Goal: Task Accomplishment & Management: Use online tool/utility

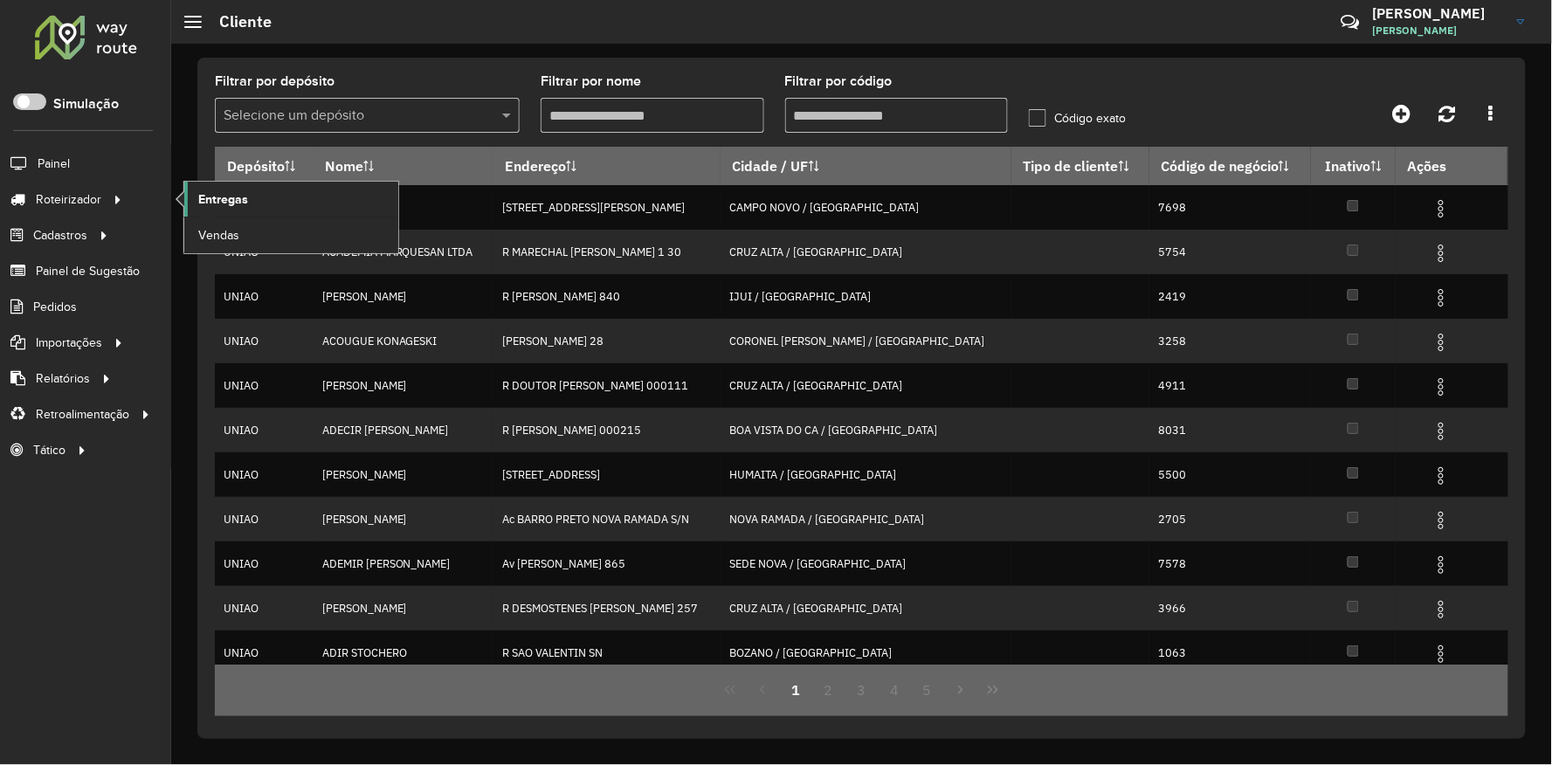
click at [208, 197] on span "Entregas" at bounding box center [223, 199] width 50 height 18
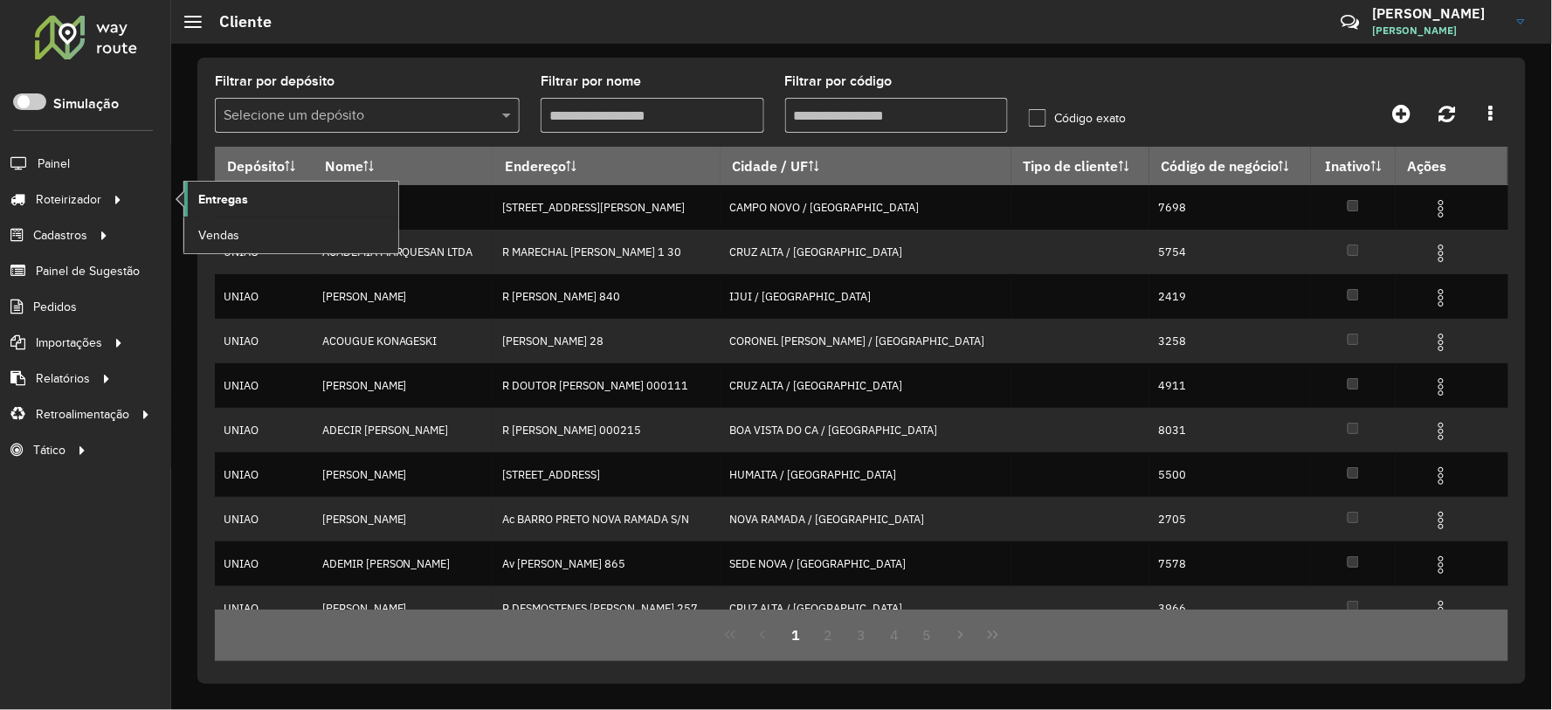
click at [242, 192] on span "Entregas" at bounding box center [223, 199] width 50 height 18
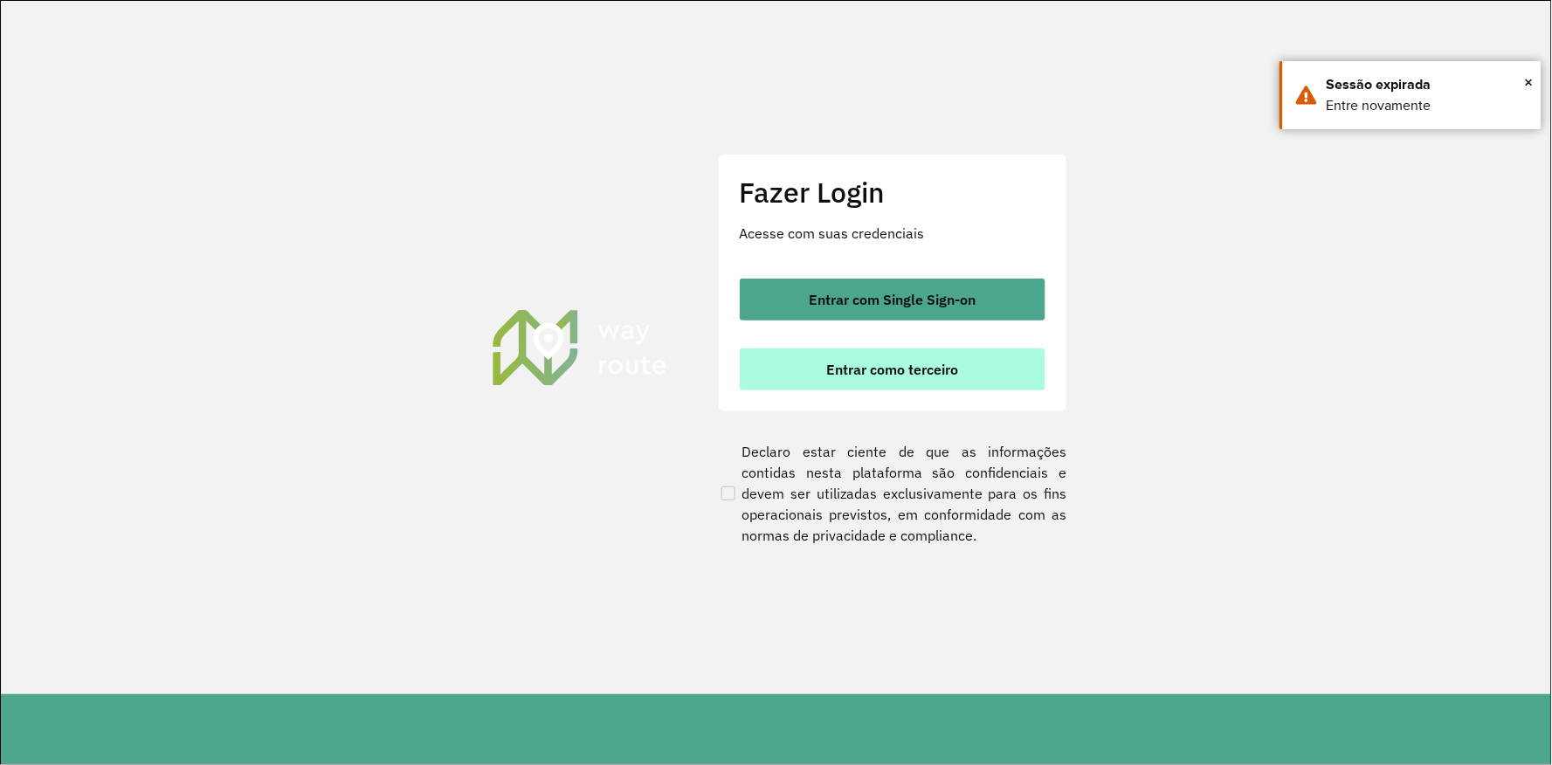
click at [816, 363] on button "Entrar como terceiro" at bounding box center [893, 370] width 306 height 42
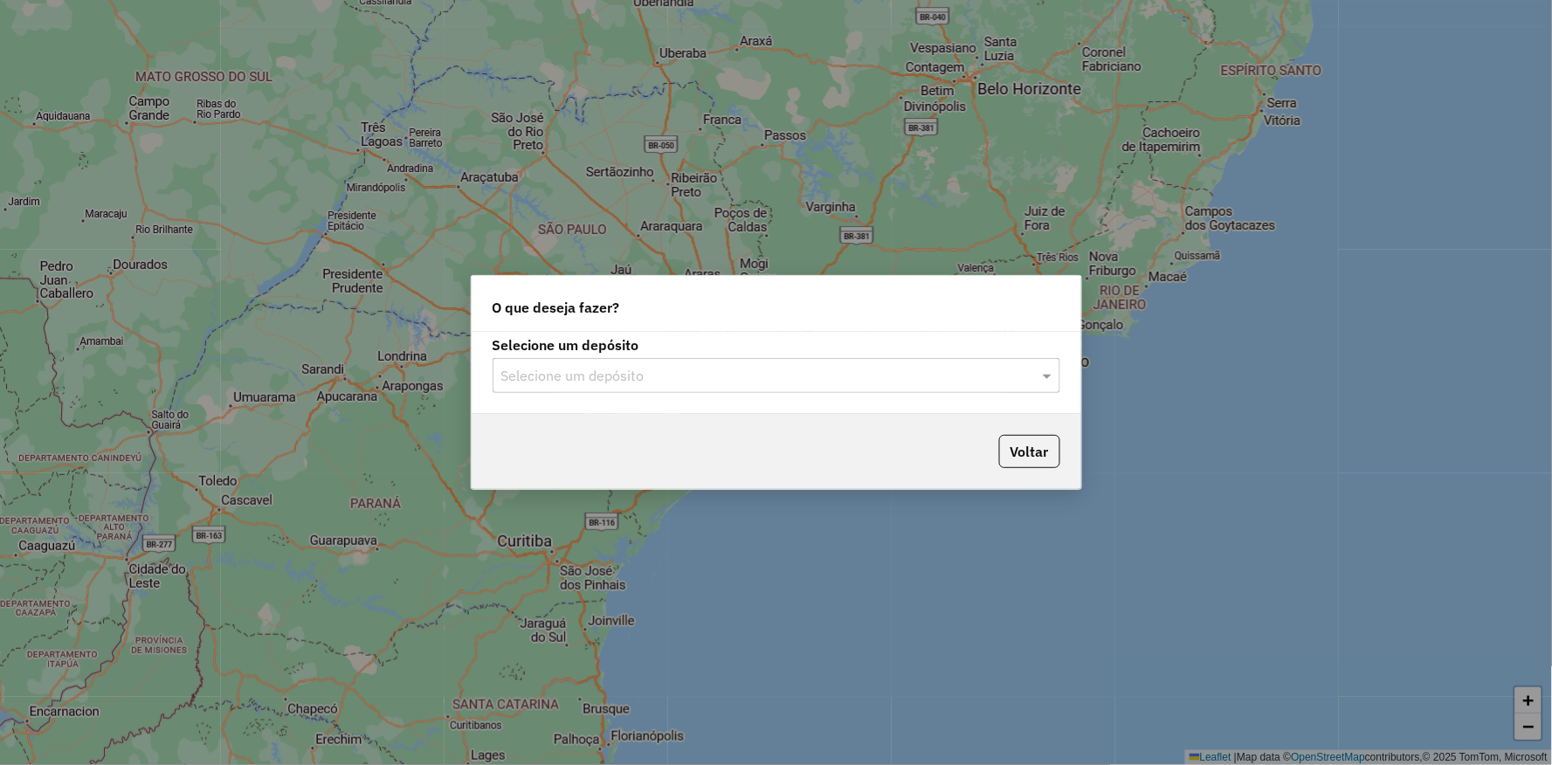
click at [577, 373] on input "text" at bounding box center [758, 376] width 515 height 21
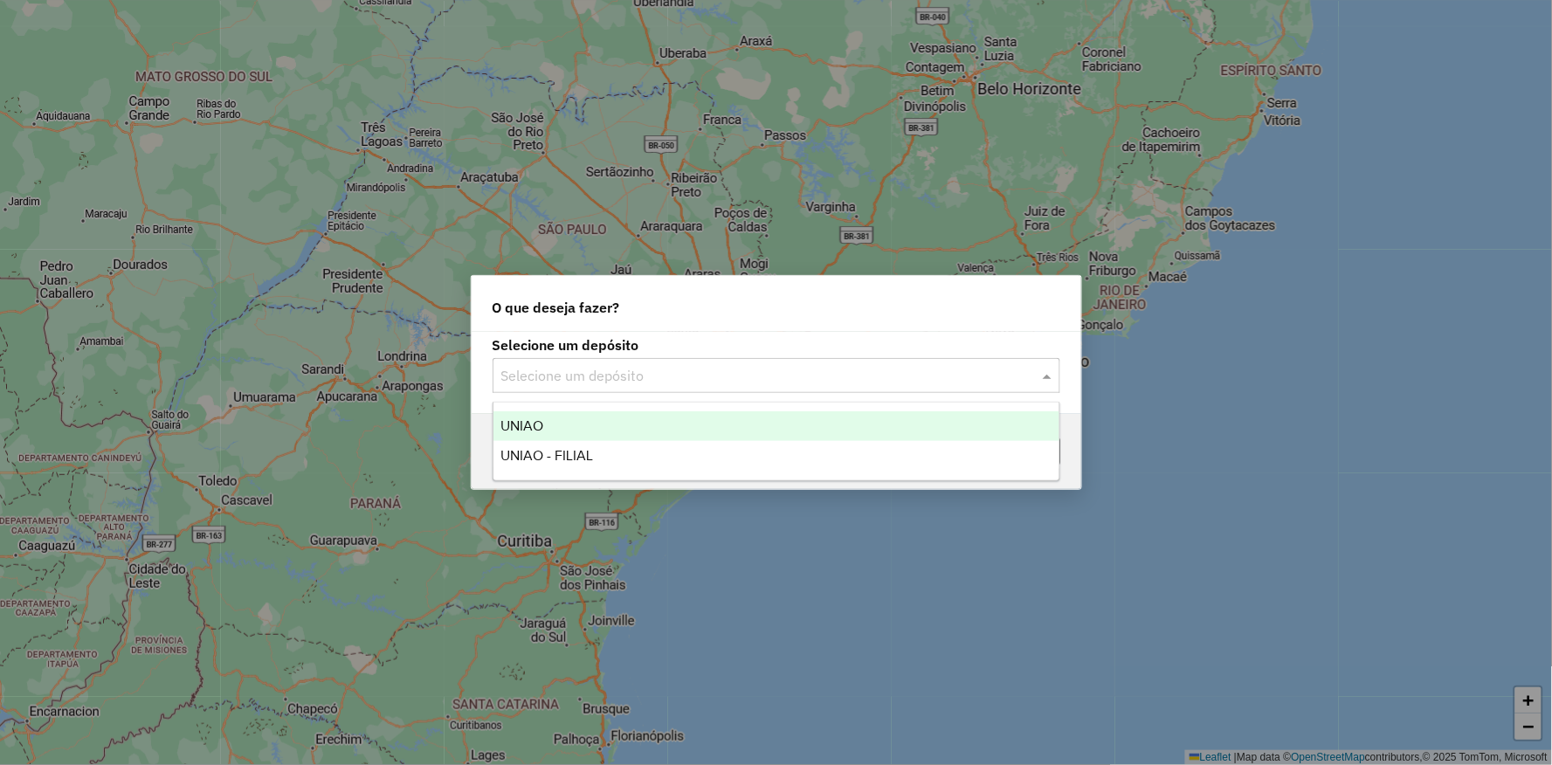
click at [537, 430] on span "UNIAO" at bounding box center [522, 425] width 43 height 15
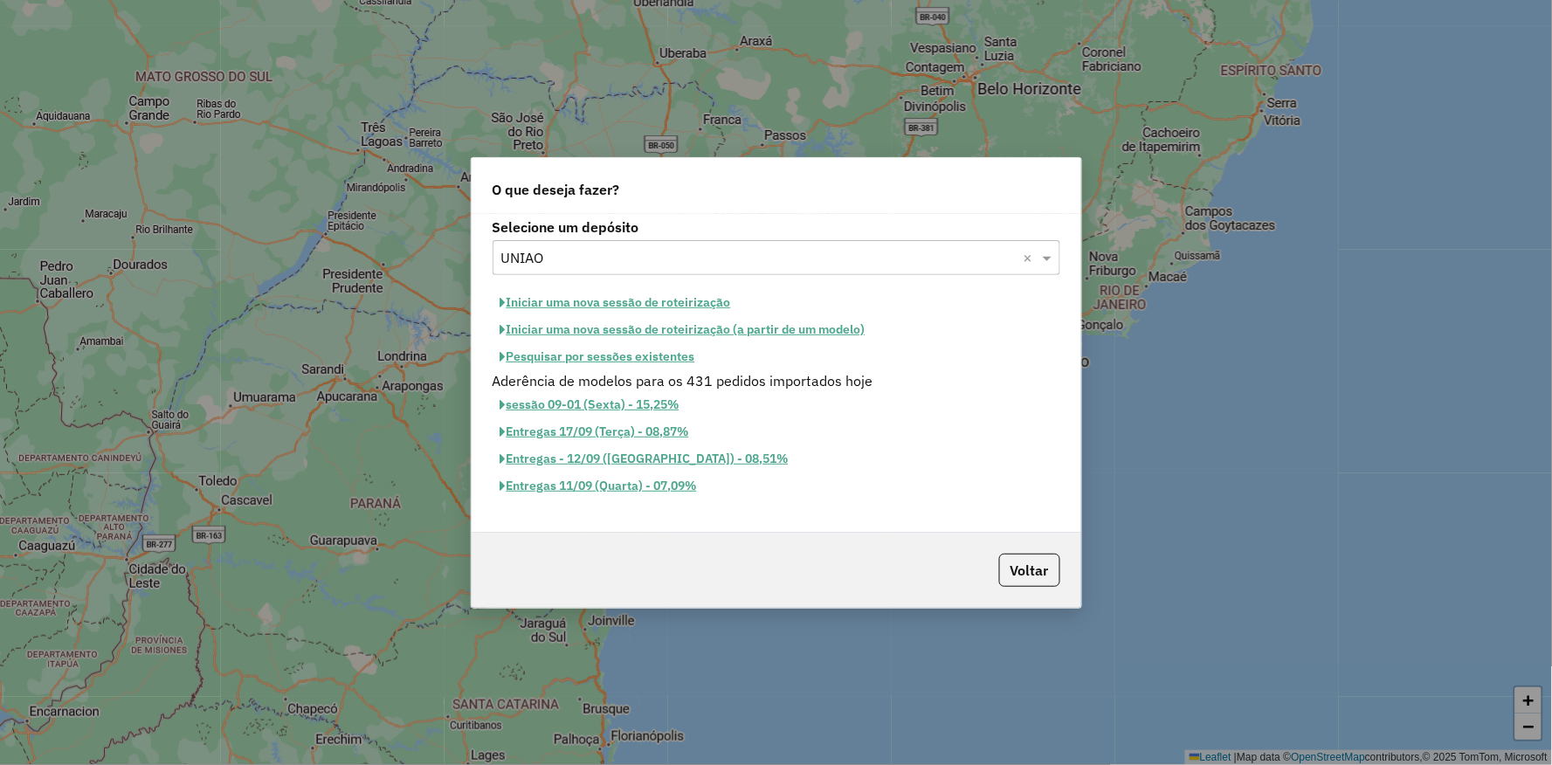
click at [563, 300] on button "Iniciar uma nova sessão de roteirização" at bounding box center [616, 302] width 246 height 27
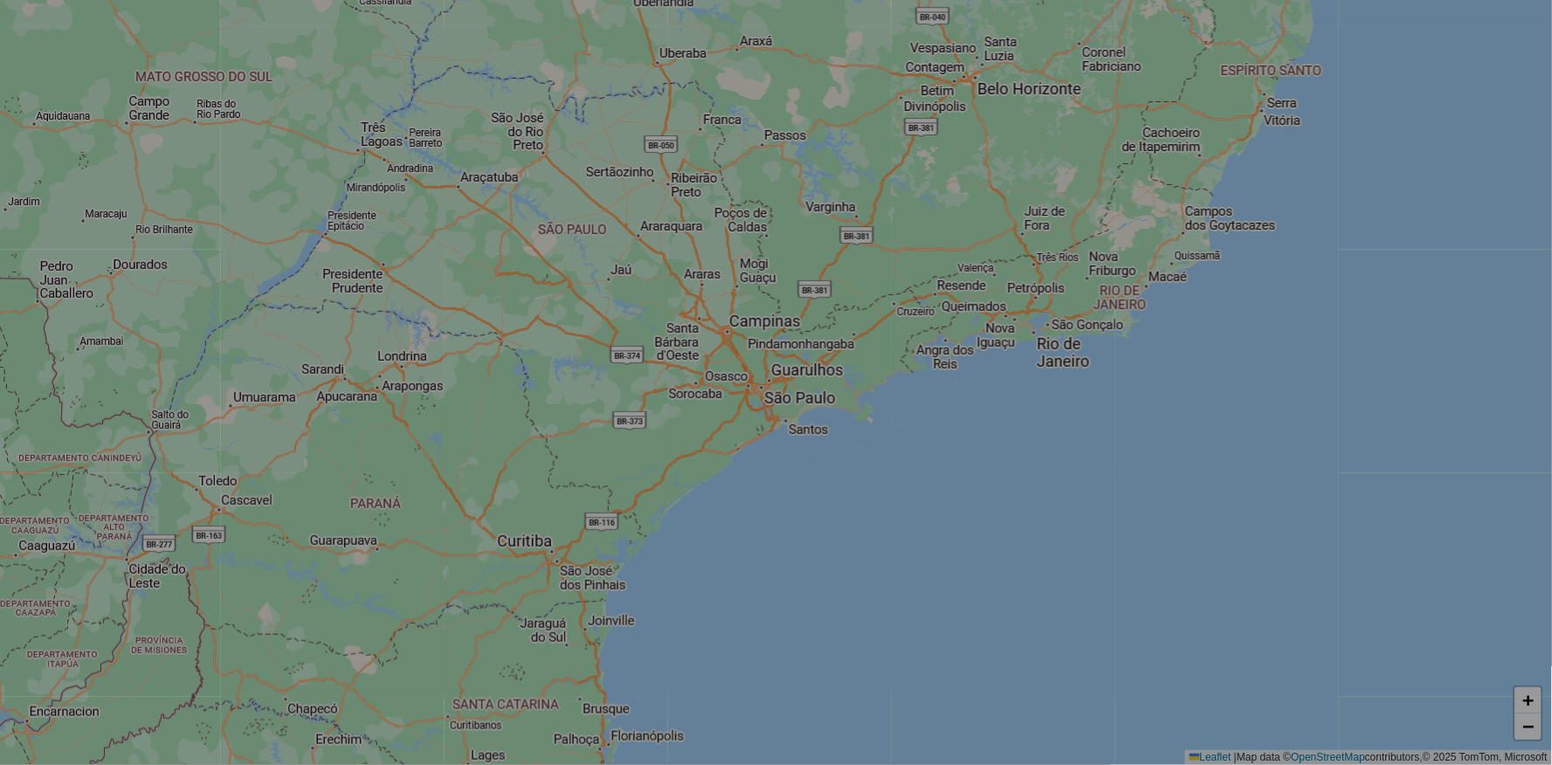
select select "*"
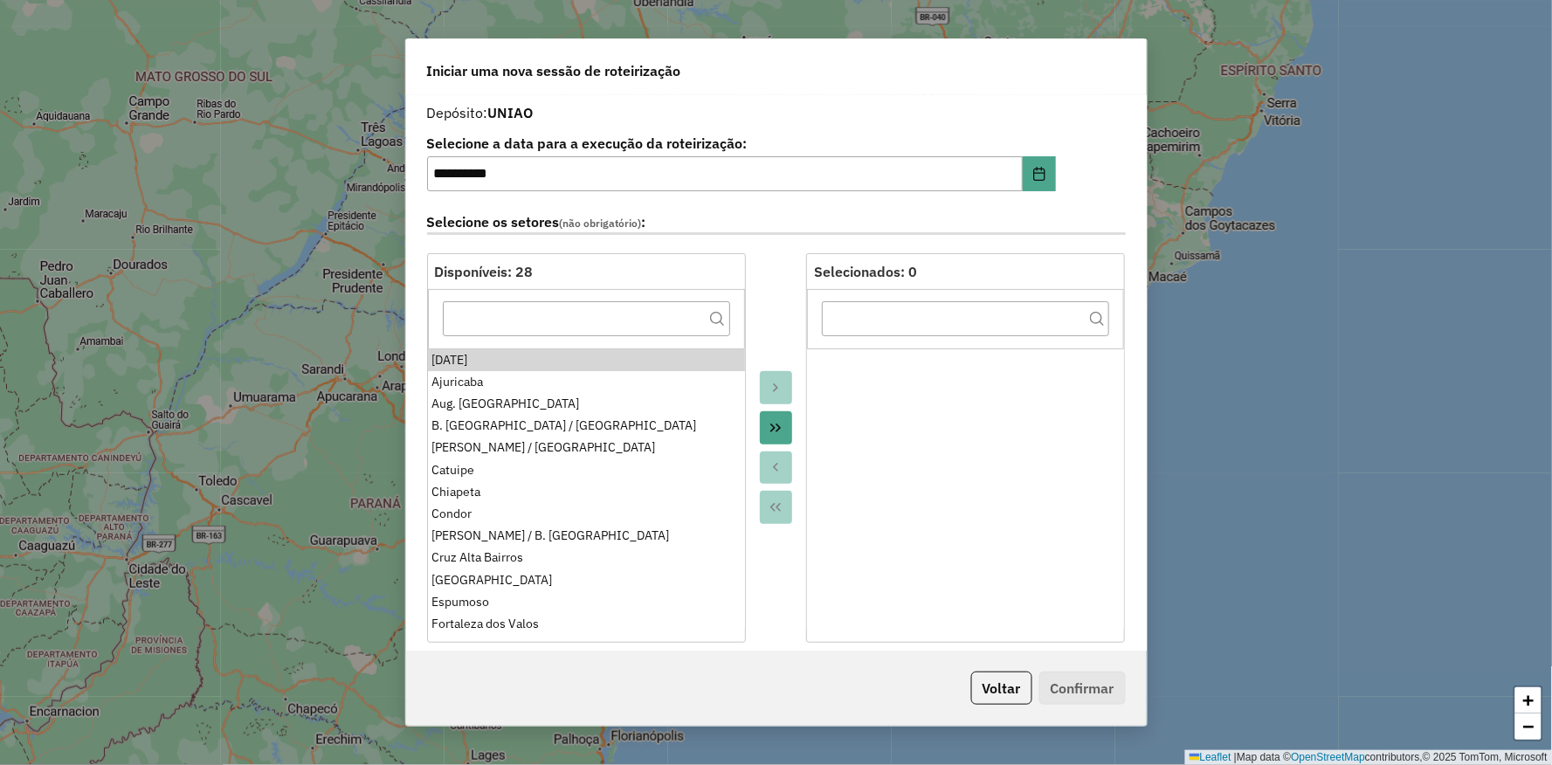
click at [490, 365] on div "[DATE]" at bounding box center [586, 360] width 308 height 18
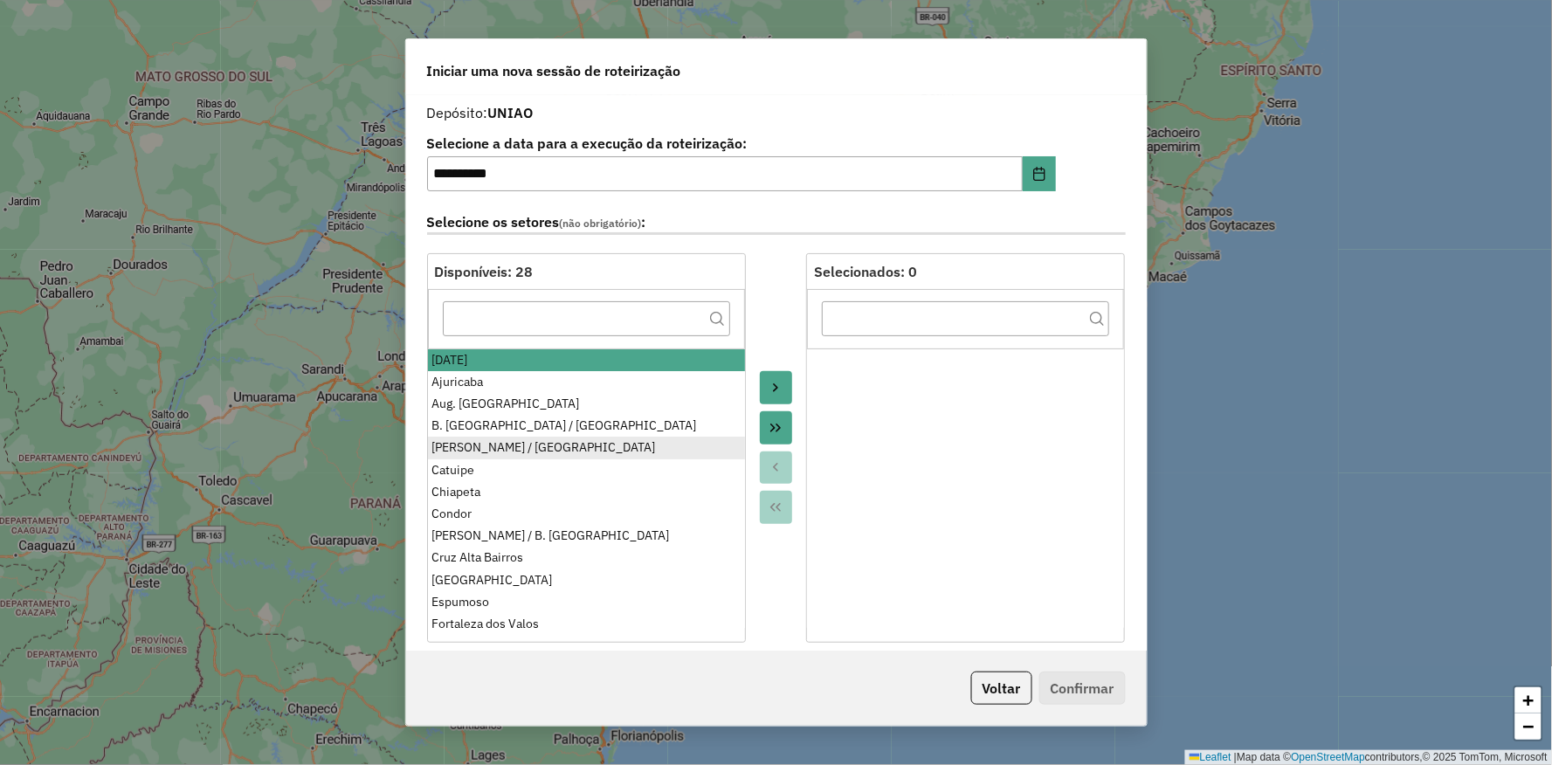
click at [487, 446] on div "[PERSON_NAME] / [GEOGRAPHIC_DATA]" at bounding box center [586, 448] width 308 height 18
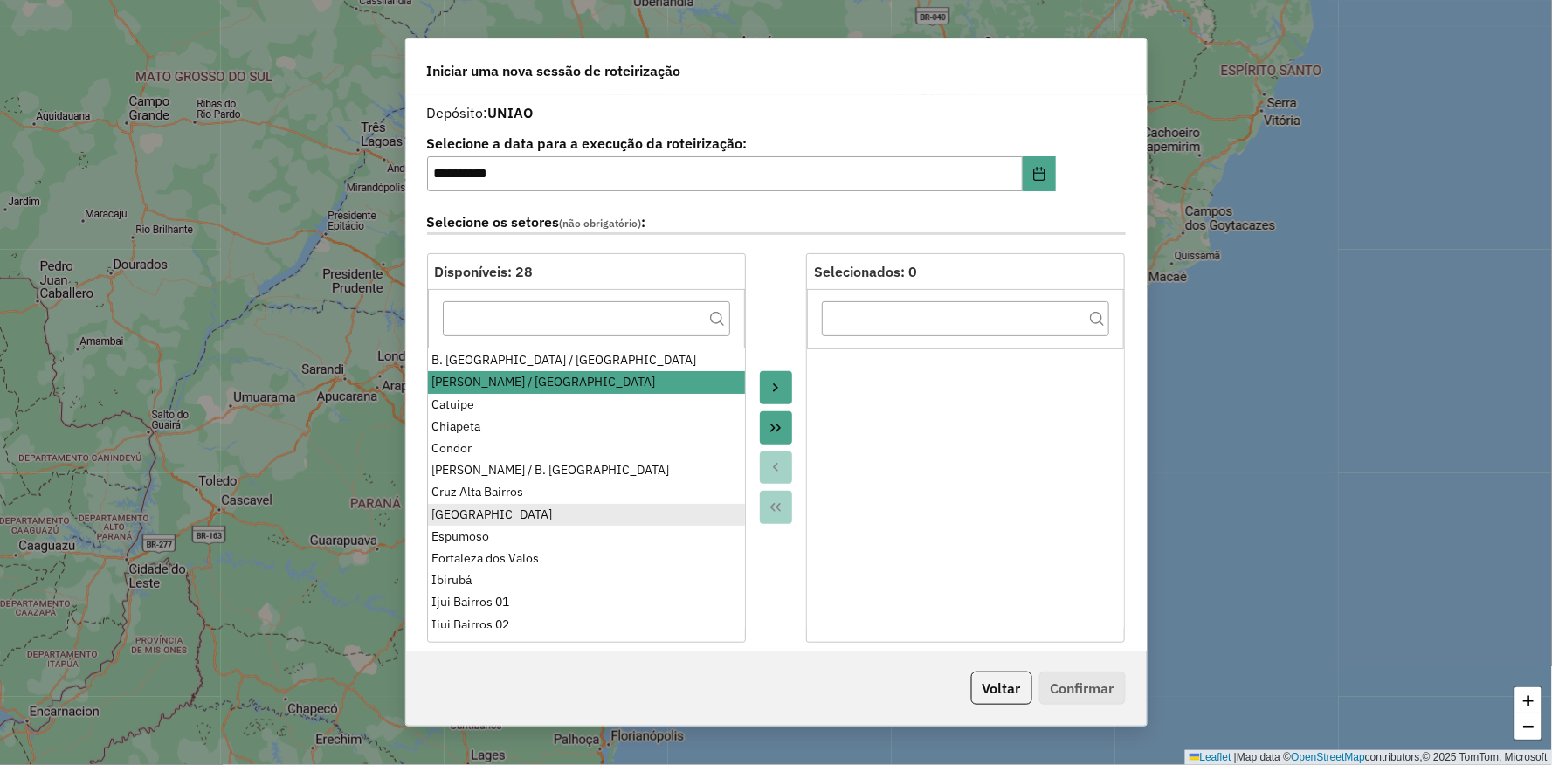
scroll to position [97, 0]
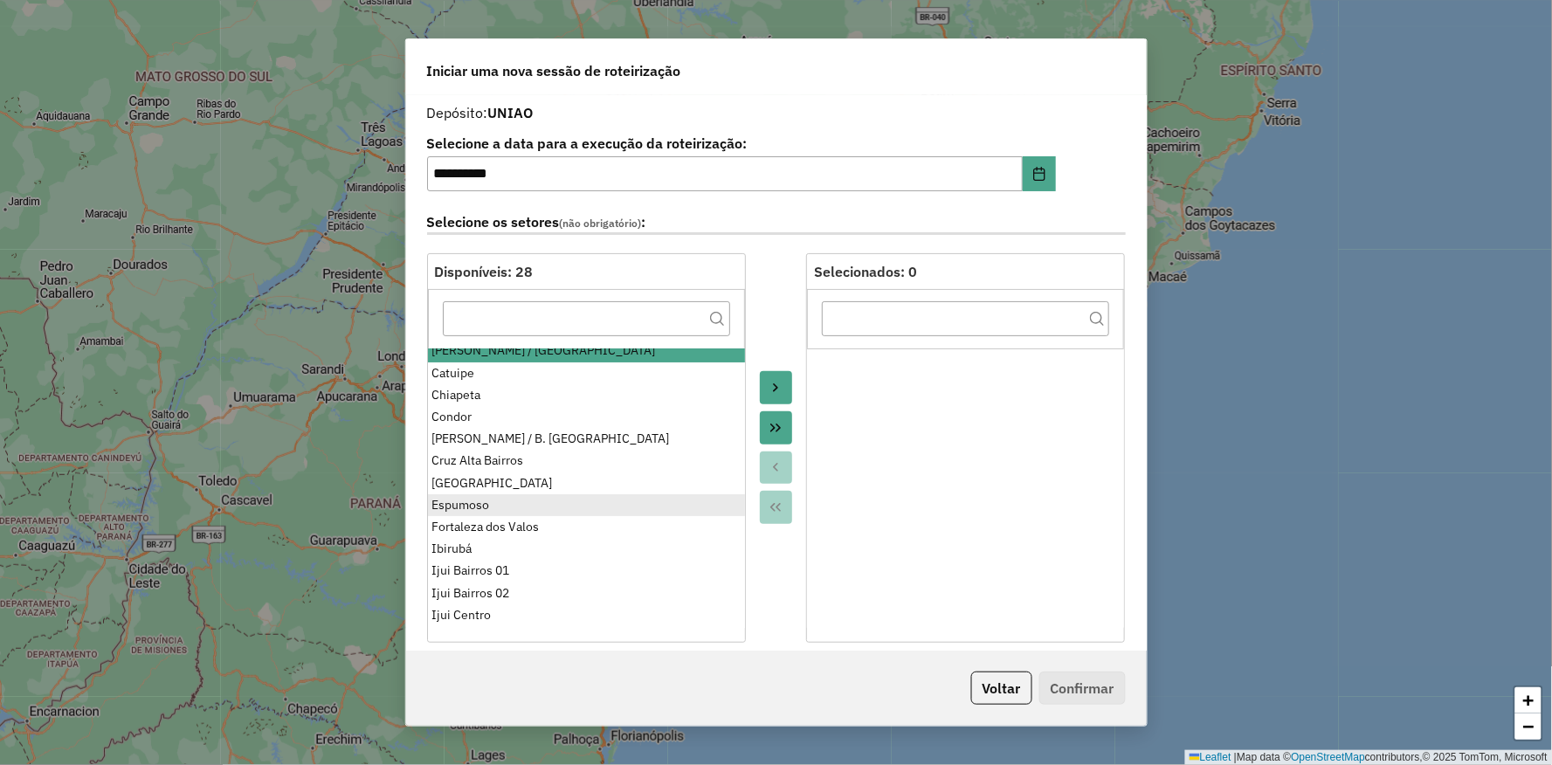
click at [490, 503] on div "Espumoso" at bounding box center [586, 505] width 308 height 18
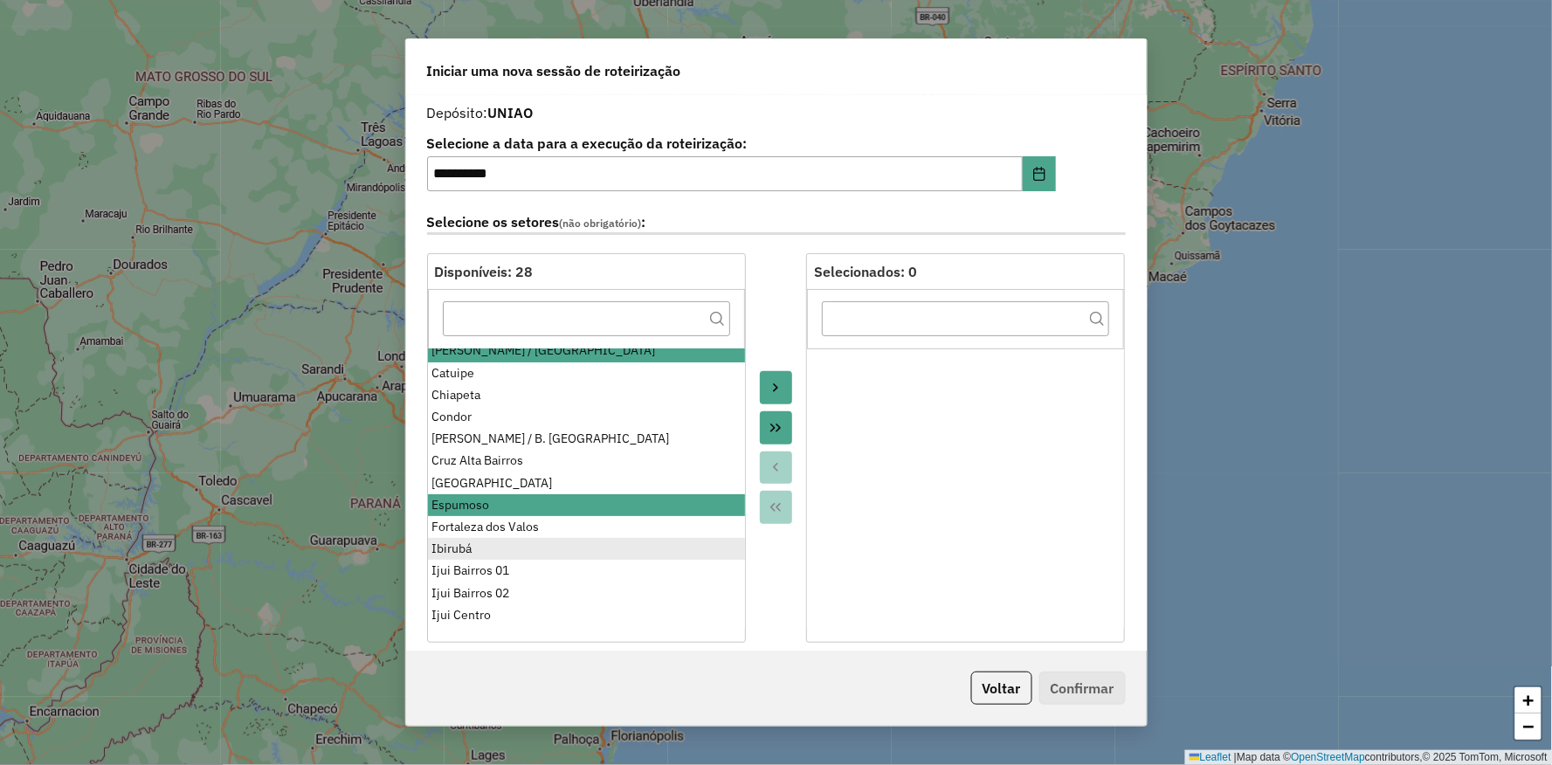
click at [468, 555] on div "Ibirubá" at bounding box center [586, 549] width 308 height 18
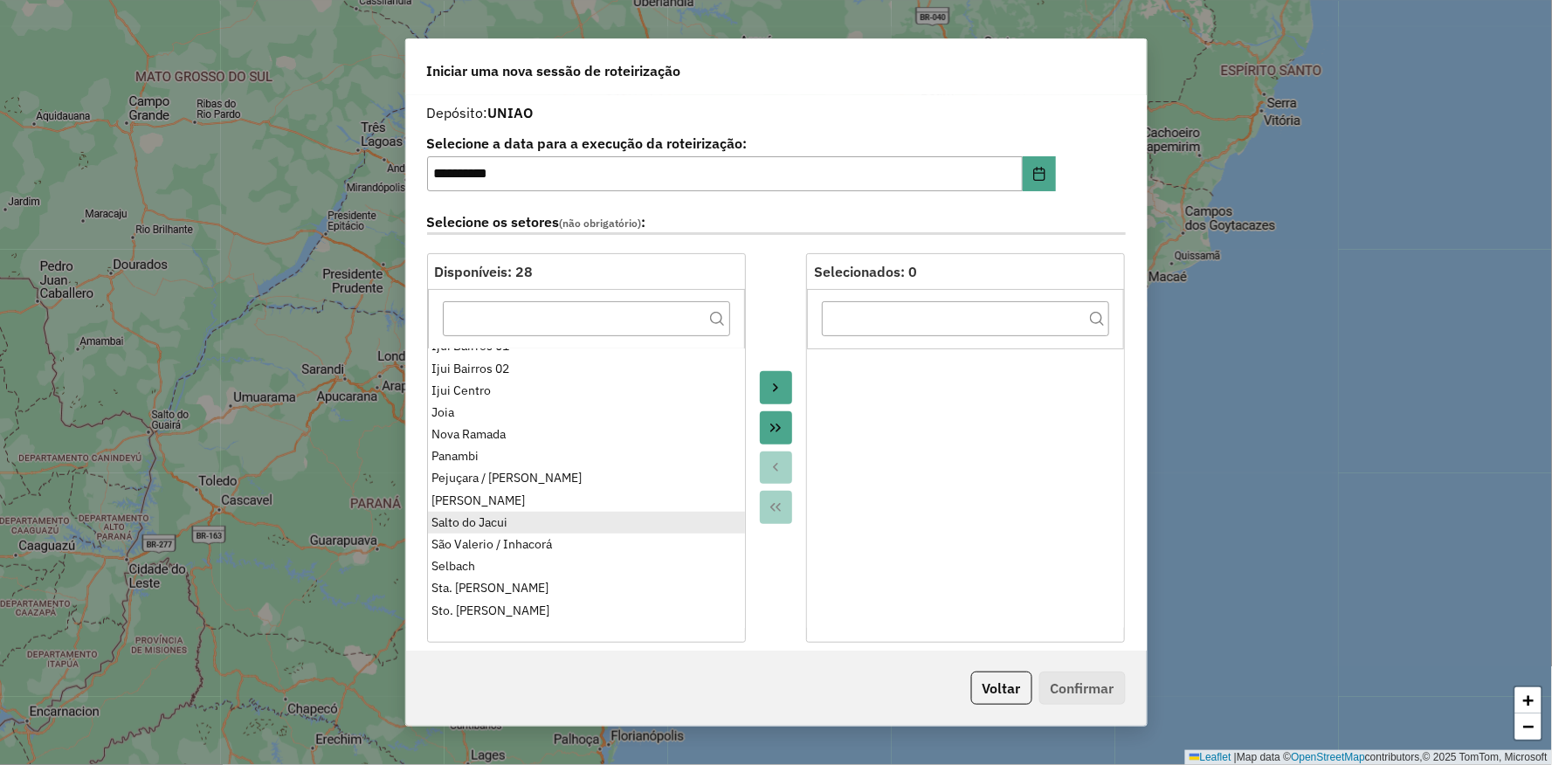
scroll to position [336, 0]
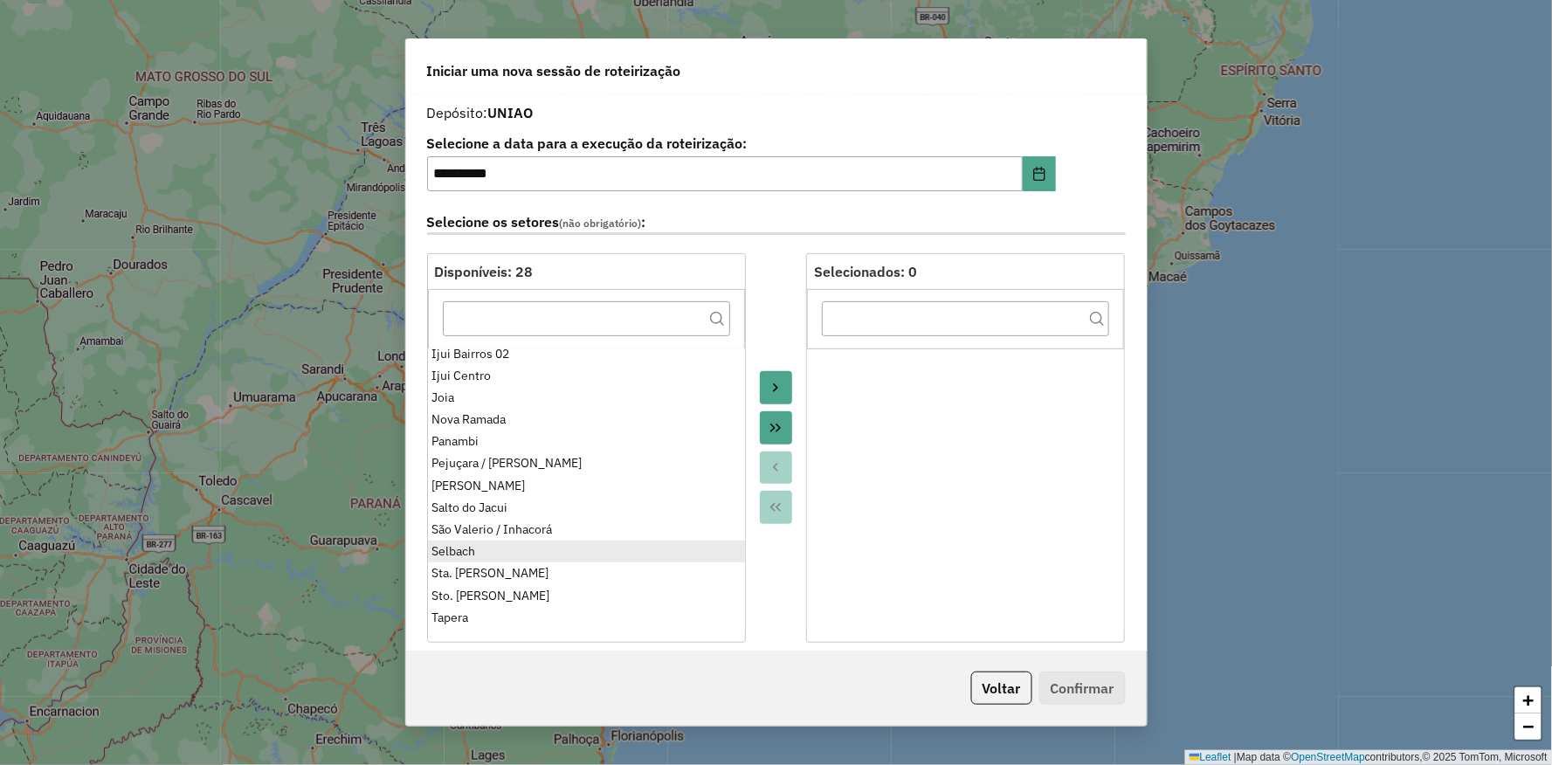
click at [487, 552] on div "Selbach" at bounding box center [586, 551] width 308 height 18
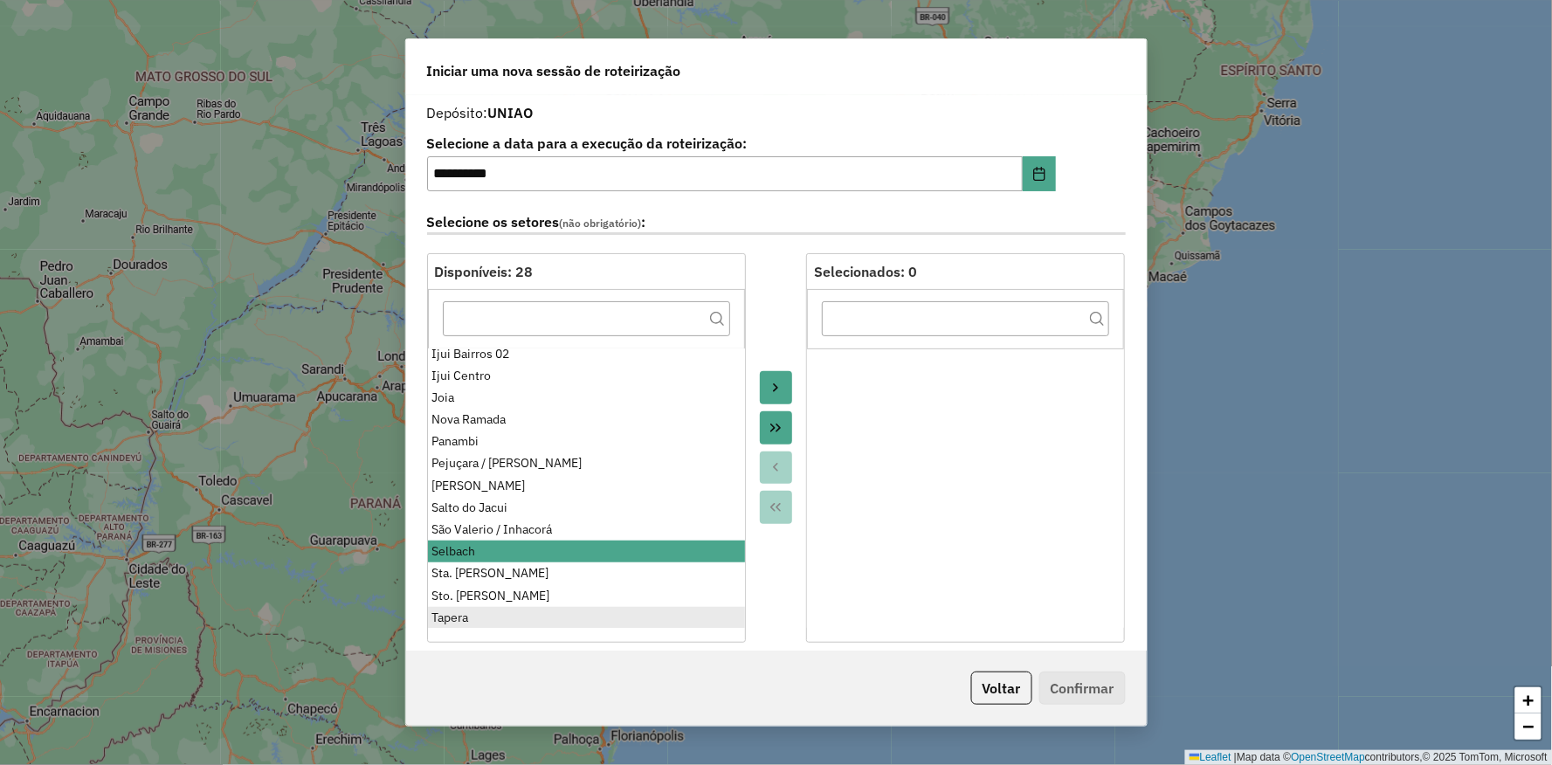
click at [484, 618] on div "Tapera" at bounding box center [586, 618] width 308 height 18
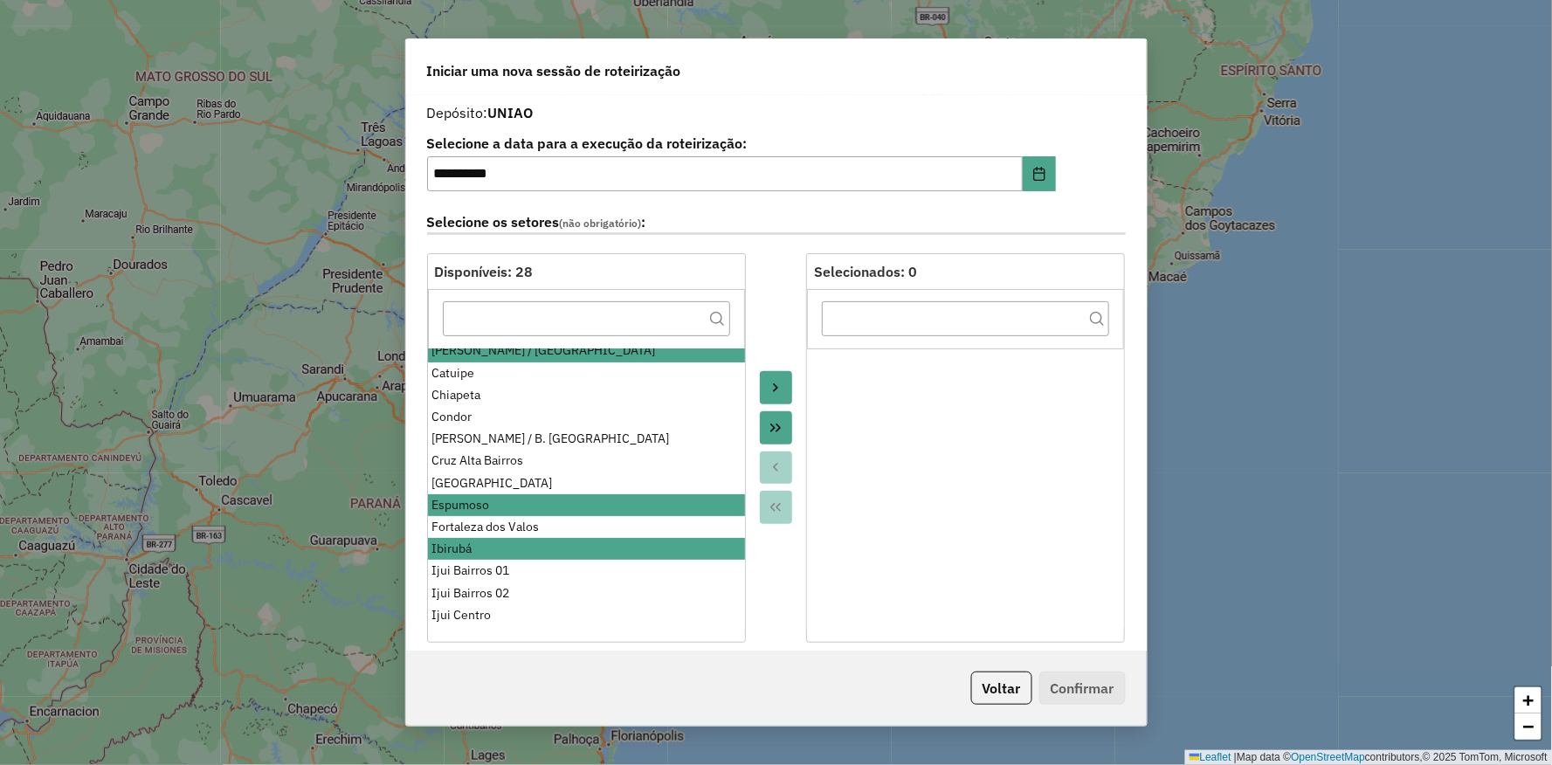
scroll to position [194, 0]
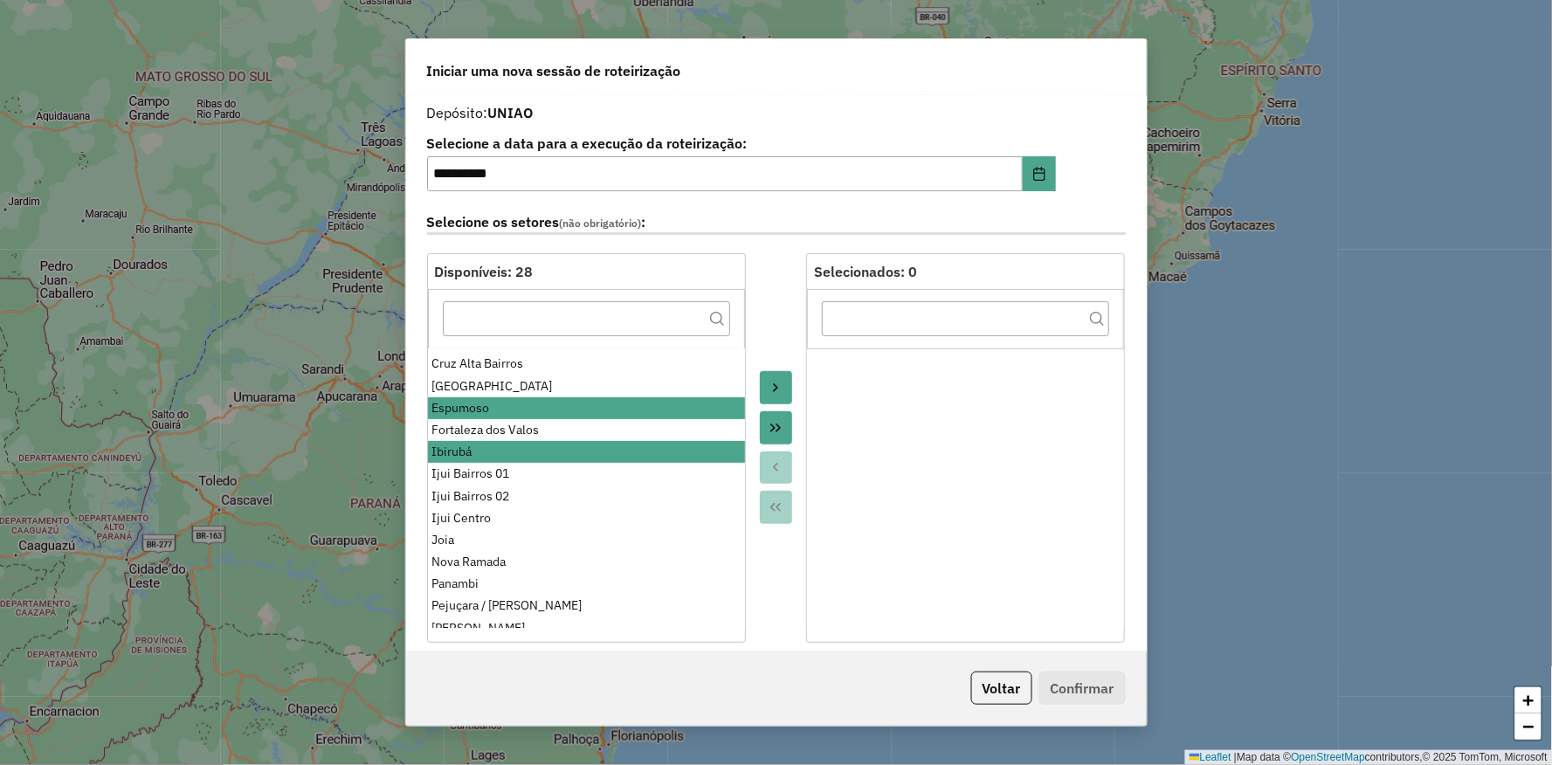
click at [769, 384] on icon "Move to Target" at bounding box center [776, 388] width 14 height 14
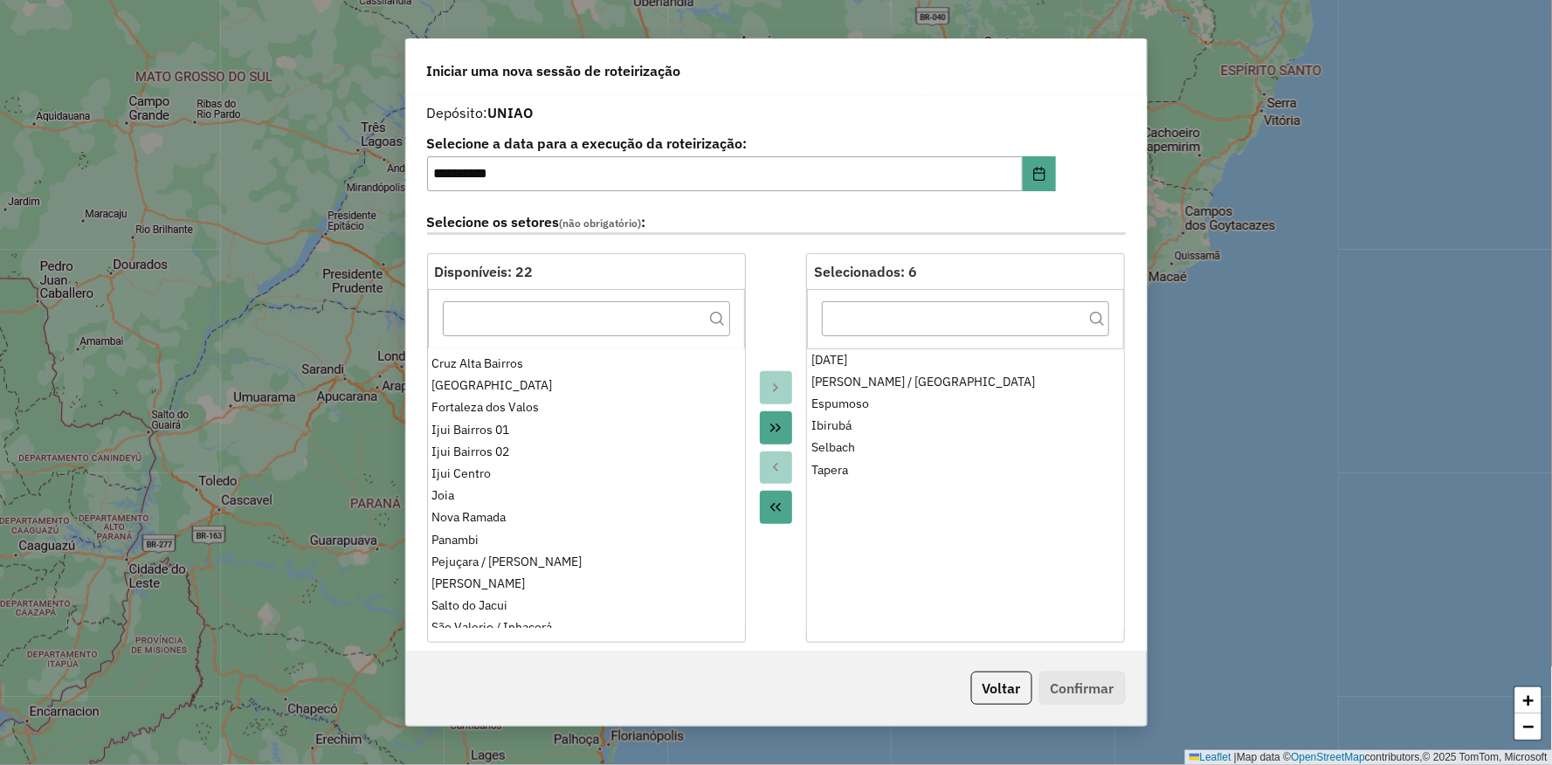
scroll to position [582, 0]
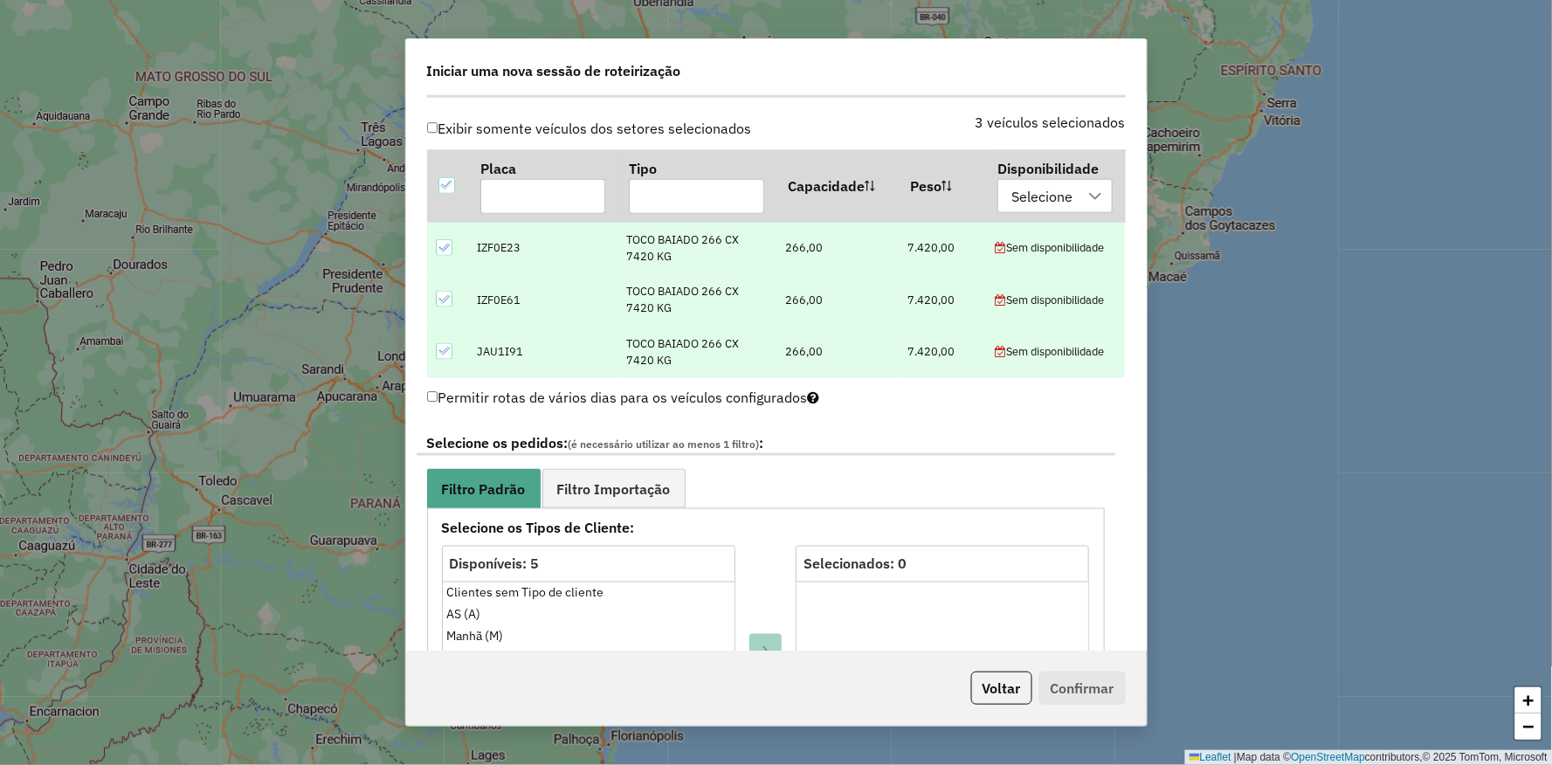
click at [434, 389] on label "Permitir rotas de vários dias para os veículos configurados" at bounding box center [623, 397] width 393 height 33
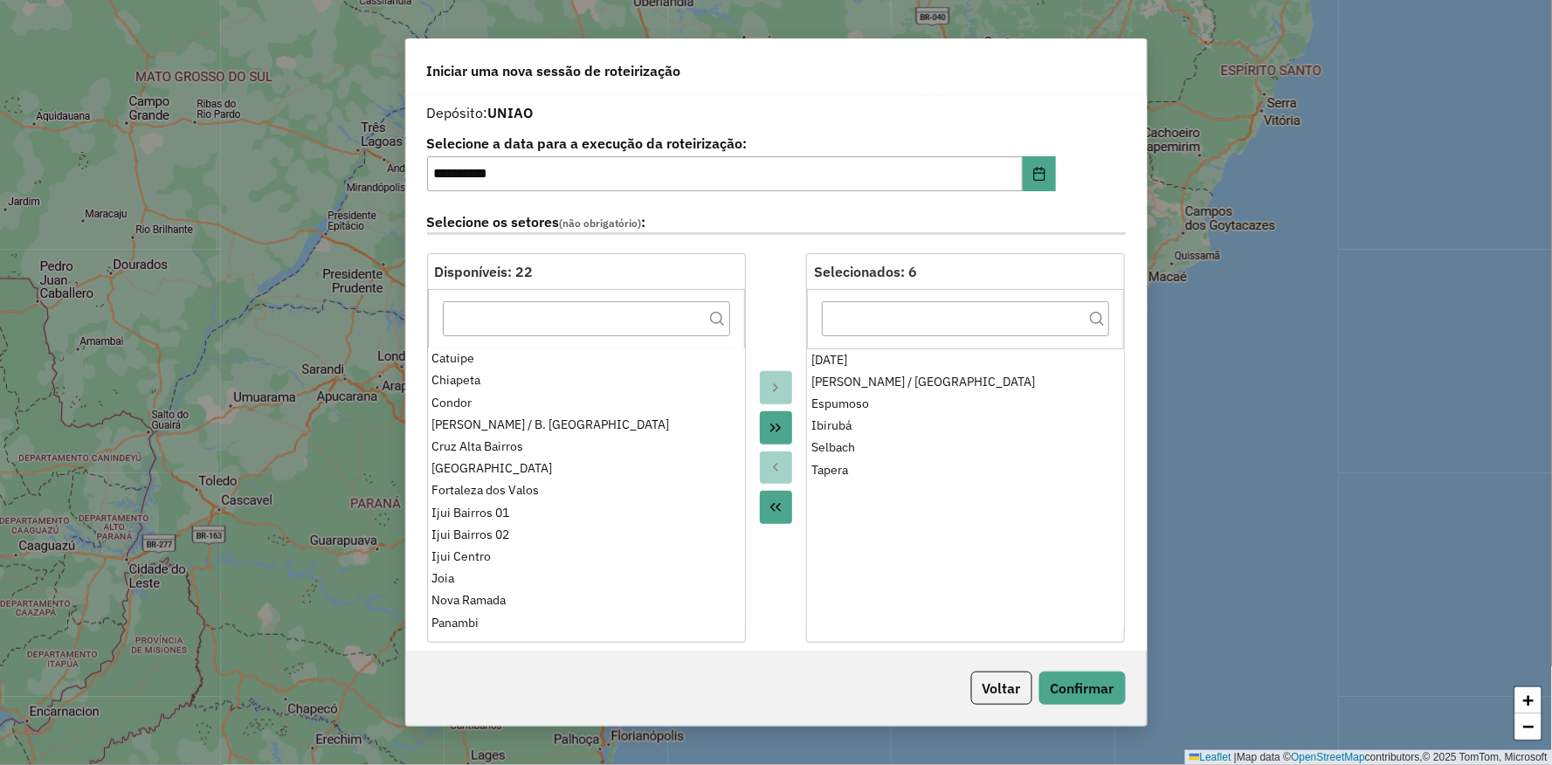
scroll to position [10, 0]
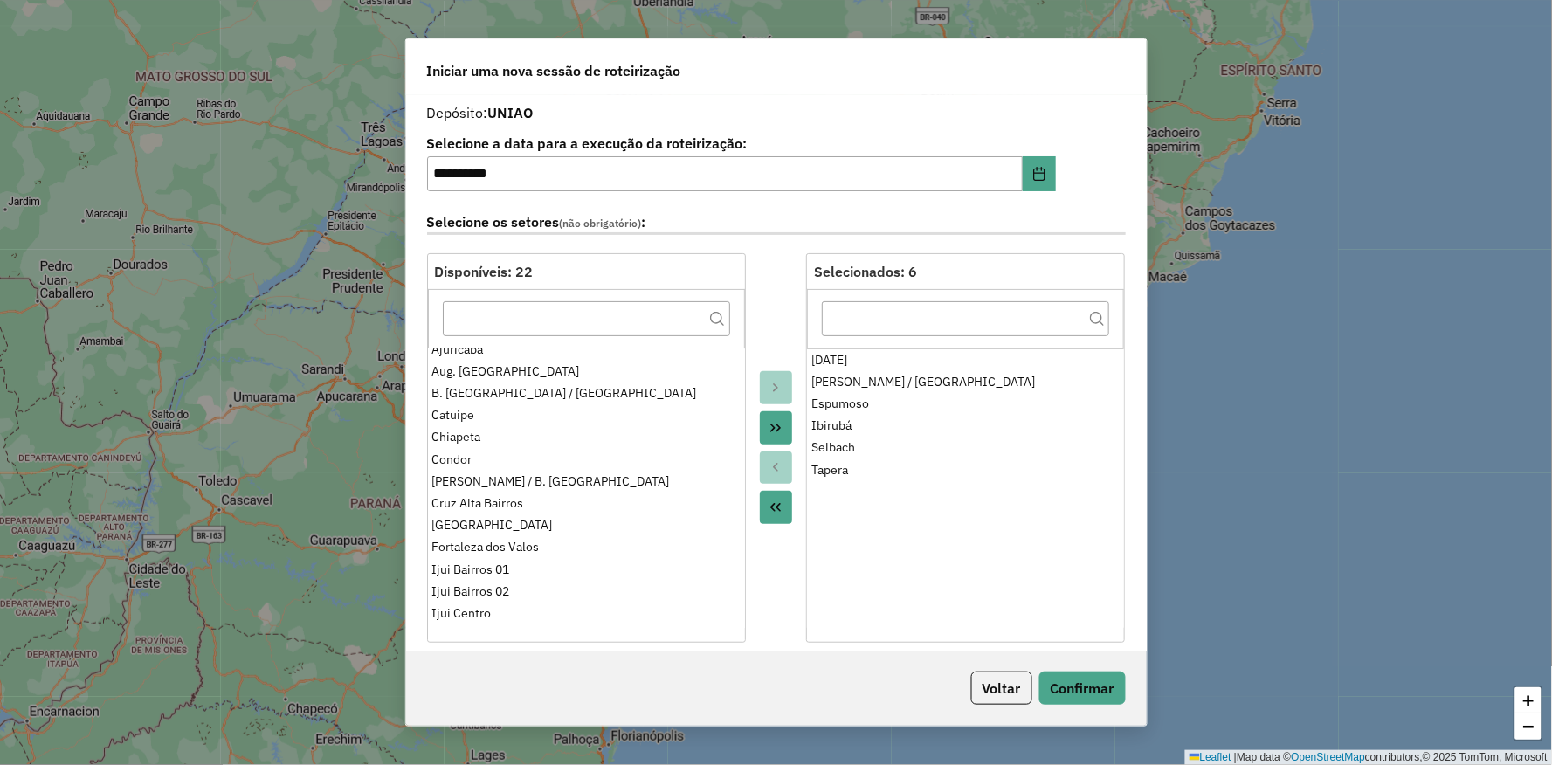
click at [770, 281] on div at bounding box center [776, 448] width 61 height 390
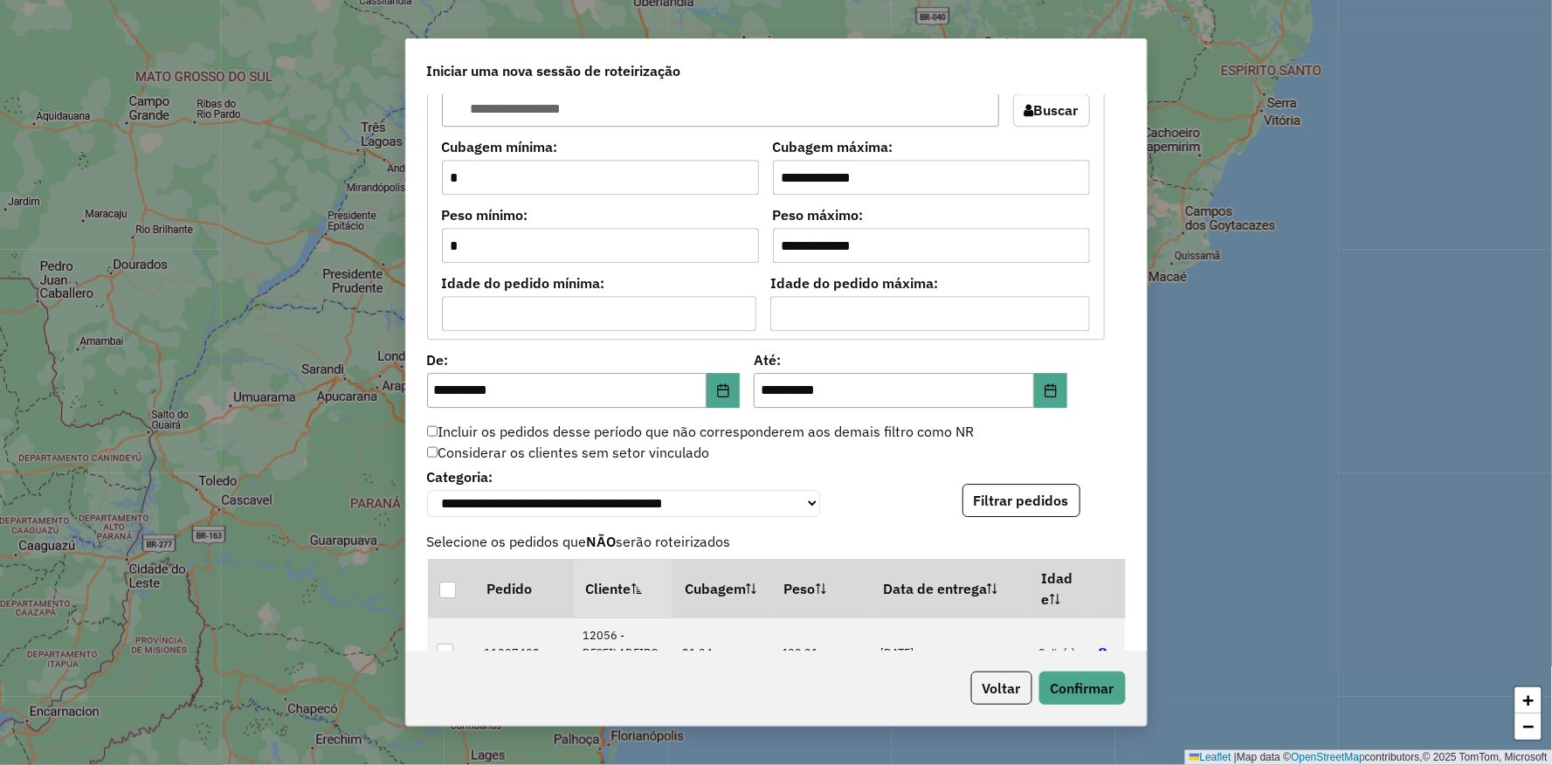
scroll to position [1455, 0]
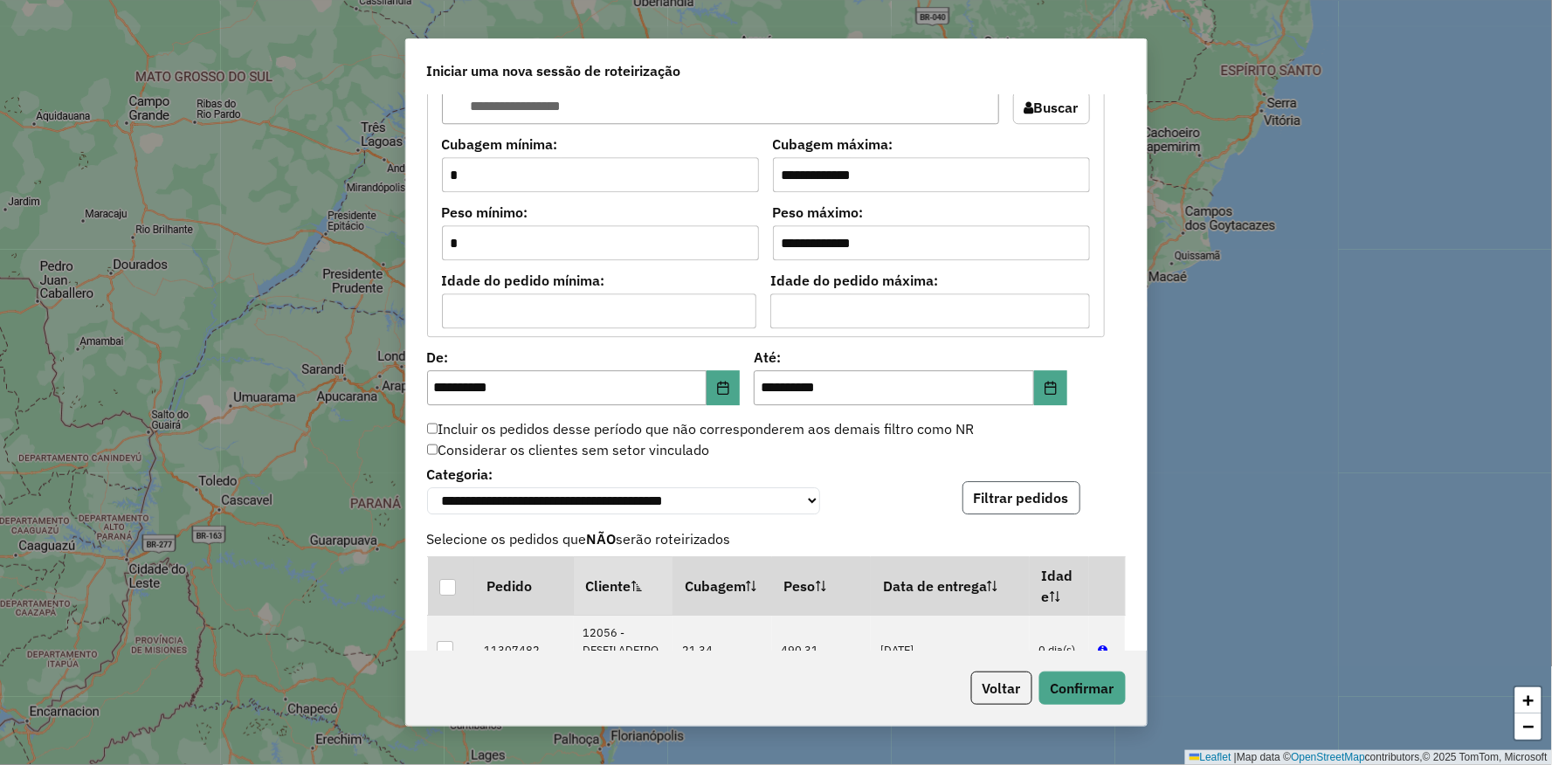
click at [1053, 508] on button "Filtrar pedidos" at bounding box center [1022, 497] width 118 height 33
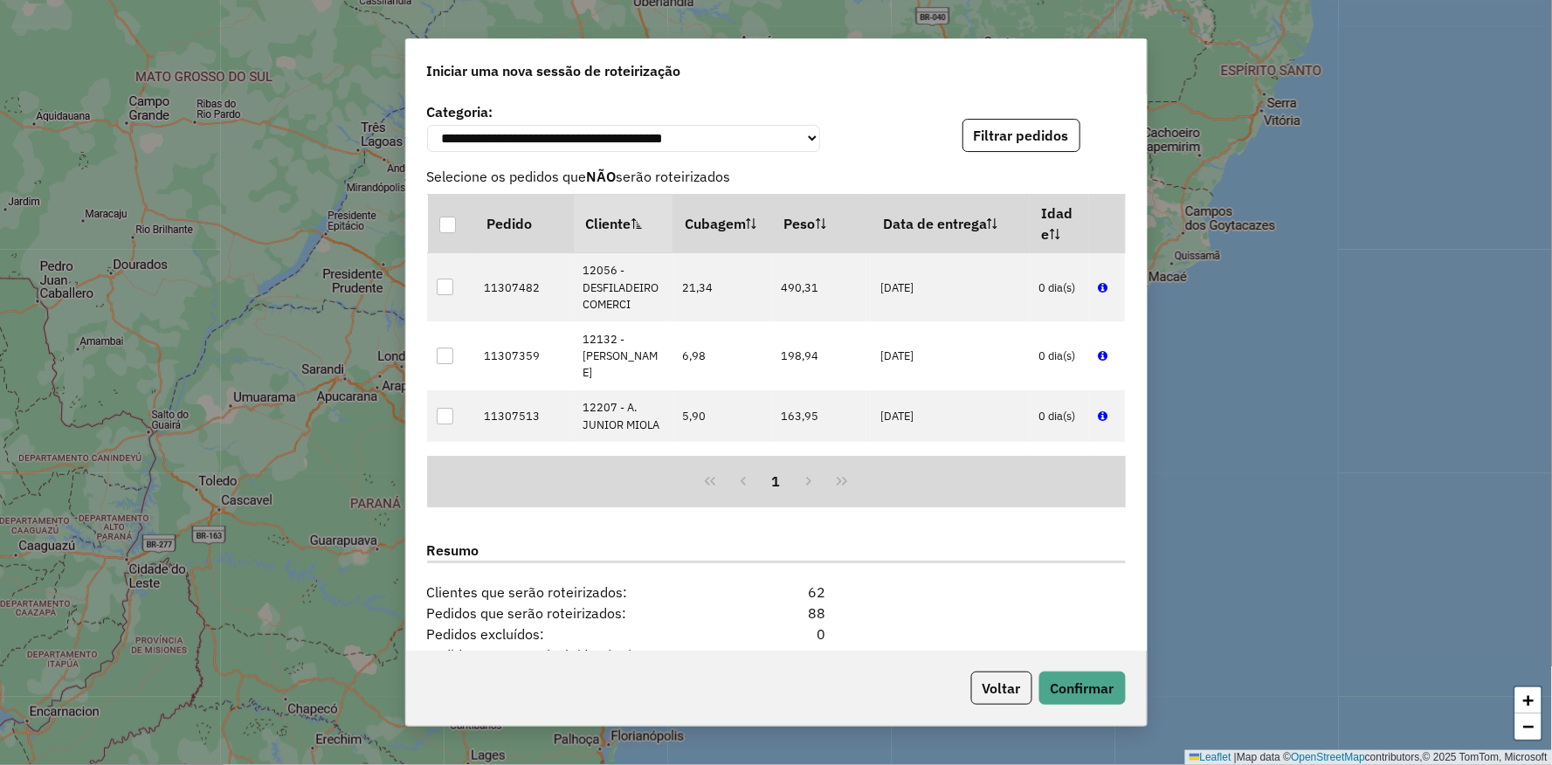
scroll to position [2038, 0]
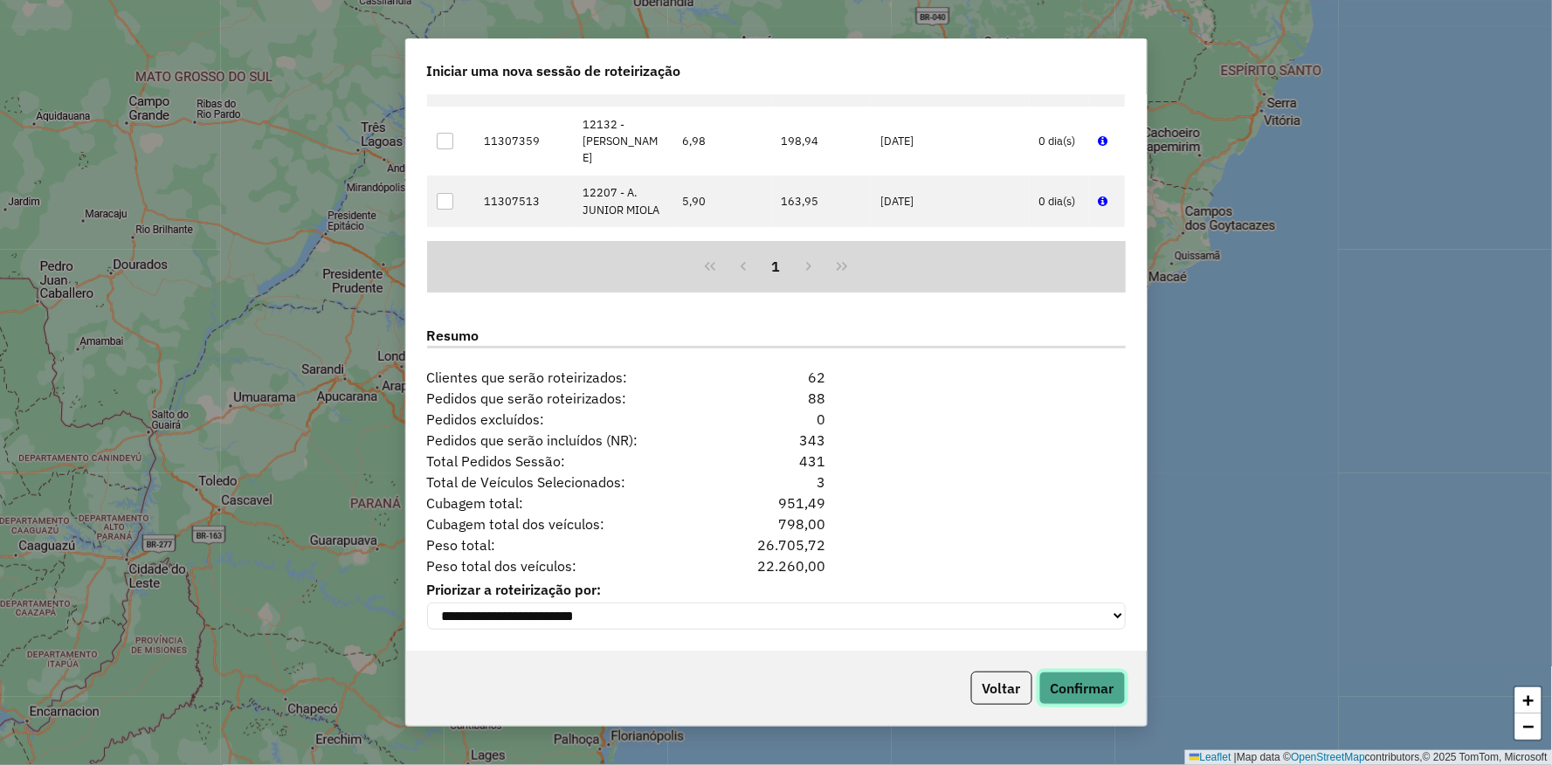
click at [1067, 688] on button "Confirmar" at bounding box center [1083, 688] width 86 height 33
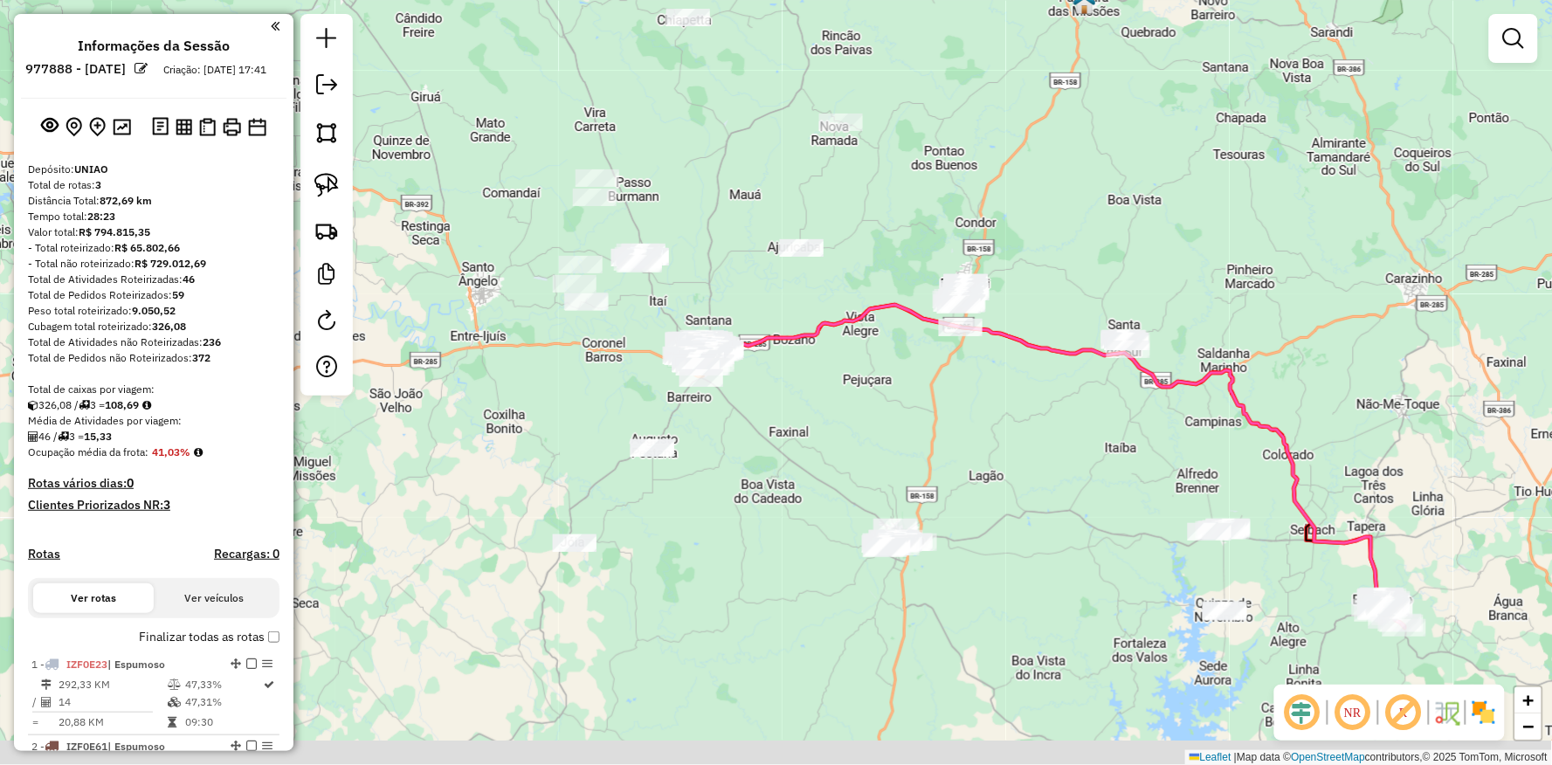
drag, startPoint x: 1127, startPoint y: 456, endPoint x: 841, endPoint y: 363, distance: 300.3
click at [841, 363] on div "Janela de atendimento Grade de atendimento Capacidade Transportadoras Veículos …" at bounding box center [776, 382] width 1552 height 765
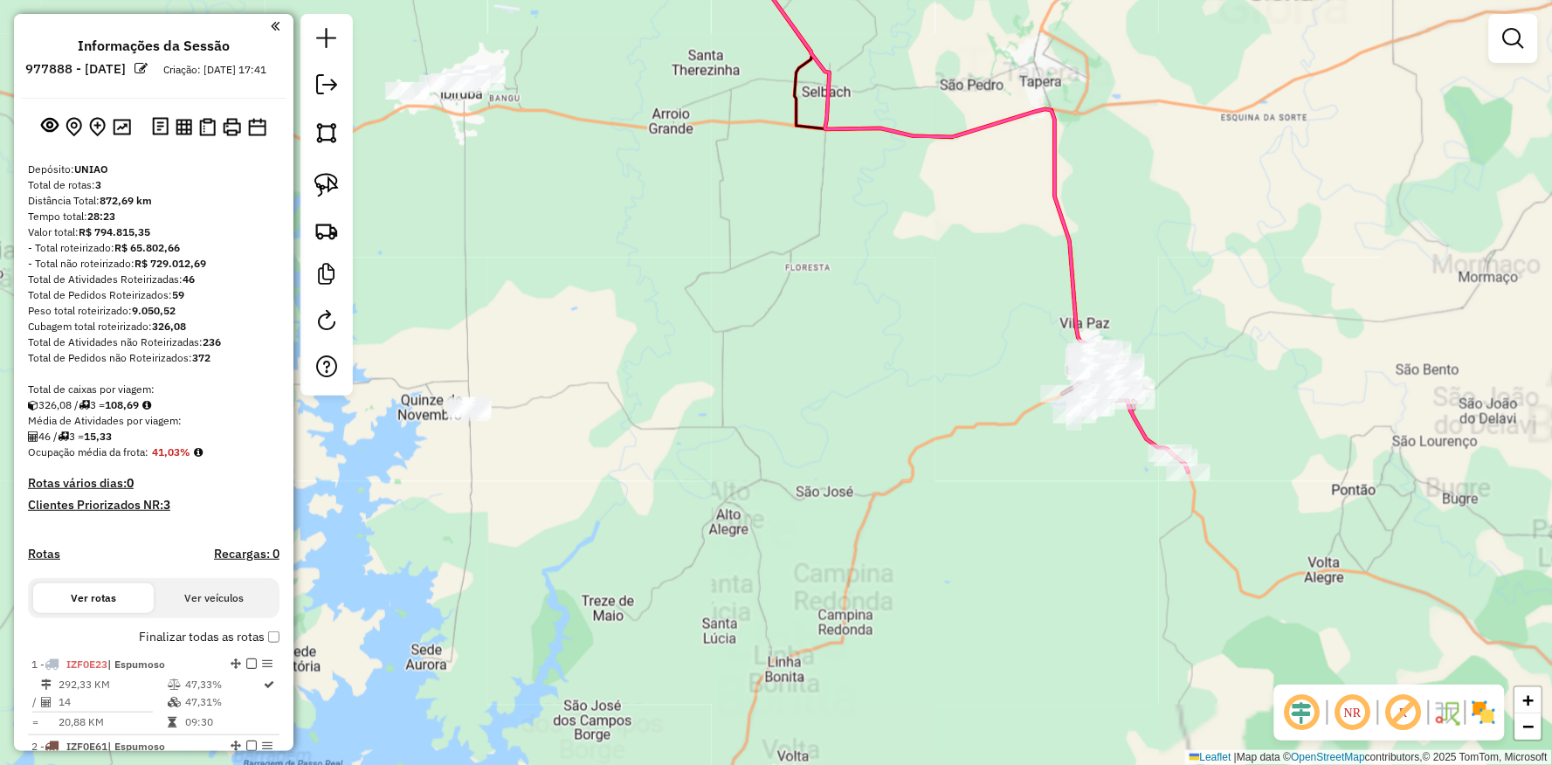
drag, startPoint x: 1102, startPoint y: 522, endPoint x: 813, endPoint y: 464, distance: 294.2
click at [813, 487] on div "Janela de atendimento Grade de atendimento Capacidade Transportadoras Veículos …" at bounding box center [776, 382] width 1552 height 765
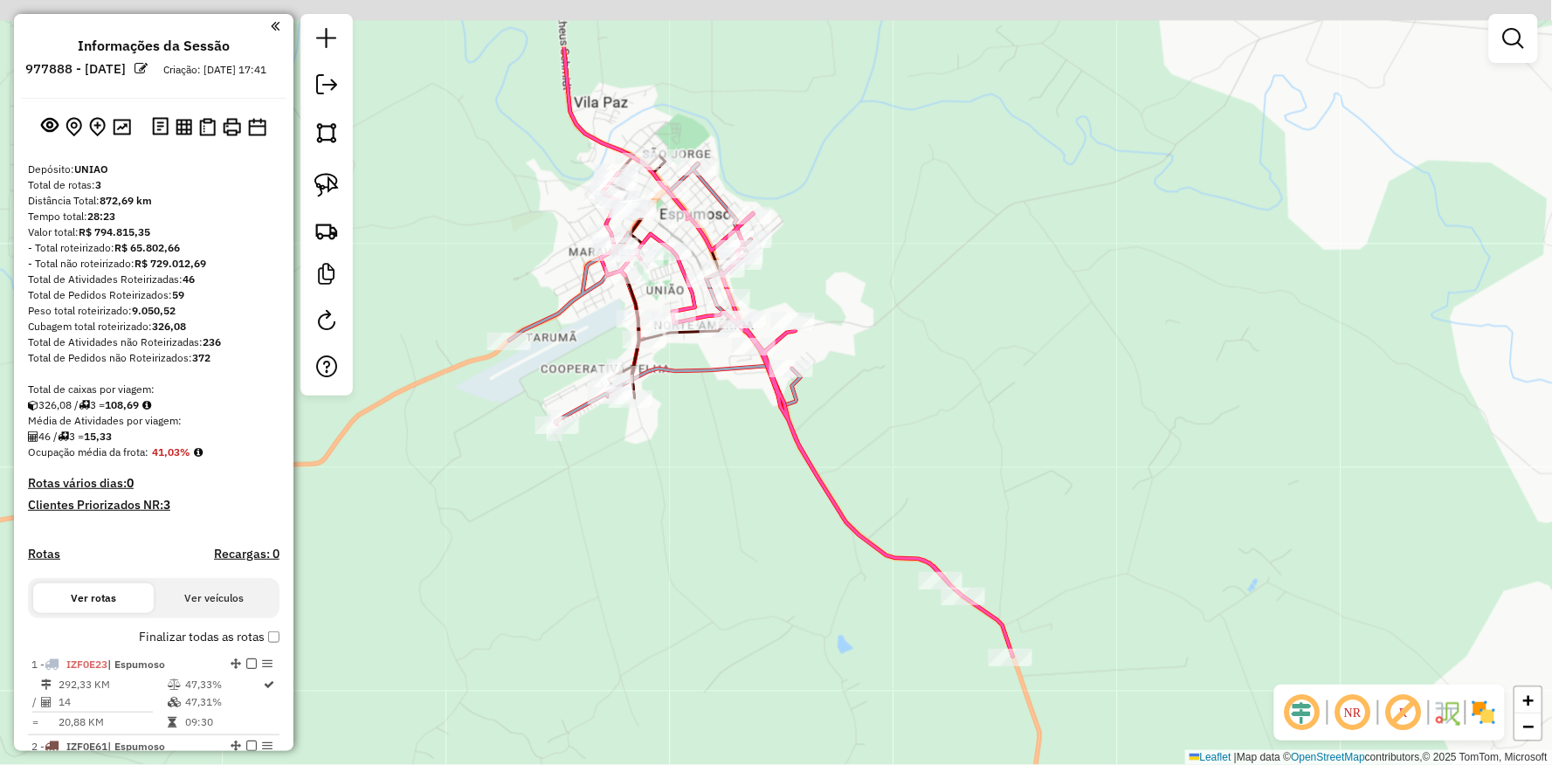
drag, startPoint x: 766, startPoint y: 423, endPoint x: 648, endPoint y: 528, distance: 157.8
click at [652, 528] on div "Janela de atendimento Grade de atendimento Capacidade Transportadoras Veículos …" at bounding box center [776, 382] width 1552 height 765
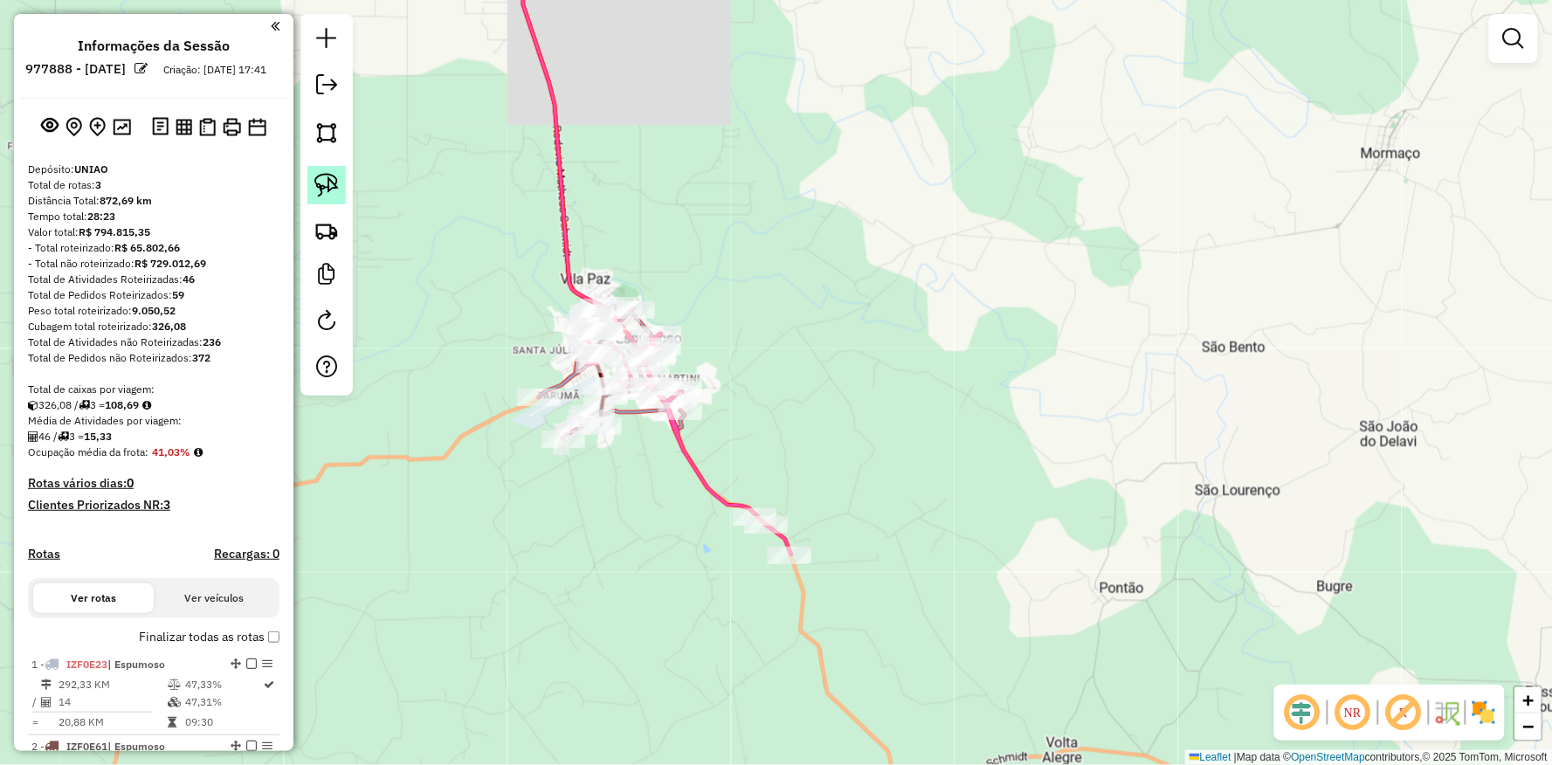
click at [332, 190] on img at bounding box center [326, 185] width 24 height 24
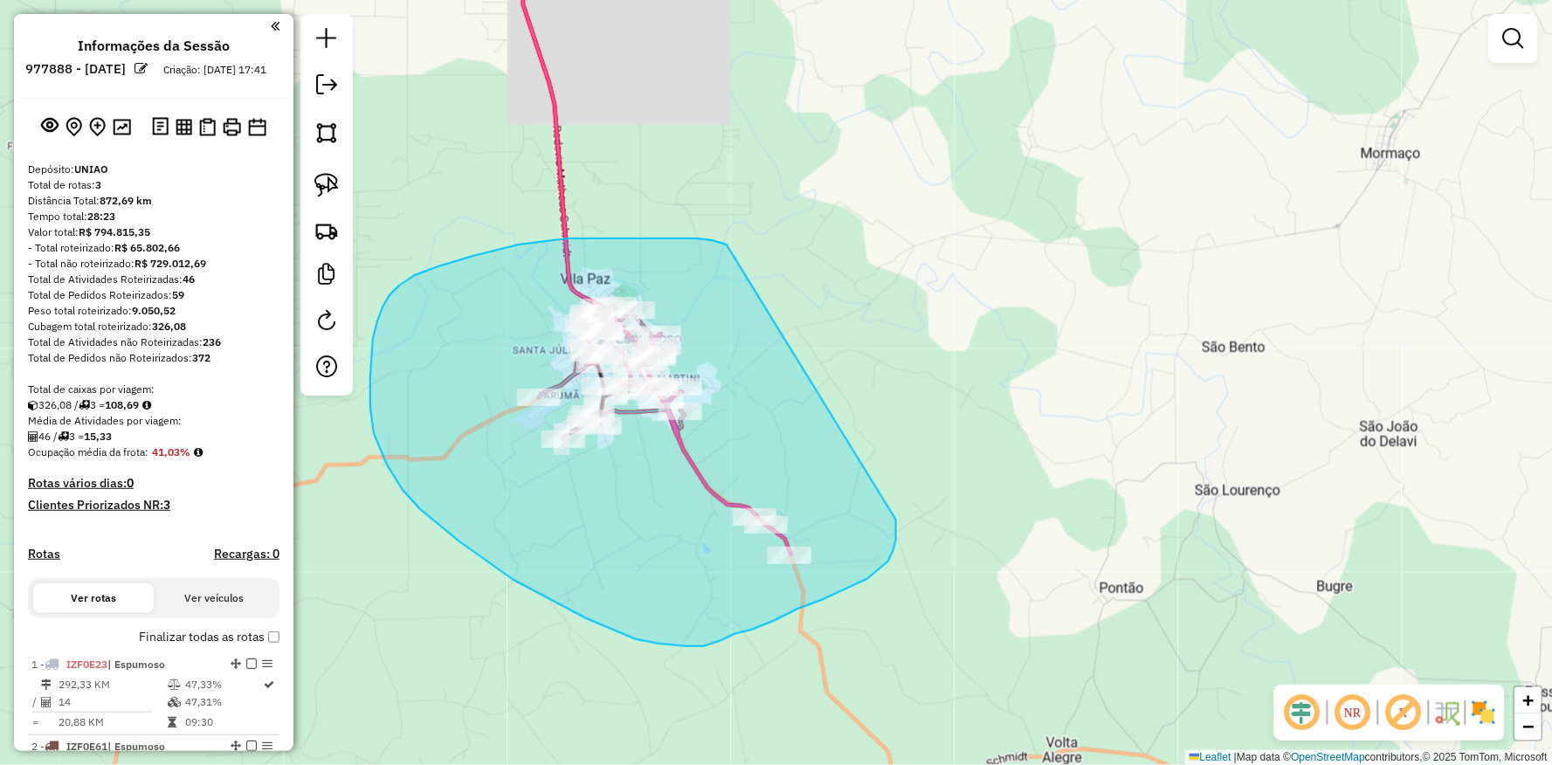
drag, startPoint x: 727, startPoint y: 245, endPoint x: 892, endPoint y: 513, distance: 314.9
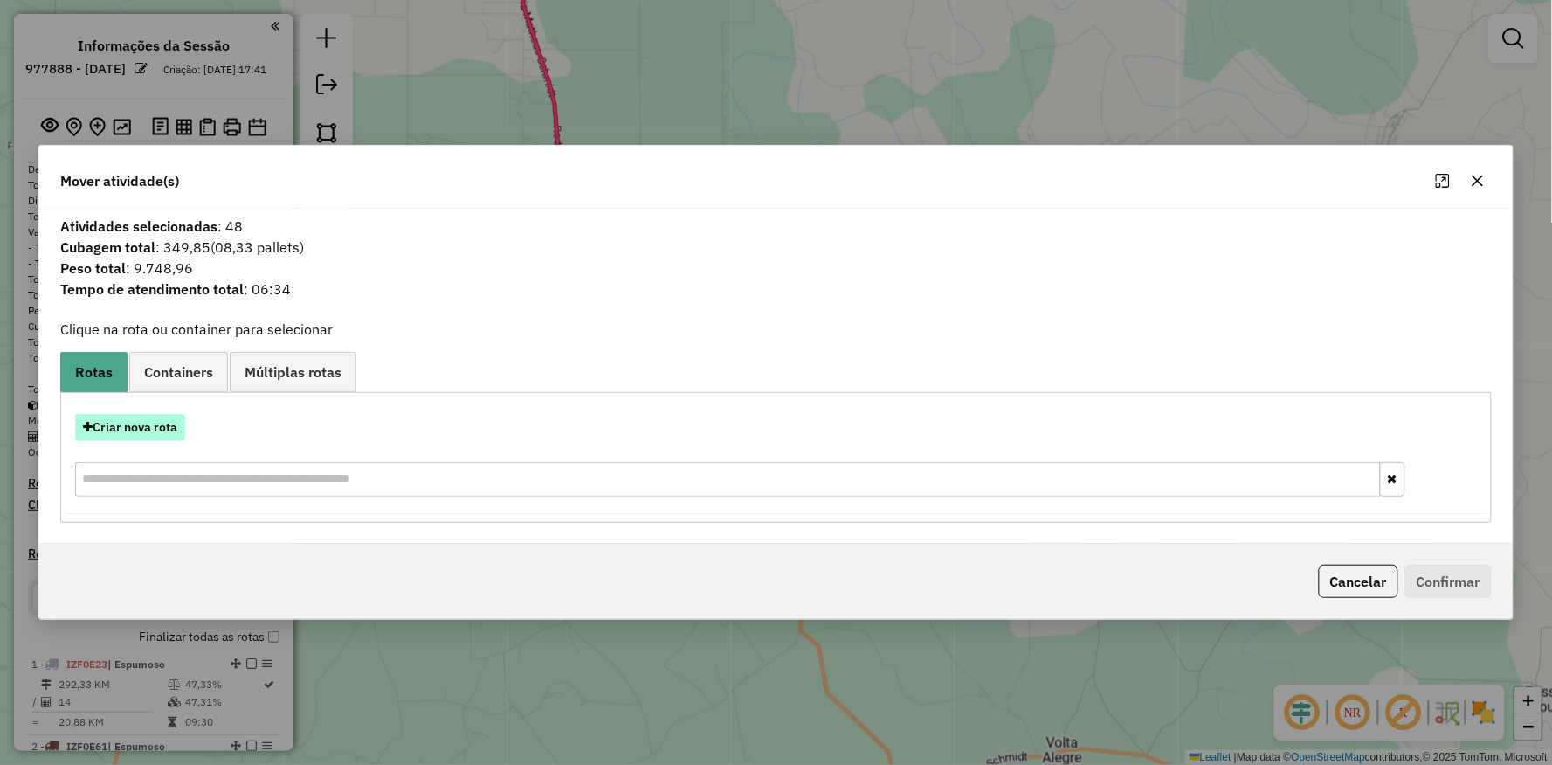
click at [159, 428] on button "Criar nova rota" at bounding box center [130, 427] width 110 height 27
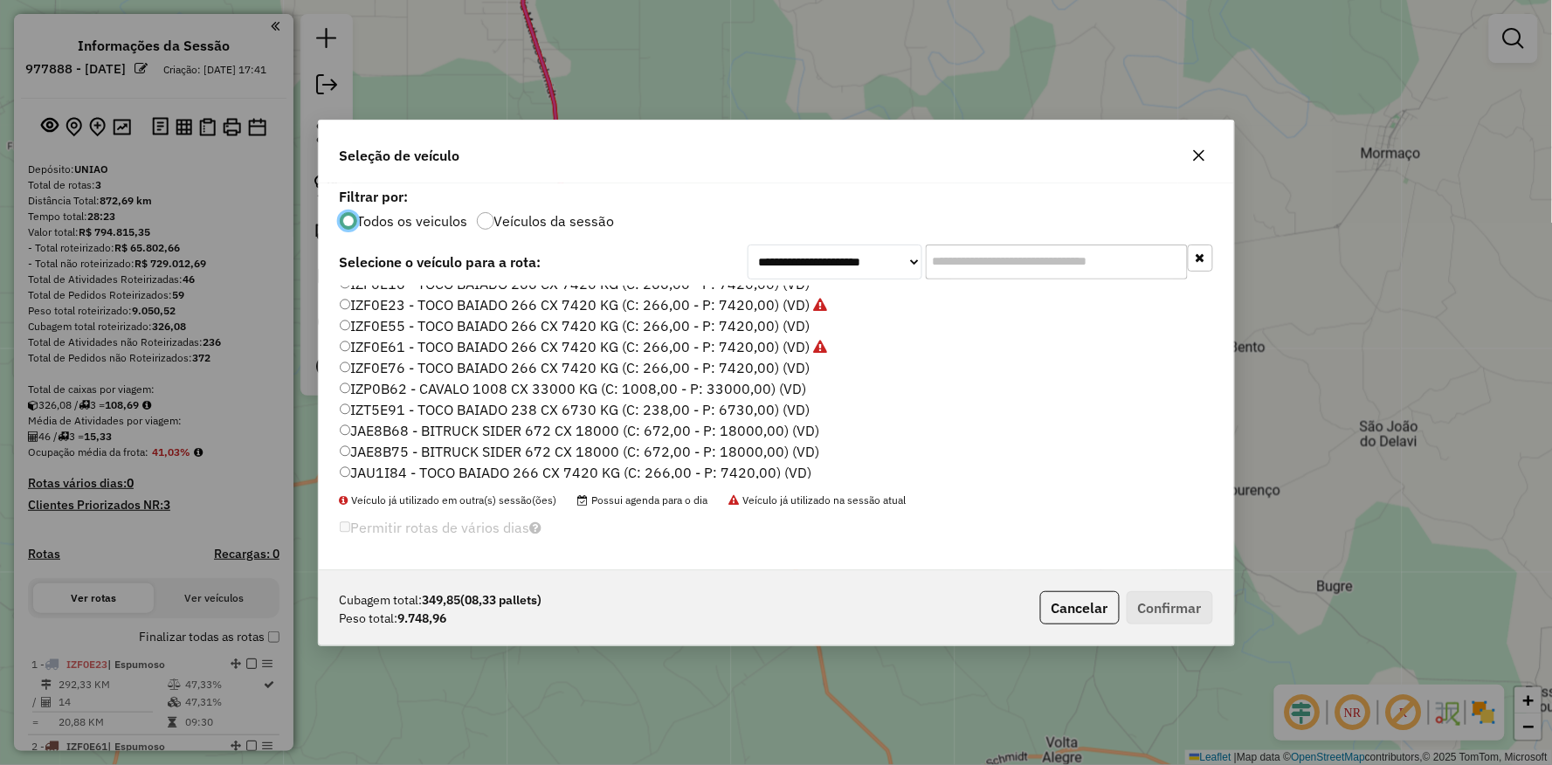
scroll to position [230, 0]
click at [354, 377] on label "IZF0E61 - TOCO BAIADO 266 CX 7420 KG (C: 266,00 - P: 7420,00) (VD)" at bounding box center [584, 380] width 488 height 21
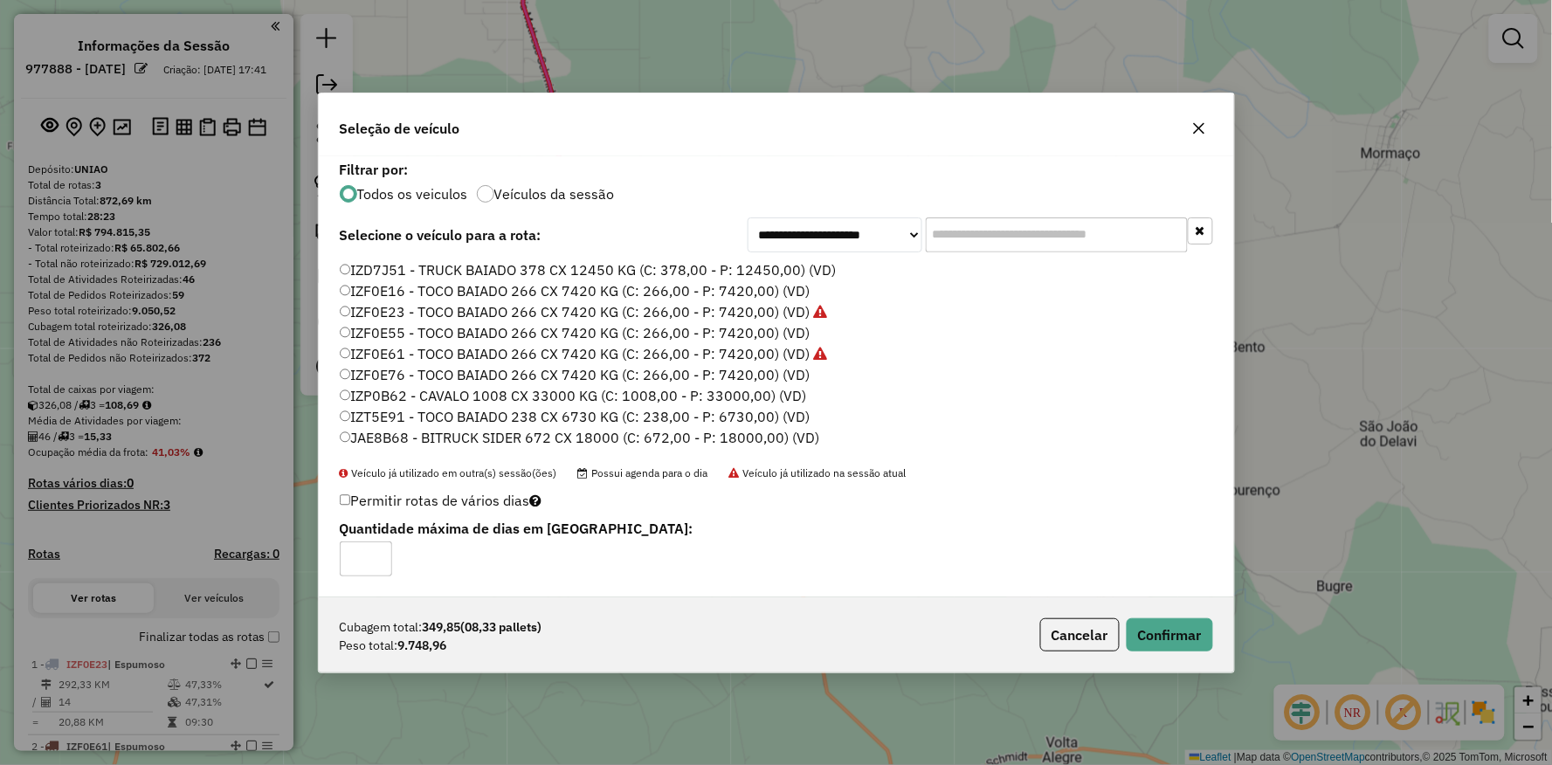
click at [1211, 650] on p-footer "Cubagem total: 349,85 (08,33 pallets) Peso total: 9.748,96 Cancelar Confirmar" at bounding box center [1123, 634] width 180 height 33
click at [1185, 632] on button "Confirmar" at bounding box center [1170, 634] width 86 height 33
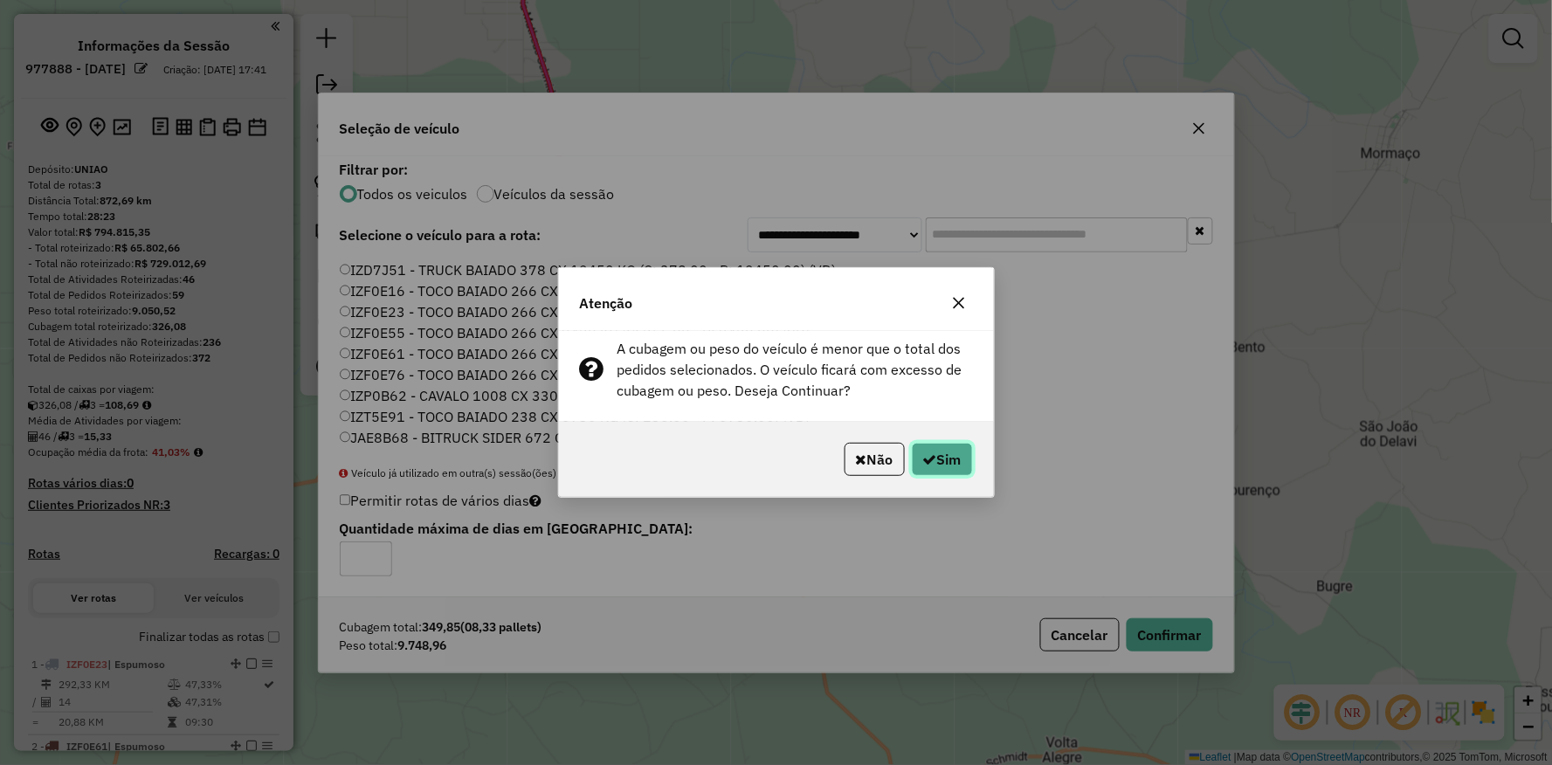
click at [932, 466] on icon "button" at bounding box center [930, 460] width 14 height 14
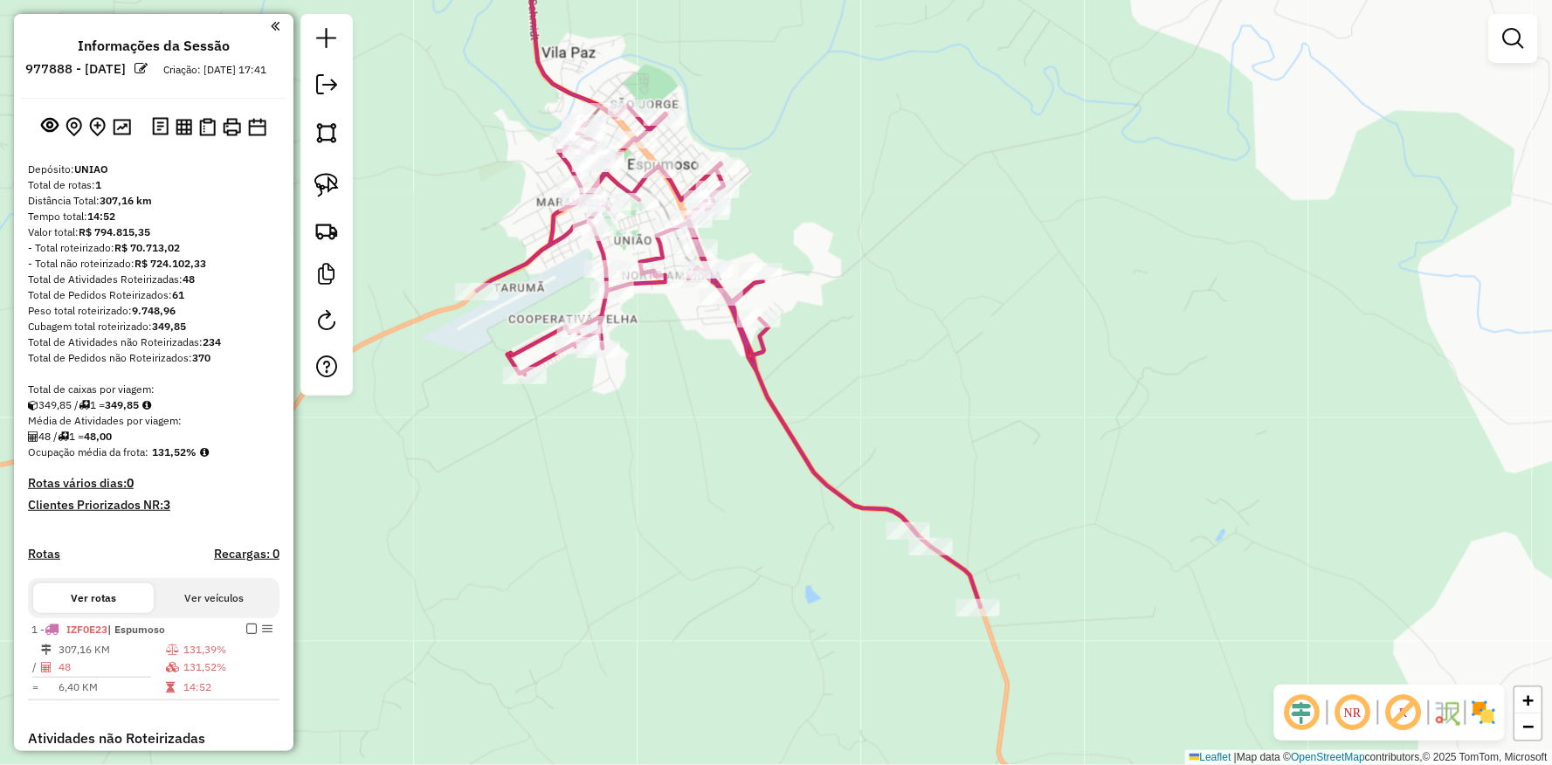
drag, startPoint x: 629, startPoint y: 478, endPoint x: 630, endPoint y: 413, distance: 64.6
click at [632, 421] on div "Janela de atendimento Grade de atendimento Capacidade Transportadoras Veículos …" at bounding box center [776, 382] width 1552 height 765
click at [330, 180] on img at bounding box center [326, 185] width 24 height 24
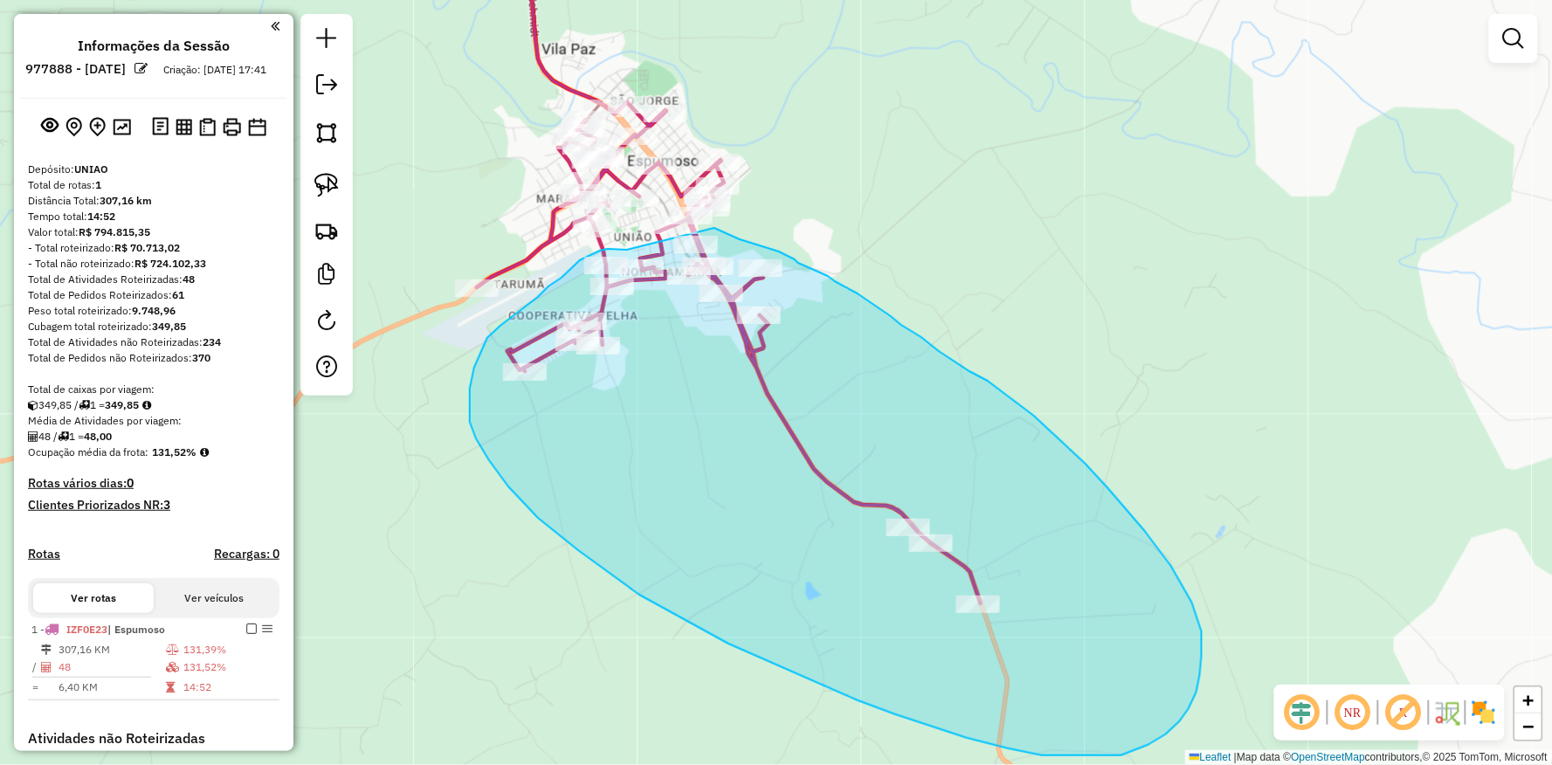
drag, startPoint x: 627, startPoint y: 250, endPoint x: 710, endPoint y: 227, distance: 86.0
click at [710, 227] on div "Janela de atendimento Grade de atendimento Capacidade Transportadoras Veículos …" at bounding box center [776, 382] width 1552 height 765
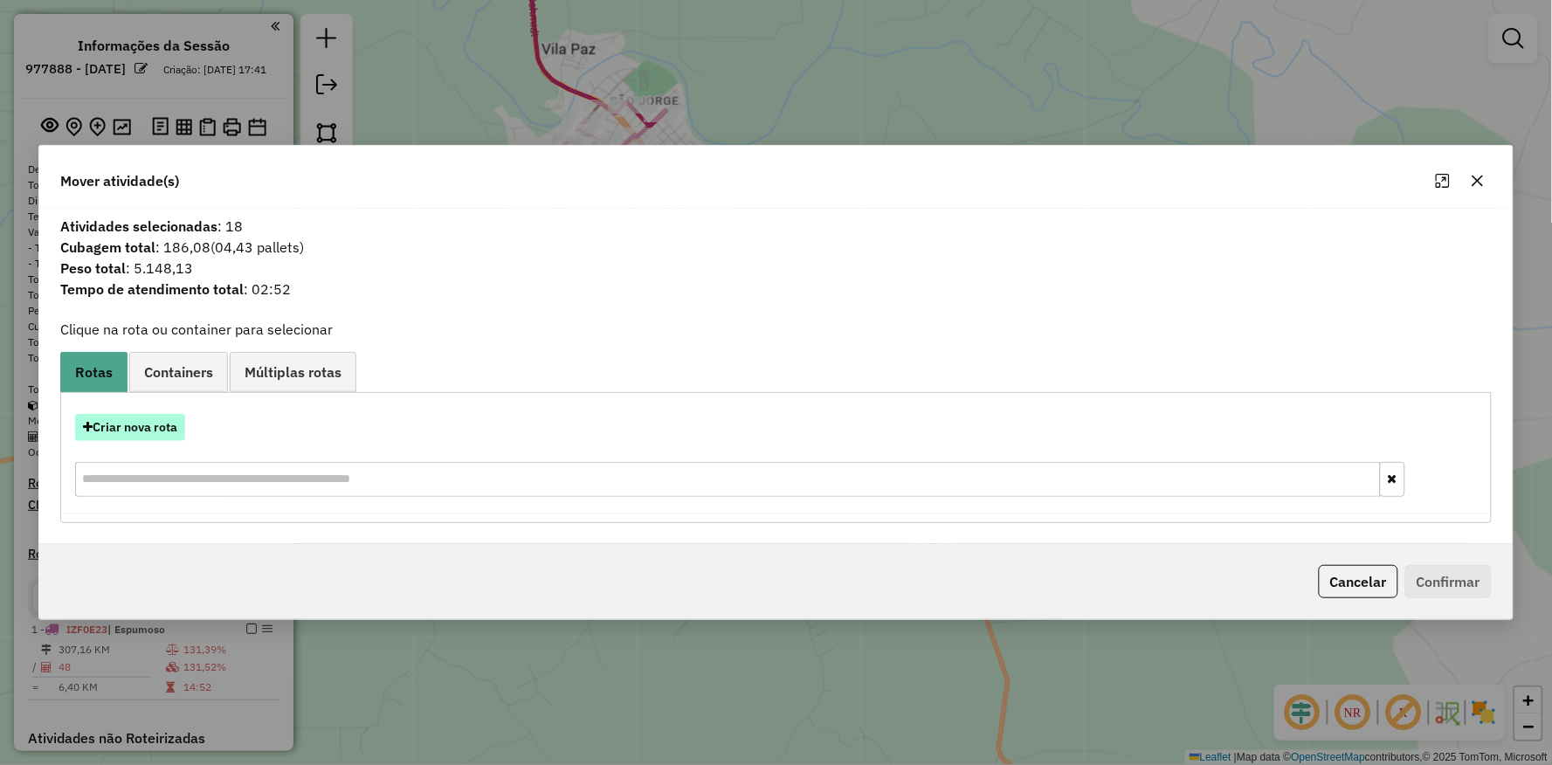
click at [137, 419] on button "Criar nova rota" at bounding box center [130, 427] width 110 height 27
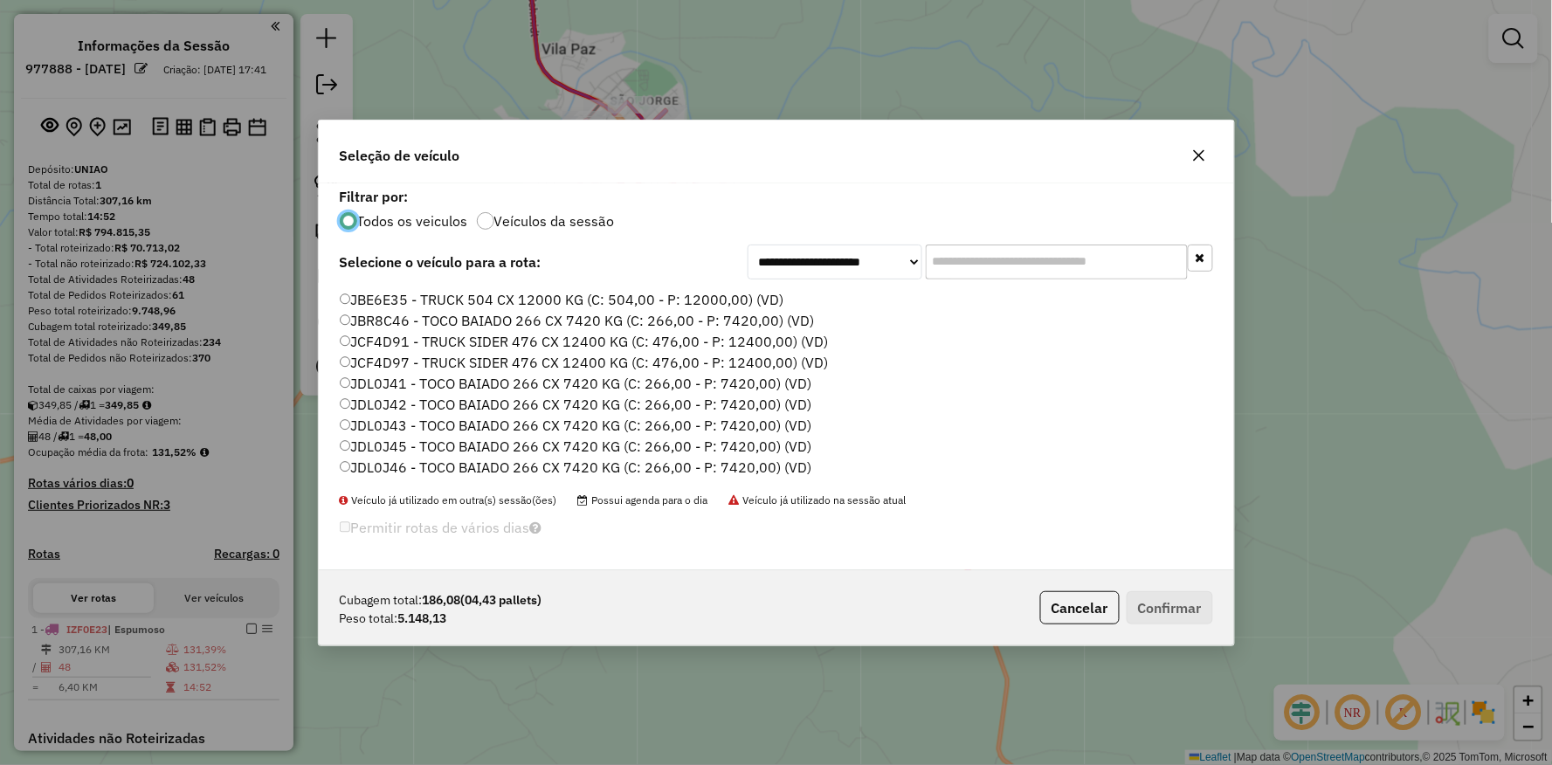
scroll to position [424, 0]
click at [358, 335] on label "JAU1I91 - TOCO BAIADO 266 CX 7420 KG (C: 266,00 - P: 7420,00) (VD)" at bounding box center [576, 333] width 473 height 21
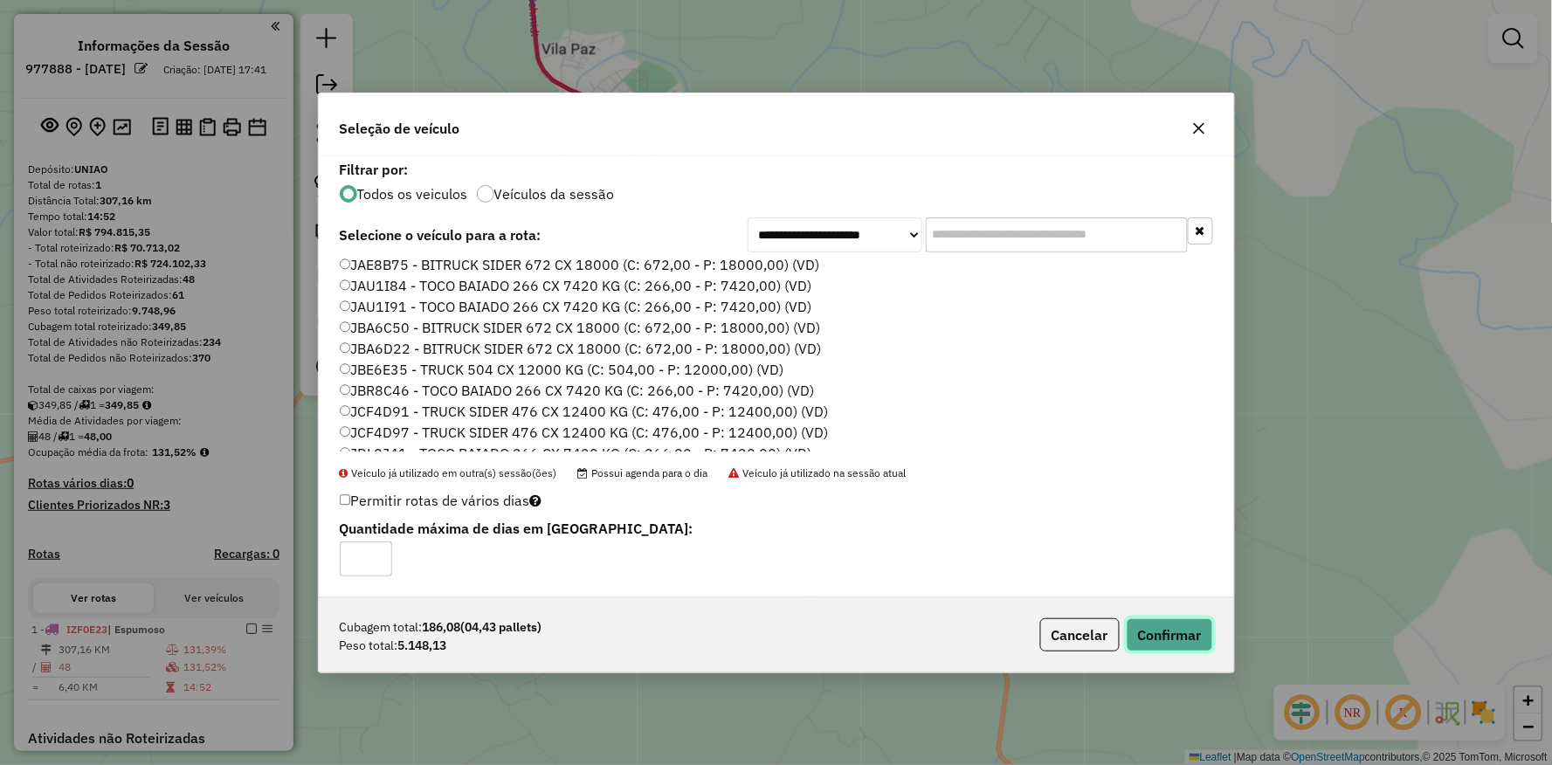
click at [1195, 632] on button "Confirmar" at bounding box center [1170, 634] width 86 height 33
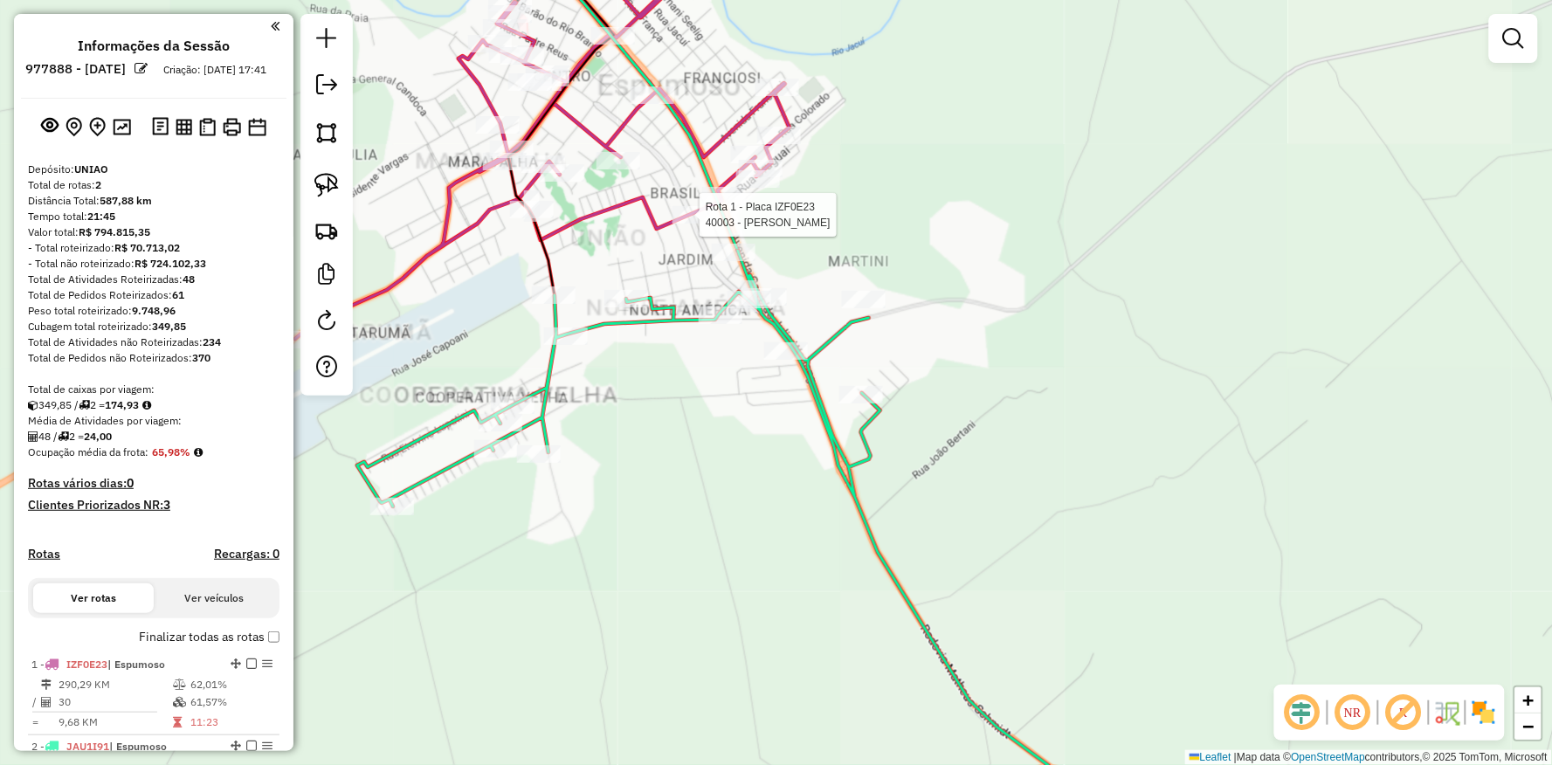
select select "**********"
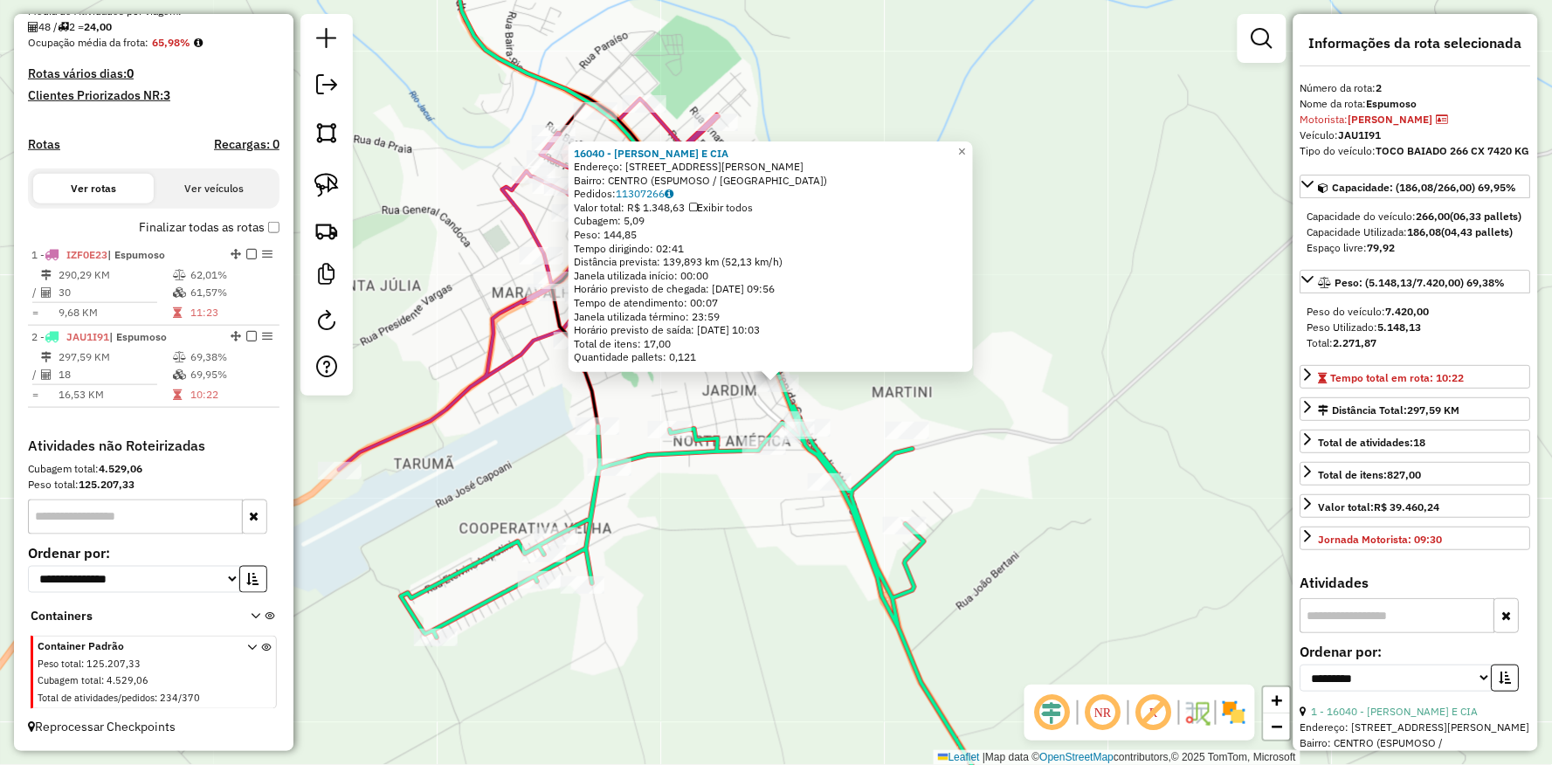
click at [691, 537] on div "16040 - E. J. BONFANTI E CIA Endereço: Av OSVALDO JULIO WERLANG 1847 Bairro: CE…" at bounding box center [776, 382] width 1552 height 765
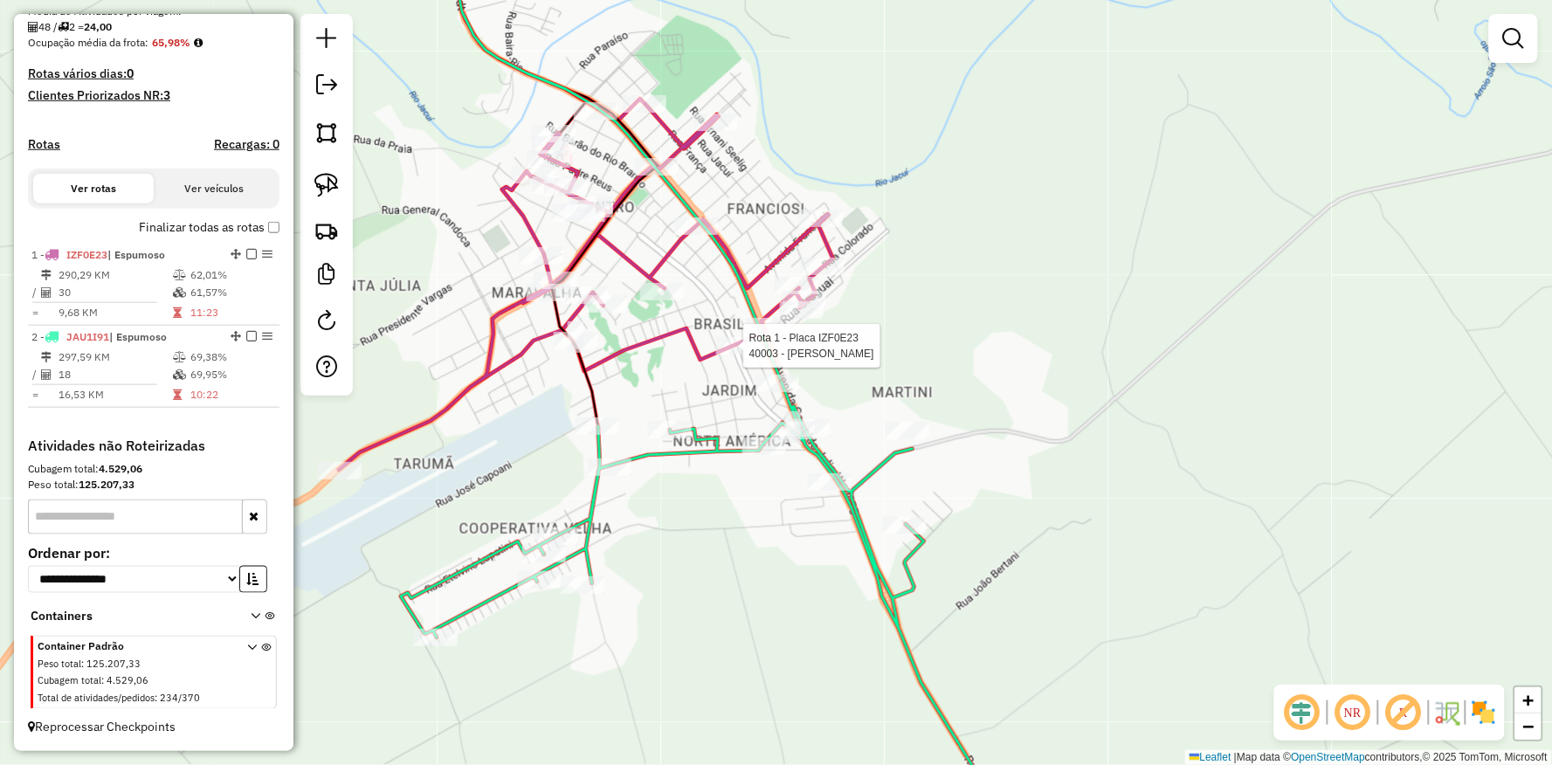
click at [732, 355] on div at bounding box center [738, 345] width 44 height 17
select select "**********"
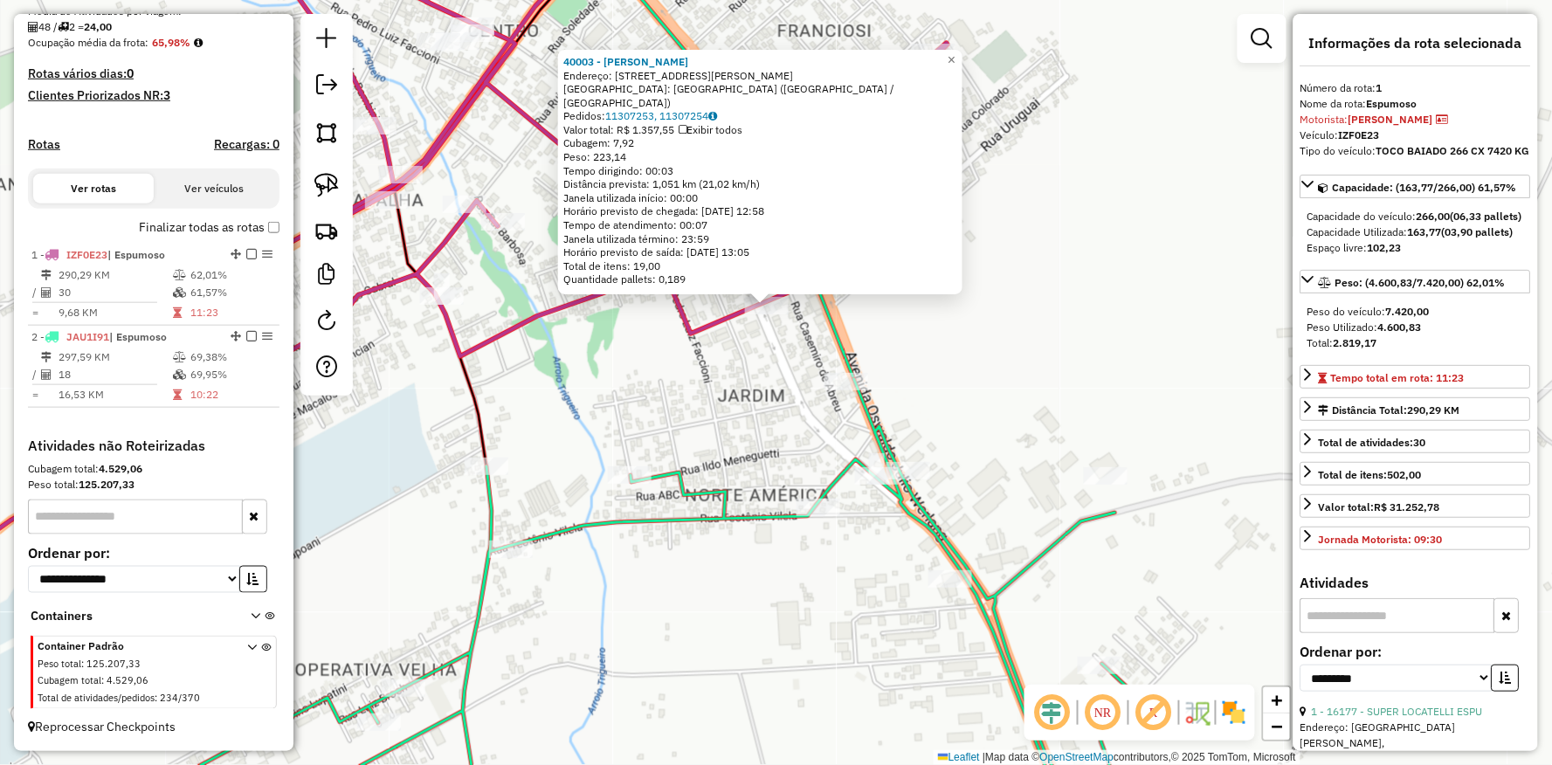
click at [684, 393] on div "40003 - EVERALDO BOCCOL Endereço: R CRISTOVAO COLOMBO 171 Bairro: BAIRRO CENTRO…" at bounding box center [776, 382] width 1552 height 765
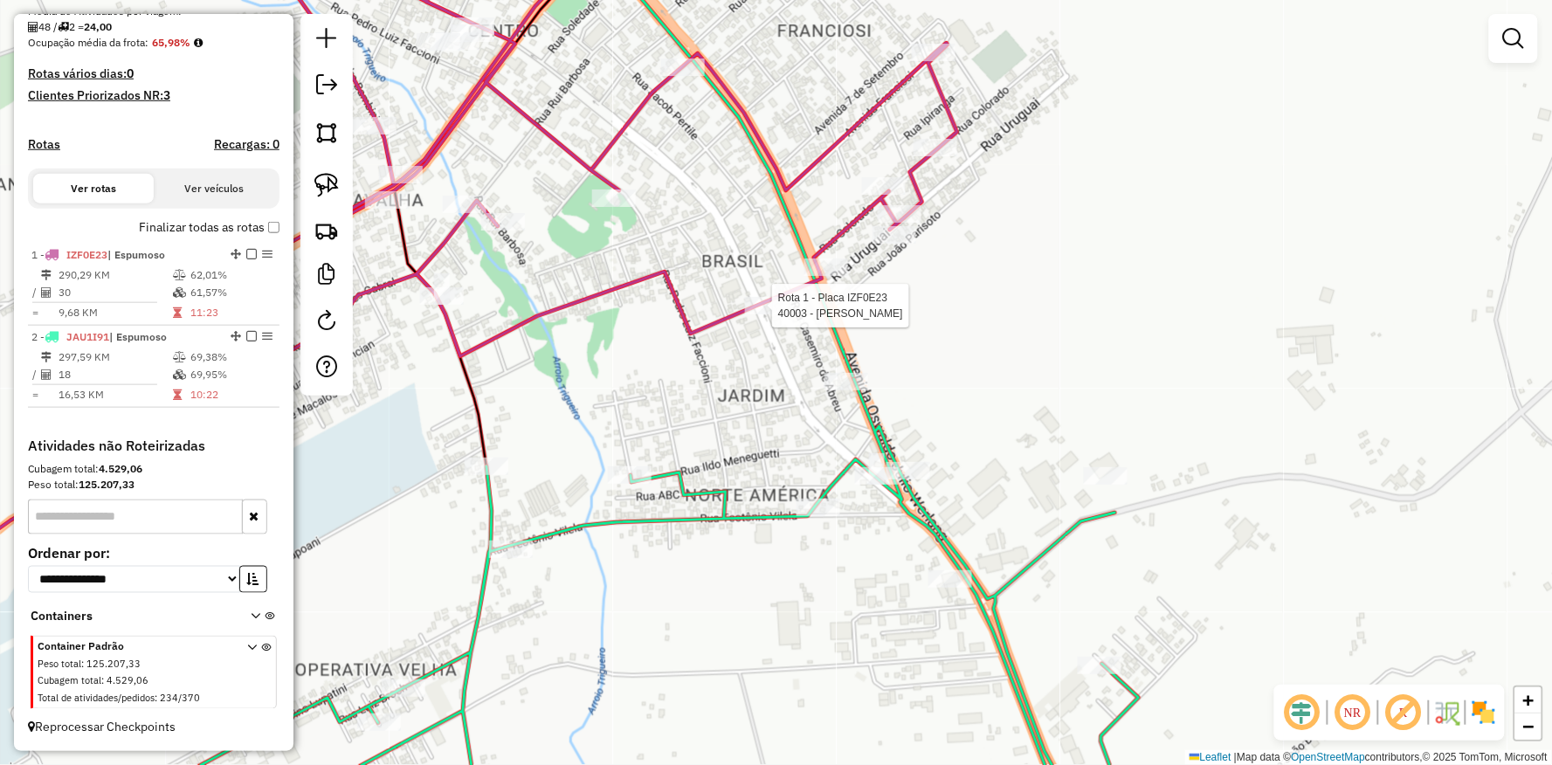
click at [763, 314] on div at bounding box center [767, 305] width 44 height 17
select select "**********"
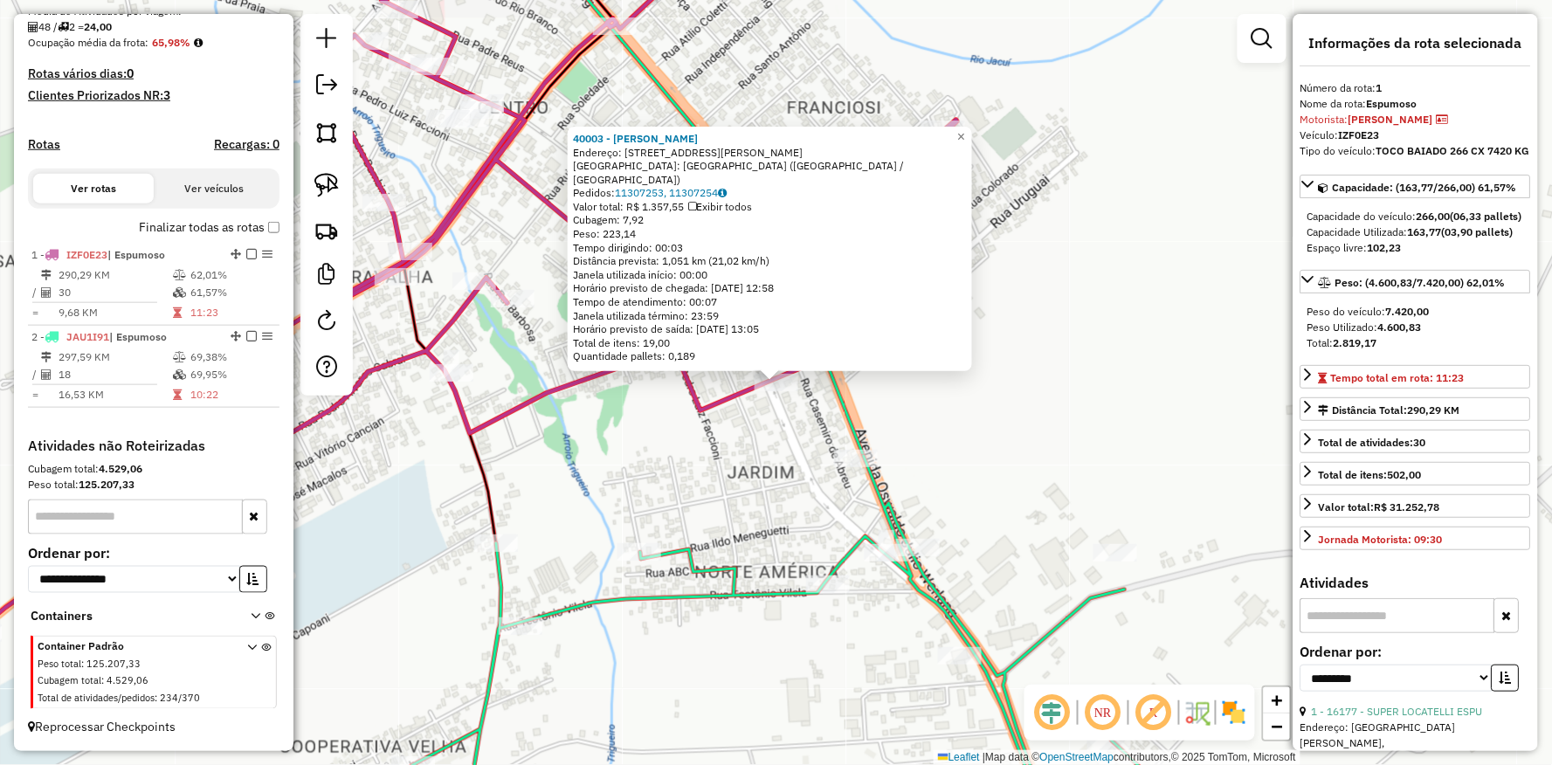
click at [737, 435] on div "40003 - EVERALDO BOCCOL Endereço: R CRISTOVAO COLOMBO 171 Bairro: BAIRRO CENTRO…" at bounding box center [776, 382] width 1552 height 765
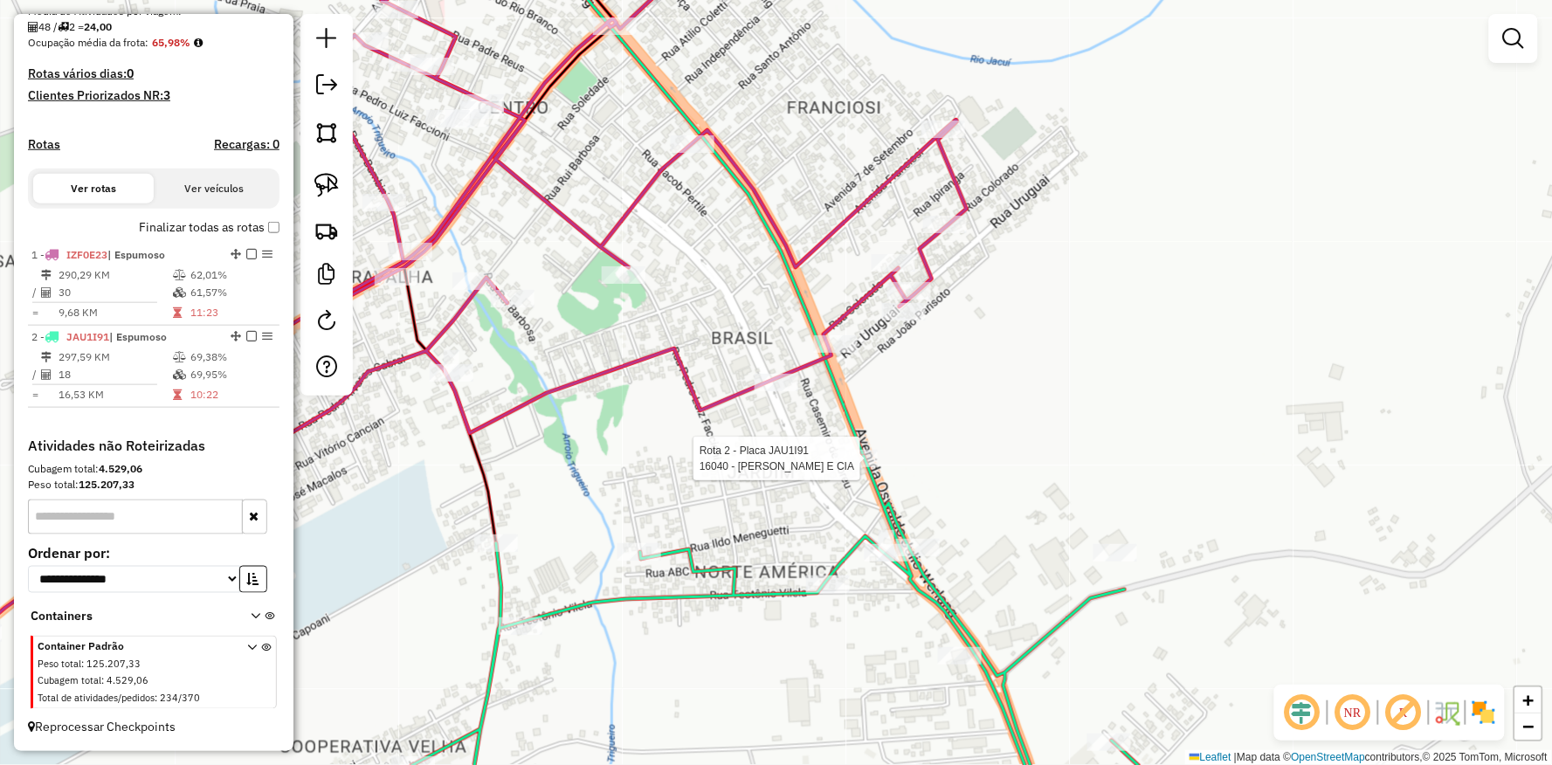
select select "**********"
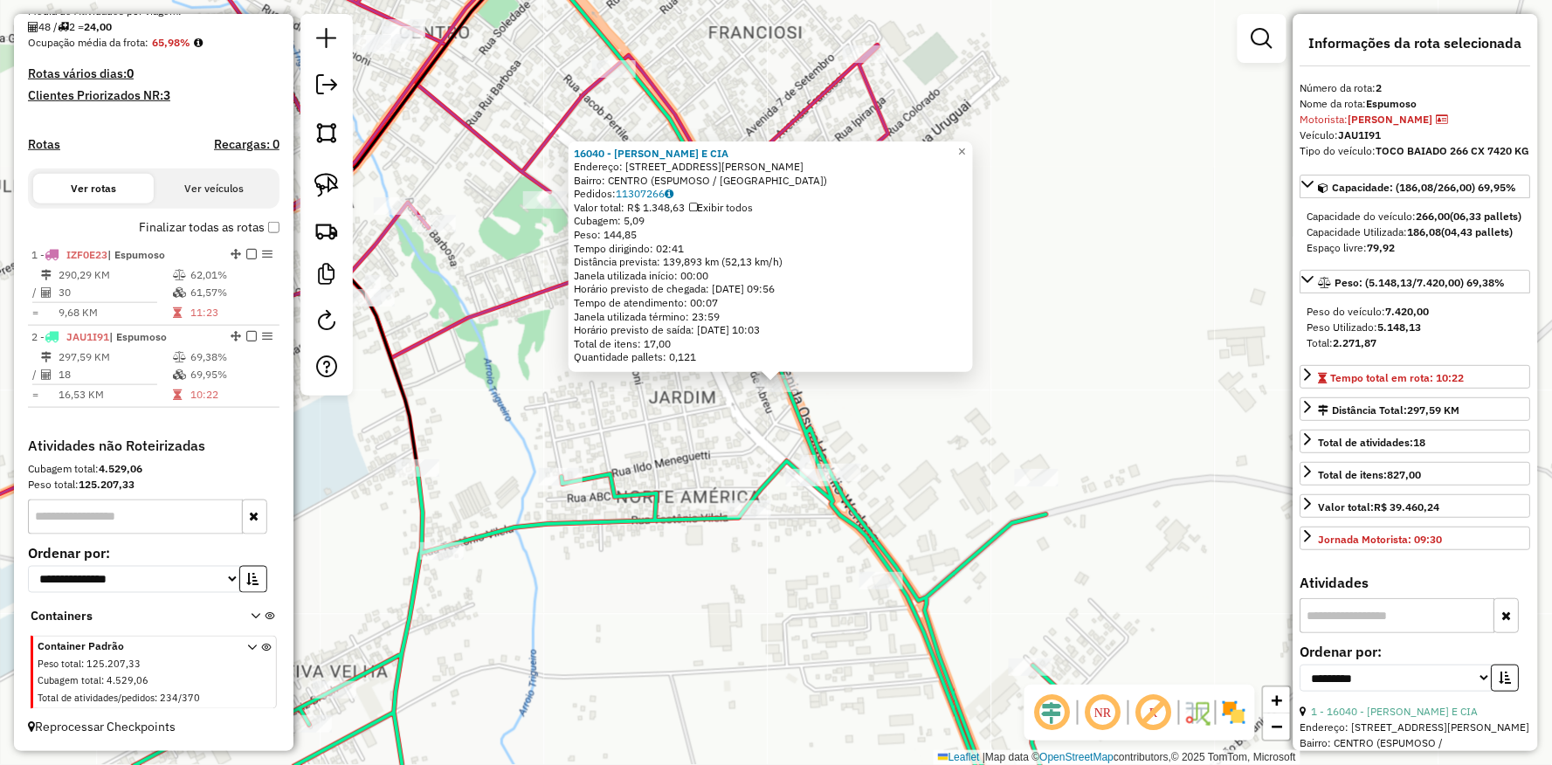
click at [675, 636] on div "16040 - E. J. BONFANTI E CIA Endereço: Av OSVALDO JULIO WERLANG 1847 Bairro: CE…" at bounding box center [776, 382] width 1552 height 765
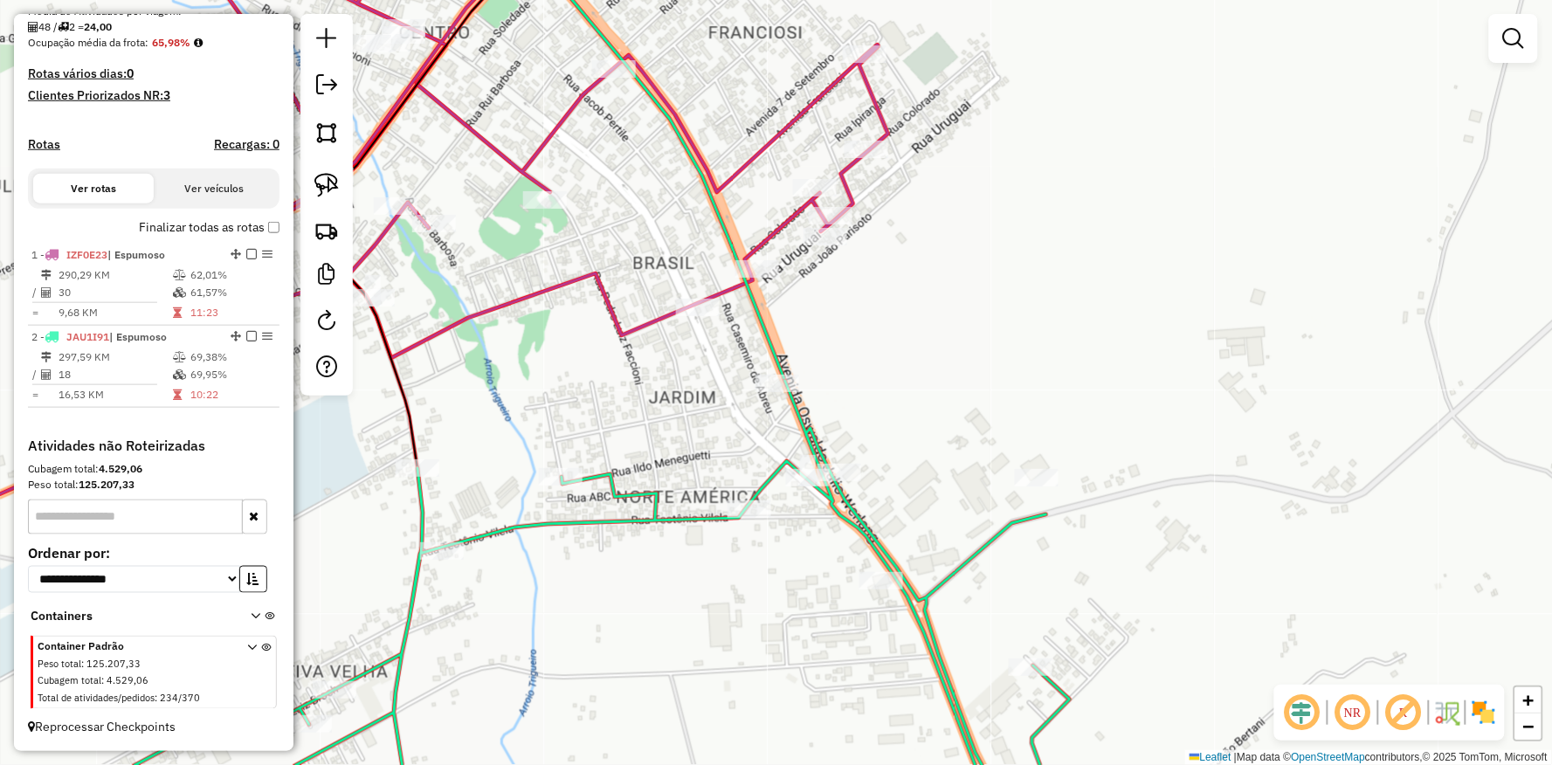
click at [306, 180] on div at bounding box center [327, 205] width 52 height 382
click at [327, 189] on img at bounding box center [326, 185] width 24 height 24
drag, startPoint x: 643, startPoint y: 282, endPoint x: 791, endPoint y: 317, distance: 151.7
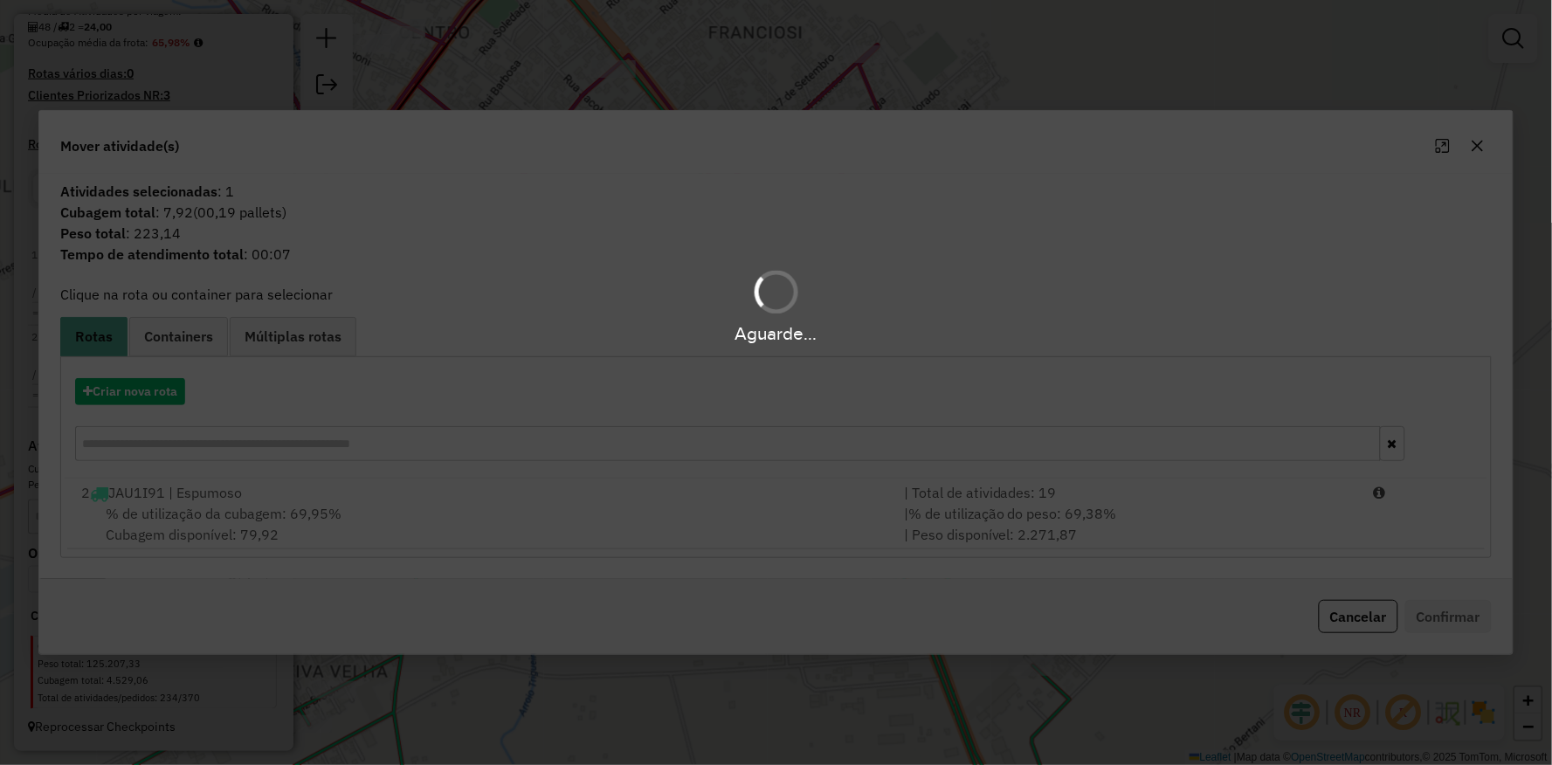
click at [292, 535] on hb-app "Aguarde... Pop-up bloqueado! Seu navegador bloqueou automáticamente a abertura …" at bounding box center [776, 382] width 1552 height 765
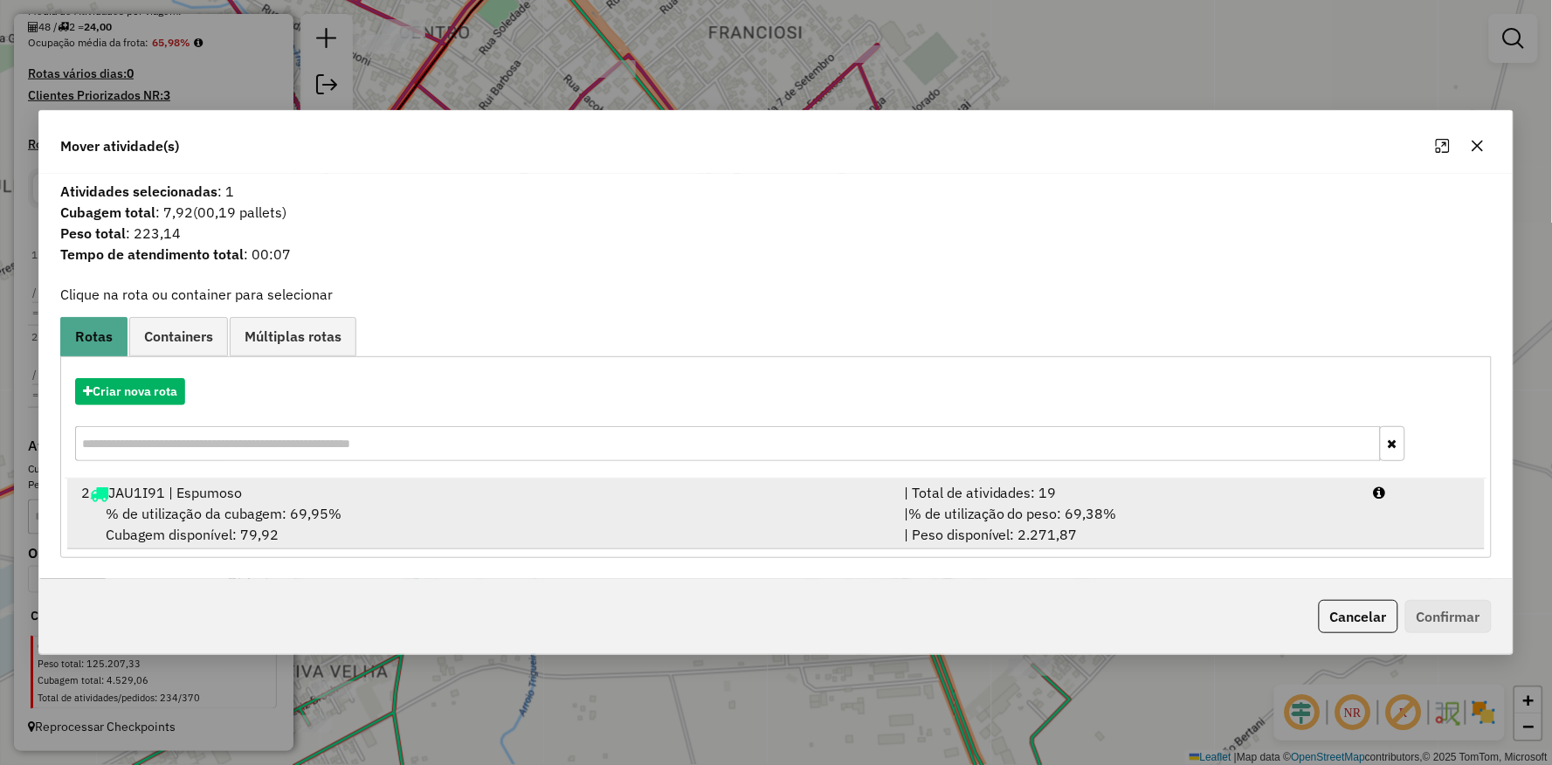
click at [371, 512] on div "% de utilização da cubagem: 69,95% Cubagem disponível: 79,92" at bounding box center [482, 524] width 823 height 42
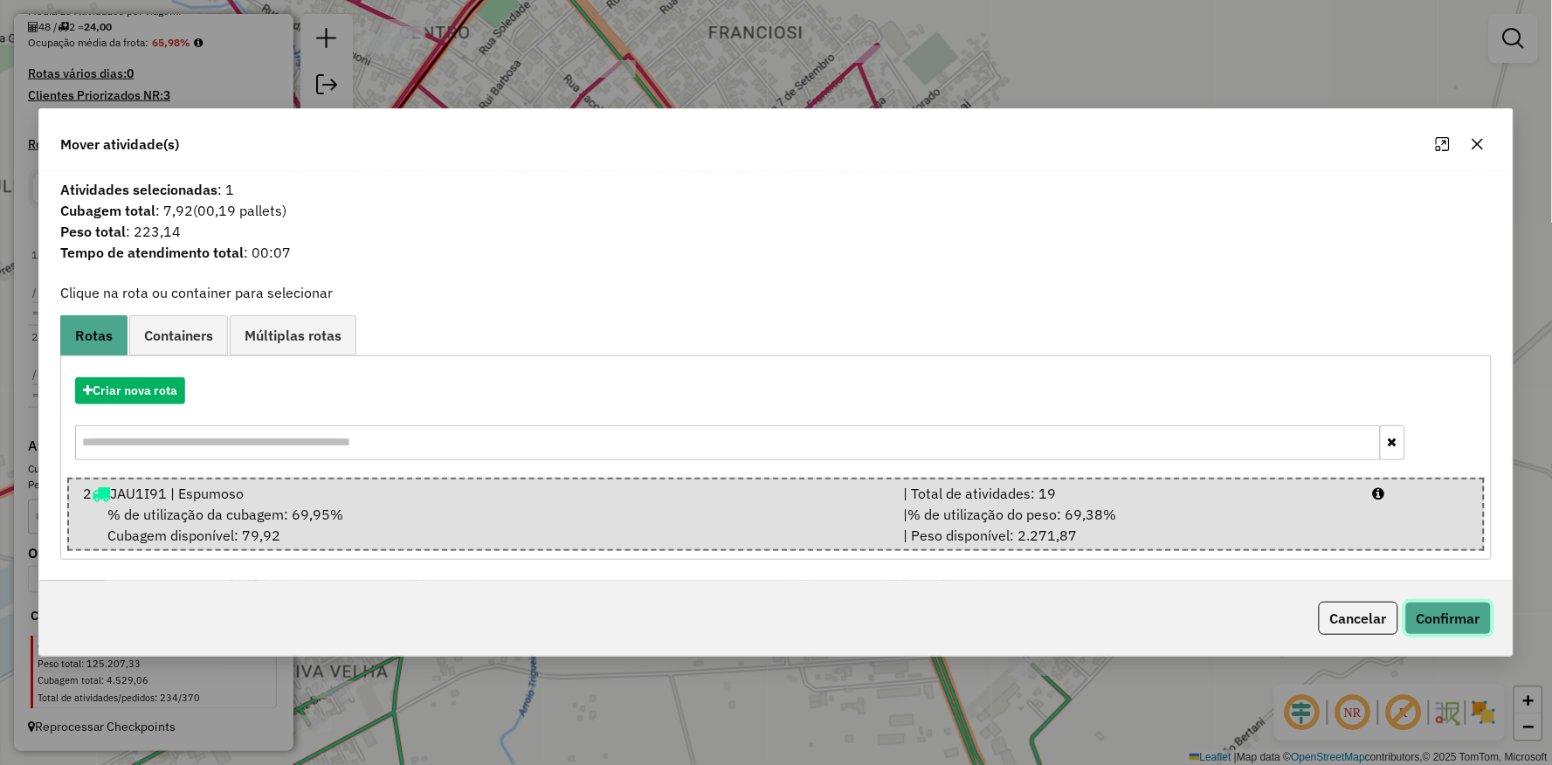
click at [1443, 623] on button "Confirmar" at bounding box center [1449, 618] width 86 height 33
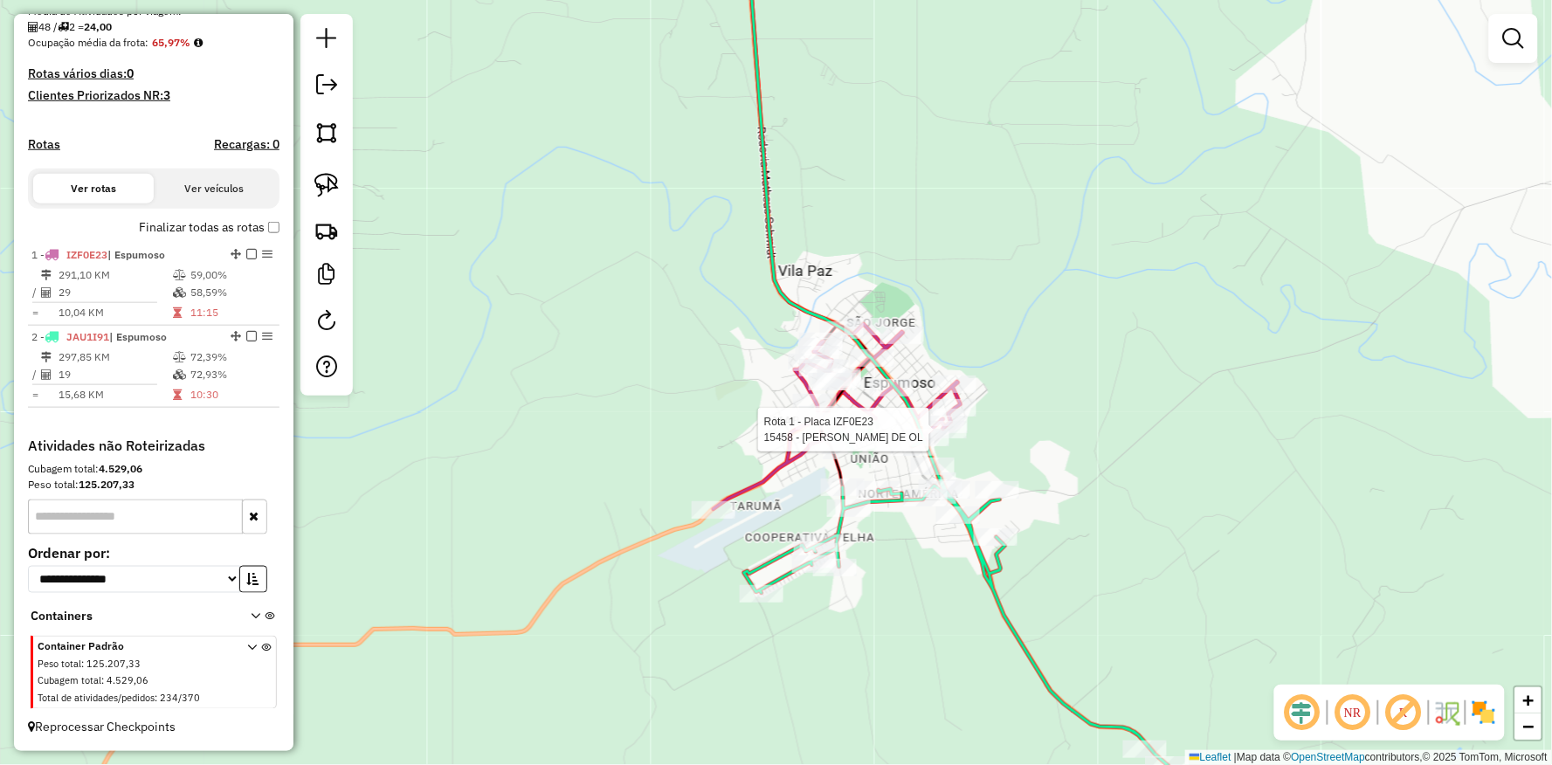
select select "**********"
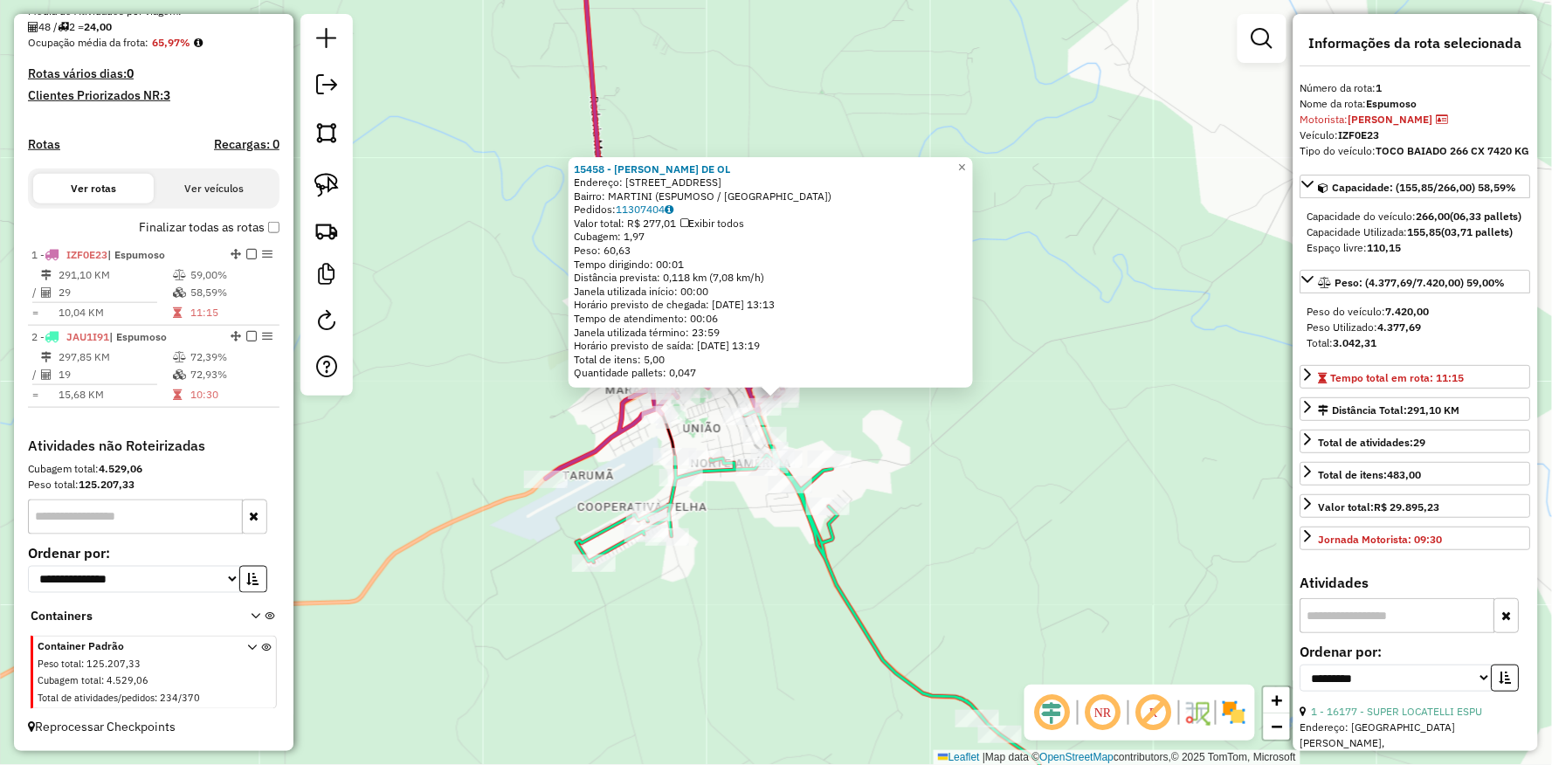
drag, startPoint x: 773, startPoint y: 622, endPoint x: 791, endPoint y: 616, distance: 19.3
click at [782, 645] on div "15458 - MURIEL CAMARGO DE OL Endereço: R URUGUAI 218 Bairro: MARTINI (ESPUMOSO …" at bounding box center [776, 382] width 1552 height 765
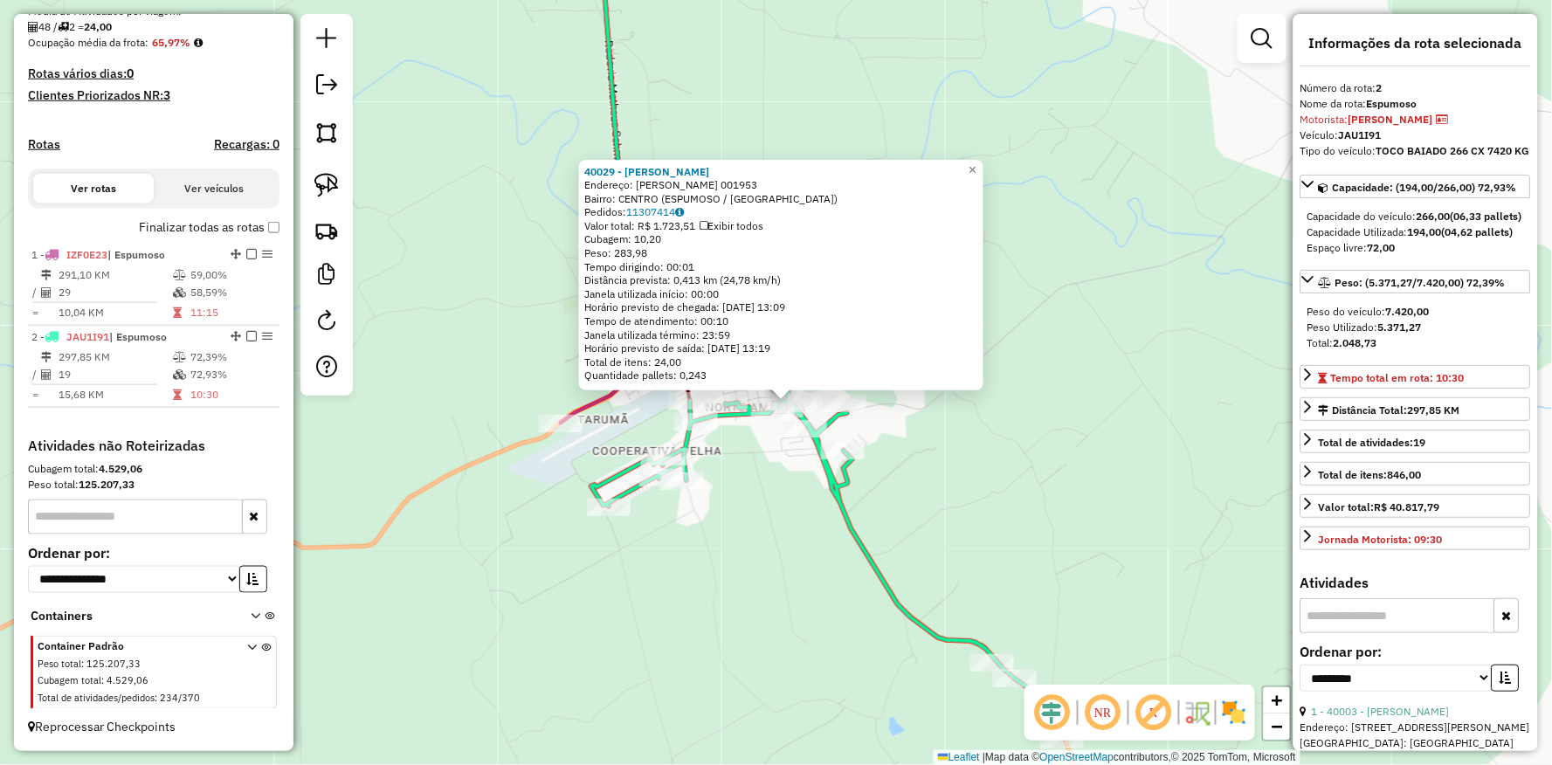
drag, startPoint x: 688, startPoint y: 538, endPoint x: 717, endPoint y: 573, distance: 45.3
click at [717, 573] on div "40029 - PAULO MACHADO DA SIL Endereço: Av ANGELO MACALOS 001953 Bairro: CENTRO …" at bounding box center [776, 382] width 1552 height 765
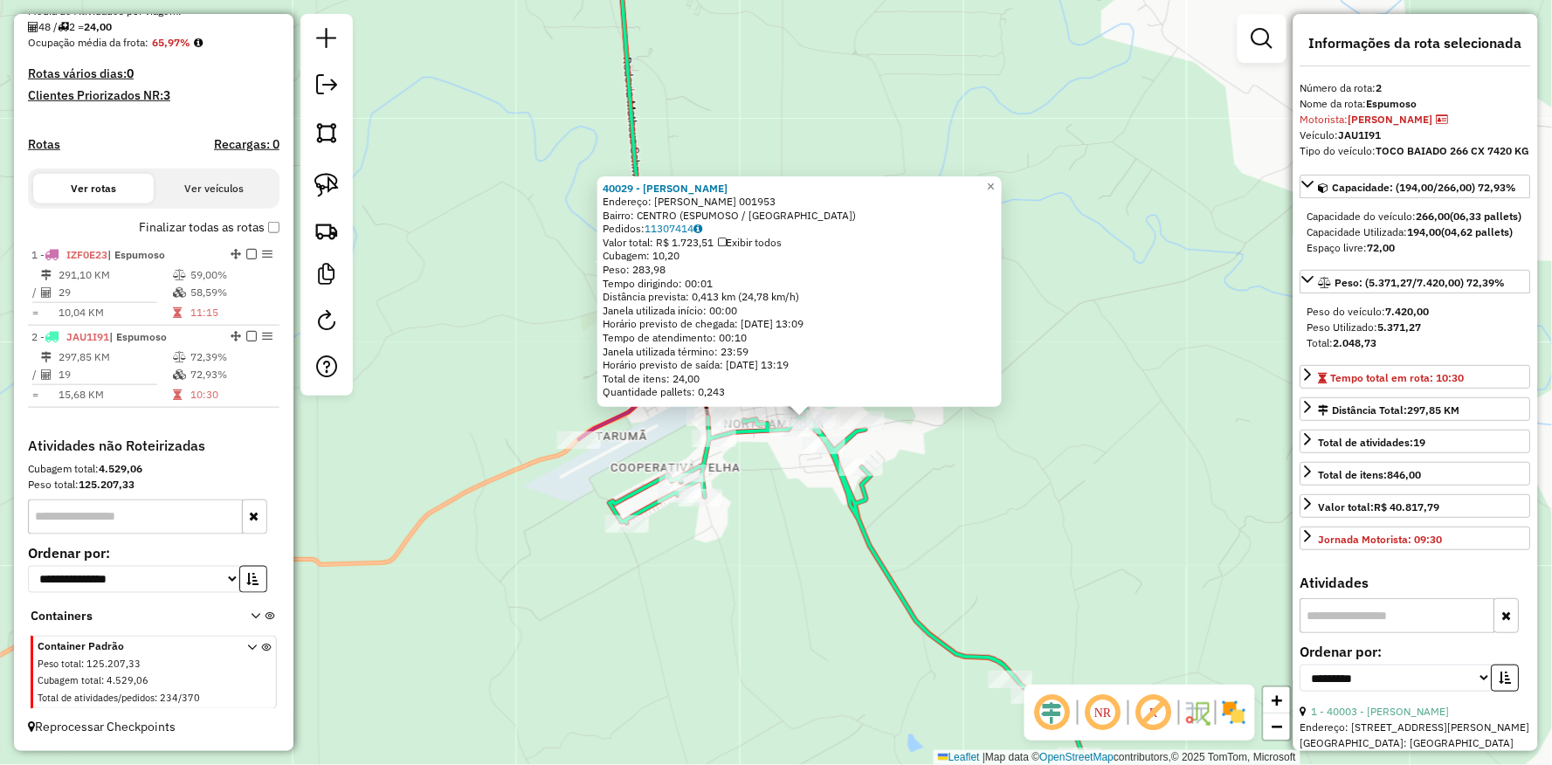
click at [758, 571] on div "40029 - PAULO MACHADO DA SIL Endereço: Av ANGELO MACALOS 001953 Bairro: CENTRO …" at bounding box center [776, 382] width 1552 height 765
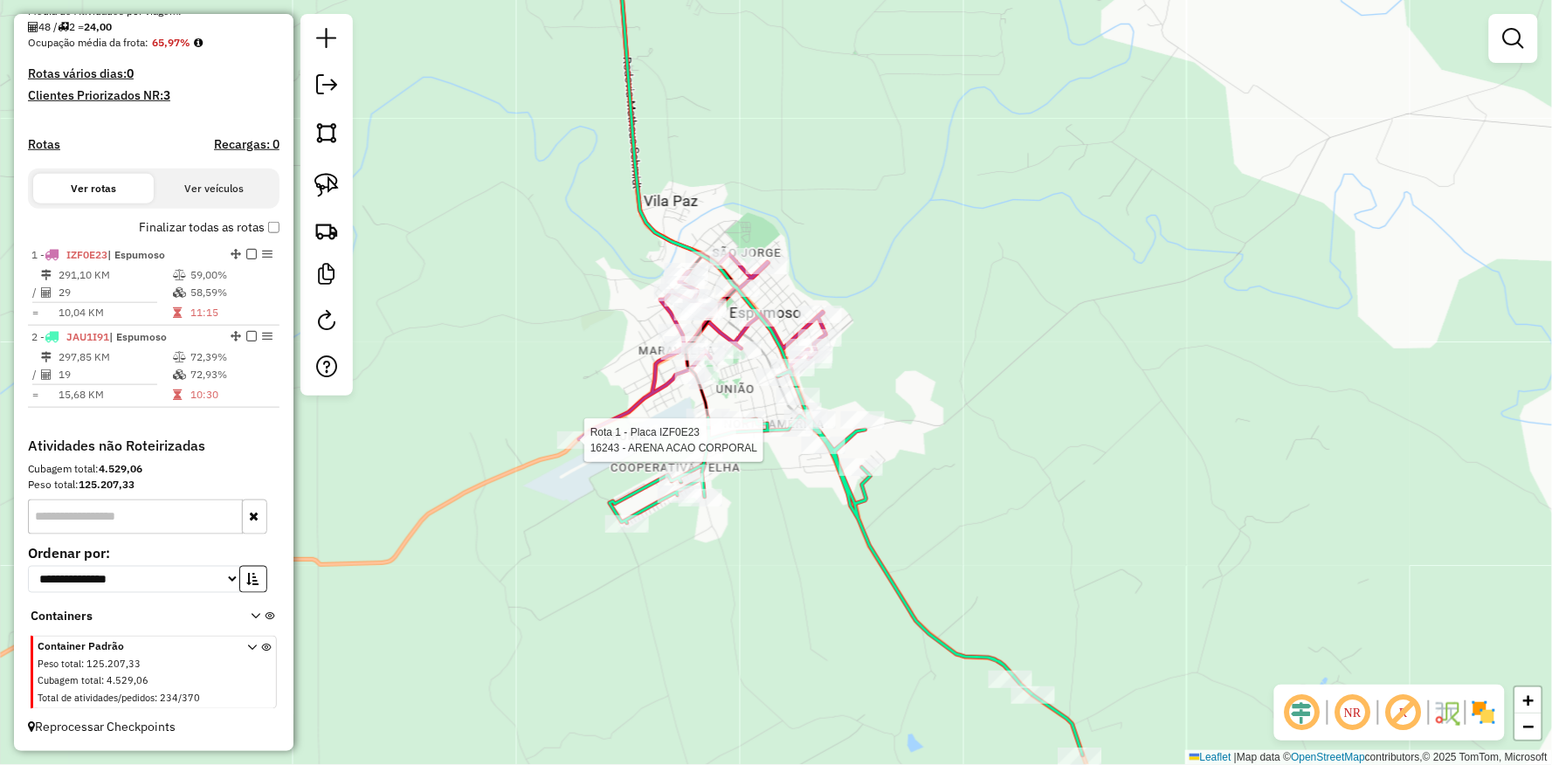
select select "**********"
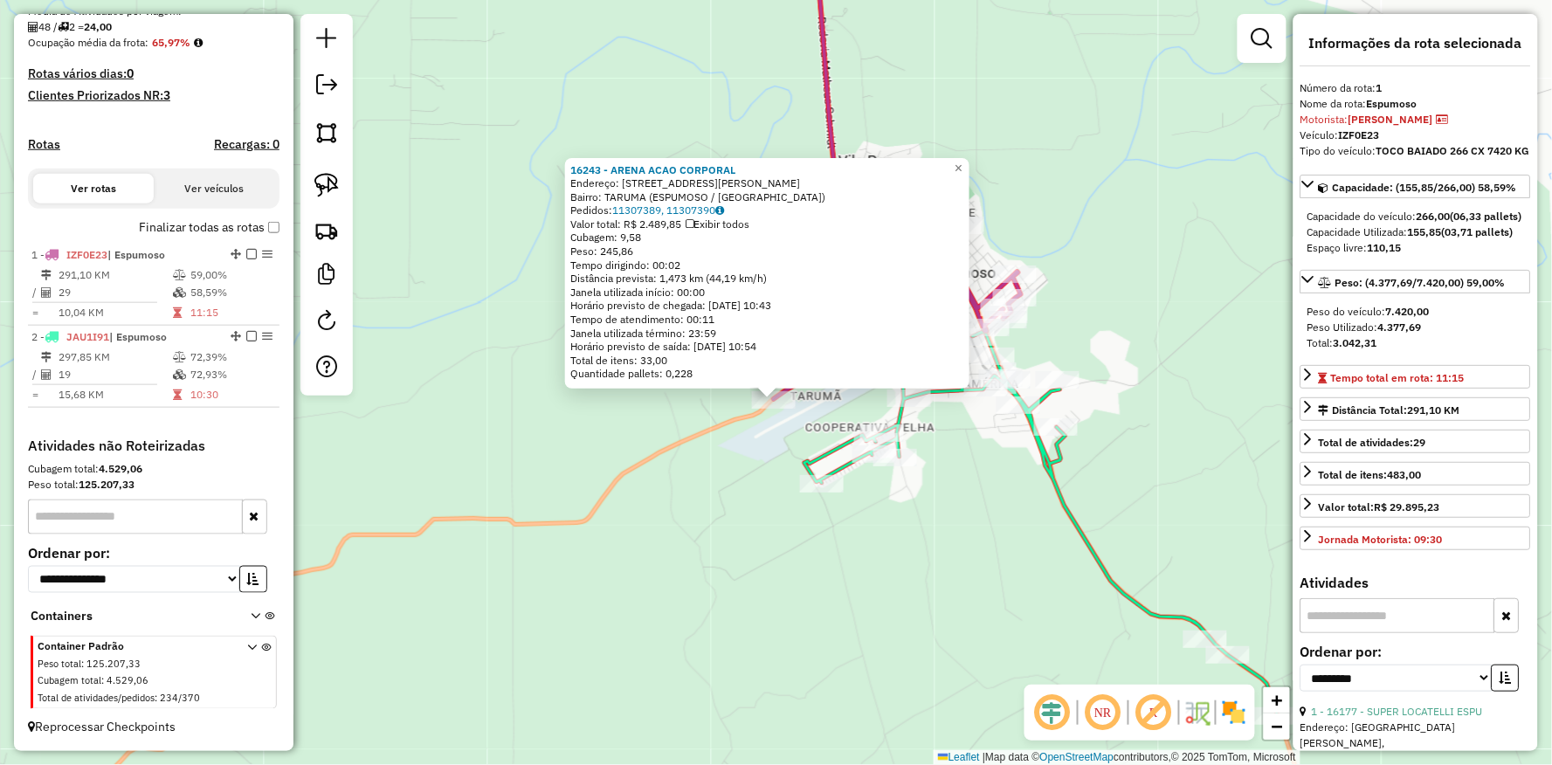
drag, startPoint x: 701, startPoint y: 502, endPoint x: 695, endPoint y: 515, distance: 14.1
click at [695, 515] on div "16243 - ARENA ACAO CORPORAL Endereço: R PEDRO ALVARES CABRAL 1602 Bairro: TARUM…" at bounding box center [776, 382] width 1552 height 765
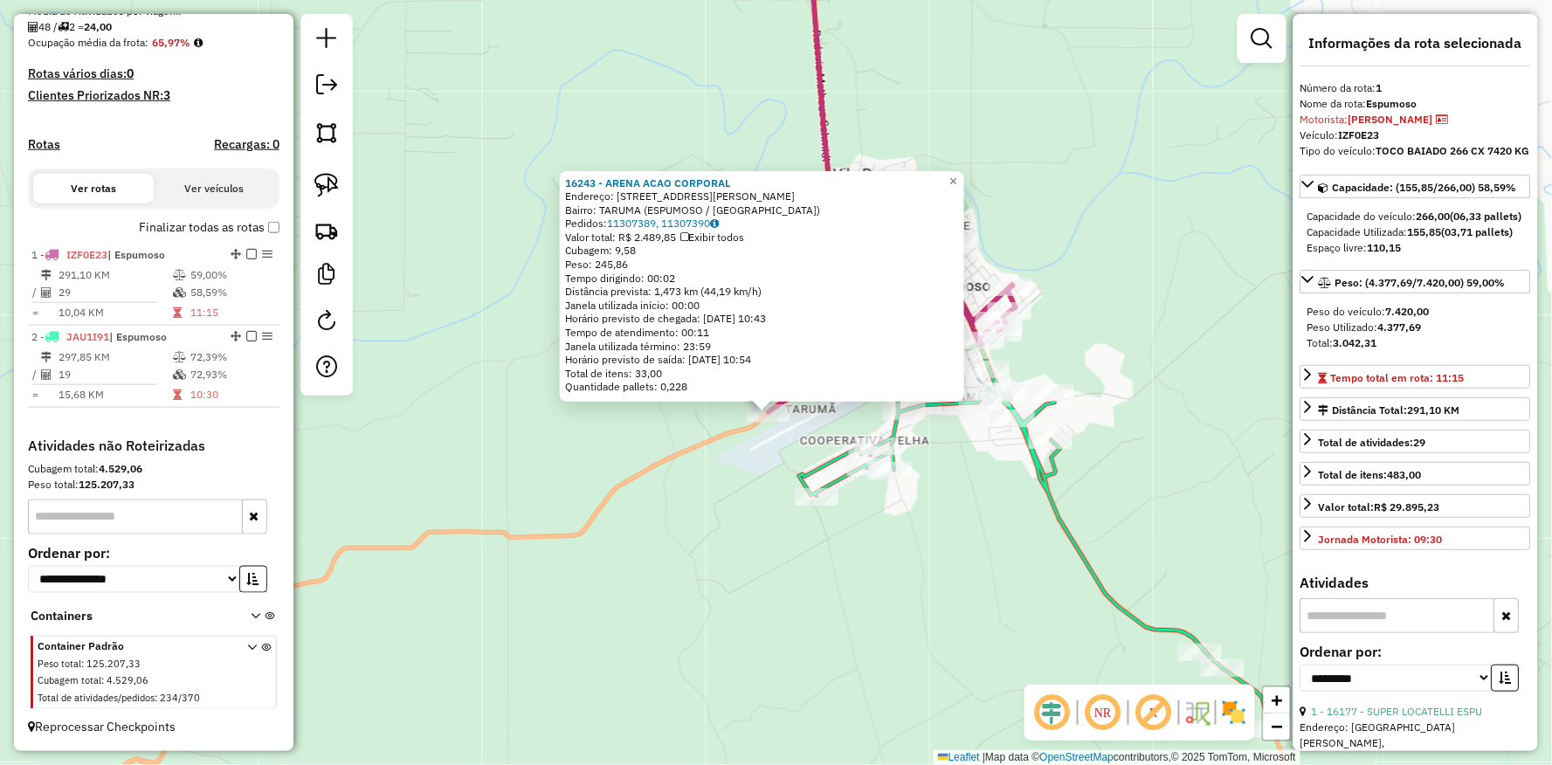
click at [797, 559] on div "16243 - ARENA ACAO CORPORAL Endereço: R PEDRO ALVARES CABRAL 1602 Bairro: TARUM…" at bounding box center [776, 382] width 1552 height 765
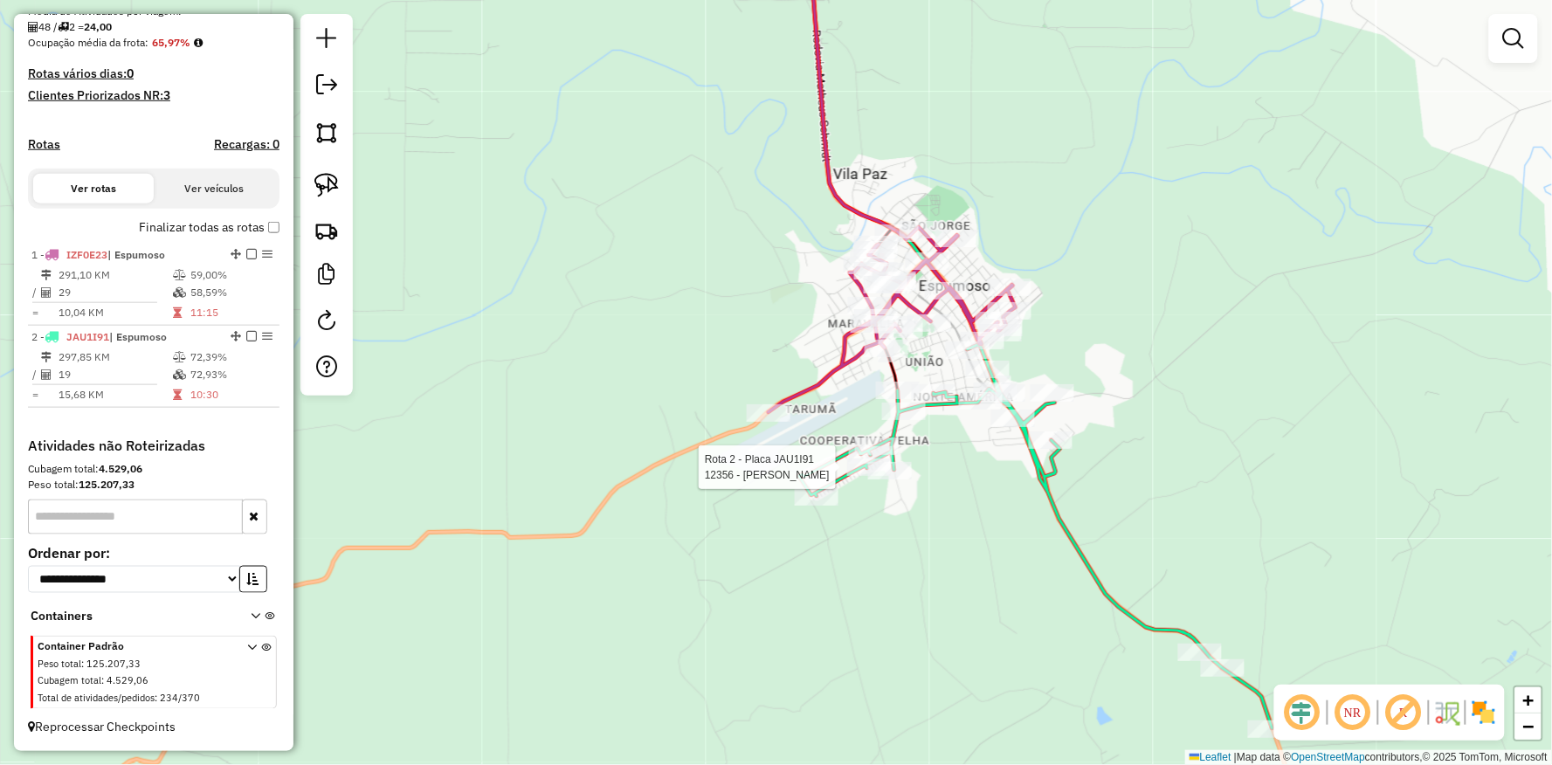
click at [865, 475] on div at bounding box center [869, 467] width 44 height 17
click at [926, 424] on div "Rota 2 - Placa JAU1I91 17229 - ALTEMIRO CAMARGO Janela de atendimento Grade de …" at bounding box center [776, 382] width 1552 height 765
select select "**********"
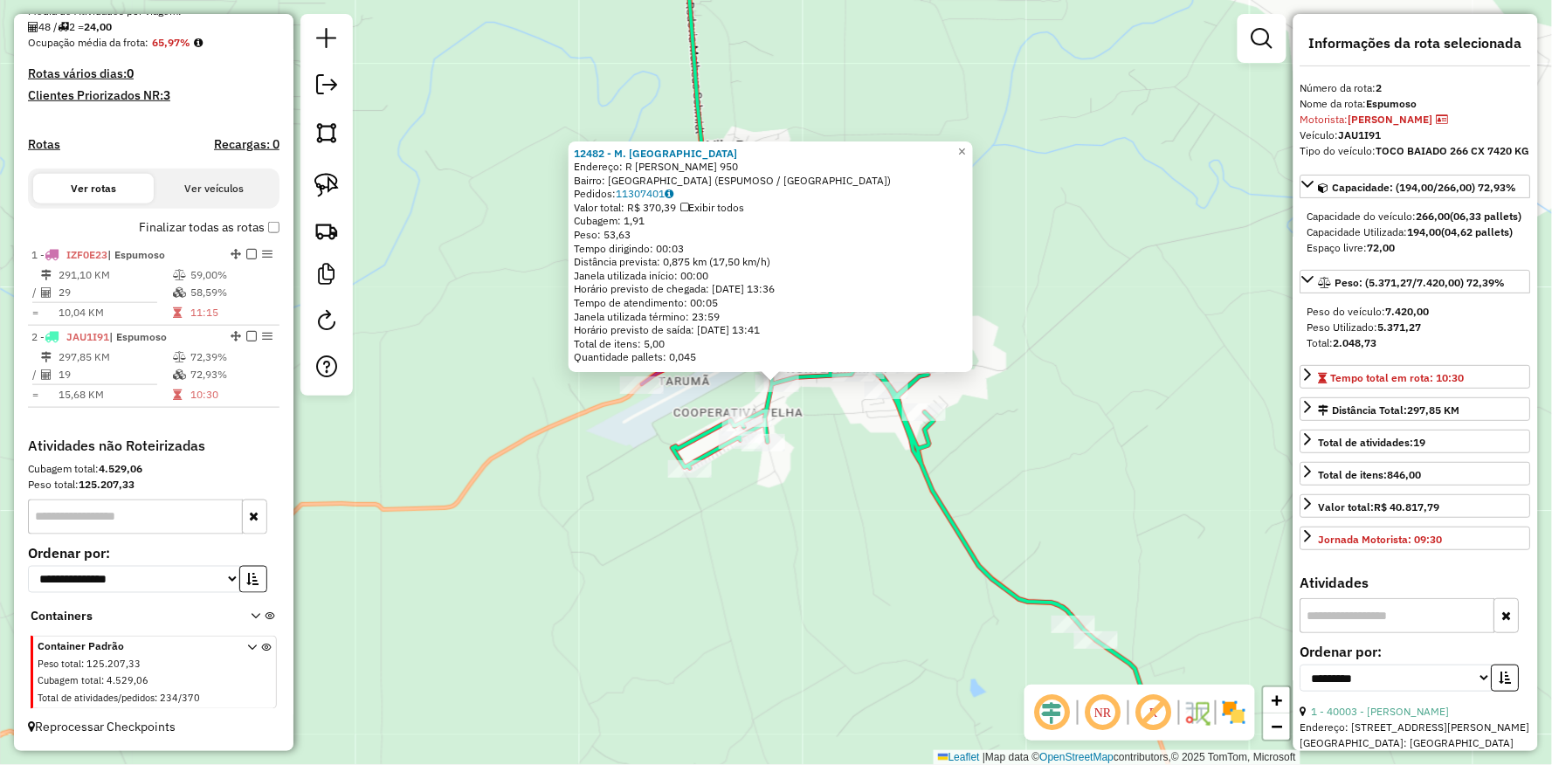
click at [853, 578] on div "Rota 2 - Placa JAU1I91 13954 - CARINE OLIVEIRA DE B 12482 - M. RODRIGUES DOS SA…" at bounding box center [776, 382] width 1552 height 765
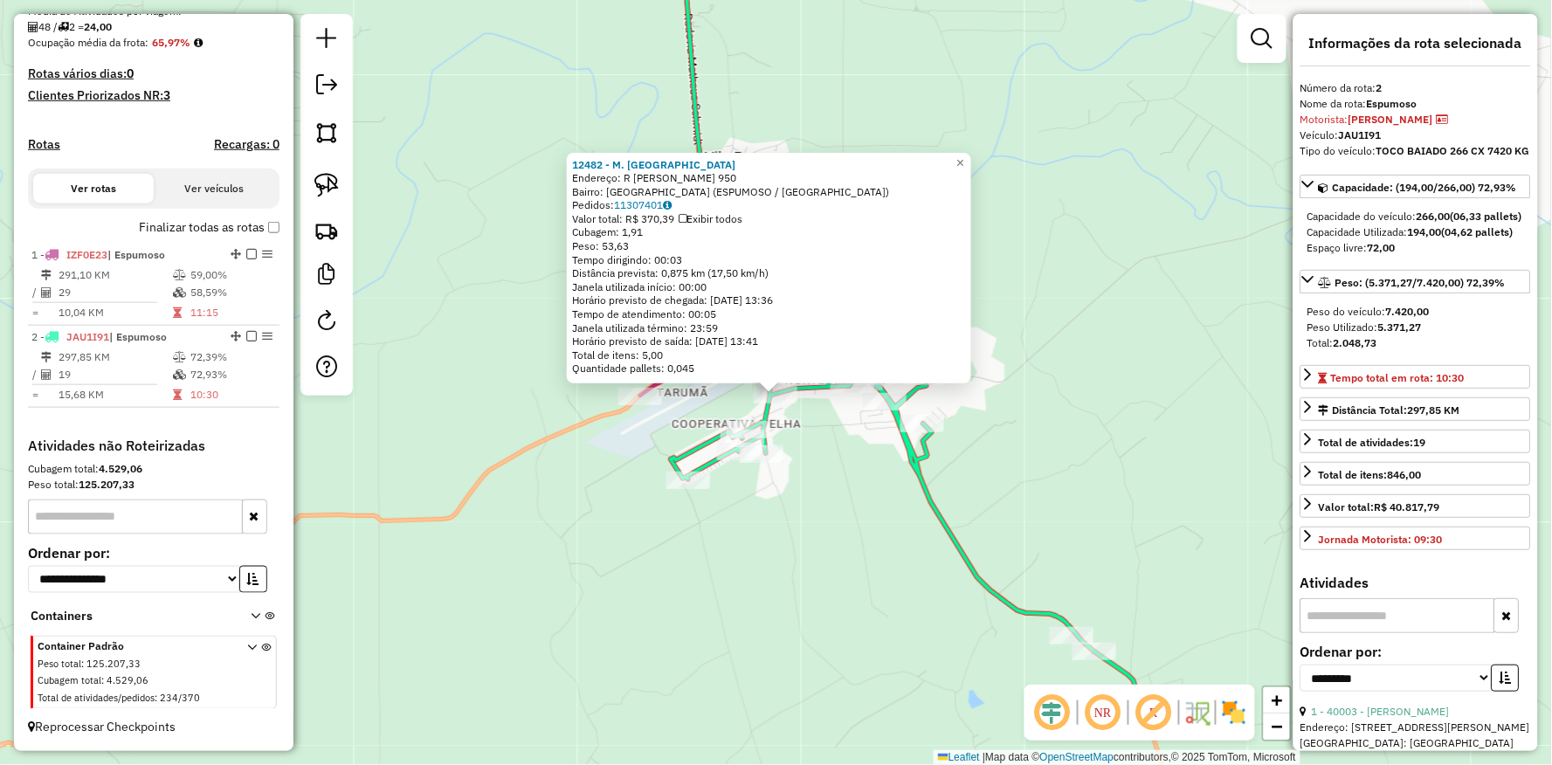
drag, startPoint x: 852, startPoint y: 580, endPoint x: 840, endPoint y: 584, distance: 11.9
click at [850, 582] on div "12482 - M. RODRIGUES DOS SAN Endereço: R TEOTONIO VILELA 950 Bairro: NORTE AMER…" at bounding box center [776, 382] width 1552 height 765
click at [750, 597] on div "12482 - M. RODRIGUES DOS SAN Endereço: R TEOTONIO VILELA 950 Bairro: NORTE AMER…" at bounding box center [776, 382] width 1552 height 765
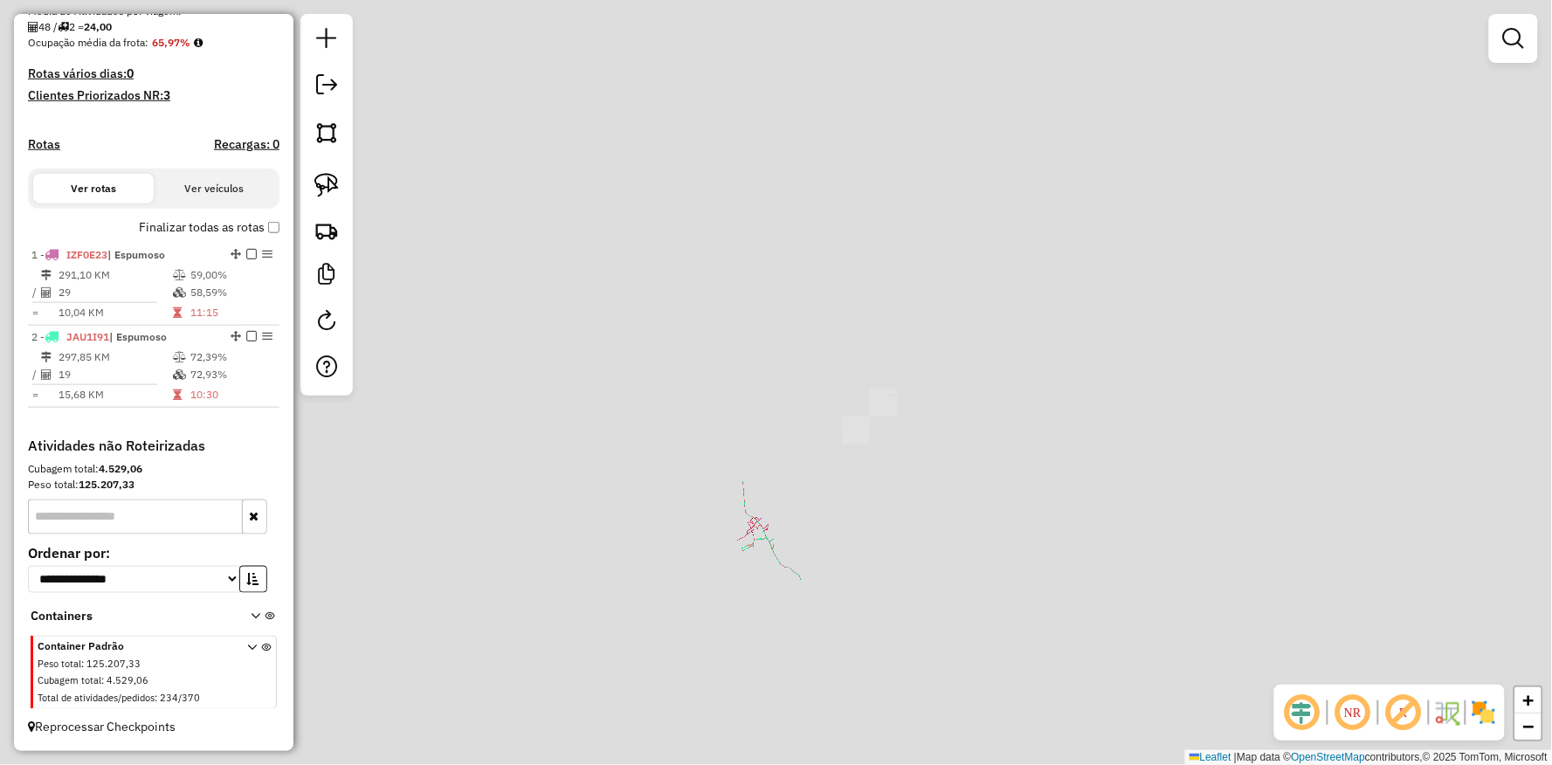
click at [624, 573] on div "Janela de atendimento Grade de atendimento Capacidade Transportadoras Veículos …" at bounding box center [776, 382] width 1552 height 765
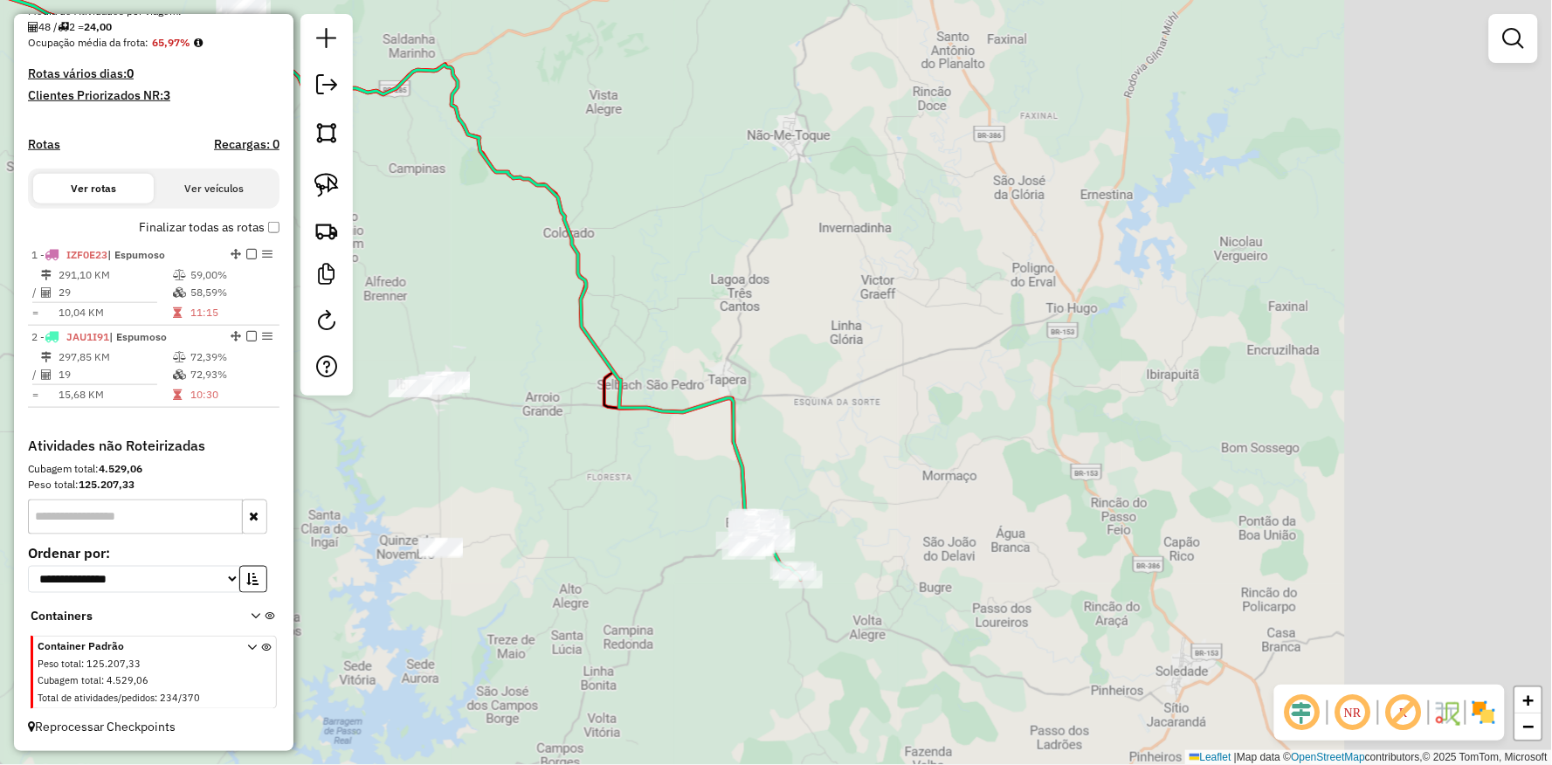
drag, startPoint x: 575, startPoint y: 549, endPoint x: 797, endPoint y: 513, distance: 224.8
click at [784, 517] on div "Janela de atendimento Grade de atendimento Capacidade Transportadoras Veículos …" at bounding box center [776, 382] width 1552 height 765
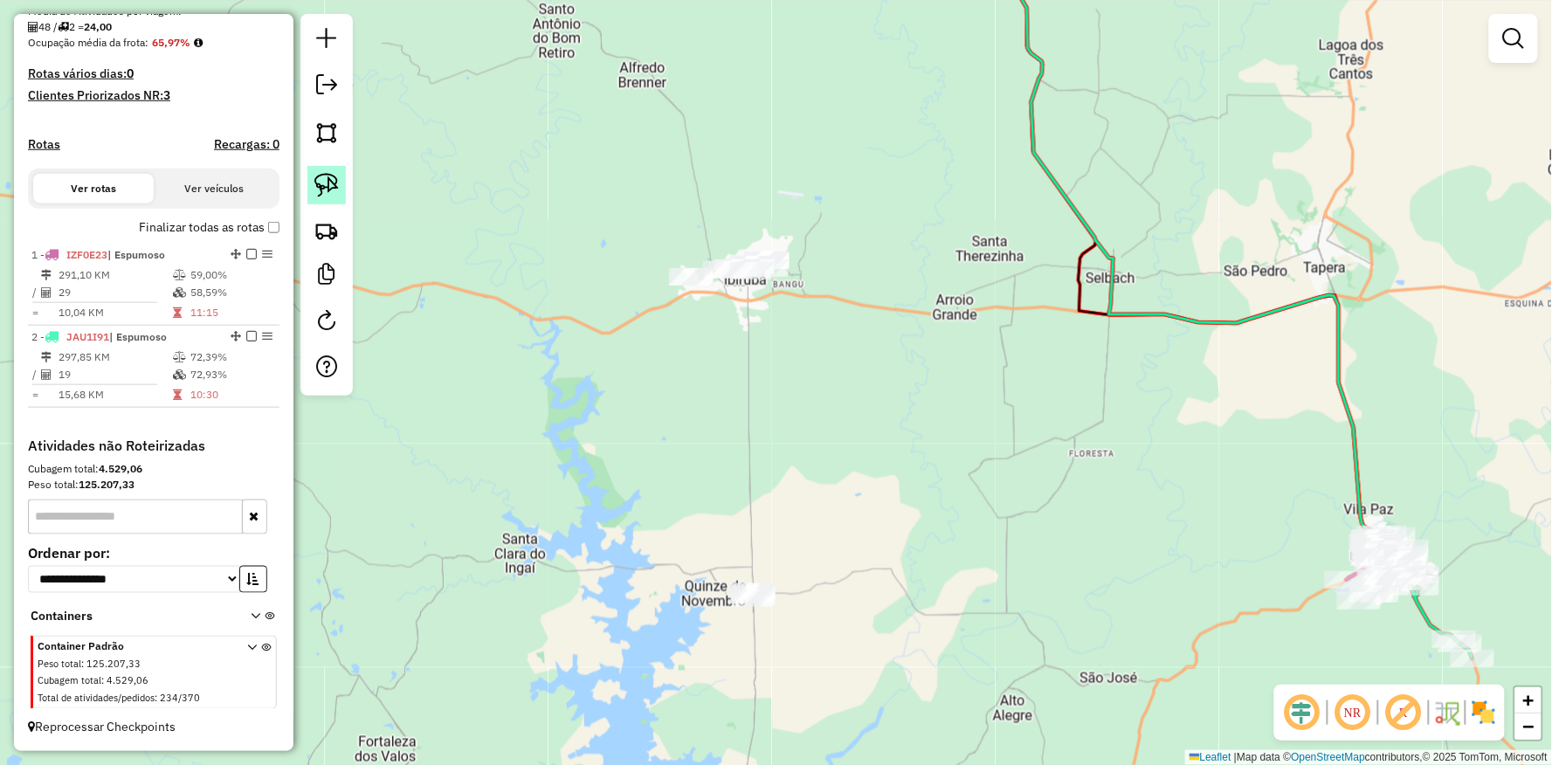
click at [328, 181] on img at bounding box center [326, 185] width 24 height 24
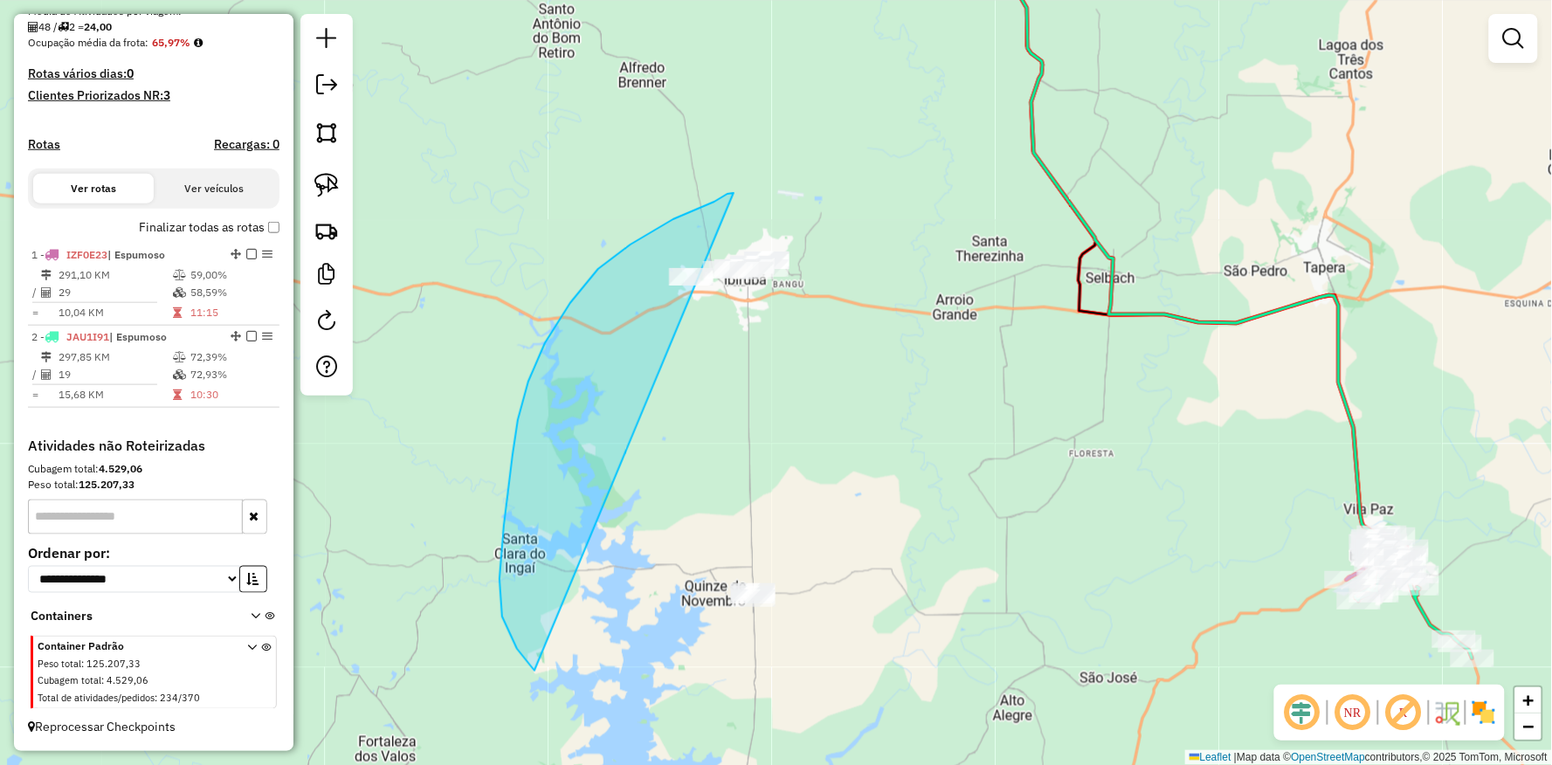
drag, startPoint x: 728, startPoint y: 194, endPoint x: 1003, endPoint y: 273, distance: 286.4
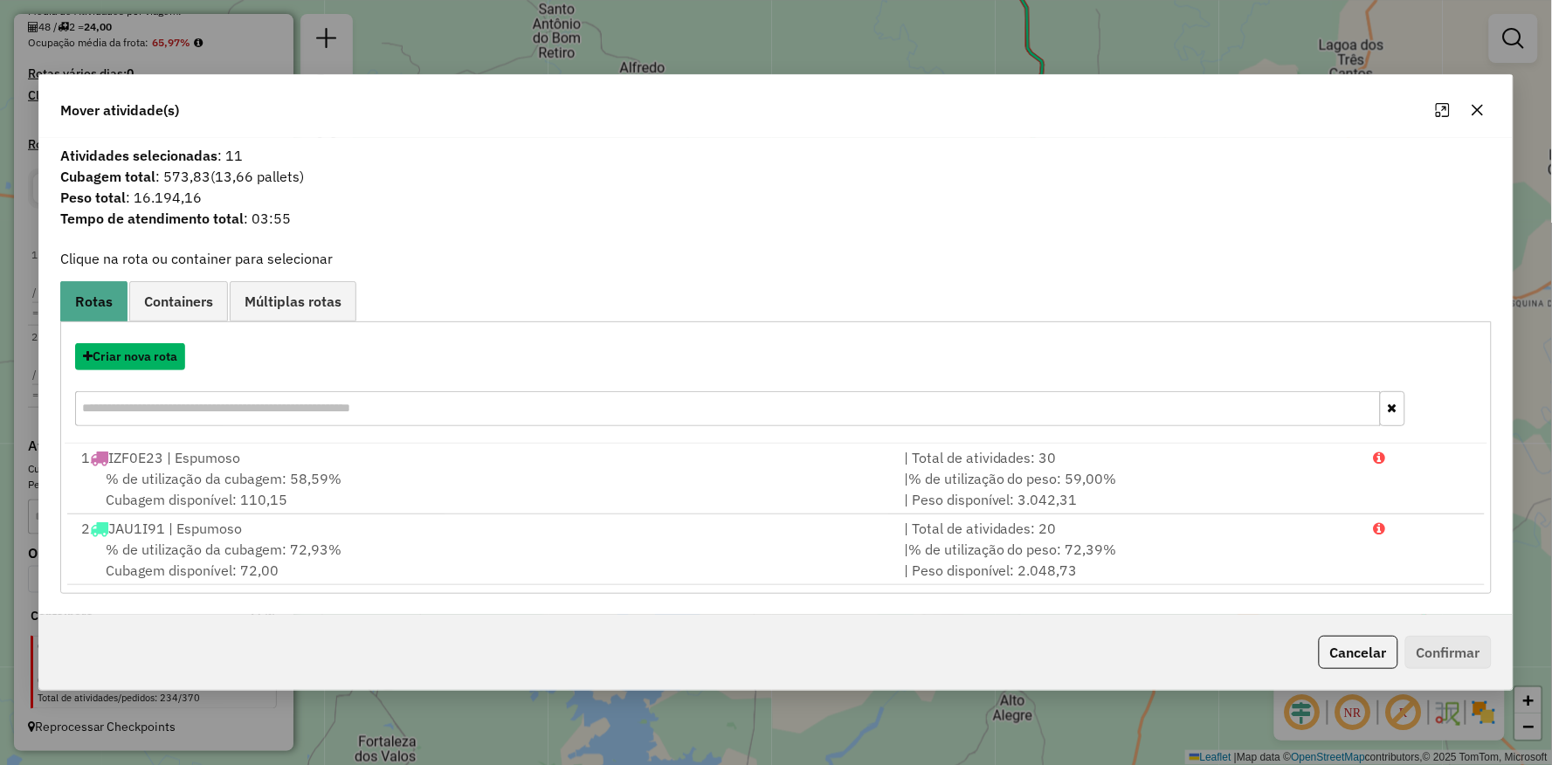
click at [151, 356] on button "Criar nova rota" at bounding box center [130, 356] width 110 height 27
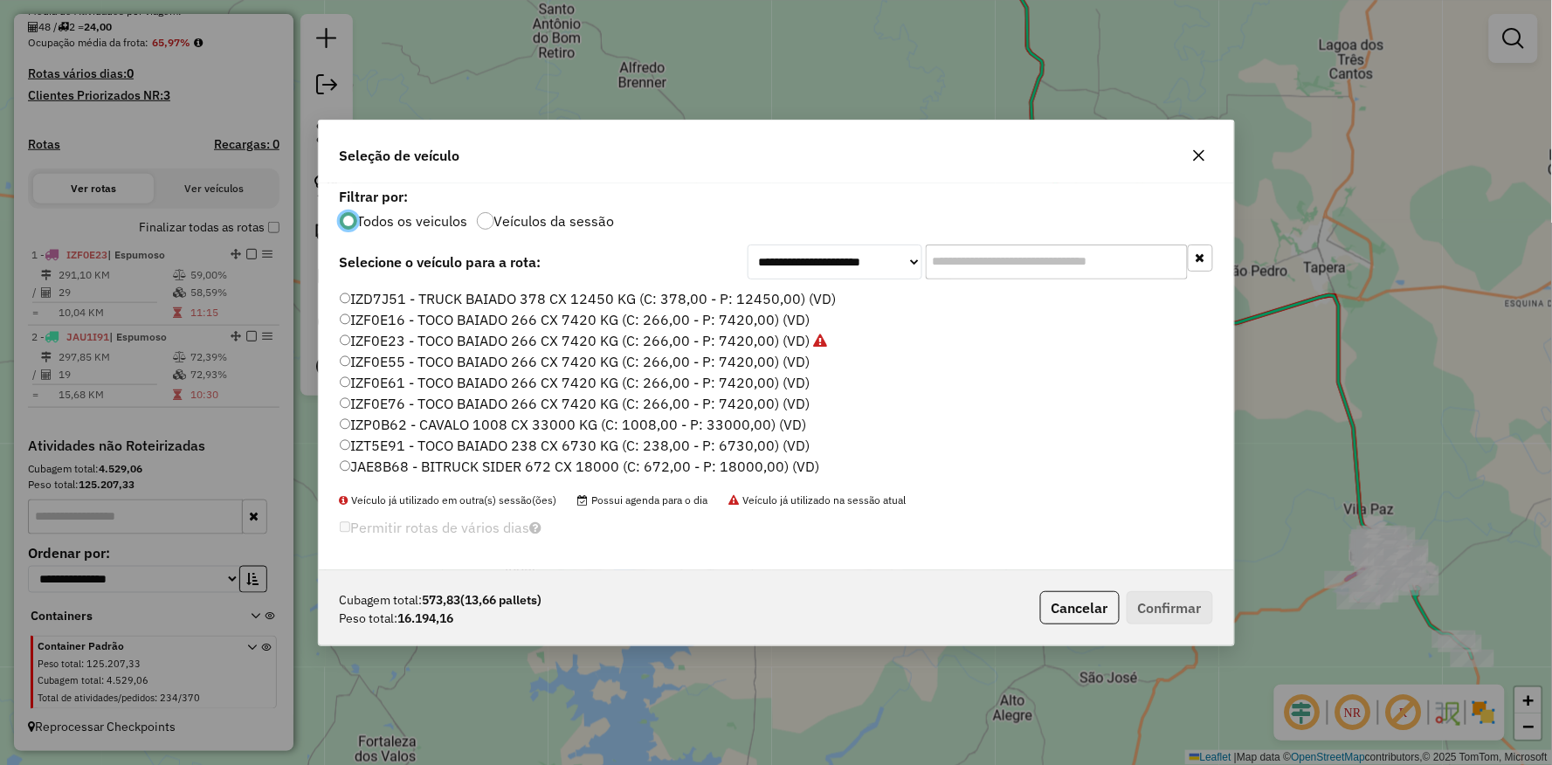
scroll to position [194, 0]
click at [348, 345] on label "IZF0E16 - TOCO BAIADO 266 CX 7420 KG (C: 266,00 - P: 7420,00) (VD)" at bounding box center [575, 353] width 471 height 21
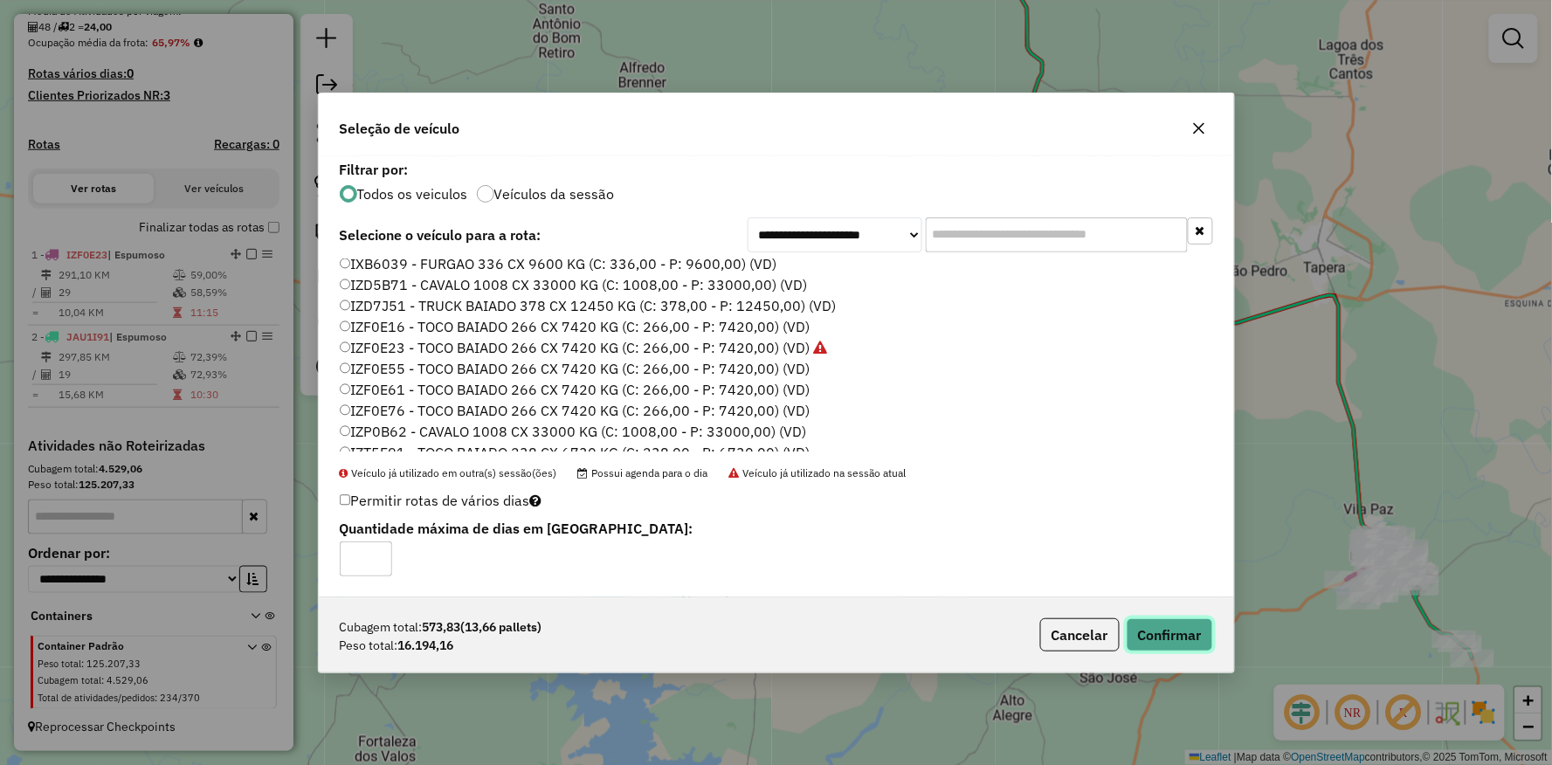
click at [1162, 648] on button "Confirmar" at bounding box center [1170, 634] width 86 height 33
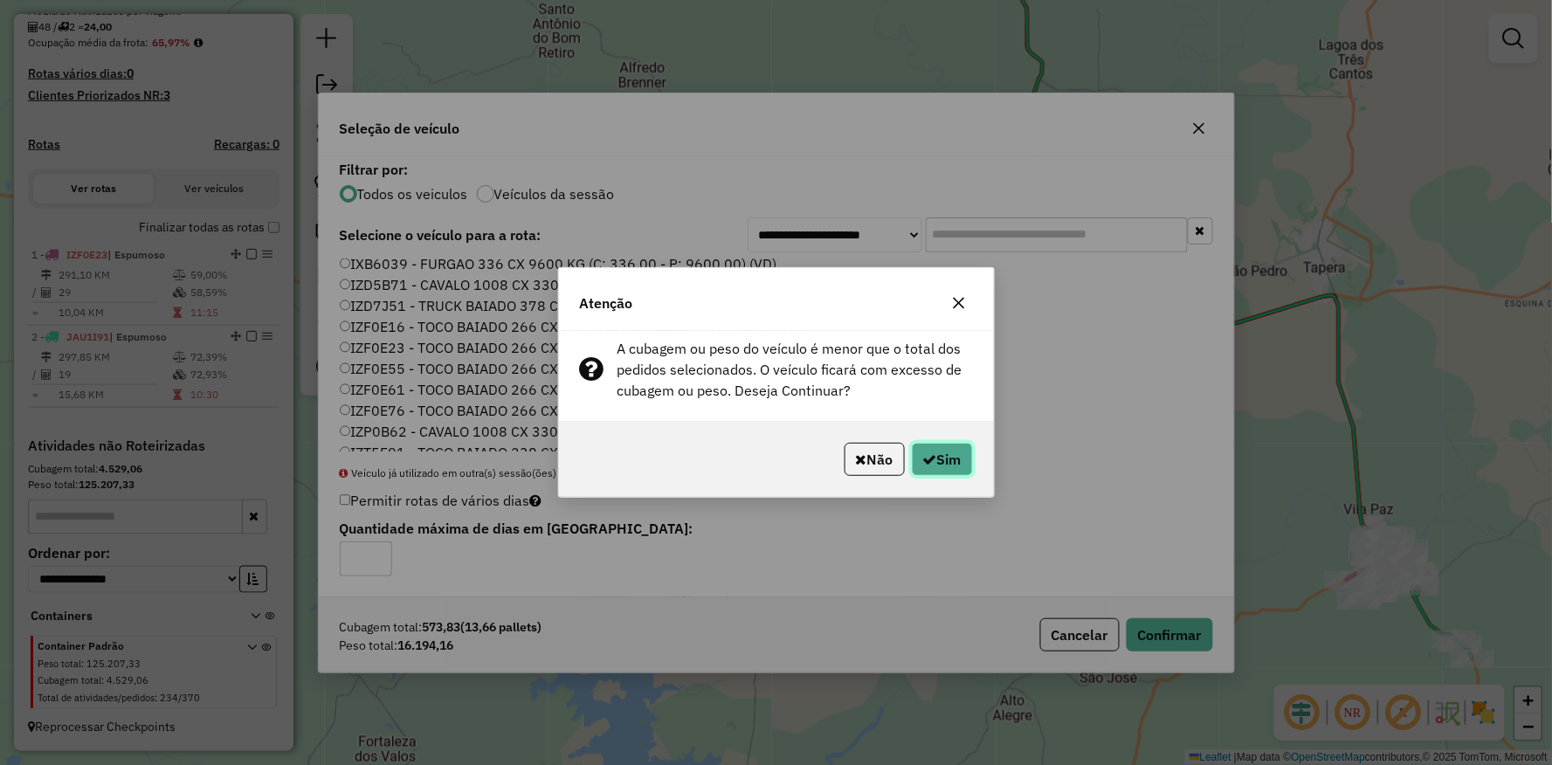
click at [926, 454] on icon "button" at bounding box center [930, 460] width 14 height 14
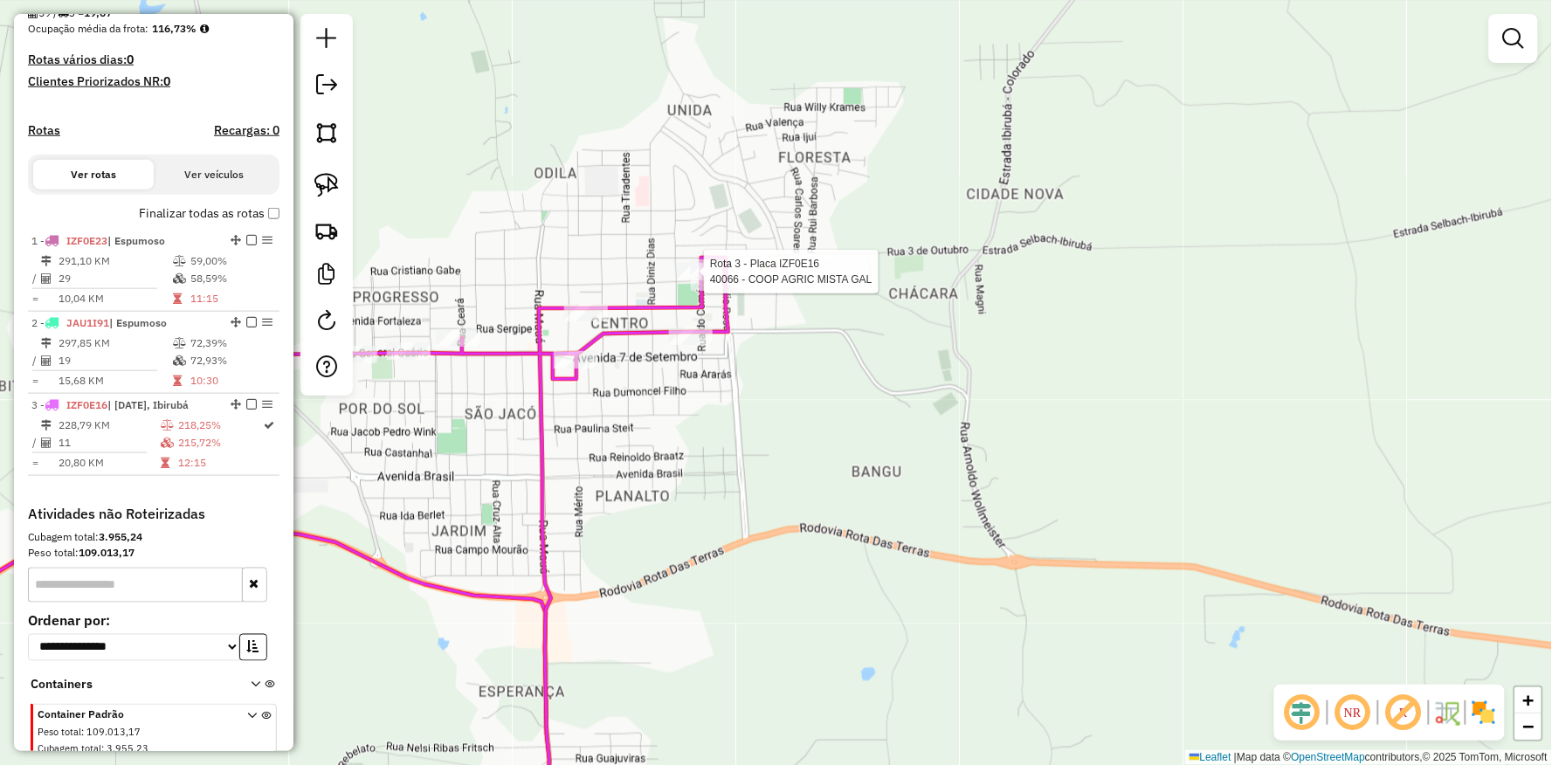
scroll to position [521, 0]
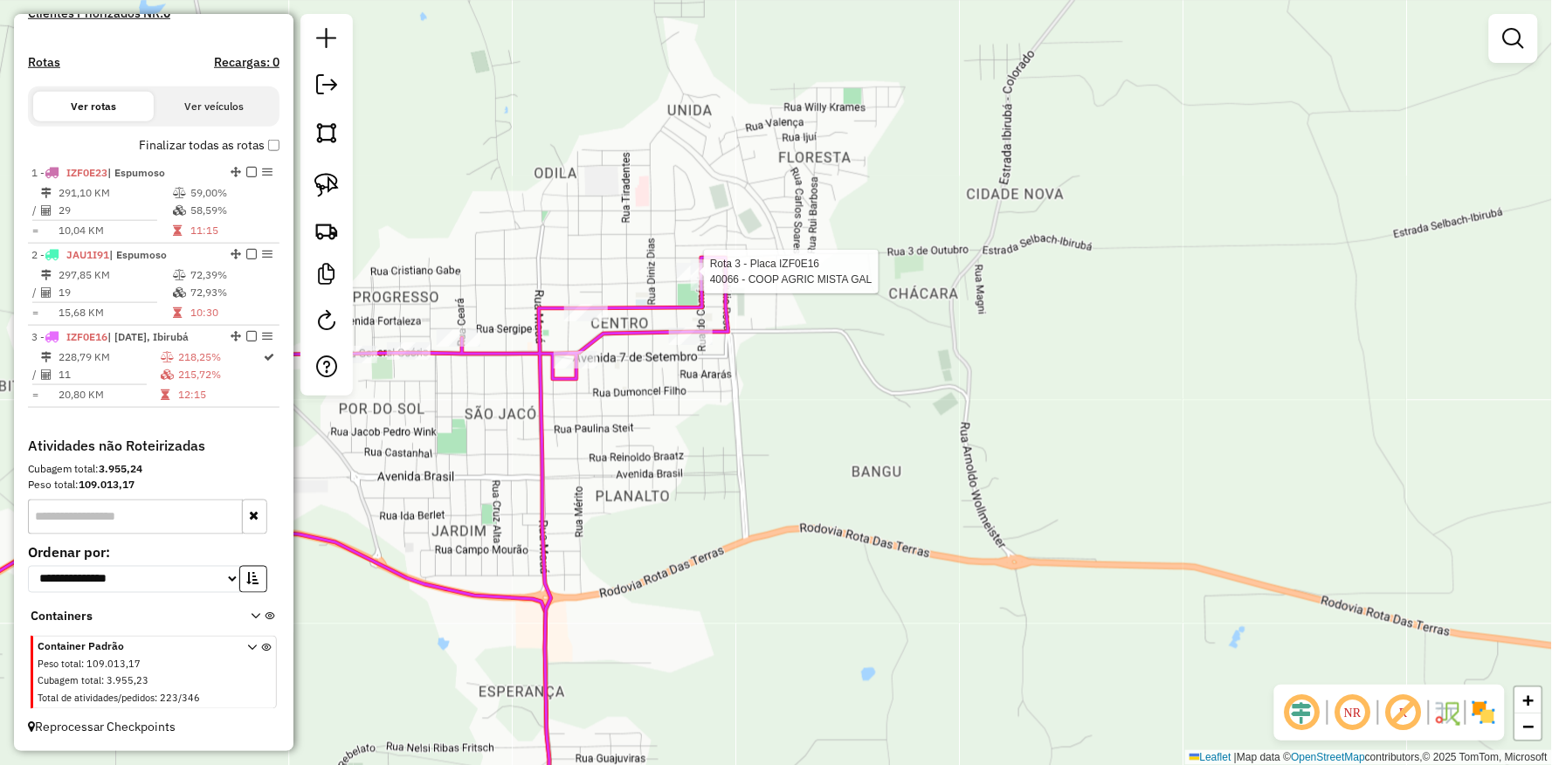
select select "**********"
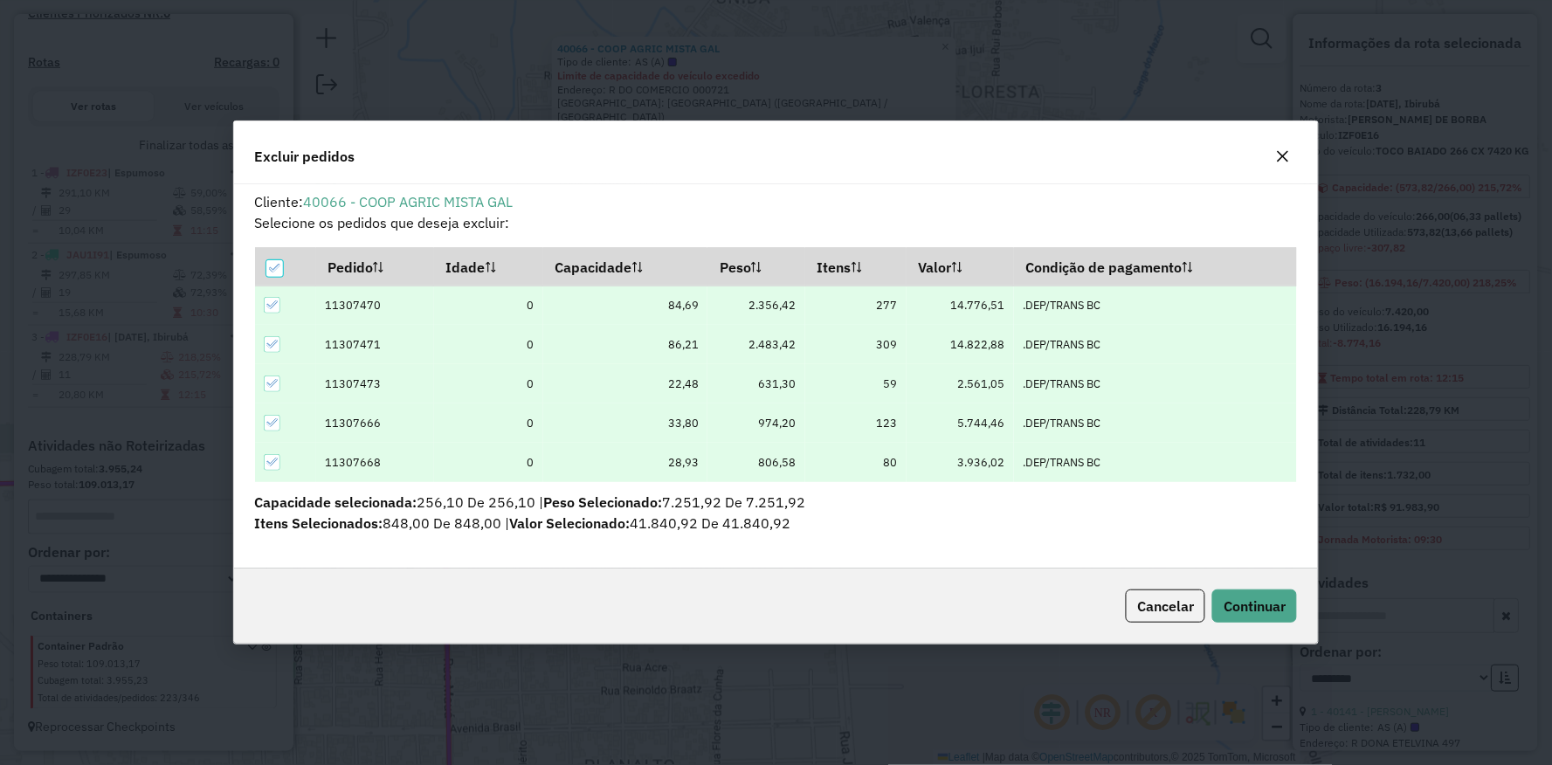
scroll to position [0, 0]
click at [1282, 605] on span "Continuar" at bounding box center [1255, 606] width 62 height 17
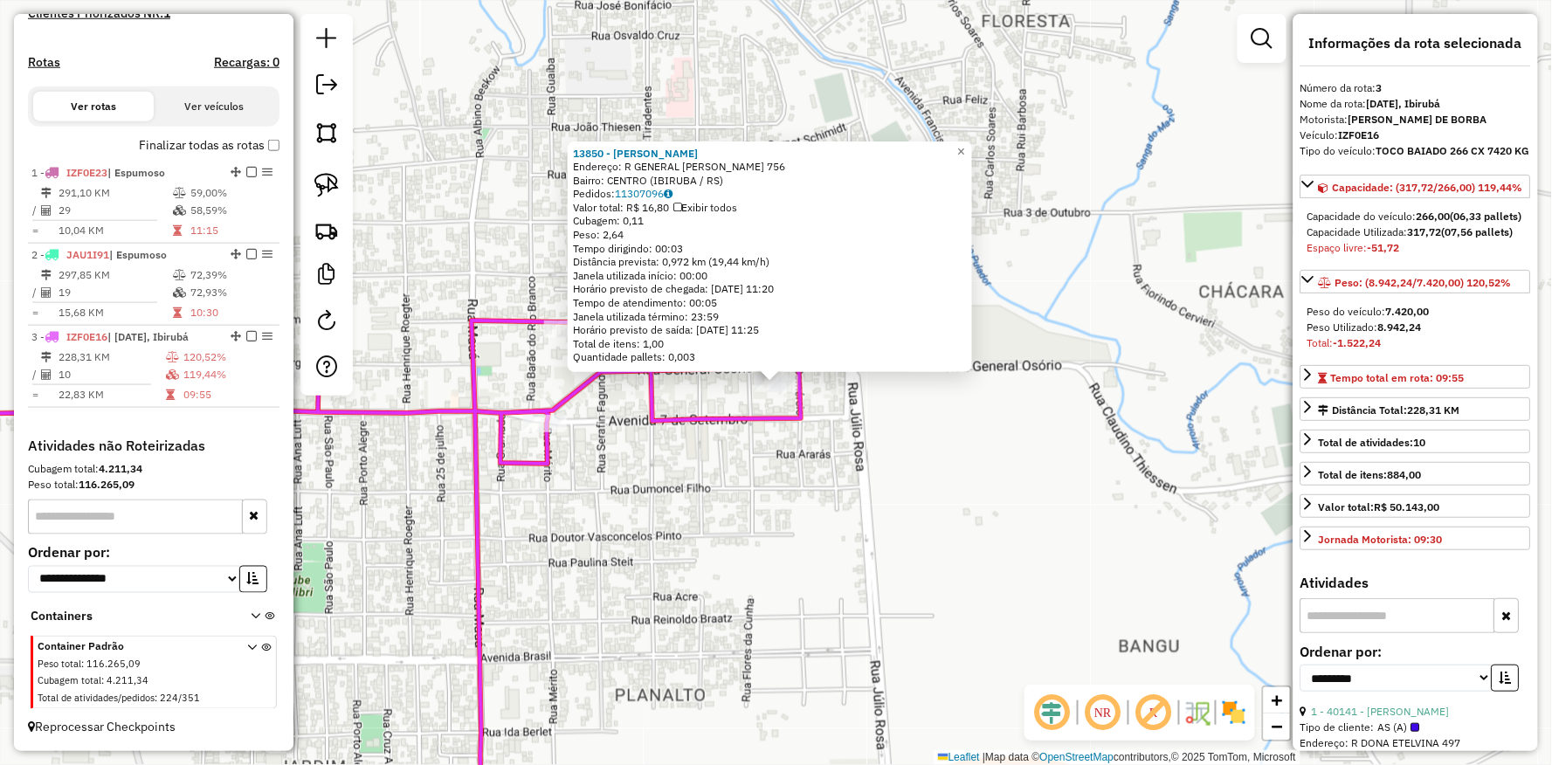
click at [732, 440] on div "13850 - ROGERIO VANDERLEI HO Endereço: R GENERAL OSORIO 756 Bairro: CENTRO (IBI…" at bounding box center [776, 382] width 1552 height 765
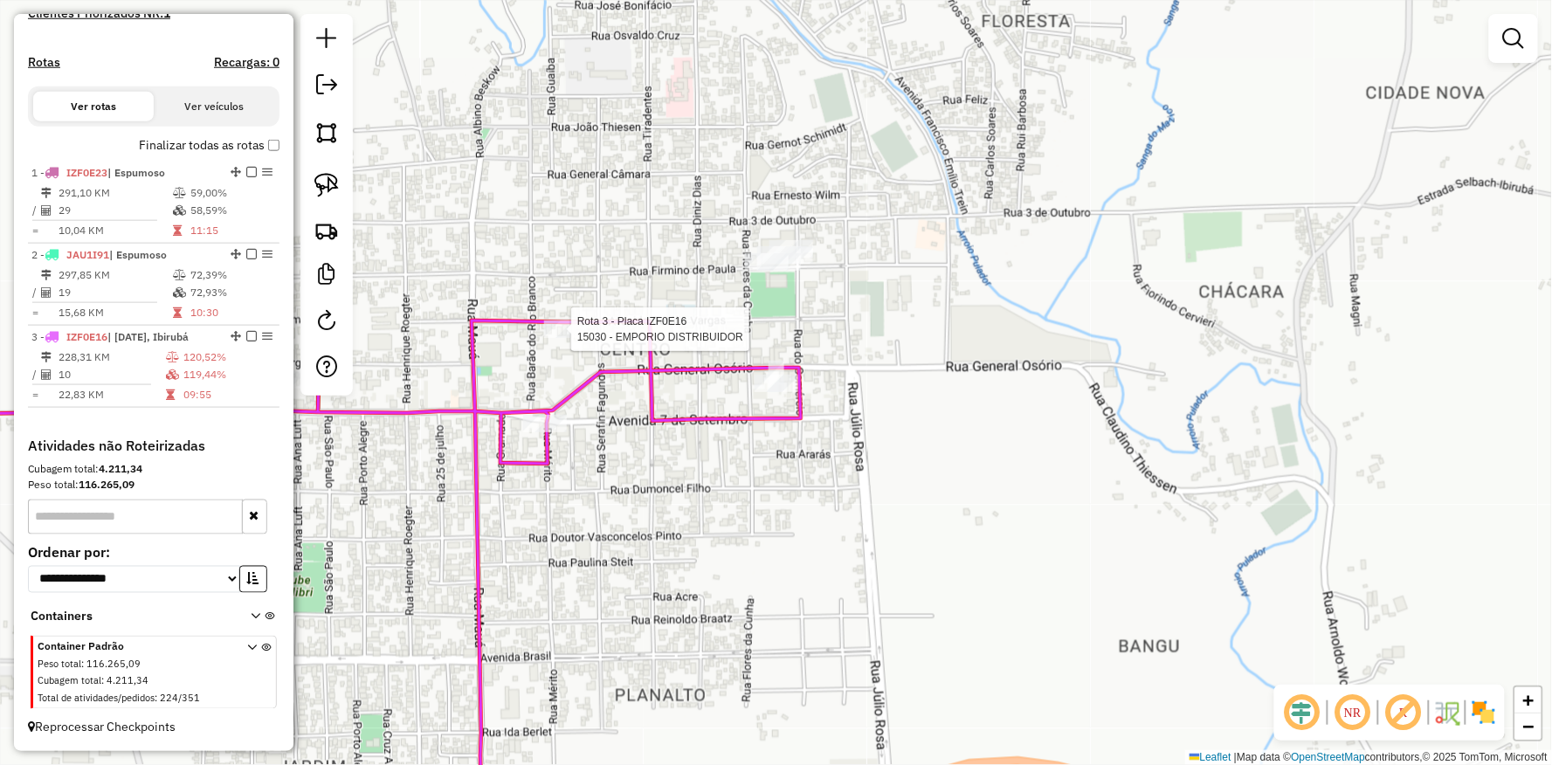
select select "**********"
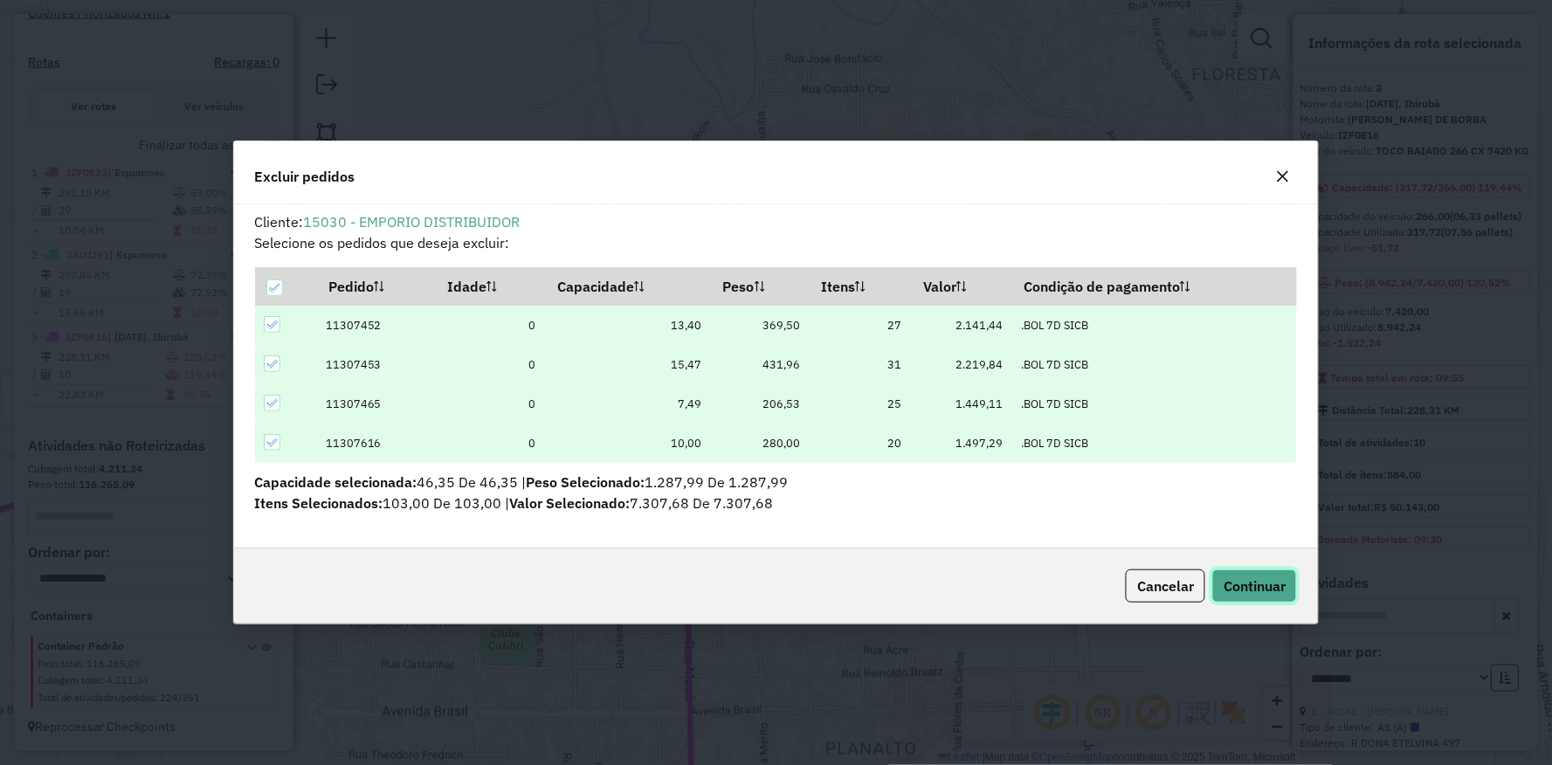
click at [1280, 591] on span "Continuar" at bounding box center [1255, 585] width 62 height 17
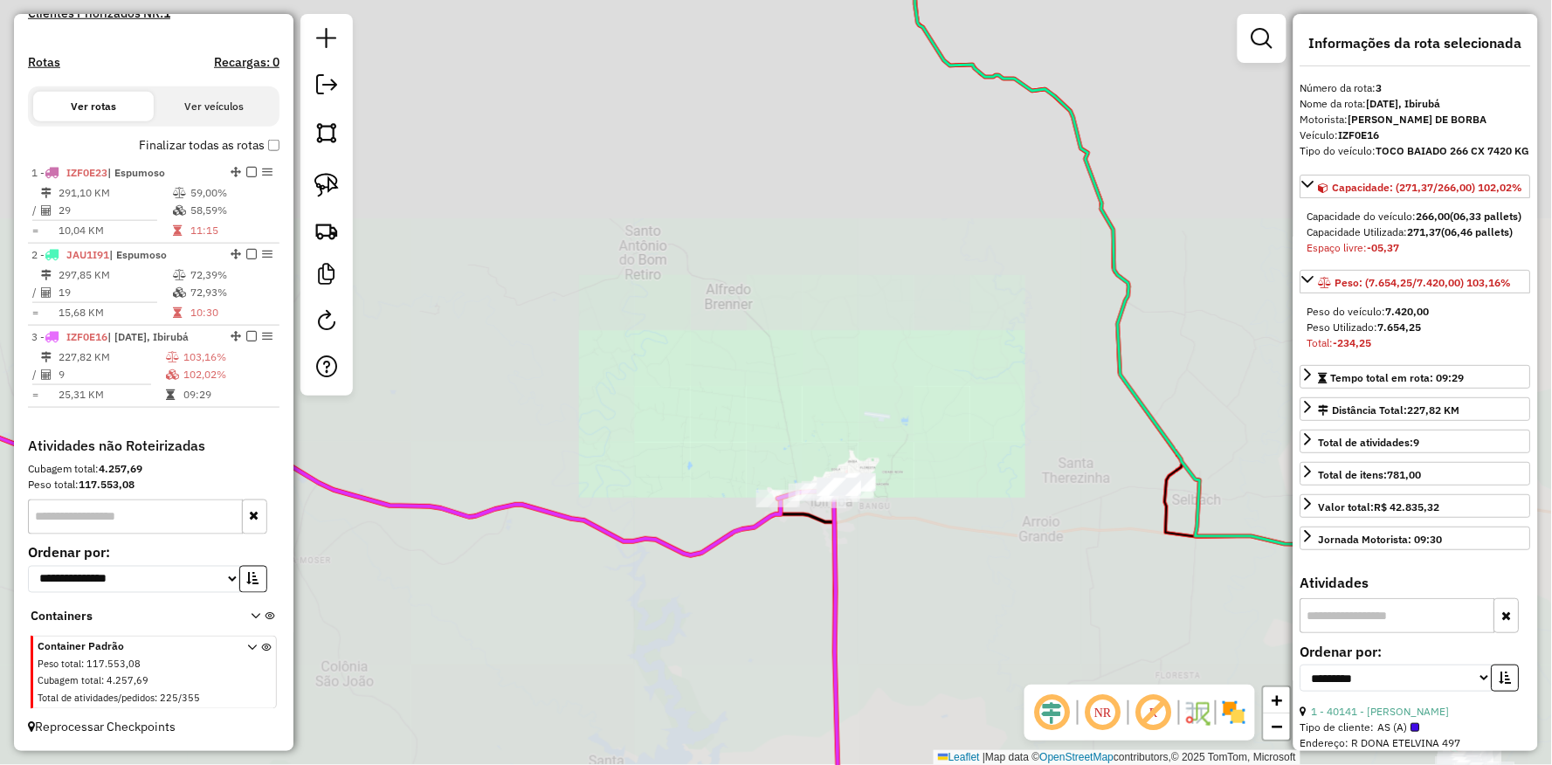
drag, startPoint x: 903, startPoint y: 634, endPoint x: 831, endPoint y: 411, distance: 235.1
click at [836, 408] on div "Janela de atendimento Grade de atendimento Capacidade Transportadoras Veículos …" at bounding box center [776, 382] width 1552 height 765
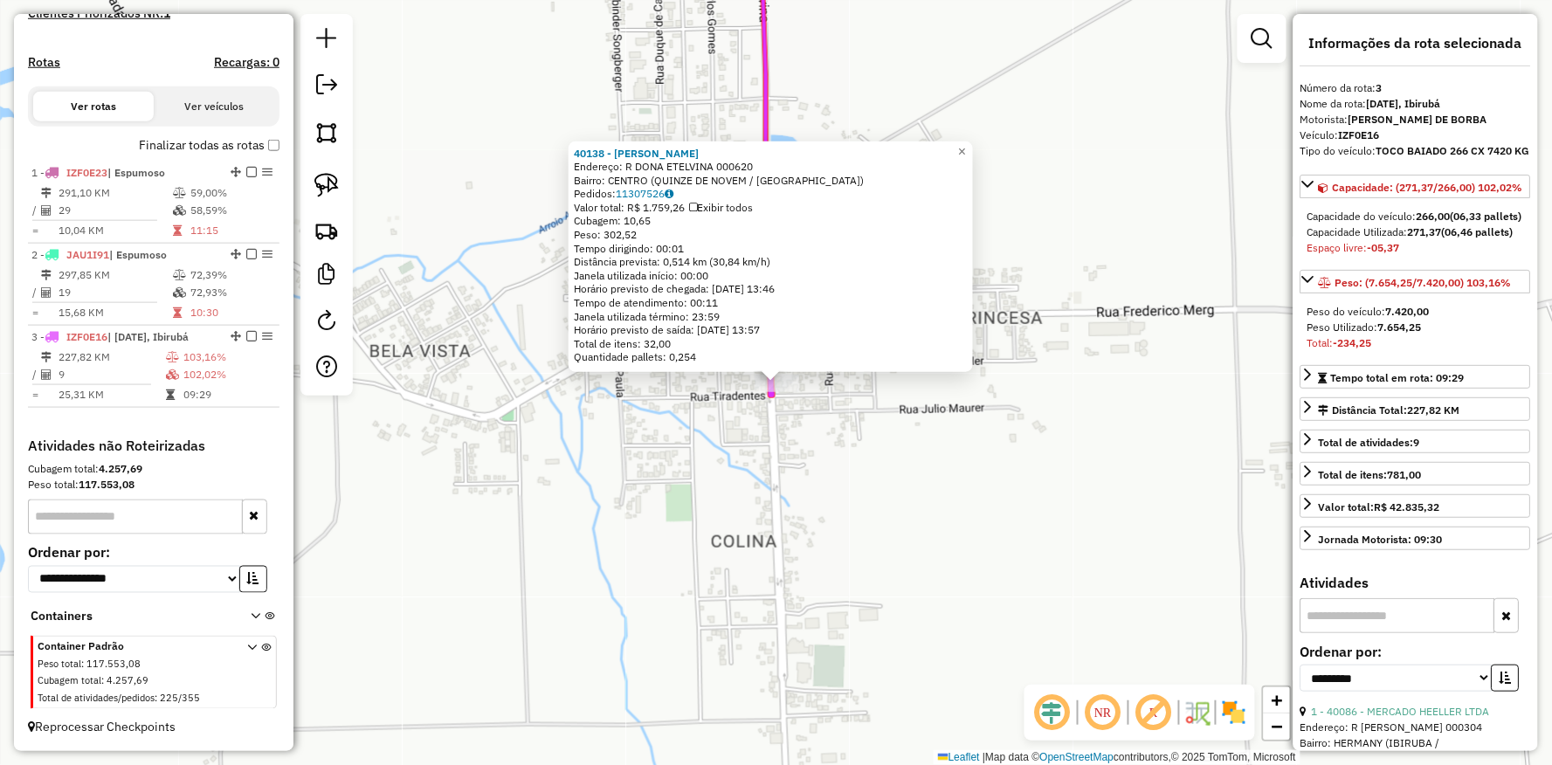
click at [687, 466] on div "40138 - MARLISE KOGLER Endereço: R DONA ETELVINA 000620 Bairro: CENTRO (QUINZE …" at bounding box center [776, 382] width 1552 height 765
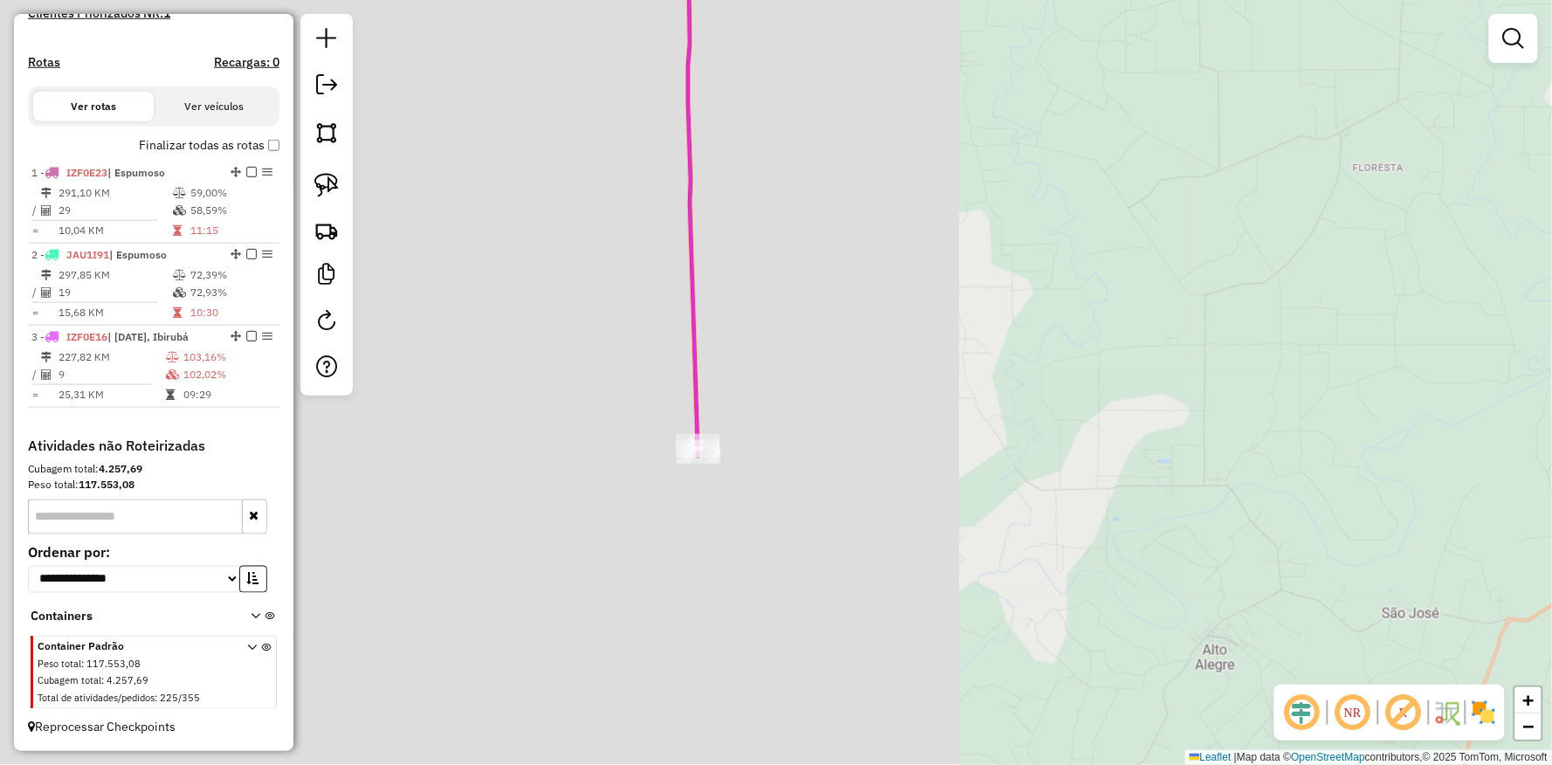
drag, startPoint x: 609, startPoint y: 276, endPoint x: 650, endPoint y: 585, distance: 312.0
click at [650, 594] on div "Janela de atendimento Grade de atendimento Capacidade Transportadoras Veículos …" at bounding box center [776, 382] width 1552 height 765
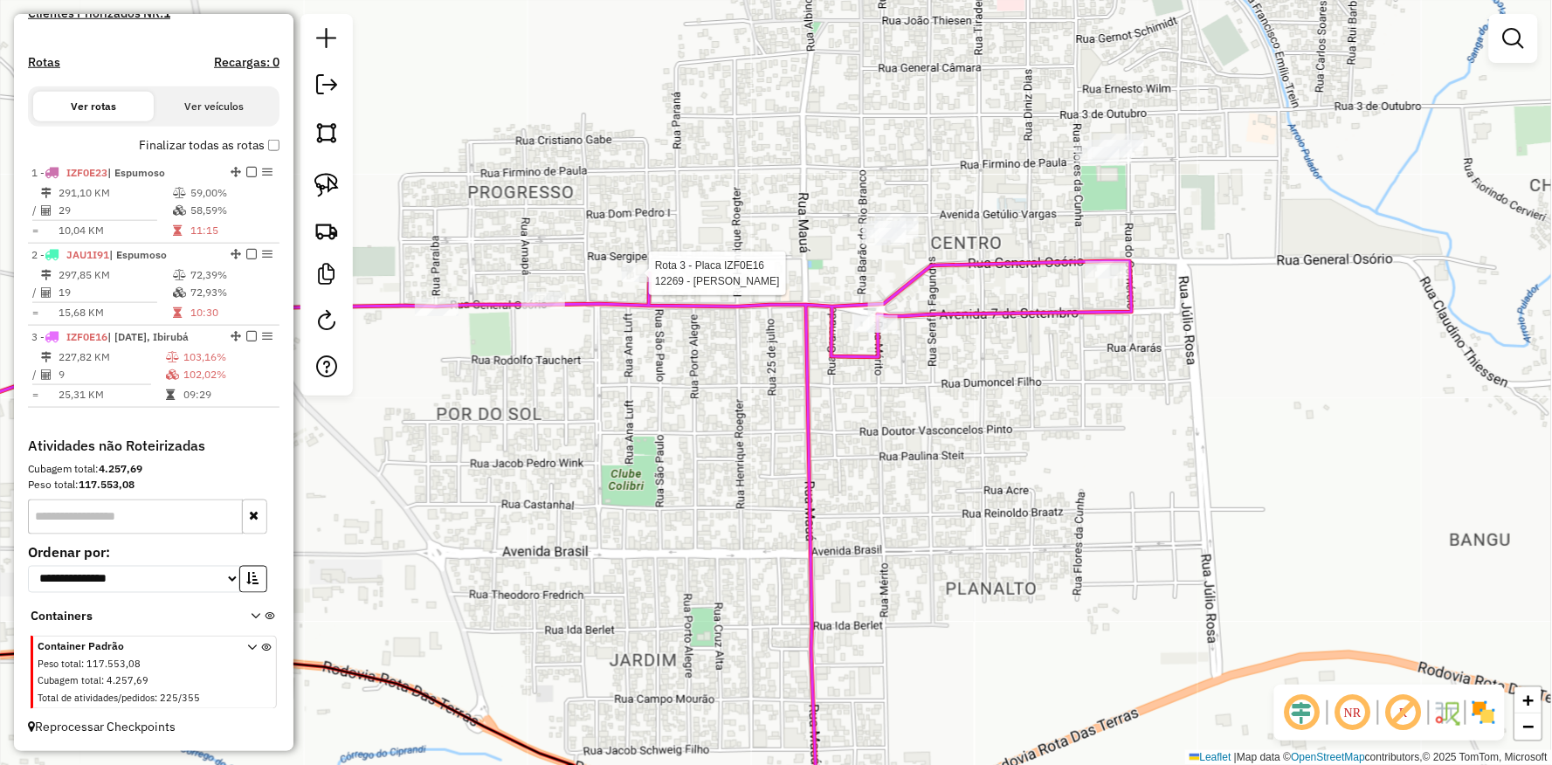
click at [636, 282] on div at bounding box center [644, 273] width 44 height 17
select select "**********"
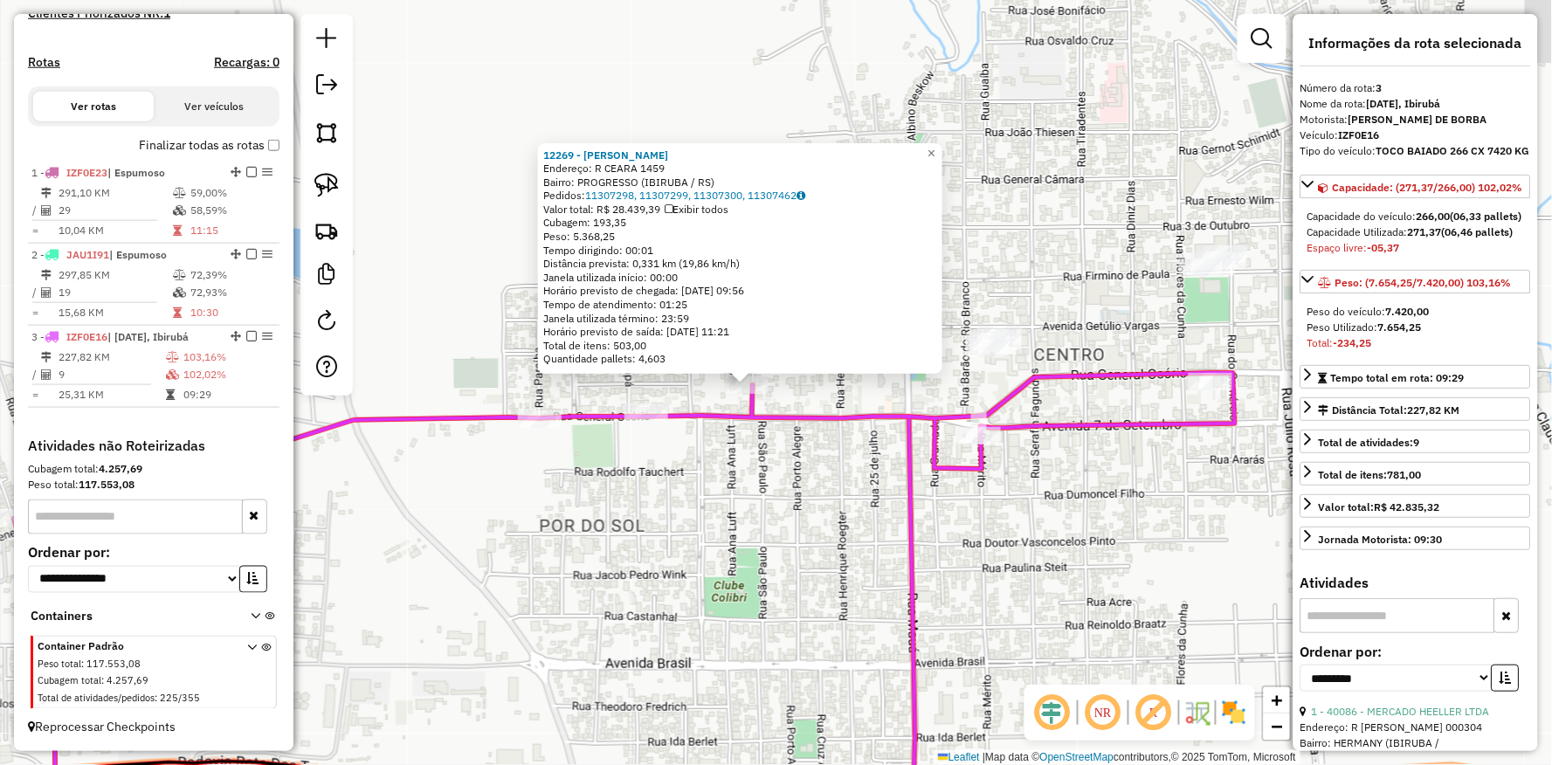
drag, startPoint x: 821, startPoint y: 520, endPoint x: 743, endPoint y: 520, distance: 77.7
click at [745, 521] on div "12269 - FERNANDA FERNANDES D Endereço: R CEARA 1459 Bairro: PROGRESSO (IBIRUBA …" at bounding box center [776, 382] width 1552 height 765
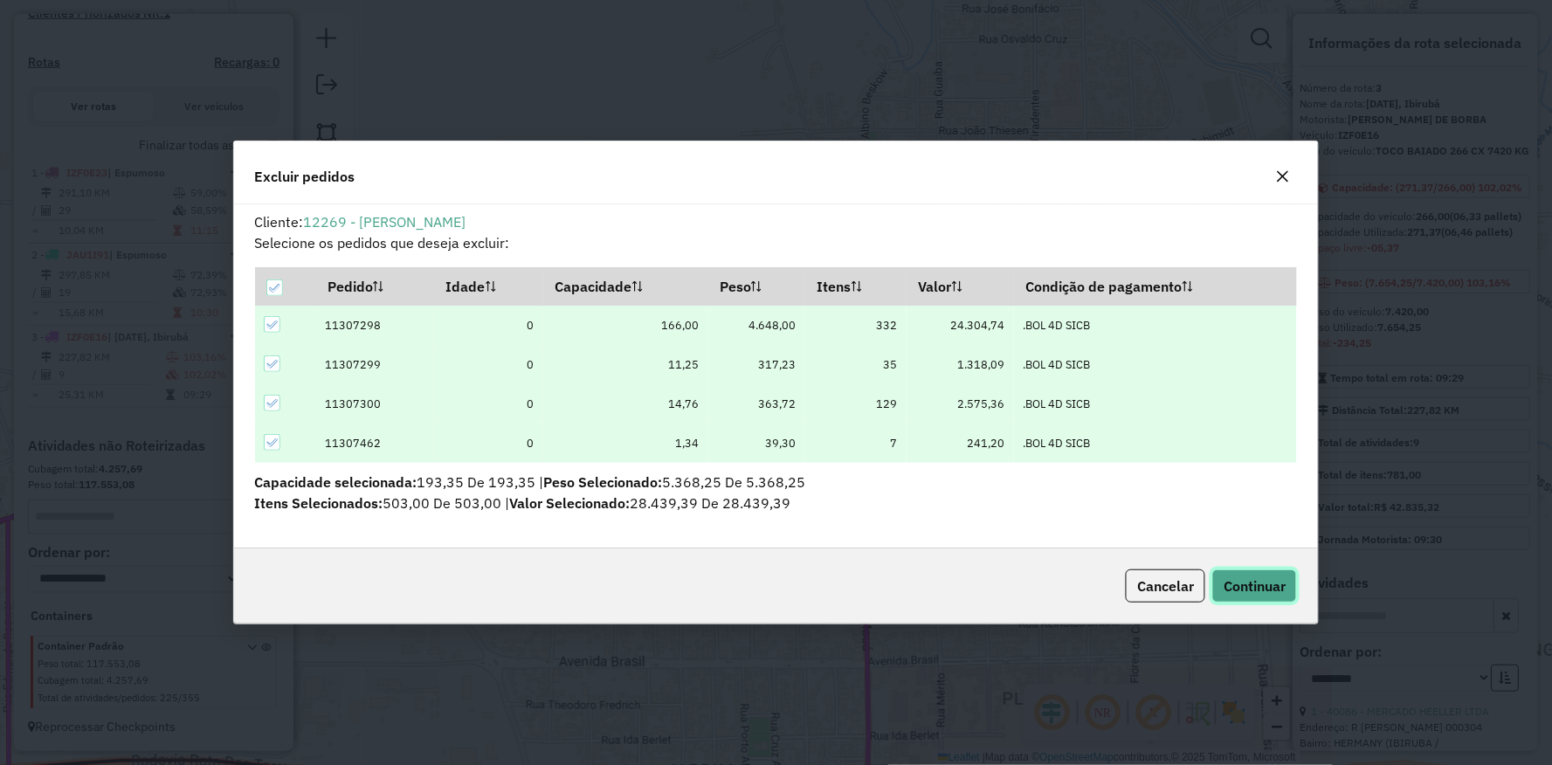
click at [1276, 583] on span "Continuar" at bounding box center [1255, 585] width 62 height 17
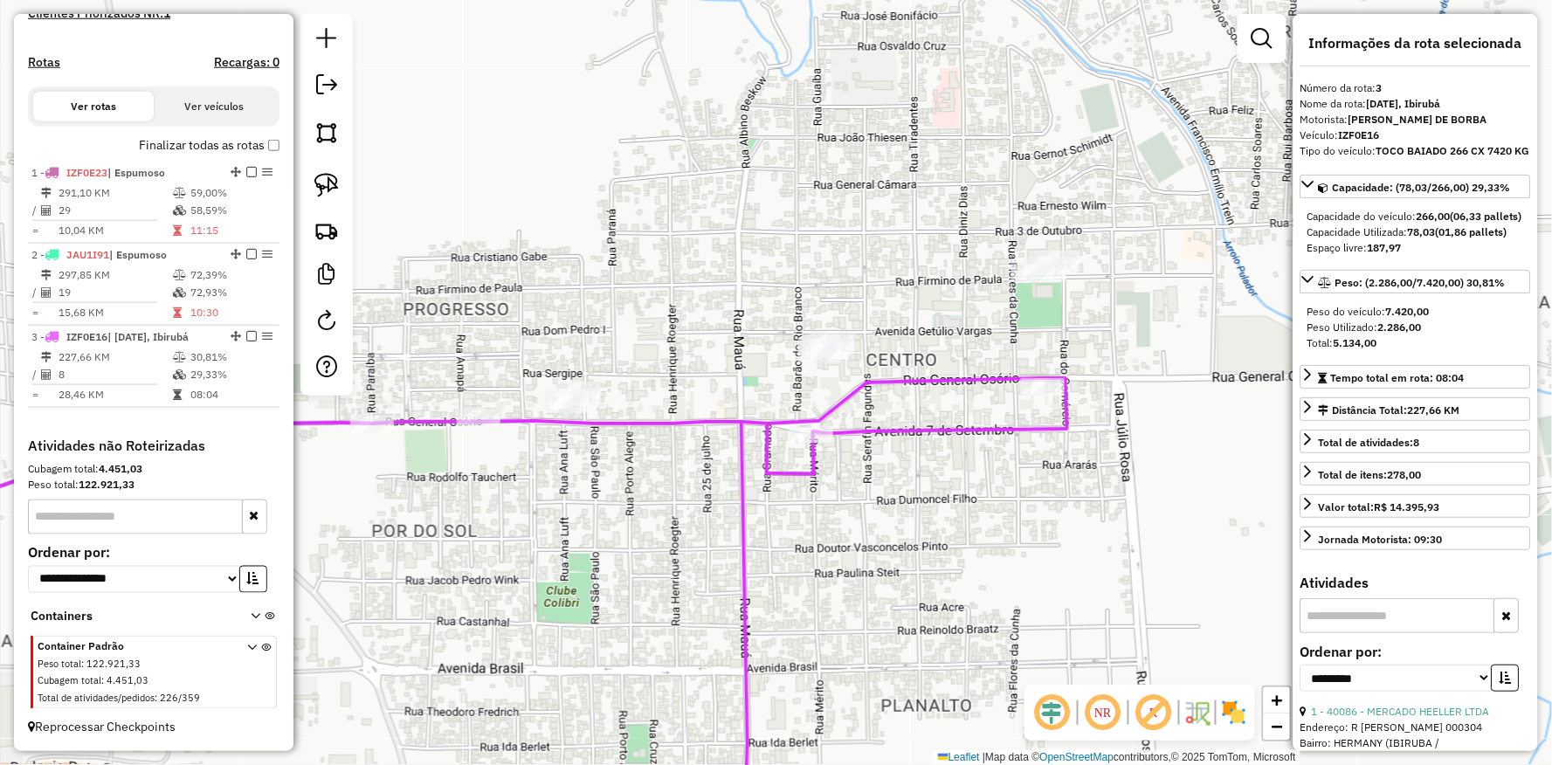
drag, startPoint x: 1086, startPoint y: 441, endPoint x: 964, endPoint y: 448, distance: 121.6
click at [964, 448] on div "Janela de atendimento Grade de atendimento Capacidade Transportadoras Veículos …" at bounding box center [776, 382] width 1552 height 765
click at [337, 182] on img at bounding box center [326, 185] width 24 height 24
drag, startPoint x: 788, startPoint y: 255, endPoint x: 874, endPoint y: 370, distance: 144.1
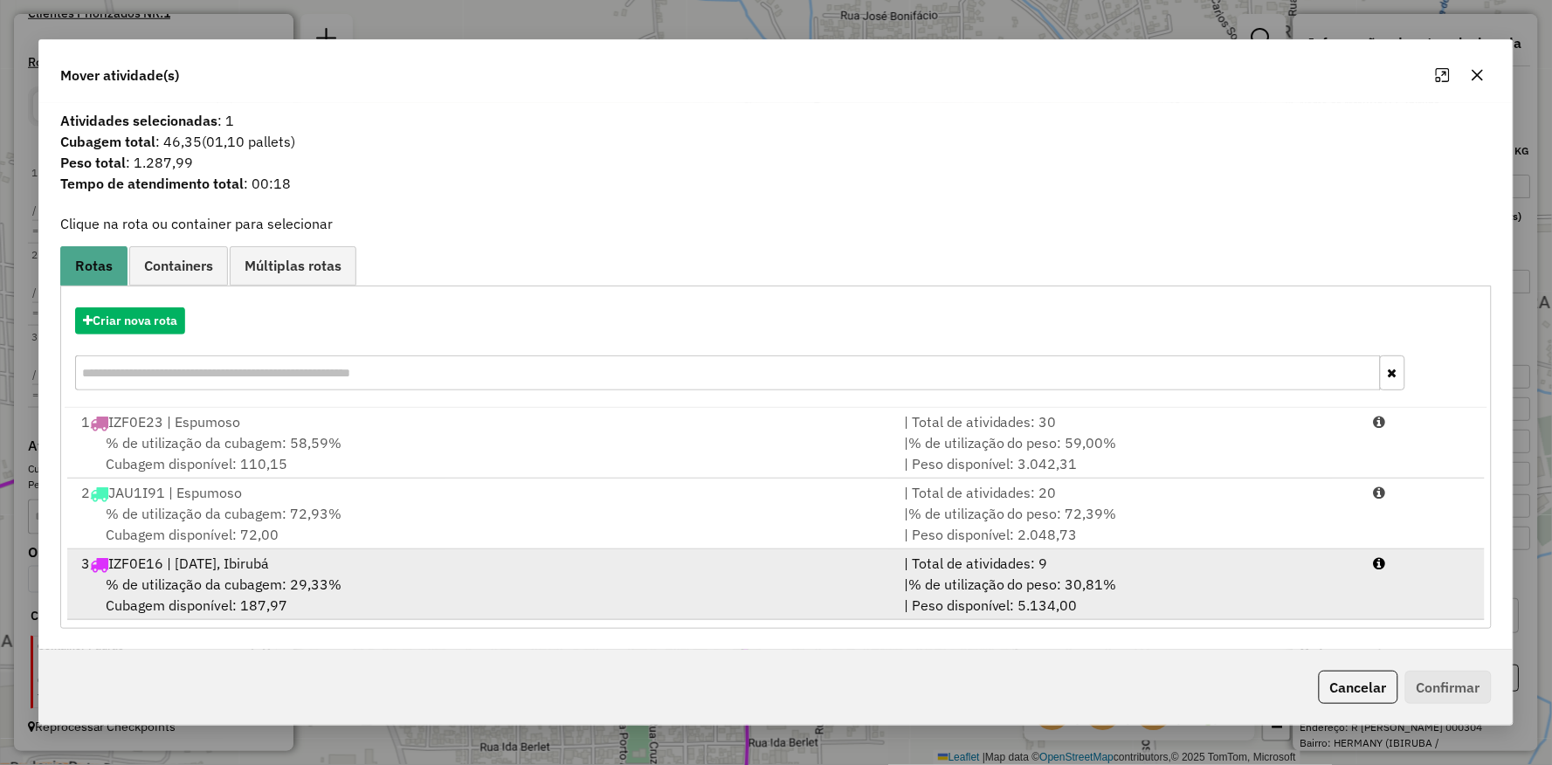
click at [291, 590] on span "% de utilização da cubagem: 29,33%" at bounding box center [224, 584] width 236 height 17
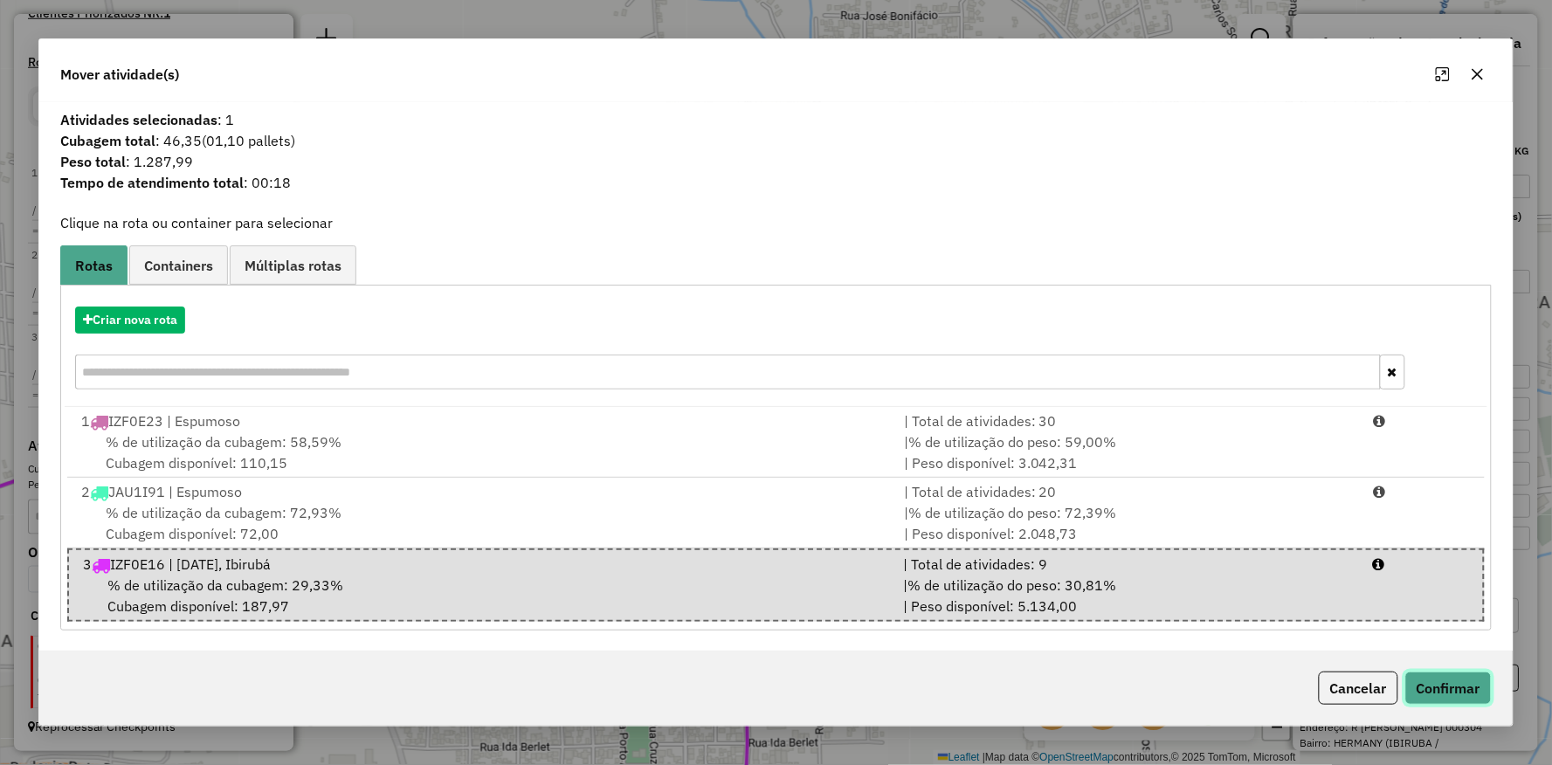
click at [1476, 682] on button "Confirmar" at bounding box center [1449, 688] width 86 height 33
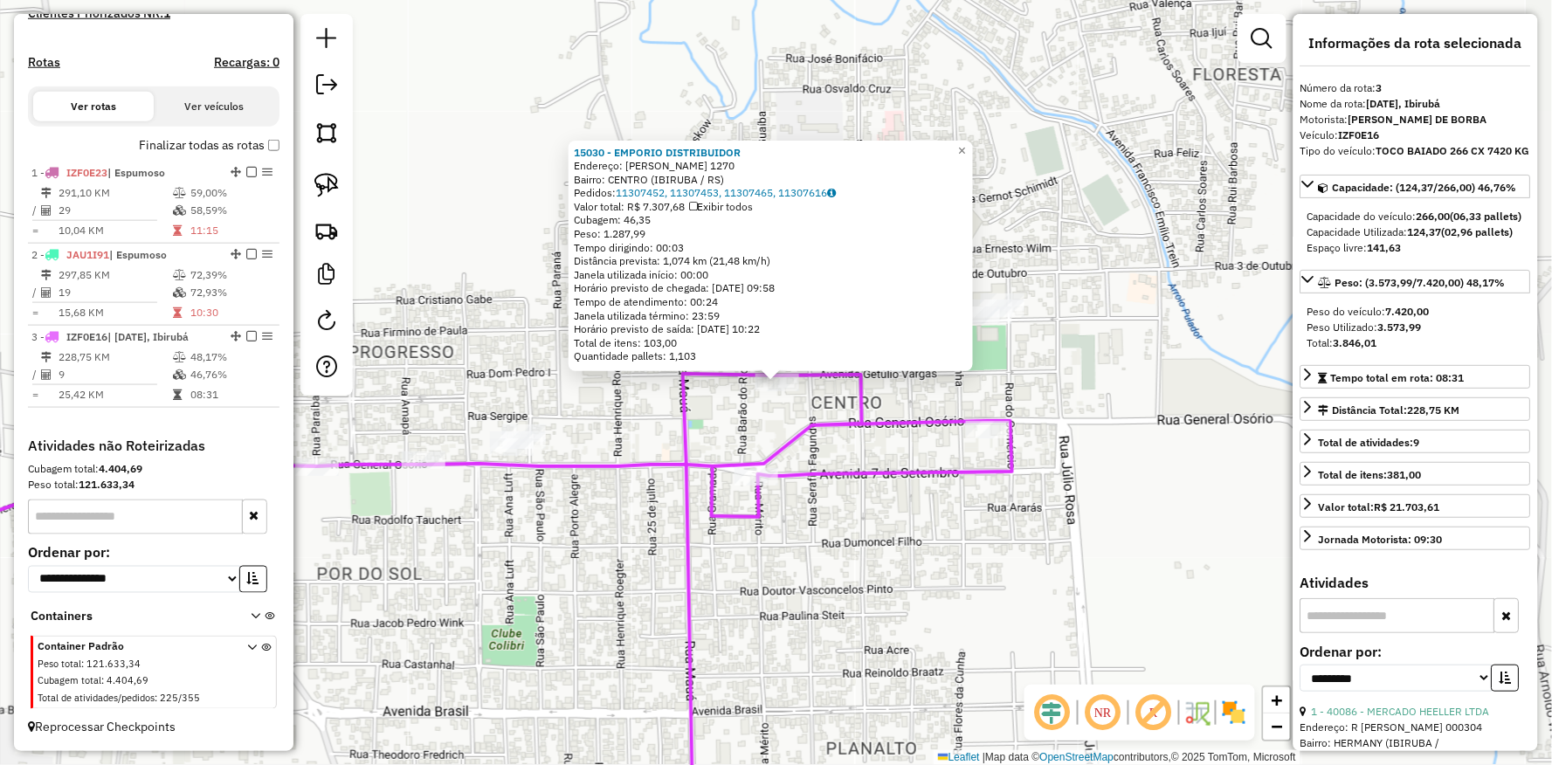
click at [716, 466] on div "Rota 3 - Placa IZF0E16 15030 - EMPORIO DISTRIBUIDOR Rota 3 - Placa IZF0E16 4012…" at bounding box center [776, 382] width 1552 height 765
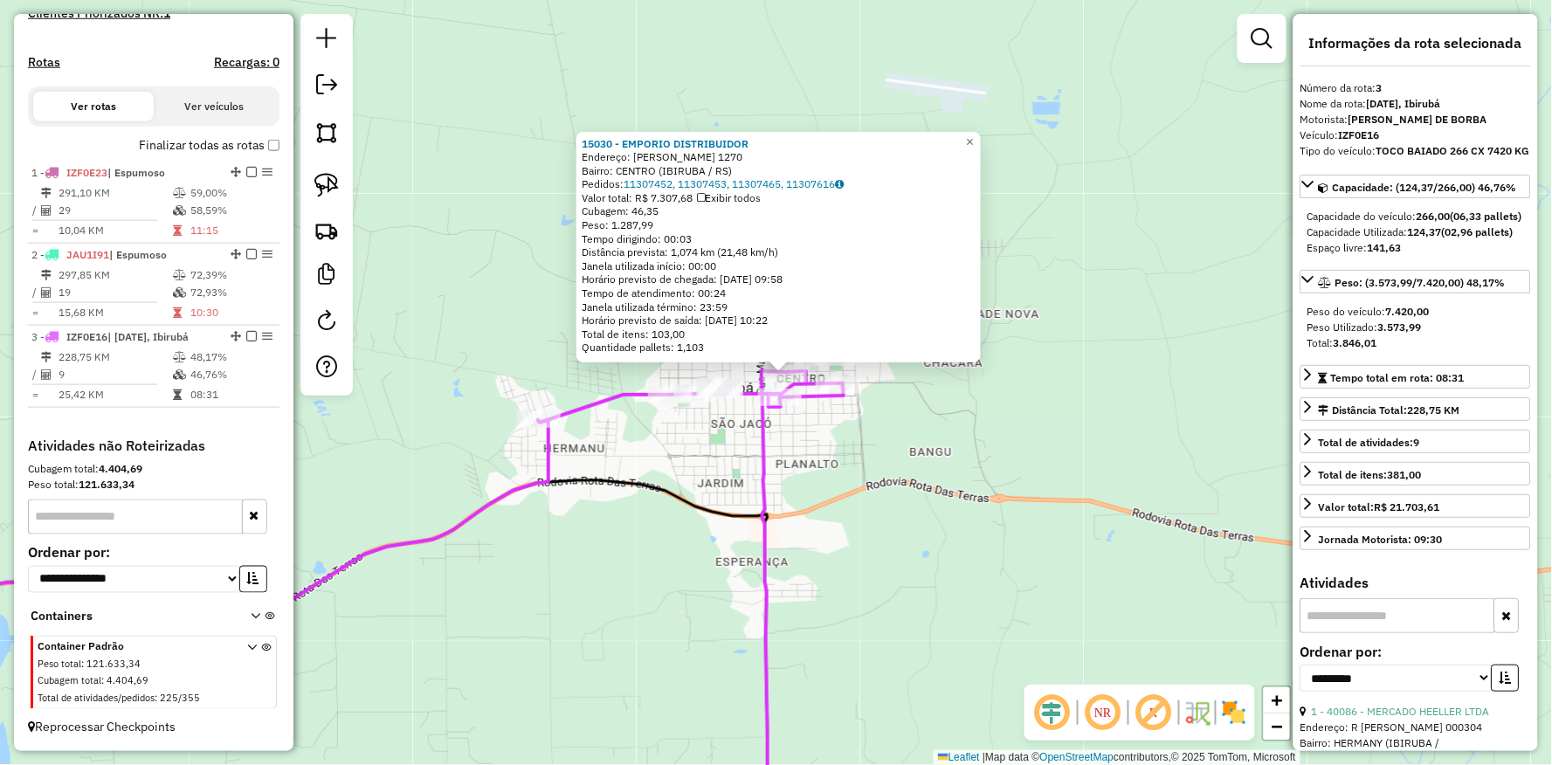
click at [736, 538] on div "15030 - EMPORIO DISTRIBUIDOR Endereço: R GETULIO VARGAS 1270 Bairro: CENTRO (IB…" at bounding box center [776, 382] width 1552 height 765
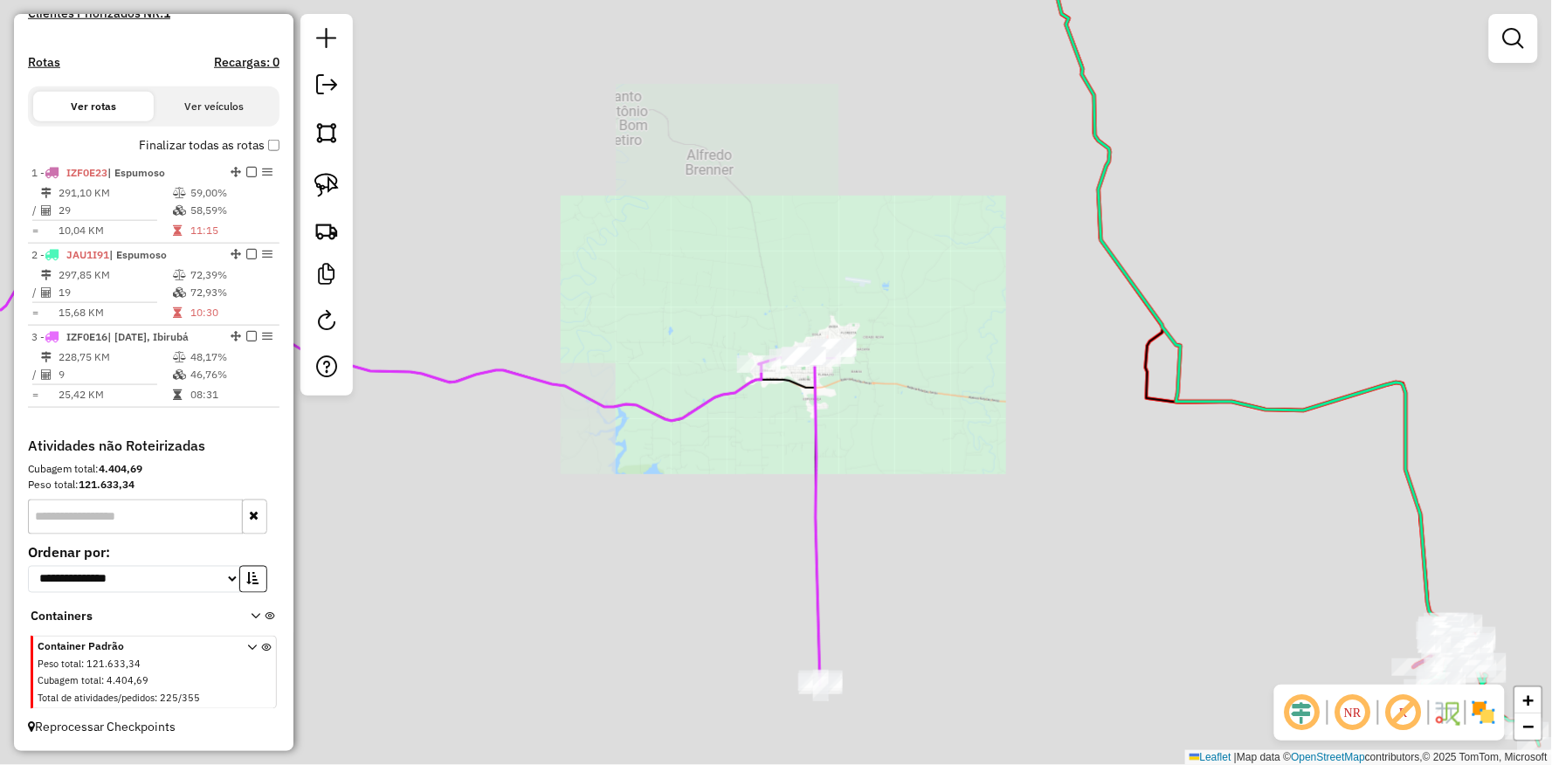
drag, startPoint x: 863, startPoint y: 512, endPoint x: 883, endPoint y: 144, distance: 368.3
click at [883, 144] on div "Janela de atendimento Grade de atendimento Capacidade Transportadoras Veículos …" at bounding box center [776, 382] width 1552 height 765
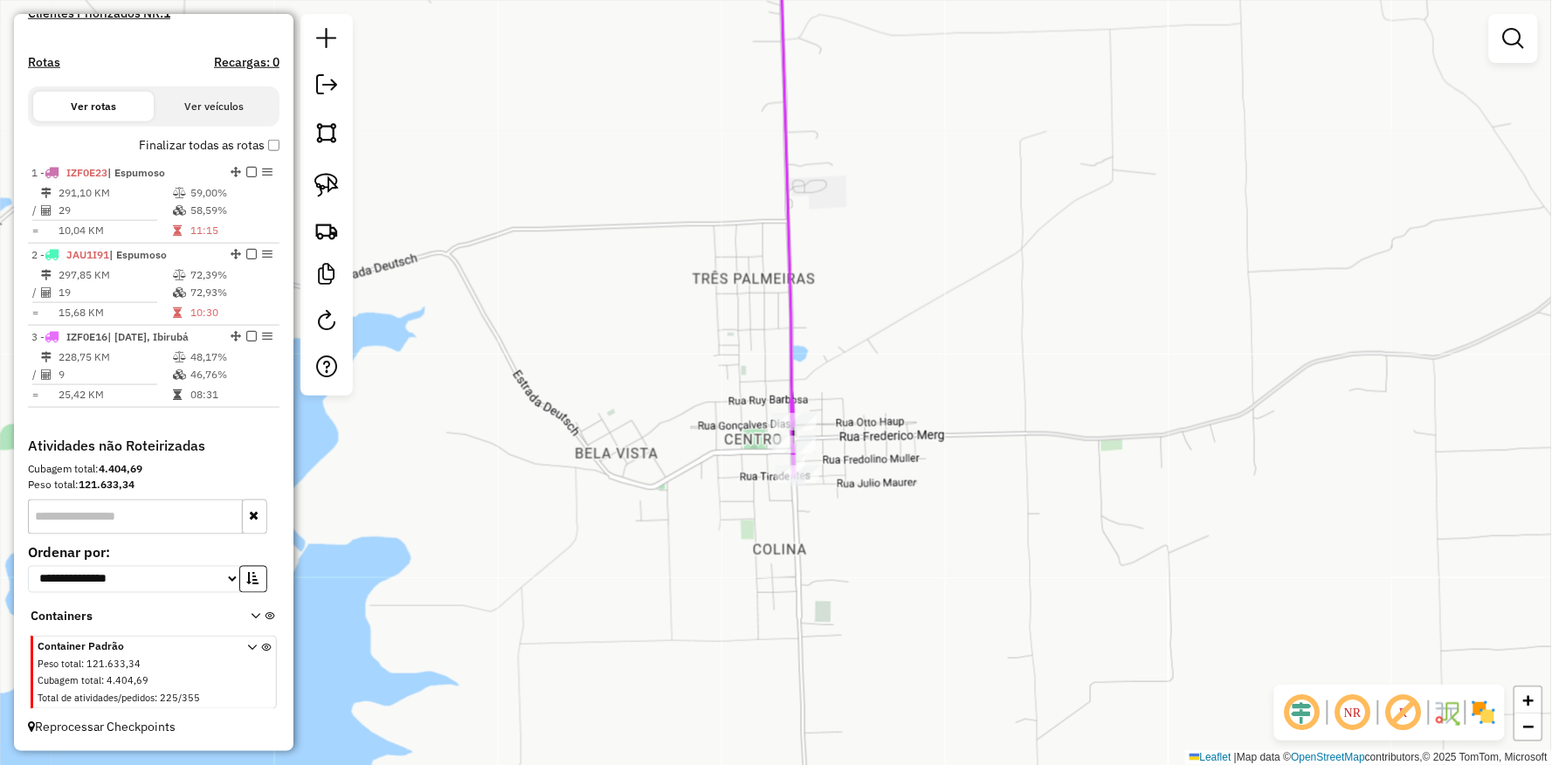
drag, startPoint x: 964, startPoint y: 96, endPoint x: 749, endPoint y: 371, distance: 349.7
click at [963, 96] on div "Janela de atendimento Grade de atendimento Capacidade Transportadoras Veículos …" at bounding box center [776, 382] width 1552 height 765
click at [708, 468] on div "Rota 3 - Placa IZF0E16 40138 - MARLISE KOGLER Rota 3 - Placa IZF0E16 40141 - GI…" at bounding box center [776, 382] width 1552 height 765
select select "**********"
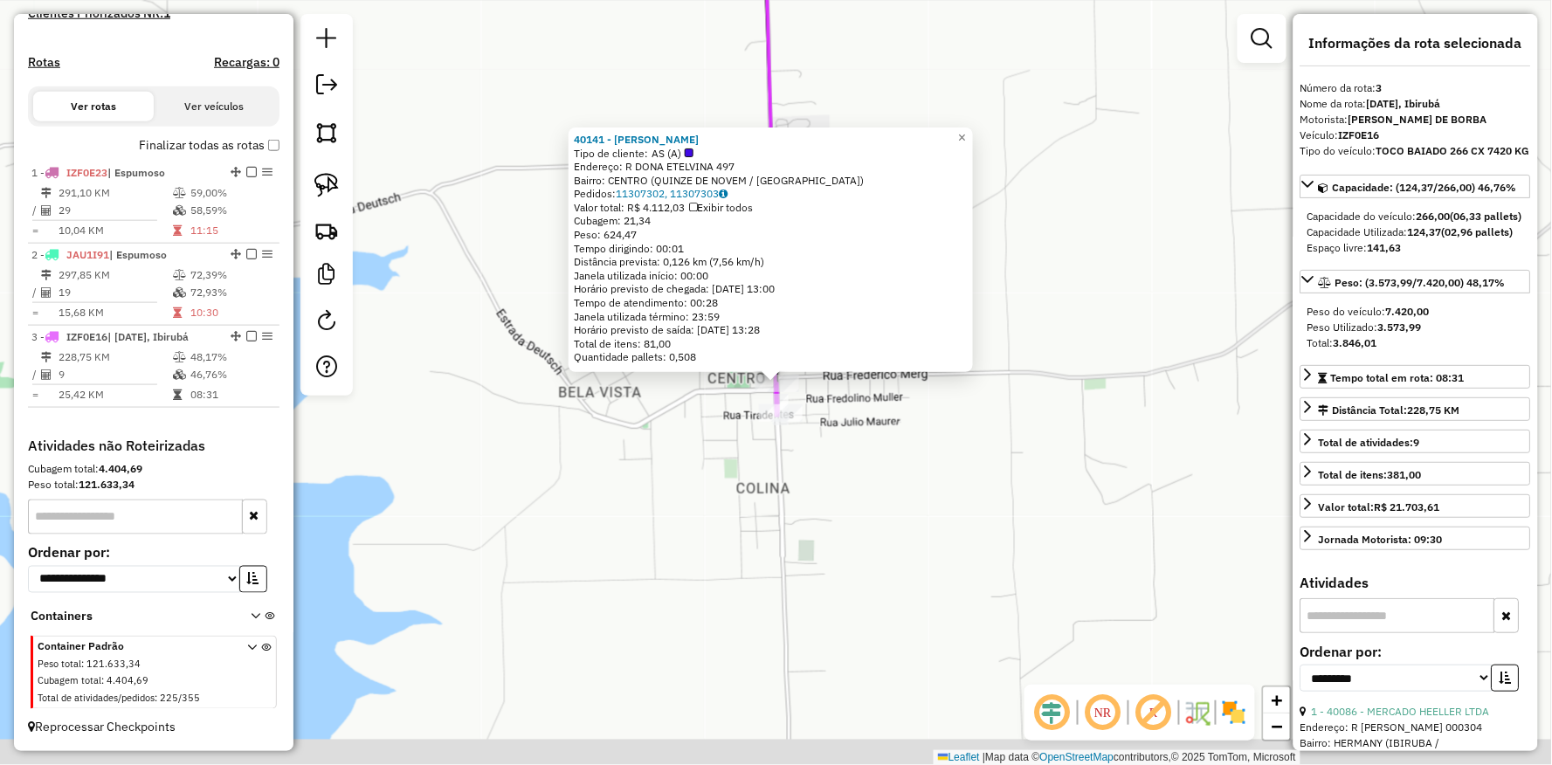
click at [715, 490] on div "Rota 3 - Placa IZF0E16 40141 - GILMAR VARGAS 40141 - GILMAR VARGAS Tipo de clie…" at bounding box center [776, 382] width 1552 height 765
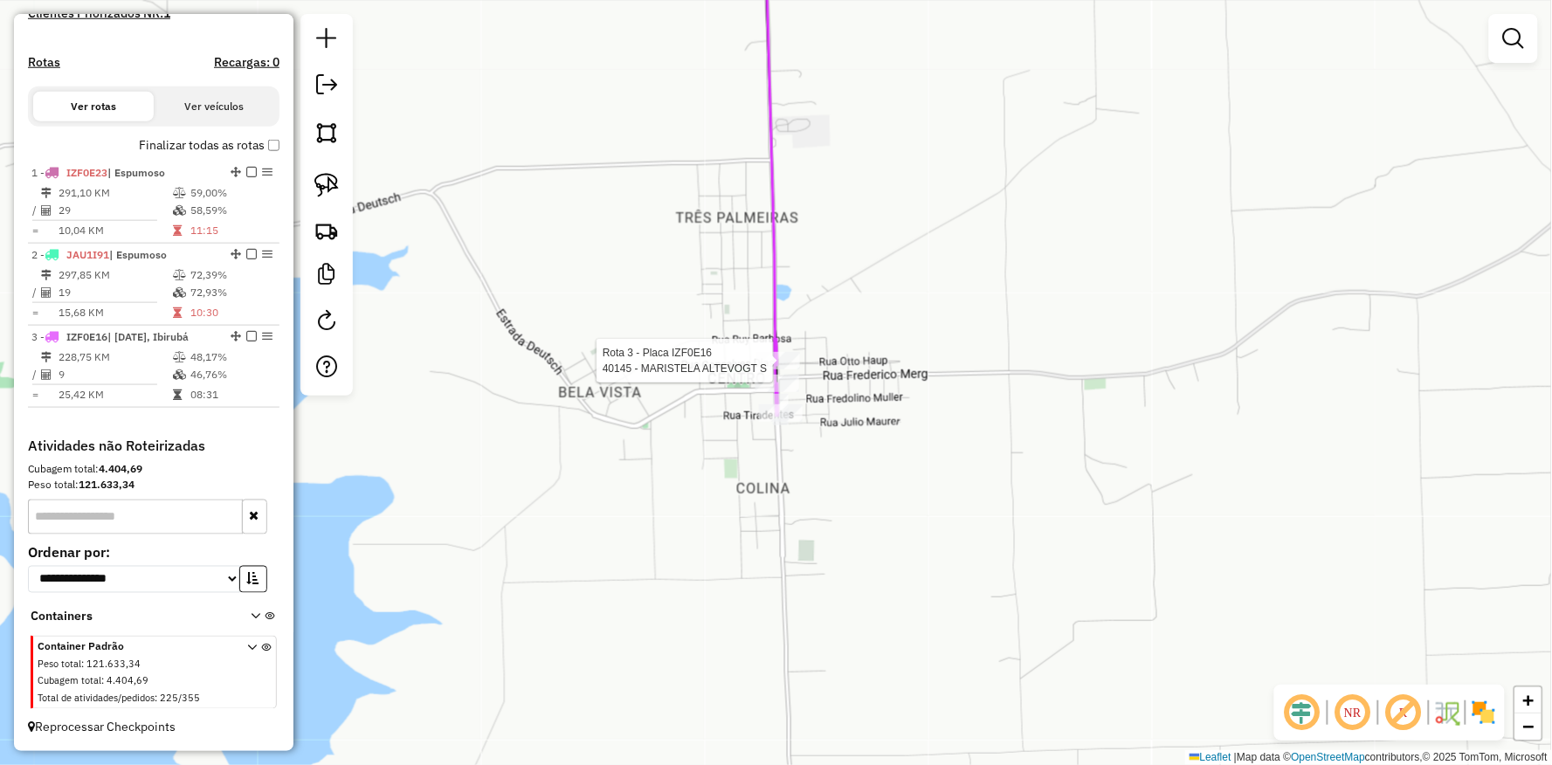
select select "**********"
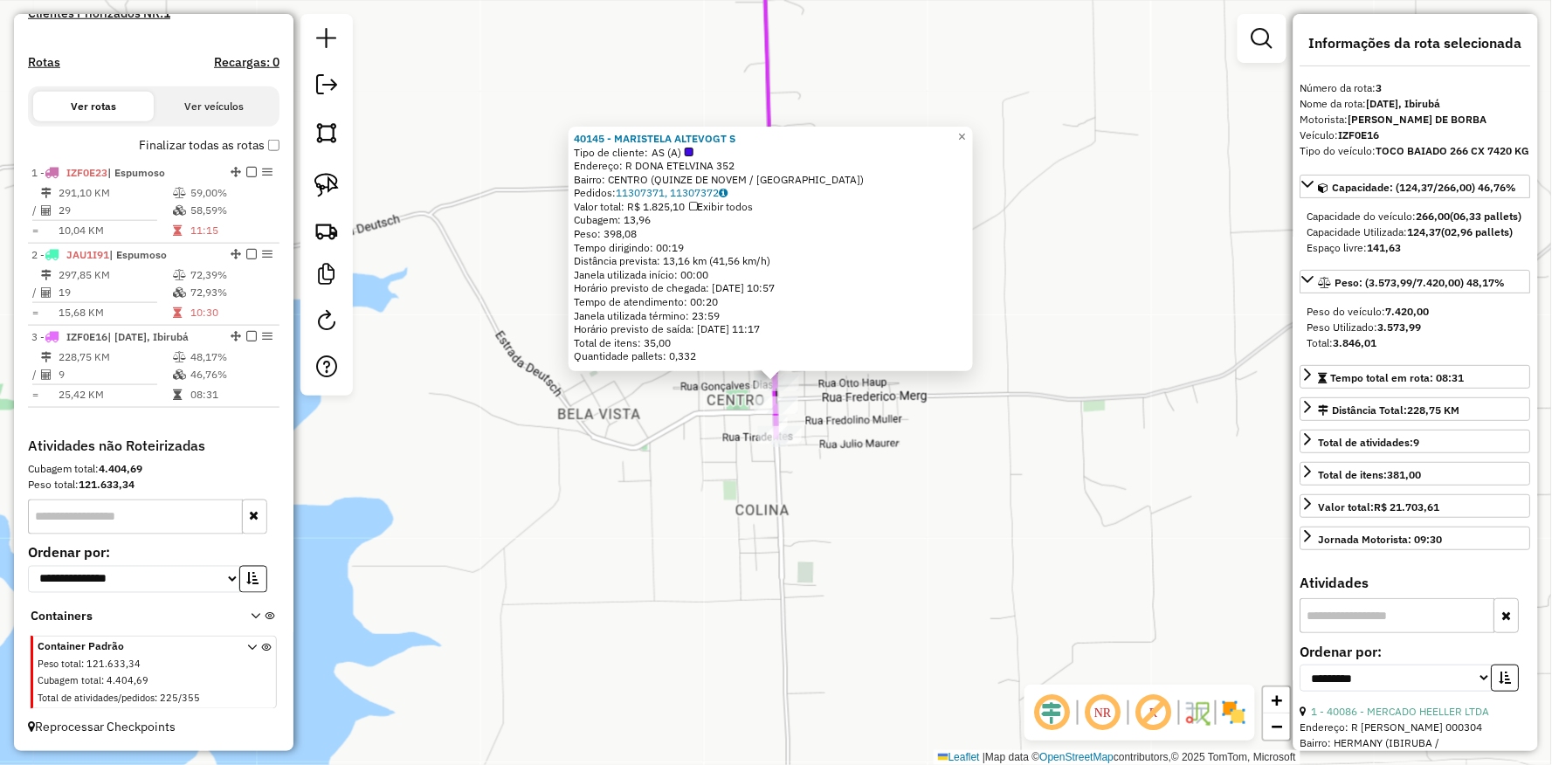
click at [784, 533] on div "40145 - MARISTELA ALTEVOGT S Tipo de cliente: AS (A) Endereço: R DONA ETELVINA …" at bounding box center [776, 382] width 1552 height 765
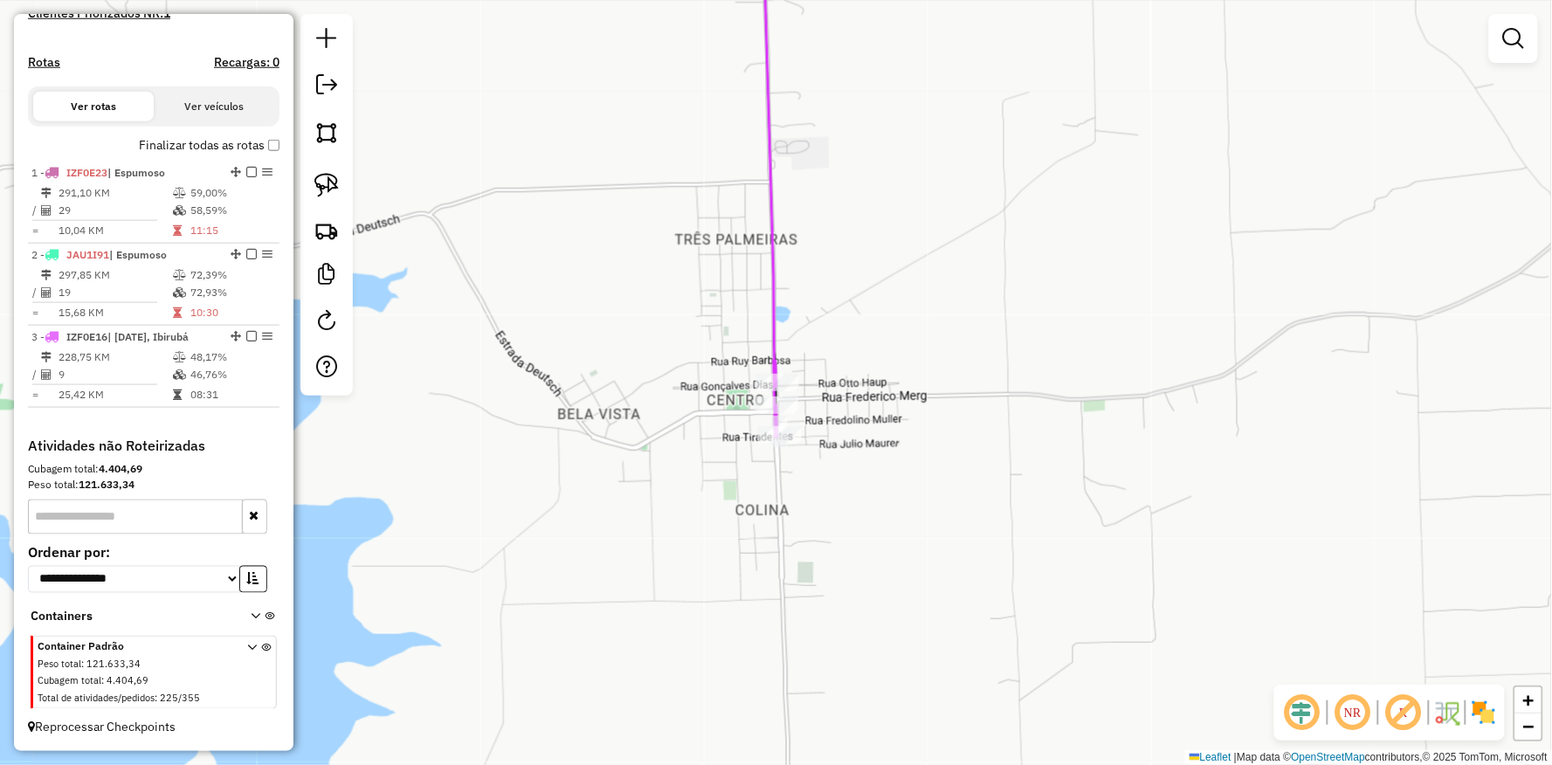
click at [1323, 131] on div "Janela de atendimento Grade de atendimento Capacidade Transportadoras Veículos …" at bounding box center [776, 382] width 1552 height 765
drag, startPoint x: 1256, startPoint y: 188, endPoint x: 920, endPoint y: 669, distance: 587.2
click at [936, 657] on div "Janela de atendimento Grade de atendimento Capacidade Transportadoras Veículos …" at bounding box center [776, 382] width 1552 height 765
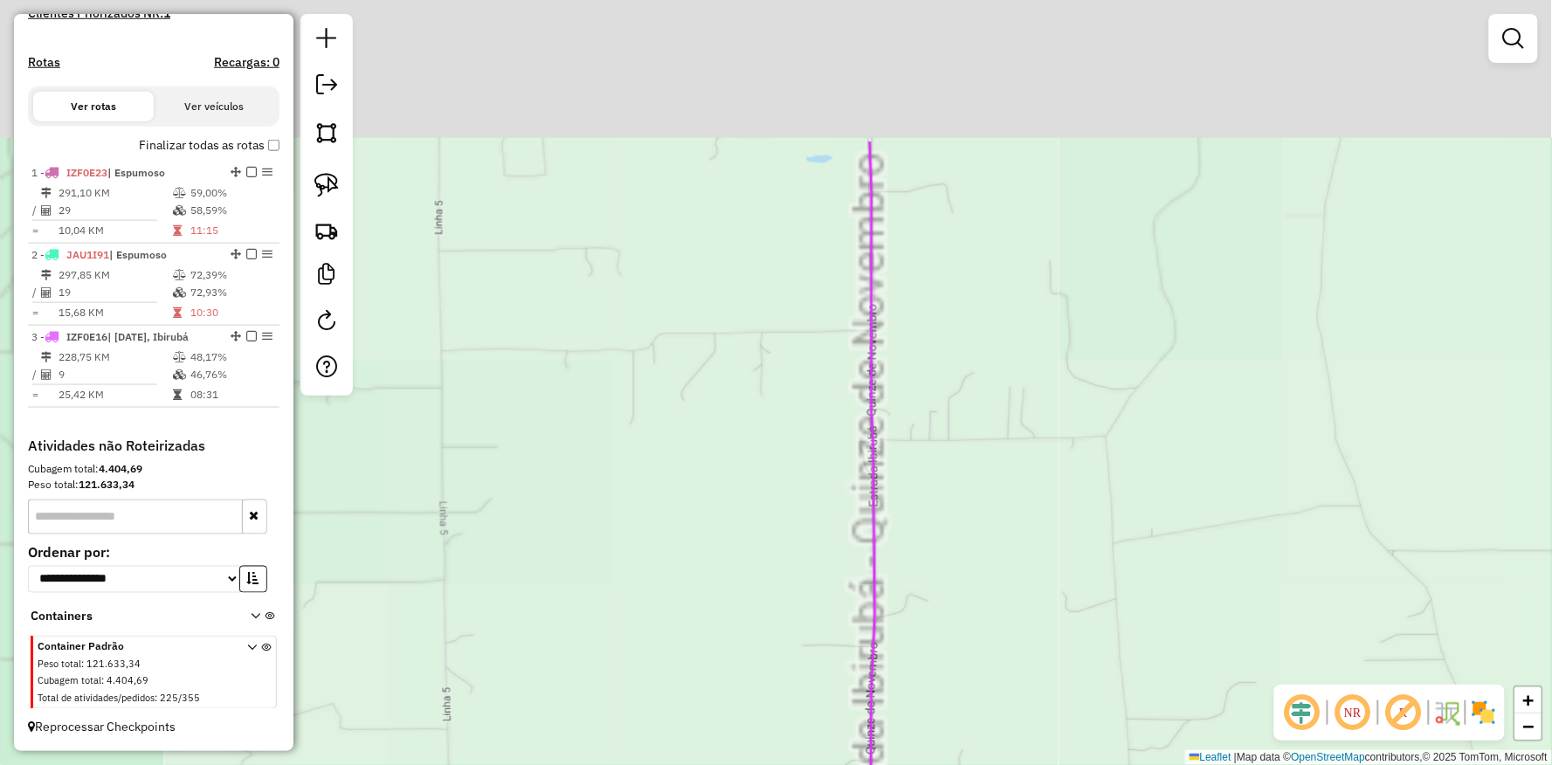
drag, startPoint x: 639, startPoint y: 203, endPoint x: 702, endPoint y: 503, distance: 307.0
click at [618, 687] on div "Janela de atendimento Grade de atendimento Capacidade Transportadoras Veículos …" at bounding box center [776, 382] width 1552 height 765
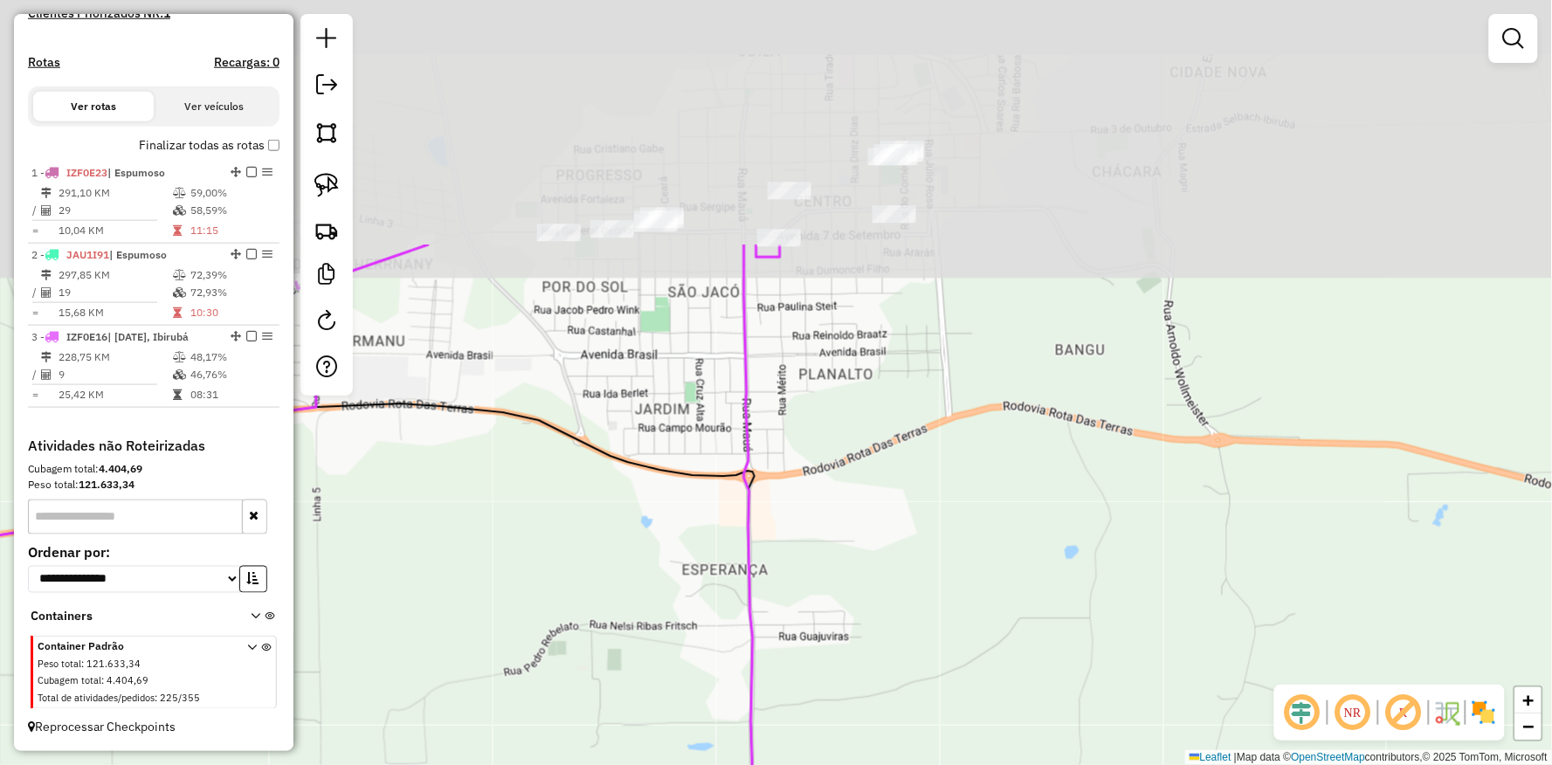
drag, startPoint x: 767, startPoint y: 348, endPoint x: 757, endPoint y: 454, distance: 107.0
click at [655, 723] on div "Janela de atendimento Grade de atendimento Capacidade Transportadoras Veículos …" at bounding box center [776, 382] width 1552 height 765
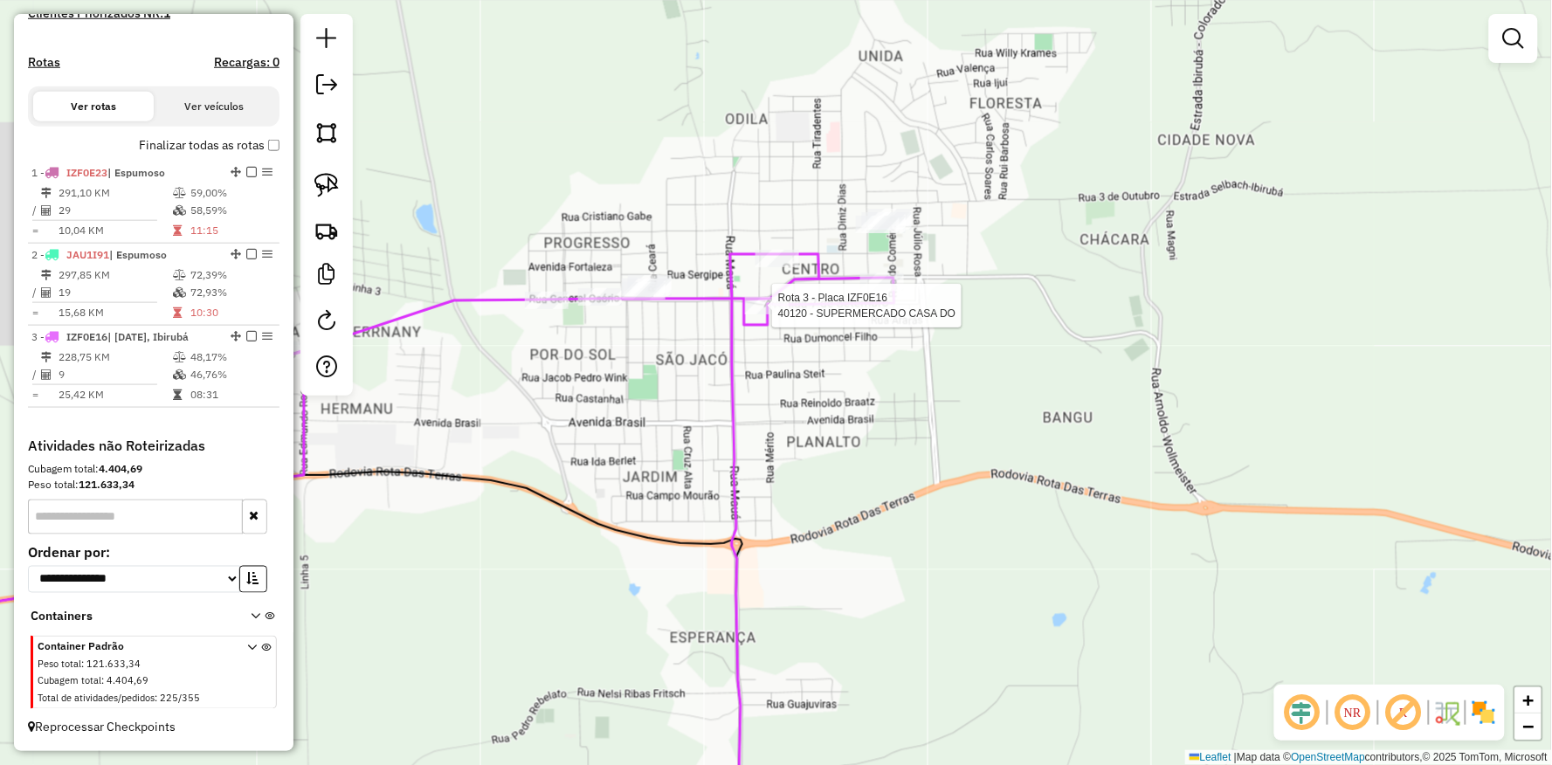
select select "**********"
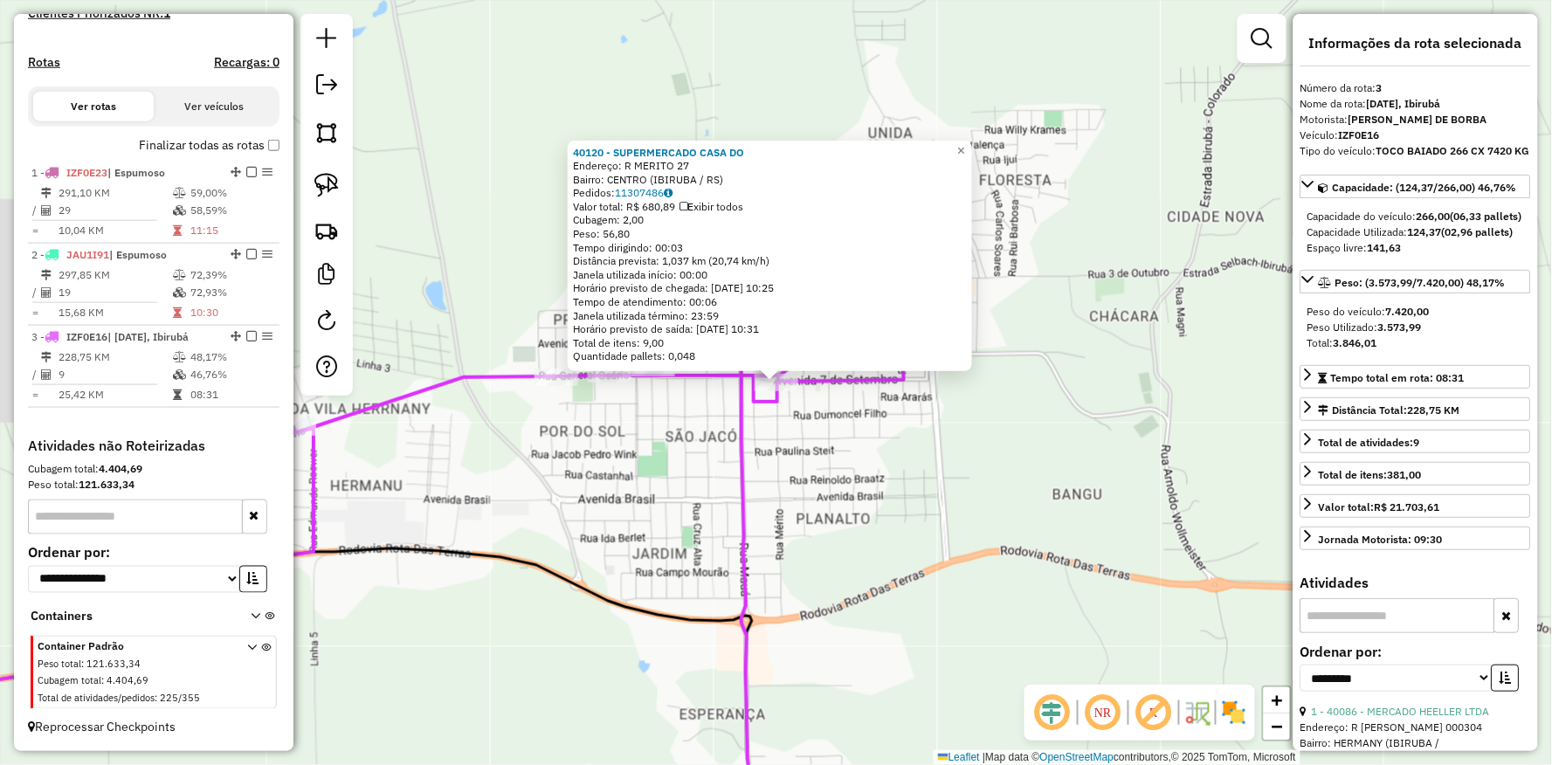
drag, startPoint x: 625, startPoint y: 612, endPoint x: 747, endPoint y: 587, distance: 124.0
click at [744, 588] on icon at bounding box center [299, 696] width 908 height 294
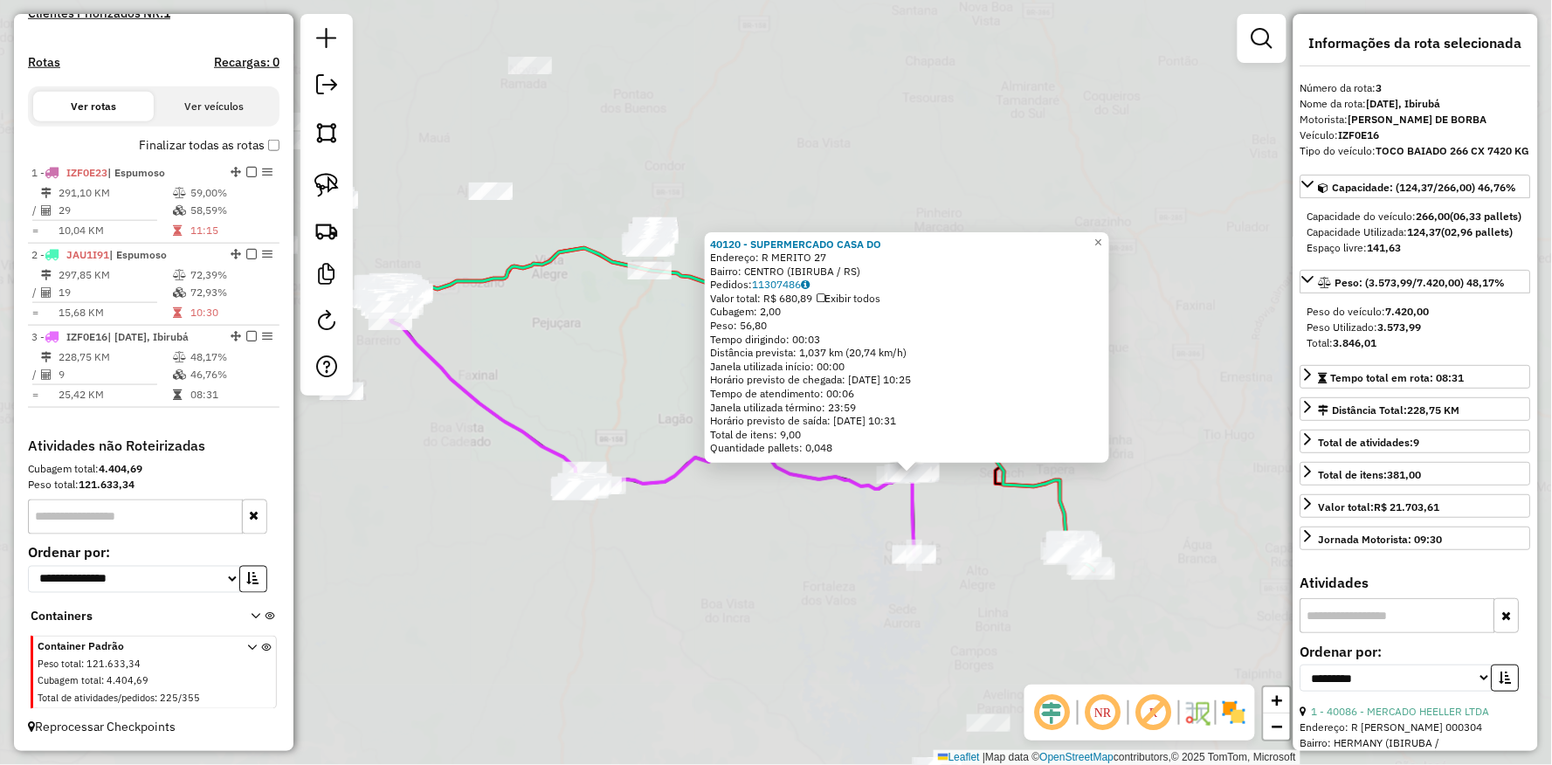
click at [731, 562] on div "40120 - SUPERMERCADO CASA DO Endereço: R MERITO 27 Bairro: CENTRO (IBIRUBA / RS…" at bounding box center [776, 382] width 1552 height 765
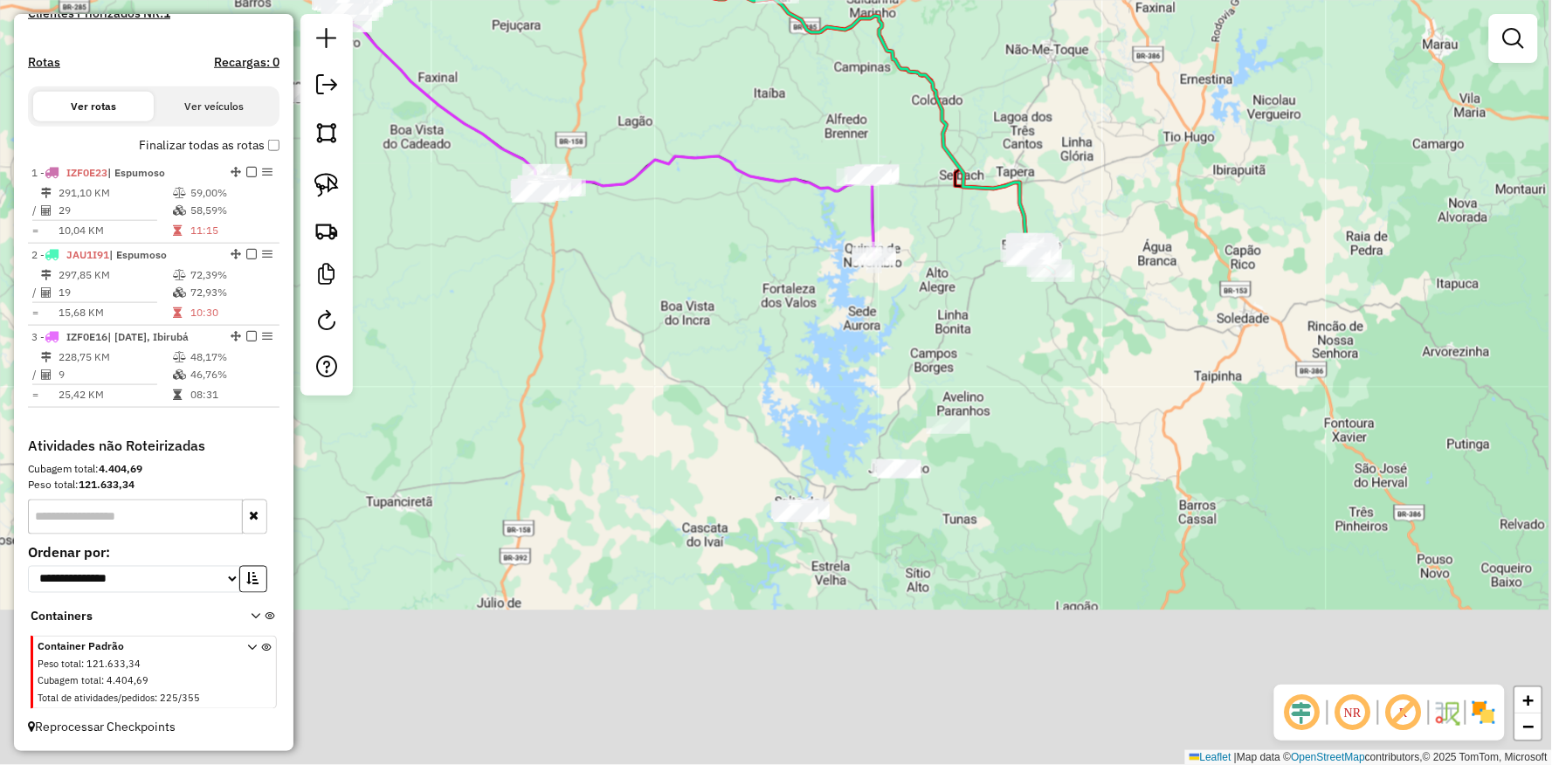
drag, startPoint x: 716, startPoint y: 579, endPoint x: 652, endPoint y: 188, distance: 396.7
click at [657, 197] on div "Janela de atendimento Grade de atendimento Capacidade Transportadoras Veículos …" at bounding box center [776, 382] width 1552 height 765
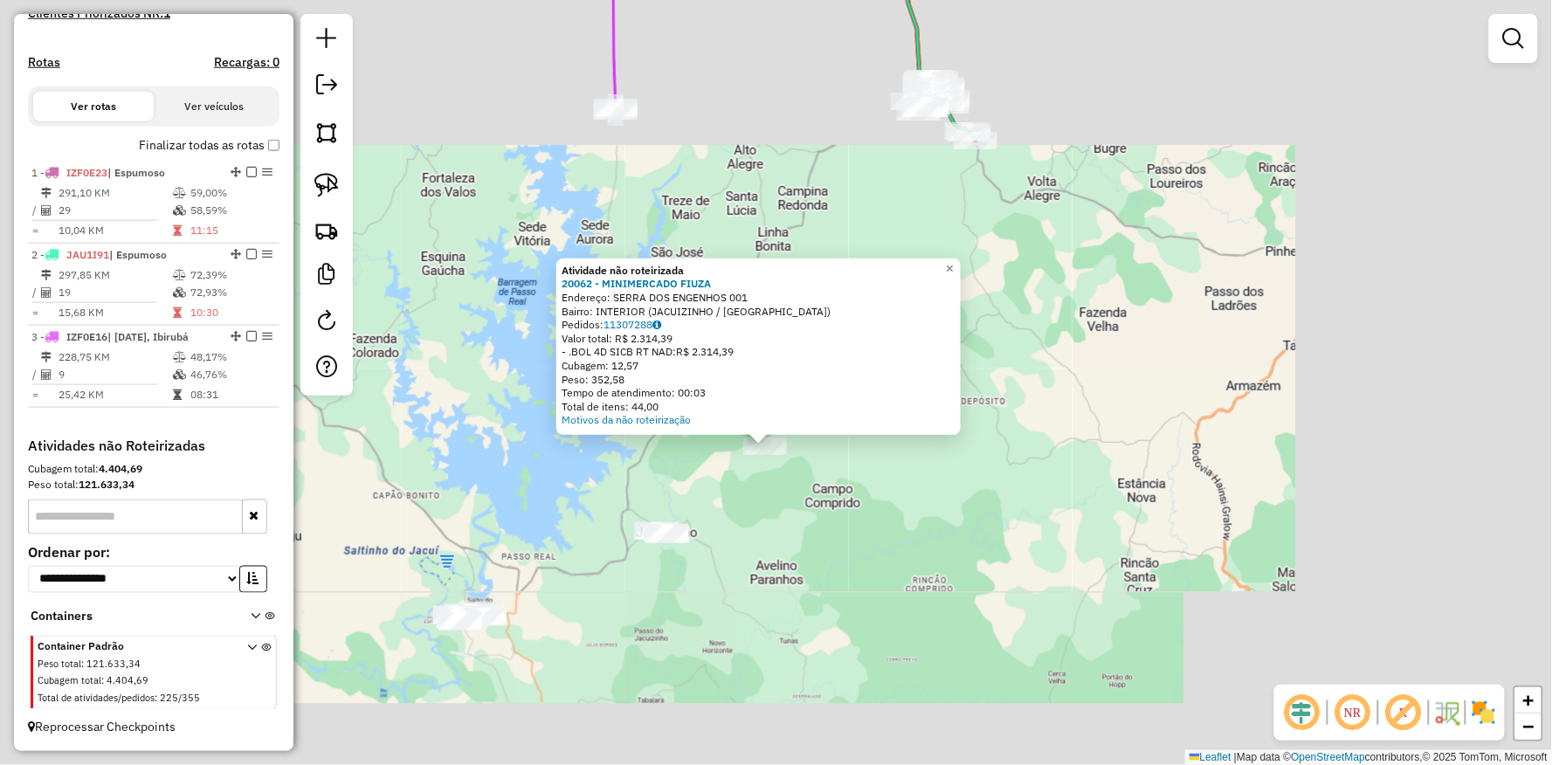
click at [758, 589] on div "Atividade não roteirizada 20062 - MINIMERCADO FIUZA Endereço: SERRA DOS ENGENHO…" at bounding box center [776, 382] width 1552 height 765
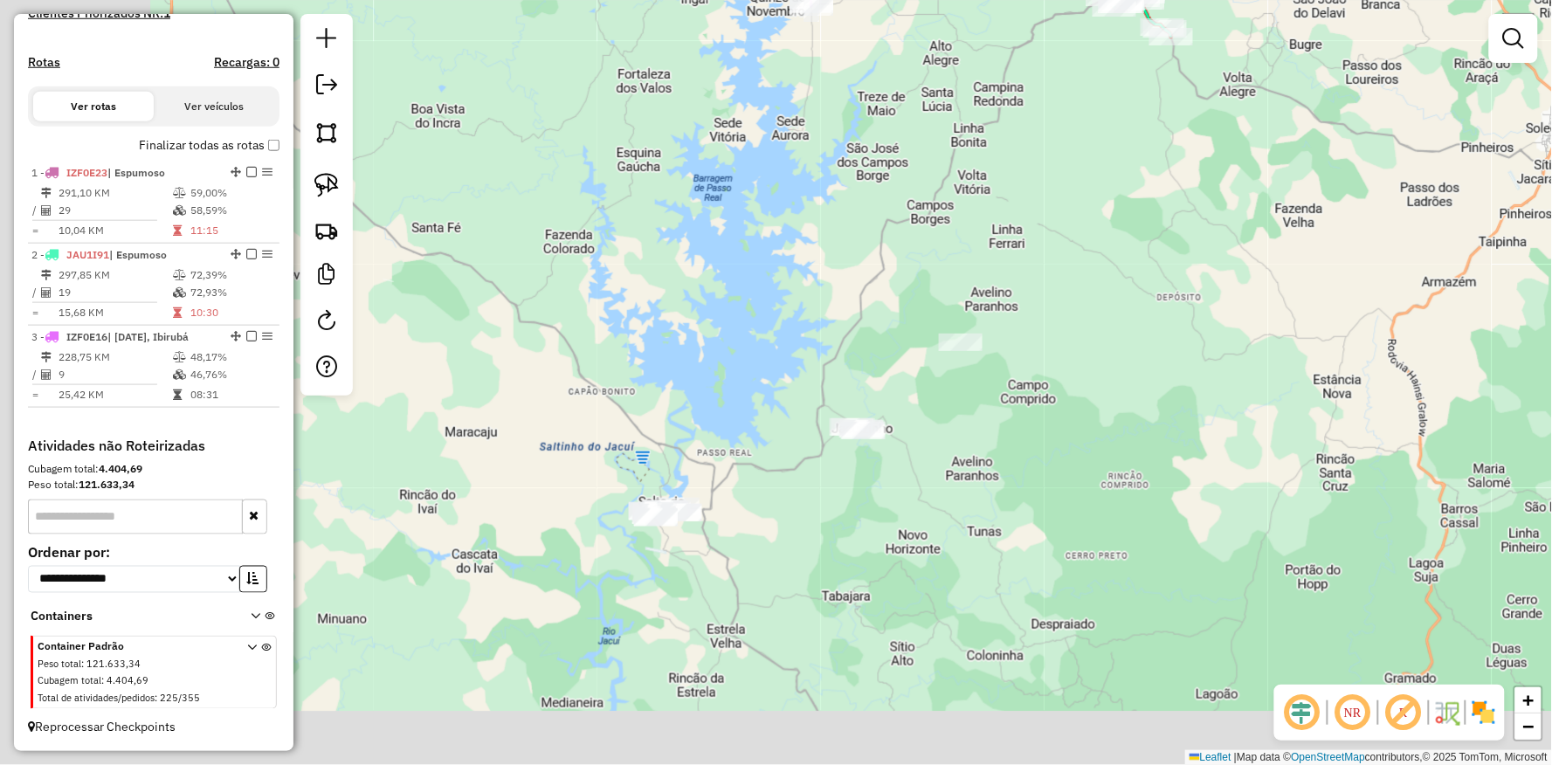
drag, startPoint x: 766, startPoint y: 583, endPoint x: 896, endPoint y: 485, distance: 162.8
click at [922, 485] on div "Janela de atendimento Grade de atendimento Capacidade Transportadoras Veículos …" at bounding box center [776, 382] width 1552 height 765
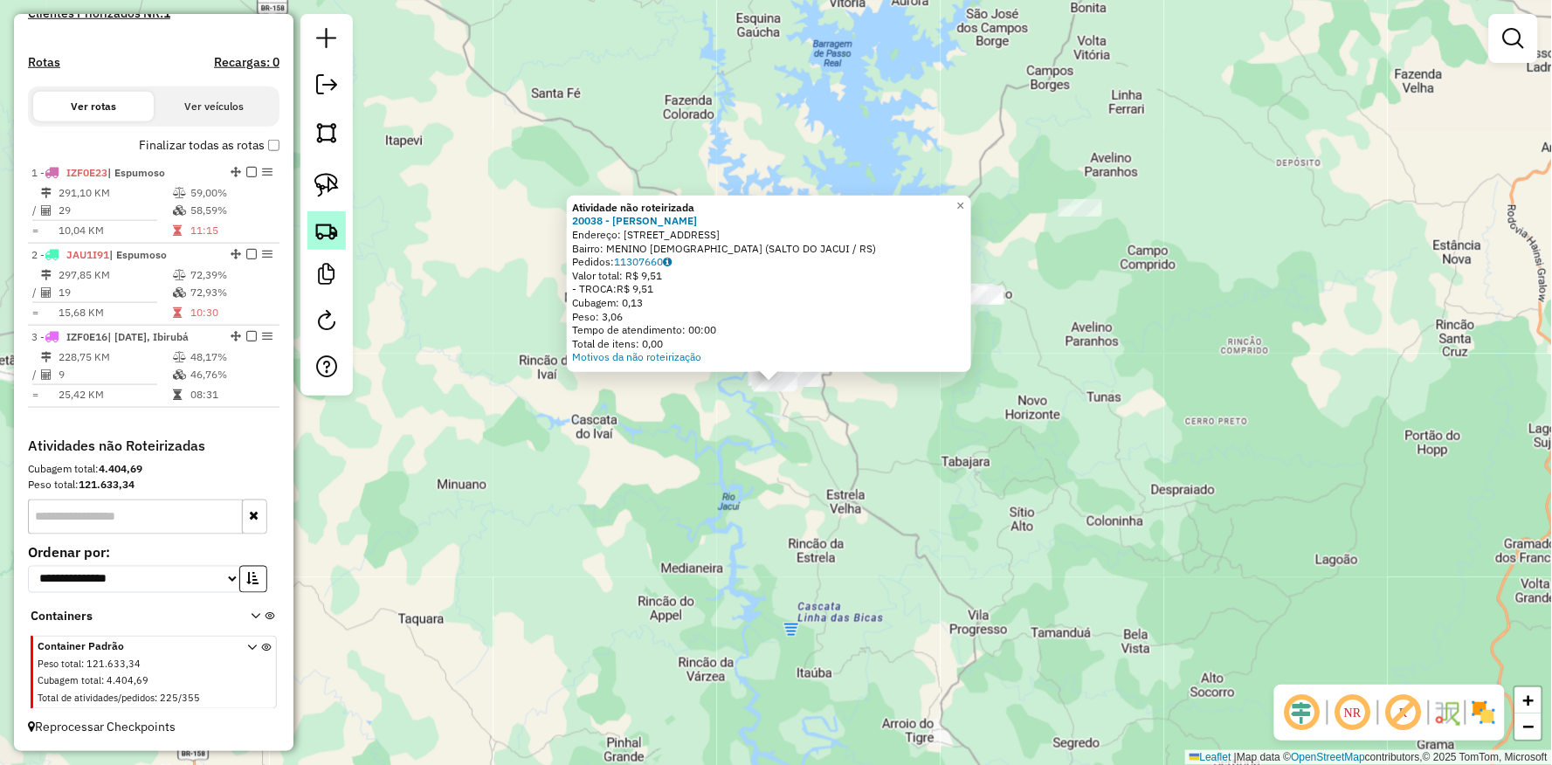
click at [338, 248] on link at bounding box center [326, 230] width 38 height 38
click at [664, 477] on div "Atividade não roteirizada 20038 - SANDRA JULIANA HOPPE Endereço: R VERISSIMO PE…" at bounding box center [776, 382] width 1552 height 765
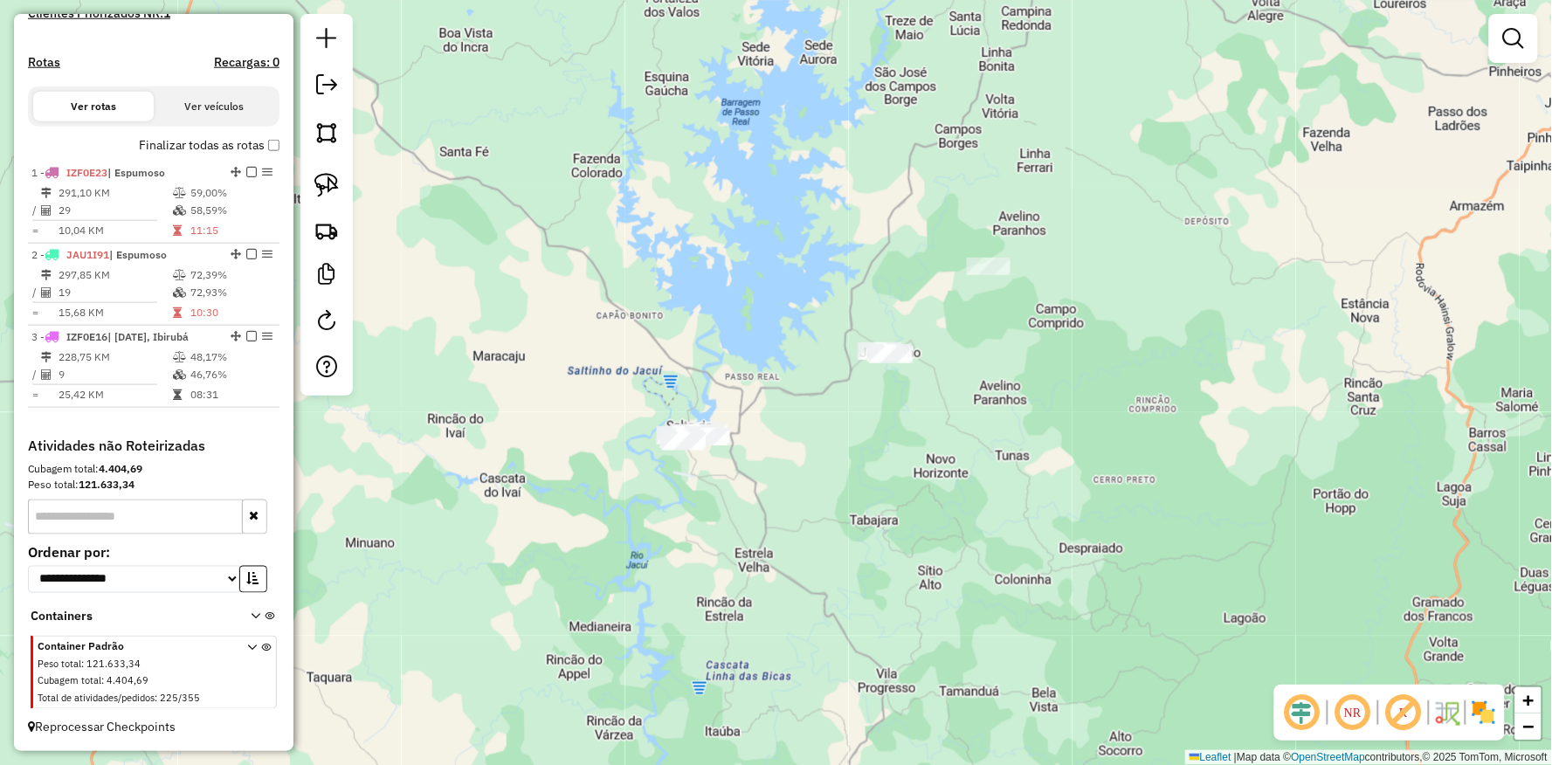
drag, startPoint x: 640, startPoint y: 527, endPoint x: 581, endPoint y: 555, distance: 65.7
click at [581, 555] on div "Janela de atendimento Grade de atendimento Capacidade Transportadoras Veículos …" at bounding box center [776, 382] width 1552 height 765
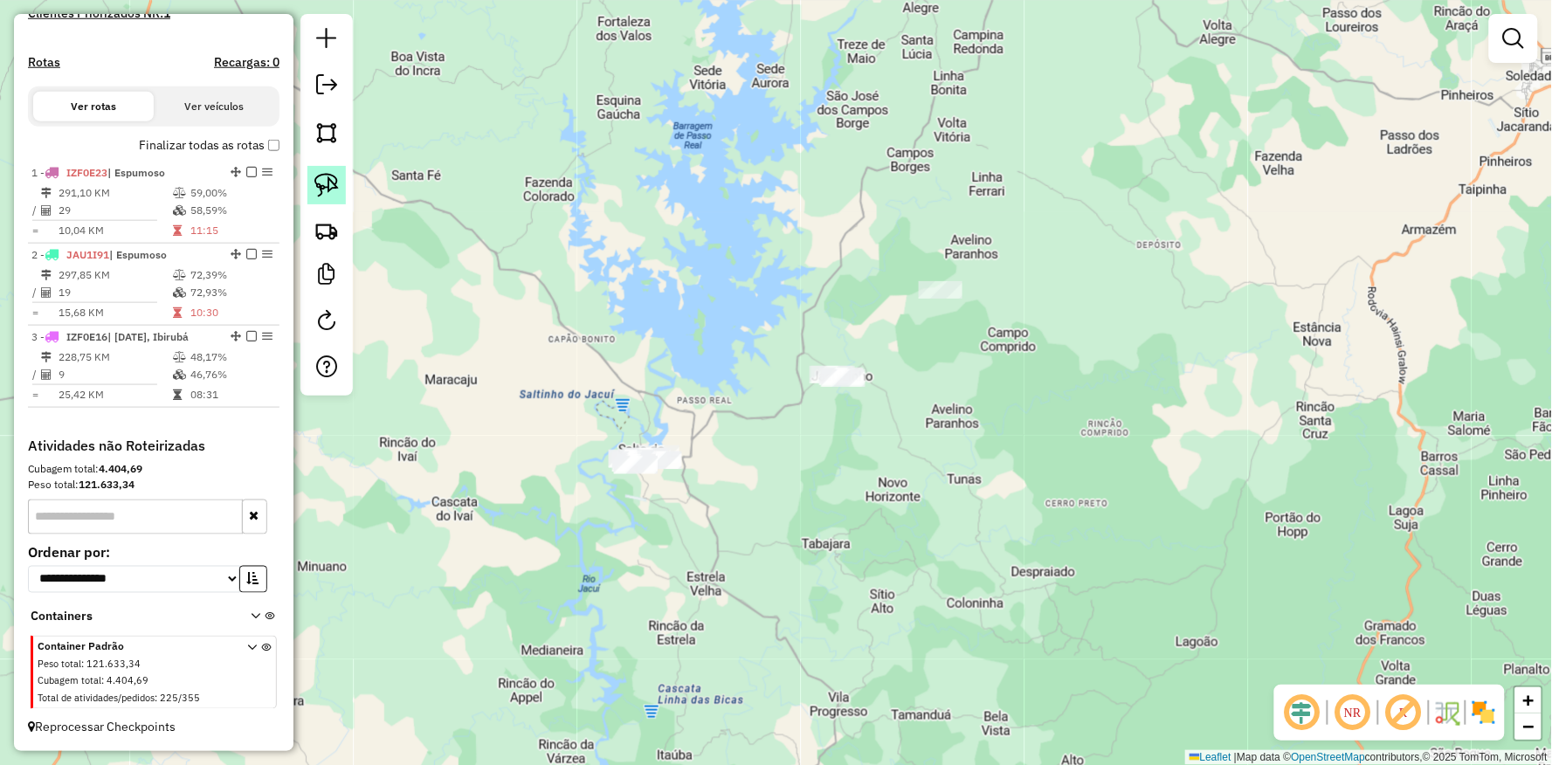
click at [327, 176] on img at bounding box center [326, 185] width 24 height 24
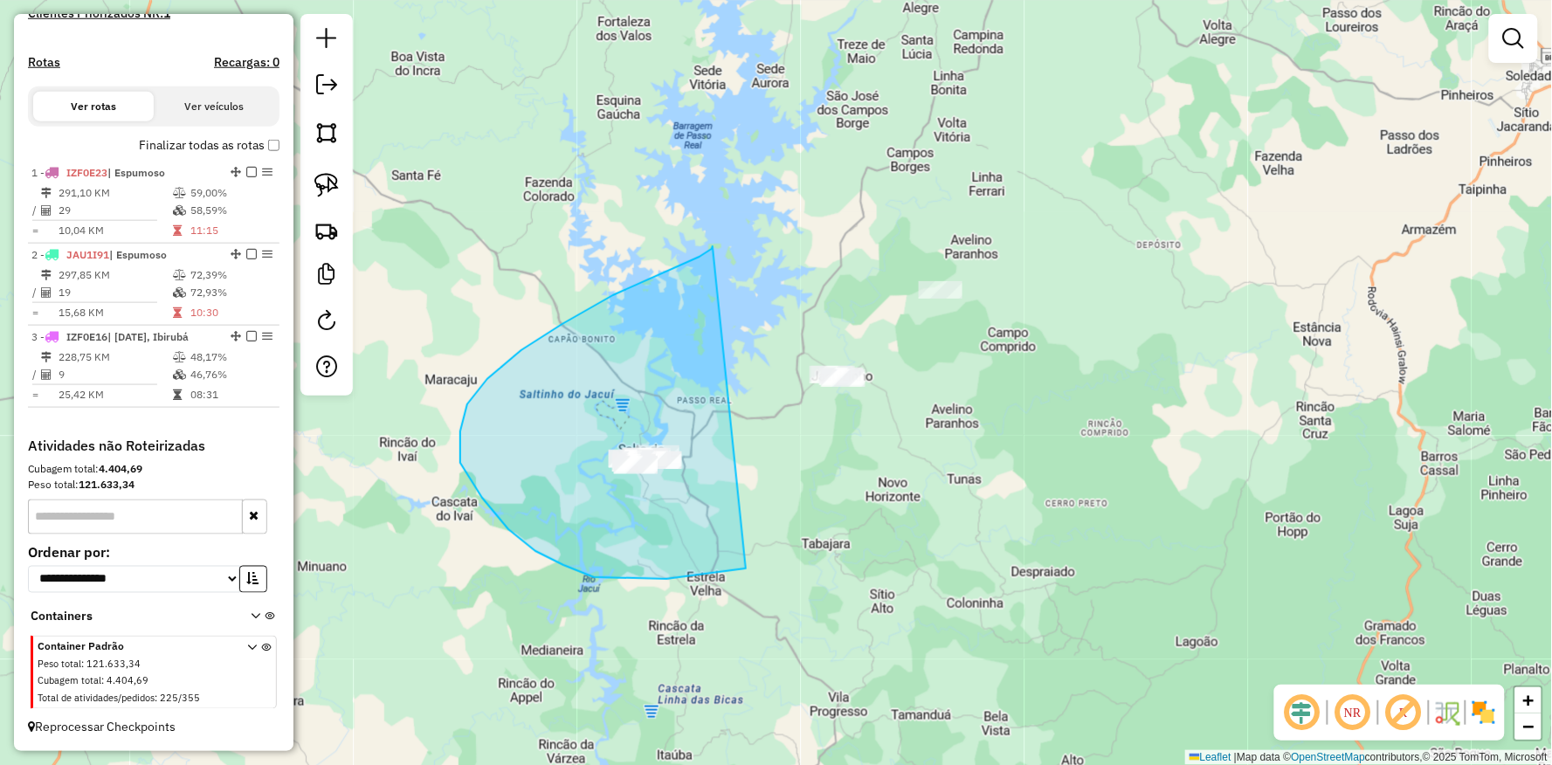
drag, startPoint x: 713, startPoint y: 246, endPoint x: 1124, endPoint y: 194, distance: 414.8
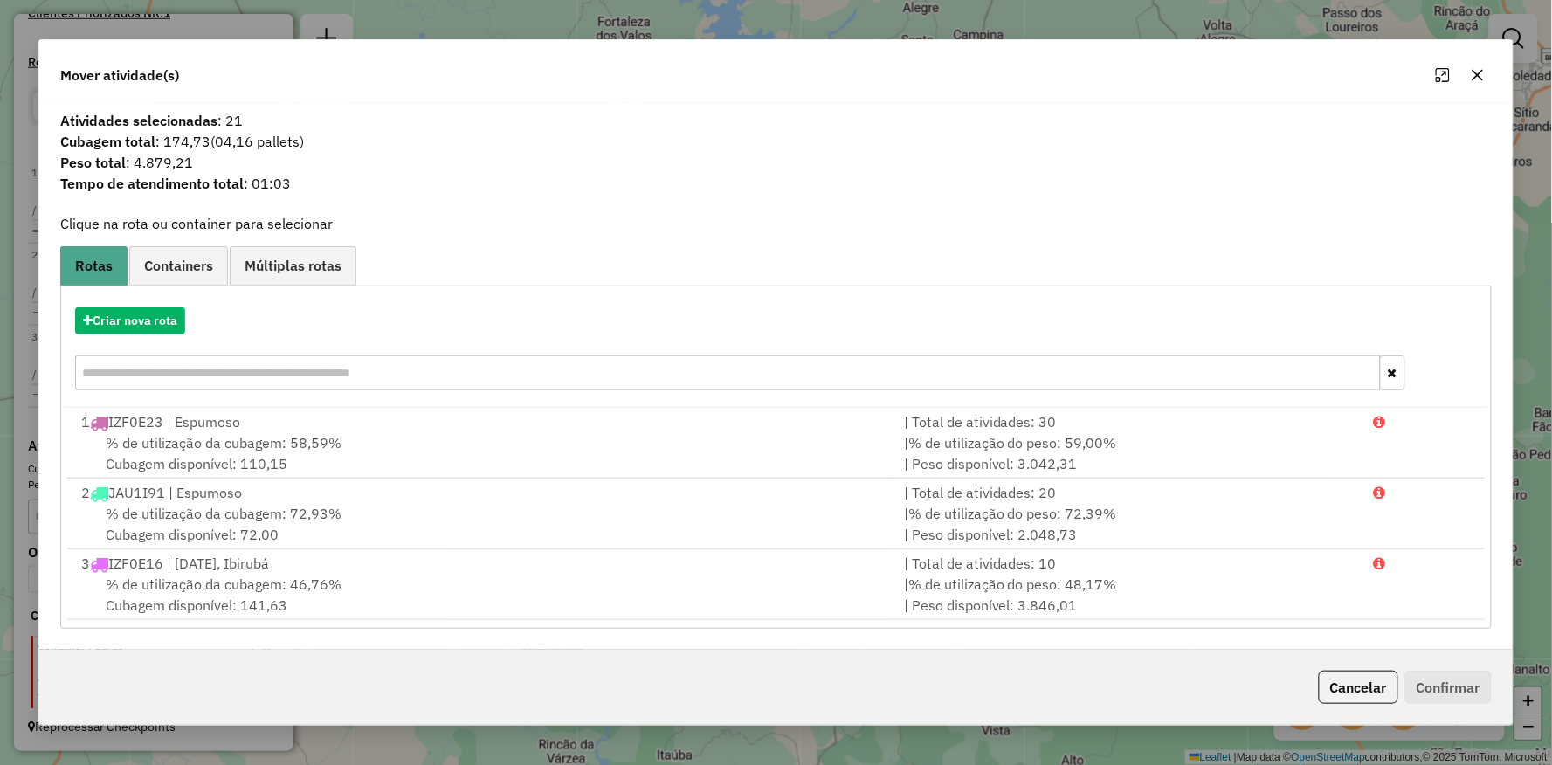
click at [147, 325] on hb-app "Aguarde... Pop-up bloqueado! Seu navegador bloqueou automáticamente a abertura …" at bounding box center [776, 382] width 1552 height 765
click at [147, 325] on button "Criar nova rota" at bounding box center [130, 320] width 110 height 27
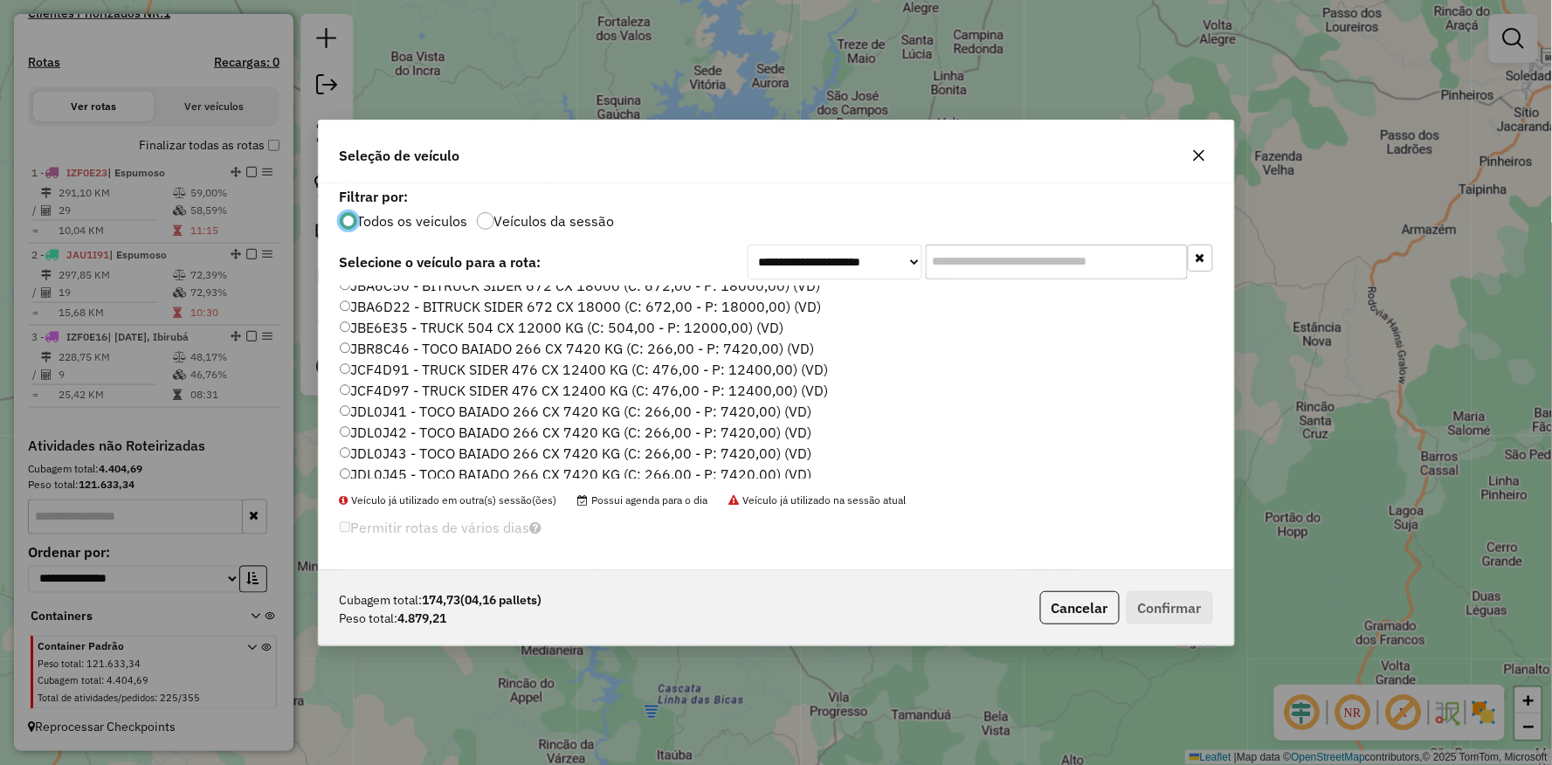
scroll to position [521, 0]
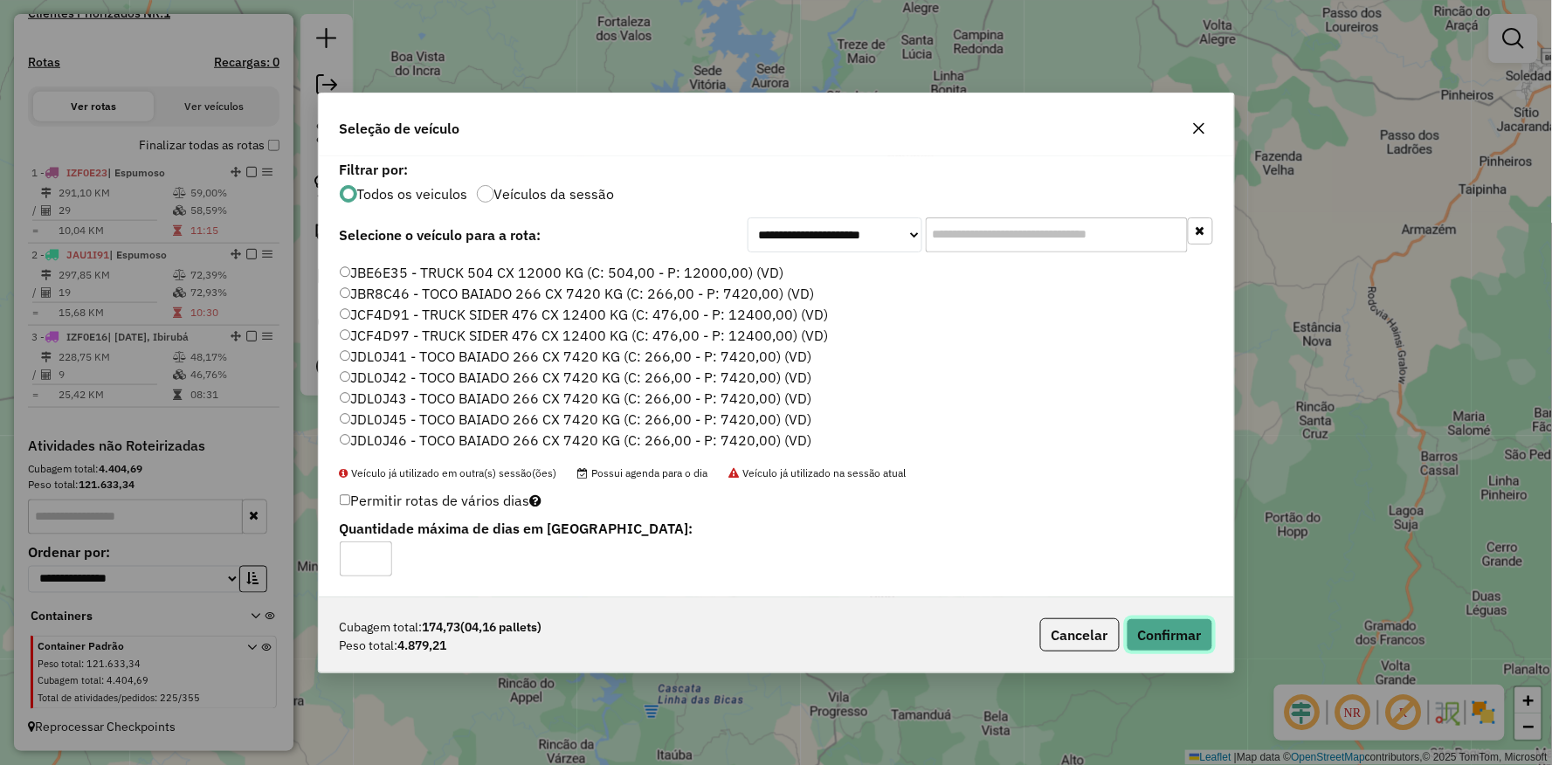
click at [1172, 630] on button "Confirmar" at bounding box center [1170, 634] width 86 height 33
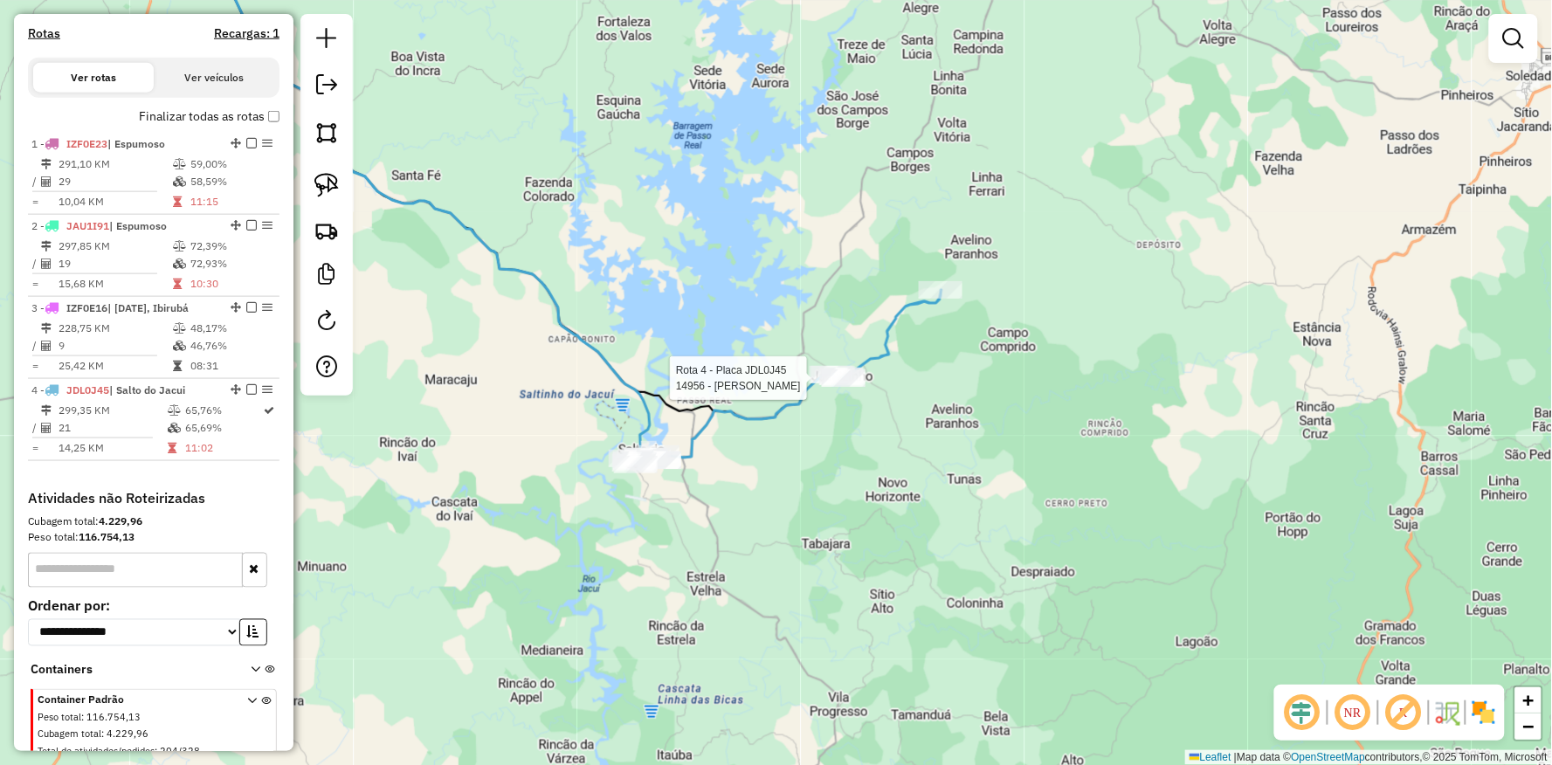
select select "**********"
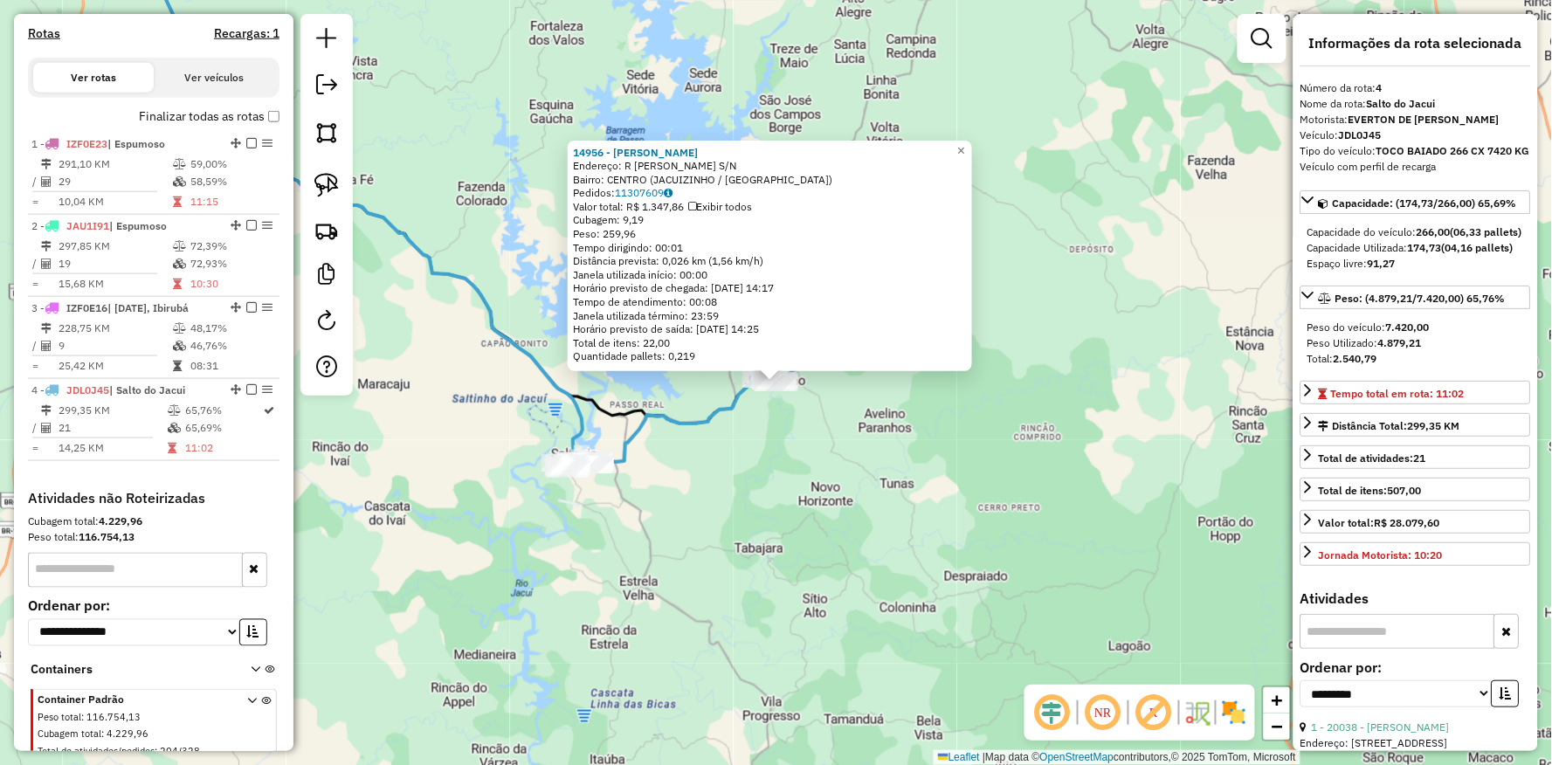
scroll to position [604, 0]
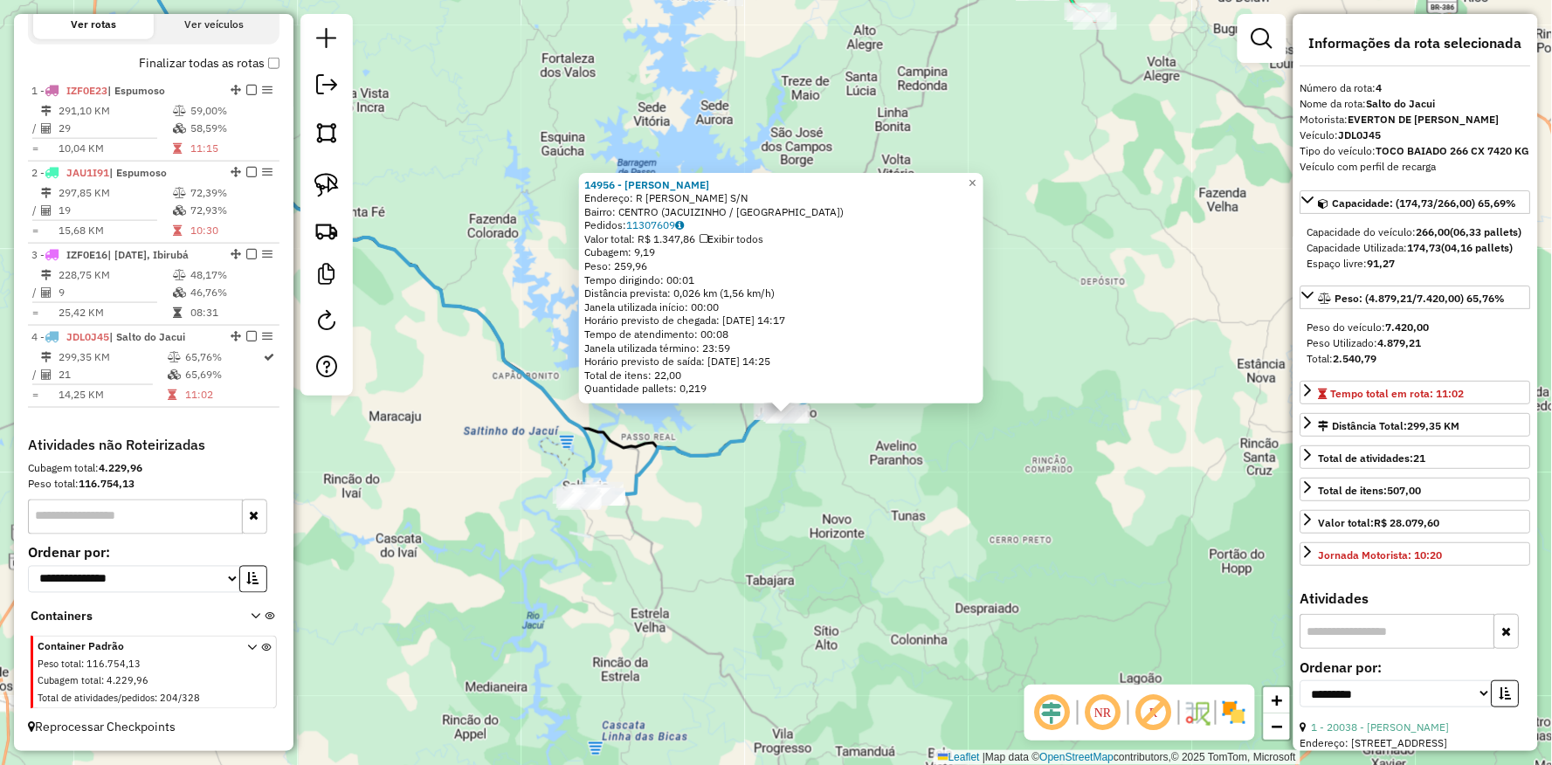
drag, startPoint x: 828, startPoint y: 535, endPoint x: 883, endPoint y: 551, distance: 57.5
click at [853, 604] on div "14956 - MARIA SALETE DA SILV Endereço: R JOAO FERNANDES S/N Bairro: CENTRO (JAC…" at bounding box center [776, 382] width 1552 height 765
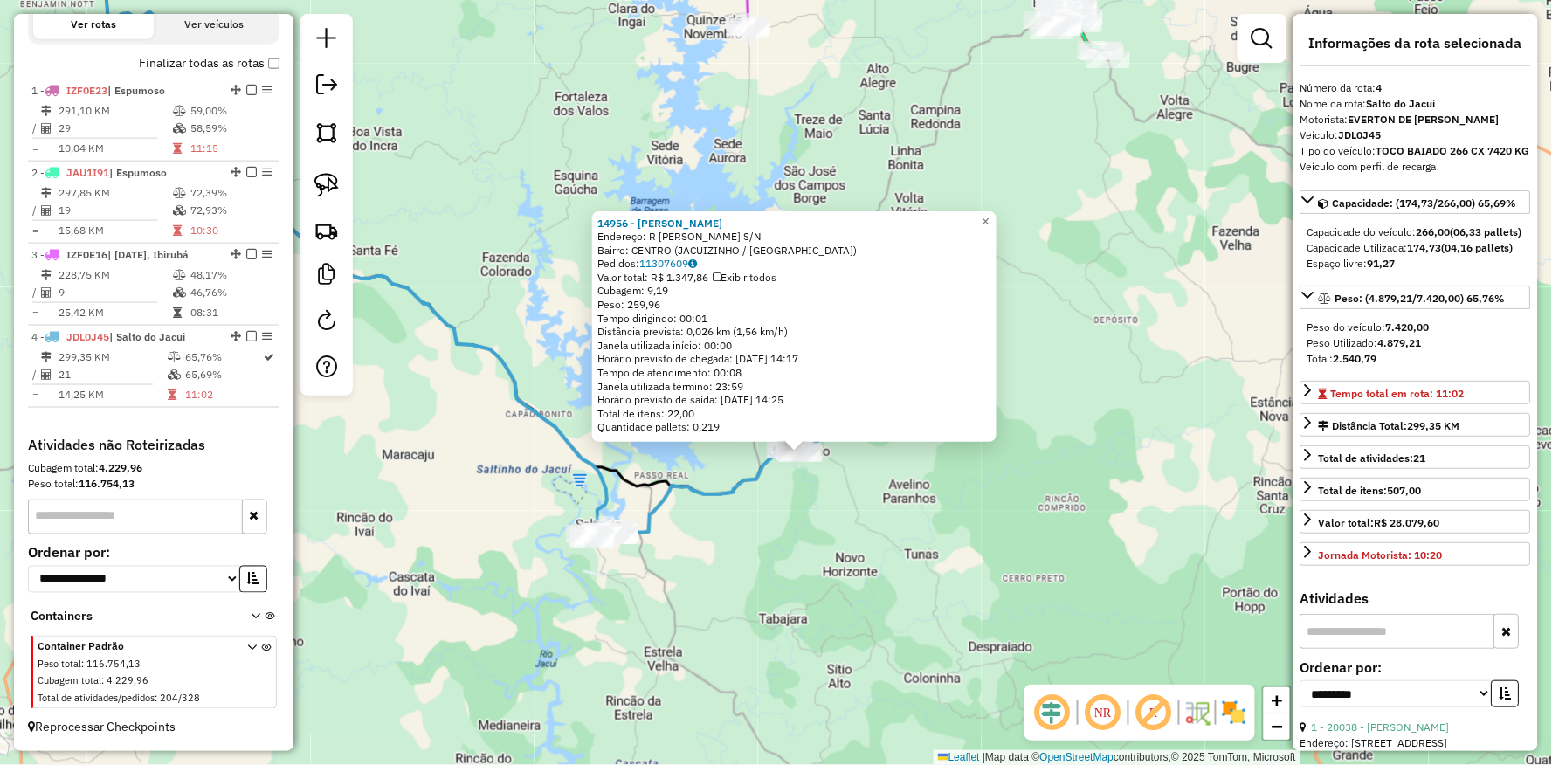
click at [439, 665] on div "14956 - MARIA SALETE DA SILV Endereço: R JOAO FERNANDES S/N Bairro: CENTRO (JAC…" at bounding box center [776, 382] width 1552 height 765
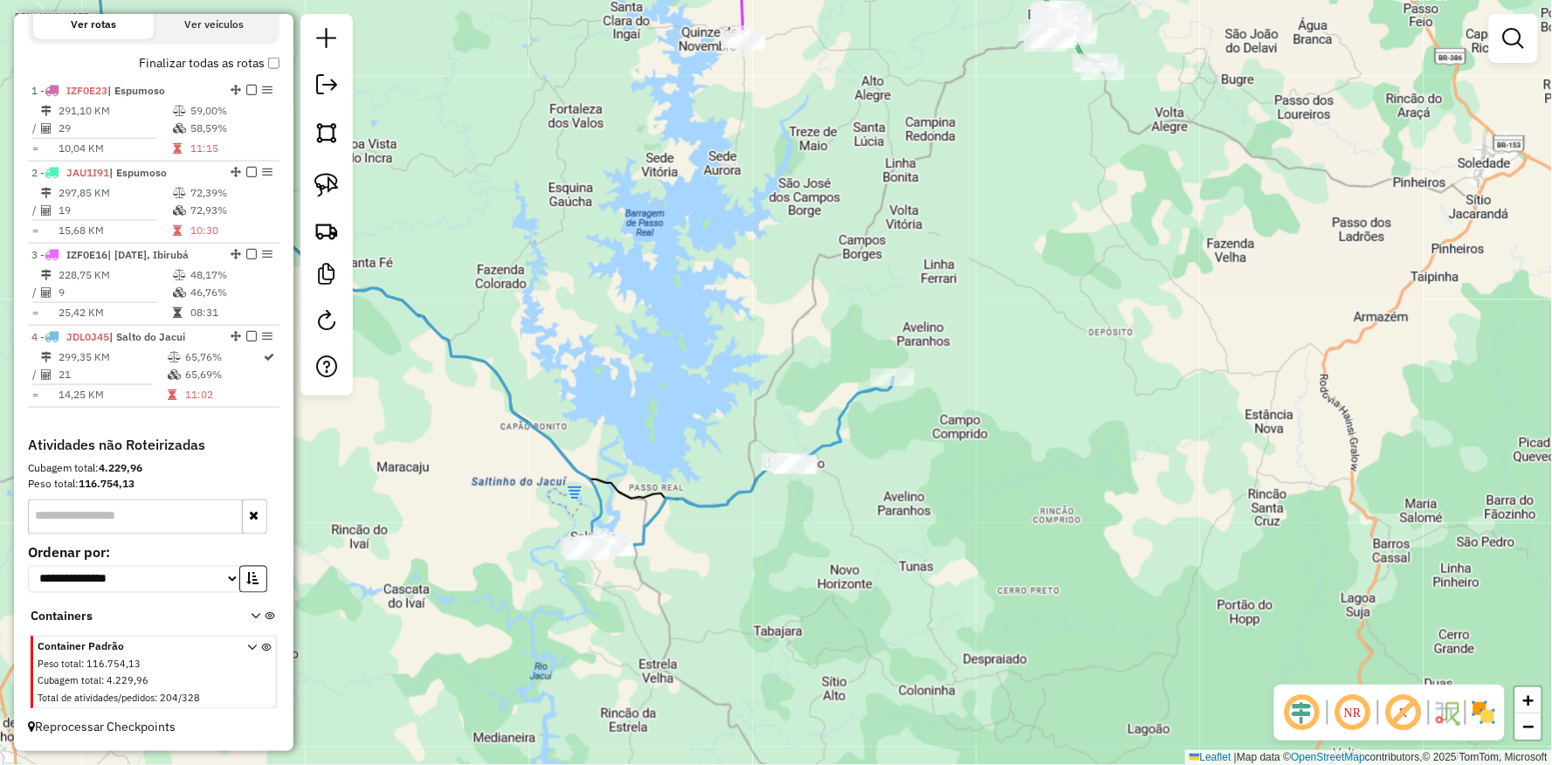
drag, startPoint x: 605, startPoint y: 494, endPoint x: 604, endPoint y: 560, distance: 65.5
click at [596, 552] on icon at bounding box center [344, 243] width 516 height 617
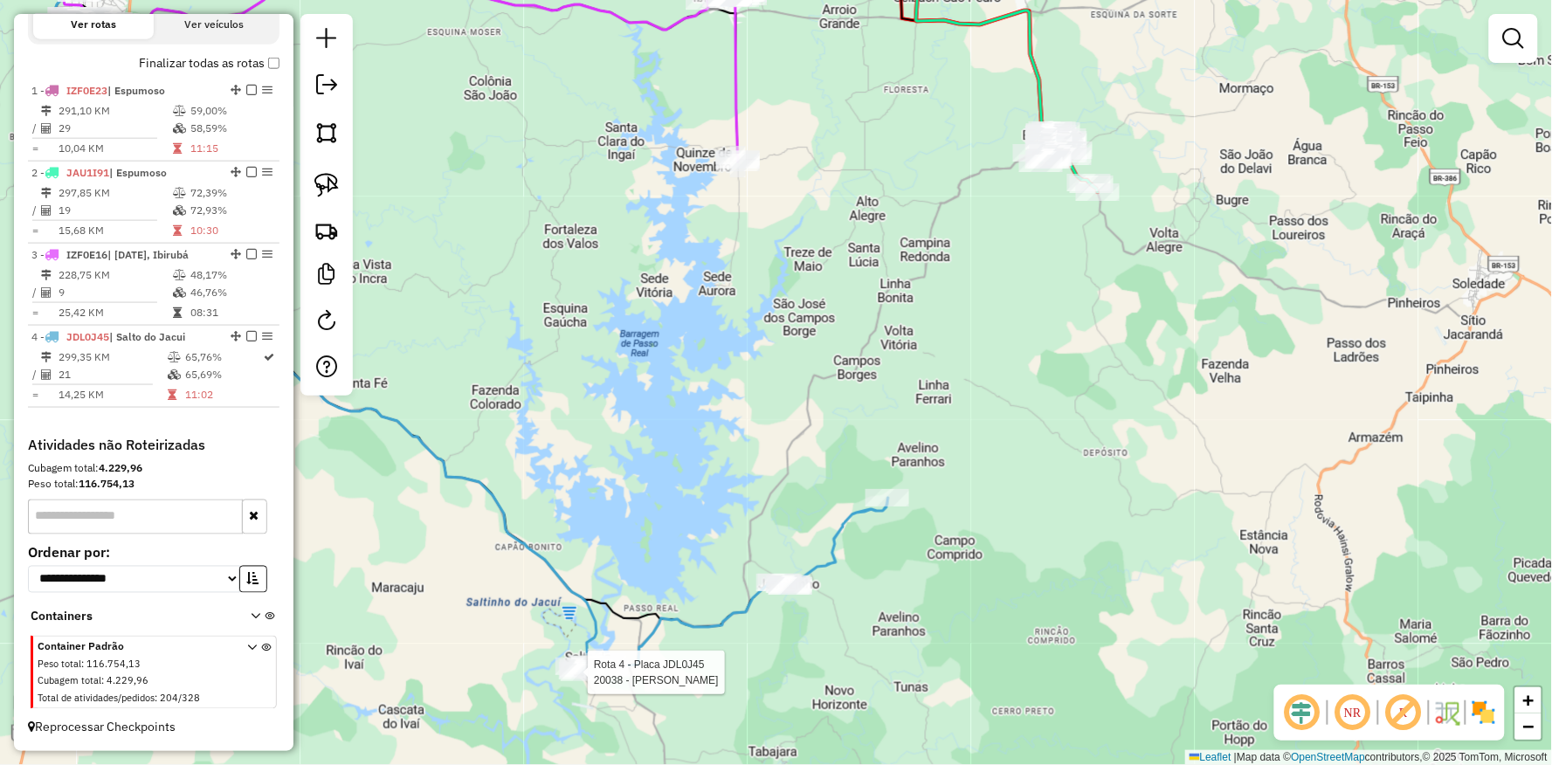
drag, startPoint x: 632, startPoint y: 362, endPoint x: 631, endPoint y: 529, distance: 167.7
click at [629, 552] on div "Rota 4 - Placa JDL0J45 20038 - SANDRA JULIANA HOPPE Janela de atendimento Grade…" at bounding box center [776, 382] width 1552 height 765
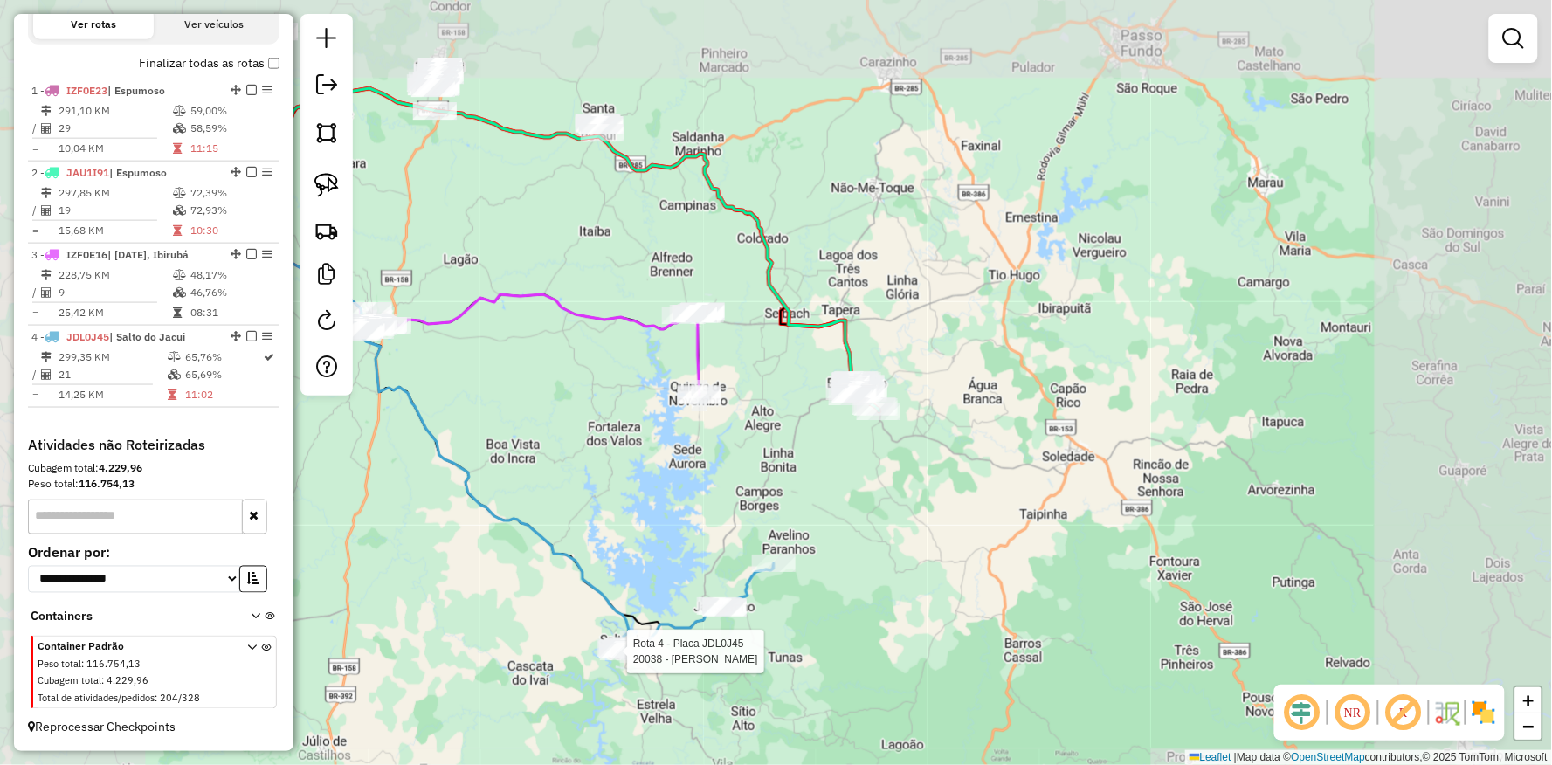
drag, startPoint x: 598, startPoint y: 526, endPoint x: 695, endPoint y: 438, distance: 131.1
click at [695, 438] on div "Rota 4 - Placa JDL0J45 20038 - SANDRA JULIANA HOPPE Janela de atendimento Grade…" at bounding box center [776, 382] width 1552 height 765
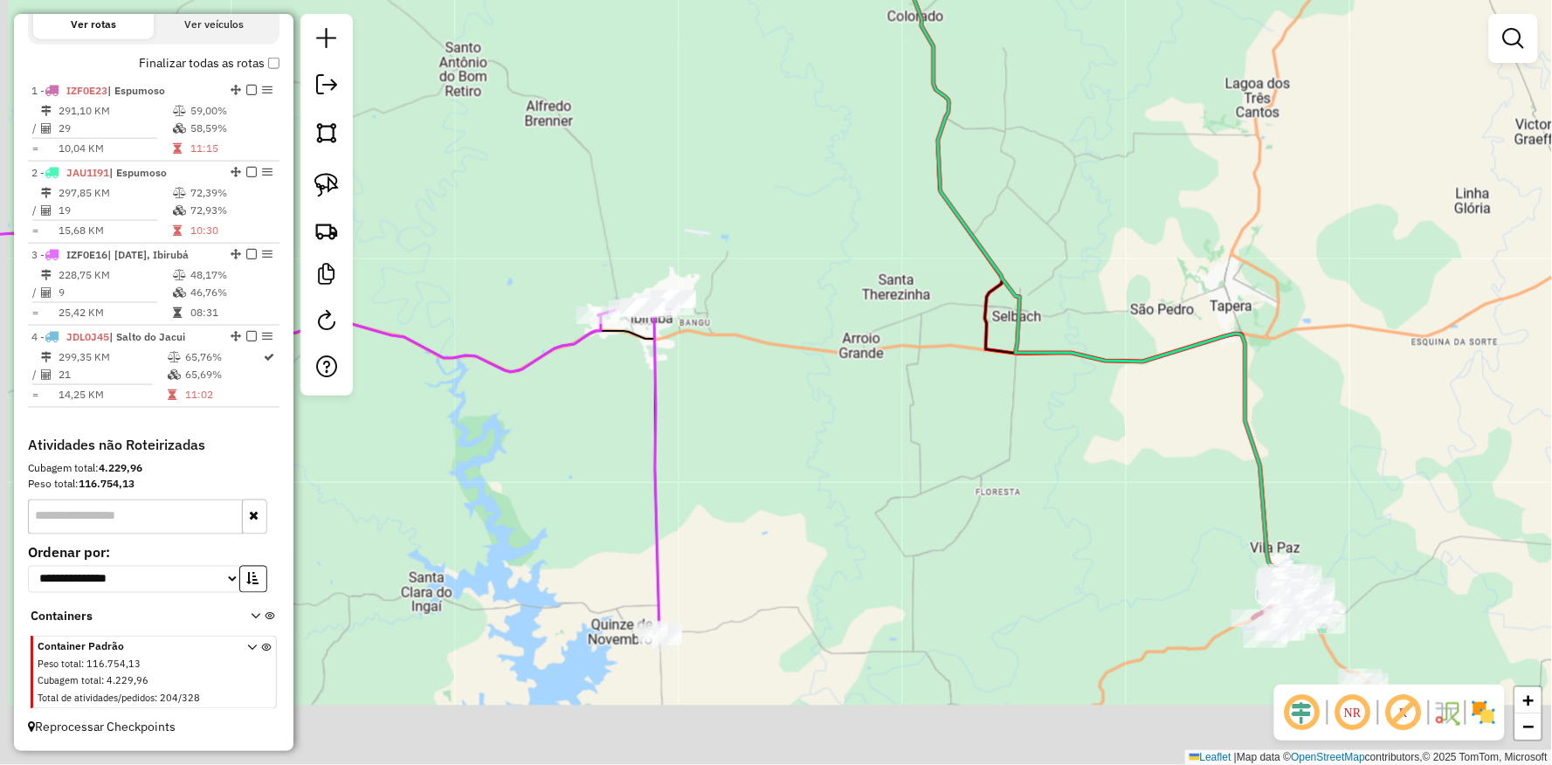
drag, startPoint x: 660, startPoint y: 451, endPoint x: 752, endPoint y: 259, distance: 213.3
click at [752, 259] on div "Rota 4 - Placa JDL0J45 20038 - SANDRA JULIANA HOPPE Janela de atendimento Grade…" at bounding box center [776, 382] width 1552 height 765
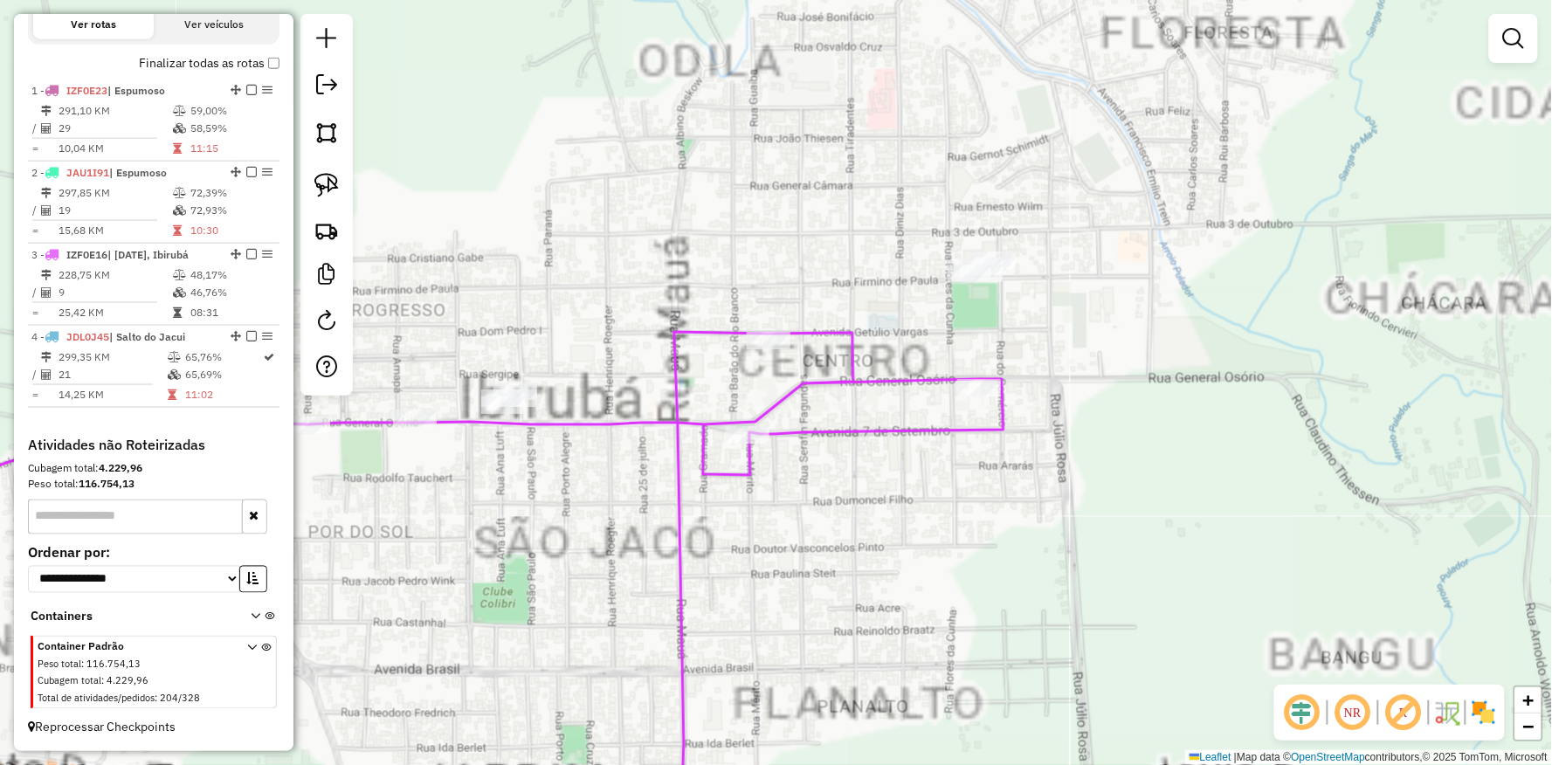
drag, startPoint x: 542, startPoint y: 372, endPoint x: 691, endPoint y: 429, distance: 159.0
click at [691, 429] on icon at bounding box center [482, 619] width 1041 height 574
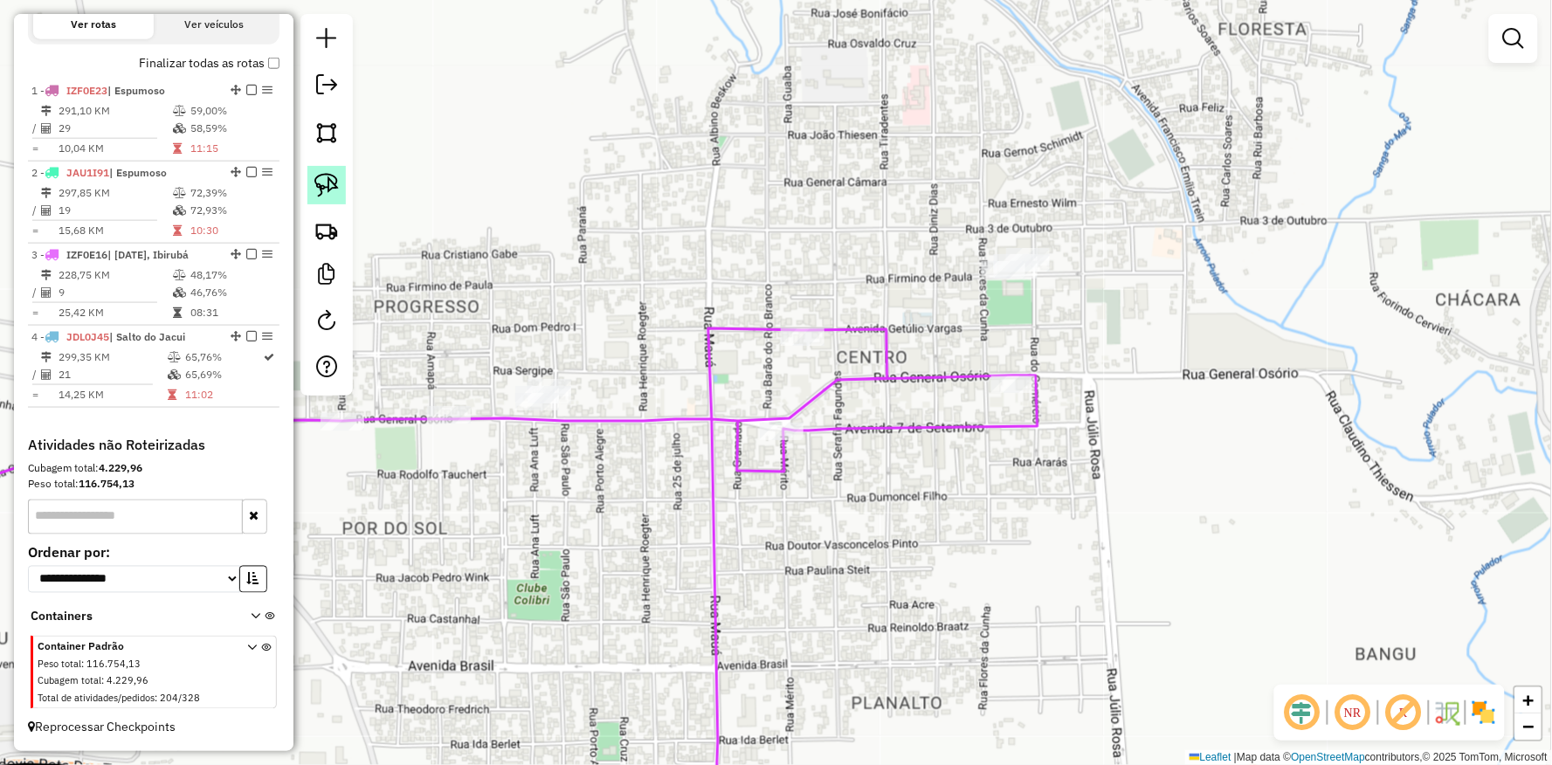
click at [329, 176] on img at bounding box center [326, 185] width 24 height 24
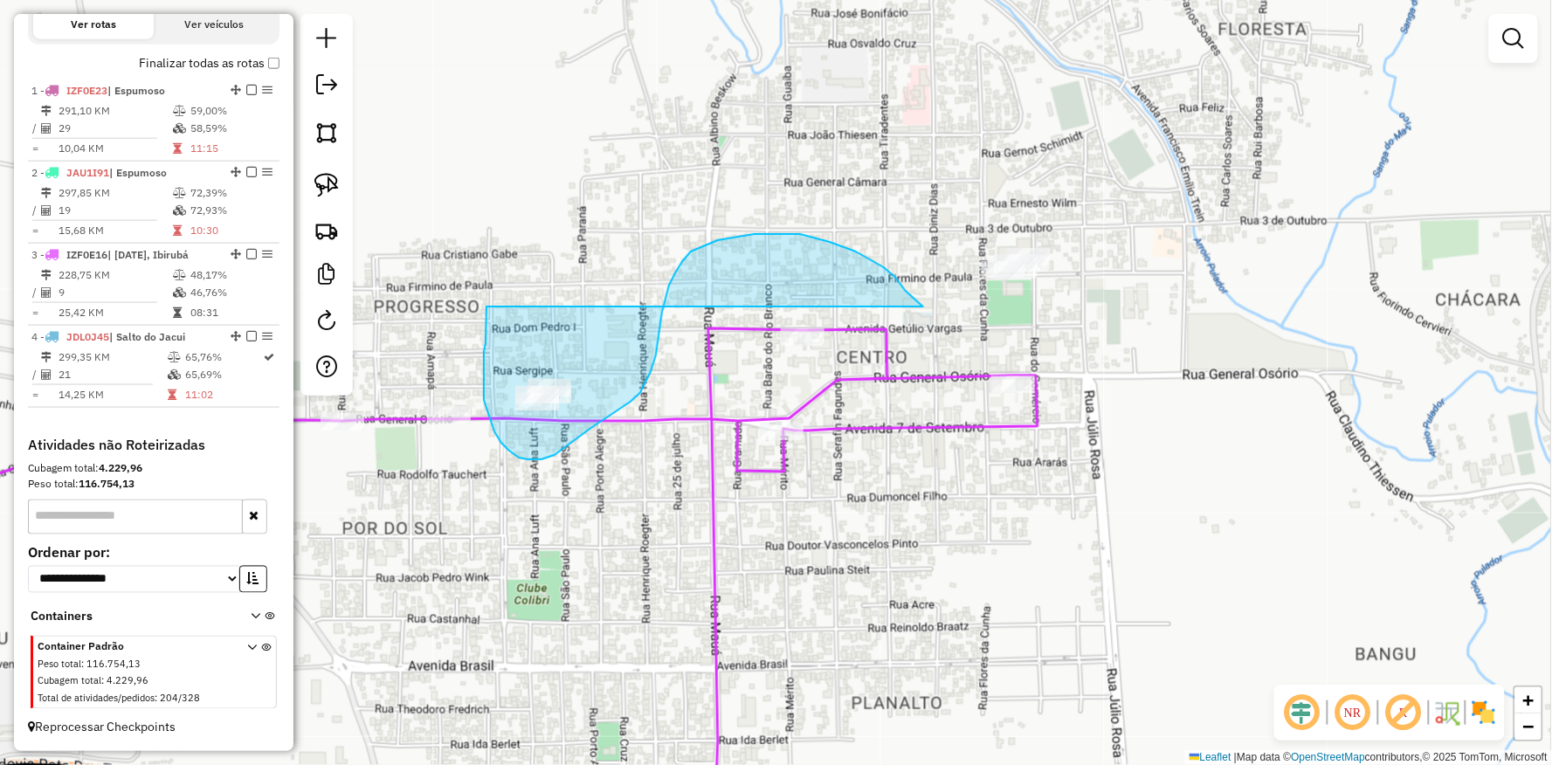
drag, startPoint x: 484, startPoint y: 370, endPoint x: 1048, endPoint y: 175, distance: 597.3
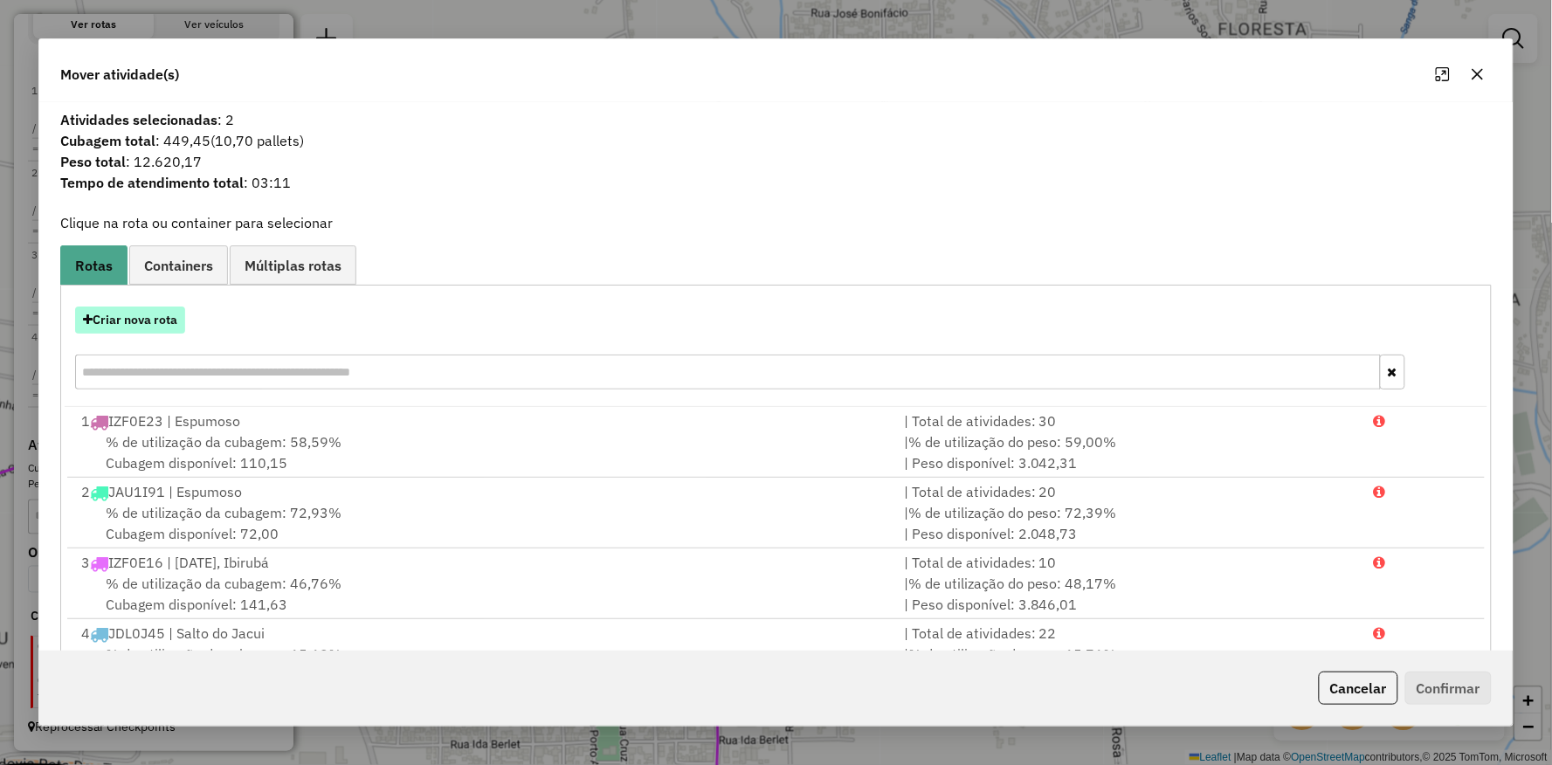
click at [120, 311] on button "Criar nova rota" at bounding box center [130, 320] width 110 height 27
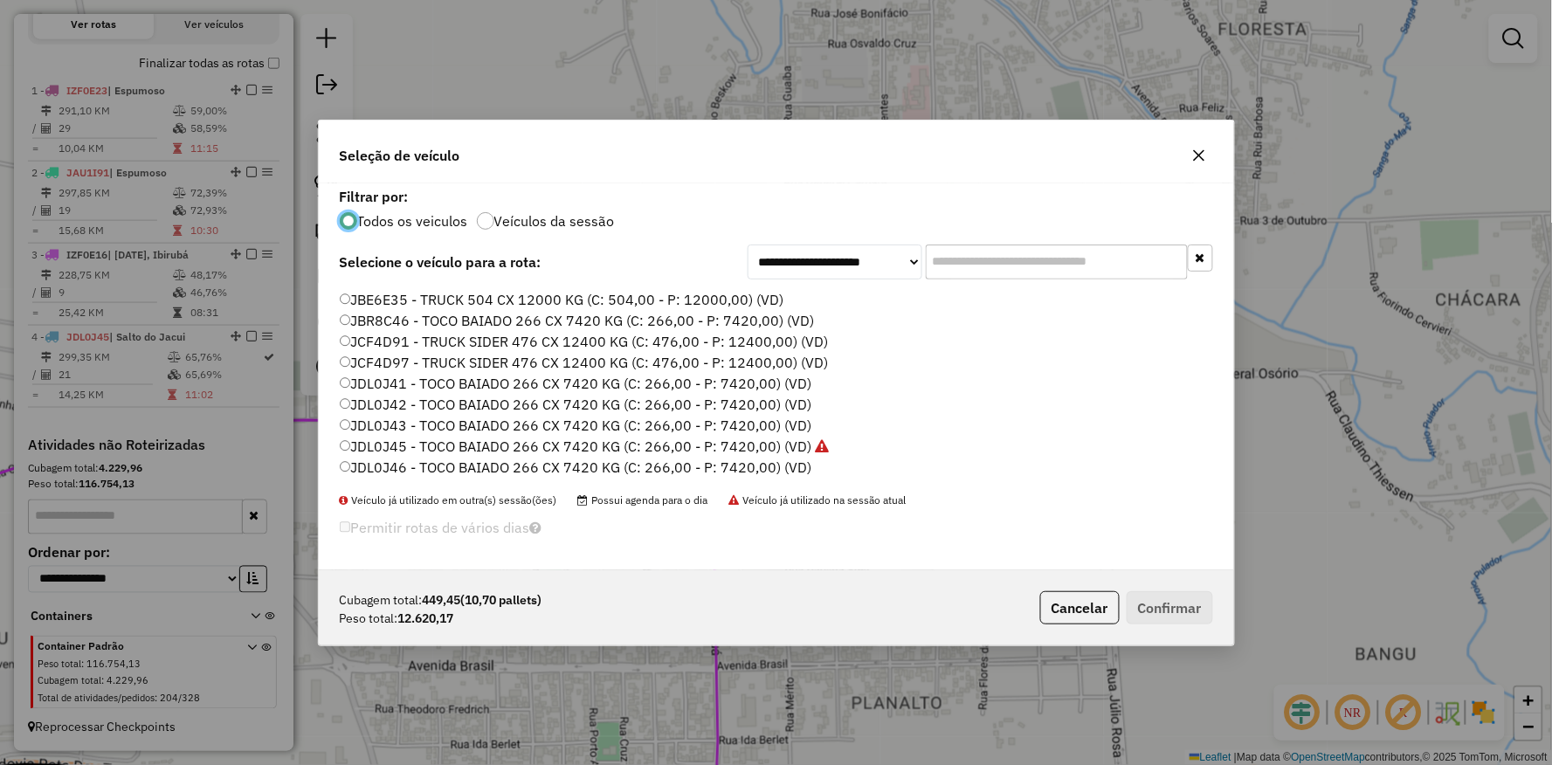
scroll to position [424, 0]
click at [365, 358] on label "JBA6C50 - BITRUCK SIDER 672 CX 18000 (C: 672,00 - P: 18000,00) (VD)" at bounding box center [580, 354] width 481 height 21
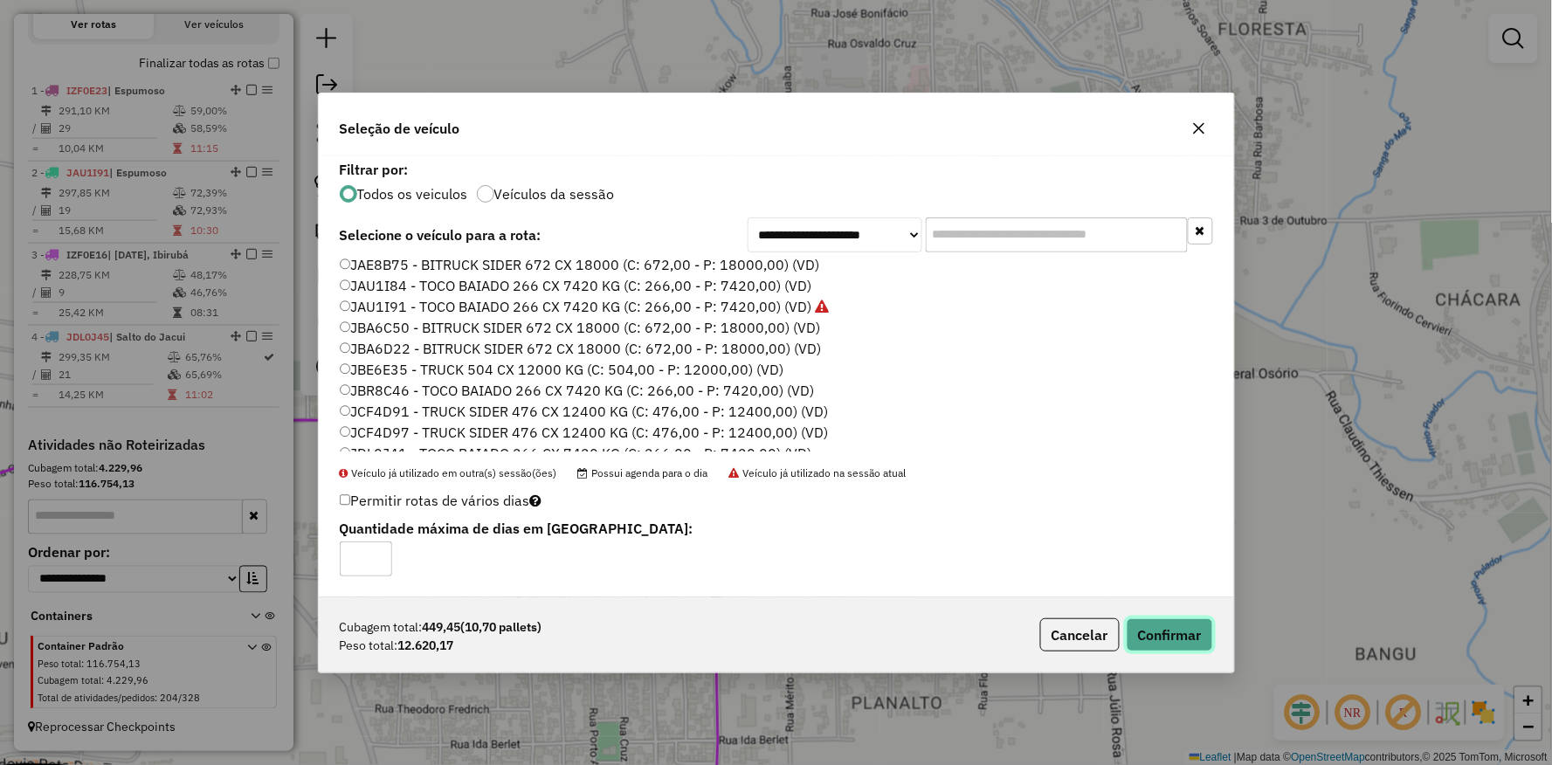
click at [1156, 630] on button "Confirmar" at bounding box center [1170, 634] width 86 height 33
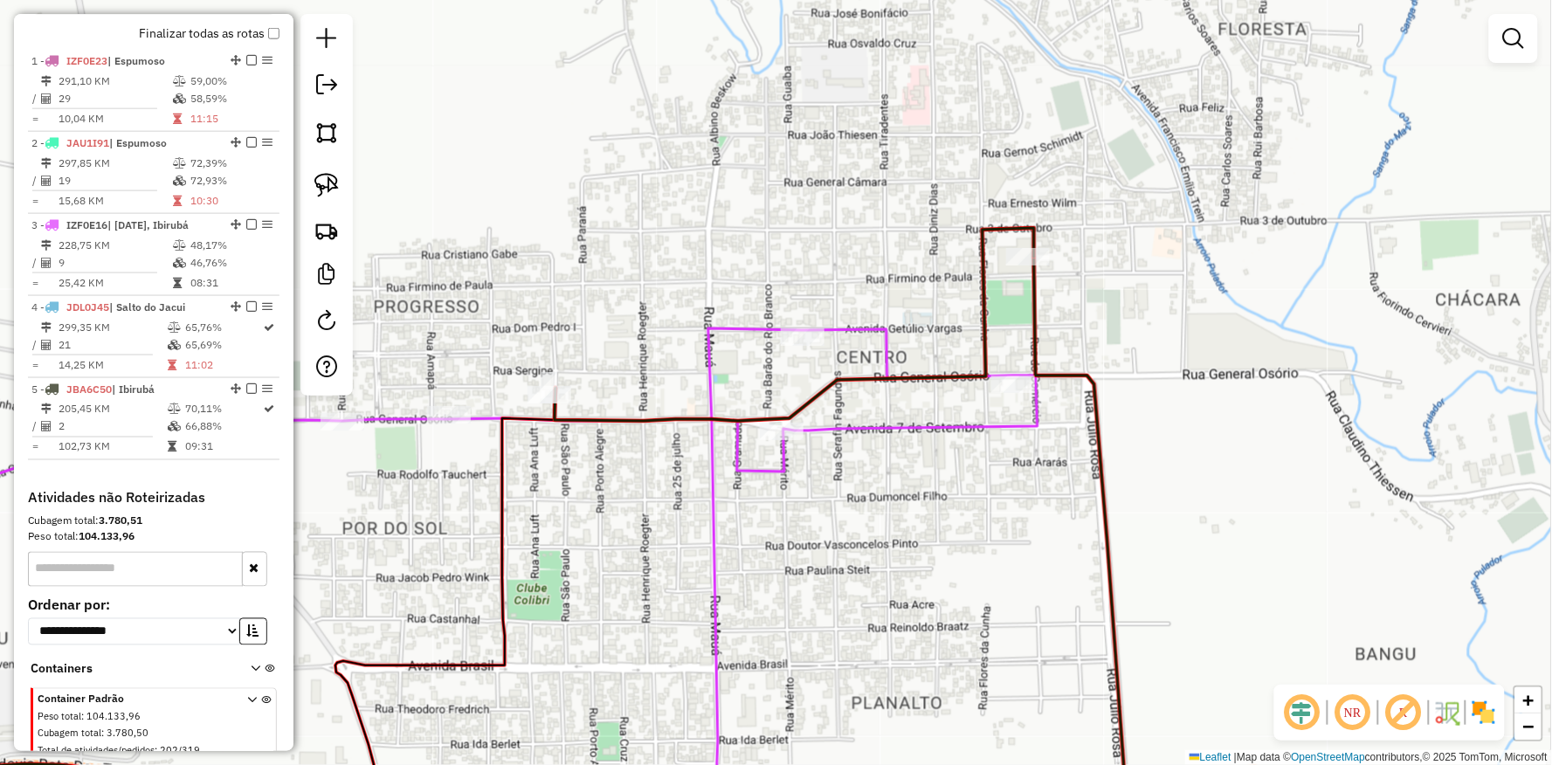
drag, startPoint x: 674, startPoint y: 289, endPoint x: 649, endPoint y: 294, distance: 25.0
click at [651, 294] on div "Rota 4 - Placa JDL0J45 20038 - SANDRA JULIANA HOPPE Janela de atendimento Grade…" at bounding box center [776, 382] width 1552 height 765
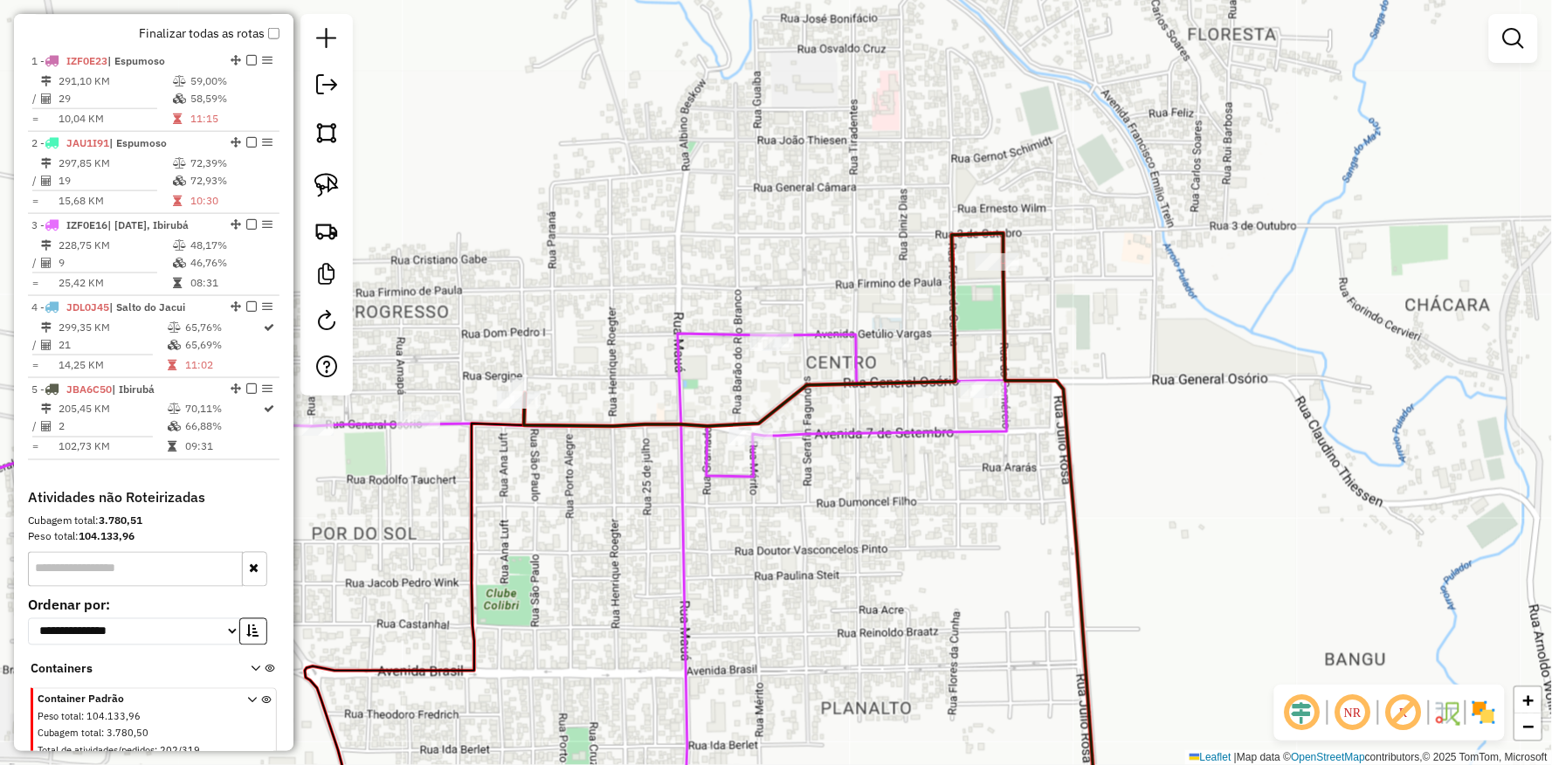
click at [307, 162] on div at bounding box center [327, 205] width 52 height 382
click at [315, 175] on img at bounding box center [326, 185] width 24 height 24
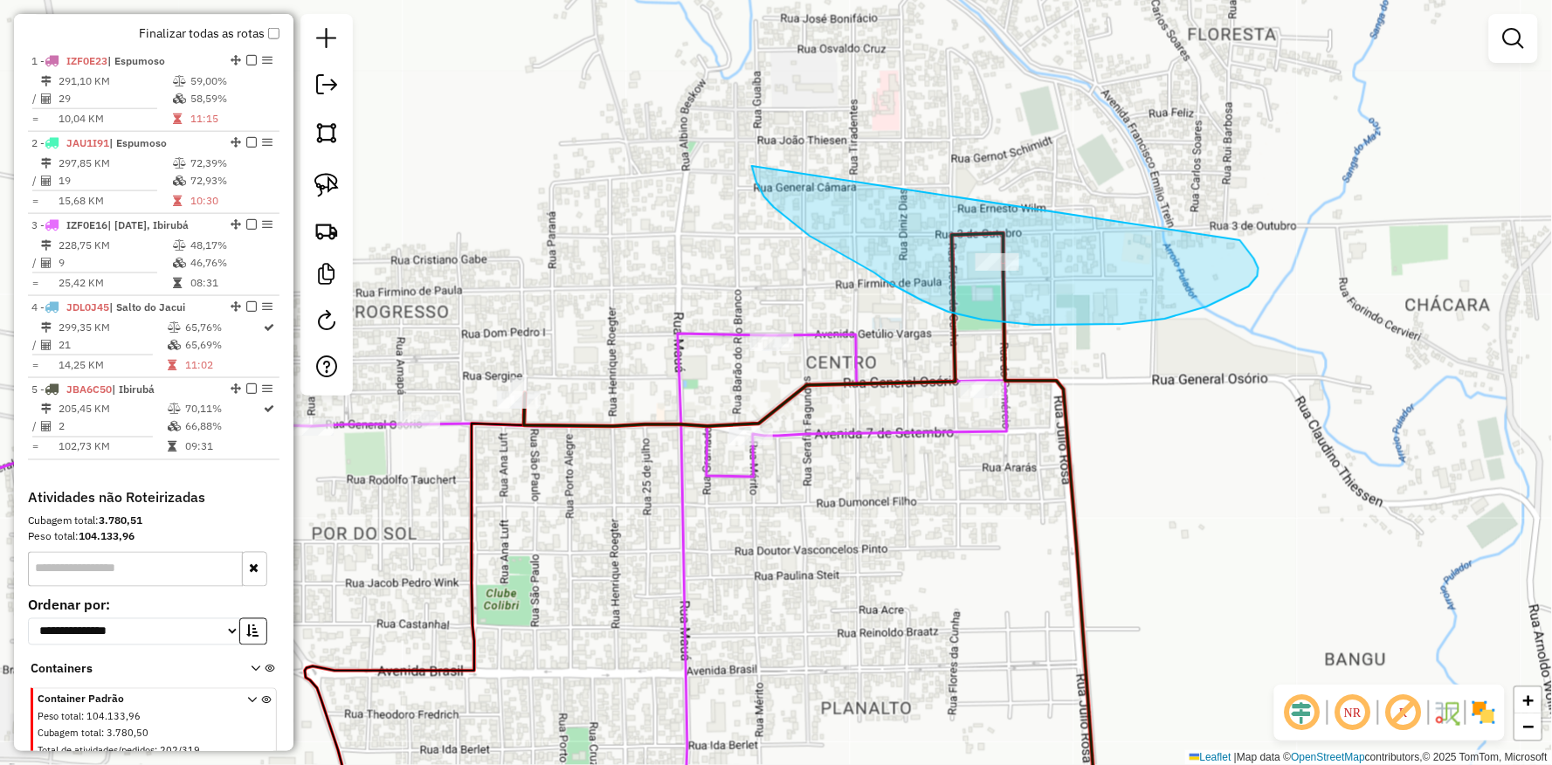
drag, startPoint x: 754, startPoint y: 169, endPoint x: 1233, endPoint y: 231, distance: 483.6
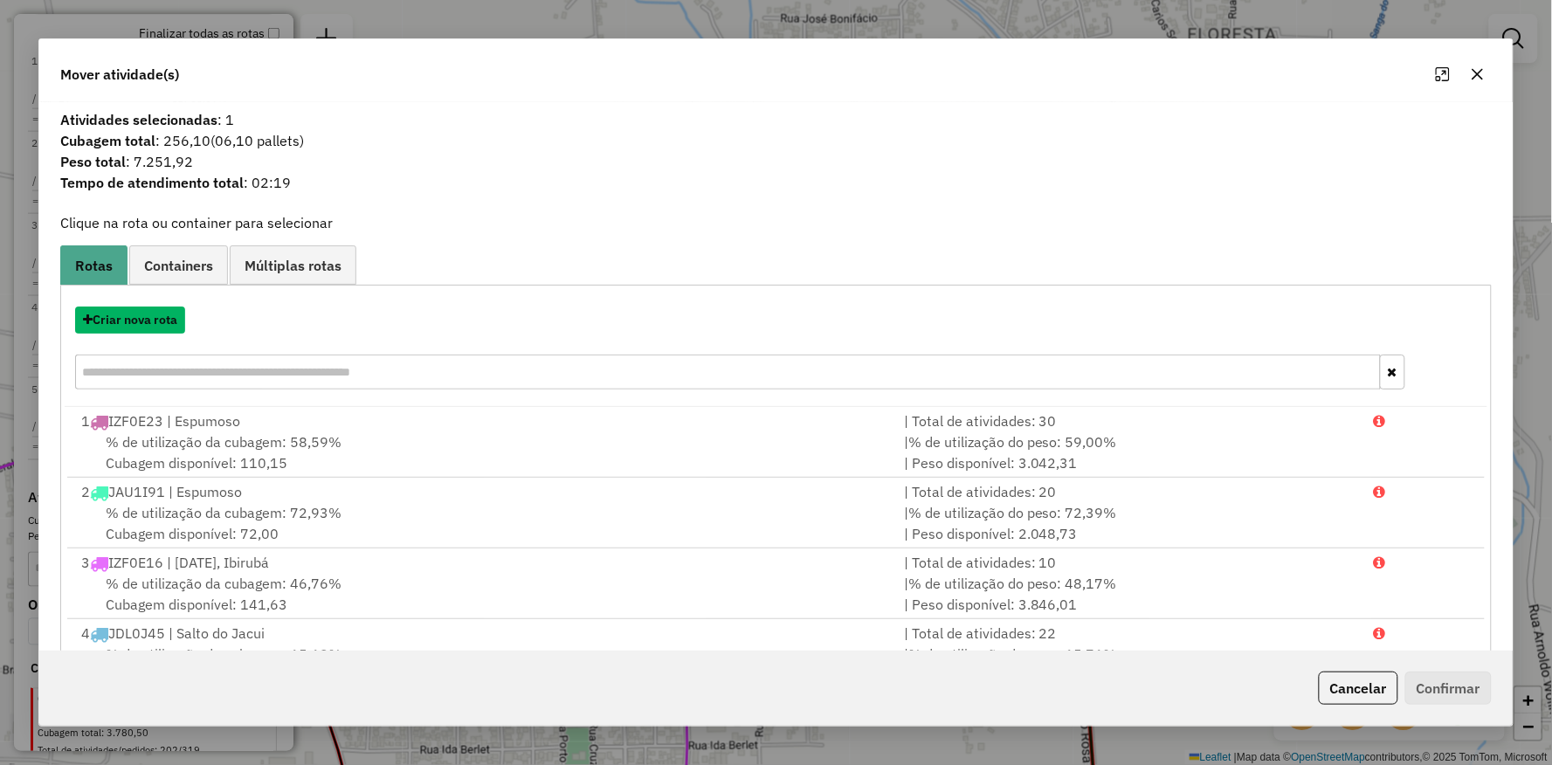
click at [155, 318] on button "Criar nova rota" at bounding box center [130, 320] width 110 height 27
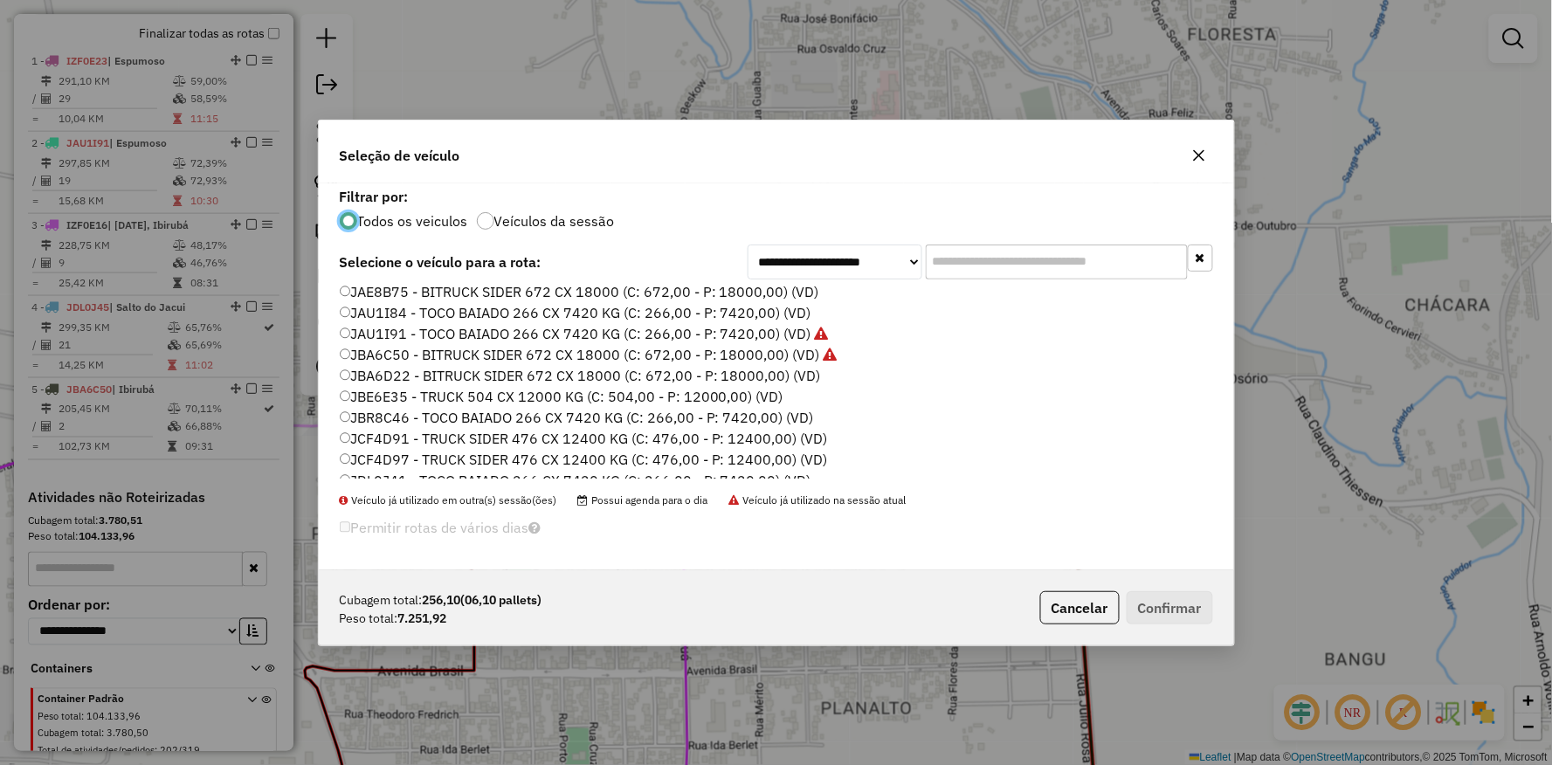
click at [370, 355] on label "JBA6C50 - BITRUCK SIDER 672 CX 18000 (C: 672,00 - P: 18000,00) (VD)" at bounding box center [589, 354] width 498 height 21
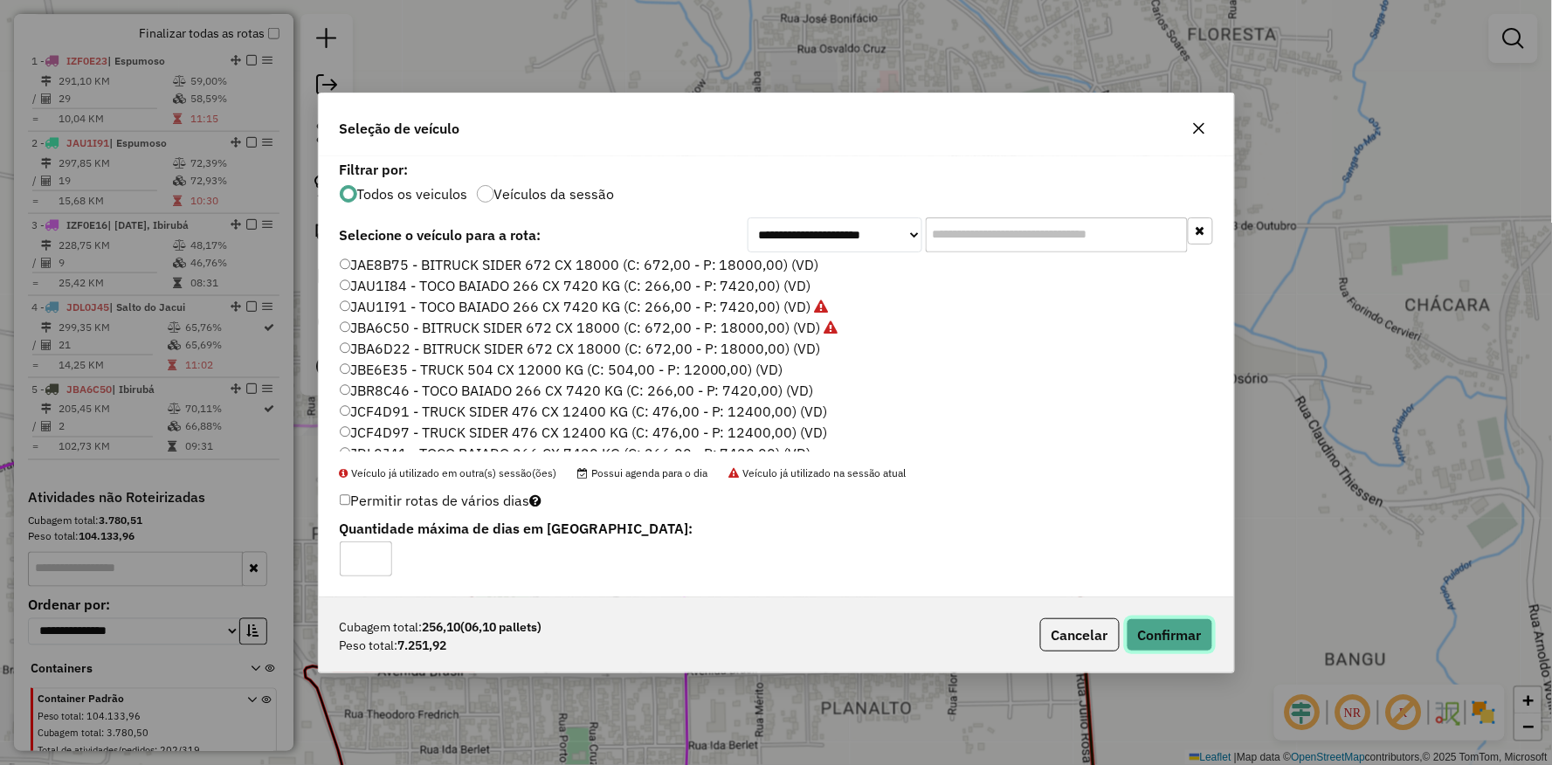
click at [1179, 646] on button "Confirmar" at bounding box center [1170, 634] width 86 height 33
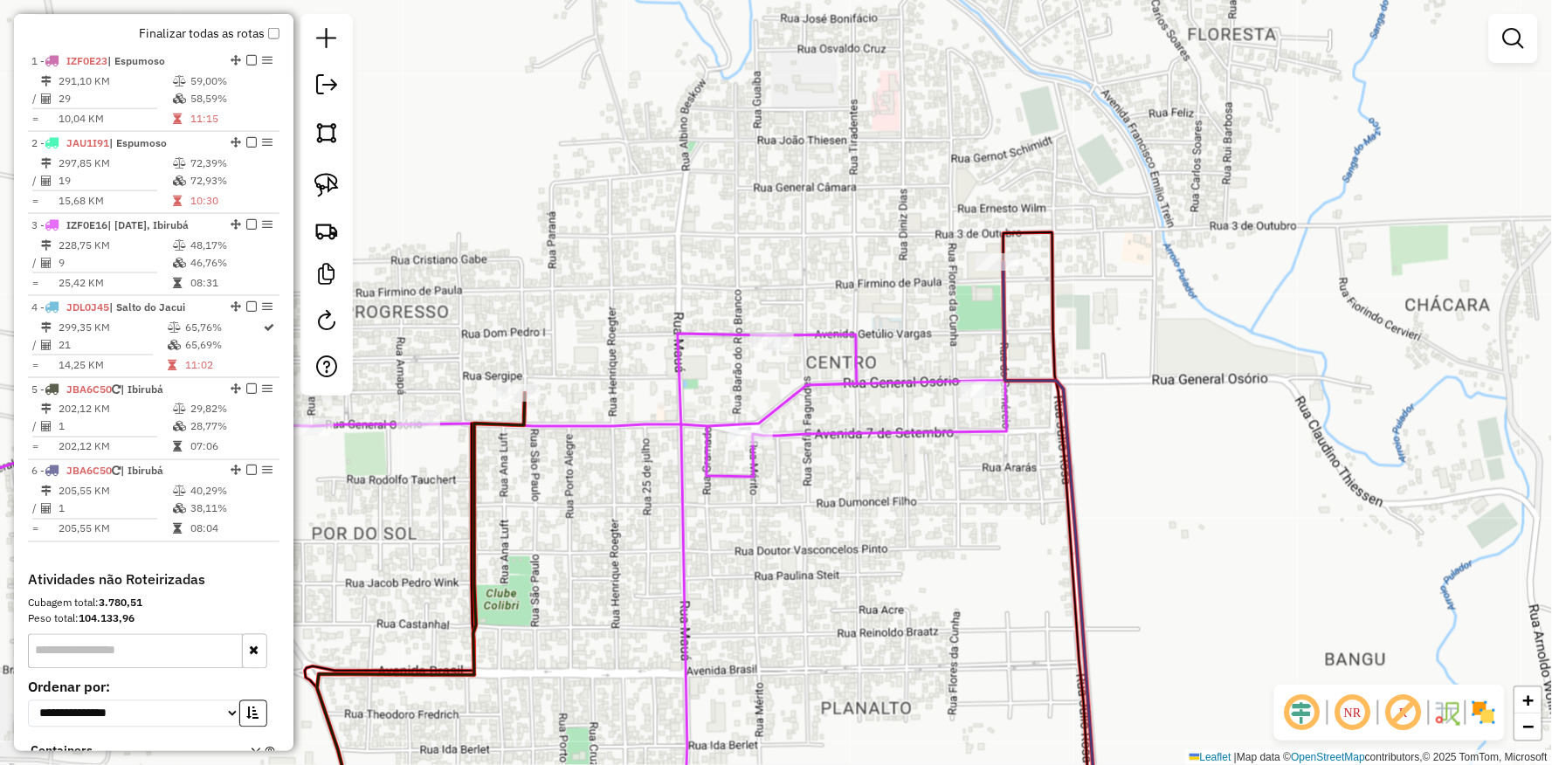
click at [660, 554] on div "Rota 4 - Placa JDL0J45 20038 - SANDRA JULIANA HOPPE Janela de atendimento Grade…" at bounding box center [776, 382] width 1552 height 765
select select "**********"
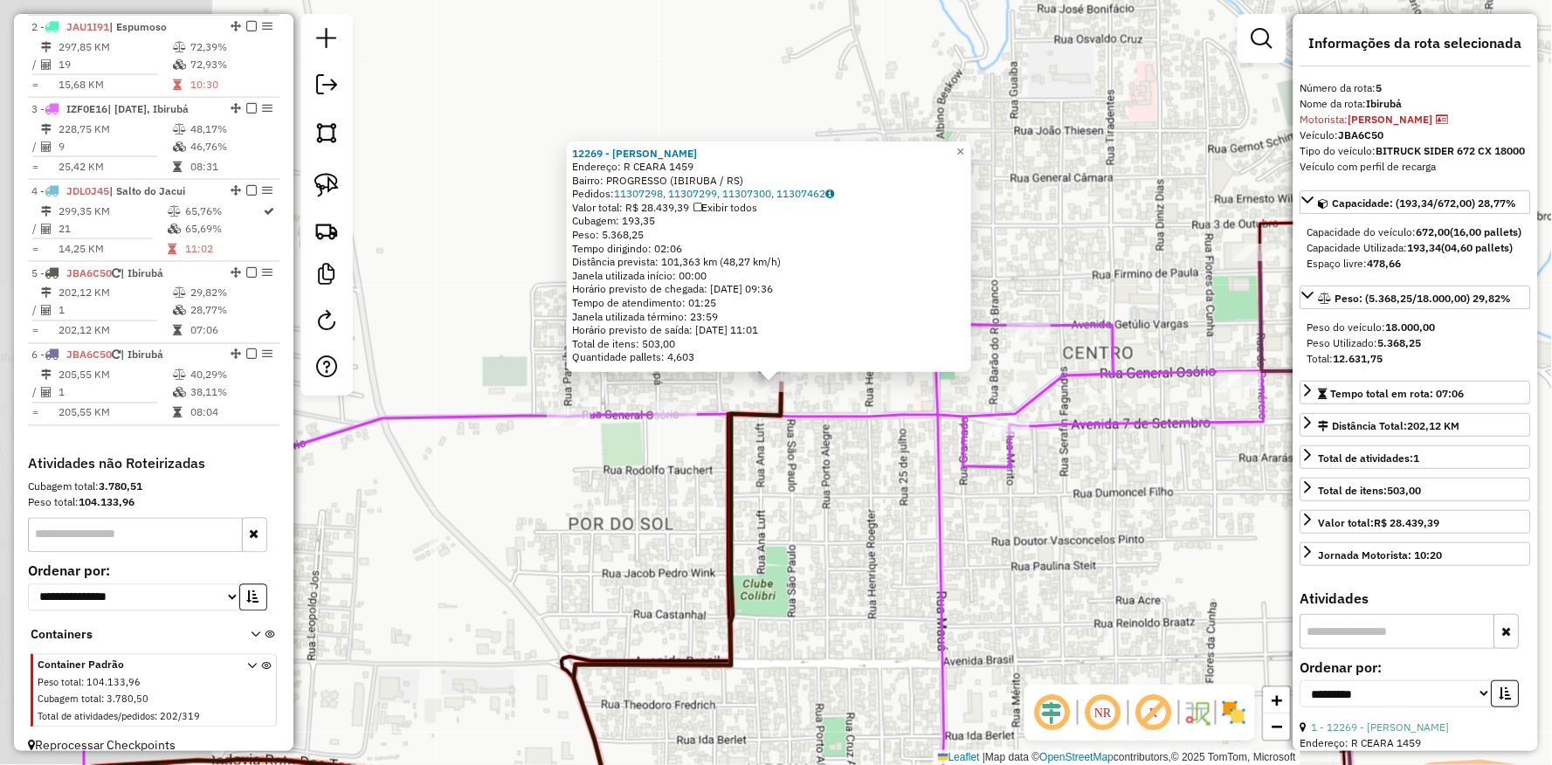
scroll to position [767, 0]
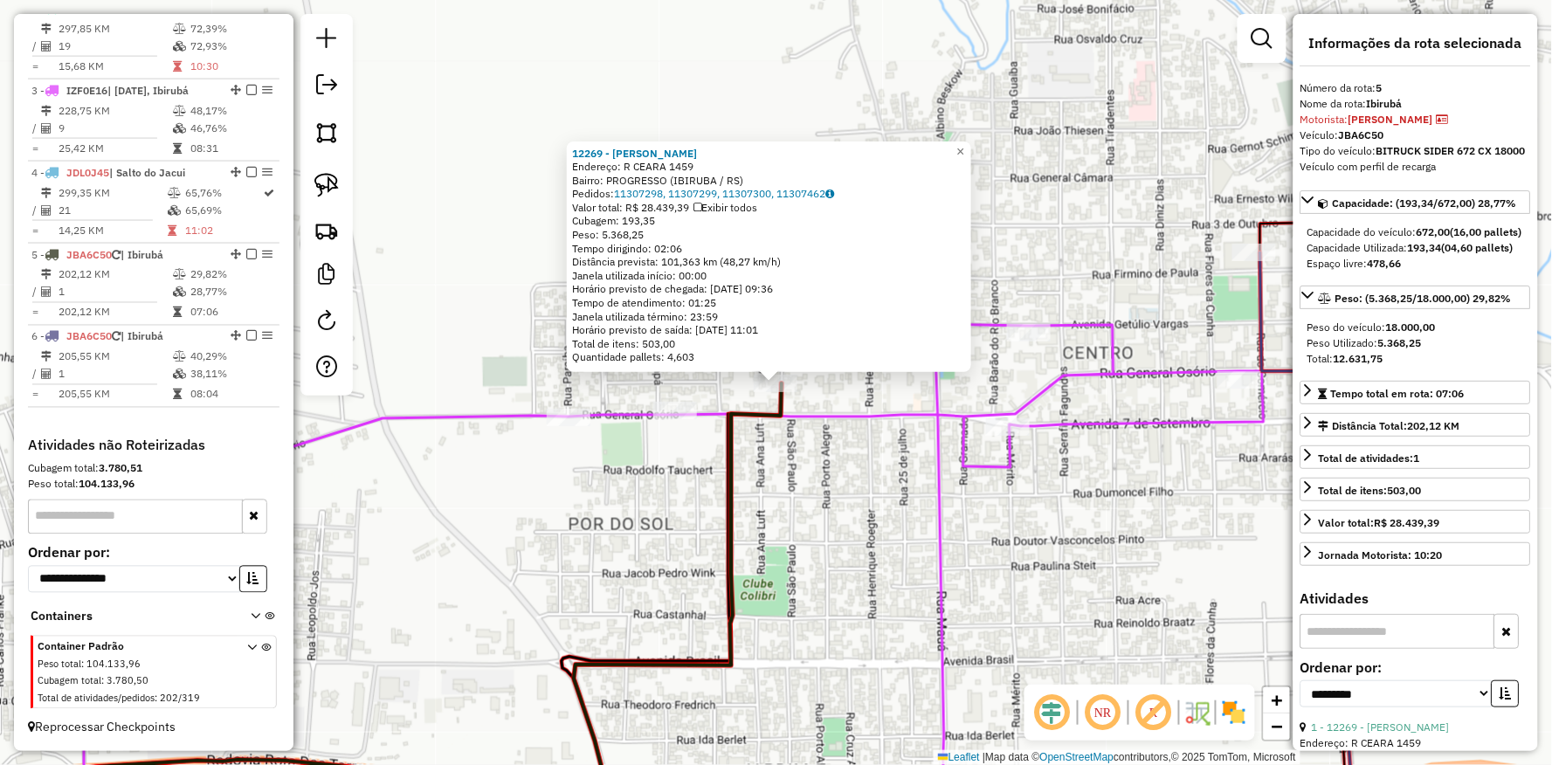
drag, startPoint x: 490, startPoint y: 553, endPoint x: 464, endPoint y: 578, distance: 36.4
click at [490, 554] on div "12269 - FERNANDA FERNANDES D Endereço: R CEARA 1459 Bairro: PROGRESSO (IBIRUBA …" at bounding box center [776, 382] width 1552 height 765
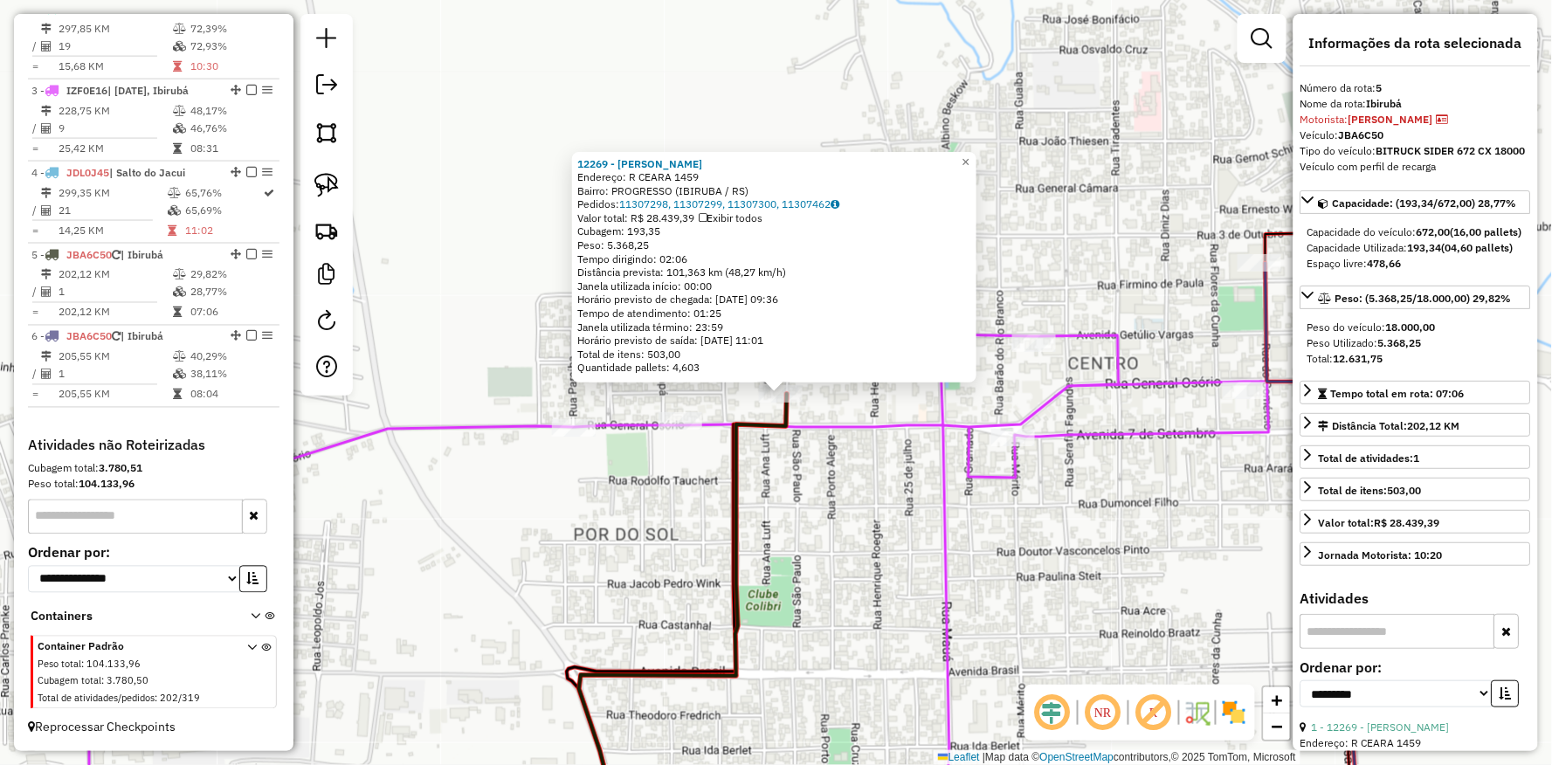
click at [787, 500] on div "12269 - FERNANDA FERNANDES D Endereço: R CEARA 1459 Bairro: PROGRESSO (IBIRUBA …" at bounding box center [776, 382] width 1552 height 765
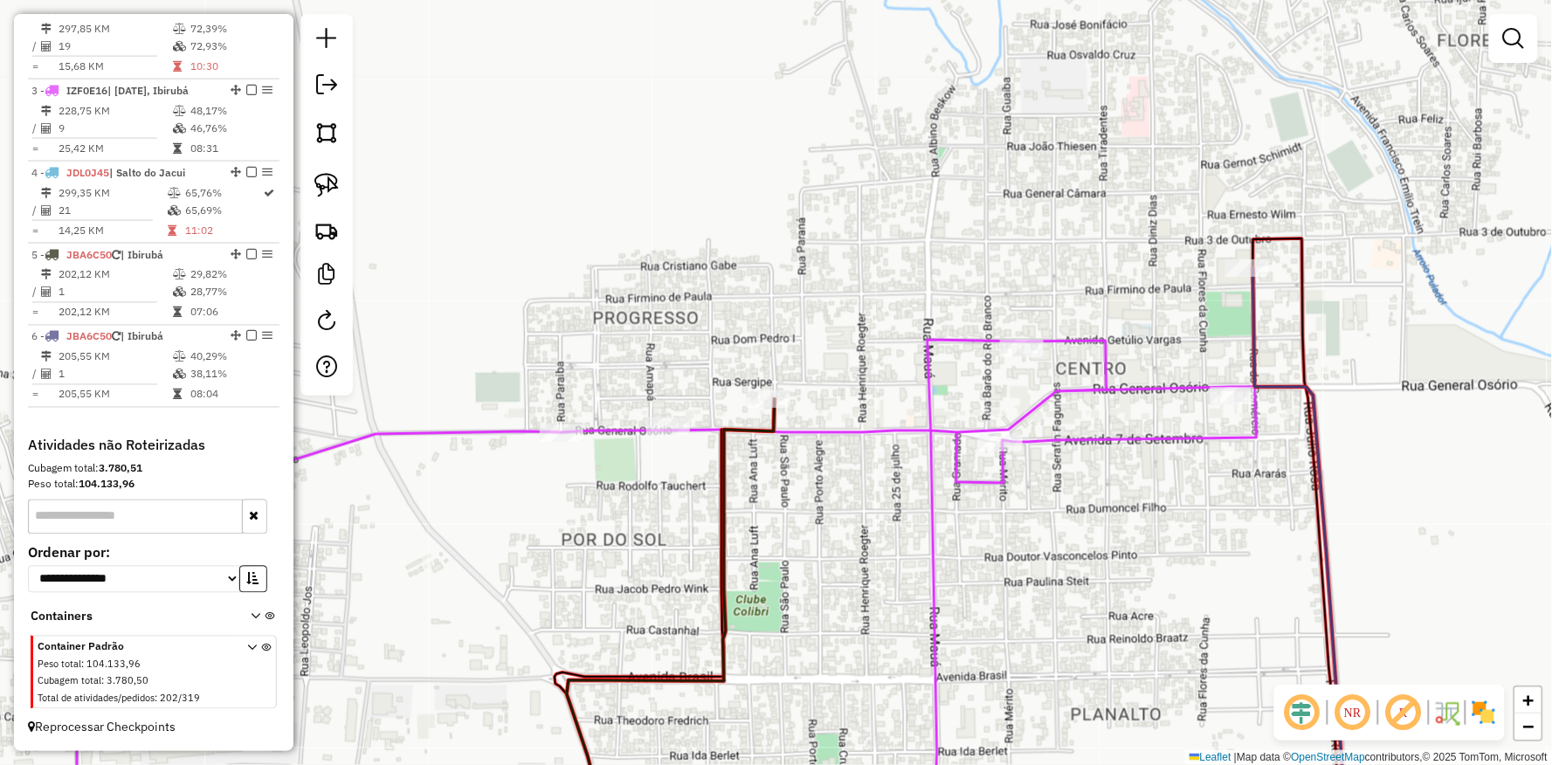
drag, startPoint x: 883, startPoint y: 455, endPoint x: 950, endPoint y: 418, distance: 77.0
click at [835, 473] on div "Janela de atendimento Grade de atendimento Capacidade Transportadoras Veículos …" at bounding box center [776, 382] width 1552 height 765
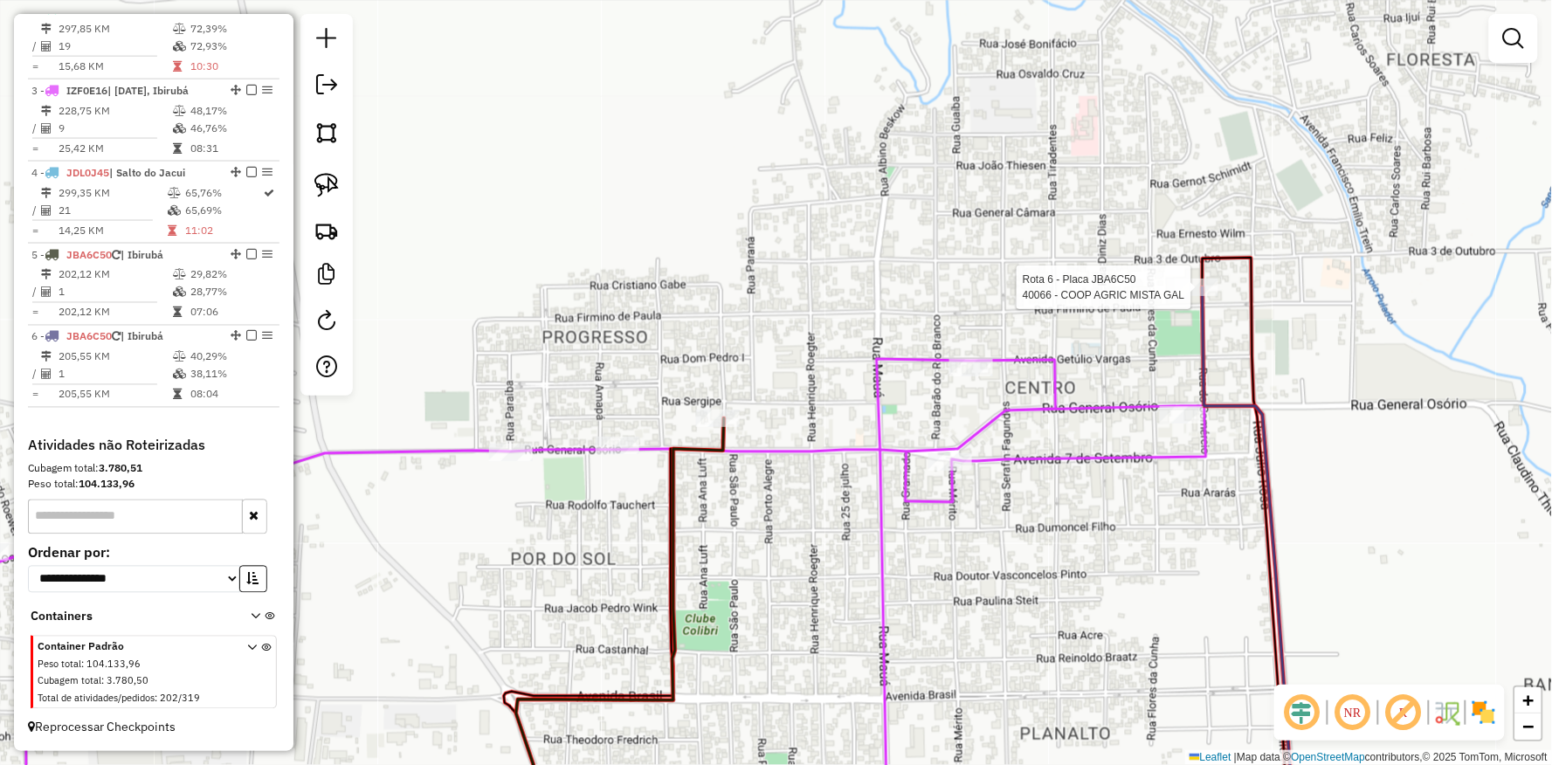
select select "**********"
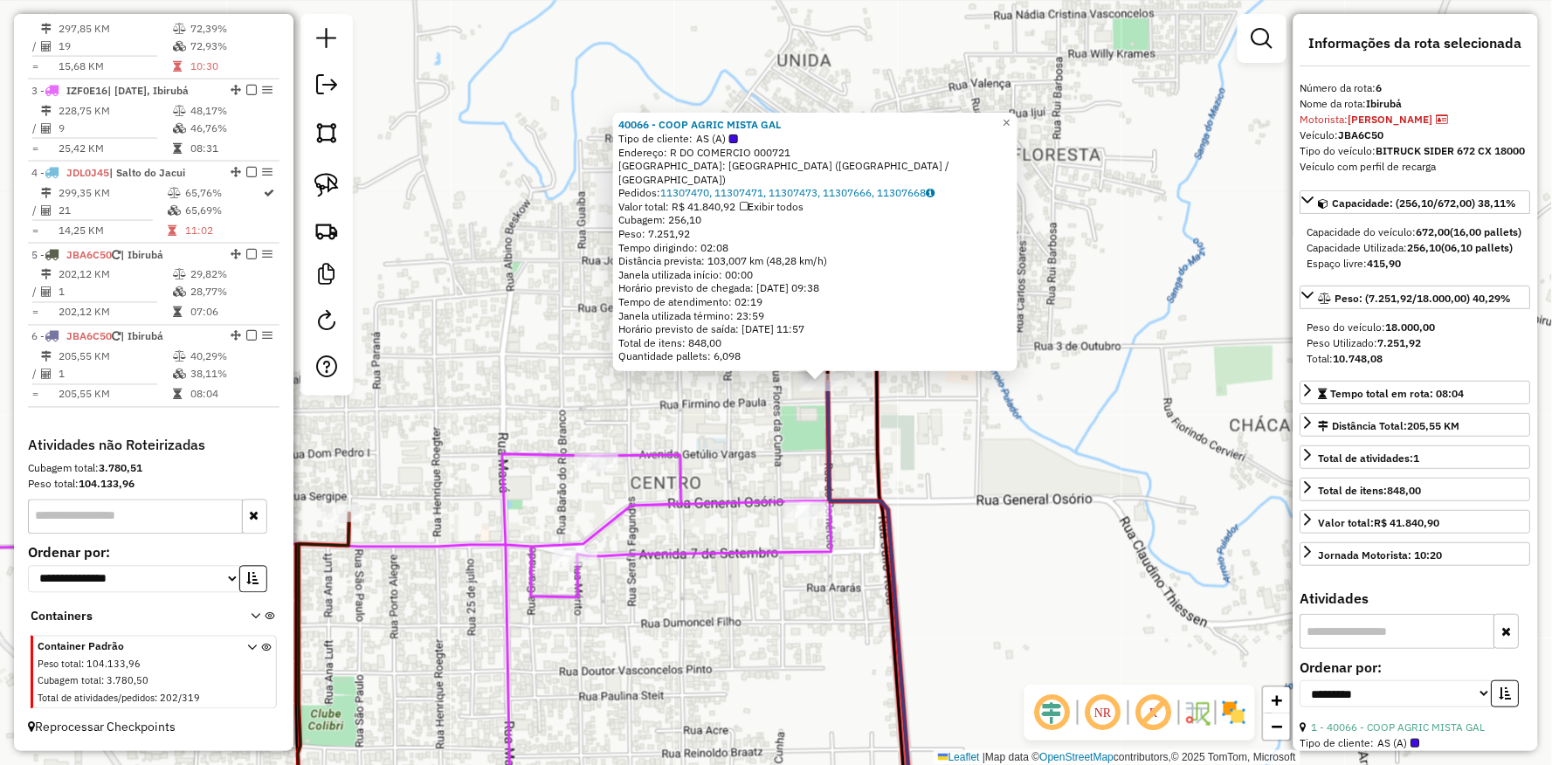
drag, startPoint x: 634, startPoint y: 600, endPoint x: 650, endPoint y: 594, distance: 16.9
click at [676, 594] on div "40066 - COOP AGRIC MISTA GAL Tipo de cliente: AS (A) Endereço: R DO COMERCIO 00…" at bounding box center [776, 382] width 1552 height 765
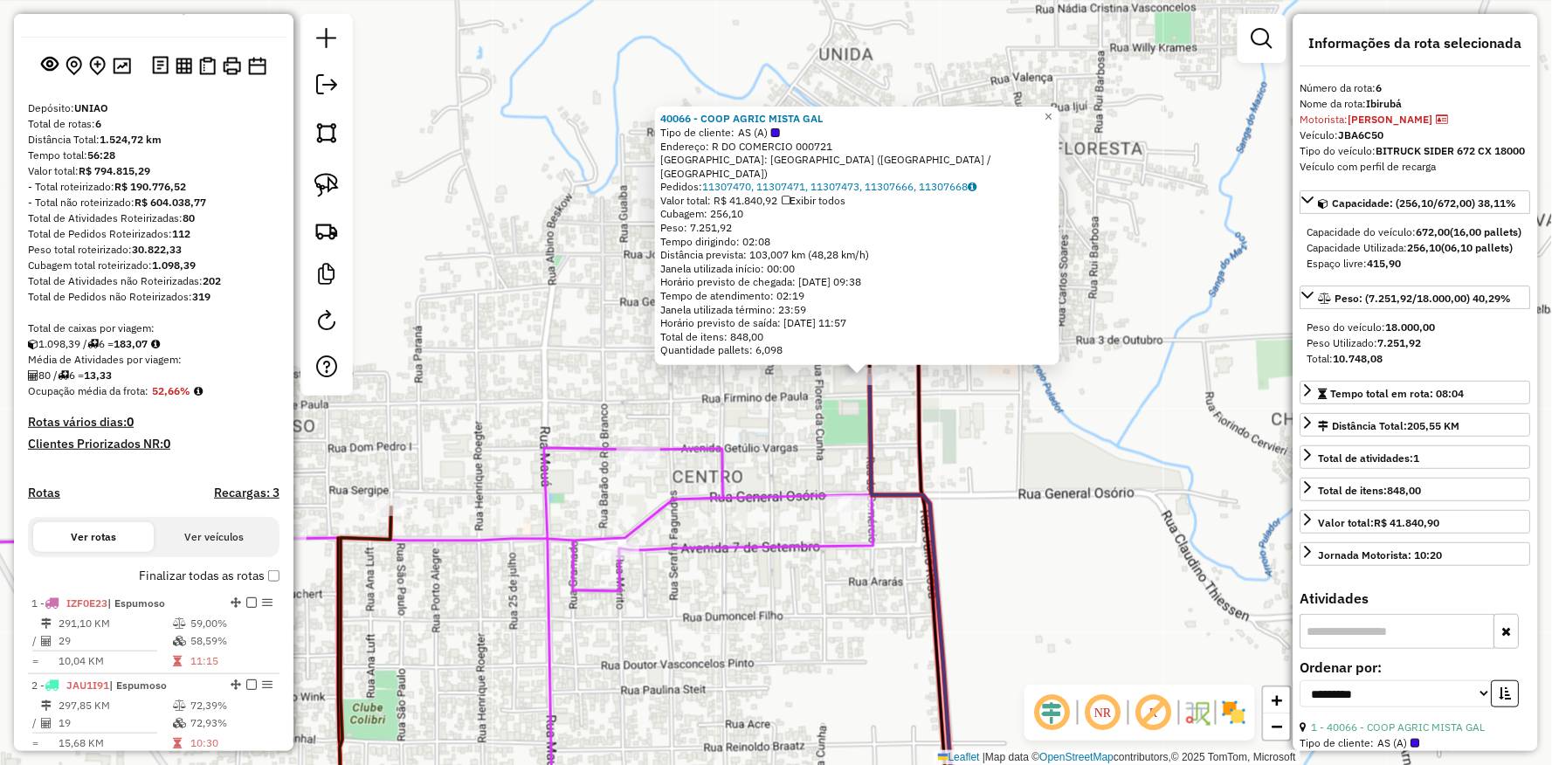
scroll to position [0, 0]
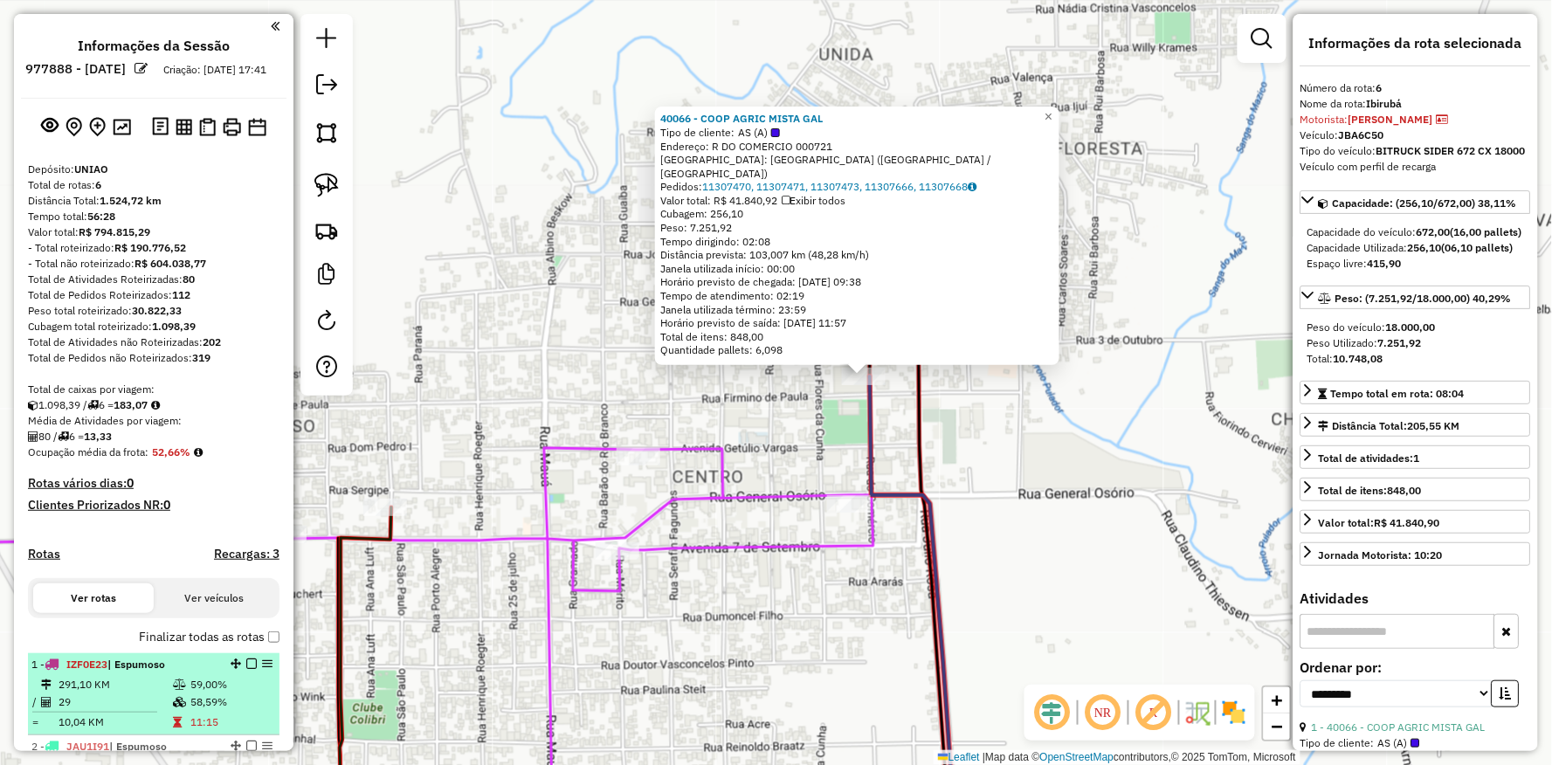
click at [135, 694] on td "291,10 KM" at bounding box center [115, 684] width 114 height 17
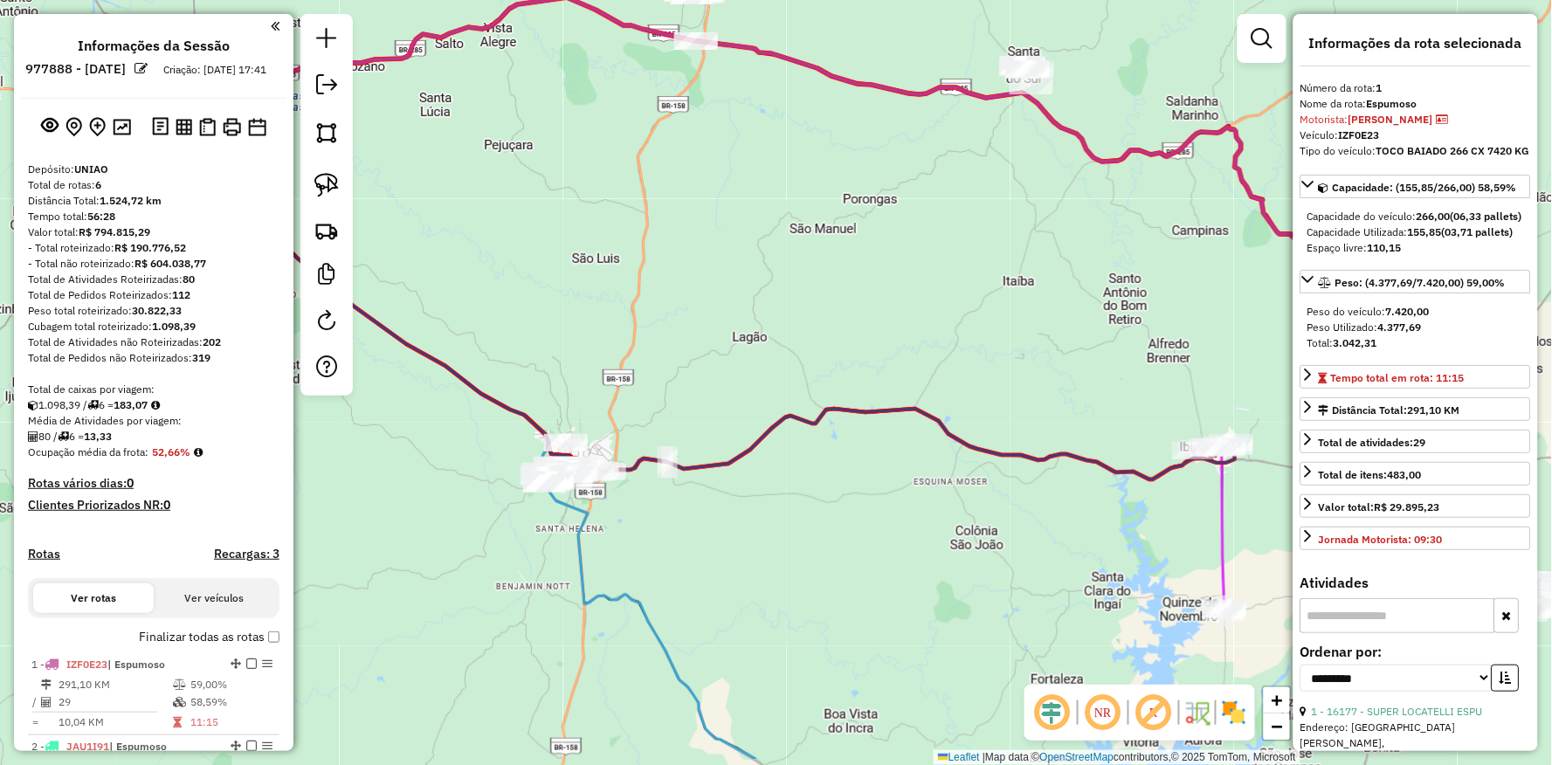
drag, startPoint x: 756, startPoint y: 400, endPoint x: 763, endPoint y: 378, distance: 22.9
click at [780, 377] on div "Janela de atendimento Grade de atendimento Capacidade Transportadoras Veículos …" at bounding box center [776, 382] width 1552 height 765
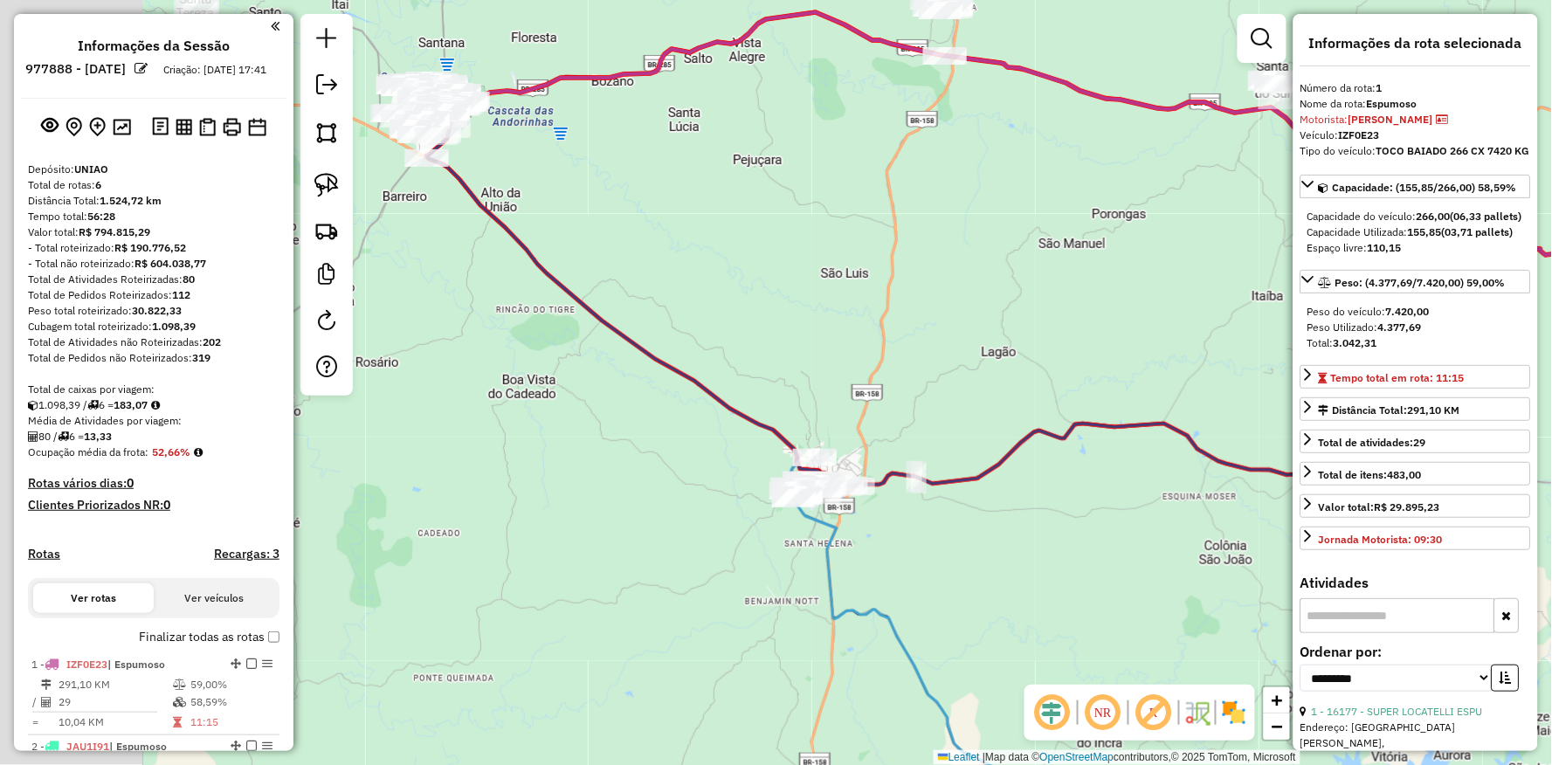
drag, startPoint x: 699, startPoint y: 387, endPoint x: 885, endPoint y: 395, distance: 186.2
click at [952, 411] on div "Janela de atendimento Grade de atendimento Capacidade Transportadoras Veículos …" at bounding box center [776, 382] width 1552 height 765
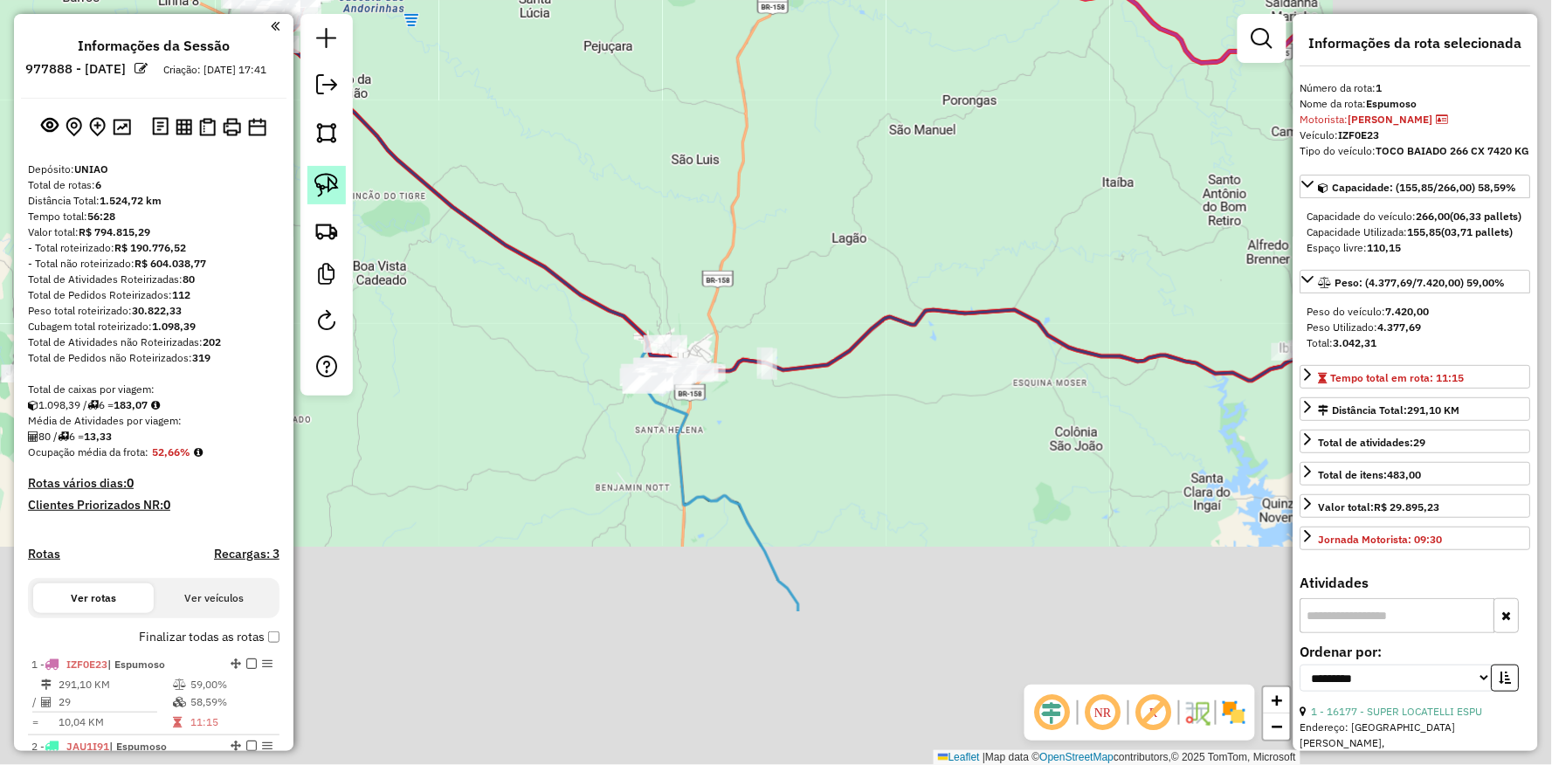
drag, startPoint x: 709, startPoint y: 411, endPoint x: 319, endPoint y: 175, distance: 456.6
click at [377, 171] on icon at bounding box center [806, 187] width 1058 height 387
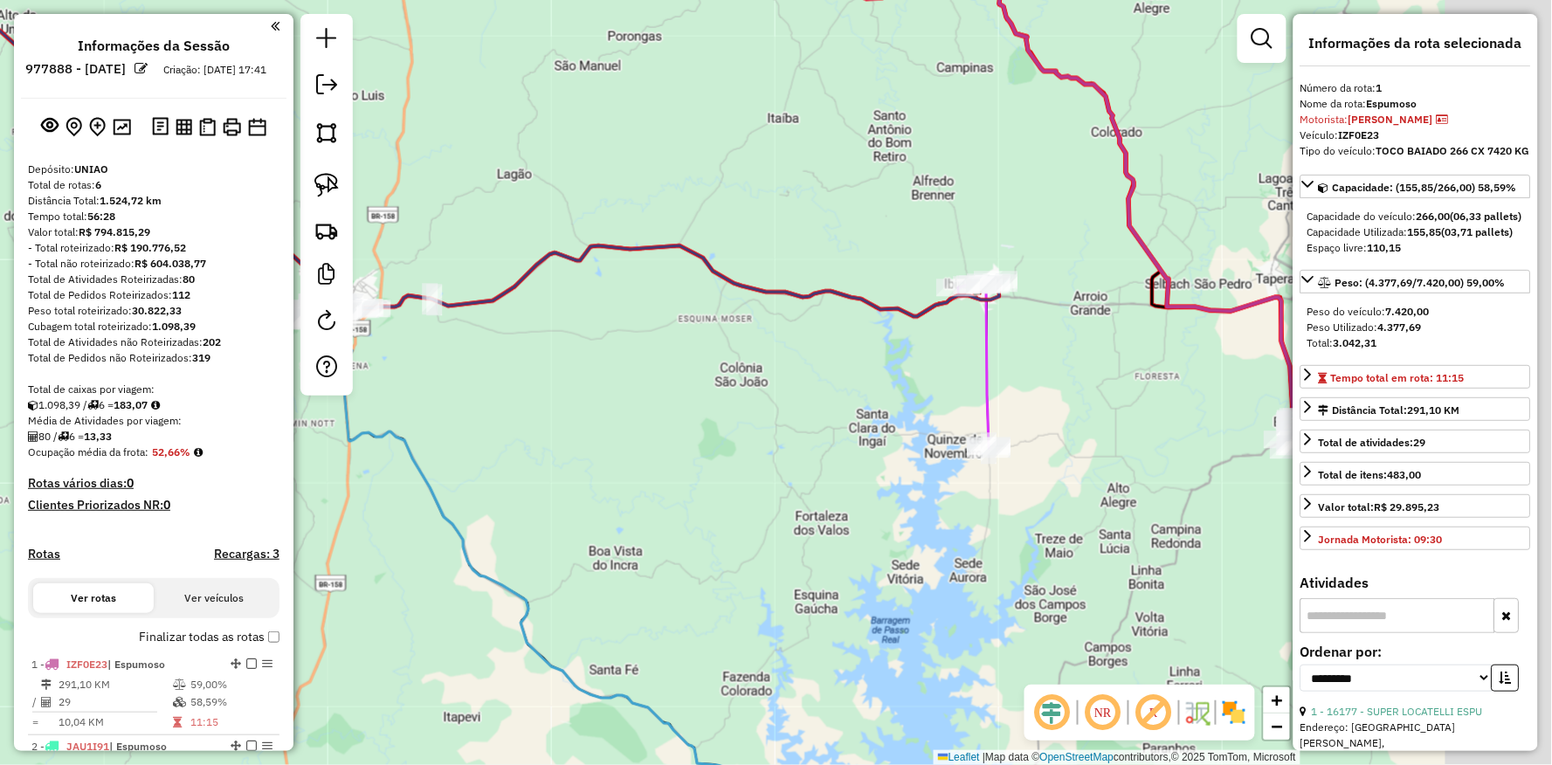
drag, startPoint x: 715, startPoint y: 339, endPoint x: 373, endPoint y: 294, distance: 344.6
click at [388, 294] on div "Janela de atendimento Grade de atendimento Capacidade Transportadoras Veículos …" at bounding box center [776, 382] width 1552 height 765
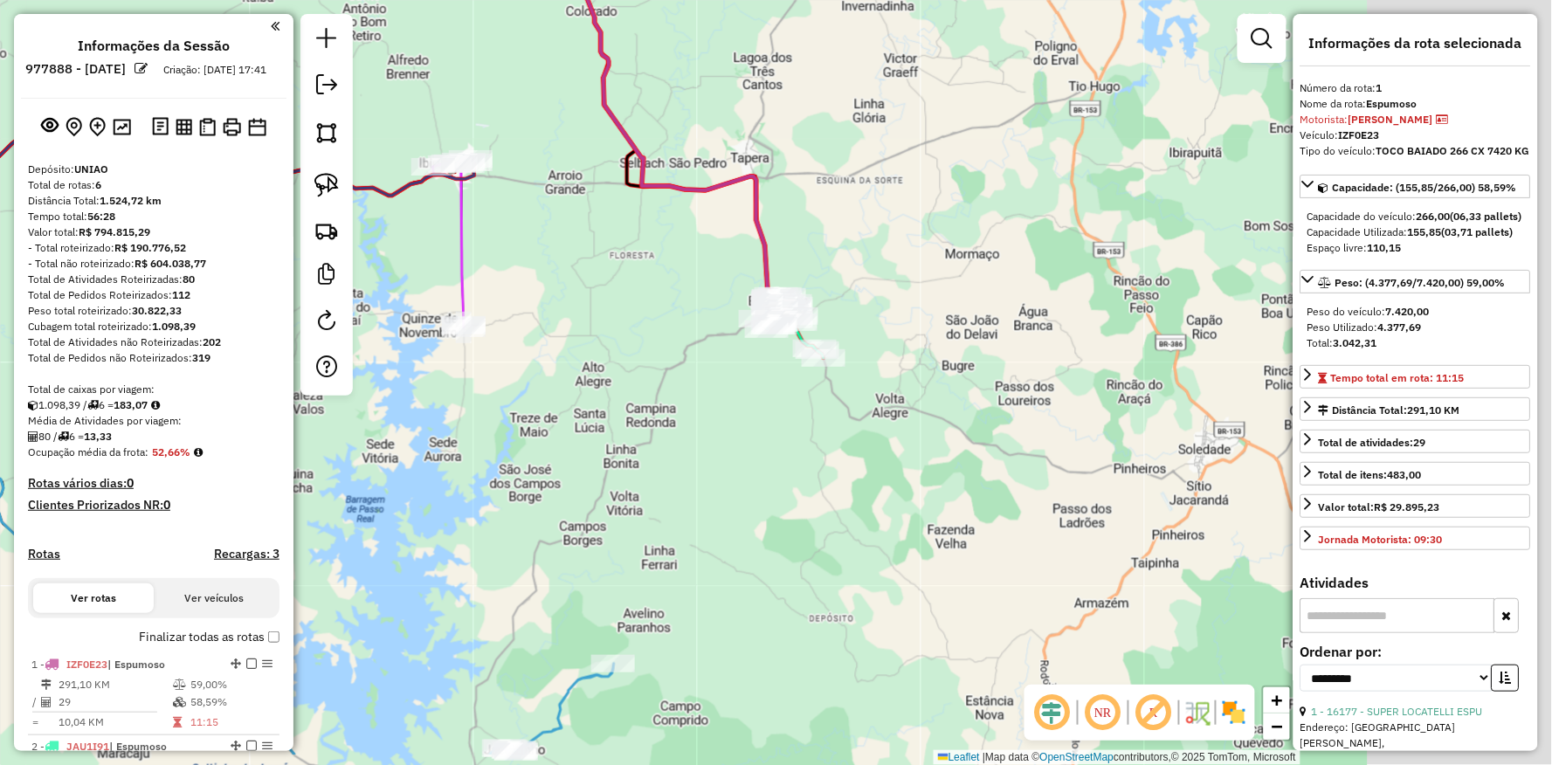
drag, startPoint x: 508, startPoint y: 352, endPoint x: 364, endPoint y: 294, distance: 155.6
click at [364, 294] on div "Janela de atendimento Grade de atendimento Capacidade Transportadoras Veículos …" at bounding box center [776, 382] width 1552 height 765
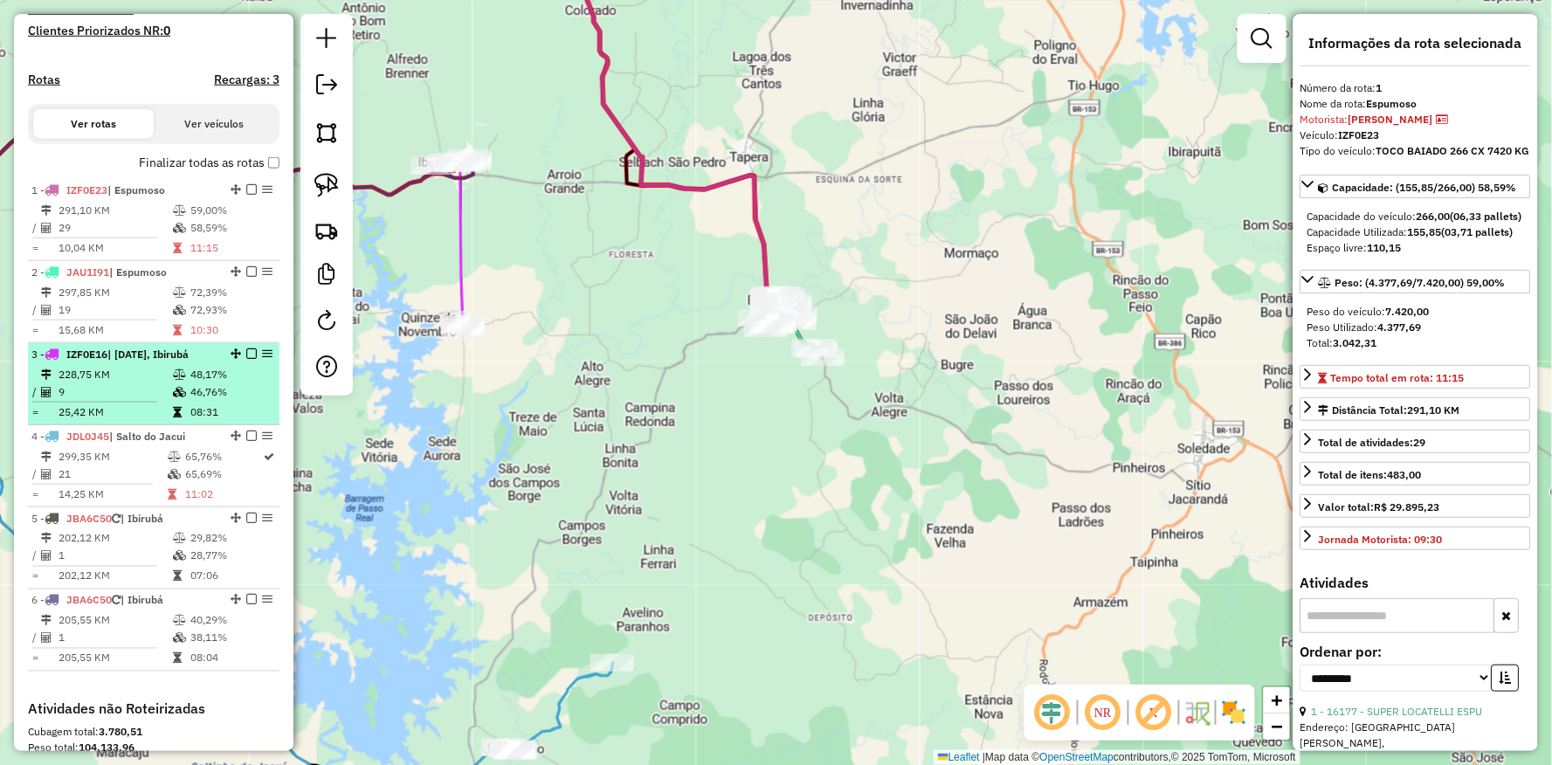
scroll to position [582, 0]
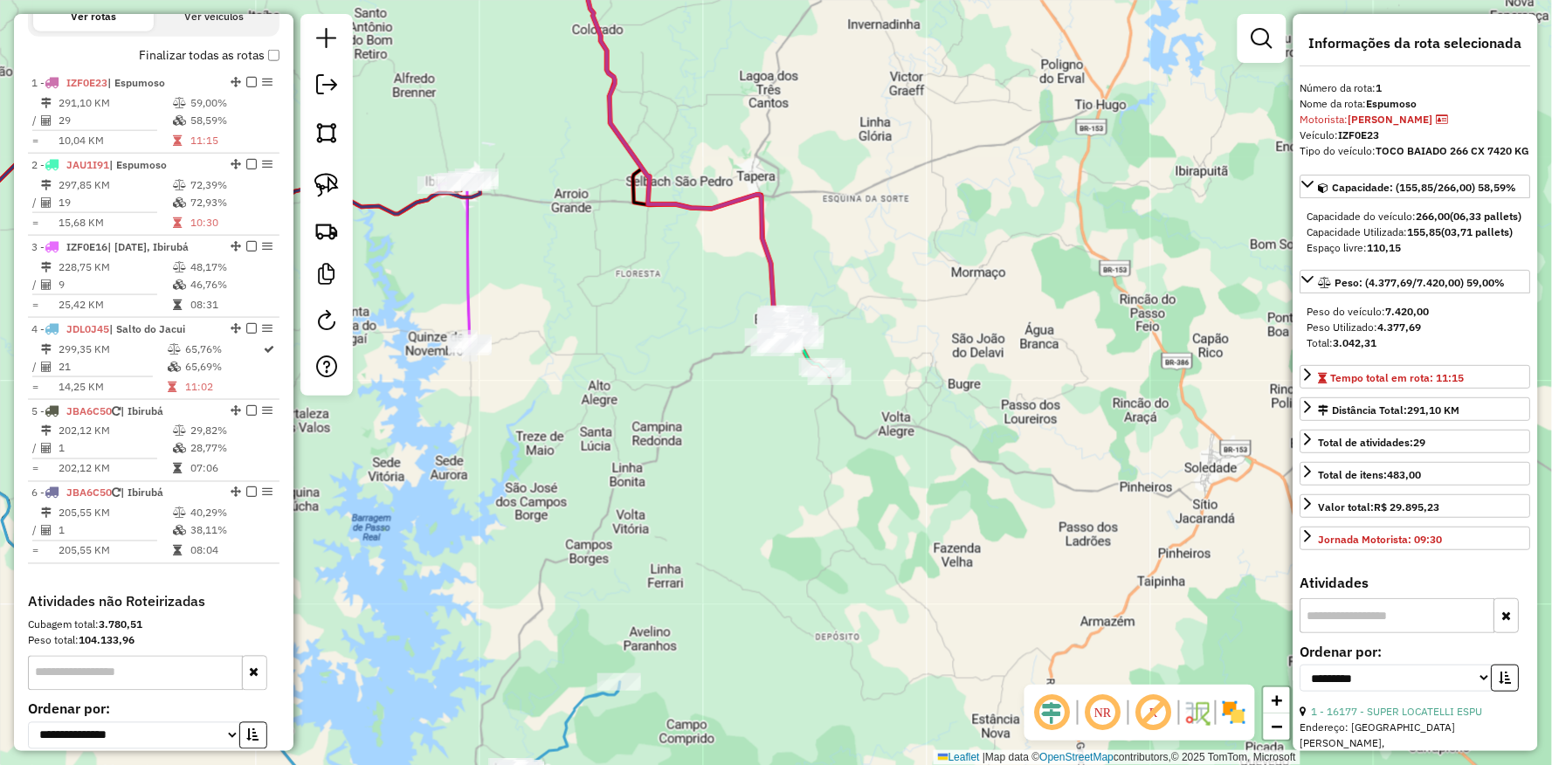
drag, startPoint x: 444, startPoint y: 461, endPoint x: 446, endPoint y: 519, distance: 57.7
click at [446, 519] on div "Janela de atendimento Grade de atendimento Capacidade Transportadoras Veículos …" at bounding box center [776, 382] width 1552 height 765
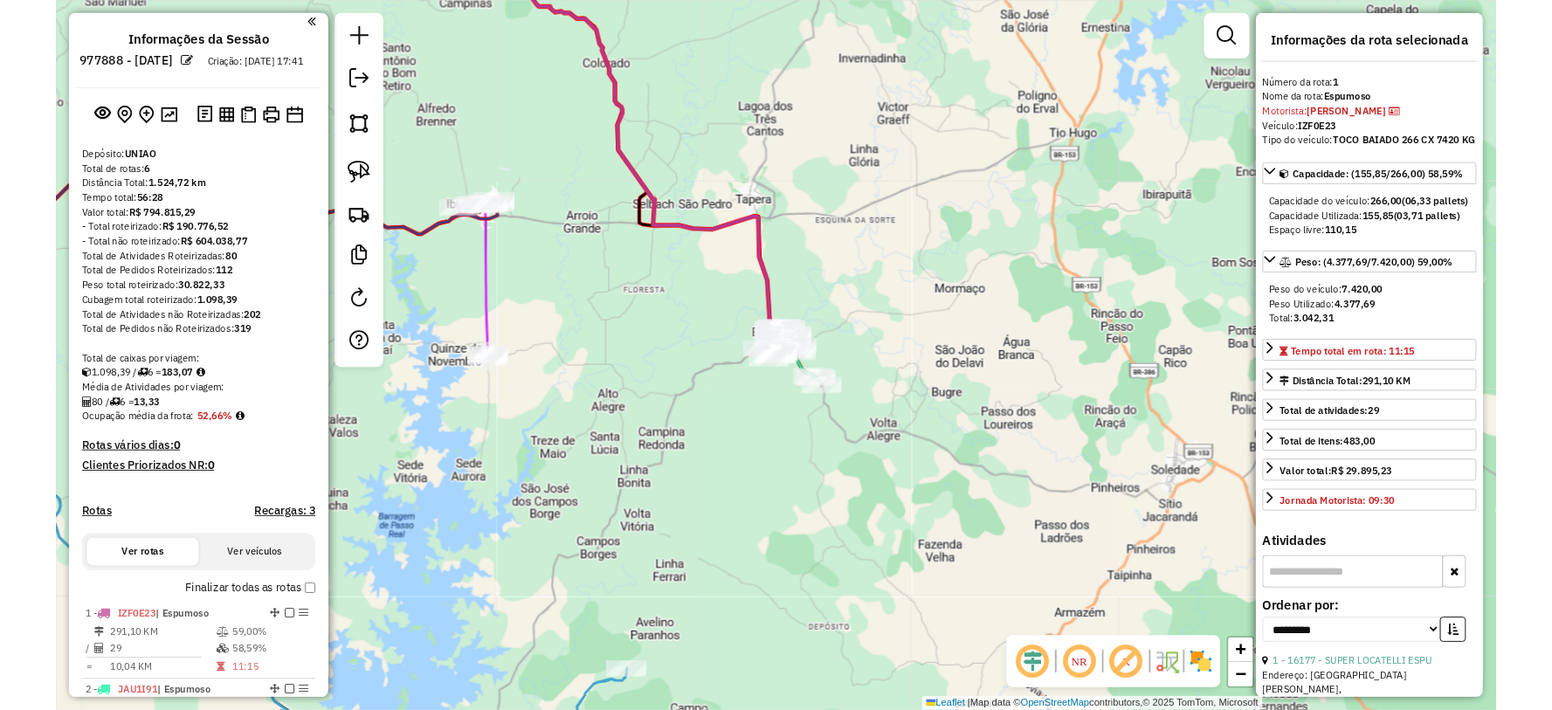
scroll to position [0, 0]
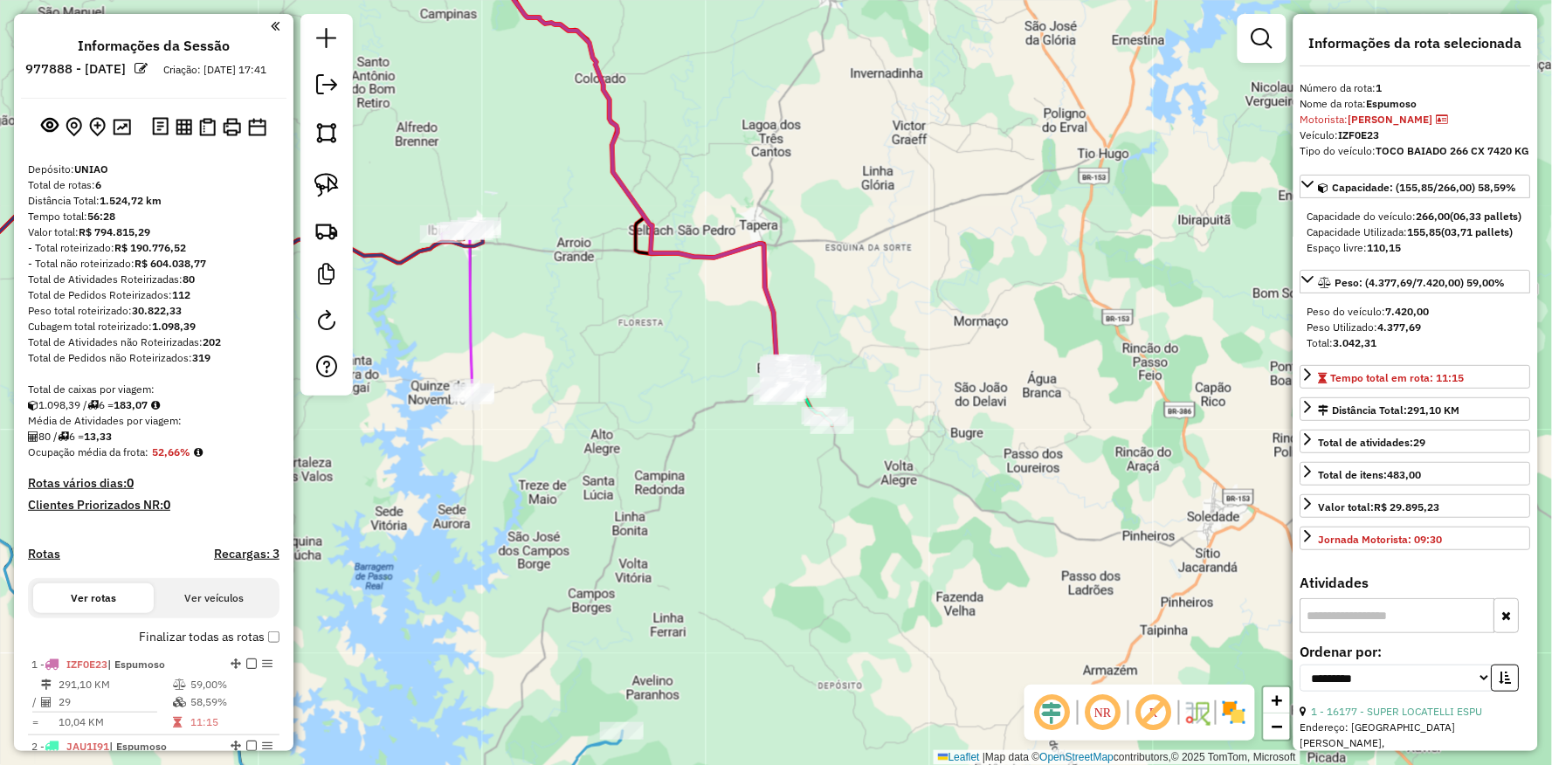
drag, startPoint x: 362, startPoint y: 633, endPoint x: 407, endPoint y: 648, distance: 47.8
click at [378, 685] on div "Janela de atendimento Grade de atendimento Capacidade Transportadoras Veículos …" at bounding box center [776, 382] width 1552 height 765
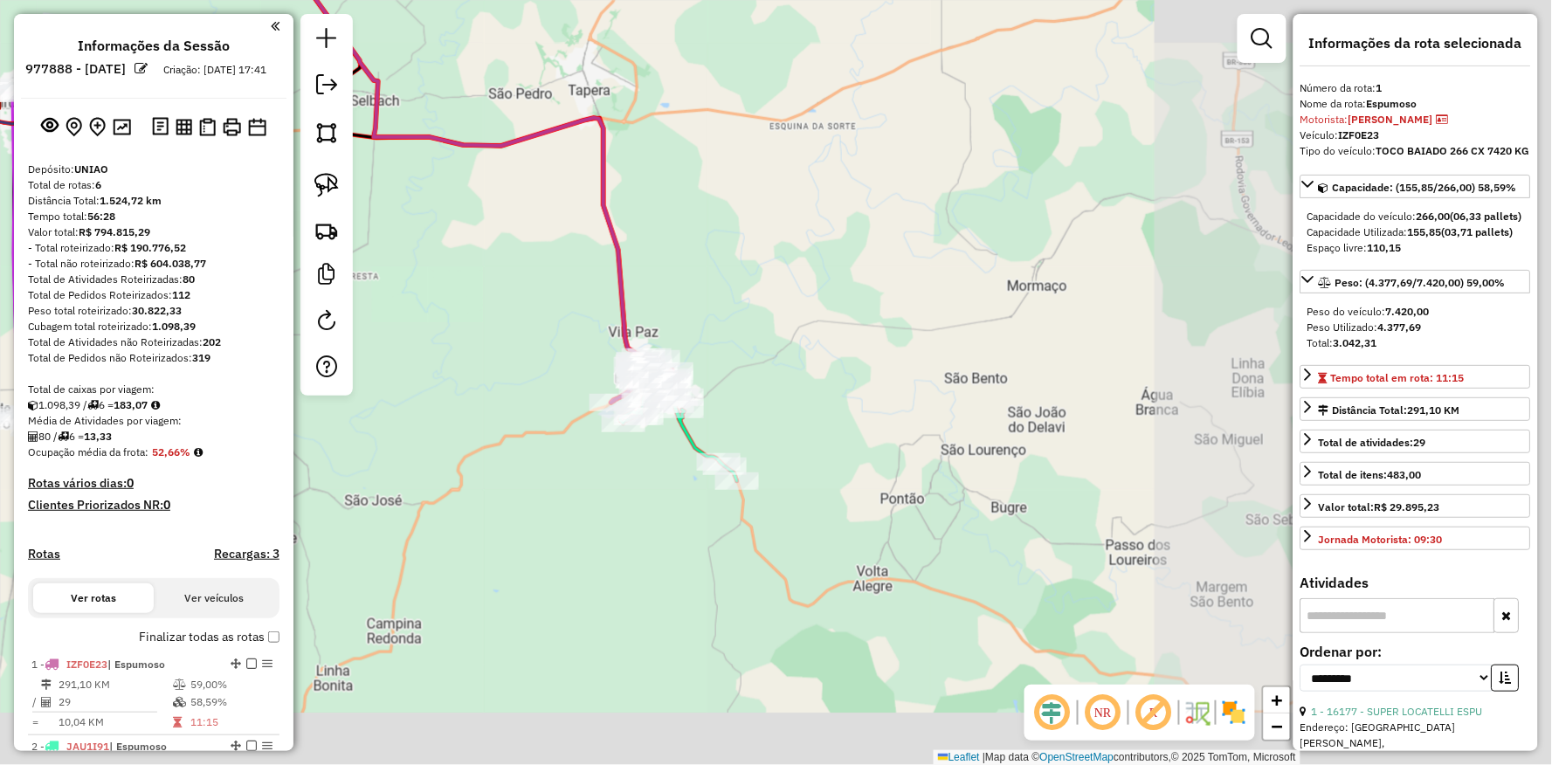
drag, startPoint x: 1027, startPoint y: 560, endPoint x: 531, endPoint y: 393, distance: 523.5
click at [512, 393] on div "Janela de atendimento Grade de atendimento Capacidade Transportadoras Veículos …" at bounding box center [776, 382] width 1552 height 765
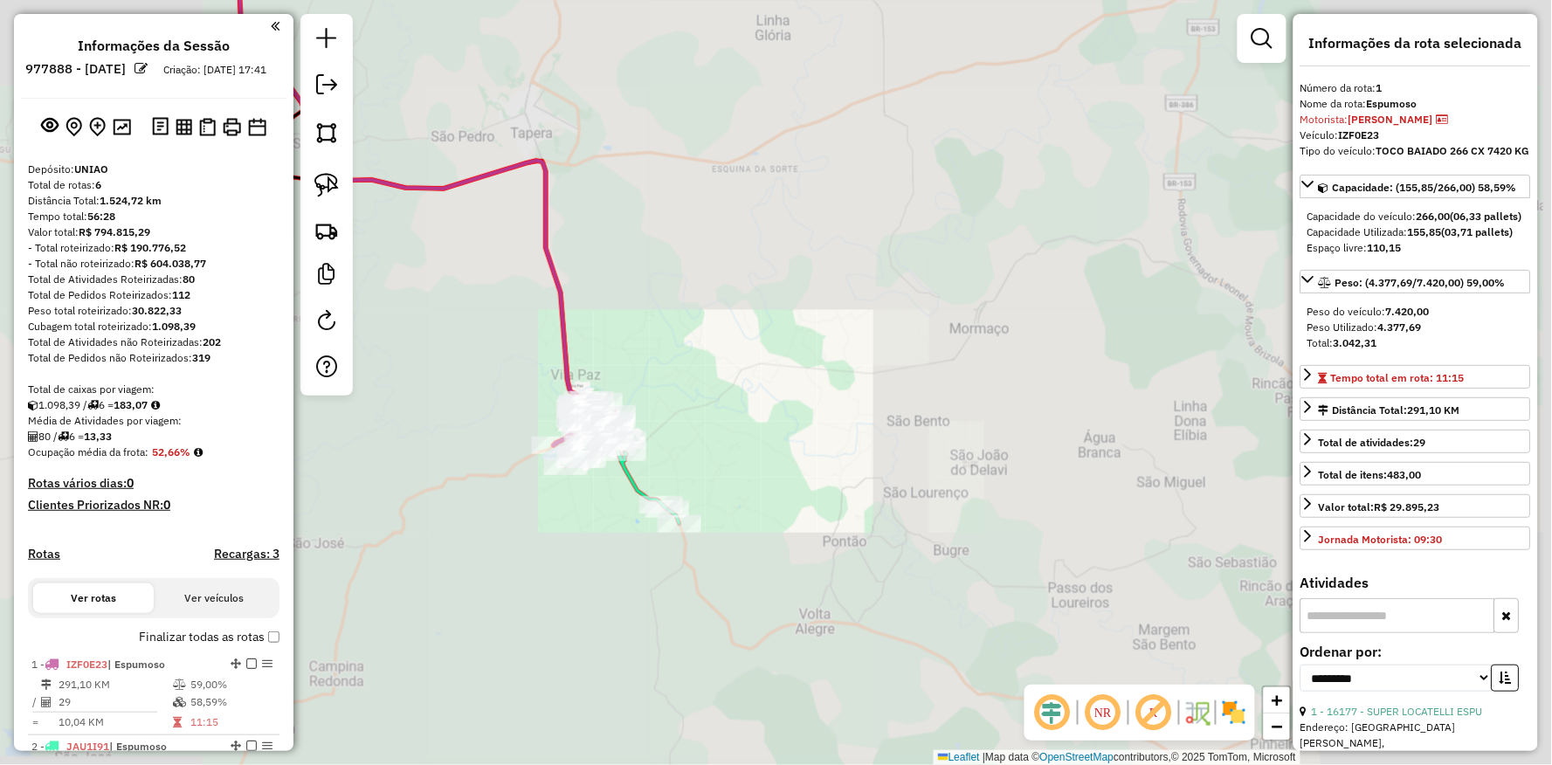
drag, startPoint x: 522, startPoint y: 570, endPoint x: 686, endPoint y: 485, distance: 185.2
click at [660, 510] on div "Janela de atendimento Grade de atendimento Capacidade Transportadoras Veículos …" at bounding box center [776, 382] width 1552 height 765
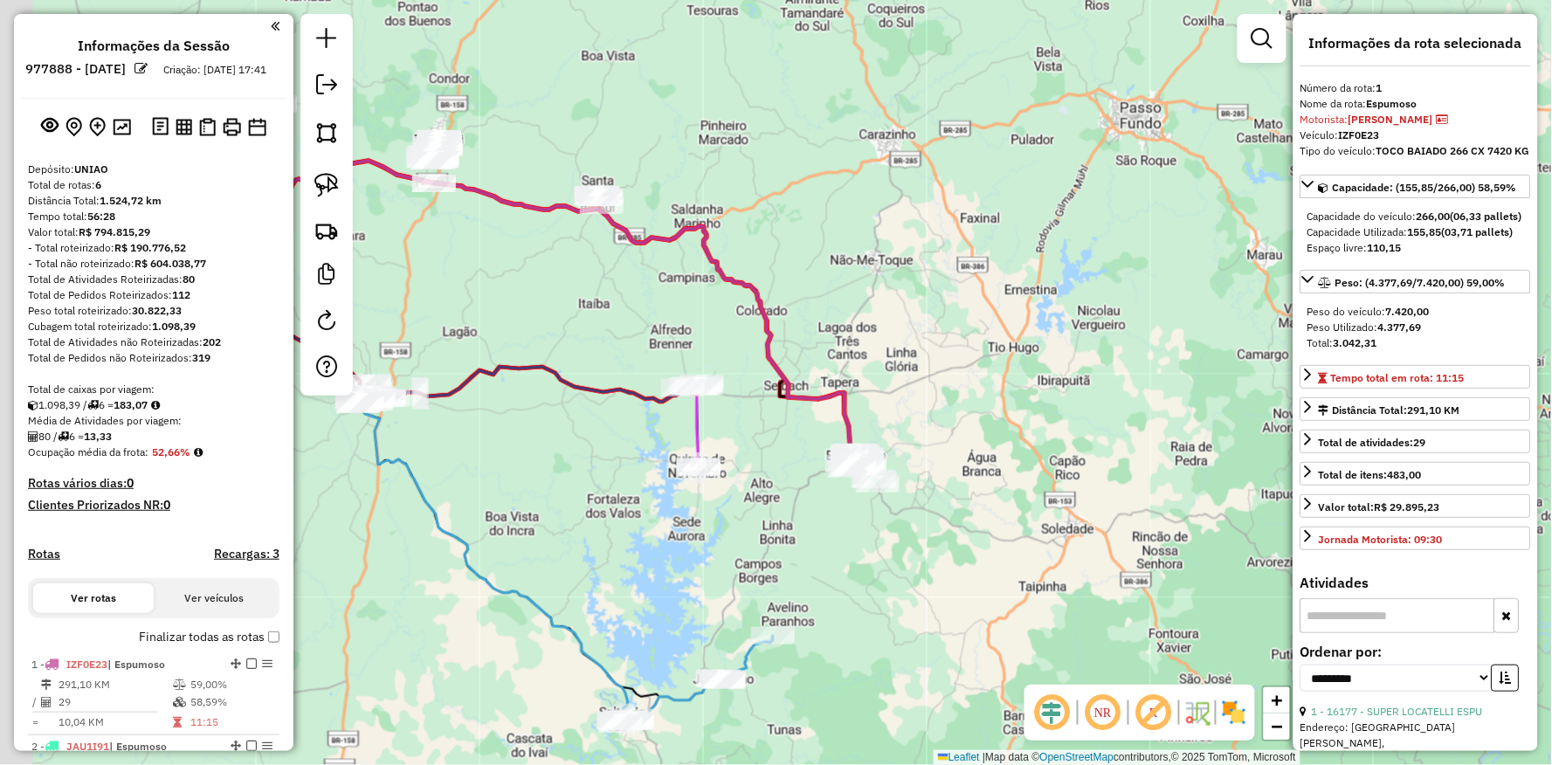
drag, startPoint x: 556, startPoint y: 552, endPoint x: 799, endPoint y: 586, distance: 245.2
click at [799, 586] on div "Janela de atendimento Grade de atendimento Capacidade Transportadoras Veículos …" at bounding box center [776, 382] width 1552 height 765
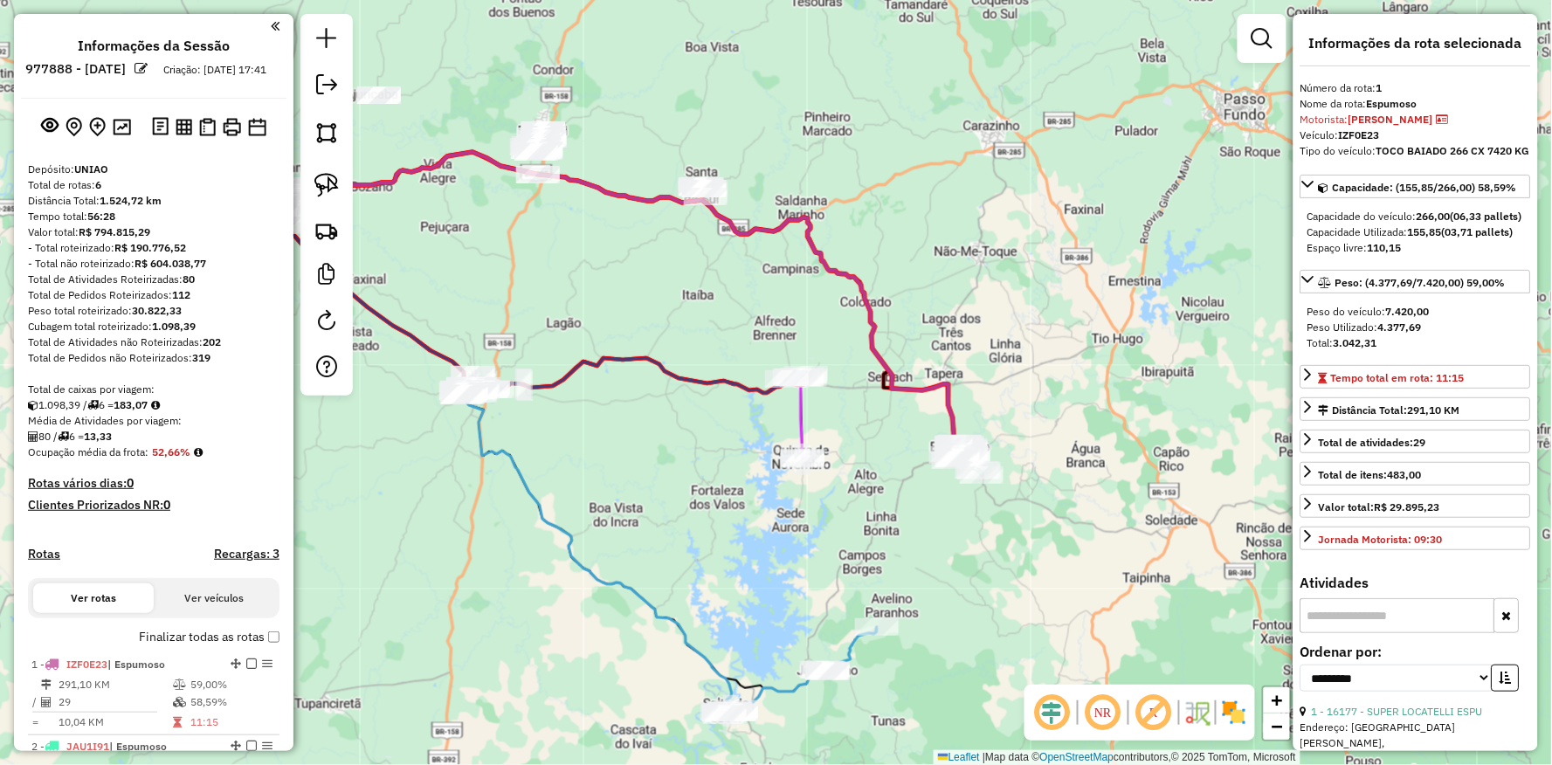
drag, startPoint x: 631, startPoint y: 570, endPoint x: 651, endPoint y: 426, distance: 144.7
click at [661, 459] on div "Janela de atendimento Grade de atendimento Capacidade Transportadoras Veículos …" at bounding box center [776, 382] width 1552 height 765
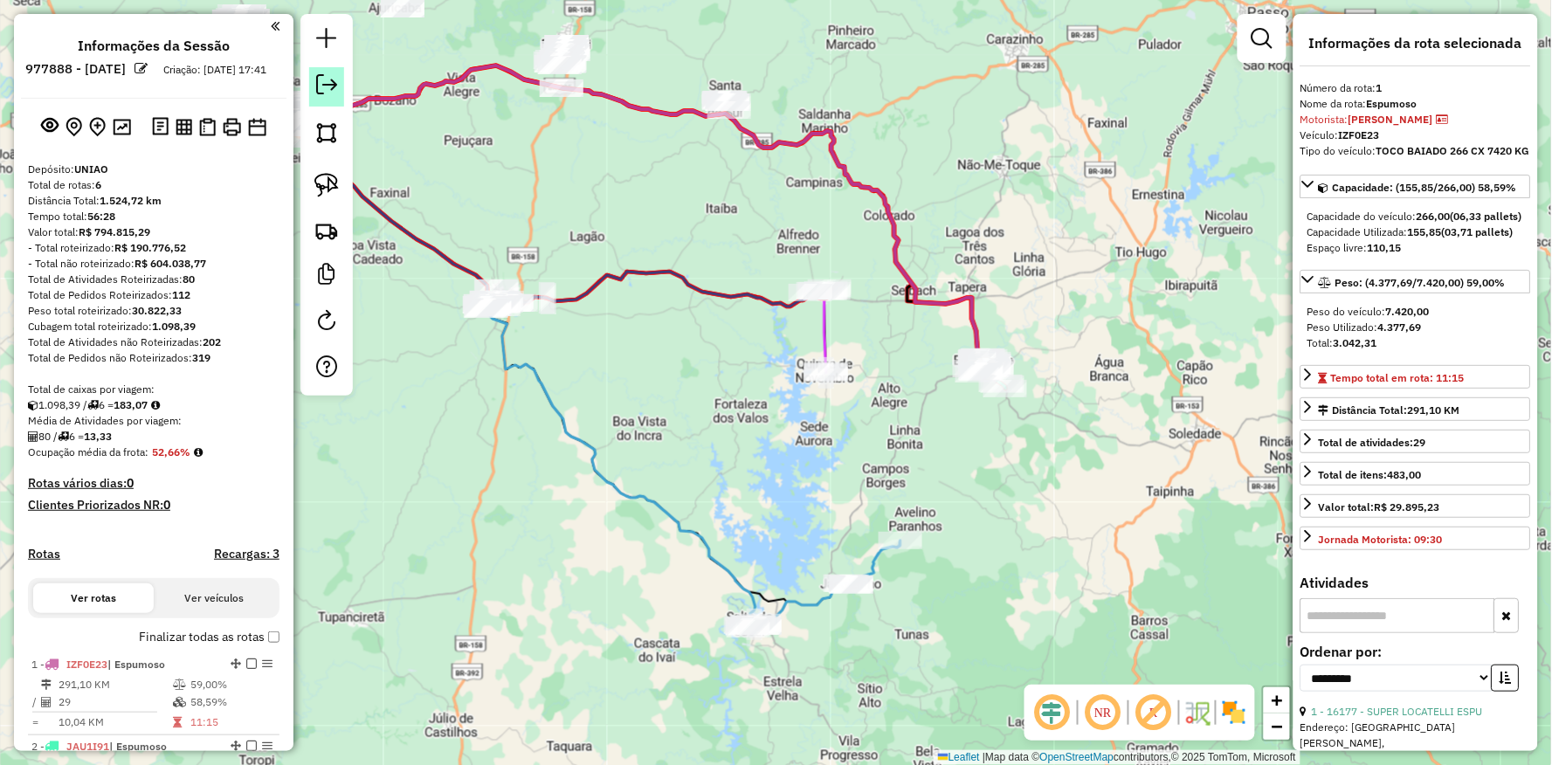
click at [334, 83] on em at bounding box center [326, 84] width 21 height 21
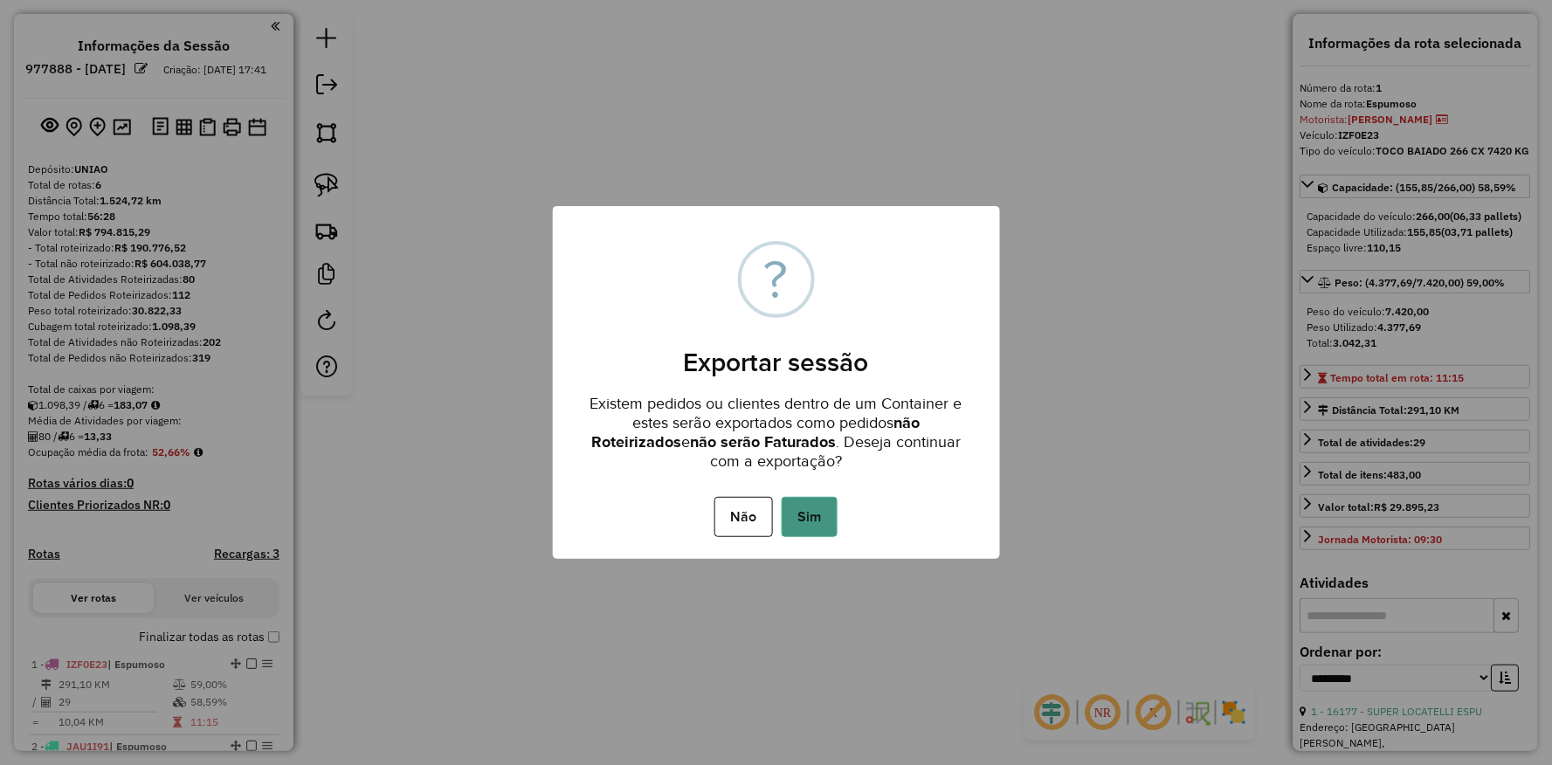
click at [817, 515] on button "Sim" at bounding box center [810, 517] width 56 height 40
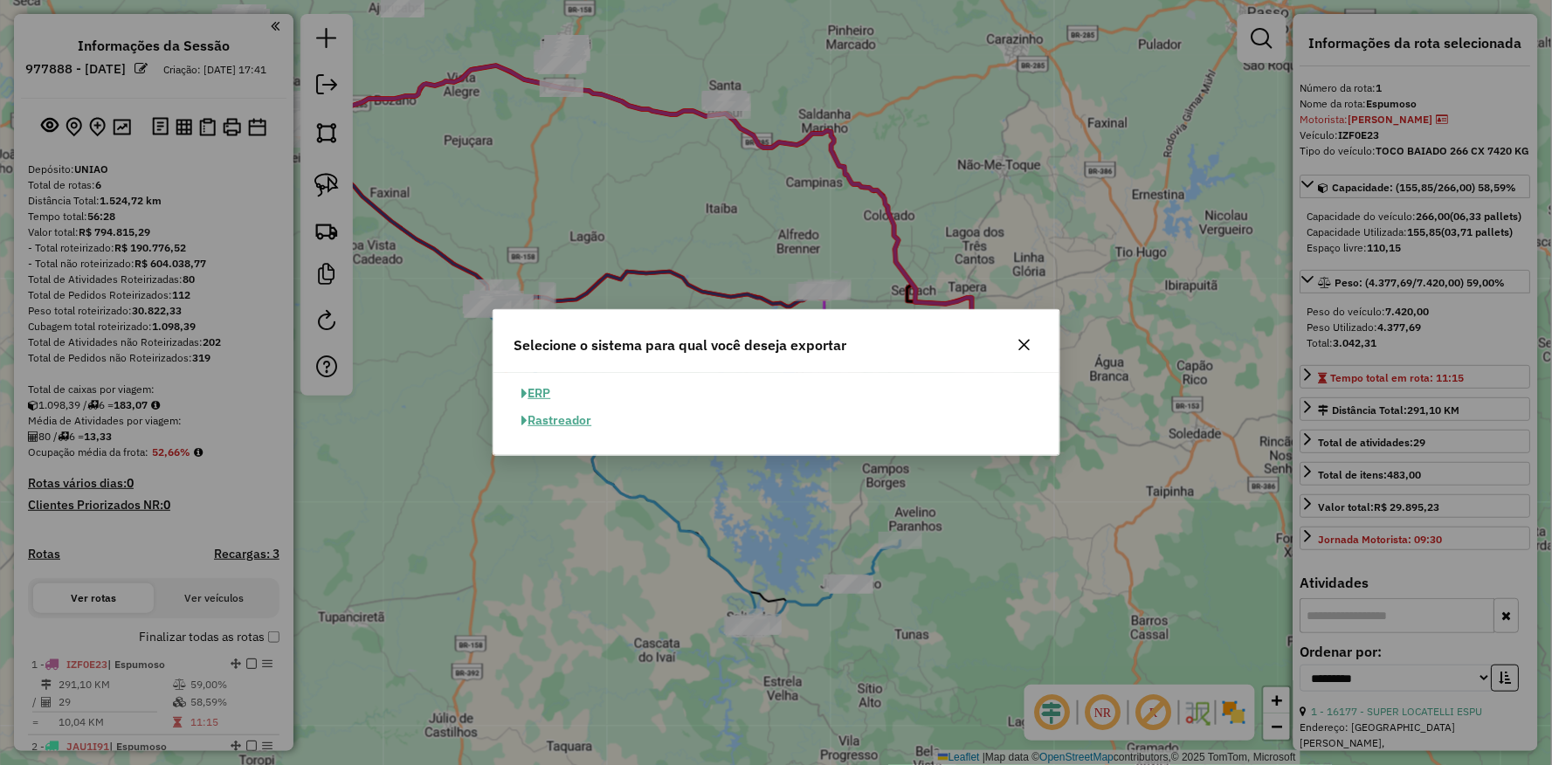
click at [544, 391] on button "ERP" at bounding box center [537, 393] width 45 height 27
select select "**"
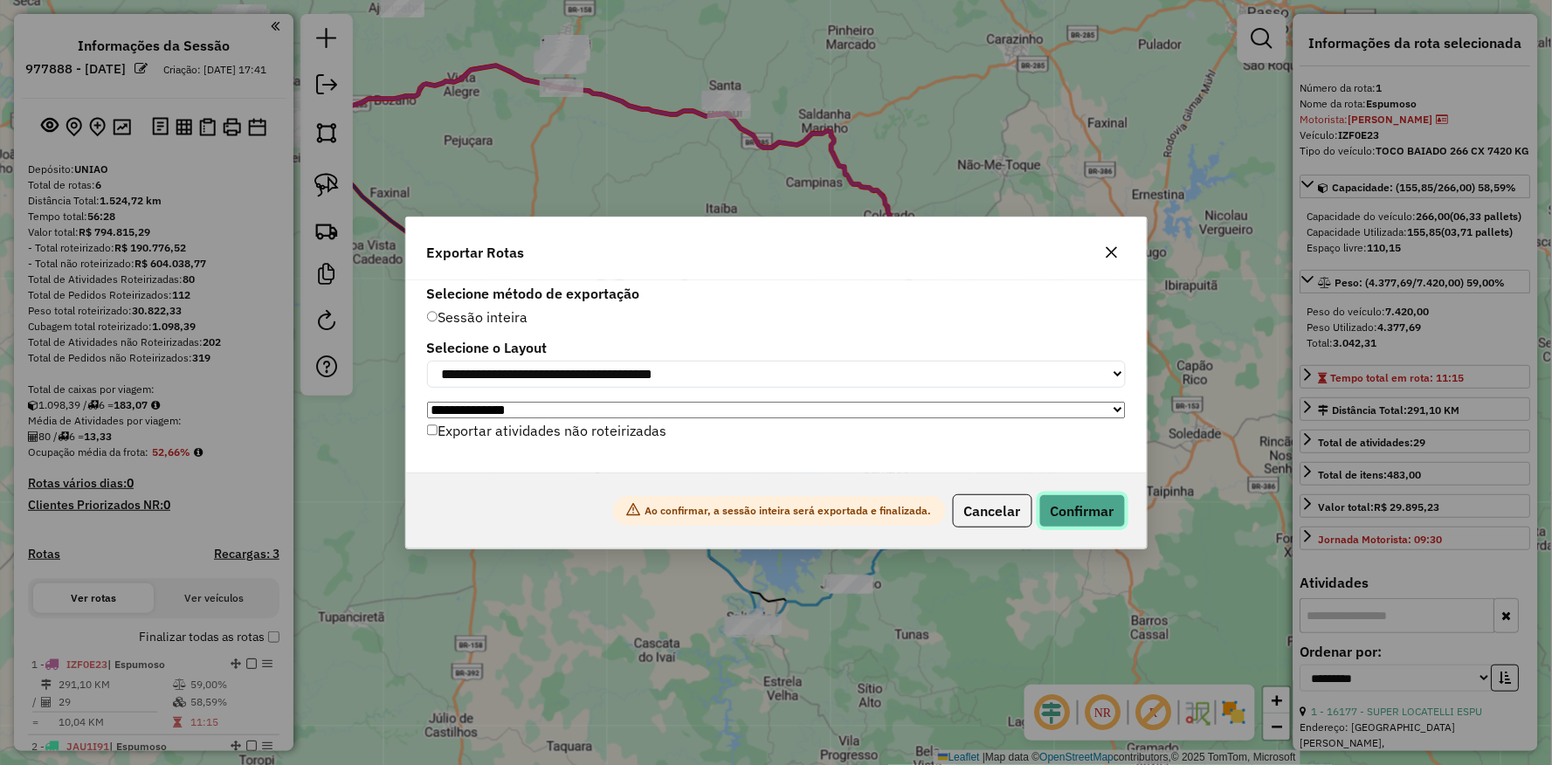
click at [1067, 512] on button "Confirmar" at bounding box center [1083, 510] width 86 height 33
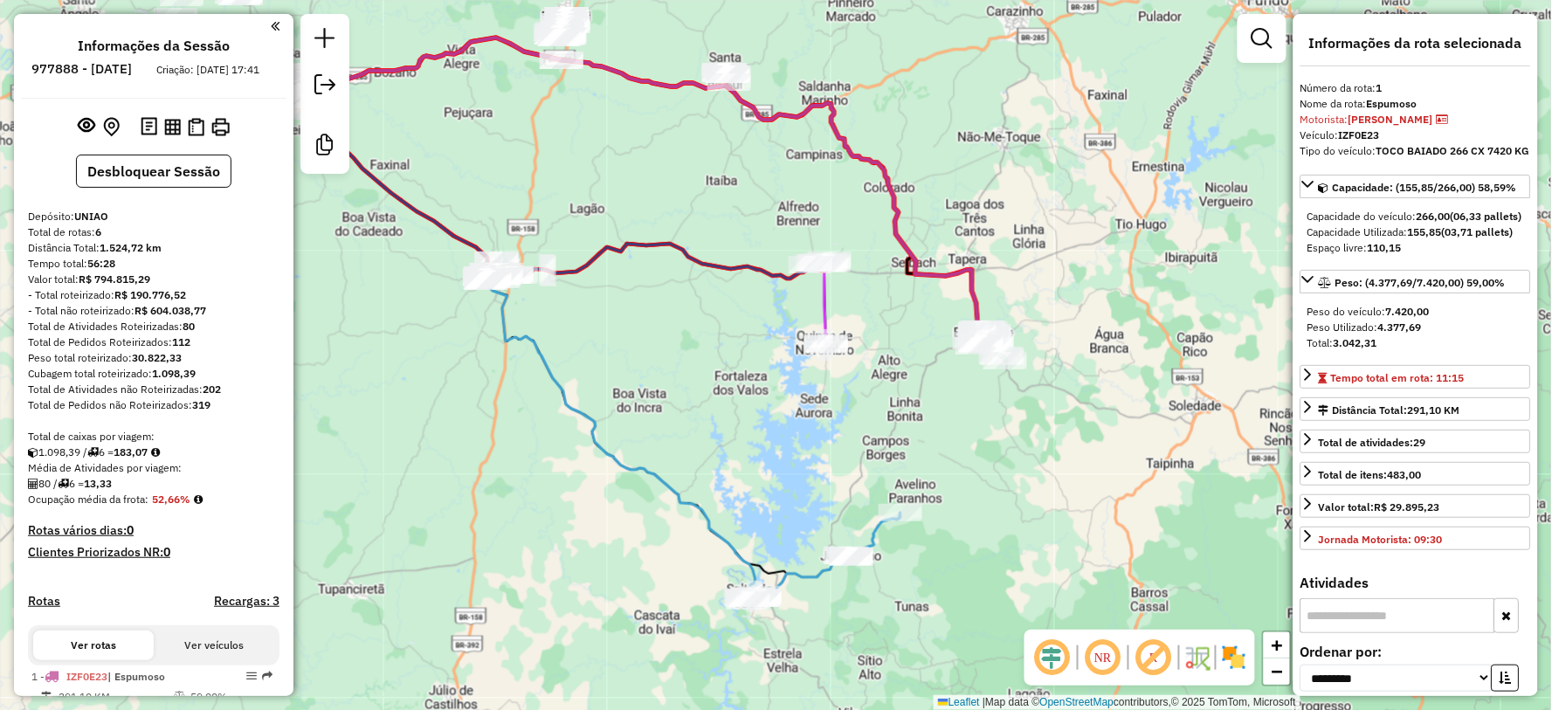
scroll to position [666, 0]
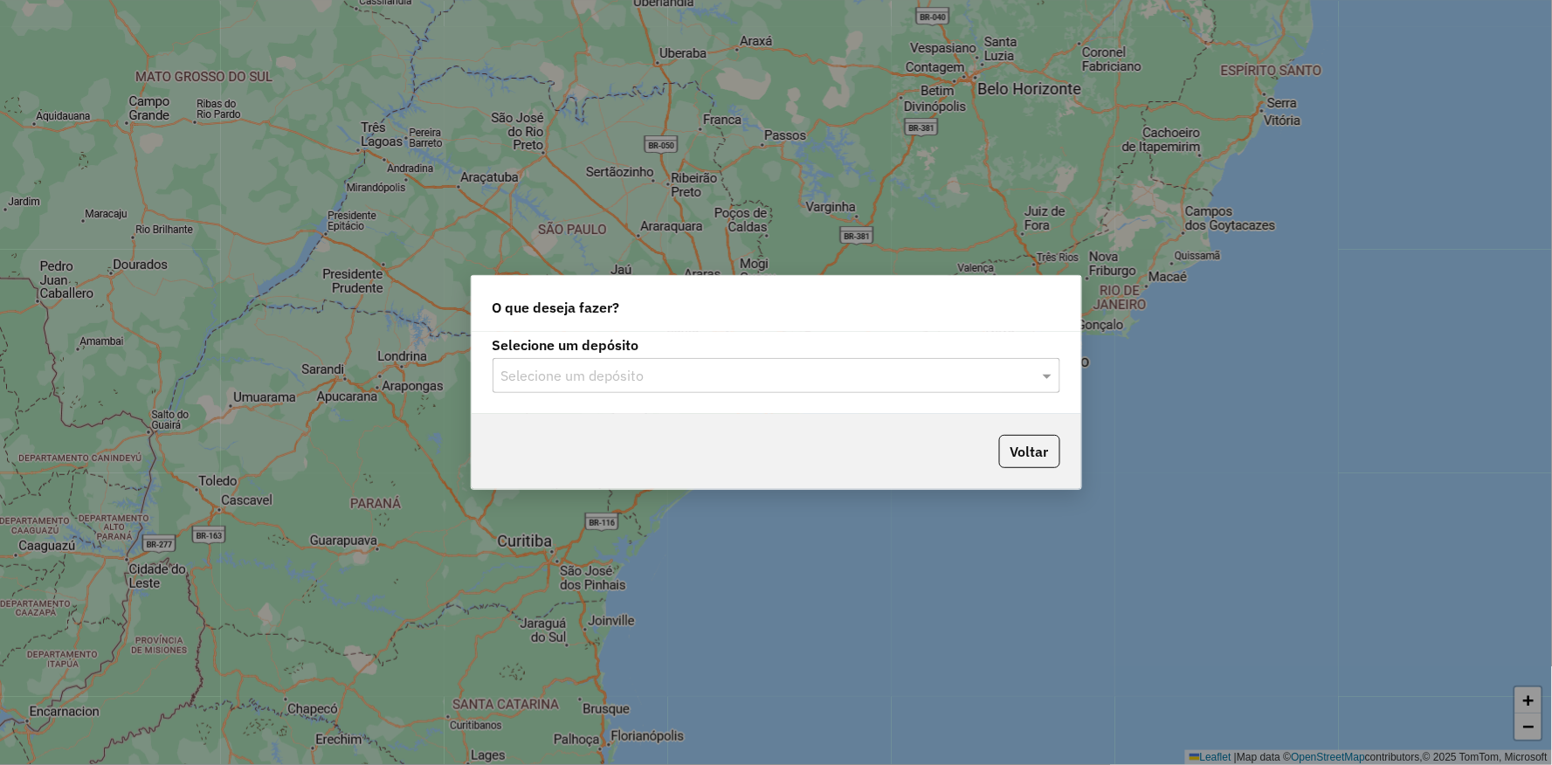
click at [720, 381] on input "text" at bounding box center [758, 376] width 515 height 21
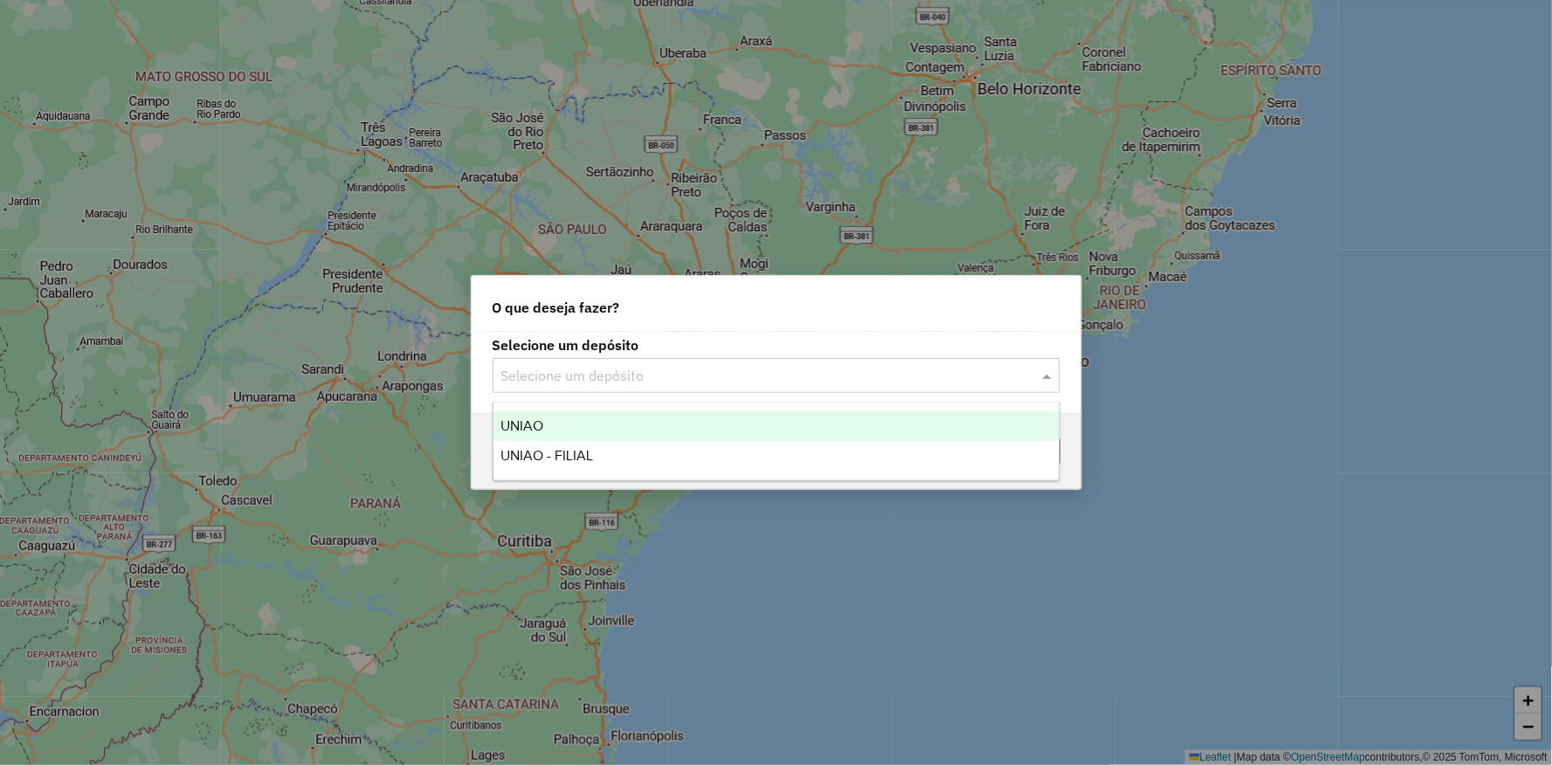
click at [670, 431] on div "UNIAO" at bounding box center [777, 426] width 566 height 30
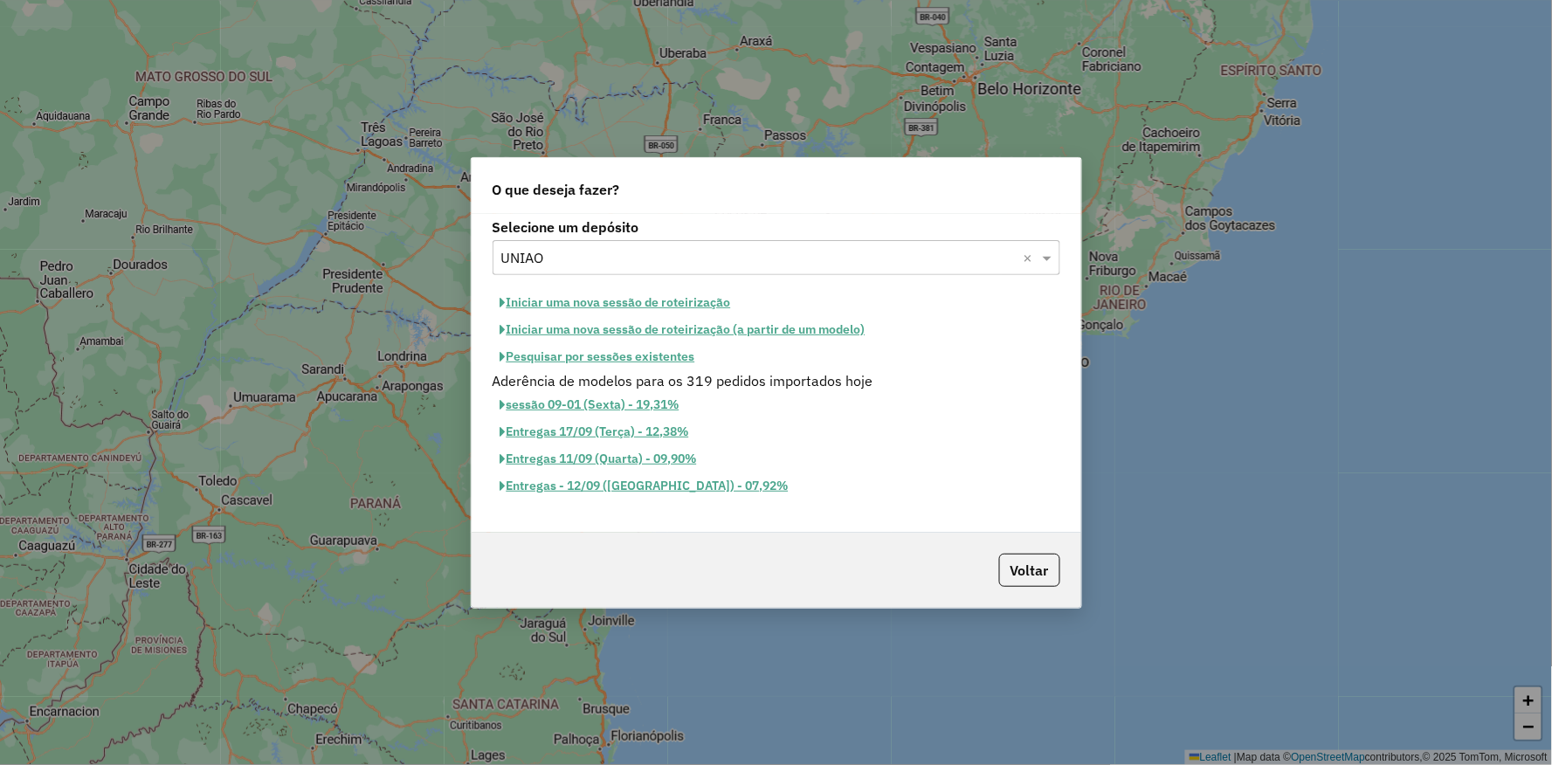
click at [626, 295] on button "Iniciar uma nova sessão de roteirização" at bounding box center [616, 302] width 246 height 27
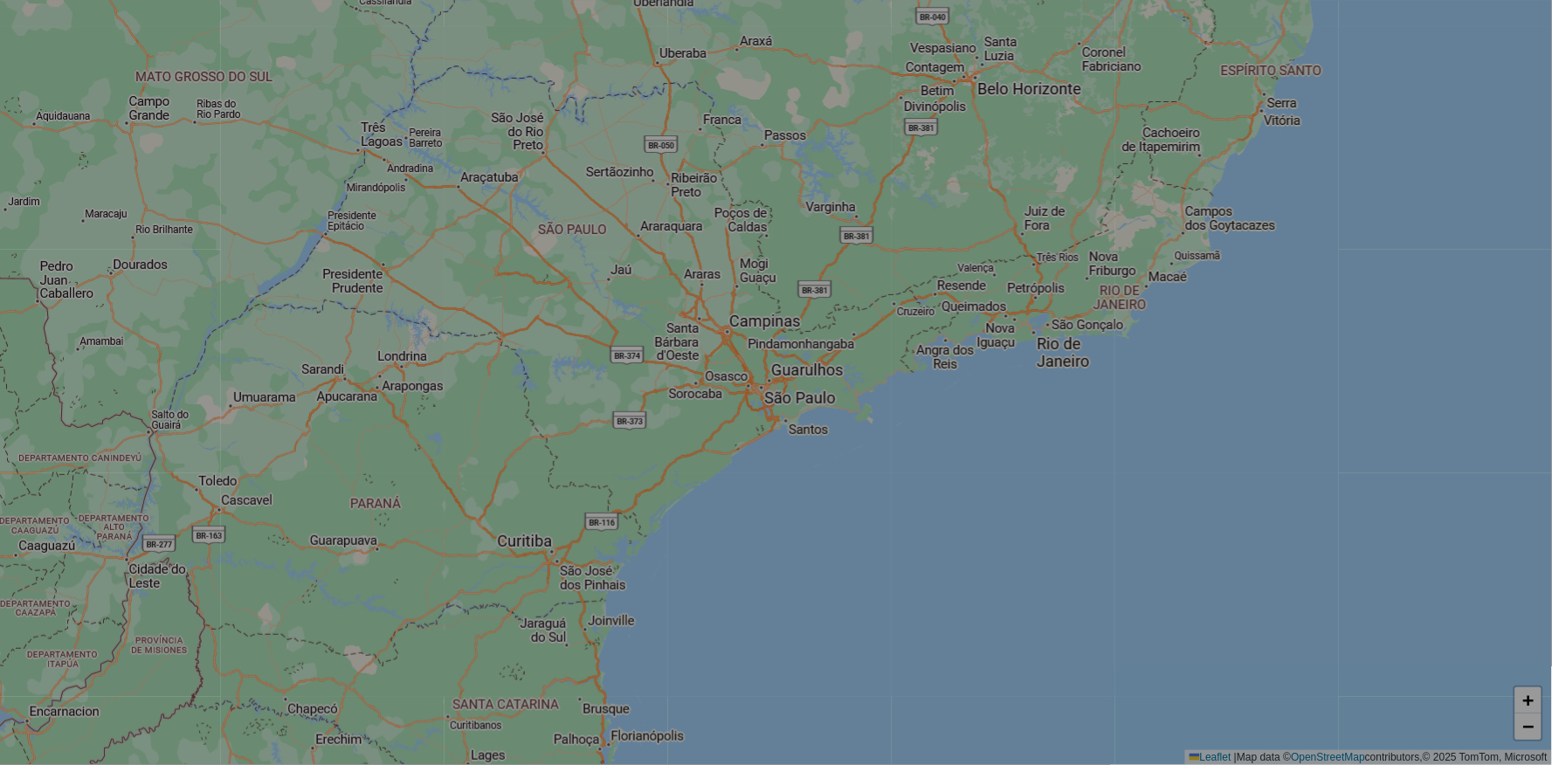
select select "*"
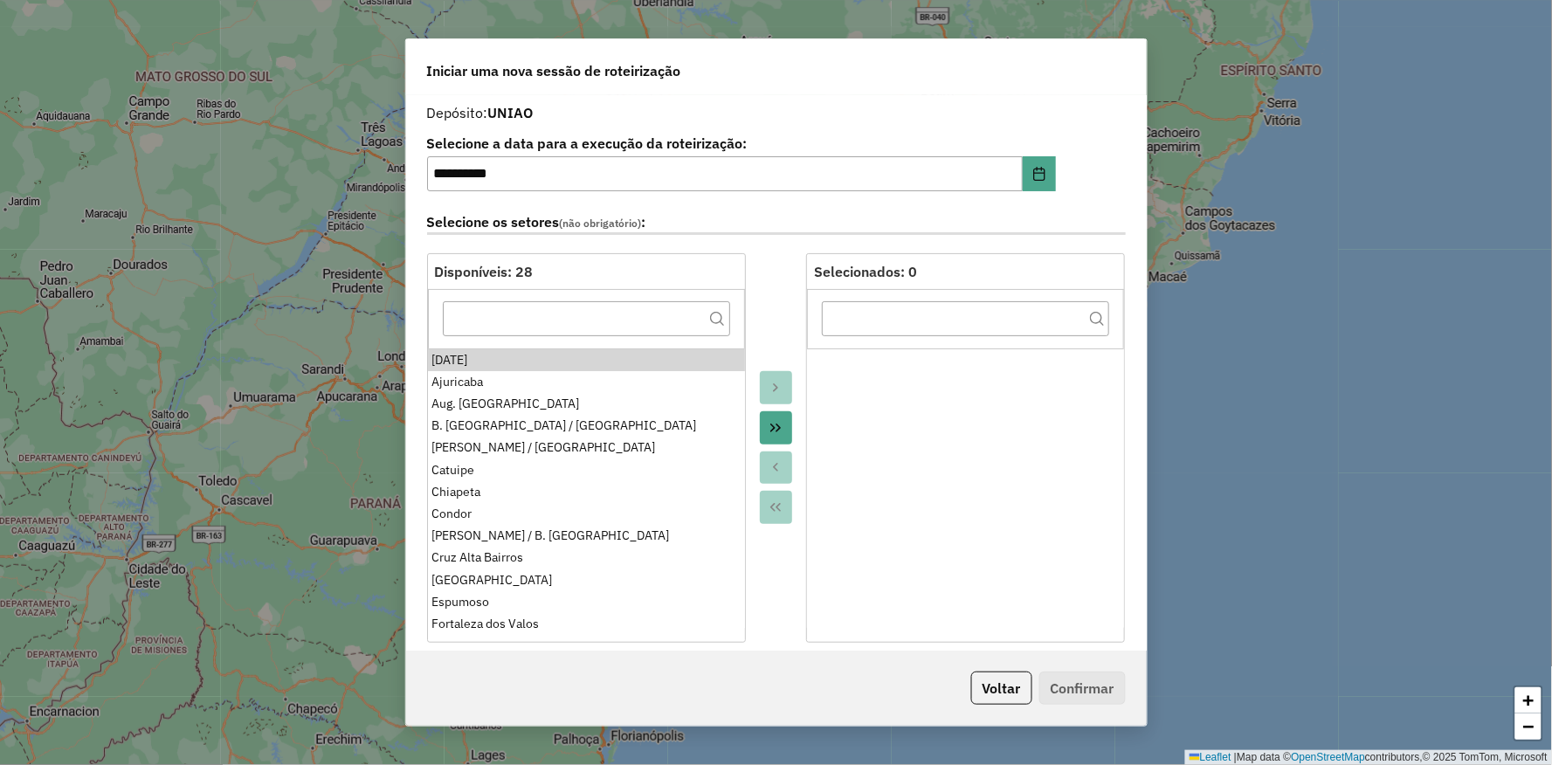
click at [499, 356] on div "[DATE]" at bounding box center [586, 360] width 308 height 18
click at [769, 378] on button "Move to Target" at bounding box center [776, 387] width 33 height 33
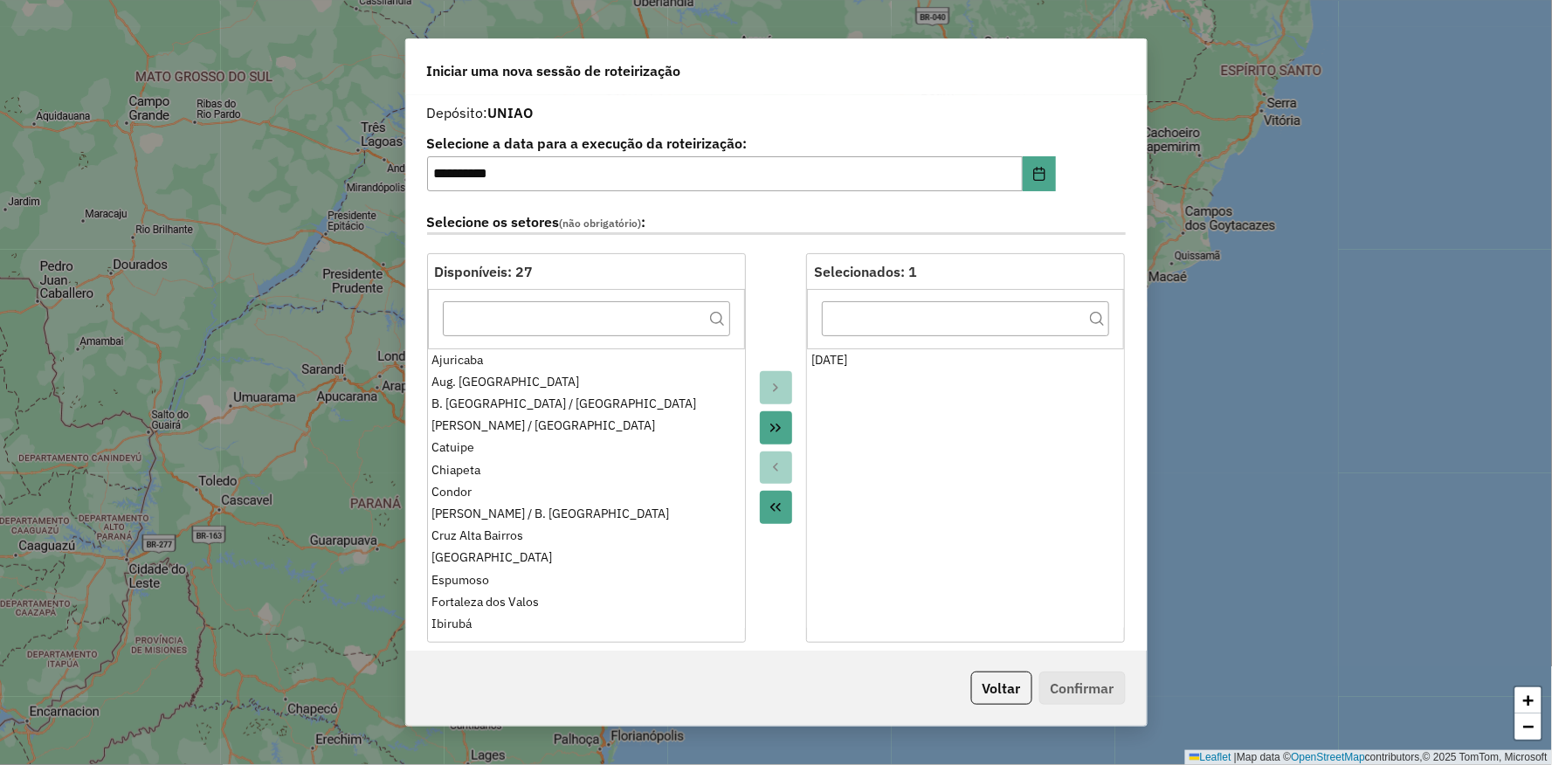
click at [779, 428] on icon "Move All to Target" at bounding box center [776, 428] width 14 height 14
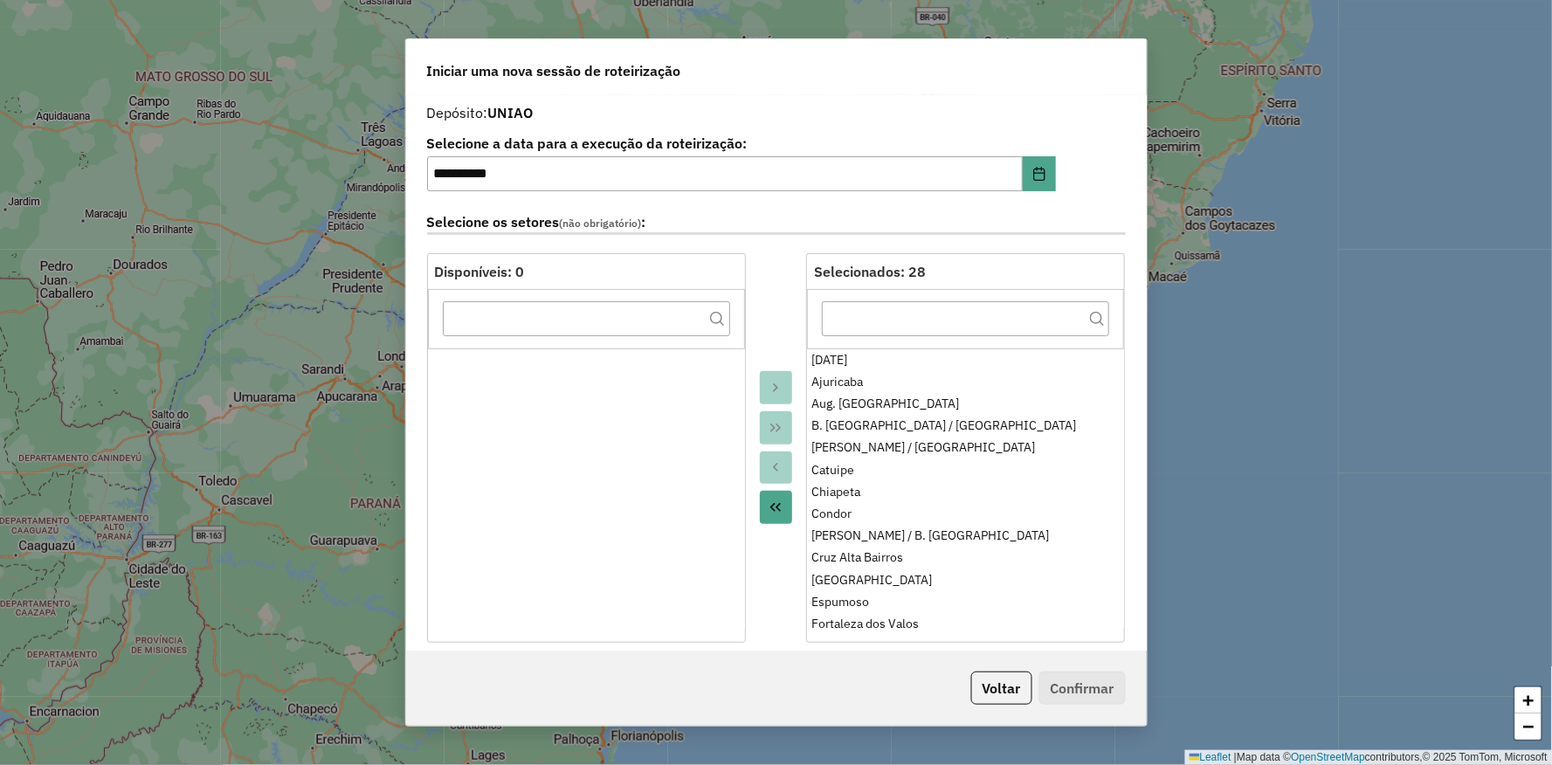
click at [763, 292] on div at bounding box center [776, 448] width 61 height 390
click at [783, 294] on div at bounding box center [776, 448] width 61 height 390
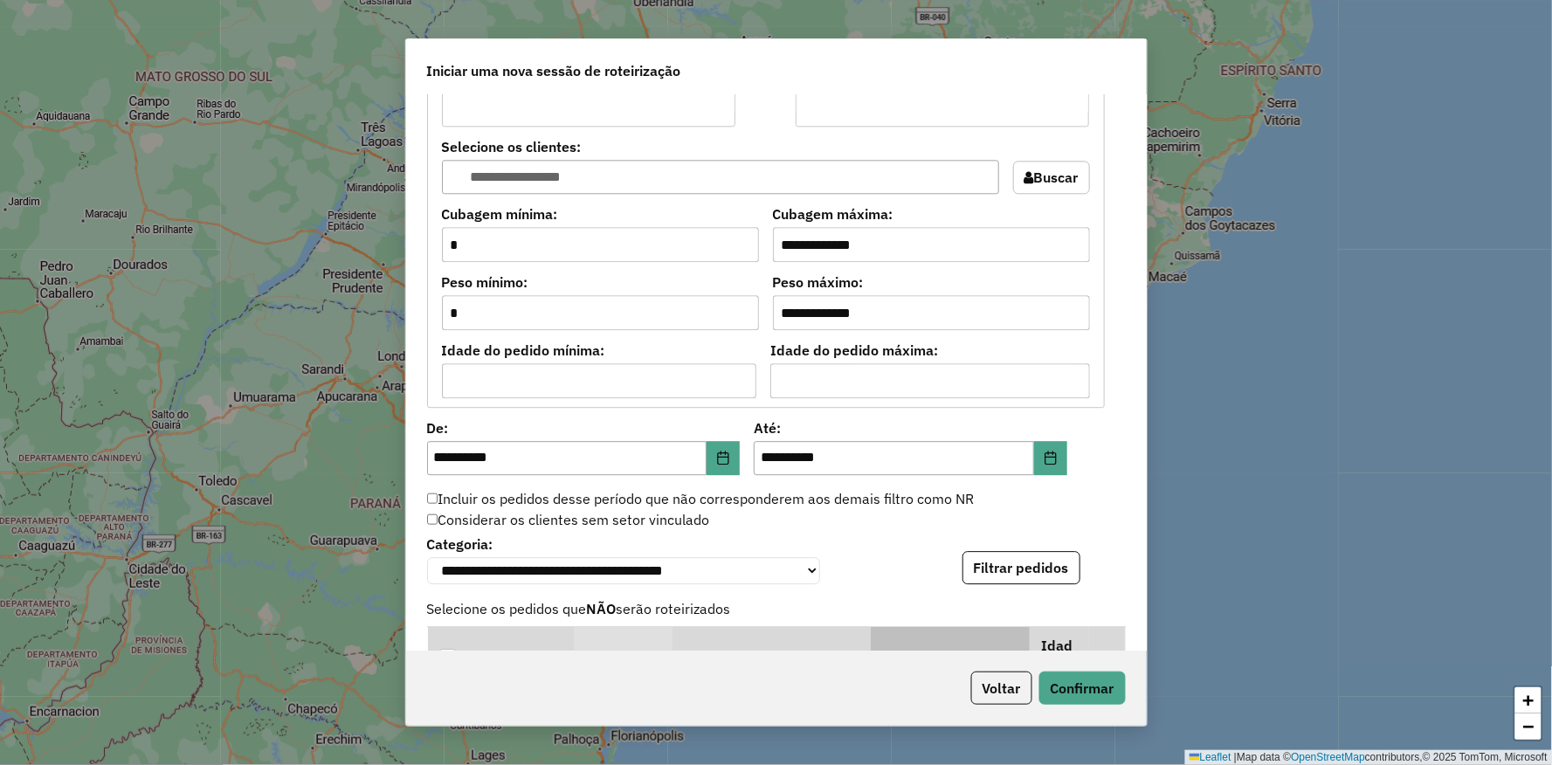
scroll to position [1552, 0]
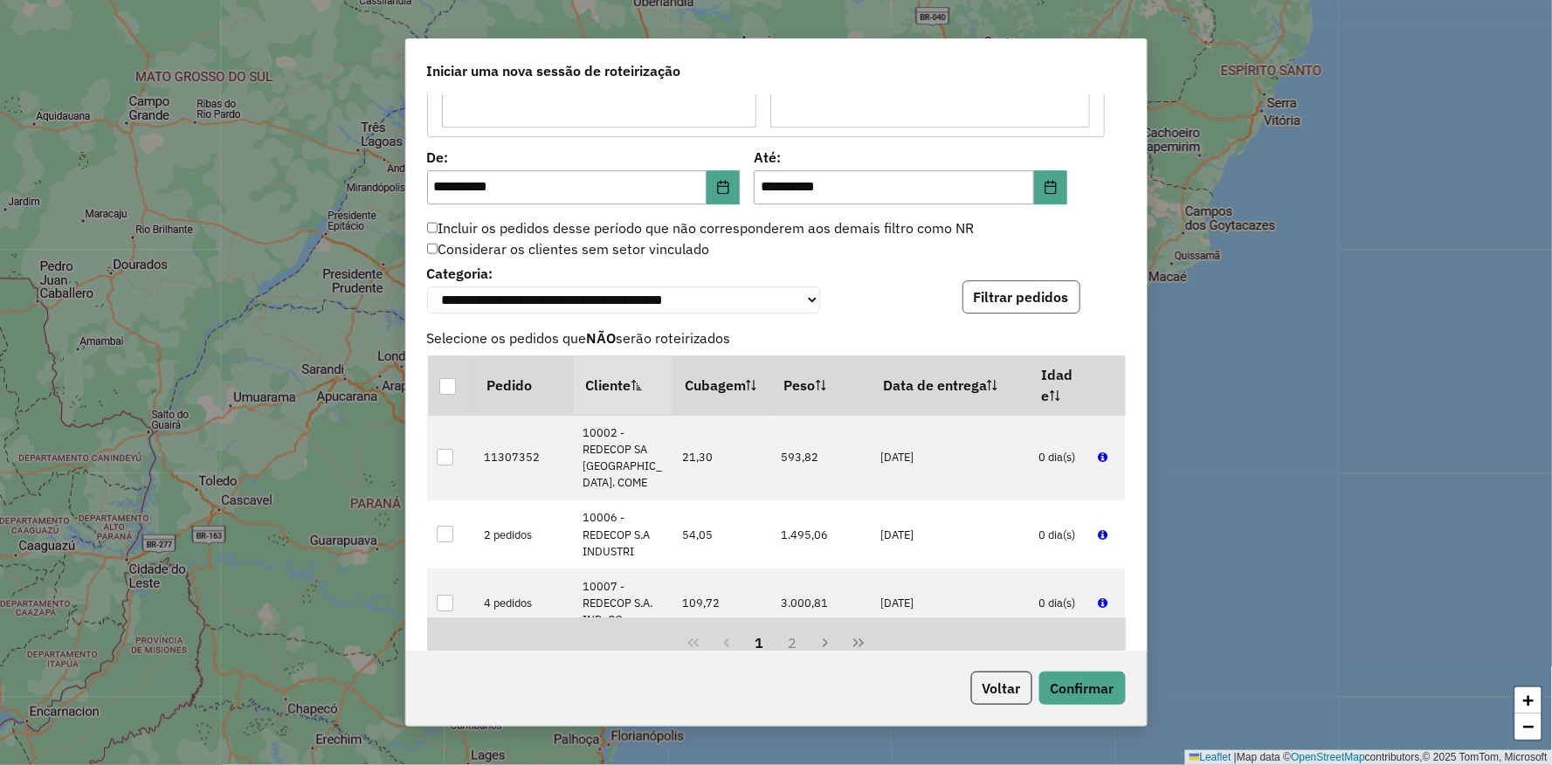
click at [990, 289] on button "Filtrar pedidos" at bounding box center [1022, 296] width 118 height 33
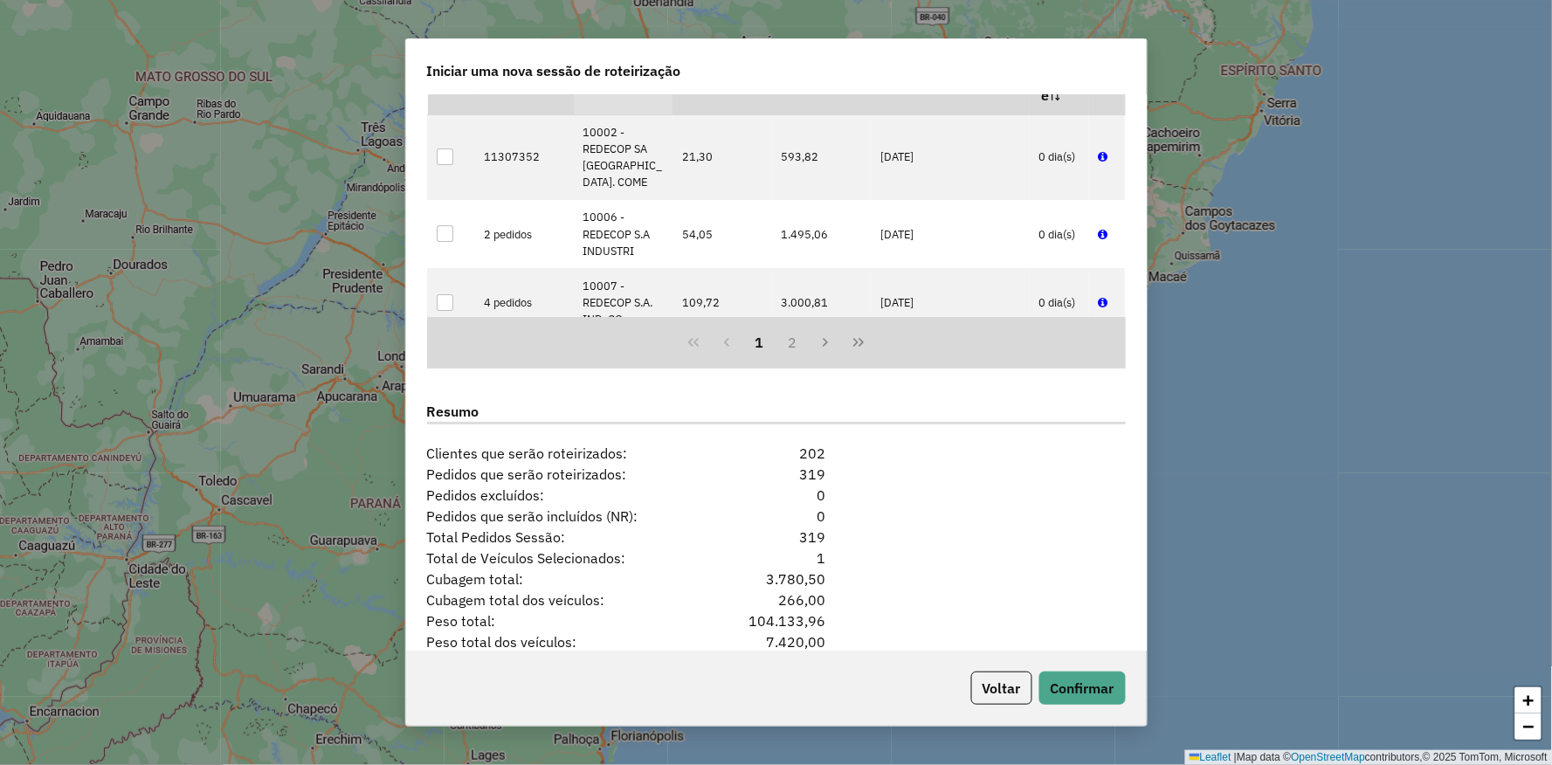
scroll to position [1934, 0]
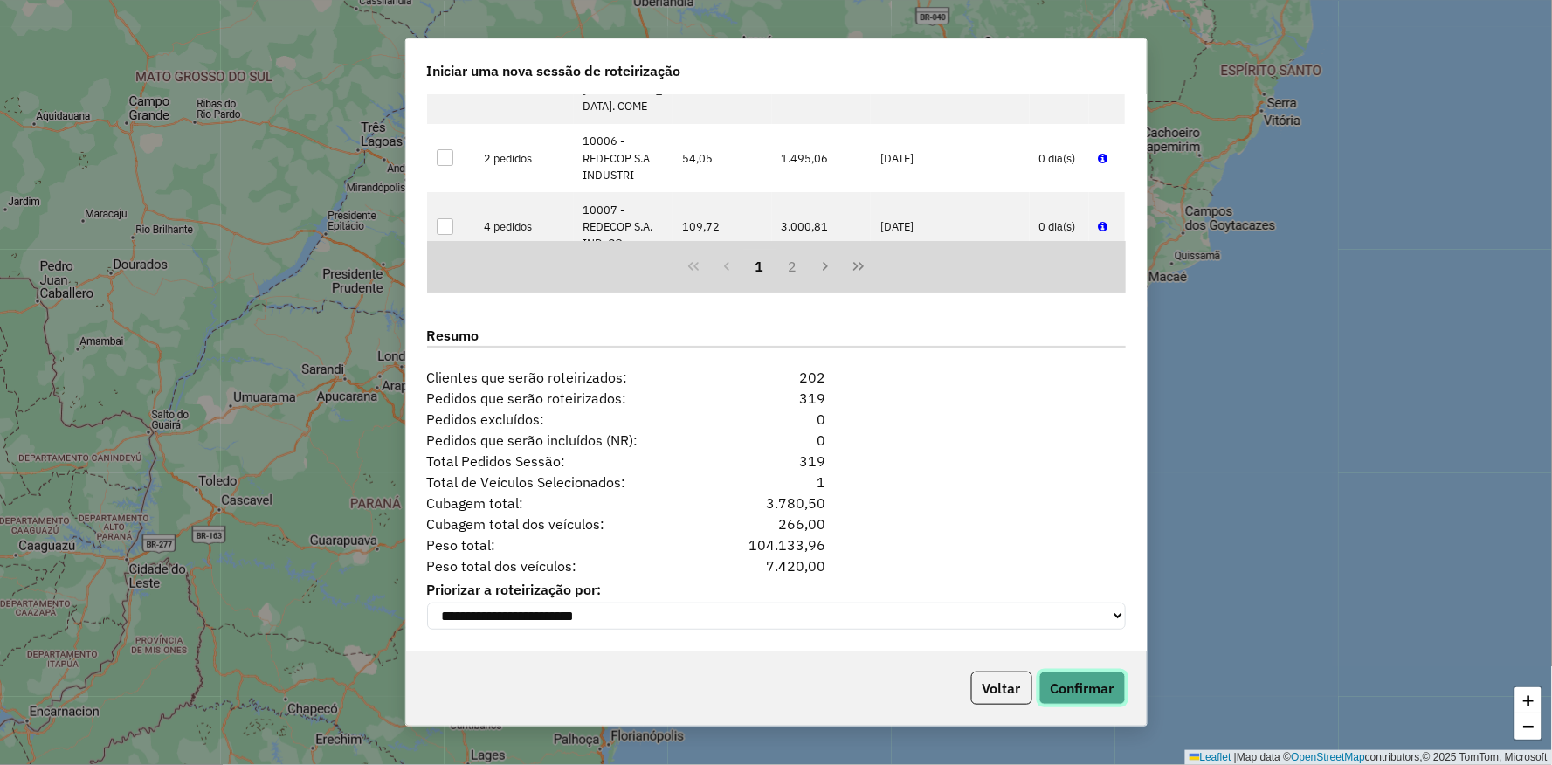
click at [1083, 692] on button "Confirmar" at bounding box center [1083, 688] width 86 height 33
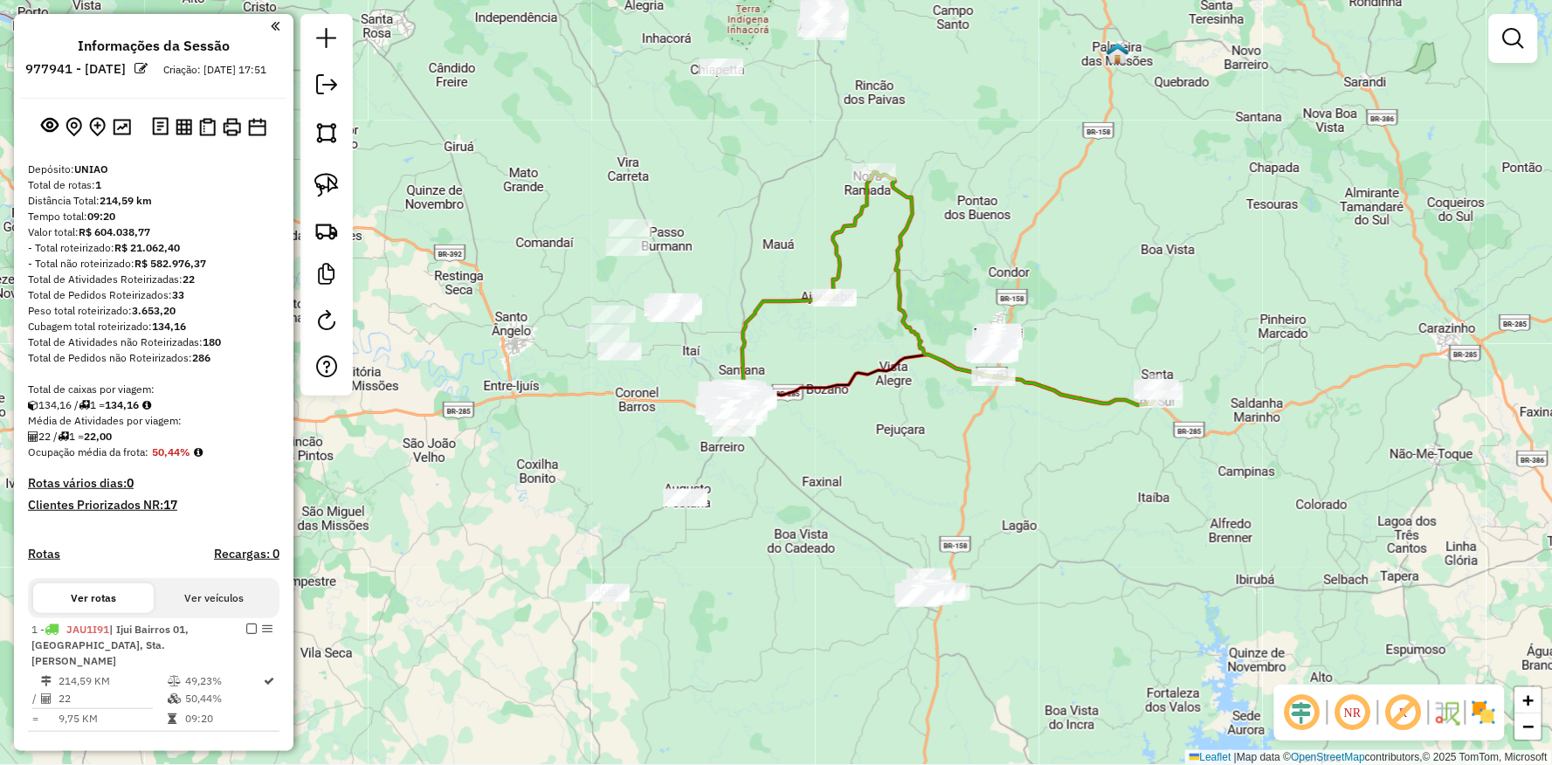
drag, startPoint x: 1002, startPoint y: 455, endPoint x: 882, endPoint y: 543, distance: 148.7
click at [882, 543] on div "Janela de atendimento Grade de atendimento Capacidade Transportadoras Veículos …" at bounding box center [776, 382] width 1552 height 765
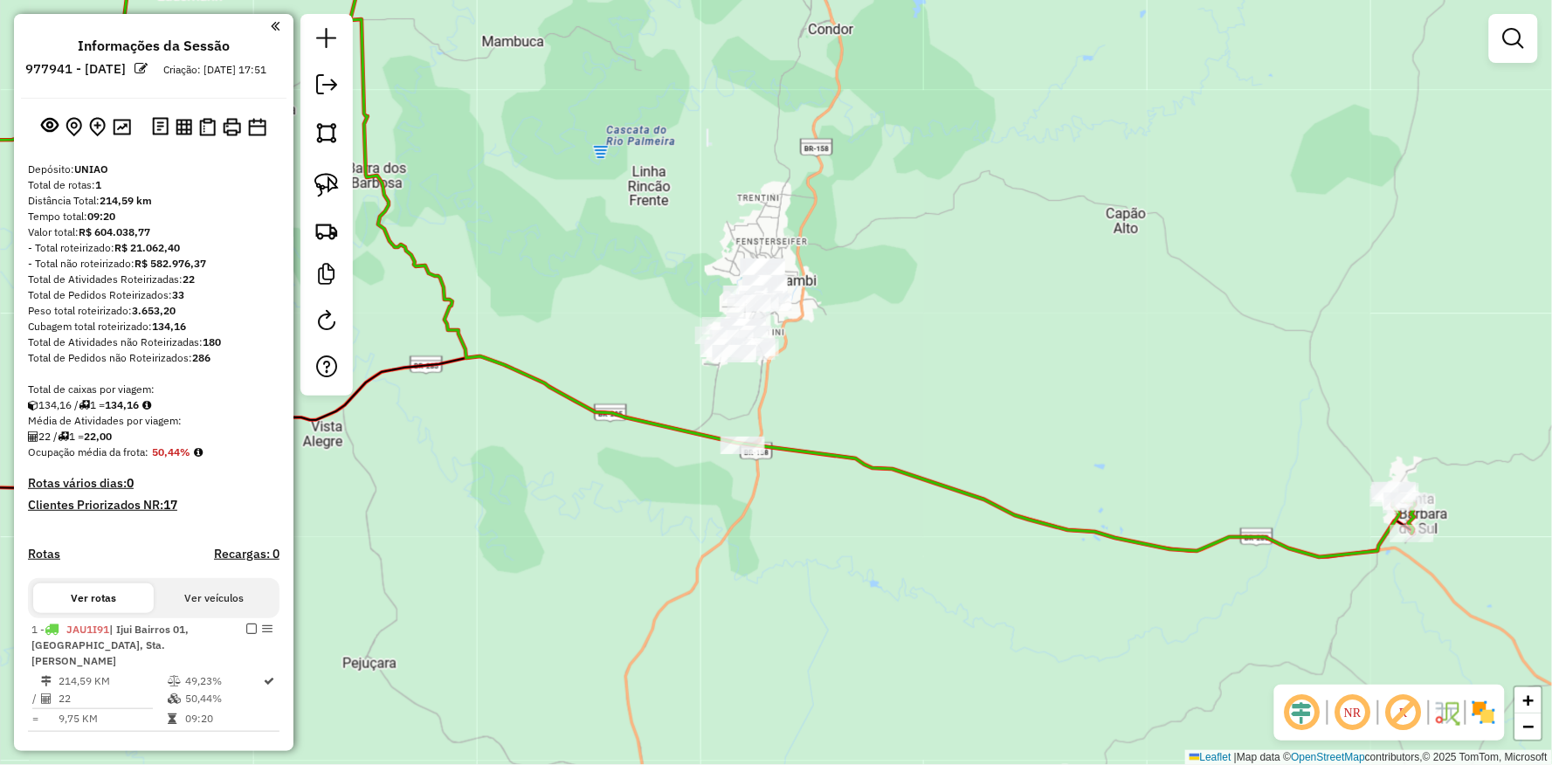
click at [718, 440] on icon at bounding box center [571, 262] width 1690 height 679
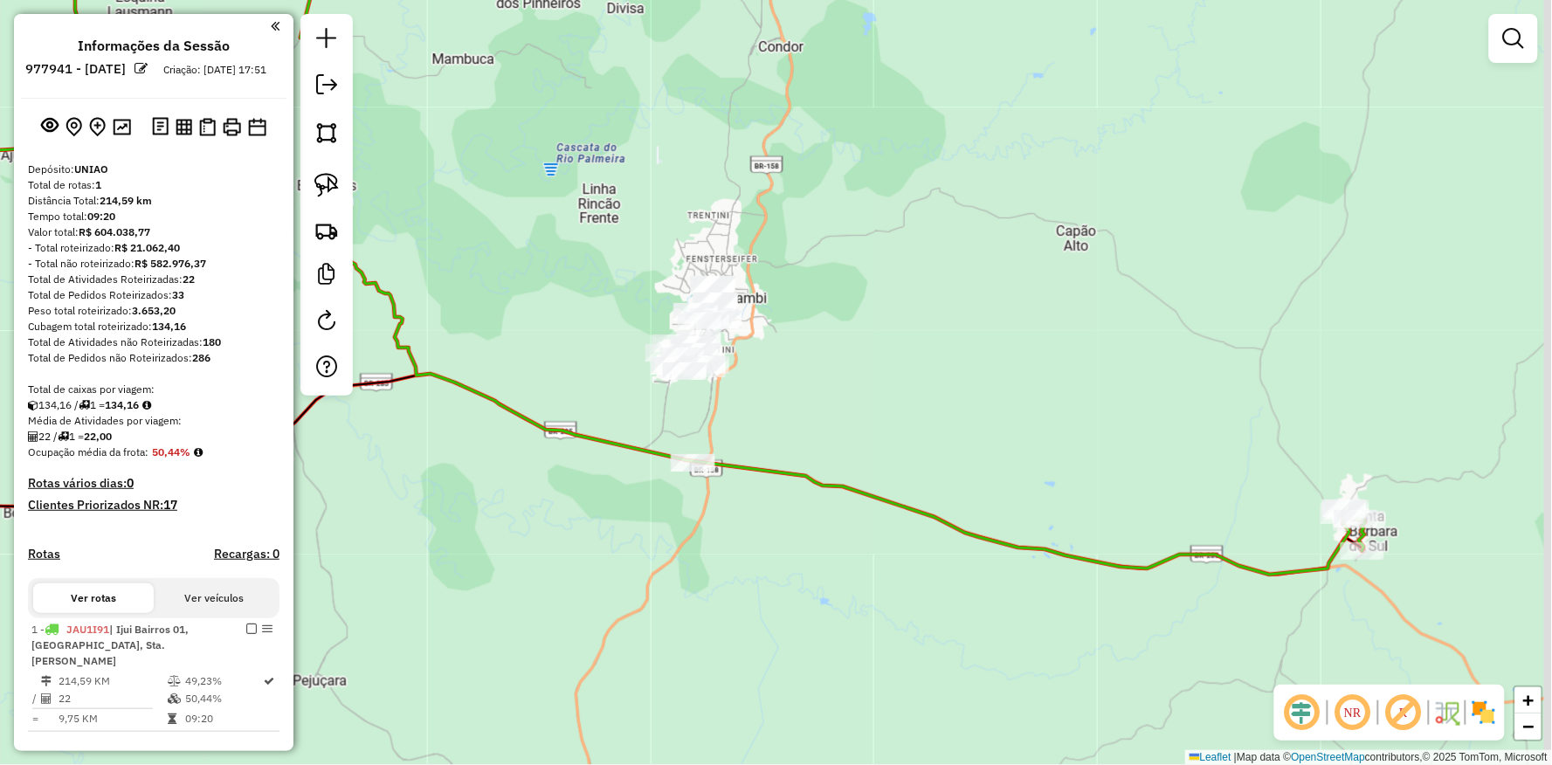
click at [546, 545] on div "Janela de atendimento Grade de atendimento Capacidade Transportadoras Veículos …" at bounding box center [776, 382] width 1552 height 765
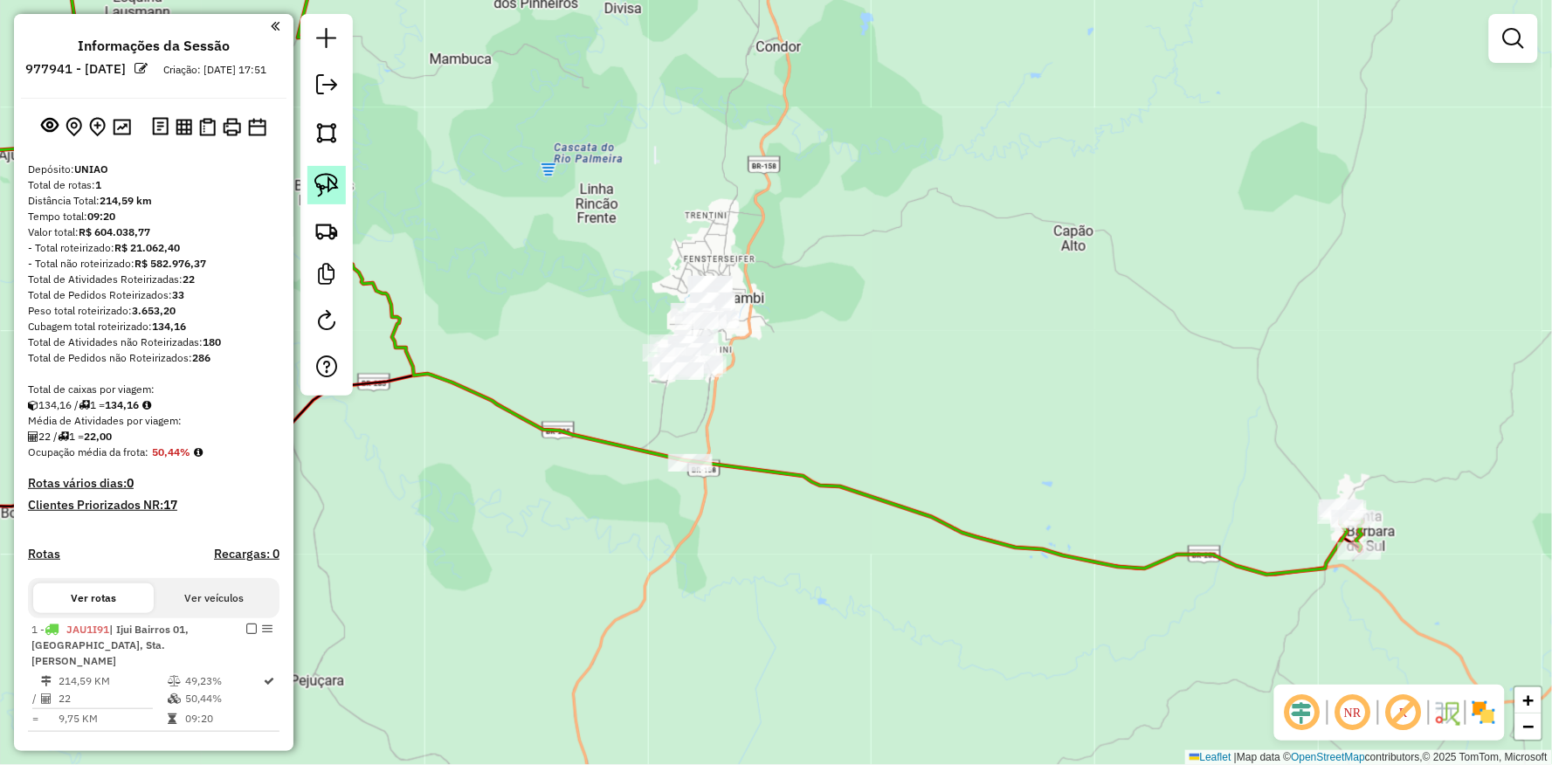
click at [336, 175] on img at bounding box center [326, 185] width 24 height 24
drag, startPoint x: 671, startPoint y: 183, endPoint x: 912, endPoint y: 294, distance: 265.4
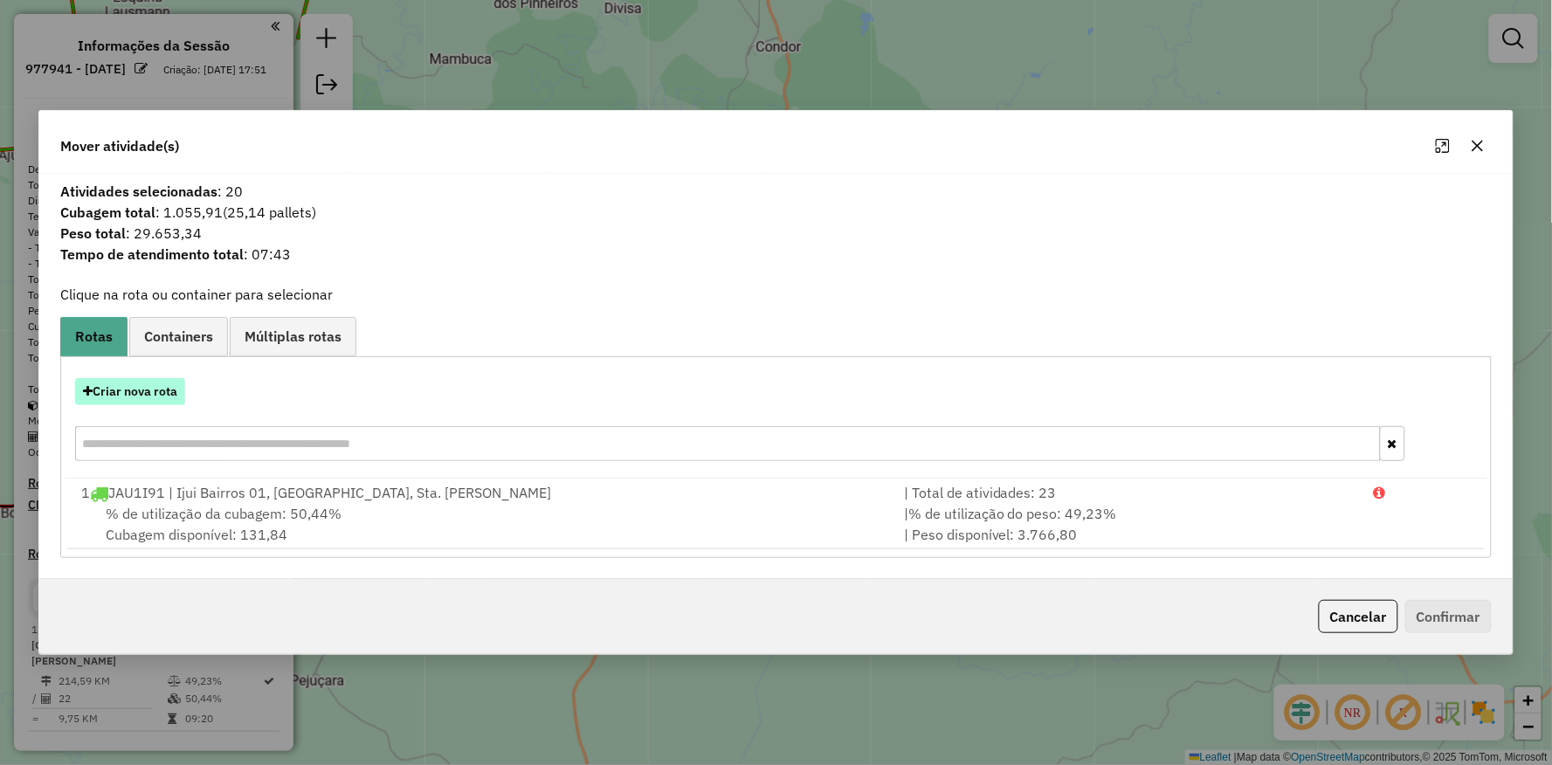
click at [176, 397] on button "Criar nova rota" at bounding box center [130, 391] width 110 height 27
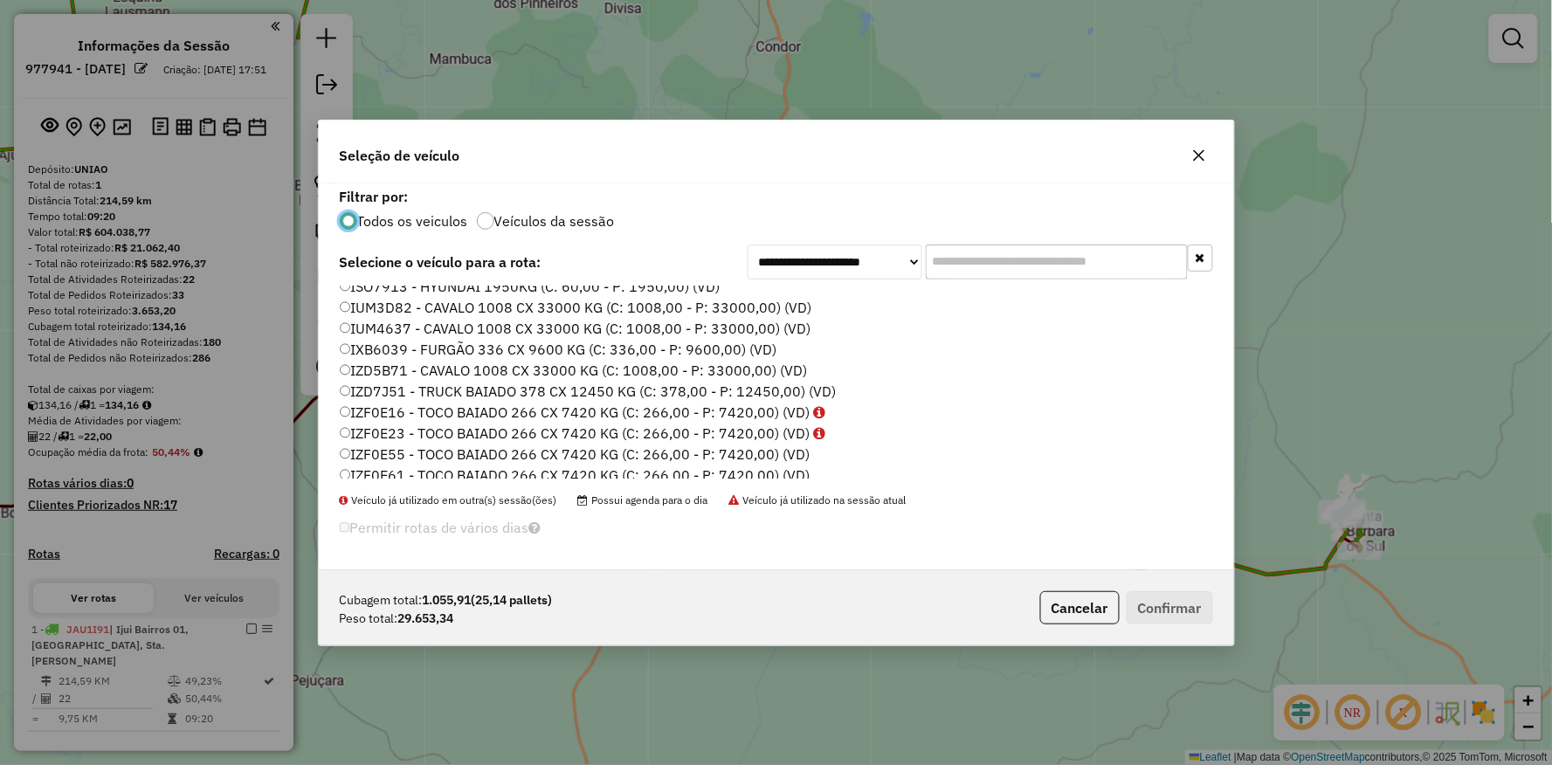
scroll to position [194, 0]
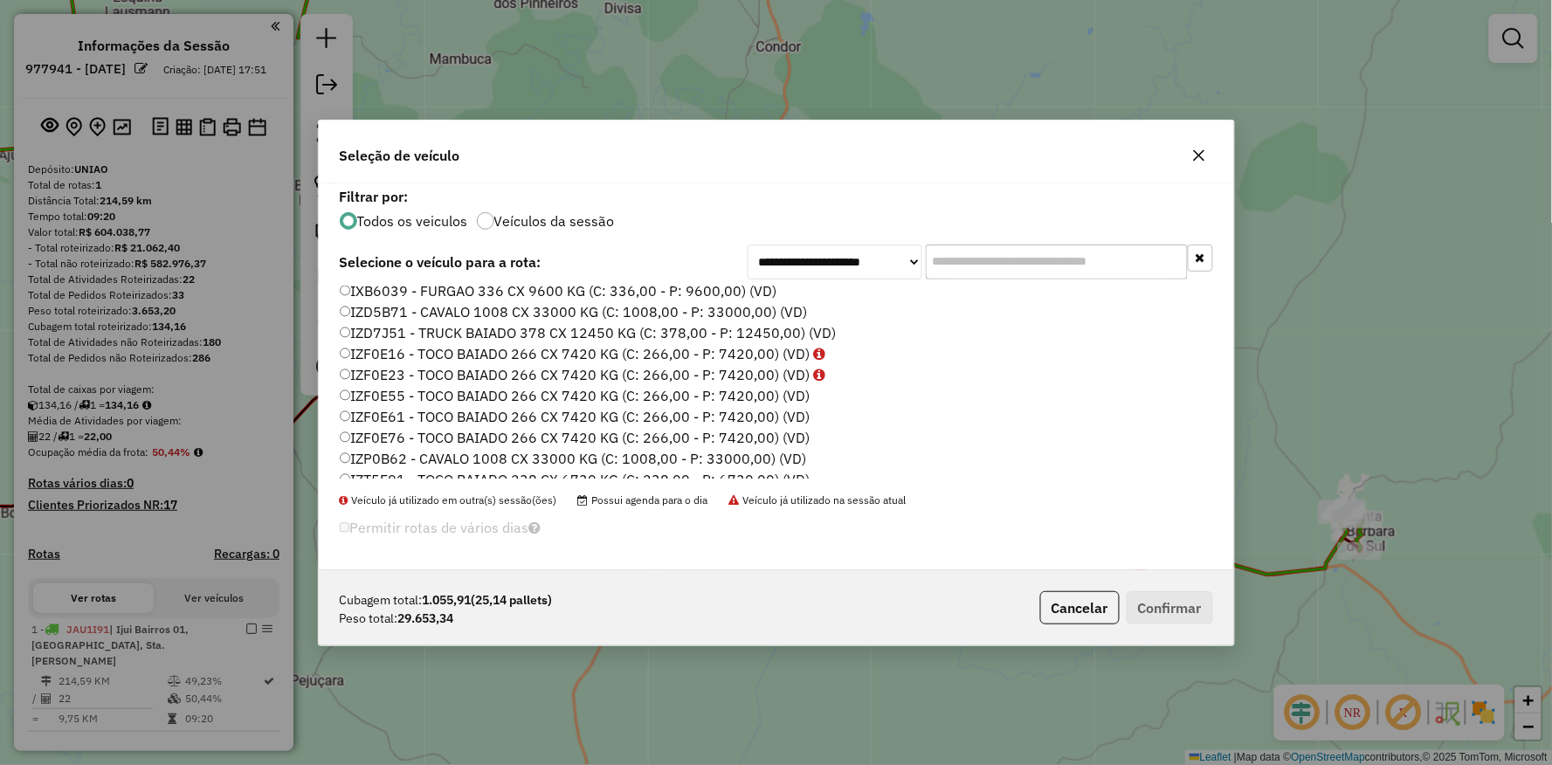
click at [391, 431] on label "IZF0E76 - TOCO BAIADO 266 CX 7420 KG (C: 266,00 - P: 7420,00) (VD)" at bounding box center [575, 437] width 471 height 21
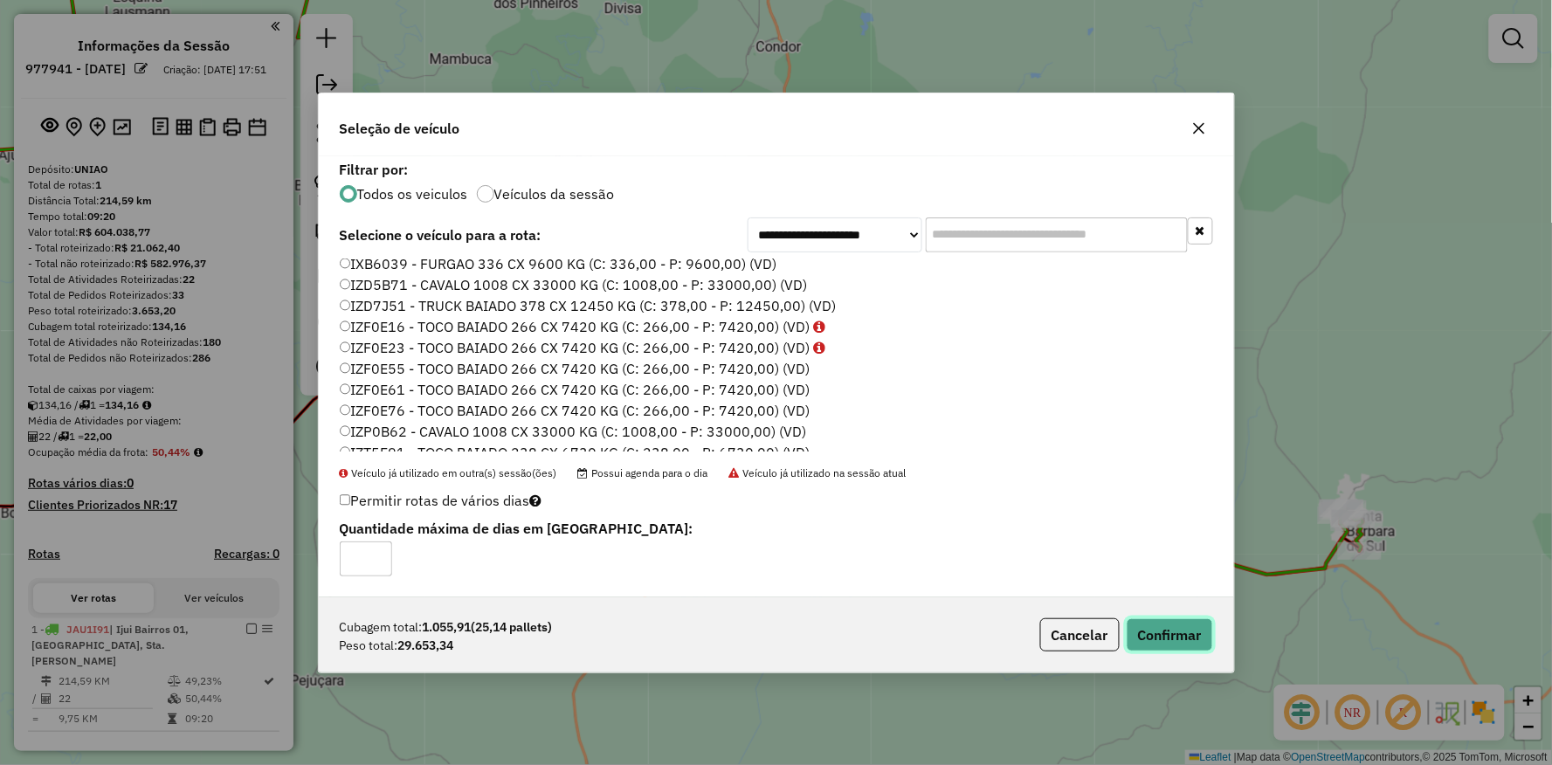
click at [1155, 623] on button "Confirmar" at bounding box center [1170, 634] width 86 height 33
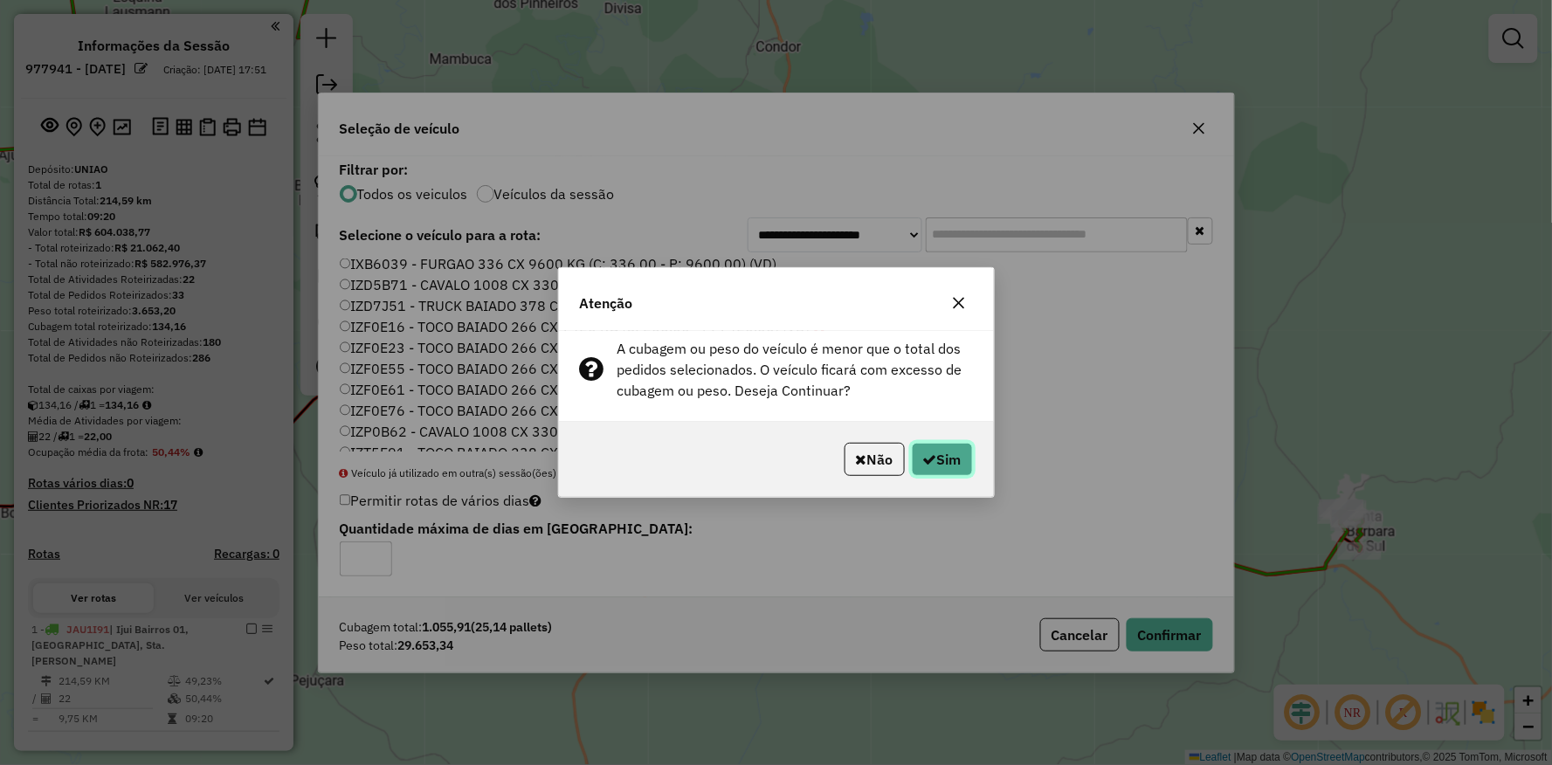
click at [935, 464] on button "Sim" at bounding box center [942, 459] width 61 height 33
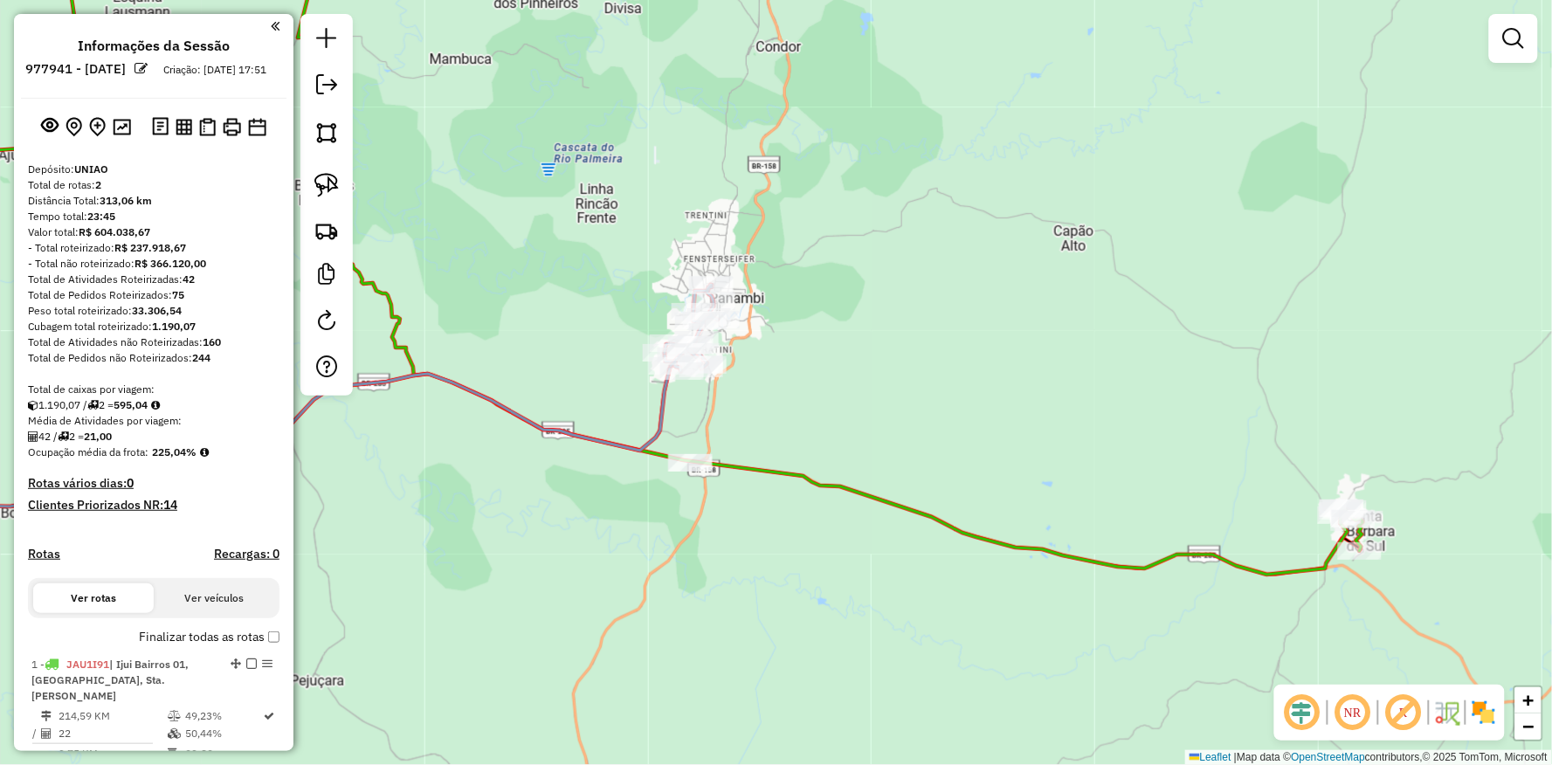
click at [764, 577] on div "Janela de atendimento Grade de atendimento Capacidade Transportadoras Veículos …" at bounding box center [776, 382] width 1552 height 765
drag, startPoint x: 918, startPoint y: 555, endPoint x: 886, endPoint y: 519, distance: 48.2
click at [917, 555] on div "Janela de atendimento Grade de atendimento Capacidade Transportadoras Veículos …" at bounding box center [776, 382] width 1552 height 765
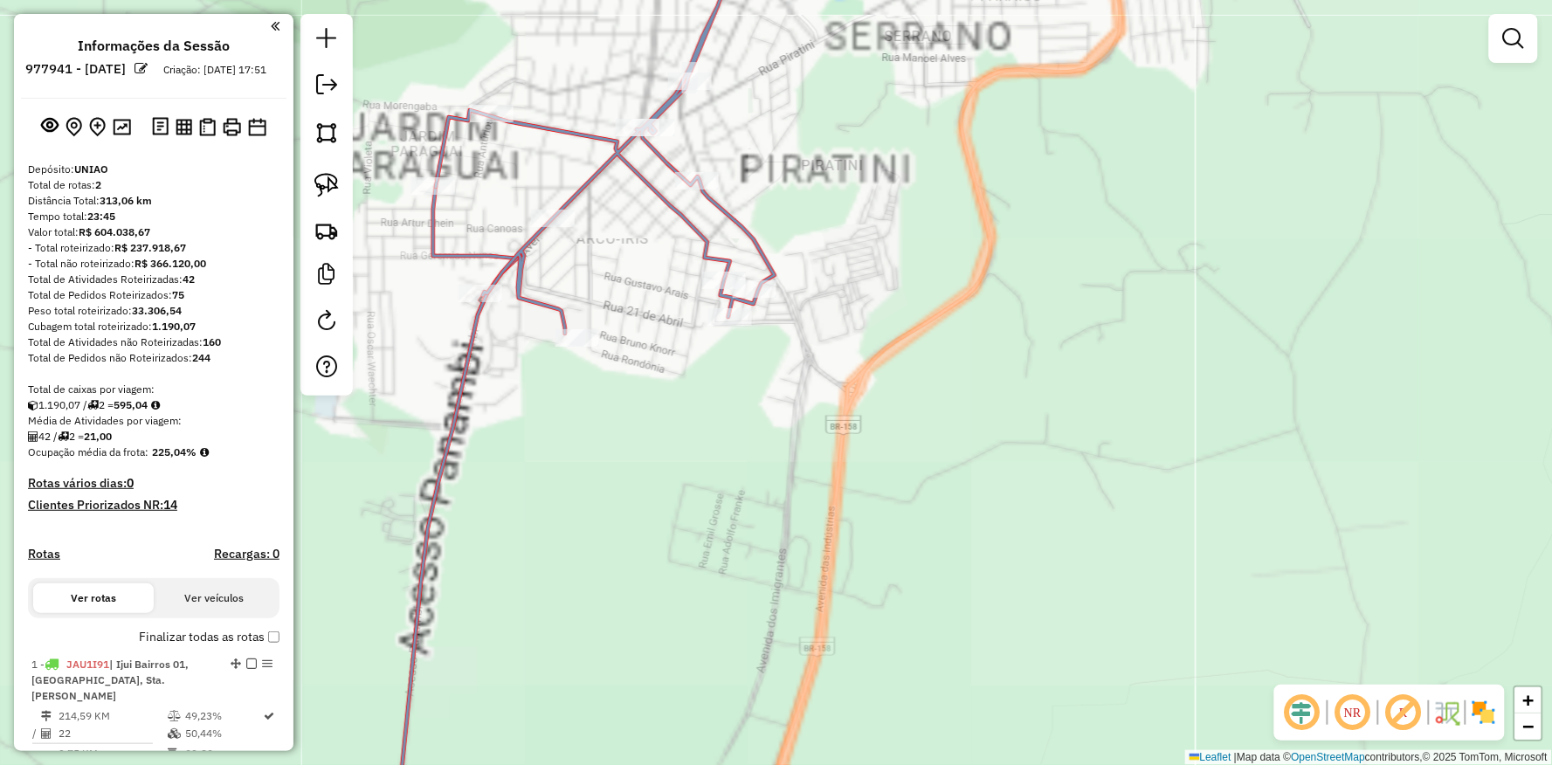
click at [542, 330] on div "Rota 2 - Placa IZF0E76 1202 - COTRIPAL AGROPECUARI Janela de atendimento Grade …" at bounding box center [776, 382] width 1552 height 765
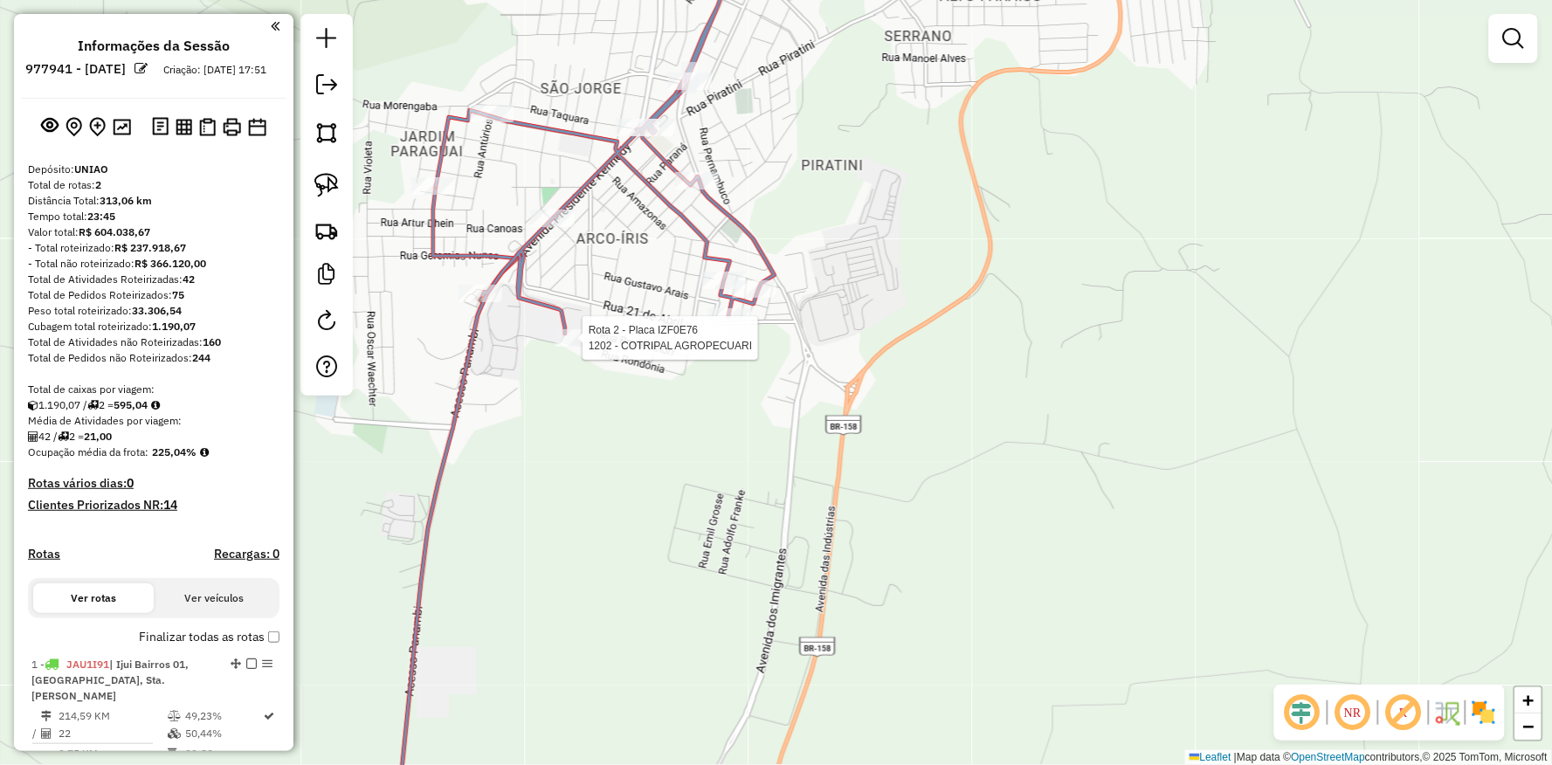
select select "**********"
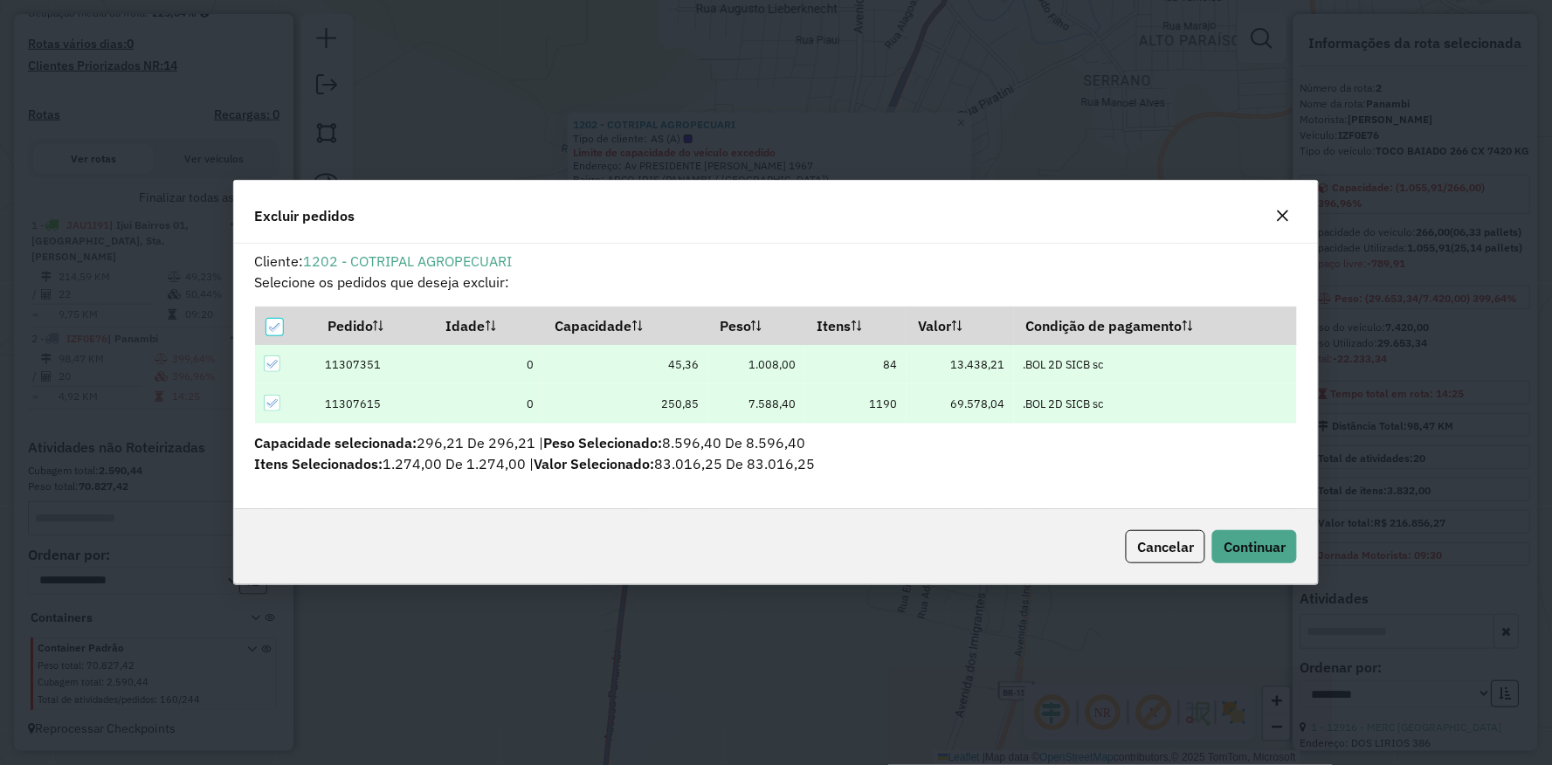
scroll to position [10, 4]
click at [1233, 529] on div "Cancelar Continuar" at bounding box center [776, 546] width 1085 height 75
click at [1240, 540] on span "Continuar" at bounding box center [1255, 546] width 62 height 17
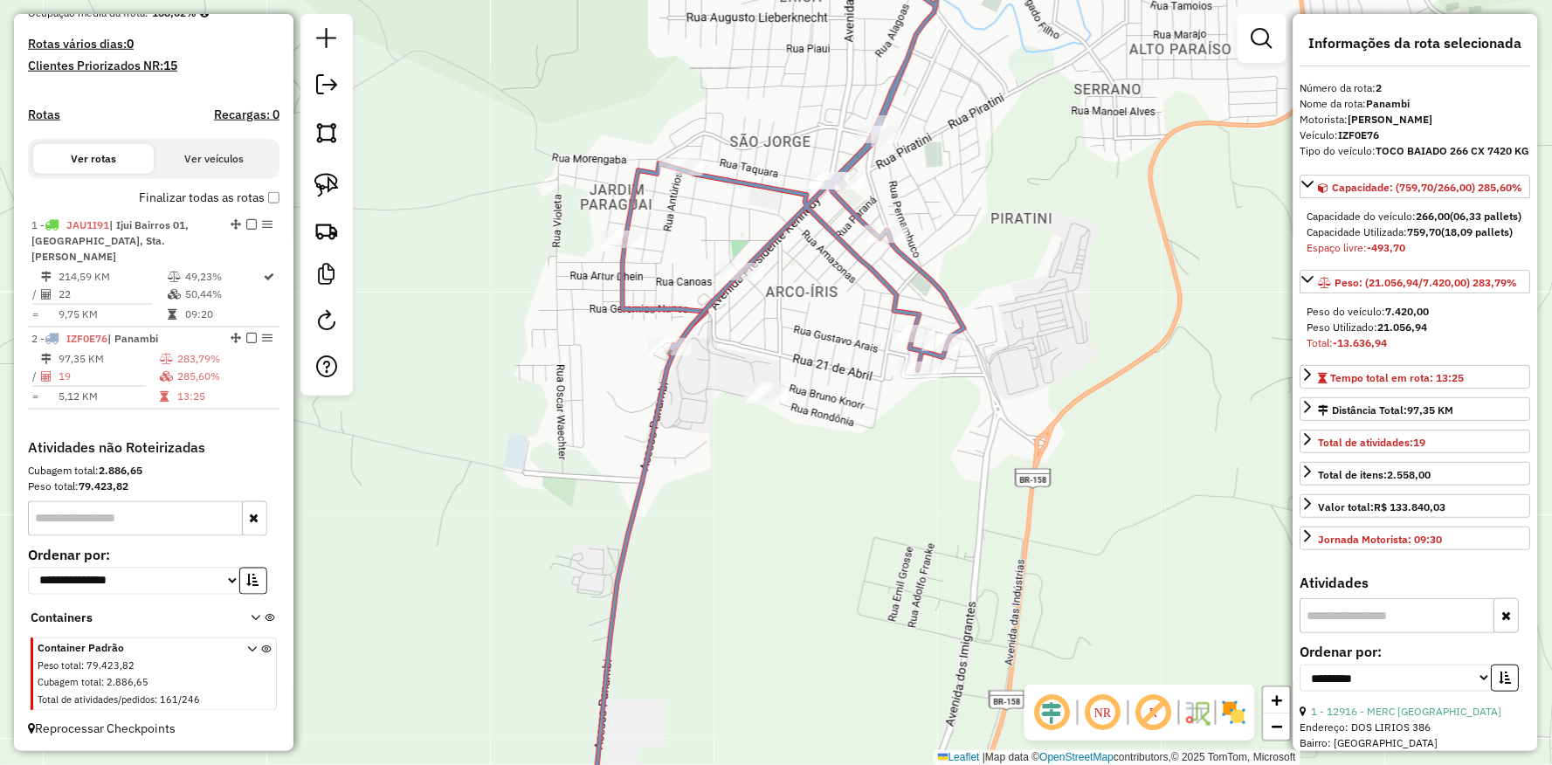
drag, startPoint x: 1054, startPoint y: 341, endPoint x: 946, endPoint y: 519, distance: 208.5
click at [950, 512] on div "Janela de atendimento Grade de atendimento Capacidade Transportadoras Veículos …" at bounding box center [776, 382] width 1552 height 765
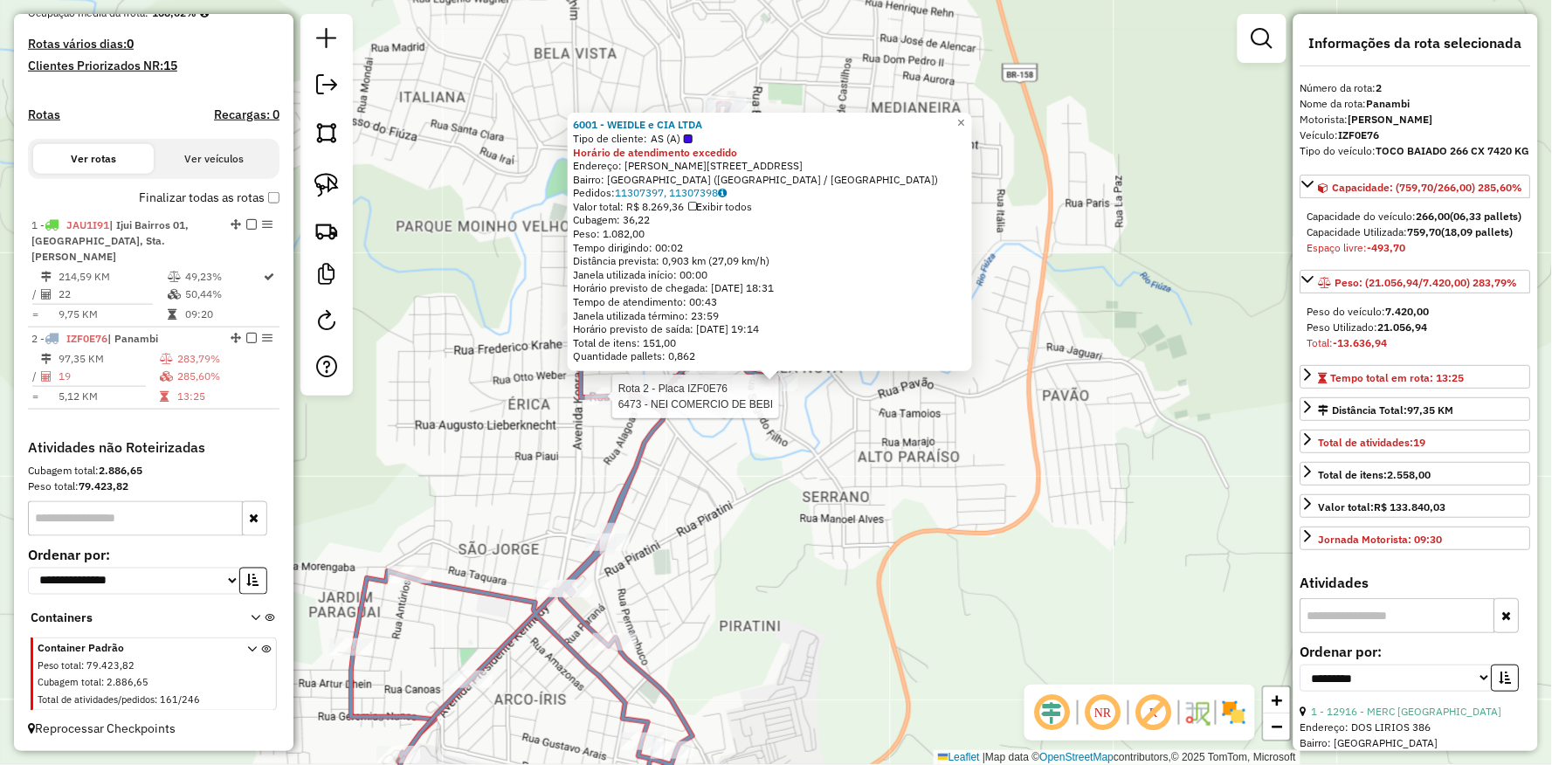
click at [625, 405] on div at bounding box center [607, 396] width 44 height 17
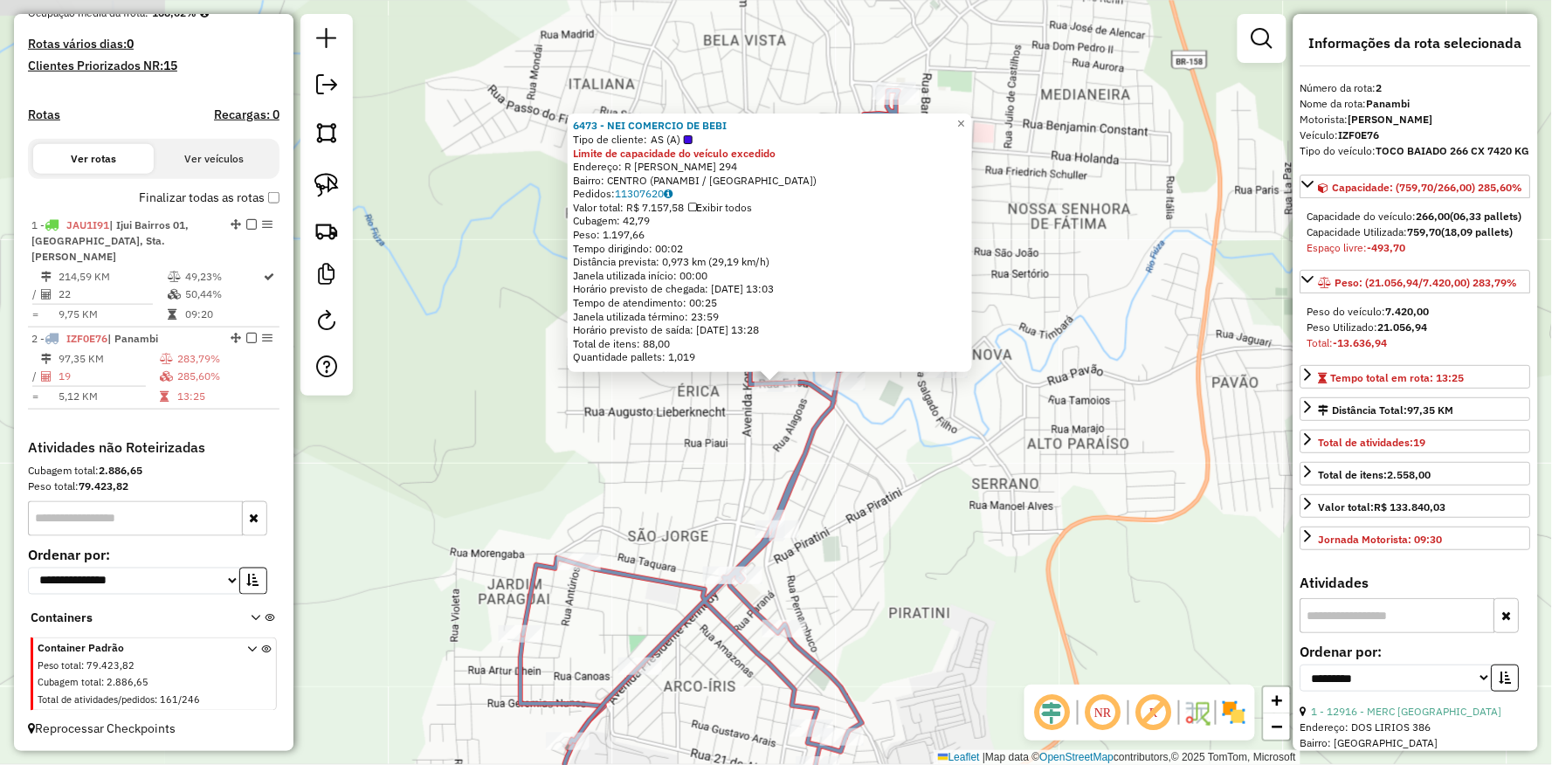
click at [649, 444] on div "Rota 2 - Placa IZF0E76 6473 - NEI COMERCIO DE BEBI 6473 - NEI COMERCIO DE BEBI …" at bounding box center [776, 382] width 1552 height 765
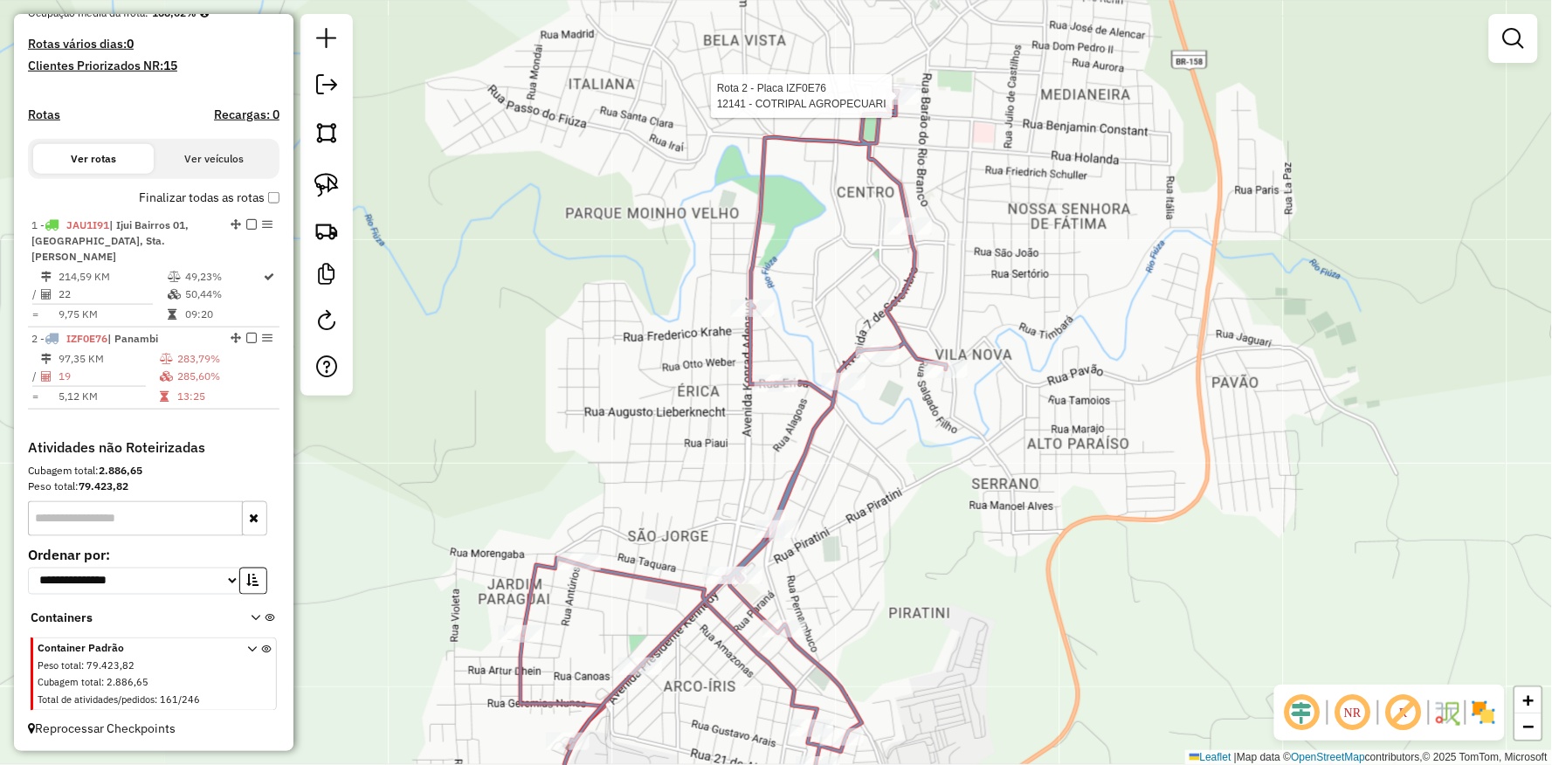
select select "**********"
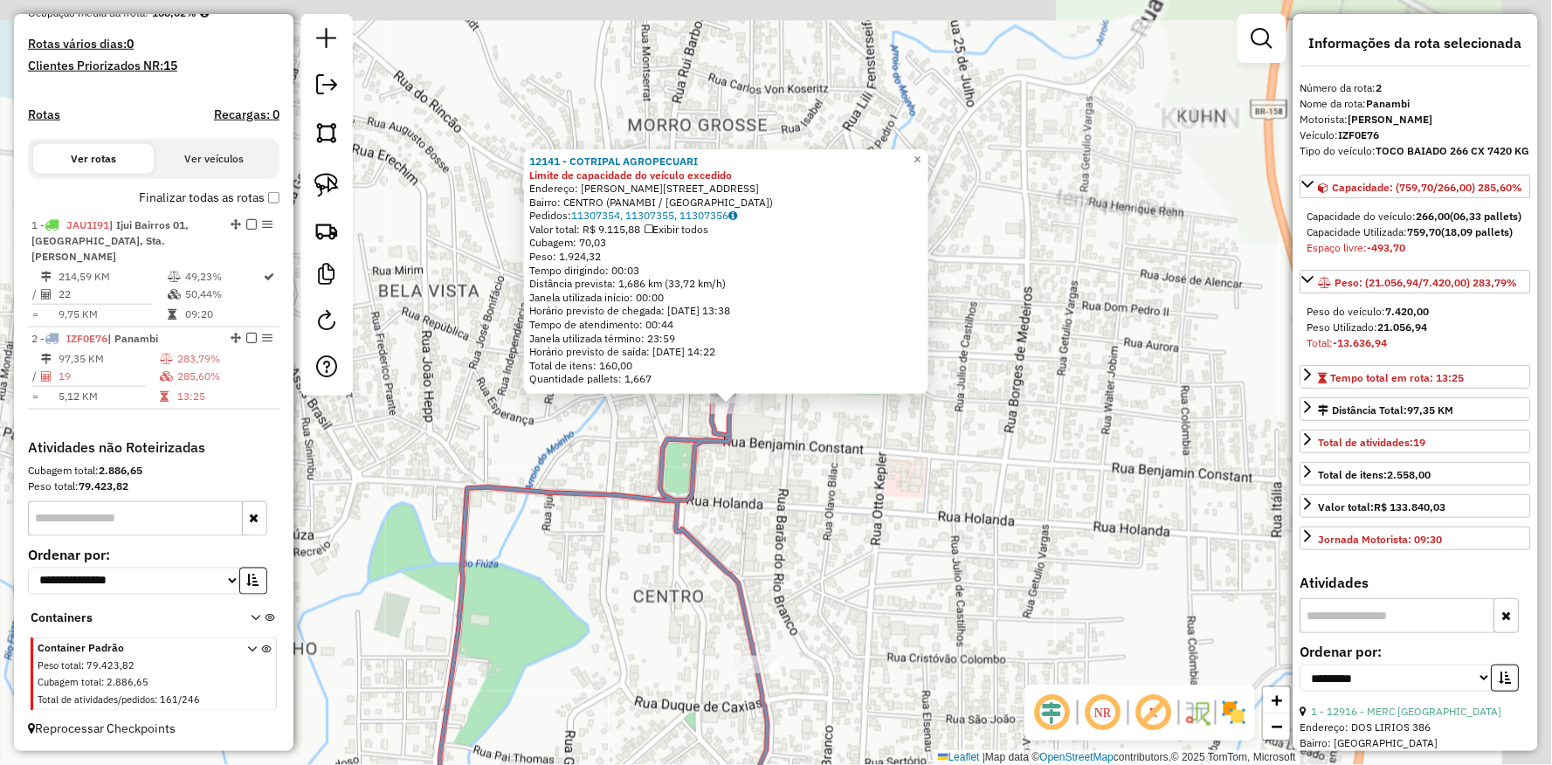
drag, startPoint x: 751, startPoint y: 440, endPoint x: 697, endPoint y: 482, distance: 68.5
click at [697, 482] on icon at bounding box center [603, 638] width 330 height 489
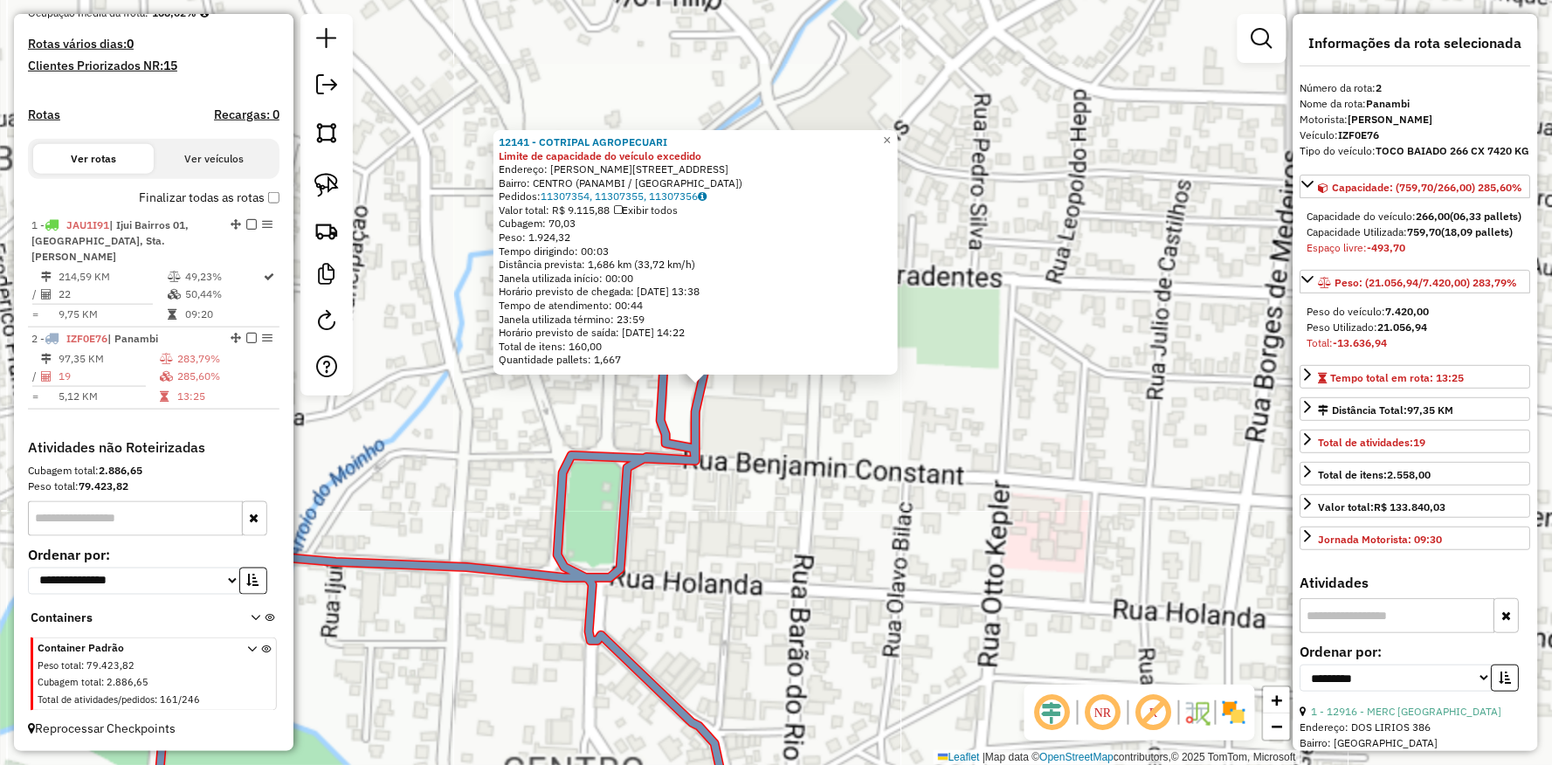
click at [763, 421] on div "12141 - COTRIPAL AGROPECUARI Limite de capacidade do veículo excedido Endereço:…" at bounding box center [776, 382] width 1552 height 765
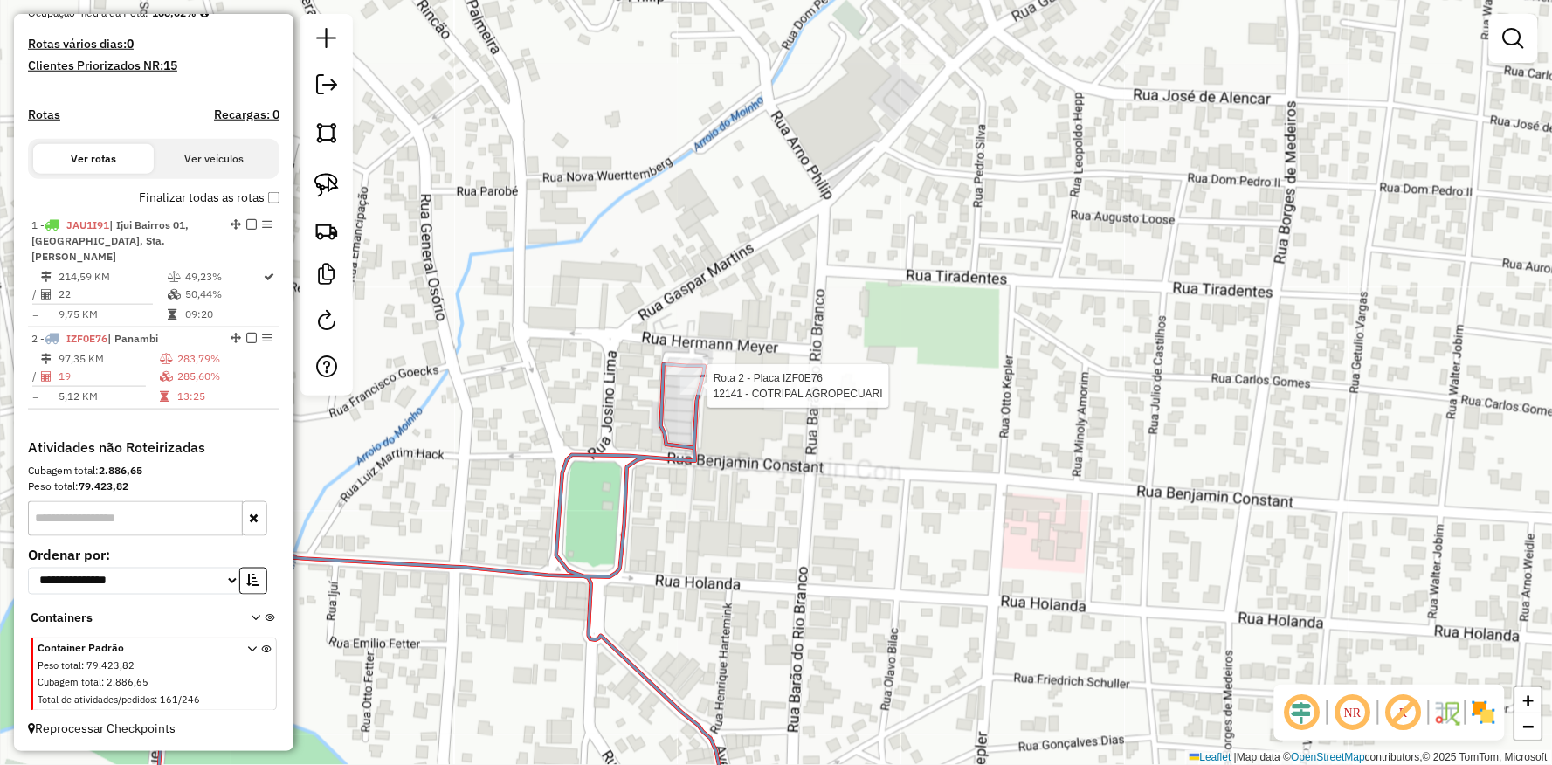
click at [712, 370] on icon at bounding box center [444, 603] width 583 height 478
select select "**********"
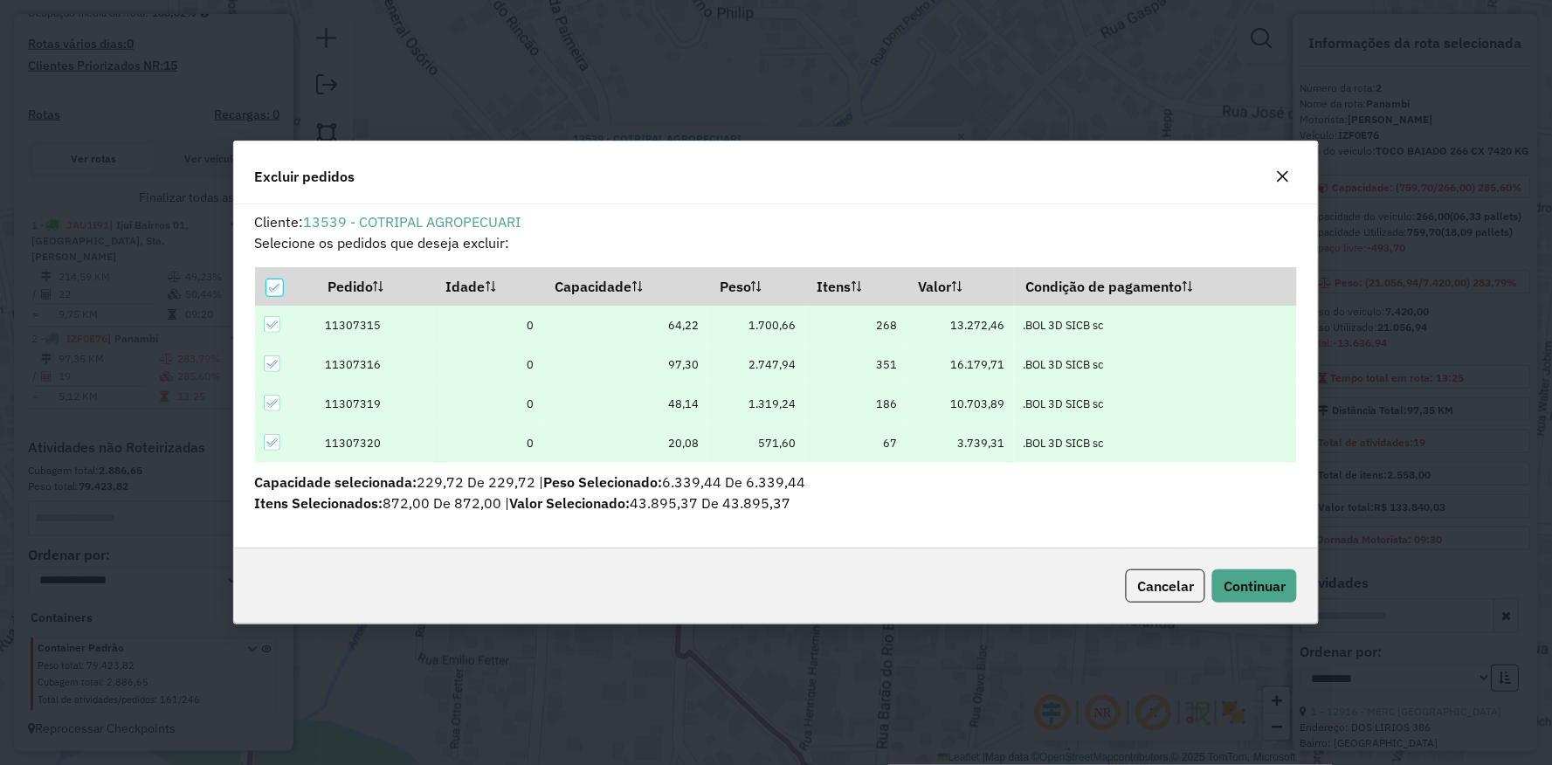
scroll to position [0, 0]
click at [1280, 579] on span "Continuar" at bounding box center [1255, 585] width 62 height 17
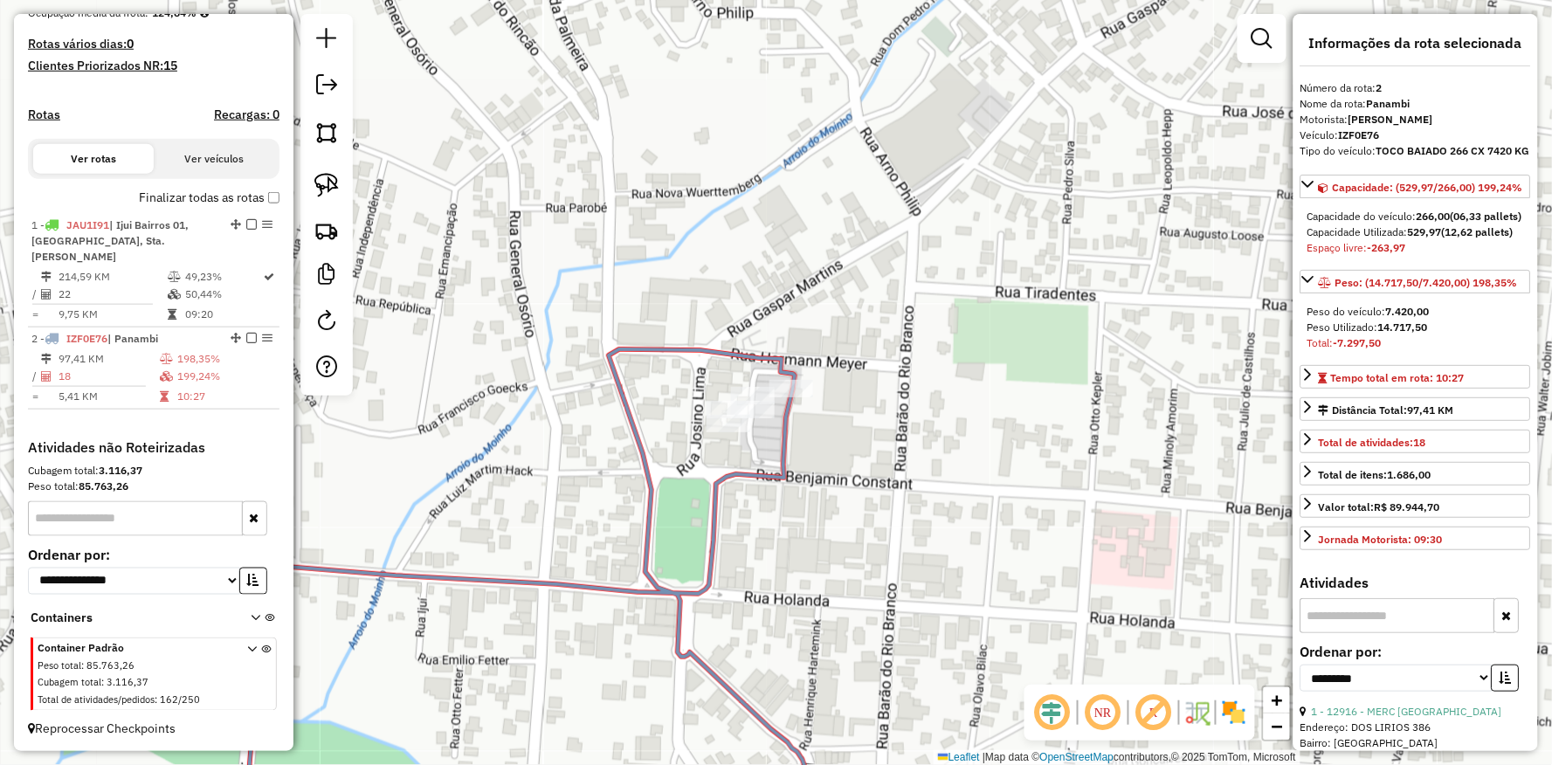
click at [805, 402] on div "Janela de atendimento Grade de atendimento Capacidade Transportadoras Veículos …" at bounding box center [776, 382] width 1552 height 765
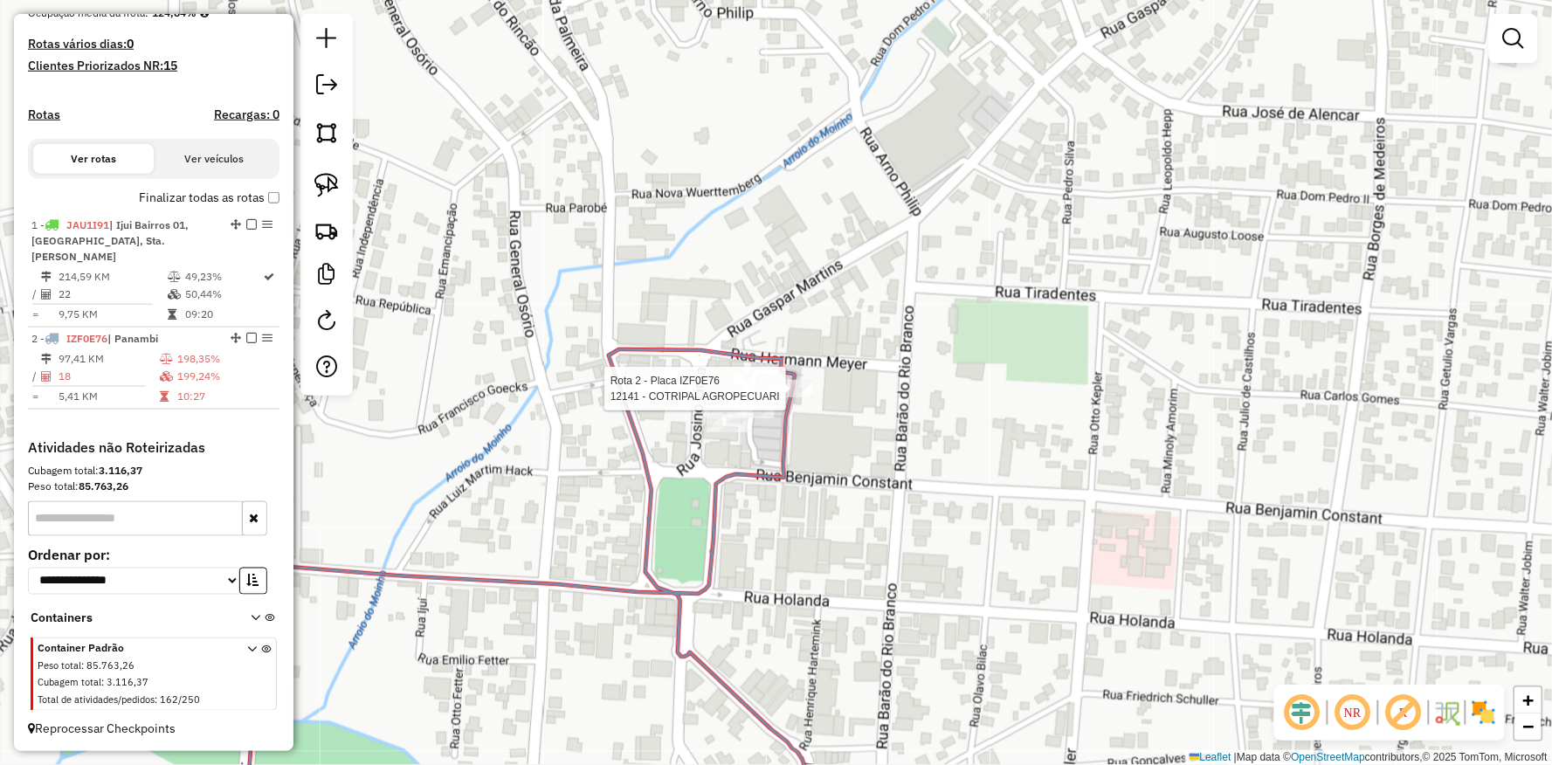
select select "**********"
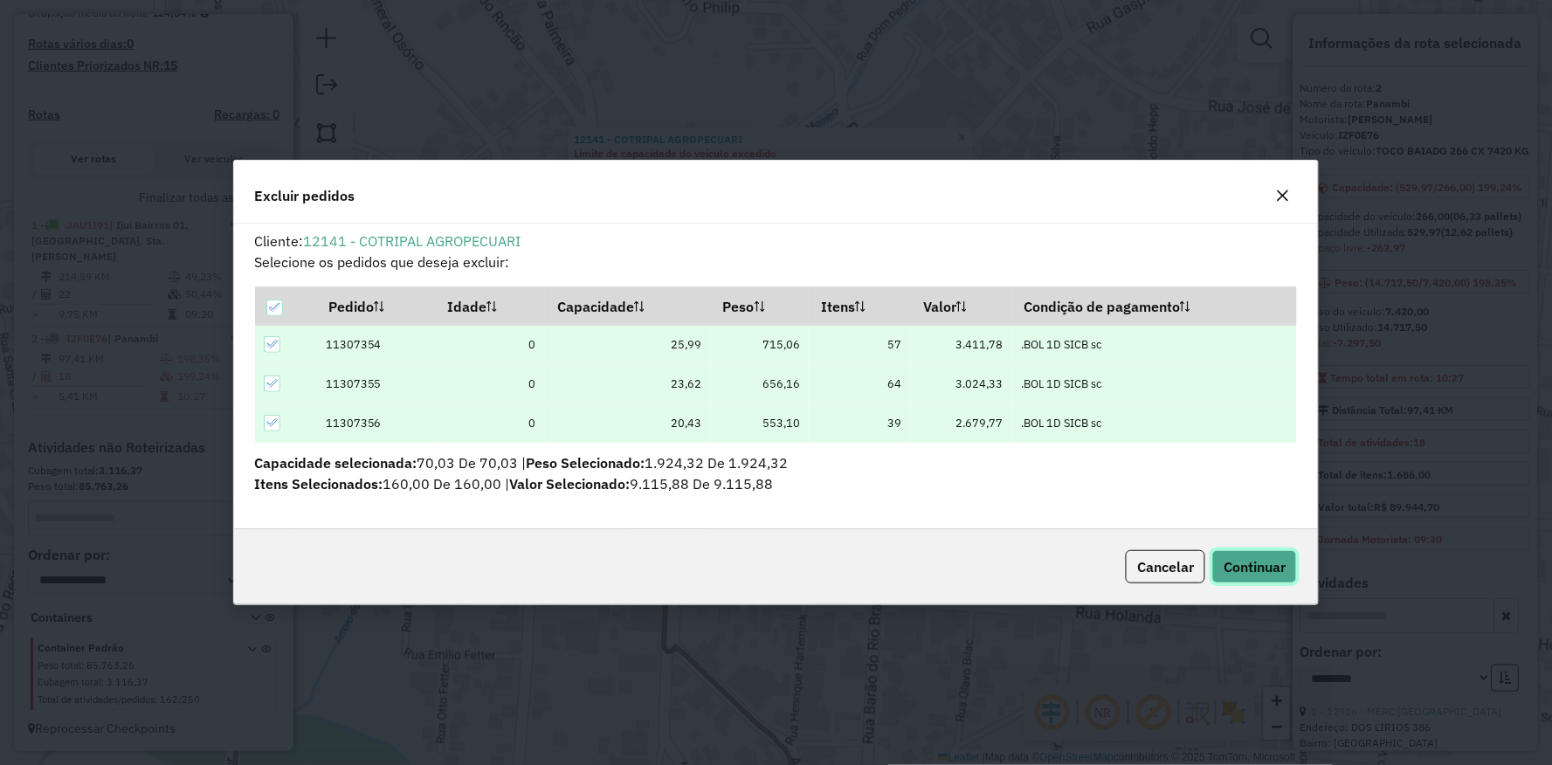
click at [1255, 558] on span "Continuar" at bounding box center [1255, 566] width 62 height 17
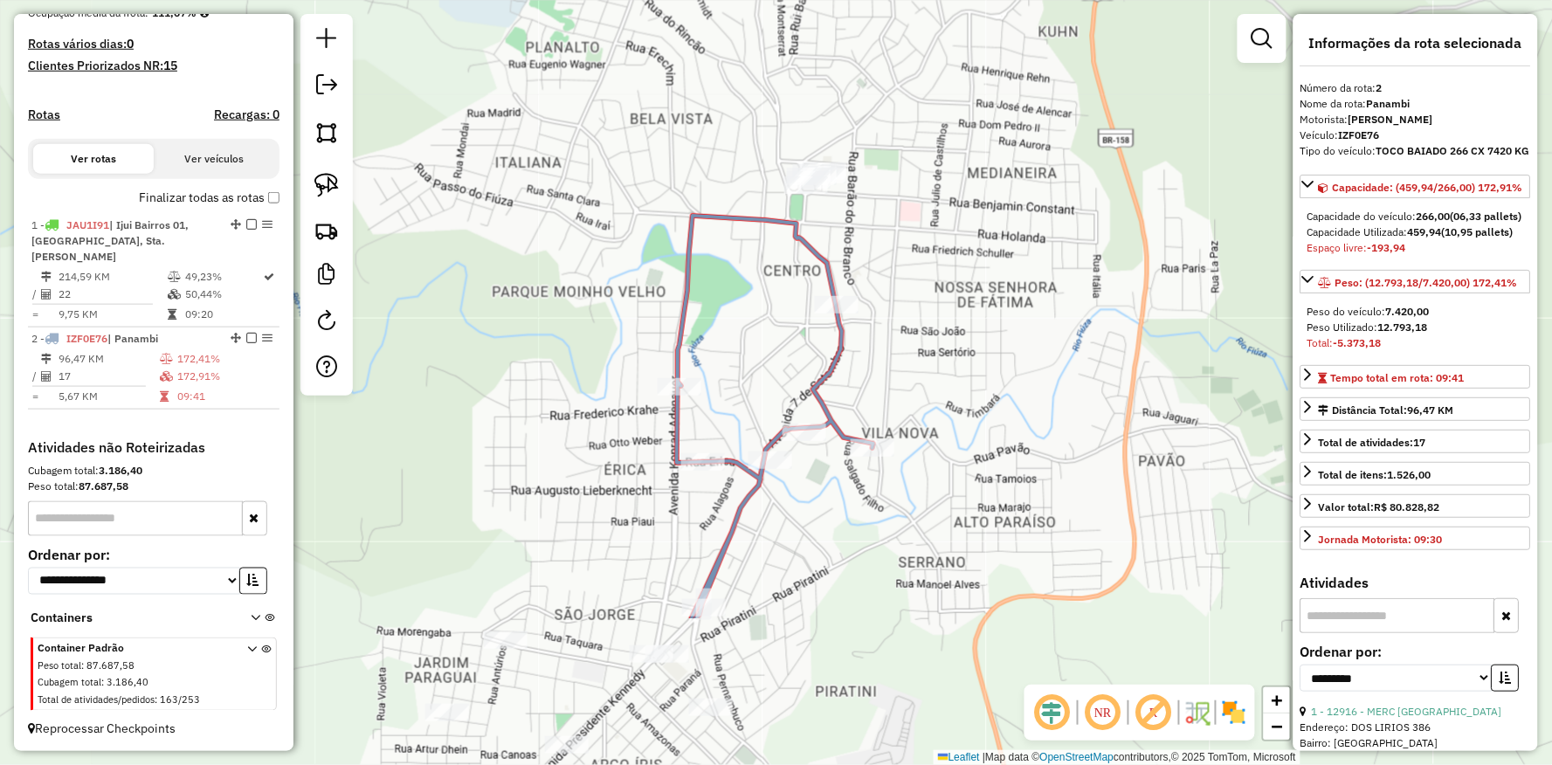
drag, startPoint x: 920, startPoint y: 327, endPoint x: 889, endPoint y: 242, distance: 90.1
click at [889, 243] on div "Janela de atendimento Grade de atendimento Capacidade Transportadoras Veículos …" at bounding box center [776, 382] width 1552 height 765
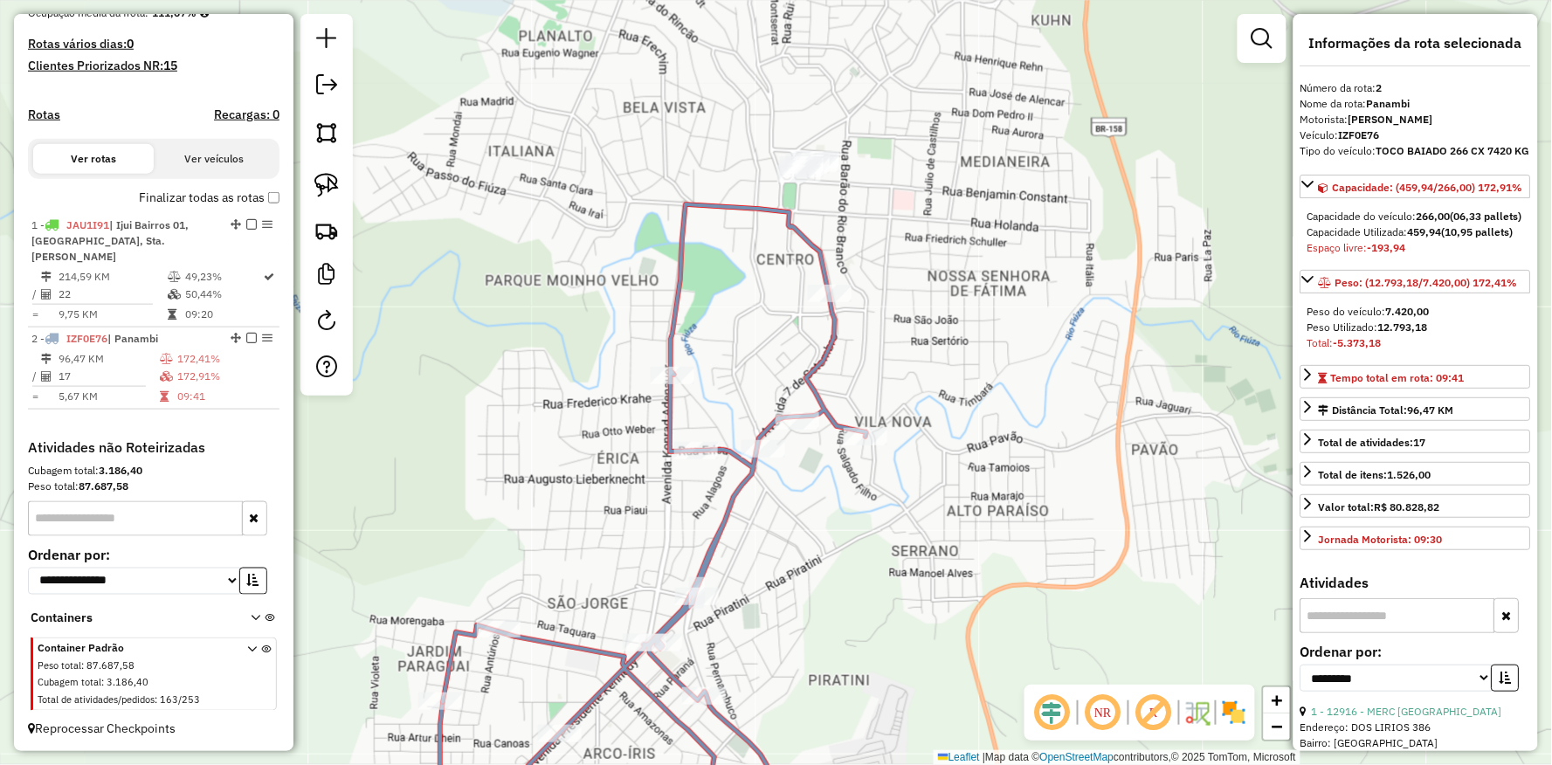
drag, startPoint x: 722, startPoint y: 521, endPoint x: 729, endPoint y: 255, distance: 265.6
click at [729, 255] on icon at bounding box center [655, 518] width 424 height 628
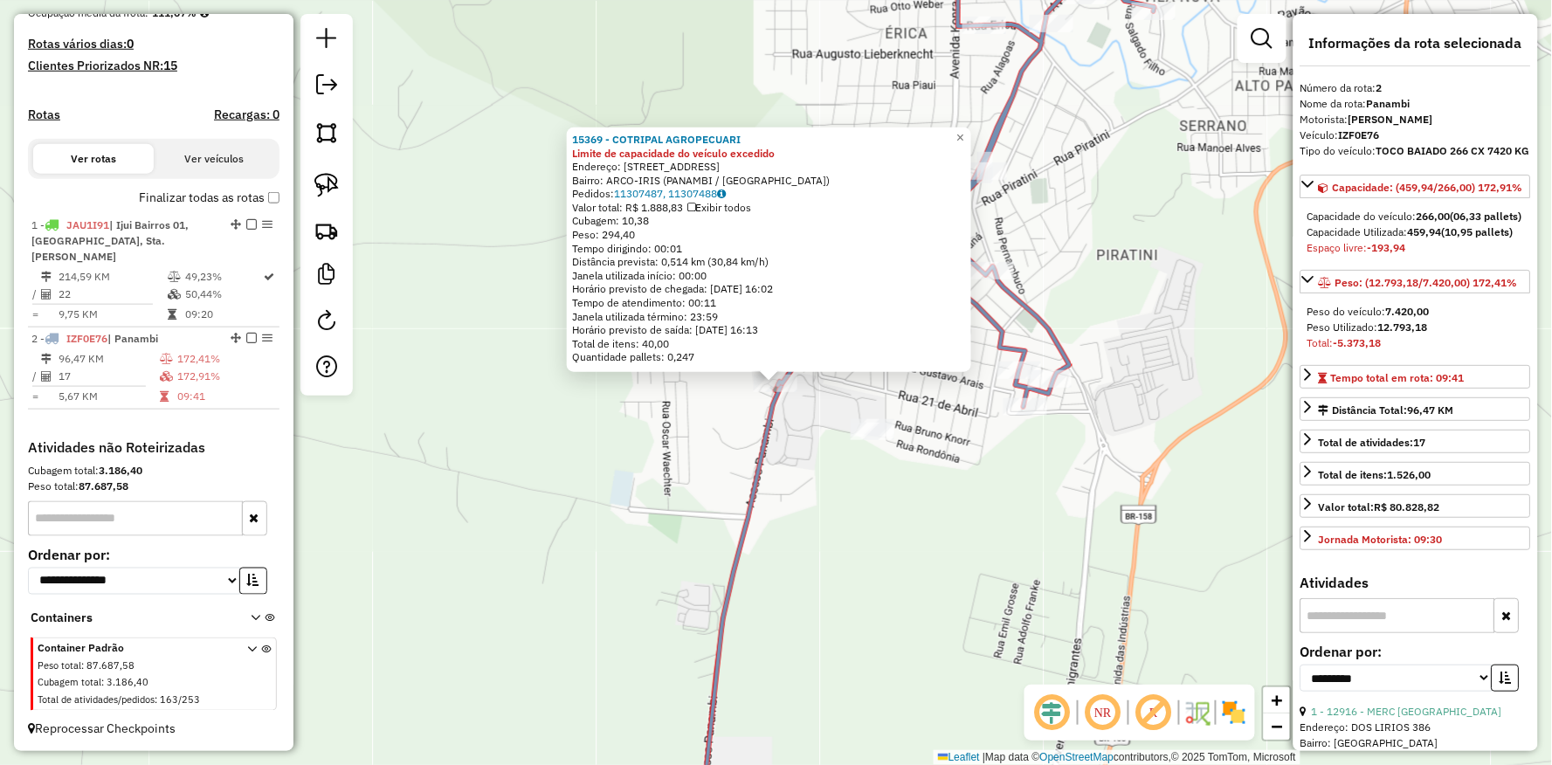
click at [634, 463] on div "15369 - COTRIPAL AGROPECUARI Limite de capacidade do veículo excedido Endereço:…" at bounding box center [776, 382] width 1552 height 765
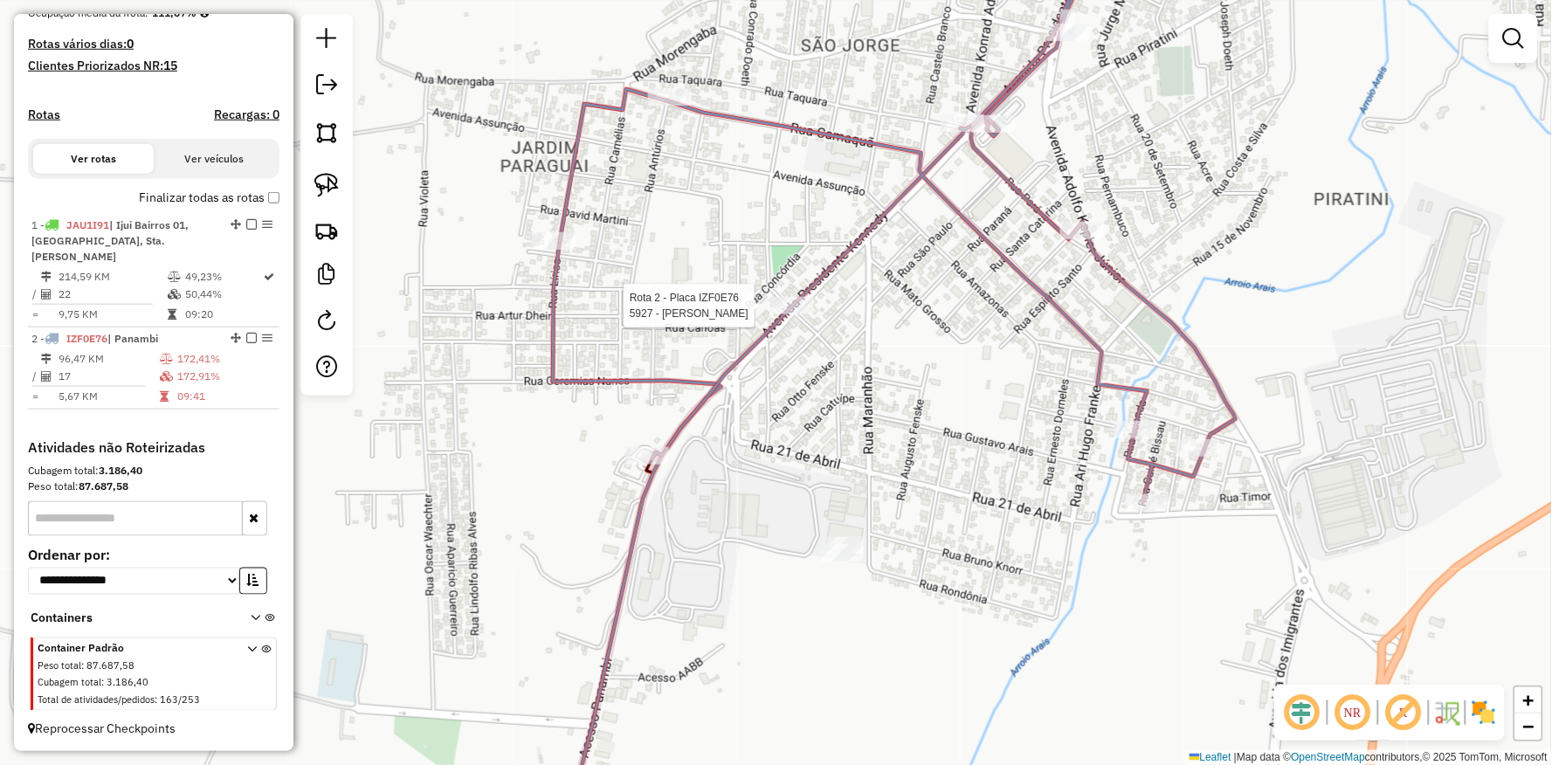
select select "**********"
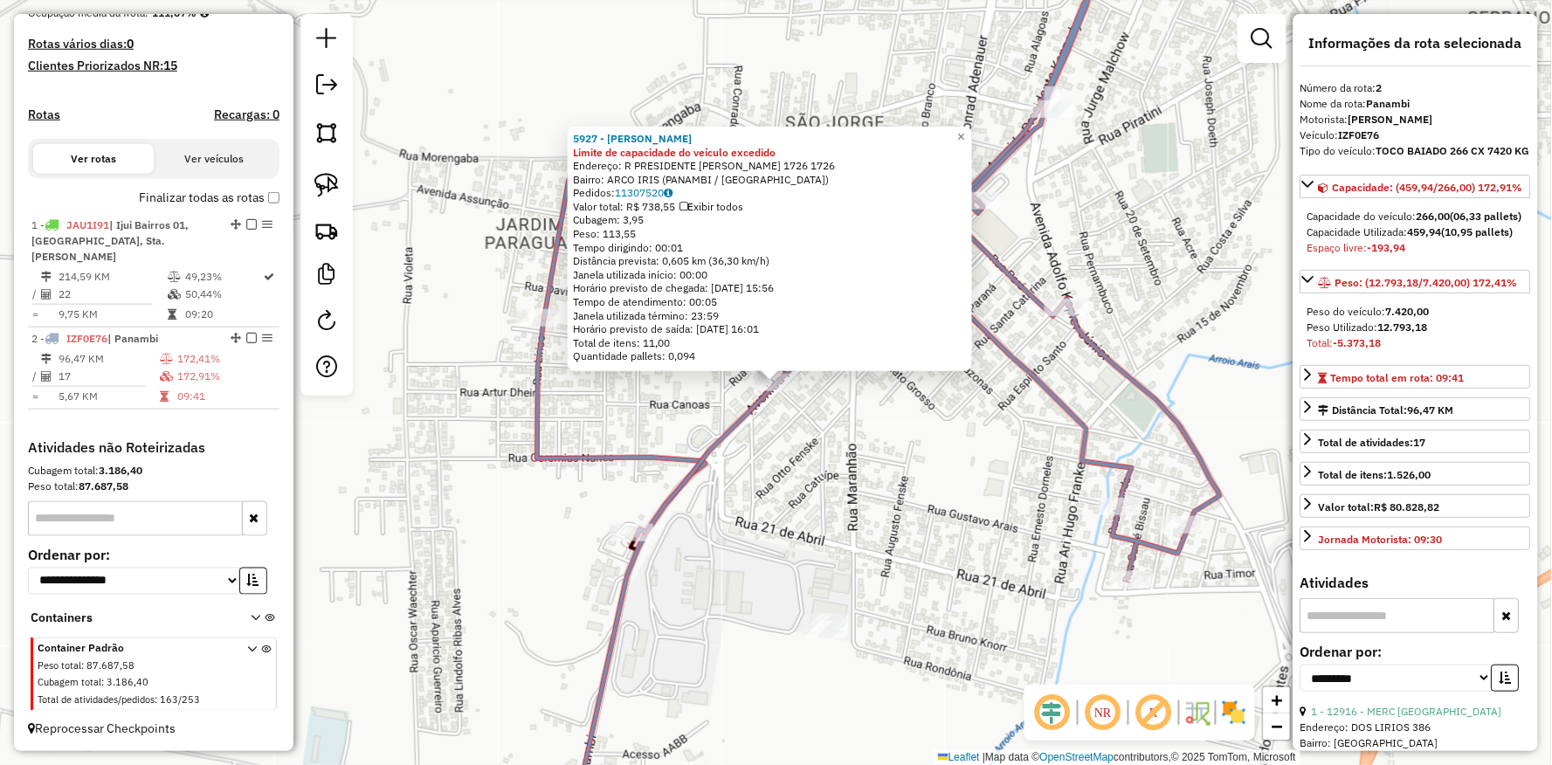
click at [894, 406] on div "5927 - WALDIR SOTILLI TOGNI Limite de capacidade do veículo excedido Endereço: …" at bounding box center [776, 382] width 1552 height 765
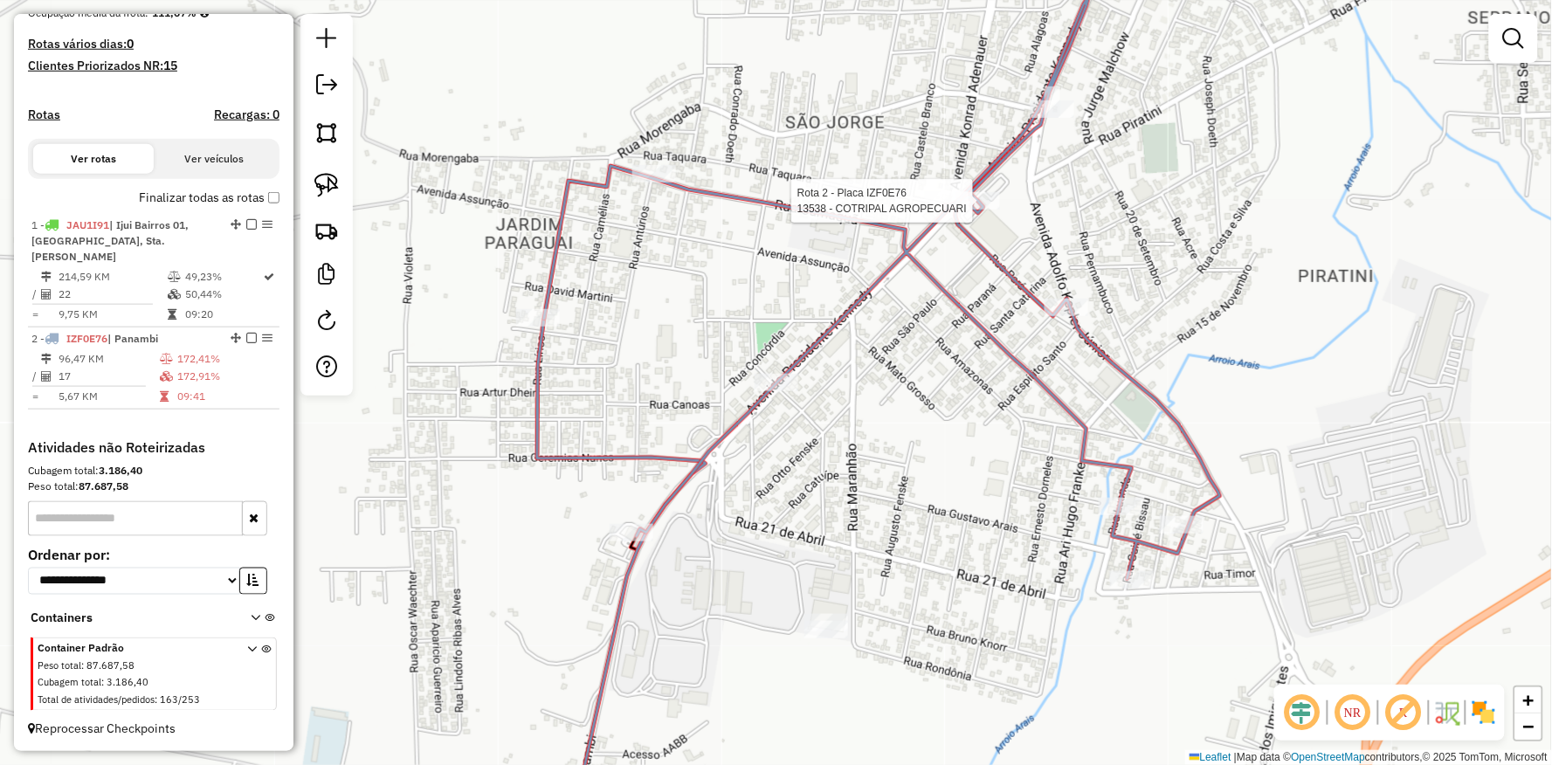
select select "**********"
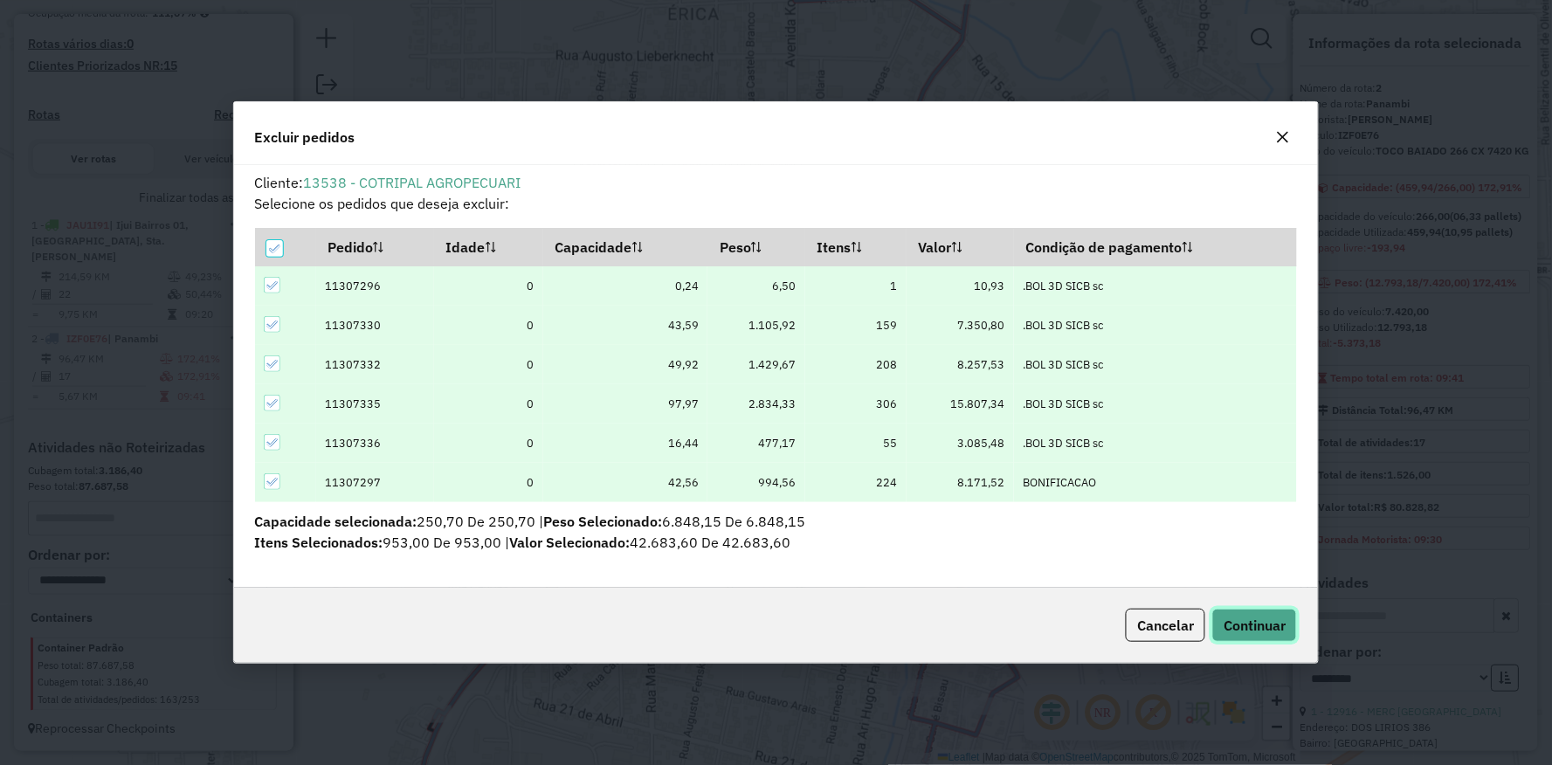
click at [1239, 627] on span "Continuar" at bounding box center [1255, 625] width 62 height 17
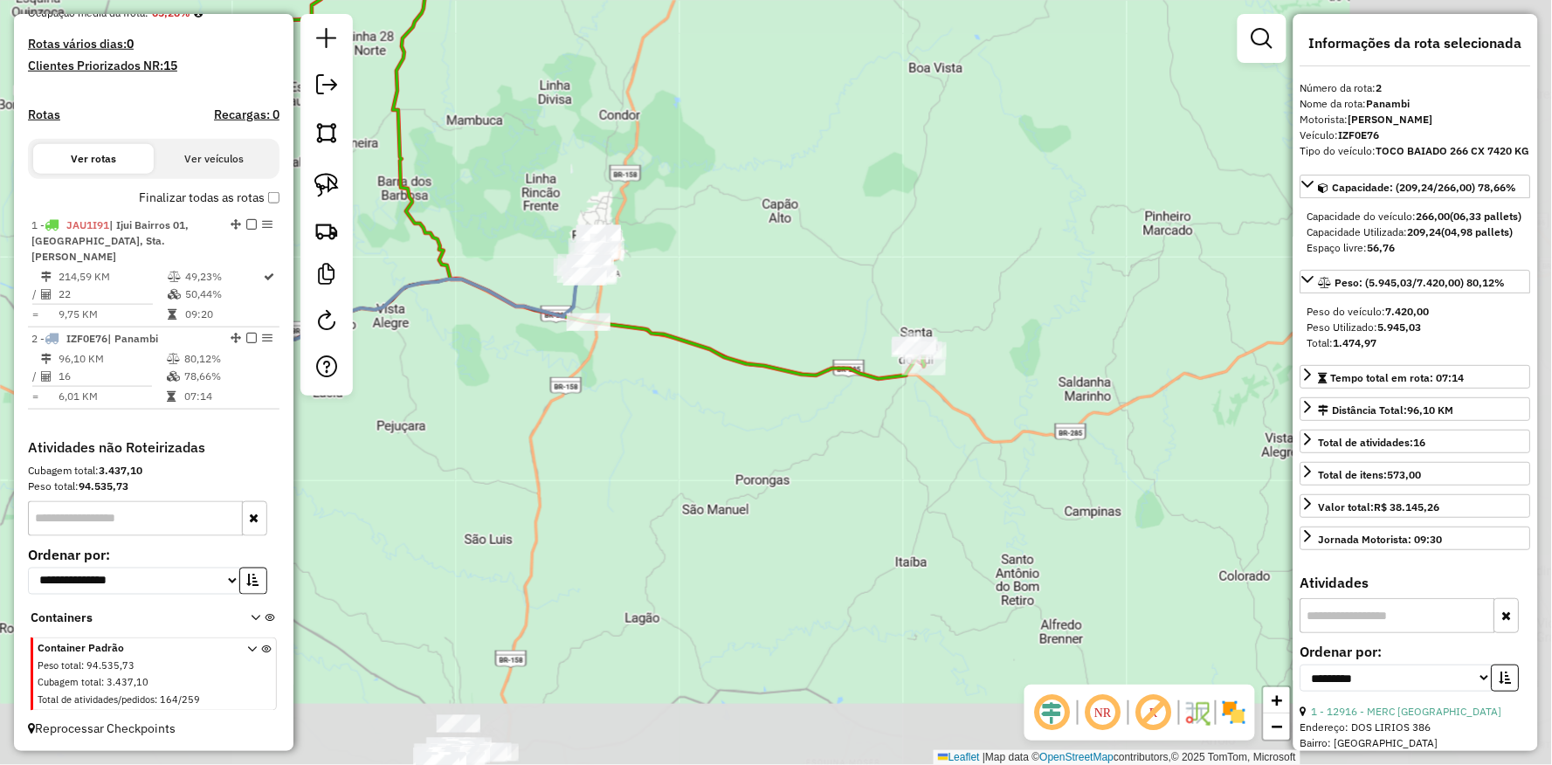
drag, startPoint x: 994, startPoint y: 477, endPoint x: 643, endPoint y: 376, distance: 365.5
click at [643, 376] on div "Janela de atendimento Grade de atendimento Capacidade Transportadoras Veículos …" at bounding box center [776, 382] width 1552 height 765
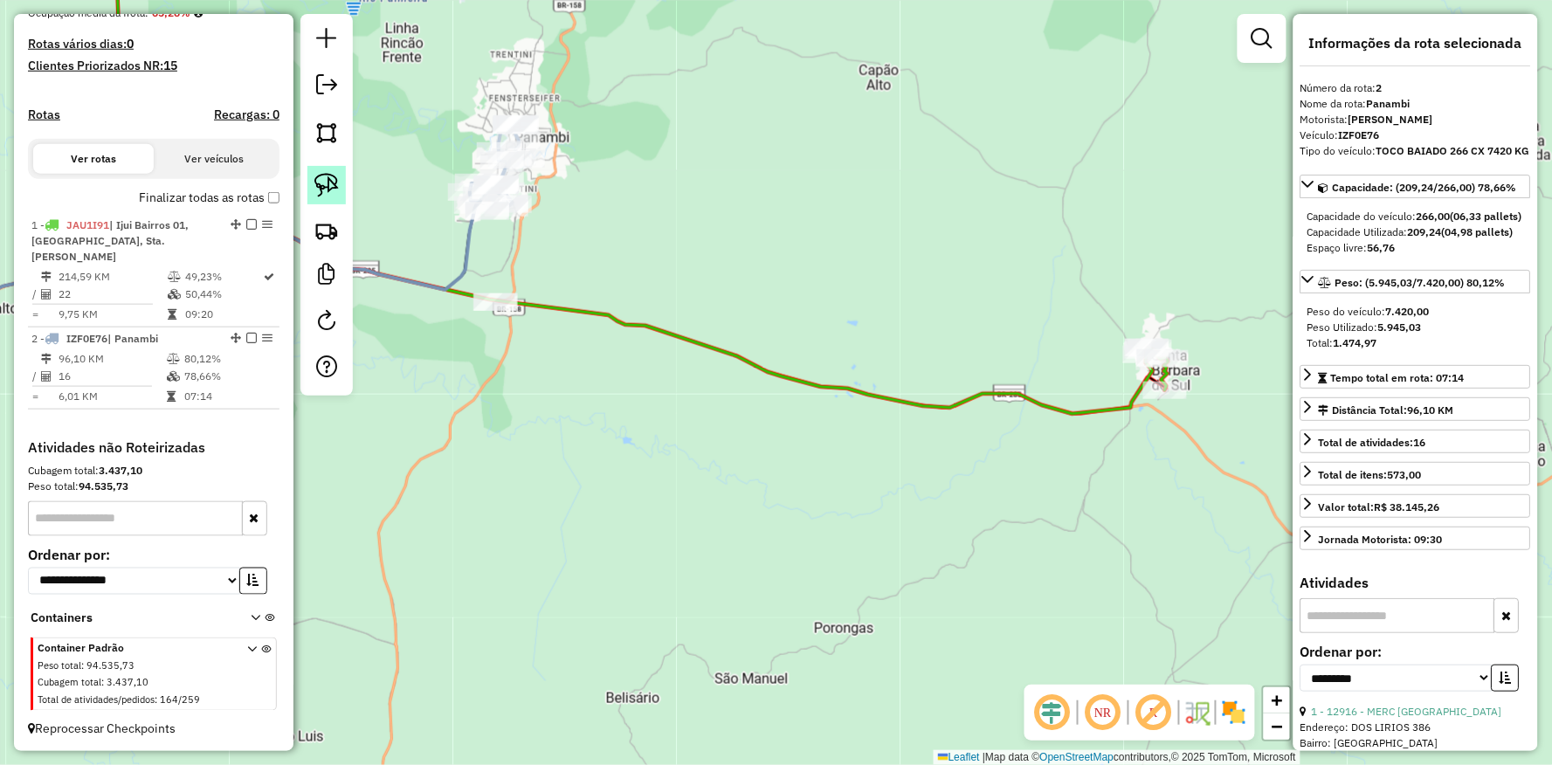
click at [336, 184] on img at bounding box center [326, 185] width 24 height 24
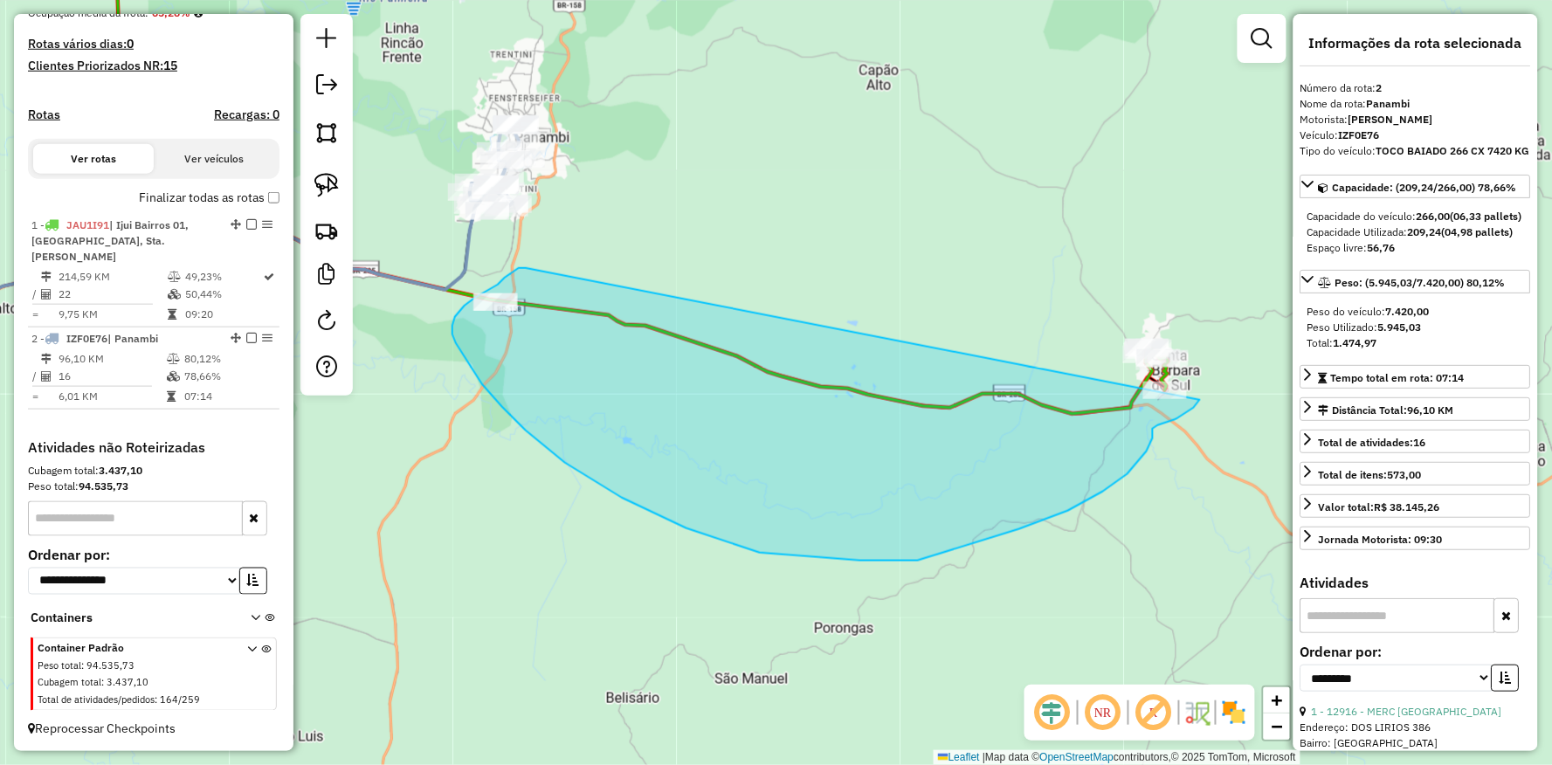
drag, startPoint x: 526, startPoint y: 268, endPoint x: 1192, endPoint y: 335, distance: 669.9
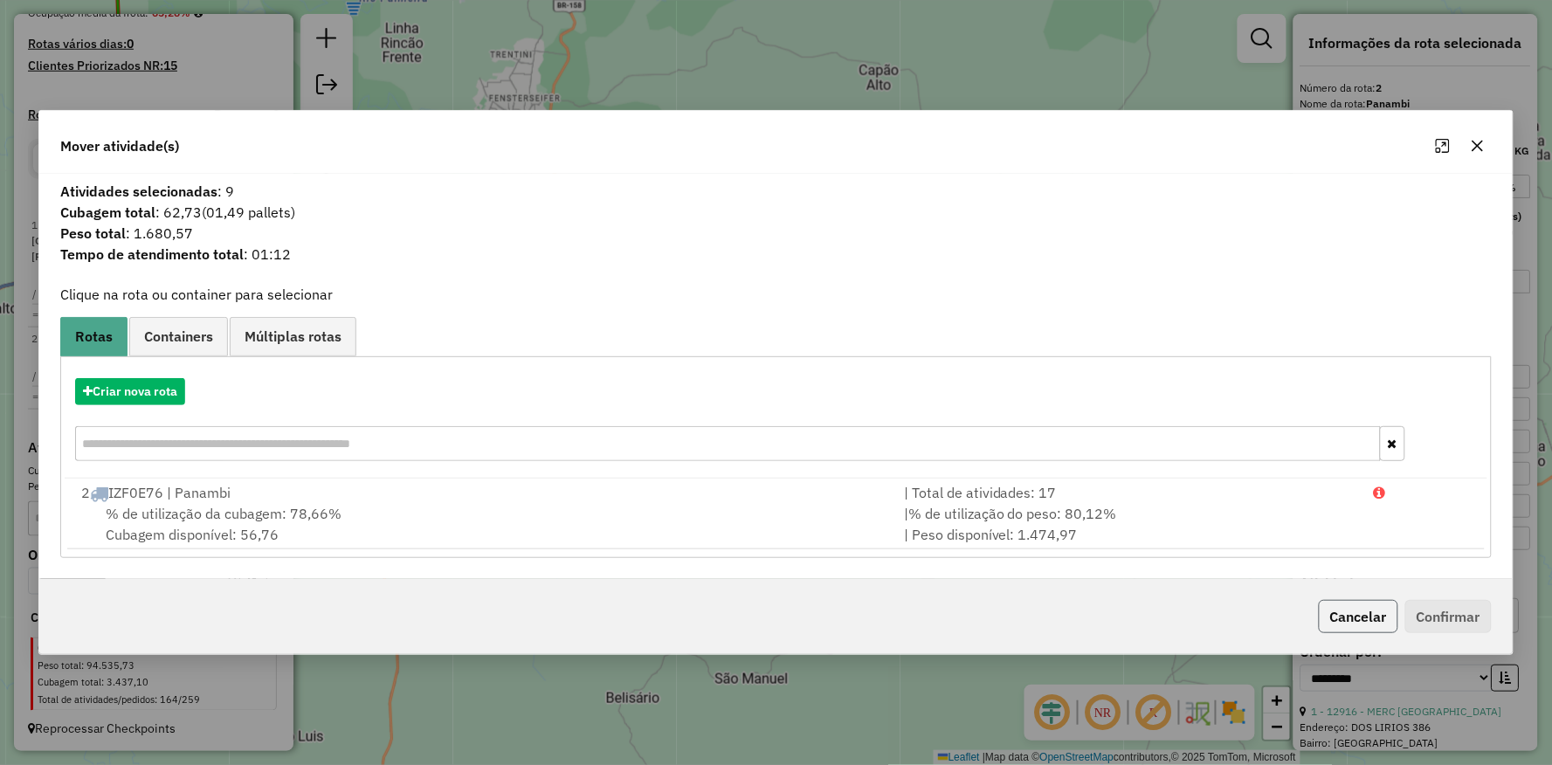
click at [1378, 618] on button "Cancelar" at bounding box center [1358, 616] width 79 height 33
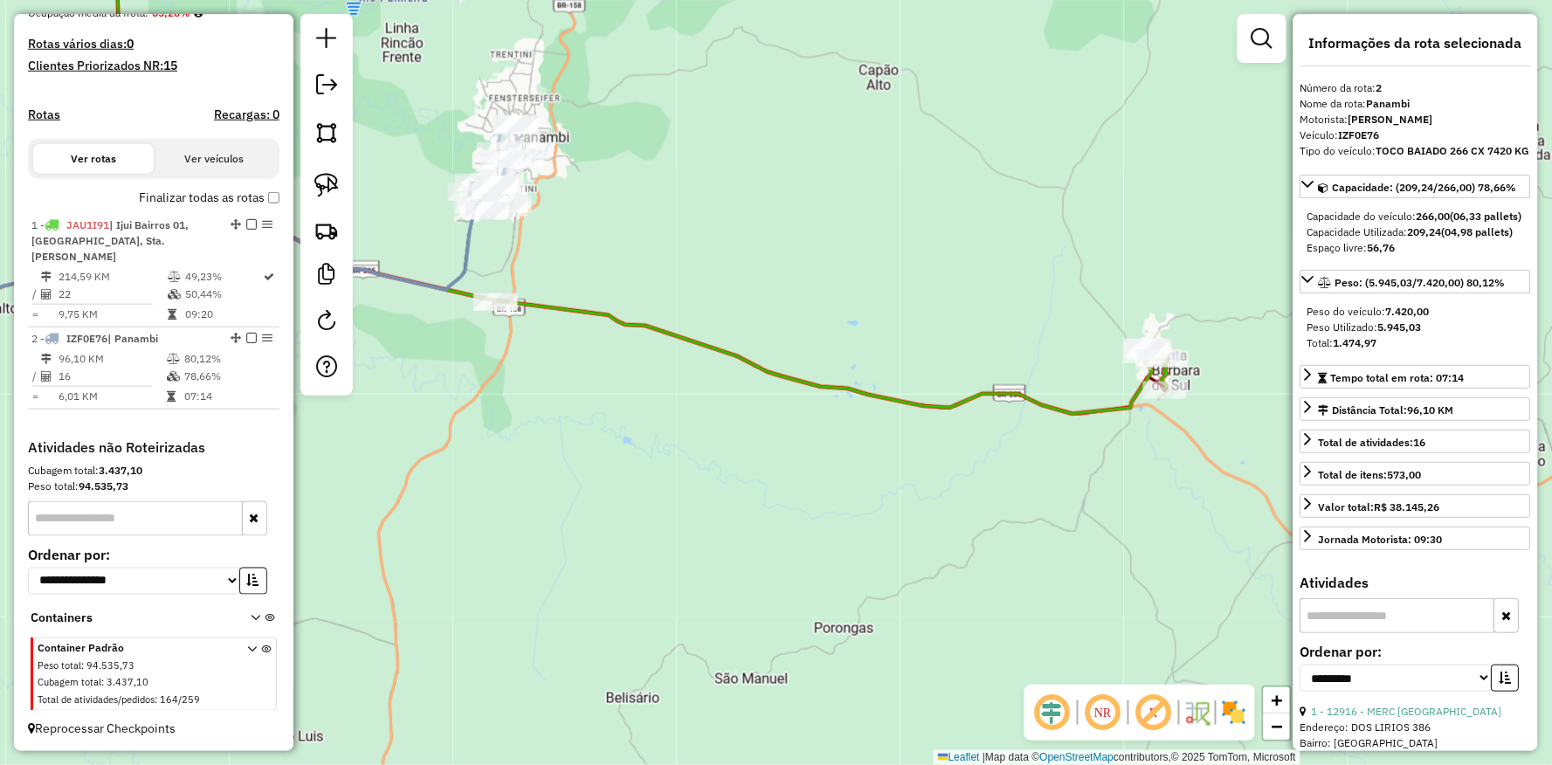
drag, startPoint x: 679, startPoint y: 280, endPoint x: 815, endPoint y: 402, distance: 183.1
click at [815, 402] on div "Janela de atendimento Grade de atendimento Capacidade Transportadoras Veículos …" at bounding box center [776, 382] width 1552 height 765
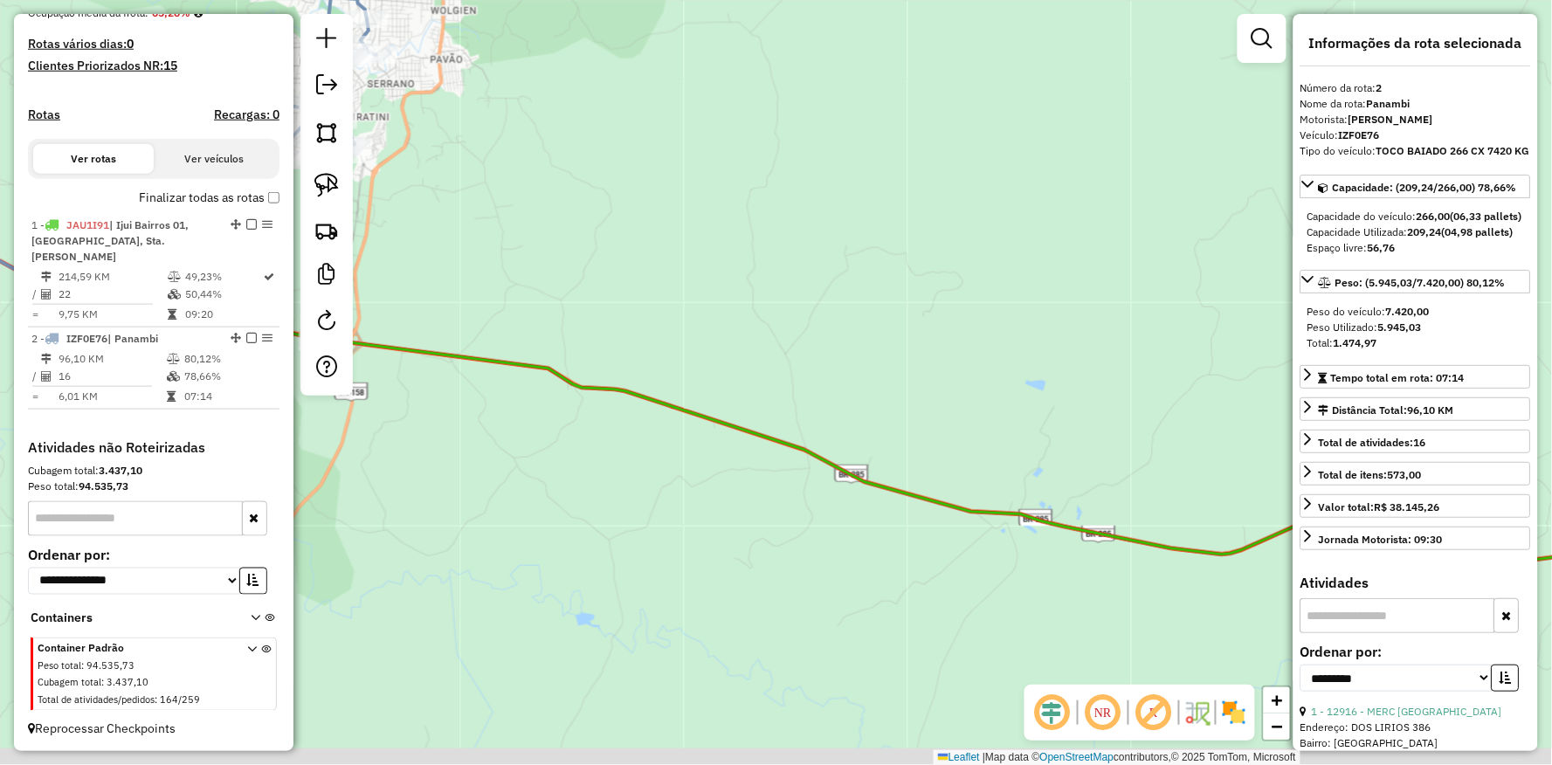
drag, startPoint x: 732, startPoint y: 345, endPoint x: 601, endPoint y: 263, distance: 154.6
click at [591, 267] on div "Janela de atendimento Grade de atendimento Capacidade Transportadoras Veículos …" at bounding box center [776, 382] width 1552 height 765
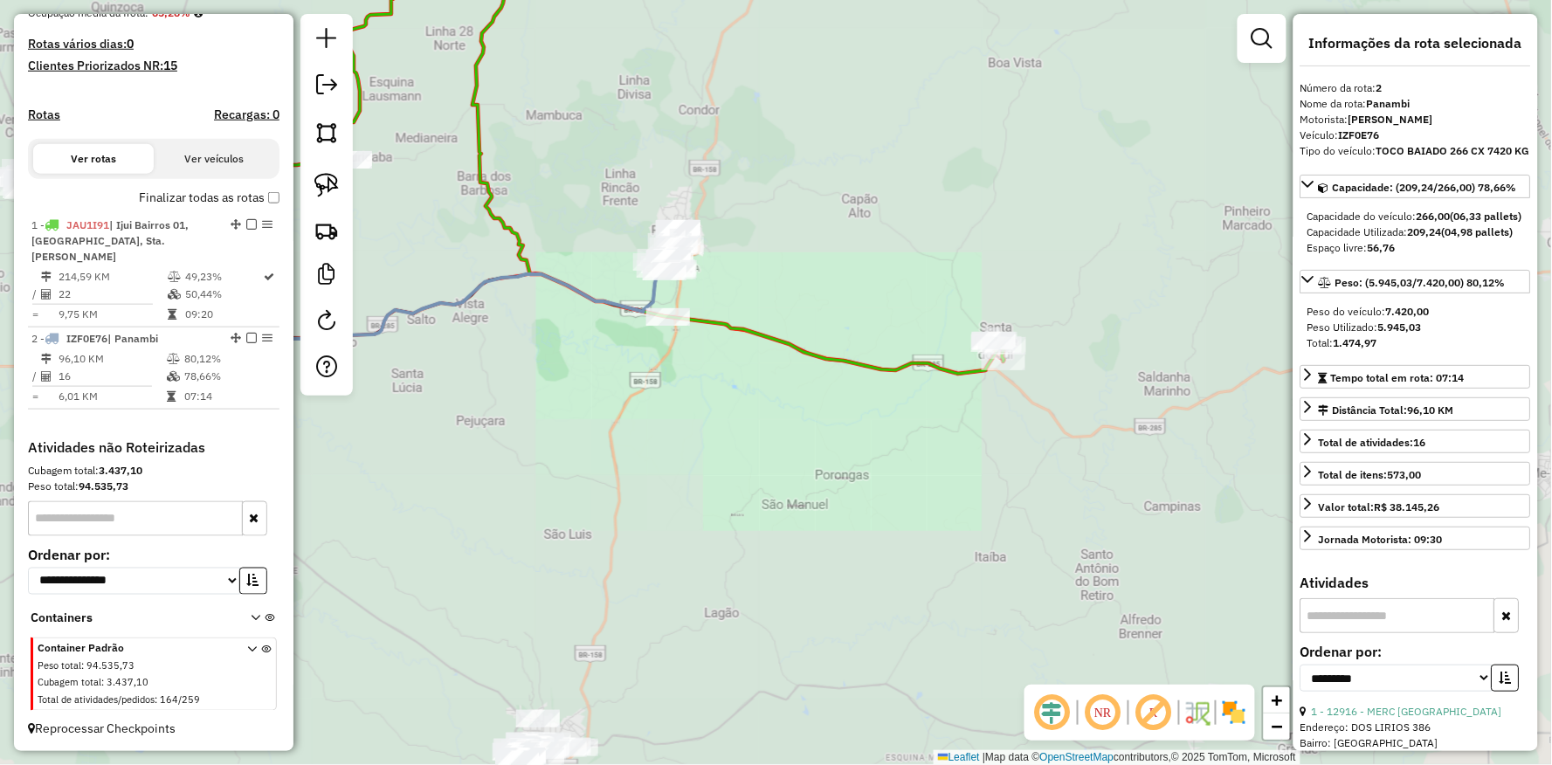
drag, startPoint x: 787, startPoint y: 346, endPoint x: 719, endPoint y: 330, distance: 69.9
click at [764, 367] on icon at bounding box center [563, 159] width 885 height 473
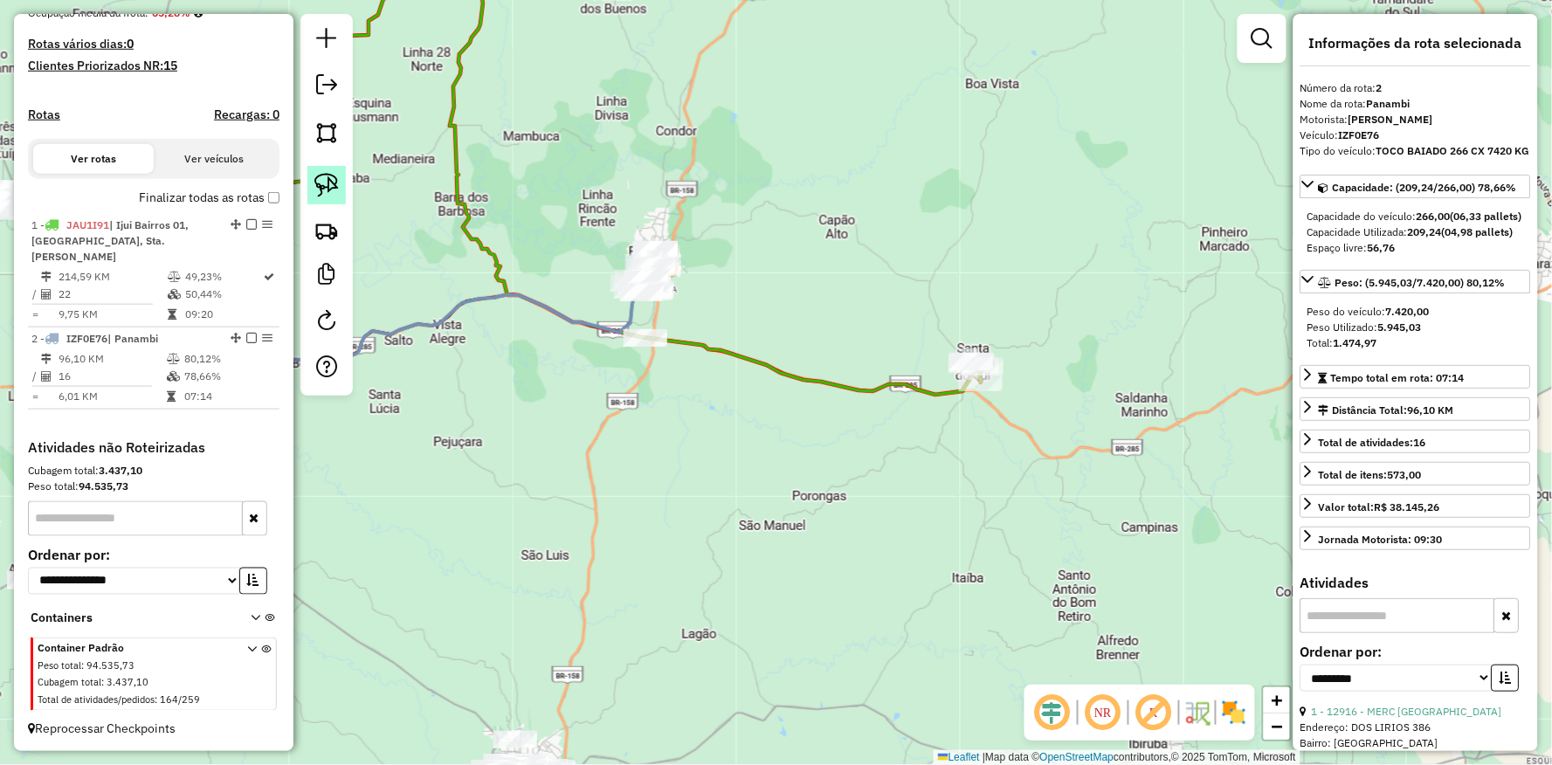
click at [334, 176] on img at bounding box center [326, 185] width 24 height 24
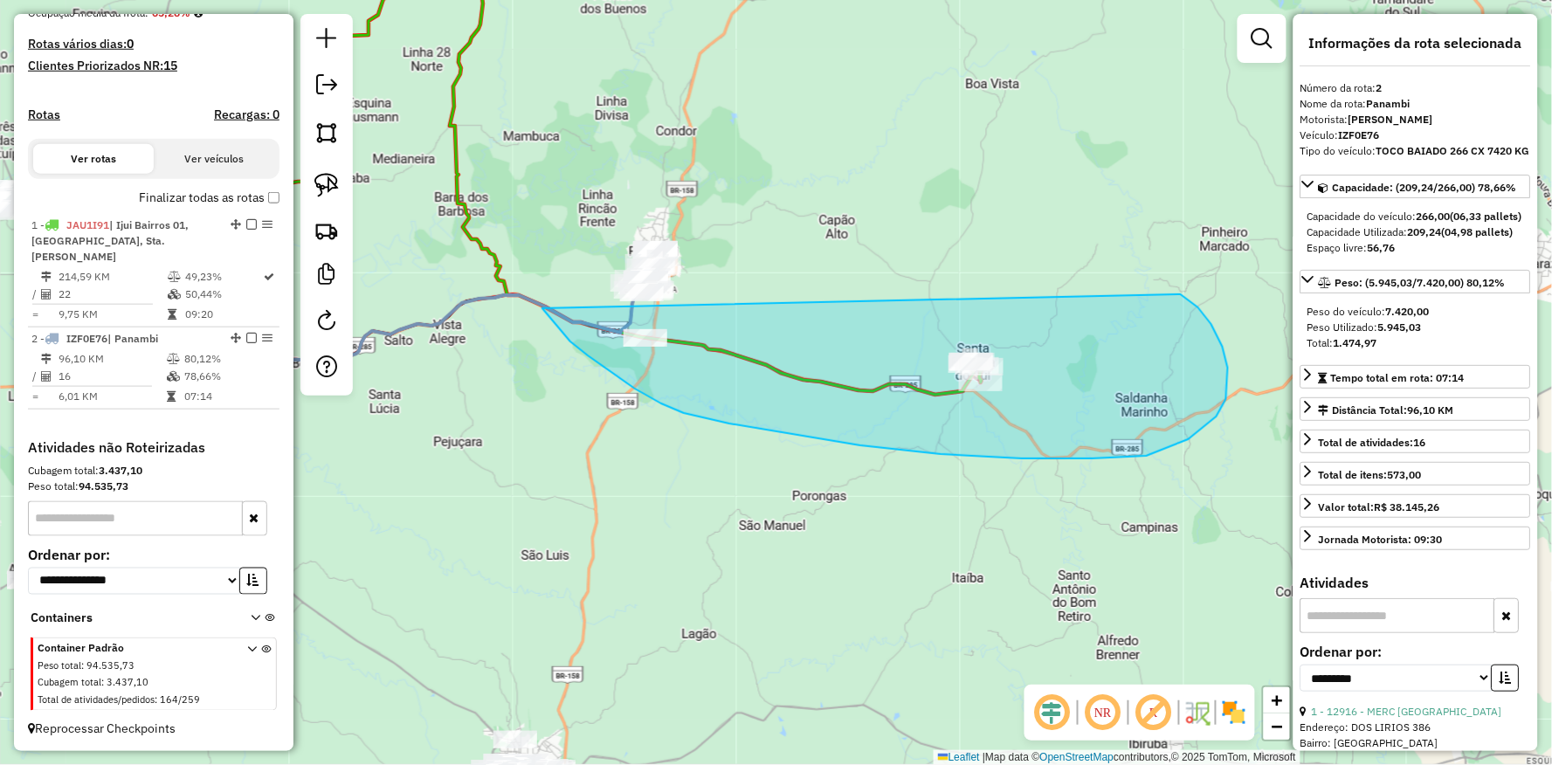
drag, startPoint x: 552, startPoint y: 320, endPoint x: 1168, endPoint y: 301, distance: 616.1
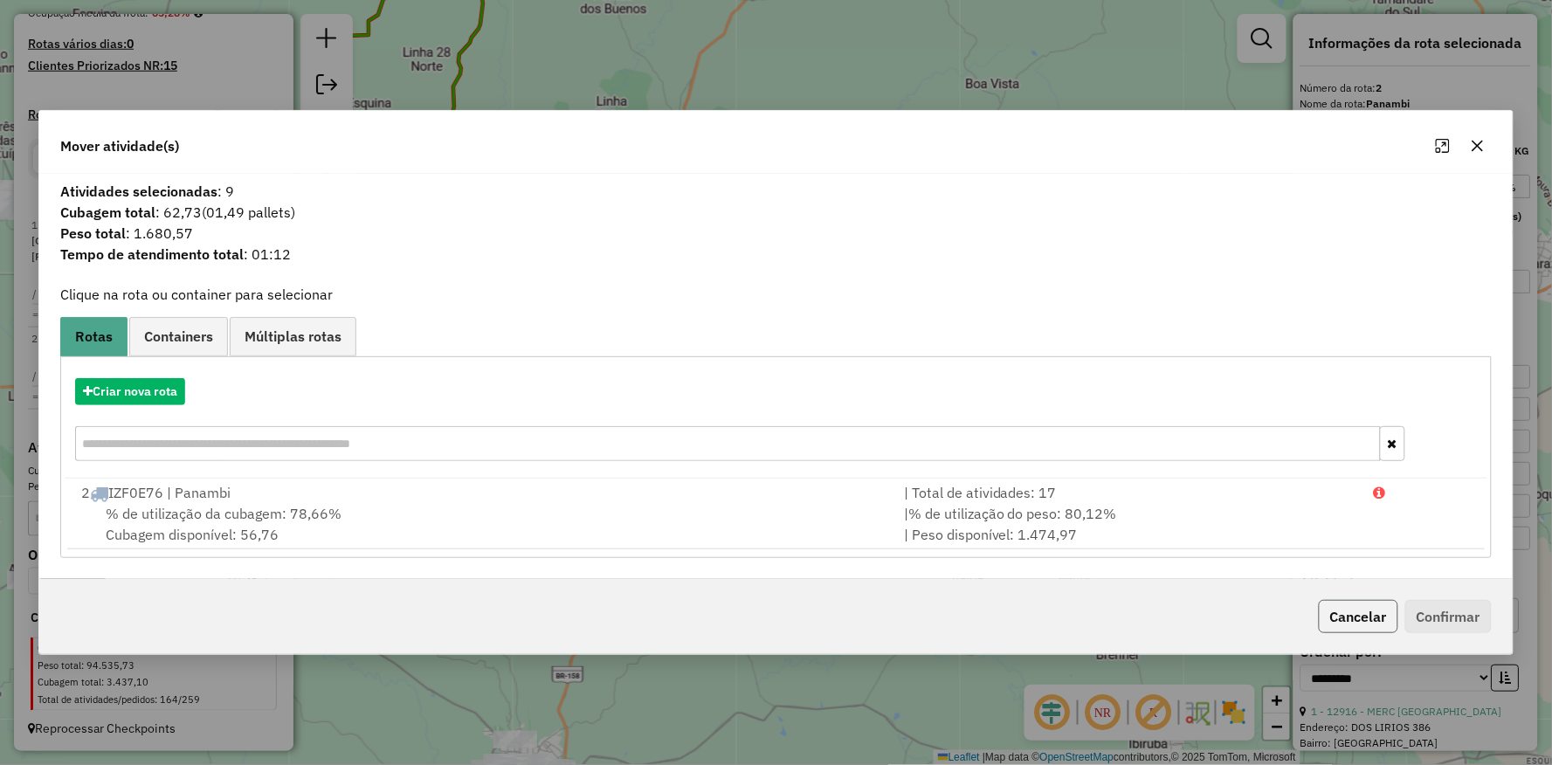
click at [1344, 616] on button "Cancelar" at bounding box center [1358, 616] width 79 height 33
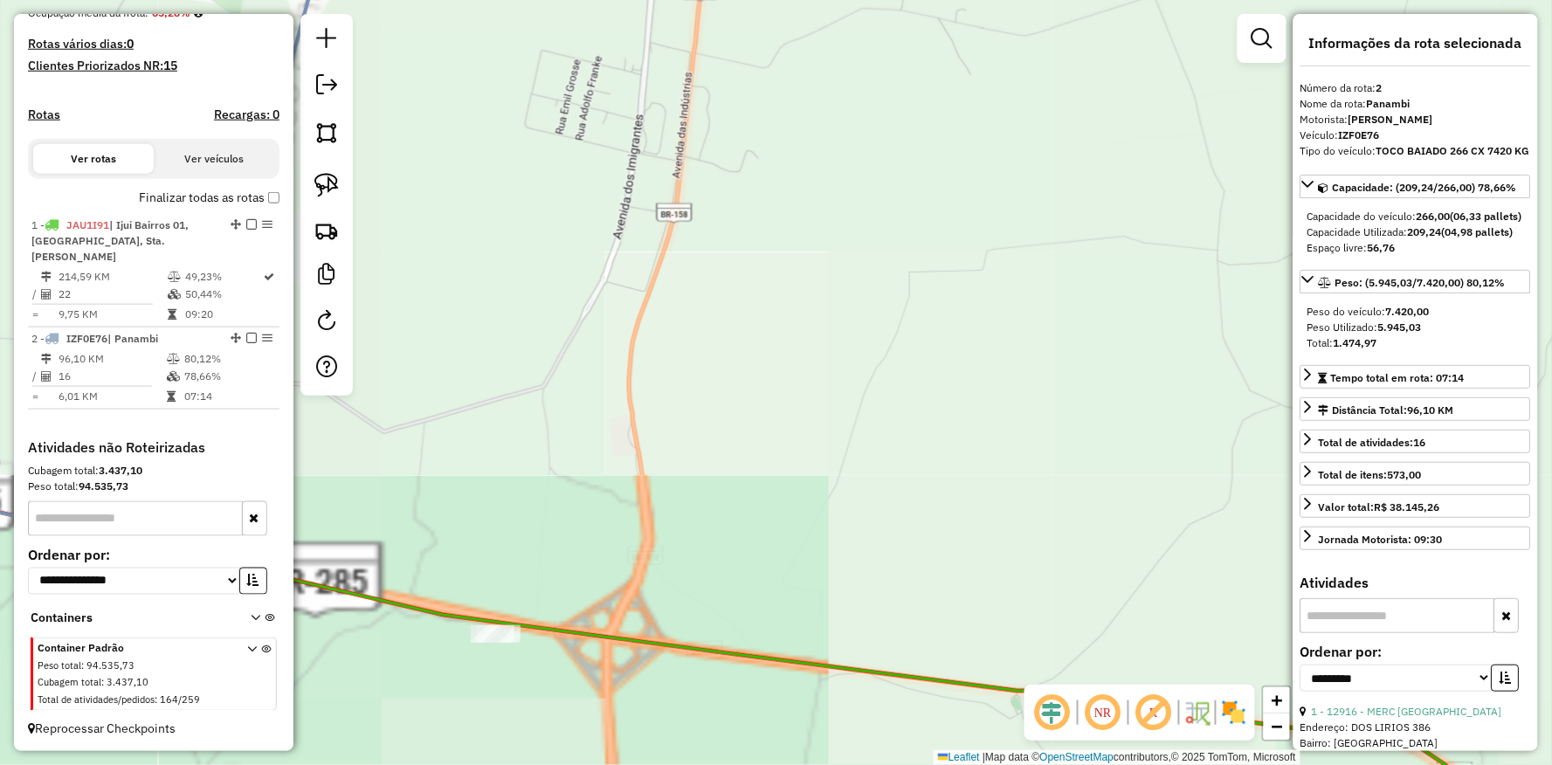
drag, startPoint x: 668, startPoint y: 372, endPoint x: 708, endPoint y: 242, distance: 136.2
click at [705, 257] on div "Janela de atendimento Grade de atendimento Capacidade Transportadoras Veículos …" at bounding box center [776, 382] width 1552 height 765
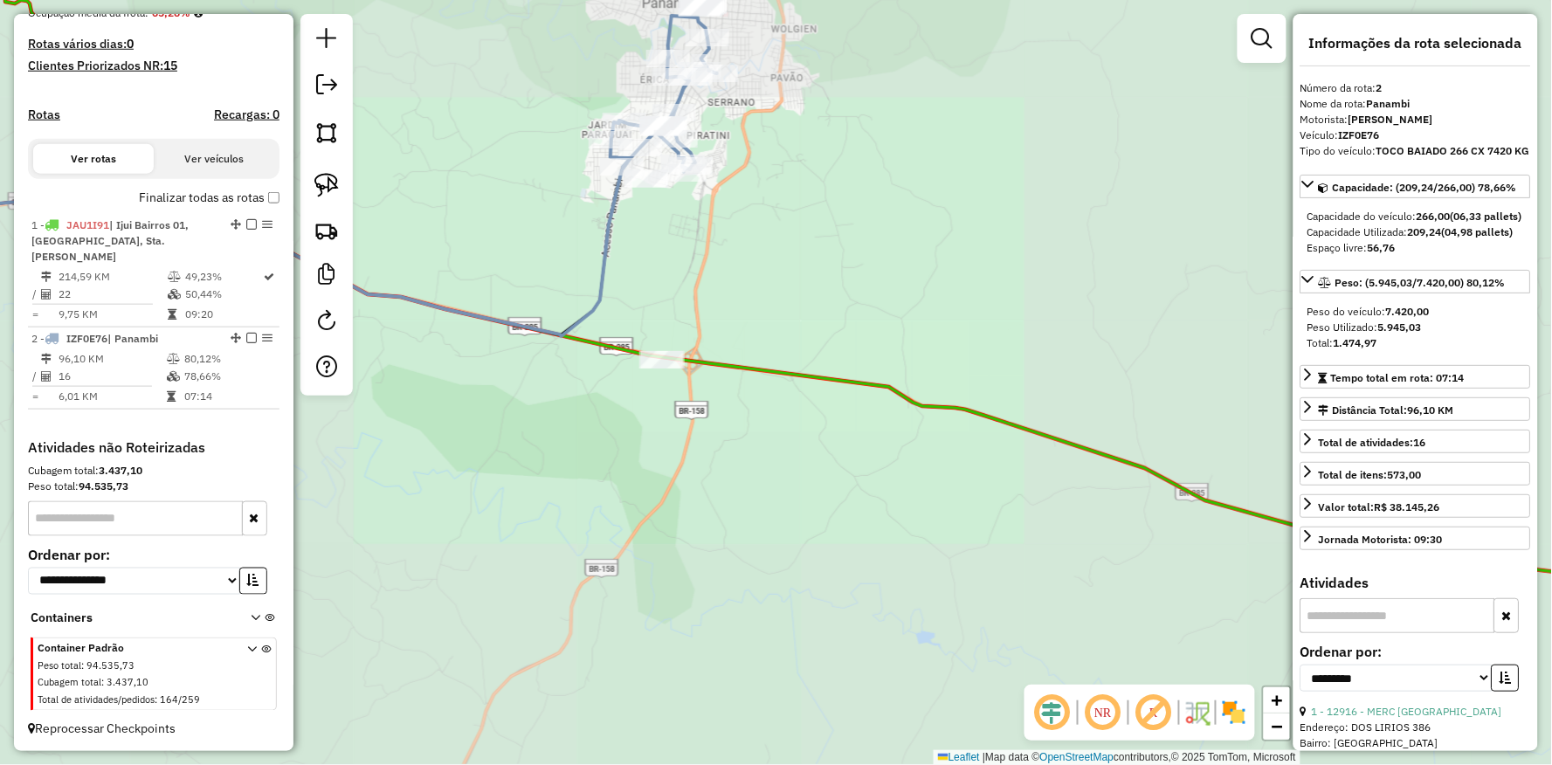
drag, startPoint x: 643, startPoint y: 256, endPoint x: 644, endPoint y: 310, distance: 54.2
click at [649, 313] on div "Janela de atendimento Grade de atendimento Capacidade Transportadoras Veículos …" at bounding box center [776, 382] width 1552 height 765
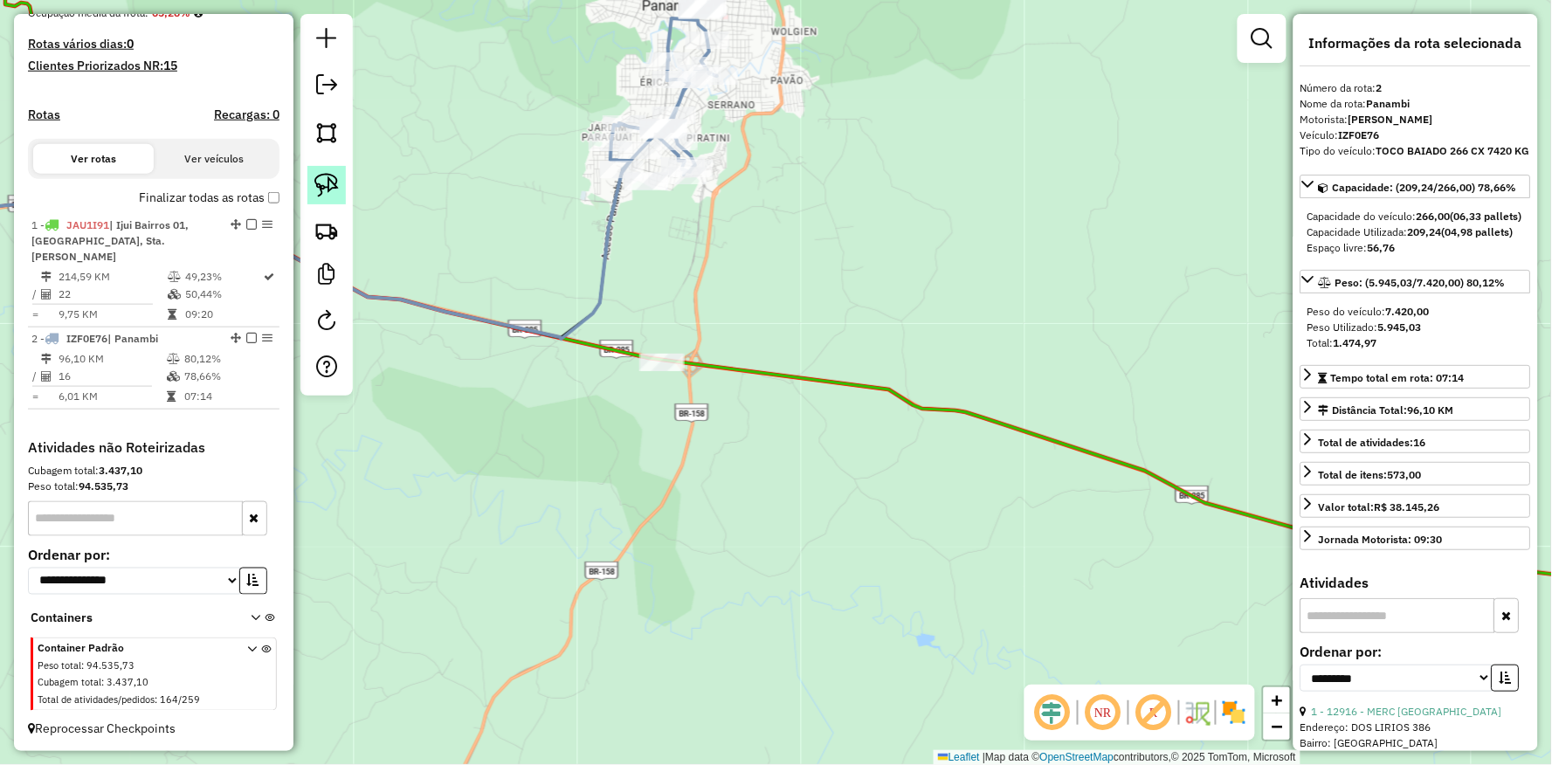
click at [325, 170] on link at bounding box center [326, 185] width 38 height 38
drag, startPoint x: 483, startPoint y: 325, endPoint x: 804, endPoint y: 339, distance: 320.9
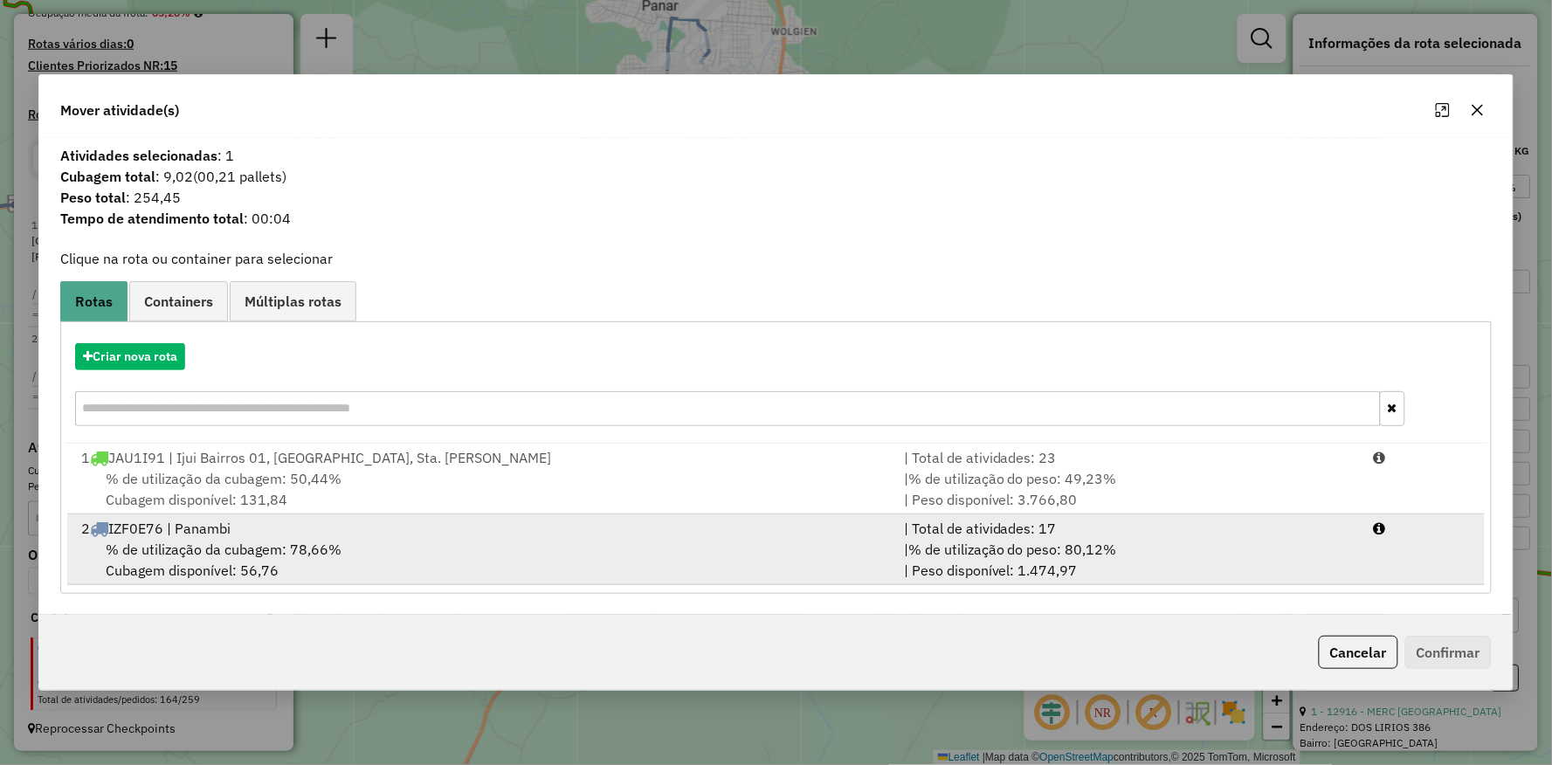
click at [227, 542] on span "% de utilização da cubagem: 78,66%" at bounding box center [224, 549] width 236 height 17
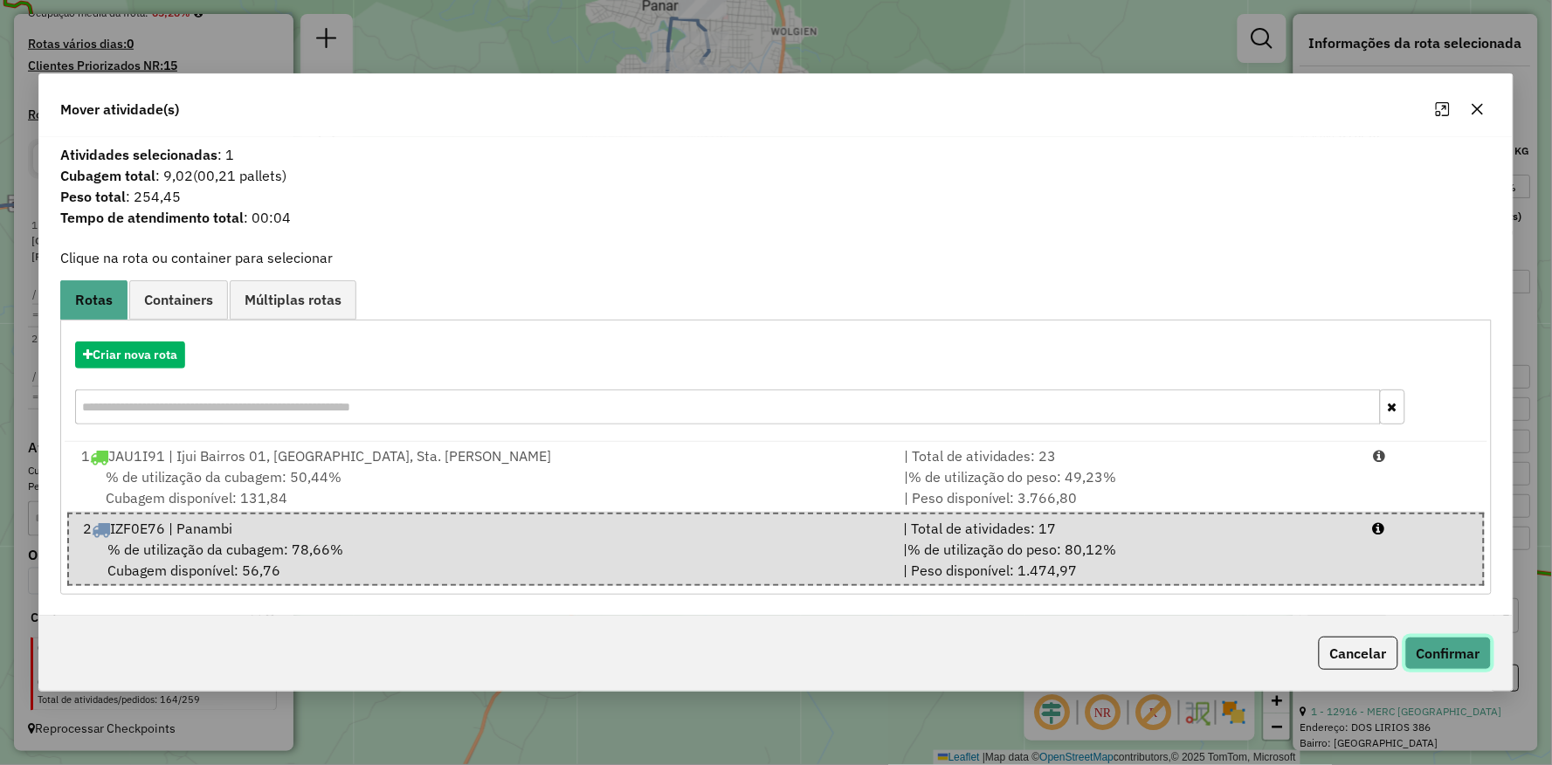
click at [1427, 652] on button "Confirmar" at bounding box center [1449, 653] width 86 height 33
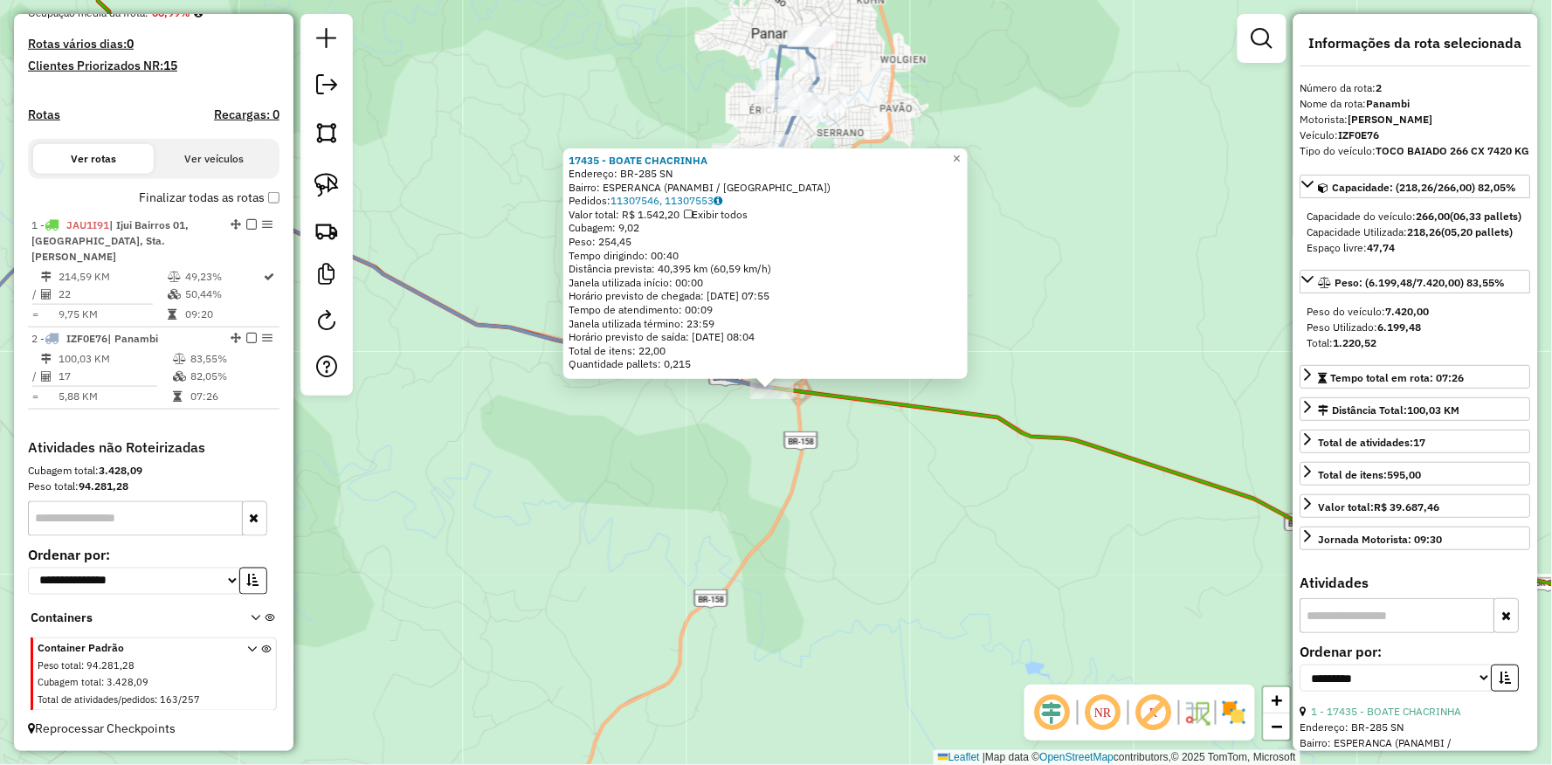
drag, startPoint x: 762, startPoint y: 535, endPoint x: 754, endPoint y: 505, distance: 30.7
click at [758, 544] on div "17435 - BOATE CHACRINHA Endereço: BR-285 SN Bairro: ESPERANCA (PANAMBI / RS) Pe…" at bounding box center [776, 382] width 1552 height 765
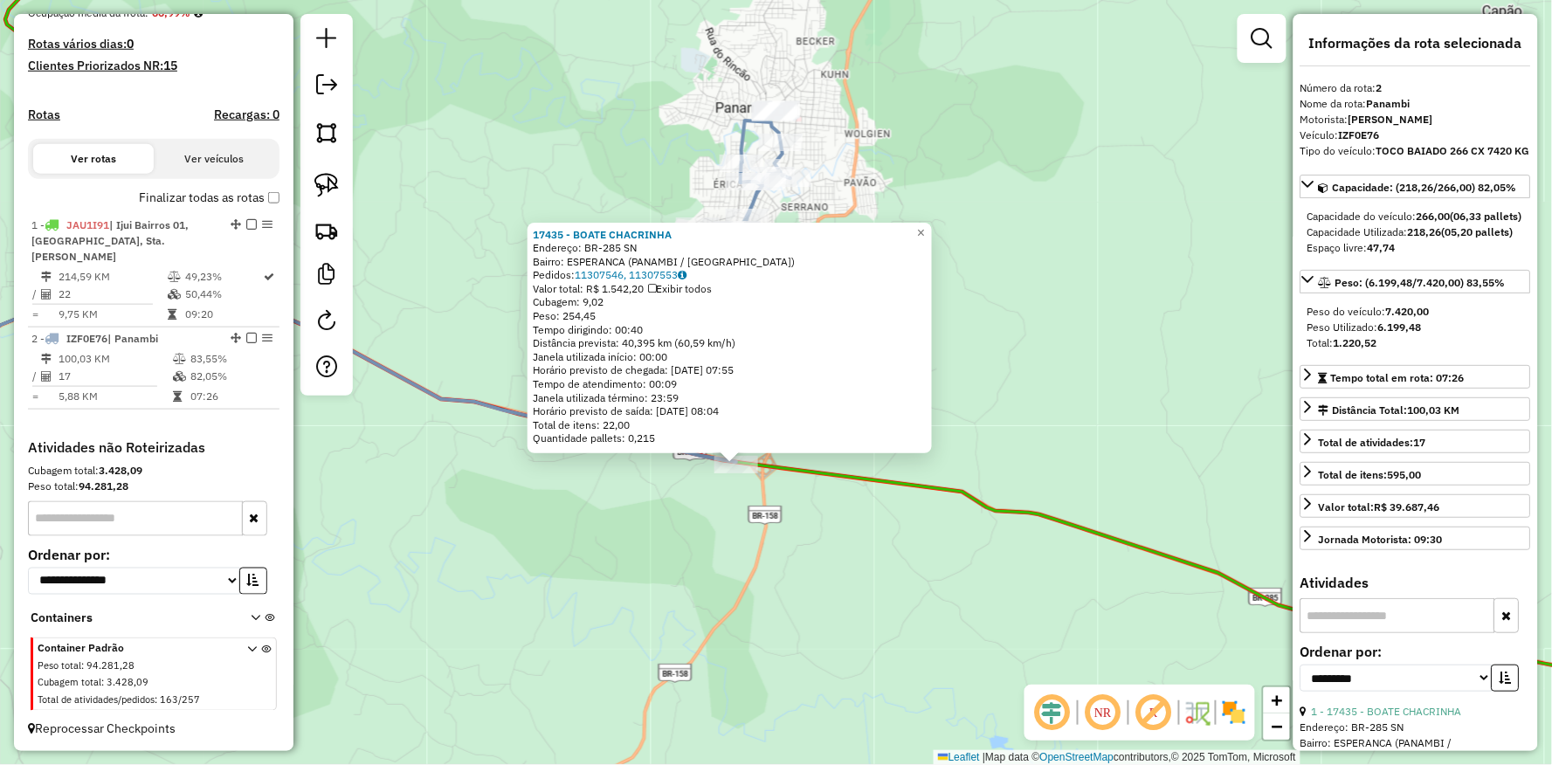
drag, startPoint x: 754, startPoint y: 501, endPoint x: 718, endPoint y: 573, distance: 80.9
click at [718, 573] on div "17435 - BOATE CHACRINHA Endereço: BR-285 SN Bairro: ESPERANCA (PANAMBI / RS) Pe…" at bounding box center [776, 382] width 1552 height 765
click at [702, 524] on div "17435 - BOATE CHACRINHA Endereço: BR-285 SN Bairro: ESPERANCA (PANAMBI / RS) Pe…" at bounding box center [776, 382] width 1552 height 765
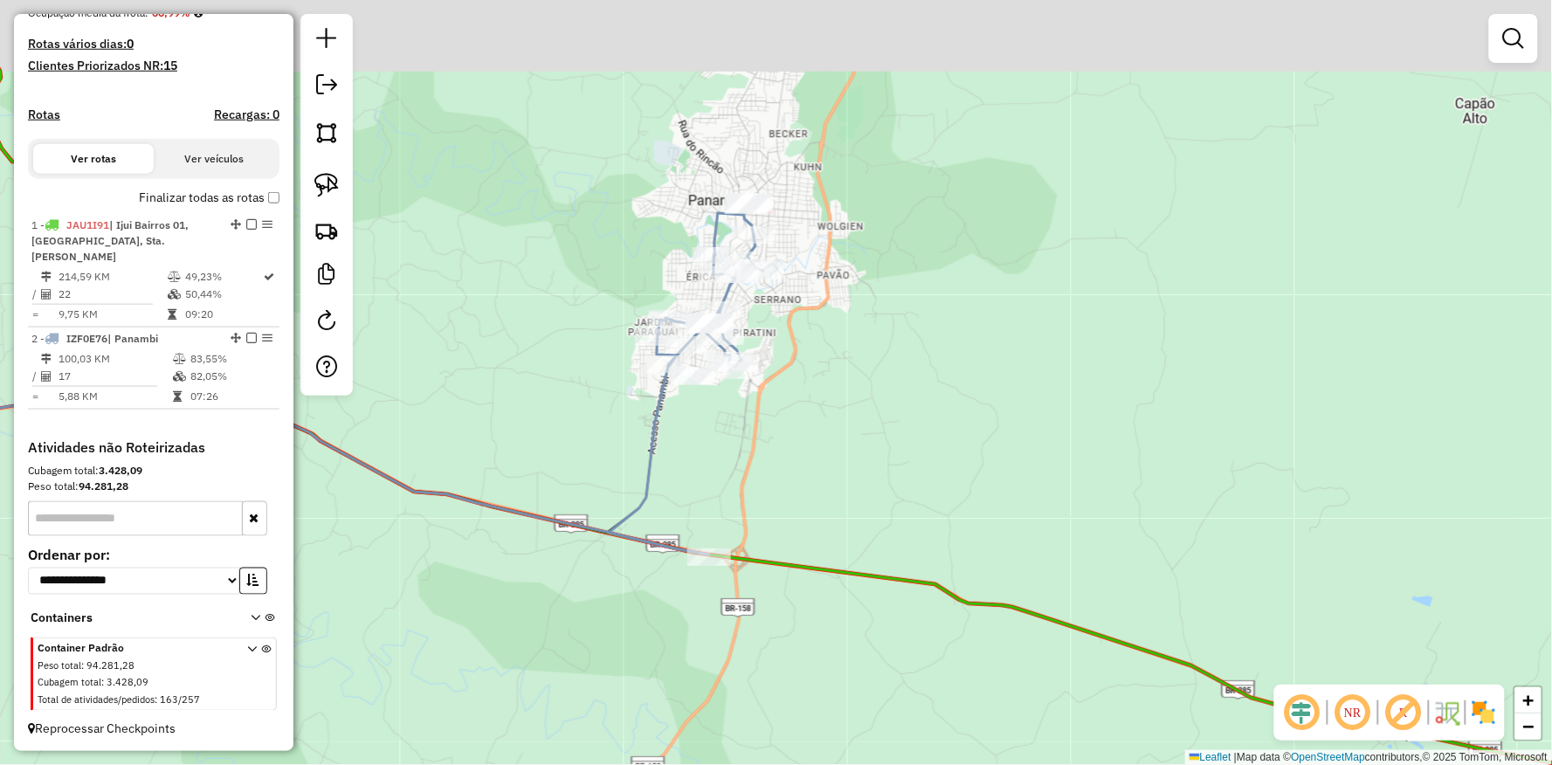
drag, startPoint x: 678, startPoint y: 582, endPoint x: 704, endPoint y: 552, distance: 39.6
click at [675, 618] on div "Janela de atendimento Grade de atendimento Capacidade Transportadoras Veículos …" at bounding box center [776, 382] width 1552 height 765
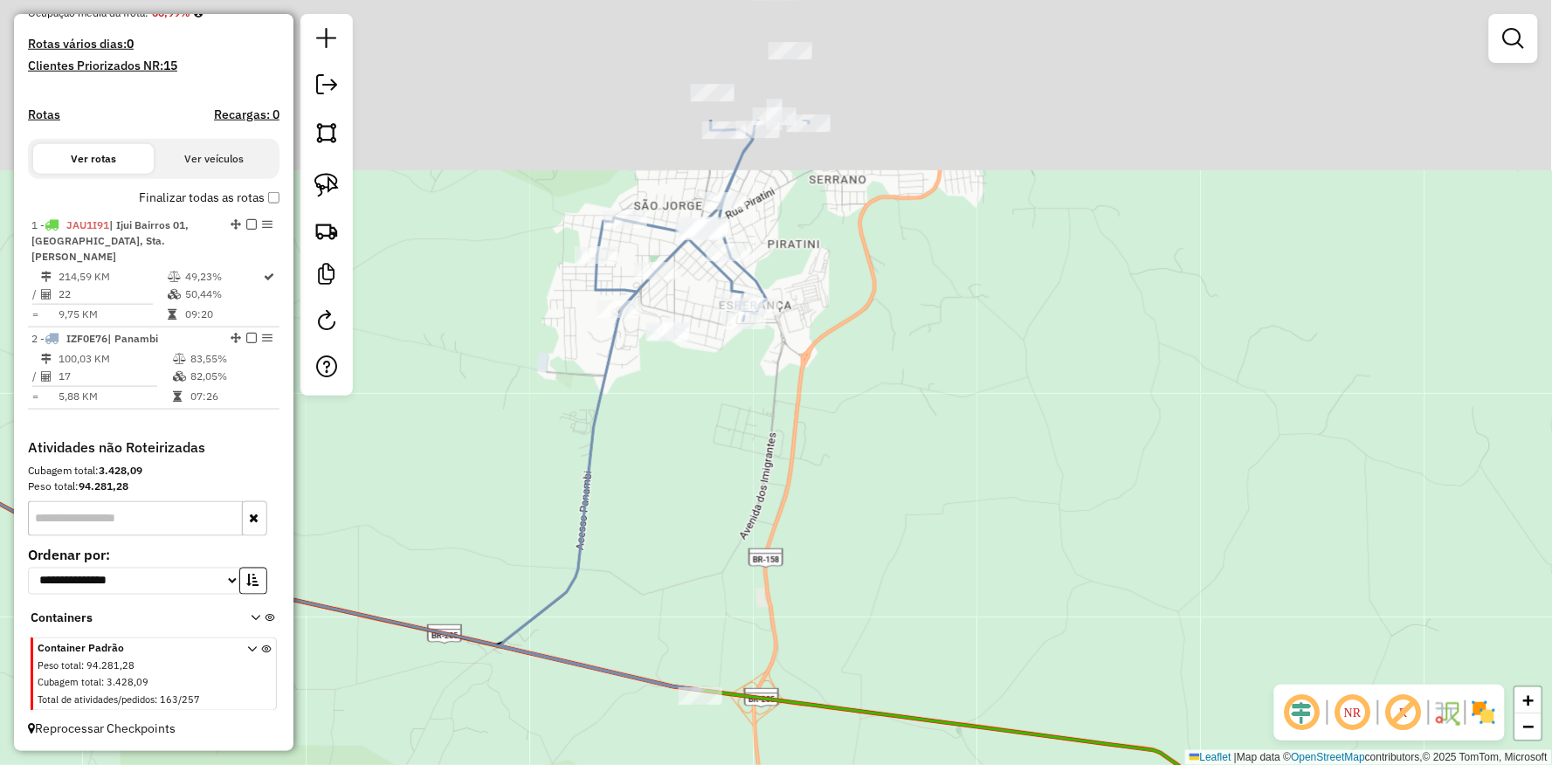
drag, startPoint x: 791, startPoint y: 311, endPoint x: 748, endPoint y: 513, distance: 206.5
click at [748, 513] on div "Janela de atendimento Grade de atendimento Capacidade Transportadoras Veículos …" at bounding box center [776, 382] width 1552 height 765
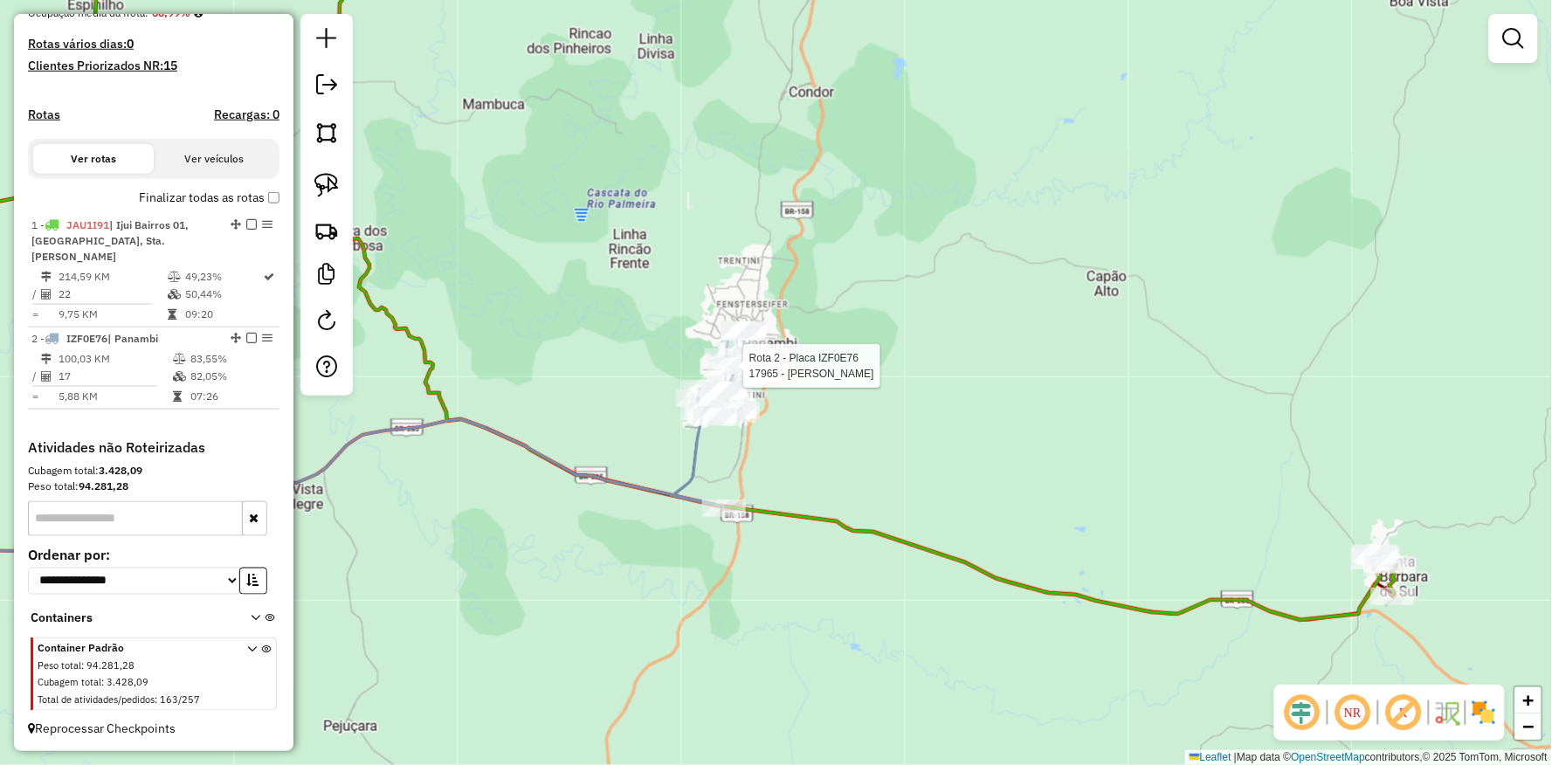
select select "**********"
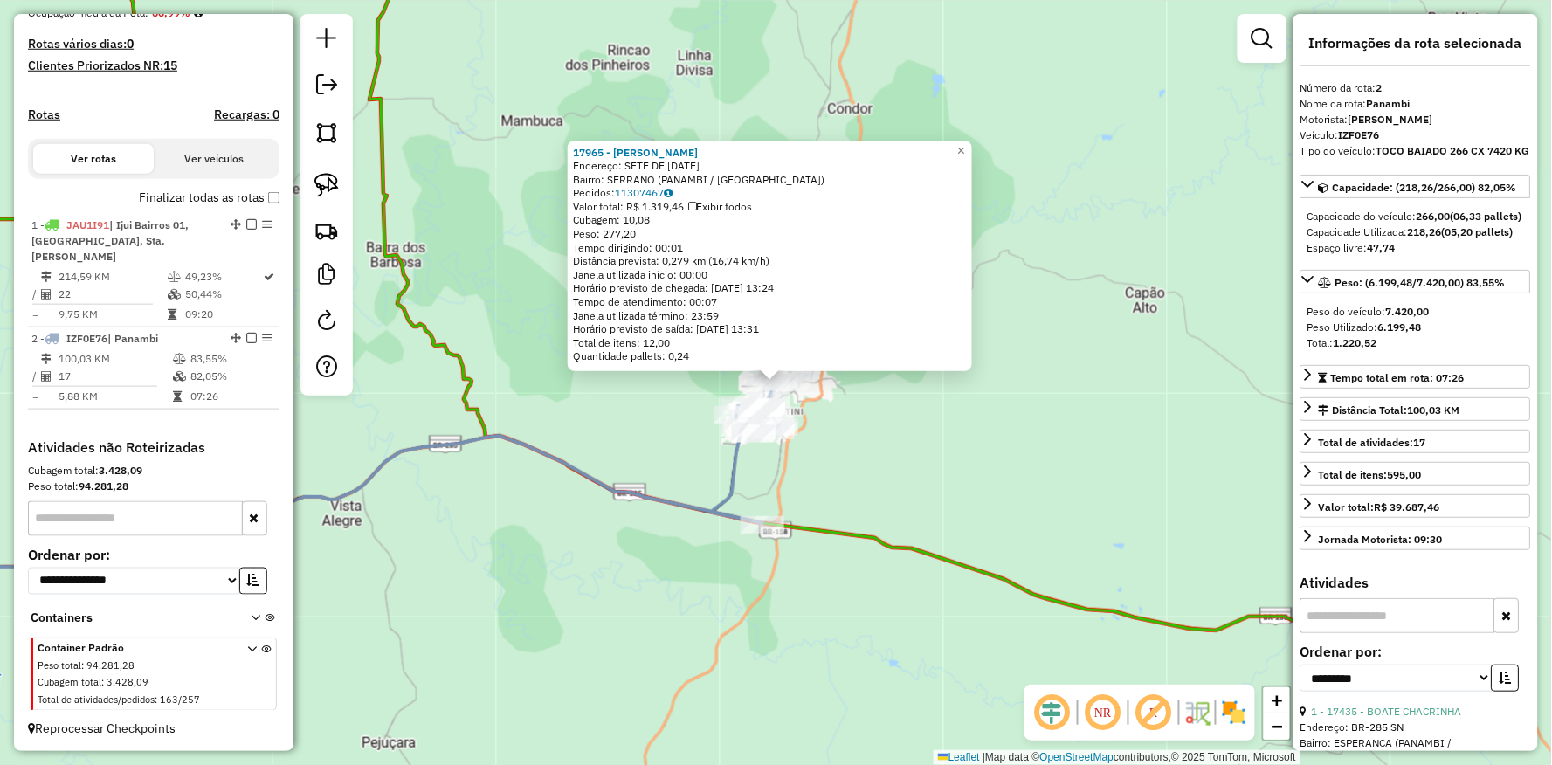
drag, startPoint x: 633, startPoint y: 641, endPoint x: 651, endPoint y: 577, distance: 67.0
click at [651, 578] on div "17965 - LUIS HENRIQUE DIDONE Endereço: SETE DE SETEMBRO 1285 Bairro: SERRANO (P…" at bounding box center [776, 382] width 1552 height 765
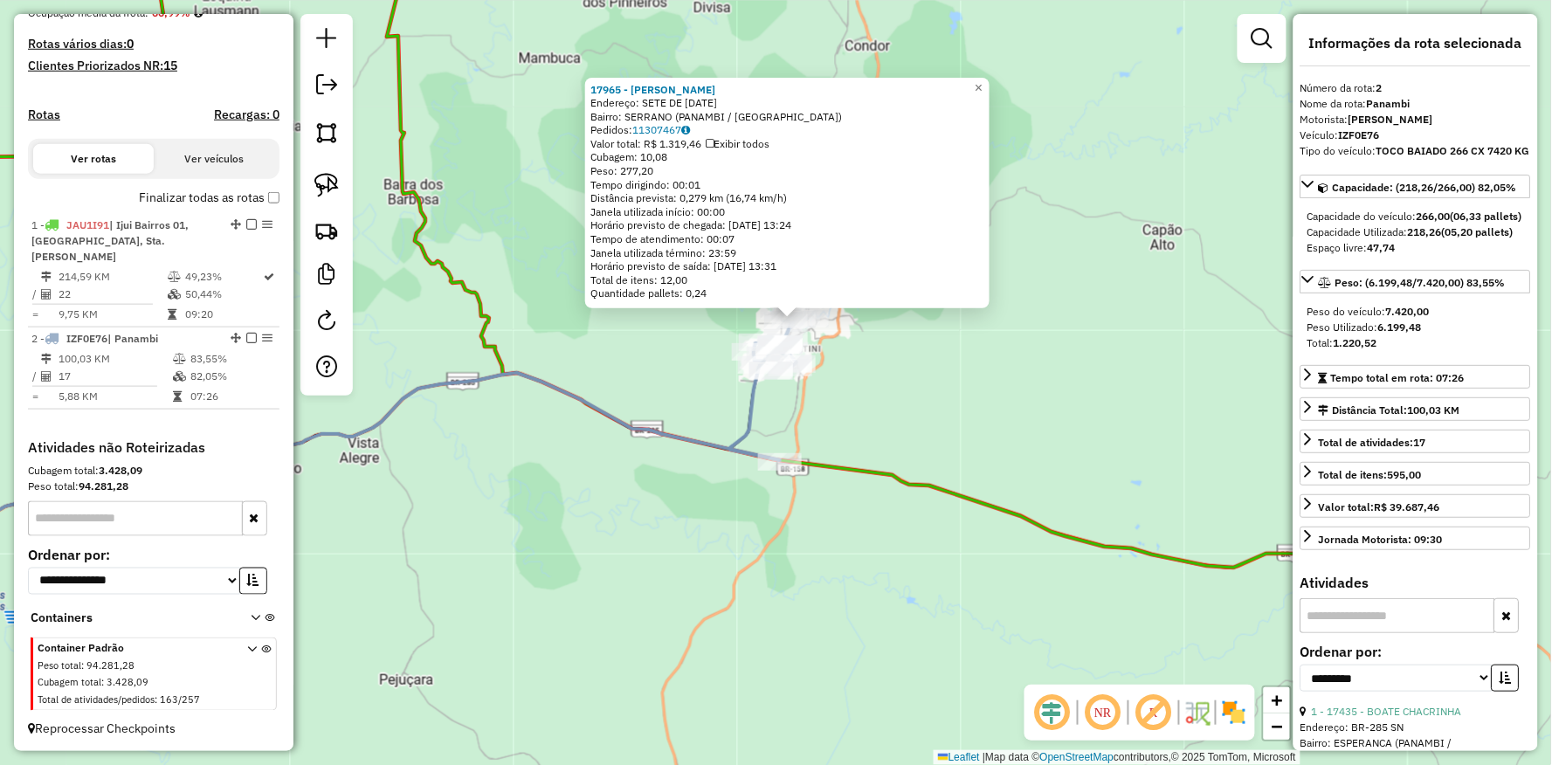
click at [875, 522] on div "17965 - LUIS HENRIQUE DIDONE Endereço: SETE DE SETEMBRO 1285 Bairro: SERRANO (P…" at bounding box center [776, 382] width 1552 height 765
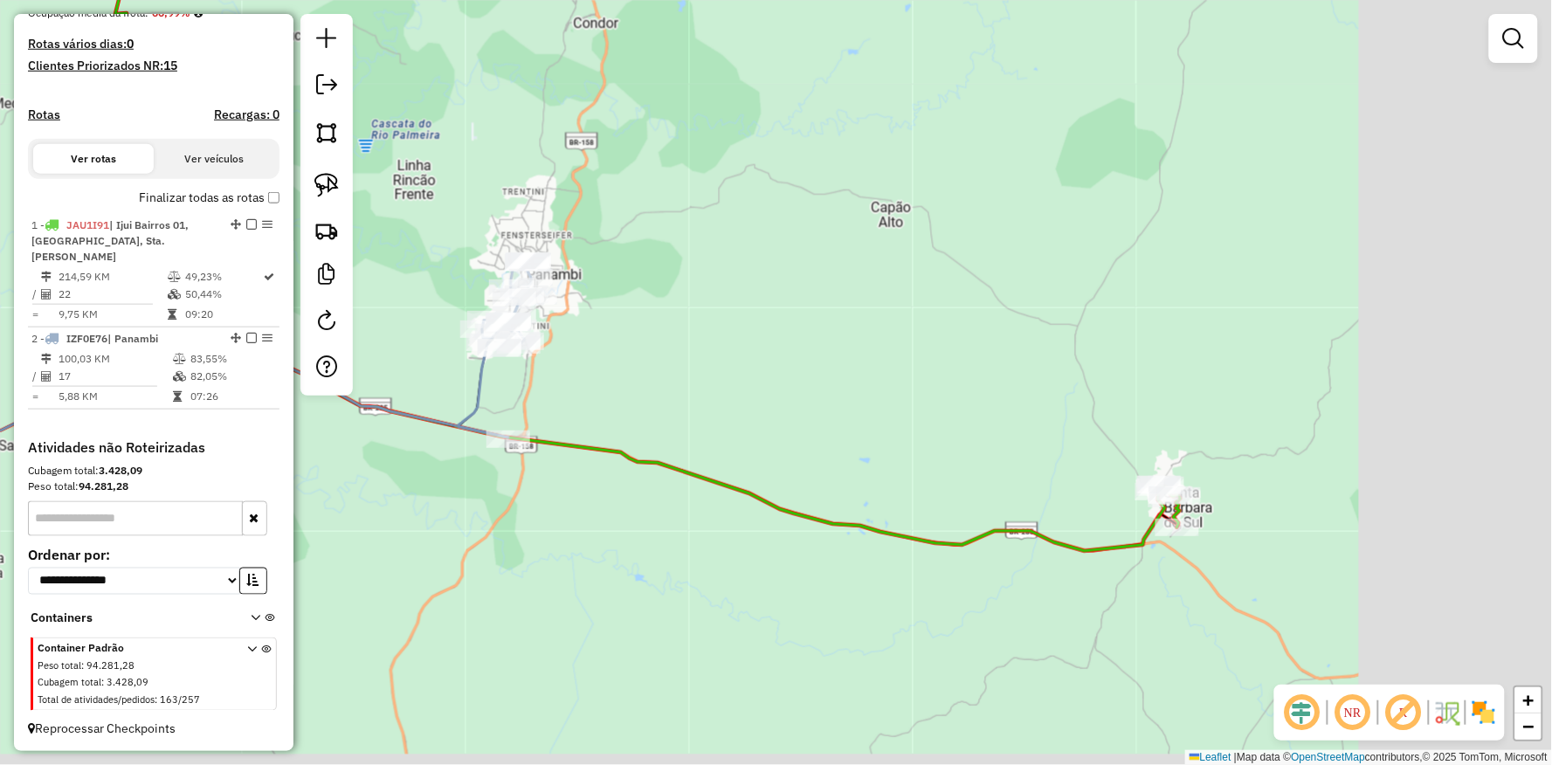
drag, startPoint x: 930, startPoint y: 501, endPoint x: 529, endPoint y: 459, distance: 403.1
click at [529, 459] on icon at bounding box center [377, 225] width 1608 height 651
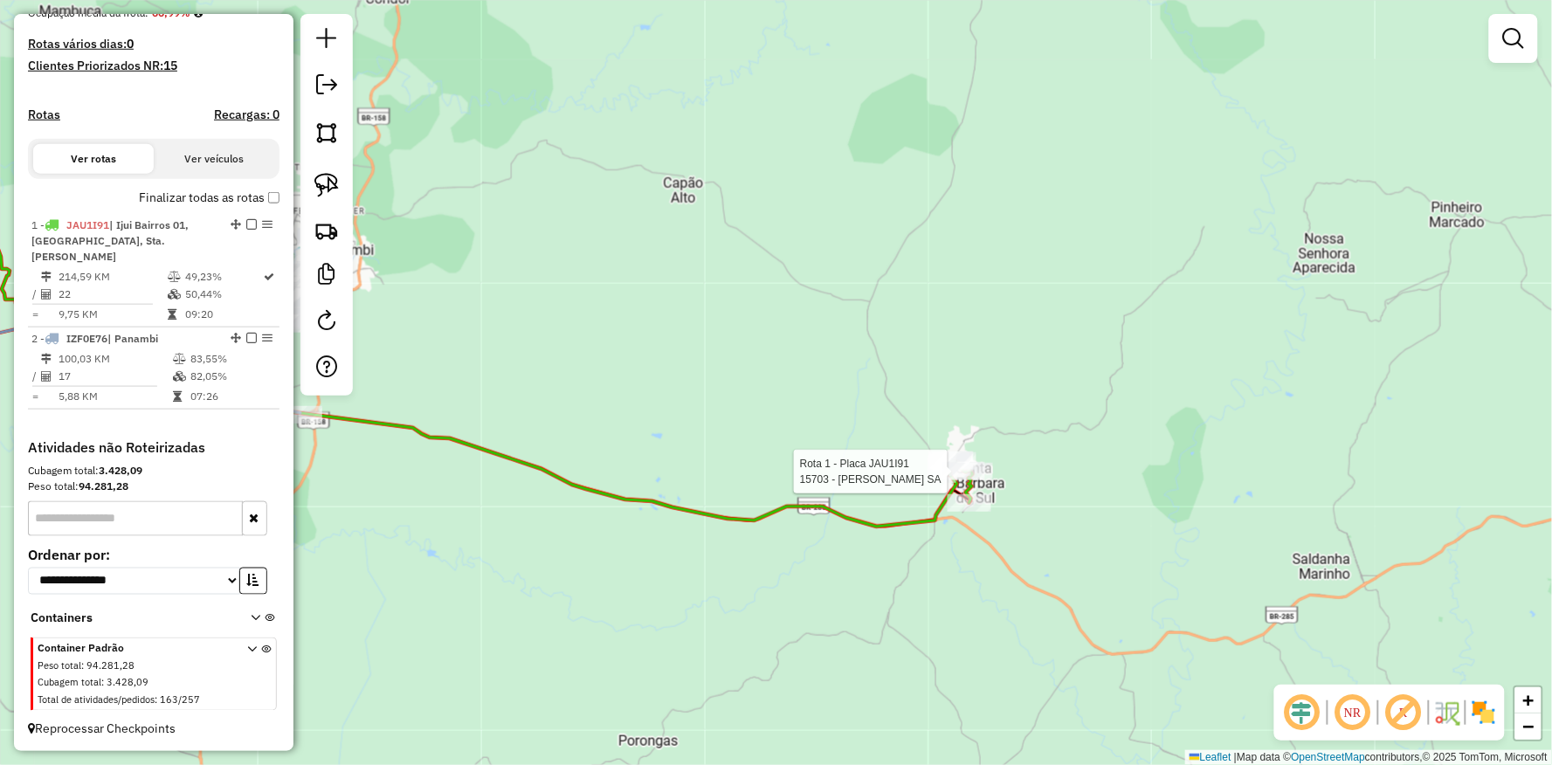
select select "**********"
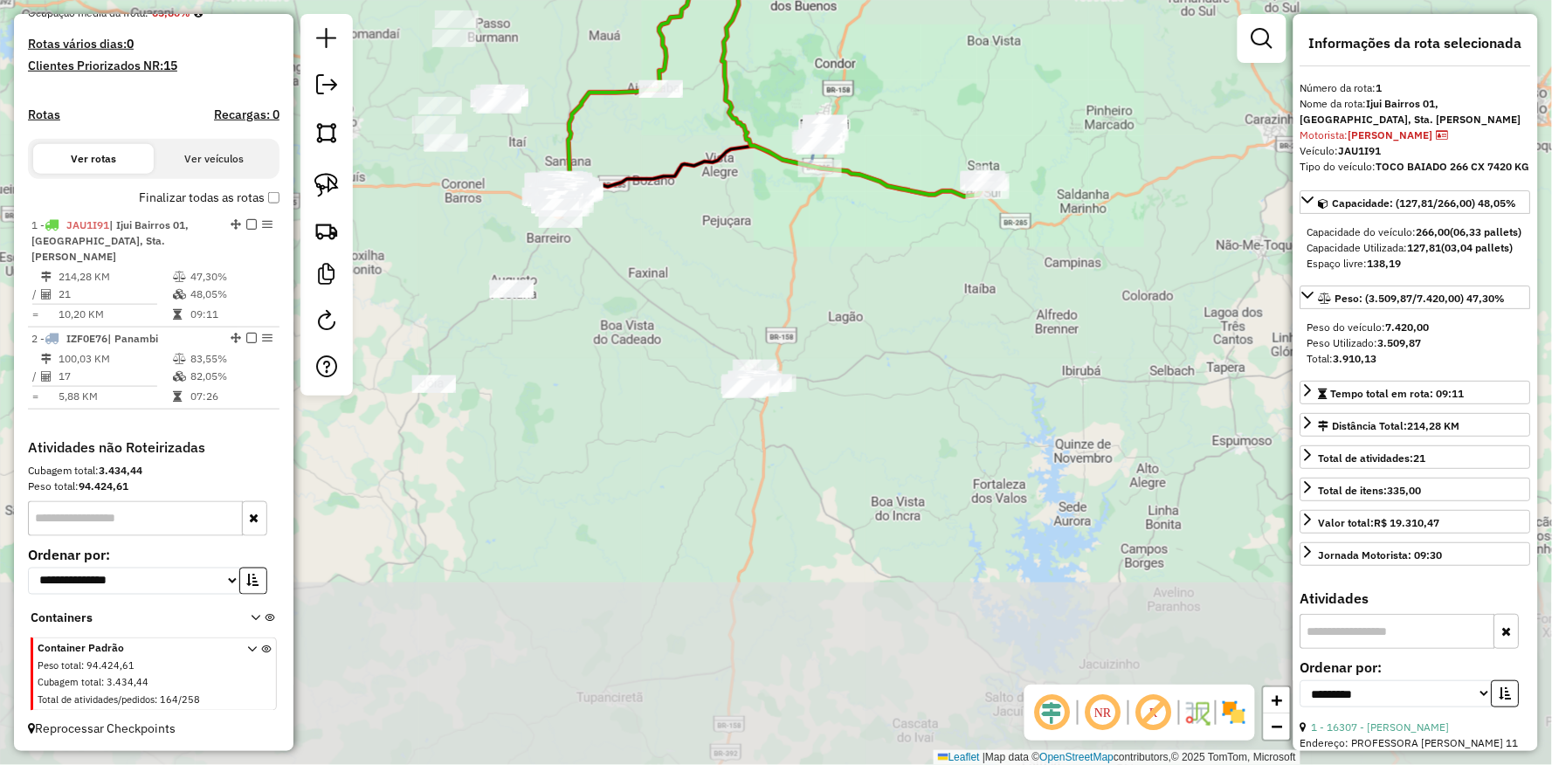
drag, startPoint x: 780, startPoint y: 473, endPoint x: 874, endPoint y: 266, distance: 227.2
click at [918, 221] on div "Janela de atendimento Grade de atendimento Capacidade Transportadoras Veículos …" at bounding box center [776, 382] width 1552 height 765
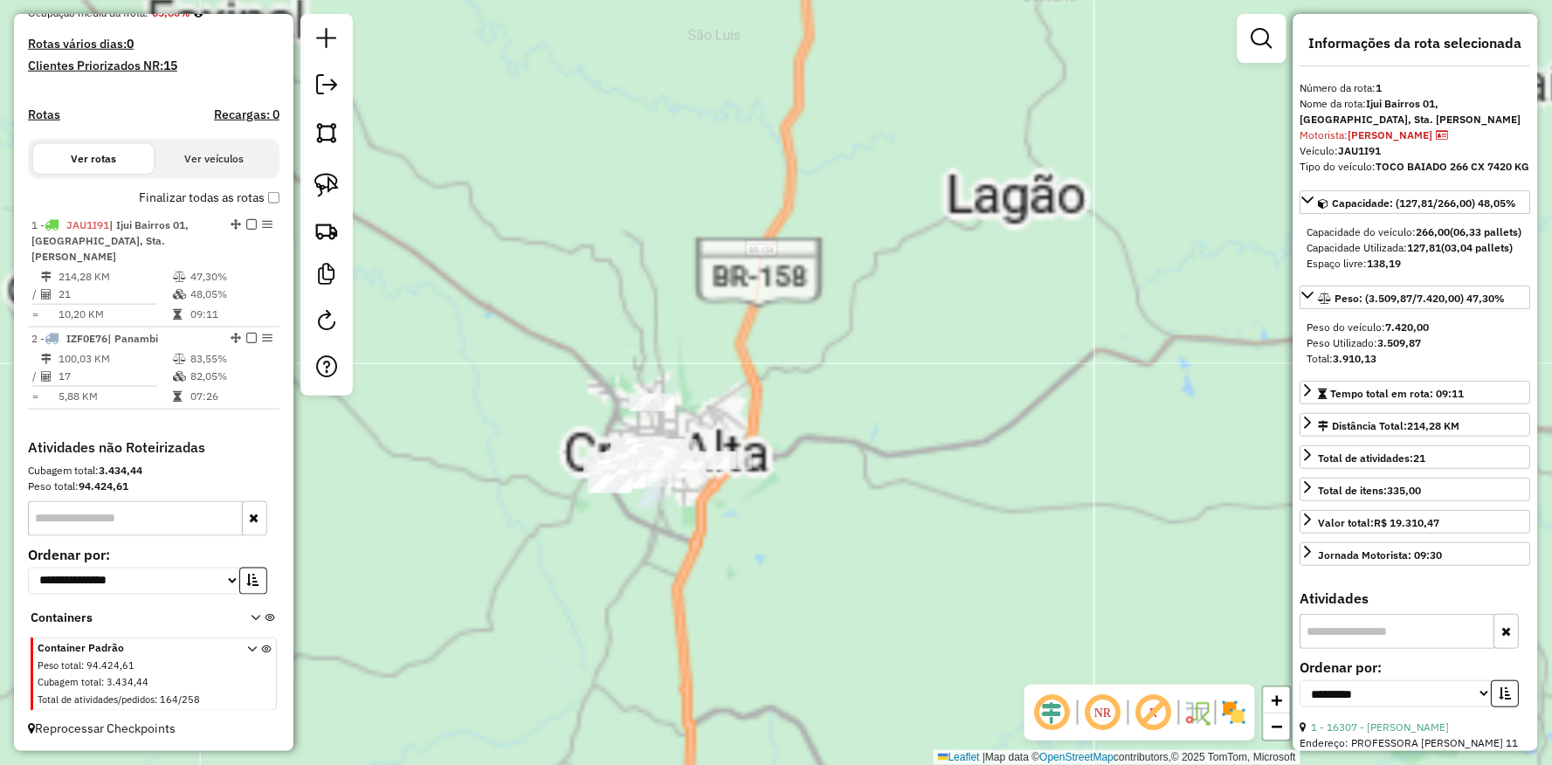
drag, startPoint x: 559, startPoint y: 384, endPoint x: 554, endPoint y: 356, distance: 29.3
click at [556, 363] on div "Janela de atendimento Grade de atendimento Capacidade Transportadoras Veículos …" at bounding box center [776, 382] width 1552 height 765
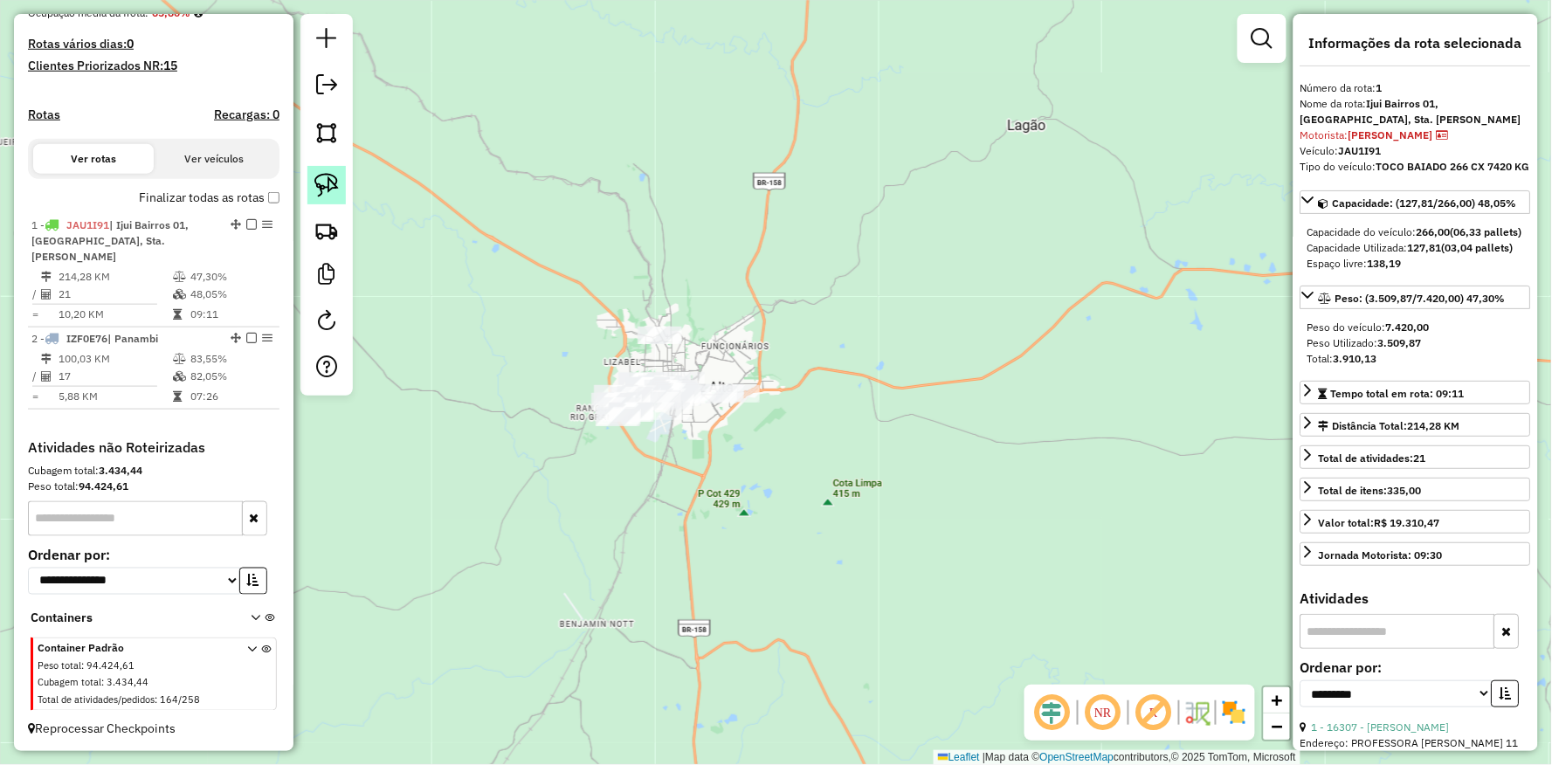
click at [338, 182] on img at bounding box center [326, 185] width 24 height 24
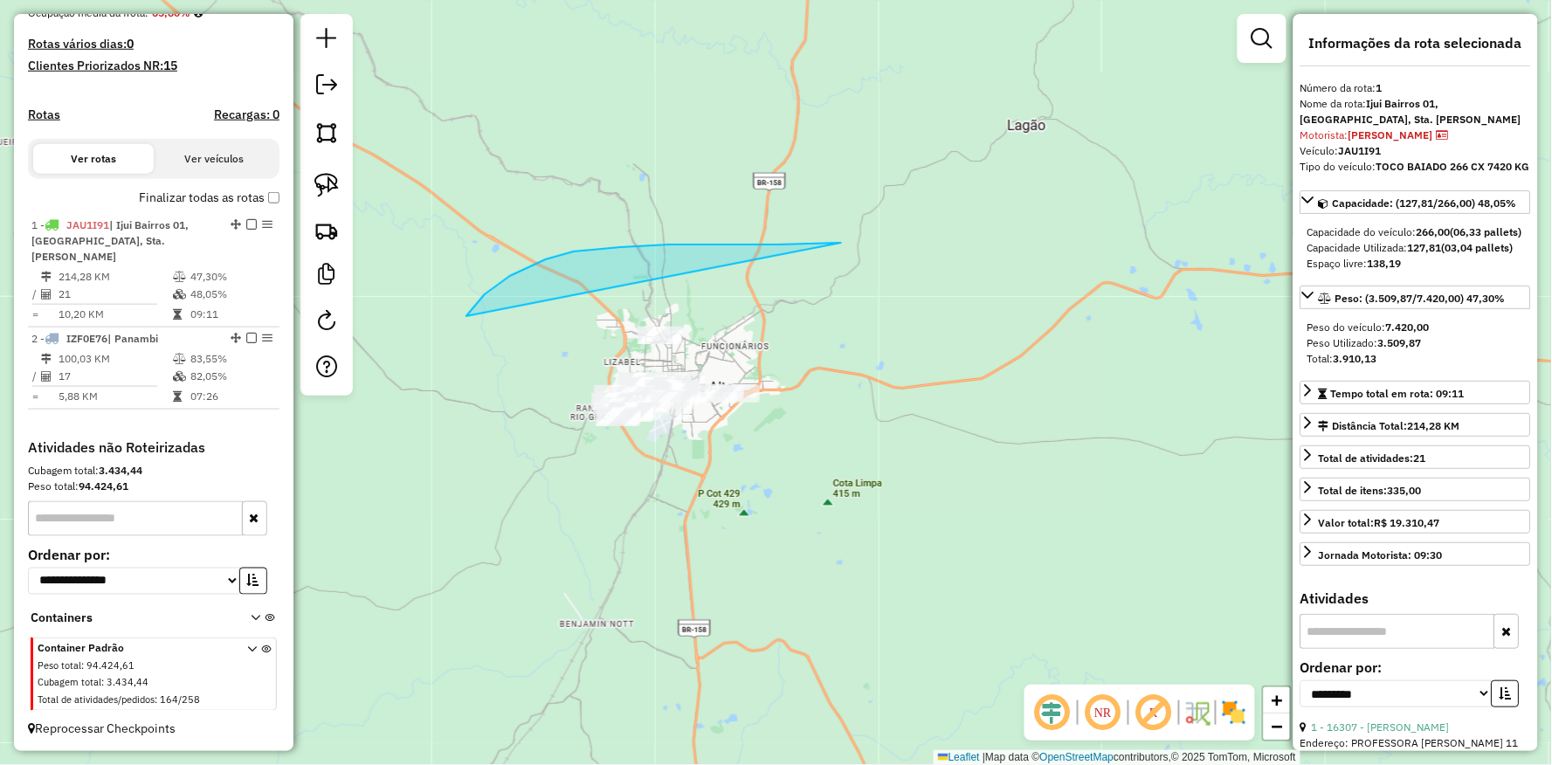
drag, startPoint x: 841, startPoint y: 243, endPoint x: 946, endPoint y: 450, distance: 232.1
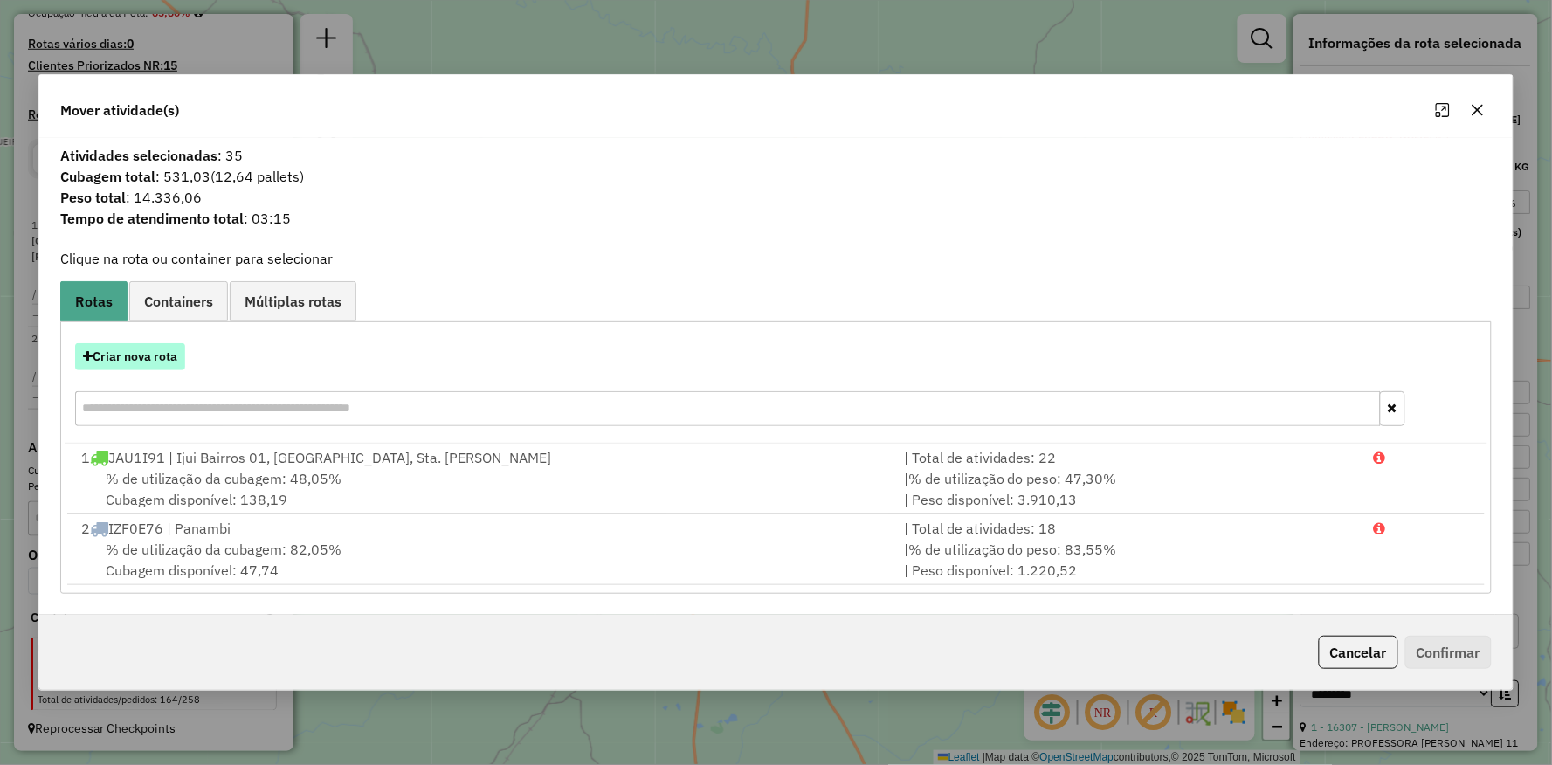
click at [138, 356] on button "Criar nova rota" at bounding box center [130, 356] width 110 height 27
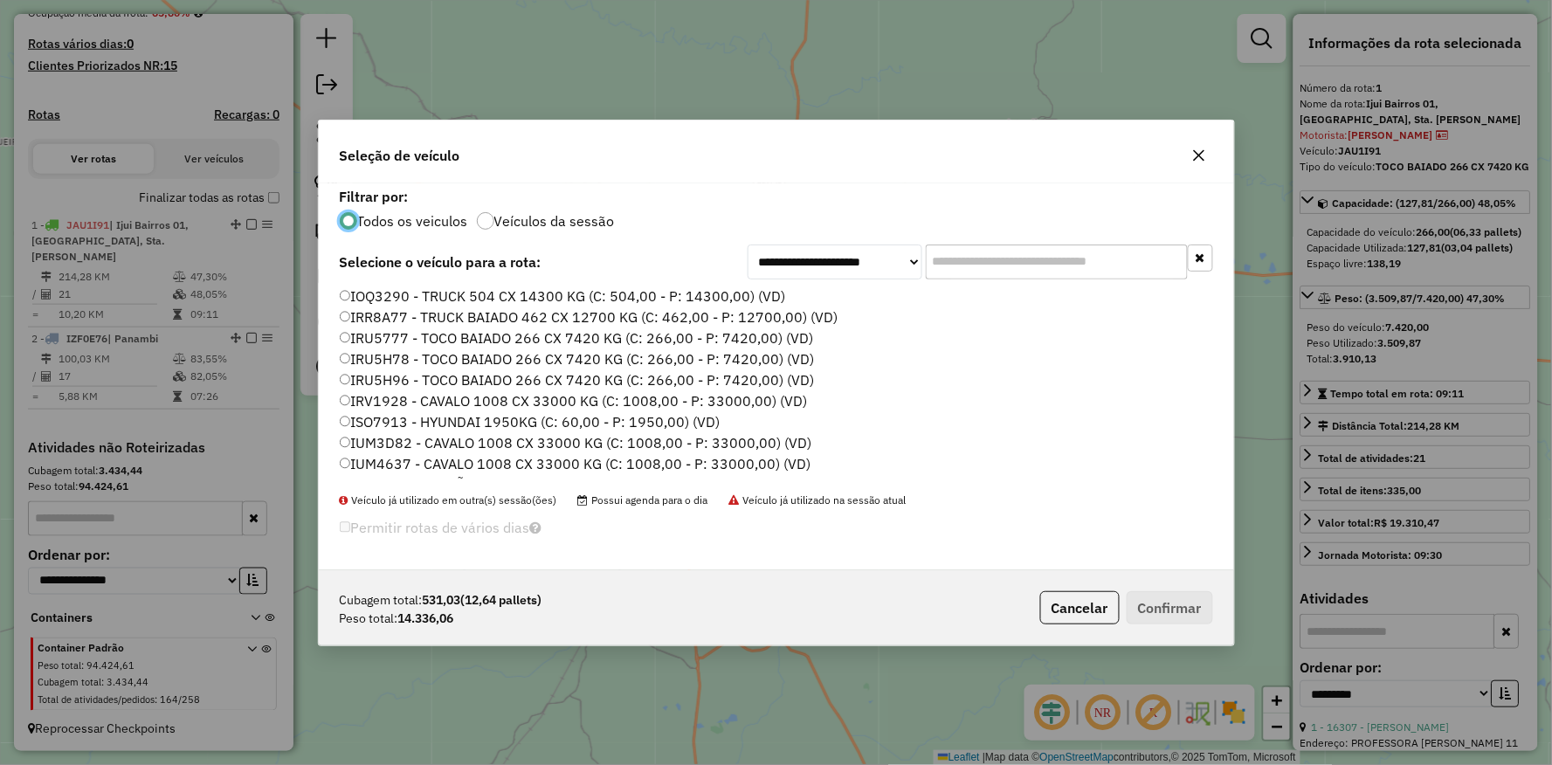
scroll to position [388, 0]
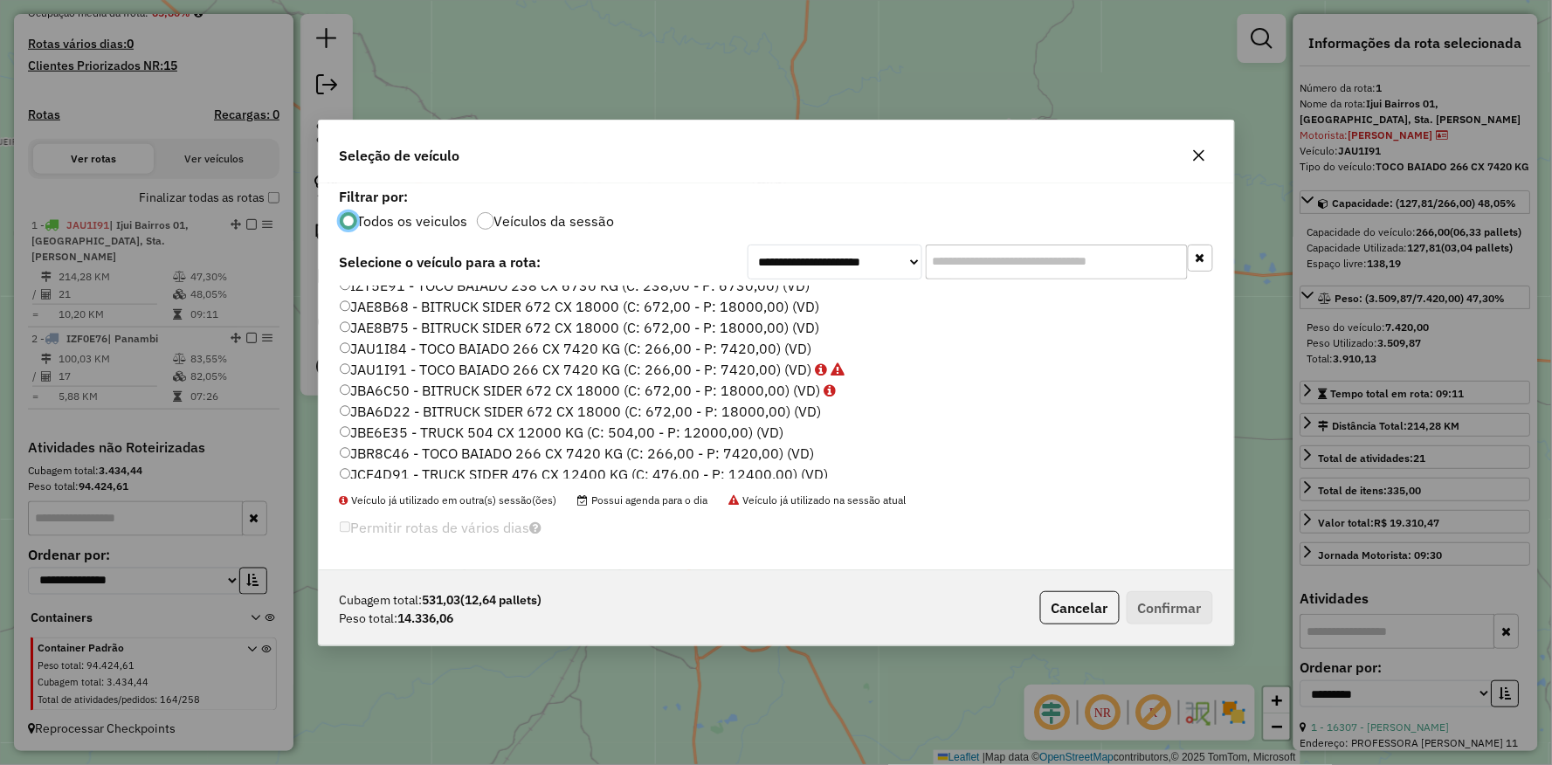
click at [387, 350] on label "JAU1I84 - TOCO BAIADO 266 CX 7420 KG (C: 266,00 - P: 7420,00) (VD)" at bounding box center [576, 348] width 473 height 21
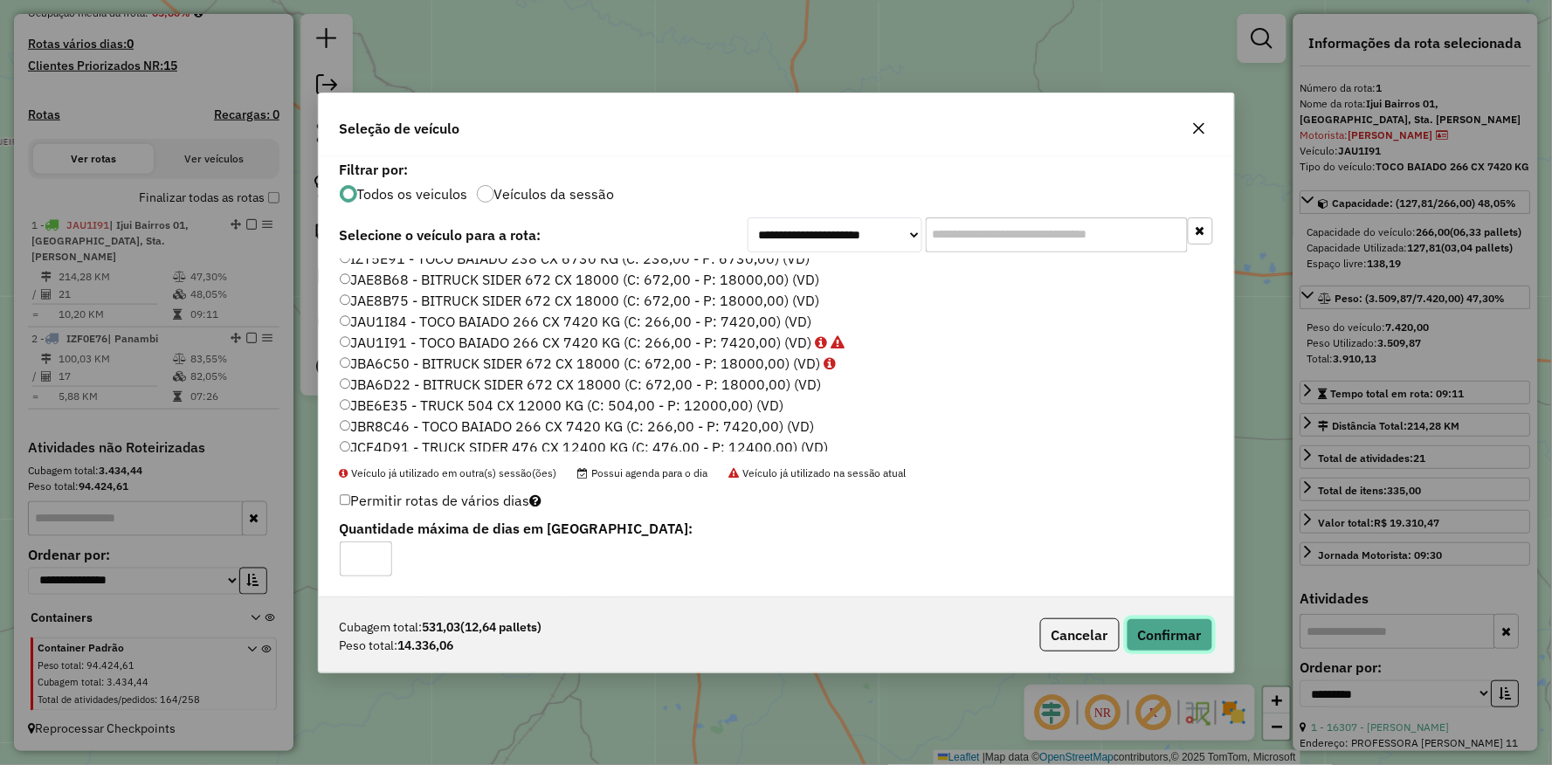
click at [1174, 632] on button "Confirmar" at bounding box center [1170, 634] width 86 height 33
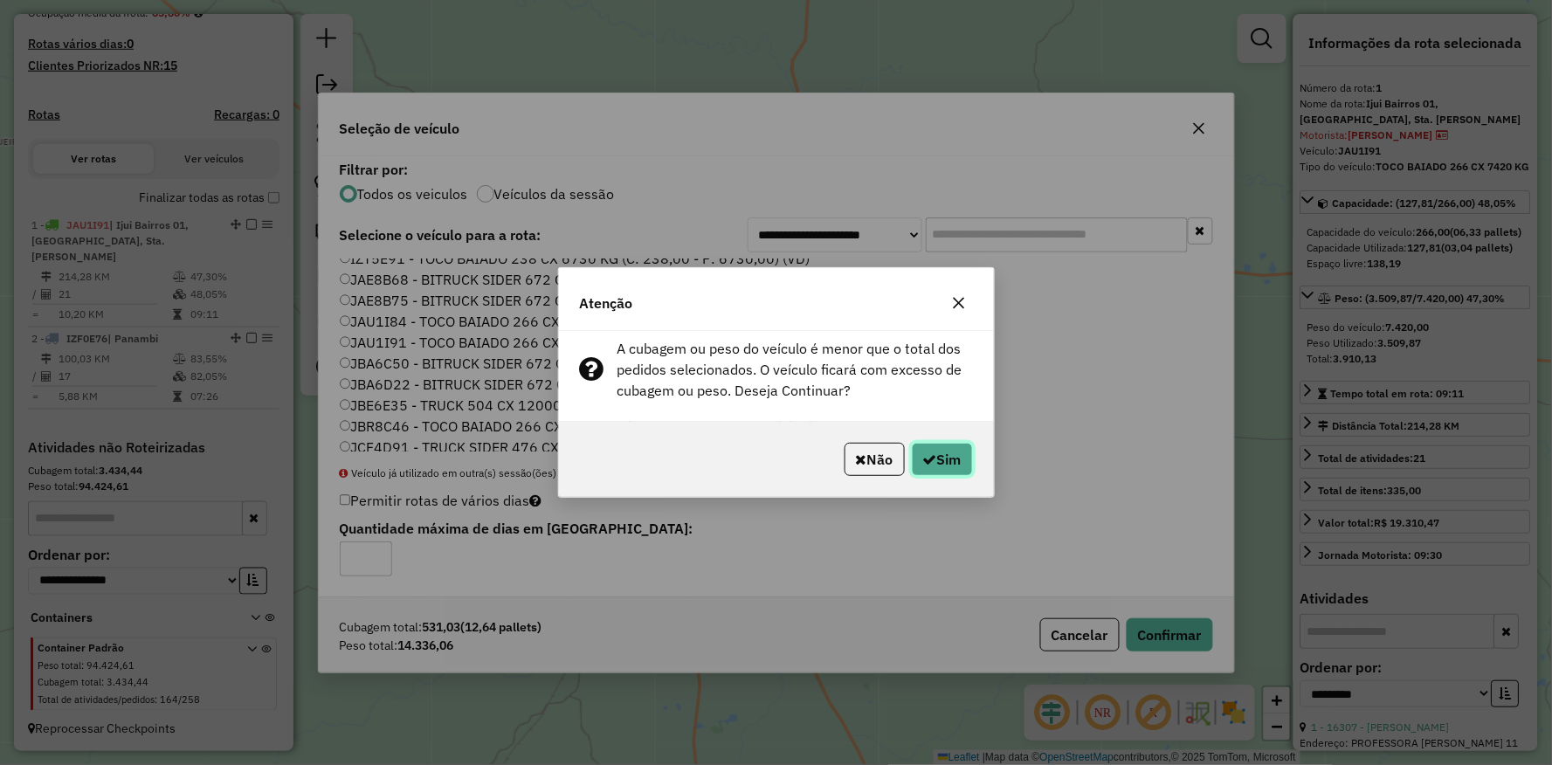
click at [936, 459] on button "Sim" at bounding box center [942, 459] width 61 height 33
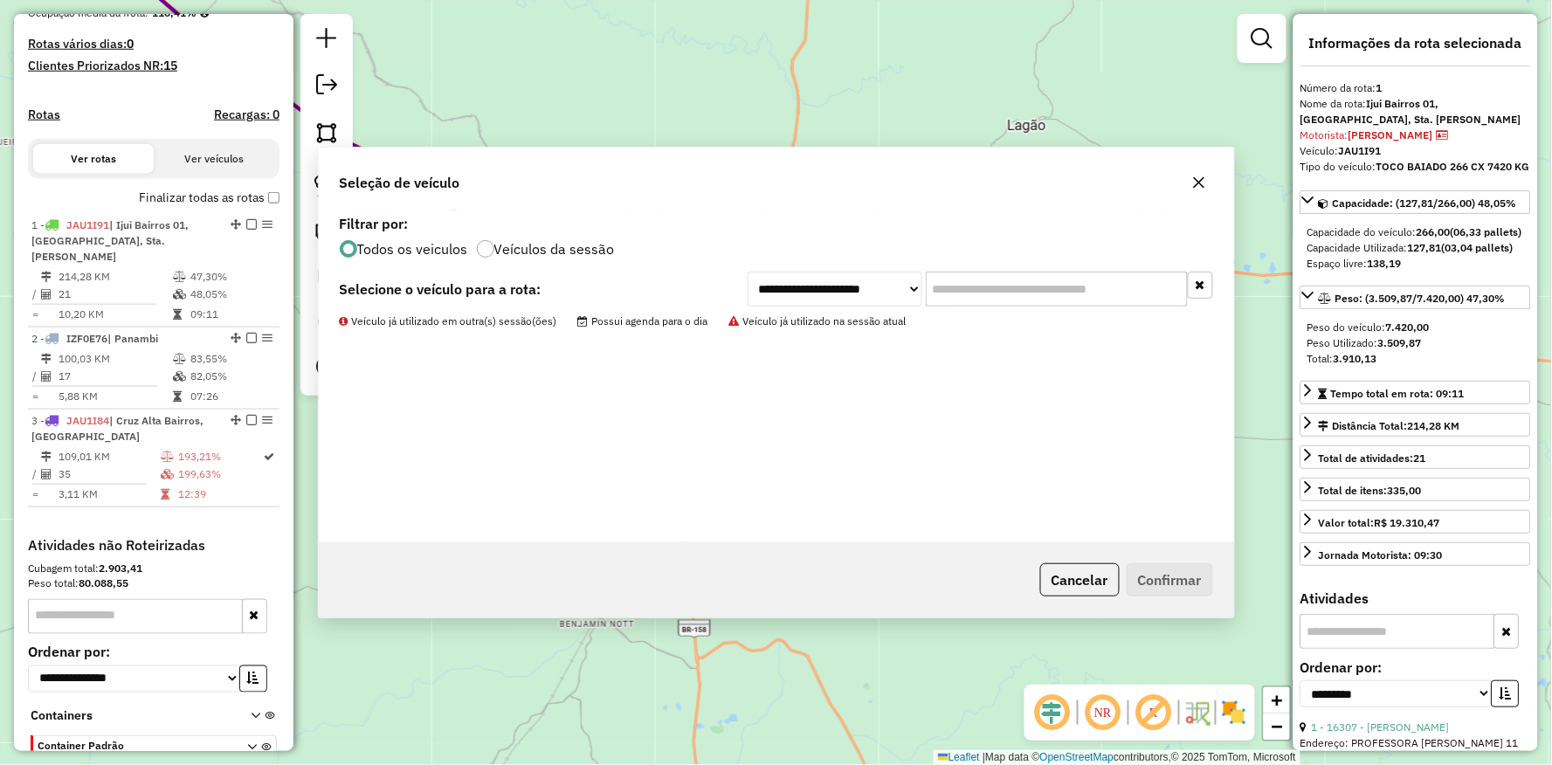
scroll to position [537, 0]
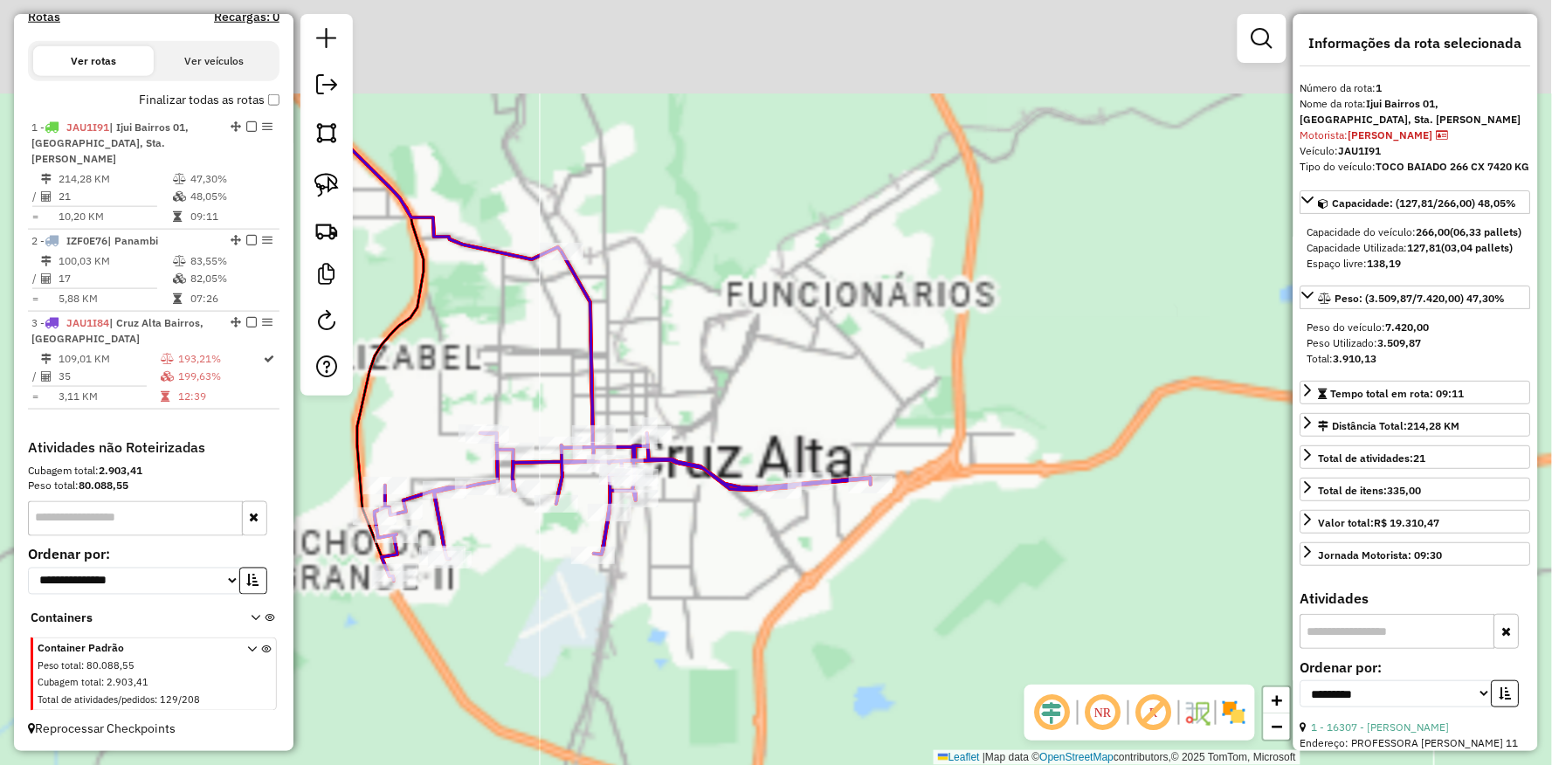
drag, startPoint x: 727, startPoint y: 531, endPoint x: 713, endPoint y: 457, distance: 75.6
click at [741, 550] on div "Janela de atendimento Grade de atendimento Capacidade Transportadoras Veículos …" at bounding box center [776, 382] width 1552 height 765
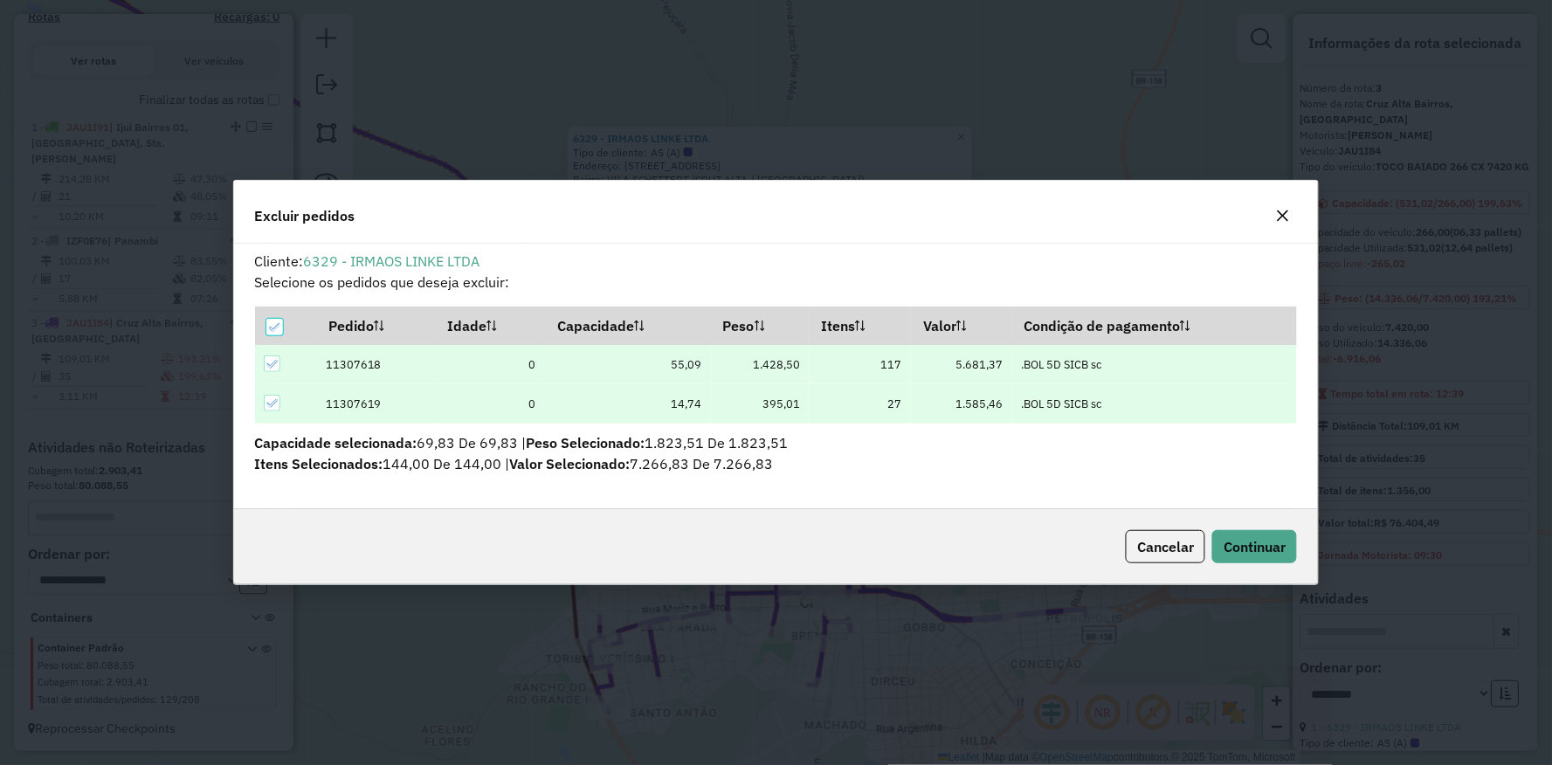
scroll to position [0, 0]
click at [1251, 560] on button "Continuar" at bounding box center [1254, 546] width 85 height 33
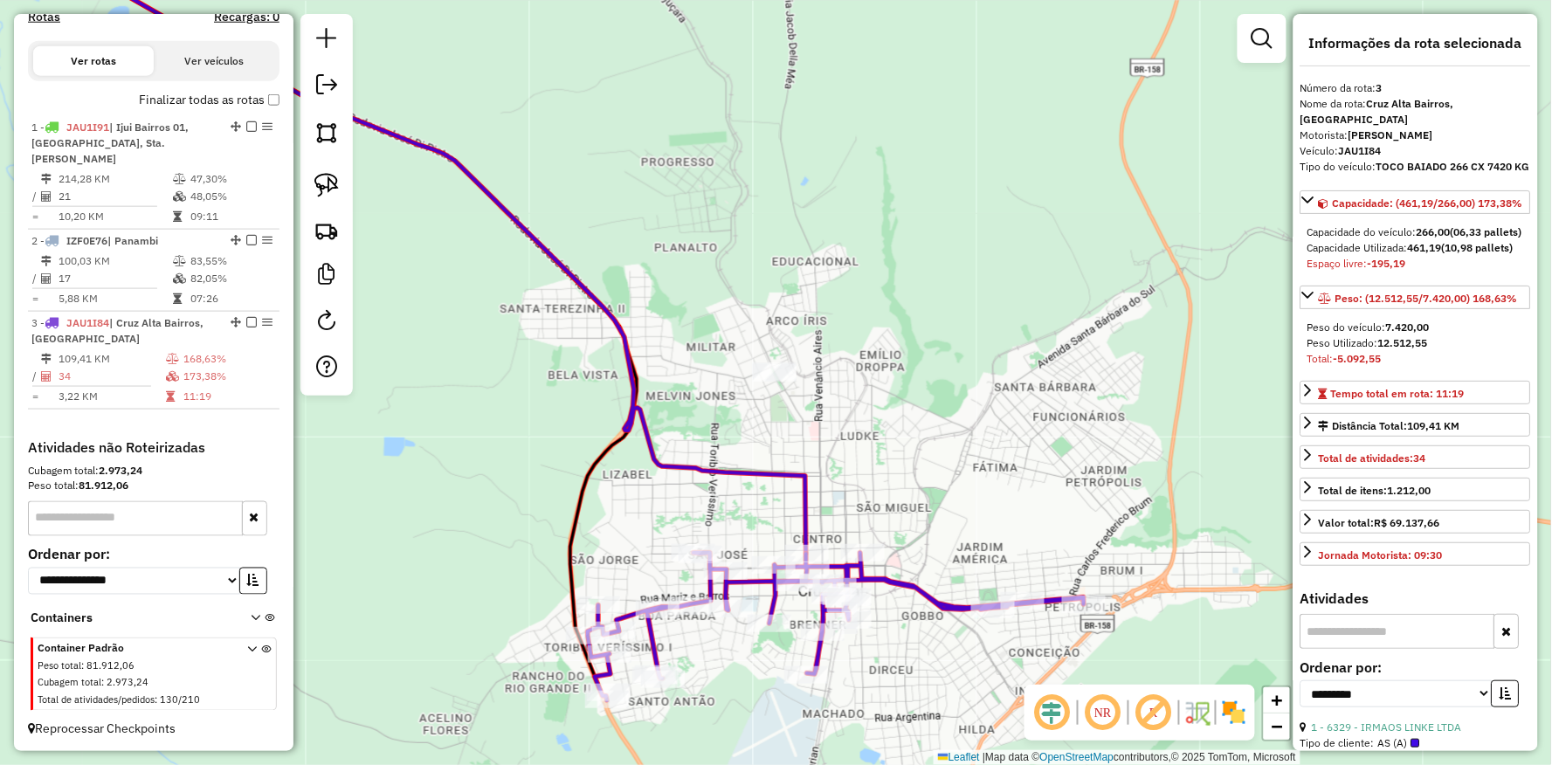
drag, startPoint x: 1122, startPoint y: 501, endPoint x: 1068, endPoint y: 303, distance: 205.3
click at [1070, 303] on div "Janela de atendimento Grade de atendimento Capacidade Transportadoras Veículos …" at bounding box center [776, 382] width 1552 height 765
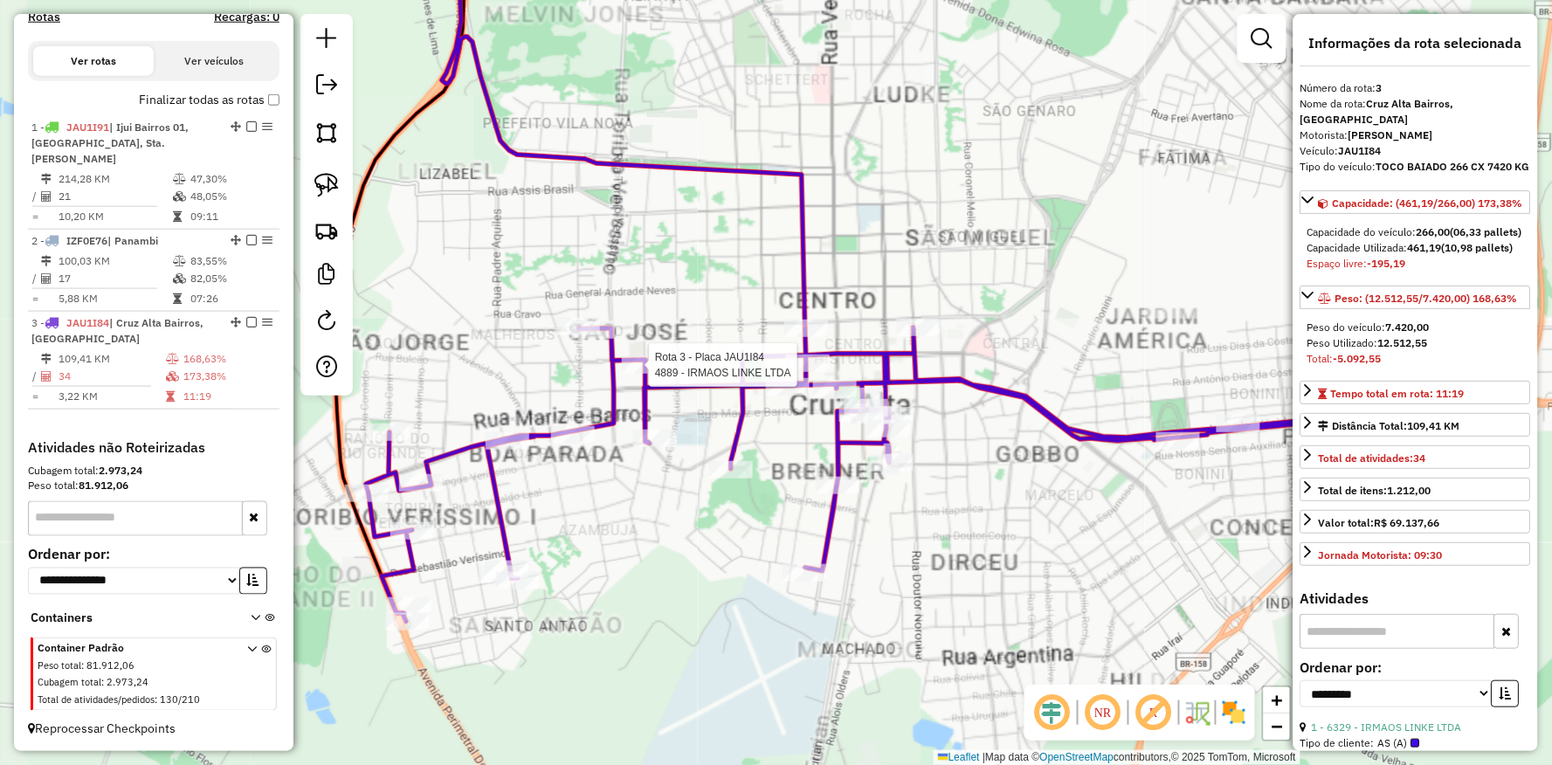
click at [635, 355] on icon at bounding box center [863, 474] width 995 height 295
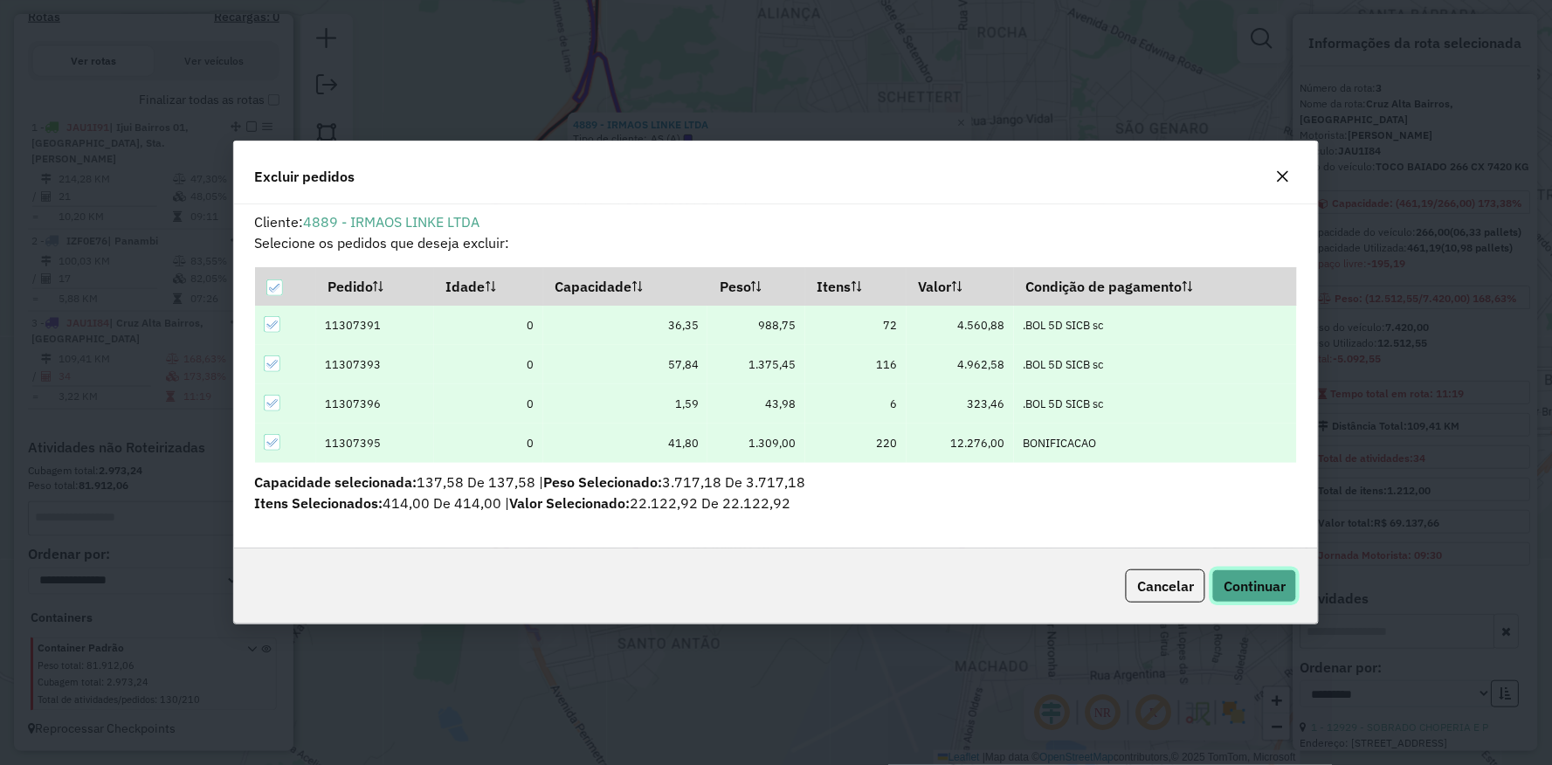
click at [1274, 583] on span "Continuar" at bounding box center [1255, 585] width 62 height 17
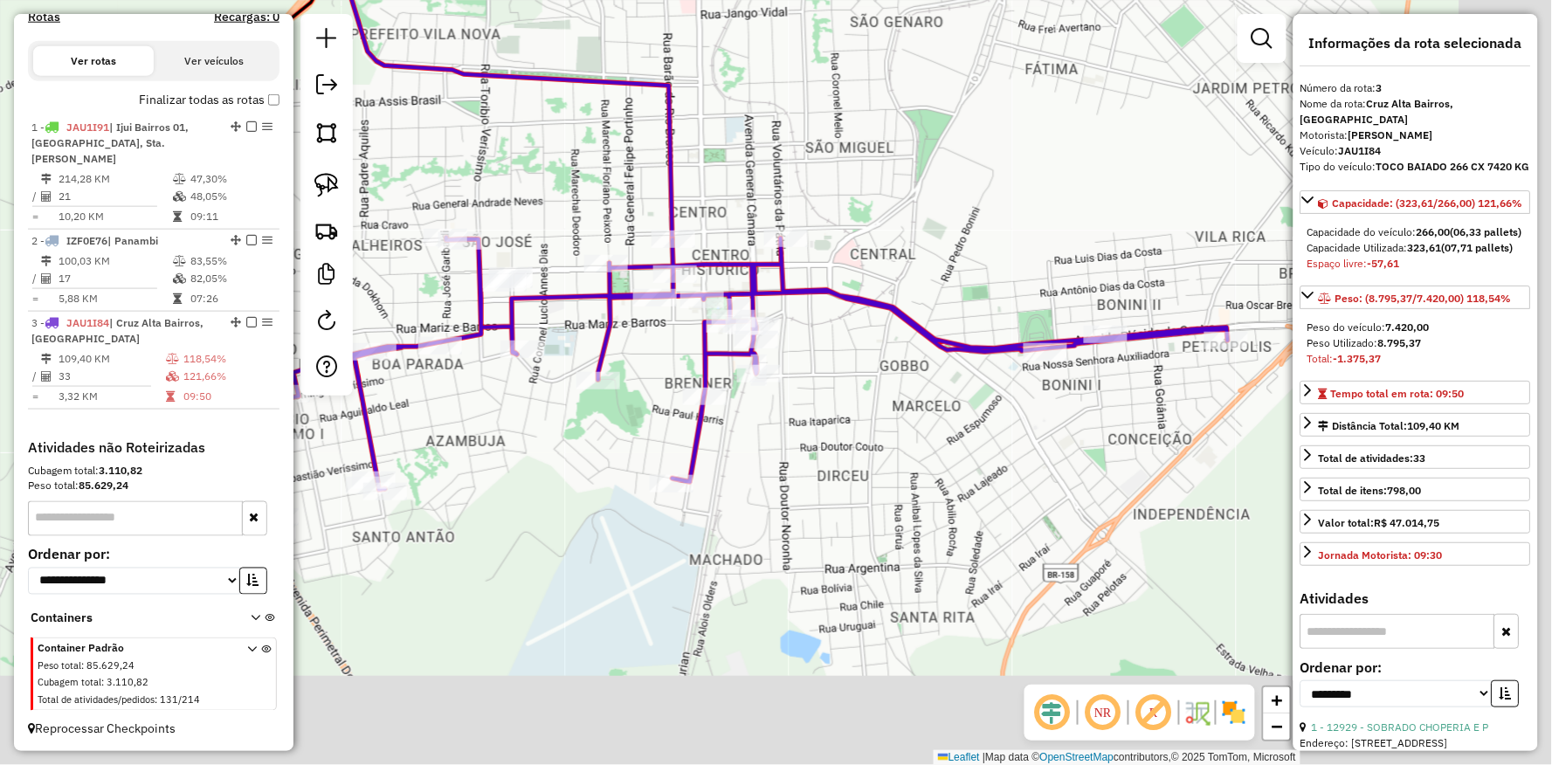
drag, startPoint x: 818, startPoint y: 446, endPoint x: 559, endPoint y: 334, distance: 282.1
click at [542, 334] on div "Janela de atendimento Grade de atendimento Capacidade Transportadoras Veículos …" at bounding box center [776, 382] width 1552 height 765
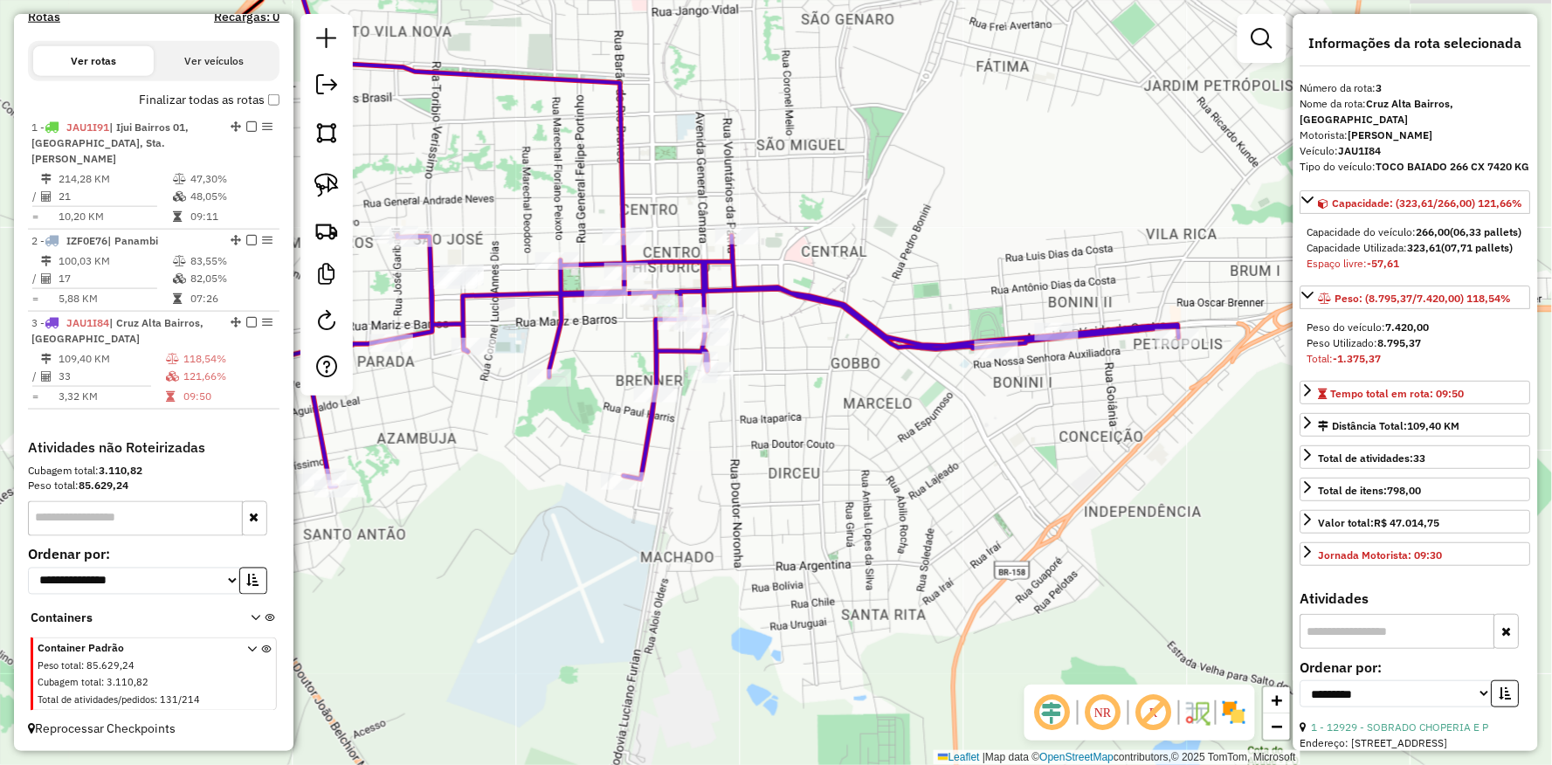
drag, startPoint x: 872, startPoint y: 381, endPoint x: 879, endPoint y: 397, distance: 18.0
click at [879, 397] on div "Janela de atendimento Grade de atendimento Capacidade Transportadoras Veículos …" at bounding box center [776, 382] width 1552 height 765
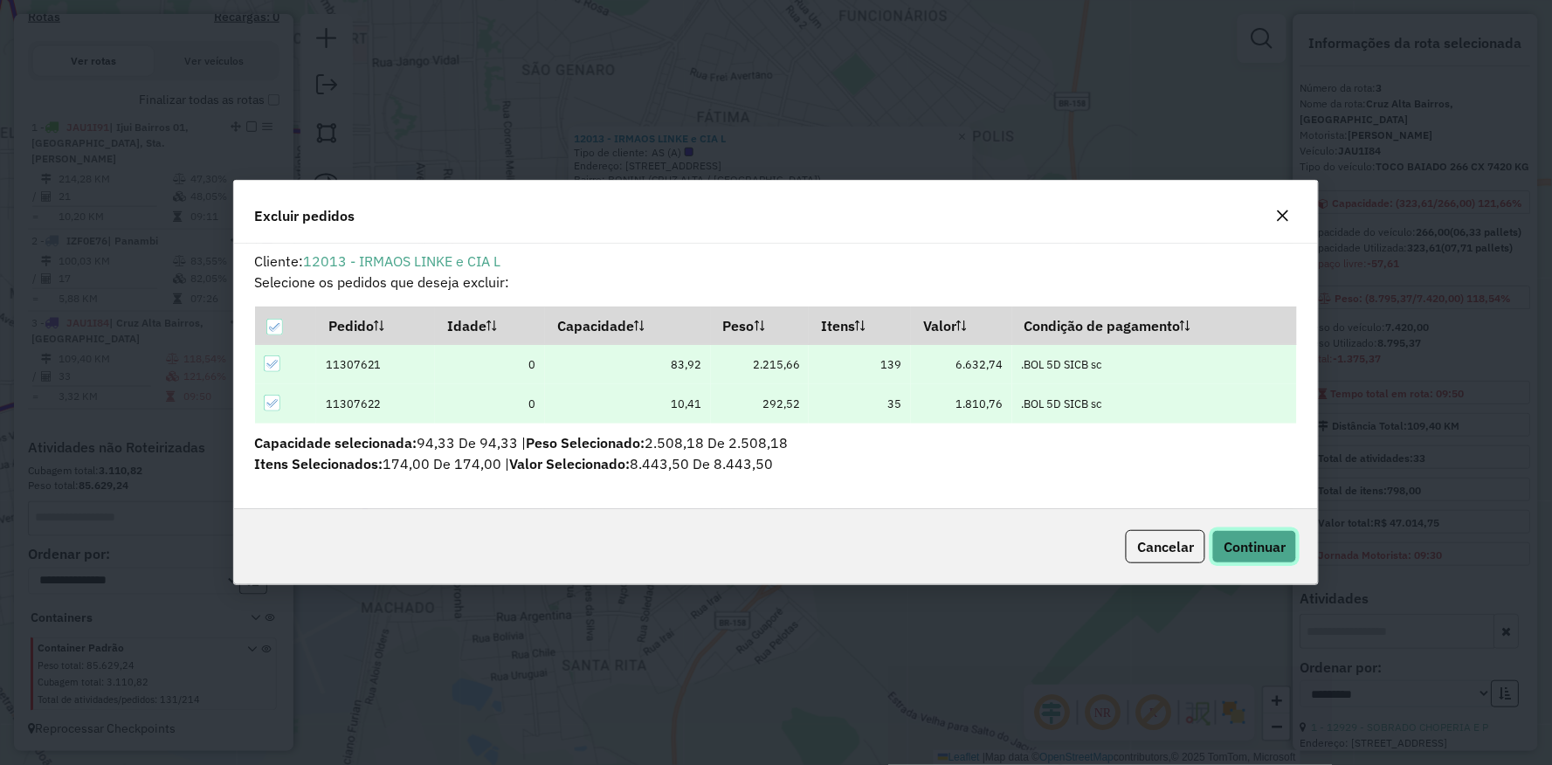
click at [1232, 550] on span "Continuar" at bounding box center [1255, 546] width 62 height 17
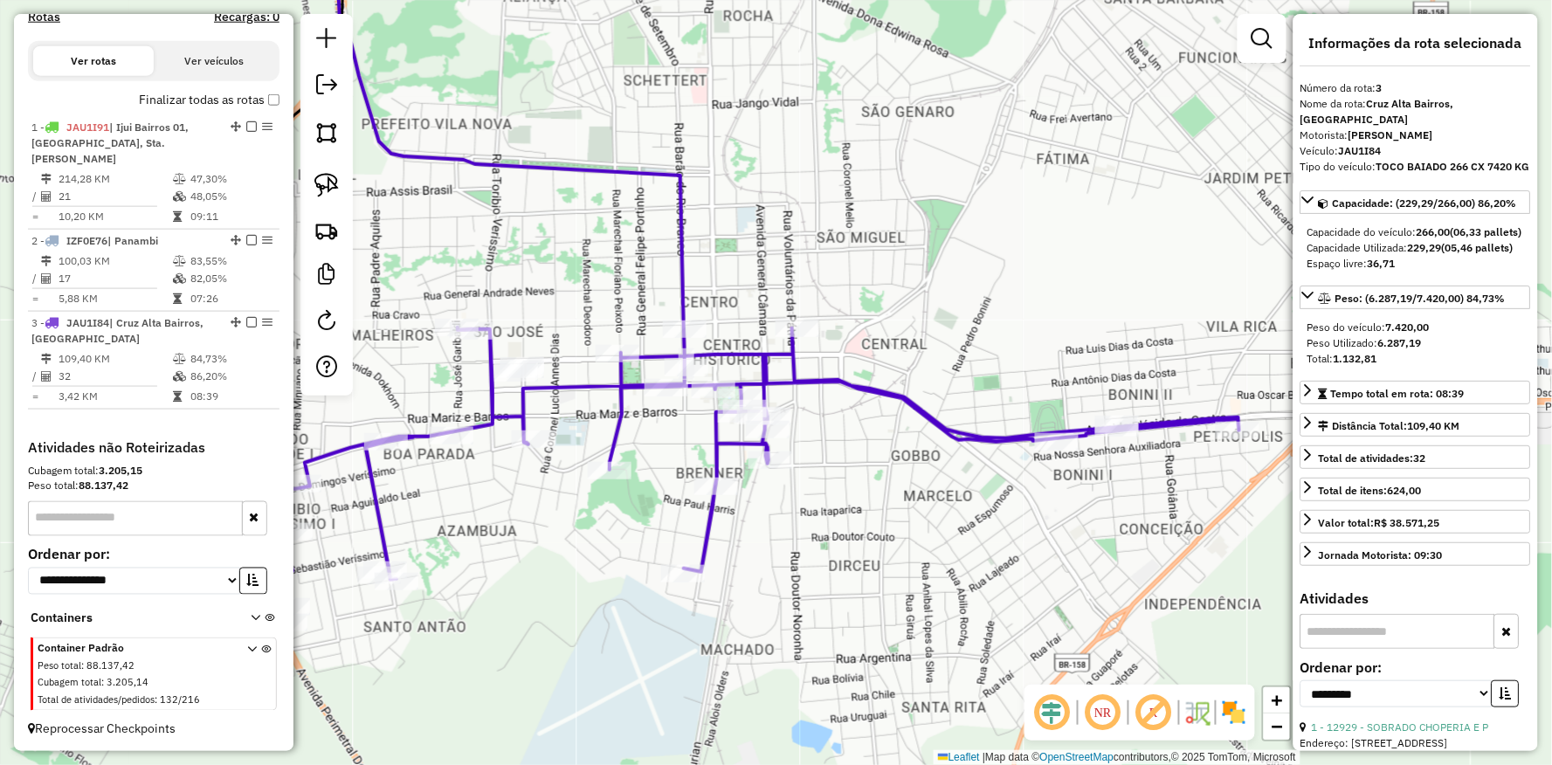
drag, startPoint x: 604, startPoint y: 440, endPoint x: 943, endPoint y: 482, distance: 342.4
click at [943, 482] on div "Janela de atendimento Grade de atendimento Capacidade Transportadoras Veículos …" at bounding box center [776, 382] width 1552 height 765
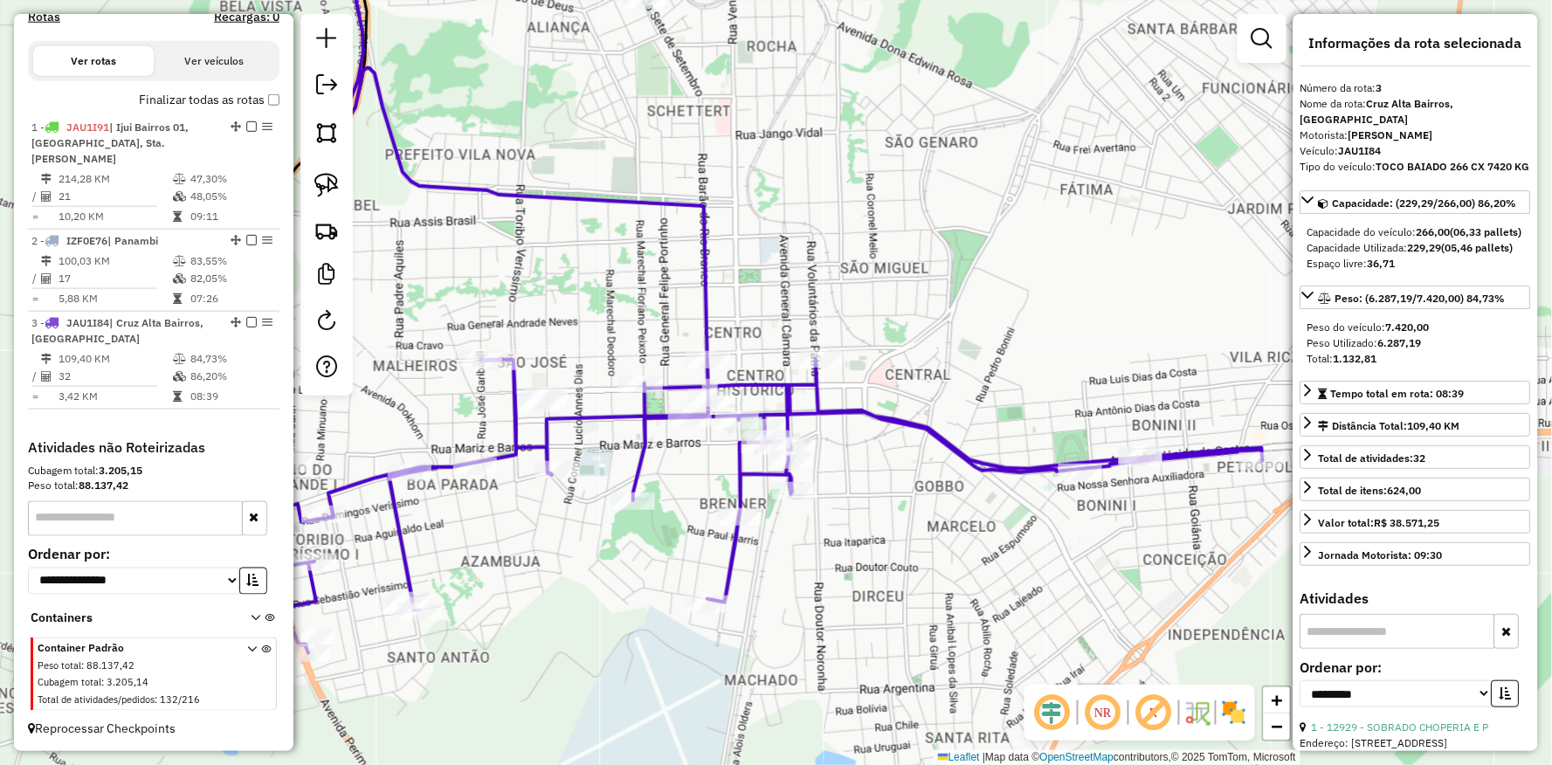
drag, startPoint x: 597, startPoint y: 316, endPoint x: 641, endPoint y: 376, distance: 74.3
click at [641, 376] on div "Janela de atendimento Grade de atendimento Capacidade Transportadoras Veículos …" at bounding box center [776, 382] width 1552 height 765
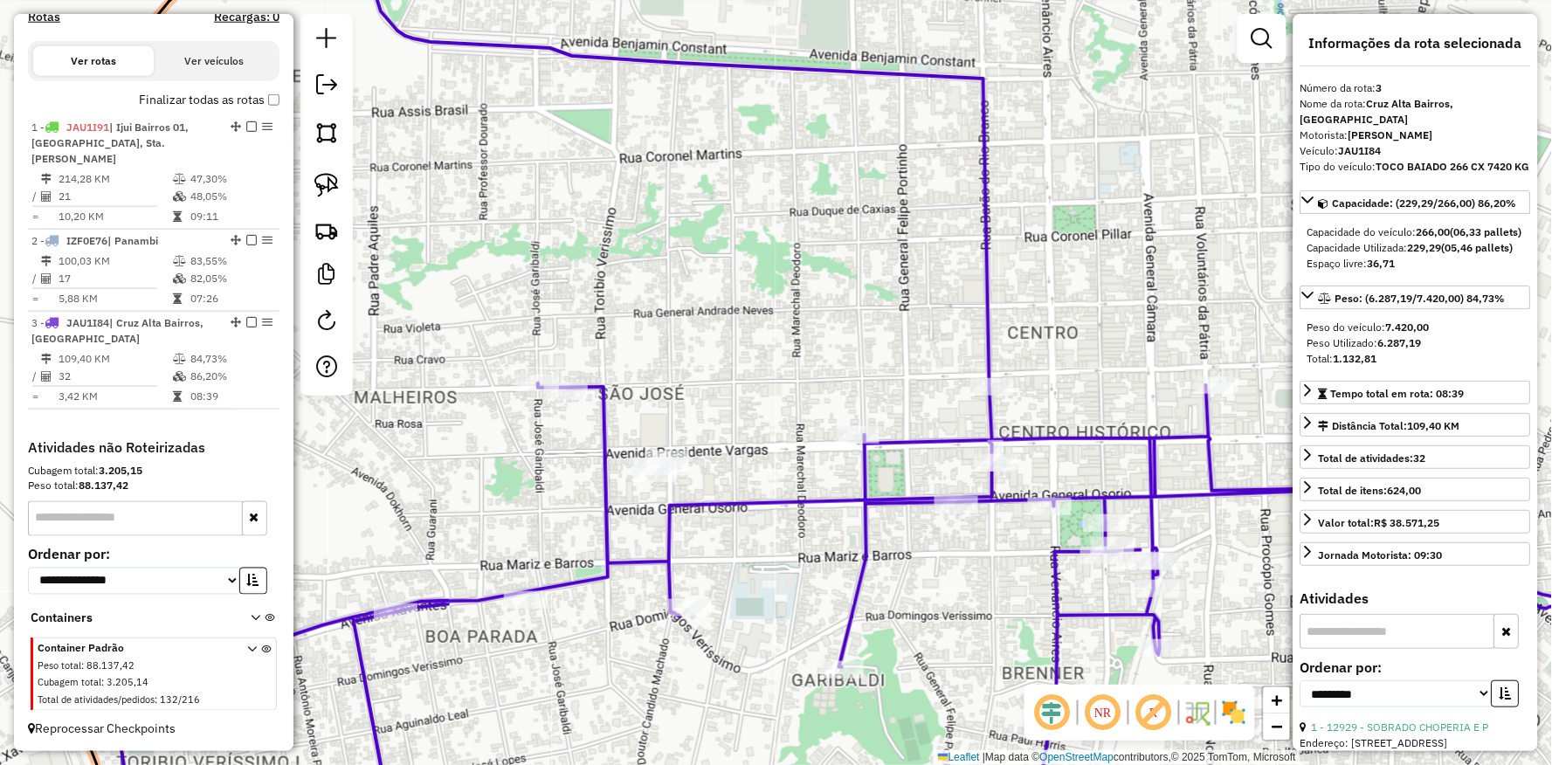
drag, startPoint x: 635, startPoint y: 405, endPoint x: 756, endPoint y: 429, distance: 122.8
click at [756, 429] on div "Janela de atendimento Grade de atendimento Capacidade Transportadoras Veículos …" at bounding box center [776, 382] width 1552 height 765
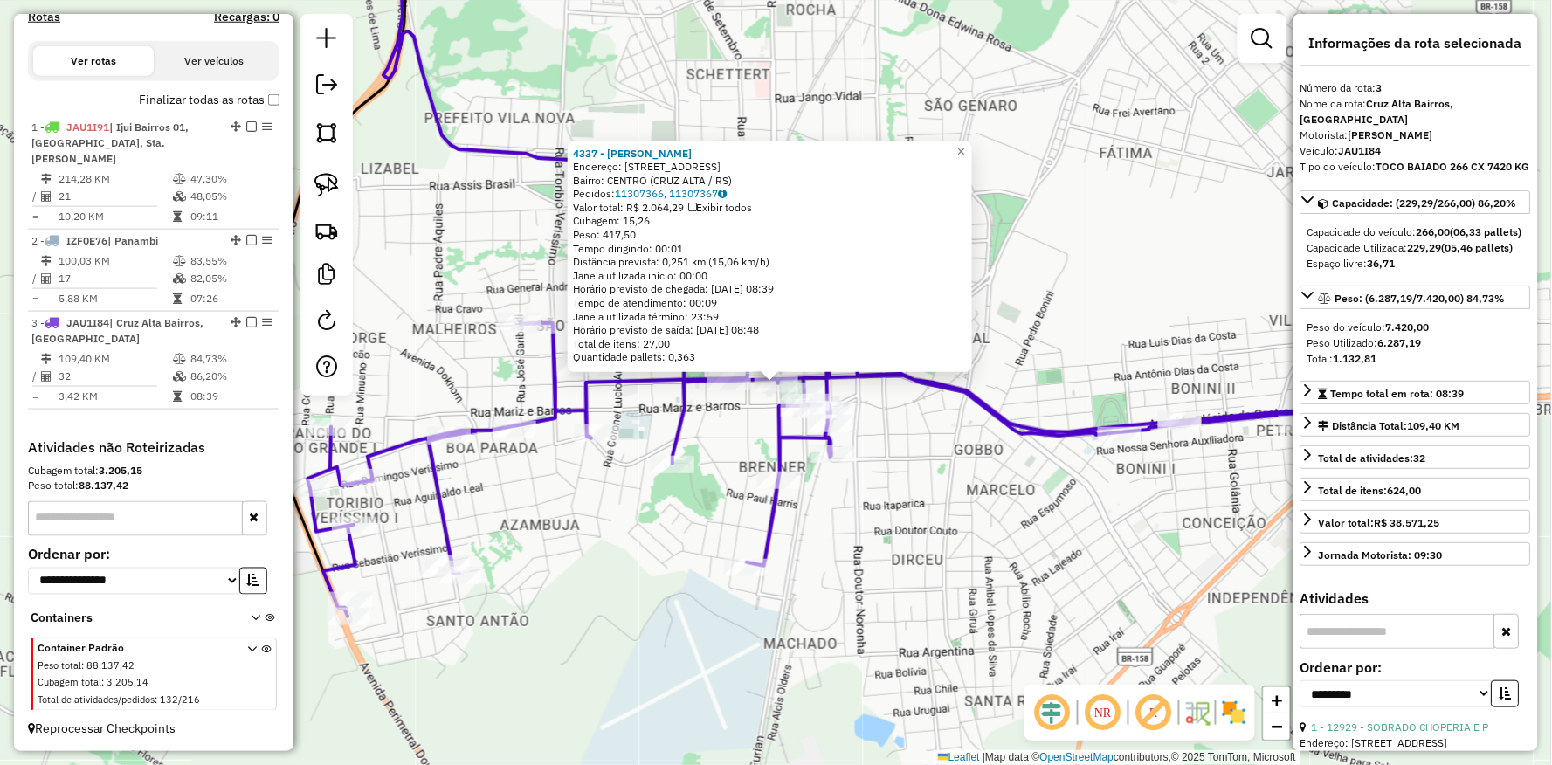
click at [825, 499] on div "4337 - MIGUEL JOAO MICHAELS Endereço: Av VENANCIO AIRES 1587 Bairro: CENTRO (CR…" at bounding box center [776, 382] width 1552 height 765
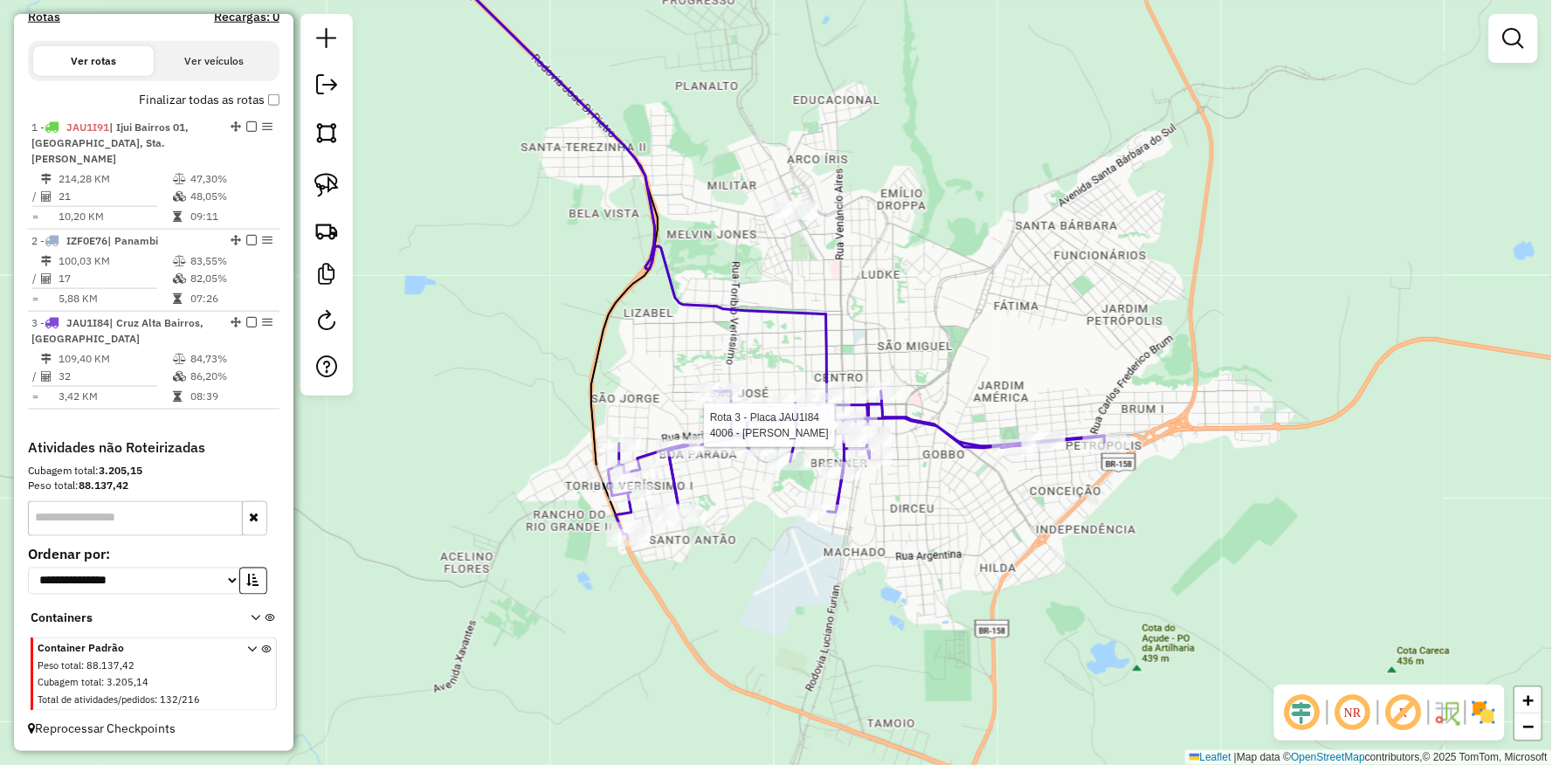
select select "**********"
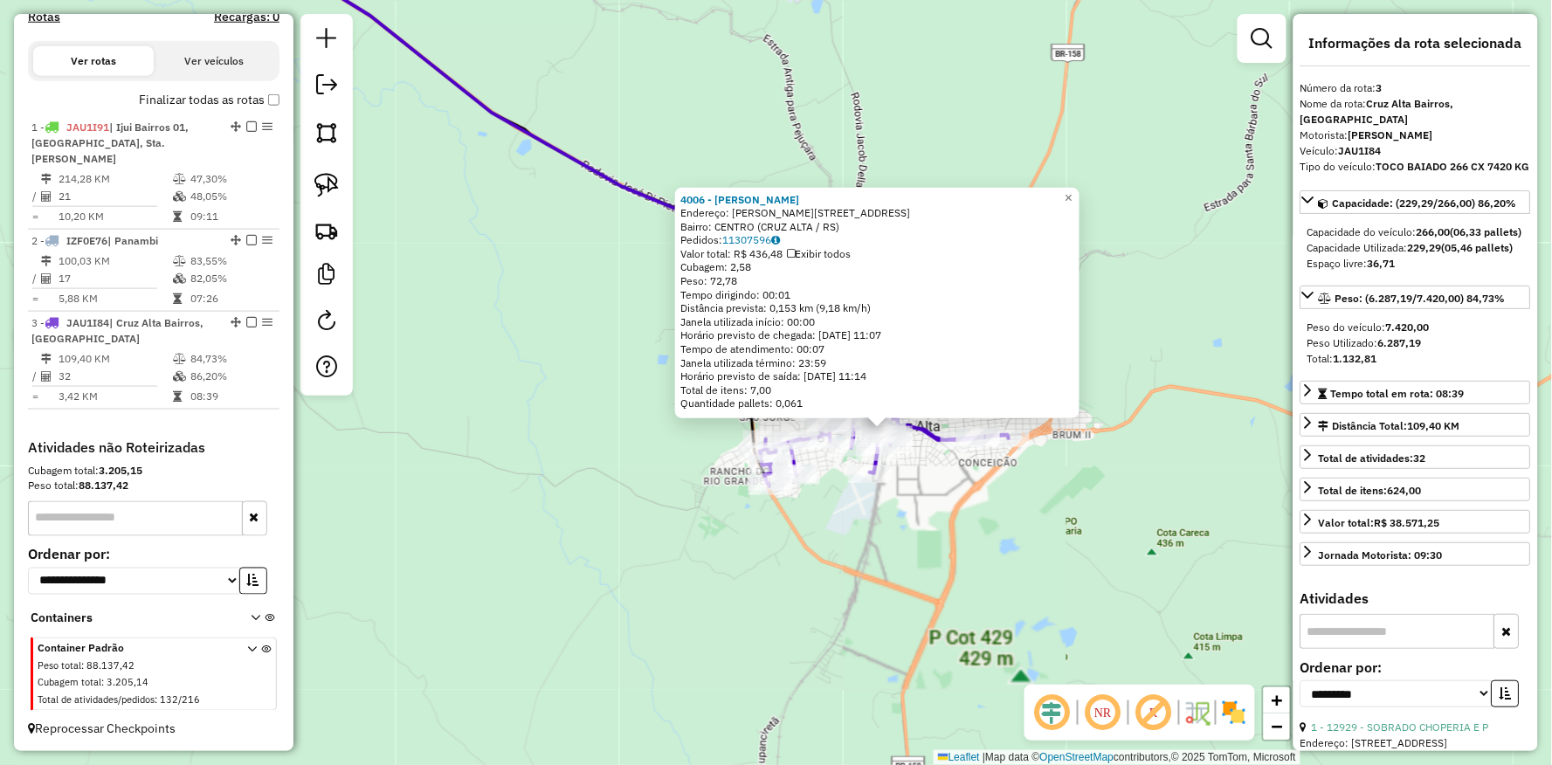
click at [857, 508] on div "4006 - DILAMAR GIANEZINI Endereço: R PINHEIRO MACHADO 1 996 Bairro: CENTRO (CRU…" at bounding box center [776, 382] width 1552 height 765
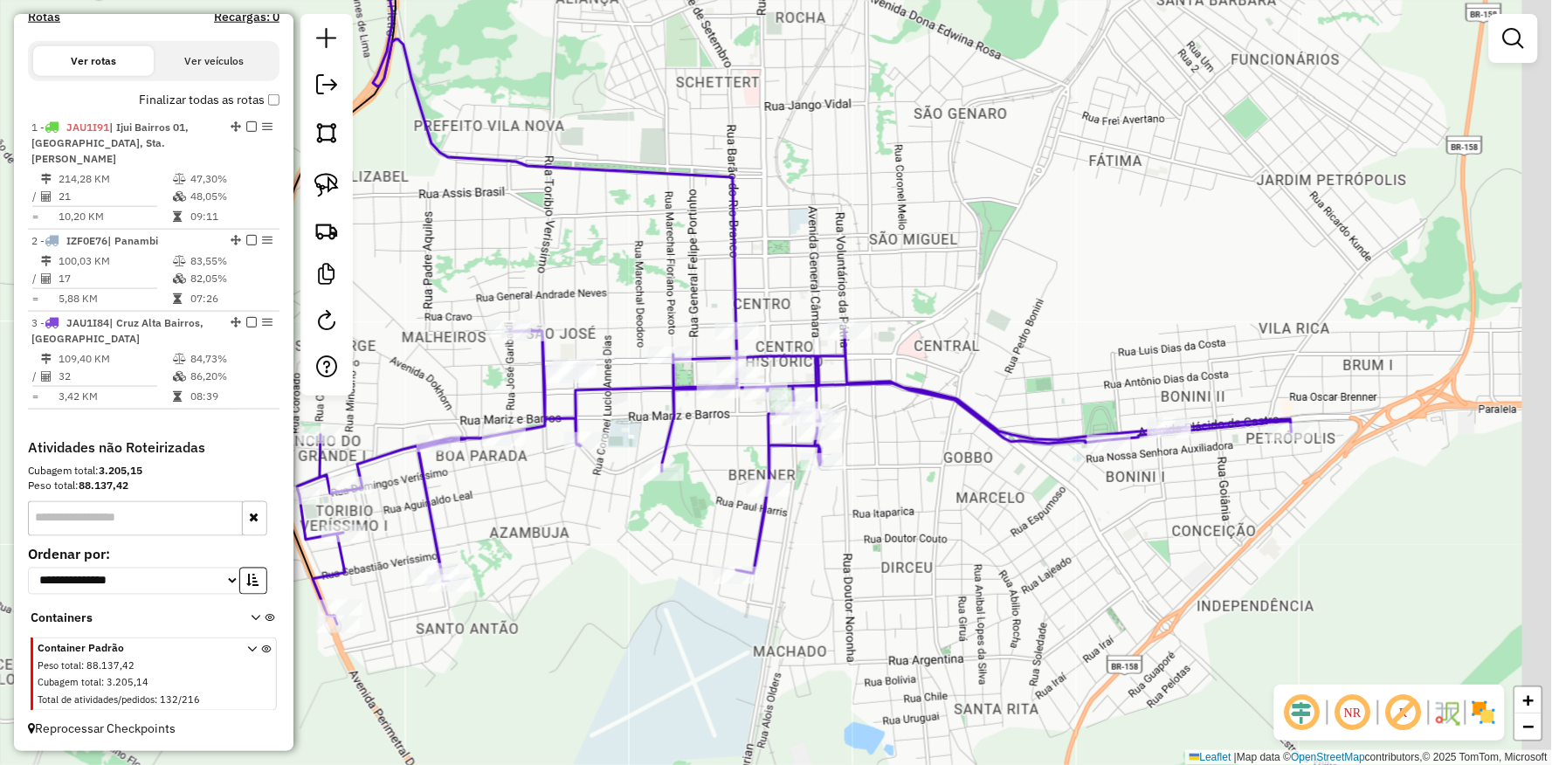
drag, startPoint x: 729, startPoint y: 459, endPoint x: 604, endPoint y: 413, distance: 132.9
click at [604, 413] on div "Janela de atendimento Grade de atendimento Capacidade Transportadoras Veículos …" at bounding box center [776, 382] width 1552 height 765
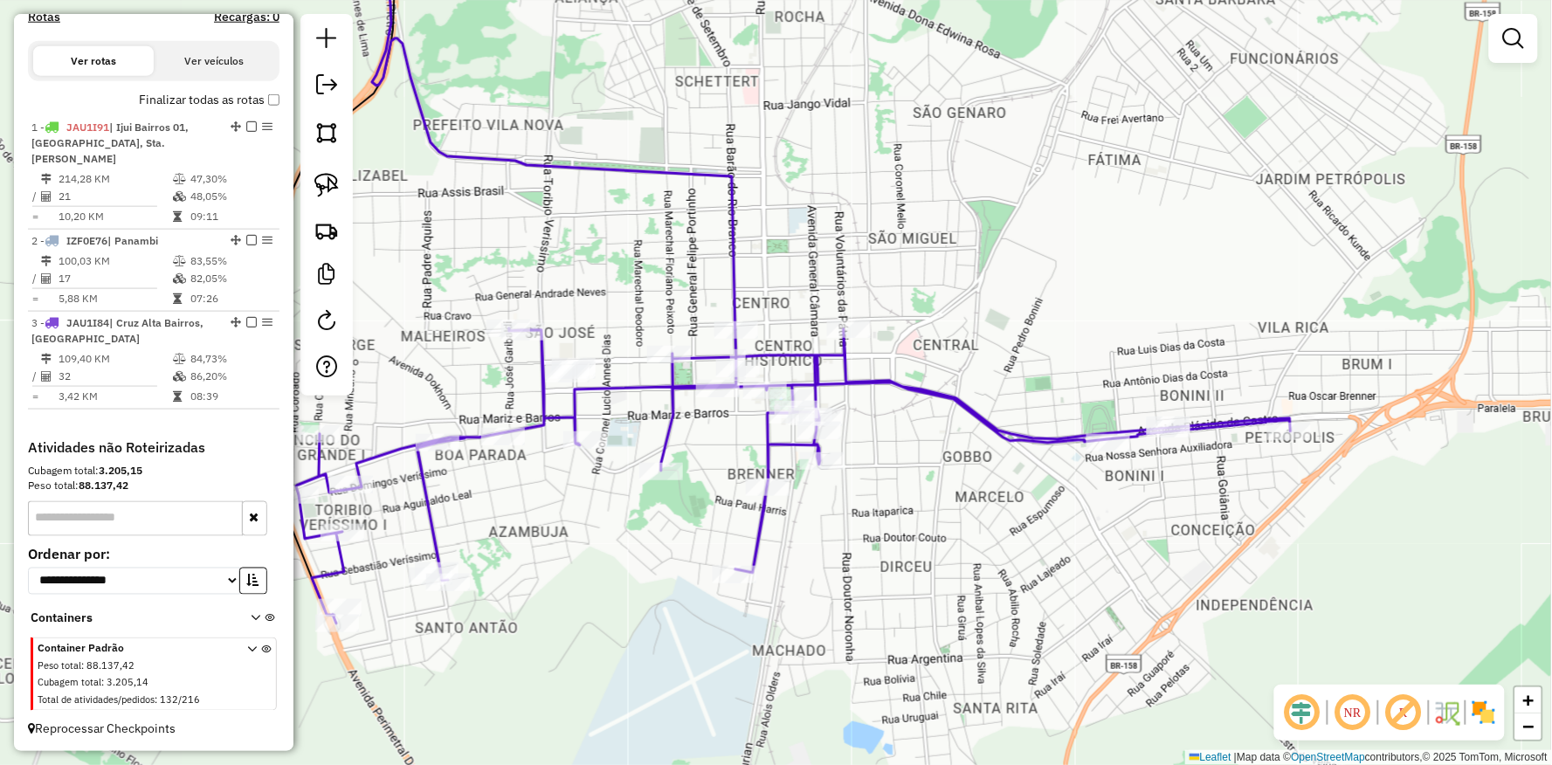
drag, startPoint x: 604, startPoint y: 231, endPoint x: 717, endPoint y: 220, distance: 113.3
click at [717, 220] on div "Janela de atendimento Grade de atendimento Capacidade Transportadoras Veículos …" at bounding box center [776, 382] width 1552 height 765
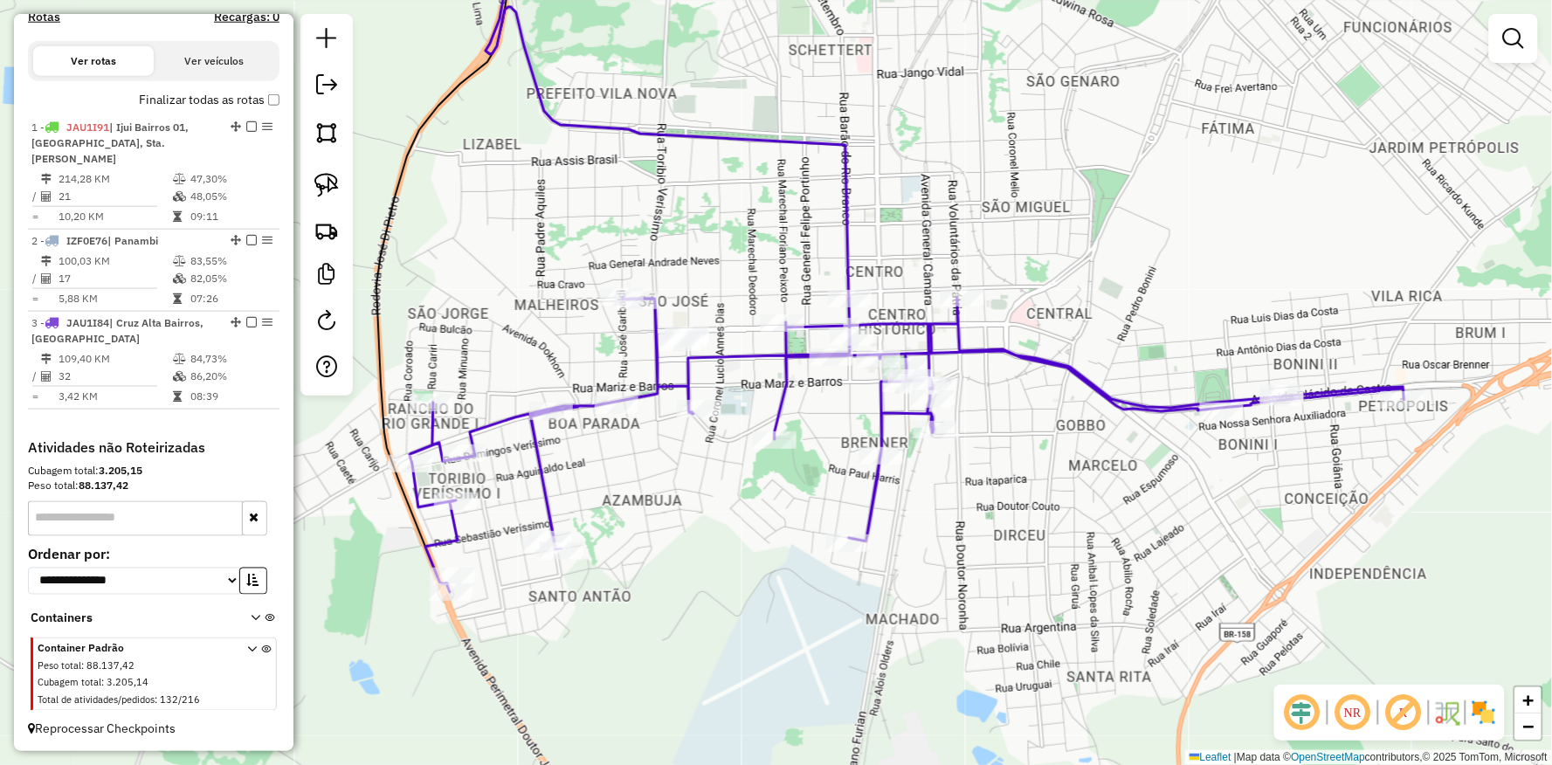
drag, startPoint x: 777, startPoint y: 253, endPoint x: 687, endPoint y: 335, distance: 121.9
click at [679, 329] on div "Janela de atendimento Grade de atendimento Capacidade Transportadoras Veículos …" at bounding box center [776, 382] width 1552 height 765
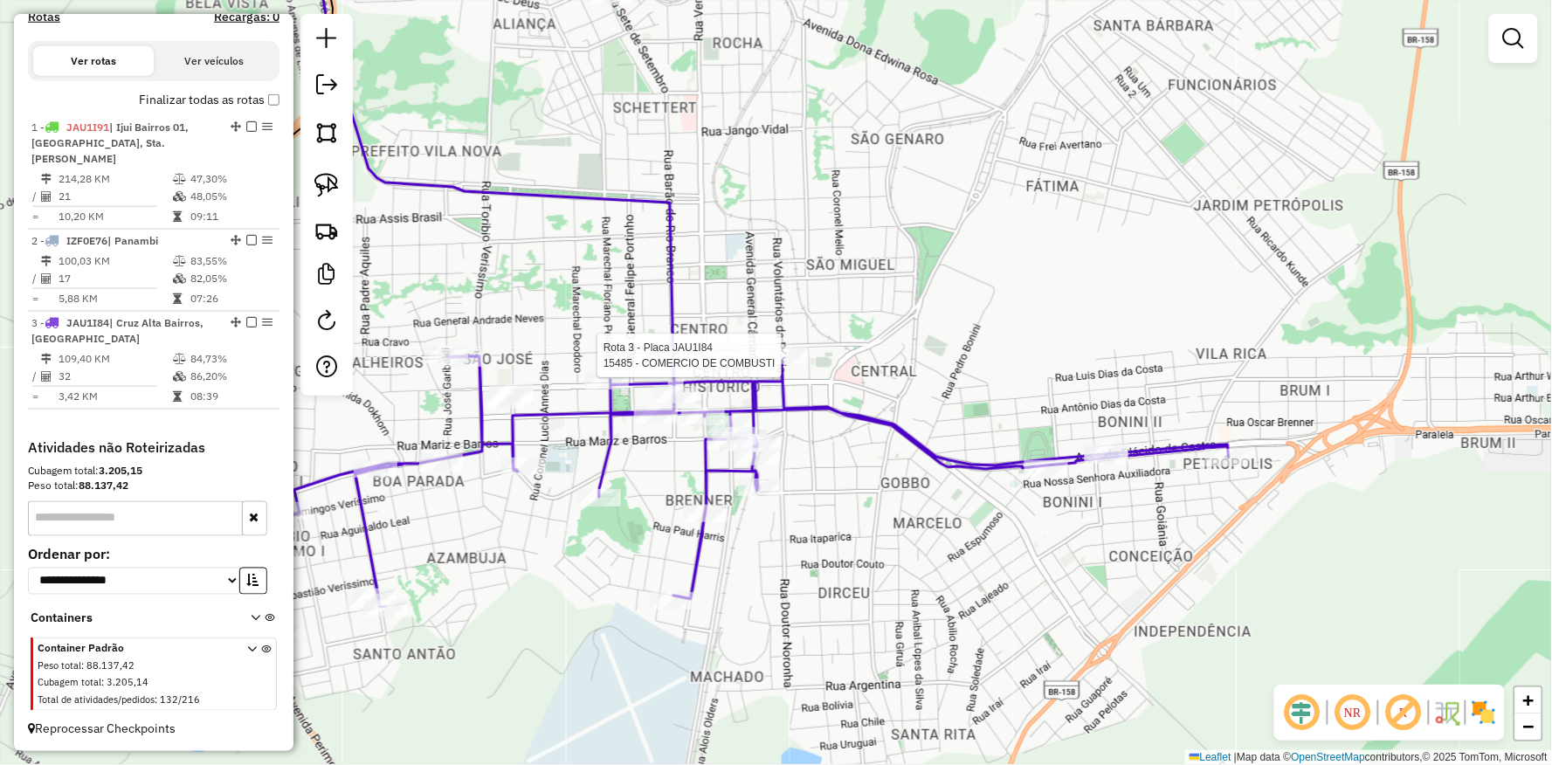
select select "**********"
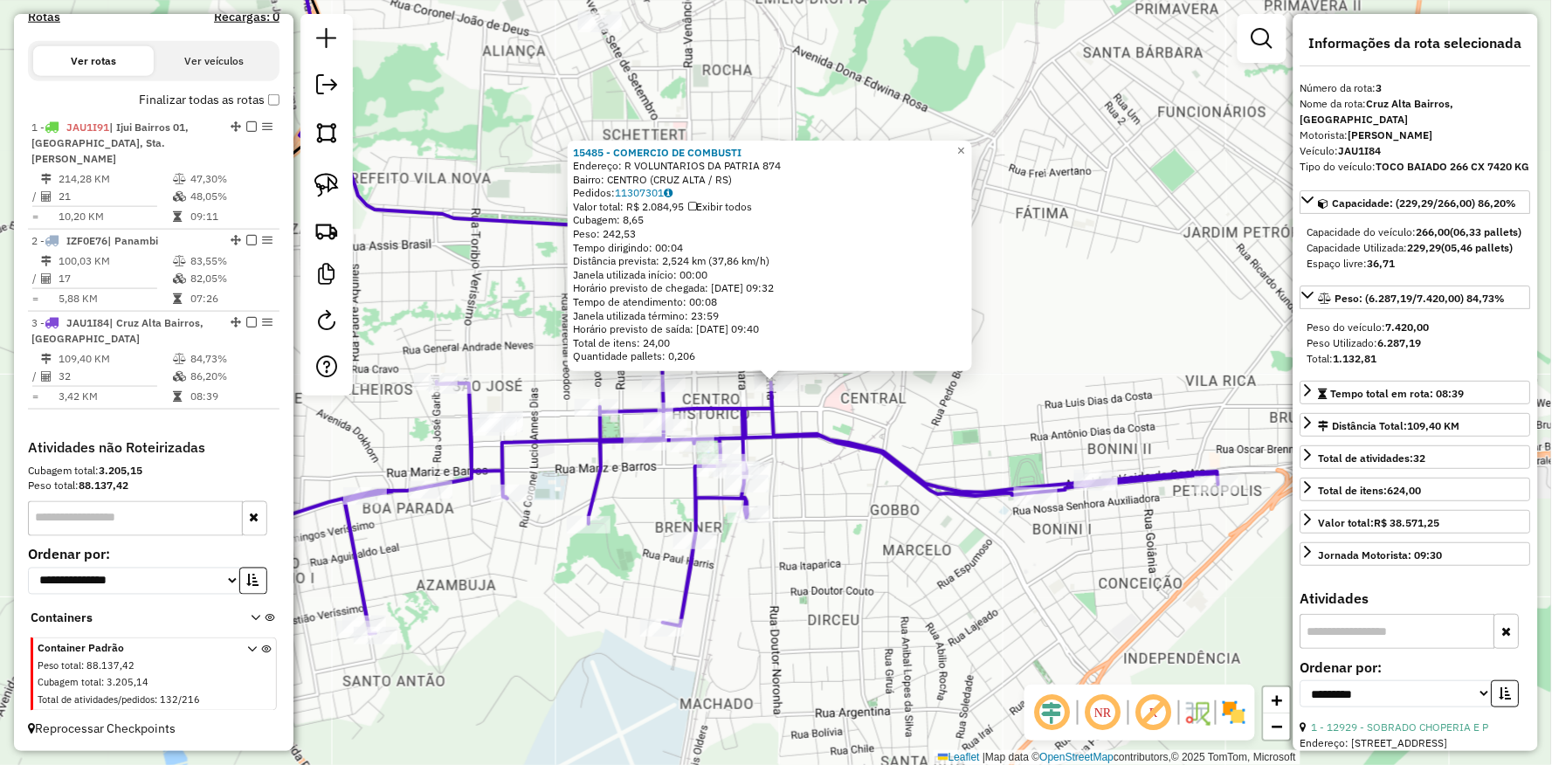
drag, startPoint x: 869, startPoint y: 519, endPoint x: 940, endPoint y: 461, distance: 91.3
click at [946, 470] on div "15485 - COMERCIO DE COMBUSTI Endereço: R VOLUNTARIOS DA PATRIA 874 Bairro: CENT…" at bounding box center [776, 382] width 1552 height 765
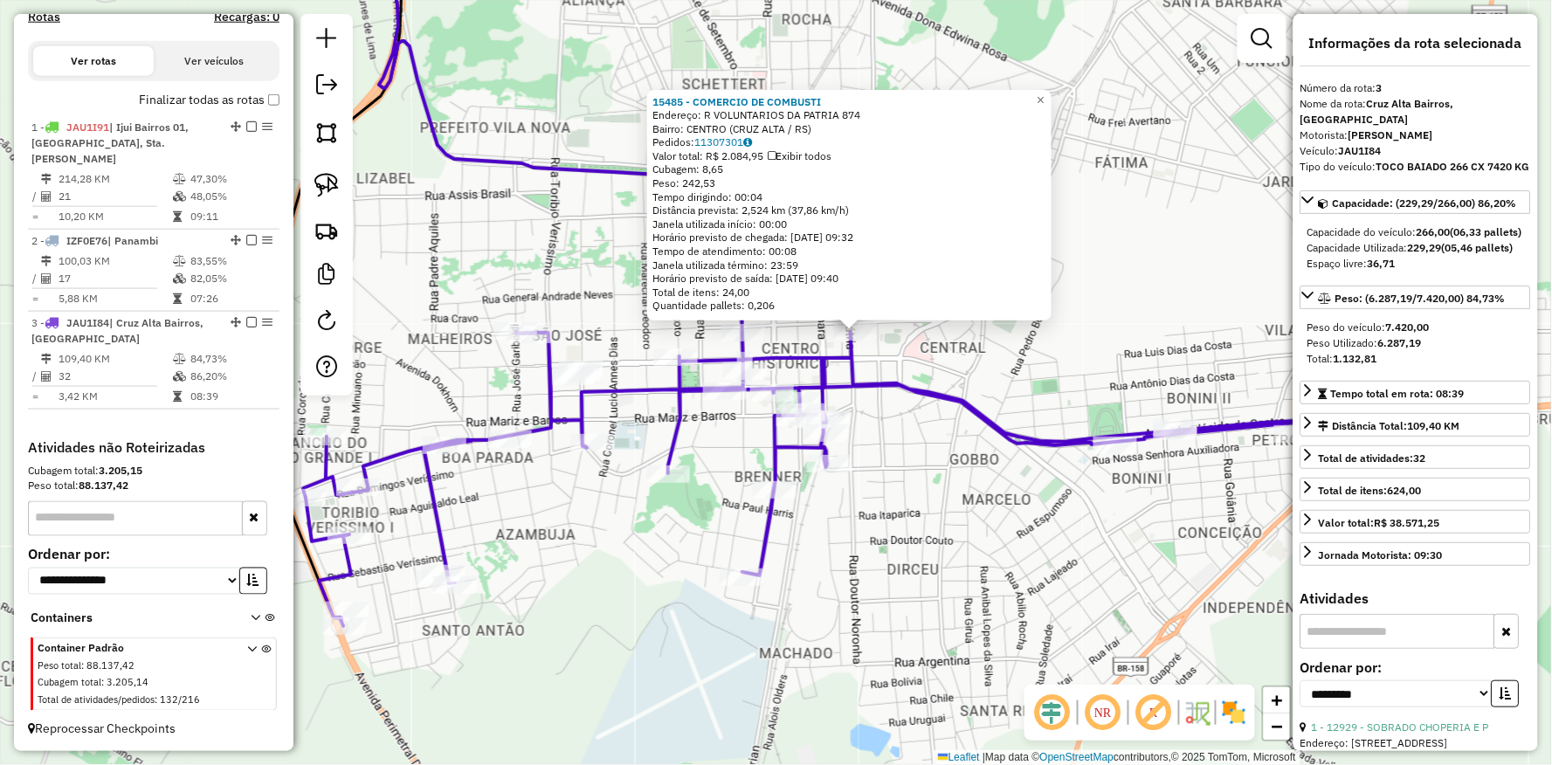
click at [692, 539] on div "15485 - COMERCIO DE COMBUSTI Endereço: R VOLUNTARIOS DA PATRIA 874 Bairro: CENT…" at bounding box center [776, 382] width 1552 height 765
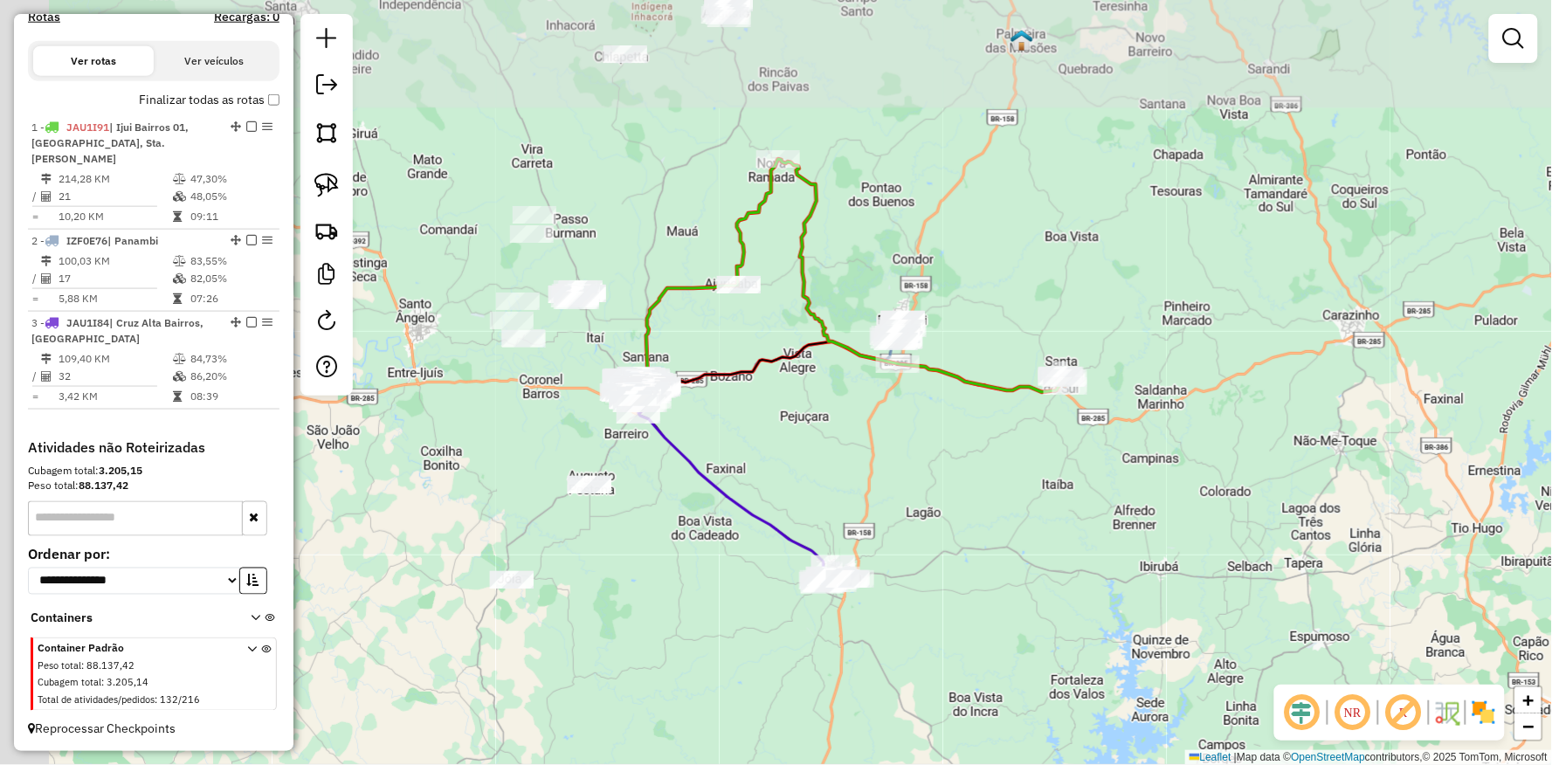
drag, startPoint x: 578, startPoint y: 464, endPoint x: 819, endPoint y: 635, distance: 295.0
click at [819, 645] on div "Janela de atendimento Grade de atendimento Capacidade Transportadoras Veículos …" at bounding box center [776, 382] width 1552 height 765
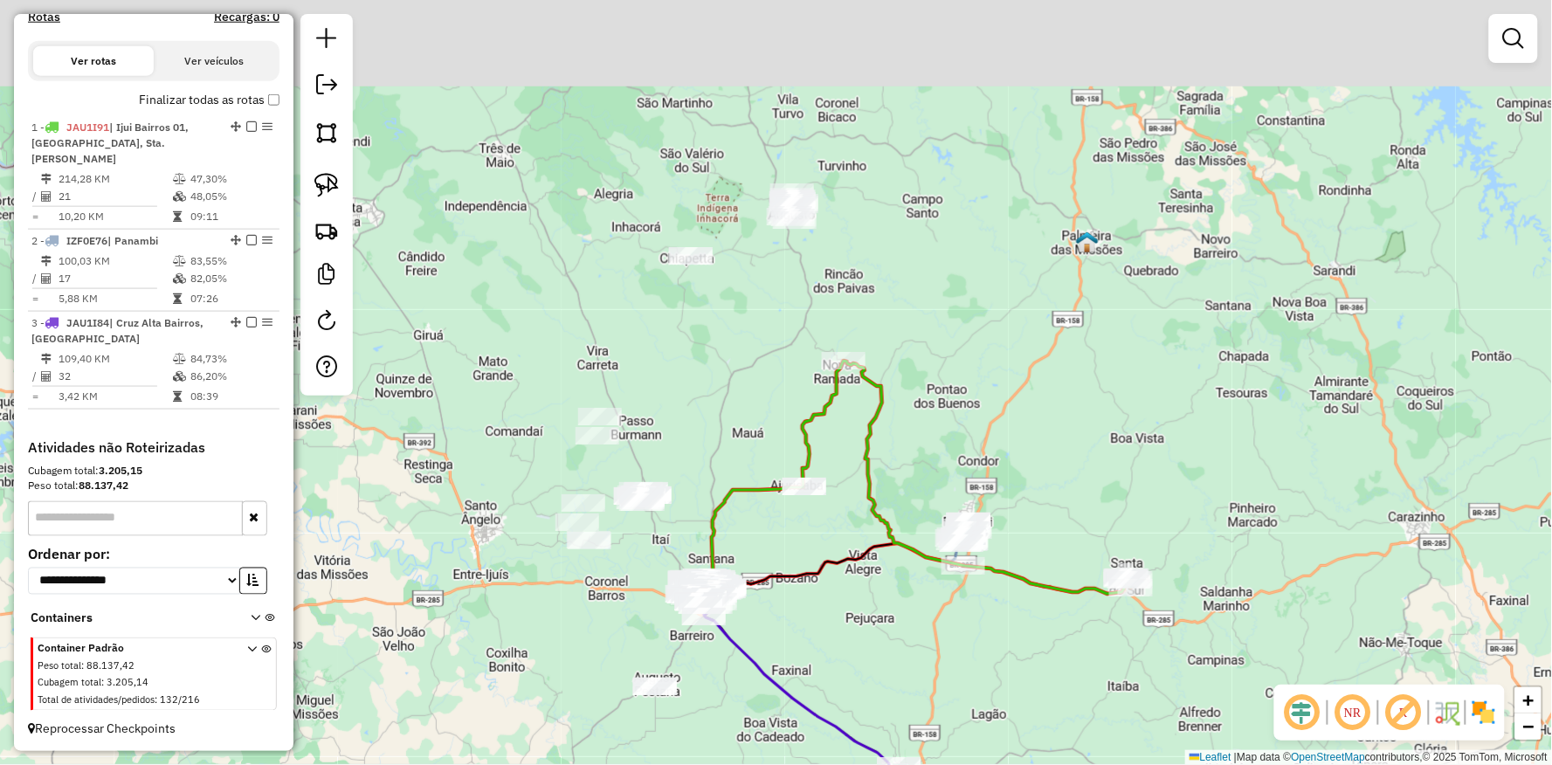
drag, startPoint x: 787, startPoint y: 192, endPoint x: 751, endPoint y: 295, distance: 109.1
click at [751, 341] on div "Janela de atendimento Grade de atendimento Capacidade Transportadoras Veículos …" at bounding box center [776, 382] width 1552 height 765
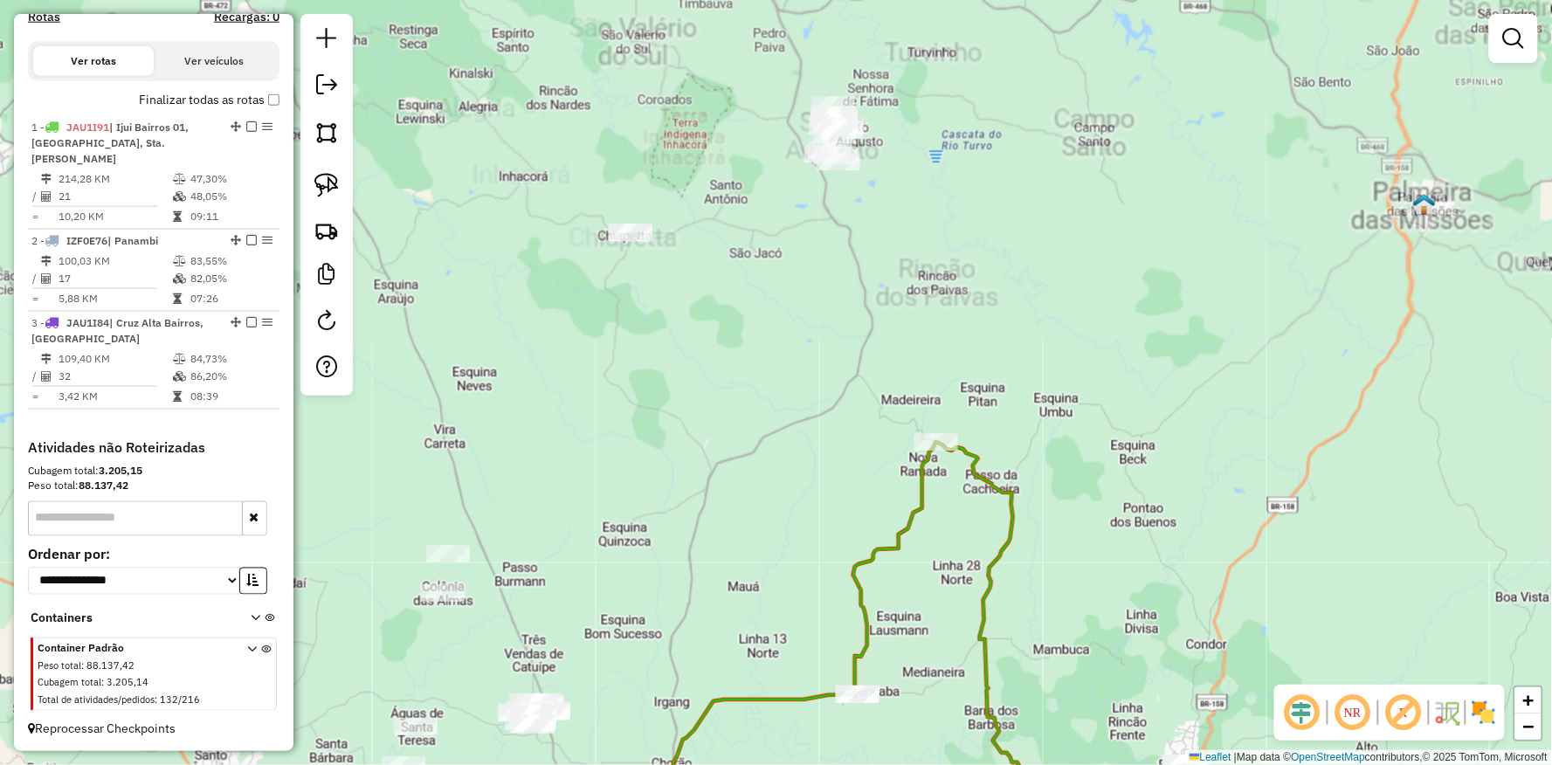
drag, startPoint x: 745, startPoint y: 271, endPoint x: 704, endPoint y: 360, distance: 98.1
click at [704, 360] on div "Janela de atendimento Grade de atendimento Capacidade Transportadoras Veículos …" at bounding box center [776, 382] width 1552 height 765
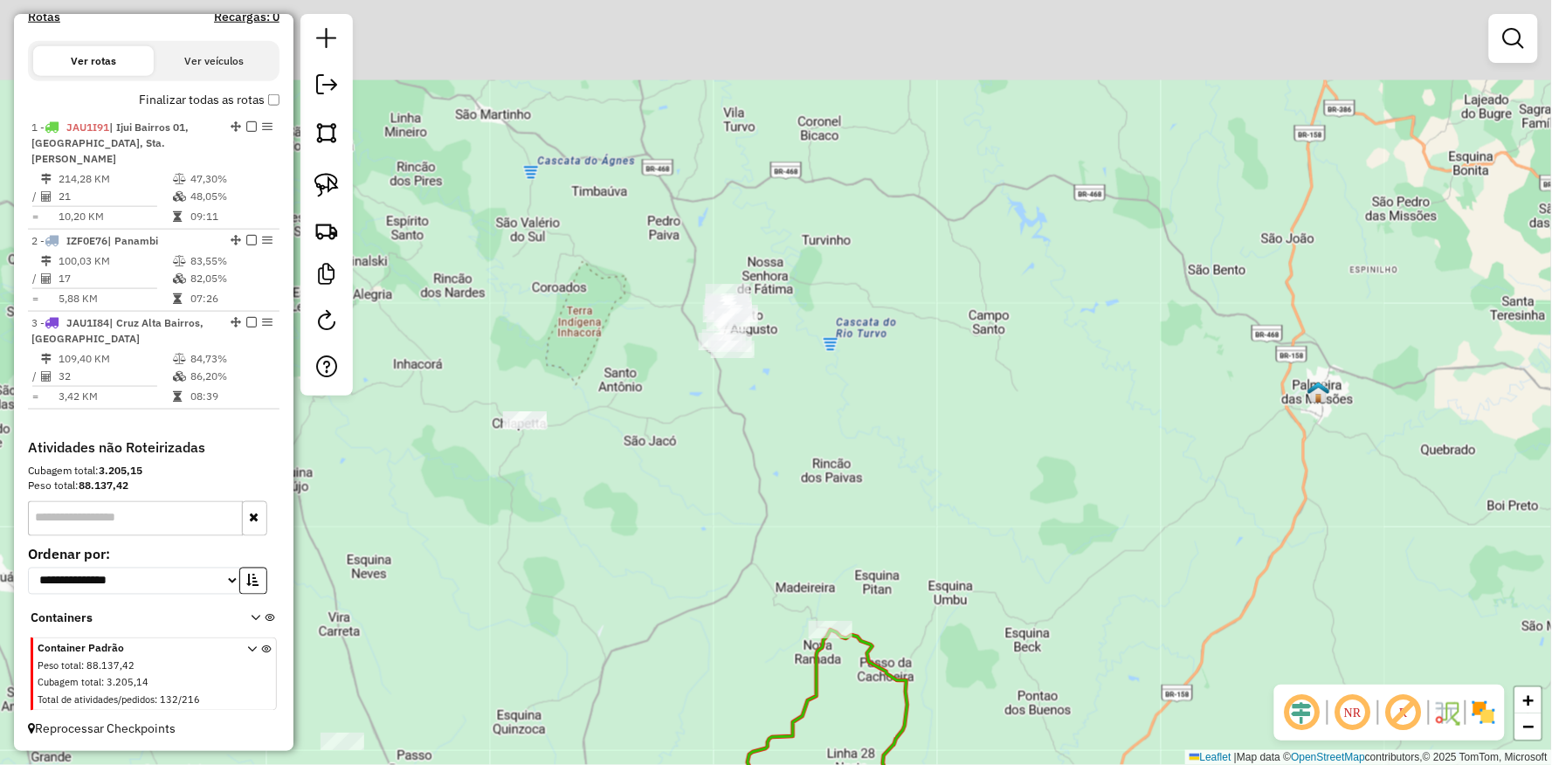
drag, startPoint x: 664, startPoint y: 490, endPoint x: 585, endPoint y: 589, distance: 126.2
click at [585, 610] on div "Janela de atendimento Grade de atendimento Capacidade Transportadoras Veículos …" at bounding box center [776, 382] width 1552 height 765
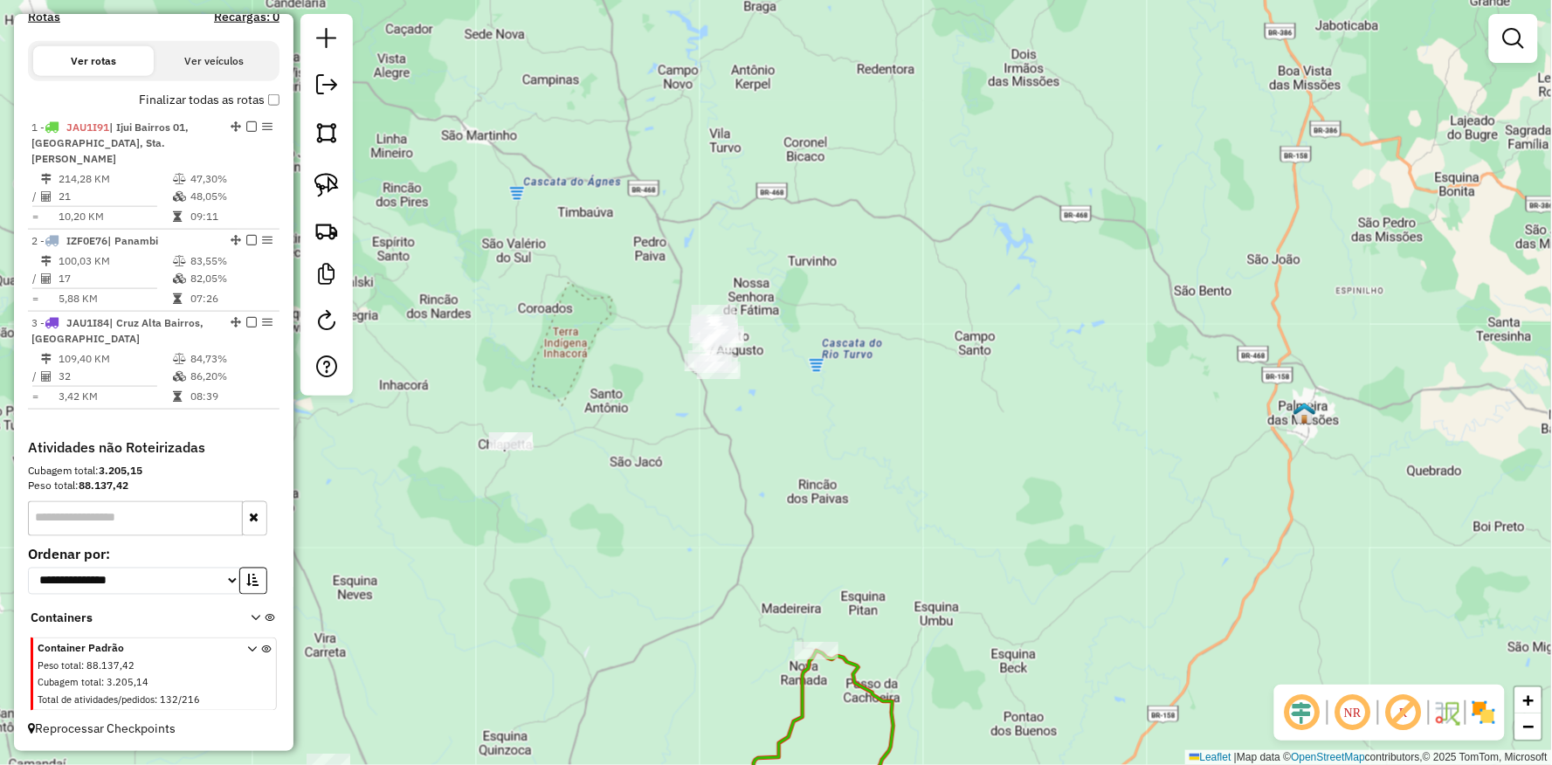
click at [351, 181] on div at bounding box center [327, 205] width 52 height 382
click at [335, 182] on img at bounding box center [326, 185] width 24 height 24
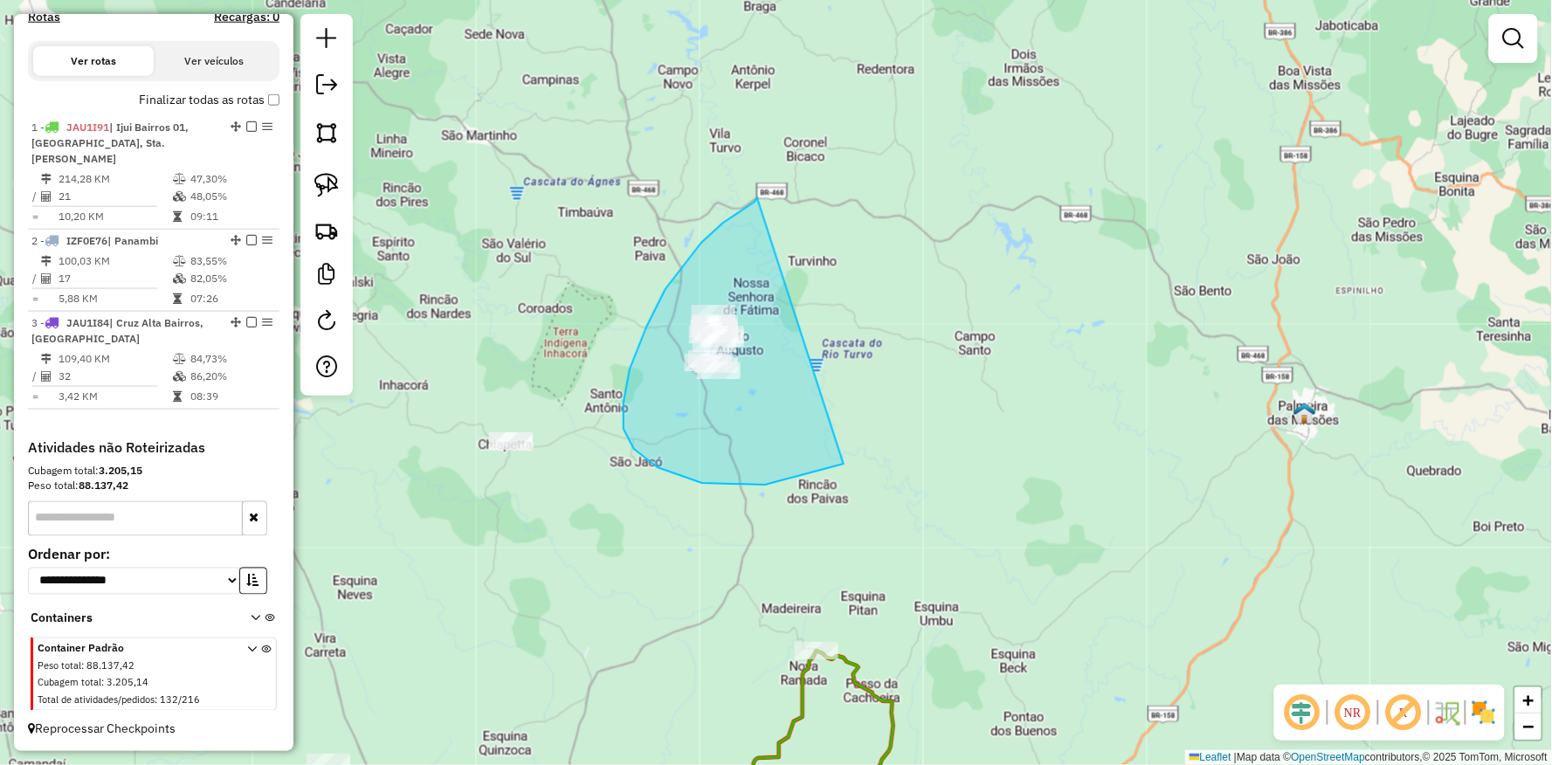
drag, startPoint x: 757, startPoint y: 197, endPoint x: 955, endPoint y: 389, distance: 274.9
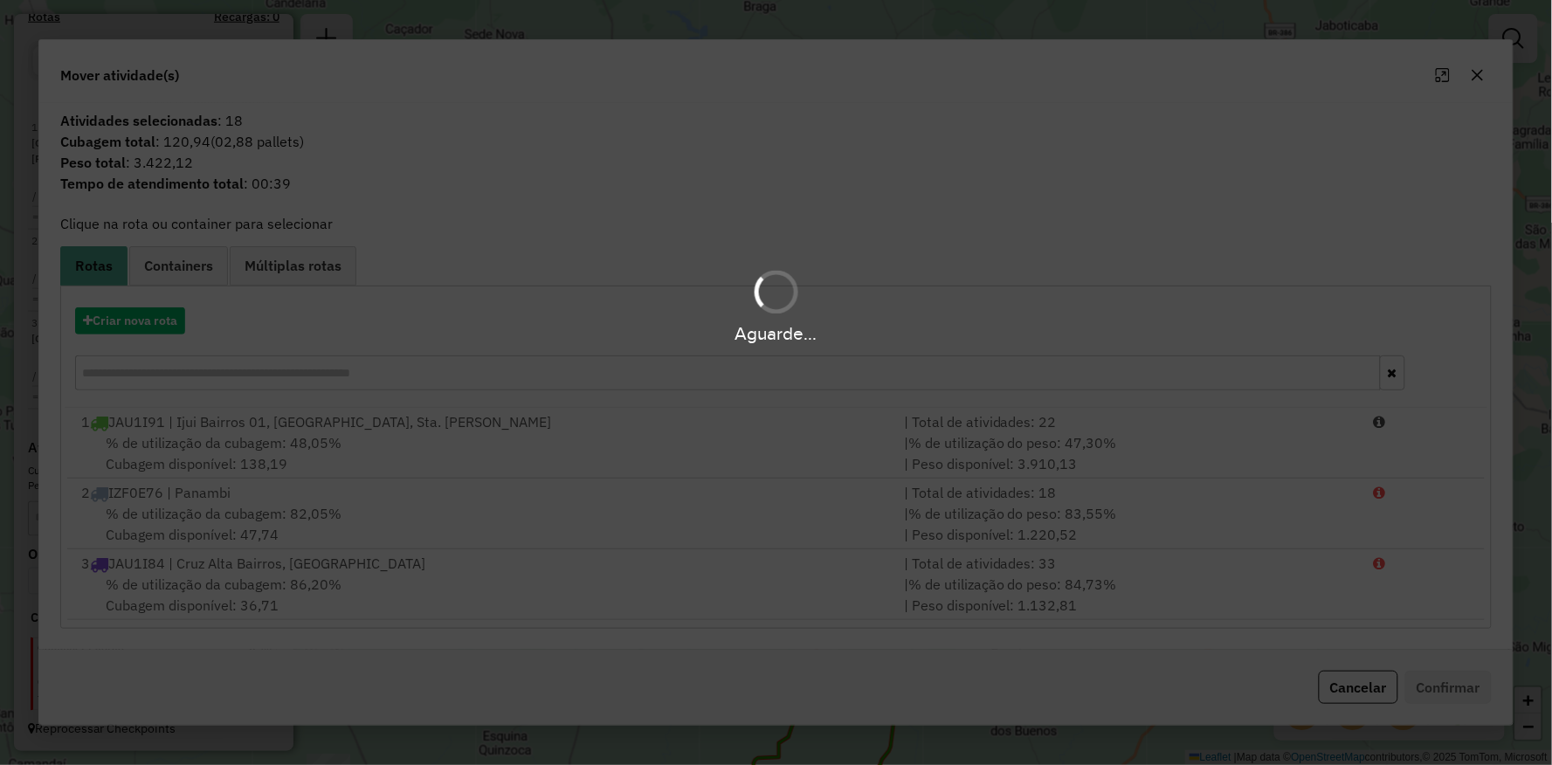
click at [159, 318] on div "Aguarde..." at bounding box center [776, 306] width 1552 height 83
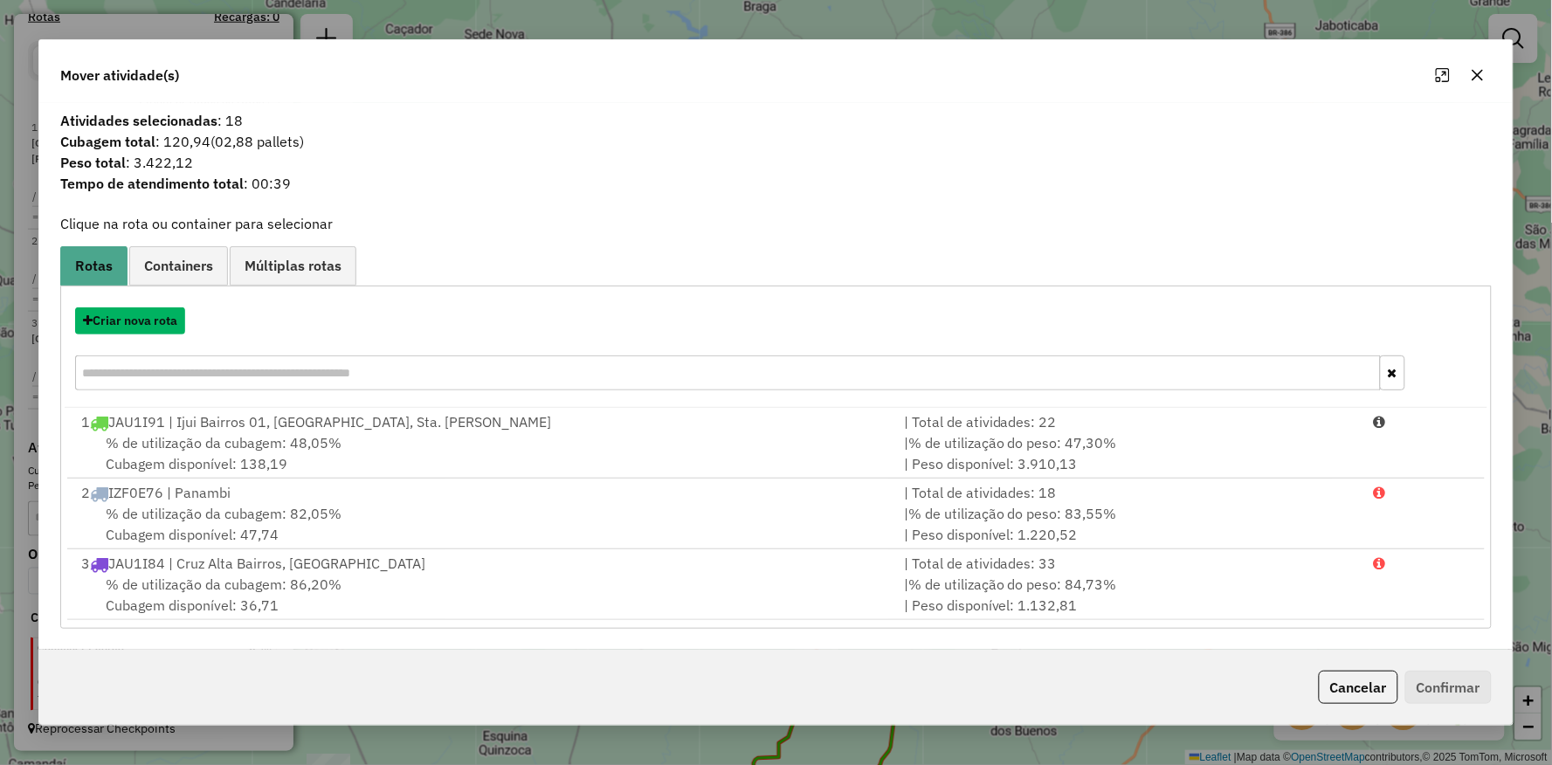
click at [159, 318] on button "Criar nova rota" at bounding box center [130, 320] width 110 height 27
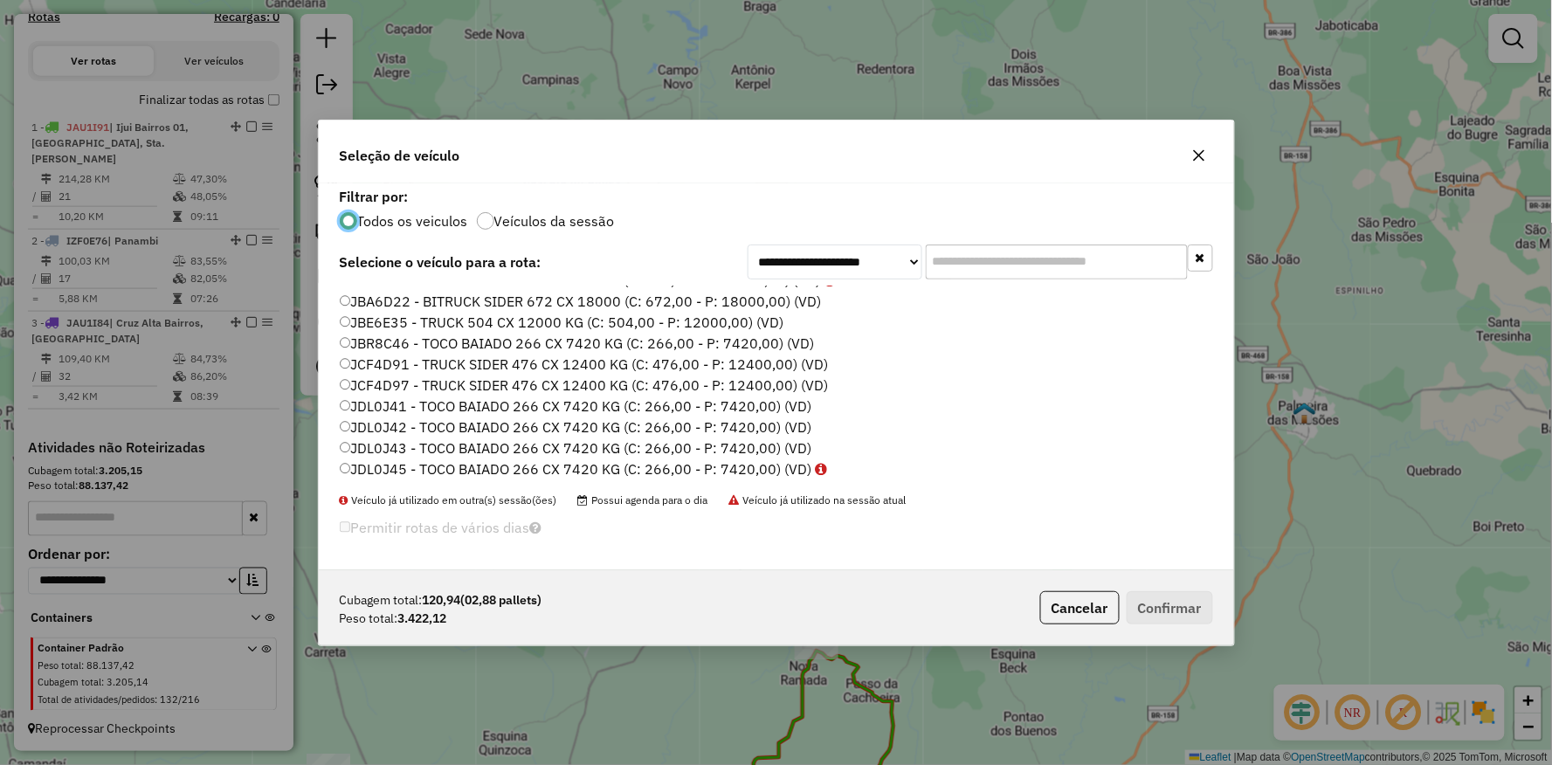
scroll to position [521, 0]
click at [373, 425] on label "JDL0J43 - TOCO BAIADO 266 CX 7420 KG (C: 266,00 - P: 7420,00) (VD)" at bounding box center [576, 425] width 473 height 21
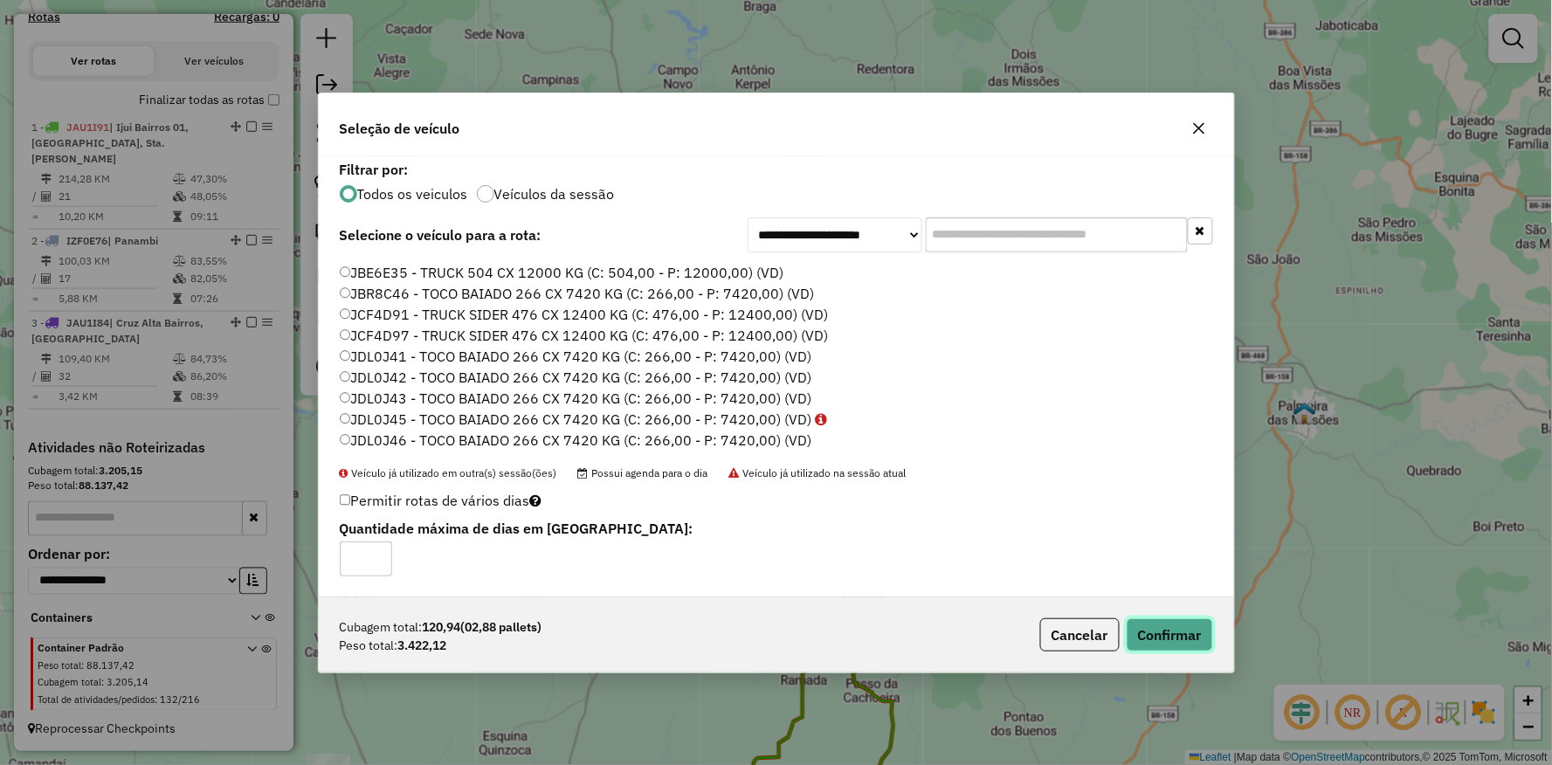
click at [1182, 624] on button "Confirmar" at bounding box center [1170, 634] width 86 height 33
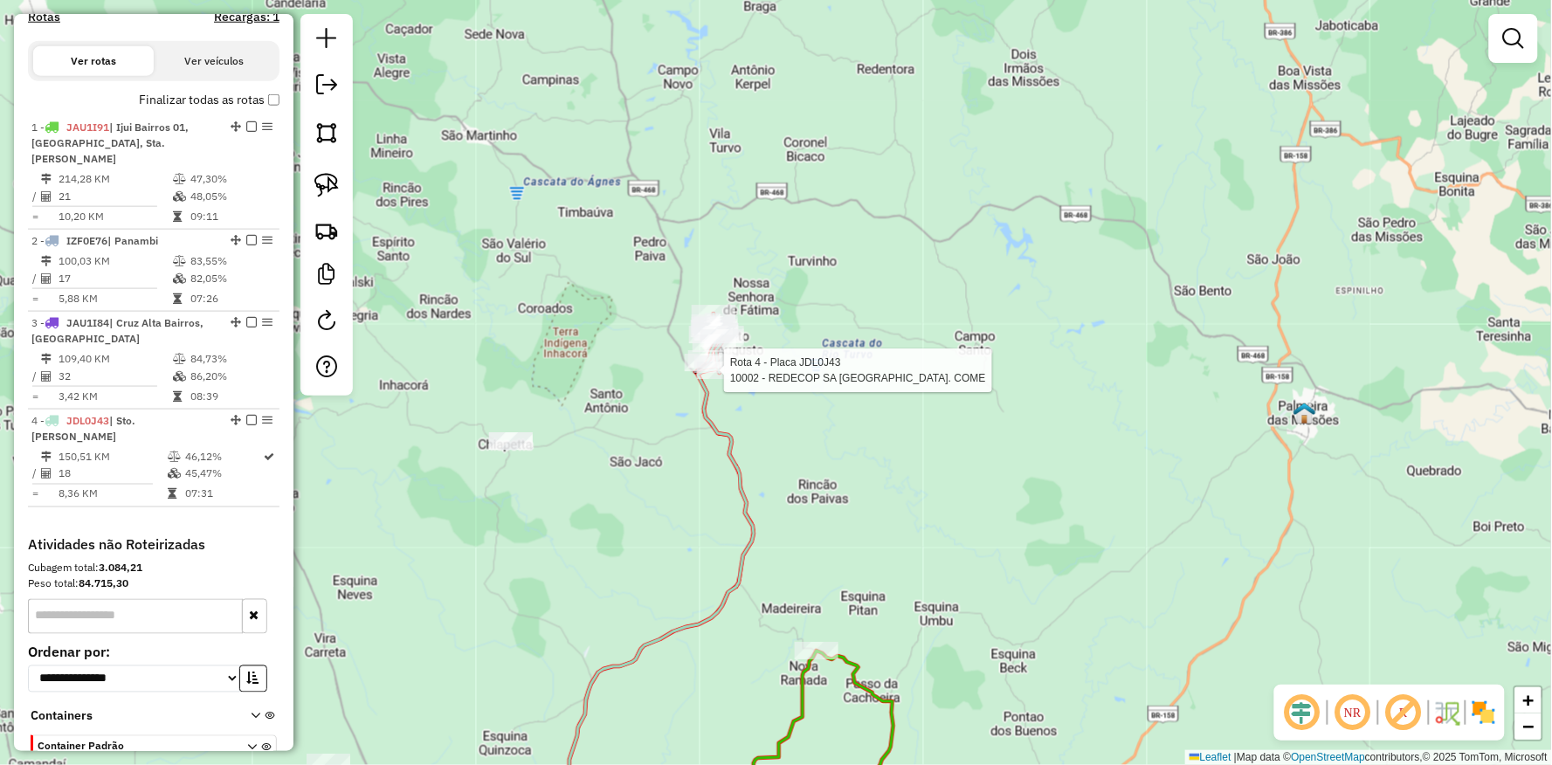
select select "**********"
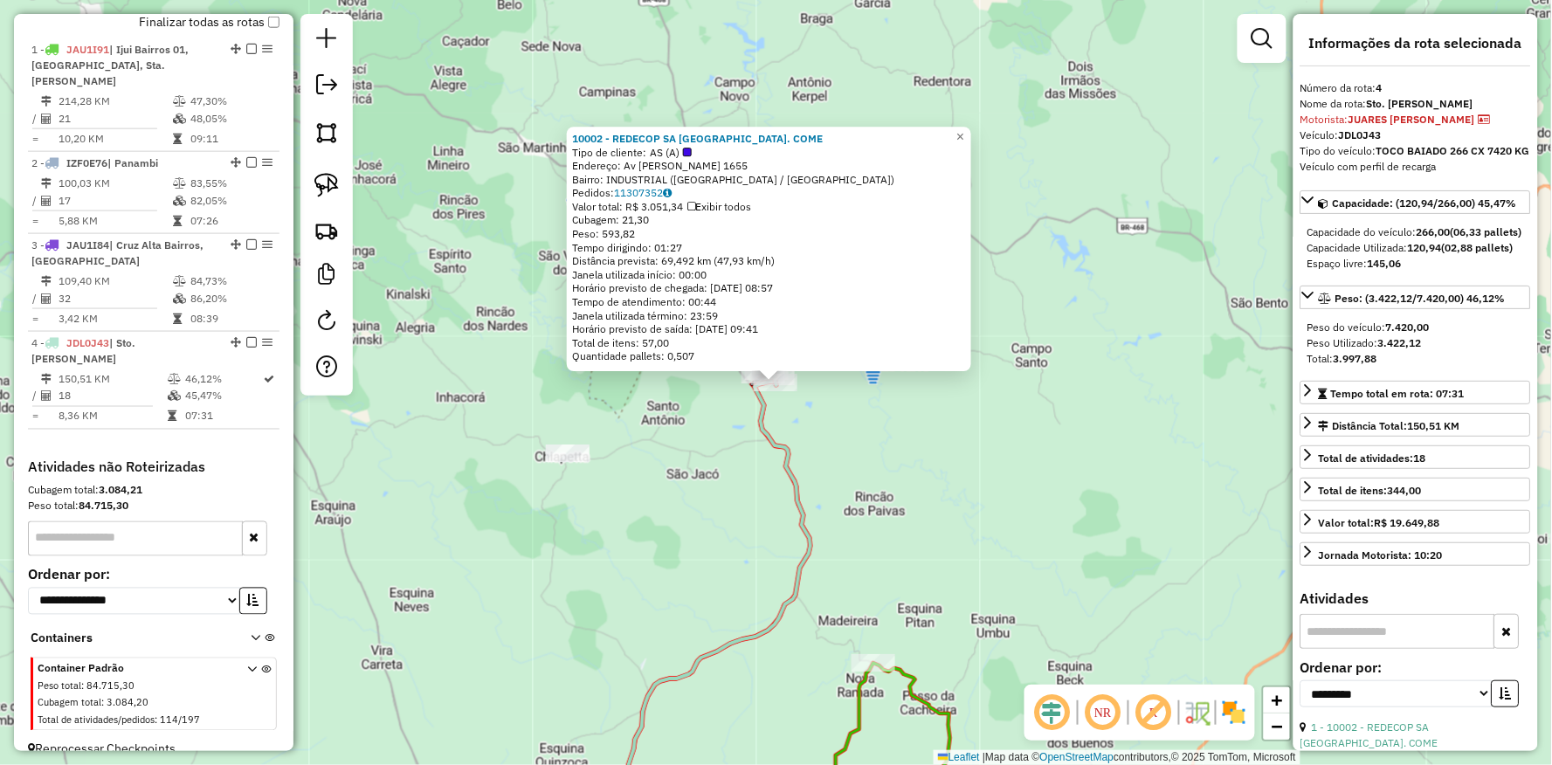
scroll to position [618, 0]
click at [674, 464] on div "10002 - REDECOP SA IND. COME Tipo de cliente: AS (A) Endereço: Av ANGELO SANTI …" at bounding box center [776, 382] width 1552 height 765
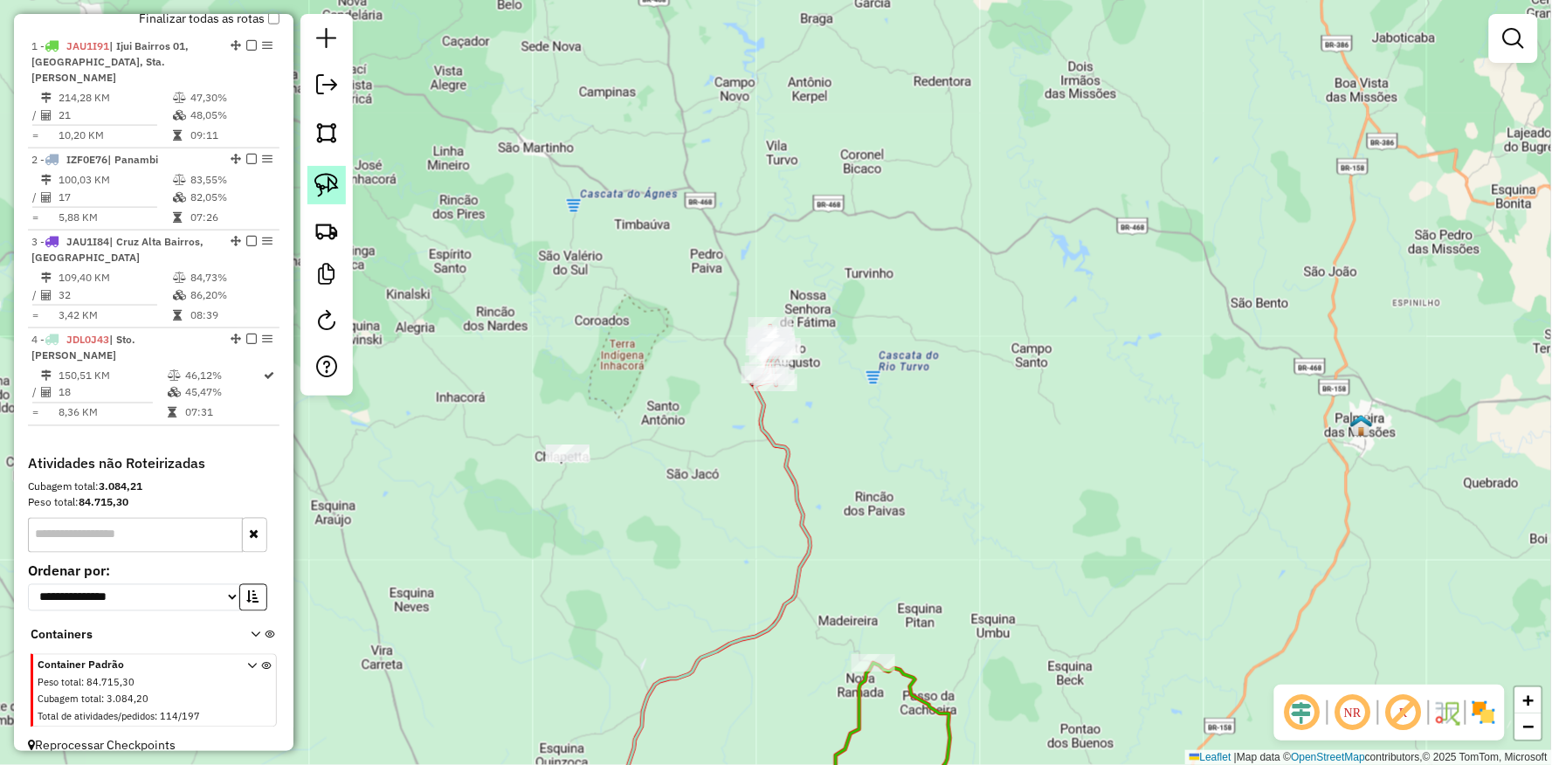
click at [323, 186] on img at bounding box center [326, 185] width 24 height 24
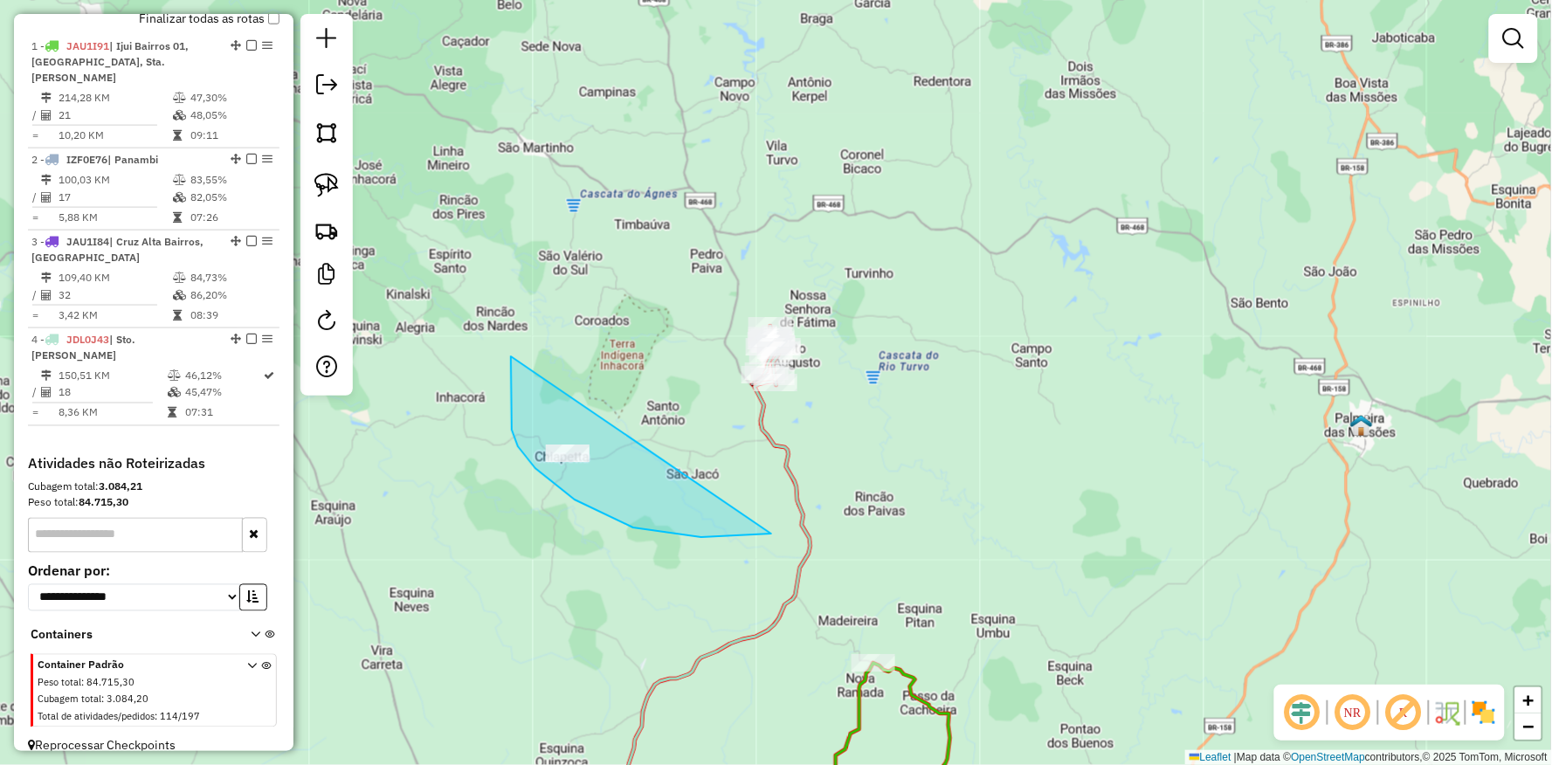
drag, startPoint x: 512, startPoint y: 430, endPoint x: 862, endPoint y: 508, distance: 359.0
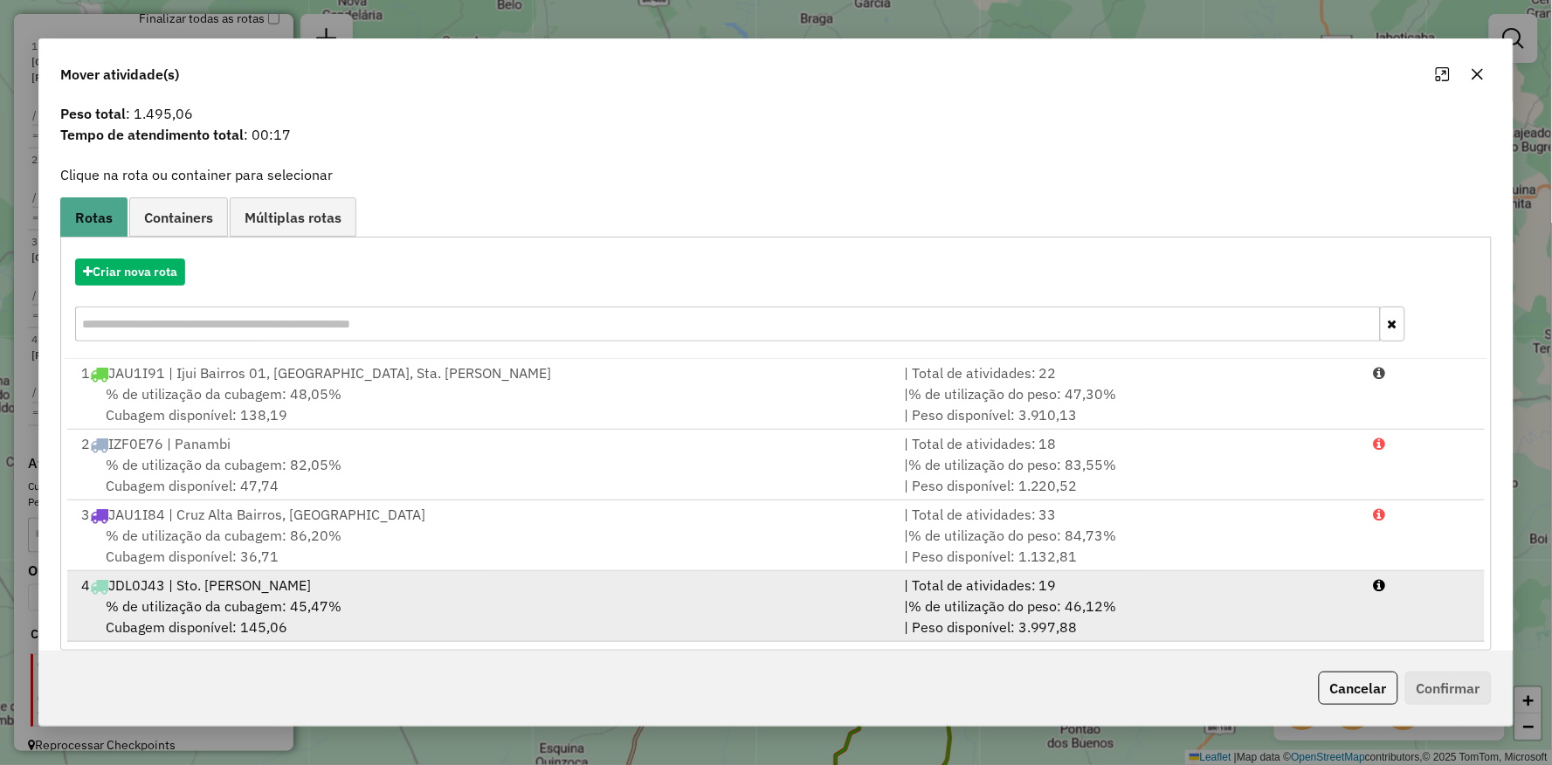
scroll to position [68, 0]
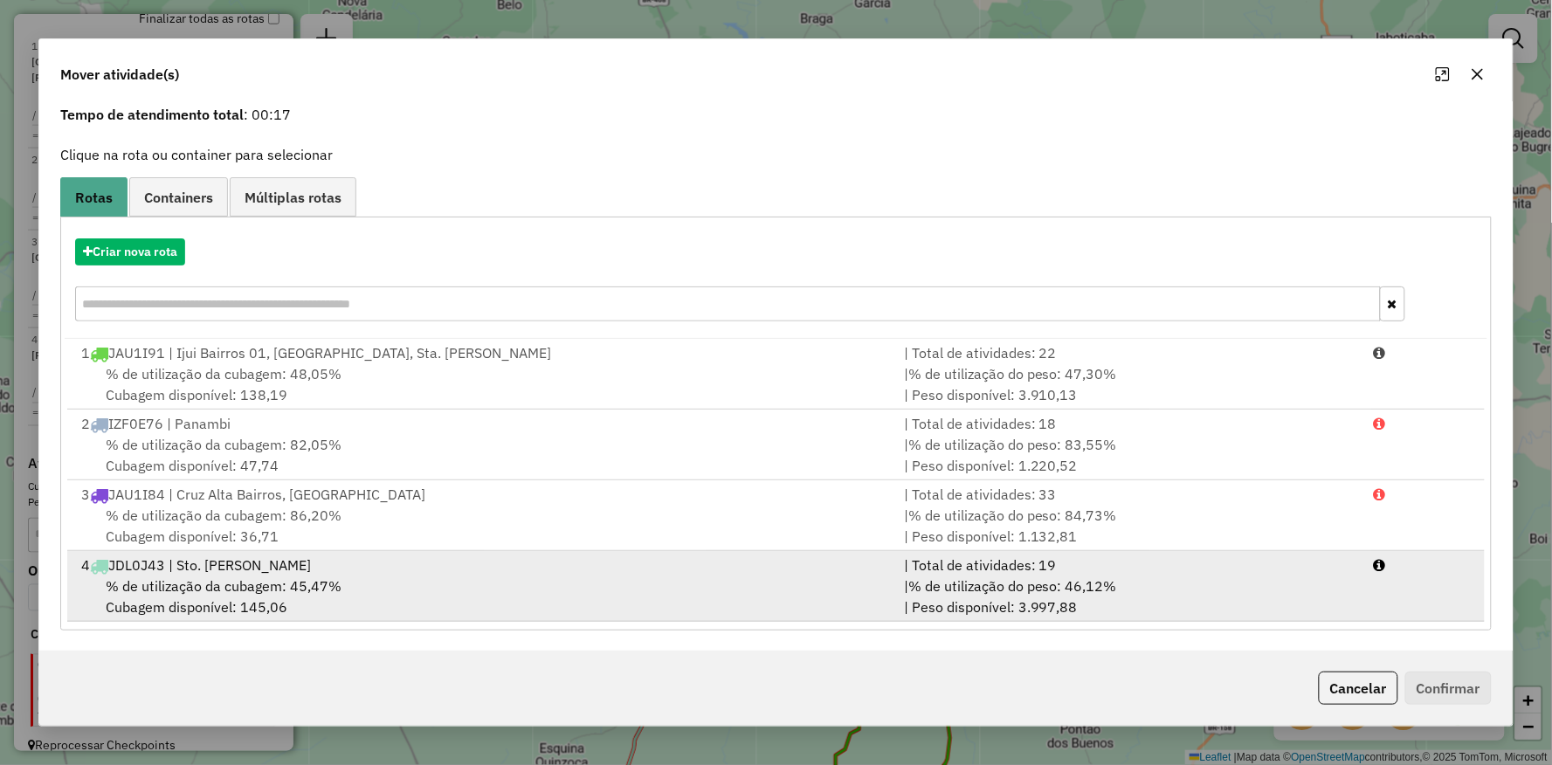
click at [718, 591] on div "% de utilização da cubagem: 45,47% Cubagem disponível: 145,06" at bounding box center [482, 597] width 823 height 42
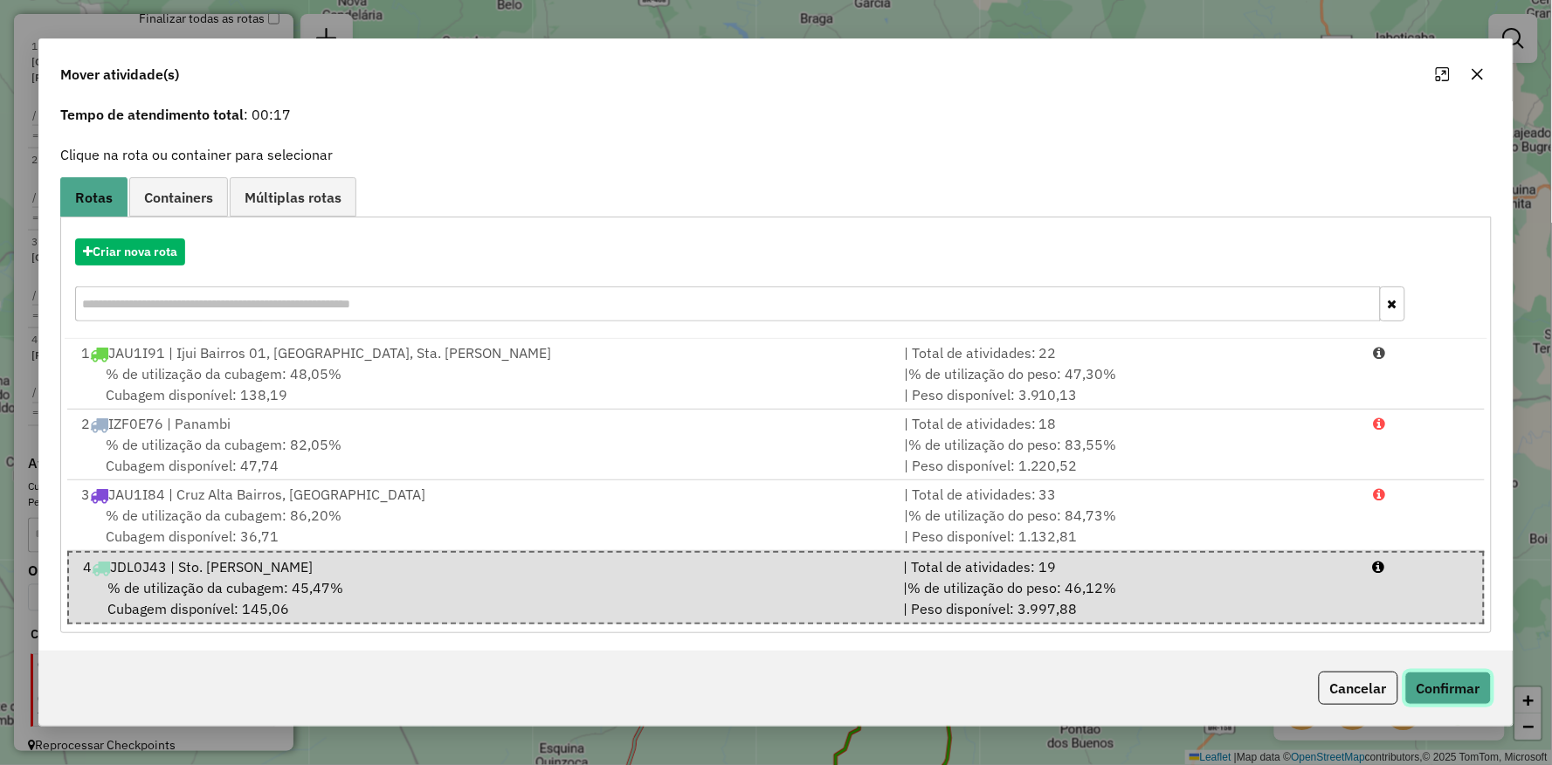
click at [1448, 680] on button "Confirmar" at bounding box center [1449, 688] width 86 height 33
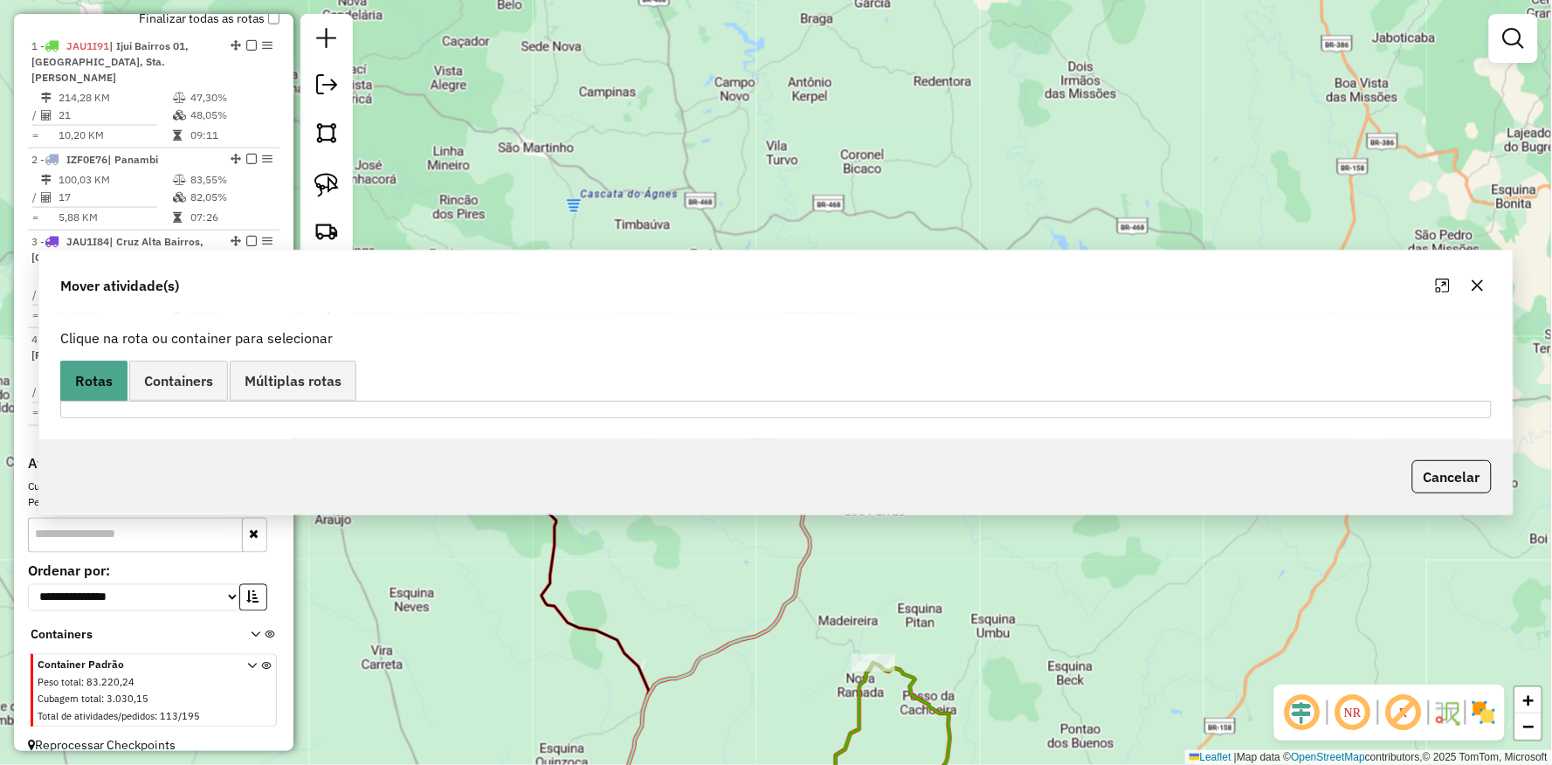
scroll to position [0, 0]
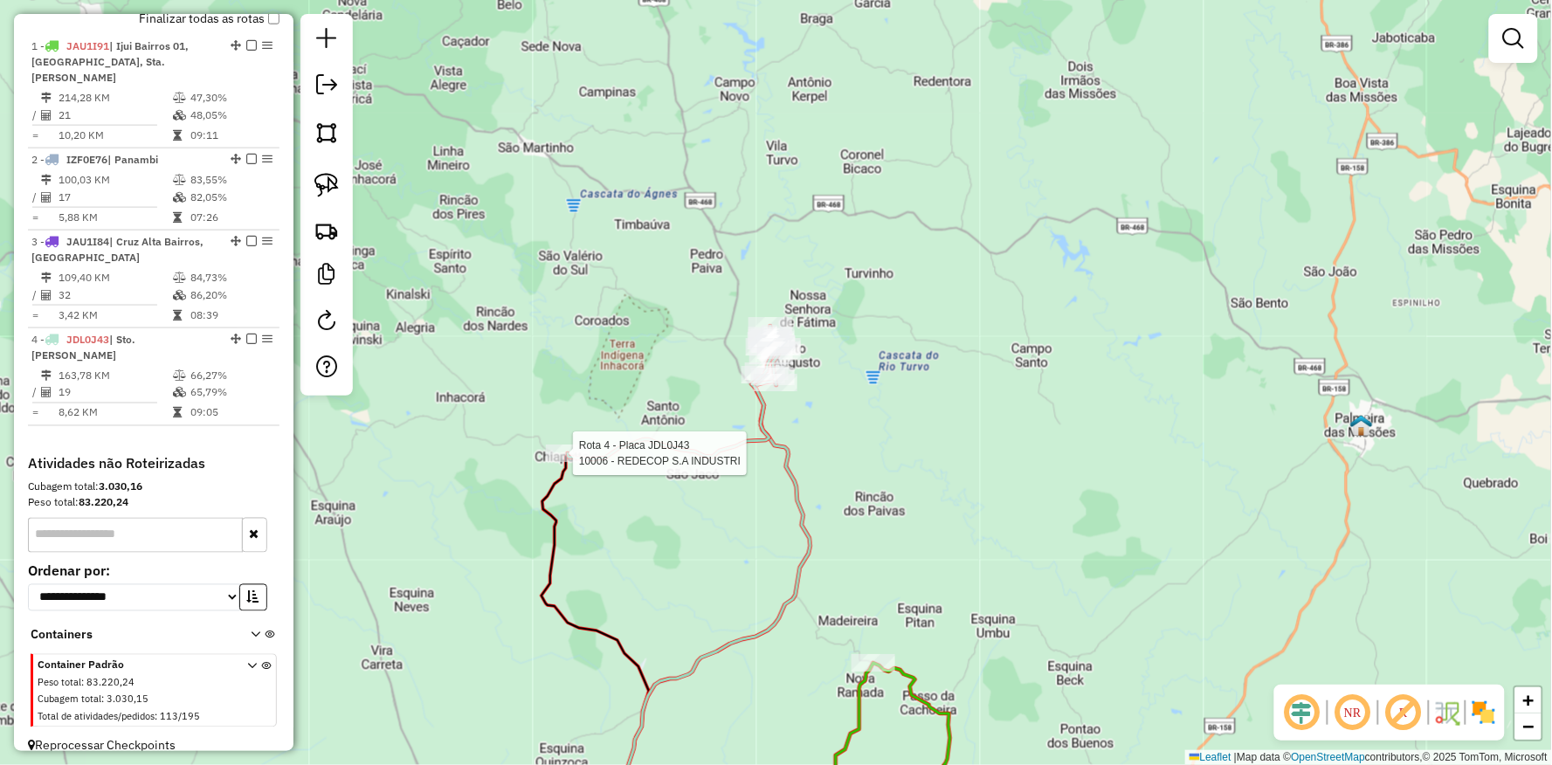
select select "**********"
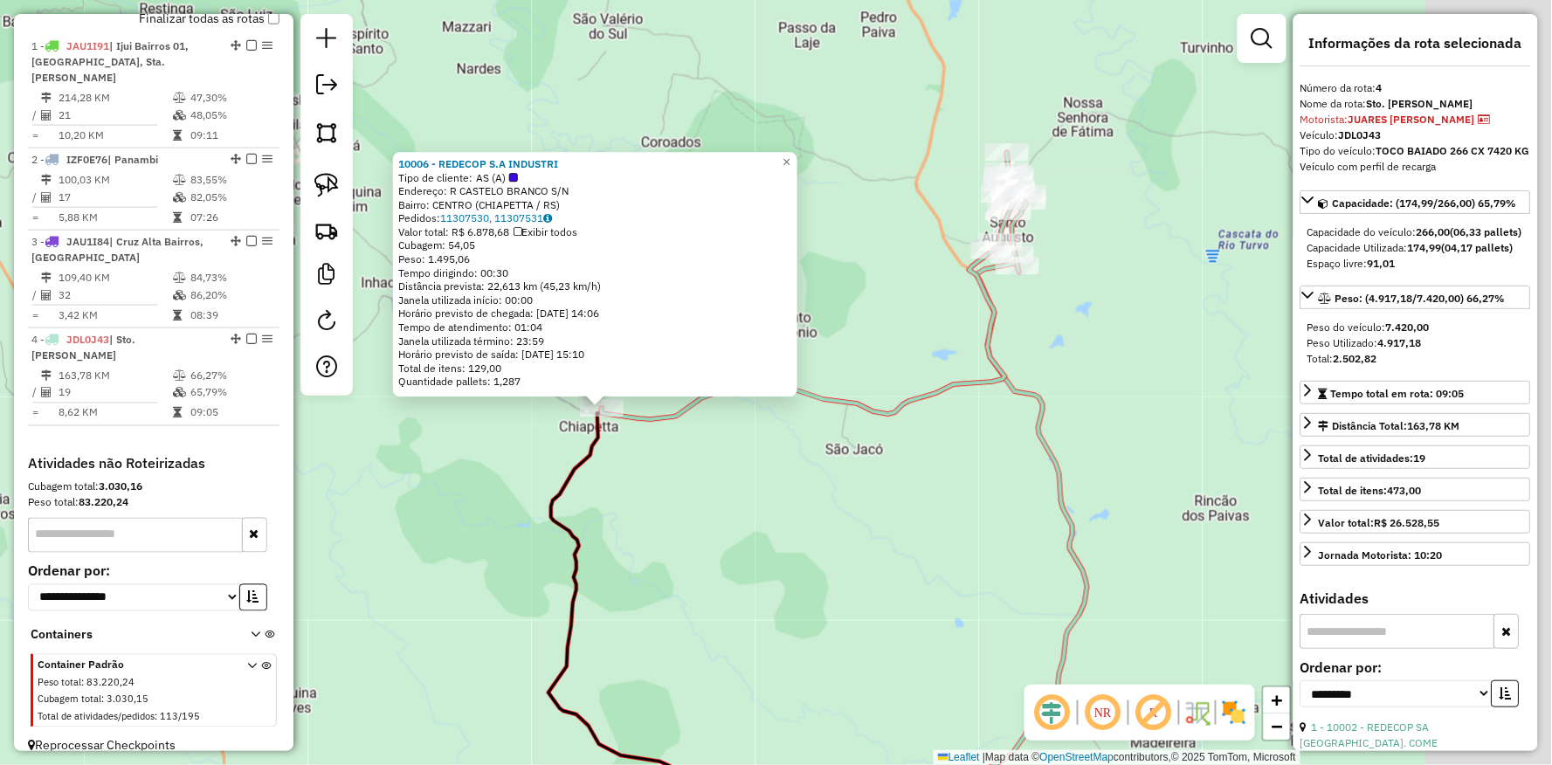
drag, startPoint x: 965, startPoint y: 447, endPoint x: 702, endPoint y: 552, distance: 283.1
click at [702, 552] on div "10006 - REDECOP S.A INDUSTRI Tipo de cliente: AS (A) Endereço: R CASTELO BRANCO…" at bounding box center [776, 382] width 1552 height 765
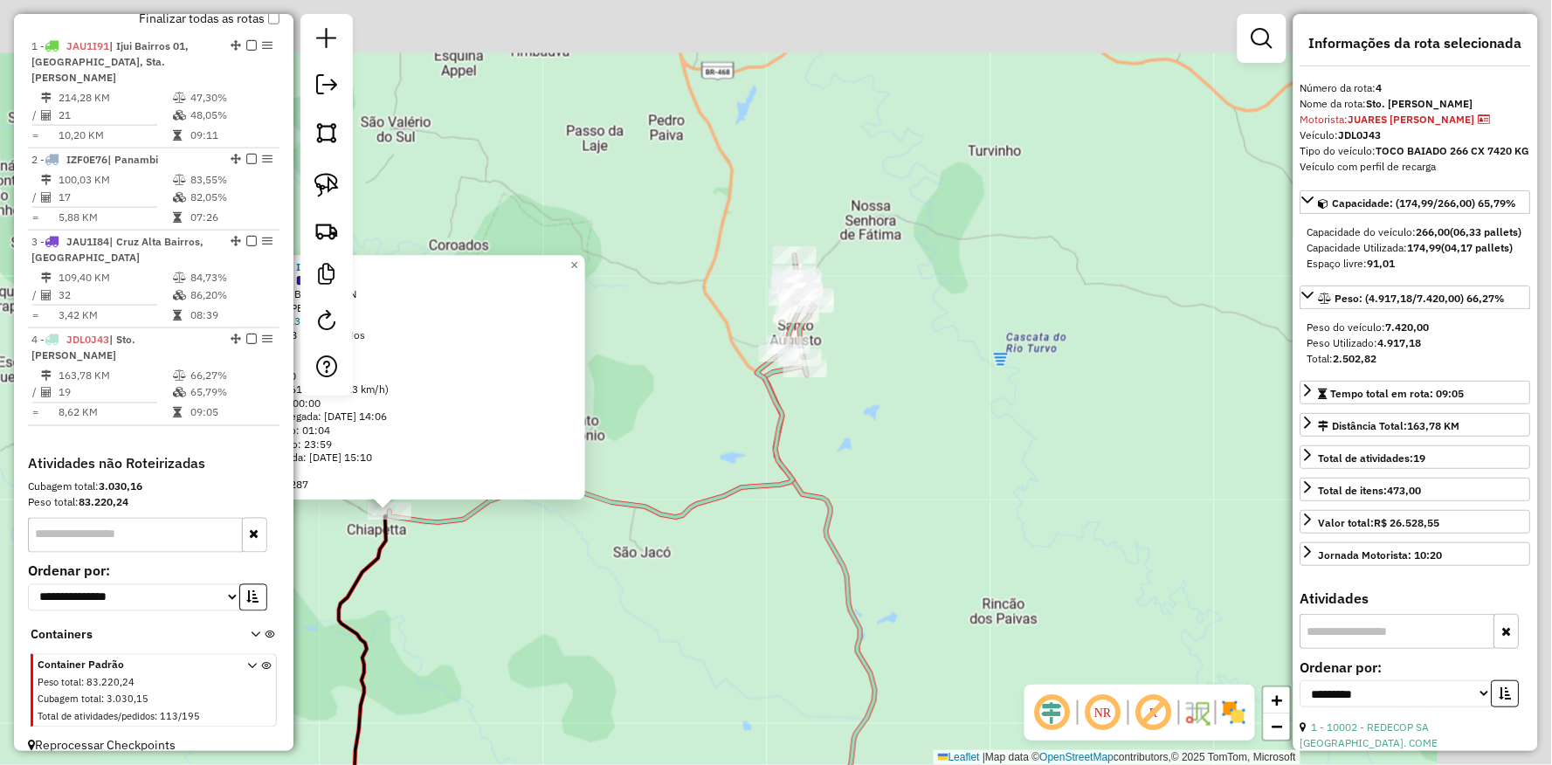
drag, startPoint x: 952, startPoint y: 459, endPoint x: 905, endPoint y: 487, distance: 55.3
click at [905, 487] on div "10006 - REDECOP S.A INDUSTRI Tipo de cliente: AS (A) Endereço: R CASTELO BRANCO…" at bounding box center [776, 382] width 1552 height 765
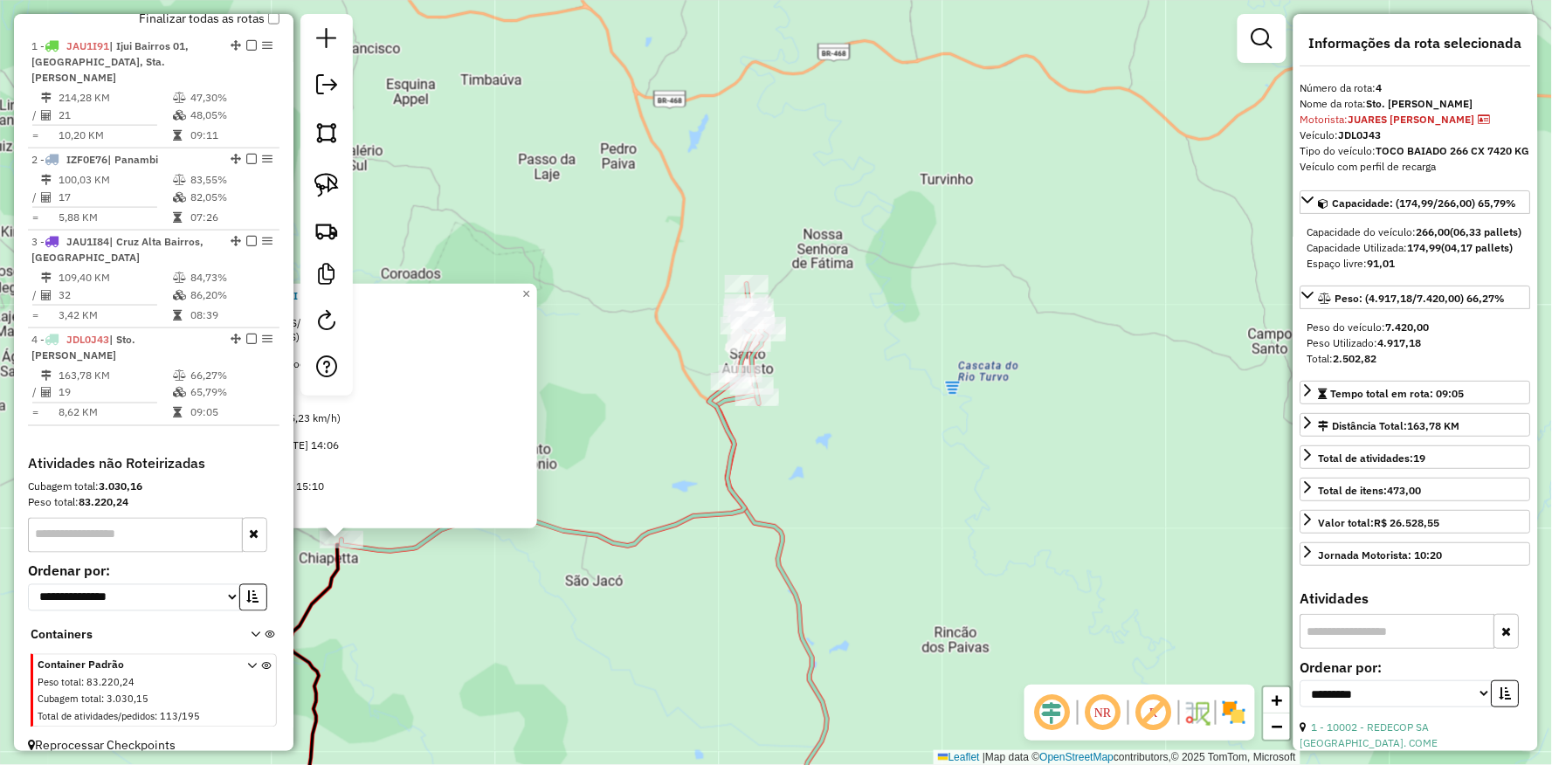
drag, startPoint x: 869, startPoint y: 473, endPoint x: 884, endPoint y: 539, distance: 67.2
click at [884, 539] on div "10006 - REDECOP S.A INDUSTRI Tipo de cliente: AS (A) Endereço: R CASTELO BRANCO…" at bounding box center [776, 382] width 1552 height 765
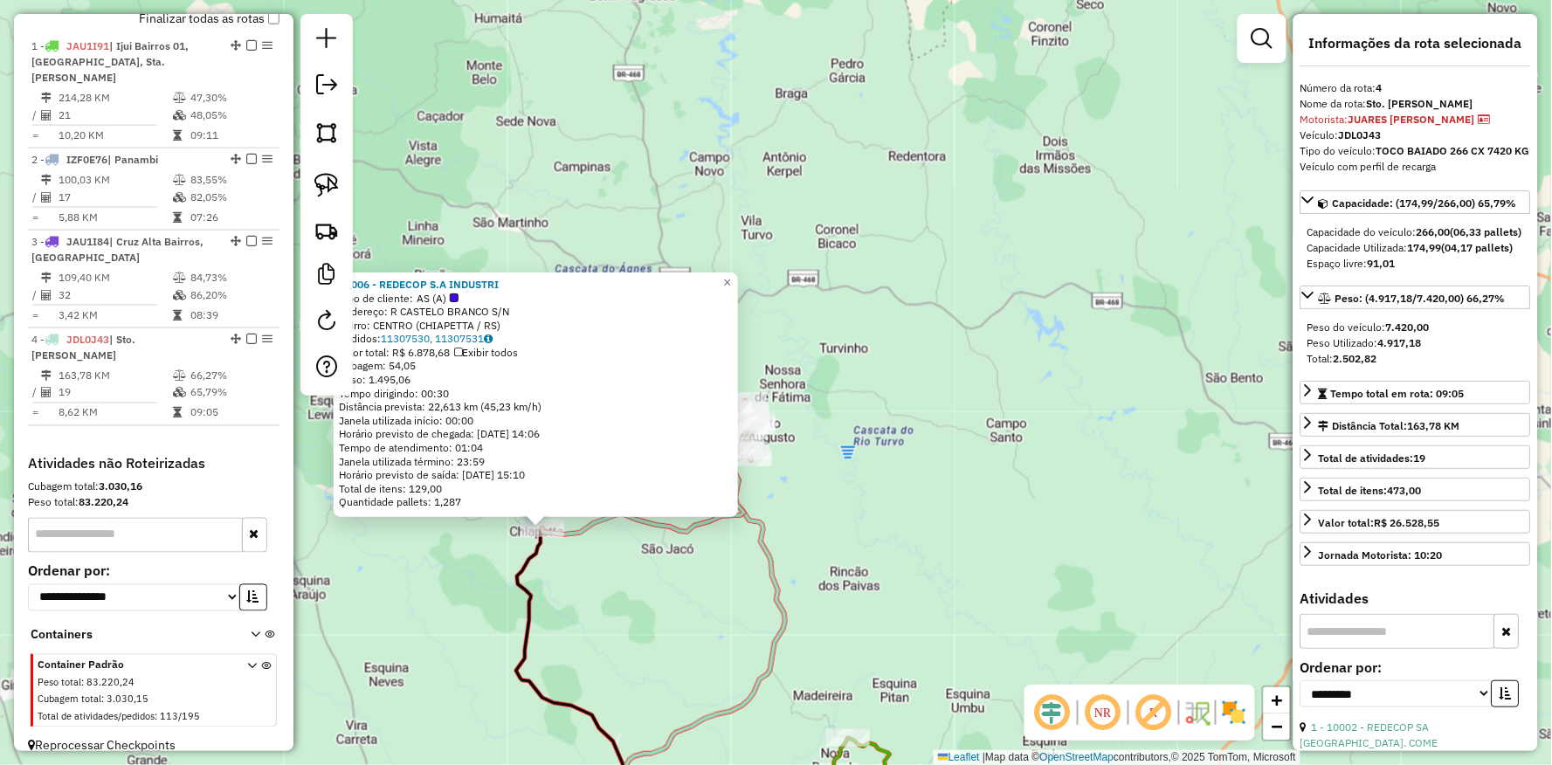
click at [666, 594] on div "10006 - REDECOP S.A INDUSTRI Tipo de cliente: AS (A) Endereço: R CASTELO BRANCO…" at bounding box center [776, 382] width 1552 height 765
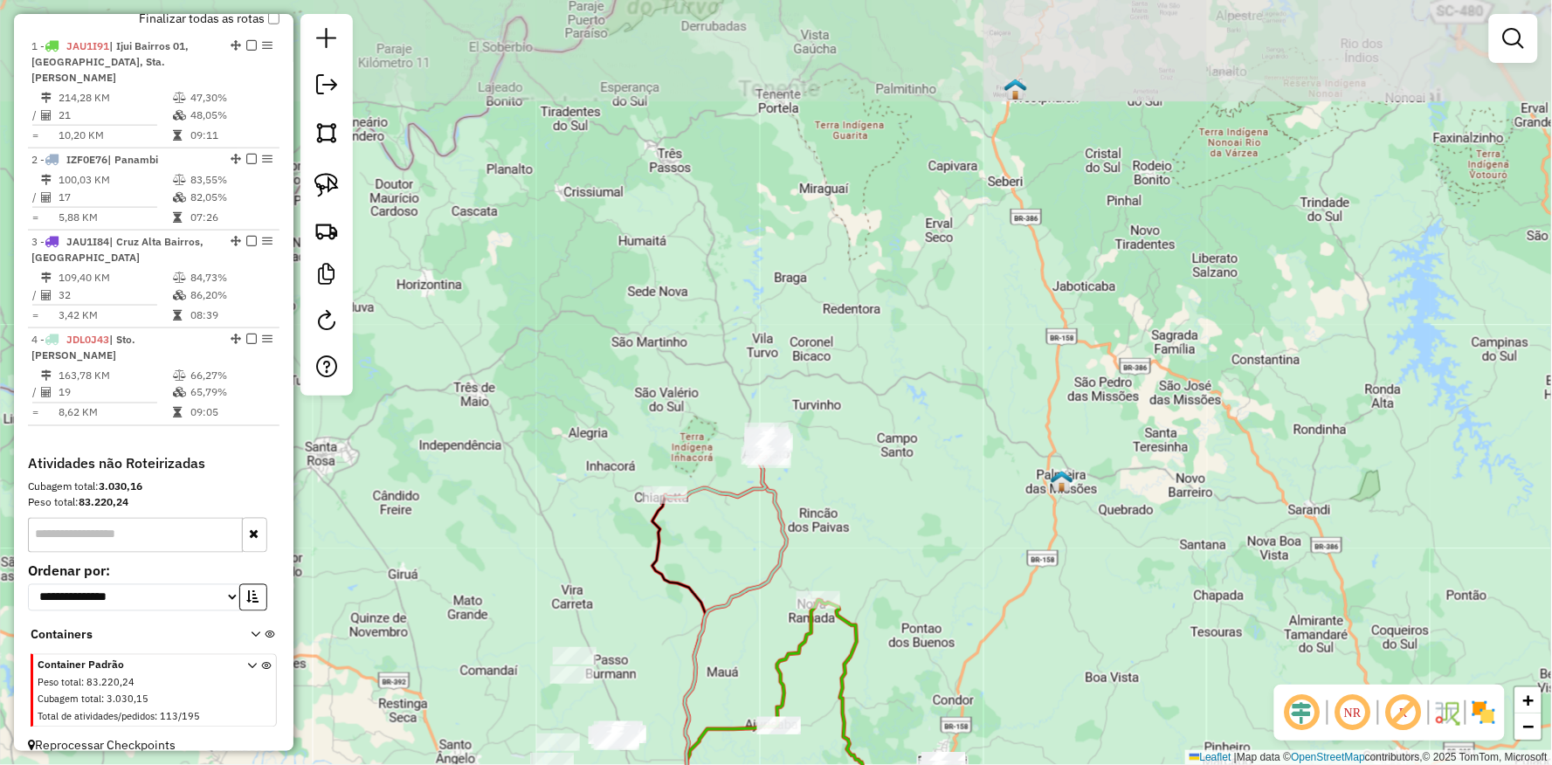
drag, startPoint x: 635, startPoint y: 650, endPoint x: 606, endPoint y: 391, distance: 260.2
click at [607, 395] on div "Janela de atendimento Grade de atendimento Capacidade Transportadoras Veículos …" at bounding box center [776, 382] width 1552 height 765
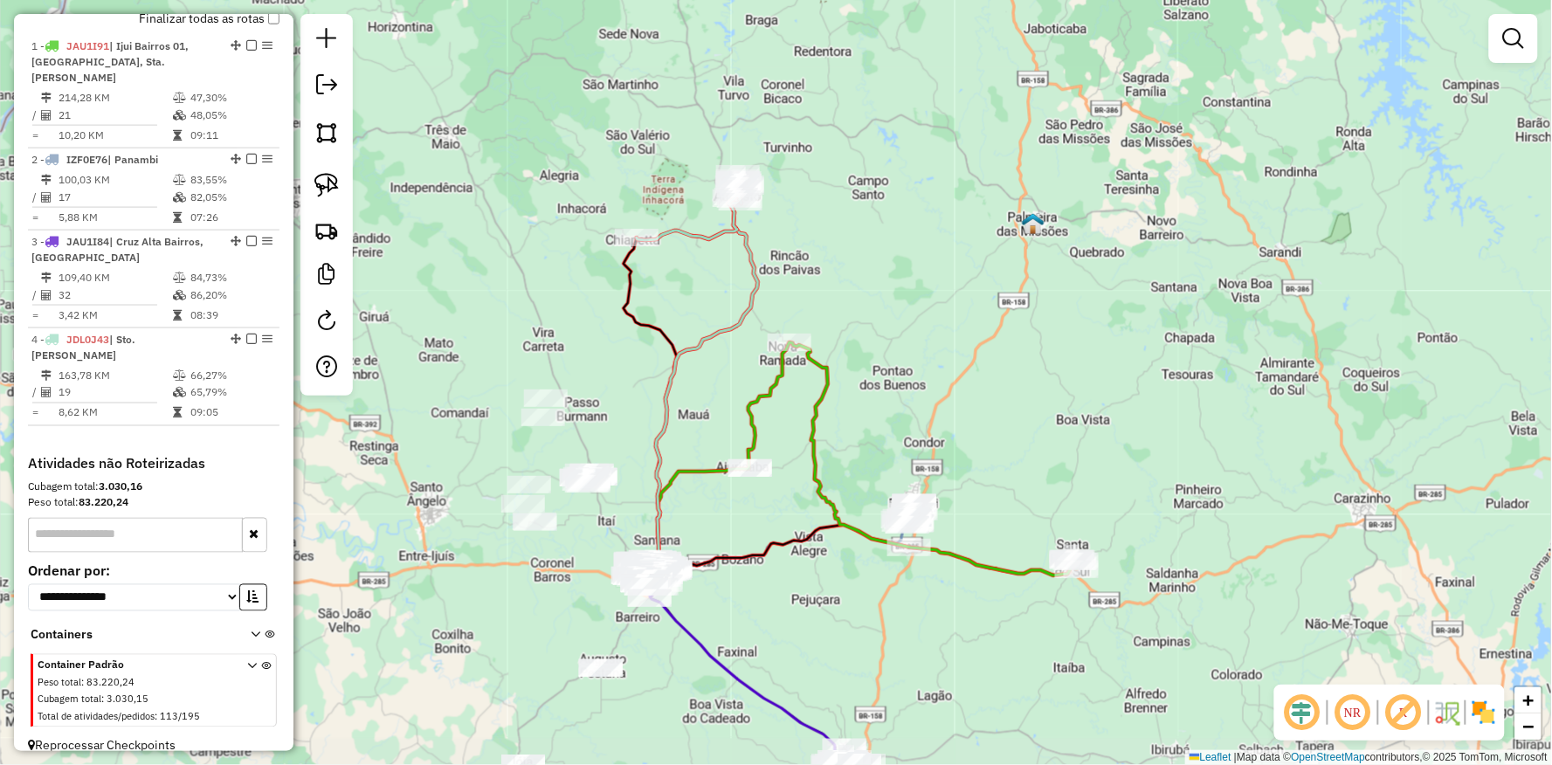
drag, startPoint x: 667, startPoint y: 408, endPoint x: 667, endPoint y: 395, distance: 13.1
click at [667, 395] on icon at bounding box center [707, 387] width 102 height 371
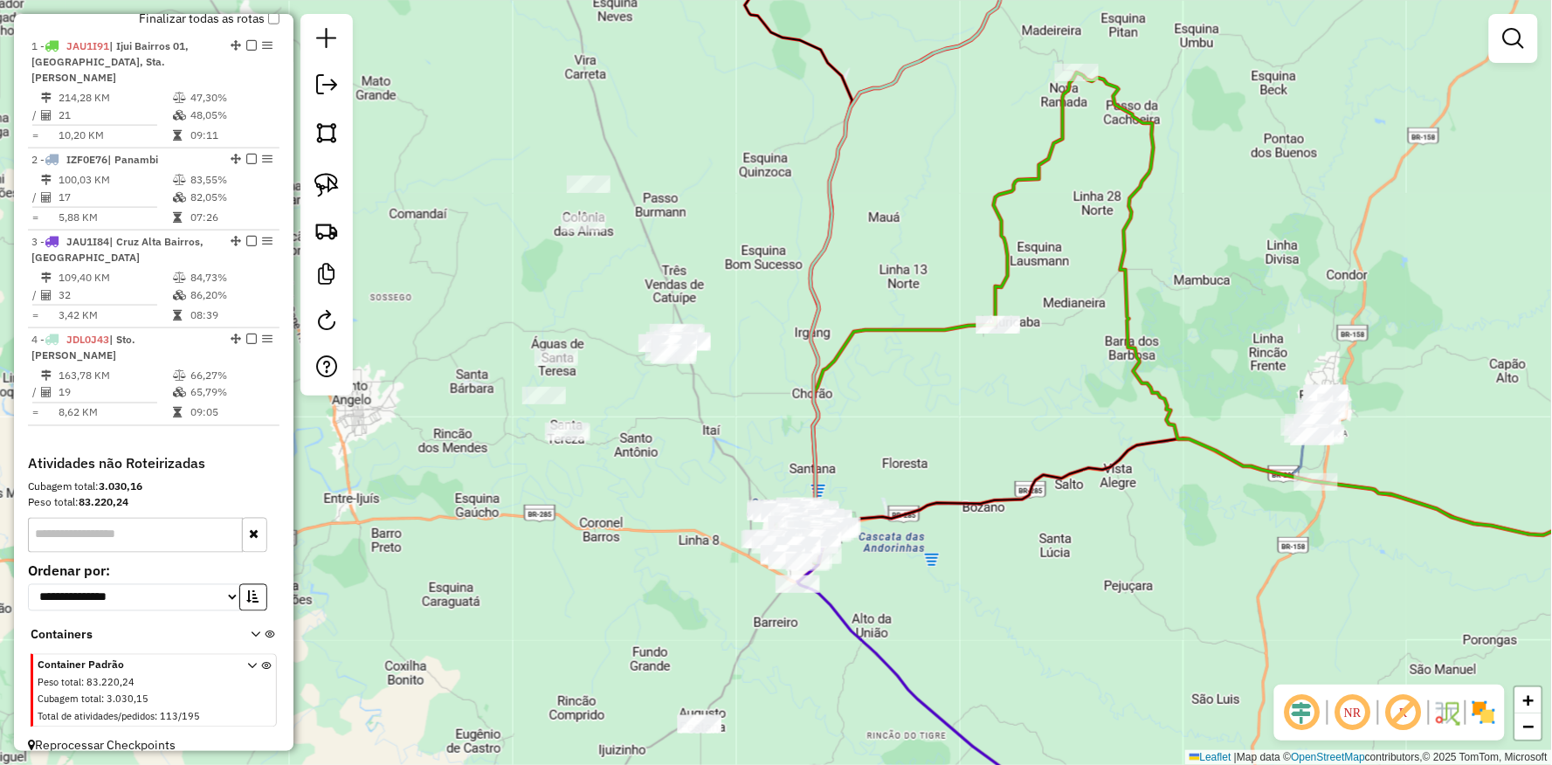
drag, startPoint x: 570, startPoint y: 514, endPoint x: 625, endPoint y: 496, distance: 56.9
click at [625, 496] on div "Janela de atendimento Grade de atendimento Capacidade Transportadoras Veículos …" at bounding box center [776, 382] width 1552 height 765
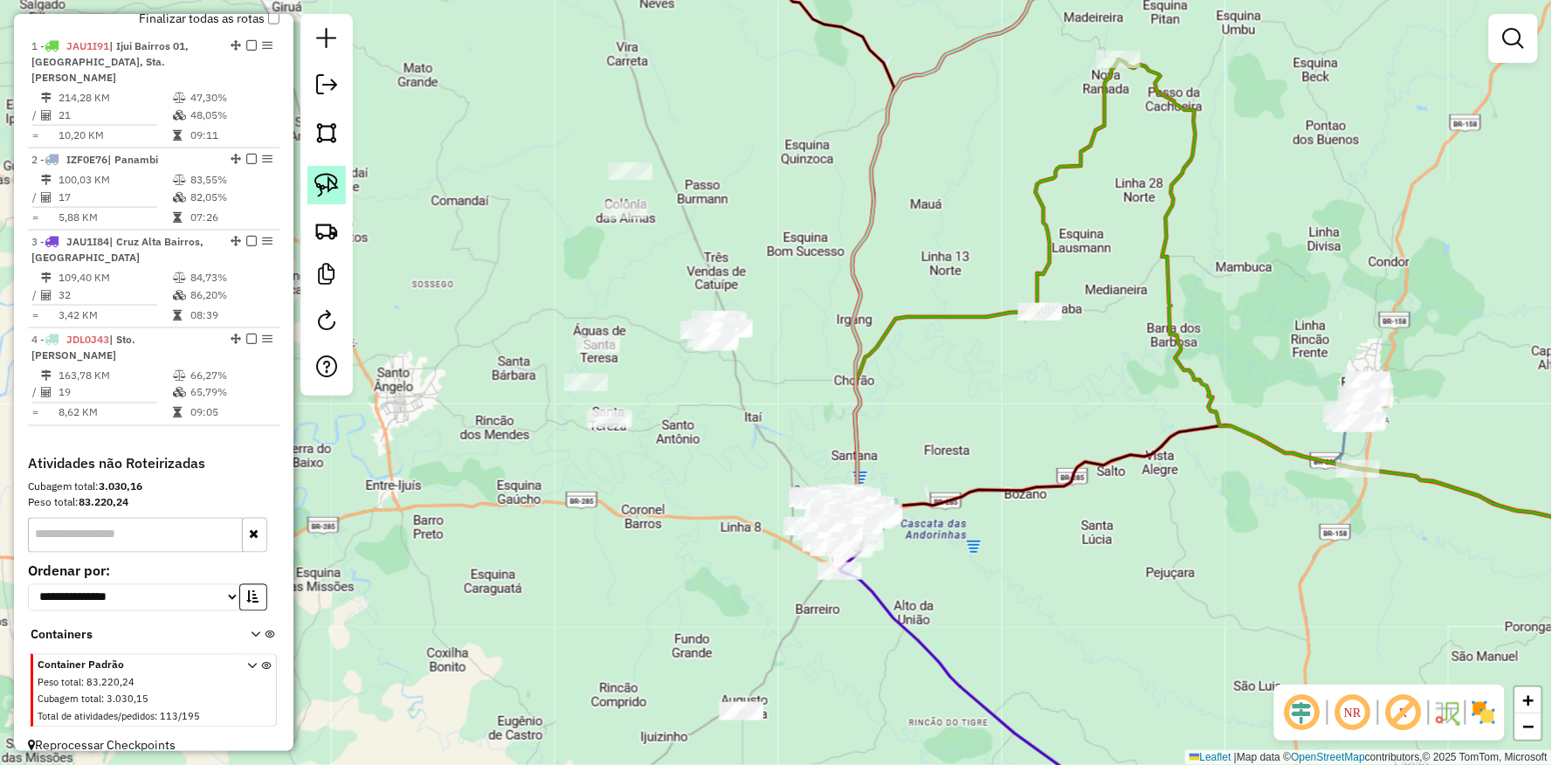
click at [342, 187] on link at bounding box center [326, 185] width 38 height 38
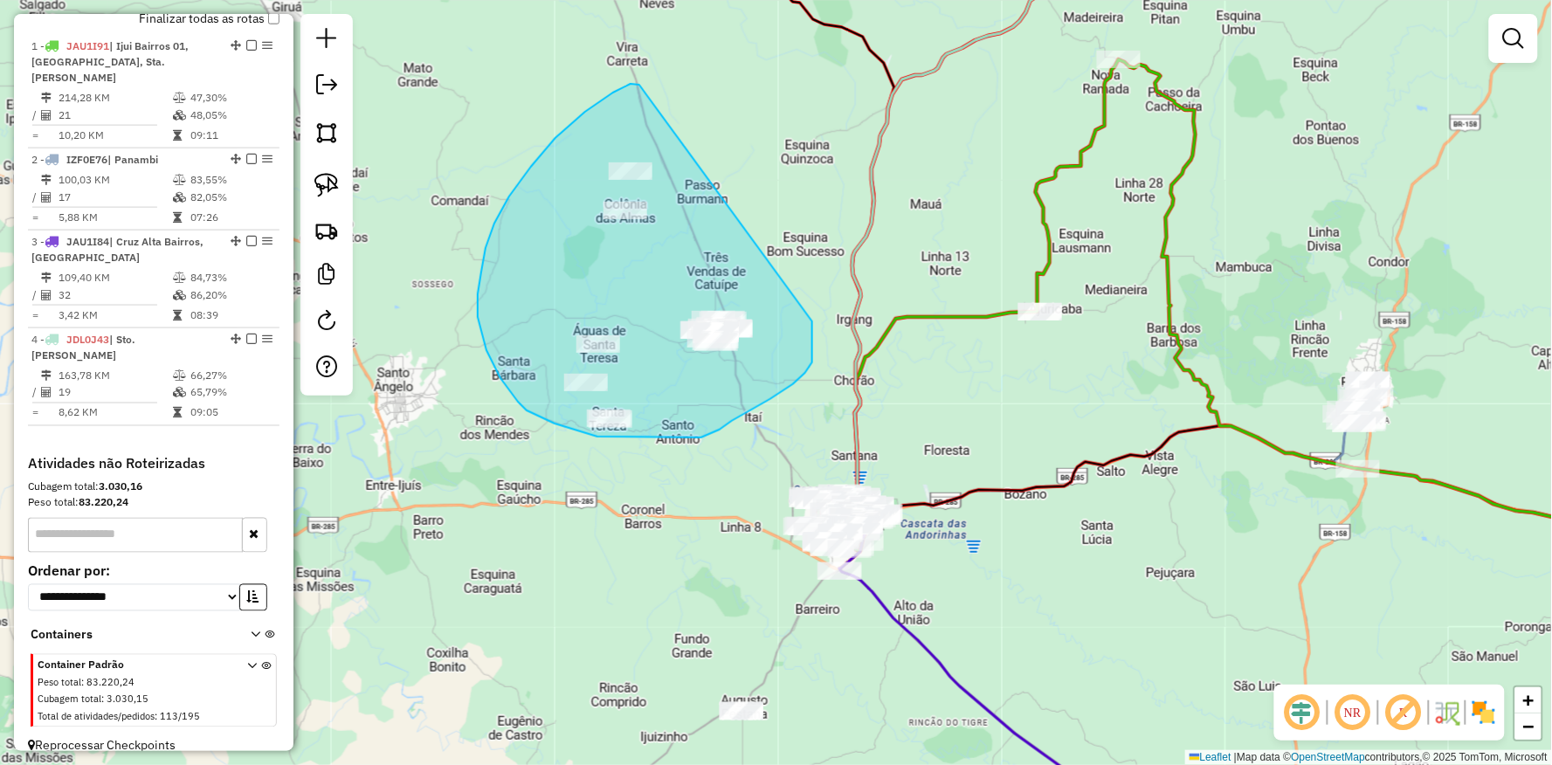
drag, startPoint x: 639, startPoint y: 85, endPoint x: 797, endPoint y: 281, distance: 251.7
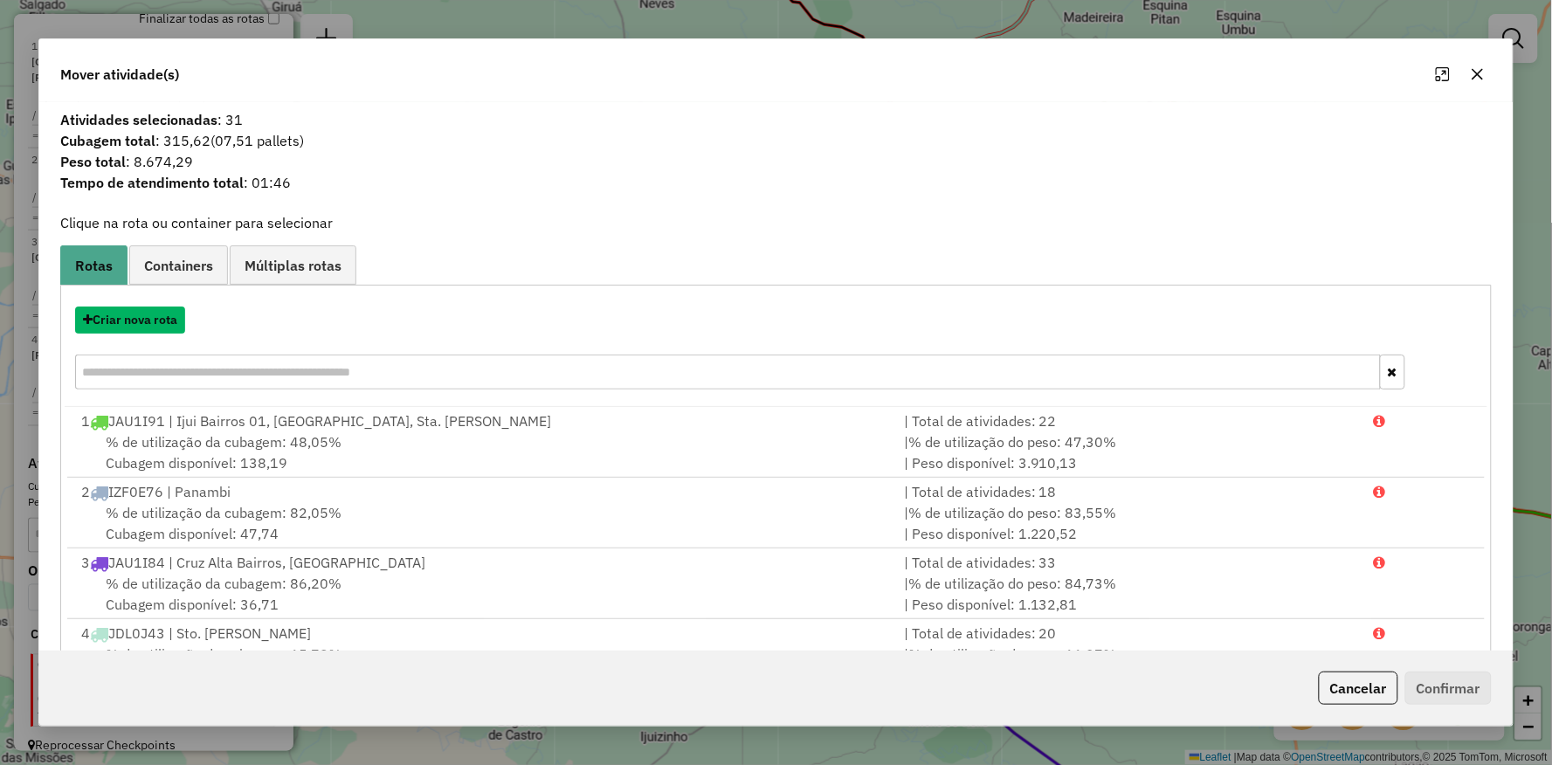
click at [145, 321] on button "Criar nova rota" at bounding box center [130, 320] width 110 height 27
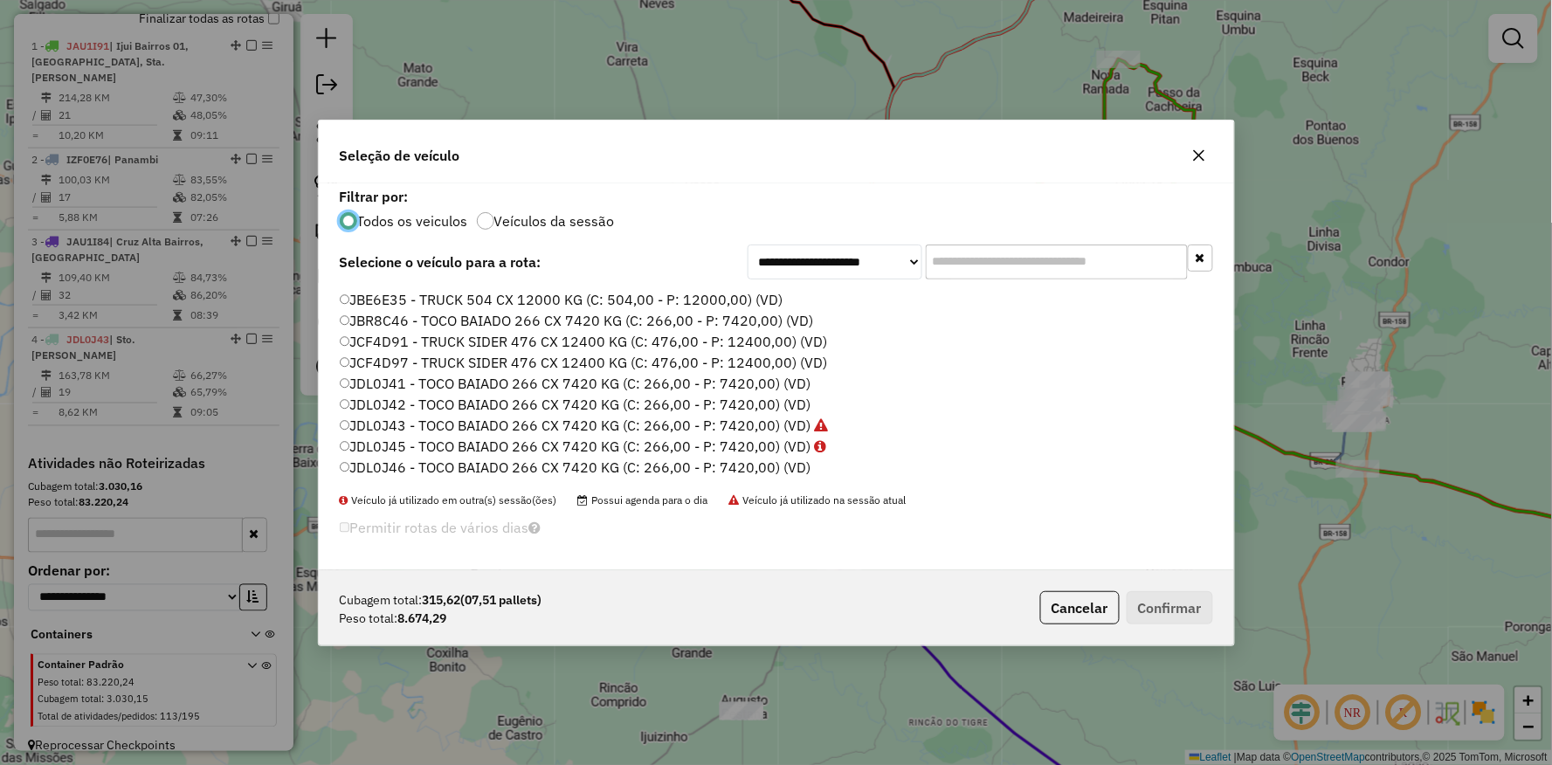
scroll to position [424, 0]
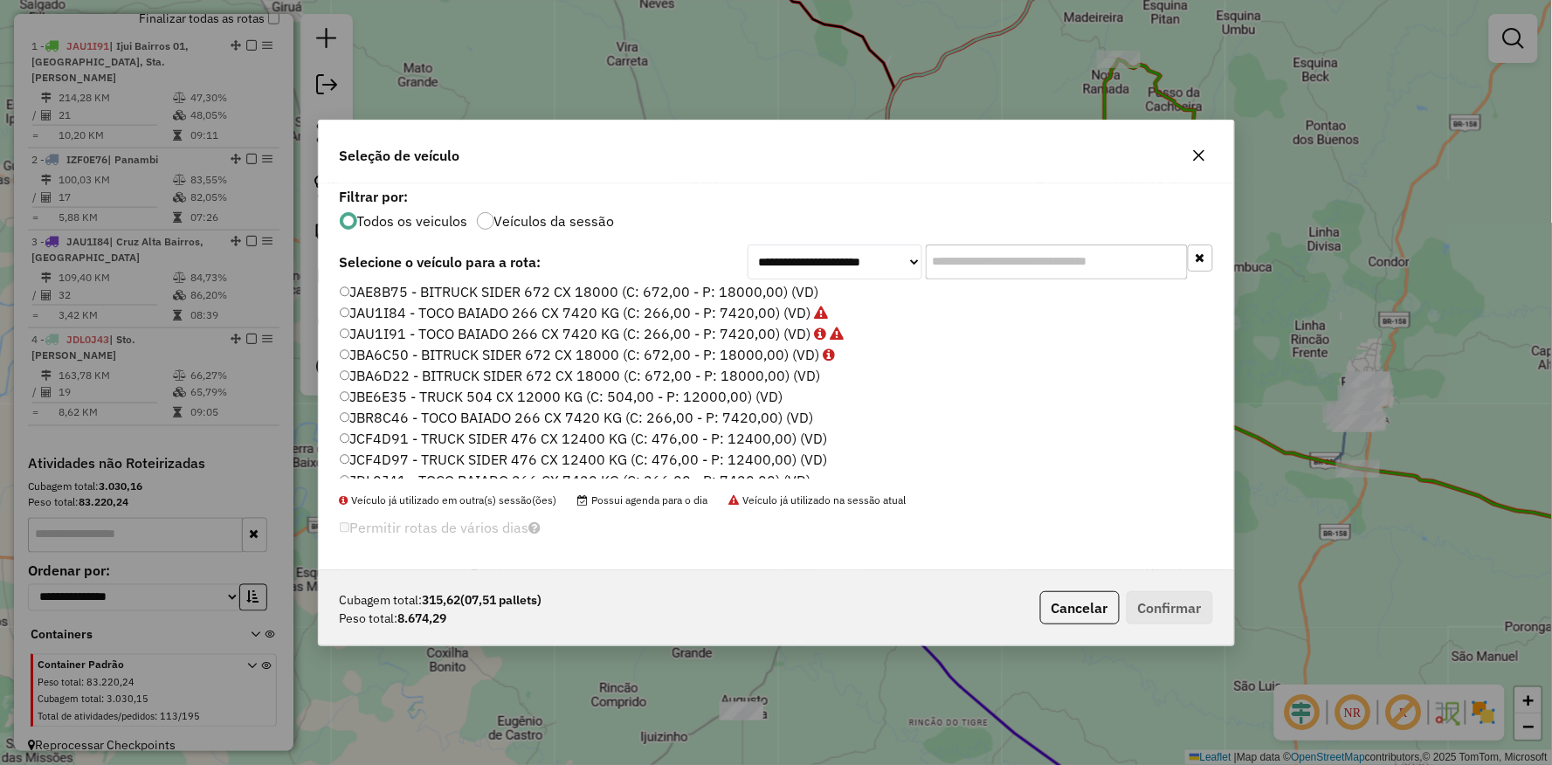
click at [356, 415] on label "JBR8C46 - TOCO BAIADO 266 CX 7420 KG (C: 266,00 - P: 7420,00) (VD)" at bounding box center [577, 417] width 474 height 21
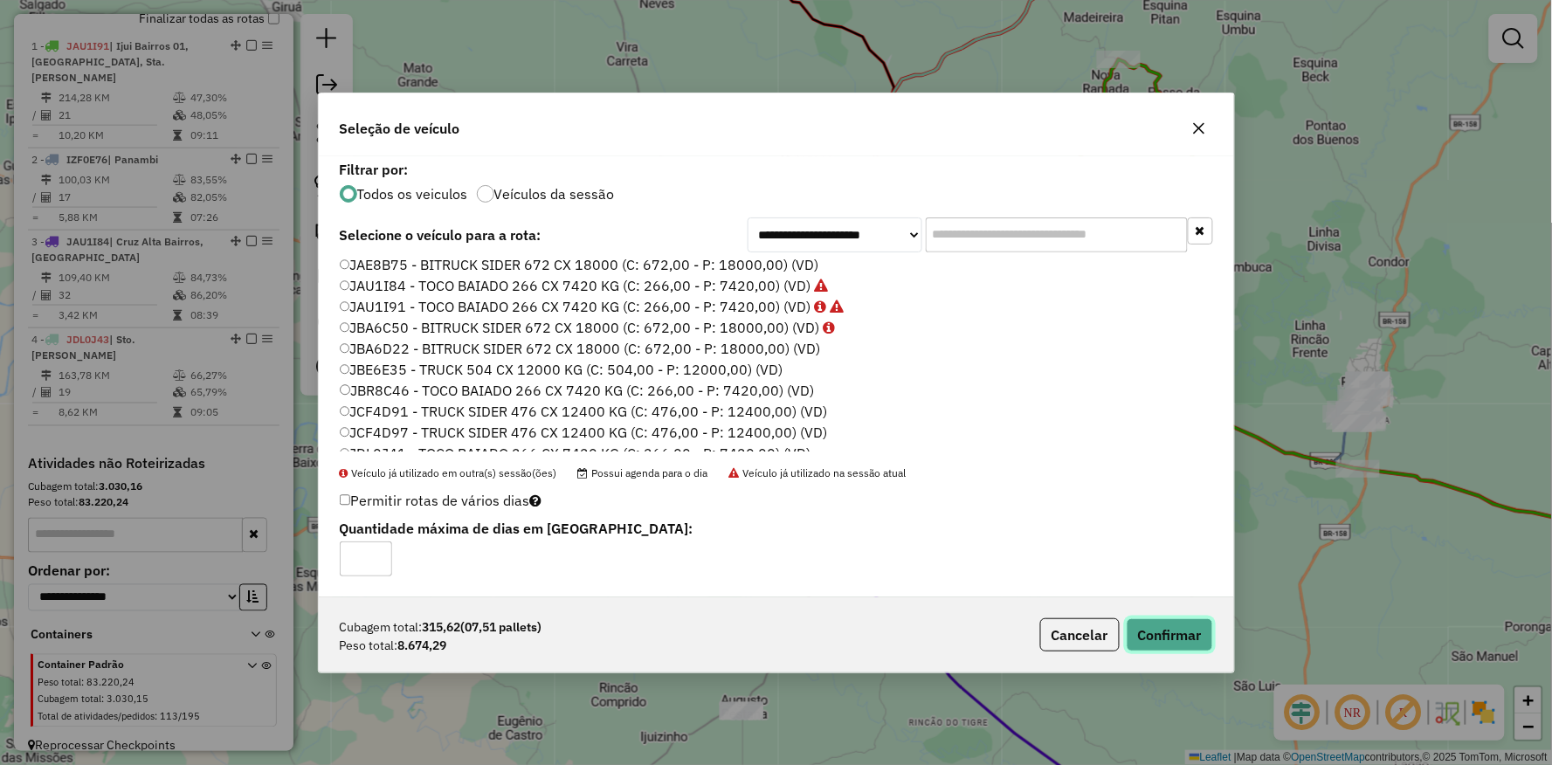
click at [1174, 639] on button "Confirmar" at bounding box center [1170, 634] width 86 height 33
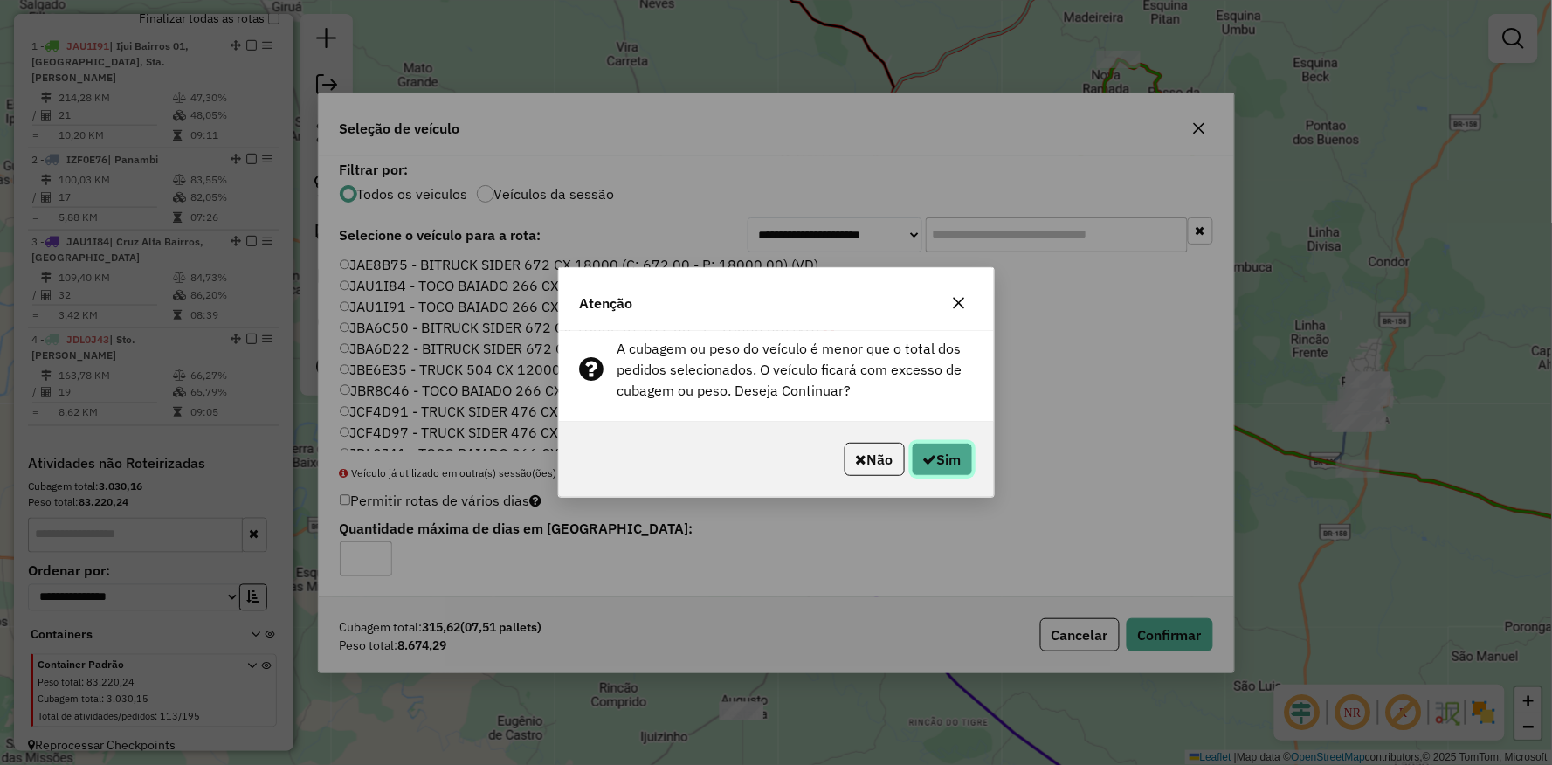
click at [959, 456] on button "Sim" at bounding box center [942, 459] width 61 height 33
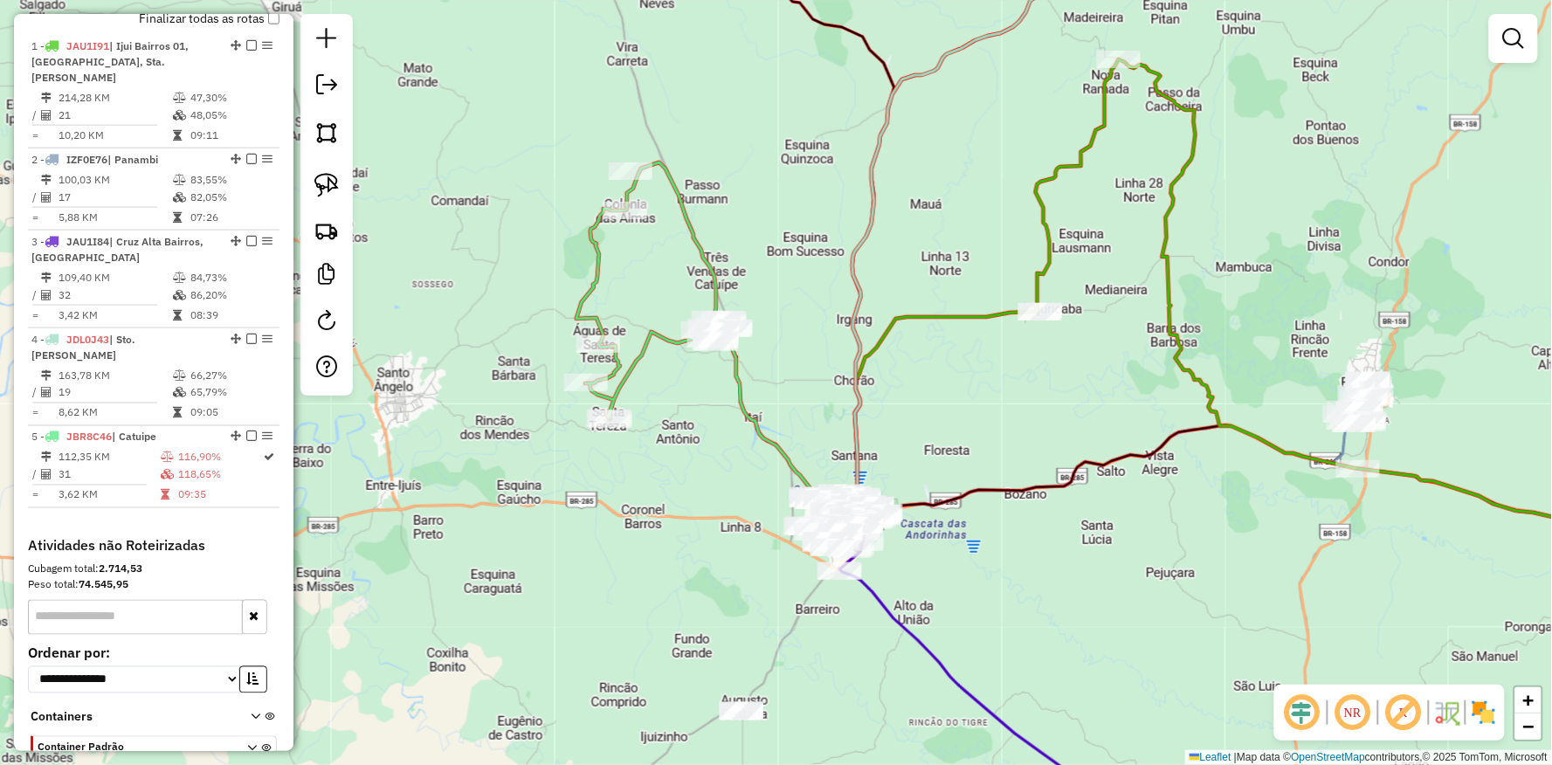
click at [722, 359] on div "Rota 5 - Placa JBR8C46 11704 - BAR DO NEGUINHO Rota 5 - Placa JBR8C46 12136 - M…" at bounding box center [776, 382] width 1552 height 765
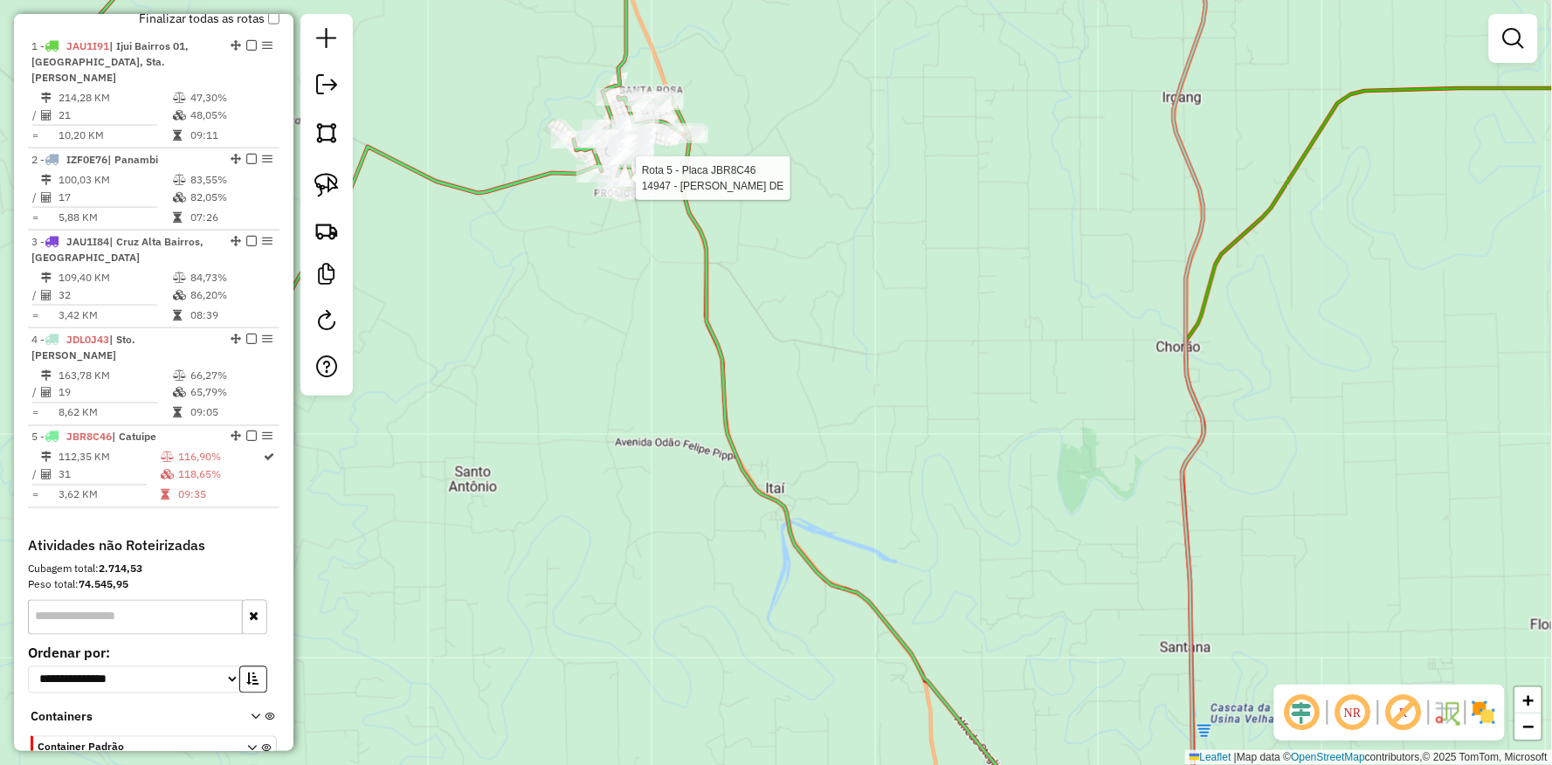
select select "**********"
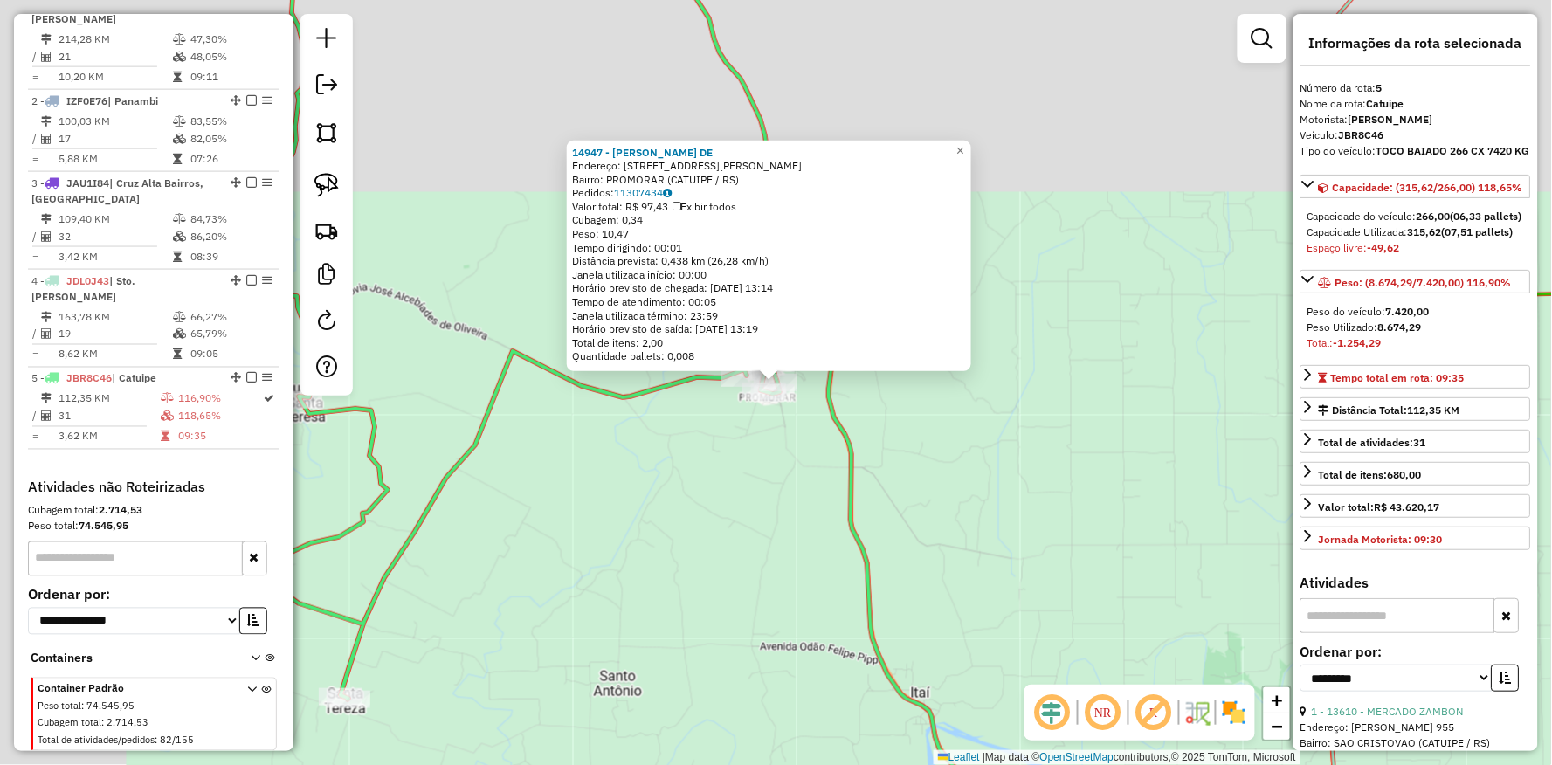
scroll to position [701, 0]
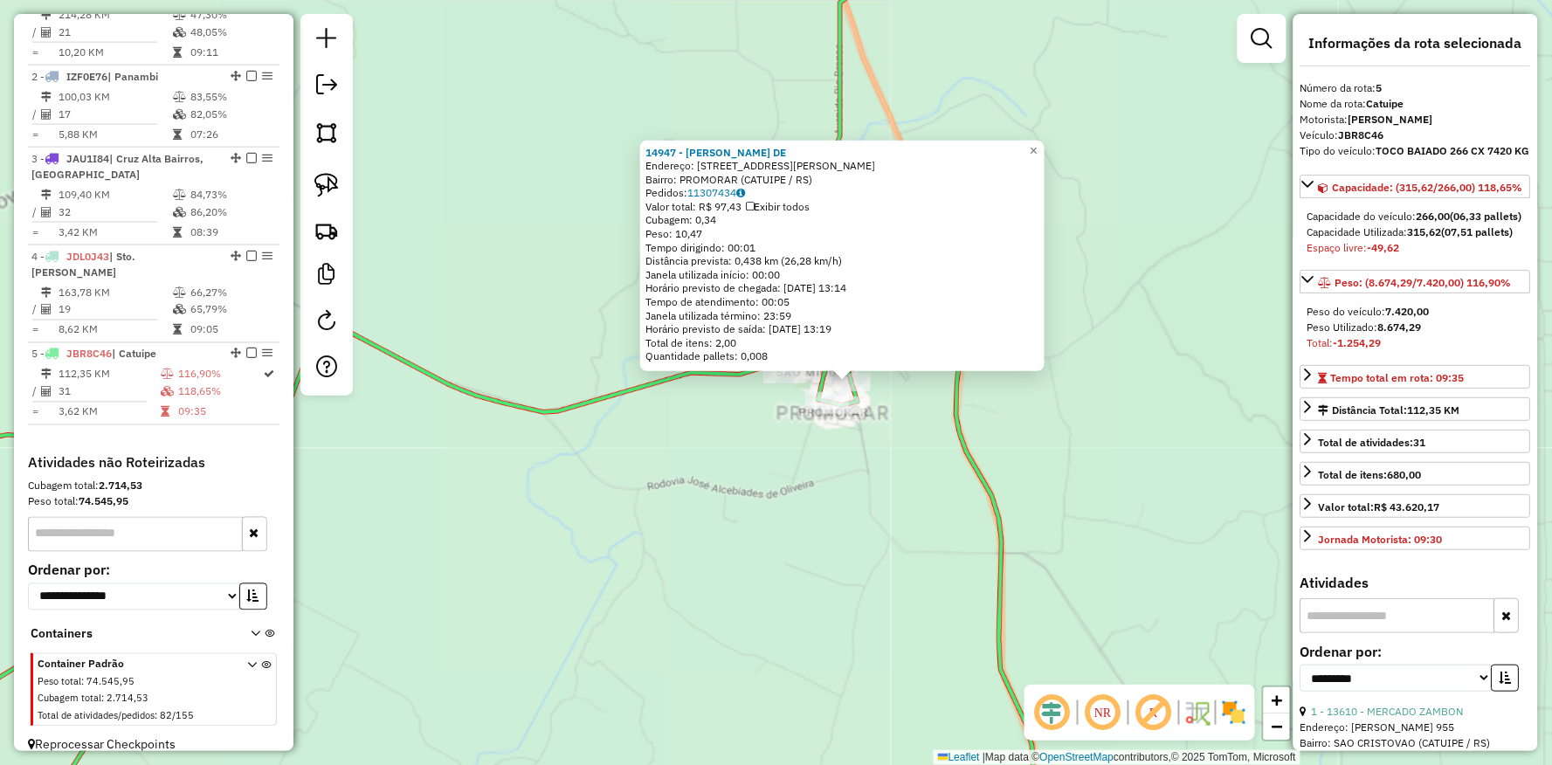
click at [703, 420] on div "14947 - DIEGO ALAN MACIEL DE Endereço: R RAUL OLIVEIRA 336 Bairro: PROMORAR (CA…" at bounding box center [776, 382] width 1552 height 765
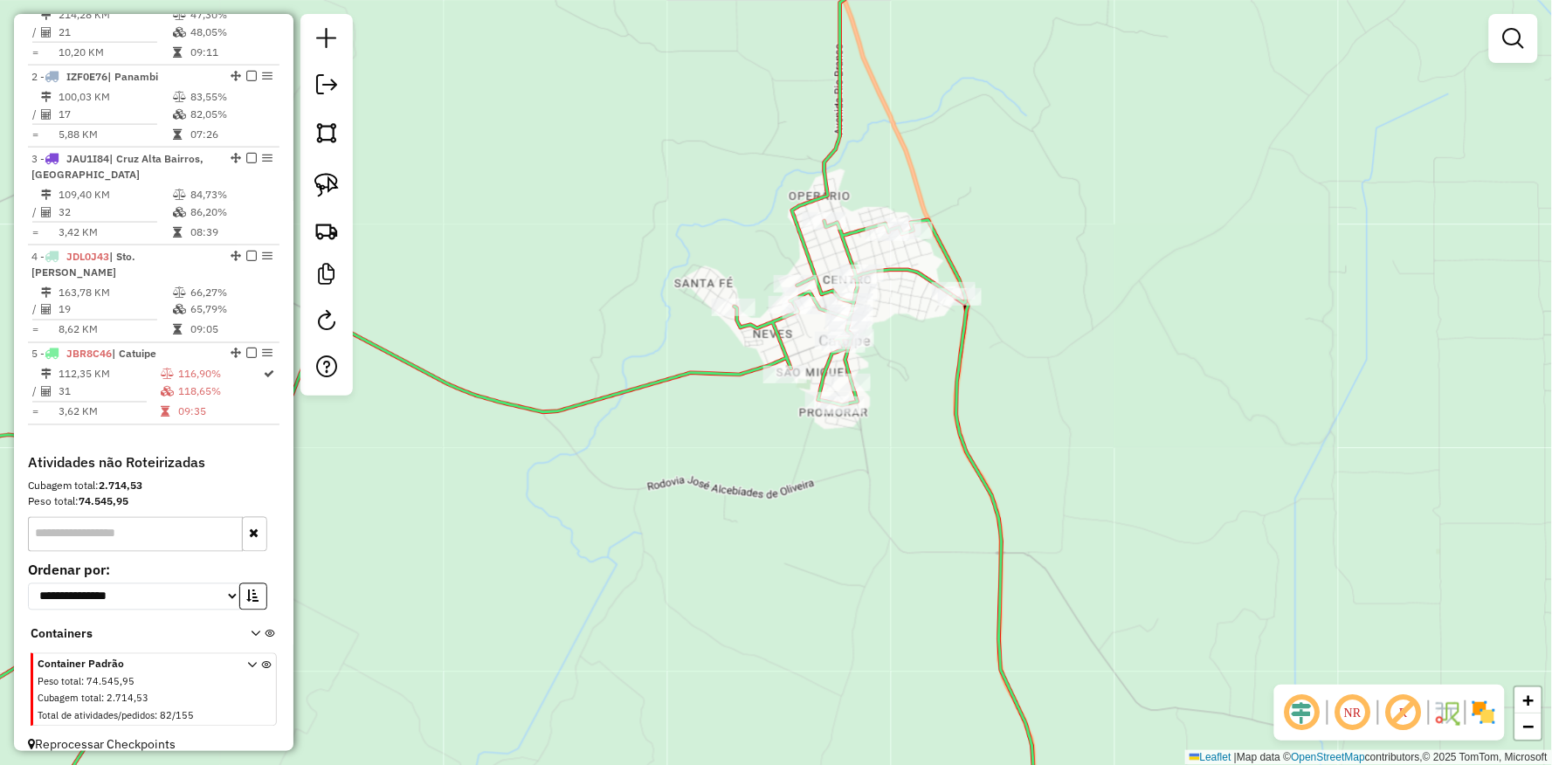
drag, startPoint x: 715, startPoint y: 447, endPoint x: 664, endPoint y: 559, distance: 122.8
click at [664, 559] on div "14947 - DIEGO ALAN MACIEL DE Endereço: R RAUL OLIVEIRA 336 Bairro: PROMORAR (CA…" at bounding box center [776, 382] width 1552 height 765
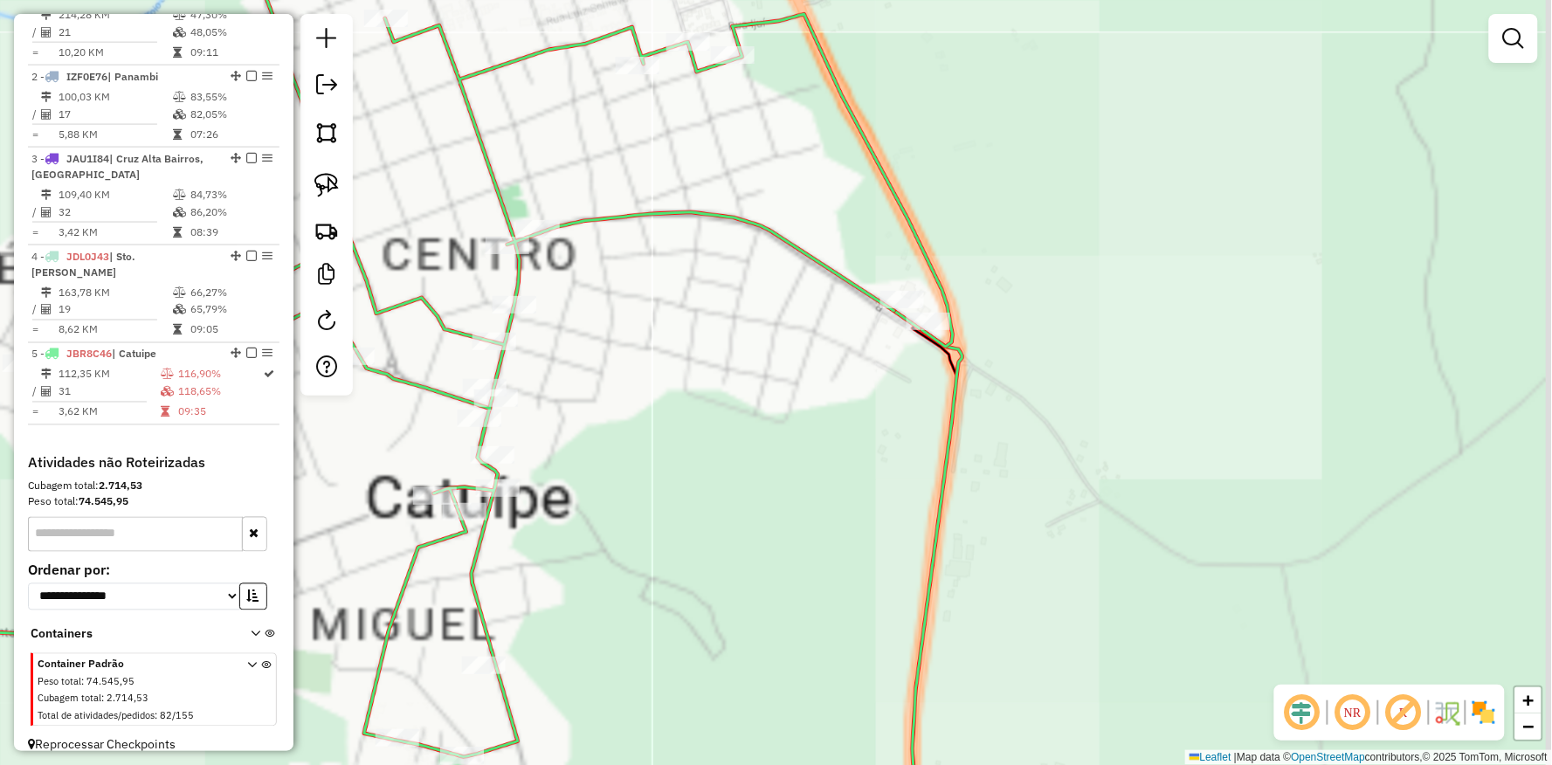
drag, startPoint x: 1070, startPoint y: 384, endPoint x: 674, endPoint y: 383, distance: 395.7
click at [674, 383] on div "Janela de atendimento Grade de atendimento Capacidade Transportadoras Veículos …" at bounding box center [776, 382] width 1552 height 765
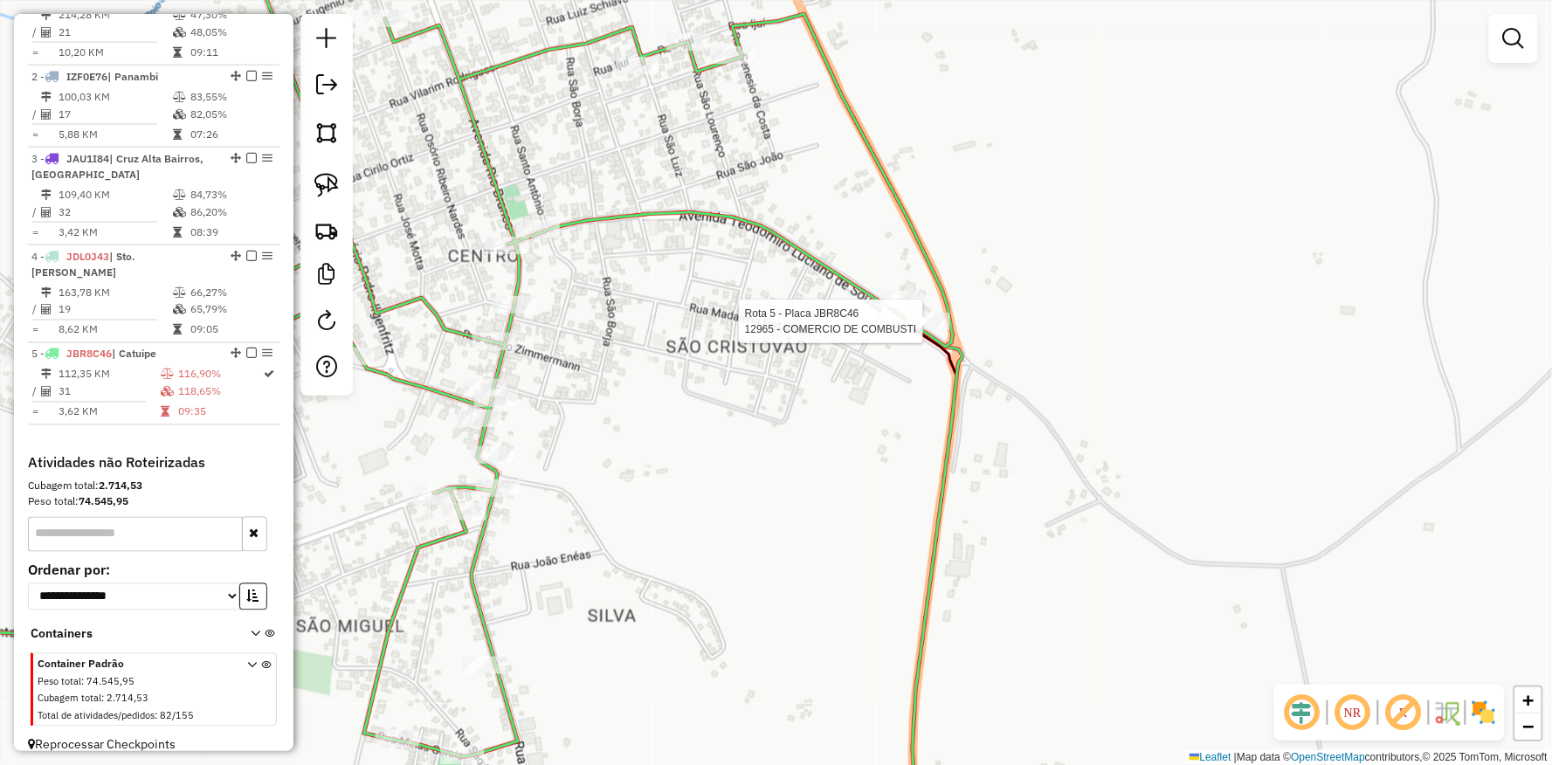
select select "**********"
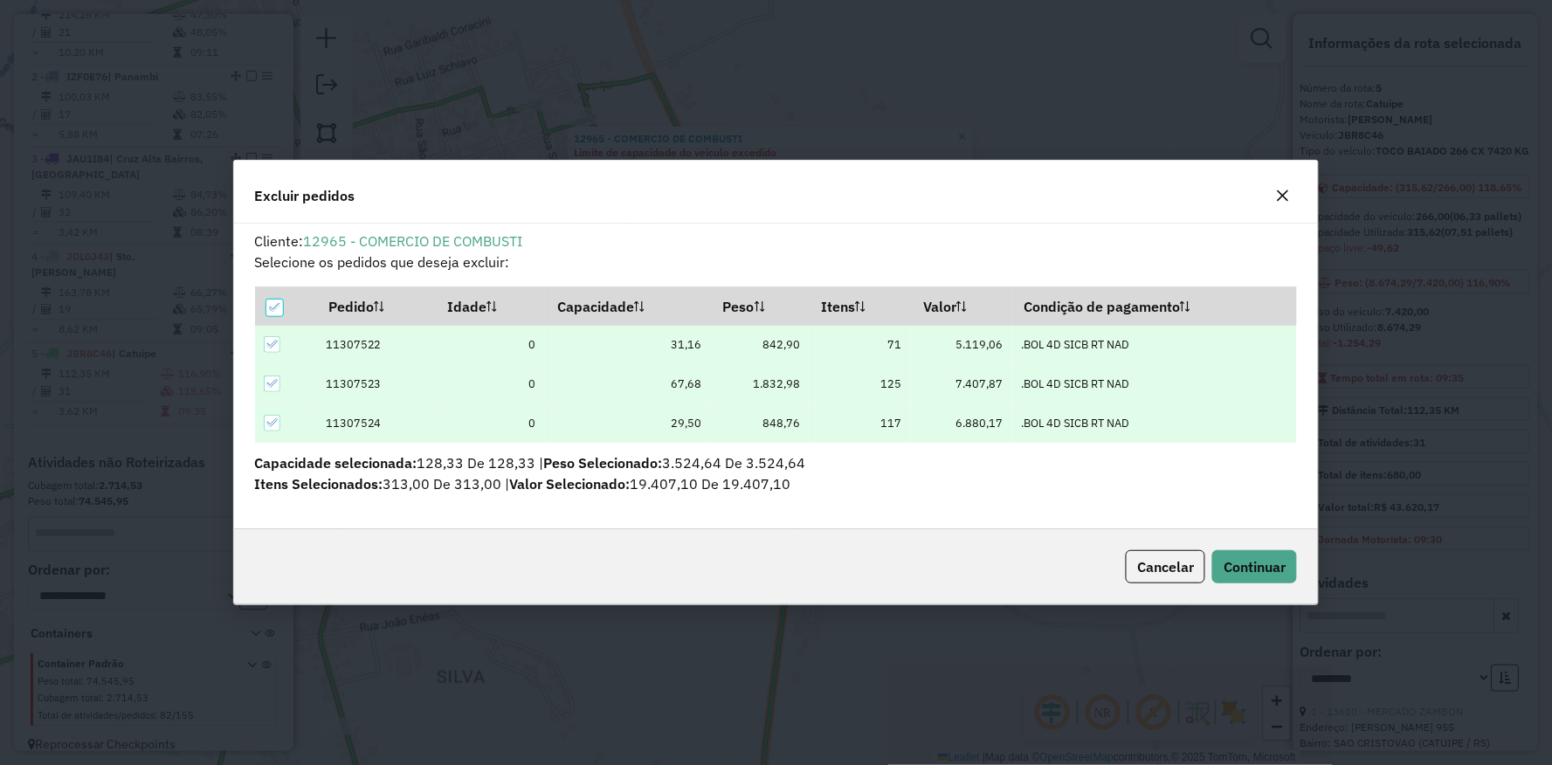
scroll to position [10, 4]
click at [1295, 551] on button "Continuar" at bounding box center [1254, 566] width 85 height 33
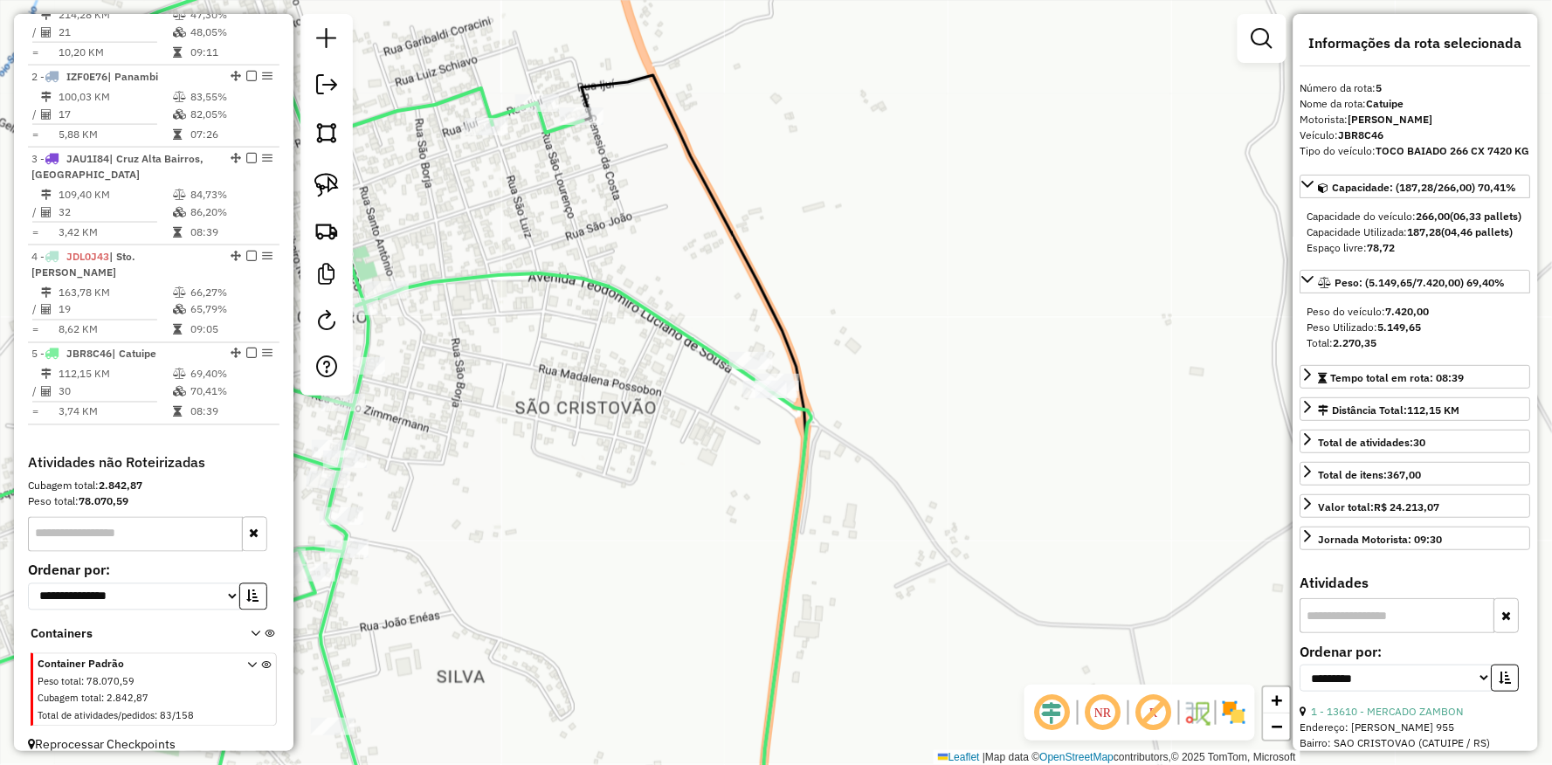
drag, startPoint x: 681, startPoint y: 485, endPoint x: 874, endPoint y: 362, distance: 229.0
click at [831, 390] on div "Janela de atendimento Grade de atendimento Capacidade Transportadoras Veículos …" at bounding box center [776, 382] width 1552 height 765
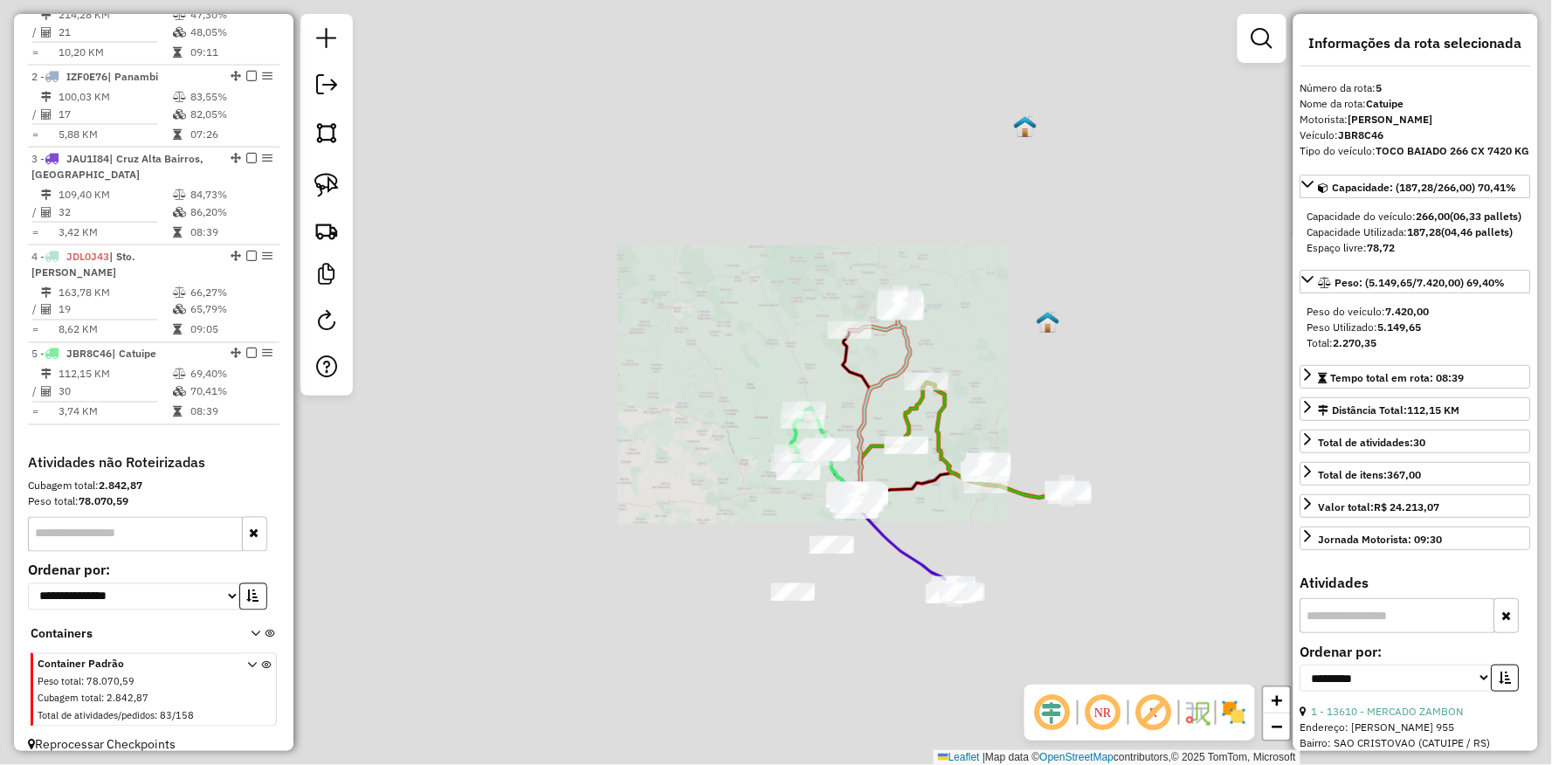
click at [790, 533] on div "Janela de atendimento Grade de atendimento Capacidade Transportadoras Veículos …" at bounding box center [776, 382] width 1552 height 765
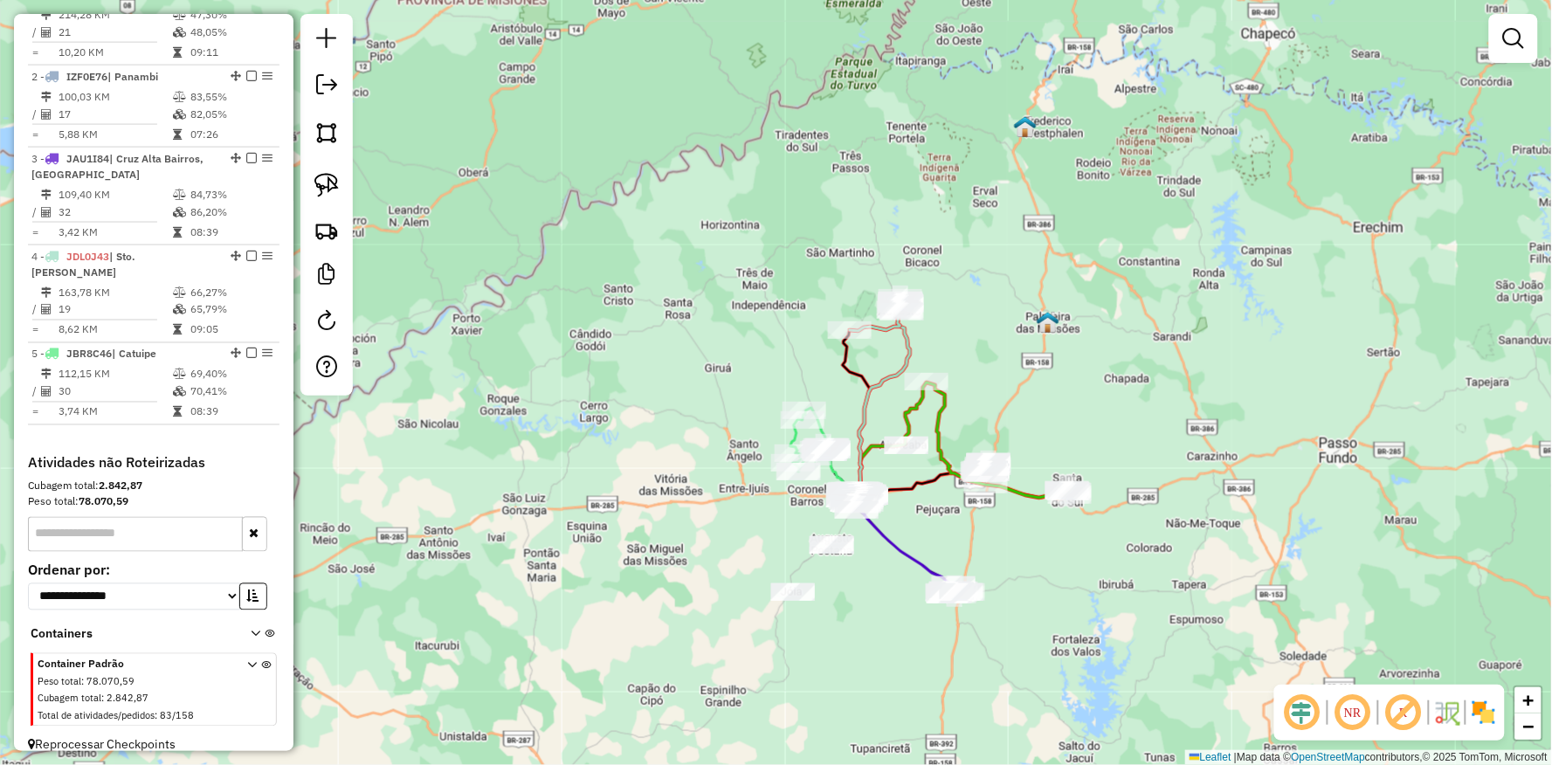
click at [604, 446] on div "Janela de atendimento Grade de atendimento Capacidade Transportadoras Veículos …" at bounding box center [776, 382] width 1552 height 765
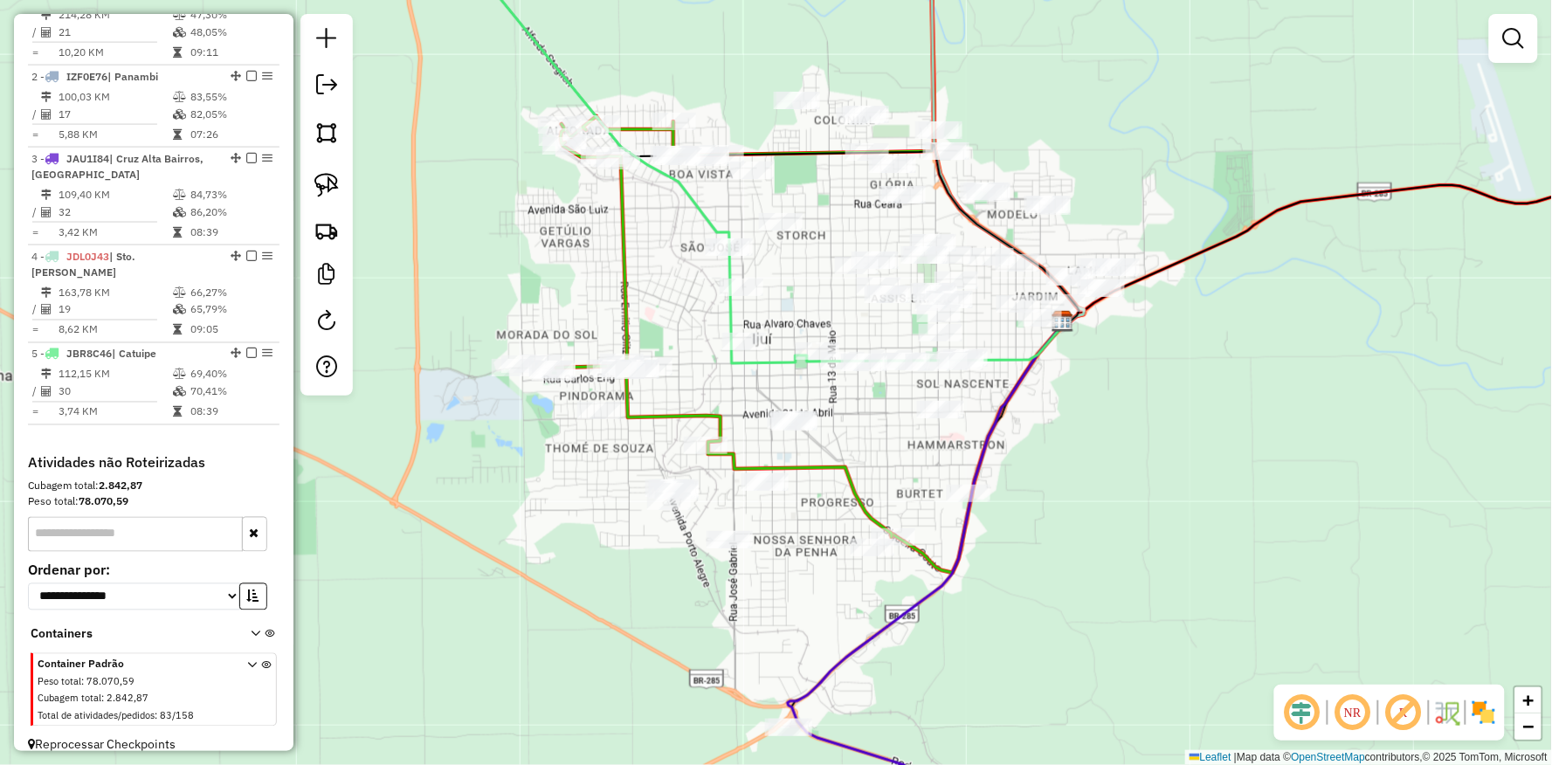
drag, startPoint x: 524, startPoint y: 254, endPoint x: 586, endPoint y: 280, distance: 67.0
click at [586, 280] on div "Janela de atendimento Grade de atendimento Capacidade Transportadoras Veículos …" at bounding box center [776, 382] width 1552 height 765
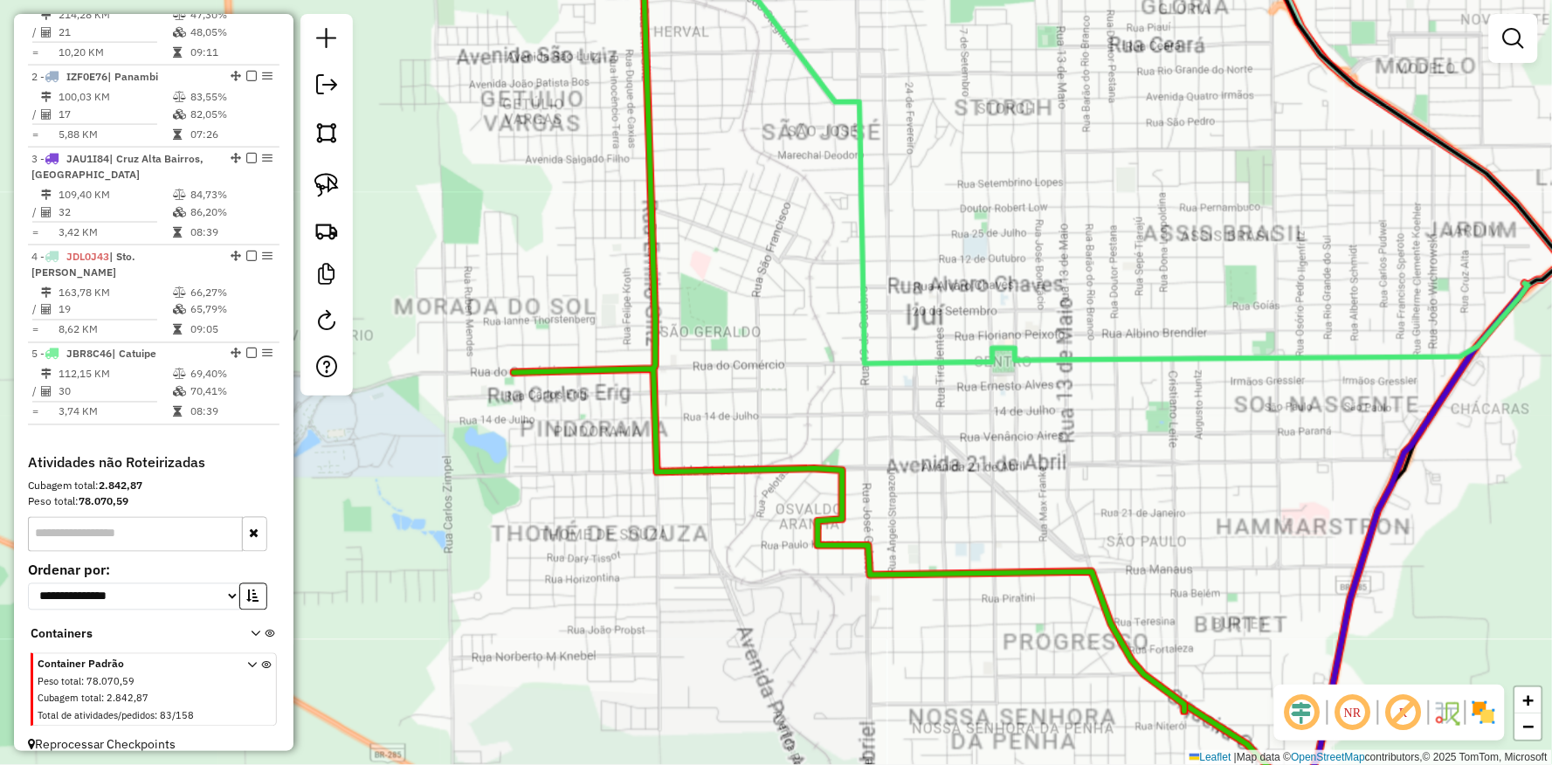
click at [591, 274] on div "Janela de atendimento Grade de atendimento Capacidade Transportadoras Veículos …" at bounding box center [776, 382] width 1552 height 765
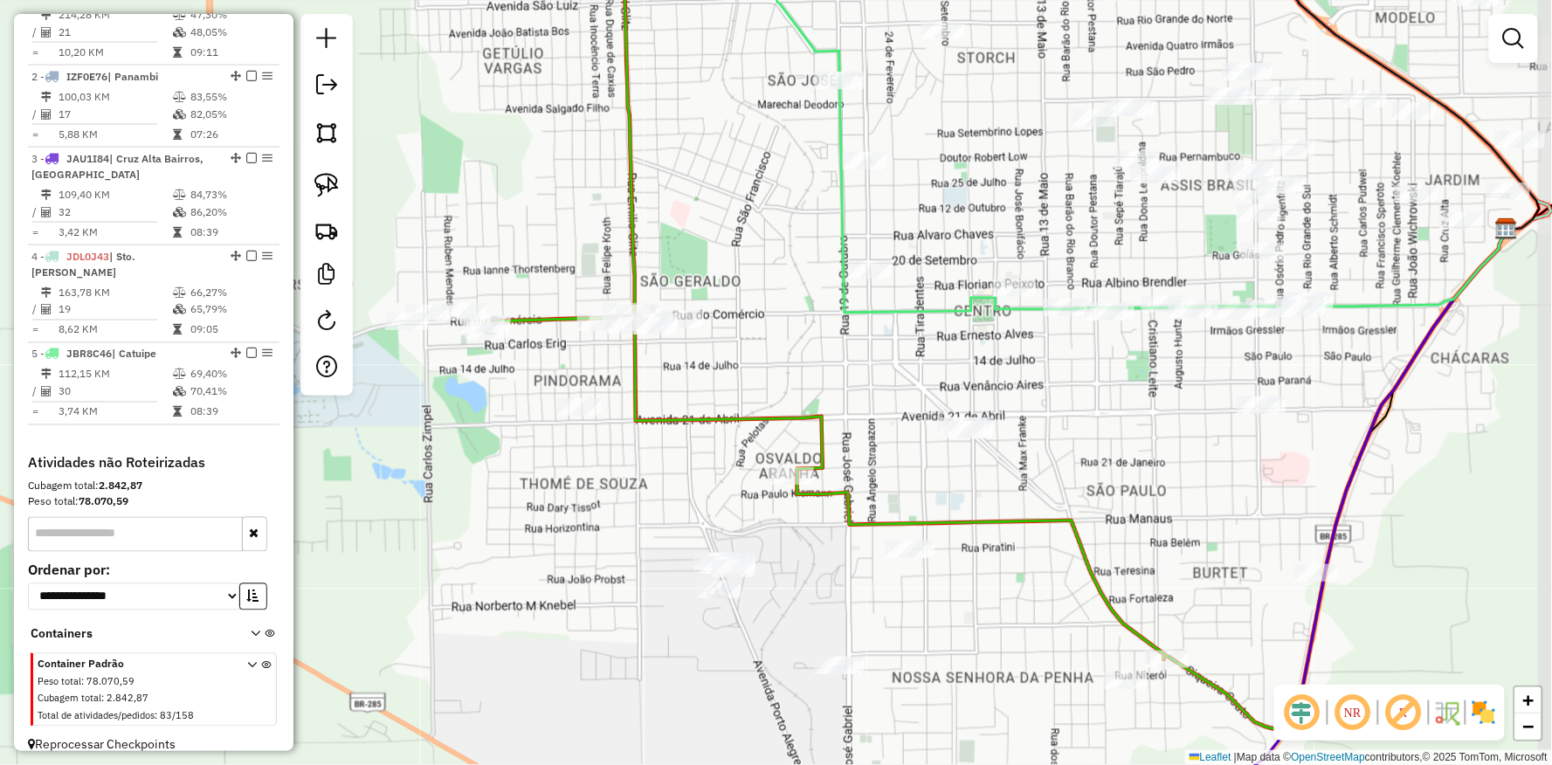
drag, startPoint x: 703, startPoint y: 293, endPoint x: 683, endPoint y: 242, distance: 54.5
click at [683, 242] on div "Janela de atendimento Grade de atendimento Capacidade Transportadoras Veículos …" at bounding box center [776, 382] width 1552 height 765
click at [314, 175] on img at bounding box center [326, 185] width 24 height 24
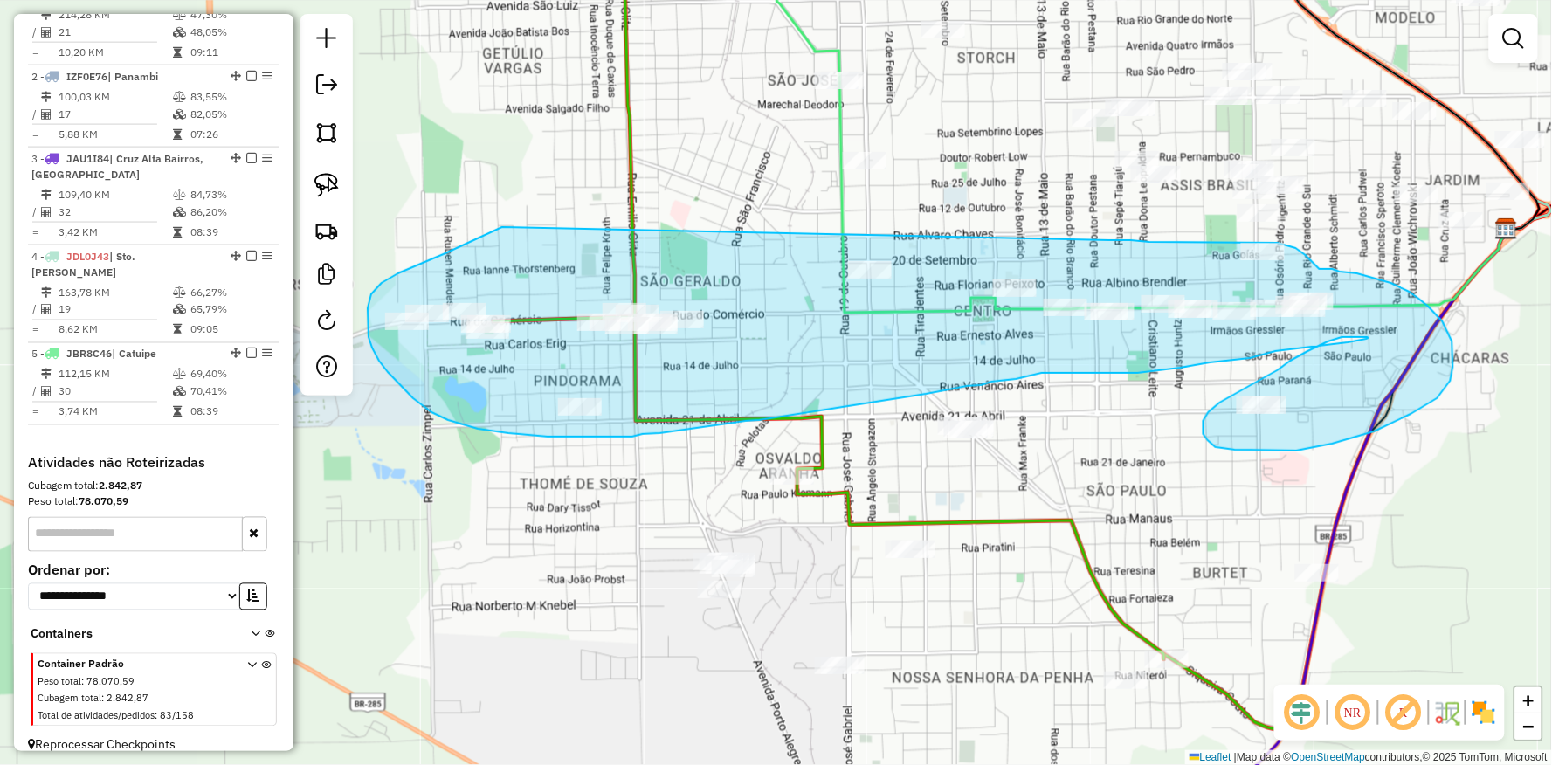
drag, startPoint x: 494, startPoint y: 231, endPoint x: 931, endPoint y: 242, distance: 437.8
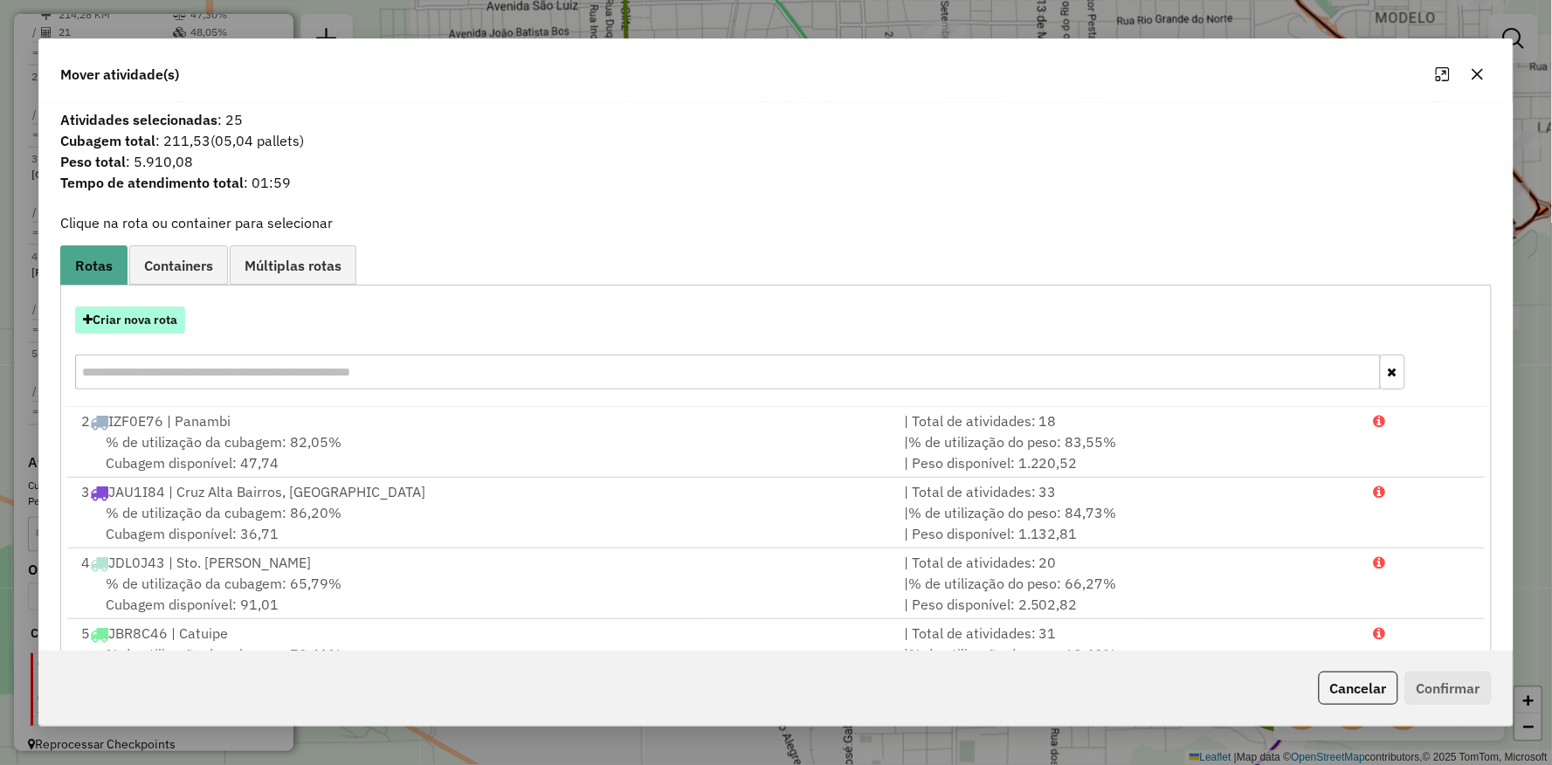
click at [162, 318] on button "Criar nova rota" at bounding box center [130, 320] width 110 height 27
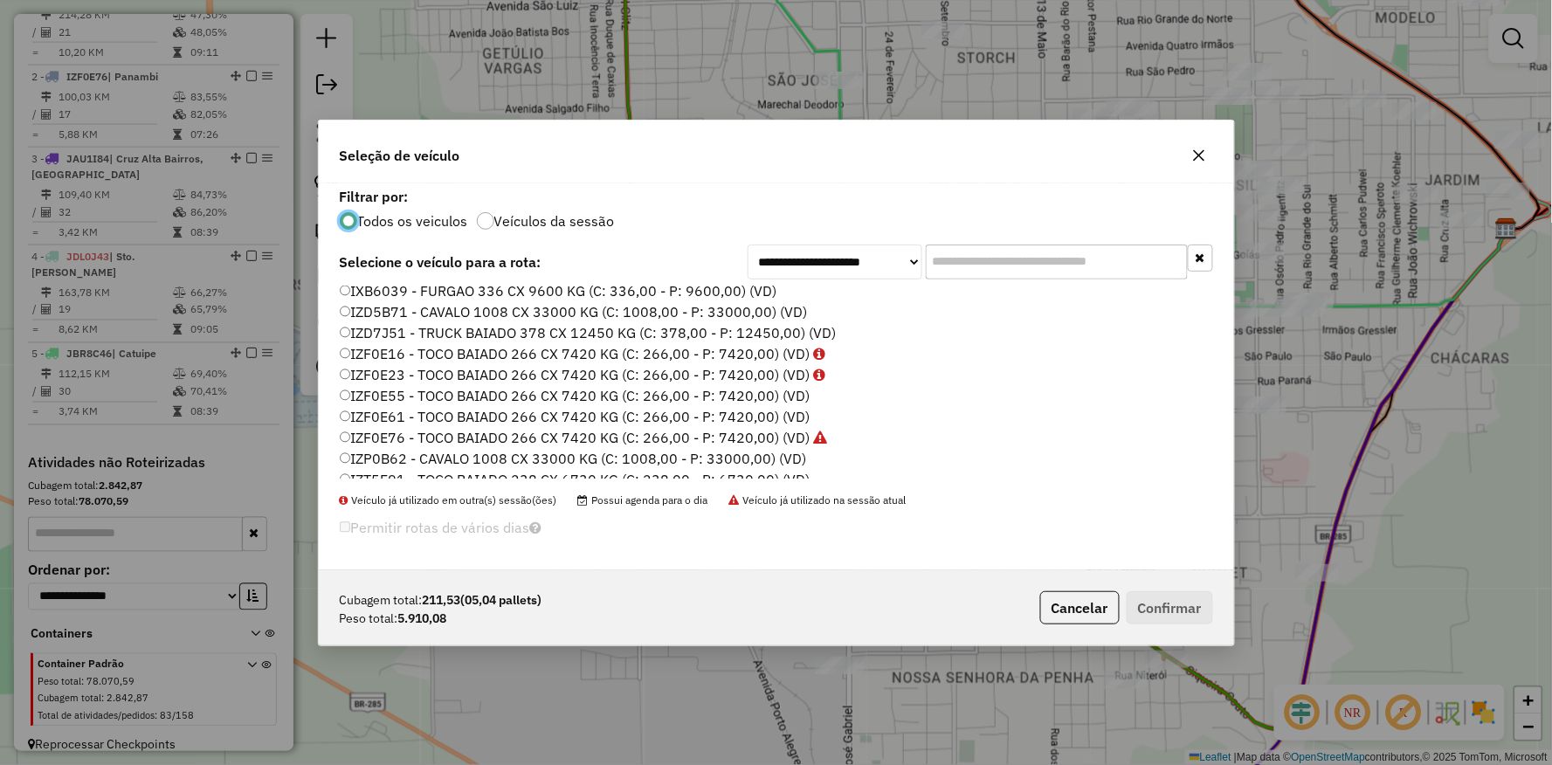
scroll to position [291, 0]
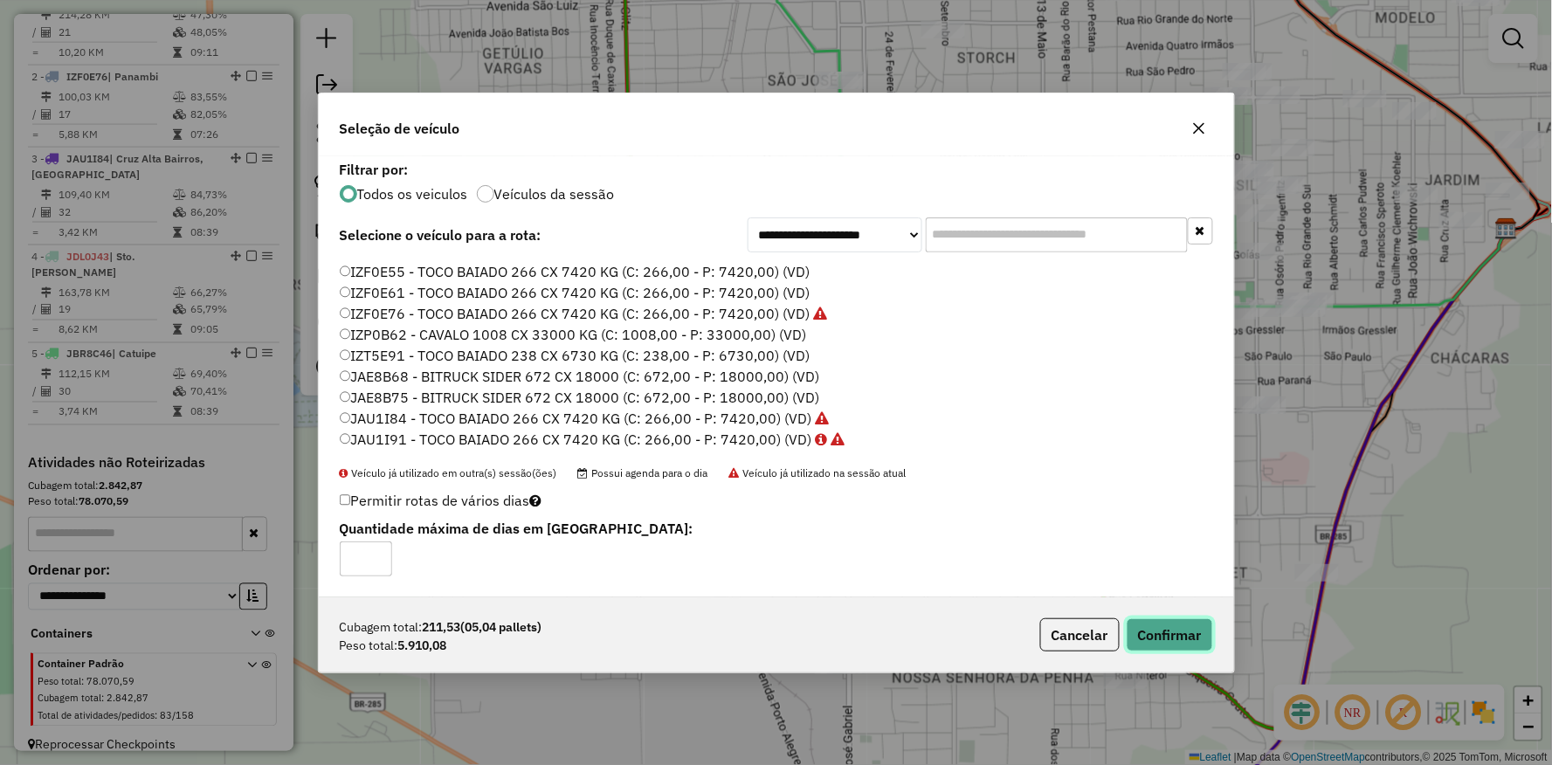
click at [1192, 626] on button "Confirmar" at bounding box center [1170, 634] width 86 height 33
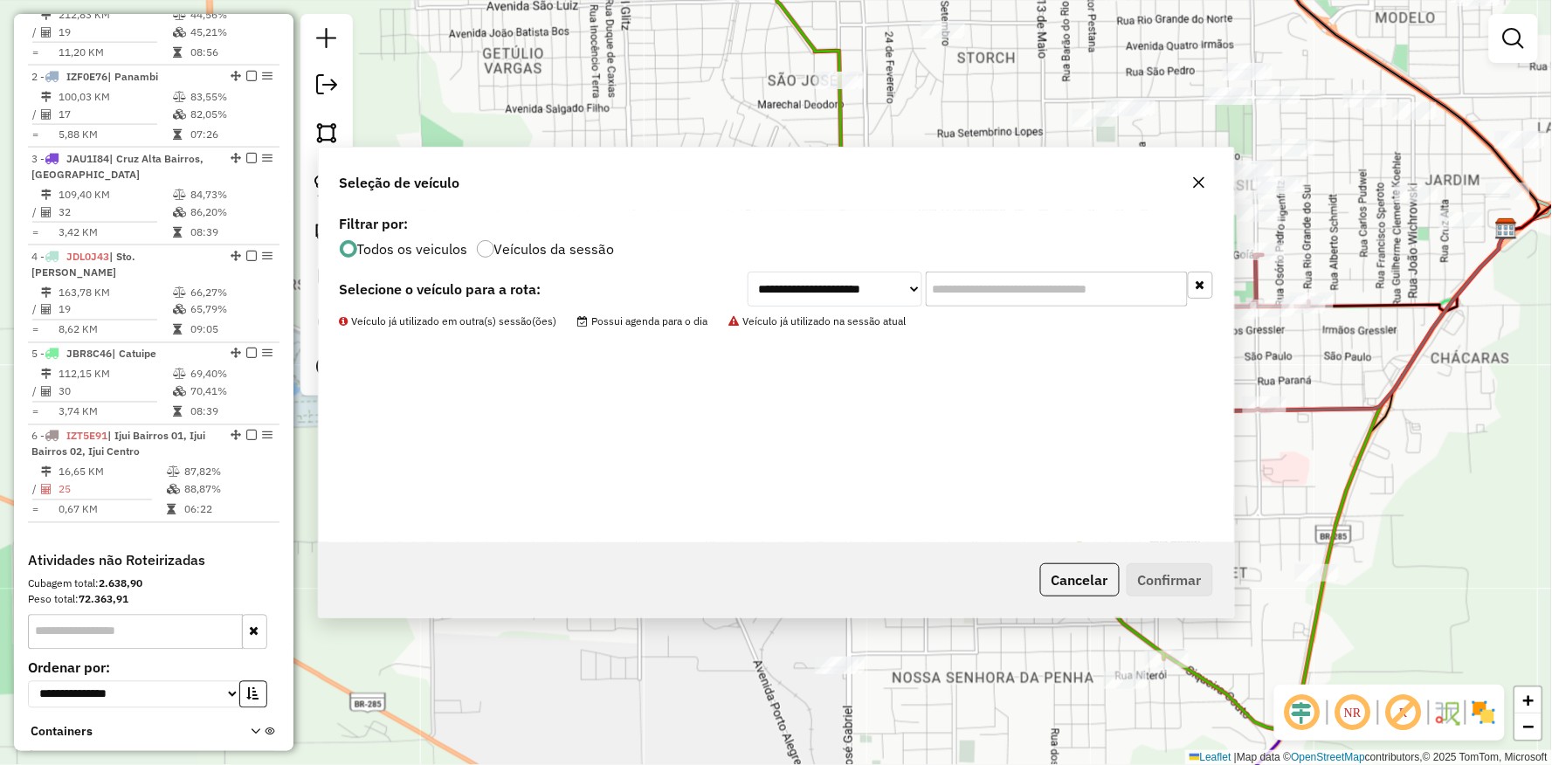
scroll to position [604, 0]
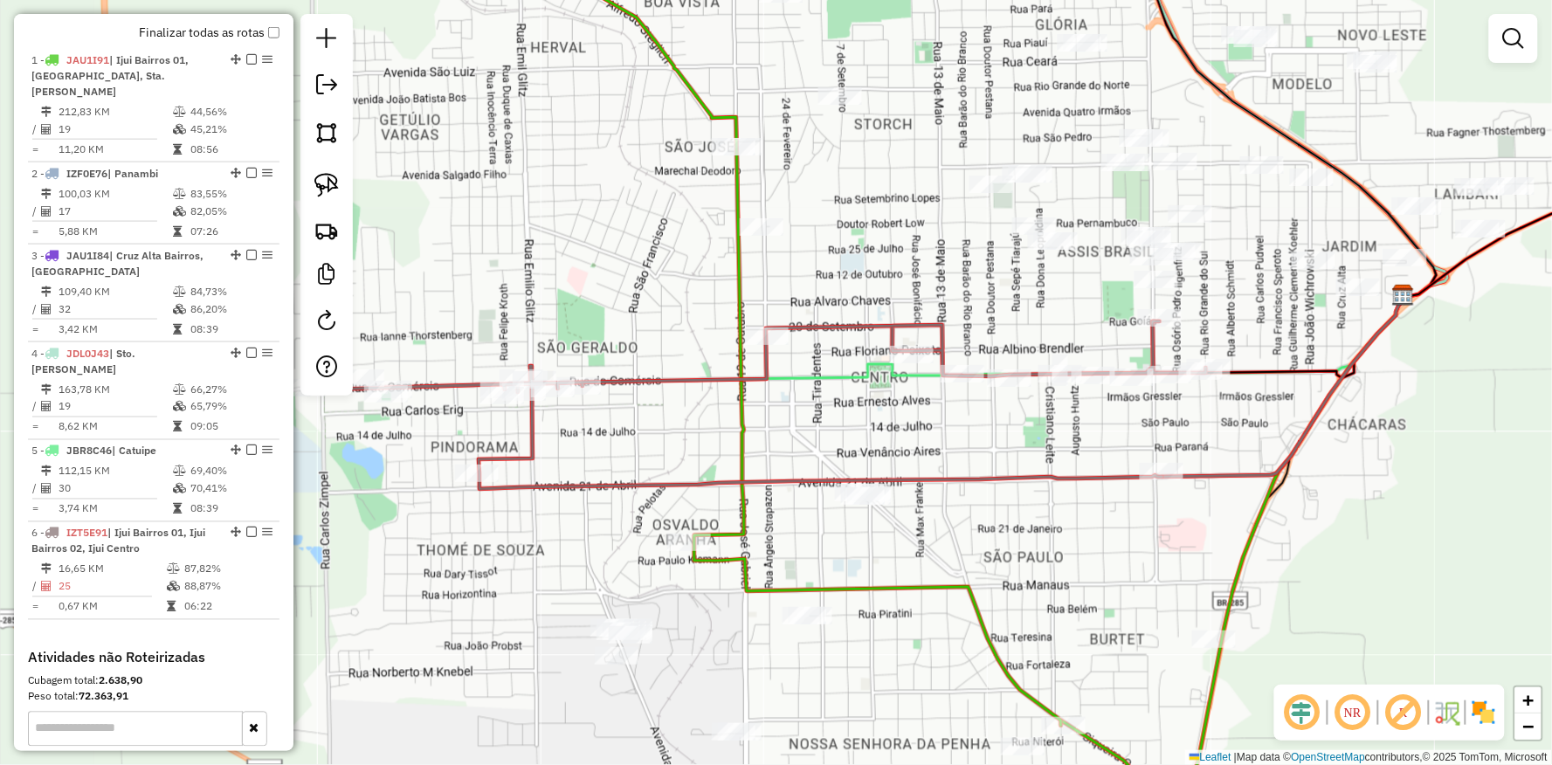
drag, startPoint x: 1287, startPoint y: 404, endPoint x: 1195, endPoint y: 415, distance: 92.4
click at [1204, 440] on div "Janela de atendimento Grade de atendimento Capacidade Transportadoras Veículos …" at bounding box center [776, 382] width 1552 height 765
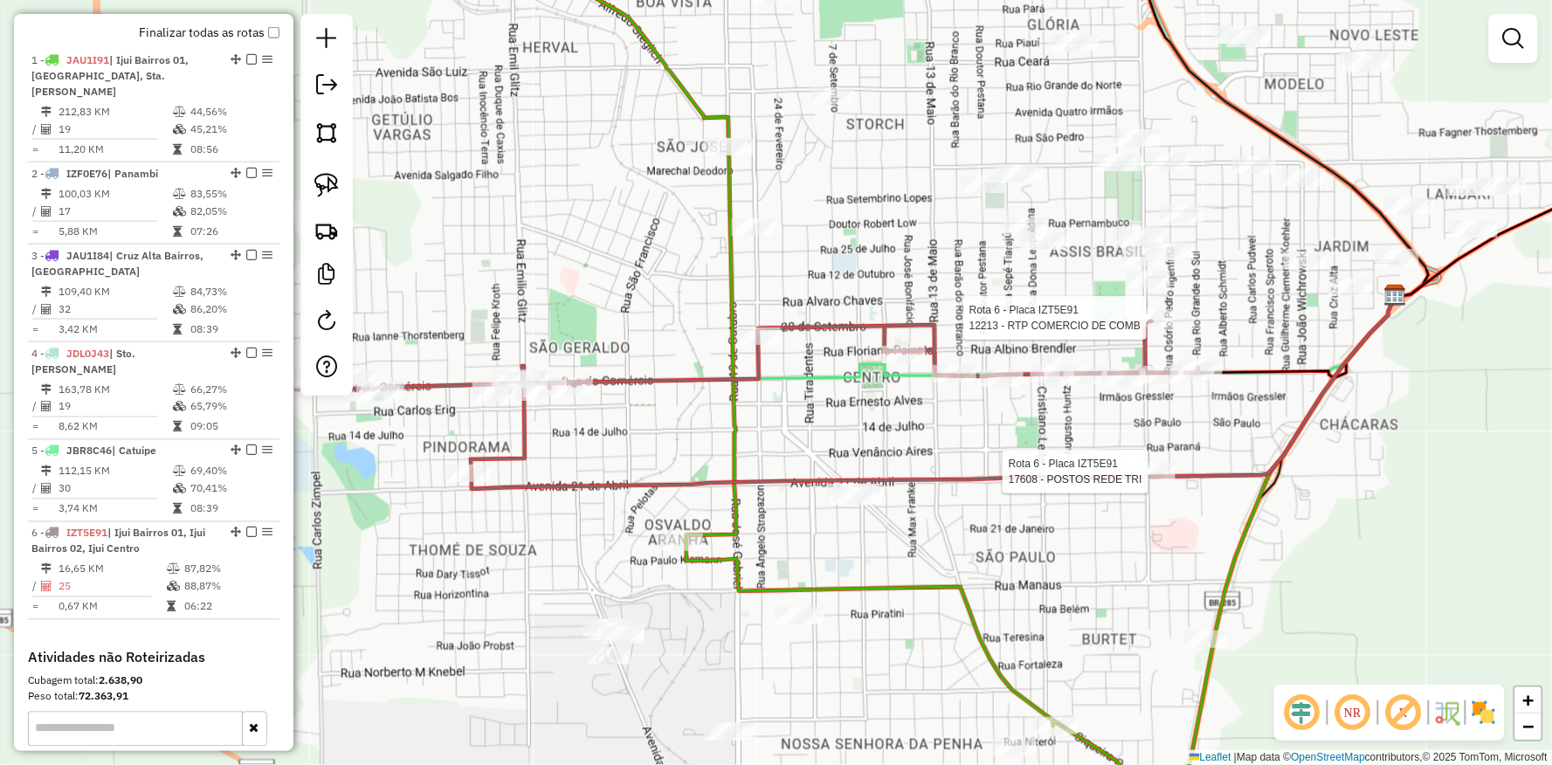
select select "**********"
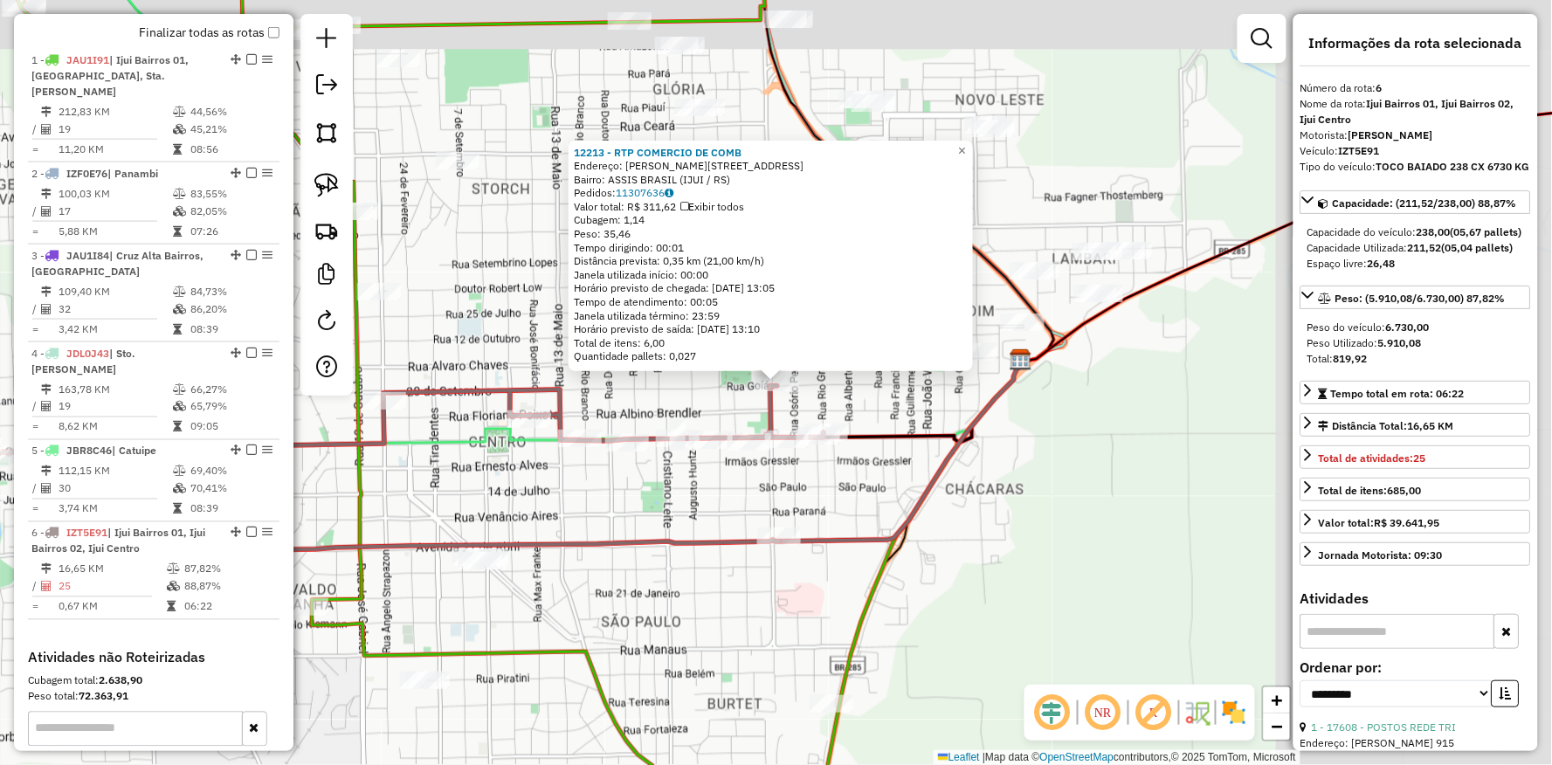
scroll to position [798, 0]
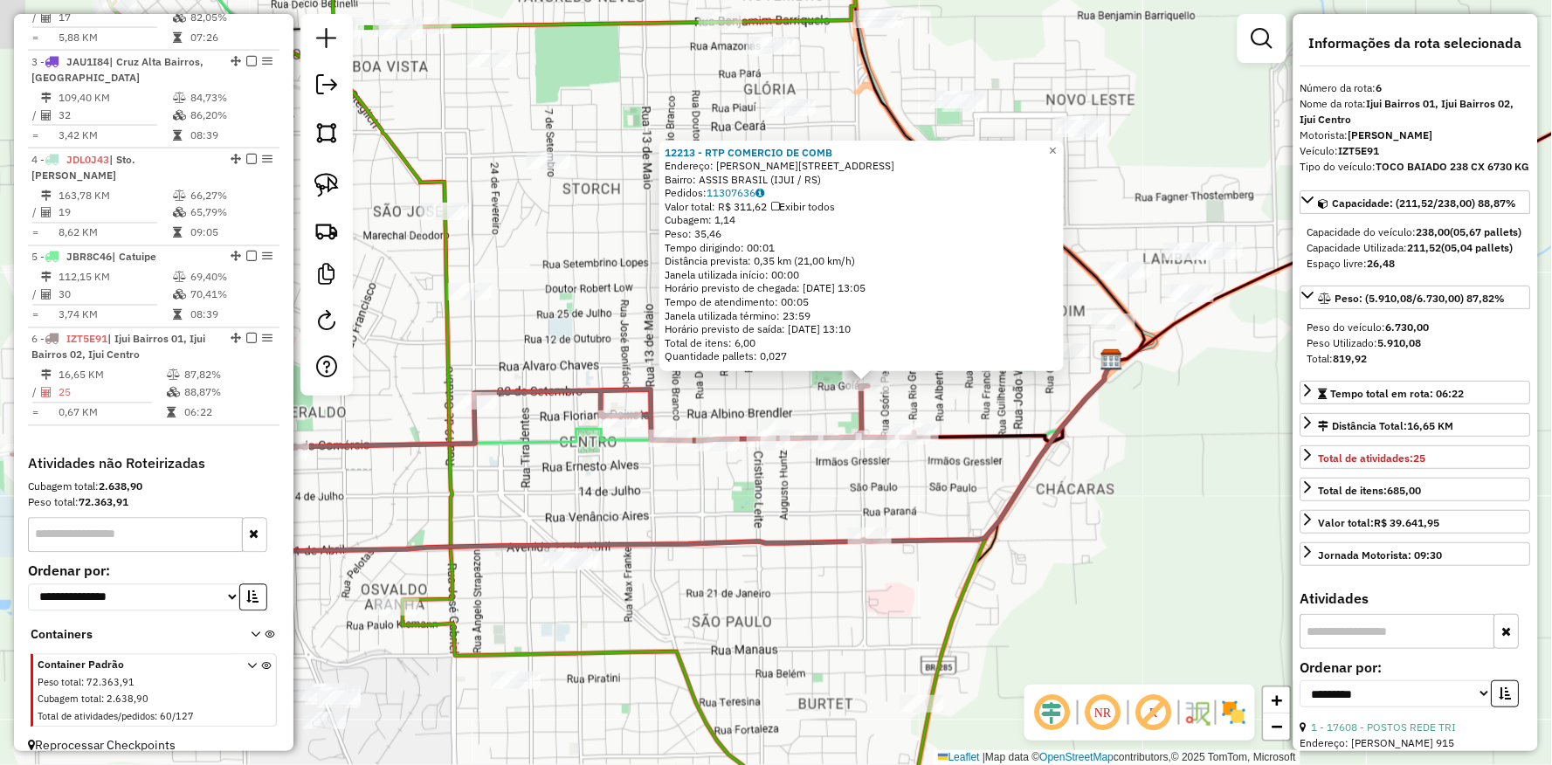
drag, startPoint x: 885, startPoint y: 498, endPoint x: 953, endPoint y: 498, distance: 68.1
click at [953, 498] on div "12213 - RTP COMERCIO DE COMB Endereço: Av GETULIO VARGAS 610 Bairro: ASSIS BRAS…" at bounding box center [776, 382] width 1552 height 765
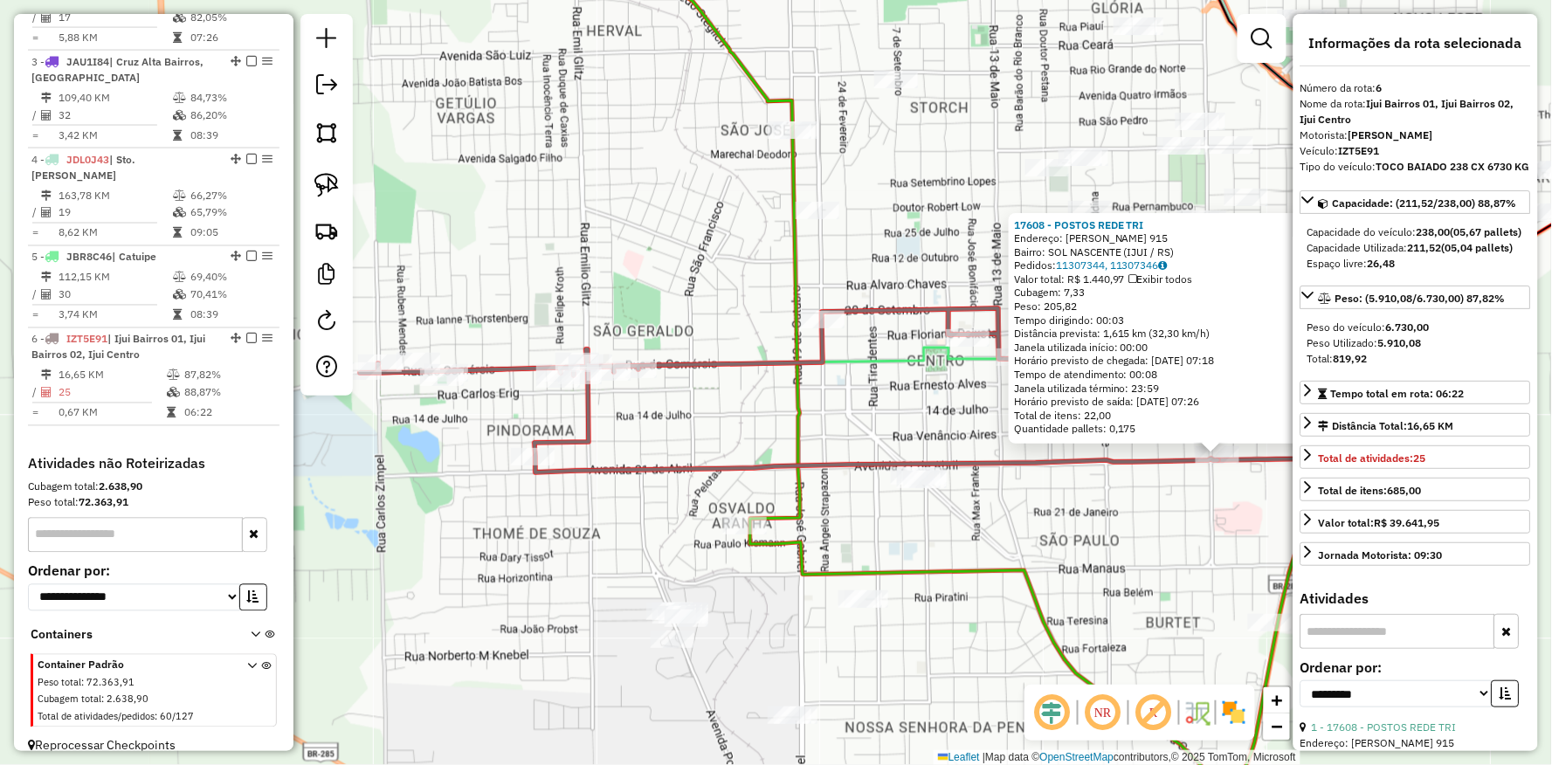
drag, startPoint x: 620, startPoint y: 501, endPoint x: 1061, endPoint y: 572, distance: 446.9
click at [1062, 572] on div "17608 - POSTOS REDE TRI Endereço: DAVID JOSE MARTINS 915 Bairro: SOL NASCENTE (…" at bounding box center [776, 382] width 1552 height 765
click at [1017, 551] on div "17608 - POSTOS REDE TRI Endereço: DAVID JOSE MARTINS 915 Bairro: SOL NASCENTE (…" at bounding box center [776, 382] width 1552 height 765
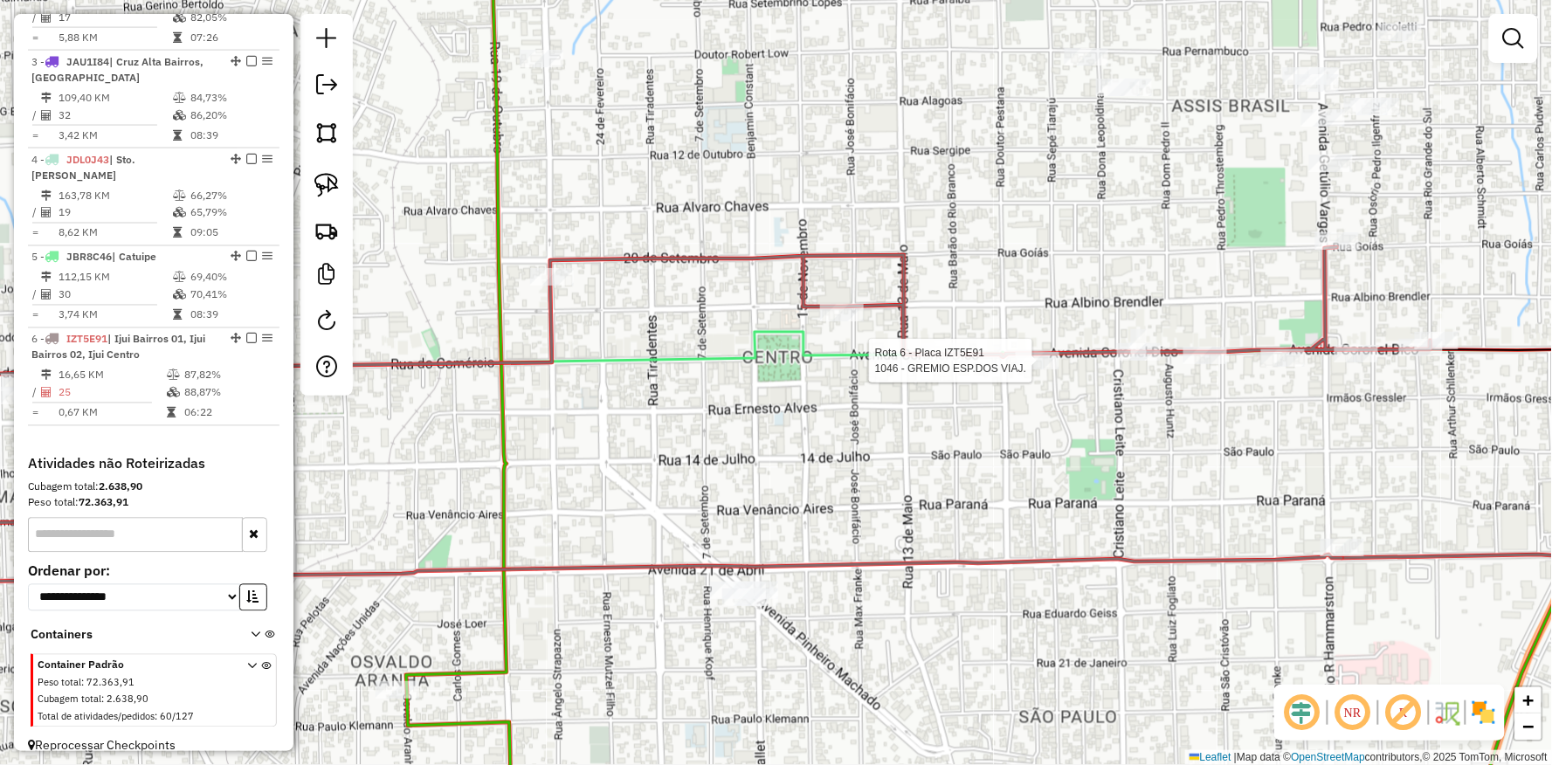
select select "**********"
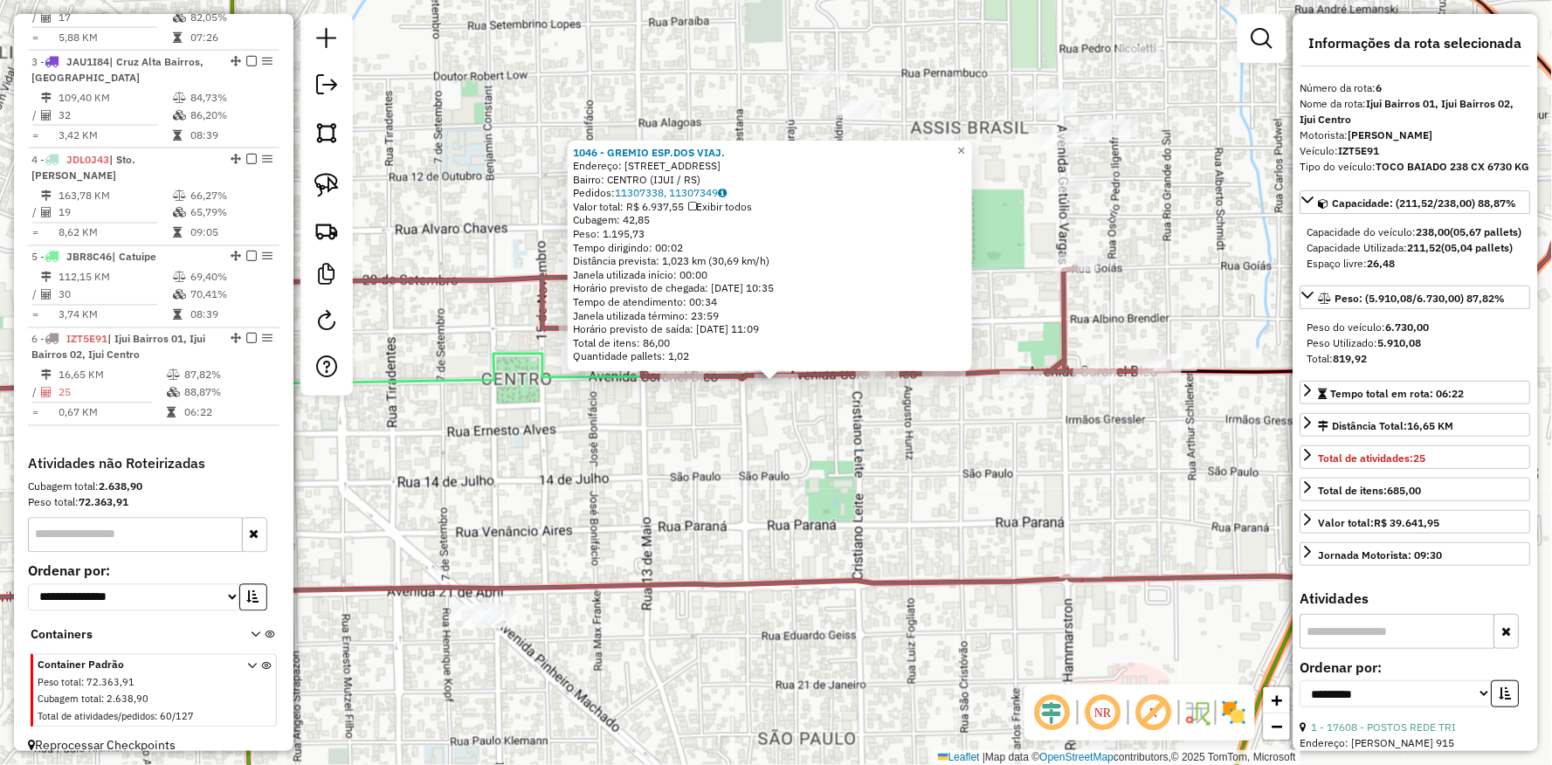
click at [718, 501] on div "1046 - GREMIO ESP.DOS VIAJ. Endereço: Av CORONEL DICO 250 Bairro: CENTRO (IJUI …" at bounding box center [776, 382] width 1552 height 765
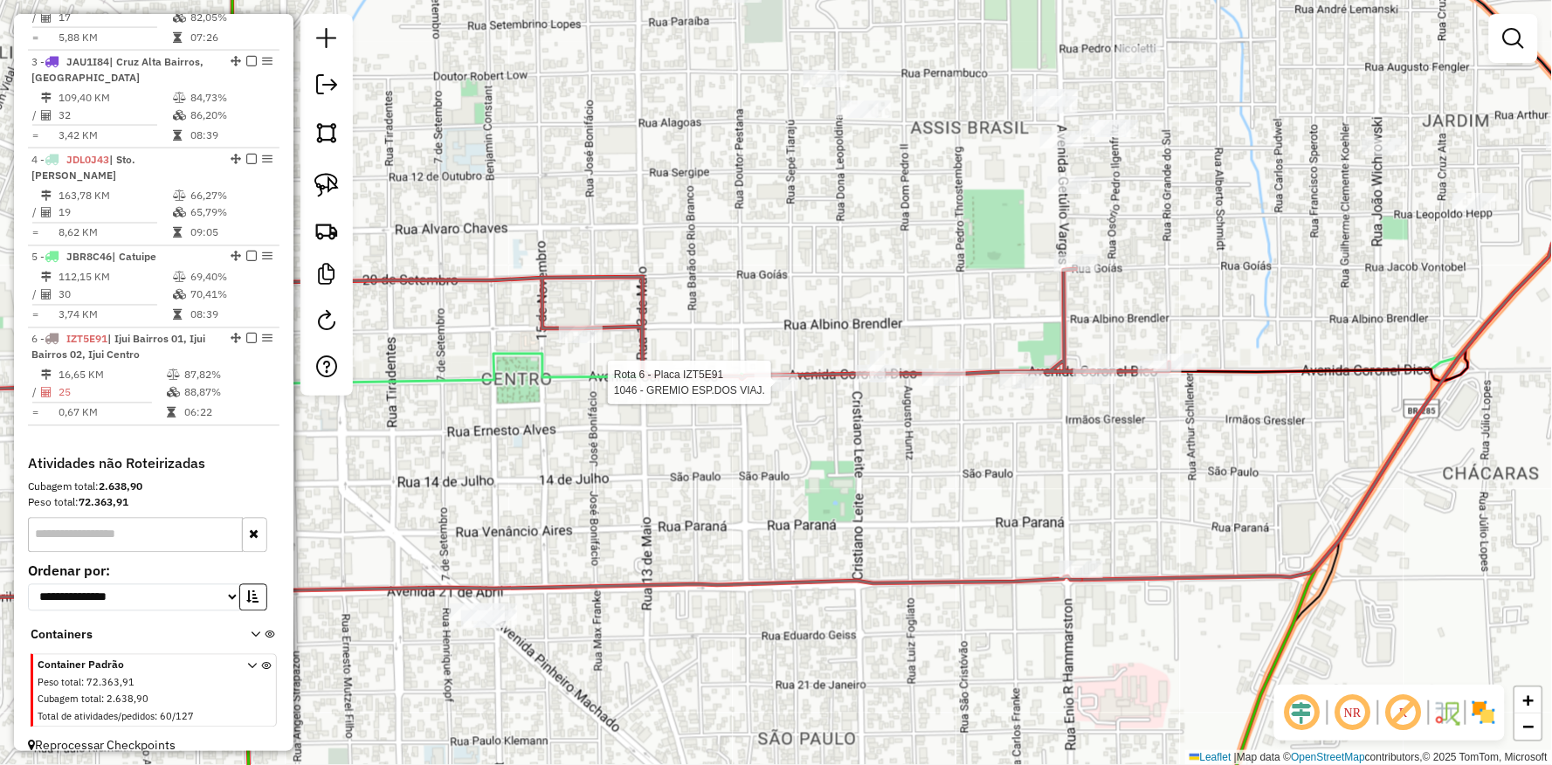
select select "**********"
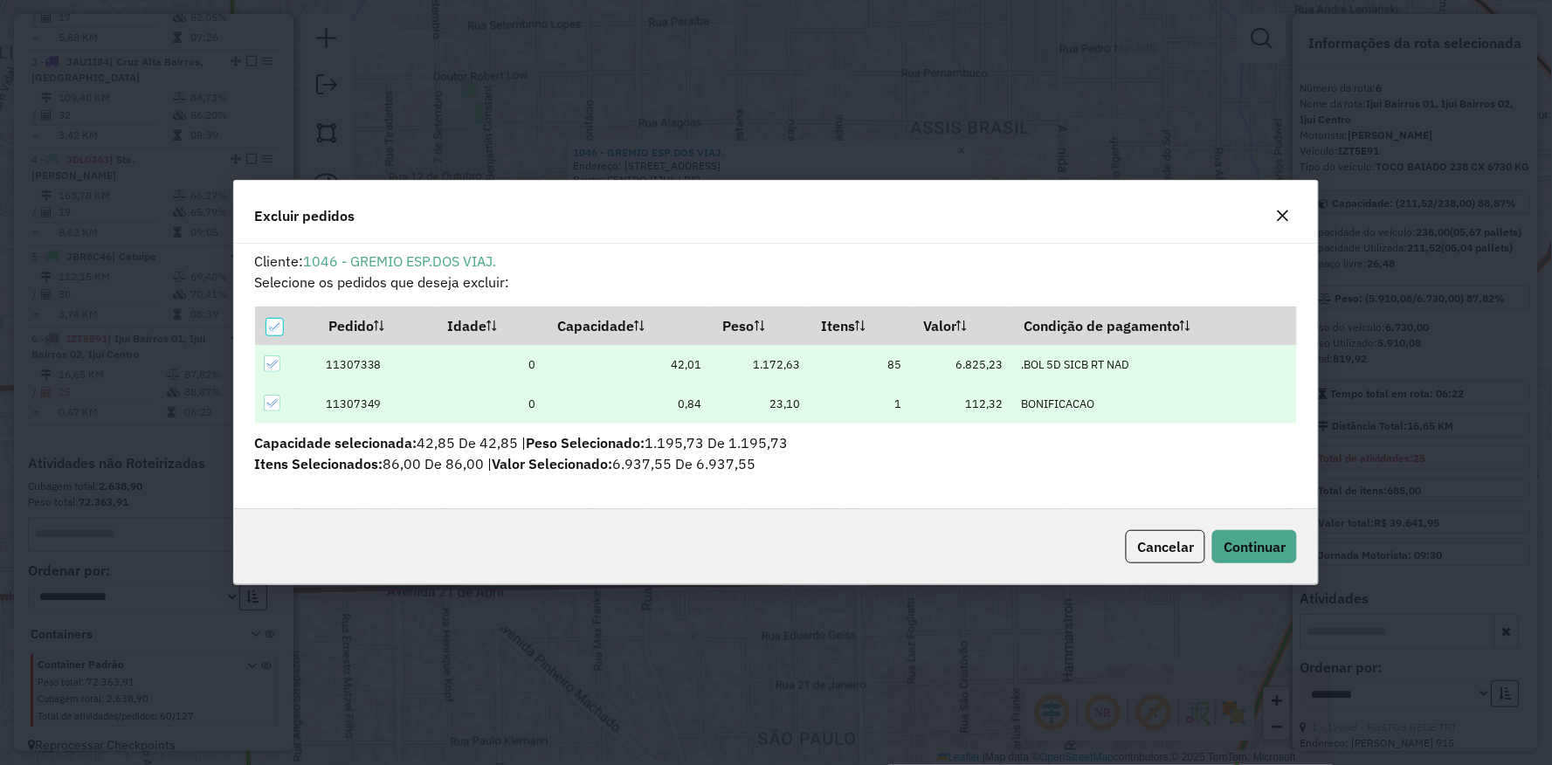
scroll to position [10, 4]
click at [1249, 554] on span "Continuar" at bounding box center [1255, 546] width 62 height 17
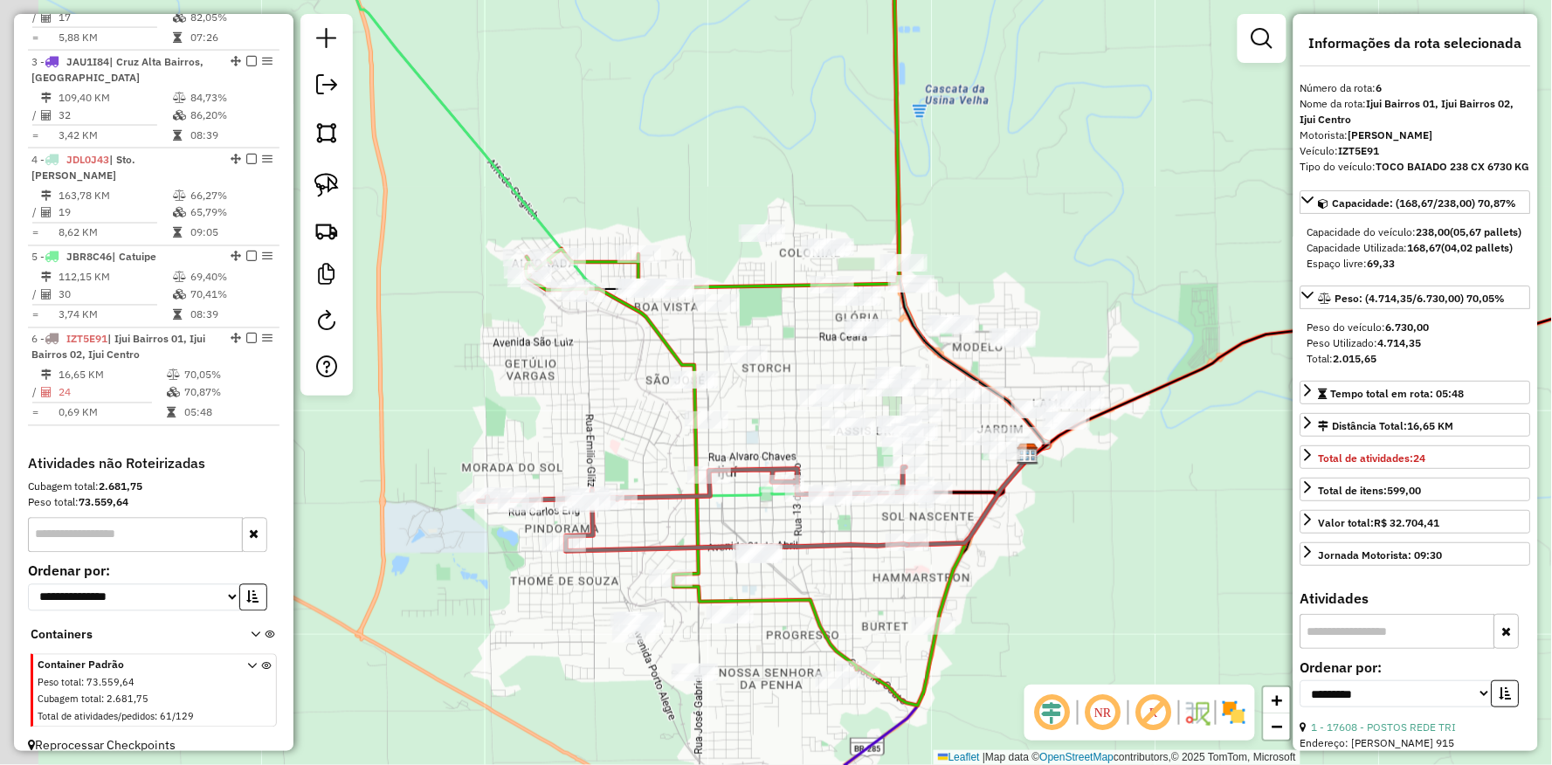
drag, startPoint x: 546, startPoint y: 370, endPoint x: 693, endPoint y: 391, distance: 148.2
click at [664, 391] on div "Janela de atendimento Grade de atendimento Capacidade Transportadoras Veículos …" at bounding box center [776, 382] width 1552 height 765
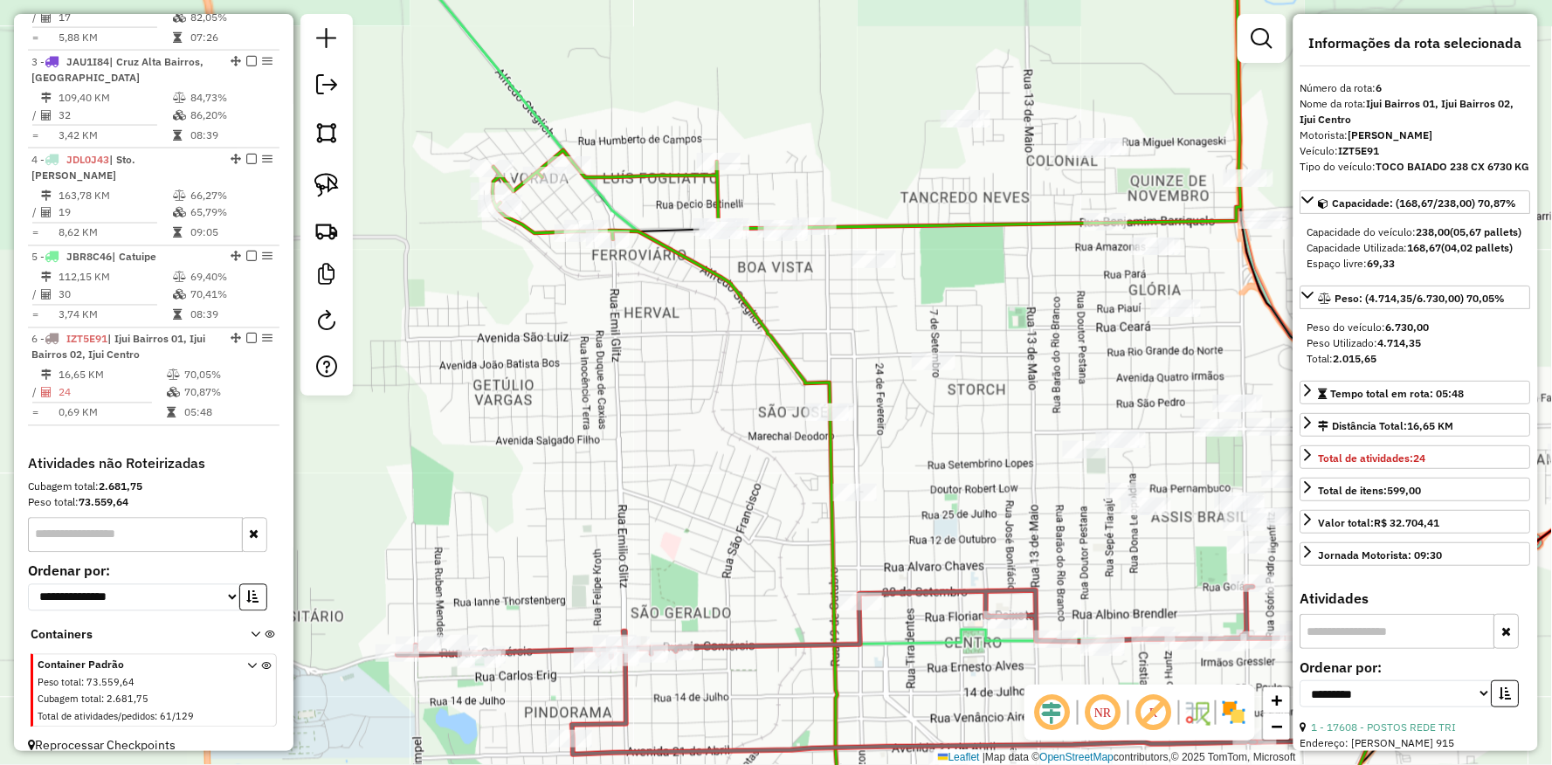
drag, startPoint x: 571, startPoint y: 369, endPoint x: 565, endPoint y: 395, distance: 26.9
click at [568, 394] on div "Janela de atendimento Grade de atendimento Capacidade Transportadoras Veículos …" at bounding box center [776, 382] width 1552 height 765
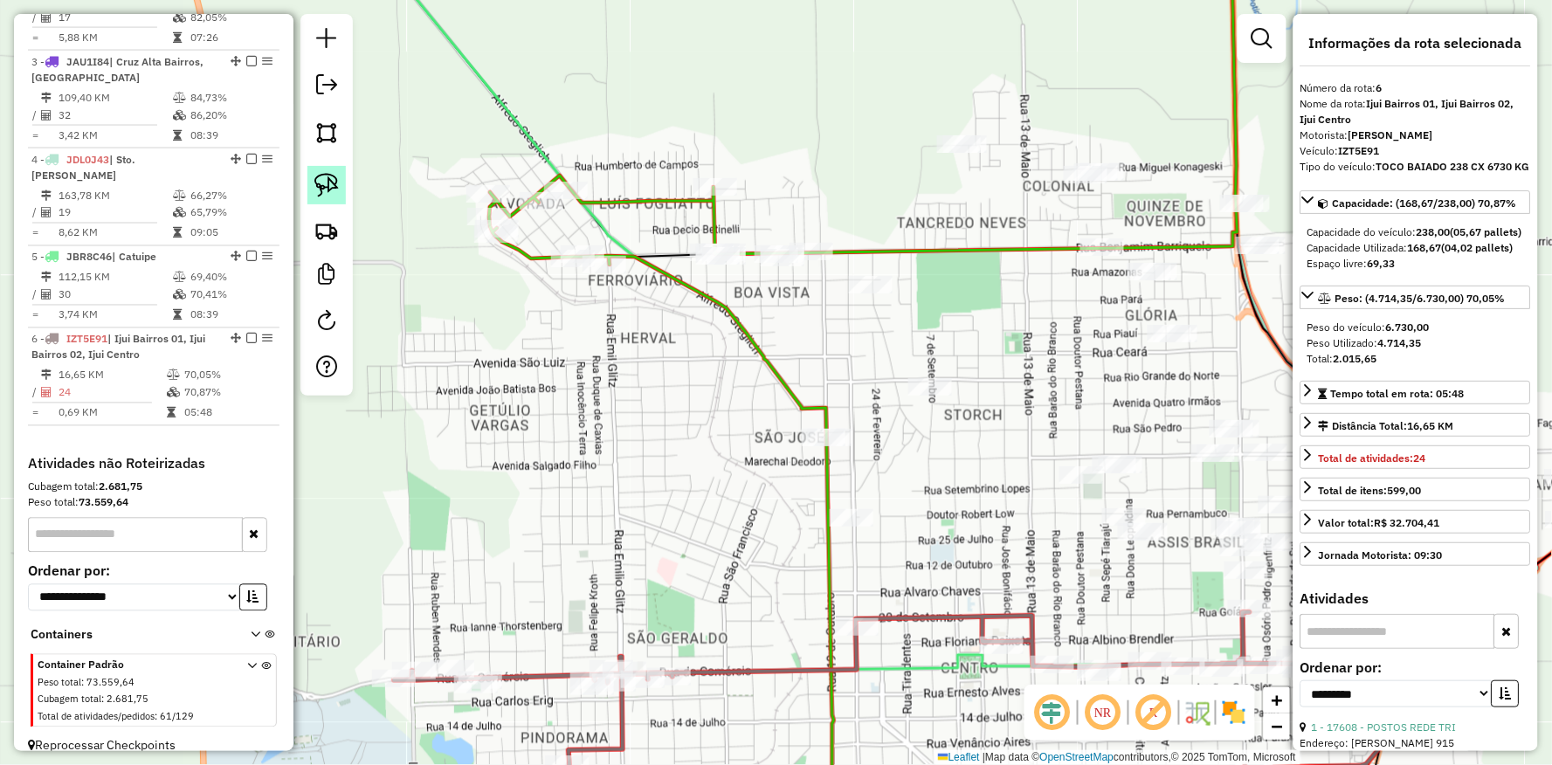
click at [329, 193] on img at bounding box center [326, 185] width 24 height 24
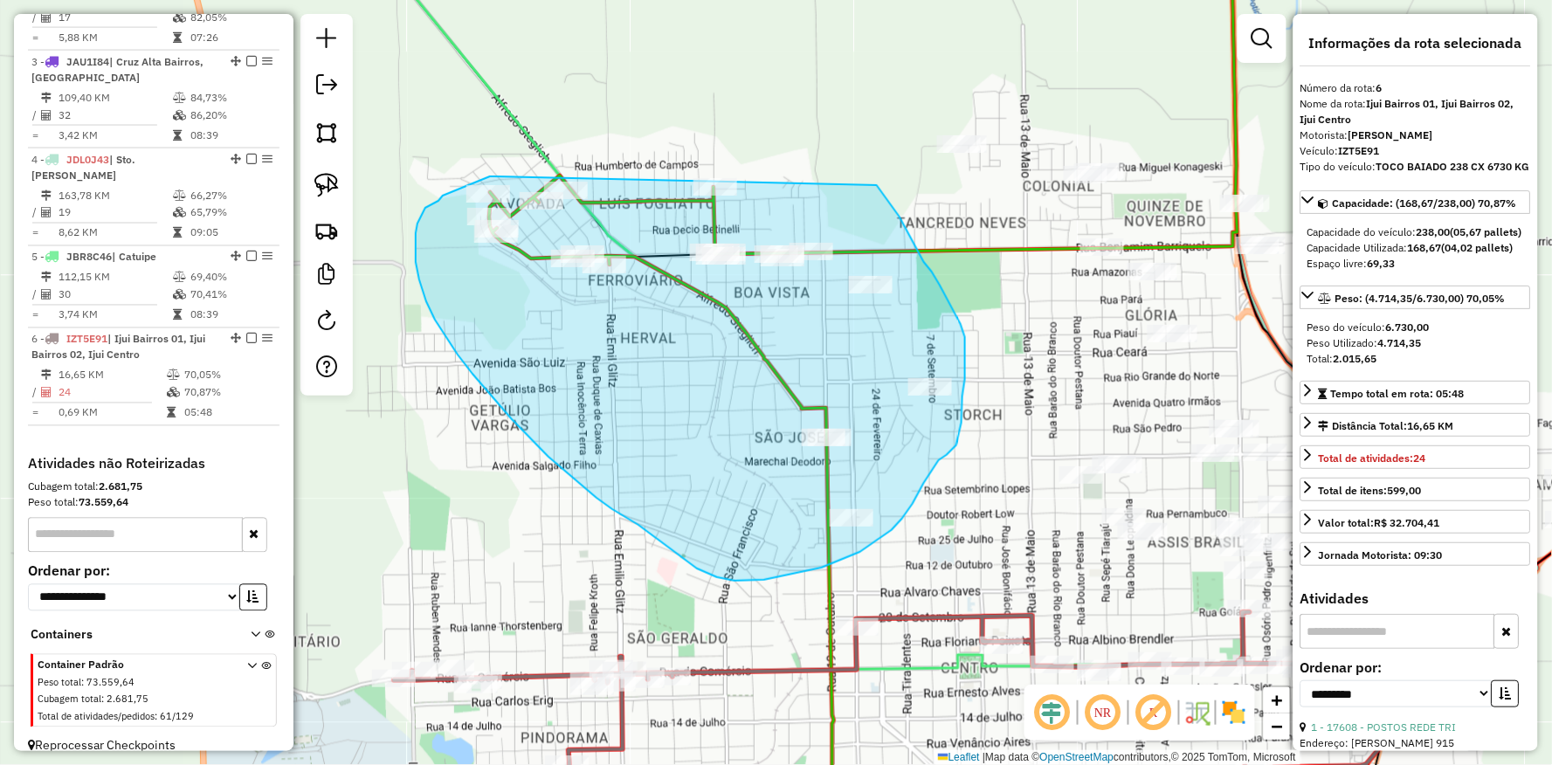
drag, startPoint x: 494, startPoint y: 176, endPoint x: 800, endPoint y: 129, distance: 310.2
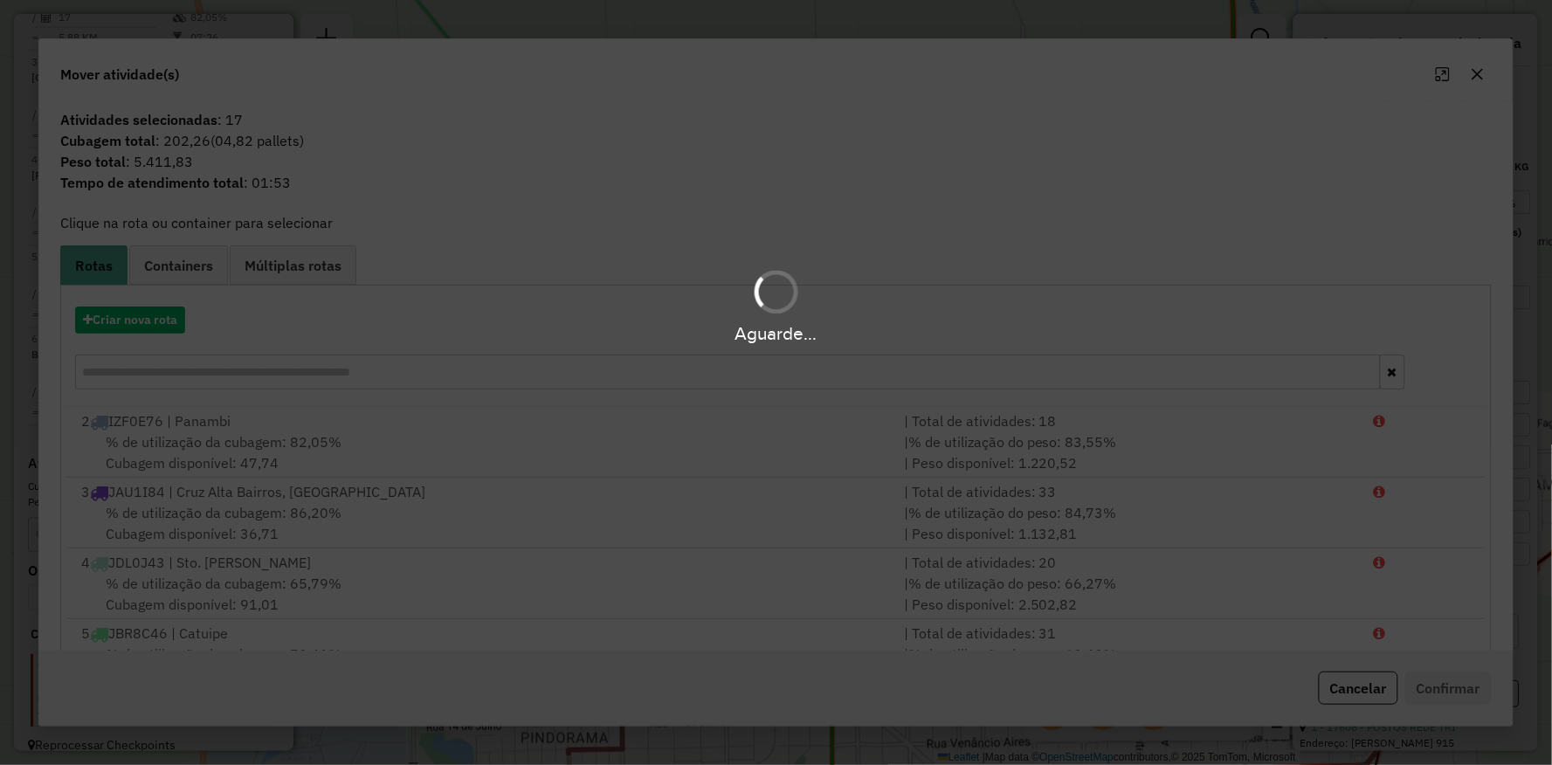
click at [150, 326] on div "Aguarde..." at bounding box center [776, 334] width 1552 height 27
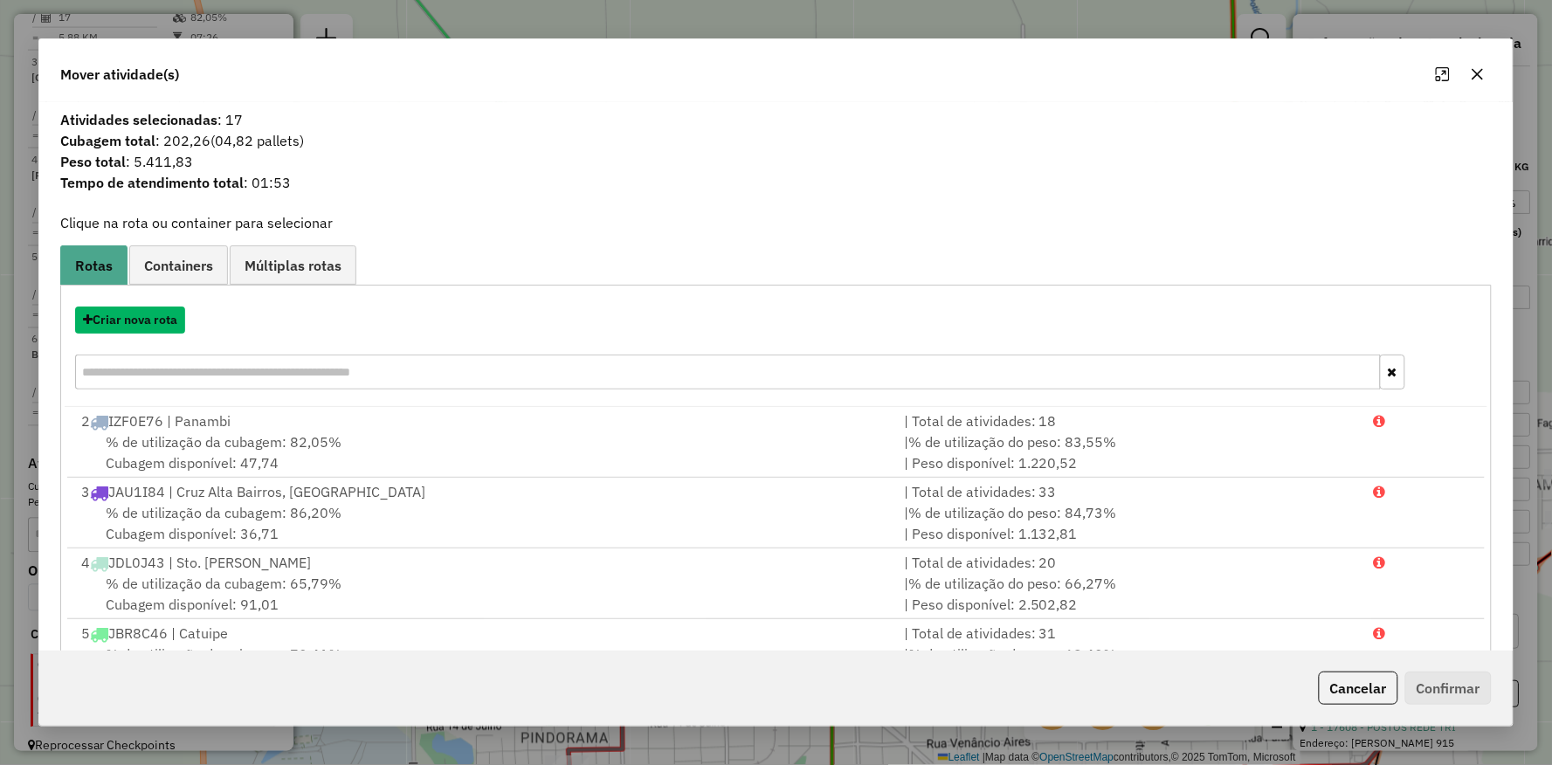
click at [150, 326] on button "Criar nova rota" at bounding box center [130, 320] width 110 height 27
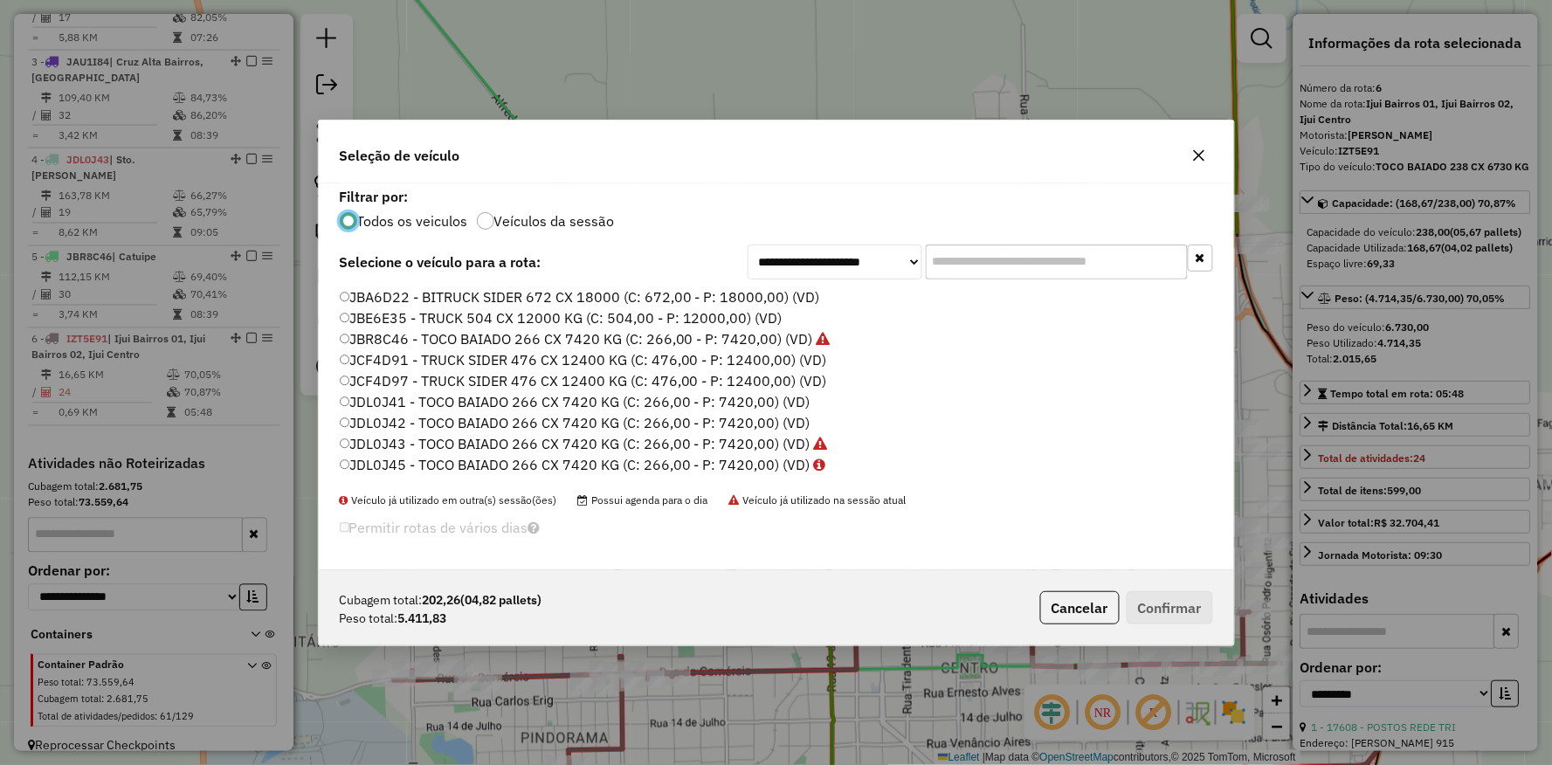
scroll to position [521, 0]
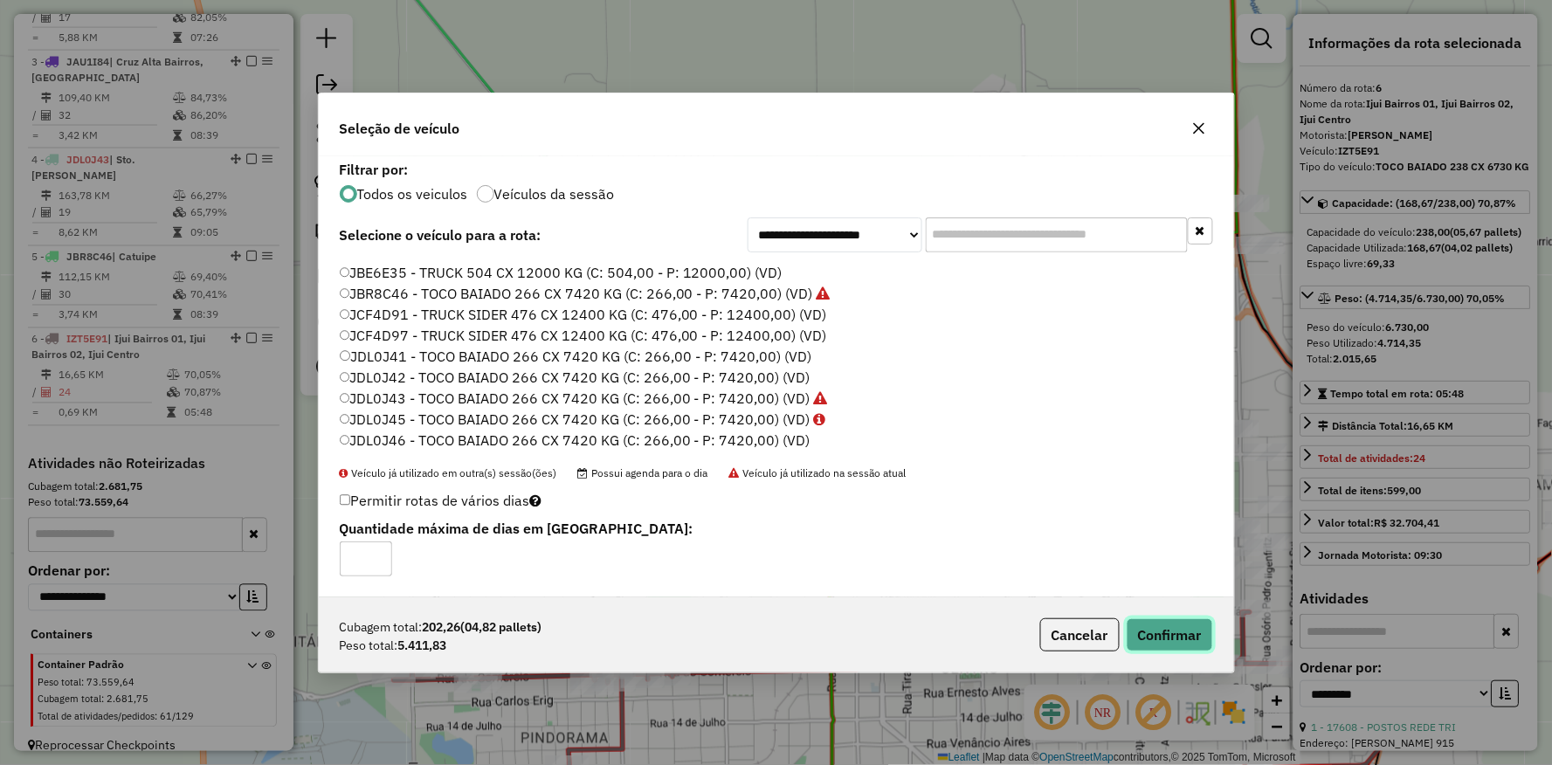
click at [1194, 634] on button "Confirmar" at bounding box center [1170, 634] width 86 height 33
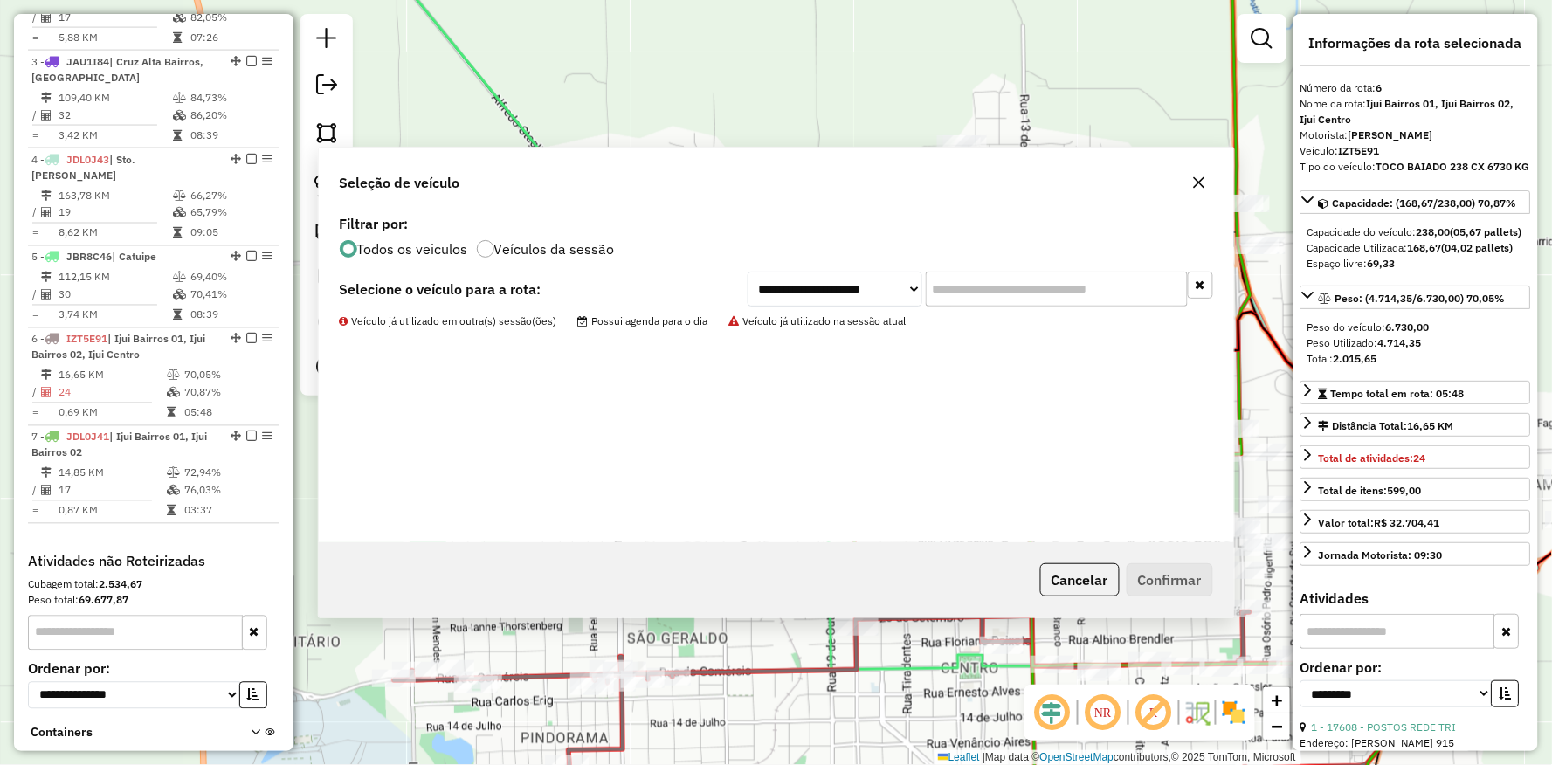
scroll to position [896, 0]
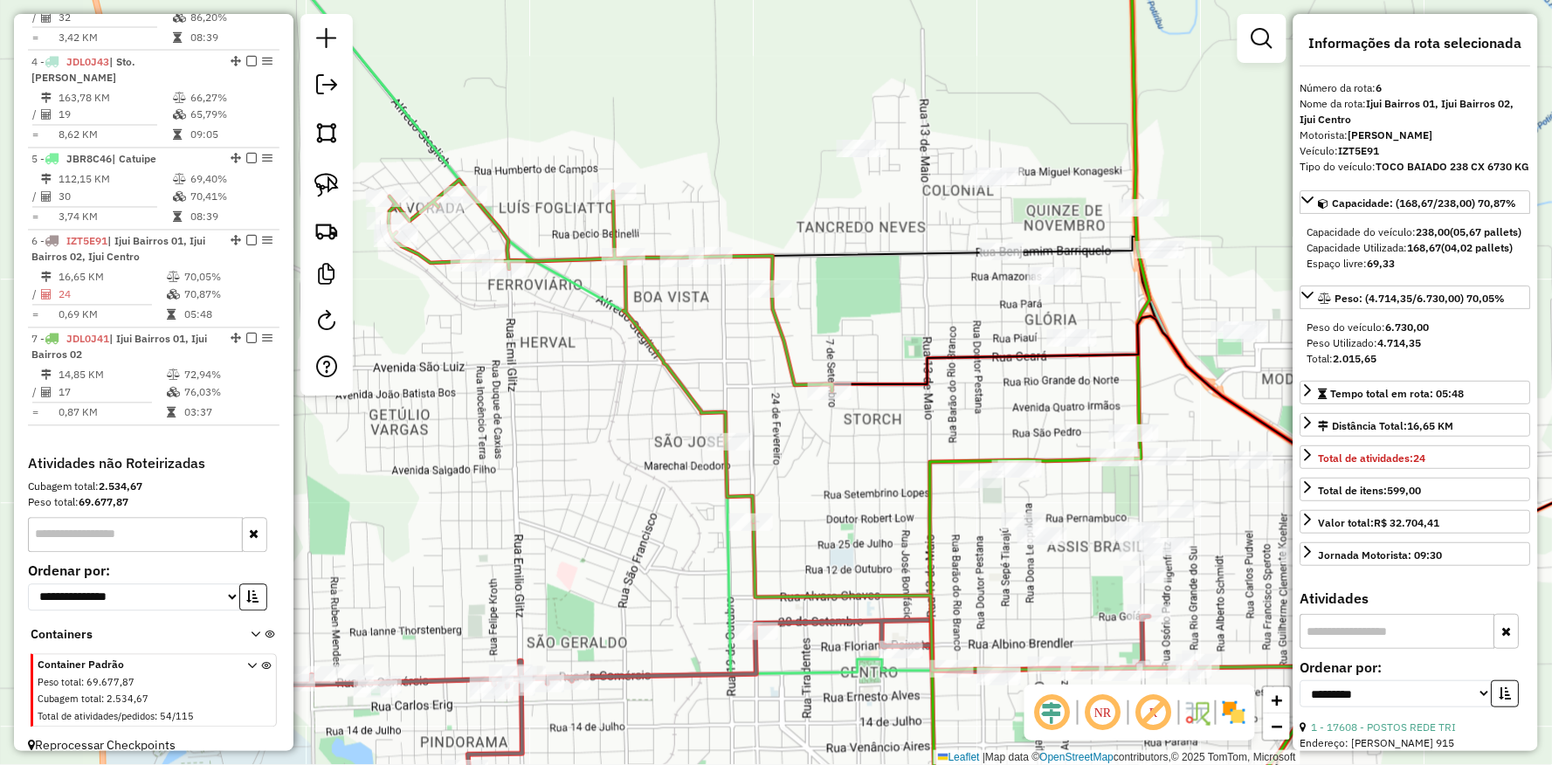
drag, startPoint x: 827, startPoint y: 517, endPoint x: 625, endPoint y: 512, distance: 202.7
click at [625, 513] on icon at bounding box center [823, 300] width 1143 height 747
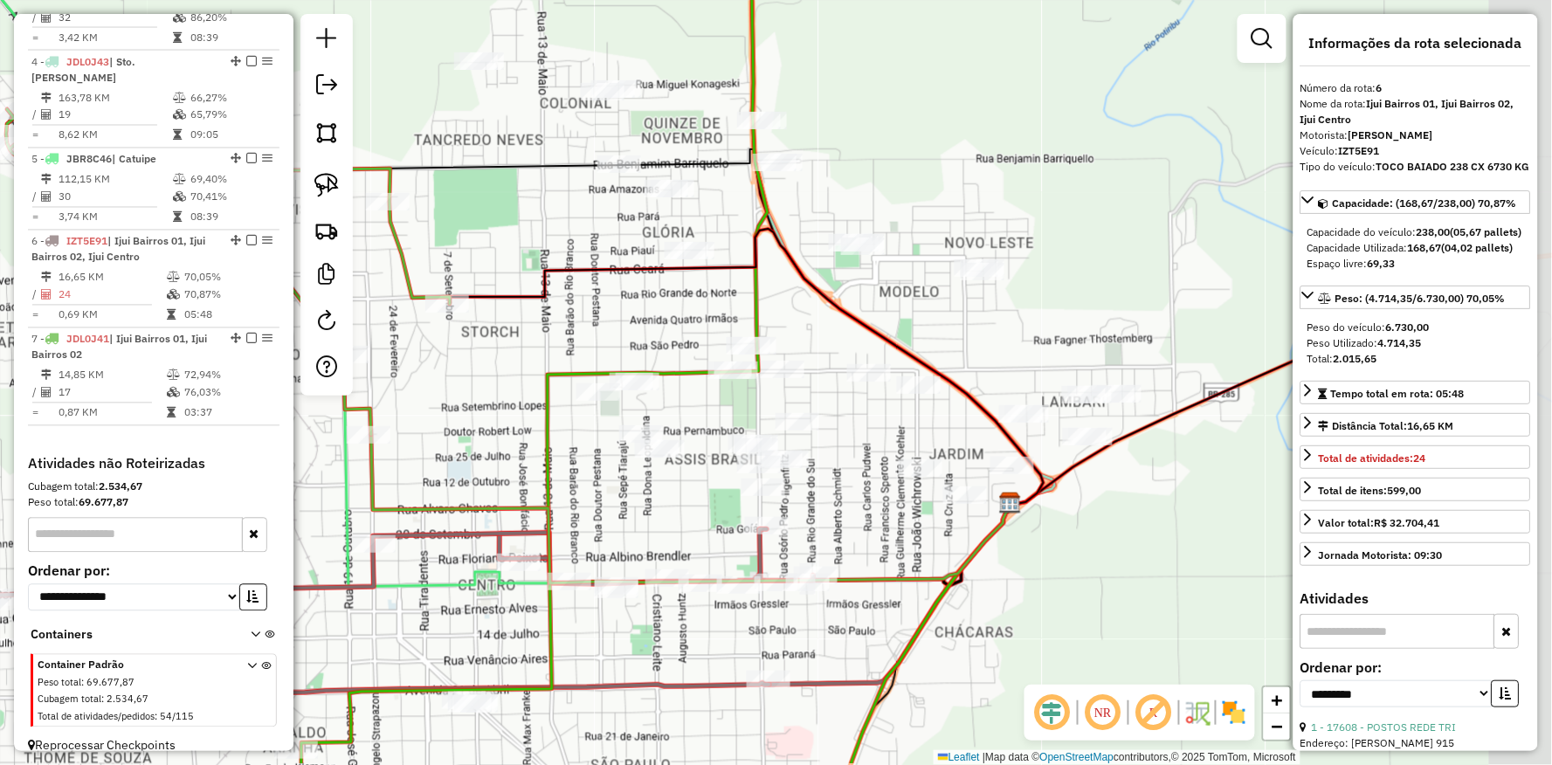
drag, startPoint x: 801, startPoint y: 490, endPoint x: 520, endPoint y: 411, distance: 292.1
click at [520, 411] on div "Janela de atendimento Grade de atendimento Capacidade Transportadoras Veículos …" at bounding box center [776, 382] width 1552 height 765
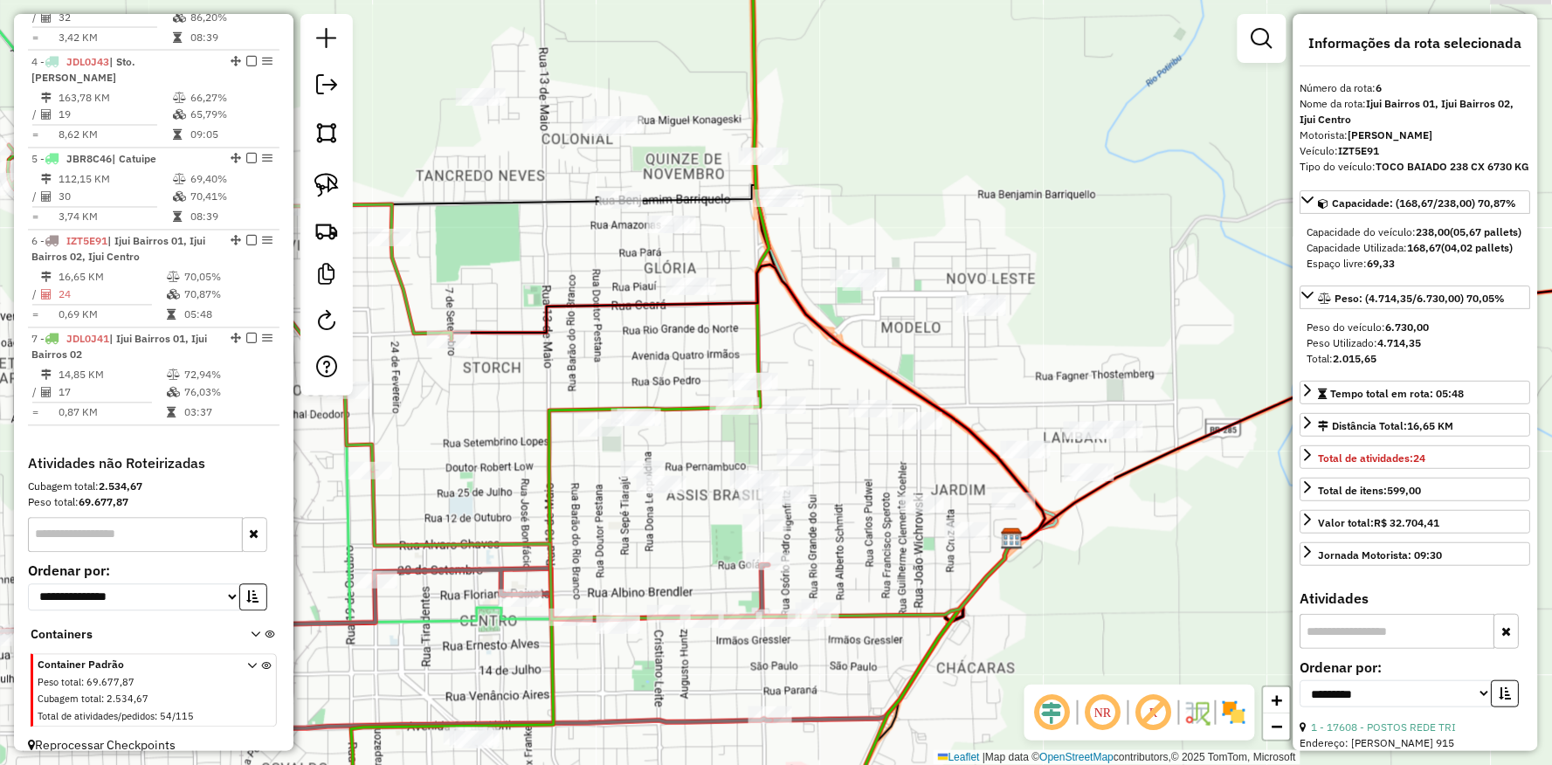
drag, startPoint x: 502, startPoint y: 387, endPoint x: 505, endPoint y: 428, distance: 41.1
click at [505, 426] on div "Janela de atendimento Grade de atendimento Capacidade Transportadoras Veículos …" at bounding box center [776, 382] width 1552 height 765
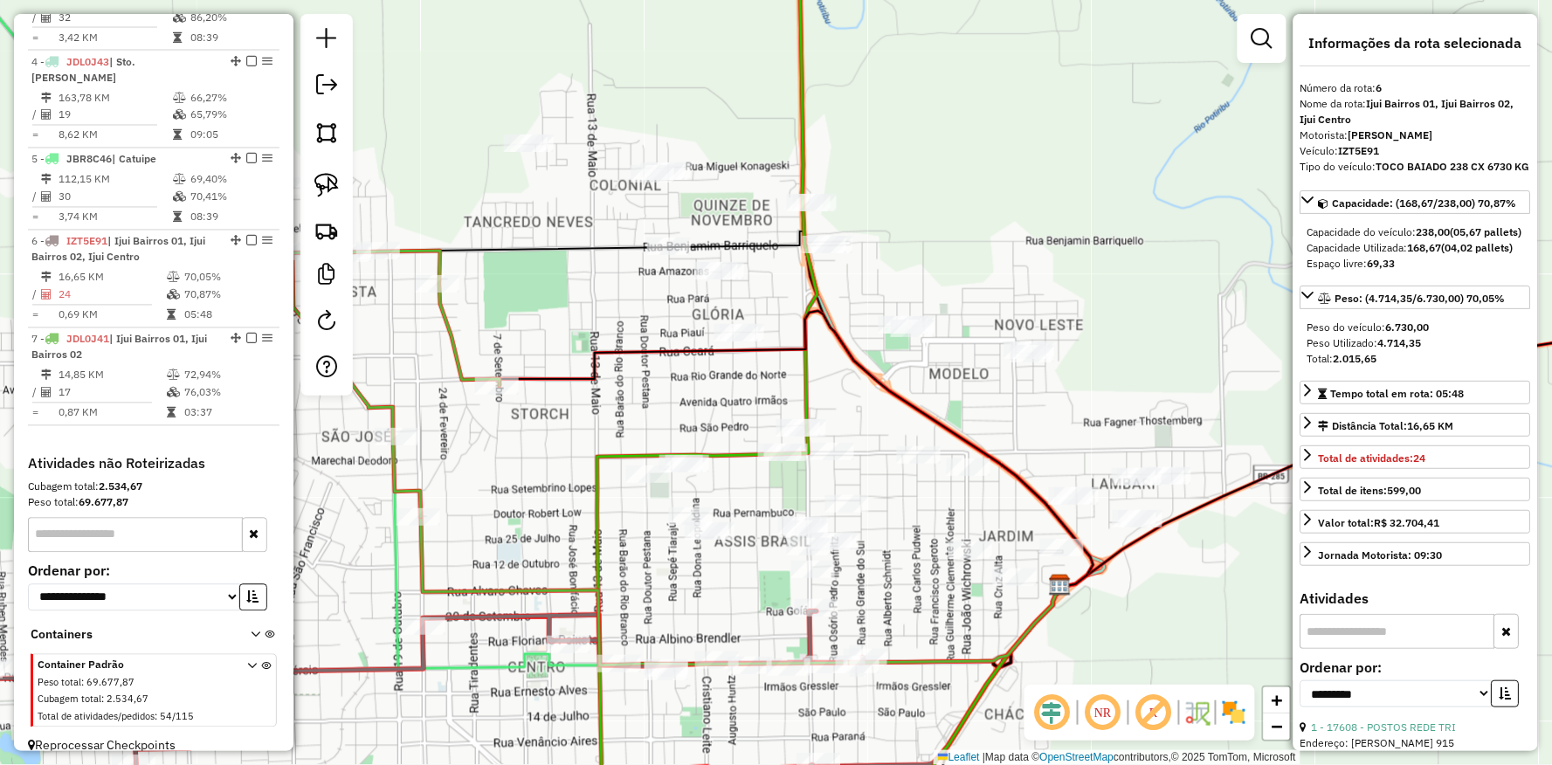
drag, startPoint x: 586, startPoint y: 487, endPoint x: 634, endPoint y: 533, distance: 66.1
click at [634, 533] on div "Janela de atendimento Grade de atendimento Capacidade Transportadoras Veículos …" at bounding box center [776, 382] width 1552 height 765
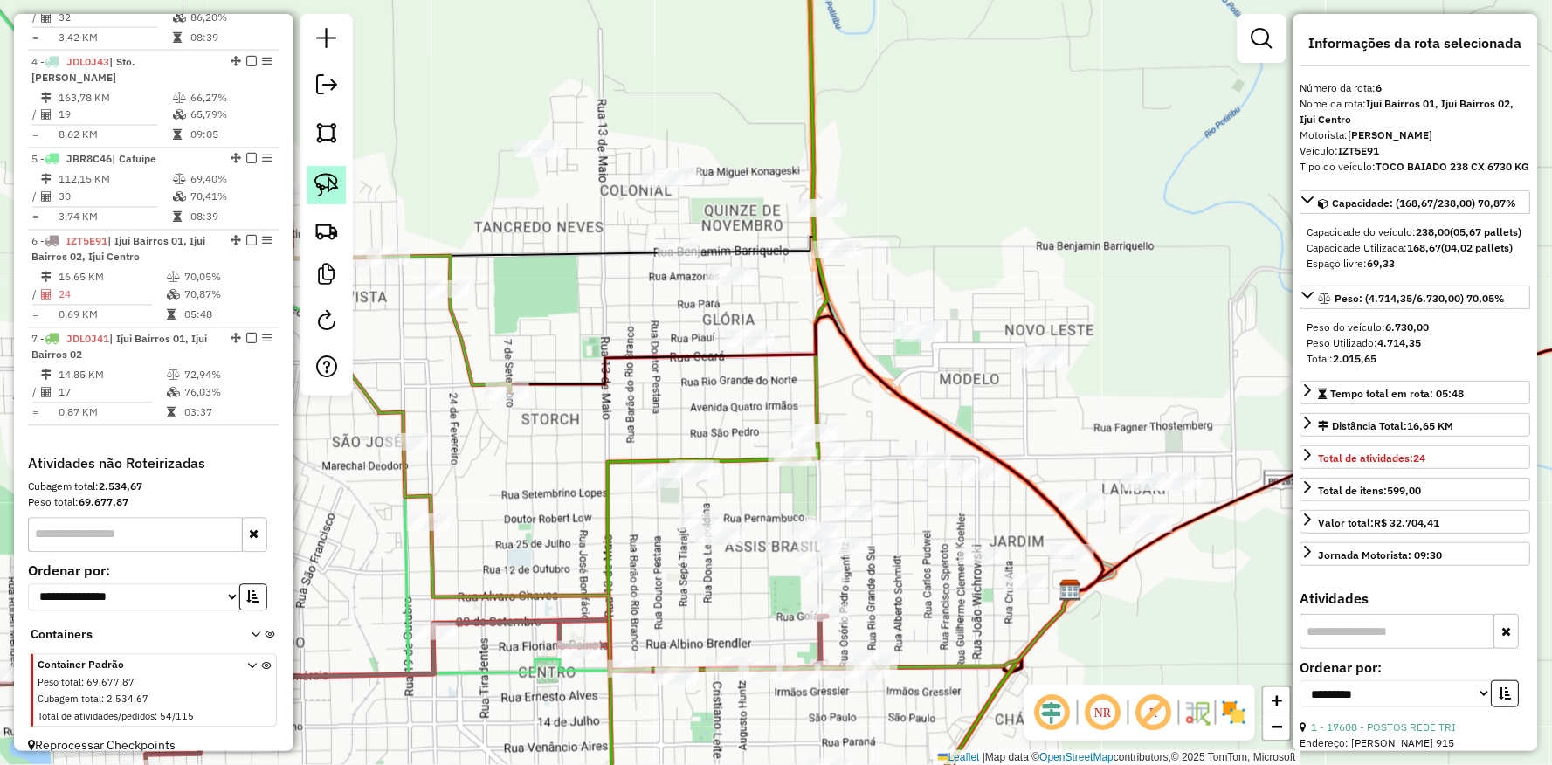
click at [336, 188] on img at bounding box center [326, 185] width 24 height 24
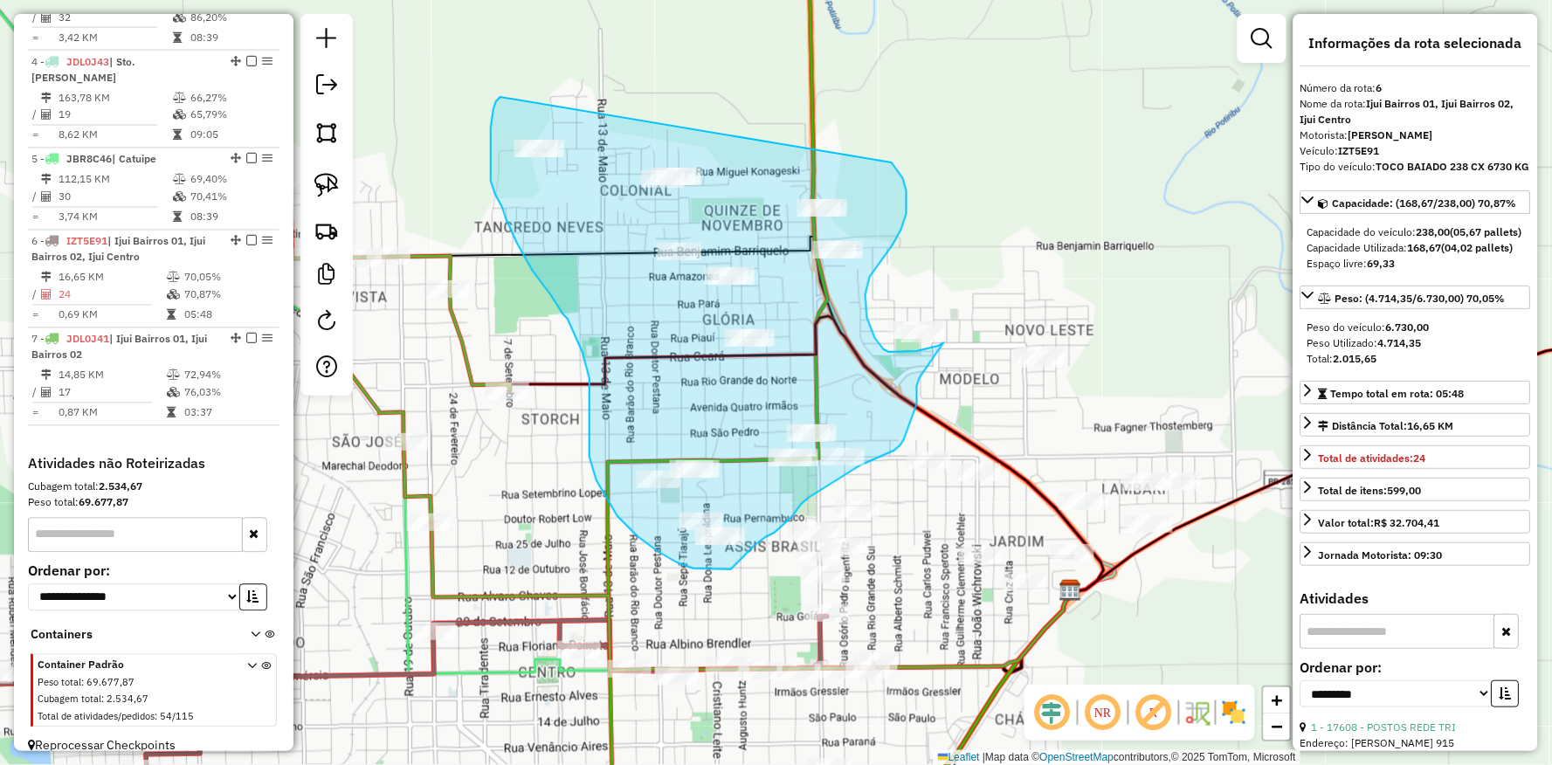
drag, startPoint x: 501, startPoint y: 97, endPoint x: 744, endPoint y: 146, distance: 248.6
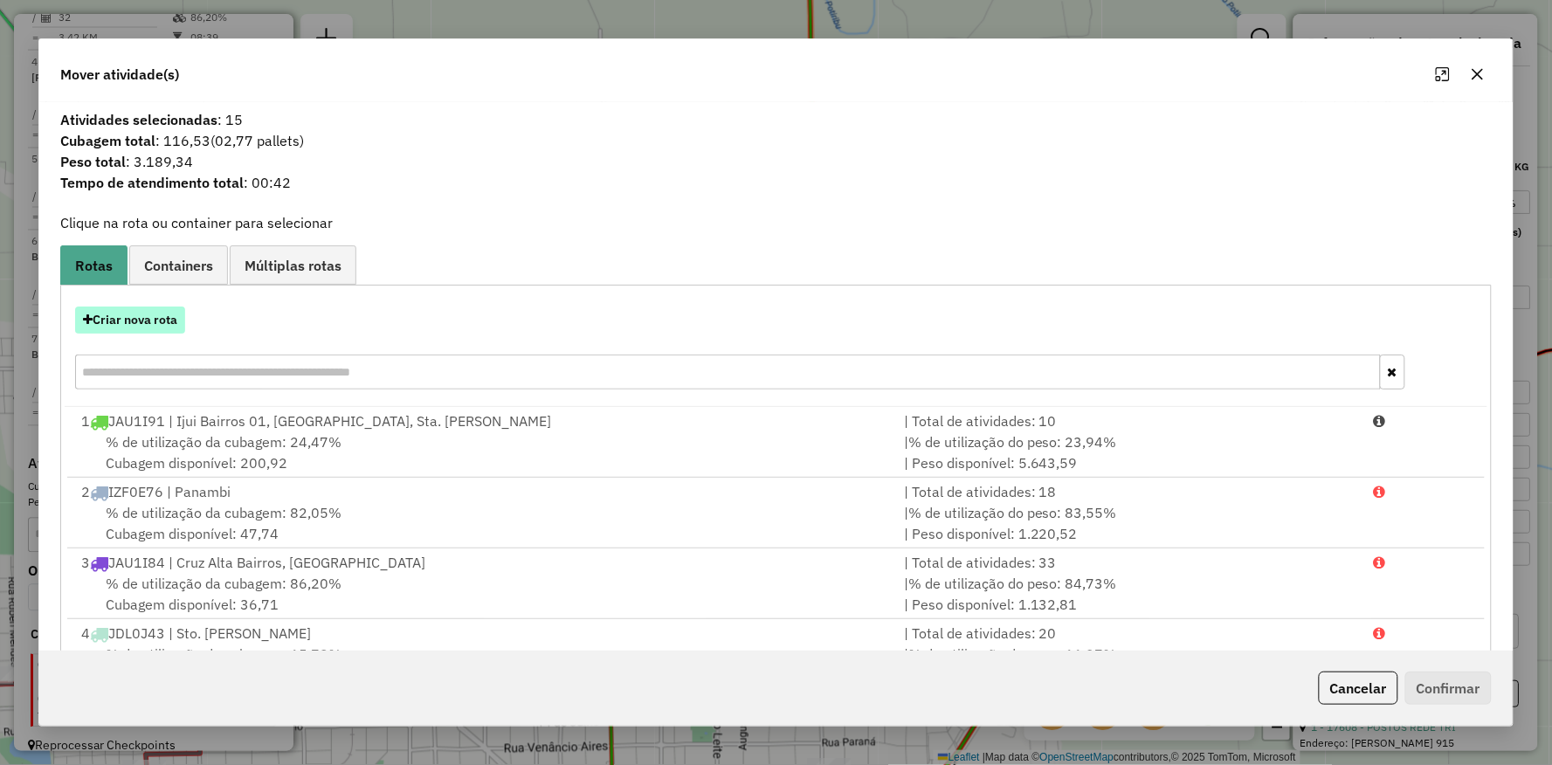
click at [162, 308] on button "Criar nova rota" at bounding box center [130, 320] width 110 height 27
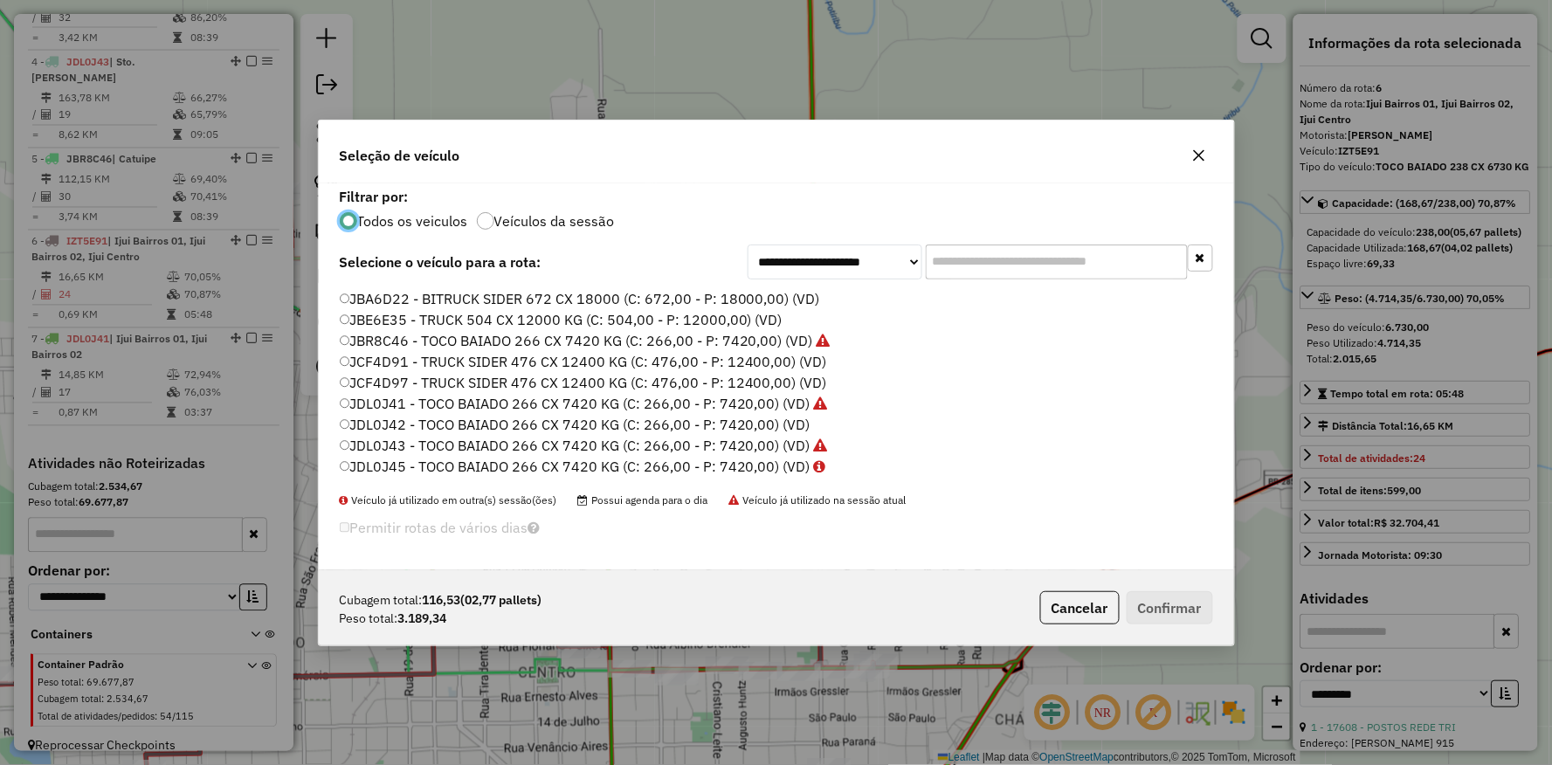
scroll to position [521, 0]
click at [361, 320] on label "JBR8C46 - TOCO BAIADO 266 CX 7420 KG (C: 266,00 - P: 7420,00) (VD)" at bounding box center [585, 320] width 491 height 21
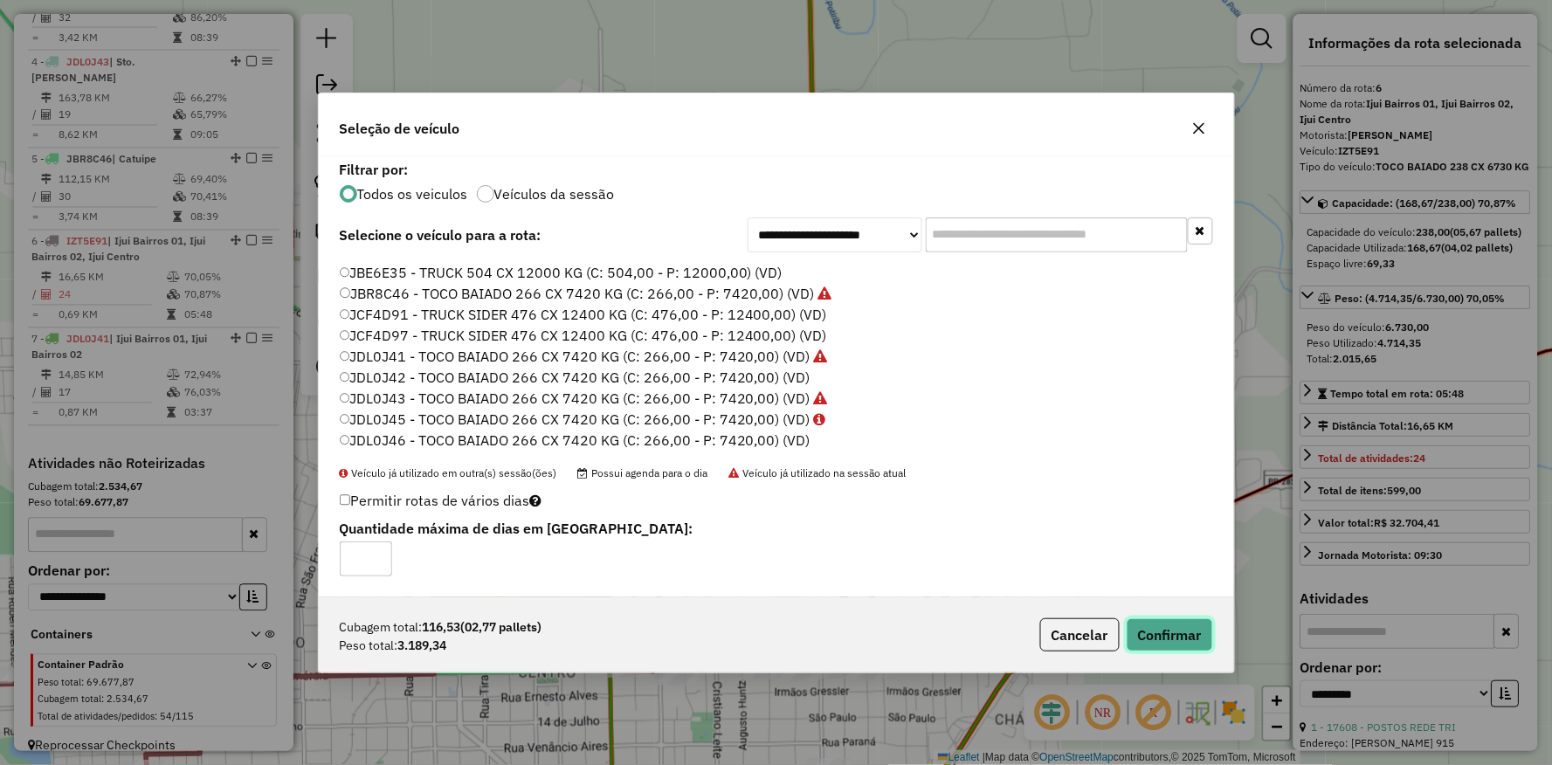
click at [1199, 639] on button "Confirmar" at bounding box center [1170, 634] width 86 height 33
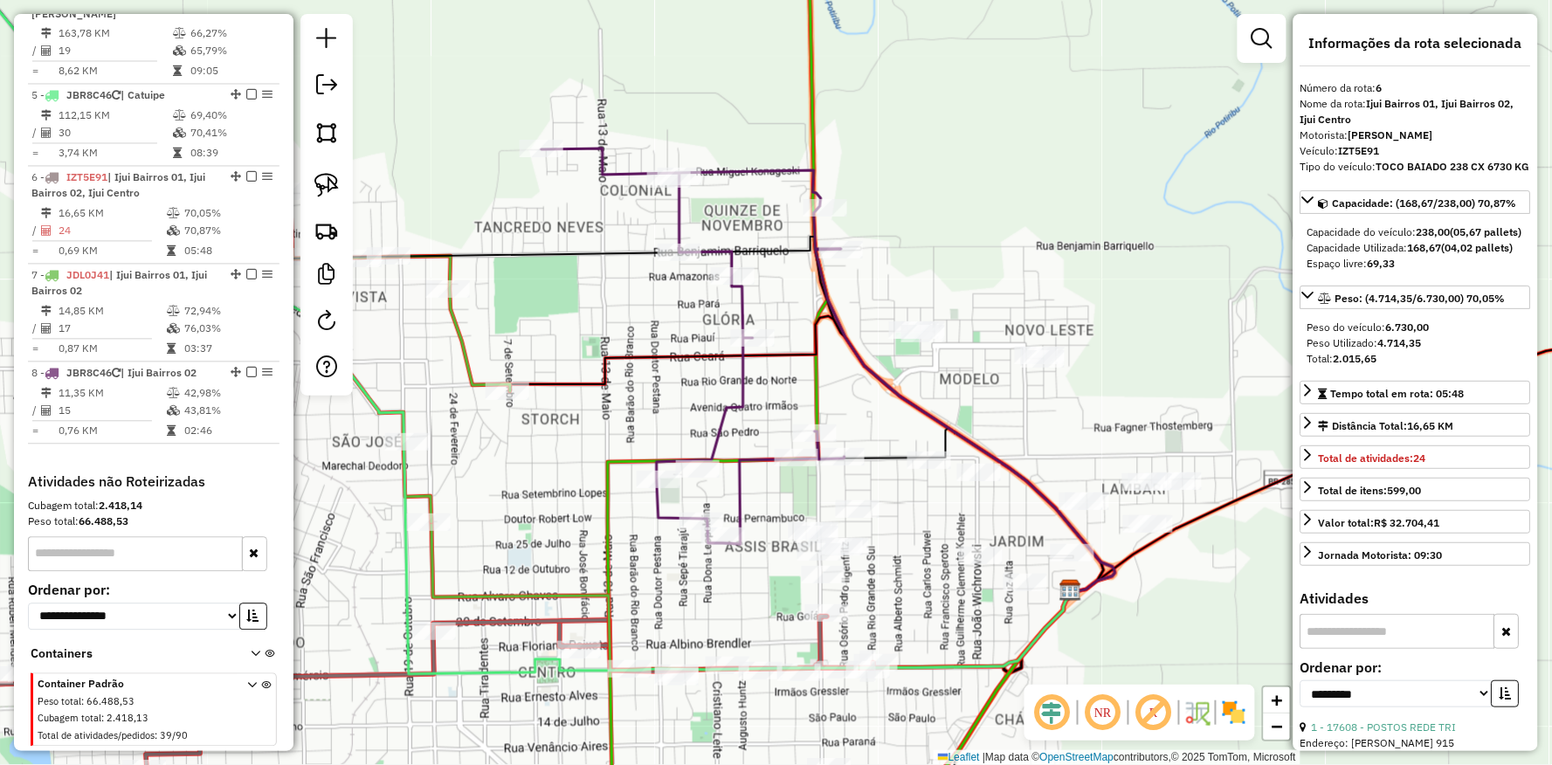
scroll to position [1000, 0]
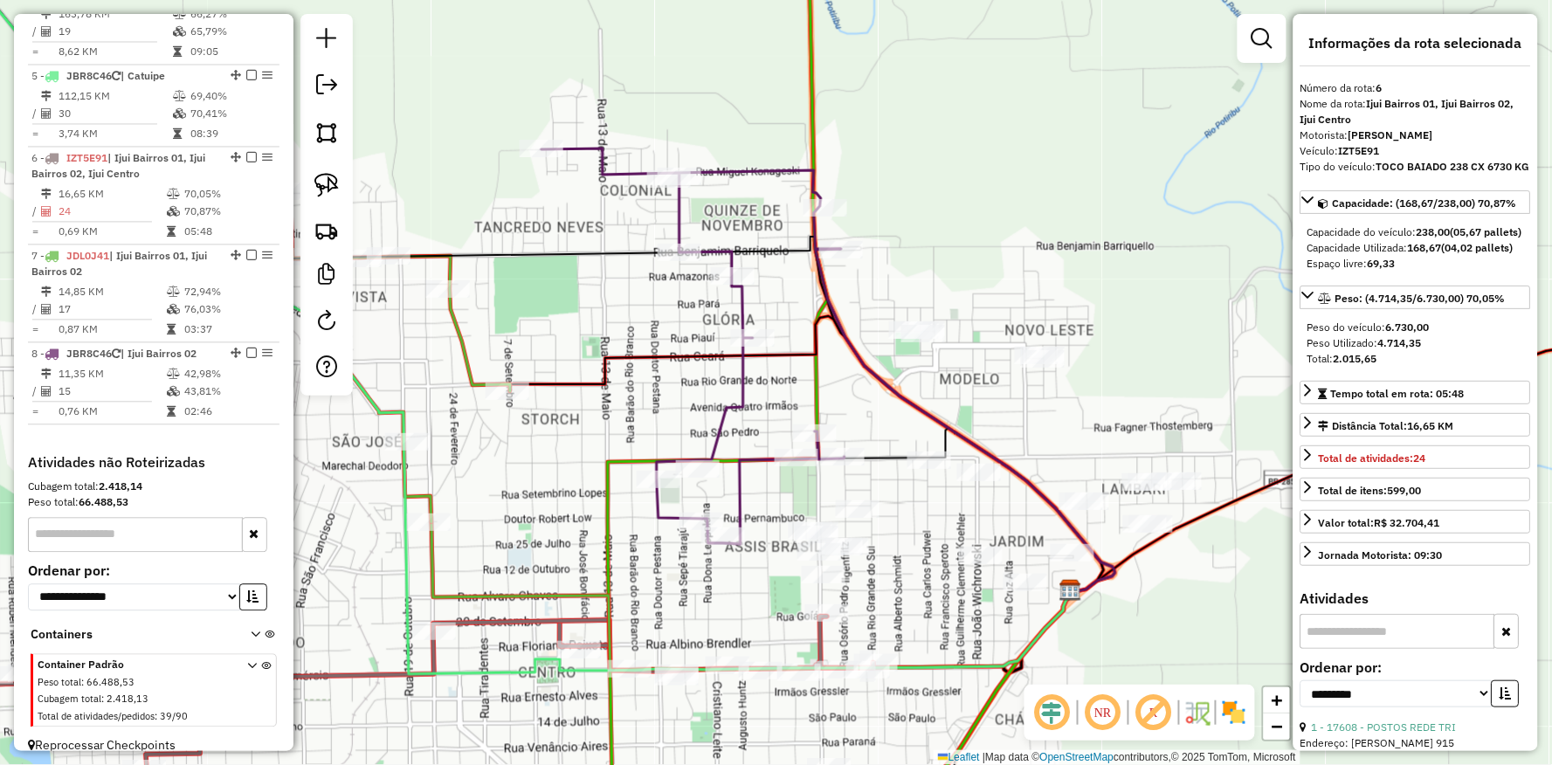
drag, startPoint x: 937, startPoint y: 412, endPoint x: 862, endPoint y: 315, distance: 122.7
click at [875, 315] on icon at bounding box center [966, 422] width 300 height 346
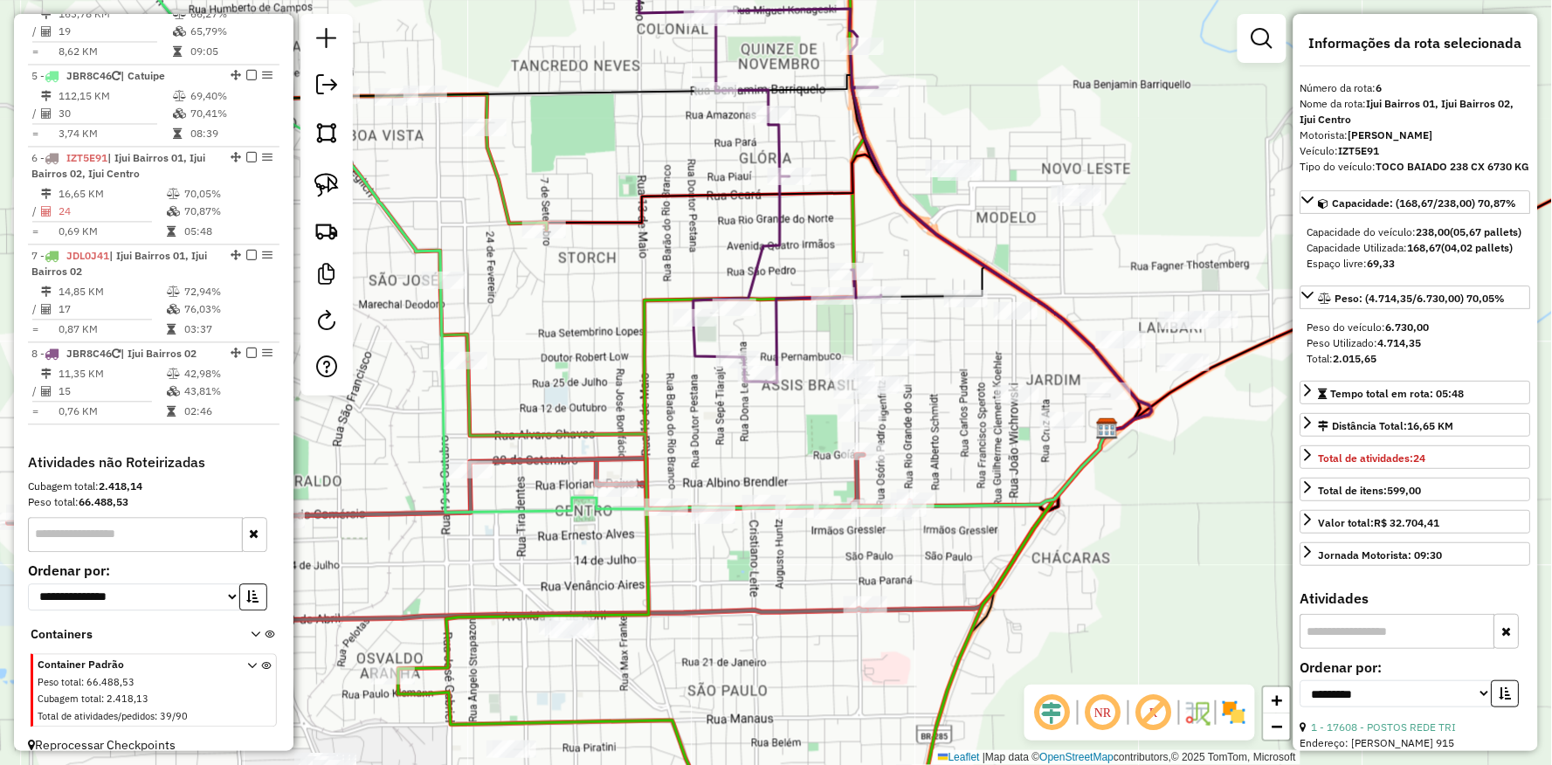
drag, startPoint x: 878, startPoint y: 529, endPoint x: 973, endPoint y: 461, distance: 117.1
click at [976, 466] on div "Janela de atendimento Grade de atendimento Capacidade Transportadoras Veículos …" at bounding box center [776, 382] width 1552 height 765
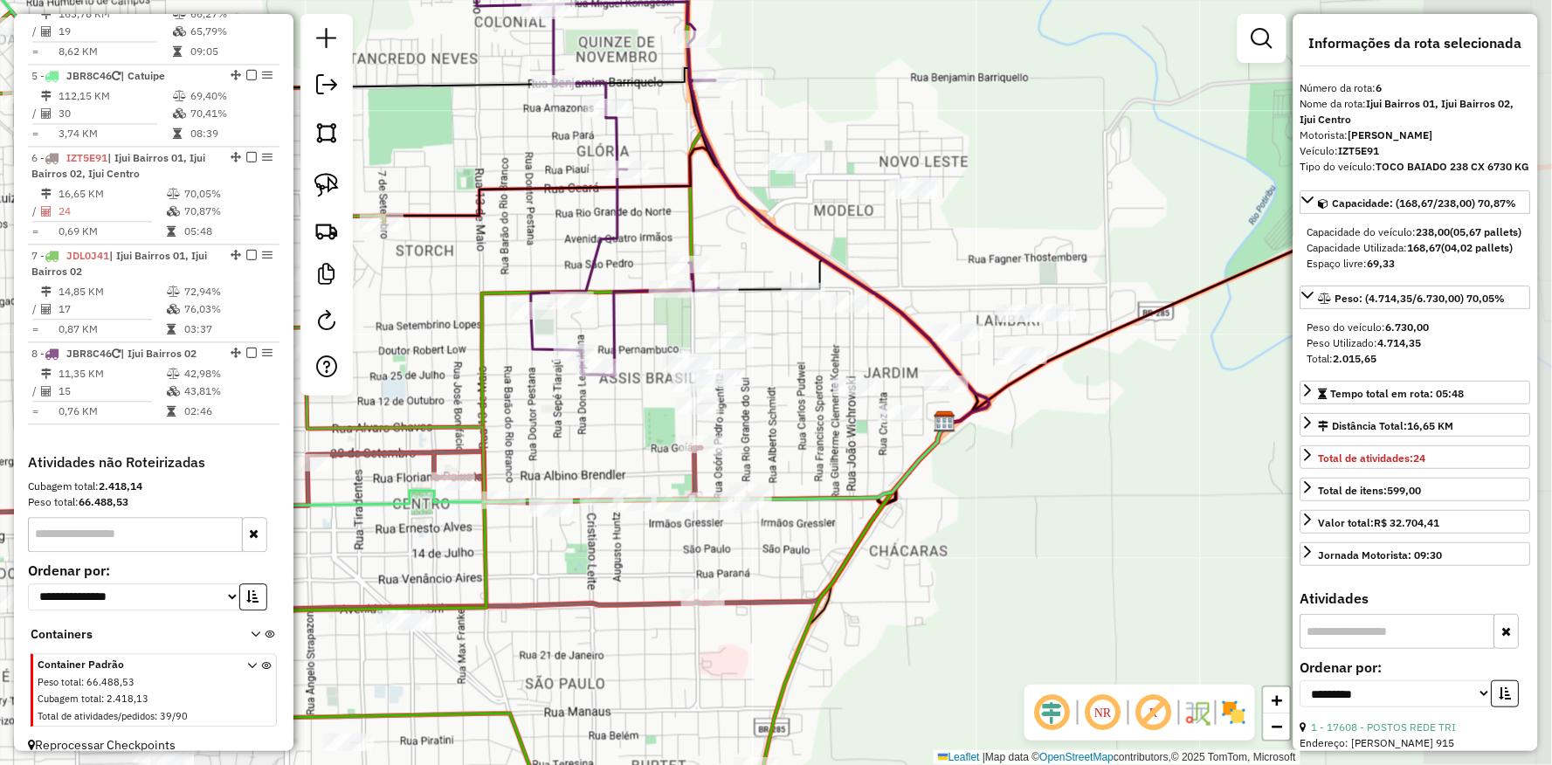
drag, startPoint x: 810, startPoint y: 413, endPoint x: 618, endPoint y: 412, distance: 191.3
click at [618, 412] on div "Janela de atendimento Grade de atendimento Capacidade Transportadoras Veículos …" at bounding box center [776, 382] width 1552 height 765
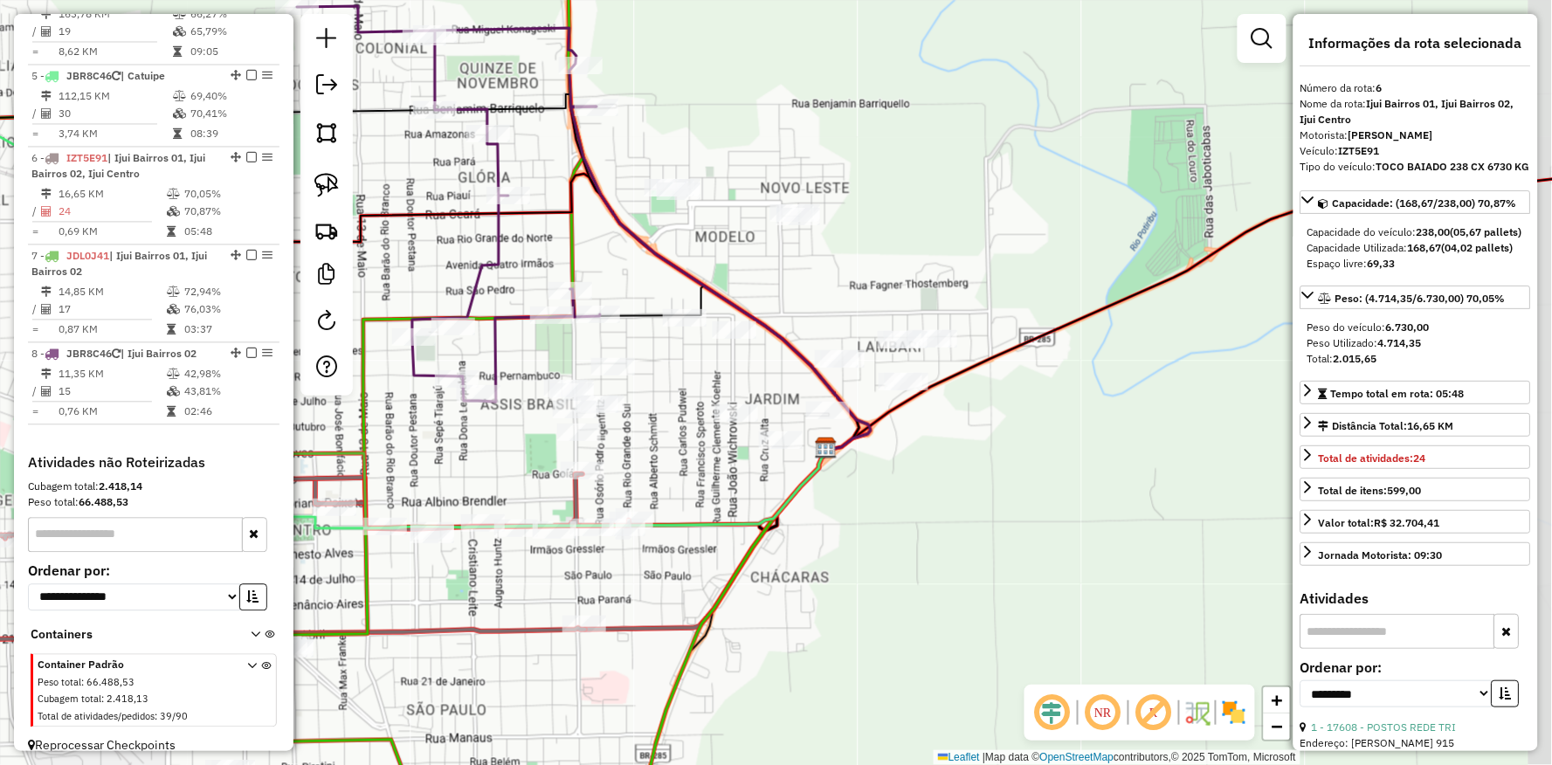
drag, startPoint x: 984, startPoint y: 482, endPoint x: 860, endPoint y: 514, distance: 128.0
click at [860, 514] on div "Janela de atendimento Grade de atendimento Capacidade Transportadoras Veículos …" at bounding box center [776, 382] width 1552 height 765
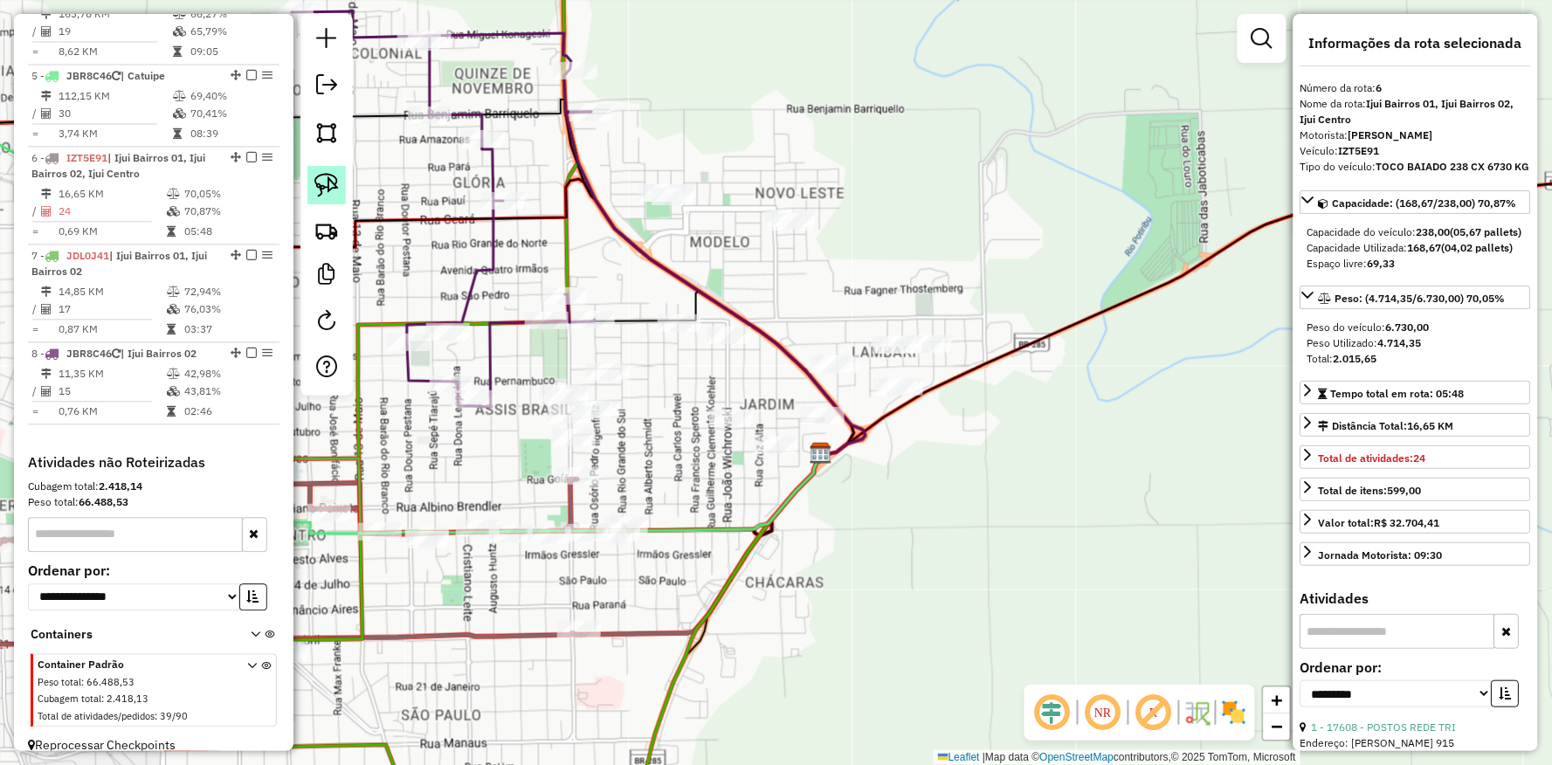
click at [338, 187] on img at bounding box center [326, 185] width 24 height 24
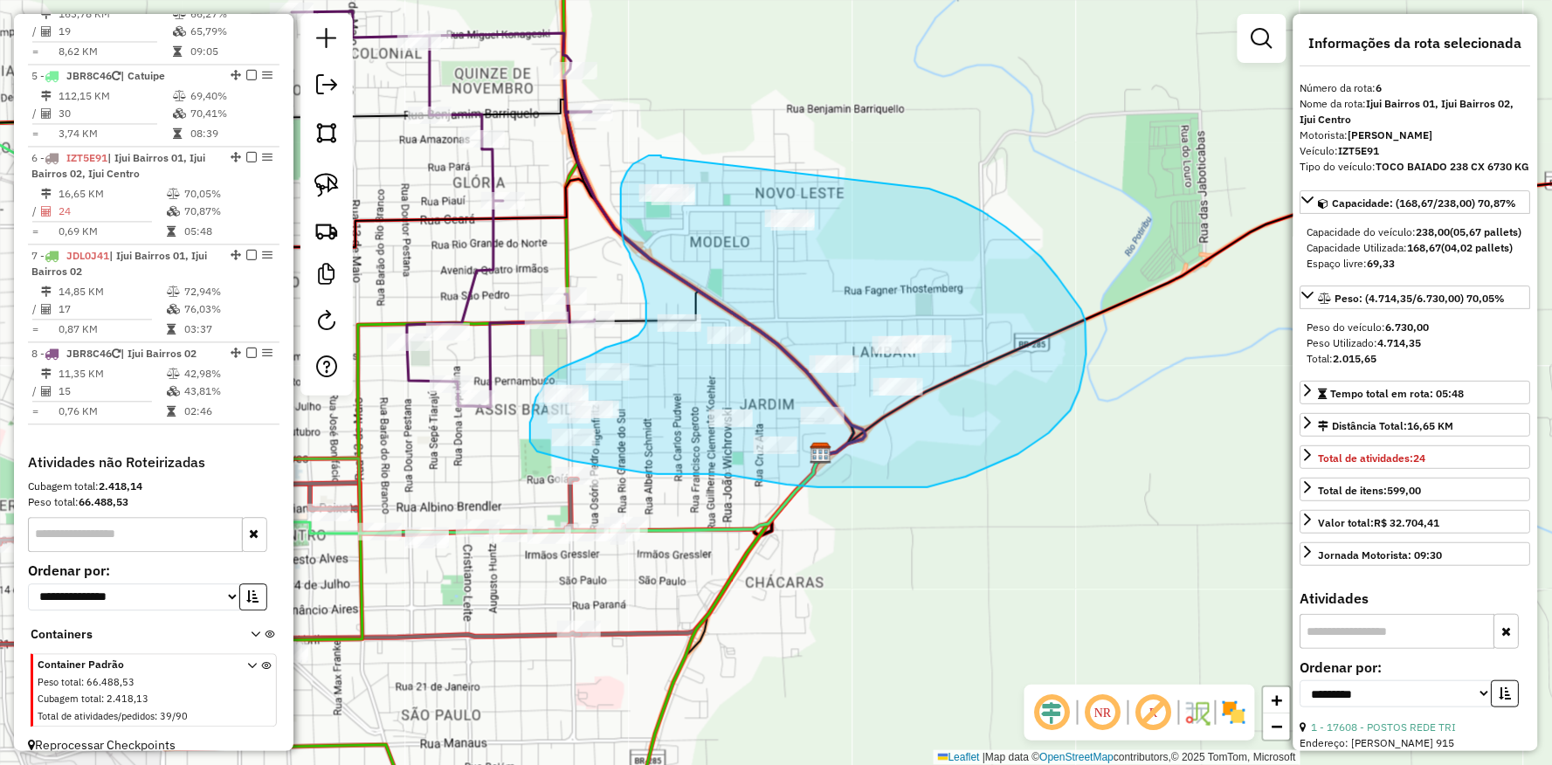
drag, startPoint x: 657, startPoint y: 155, endPoint x: 920, endPoint y: 185, distance: 264.6
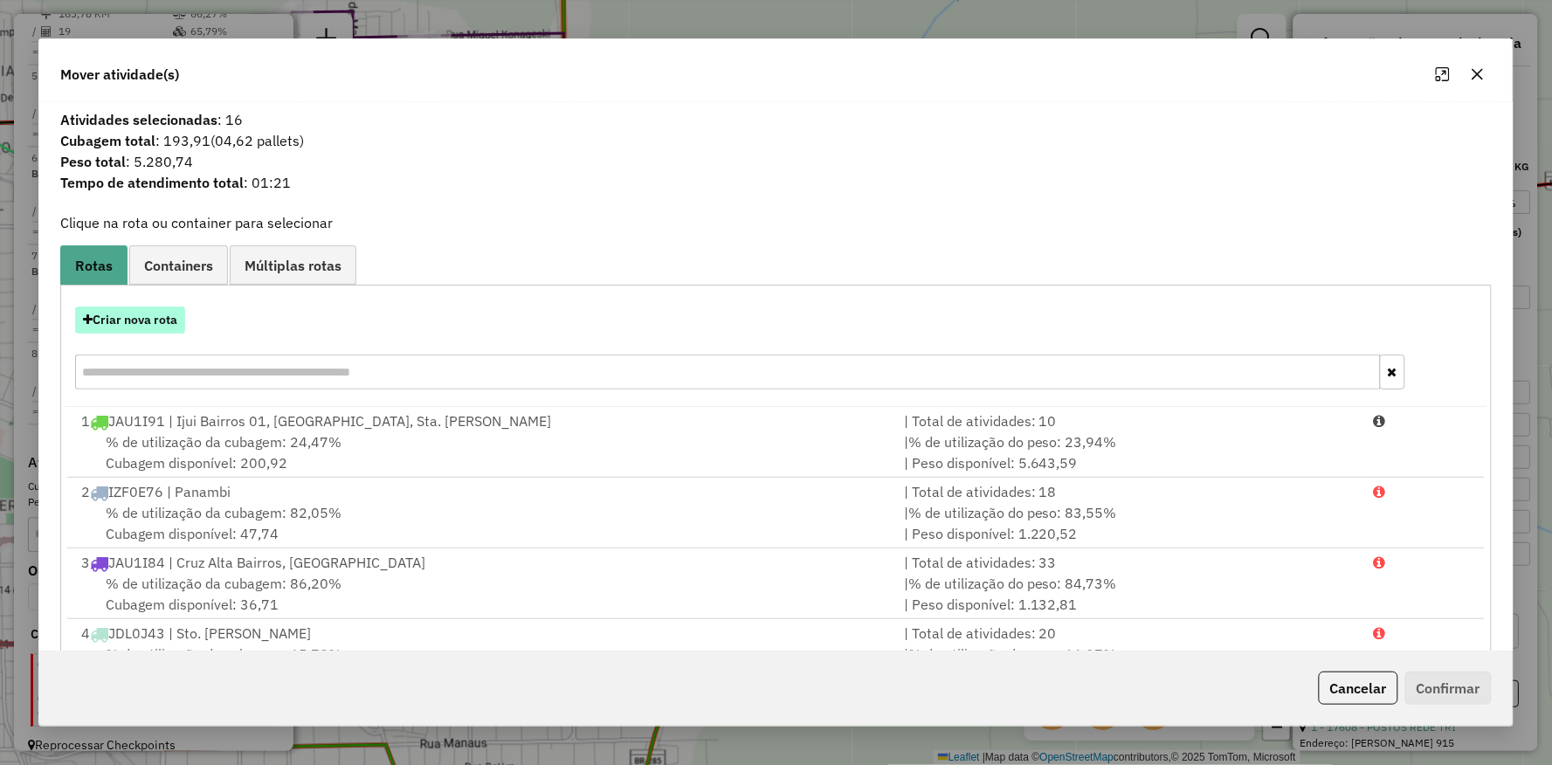
click at [128, 323] on button "Criar nova rota" at bounding box center [130, 320] width 110 height 27
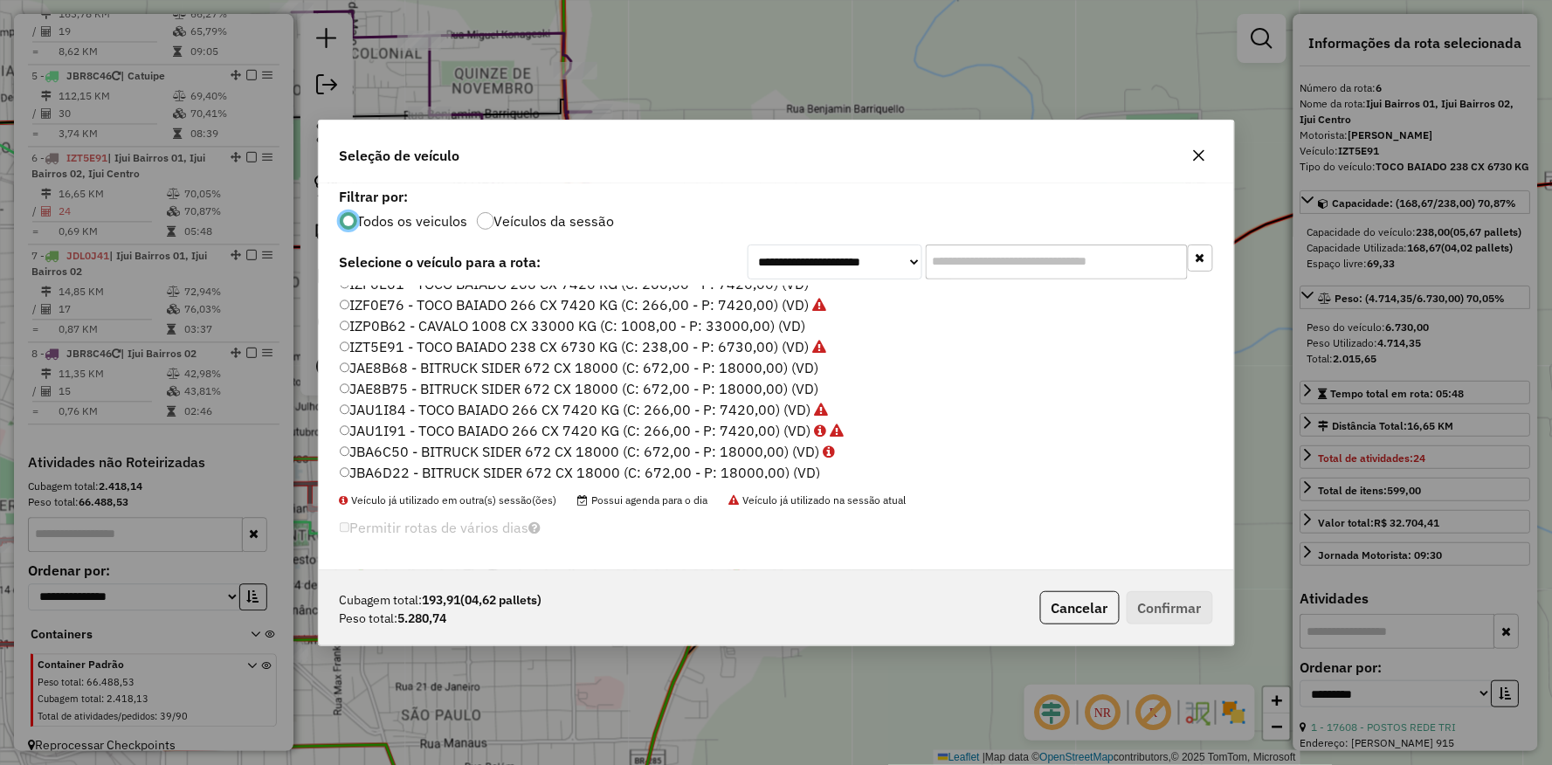
scroll to position [230, 0]
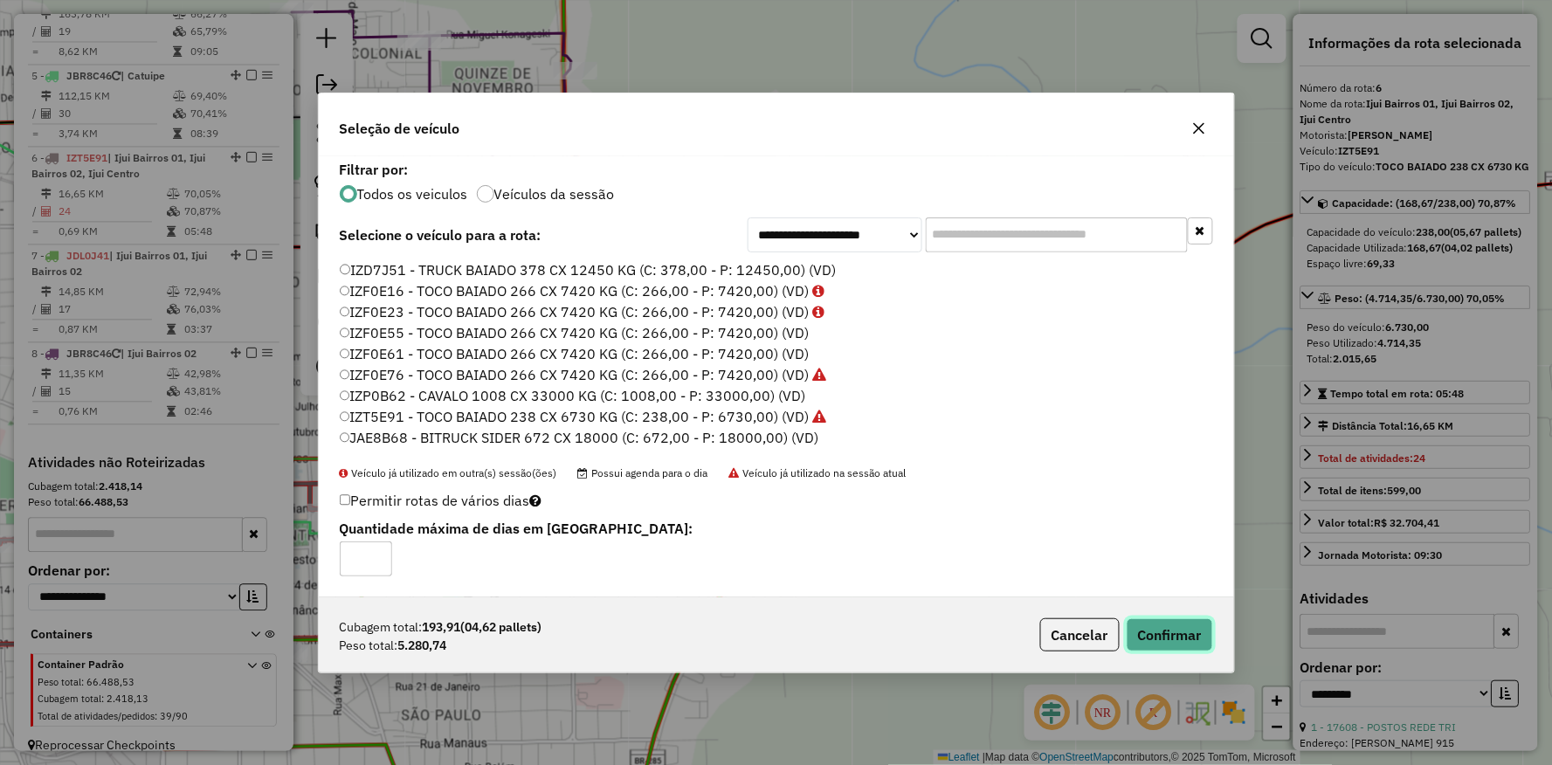
click at [1171, 632] on button "Confirmar" at bounding box center [1170, 634] width 86 height 33
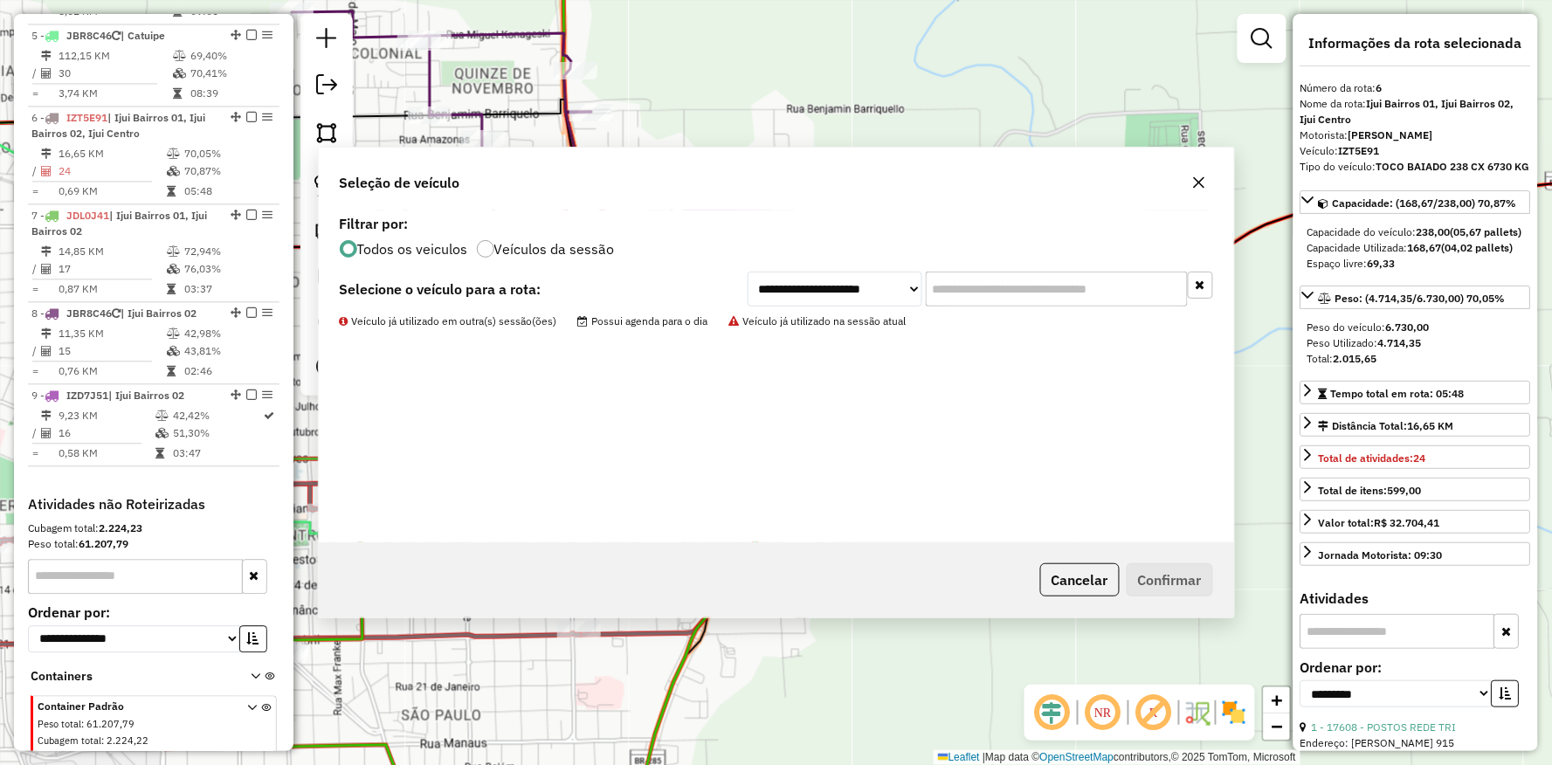
scroll to position [1083, 0]
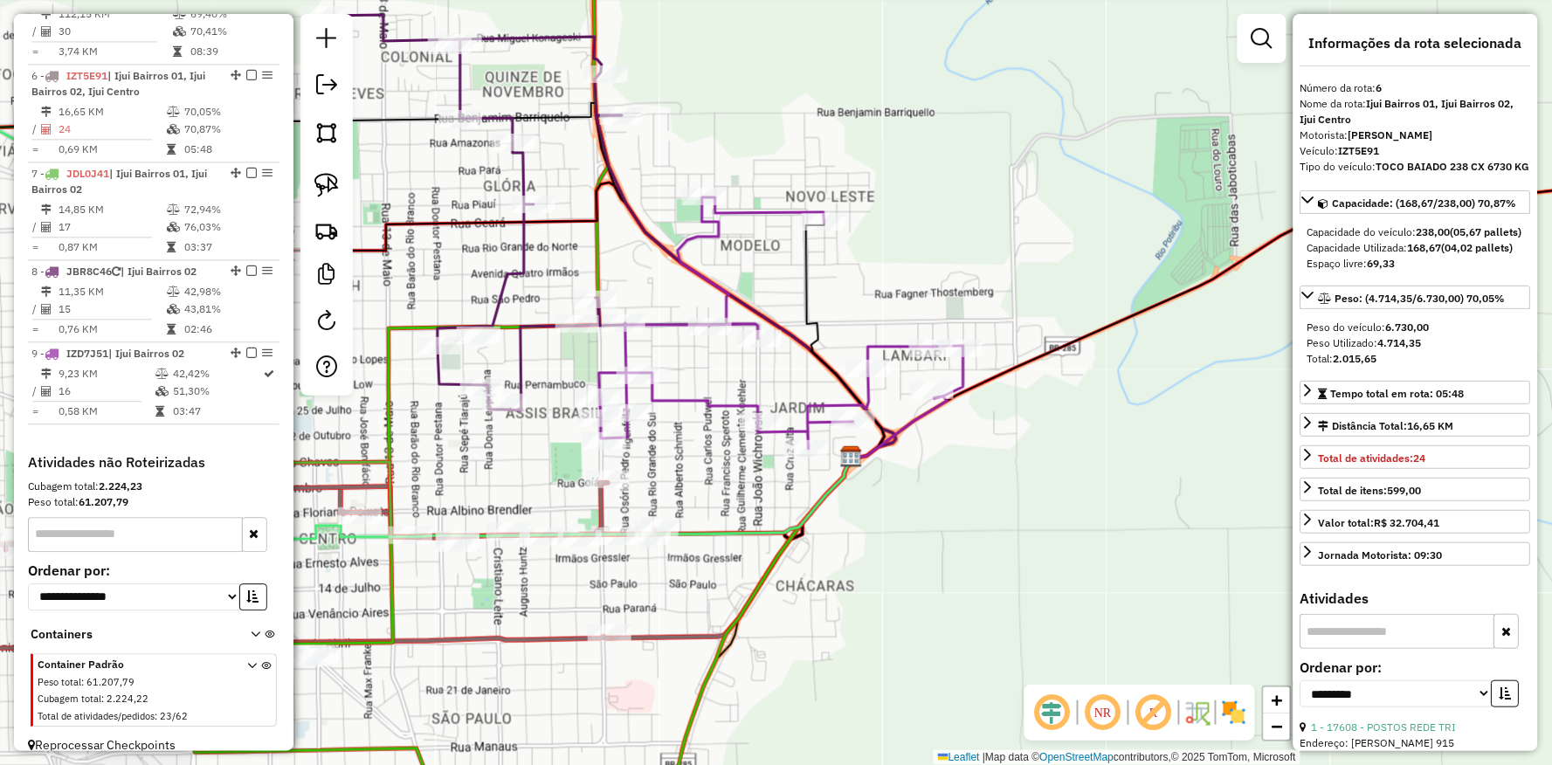
drag, startPoint x: 892, startPoint y: 530, endPoint x: 931, endPoint y: 483, distance: 61.4
click at [1001, 486] on div "Janela de atendimento Grade de atendimento Capacidade Transportadoras Veículos …" at bounding box center [776, 382] width 1552 height 765
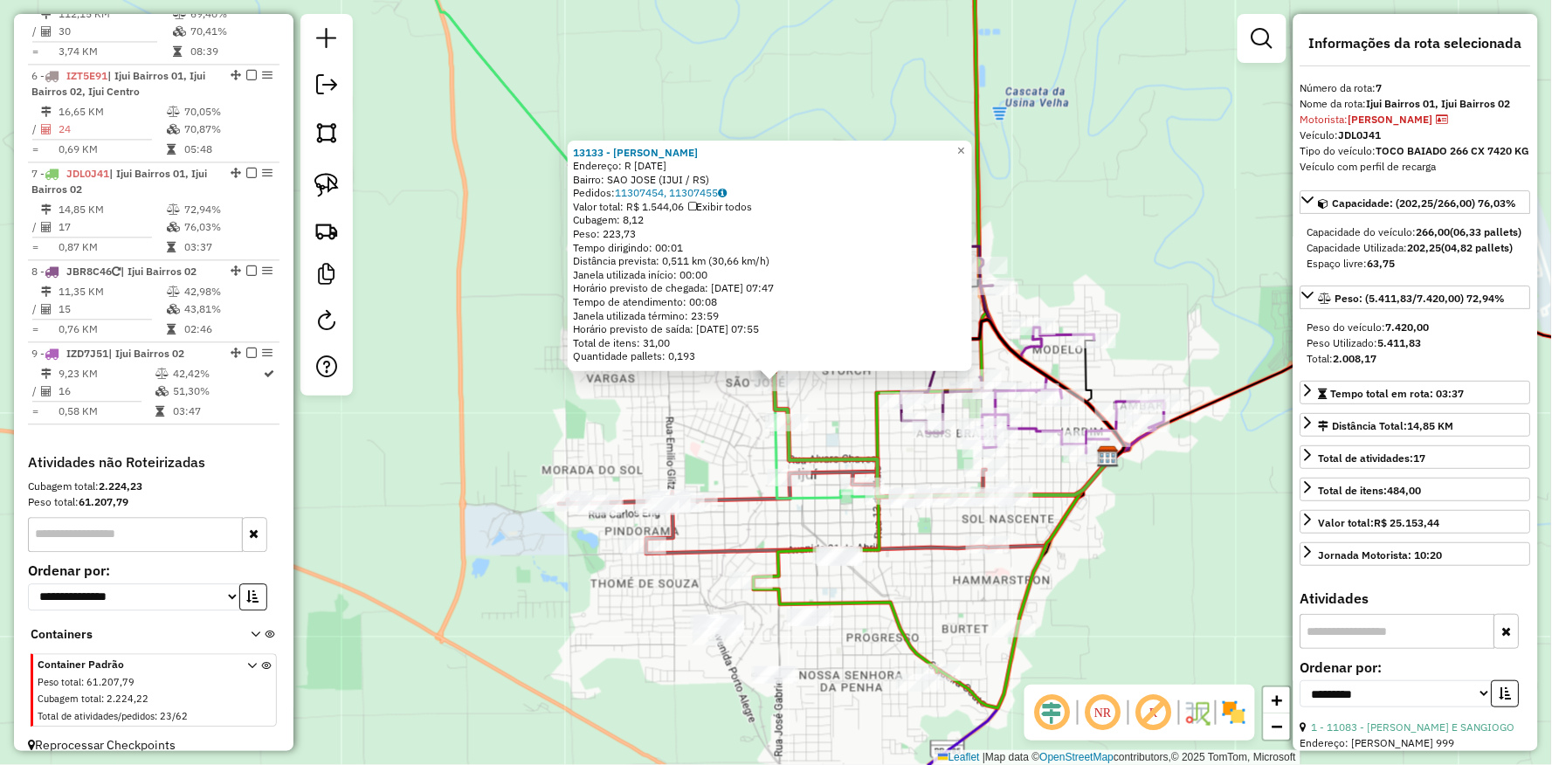
click at [659, 416] on div "13133 - LUCAS FRANCISCO BORB Endereço: R 19 DE OUTUBRO 1298 Bairro: SAO JOSE (I…" at bounding box center [776, 382] width 1552 height 765
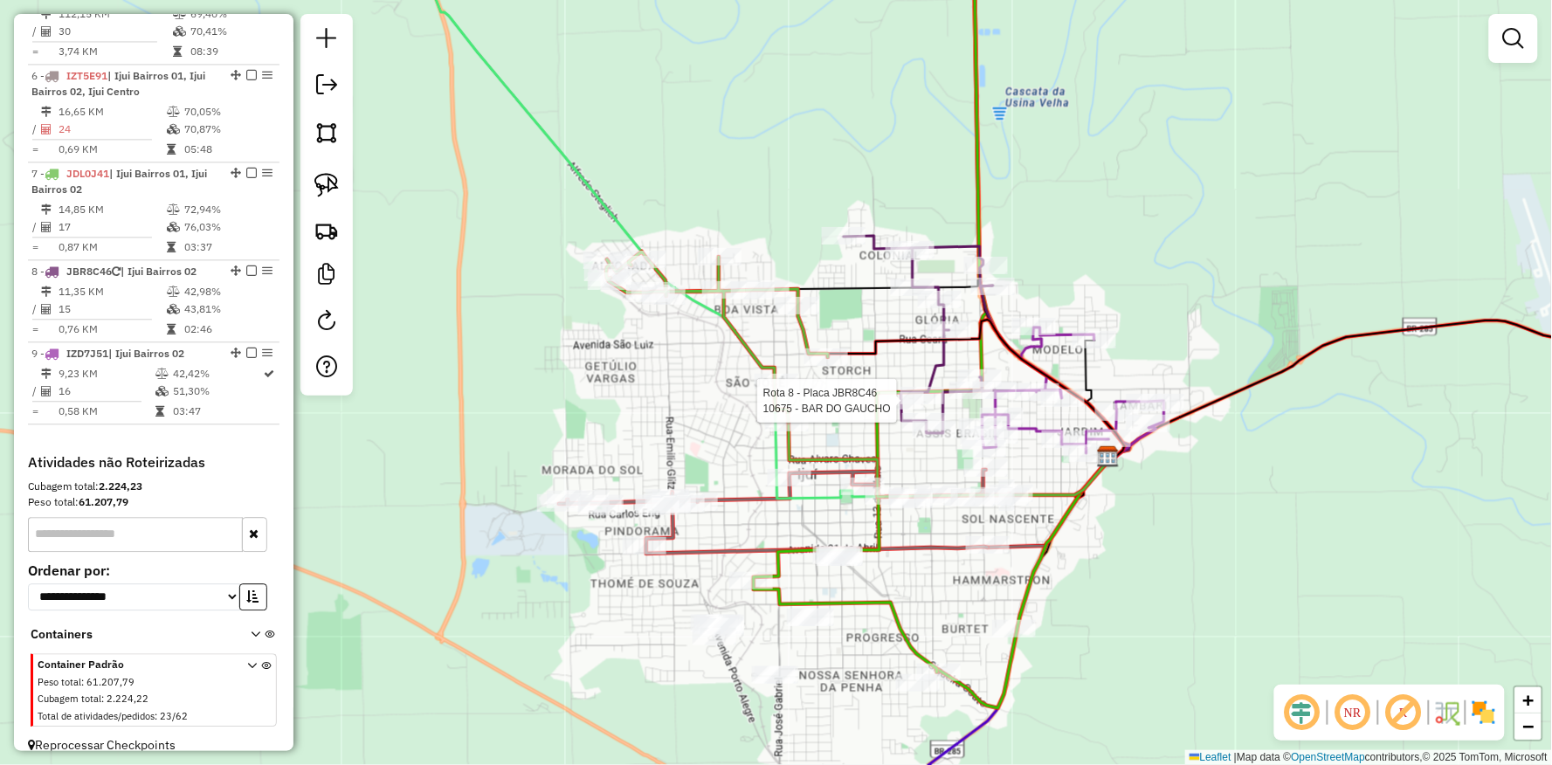
select select "**********"
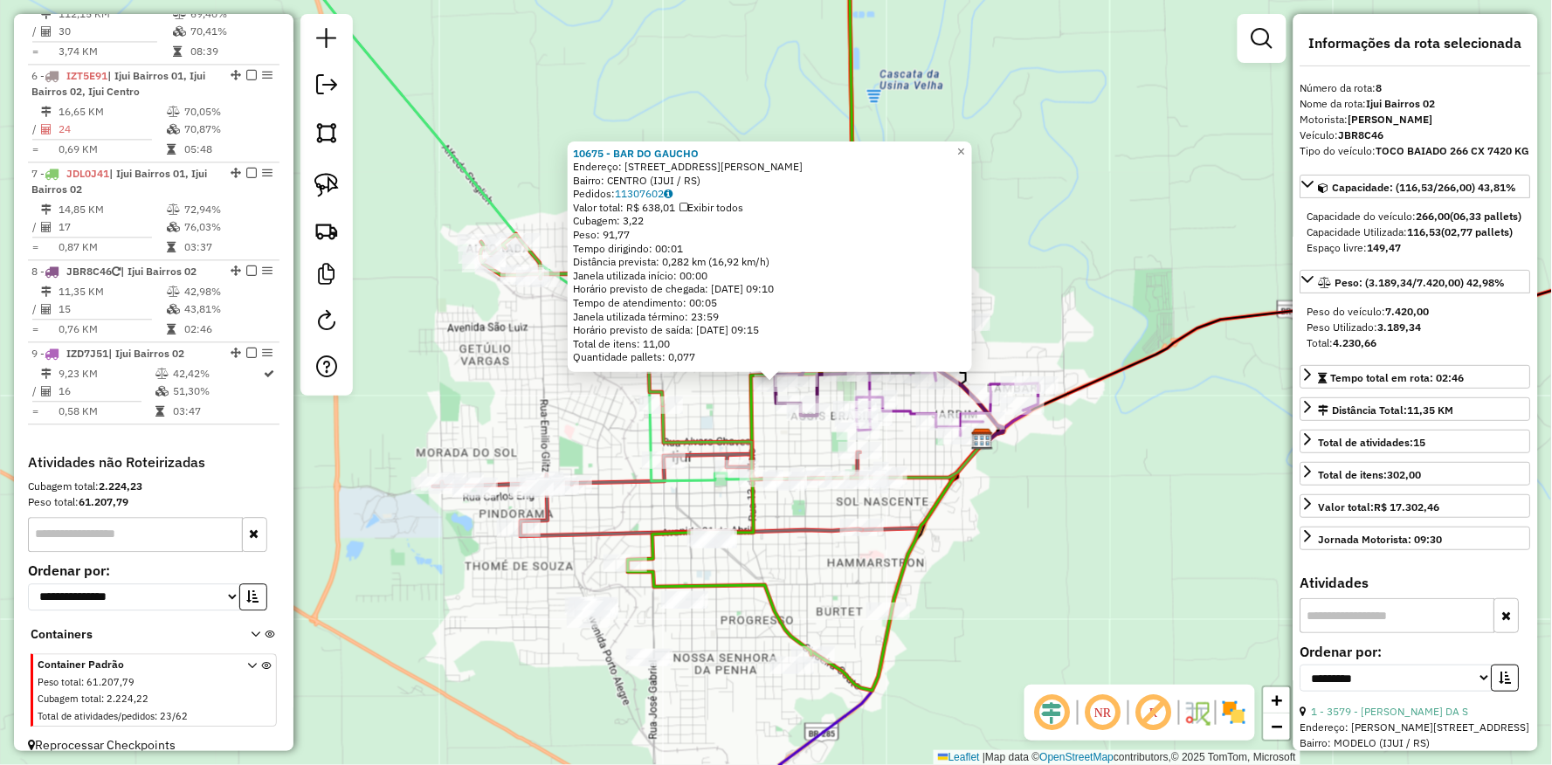
click at [1006, 516] on div "10675 - BAR DO GAUCHO Endereço: DR PESTANA 1160 Bairro: CENTRO (IJUI / RS) Pedi…" at bounding box center [776, 382] width 1552 height 765
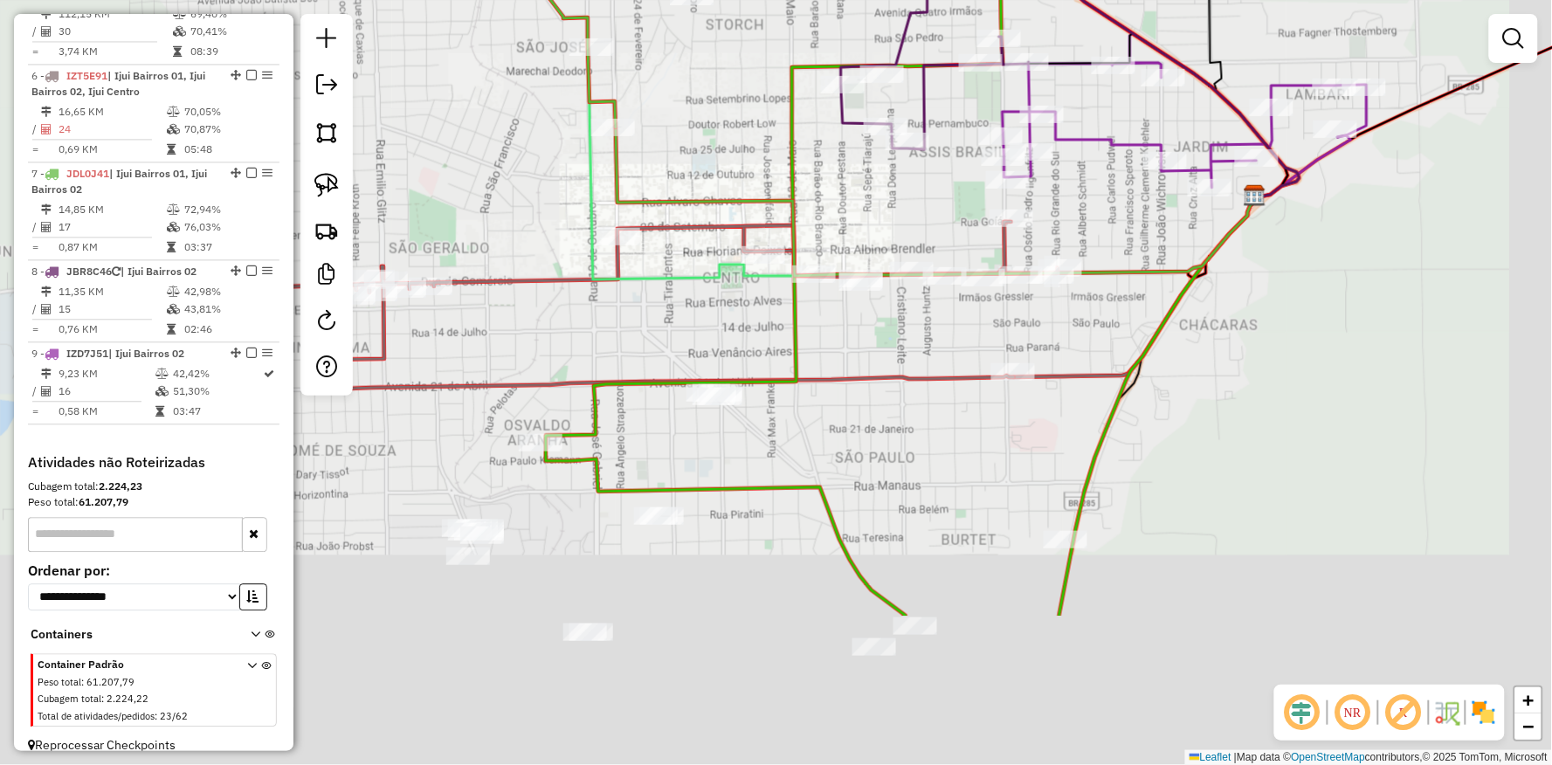
drag, startPoint x: 942, startPoint y: 625, endPoint x: 799, endPoint y: 325, distance: 332.5
click at [799, 308] on div "Janela de atendimento Grade de atendimento Capacidade Transportadoras Veículos …" at bounding box center [776, 382] width 1552 height 765
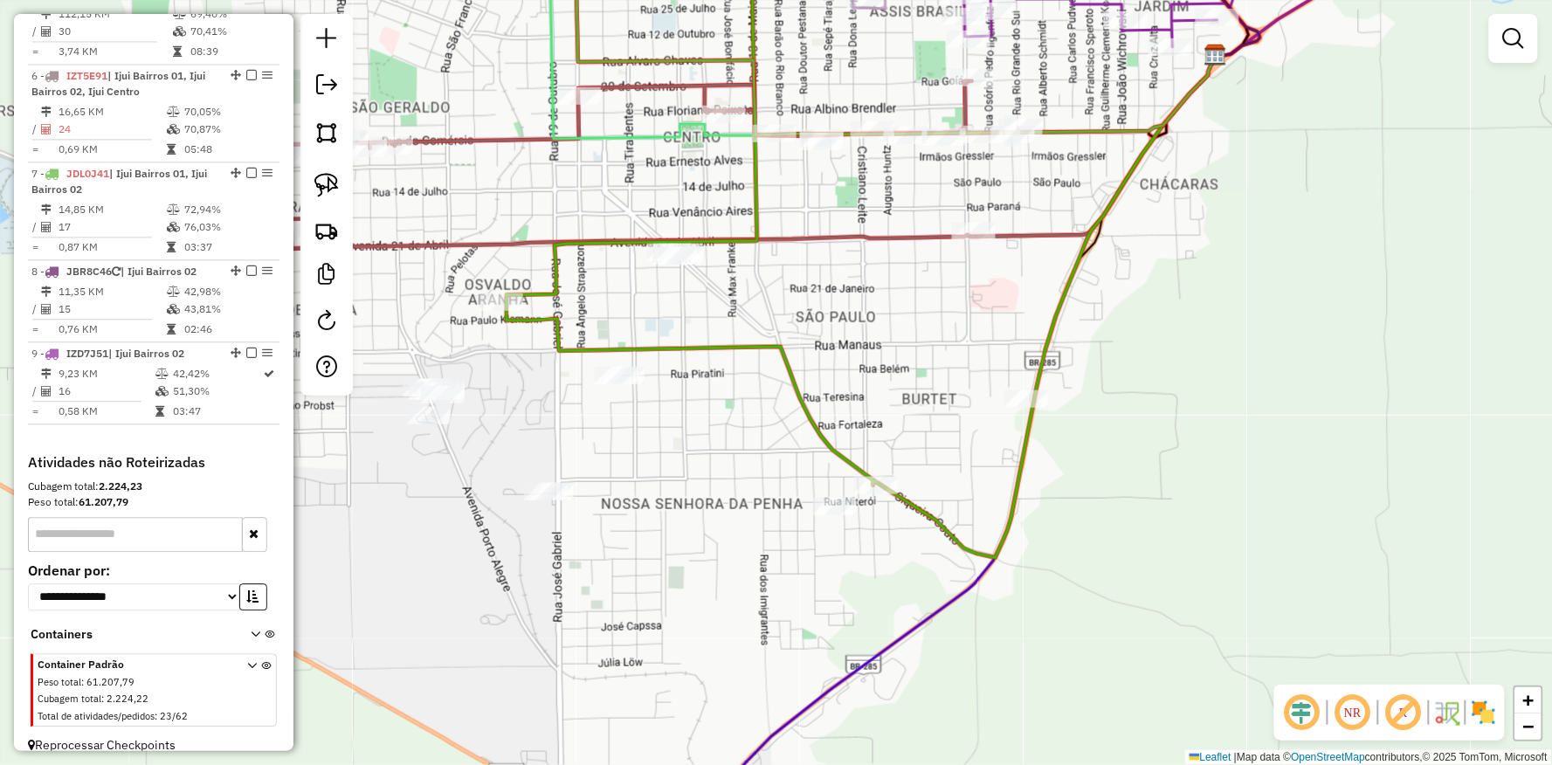
drag, startPoint x: 822, startPoint y: 403, endPoint x: 831, endPoint y: 363, distance: 40.3
click at [831, 368] on div "Janela de atendimento Grade de atendimento Capacidade Transportadoras Veículos …" at bounding box center [776, 382] width 1552 height 765
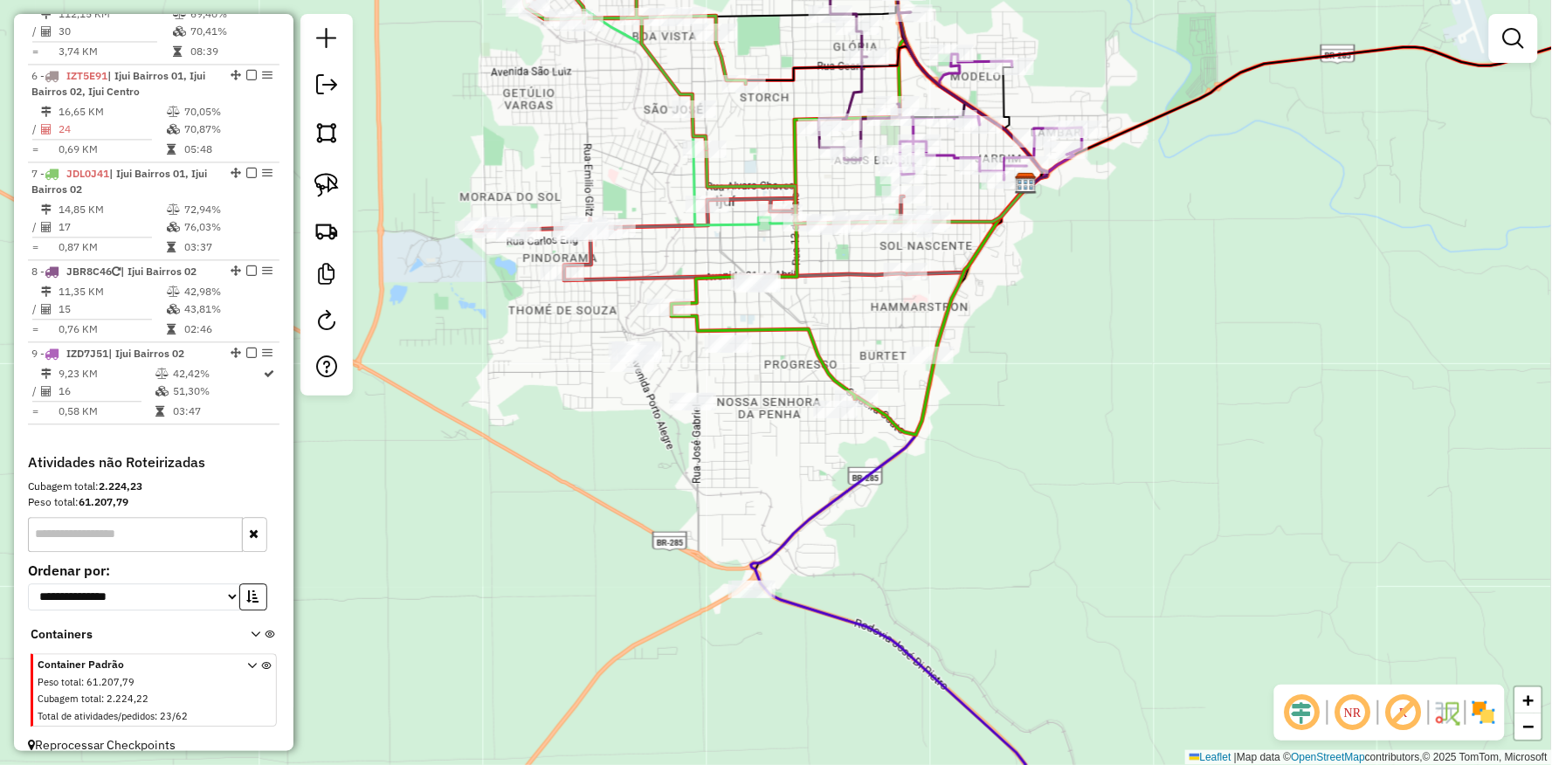
drag, startPoint x: 798, startPoint y: 524, endPoint x: 790, endPoint y: 484, distance: 40.9
click at [798, 522] on icon at bounding box center [918, 513] width 335 height 657
select select "**********"
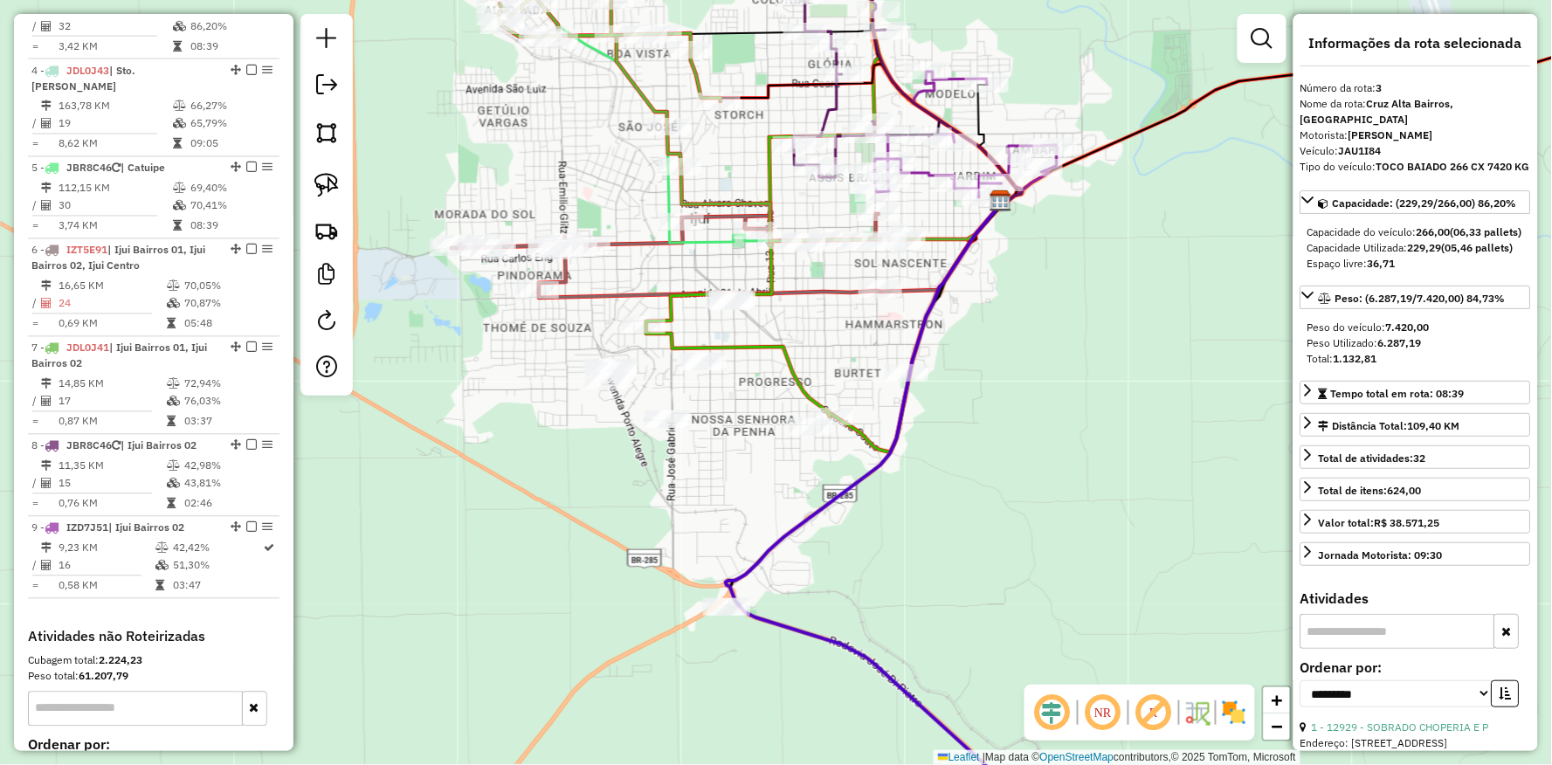
scroll to position [854, 0]
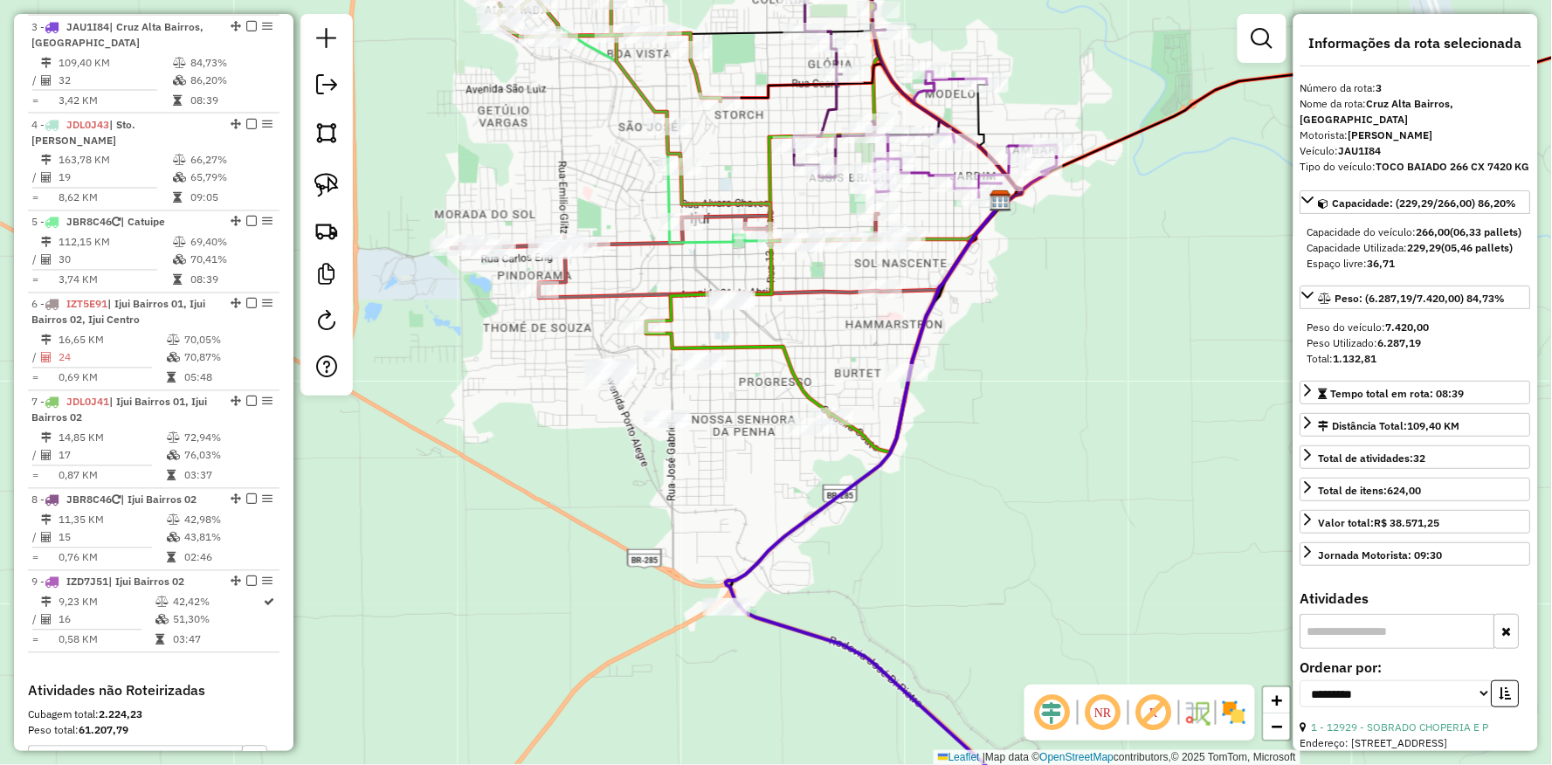
drag, startPoint x: 786, startPoint y: 468, endPoint x: 748, endPoint y: 474, distance: 38.9
click at [753, 478] on div "Janela de atendimento Grade de atendimento Capacidade Transportadoras Veículos …" at bounding box center [776, 382] width 1552 height 765
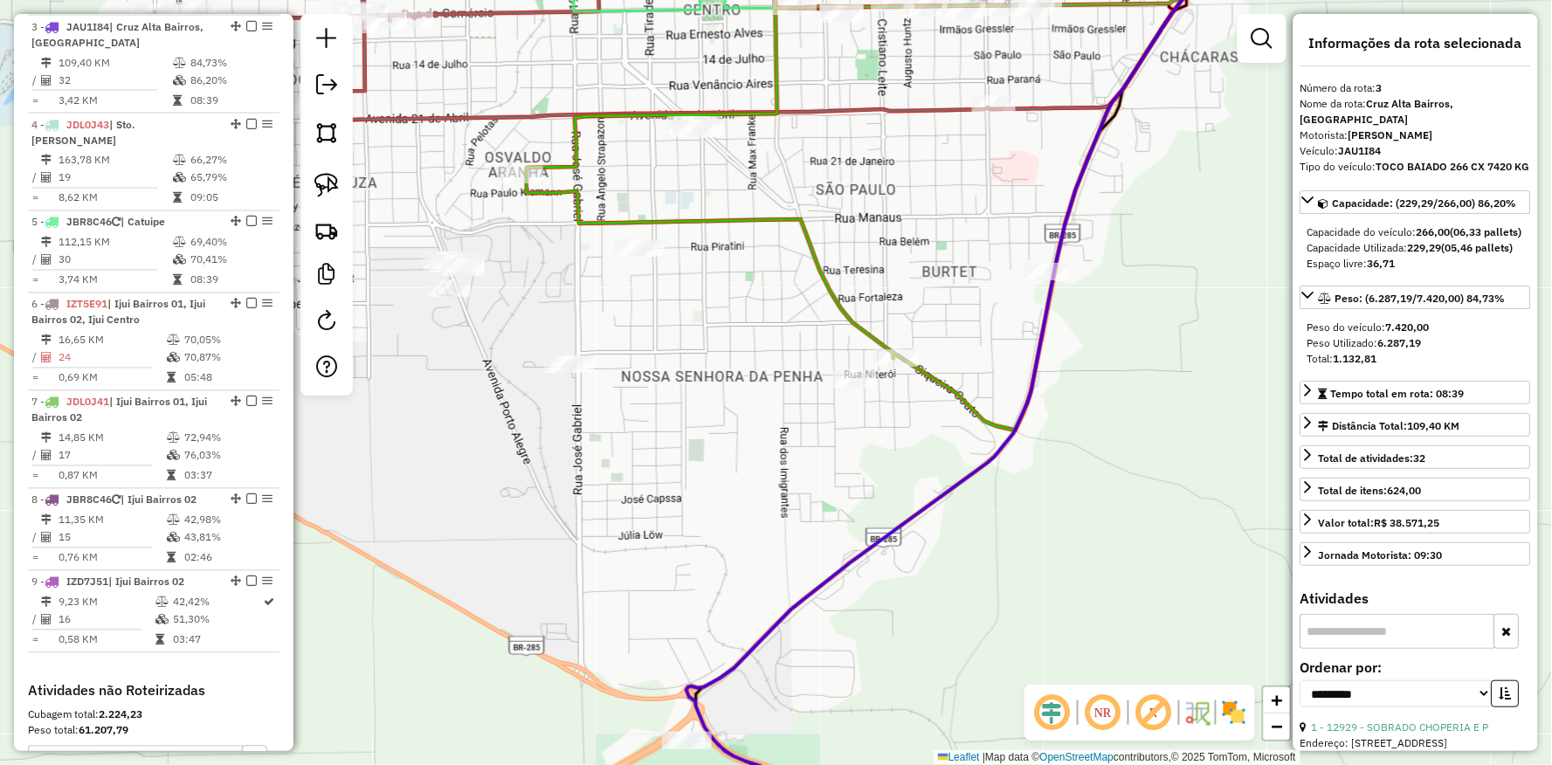
drag, startPoint x: 731, startPoint y: 477, endPoint x: 716, endPoint y: 496, distance: 24.3
click at [716, 496] on div "Janela de atendimento Grade de atendimento Capacidade Transportadoras Veículos …" at bounding box center [776, 382] width 1552 height 765
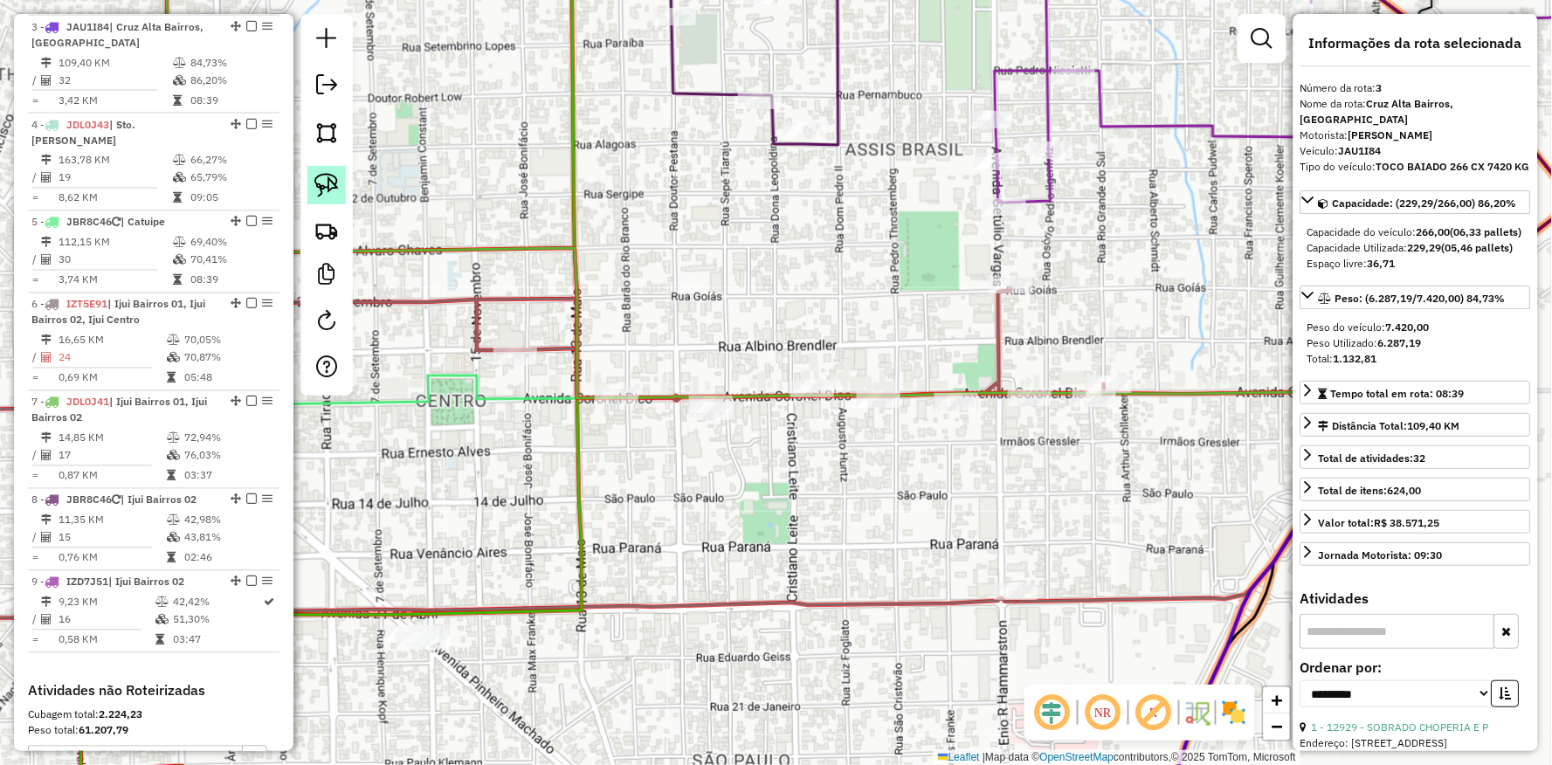
click at [330, 184] on img at bounding box center [326, 185] width 24 height 24
drag, startPoint x: 653, startPoint y: 326, endPoint x: 789, endPoint y: 442, distance: 179.1
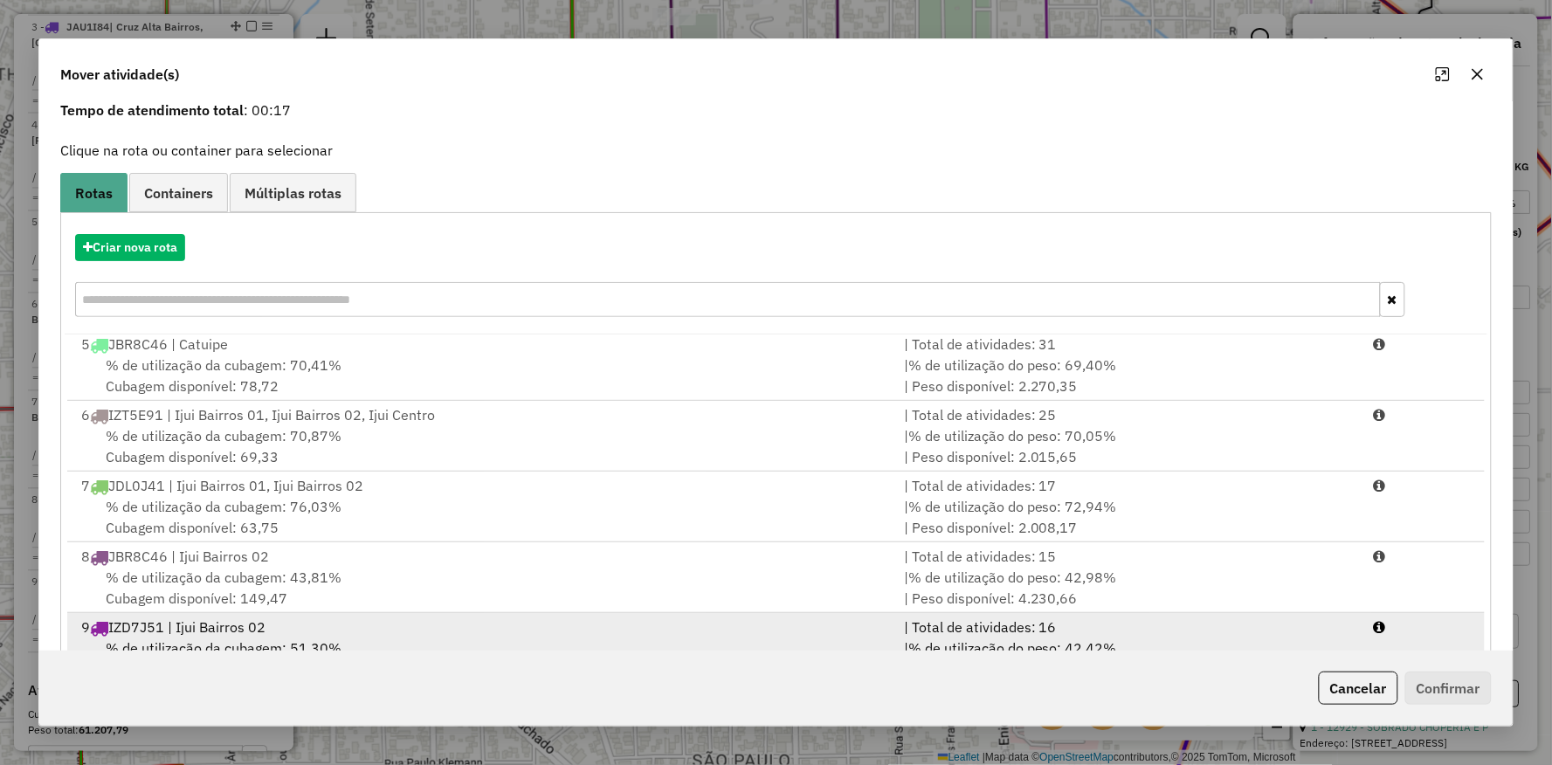
scroll to position [135, 0]
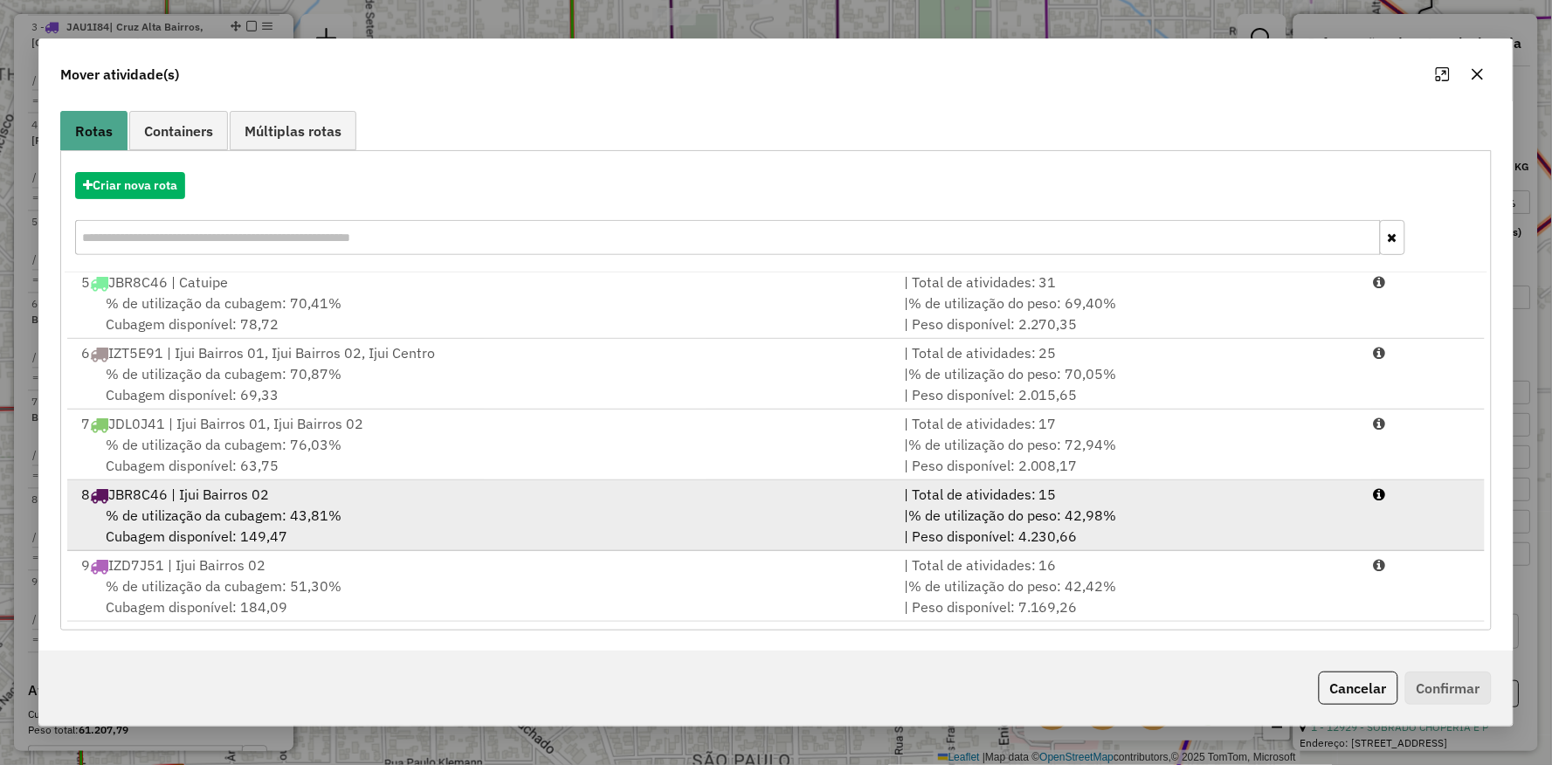
click at [182, 543] on div "% de utilização da cubagem: 43,81% Cubagem disponível: 149,47" at bounding box center [482, 526] width 823 height 42
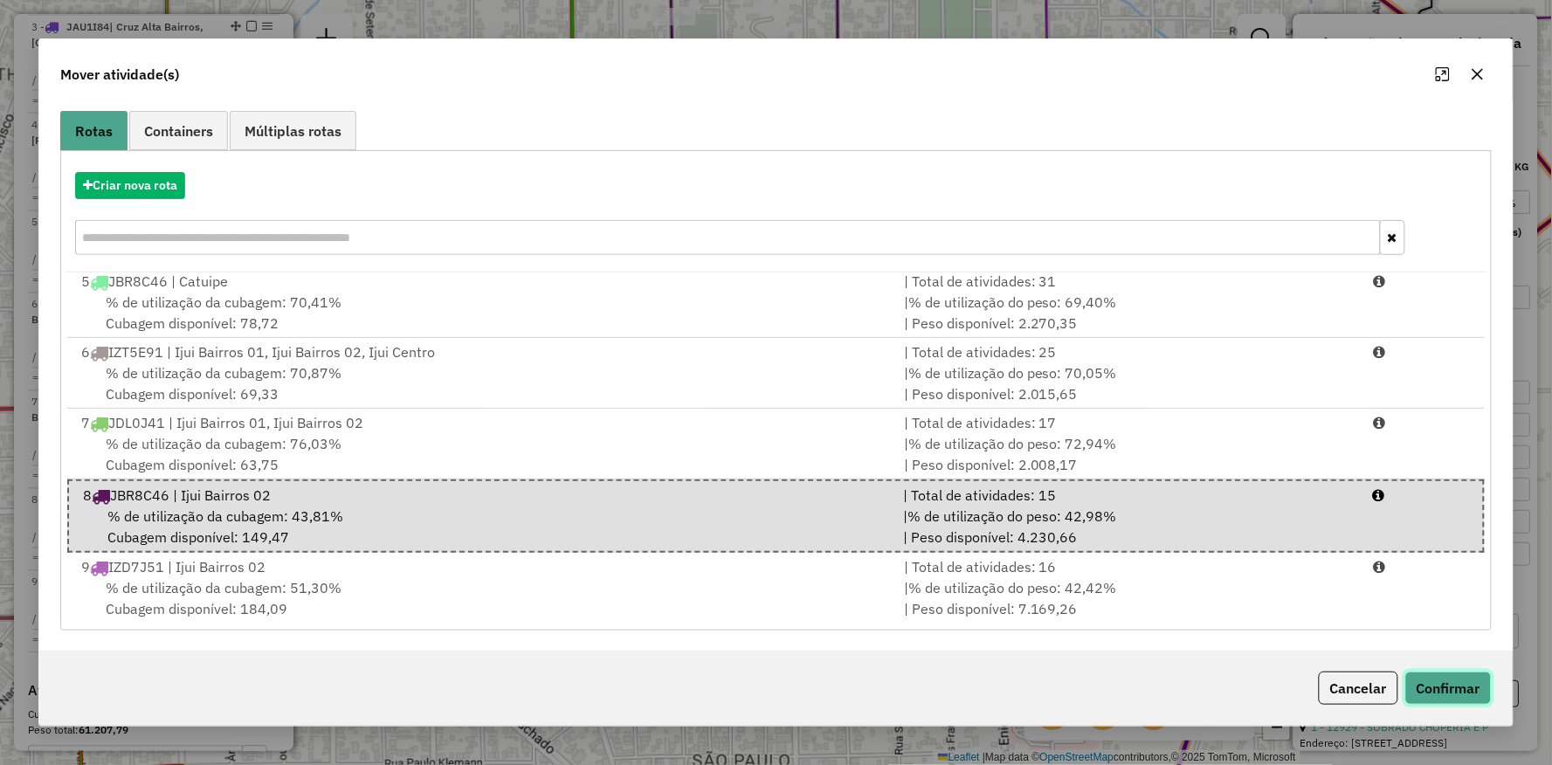
click at [1438, 691] on button "Confirmar" at bounding box center [1449, 688] width 86 height 33
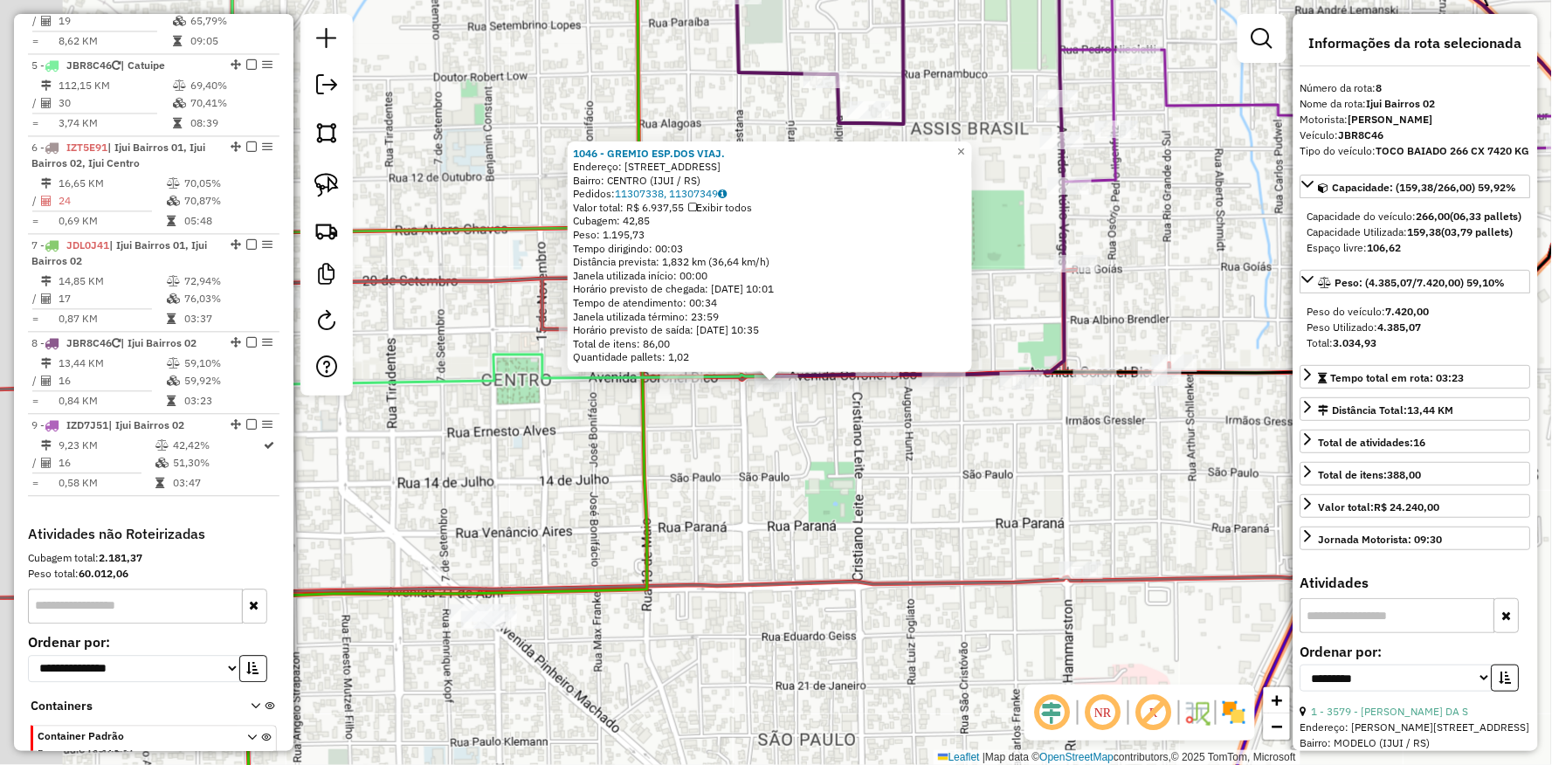
scroll to position [1083, 0]
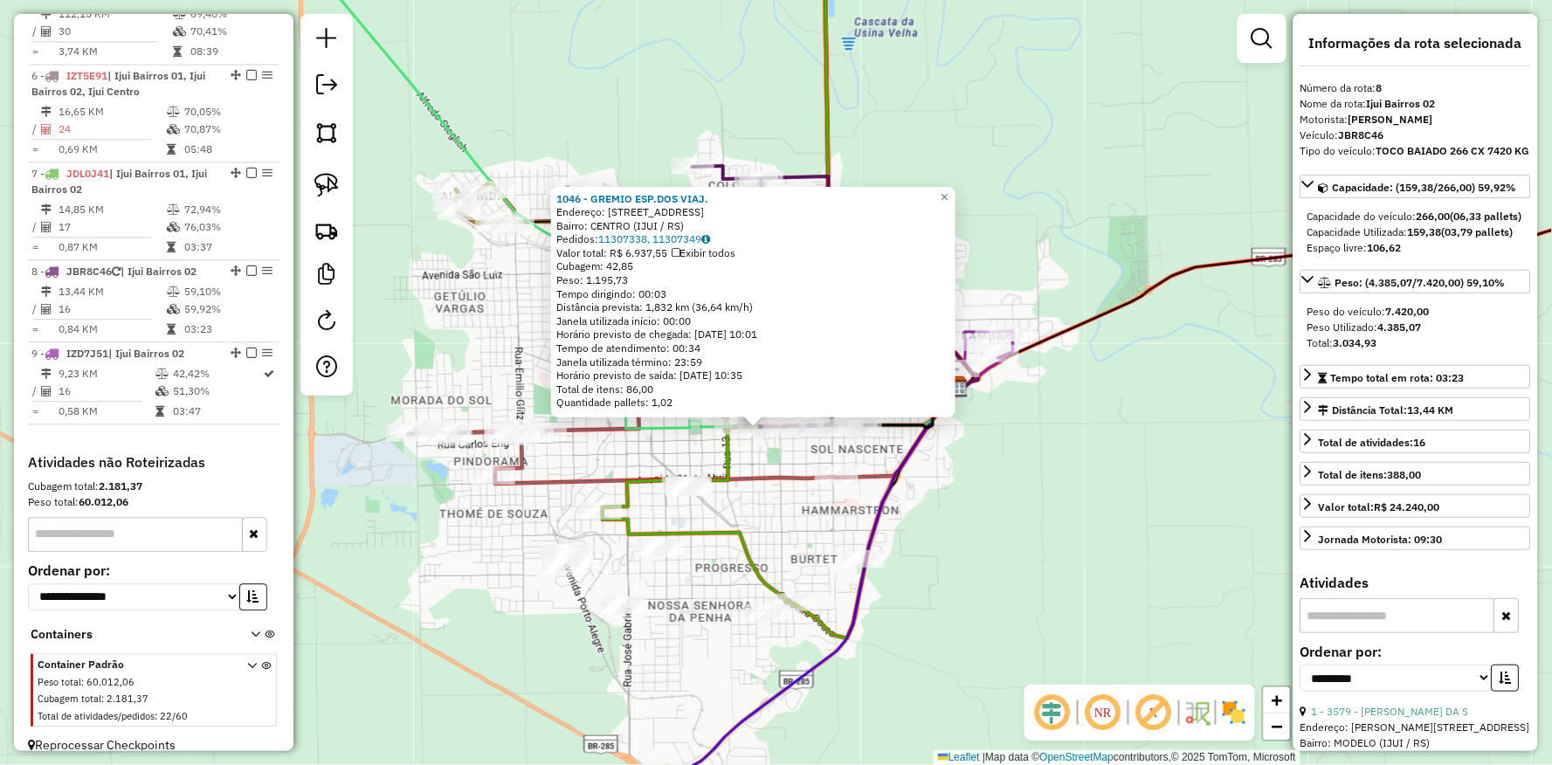
click at [775, 578] on div "1046 - GREMIO ESP.DOS VIAJ. Endereço: Av CORONEL DICO 250 Bairro: CENTRO (IJUI …" at bounding box center [776, 382] width 1552 height 765
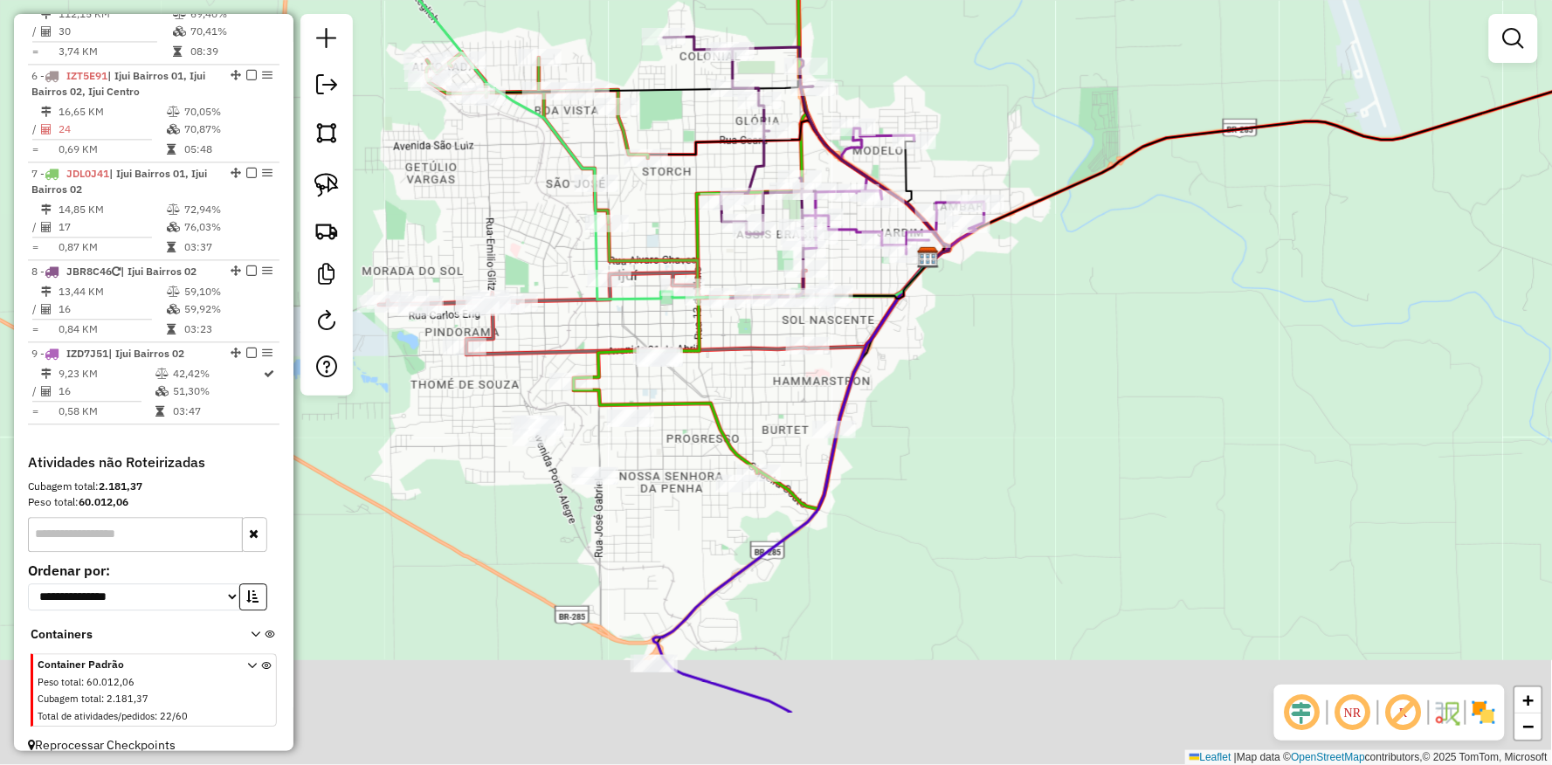
drag, startPoint x: 793, startPoint y: 572, endPoint x: 753, endPoint y: 419, distance: 158.1
click at [753, 419] on div "Janela de atendimento Grade de atendimento Capacidade Transportadoras Veículos …" at bounding box center [776, 382] width 1552 height 765
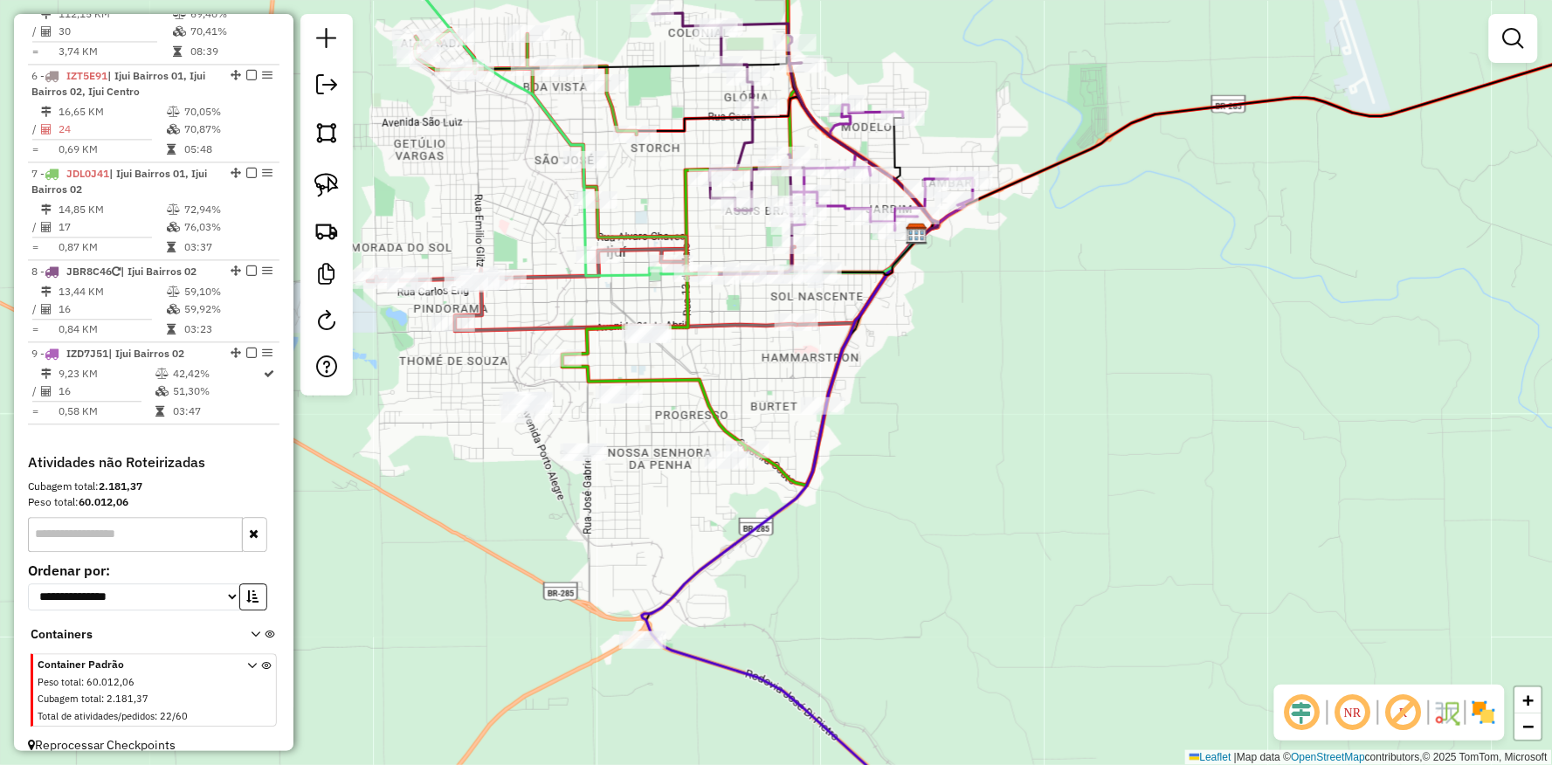
drag, startPoint x: 605, startPoint y: 580, endPoint x: 634, endPoint y: 503, distance: 82.1
click at [636, 503] on div "Janela de atendimento Grade de atendimento Capacidade Transportadoras Veículos …" at bounding box center [776, 382] width 1552 height 765
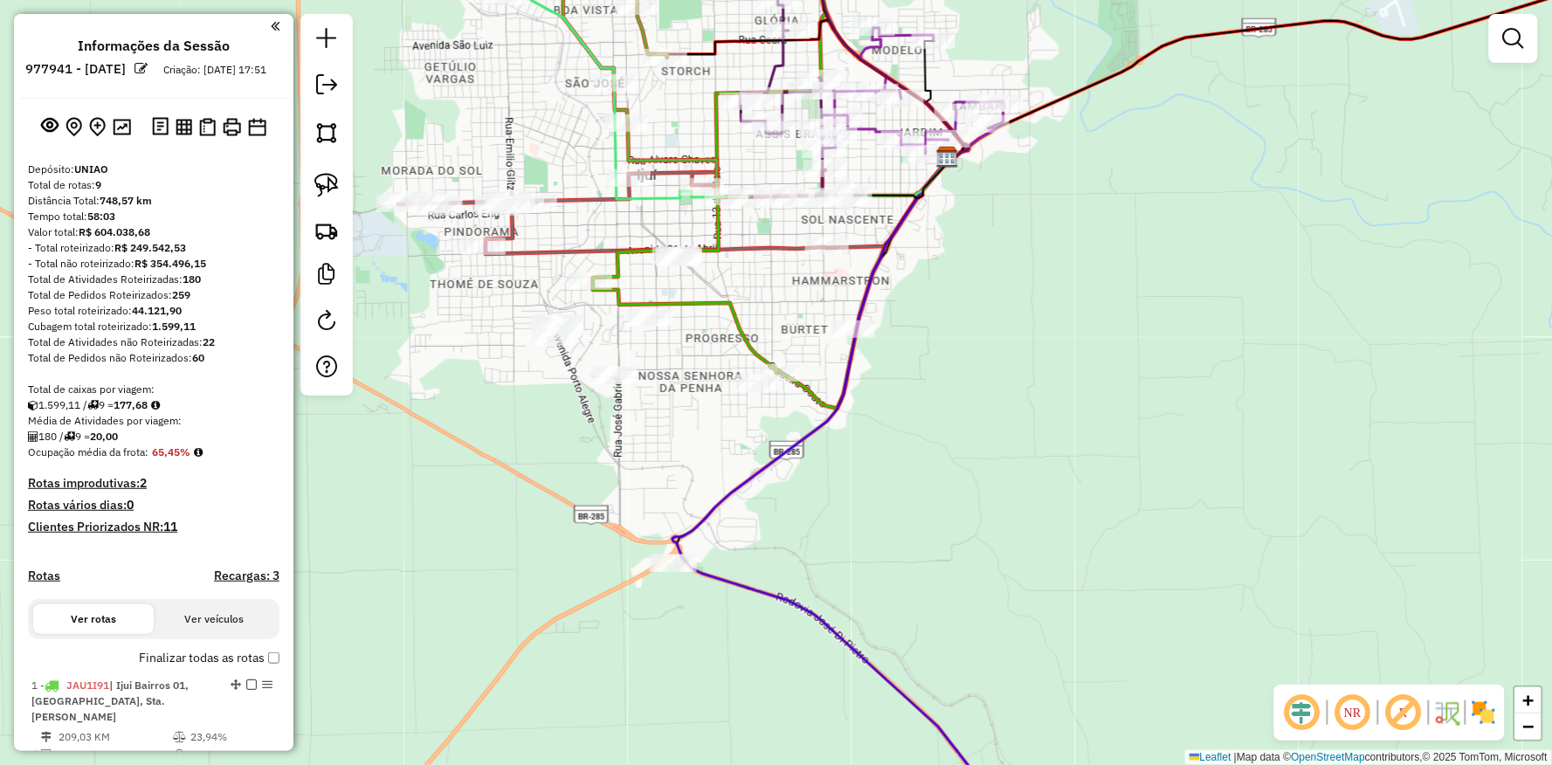
scroll to position [1083, 0]
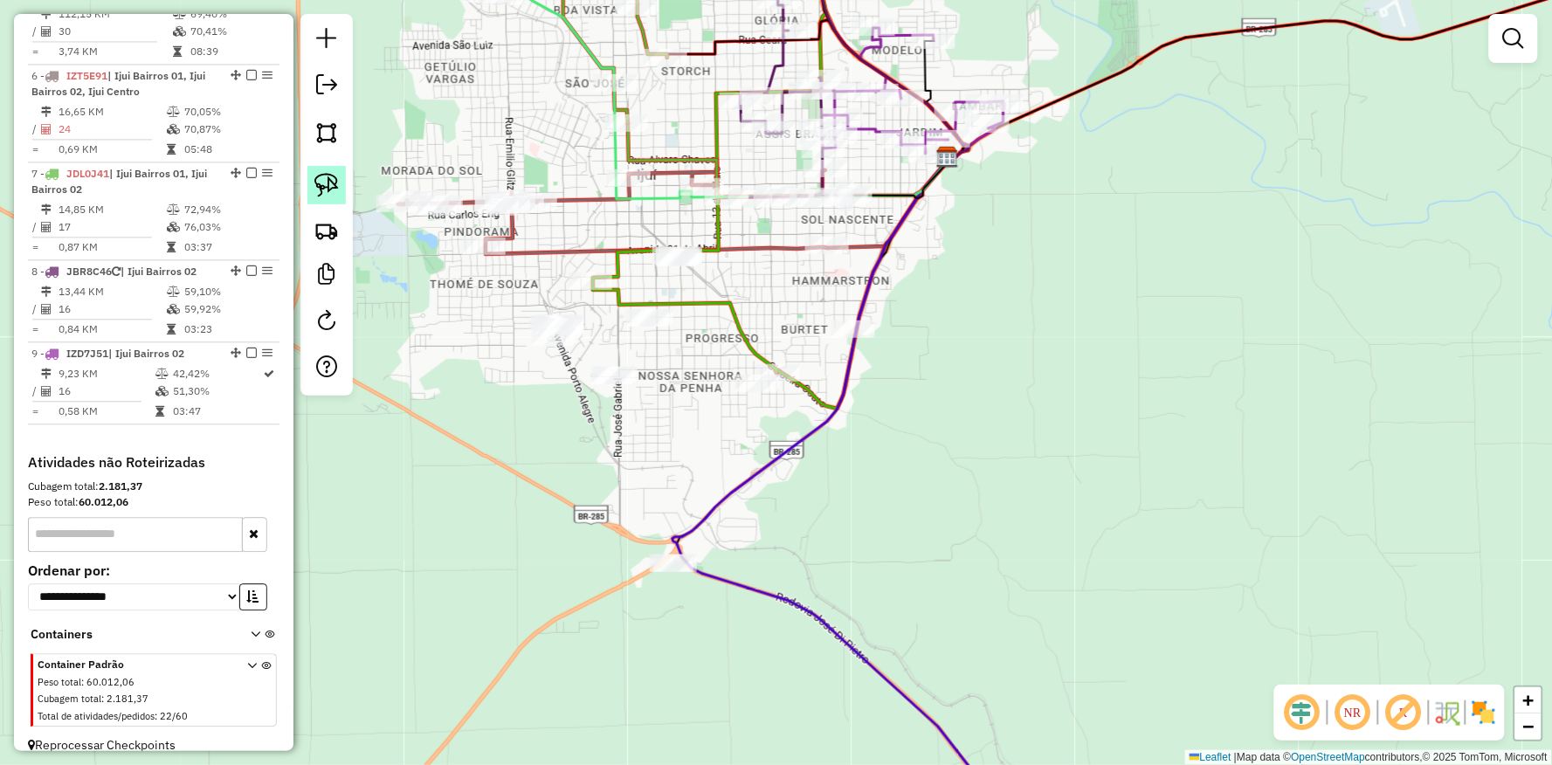
click at [334, 184] on img at bounding box center [326, 185] width 24 height 24
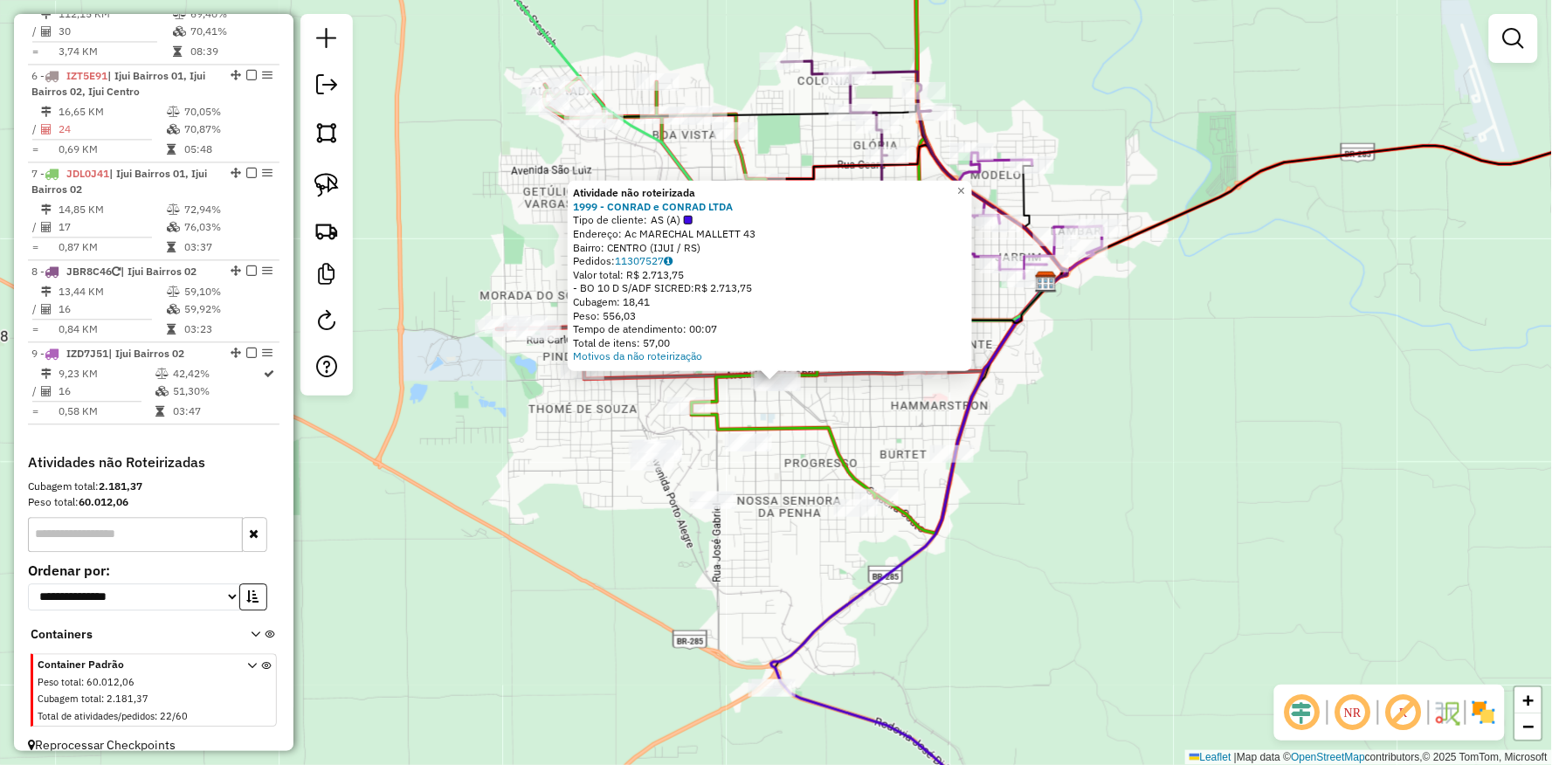
click at [549, 542] on div "Atividade não roteirizada 1999 - [PERSON_NAME] e CONRAD LTDA Tipo de cliente: A…" at bounding box center [776, 382] width 1552 height 765
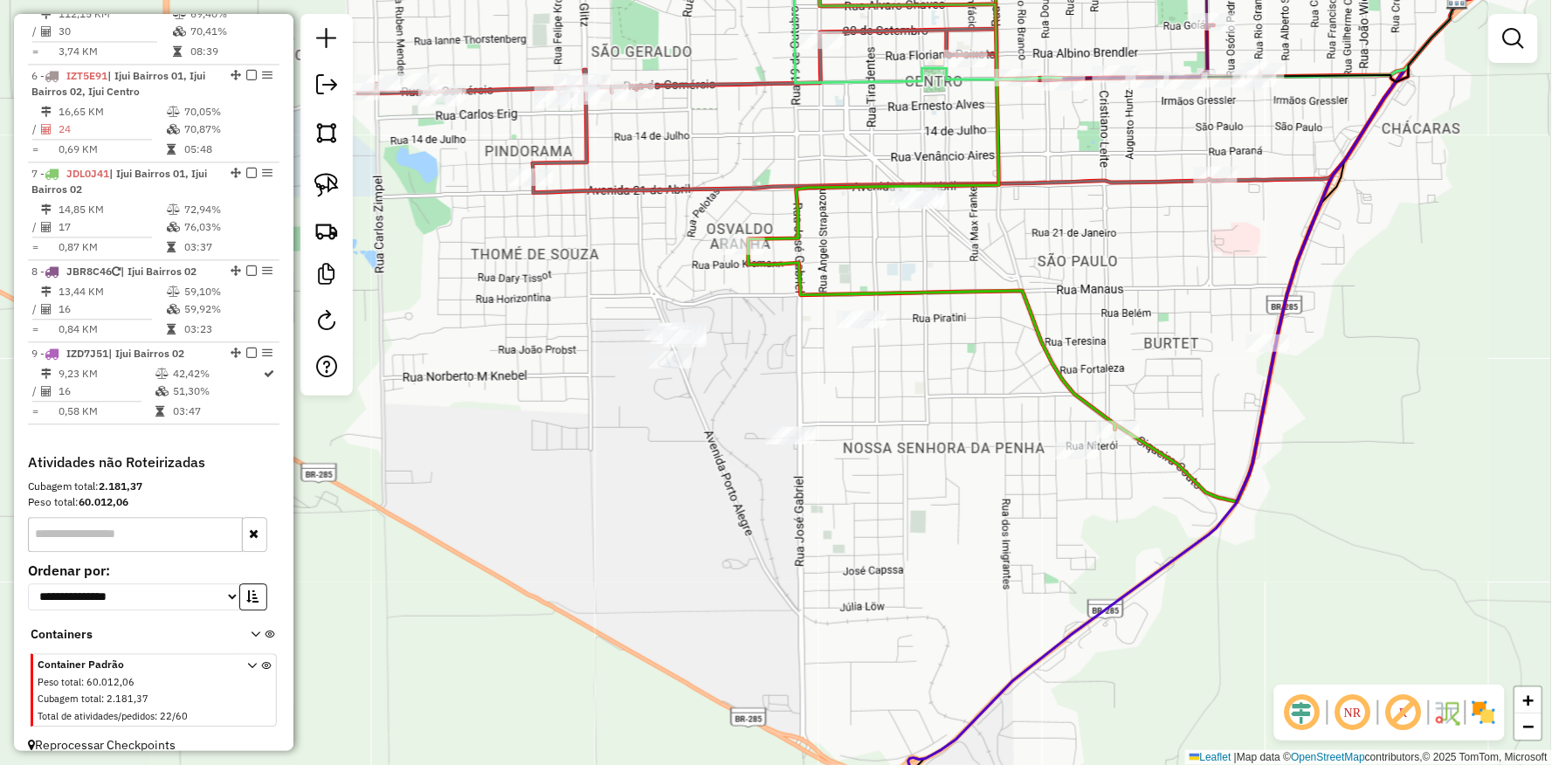
drag, startPoint x: 635, startPoint y: 565, endPoint x: 508, endPoint y: 467, distance: 160.1
click at [517, 465] on div "Janela de atendimento Grade de atendimento Capacidade Transportadoras Veículos …" at bounding box center [776, 382] width 1552 height 765
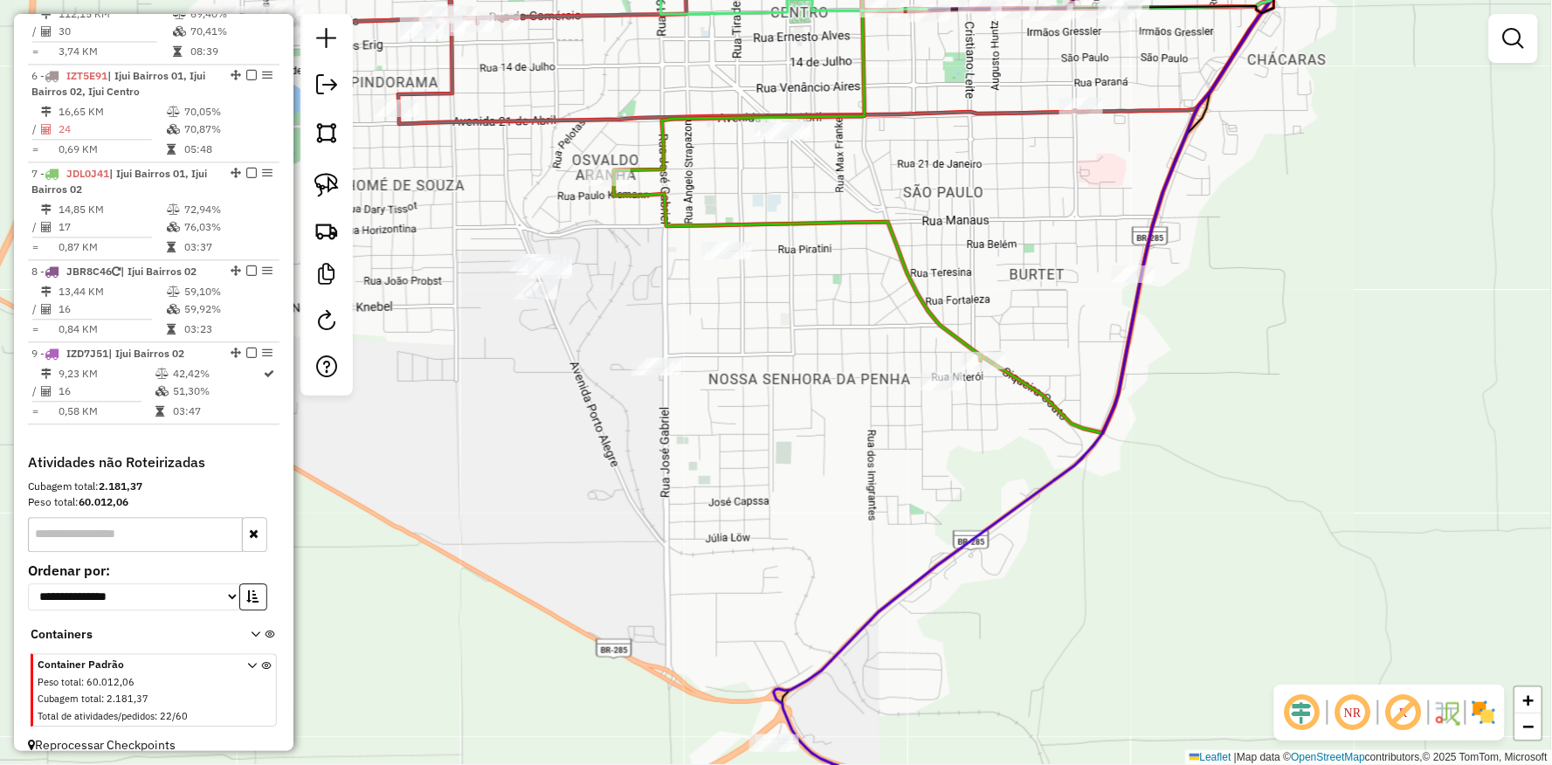
drag, startPoint x: 504, startPoint y: 457, endPoint x: 469, endPoint y: 537, distance: 87.6
click at [469, 537] on div "Janela de atendimento Grade de atendimento Capacidade Transportadoras Veículos …" at bounding box center [776, 382] width 1552 height 765
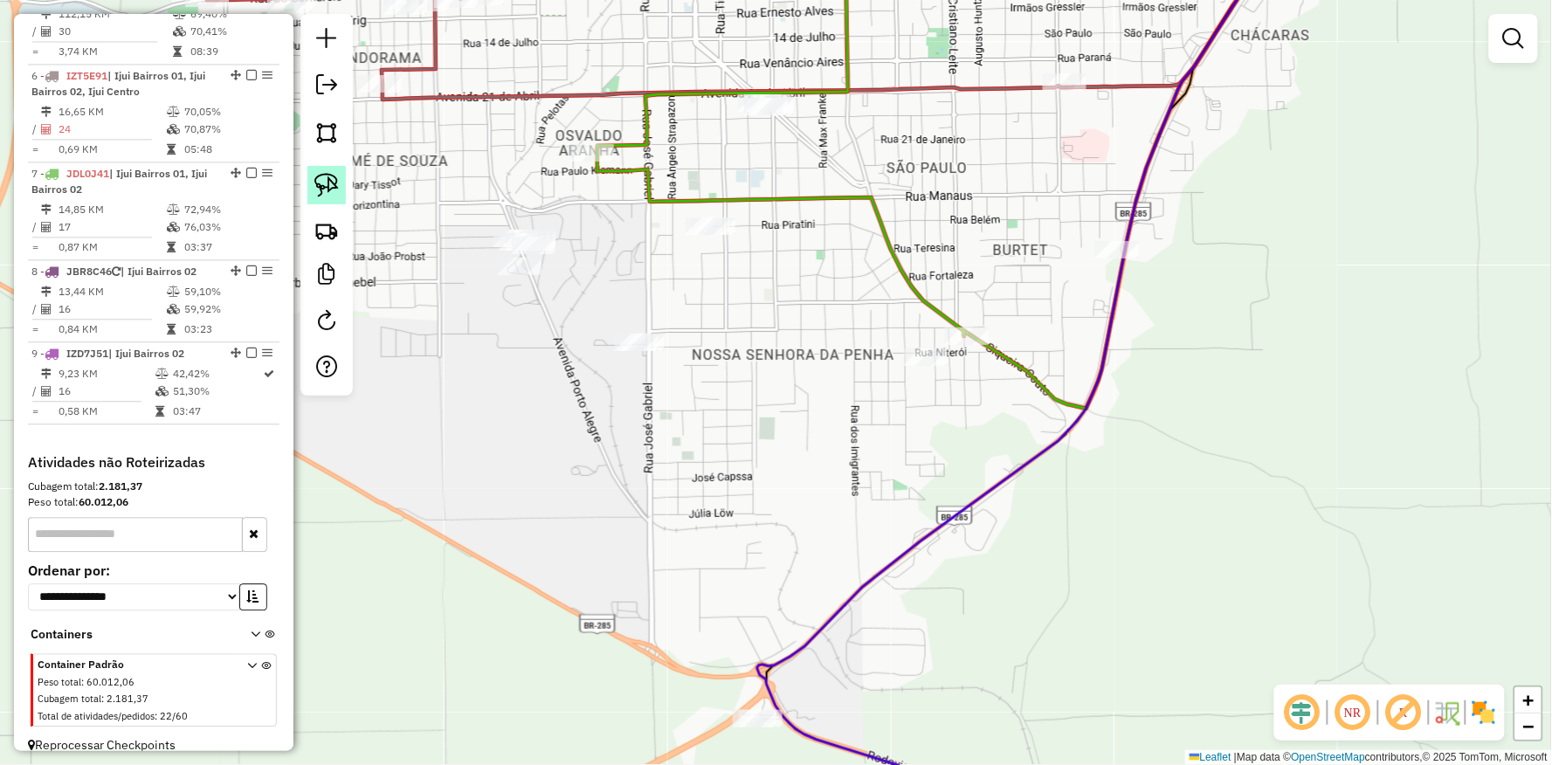
click at [326, 188] on img at bounding box center [326, 185] width 24 height 24
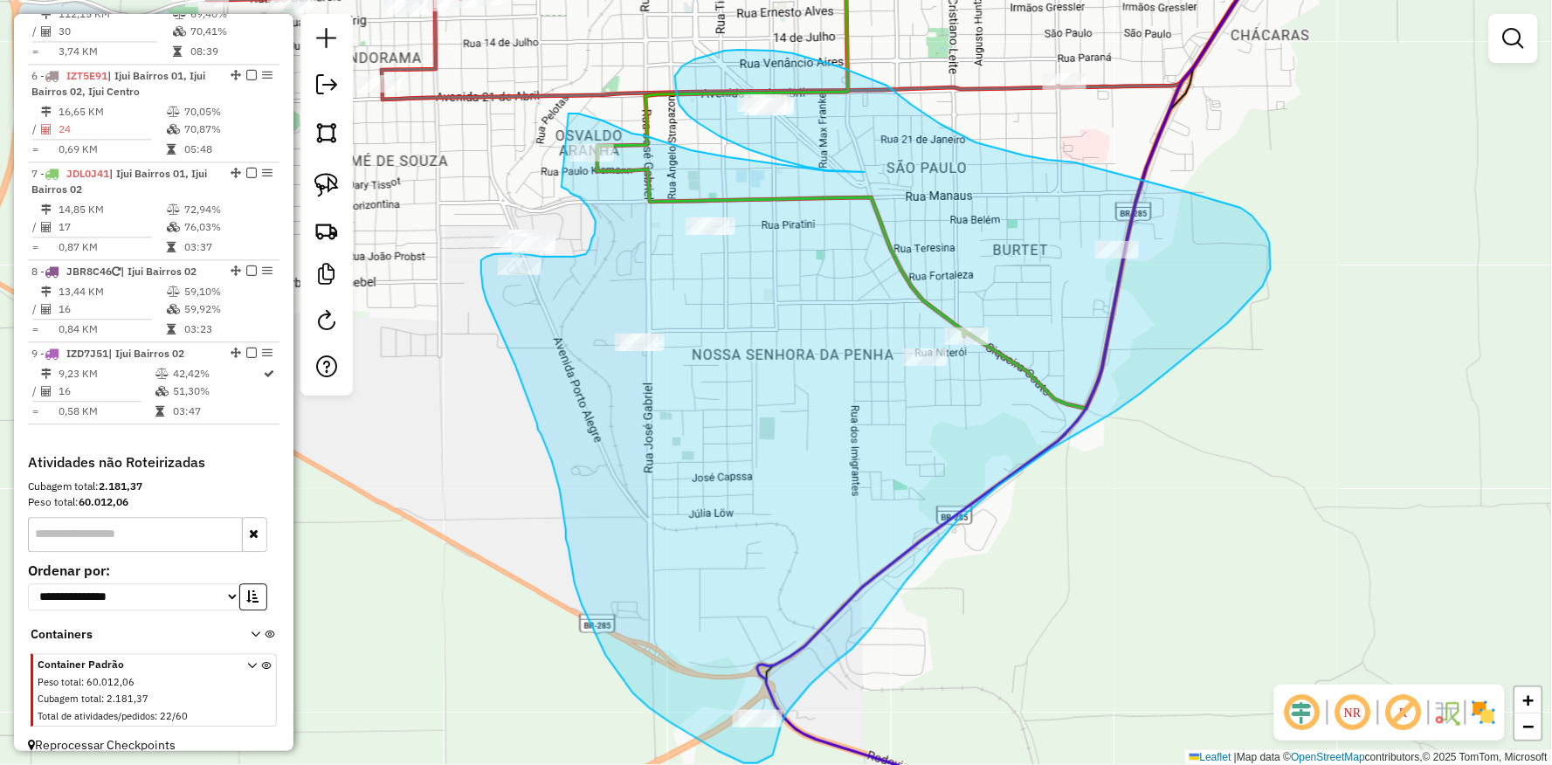
drag, startPoint x: 570, startPoint y: 114, endPoint x: 561, endPoint y: 187, distance: 74.0
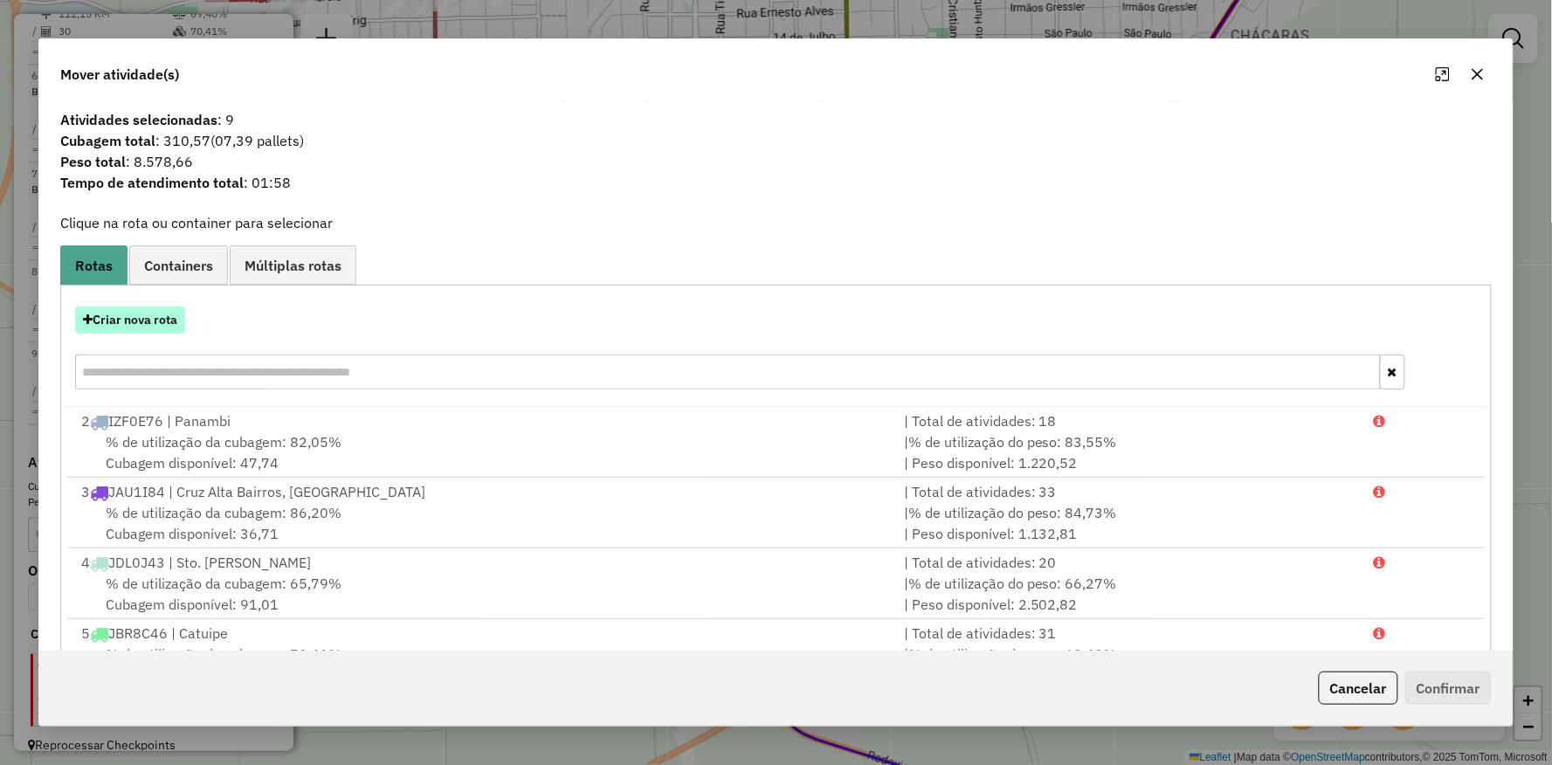
click at [157, 320] on button "Criar nova rota" at bounding box center [130, 320] width 110 height 27
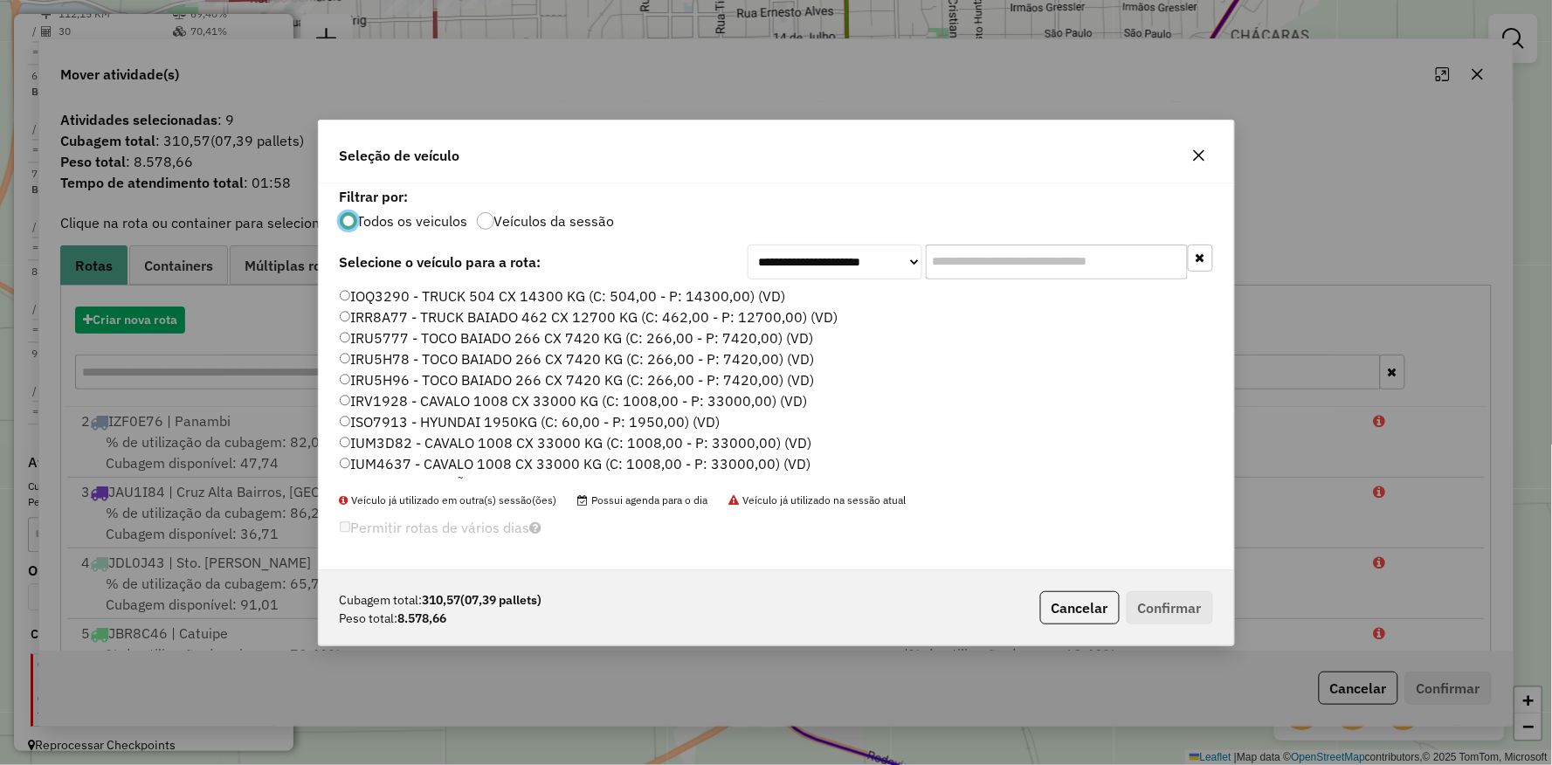
scroll to position [10, 4]
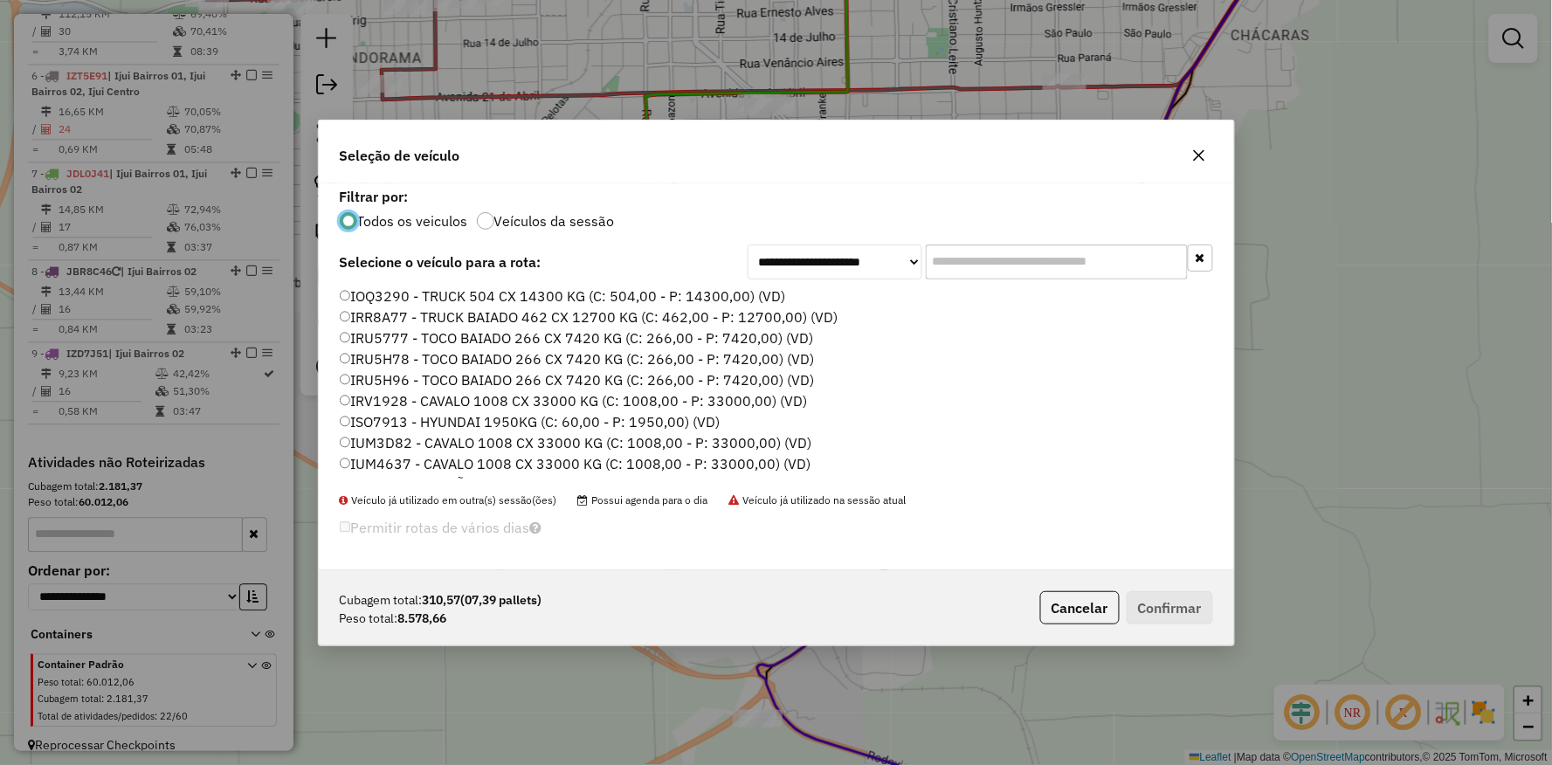
click at [367, 335] on label "IRU5777 - TOCO BAIADO 266 CX 7420 KG (C: 266,00 - P: 7420,00) (VD)" at bounding box center [577, 338] width 474 height 21
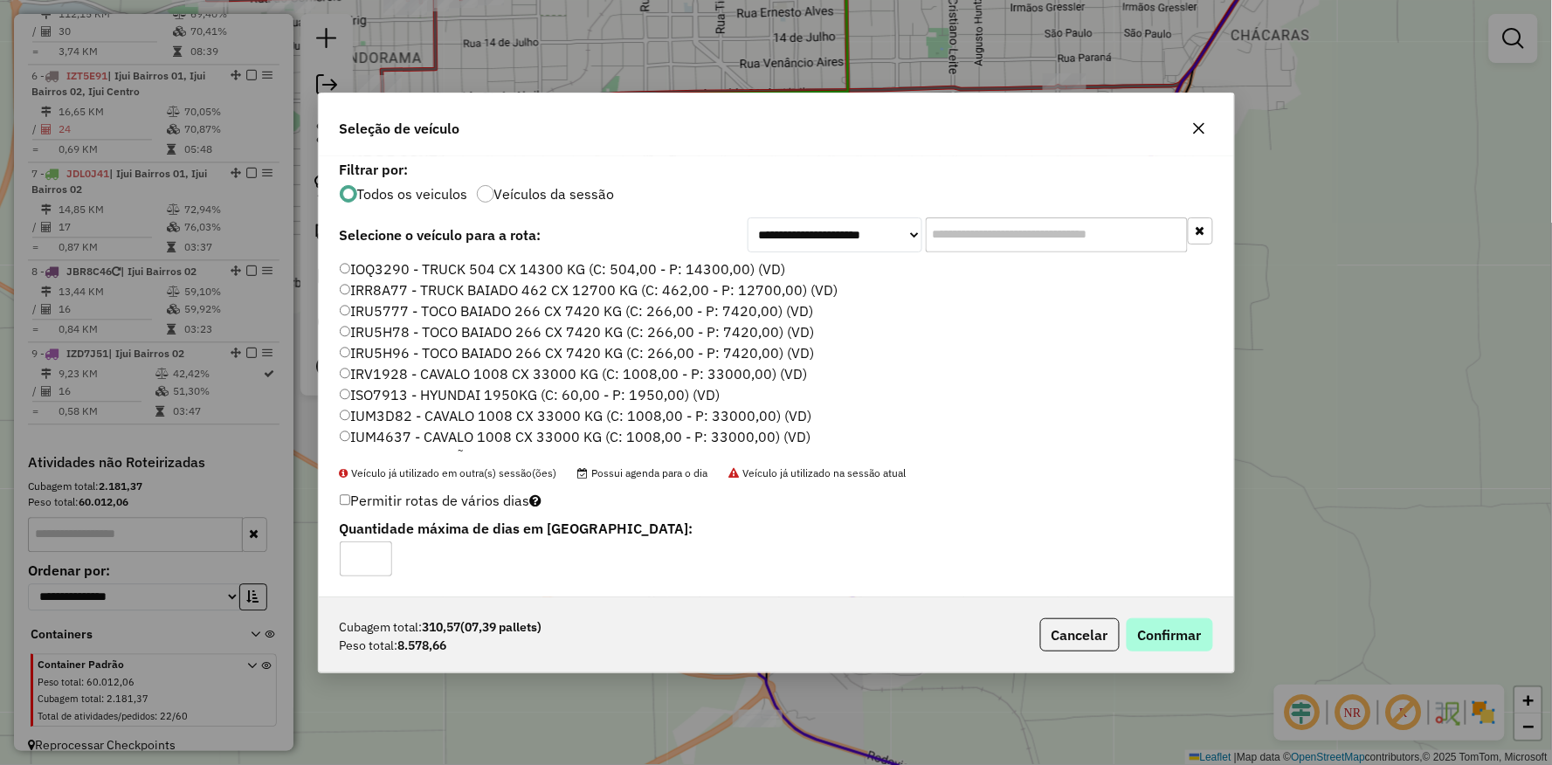
drag, startPoint x: 1116, startPoint y: 627, endPoint x: 1168, endPoint y: 631, distance: 52.5
click at [1168, 631] on p-footer "Cubagem total: 310,57 (07,39 pallets) Peso total: 8.578,66 Cancelar Confirmar" at bounding box center [1123, 634] width 180 height 33
click at [1168, 631] on button "Confirmar" at bounding box center [1170, 634] width 86 height 33
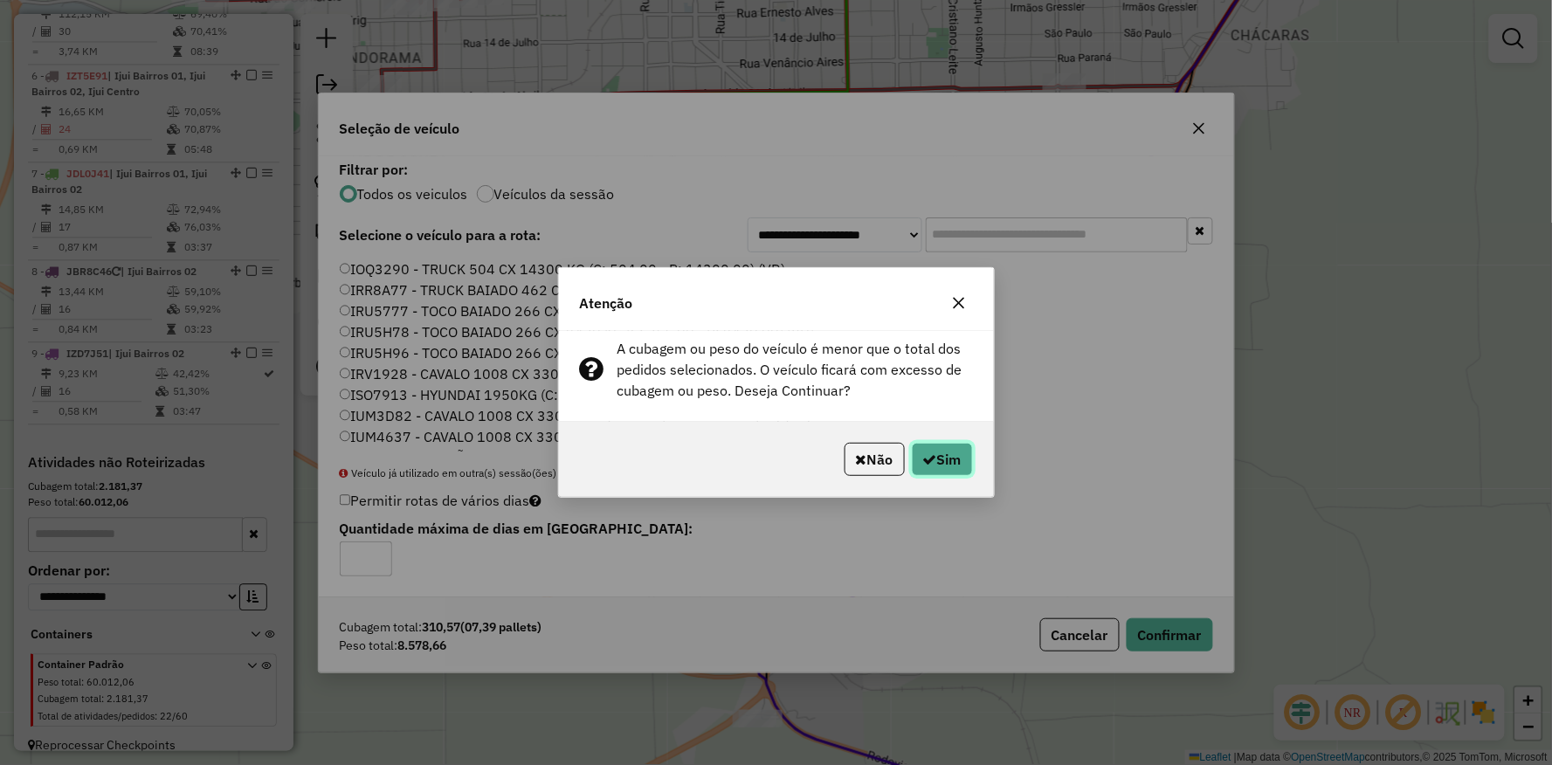
click at [924, 449] on button "Sim" at bounding box center [942, 459] width 61 height 33
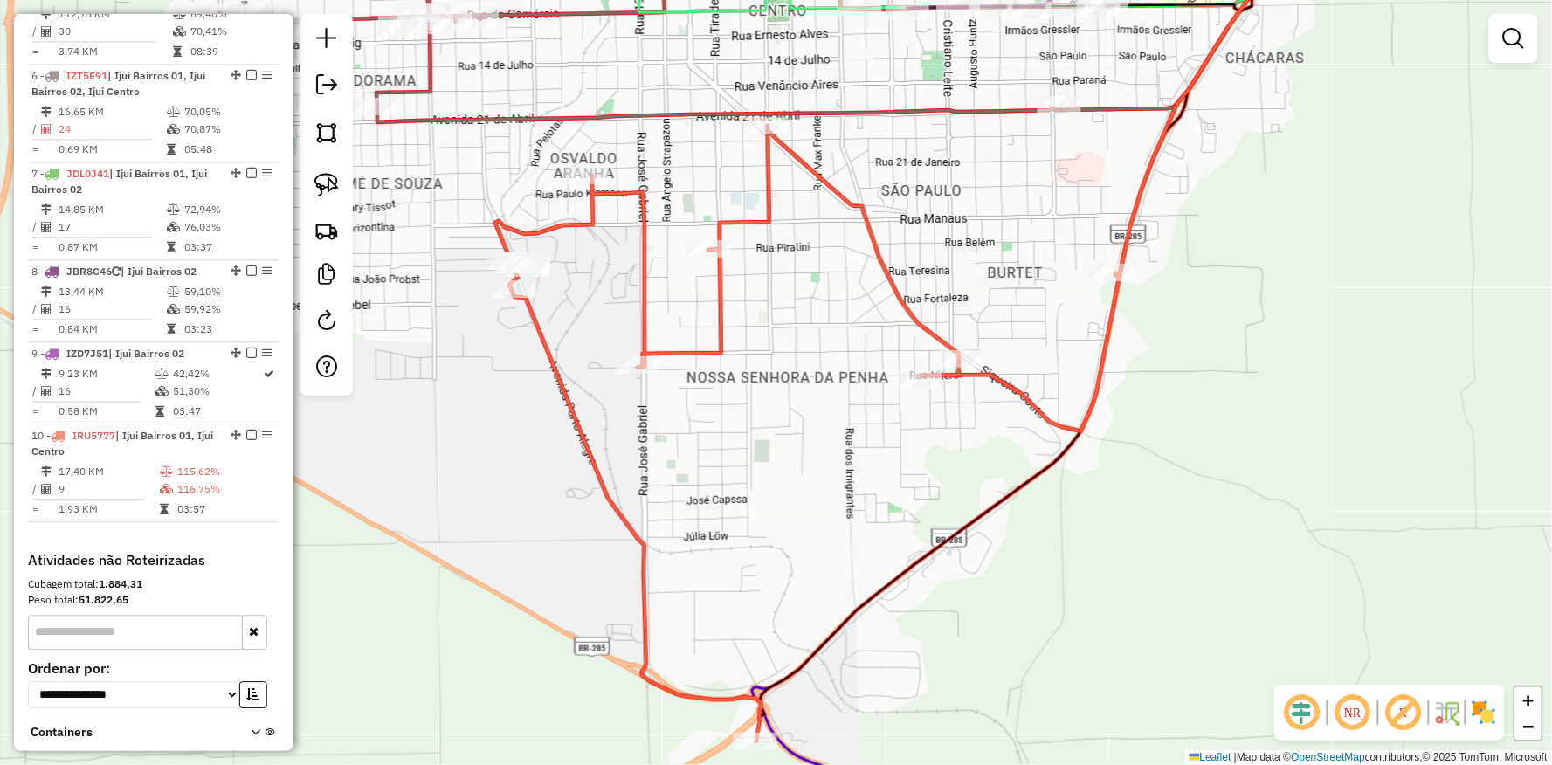
drag, startPoint x: 722, startPoint y: 350, endPoint x: 696, endPoint y: 570, distance: 221.6
click at [697, 573] on icon at bounding box center [807, 434] width 625 height 616
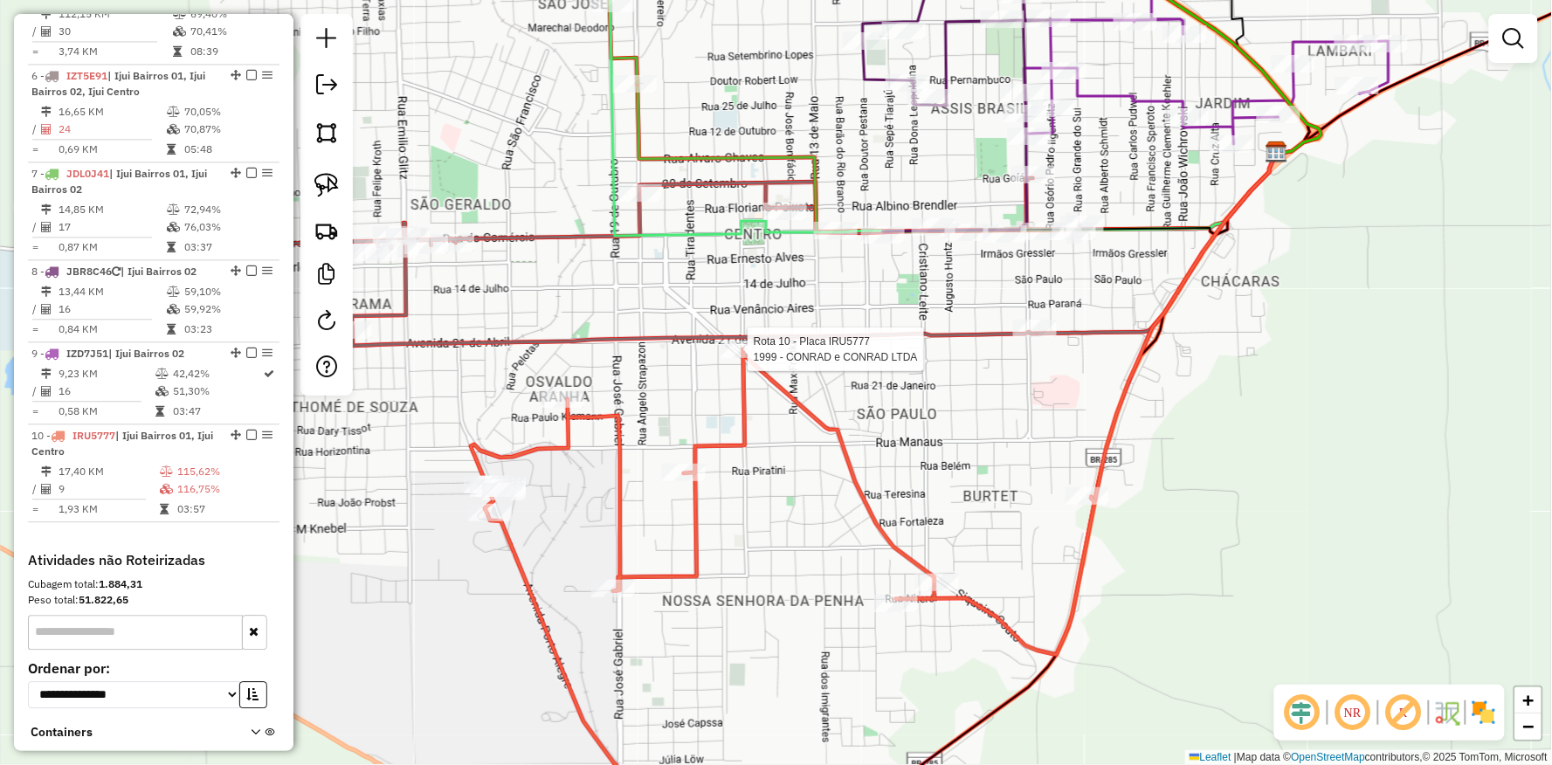
select select "**********"
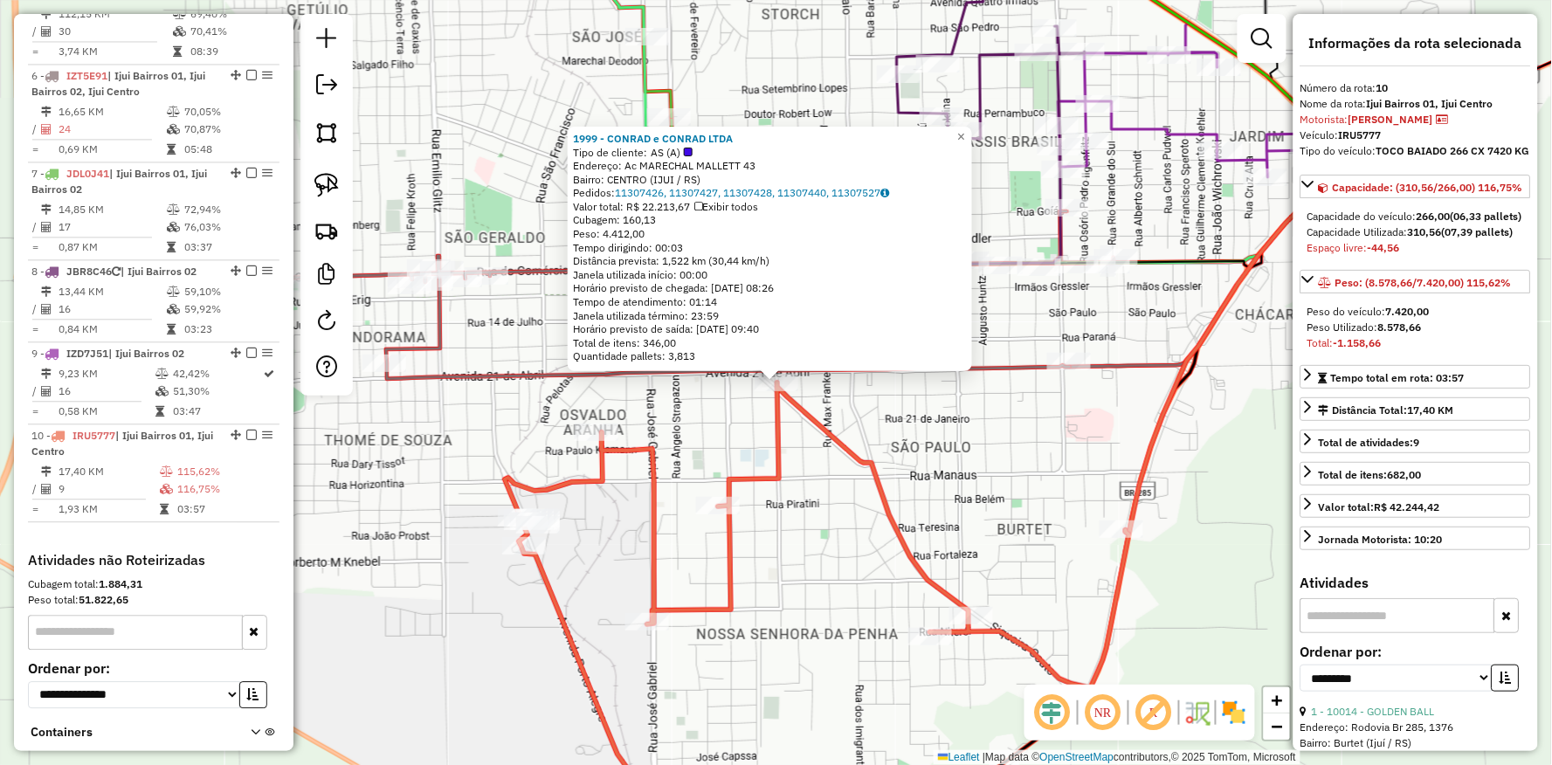
scroll to position [1180, 0]
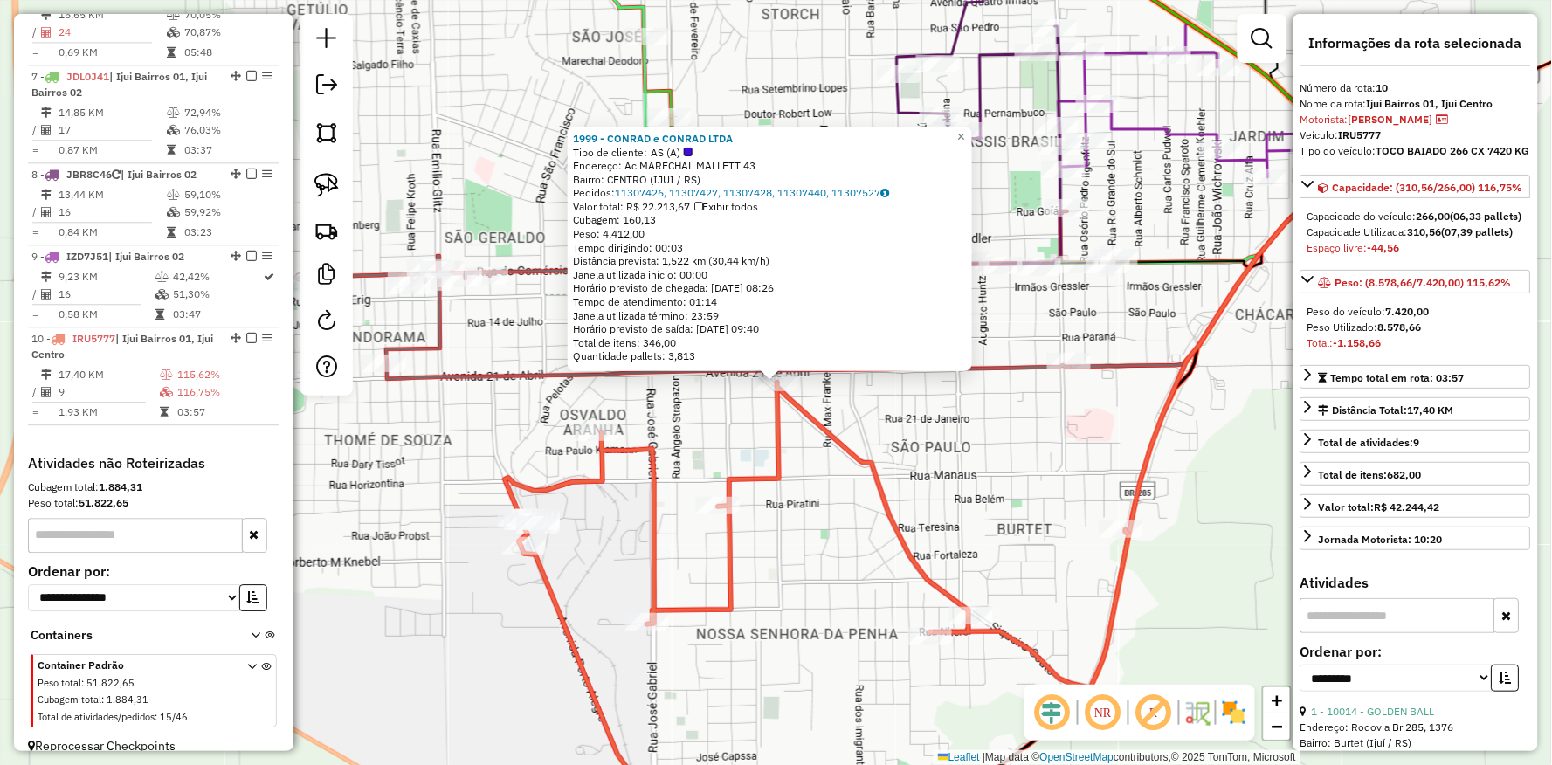
click at [945, 398] on div "1999 - [PERSON_NAME] e CONRAD LTDA Tipo de cliente: AS (A) Endereço: Ac MARECHA…" at bounding box center [776, 382] width 1552 height 765
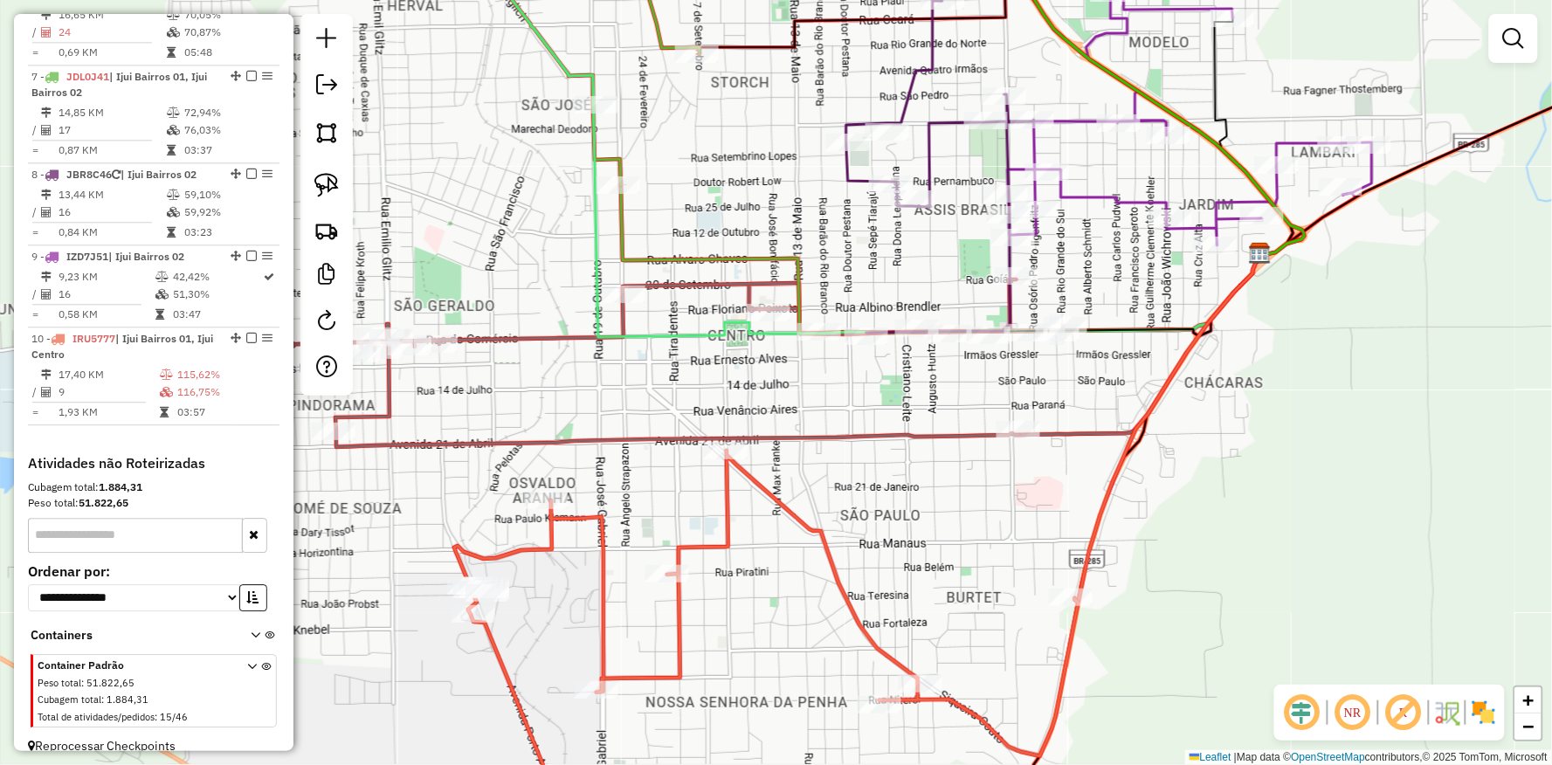
drag, startPoint x: 956, startPoint y: 393, endPoint x: 884, endPoint y: 457, distance: 95.9
click at [884, 475] on div "Janela de atendimento Grade de atendimento Capacidade Transportadoras Veículos …" at bounding box center [776, 382] width 1552 height 765
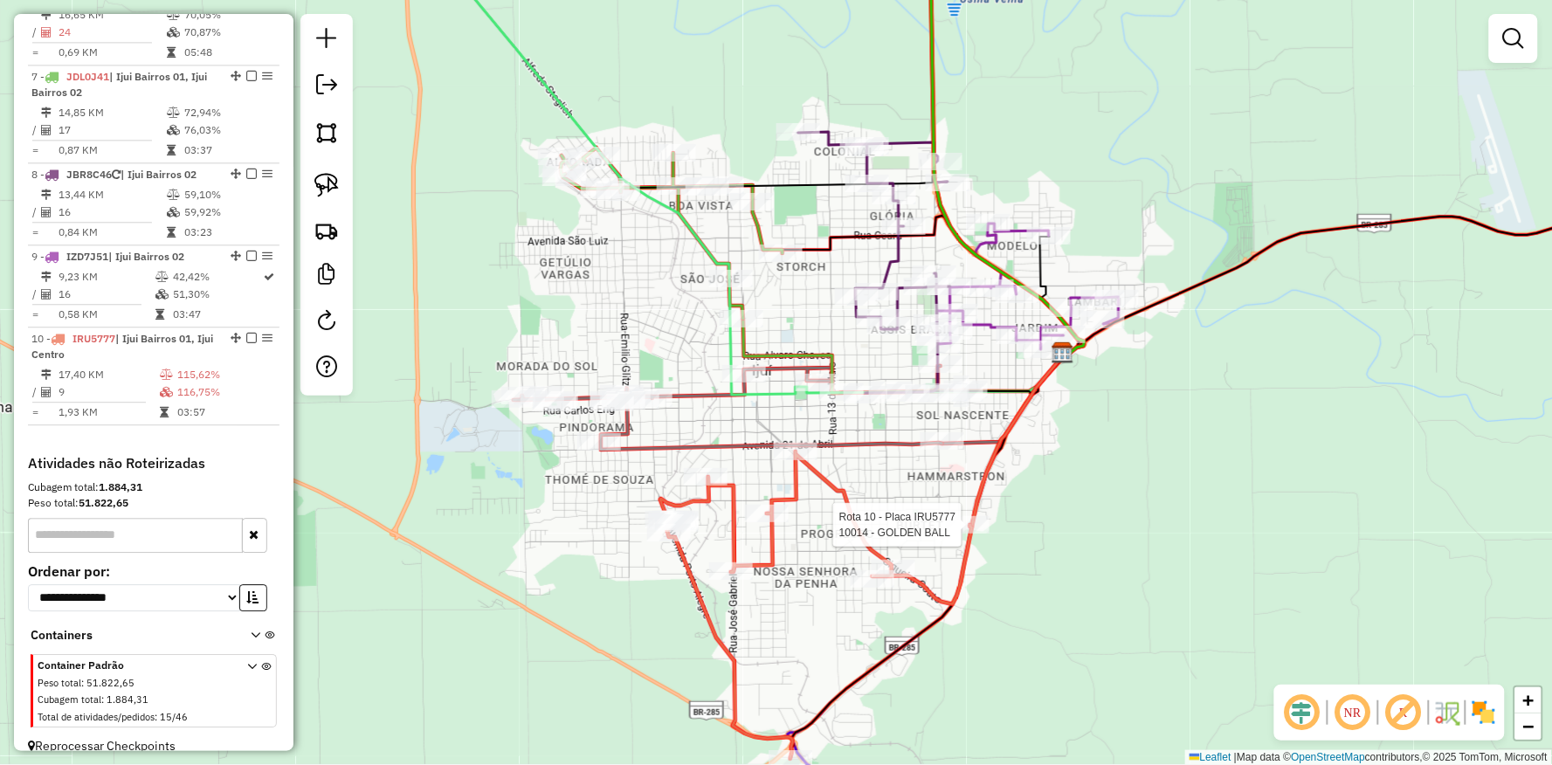
select select "**********"
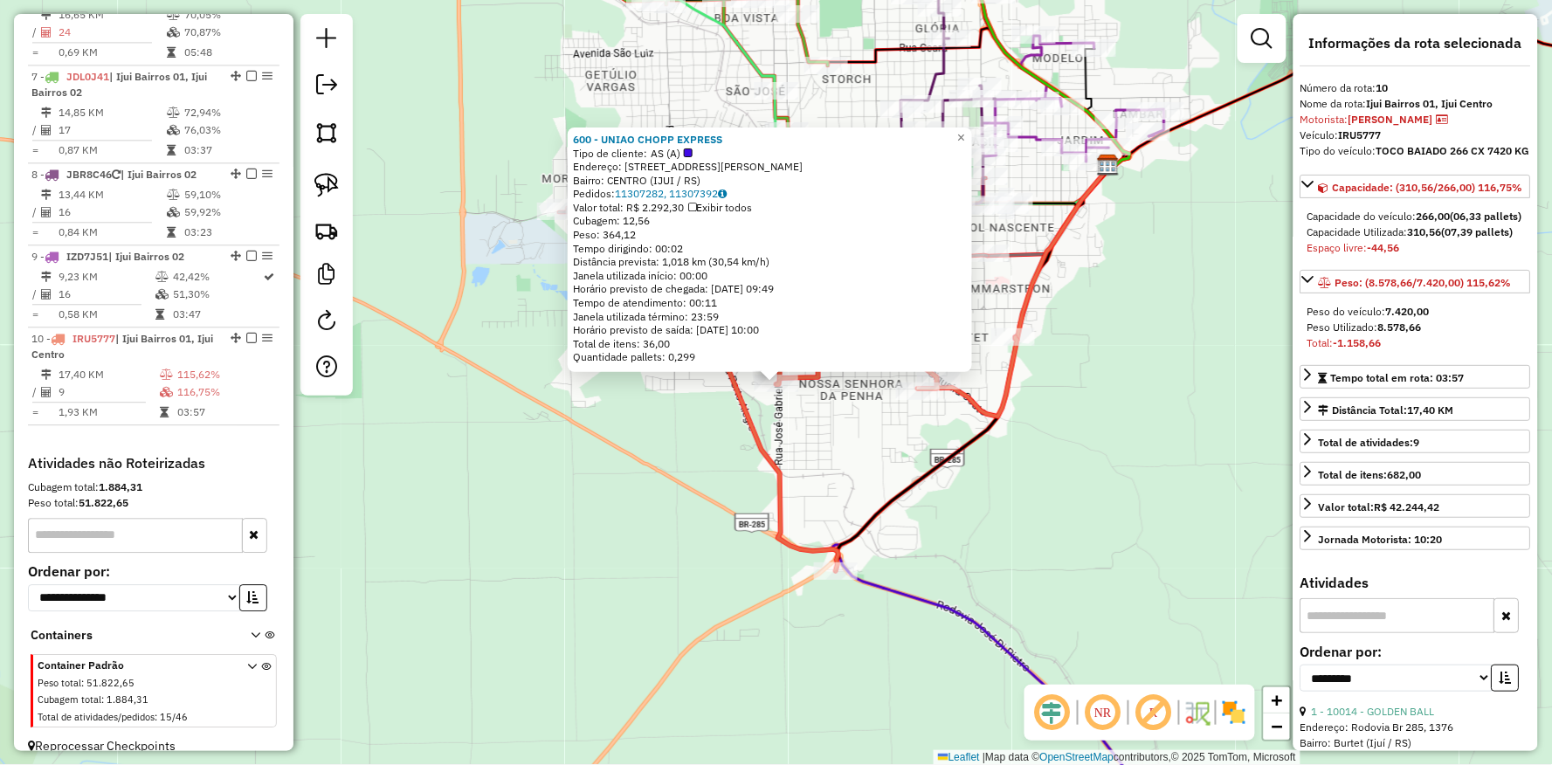
click at [699, 420] on div "600 - UNIAO CHOPP EXPRESS Tipo de cliente: AS (A) Endereço: [STREET_ADDRESS][PE…" at bounding box center [776, 382] width 1552 height 765
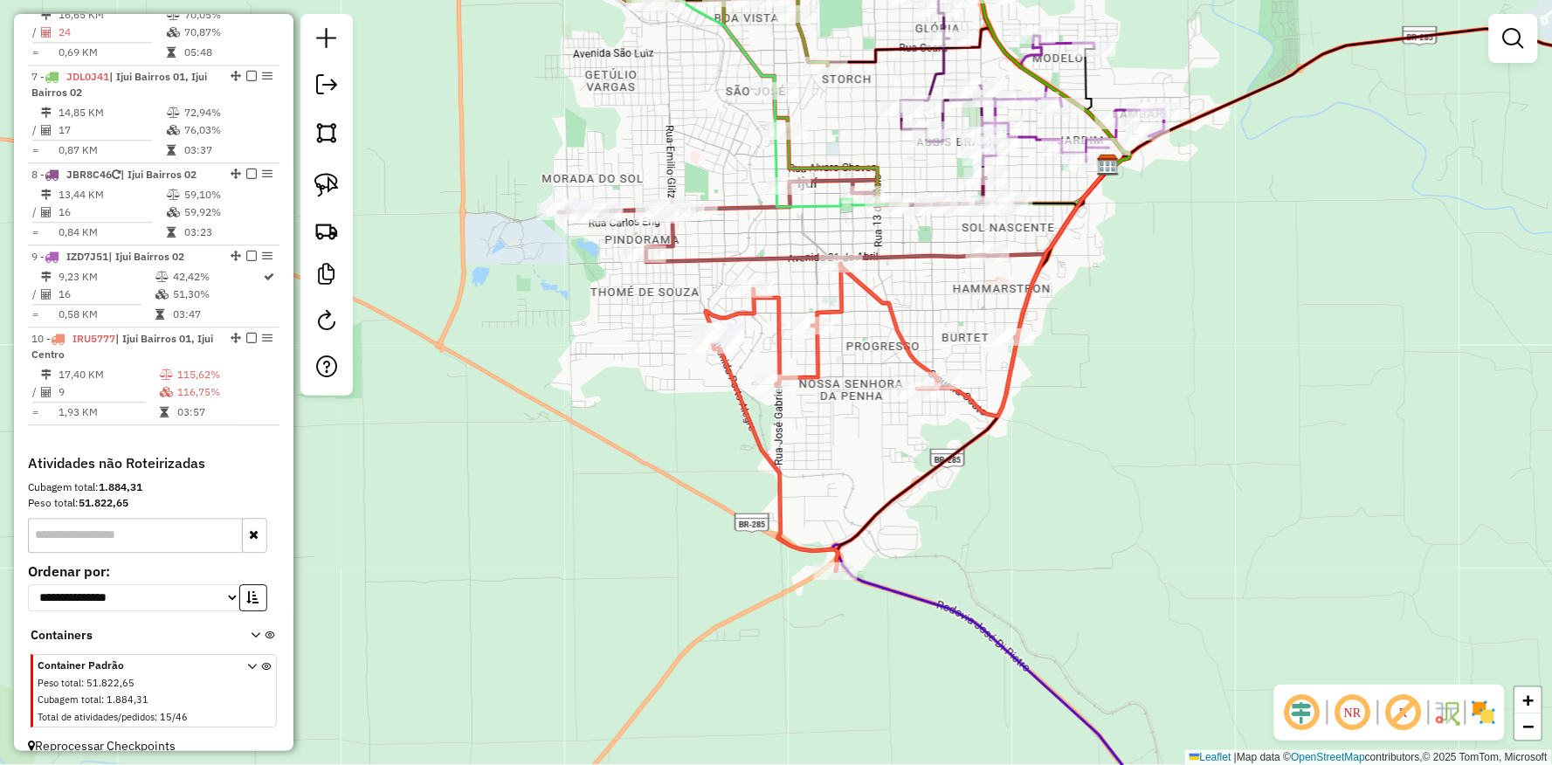
select select "**********"
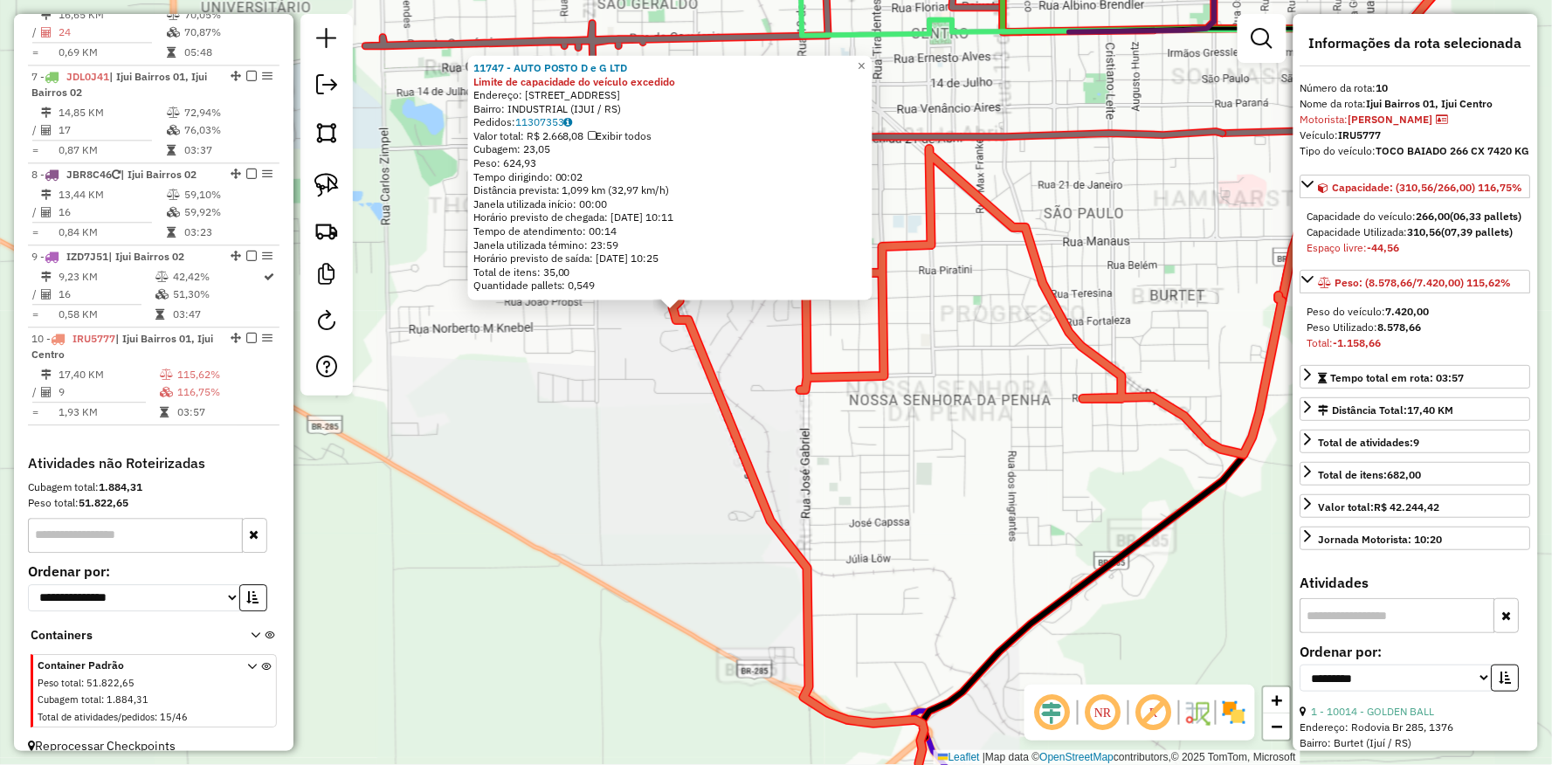
click at [879, 449] on div "11747 - AUTO POSTO D e G LTD Limite de capacidade do veículo excedido Endereço:…" at bounding box center [776, 382] width 1552 height 765
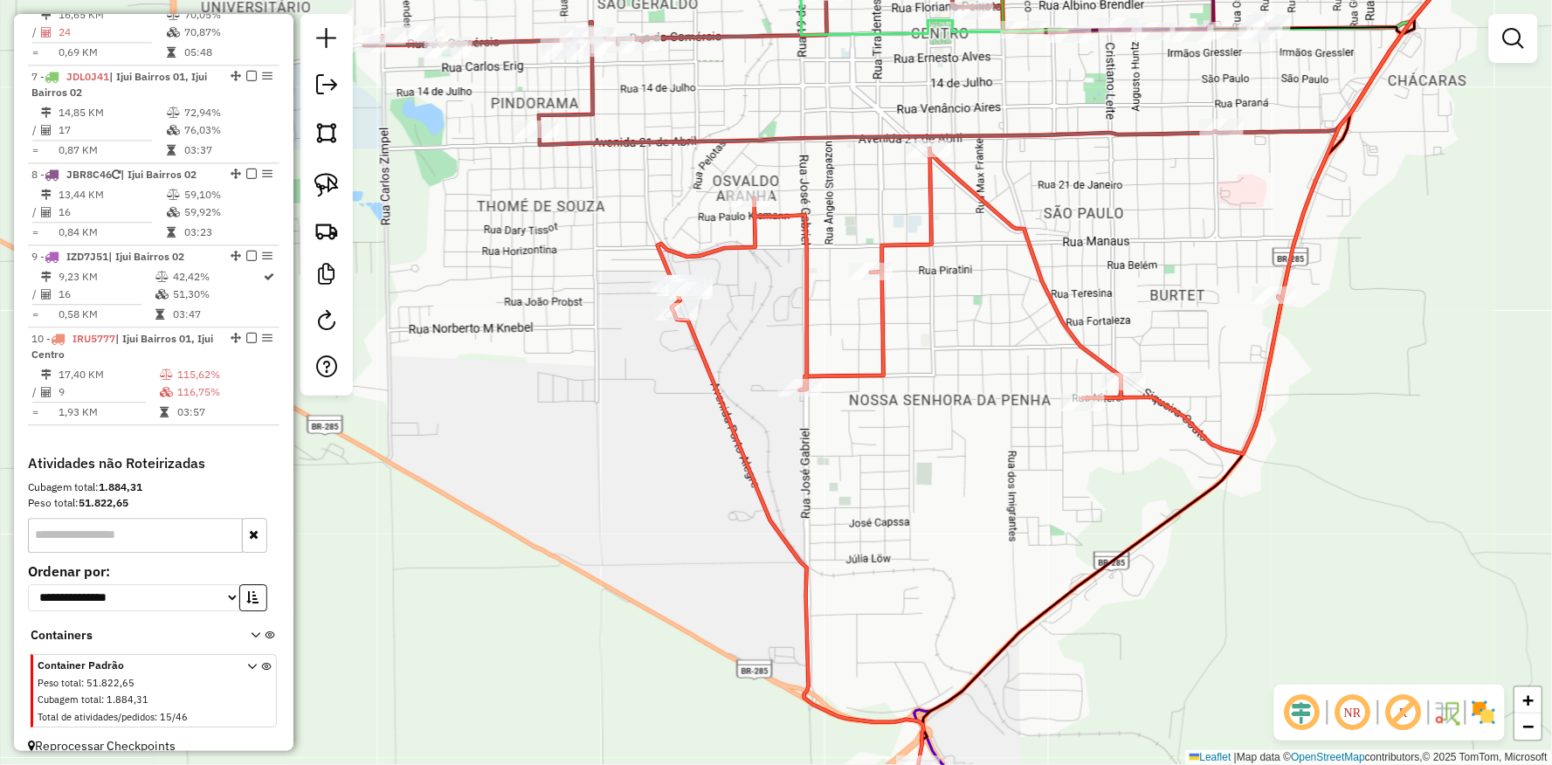
drag, startPoint x: 879, startPoint y: 449, endPoint x: 843, endPoint y: 538, distance: 96.0
click at [843, 542] on div "Janela de atendimento Grade de atendimento Capacidade Transportadoras Veículos …" at bounding box center [776, 382] width 1552 height 765
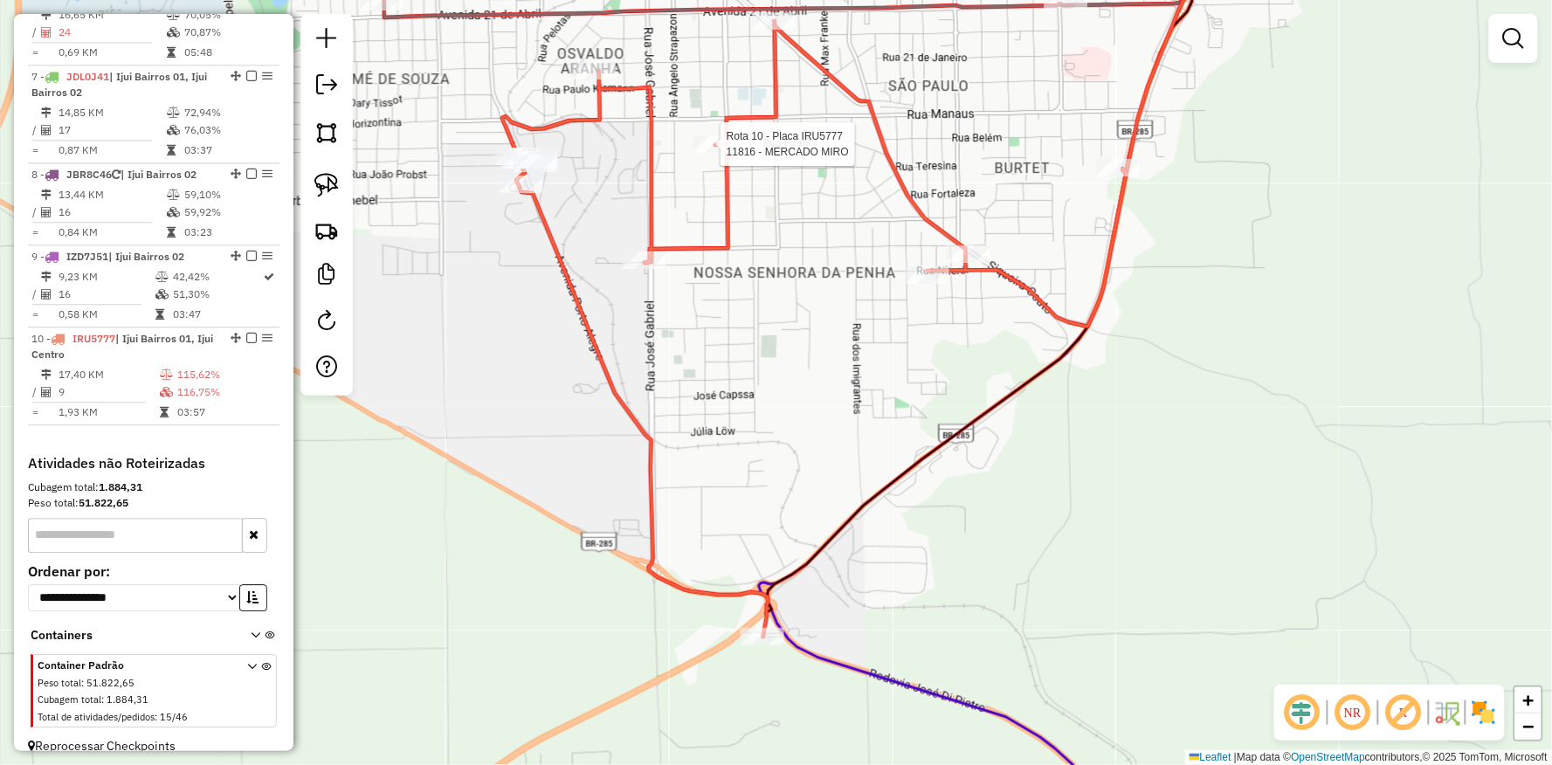
select select "**********"
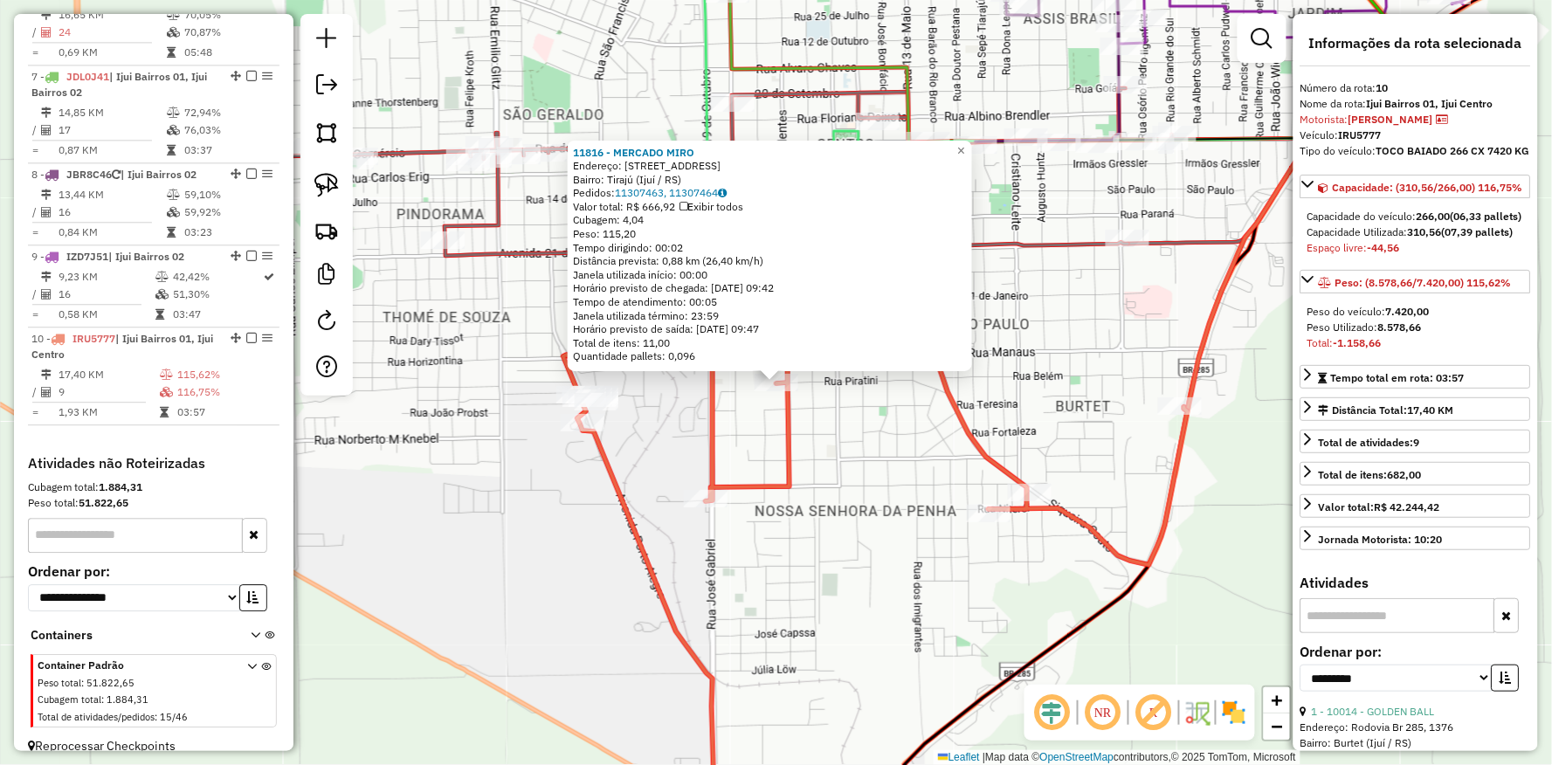
click at [867, 524] on div "11816 - MERCADO MIRO Endereço: [STREET_ADDRESS][PERSON_NAME] Pedidos: 11307463,…" at bounding box center [776, 382] width 1552 height 765
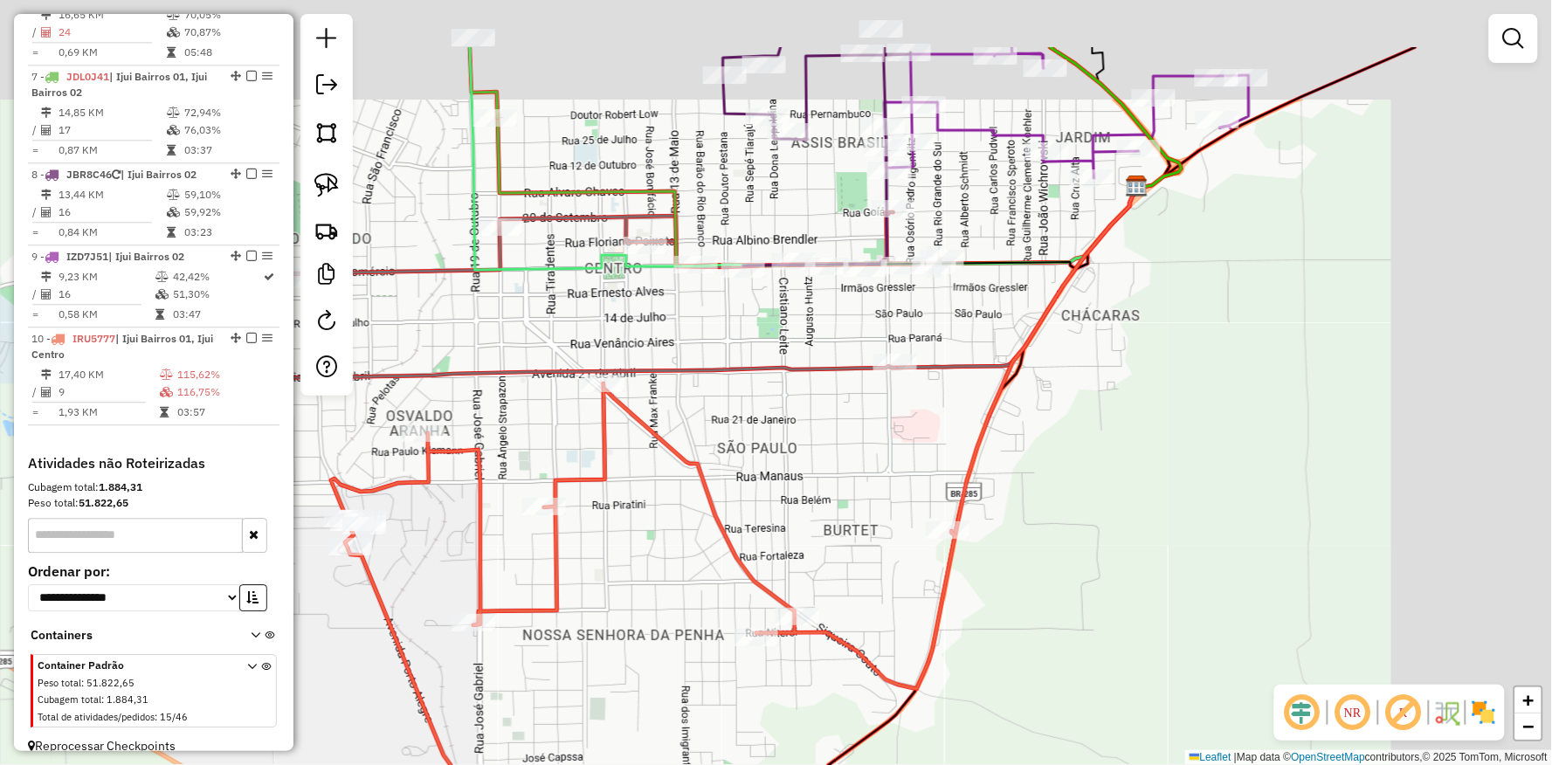
drag, startPoint x: 933, startPoint y: 223, endPoint x: 701, endPoint y: 347, distance: 263.4
click at [701, 347] on div "Janela de atendimento Grade de atendimento Capacidade Transportadoras Veículos …" at bounding box center [776, 382] width 1552 height 765
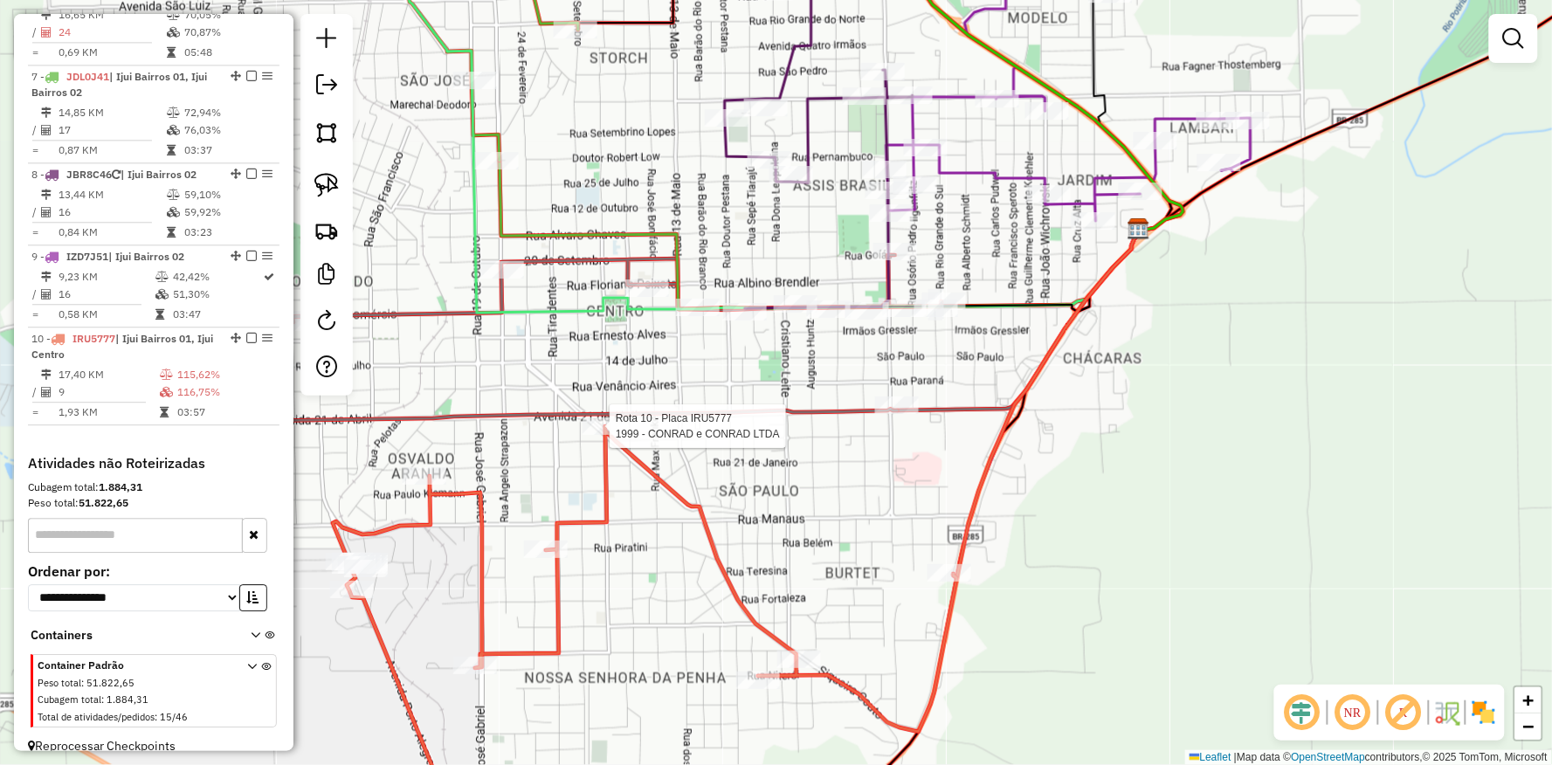
select select "**********"
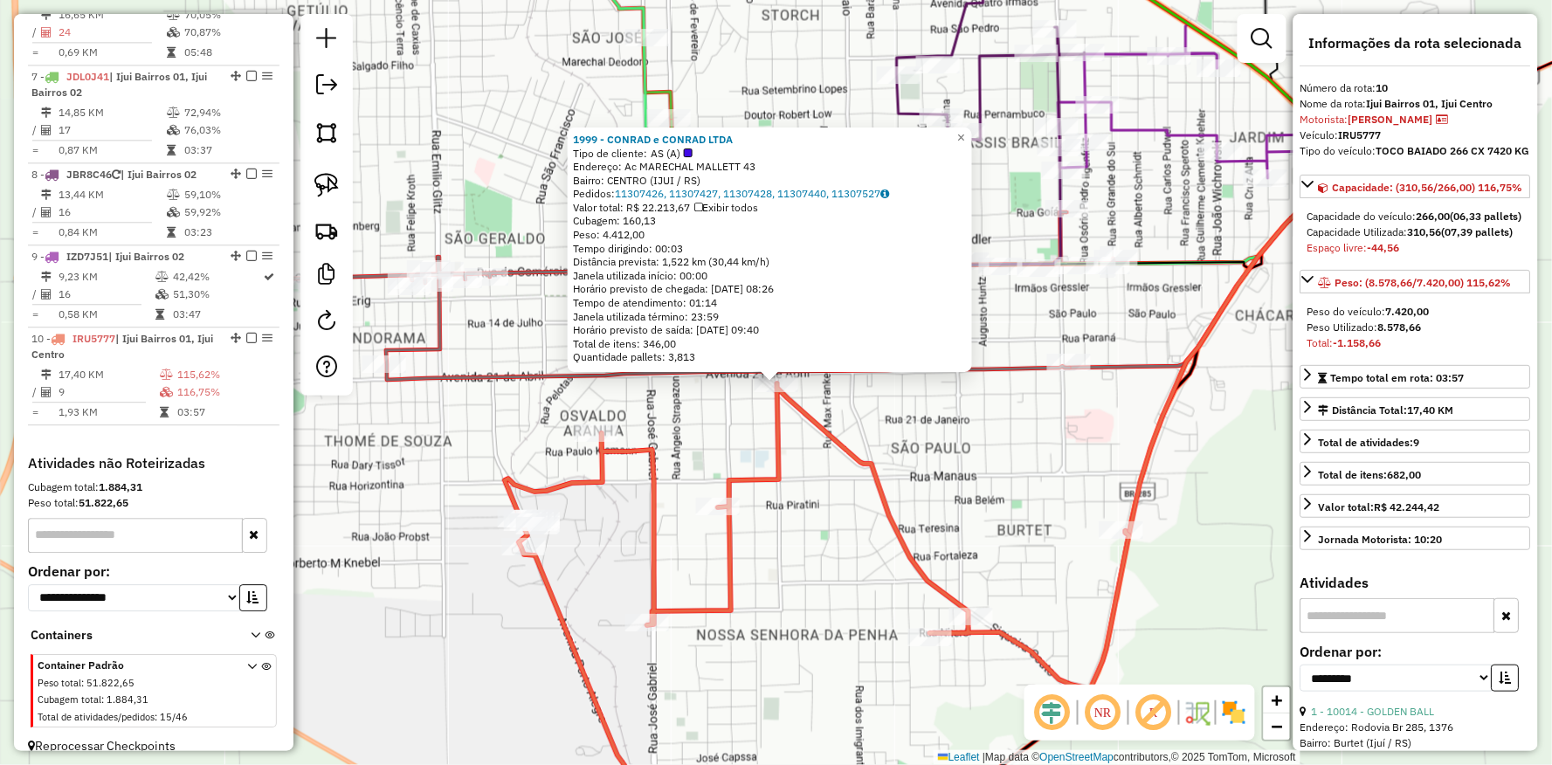
click at [1114, 512] on div "1999 - [PERSON_NAME] e CONRAD LTDA Tipo de cliente: AS (A) Endereço: Ac MARECHA…" at bounding box center [776, 382] width 1552 height 765
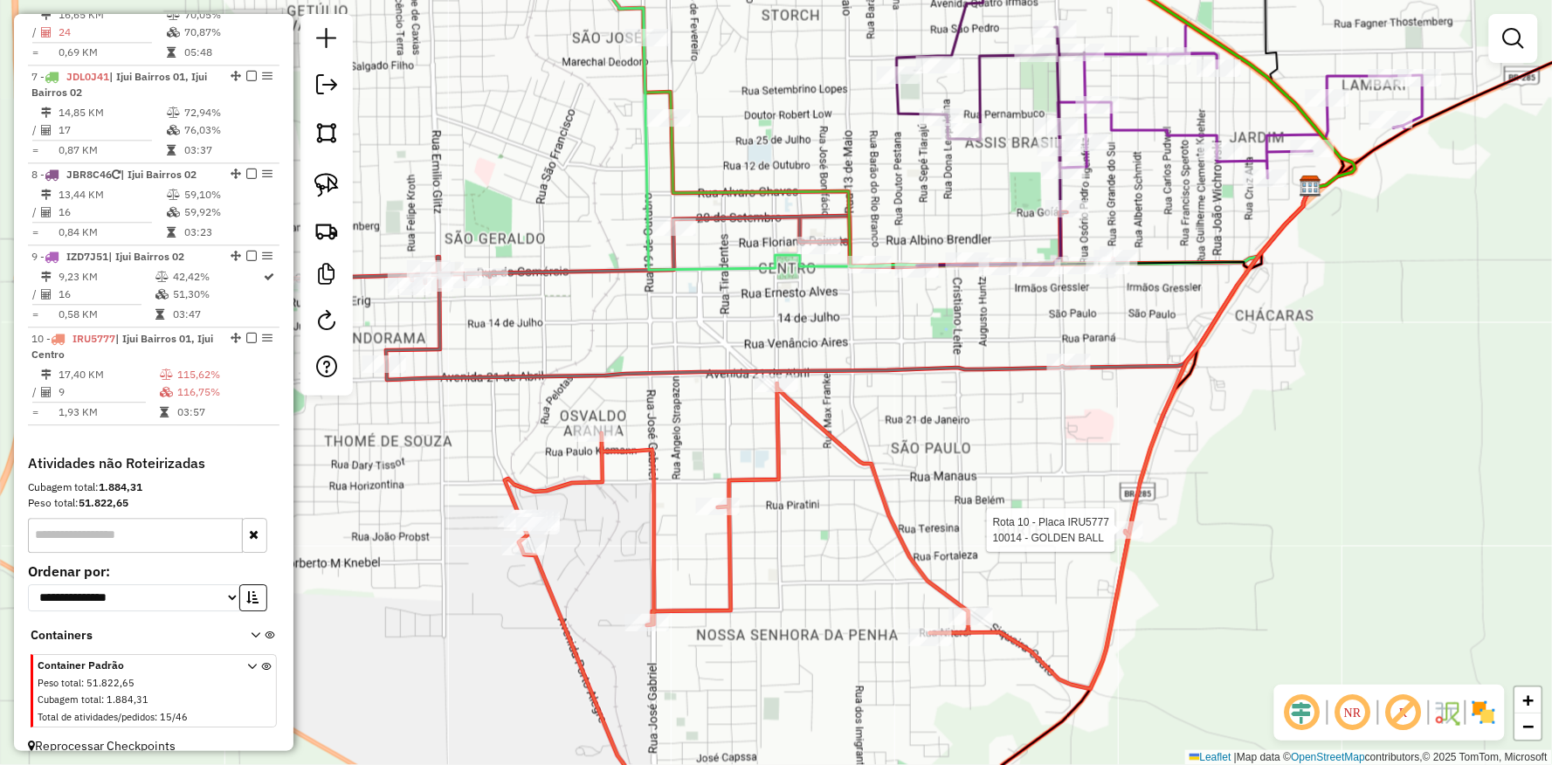
select select "**********"
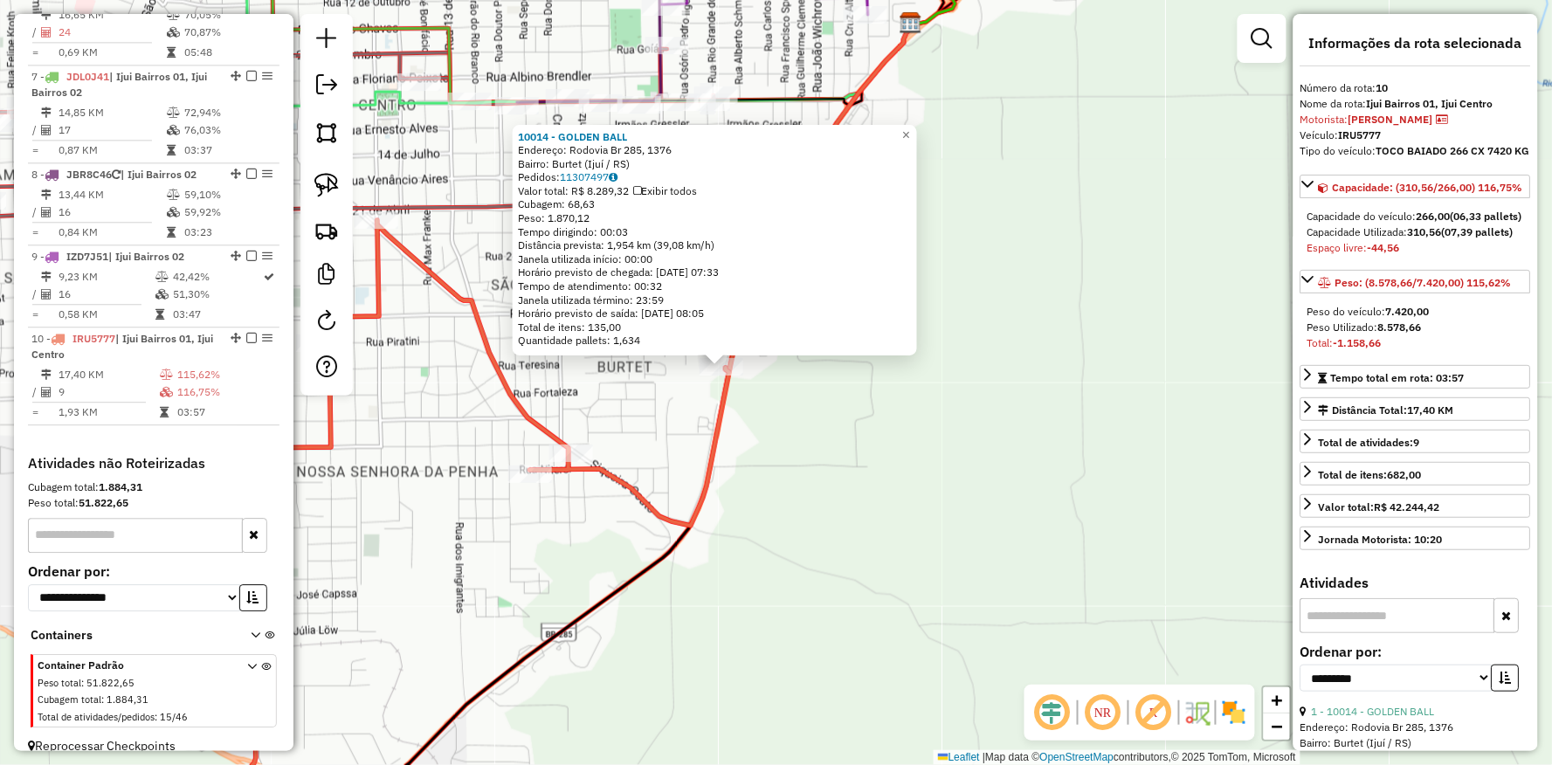
drag, startPoint x: 600, startPoint y: 556, endPoint x: 545, endPoint y: 538, distance: 57.7
click at [545, 538] on div "10014 - GOLDEN BALL Endereço: Rodovia Br 285, 1376 Bairro: Burtet (Ijuí / [GEOG…" at bounding box center [776, 382] width 1552 height 765
click at [660, 437] on div "10014 - GOLDEN BALL Endereço: Rodovia Br 285, 1376 Bairro: Burtet (Ijuí / [GEOG…" at bounding box center [776, 382] width 1552 height 765
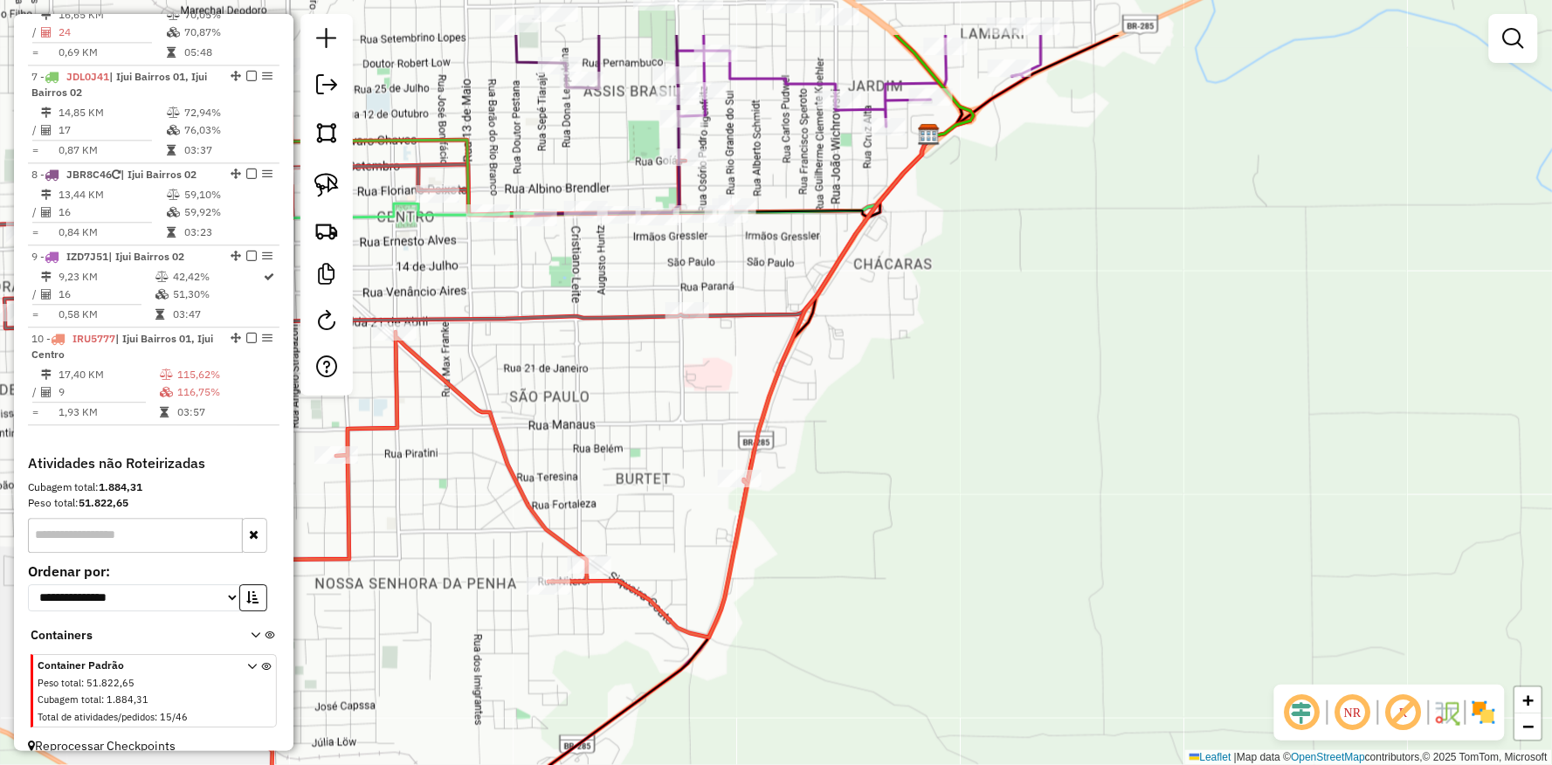
drag, startPoint x: 639, startPoint y: 336, endPoint x: 668, endPoint y: 542, distance: 207.4
click at [679, 563] on div "Janela de atendimento Grade de atendimento Capacidade Transportadoras Veículos …" at bounding box center [776, 382] width 1552 height 765
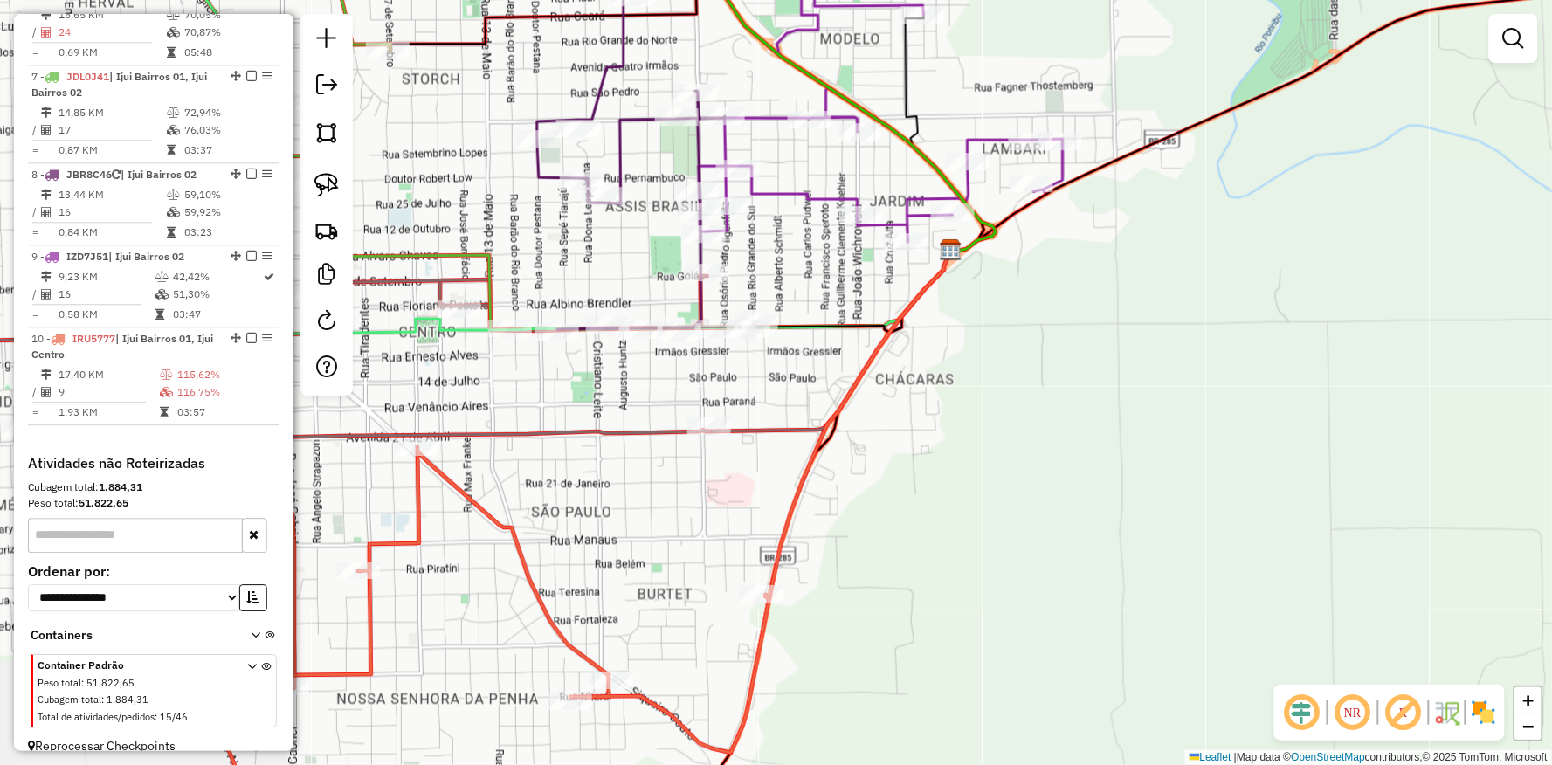
click at [555, 321] on icon at bounding box center [631, 126] width 188 height 406
select select "**********"
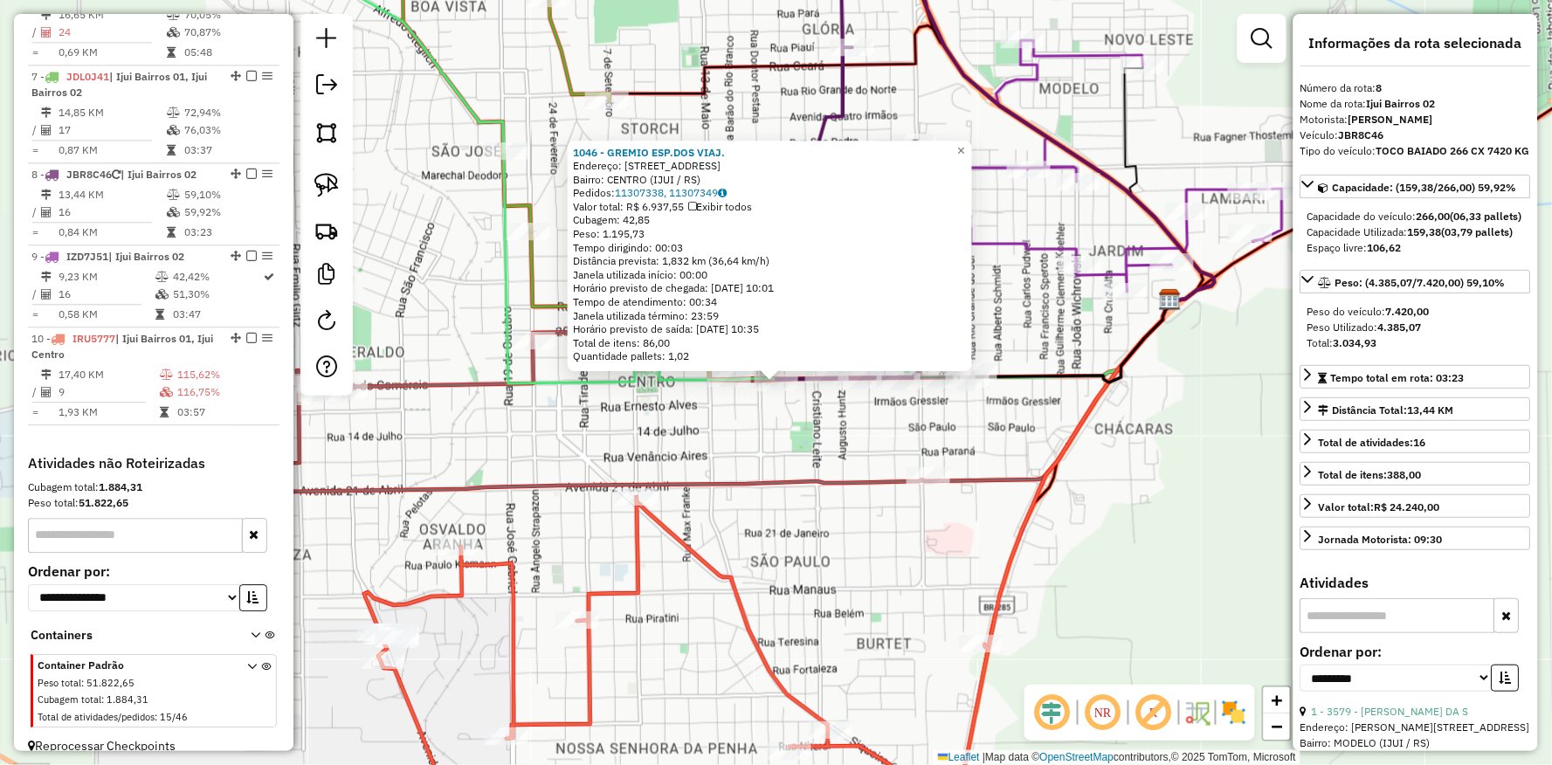
click at [722, 501] on div "1046 - GREMIO ESP.DOS VIAJ. Endereço: Av CORONEL DICO 250 Bairro: CENTRO (IJUI …" at bounding box center [776, 382] width 1552 height 765
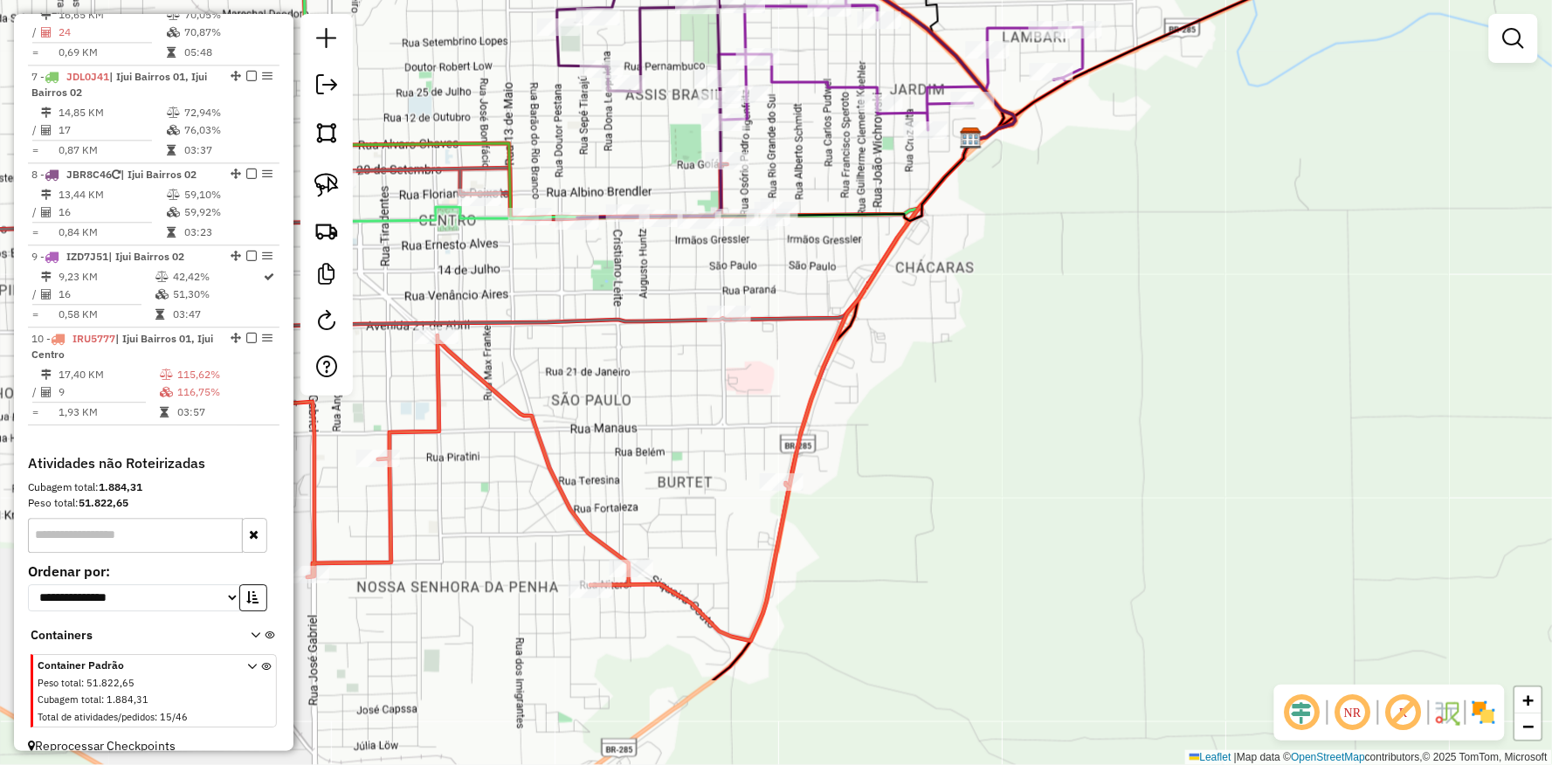
drag, startPoint x: 892, startPoint y: 533, endPoint x: 597, endPoint y: 292, distance: 381.2
click at [636, 316] on div "Janela de atendimento Grade de atendimento Capacidade Transportadoras Veículos …" at bounding box center [776, 382] width 1552 height 765
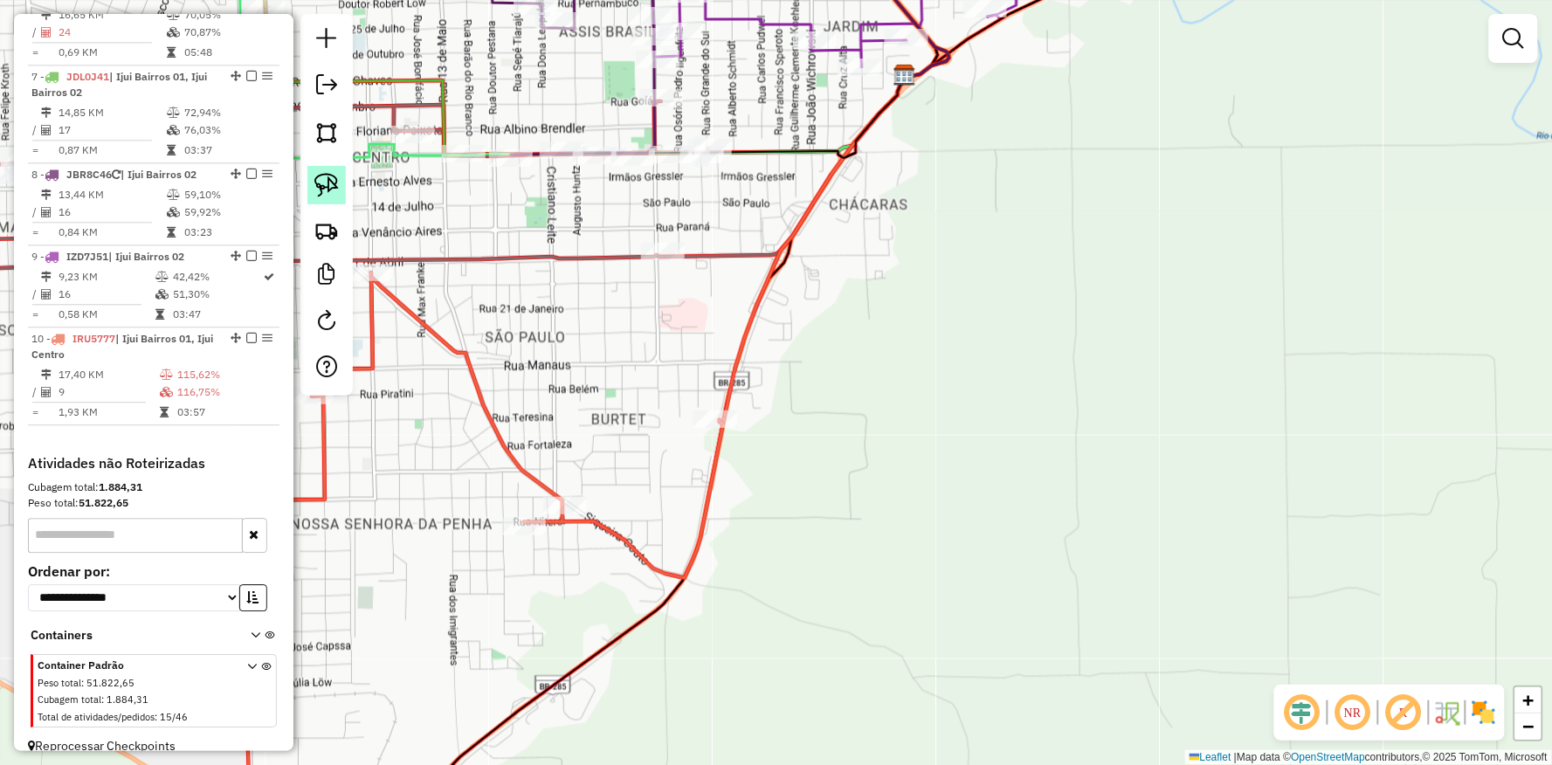
click at [319, 188] on img at bounding box center [326, 185] width 24 height 24
drag, startPoint x: 679, startPoint y: 316, endPoint x: 853, endPoint y: 439, distance: 213.1
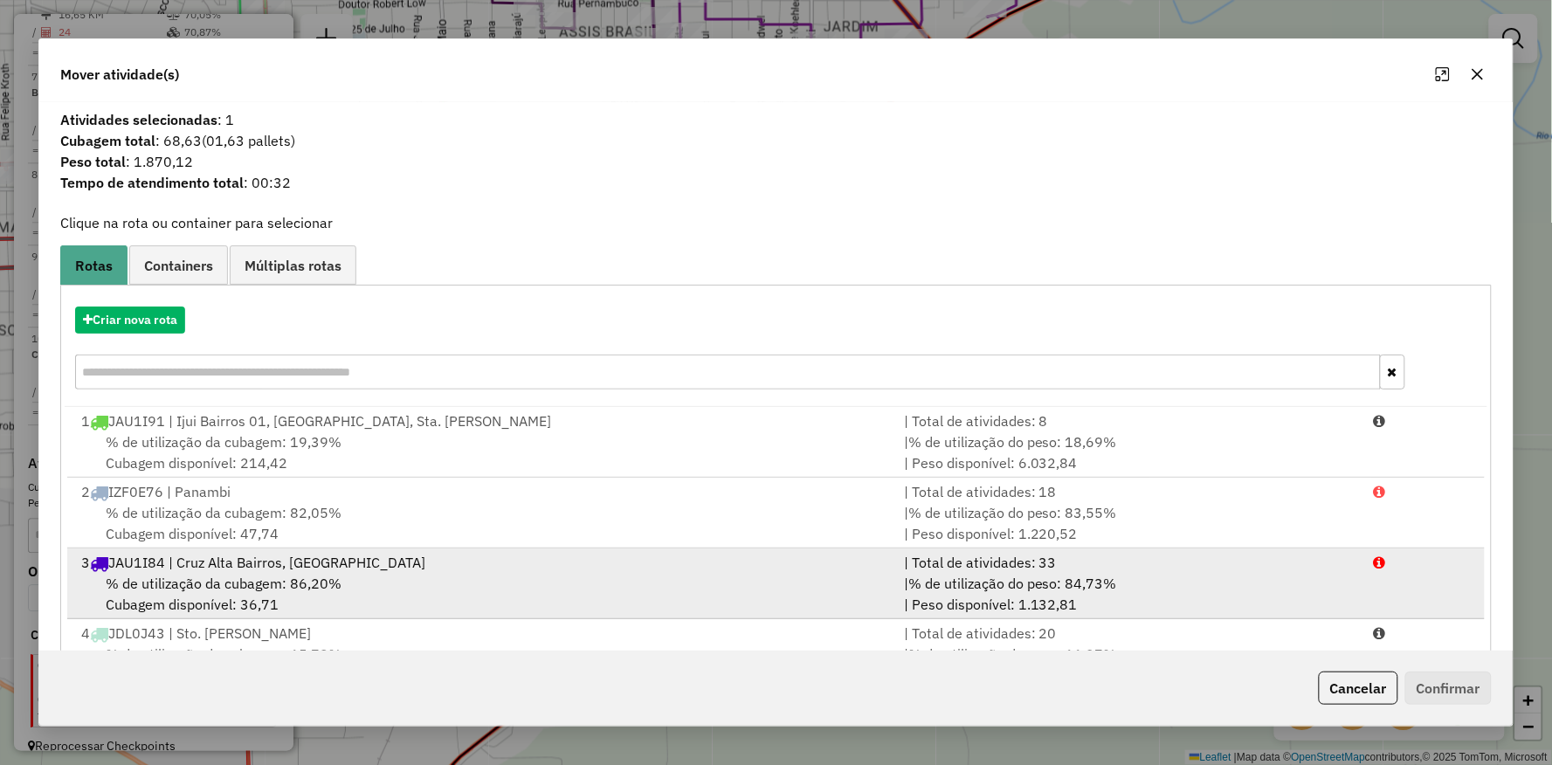
click at [256, 557] on div "3 JAU1I84 | Cruz Alta Bairros, [GEOGRAPHIC_DATA]" at bounding box center [482, 562] width 823 height 21
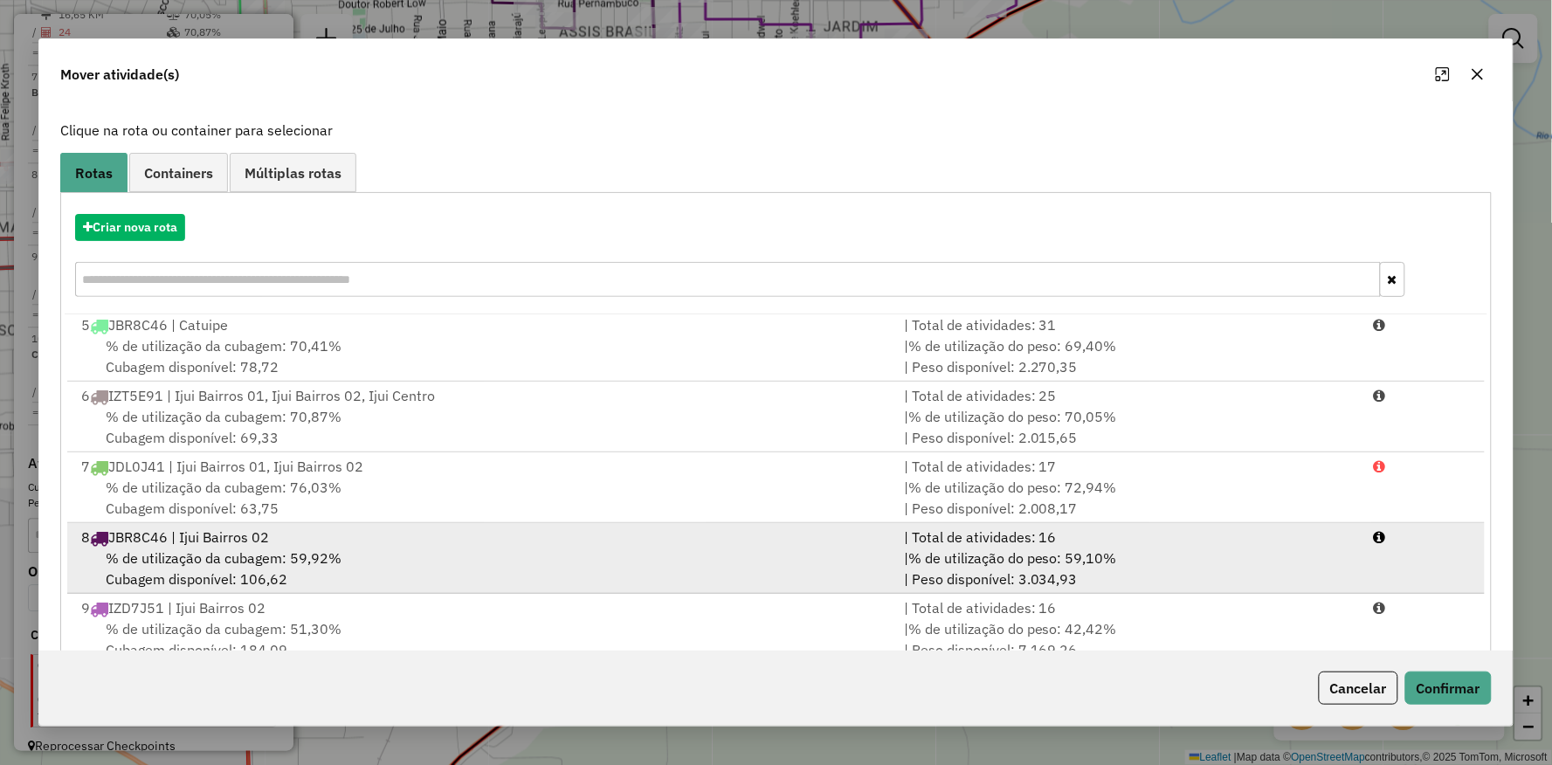
scroll to position [135, 0]
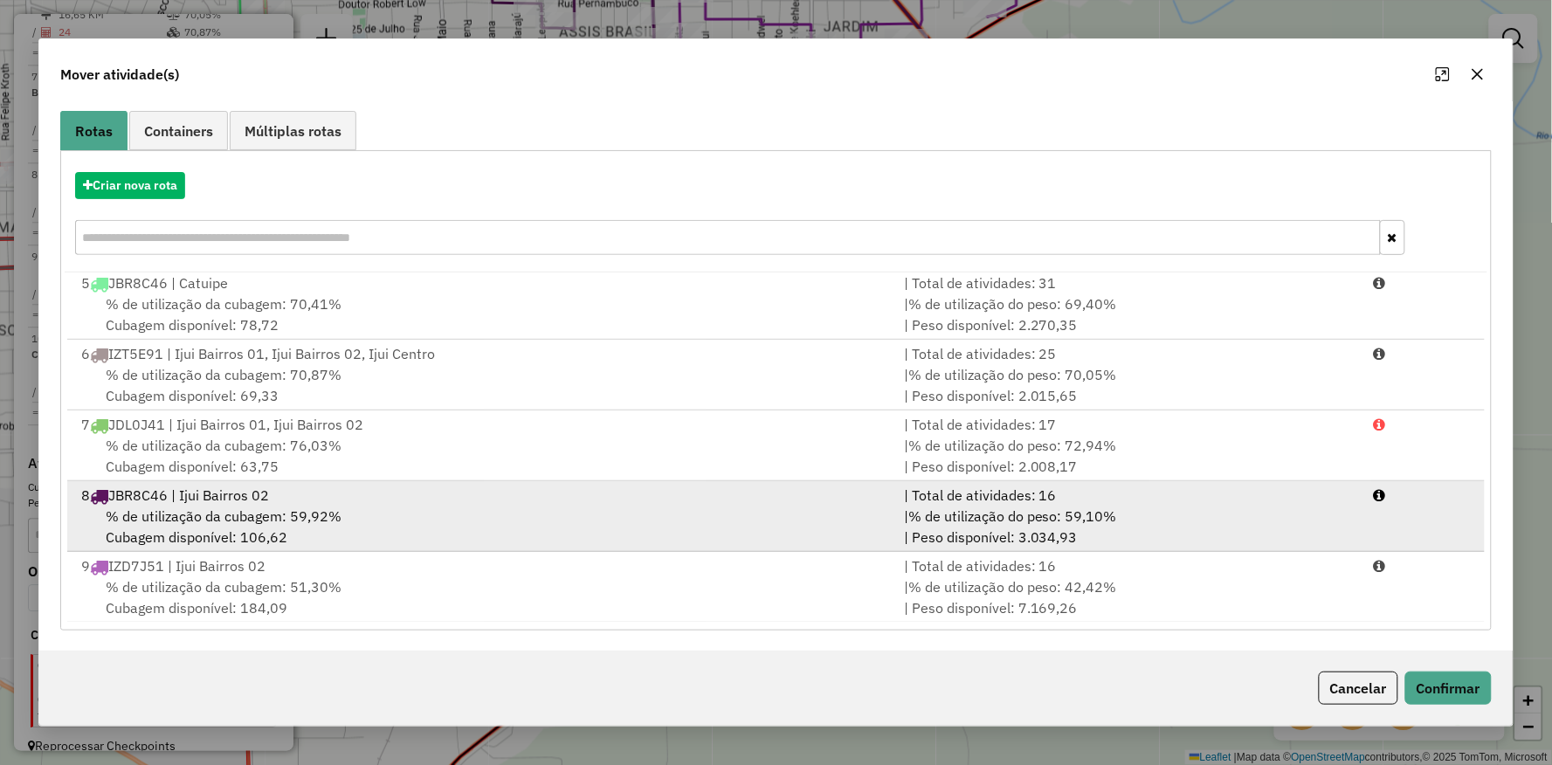
click at [225, 539] on div "% de utilização da cubagem: 59,92% Cubagem disponível: 106,62" at bounding box center [482, 527] width 823 height 42
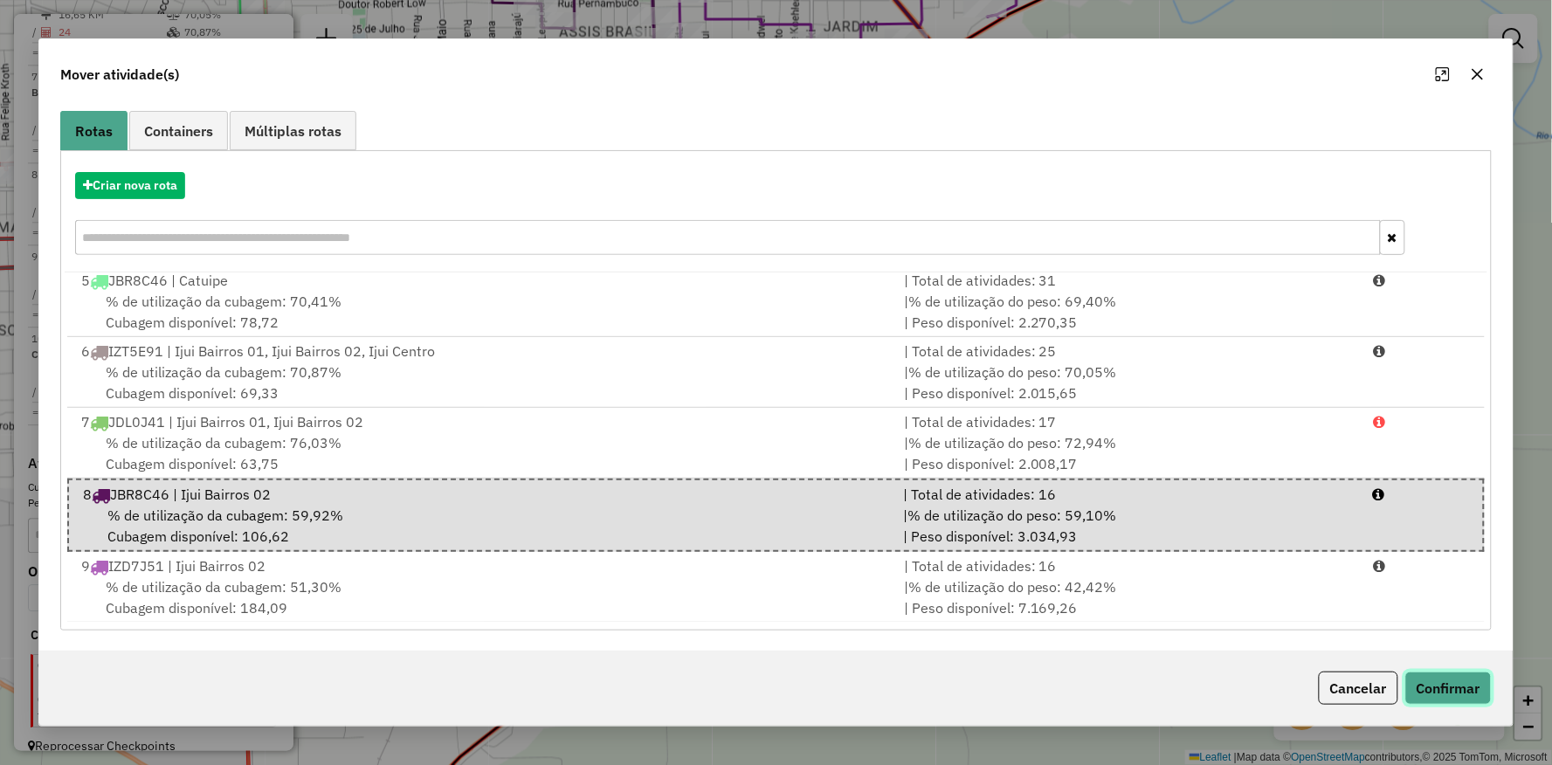
click at [1427, 690] on button "Confirmar" at bounding box center [1449, 688] width 86 height 33
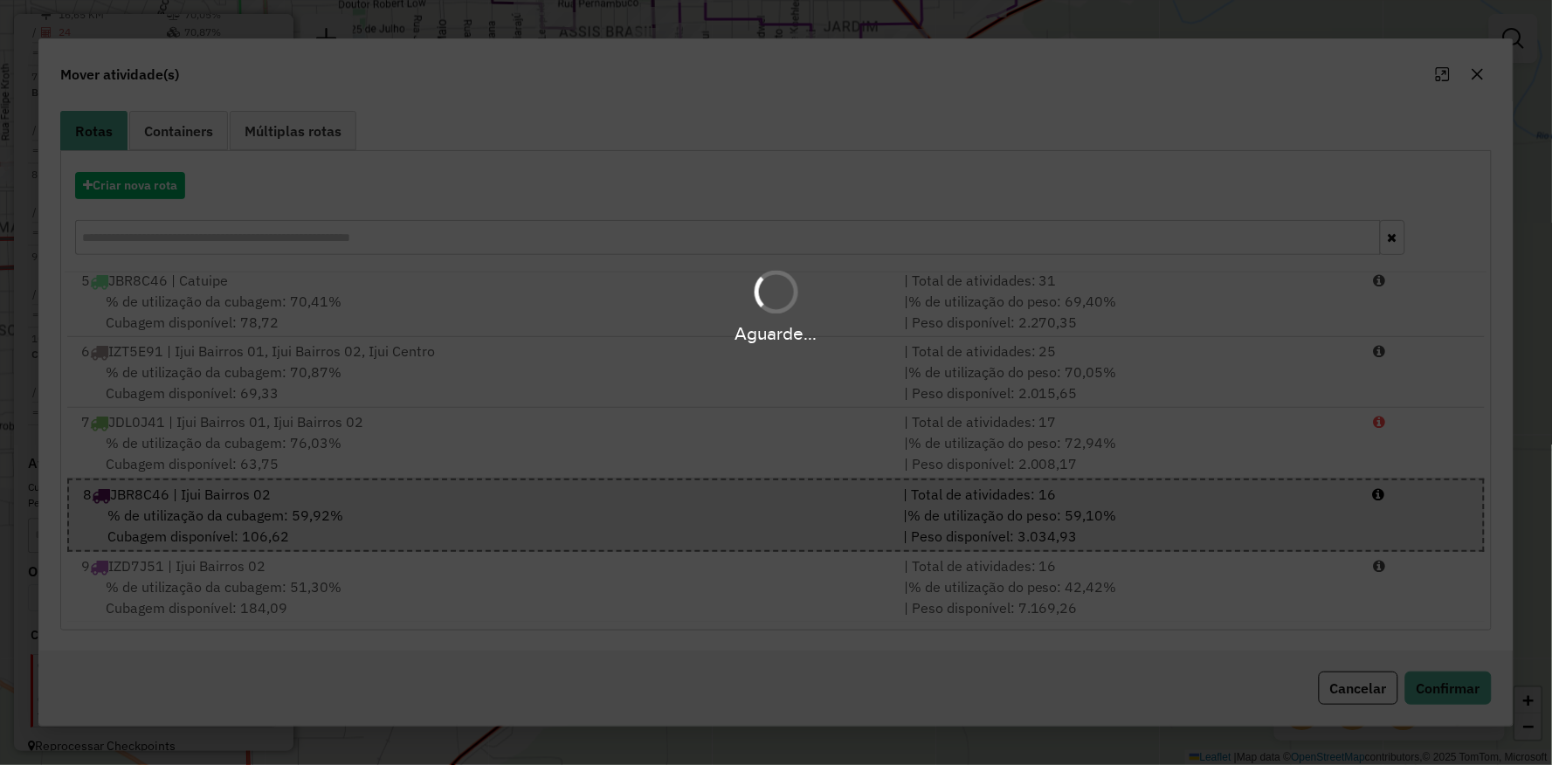
scroll to position [0, 0]
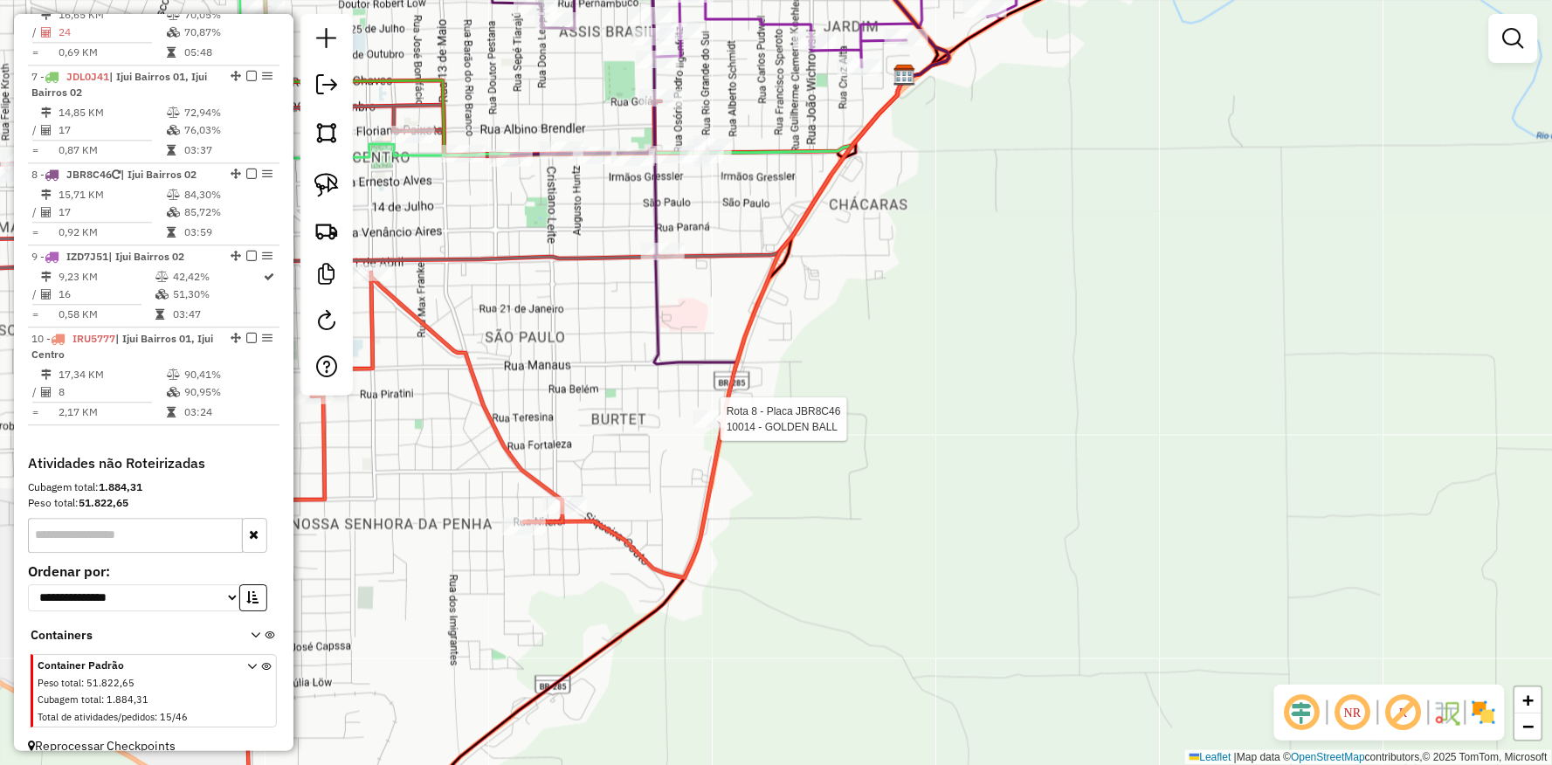
select select "**********"
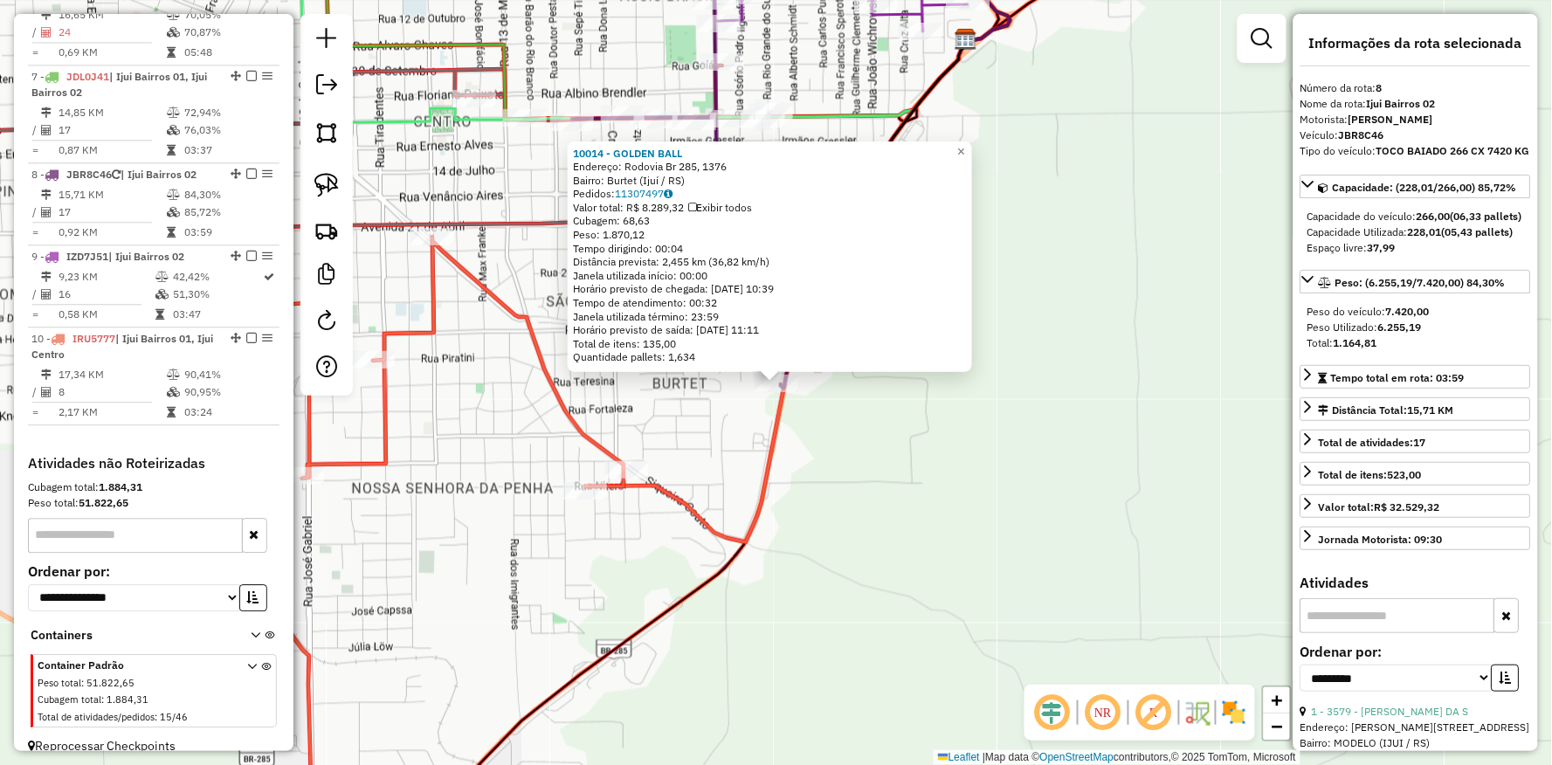
click at [660, 470] on div "10014 - GOLDEN BALL Endereço: Rodovia Br 285, 1376 Bairro: Burtet (Ijuí / [GEOG…" at bounding box center [776, 382] width 1552 height 765
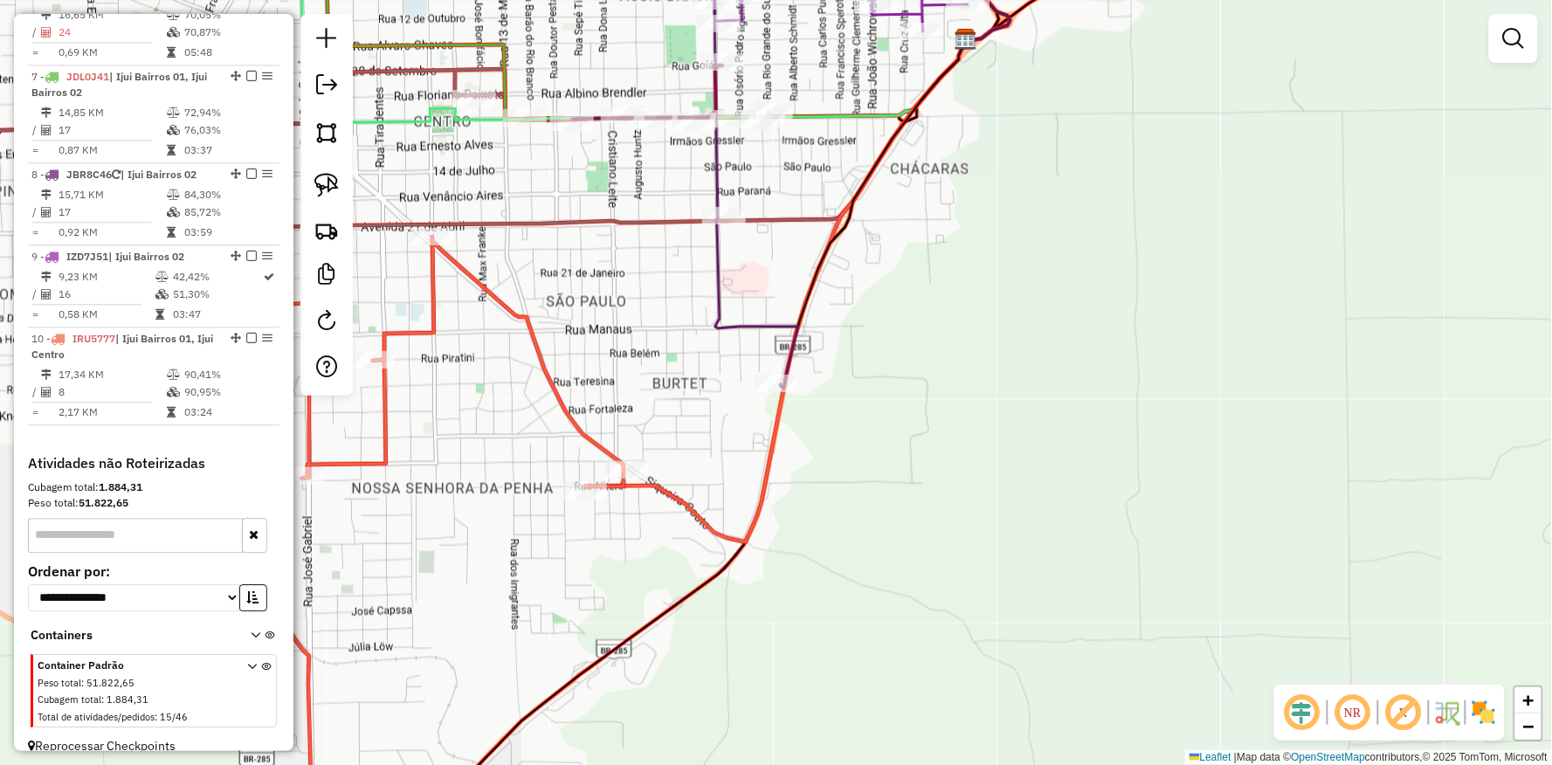
select select "**********"
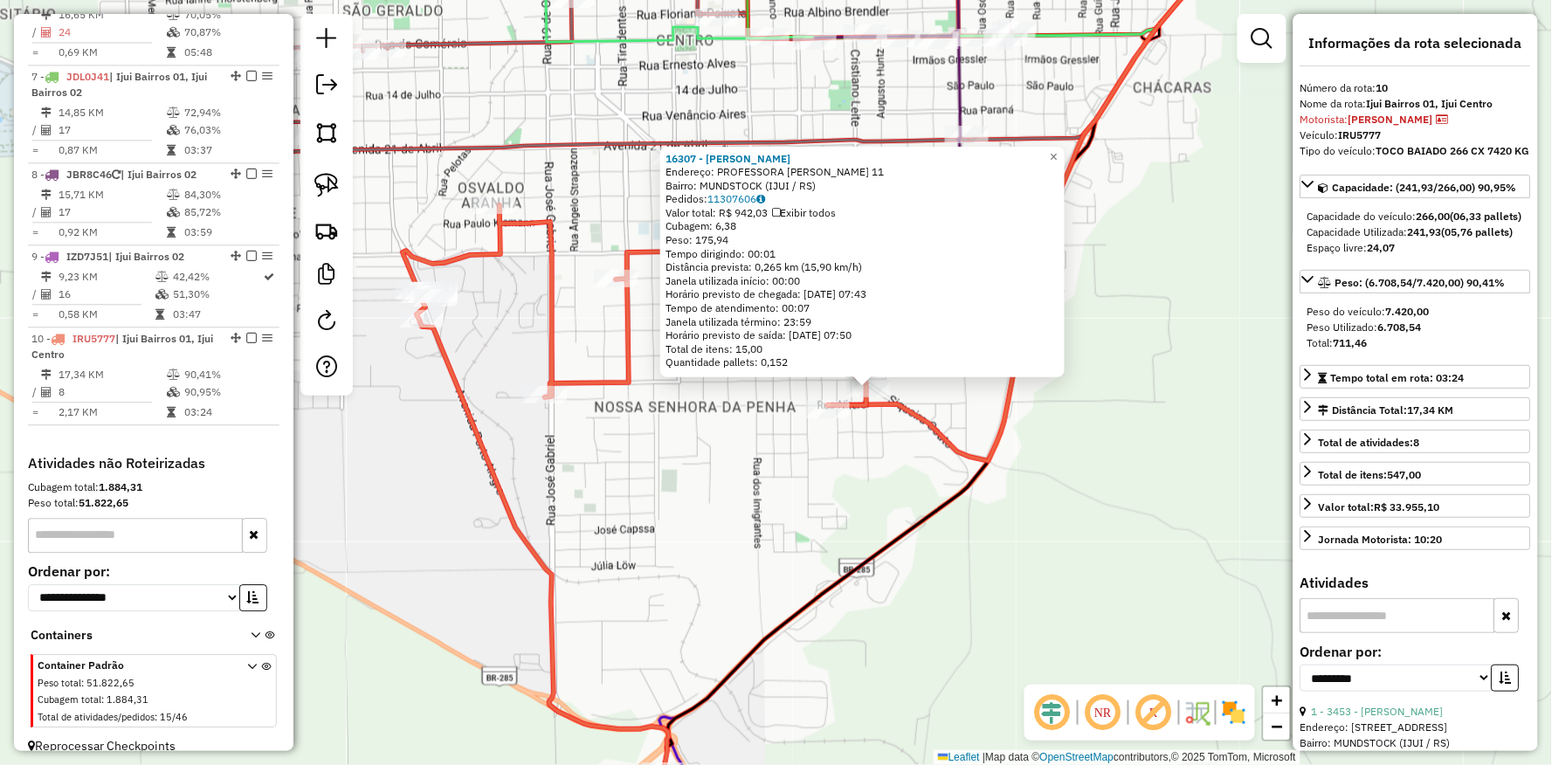
drag, startPoint x: 608, startPoint y: 514, endPoint x: 722, endPoint y: 513, distance: 113.6
click at [721, 514] on div "16307 - [PERSON_NAME]: PROFESSORA GENNI CONY 11 Bairro: MUNDSTOCK (IJUI / [GEOG…" at bounding box center [776, 382] width 1552 height 765
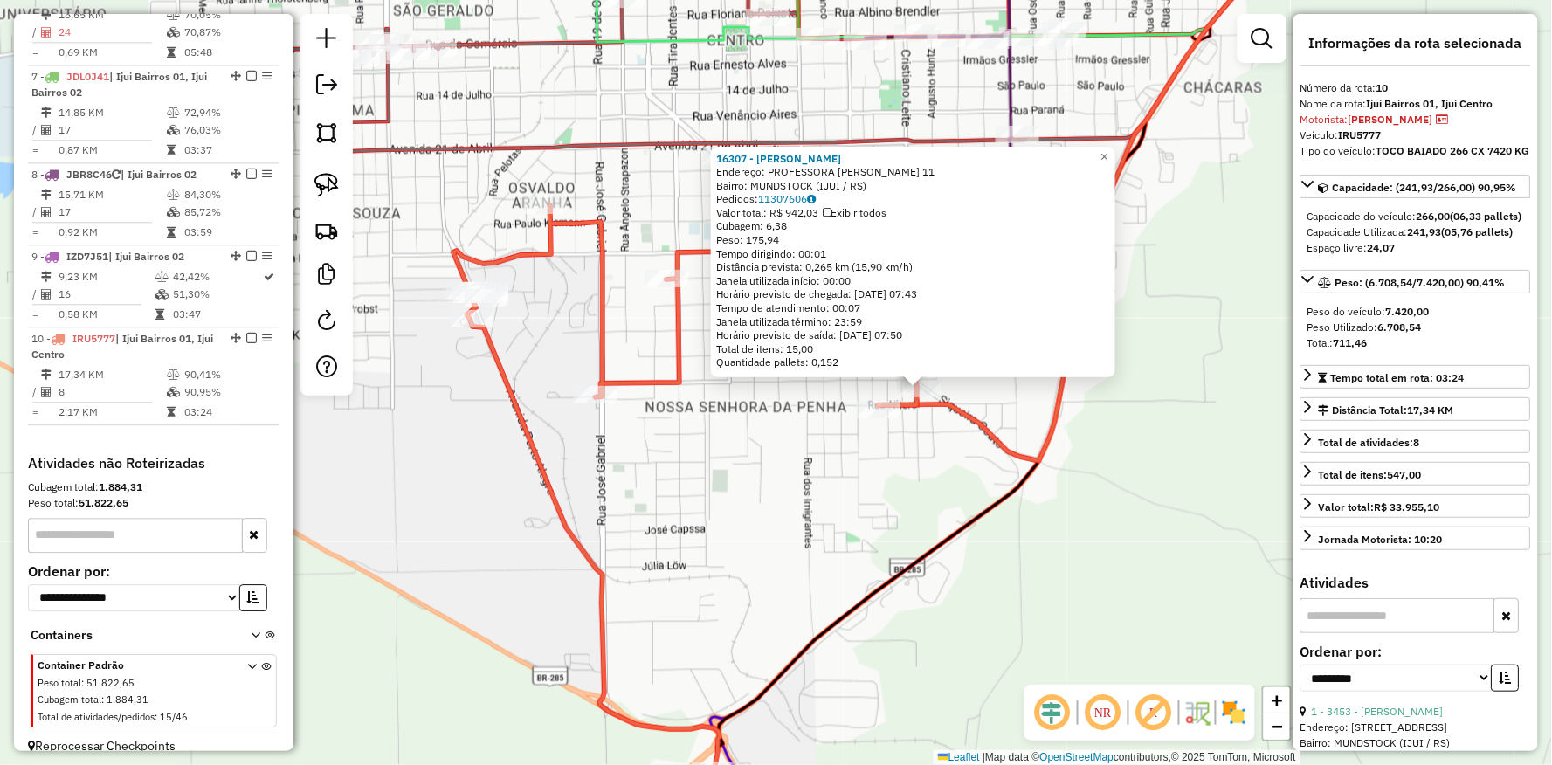
click at [687, 451] on div "16307 - [PERSON_NAME]: PROFESSORA GENNI CONY 11 Bairro: MUNDSTOCK (IJUI / [GEOG…" at bounding box center [776, 382] width 1552 height 765
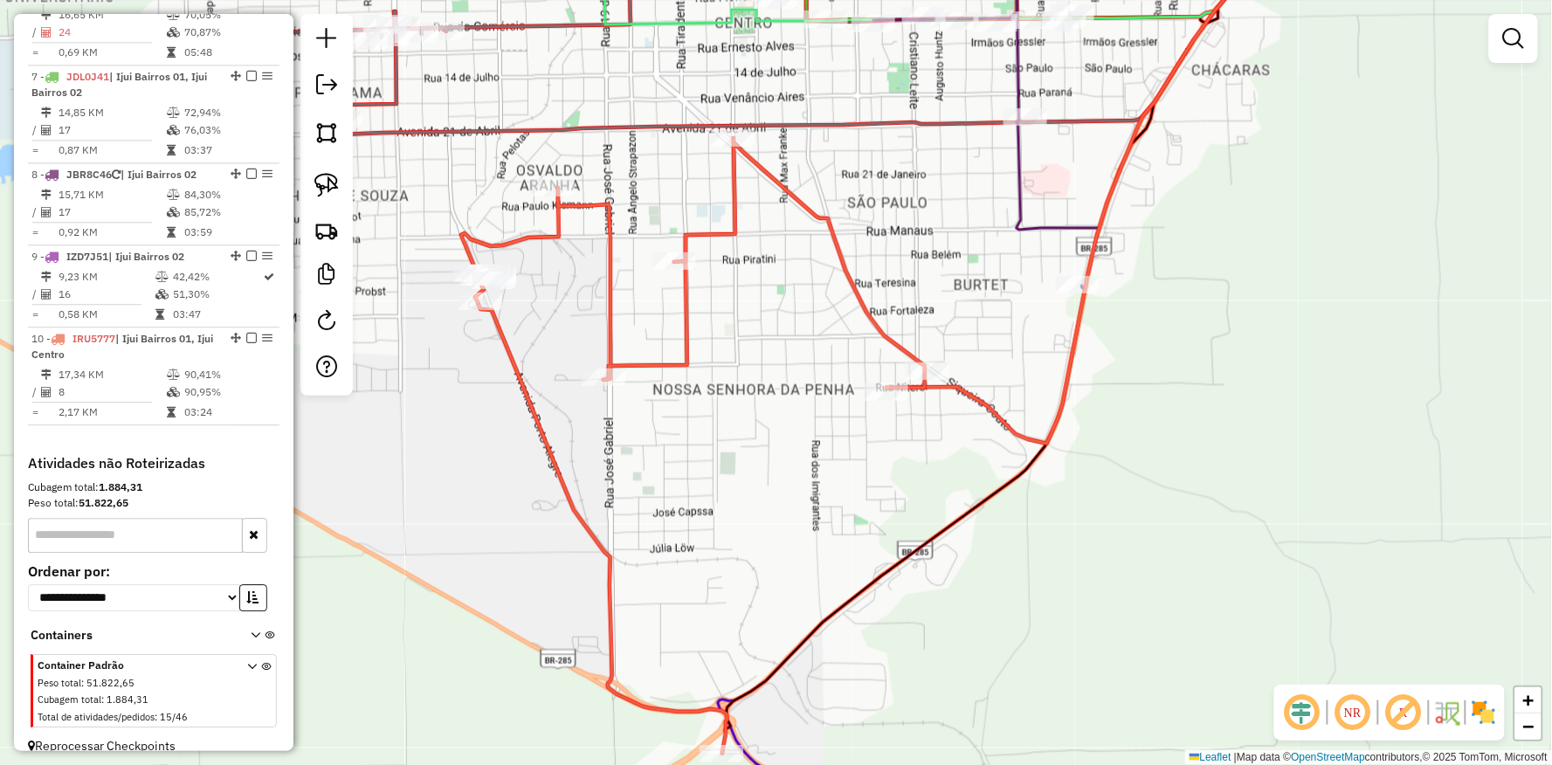
drag, startPoint x: 667, startPoint y: 422, endPoint x: 686, endPoint y: 267, distance: 155.7
click at [686, 277] on div "Janela de atendimento Grade de atendimento Capacidade Transportadoras Veículos …" at bounding box center [776, 382] width 1552 height 765
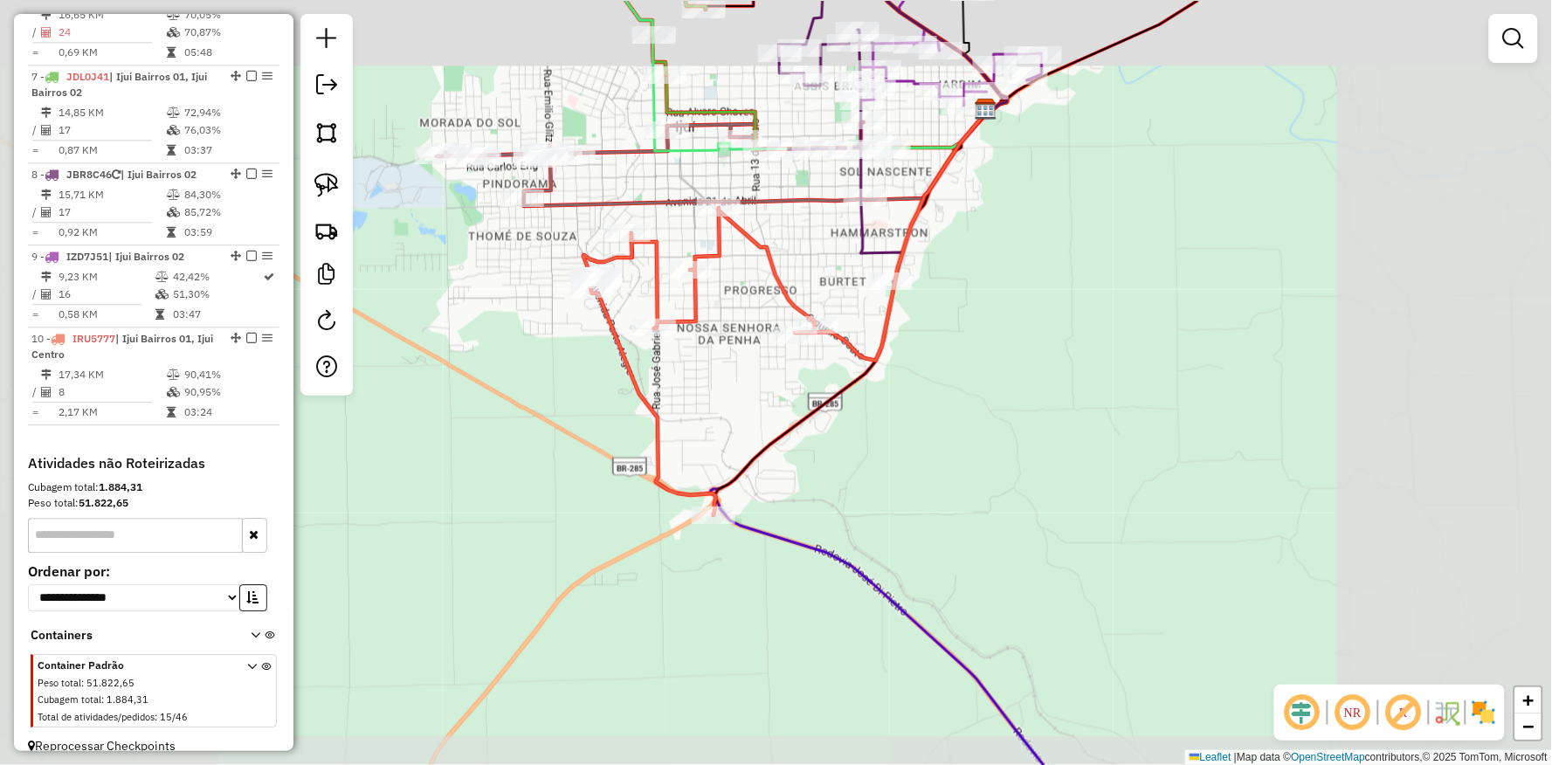
drag, startPoint x: 703, startPoint y: 325, endPoint x: 729, endPoint y: 542, distance: 218.1
click at [739, 577] on div "Janela de atendimento Grade de atendimento Capacidade Transportadoras Veículos …" at bounding box center [776, 382] width 1552 height 765
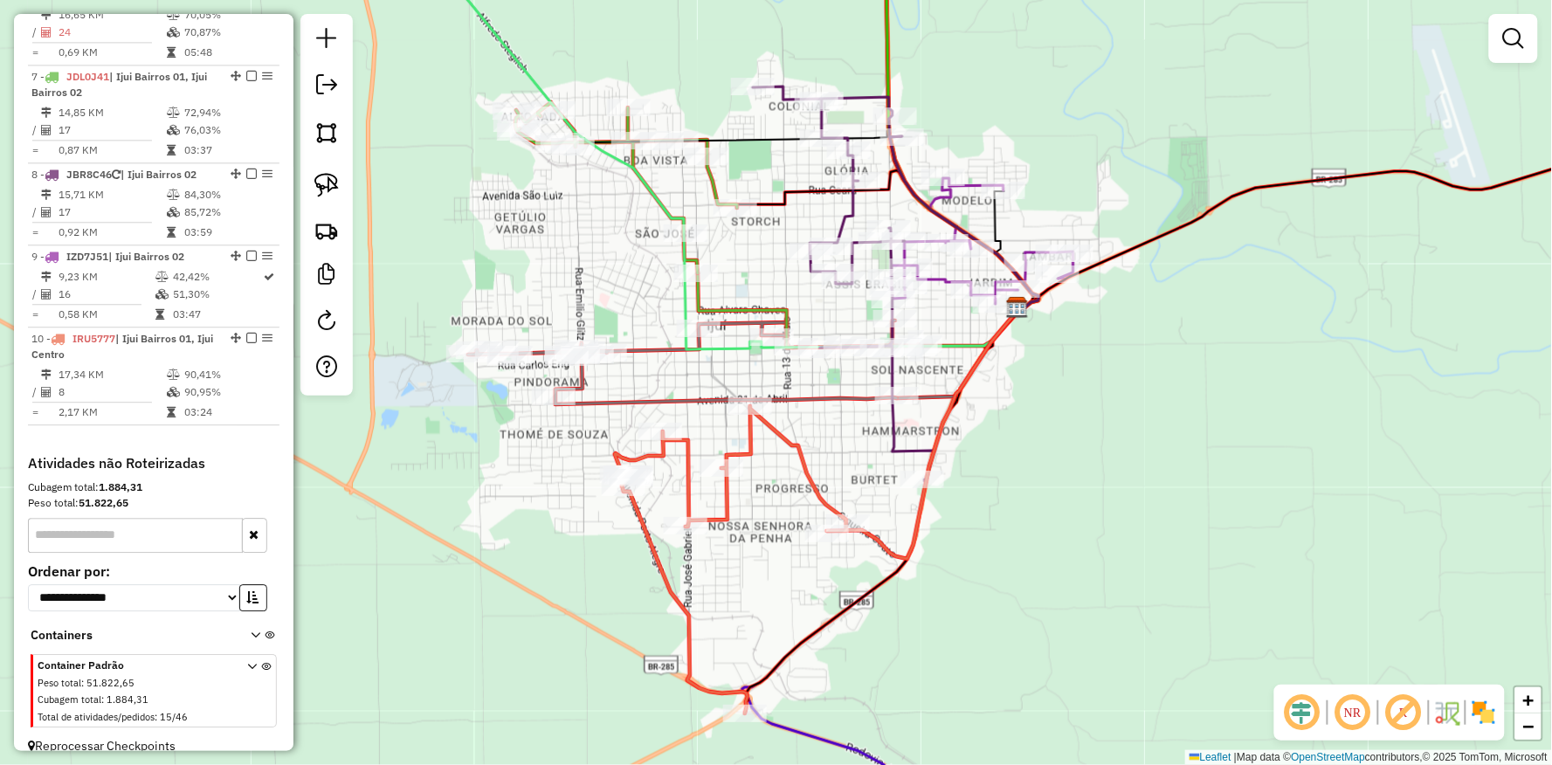
click at [581, 336] on icon at bounding box center [693, 363] width 451 height 84
select select "**********"
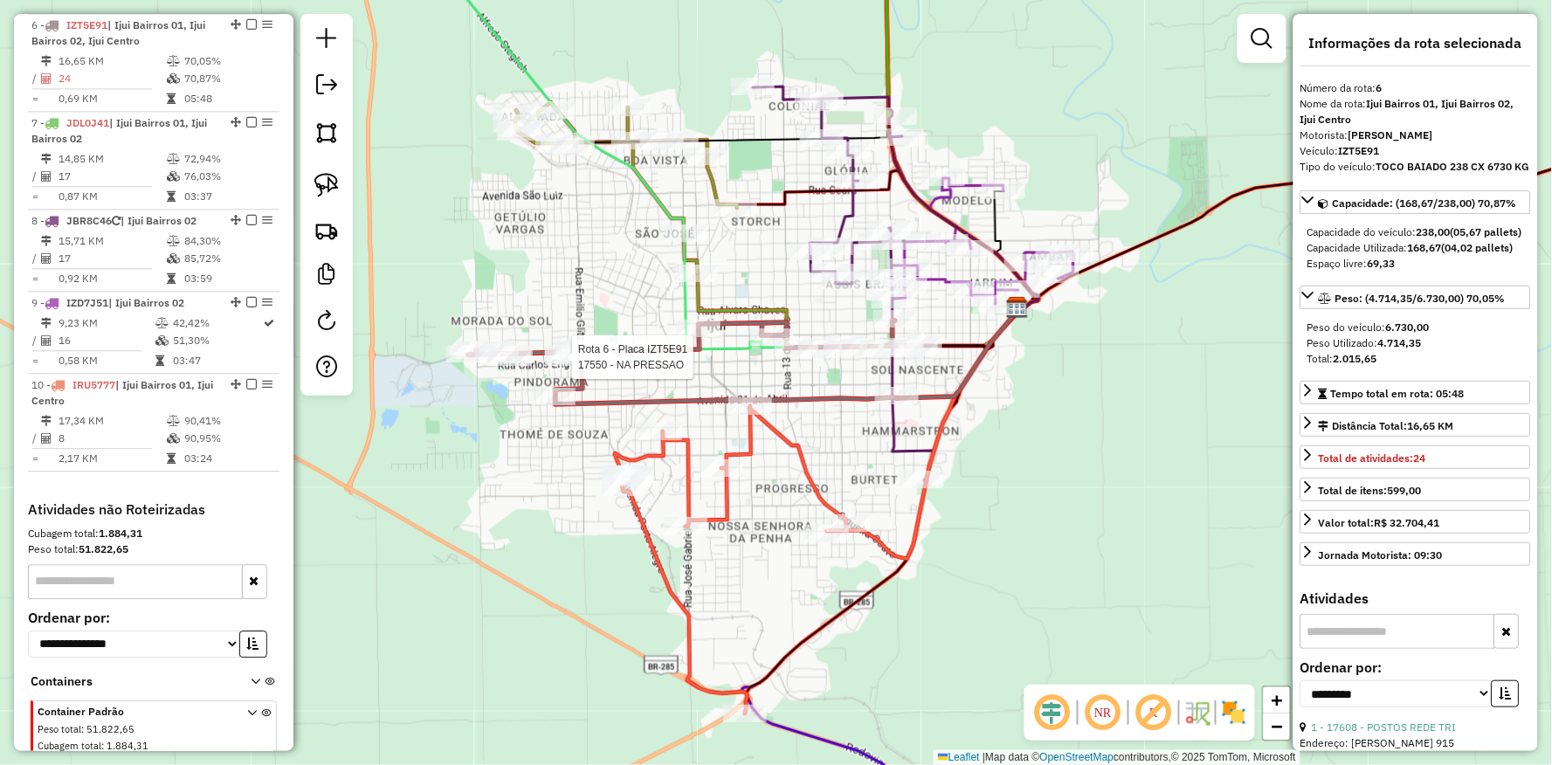
scroll to position [1116, 0]
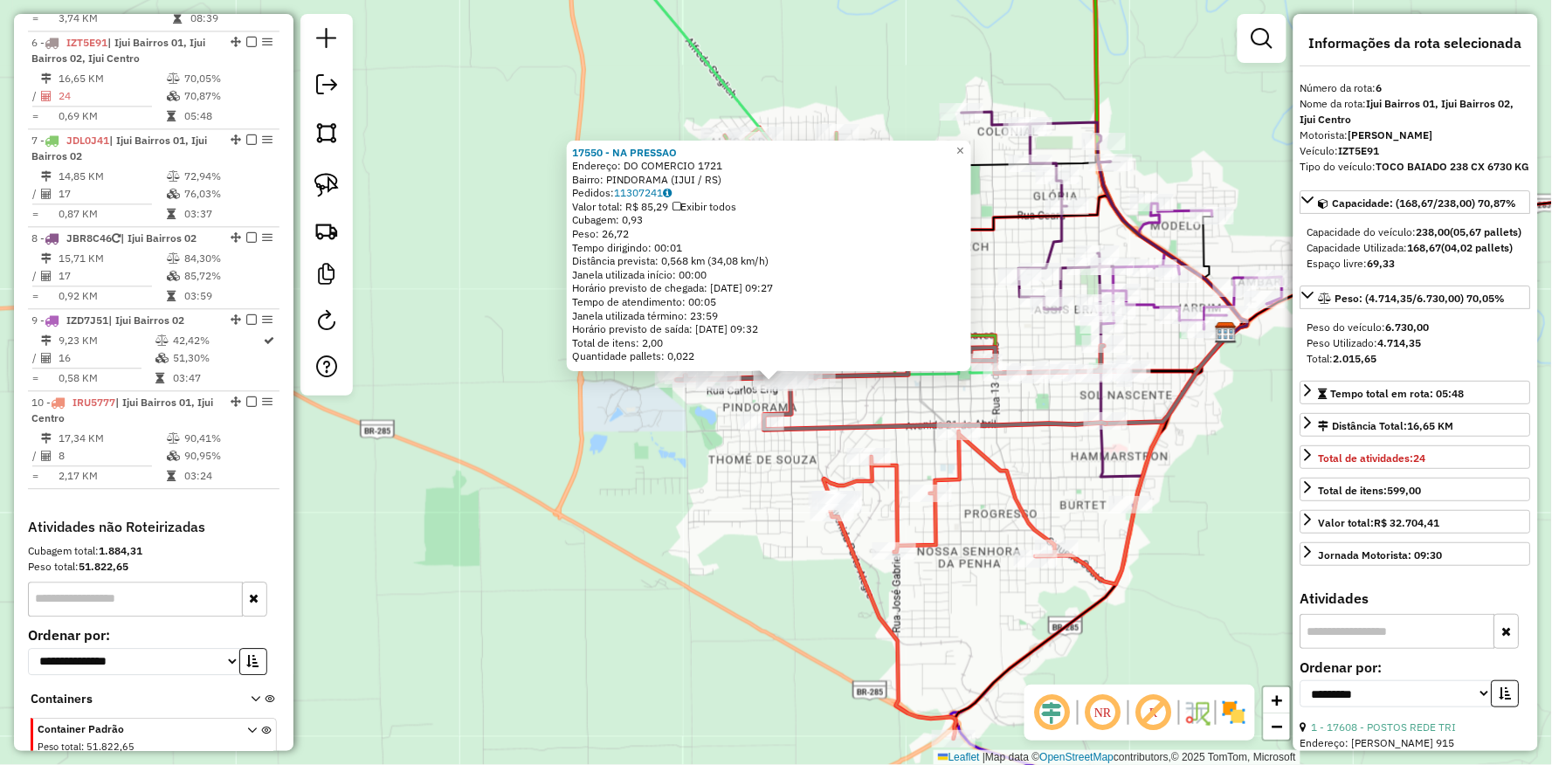
click at [575, 472] on div "17550 - NA PRESSAO Endereço: DO COMERCIO 1721 Bairro: PINDORAMA (IJUI / [GEOGRA…" at bounding box center [776, 382] width 1552 height 765
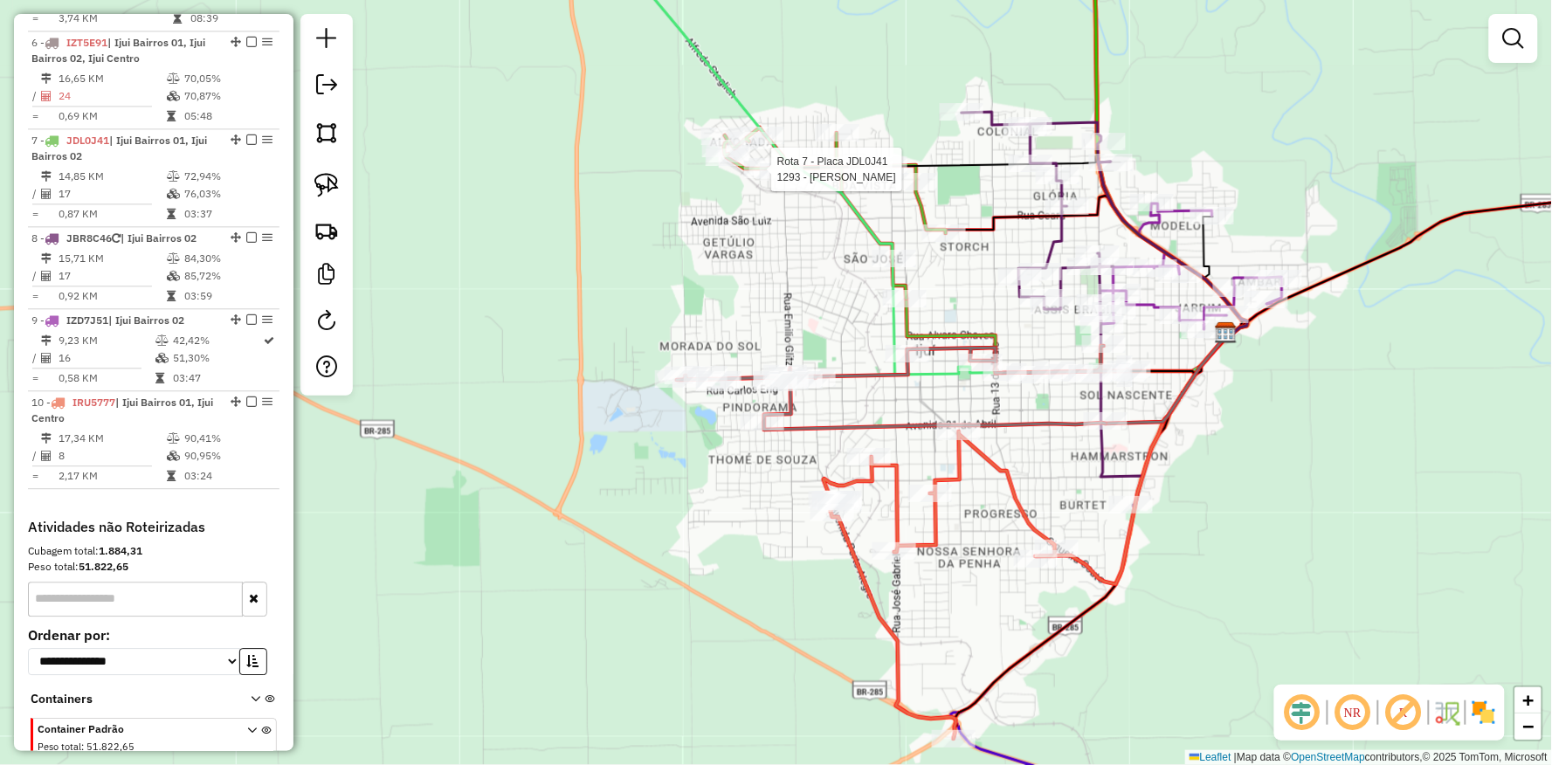
select select "**********"
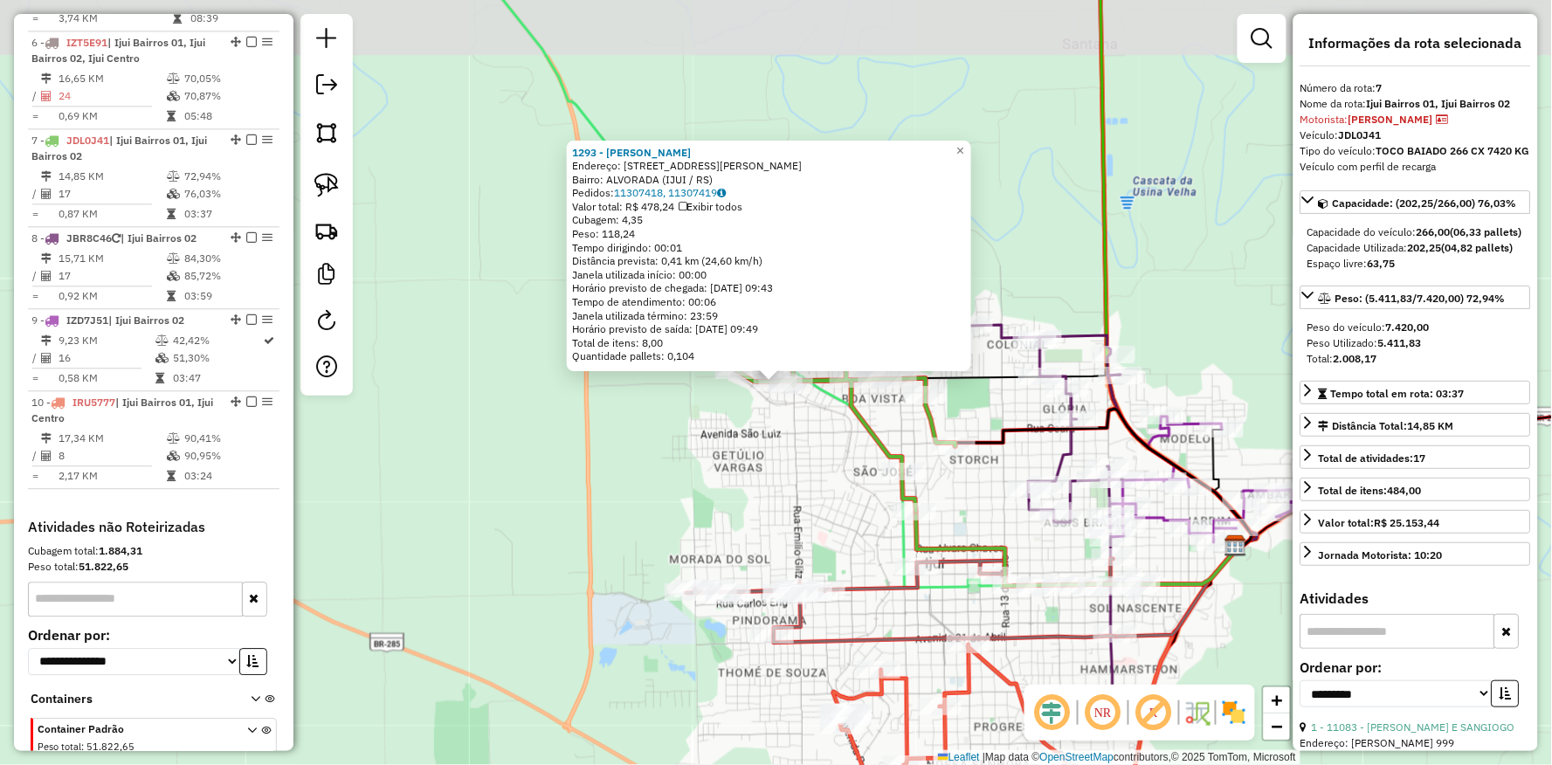
scroll to position [1180, 0]
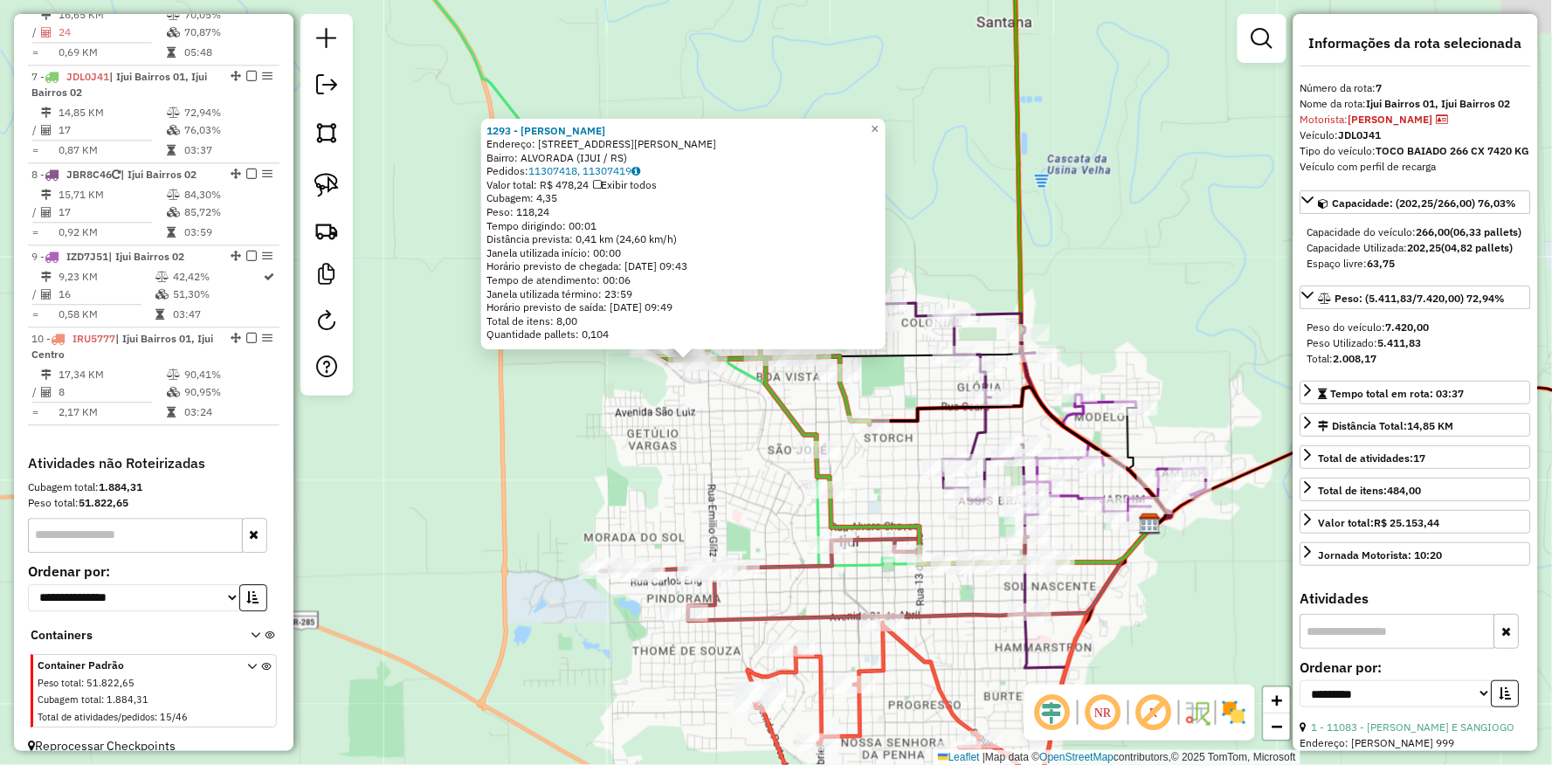
drag, startPoint x: 642, startPoint y: 368, endPoint x: 564, endPoint y: 335, distance: 84.2
click at [564, 335] on div "1293 - ADEMIR [PERSON_NAME]: R EUCLIDES DA CUNHA 599 Bairro: ALVORADA (IJUI / […" at bounding box center [776, 382] width 1552 height 765
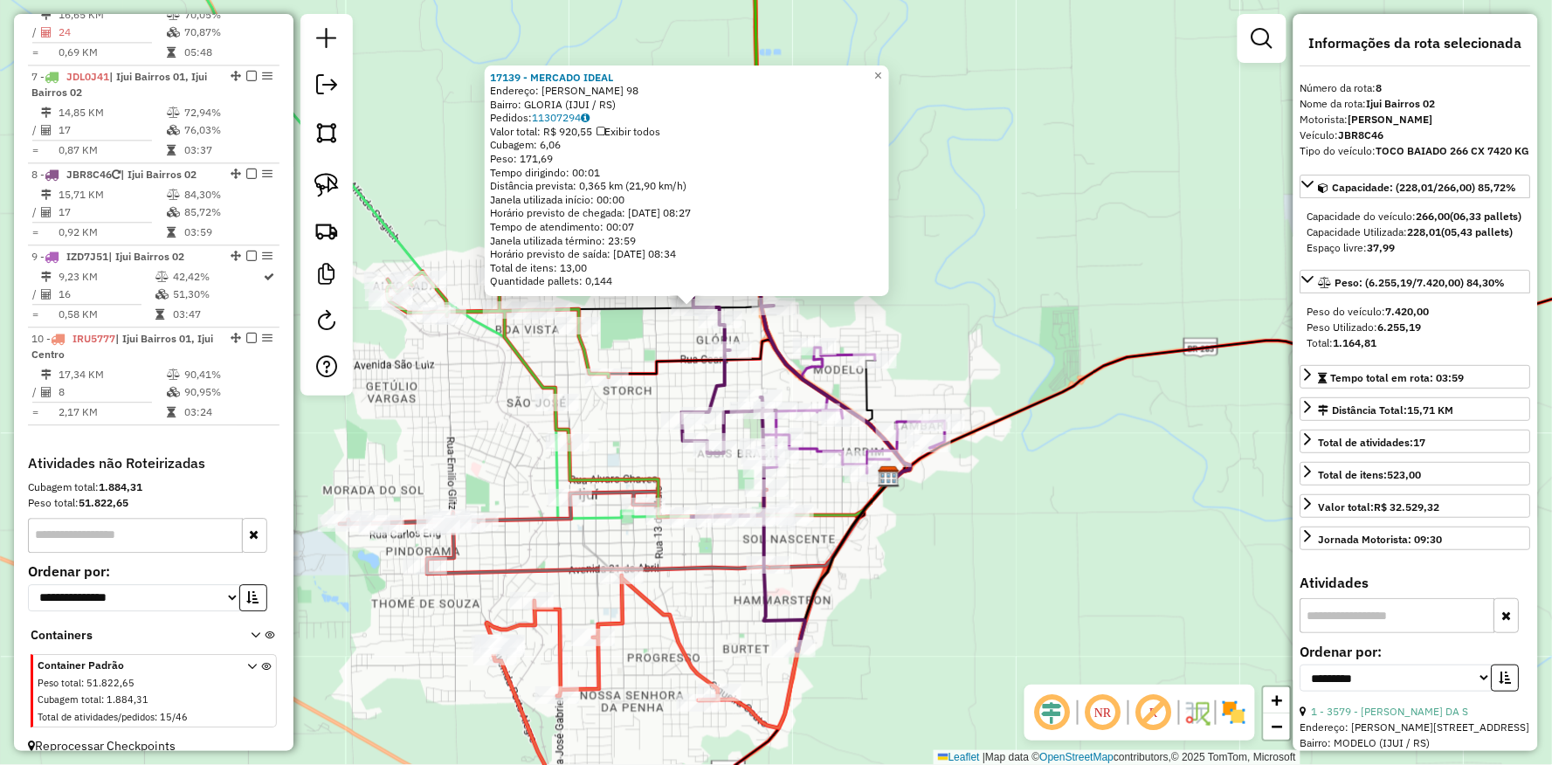
drag, startPoint x: 1128, startPoint y: 330, endPoint x: 967, endPoint y: 242, distance: 183.4
click at [998, 237] on div "17139 - MERCADO IDEAL Endereço: [PERSON_NAME] 98 Bairro: GLORIA (IJUI / [GEOGRA…" at bounding box center [776, 382] width 1552 height 765
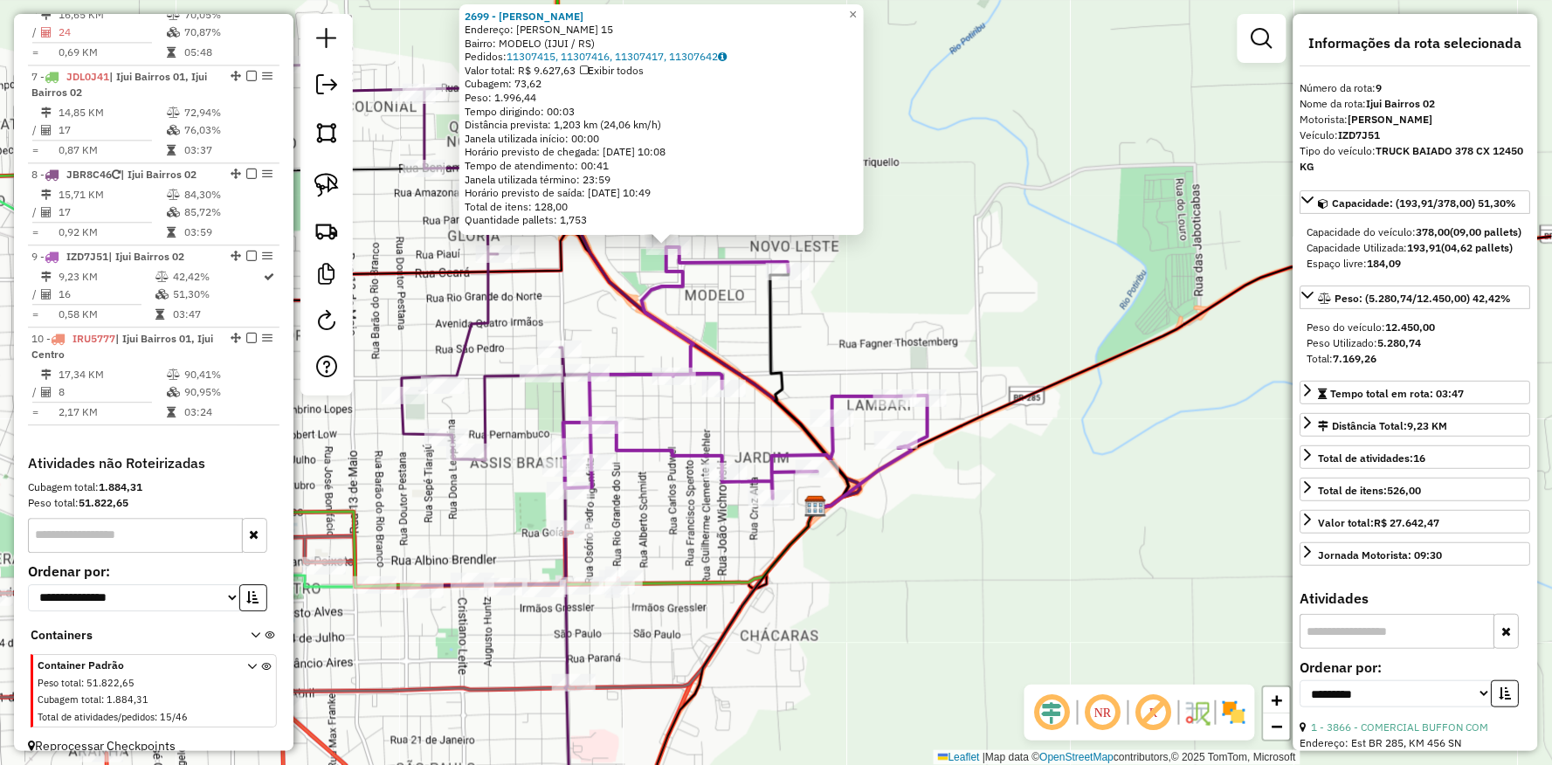
drag, startPoint x: 849, startPoint y: 561, endPoint x: 994, endPoint y: 411, distance: 208.8
click at [999, 432] on div "2699 - [PERSON_NAME]: [PERSON_NAME] DA ROSA 15 Bairro: MODELO (IJUI / RS) Pedid…" at bounding box center [776, 382] width 1552 height 765
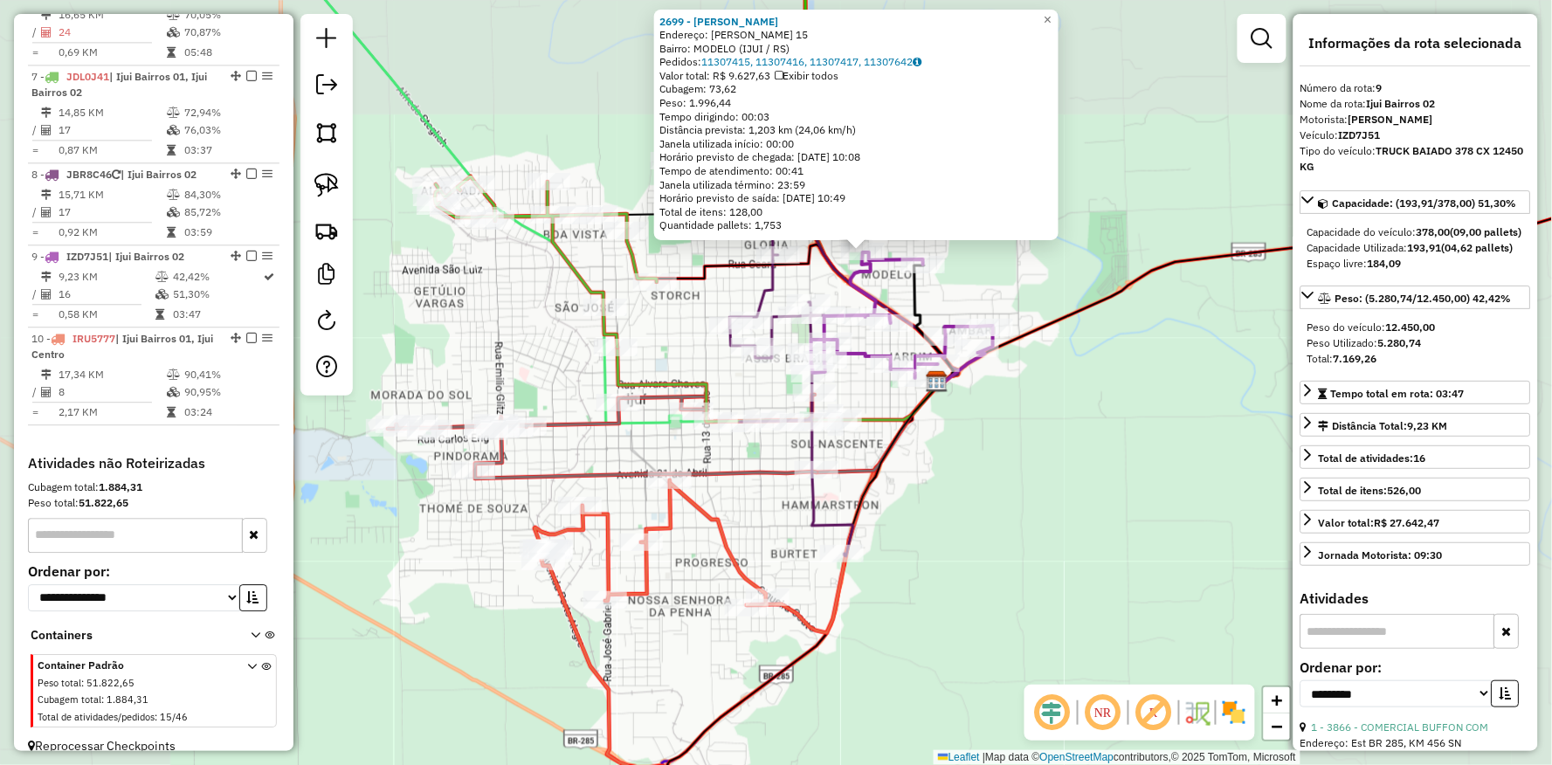
click at [922, 489] on div "2699 - [PERSON_NAME]: [PERSON_NAME] DA ROSA 15 Bairro: MODELO (IJUI / RS) Pedid…" at bounding box center [776, 382] width 1552 height 765
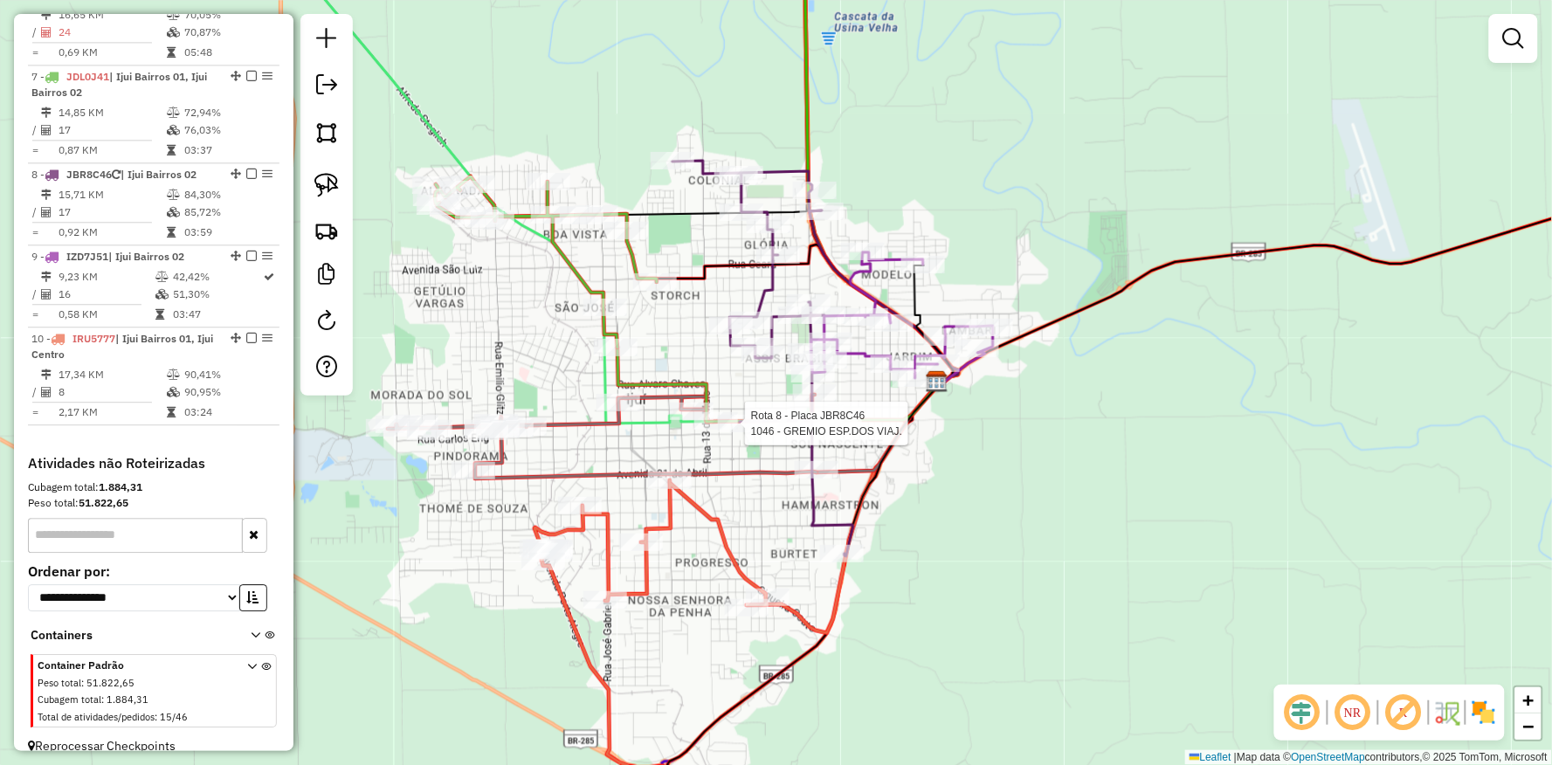
select select "**********"
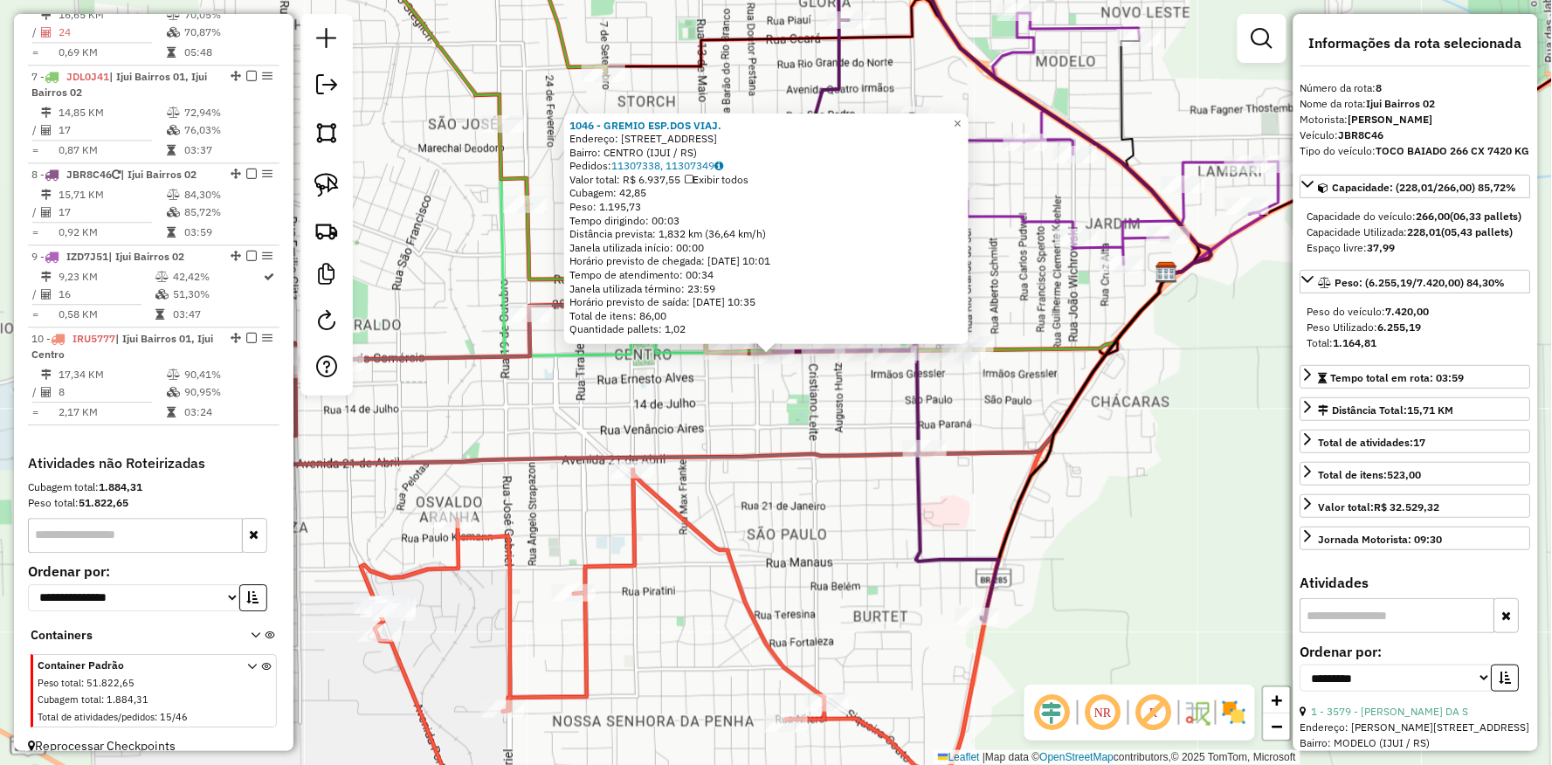
click at [790, 381] on div "1046 - GREMIO ESP.DOS VIAJ. Endereço: Av CORONEL DICO 250 Bairro: CENTRO (IJUI …" at bounding box center [776, 382] width 1552 height 765
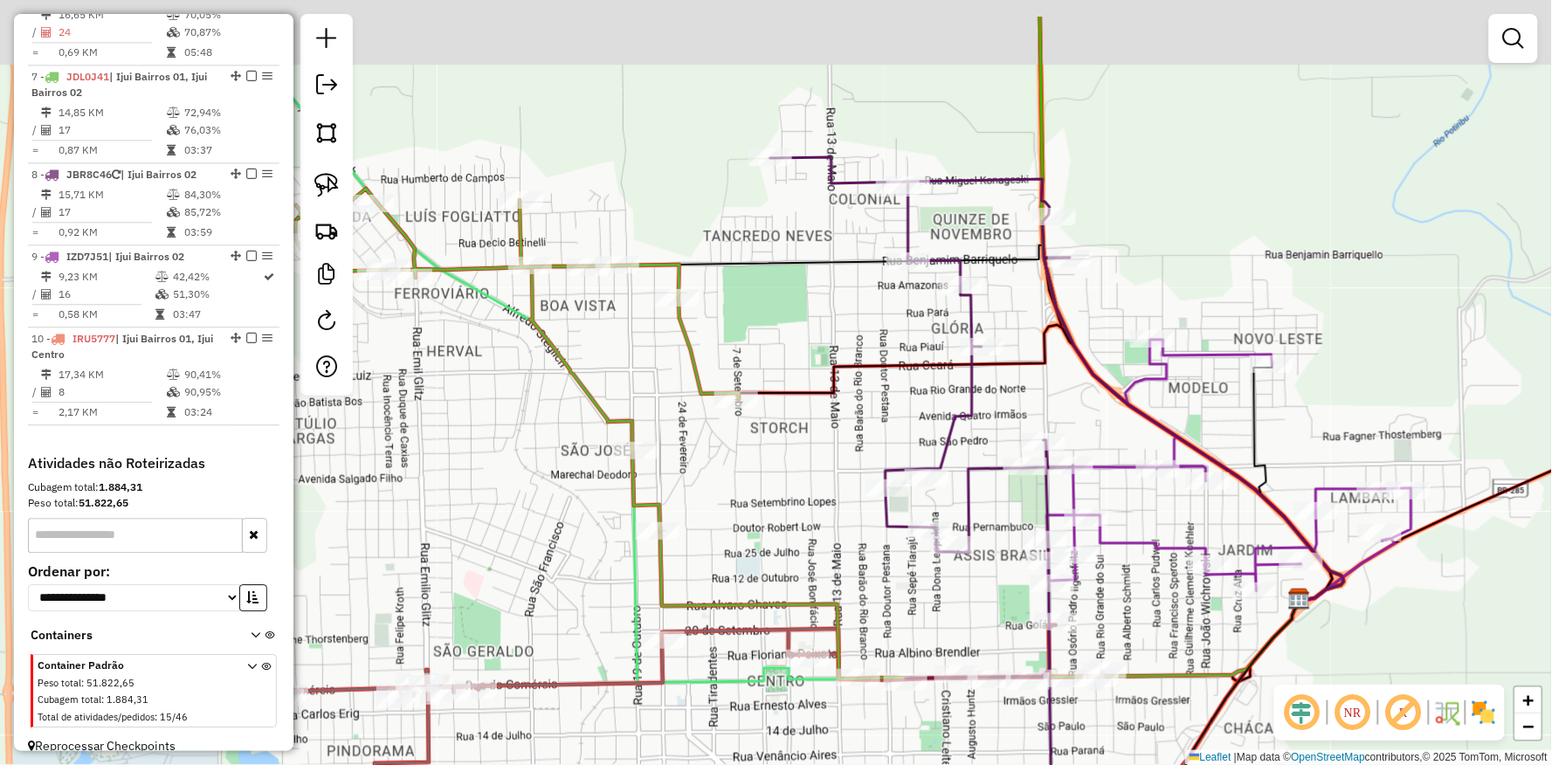
drag, startPoint x: 719, startPoint y: 192, endPoint x: 752, endPoint y: 287, distance: 100.0
click at [752, 287] on div "Janela de atendimento Grade de atendimento Capacidade Transportadoras Veículos …" at bounding box center [776, 382] width 1552 height 765
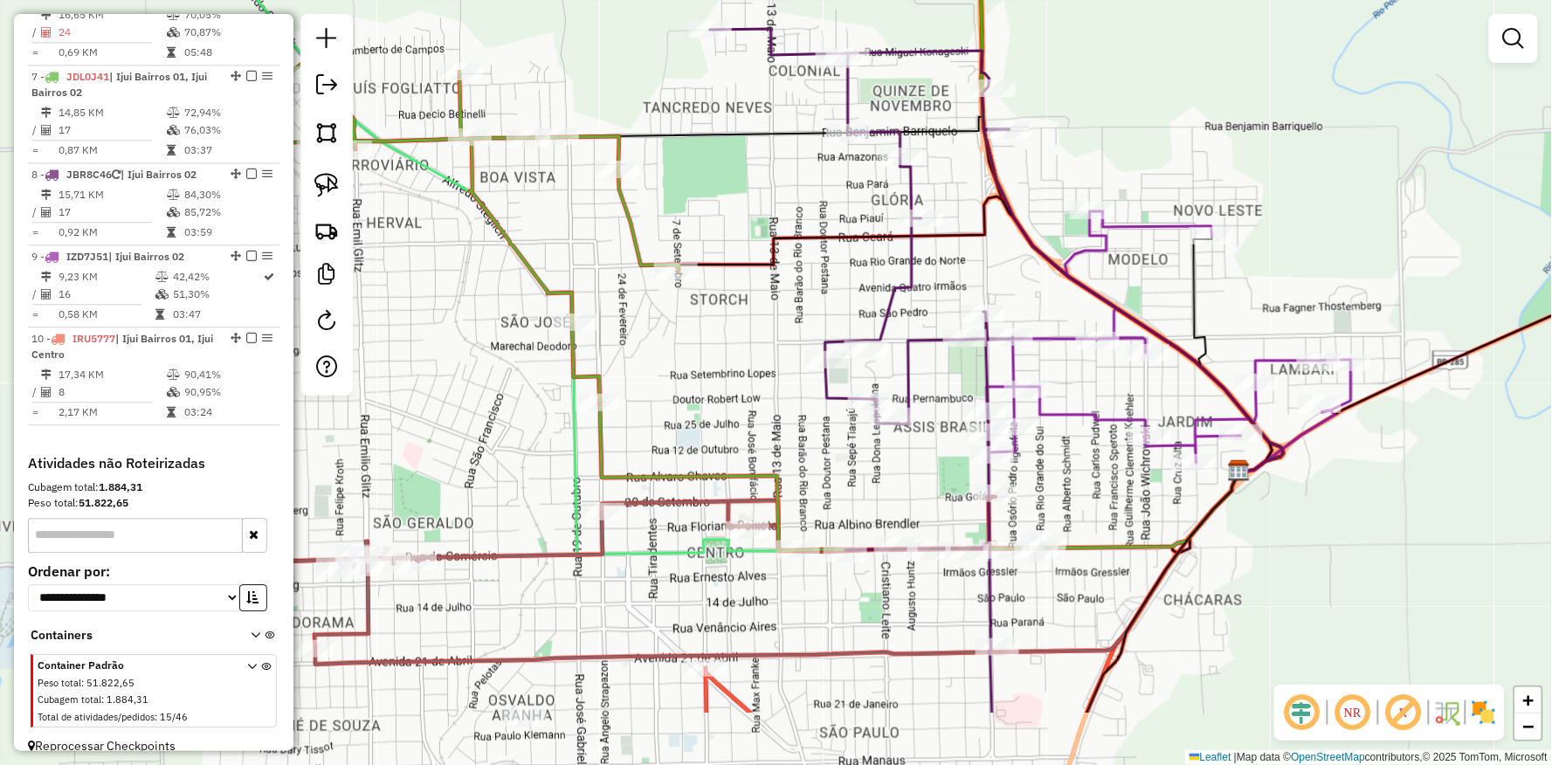
drag, startPoint x: 800, startPoint y: 301, endPoint x: 750, endPoint y: 207, distance: 107.1
click at [750, 207] on div "Janela de atendimento Grade de atendimento Capacidade Transportadoras Veículos …" at bounding box center [776, 382] width 1552 height 765
select select "**********"
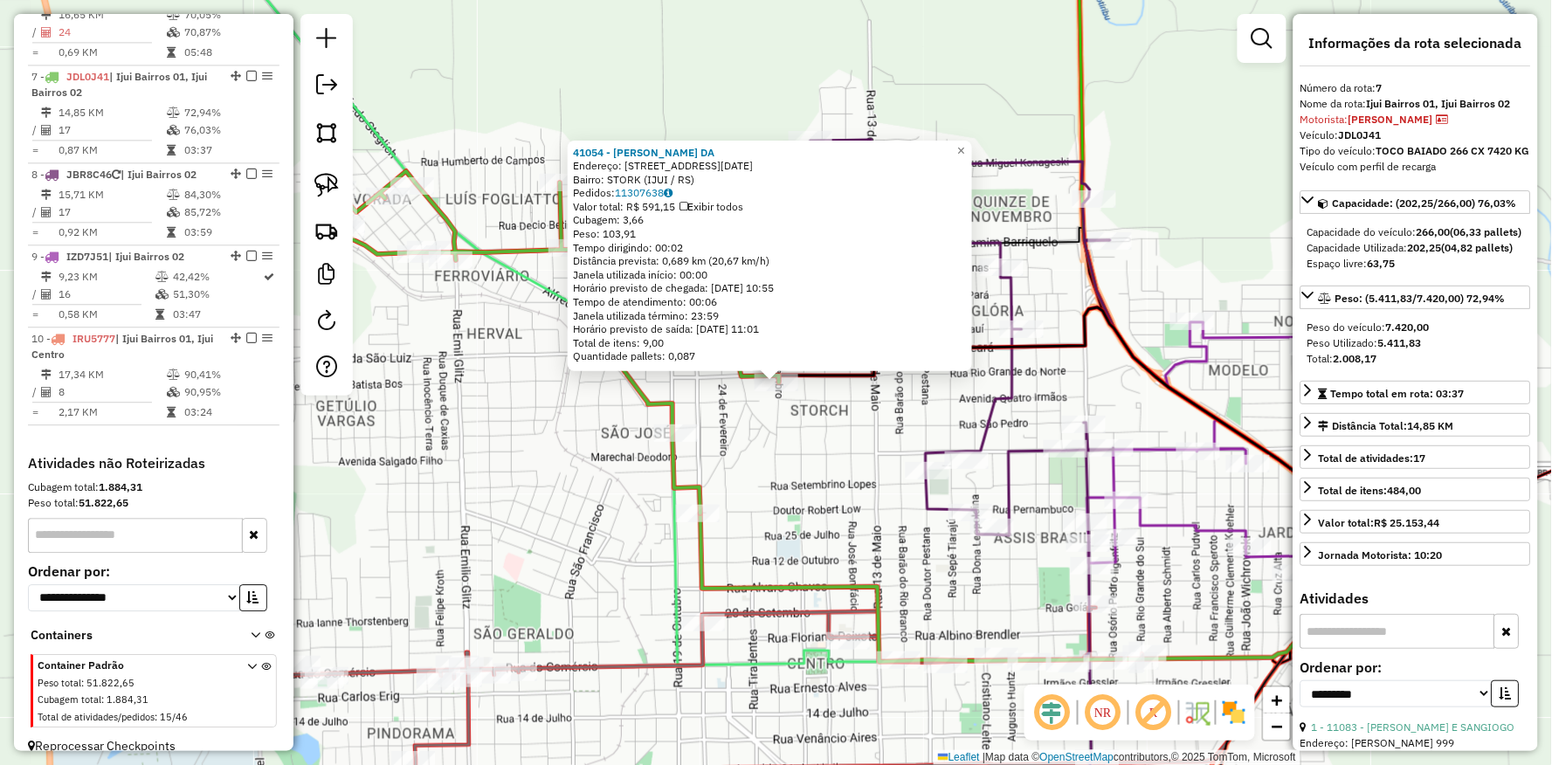
drag, startPoint x: 746, startPoint y: 429, endPoint x: 781, endPoint y: 450, distance: 40.7
click at [747, 430] on div "41054 - [PERSON_NAME]: [STREET_ADDRESS][DATE] Bairro: STORK (IJUI / [GEOGRAPHIC…" at bounding box center [776, 382] width 1552 height 765
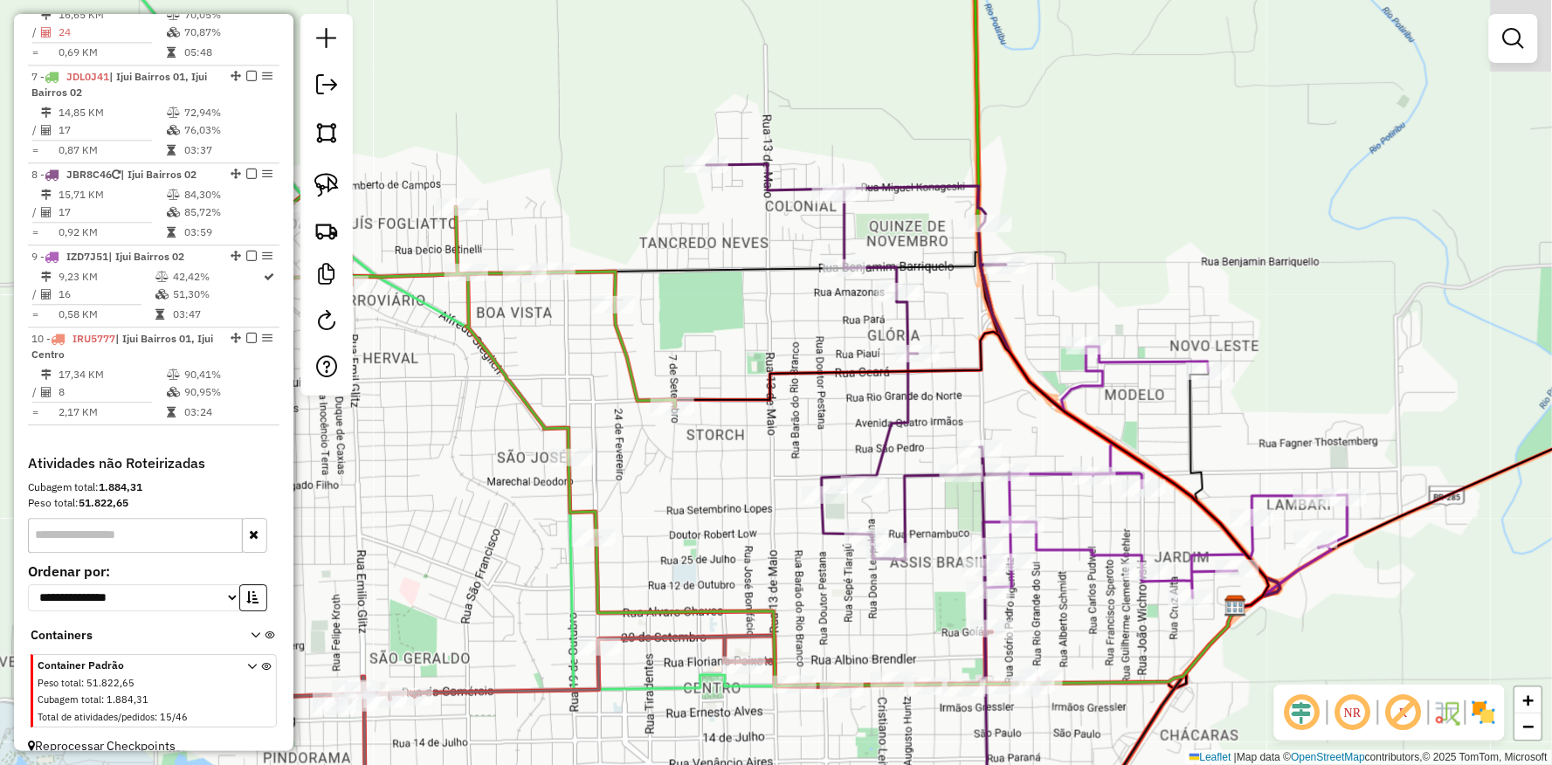
drag, startPoint x: 815, startPoint y: 472, endPoint x: 674, endPoint y: 256, distance: 257.6
click at [708, 486] on div "Janela de atendimento Grade de atendimento Capacidade Transportadoras Veículos …" at bounding box center [776, 382] width 1552 height 765
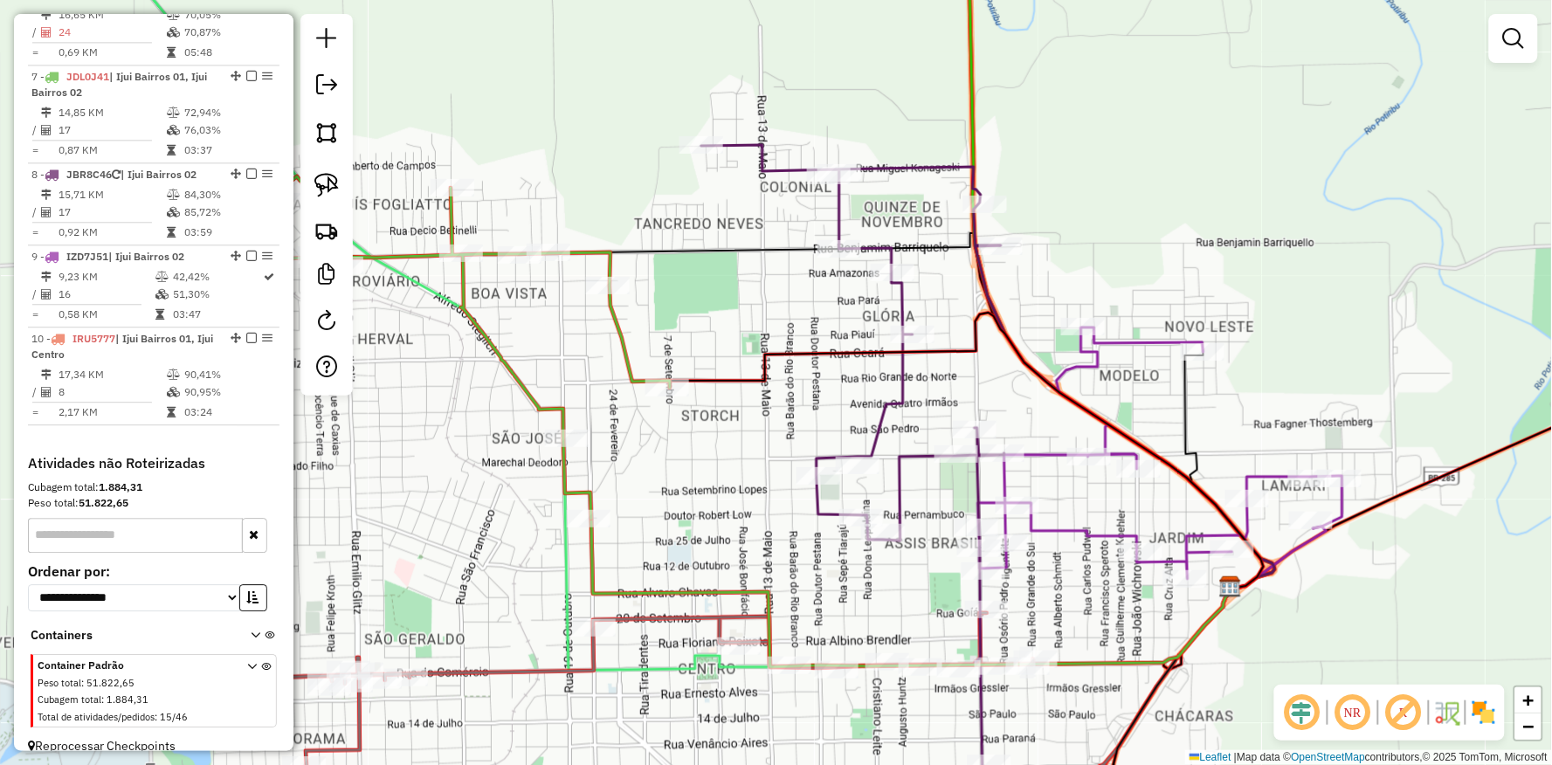
drag, startPoint x: 664, startPoint y: 181, endPoint x: 693, endPoint y: 294, distance: 117.2
click at [693, 294] on div "Janela de atendimento Grade de atendimento Capacidade Transportadoras Veículos …" at bounding box center [776, 382] width 1552 height 765
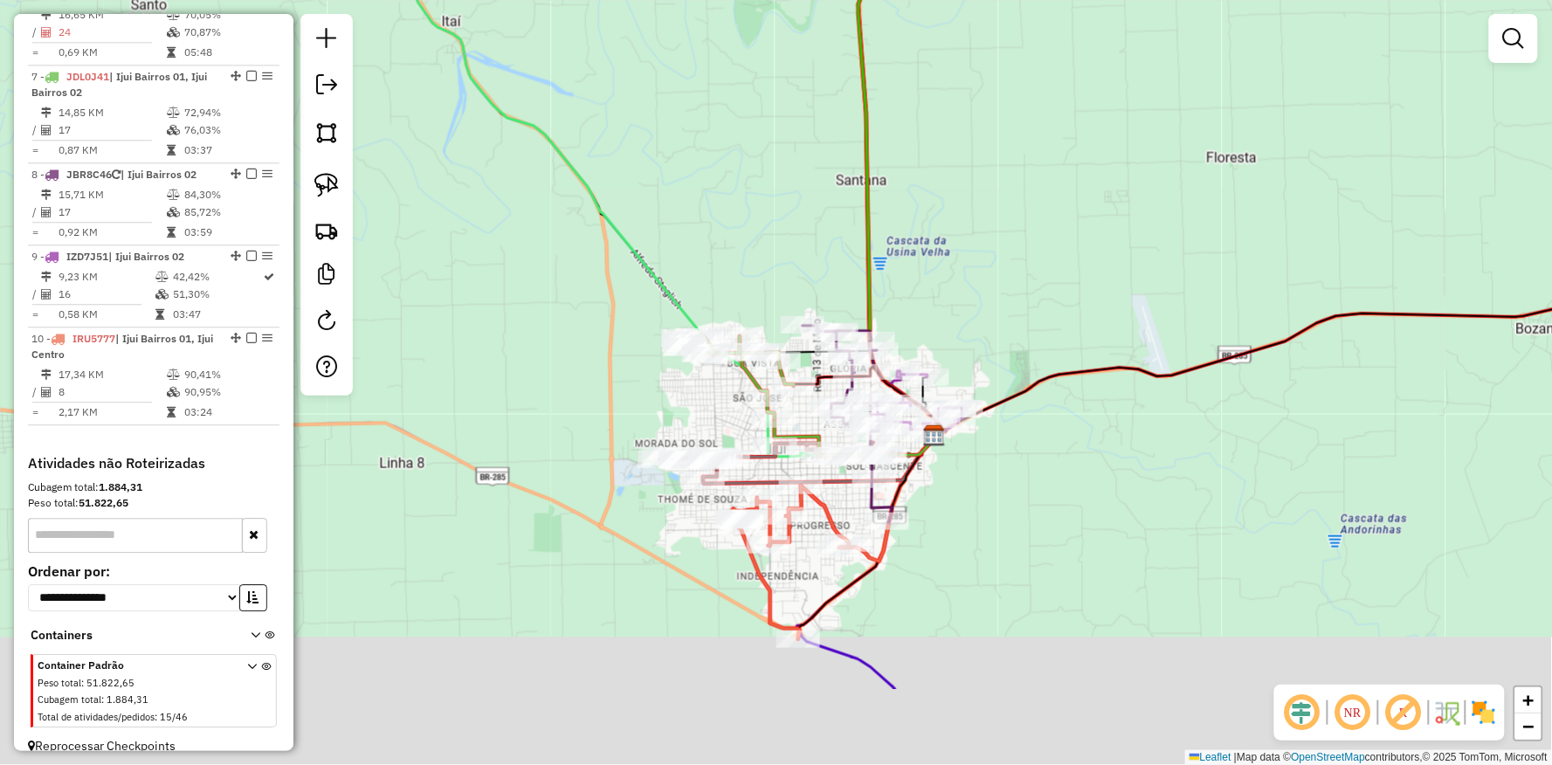
drag, startPoint x: 560, startPoint y: 451, endPoint x: 508, endPoint y: 336, distance: 125.5
click at [510, 345] on div "Janela de atendimento Grade de atendimento Capacidade Transportadoras Veículos …" at bounding box center [776, 382] width 1552 height 765
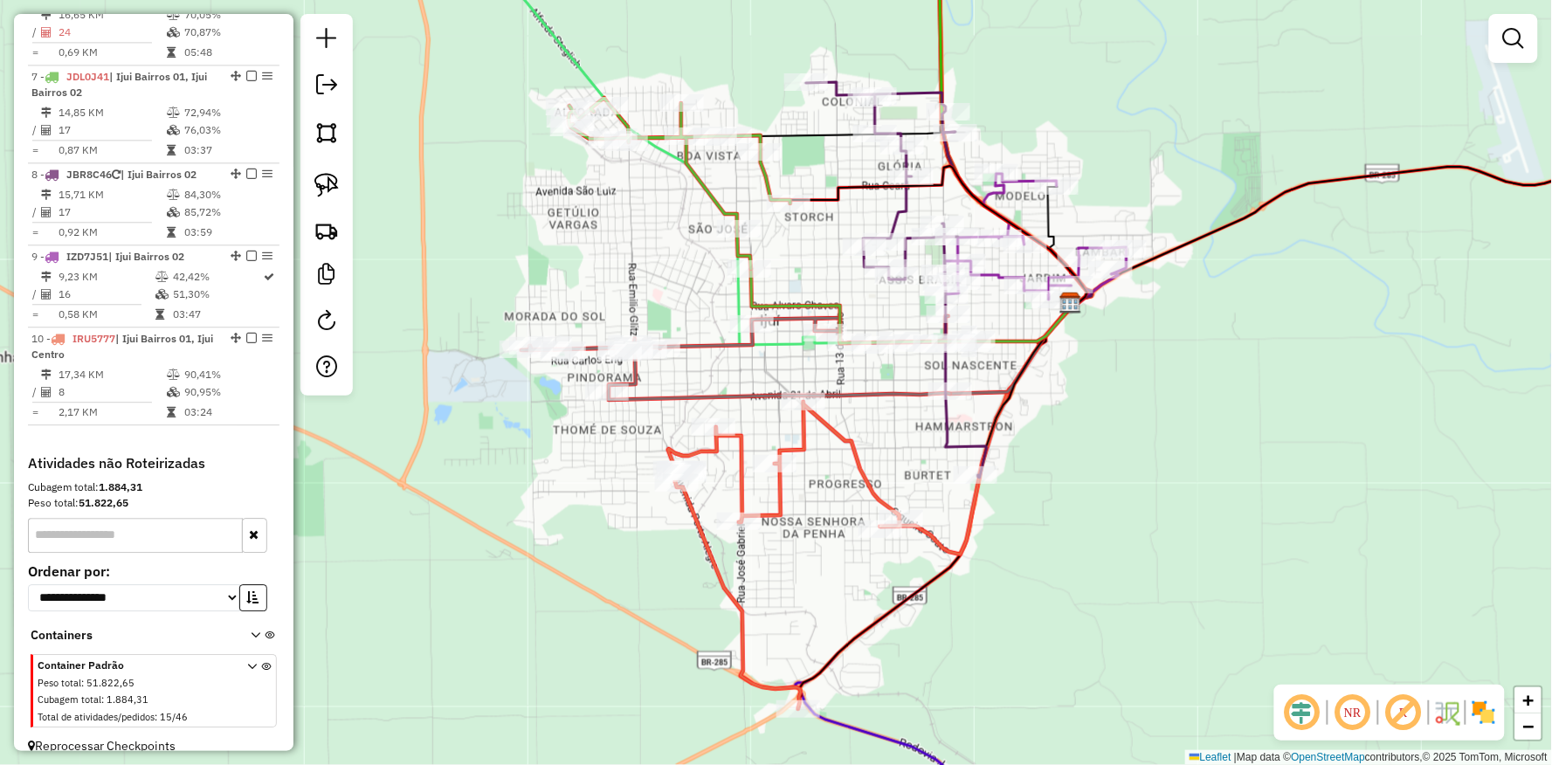
drag, startPoint x: 629, startPoint y: 404, endPoint x: 629, endPoint y: 390, distance: 13.1
click at [627, 400] on icon at bounding box center [747, 358] width 451 height 84
select select "**********"
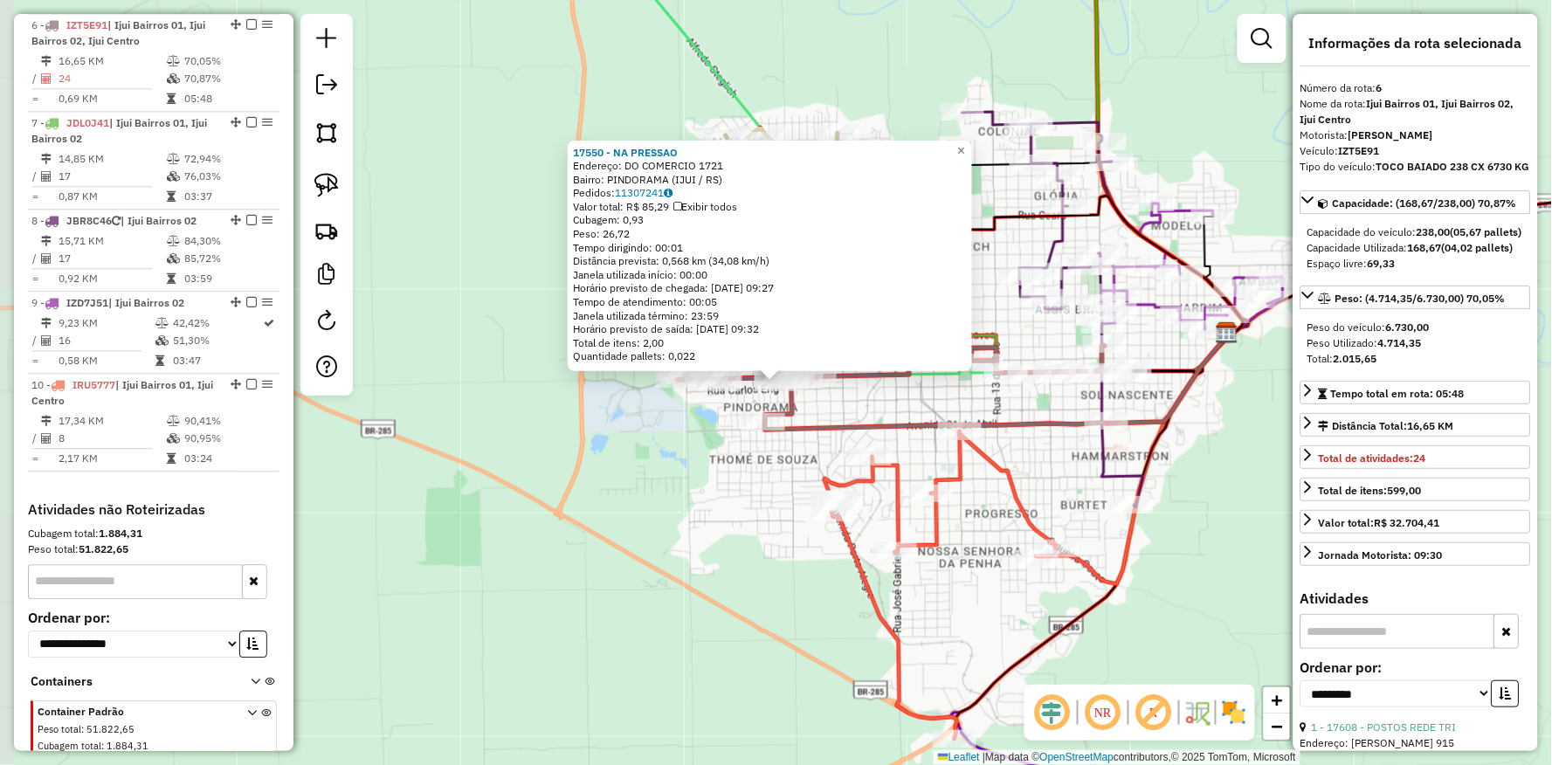
drag, startPoint x: 572, startPoint y: 614, endPoint x: 581, endPoint y: 597, distance: 19.5
click at [581, 597] on div "17550 - NA PRESSAO Endereço: DO COMERCIO 1721 Bairro: PINDORAMA (IJUI / [GEOGRA…" at bounding box center [776, 382] width 1552 height 765
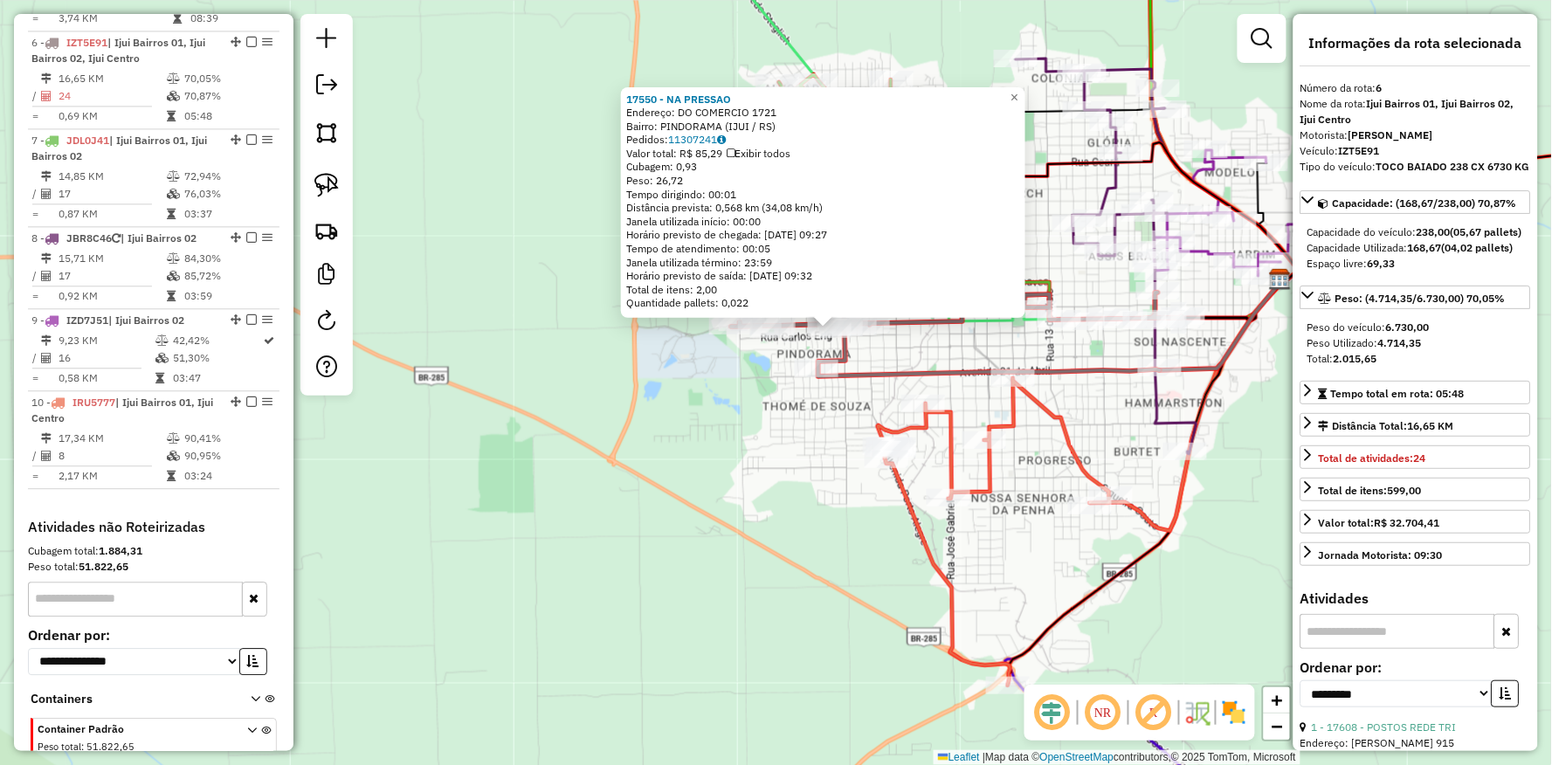
click at [517, 509] on div "17550 - NA PRESSAO Endereço: DO COMERCIO 1721 Bairro: PINDORAMA (IJUI / [GEOGRA…" at bounding box center [776, 382] width 1552 height 765
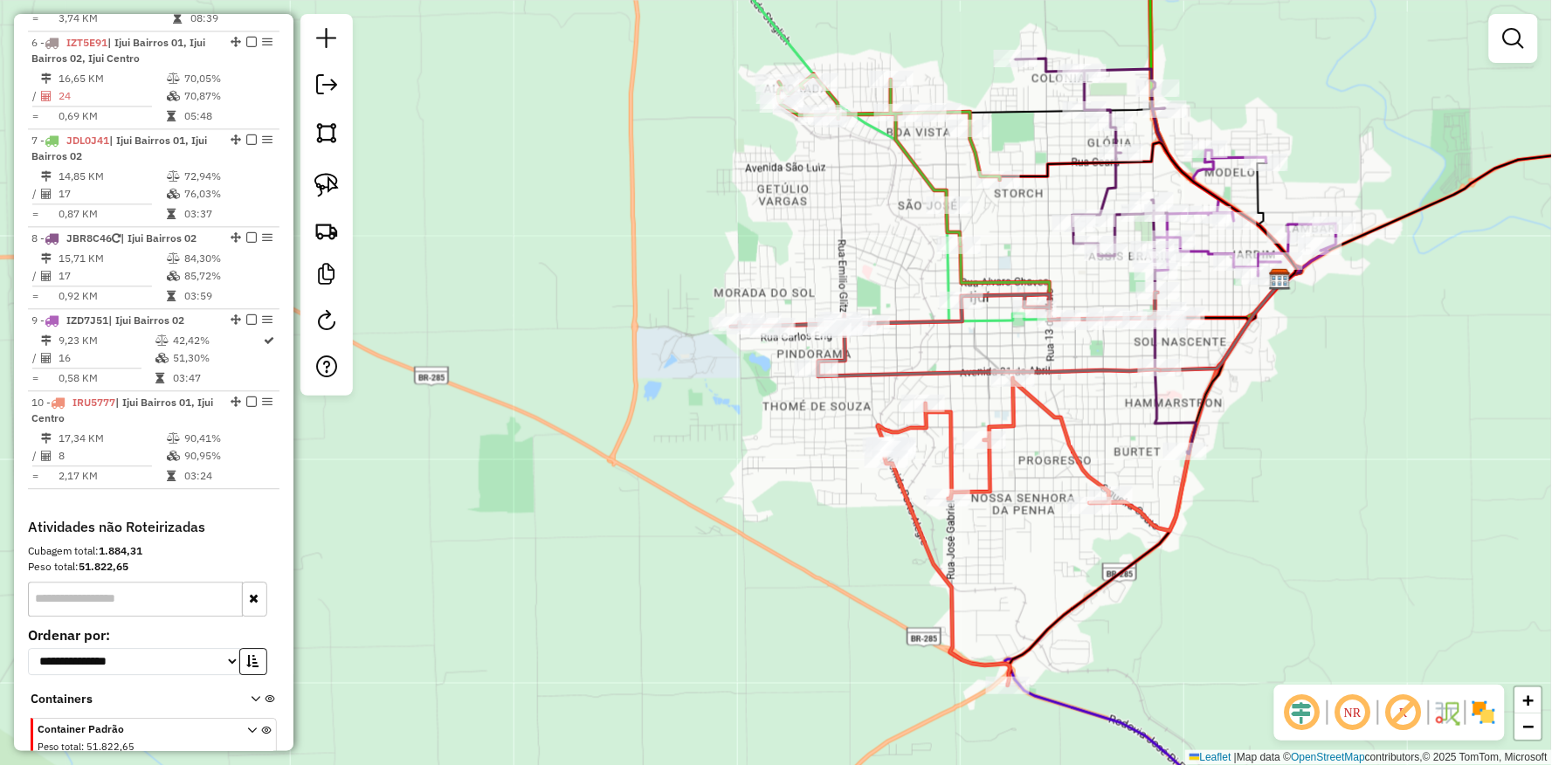
drag, startPoint x: 641, startPoint y: 439, endPoint x: 560, endPoint y: 481, distance: 91.4
click at [572, 473] on div "Janela de atendimento Grade de atendimento Capacidade Transportadoras Veículos …" at bounding box center [776, 382] width 1552 height 765
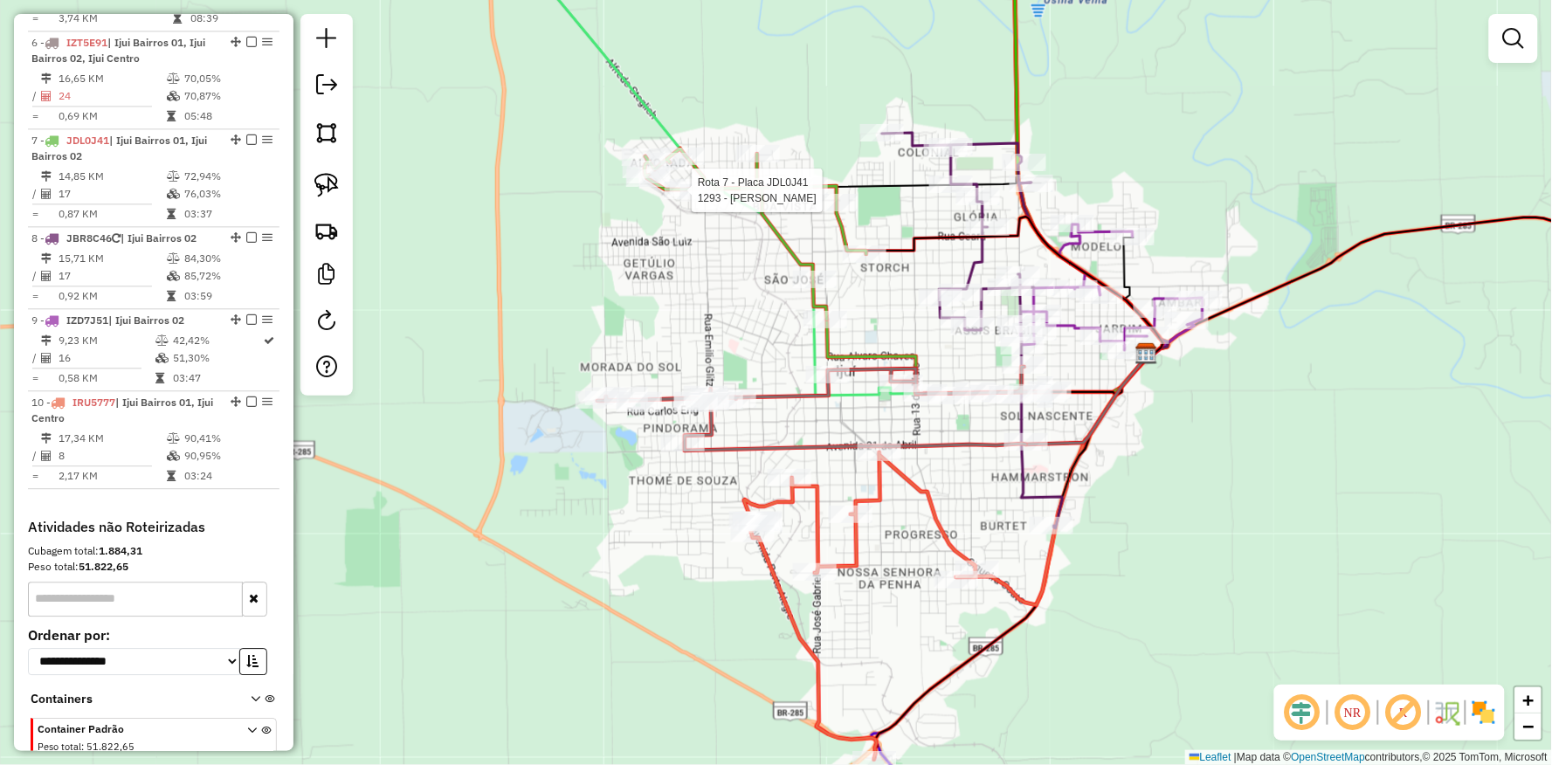
select select "**********"
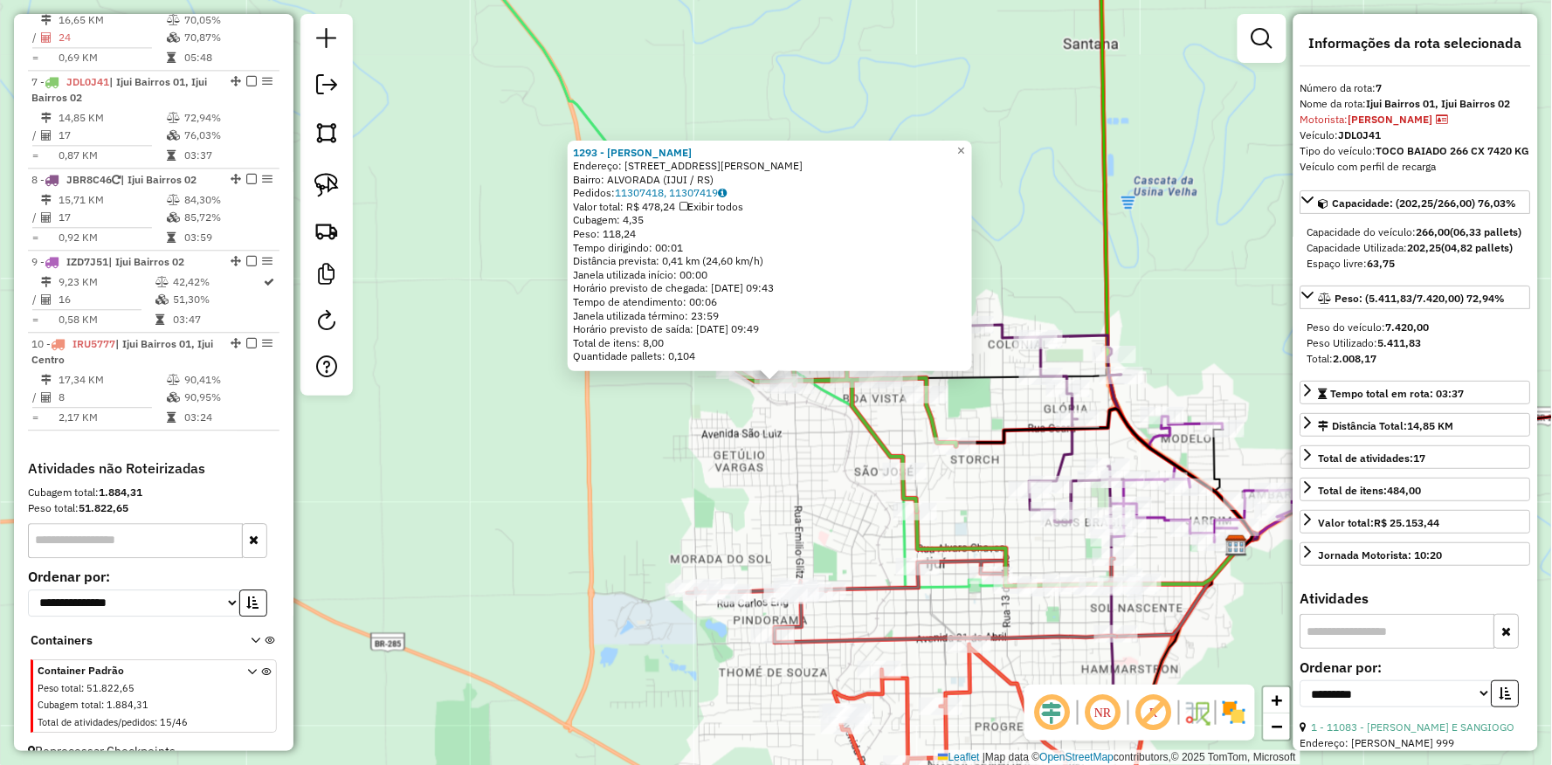
scroll to position [1180, 0]
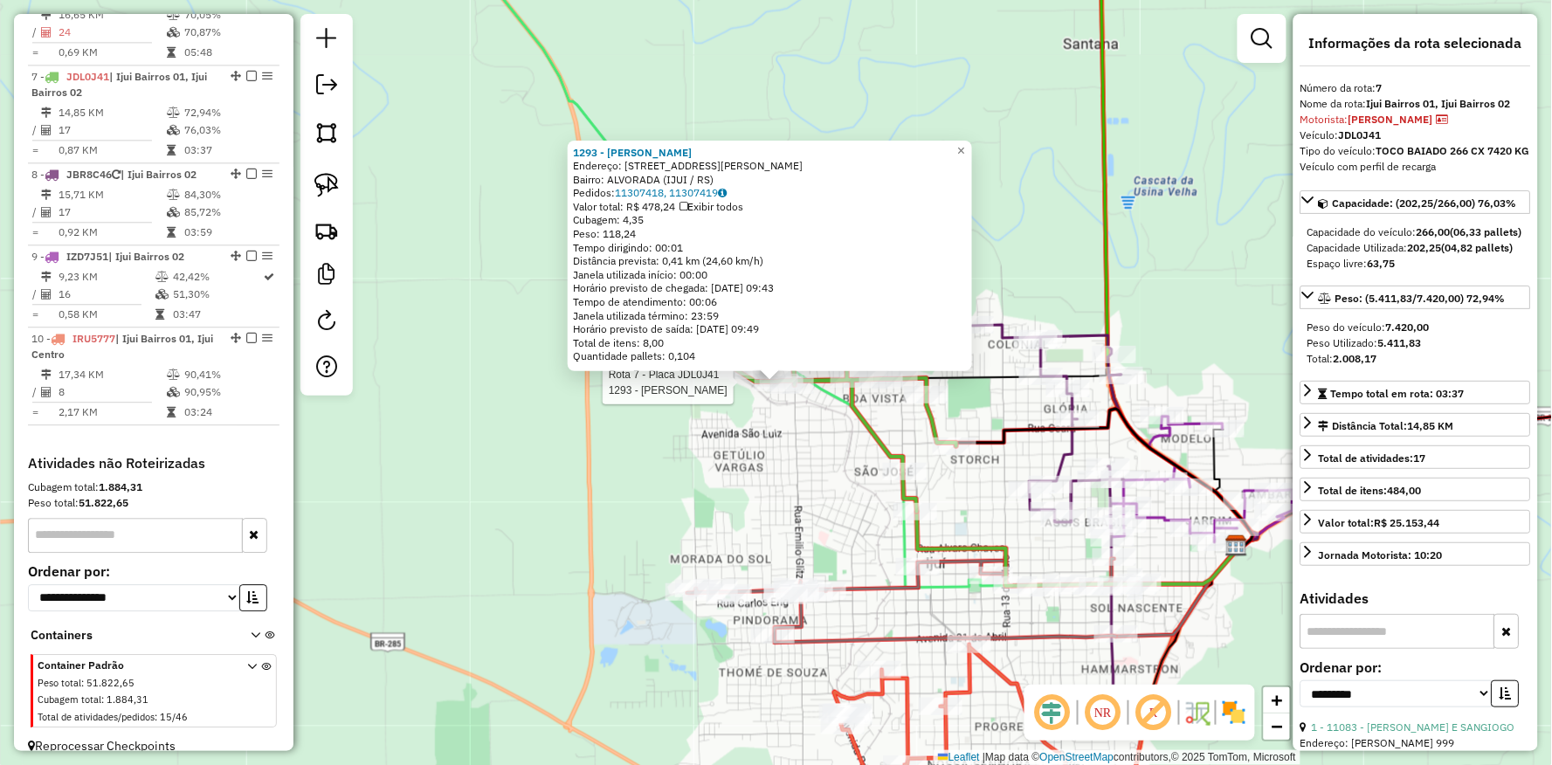
click at [585, 487] on div "Rota 7 - Placa JDL0J41 1293 - [PERSON_NAME] 1293 - ADEMIR [PERSON_NAME]: R EUCL…" at bounding box center [776, 382] width 1552 height 765
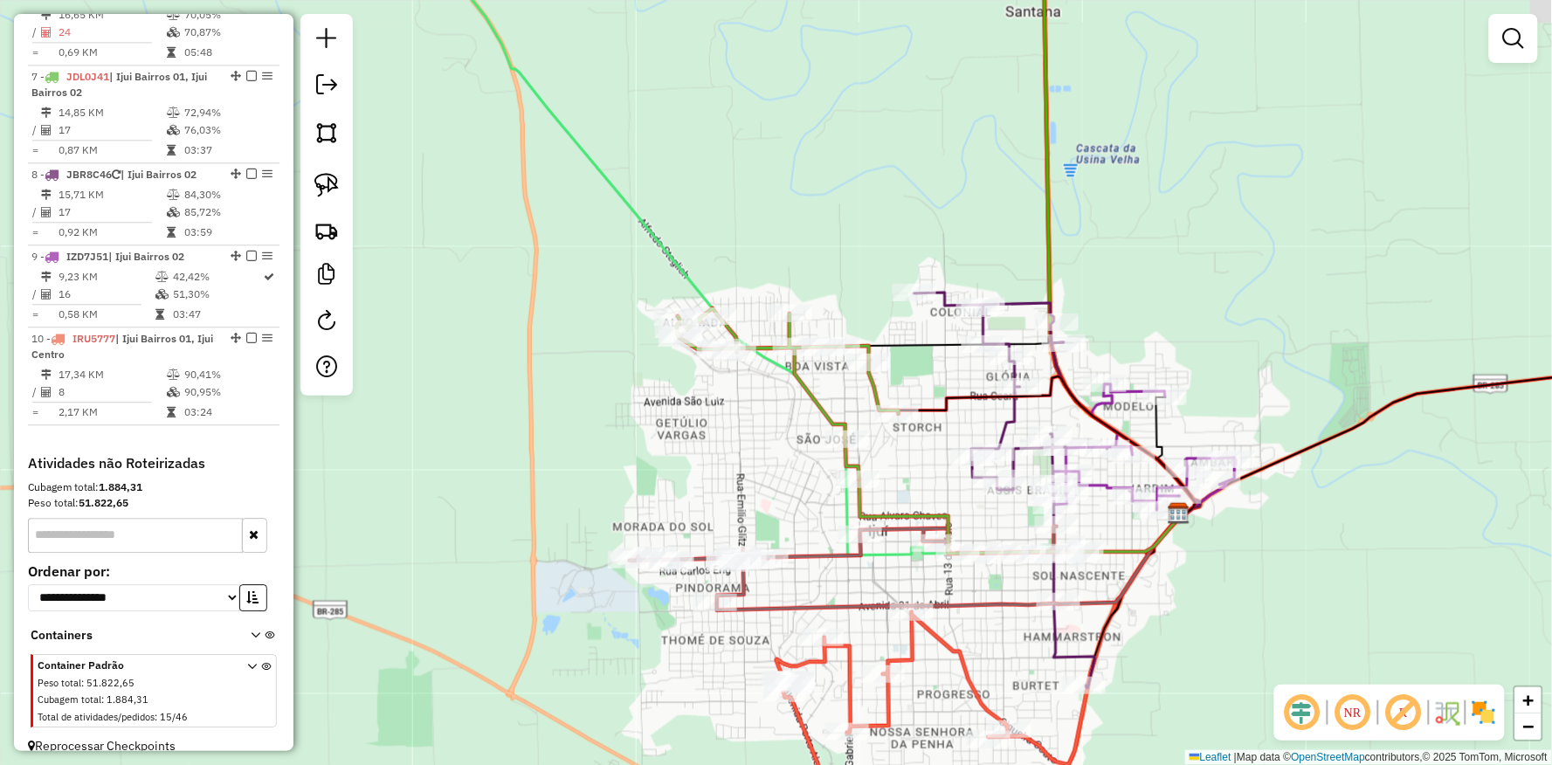
drag, startPoint x: 547, startPoint y: 457, endPoint x: 740, endPoint y: 423, distance: 196.0
click at [535, 448] on div "Janela de atendimento Grade de atendimento Capacidade Transportadoras Veículos …" at bounding box center [776, 382] width 1552 height 765
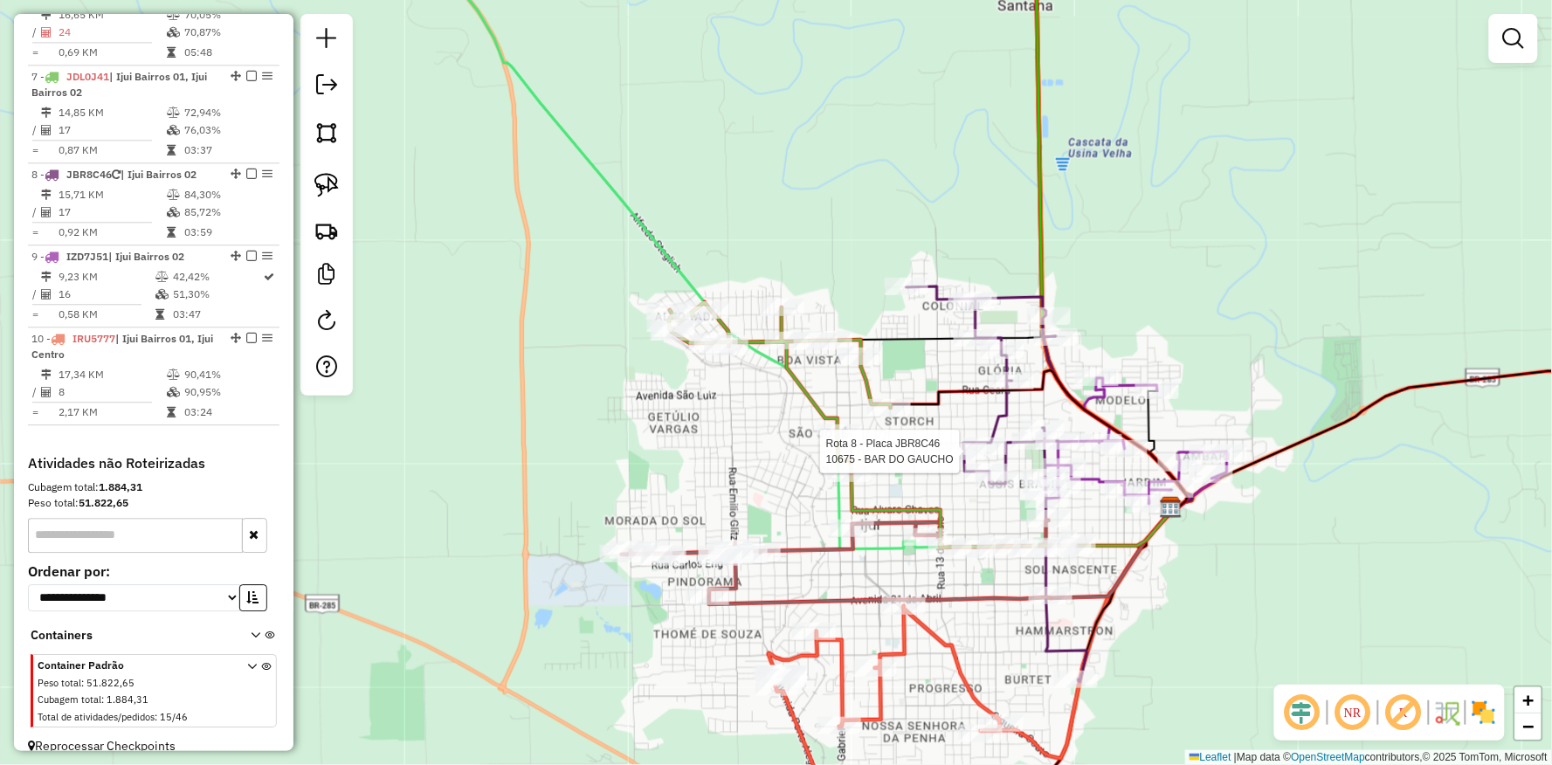
select select "**********"
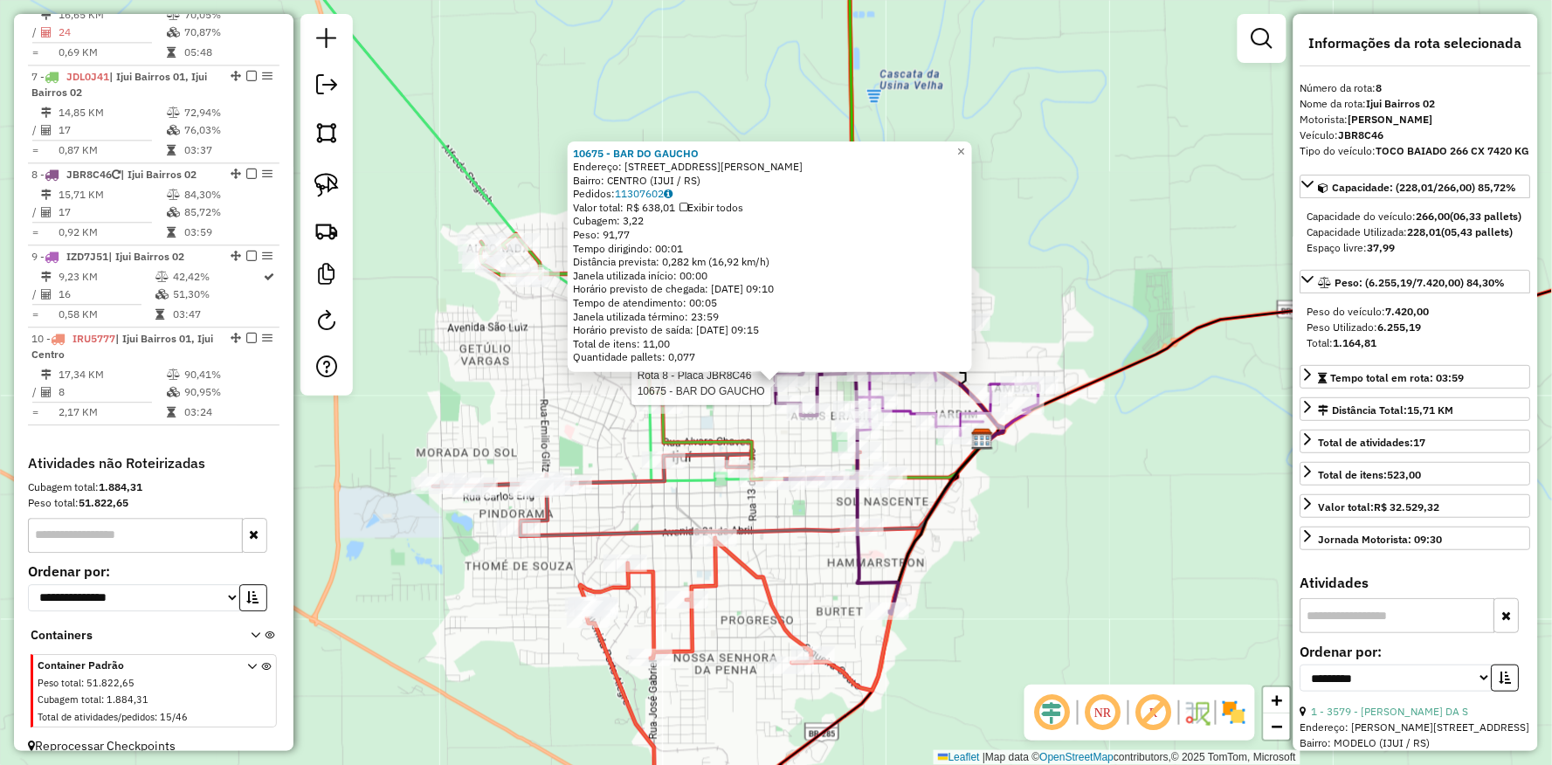
click at [495, 592] on div "Rota 8 - Placa JBR8C46 10675 - BAR DO GAUCHO 10675 - BAR DO GAUCHO Endereço: [S…" at bounding box center [776, 382] width 1552 height 765
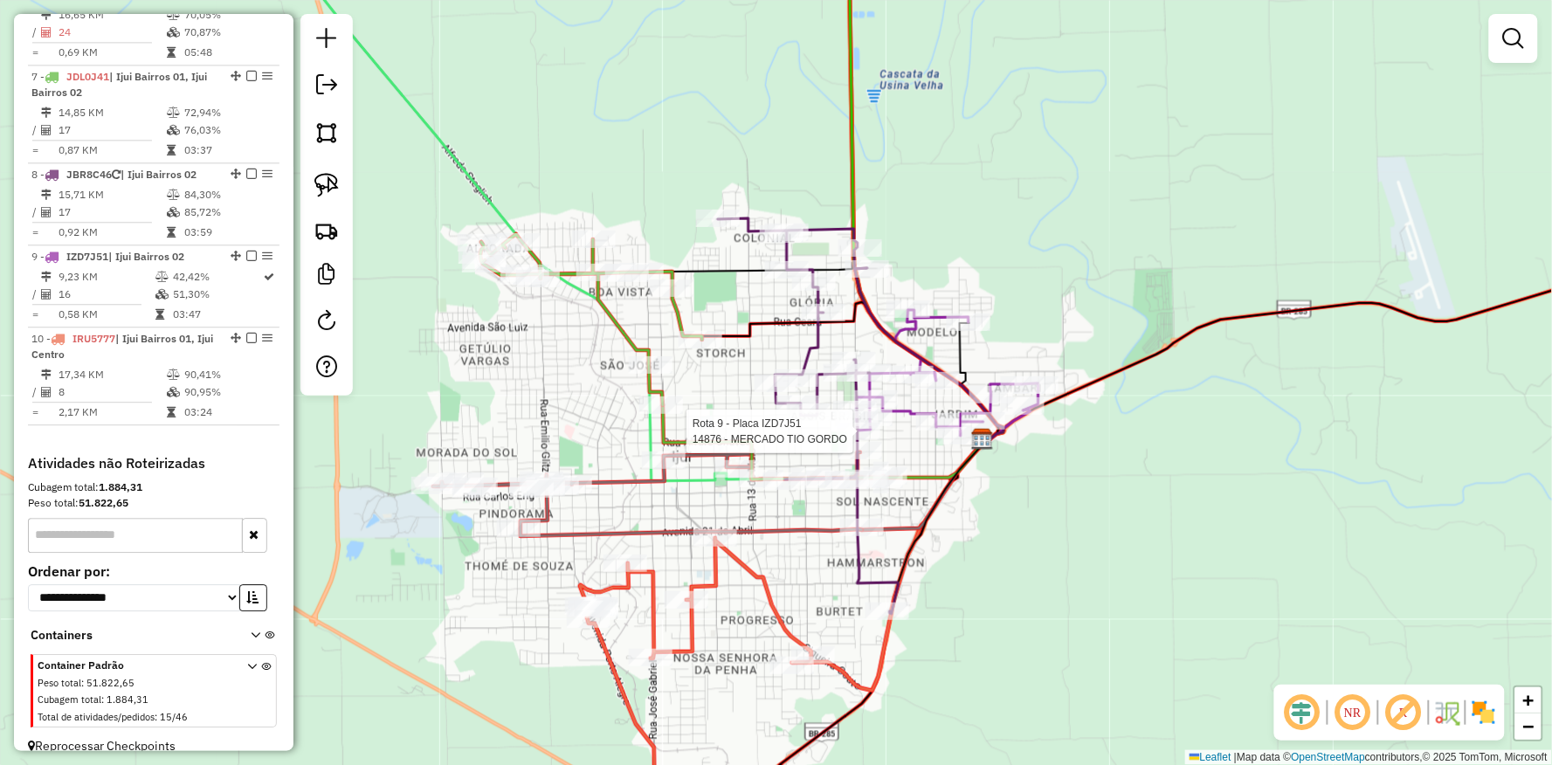
select select "**********"
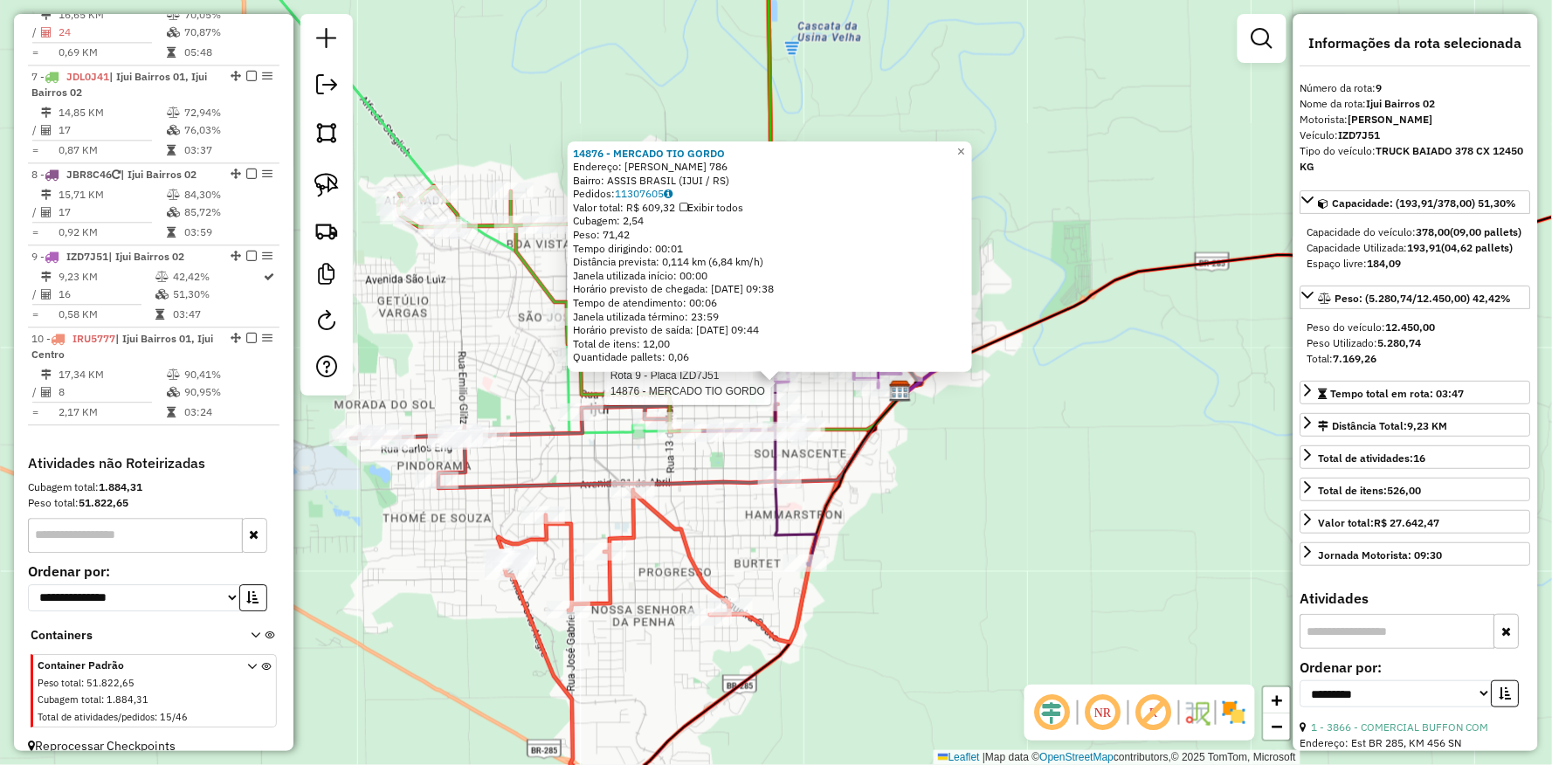
click at [987, 476] on div "Rota 9 - Placa IZD7J51 14876 - MERCADO TIO GORDO 14876 - MERCADO TIO GORDO Ende…" at bounding box center [776, 382] width 1552 height 765
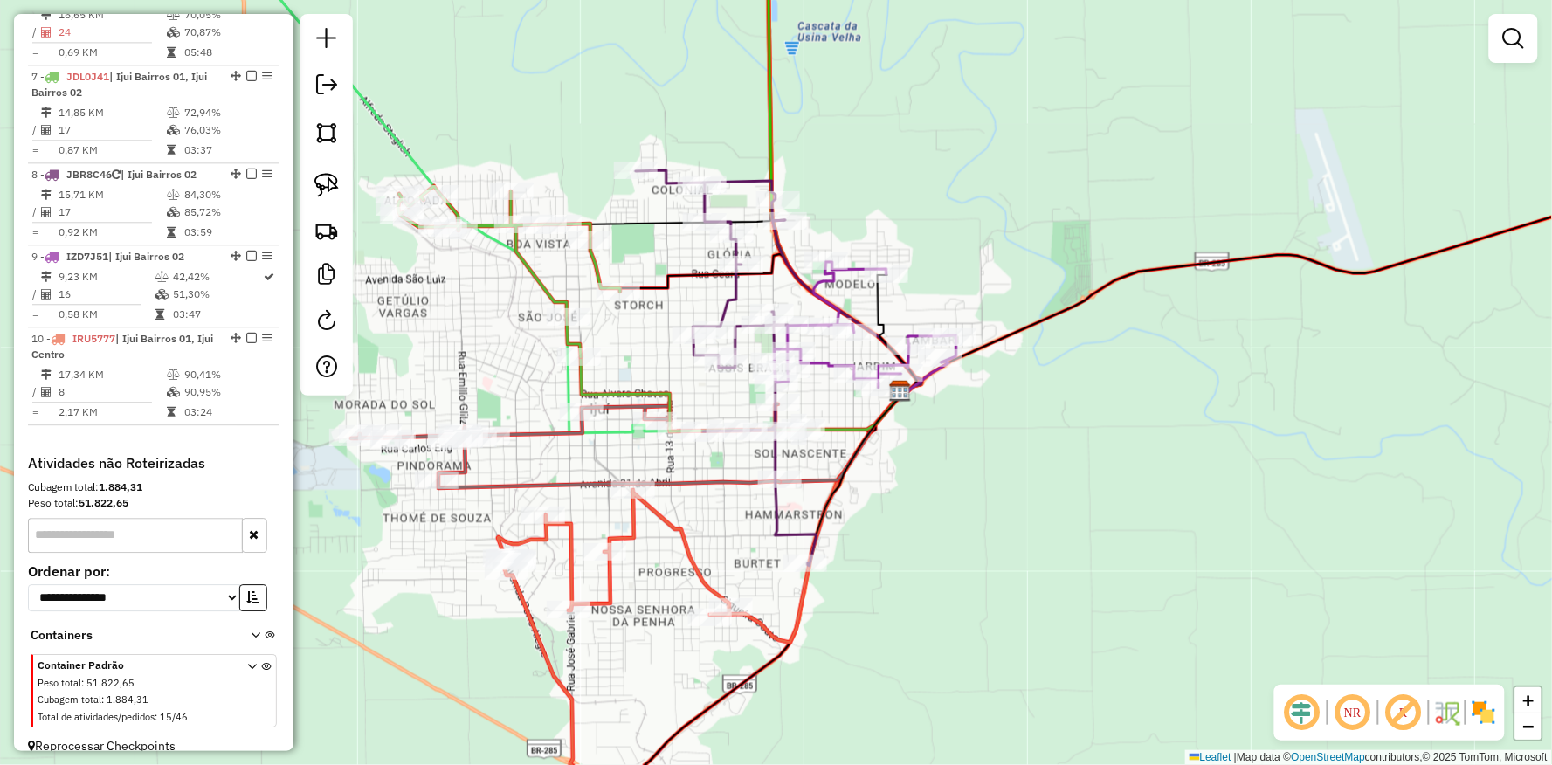
drag, startPoint x: 962, startPoint y: 513, endPoint x: 1005, endPoint y: 409, distance: 112.4
click at [1006, 411] on div "14876 - MERCADO TIO [PERSON_NAME]: [PERSON_NAME] 786 Bairro: ASSIS [GEOGRAPHIC_…" at bounding box center [776, 382] width 1552 height 765
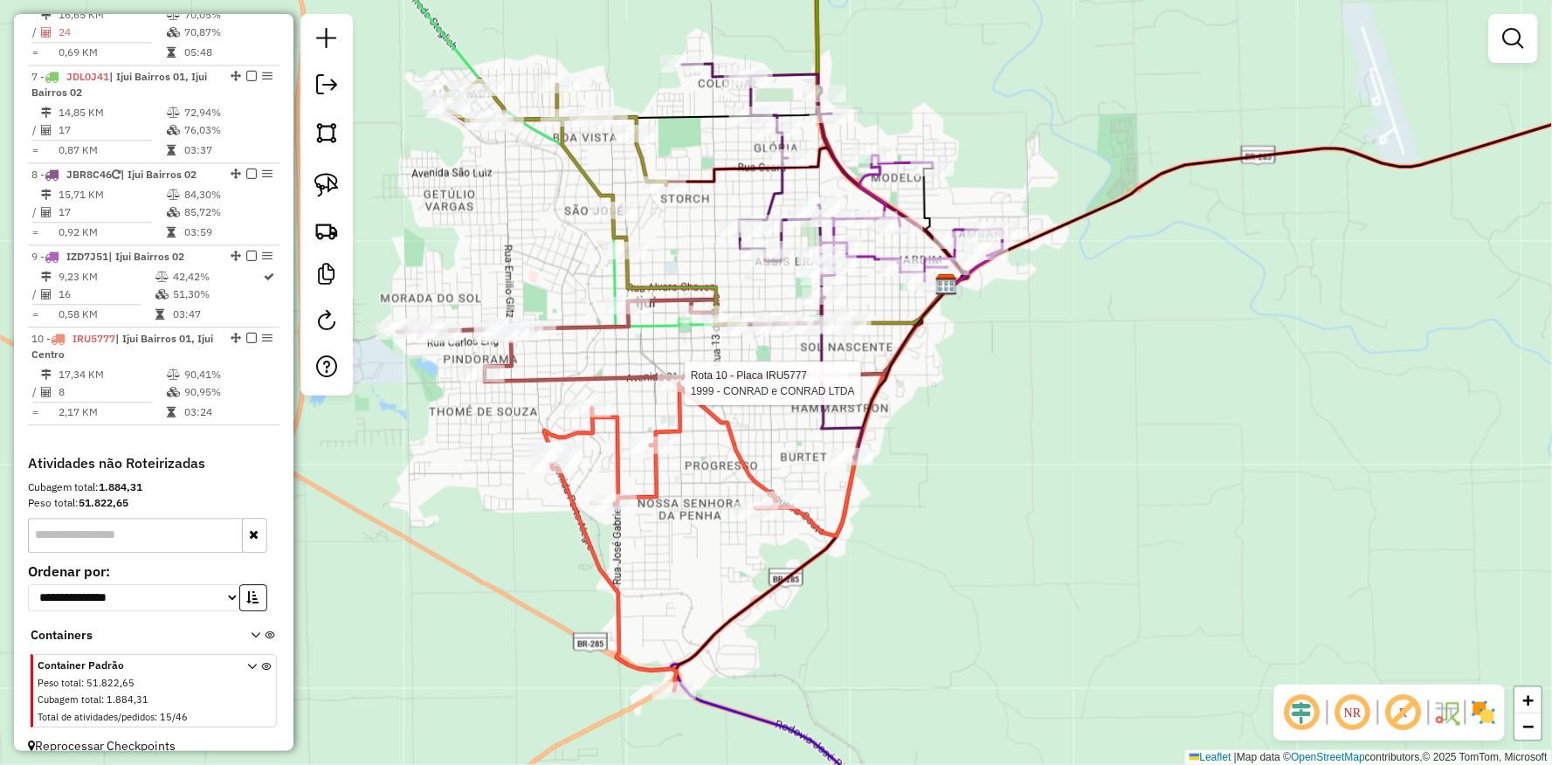
select select "**********"
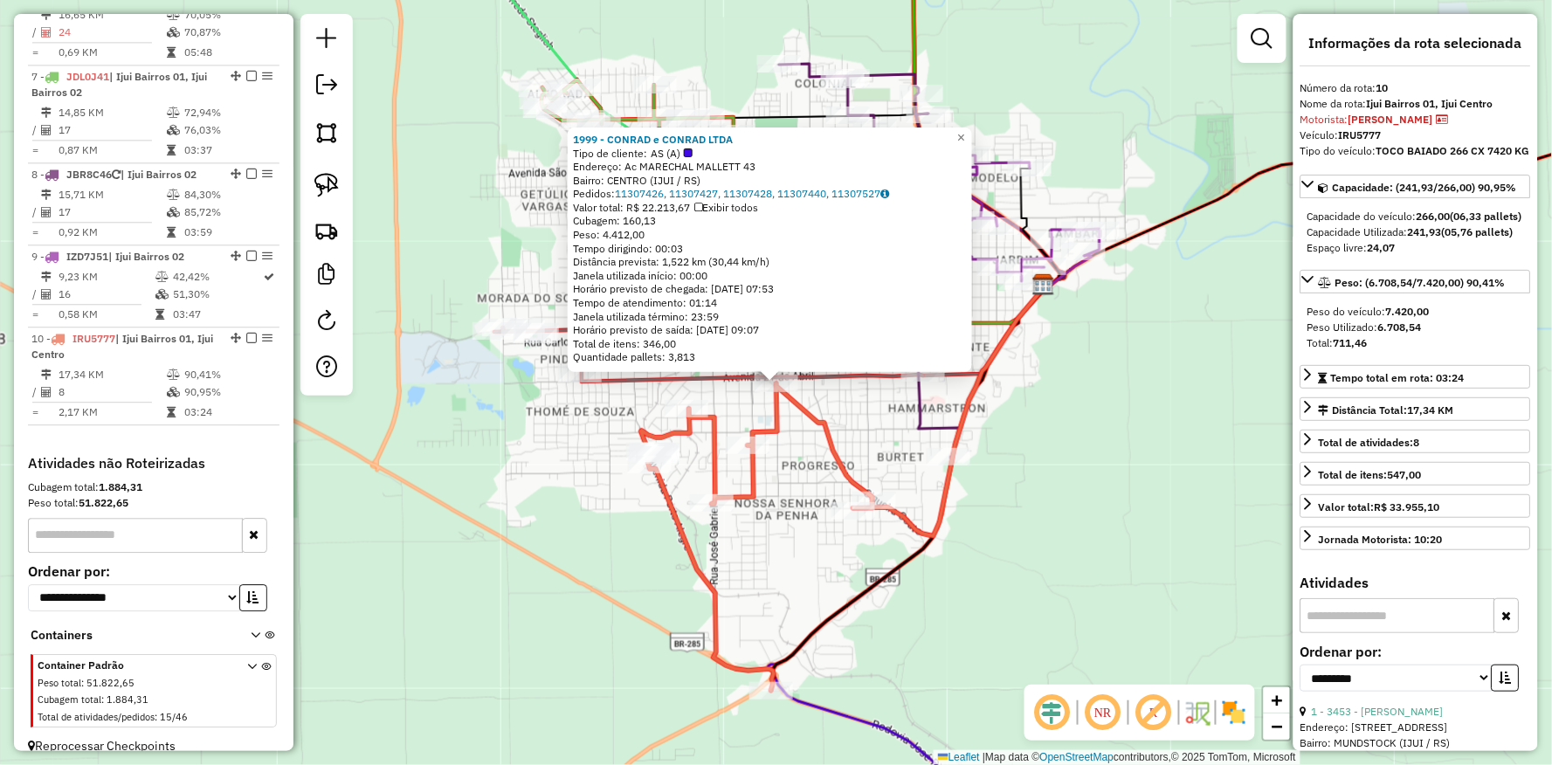
drag, startPoint x: 508, startPoint y: 531, endPoint x: 599, endPoint y: 500, distance: 96.1
click at [598, 501] on div "1999 - [PERSON_NAME] e CONRAD LTDA Tipo de cliente: AS (A) Endereço: Ac MARECHA…" at bounding box center [776, 382] width 1552 height 765
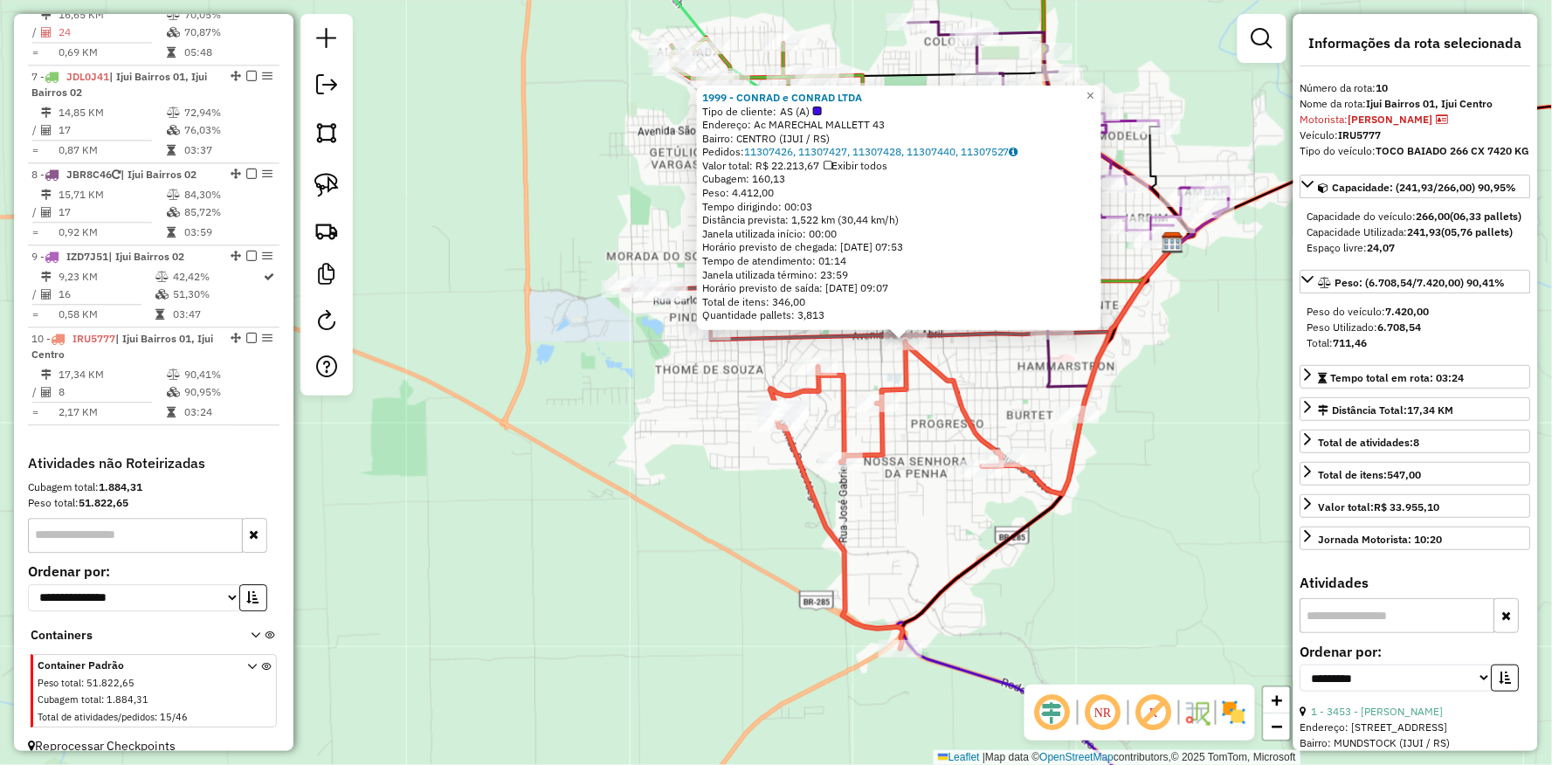
click at [747, 570] on div "1999 - [PERSON_NAME] e CONRAD LTDA Tipo de cliente: AS (A) Endereço: Ac MARECHA…" at bounding box center [776, 382] width 1552 height 765
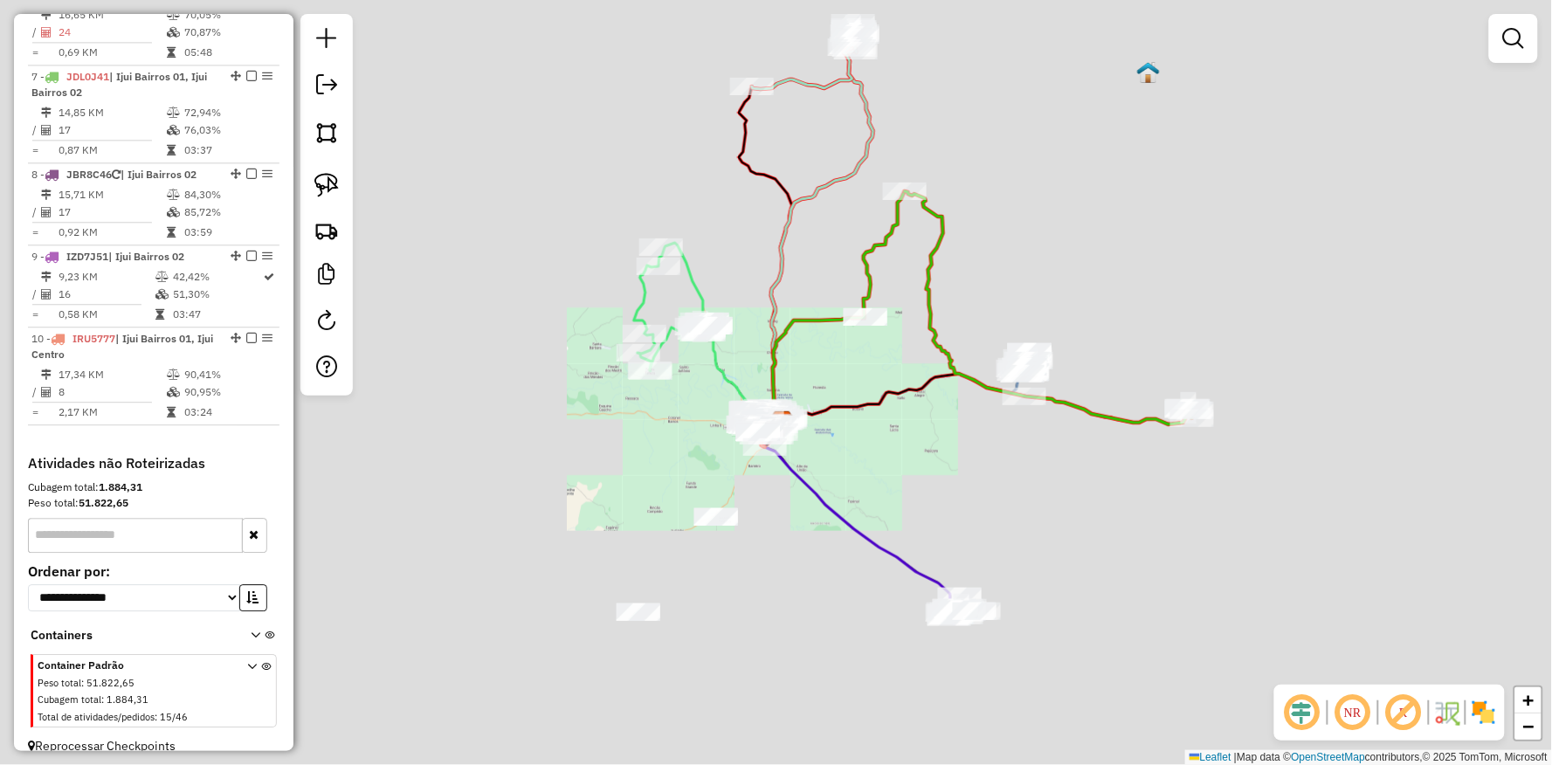
click at [947, 466] on div "Janela de atendimento Grade de atendimento Capacidade Transportadoras Veículos …" at bounding box center [776, 382] width 1552 height 765
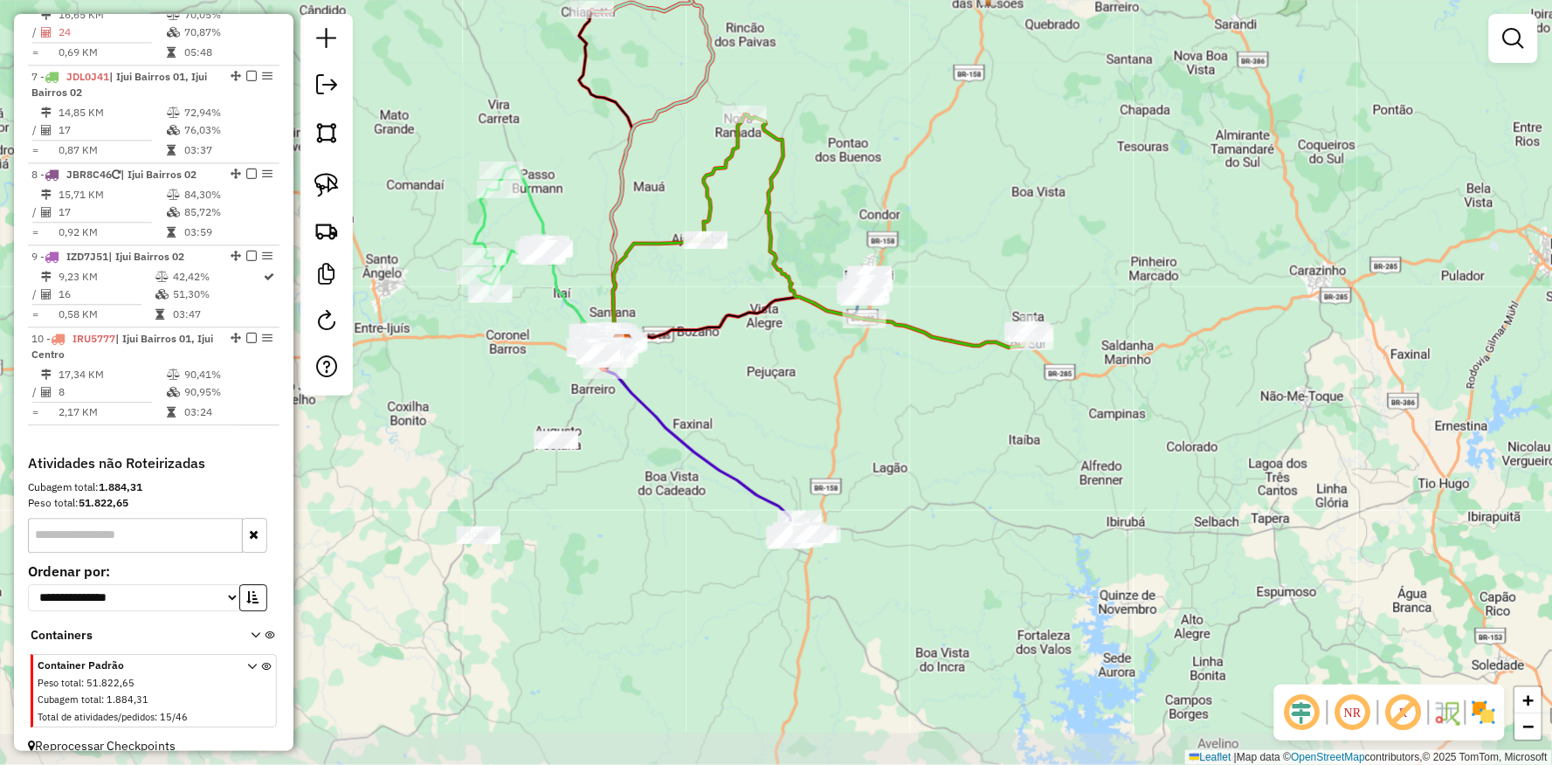
drag, startPoint x: 1012, startPoint y: 499, endPoint x: 832, endPoint y: 380, distance: 214.9
click at [839, 390] on div "Janela de atendimento Grade de atendimento Capacidade Transportadoras Veículos …" at bounding box center [776, 382] width 1552 height 765
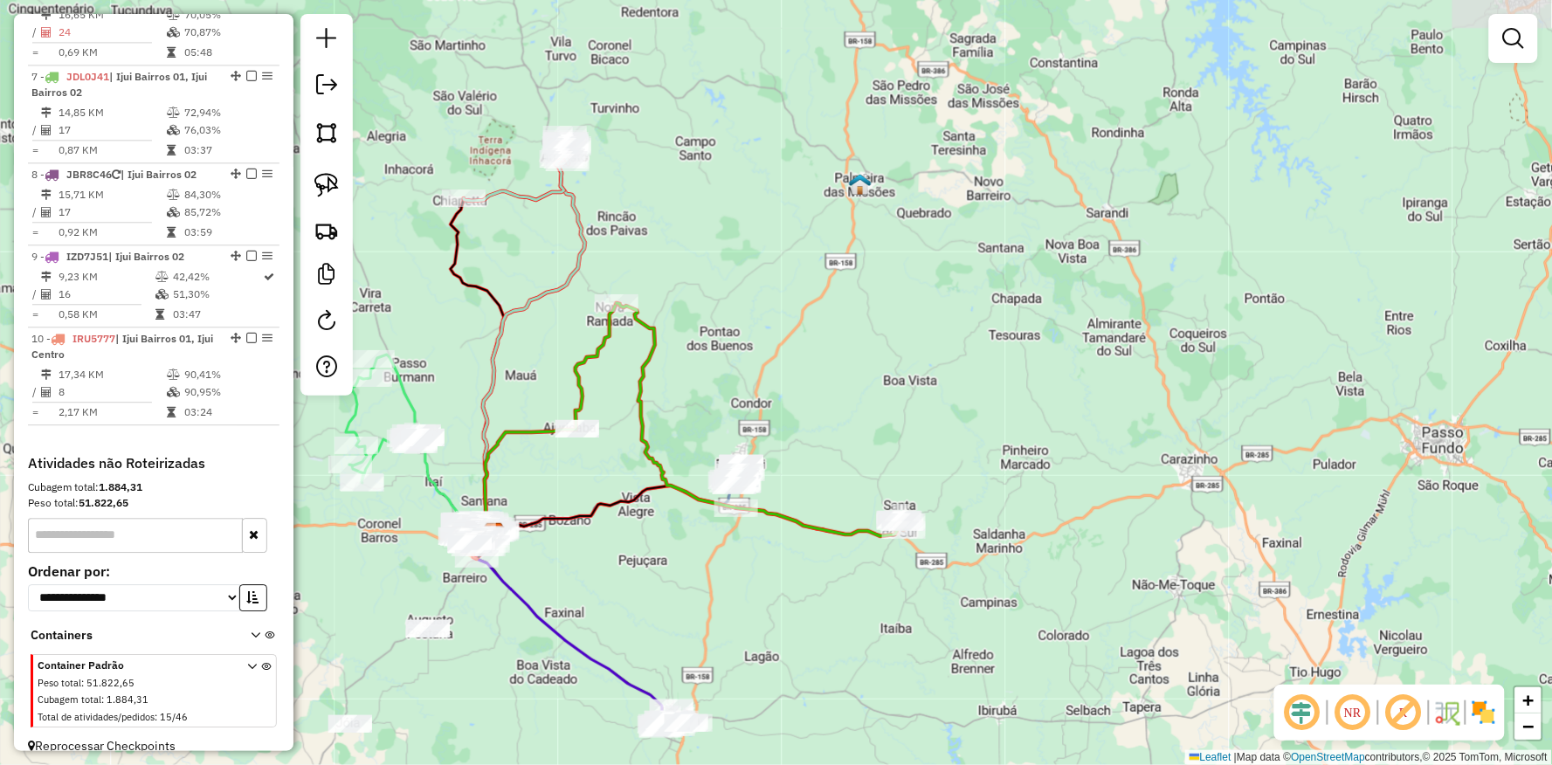
drag, startPoint x: 958, startPoint y: 416, endPoint x: 703, endPoint y: 422, distance: 255.2
click at [717, 439] on div "Janela de atendimento Grade de atendimento Capacidade Transportadoras Veículos …" at bounding box center [776, 382] width 1552 height 765
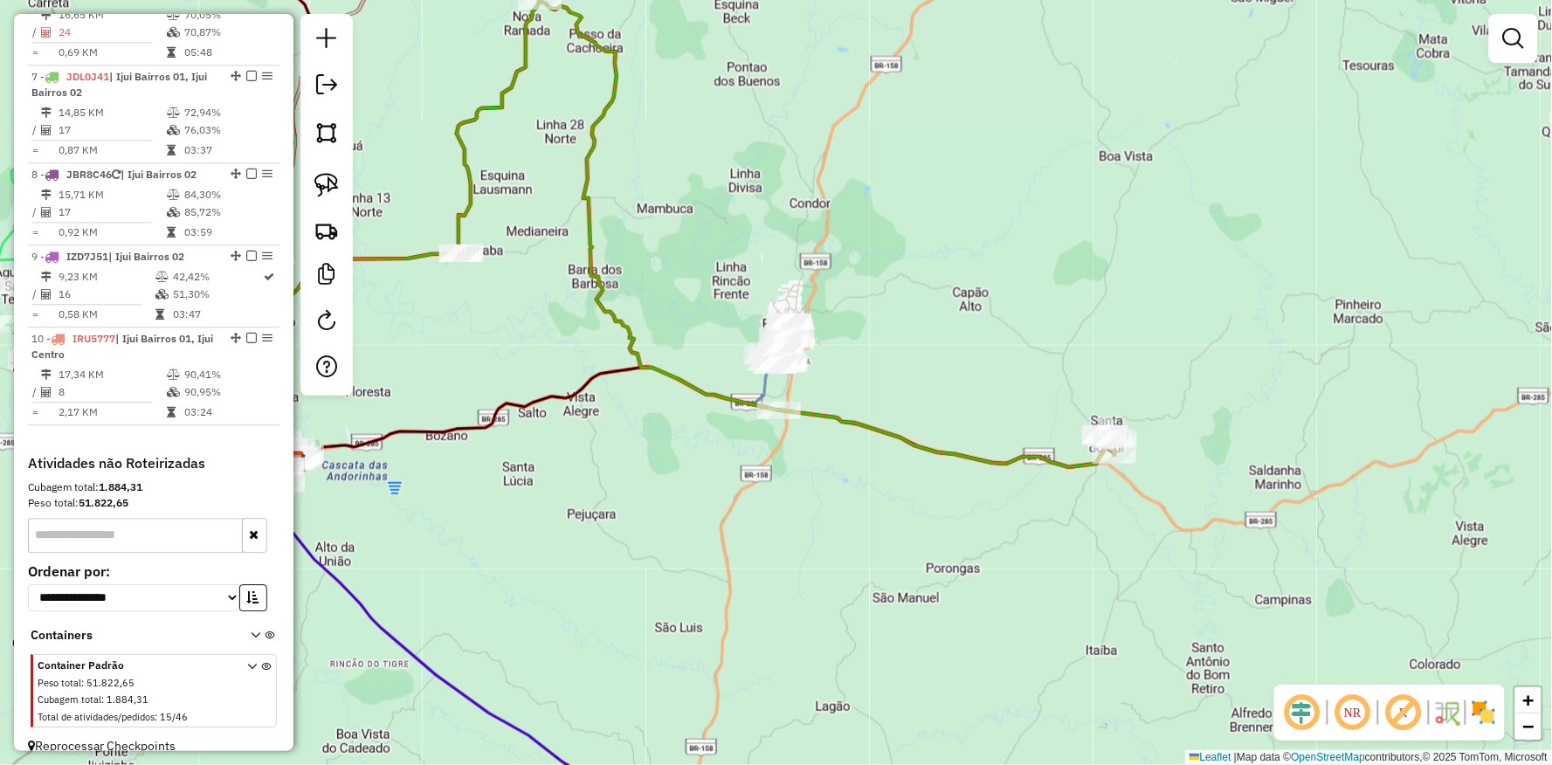
drag, startPoint x: 651, startPoint y: 457, endPoint x: 860, endPoint y: 586, distance: 245.6
click at [862, 640] on div "Janela de atendimento Grade de atendimento Capacidade Transportadoras Veículos …" at bounding box center [776, 382] width 1552 height 765
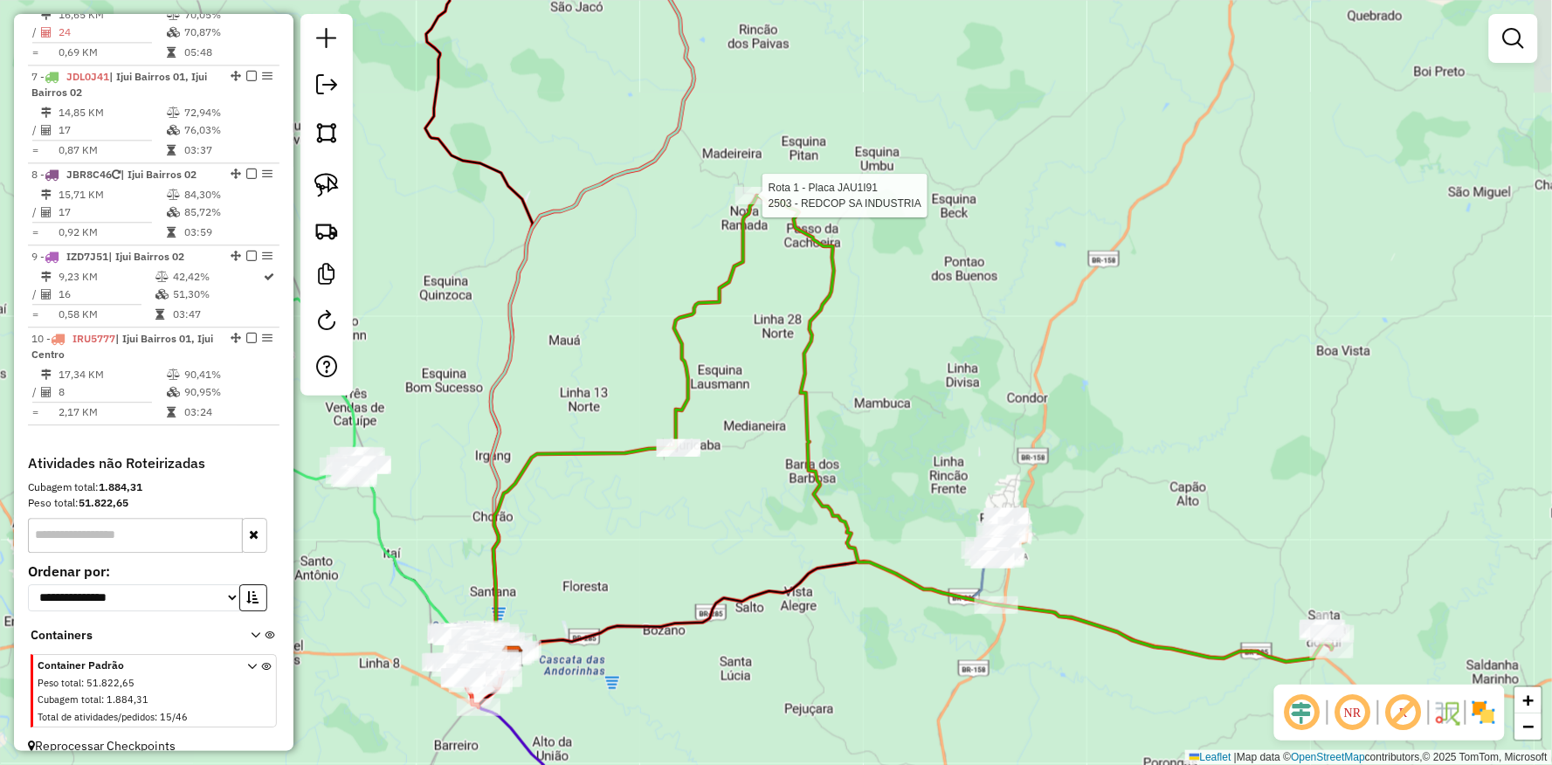
select select "**********"
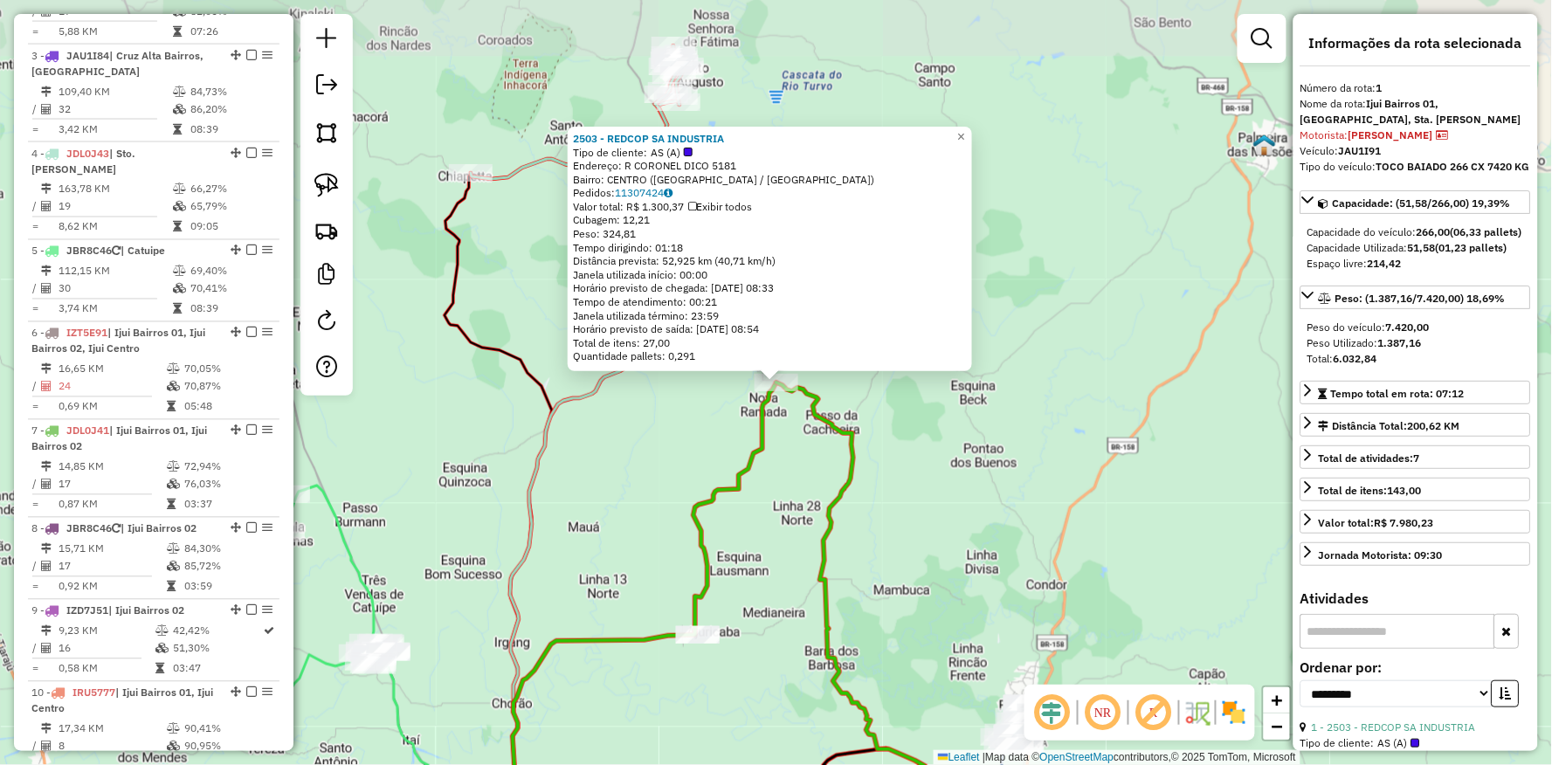
scroll to position [674, 0]
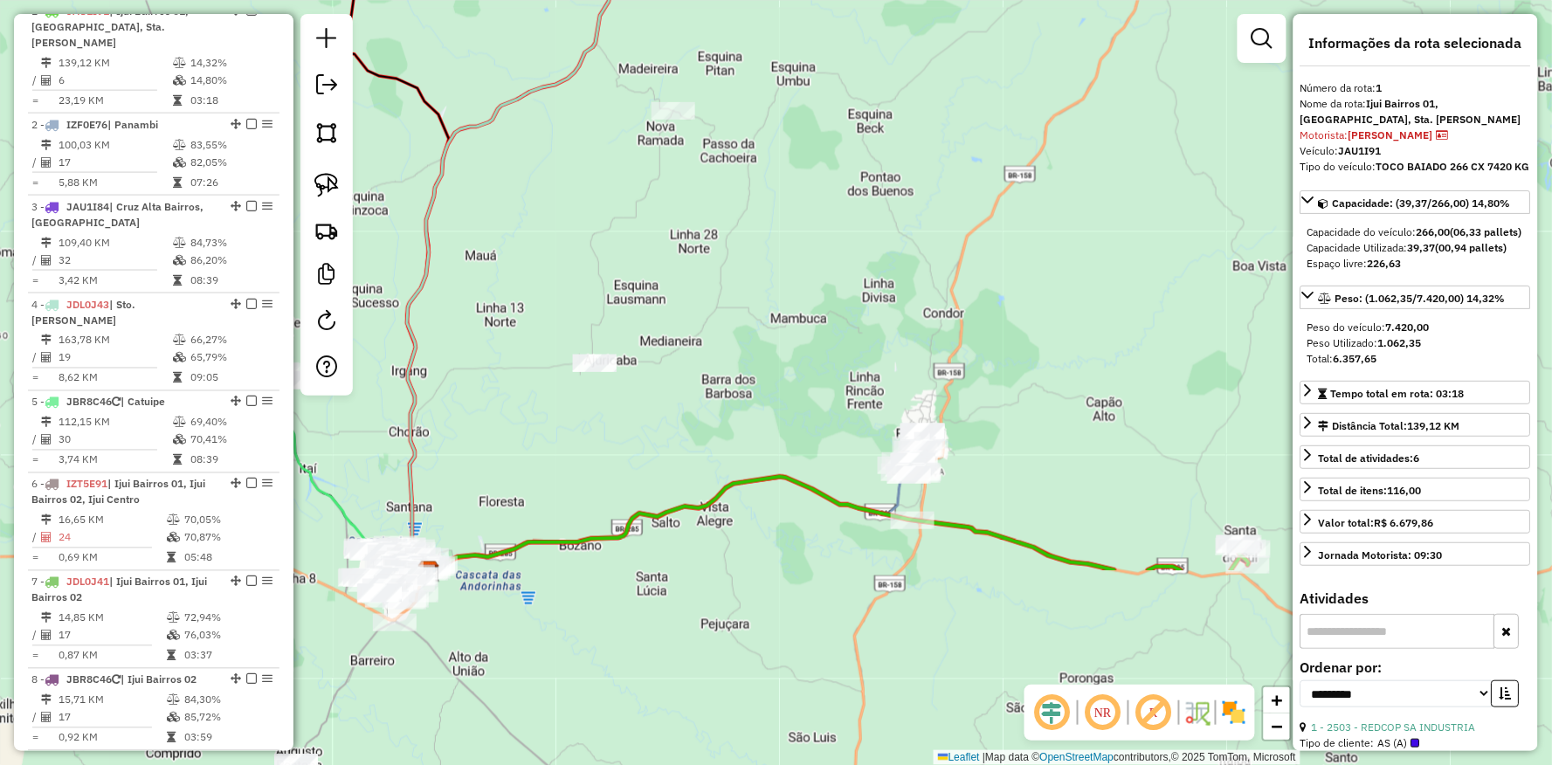
drag, startPoint x: 1003, startPoint y: 396, endPoint x: 915, endPoint y: 214, distance: 202.0
click at [924, 225] on div "Janela de atendimento Grade de atendimento Capacidade Transportadoras Veículos …" at bounding box center [776, 382] width 1552 height 765
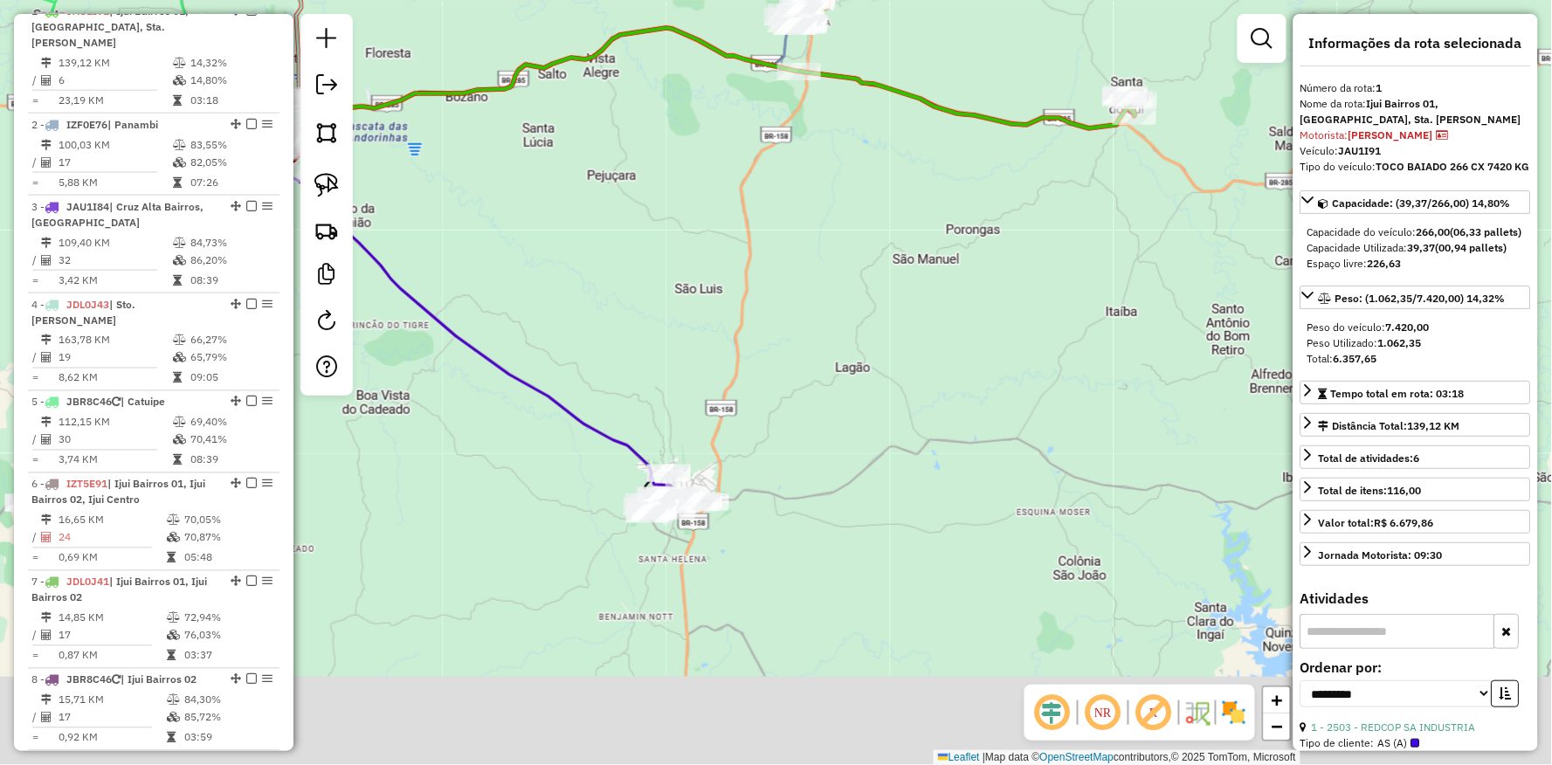
drag, startPoint x: 886, startPoint y: 76, endPoint x: 743, endPoint y: 798, distance: 735.5
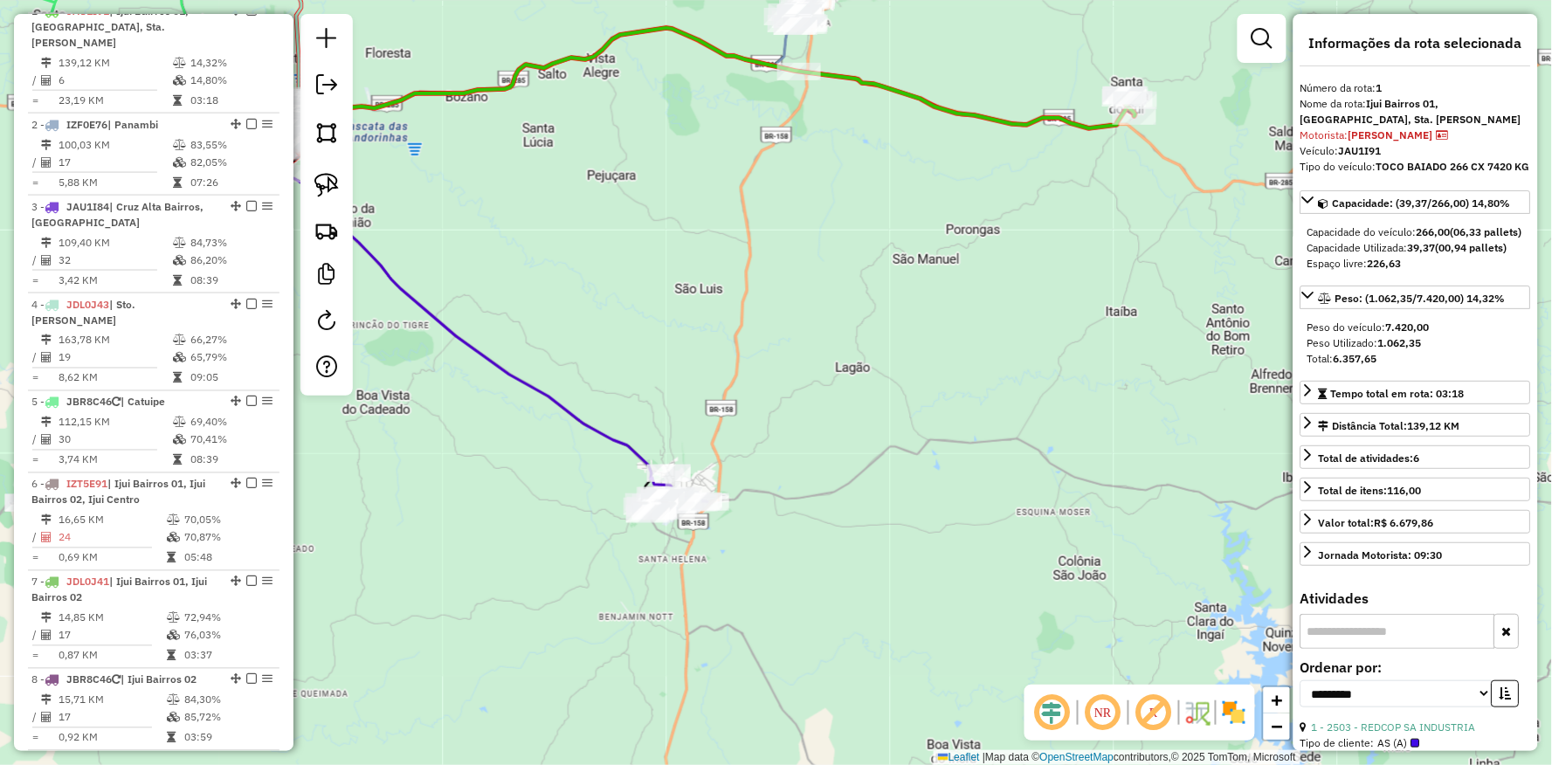
click at [743, 764] on html "Aguarde... Pop-up bloqueado! Seu navegador bloqueou automáticamente a abertura …" at bounding box center [776, 382] width 1552 height 765
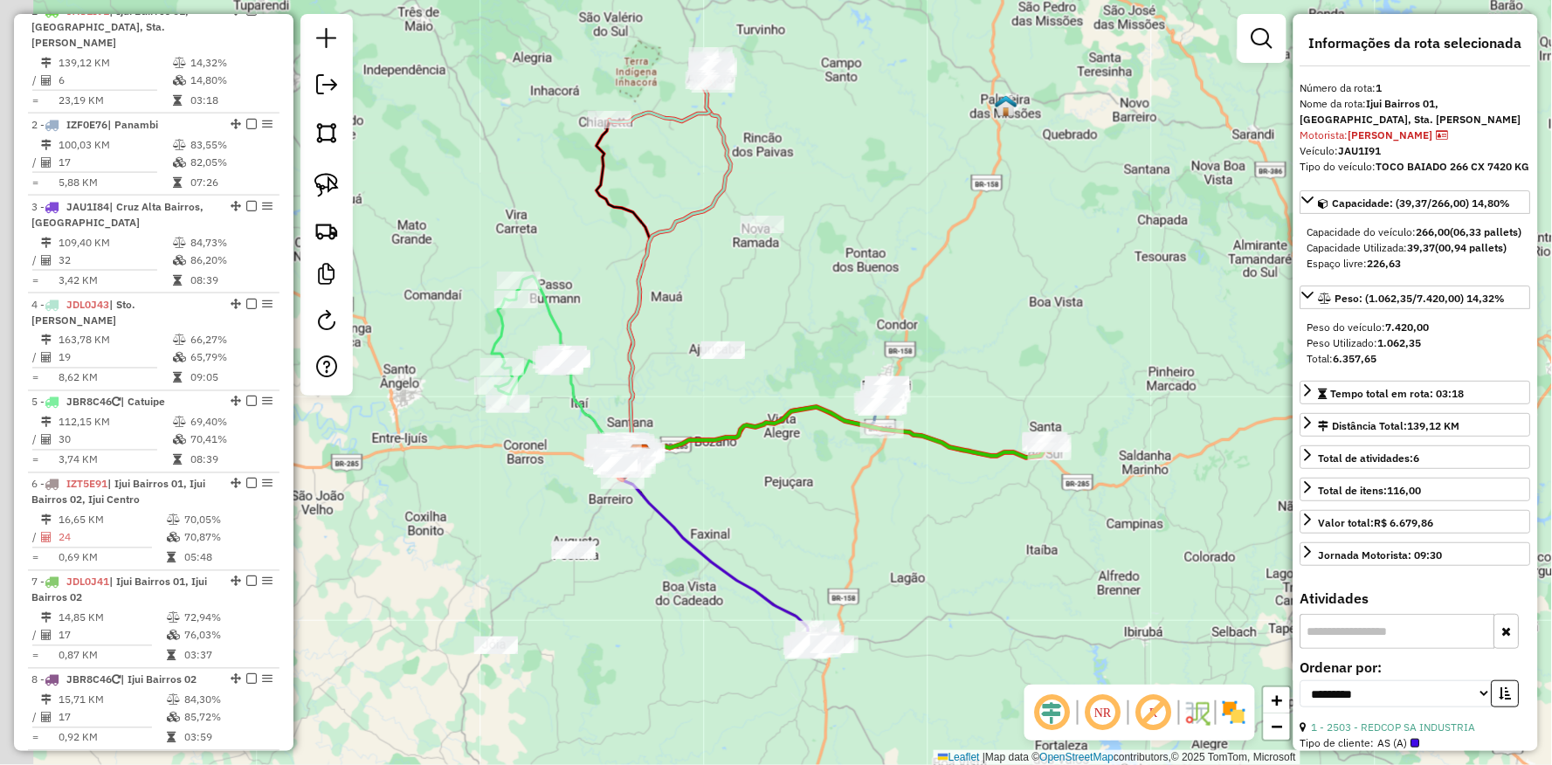
drag, startPoint x: 755, startPoint y: 508, endPoint x: 963, endPoint y: 412, distance: 228.7
click at [971, 419] on div "Janela de atendimento Grade de atendimento Capacidade Transportadoras Veículos …" at bounding box center [776, 382] width 1552 height 765
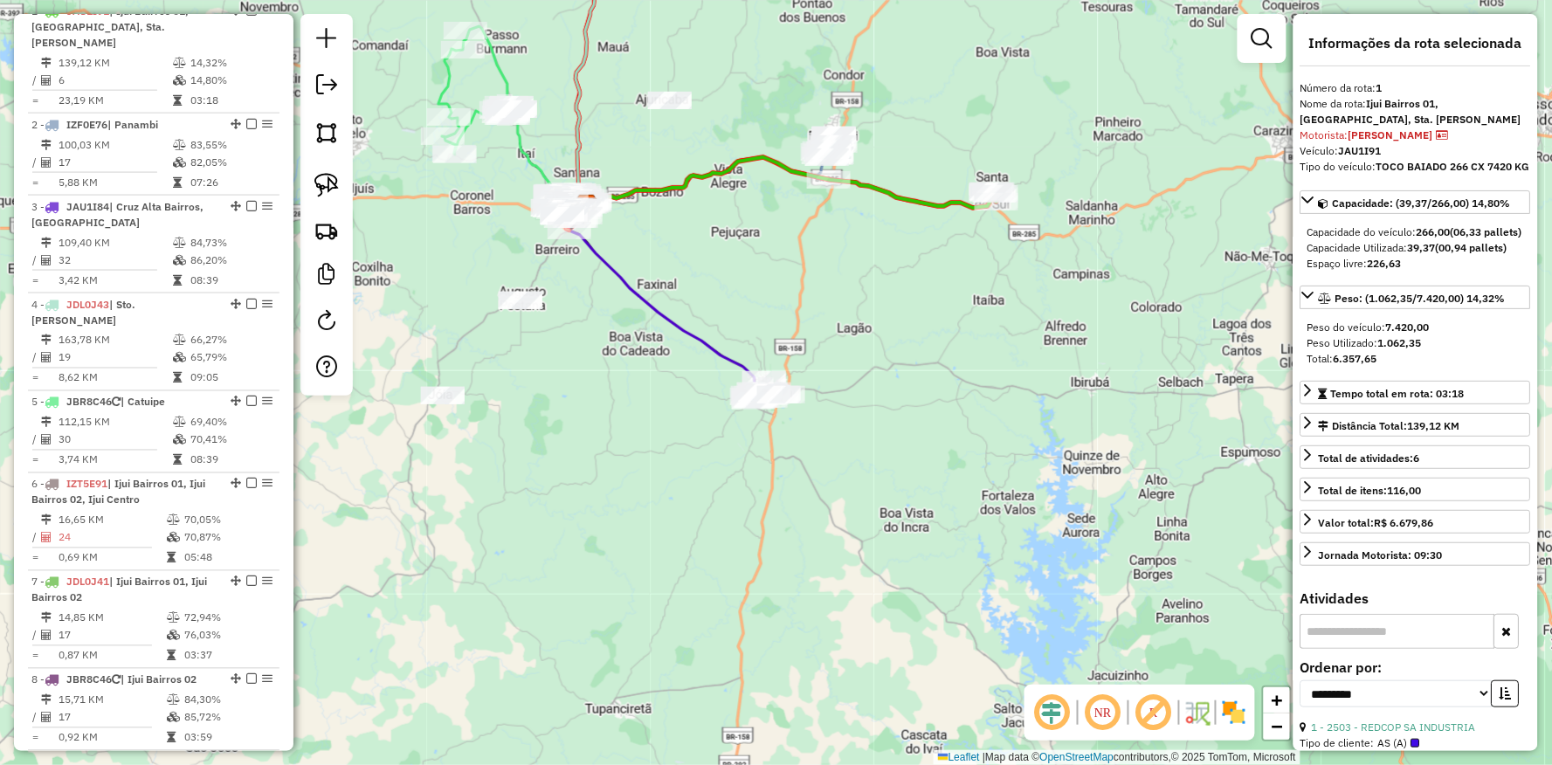
drag, startPoint x: 918, startPoint y: 464, endPoint x: 713, endPoint y: 435, distance: 207.3
click at [713, 435] on div "Janela de atendimento Grade de atendimento Capacidade Transportadoras Veículos …" at bounding box center [776, 382] width 1552 height 765
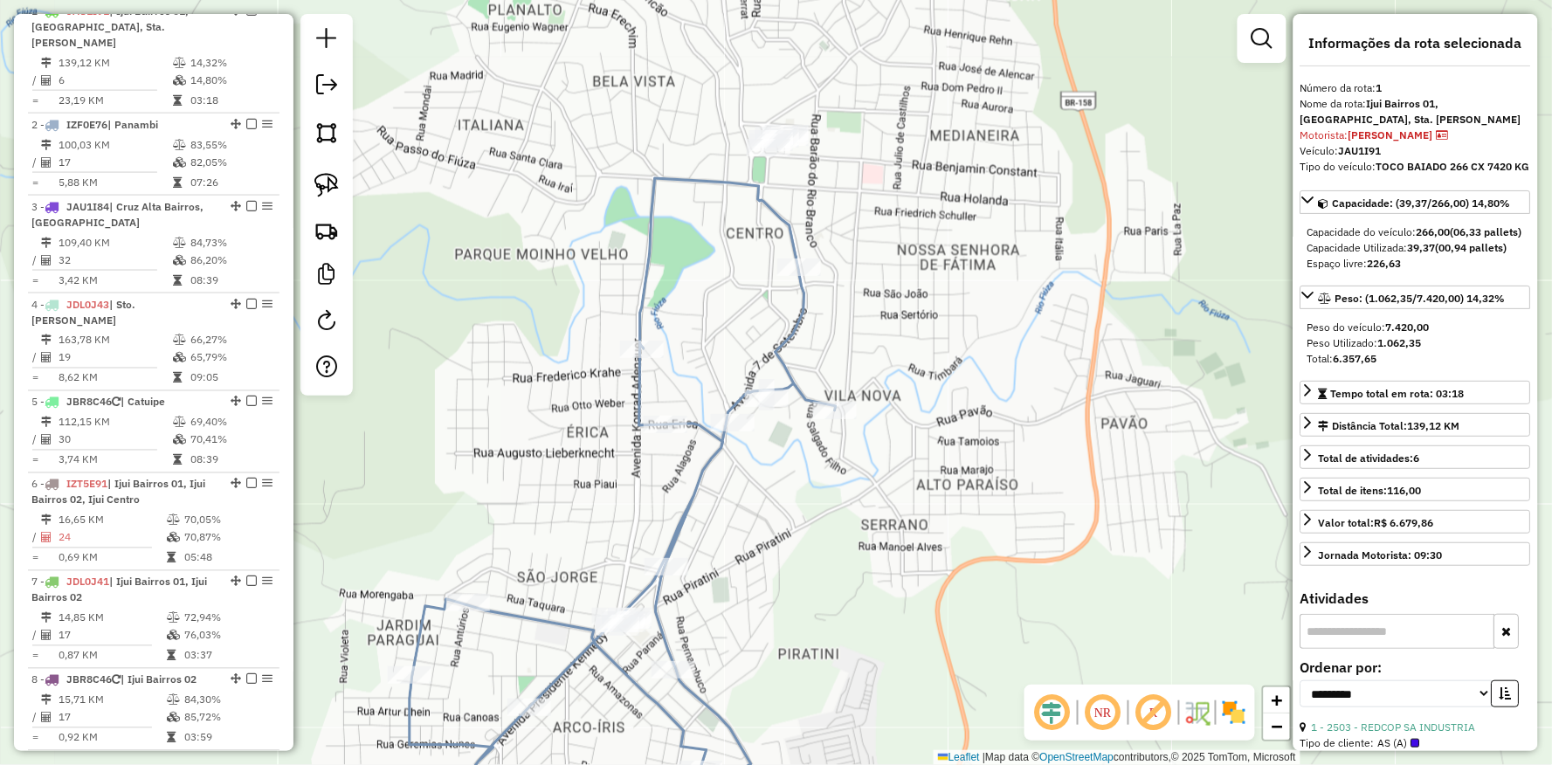
drag, startPoint x: 832, startPoint y: 341, endPoint x: 784, endPoint y: 444, distance: 113.7
click at [784, 444] on div "Janela de atendimento Grade de atendimento Capacidade Transportadoras Veículos …" at bounding box center [776, 382] width 1552 height 765
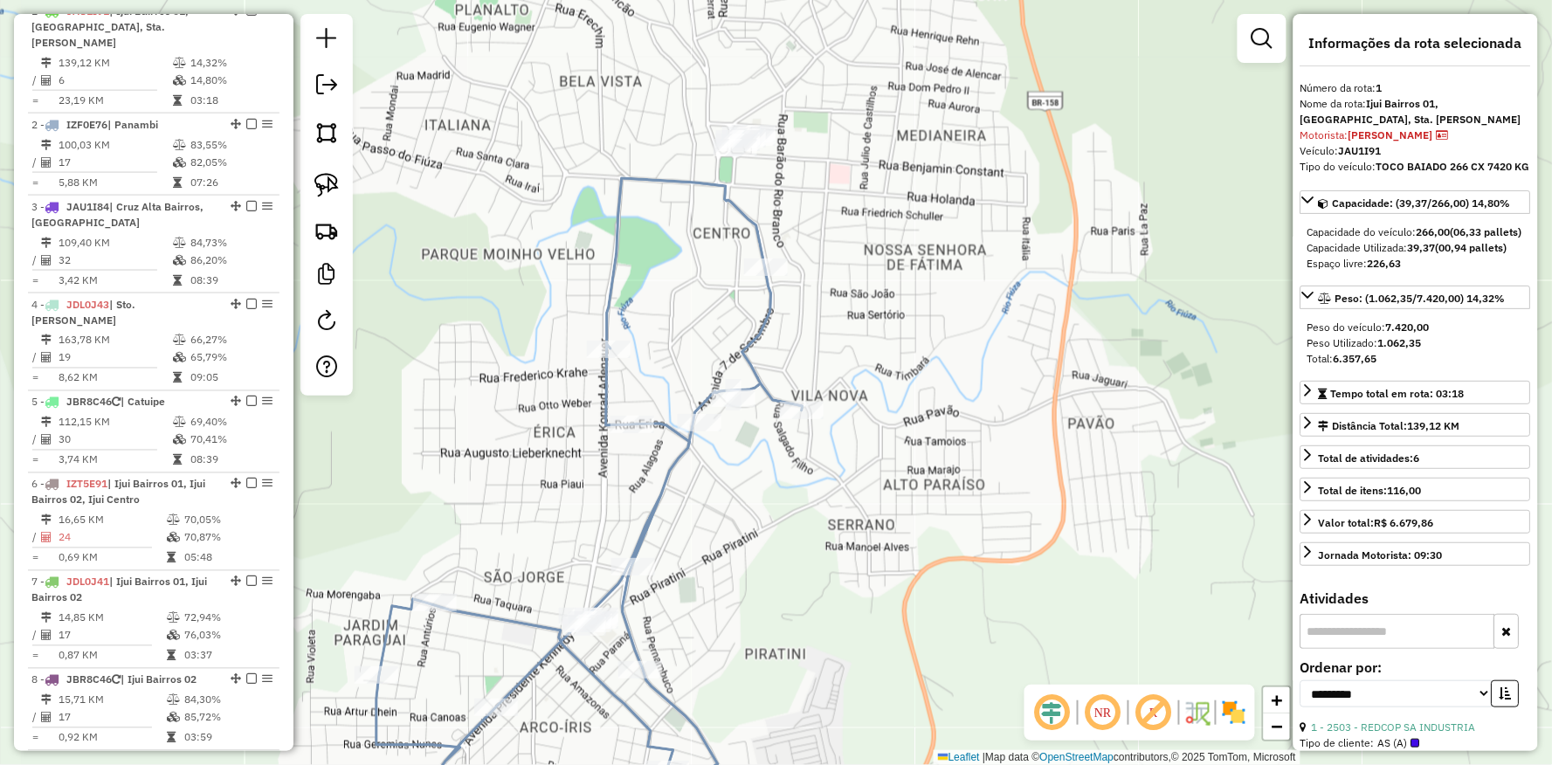
drag, startPoint x: 620, startPoint y: 464, endPoint x: 540, endPoint y: 452, distance: 81.3
click at [545, 460] on div "Janela de atendimento Grade de atendimento Capacidade Transportadoras Veículos …" at bounding box center [776, 382] width 1552 height 765
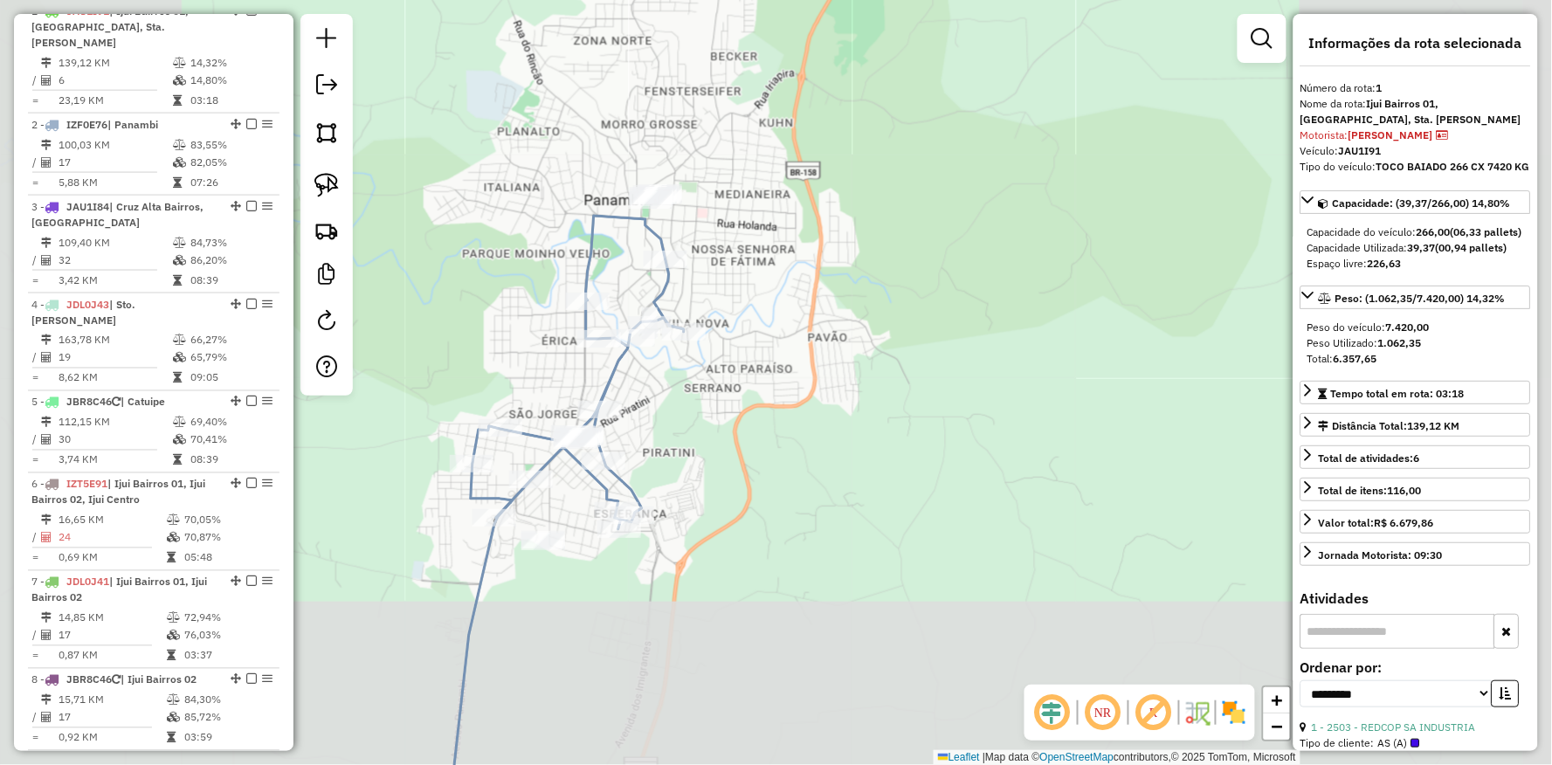
drag, startPoint x: 788, startPoint y: 515, endPoint x: 783, endPoint y: 253, distance: 262.1
click at [788, 249] on div "Janela de atendimento Grade de atendimento Capacidade Transportadoras Veículos …" at bounding box center [776, 382] width 1552 height 765
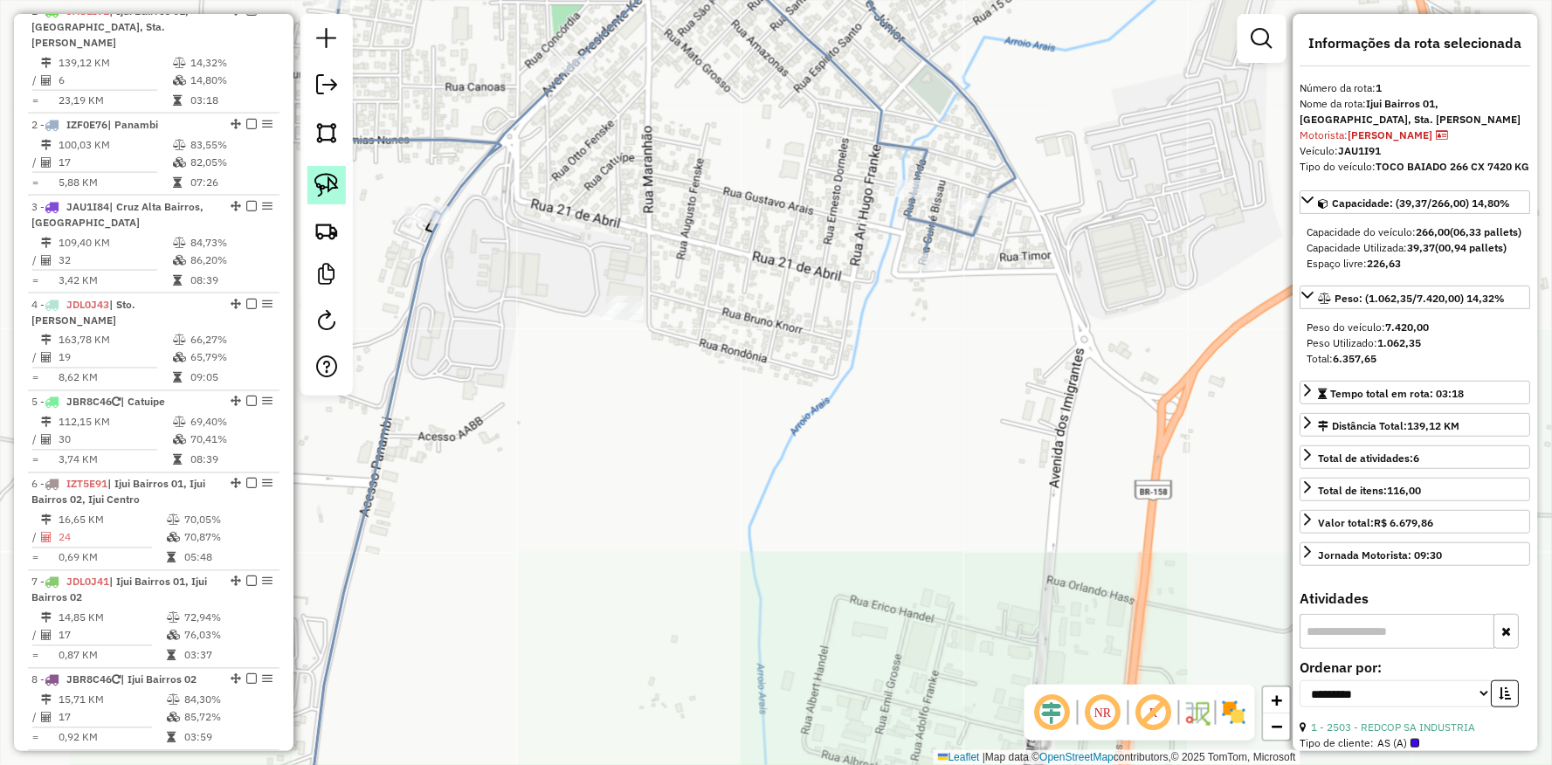
click at [336, 178] on img at bounding box center [326, 185] width 24 height 24
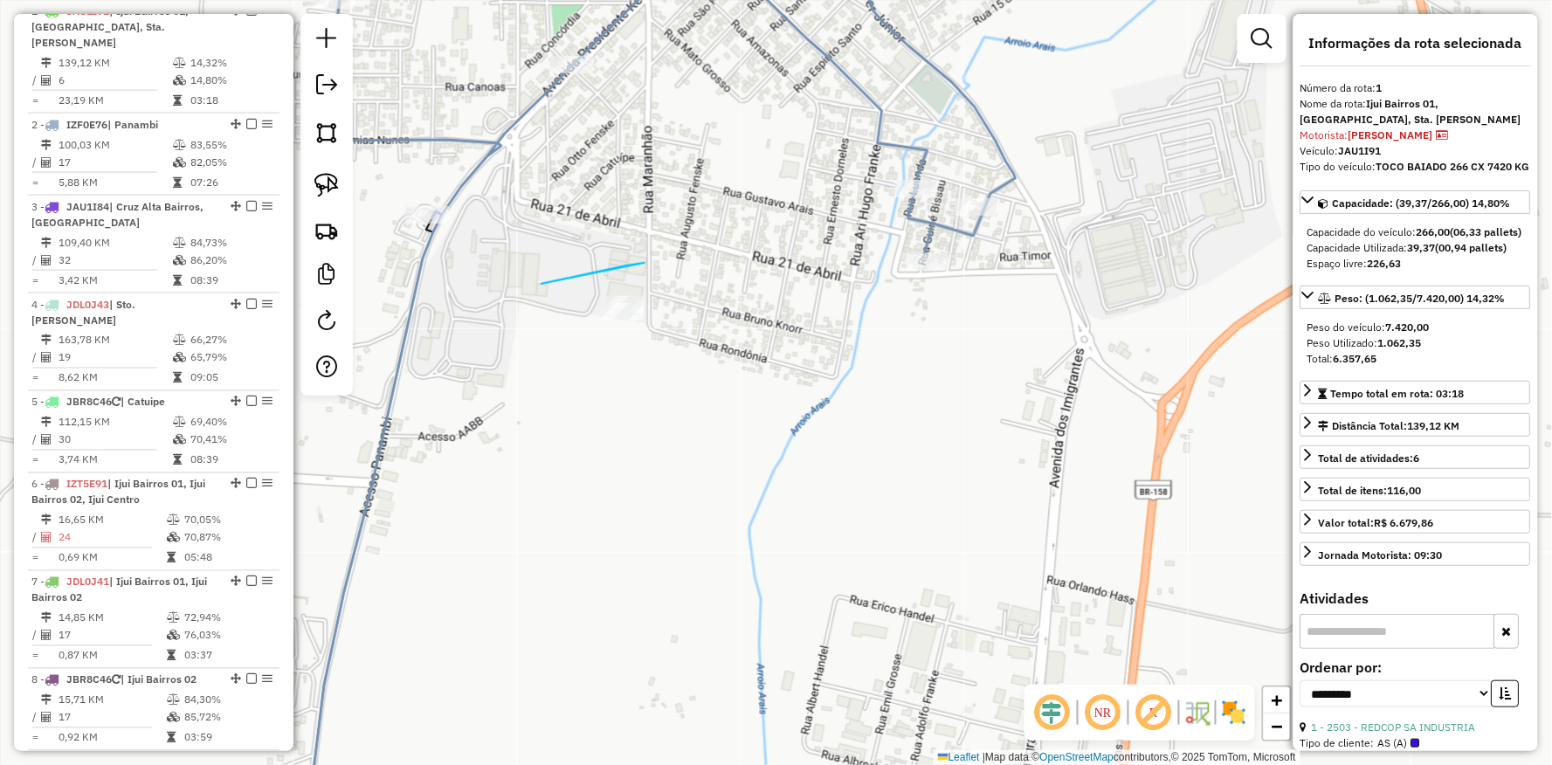
drag, startPoint x: 645, startPoint y: 263, endPoint x: 894, endPoint y: 398, distance: 283.4
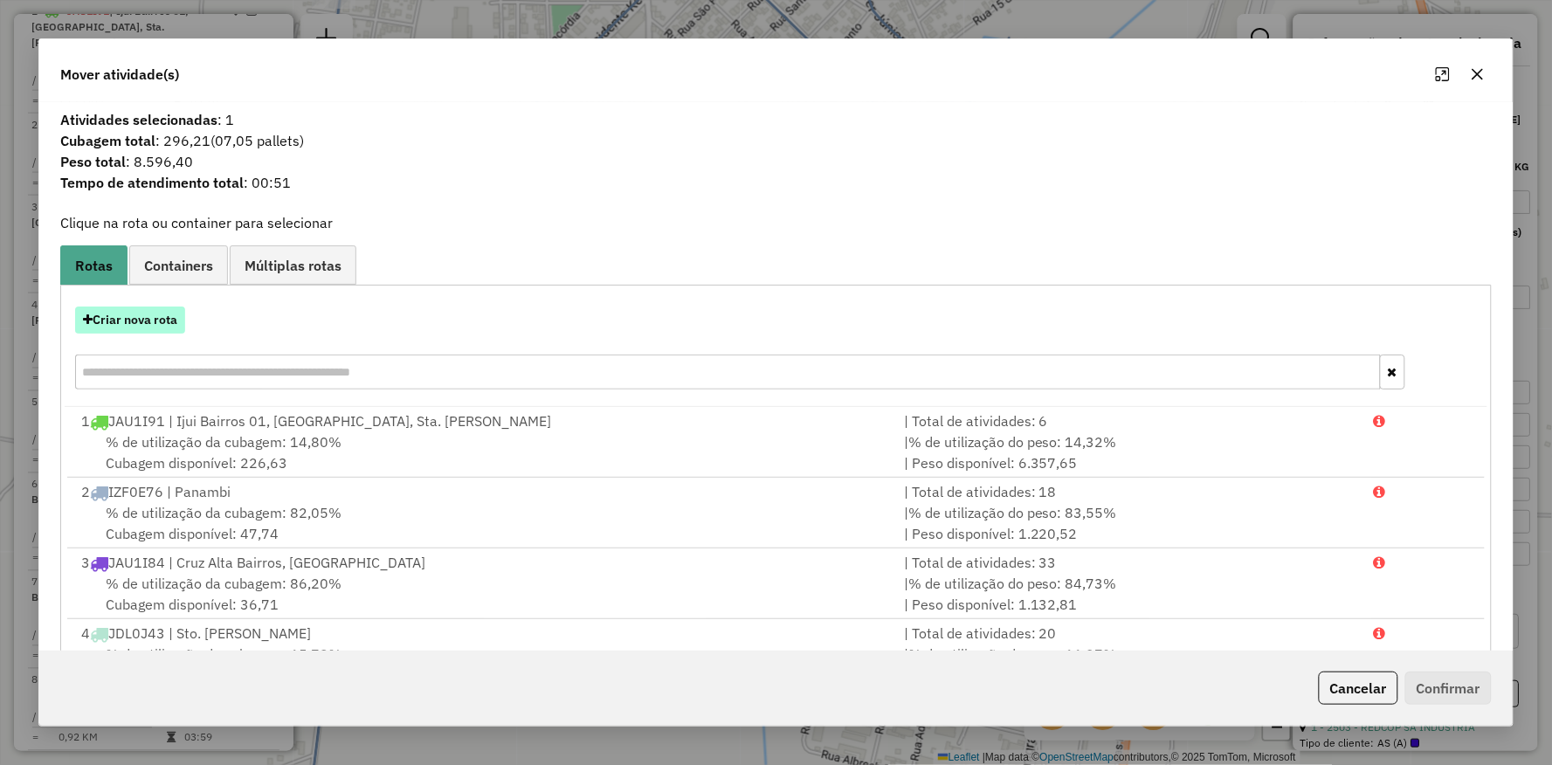
click at [159, 315] on button "Criar nova rota" at bounding box center [130, 320] width 110 height 27
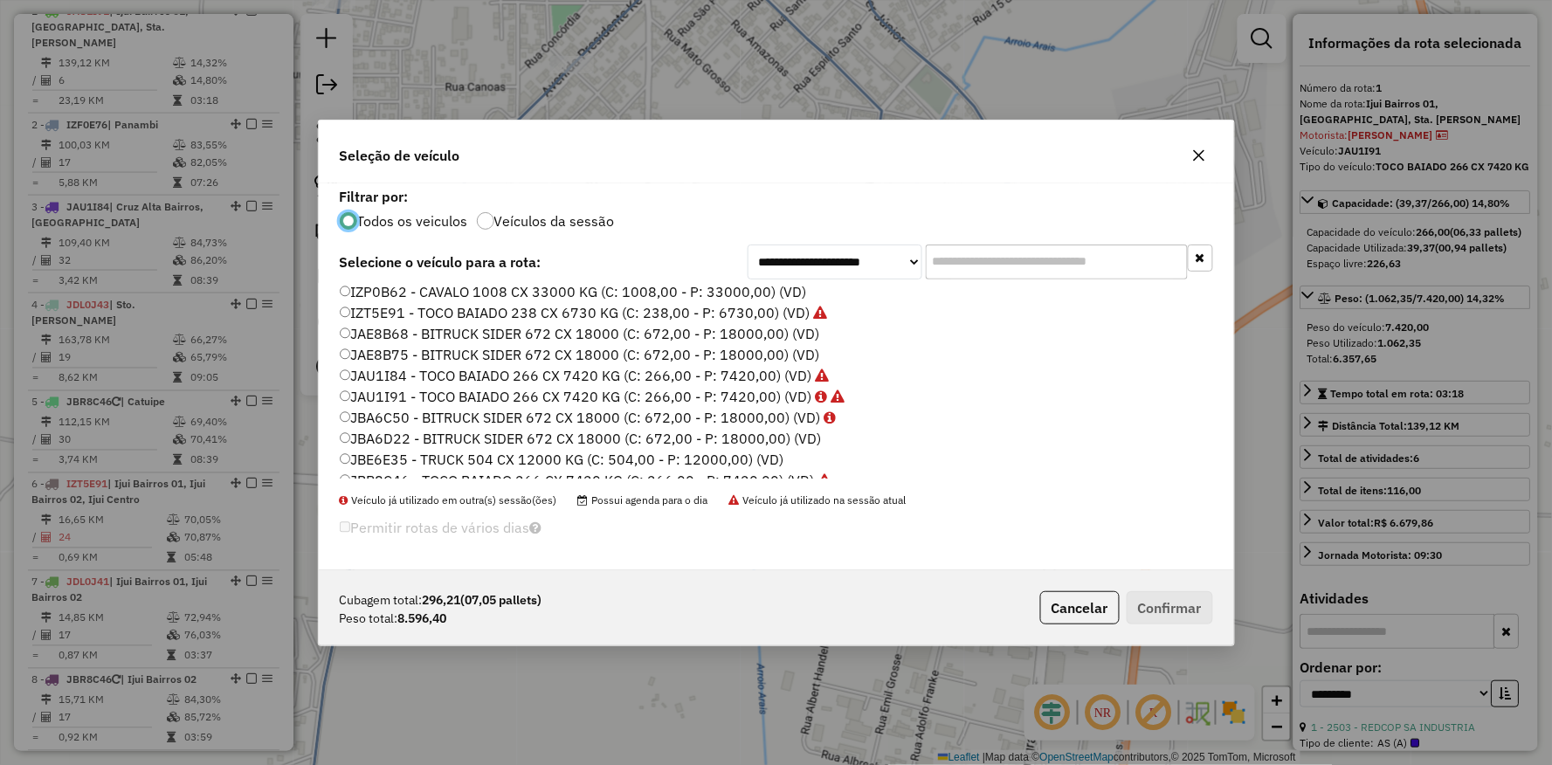
scroll to position [327, 0]
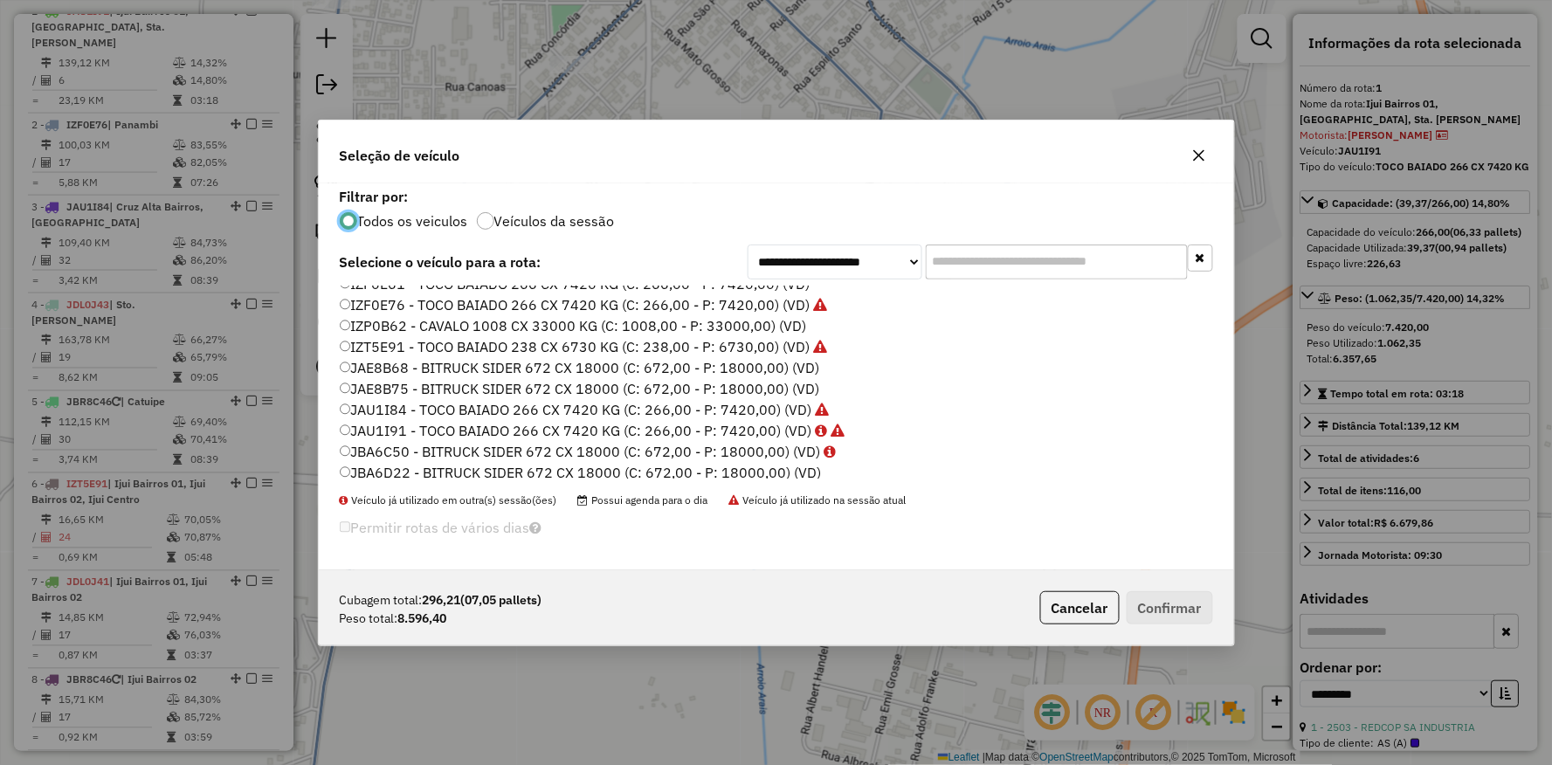
click at [363, 364] on label "JAE8B68 - BITRUCK SIDER 672 CX 18000 (C: 672,00 - P: 18000,00) (VD)" at bounding box center [580, 367] width 480 height 21
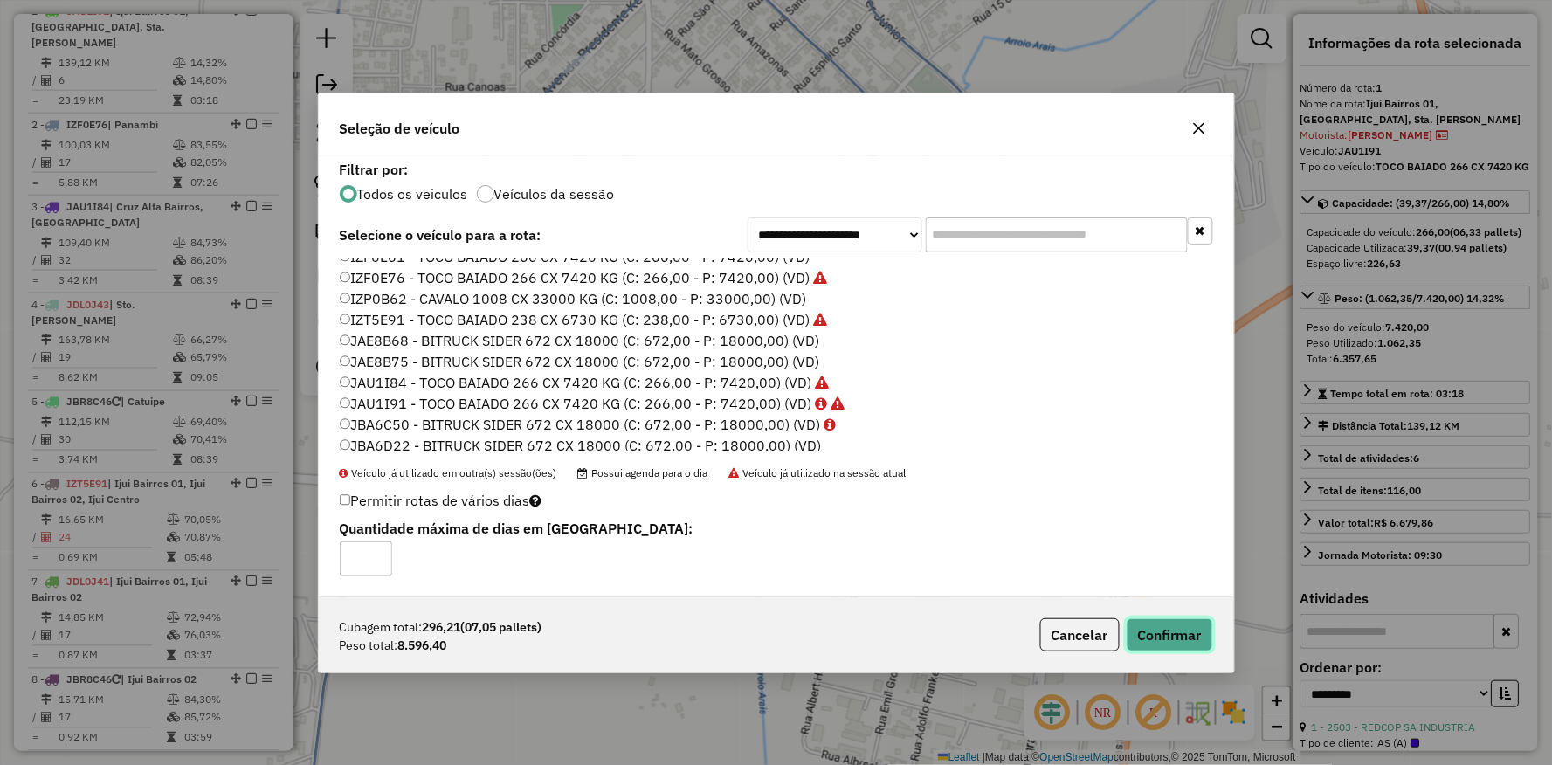
click at [1192, 633] on button "Confirmar" at bounding box center [1170, 634] width 86 height 33
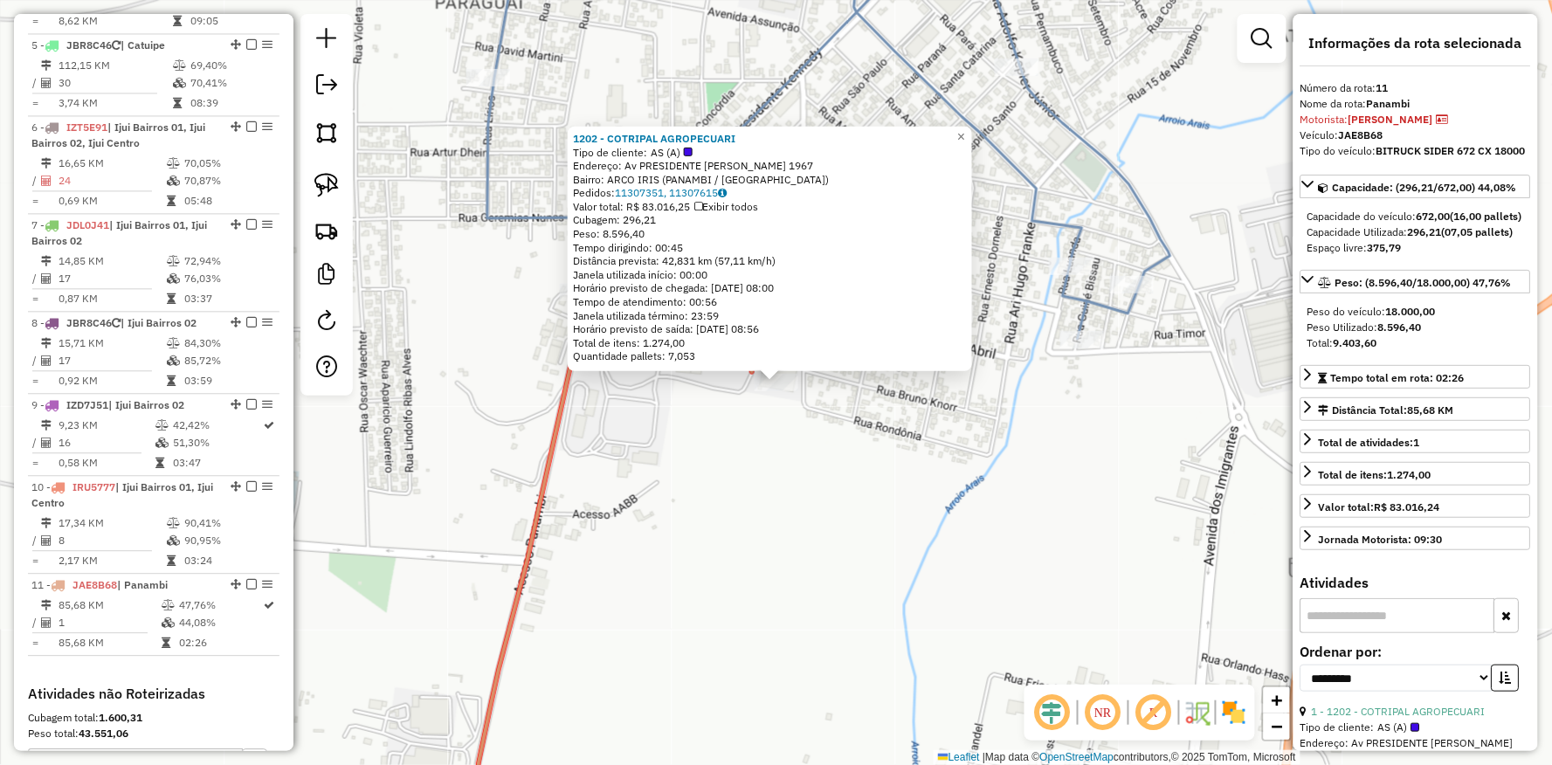
scroll to position [1262, 0]
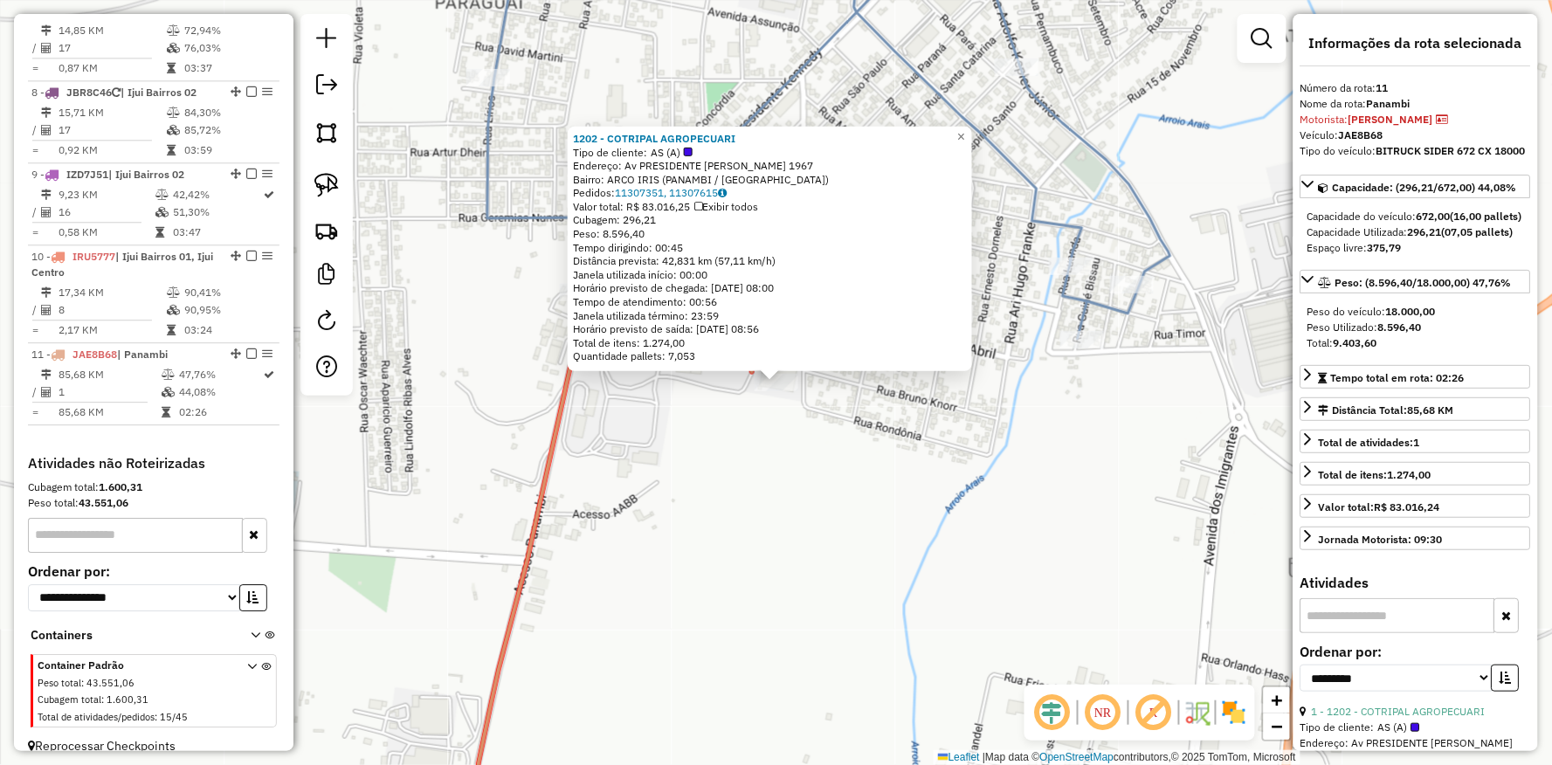
drag, startPoint x: 652, startPoint y: 584, endPoint x: 796, endPoint y: 484, distance: 175.2
click at [808, 500] on div "1202 - COTRIPAL AGROPECUARI Tipo de cliente: AS (A) Endereço: Av PRESIDENTE [PE…" at bounding box center [776, 382] width 1552 height 765
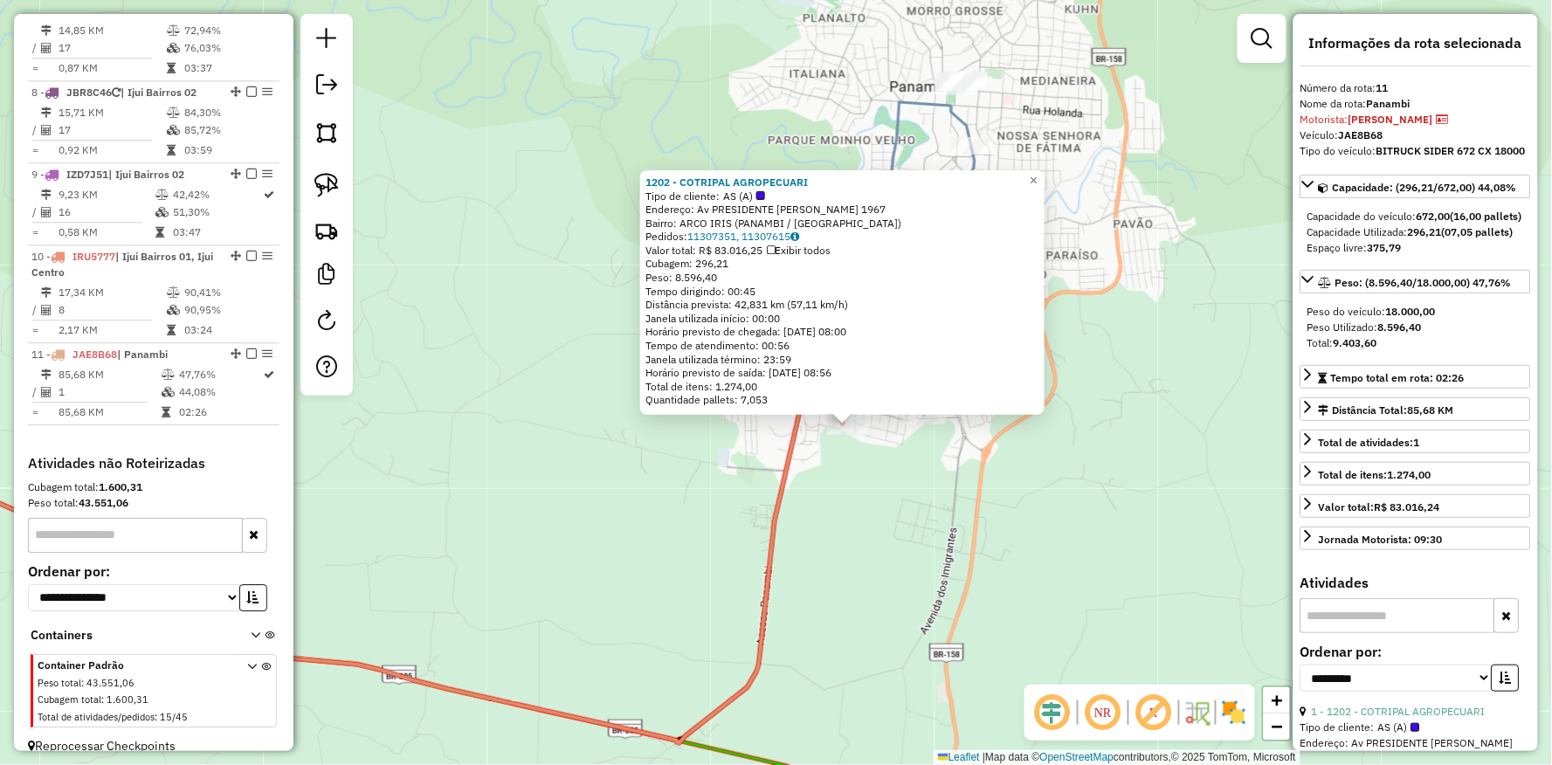
click at [715, 493] on div "1202 - COTRIPAL AGROPECUARI Tipo de cliente: AS (A) Endereço: Av PRESIDENTE [PE…" at bounding box center [776, 382] width 1552 height 765
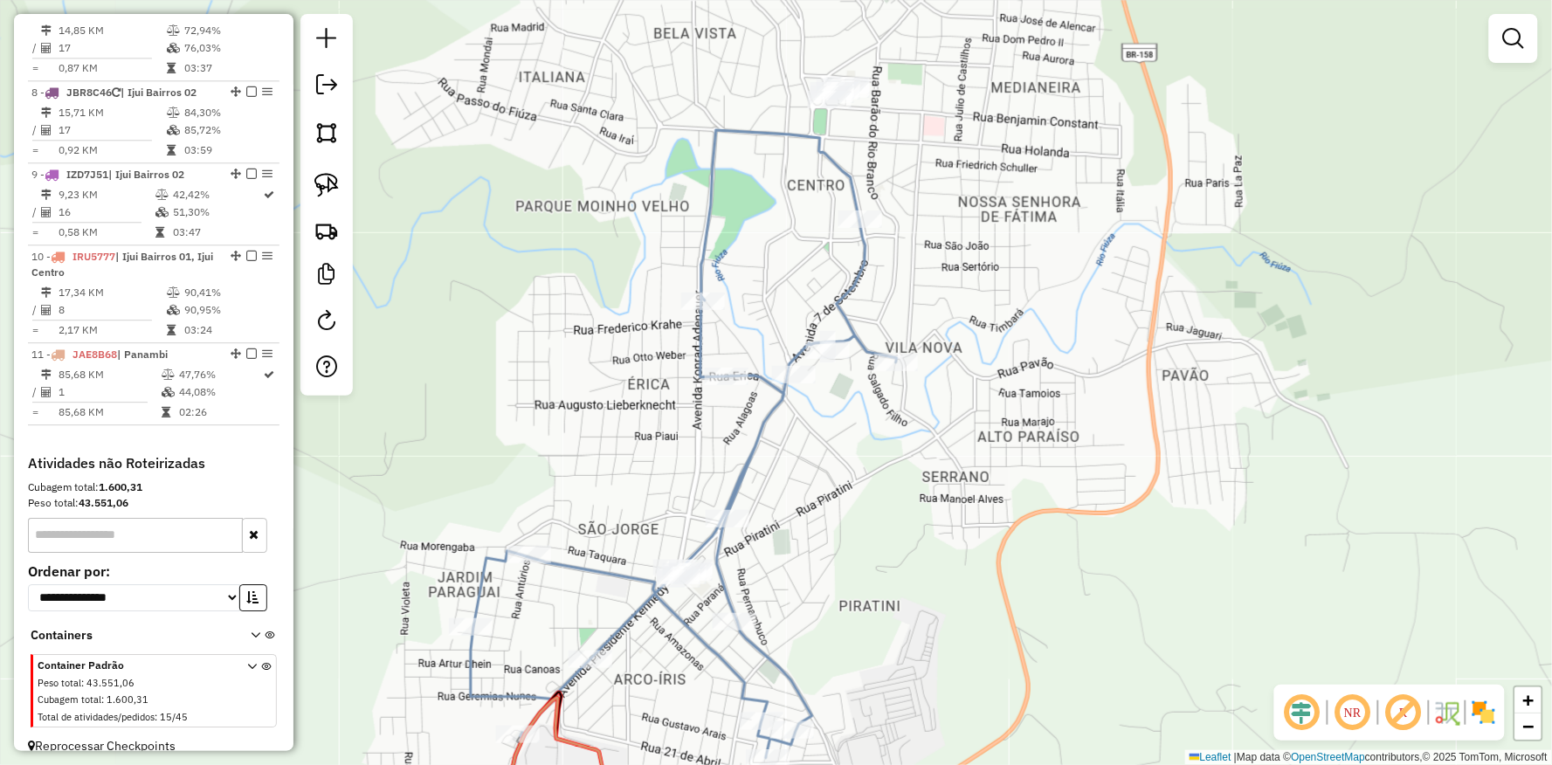
drag, startPoint x: 948, startPoint y: 524, endPoint x: 788, endPoint y: 492, distance: 163.1
click at [891, 458] on div "Janela de atendimento Grade de atendimento Capacidade Transportadoras Veículos …" at bounding box center [776, 382] width 1552 height 765
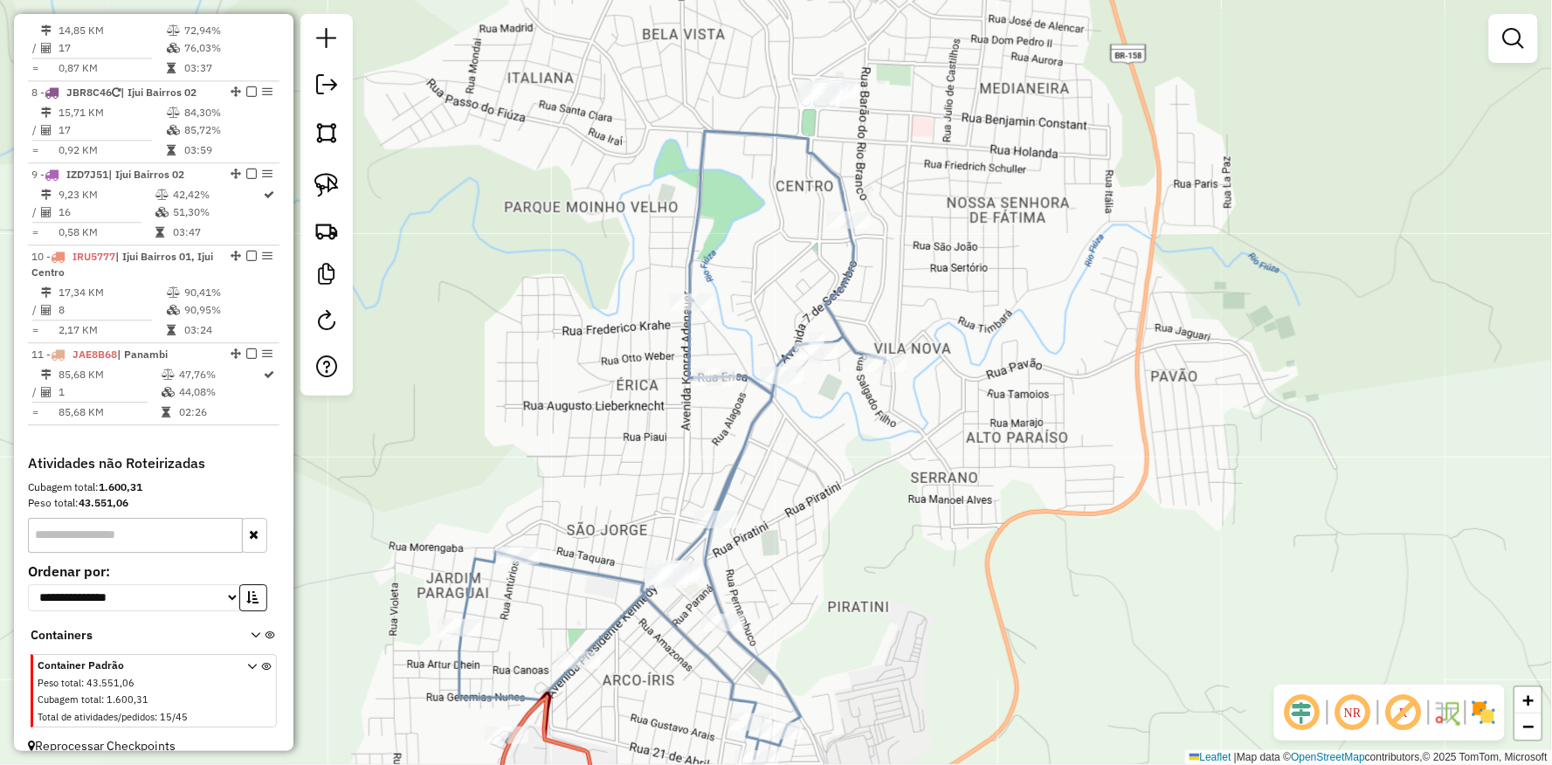
drag, startPoint x: 551, startPoint y: 429, endPoint x: 486, endPoint y: 383, distance: 80.2
click at [533, 444] on div "Janela de atendimento Grade de atendimento Capacidade Transportadoras Veículos …" at bounding box center [776, 382] width 1552 height 765
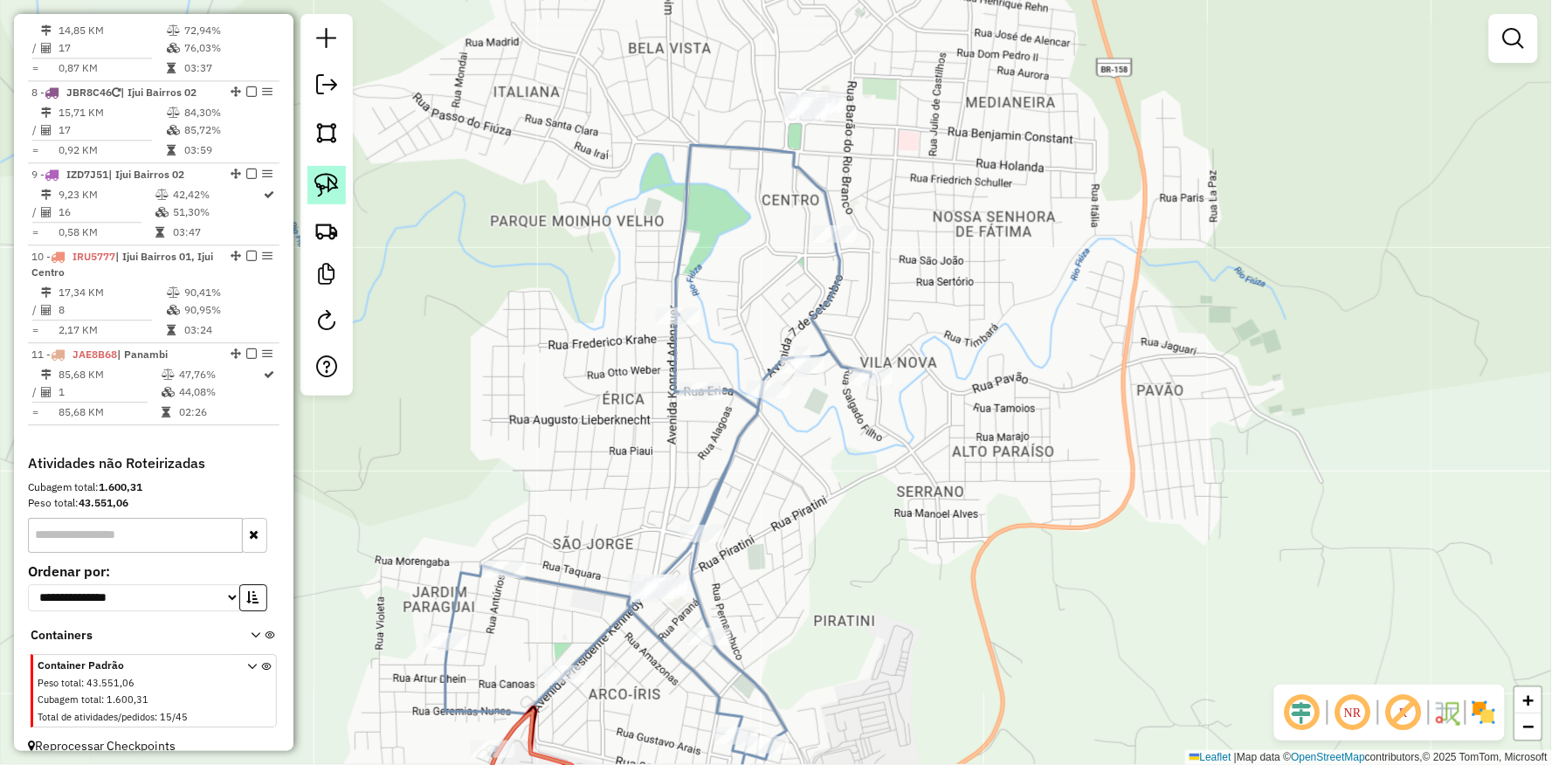
click at [319, 176] on img at bounding box center [326, 185] width 24 height 24
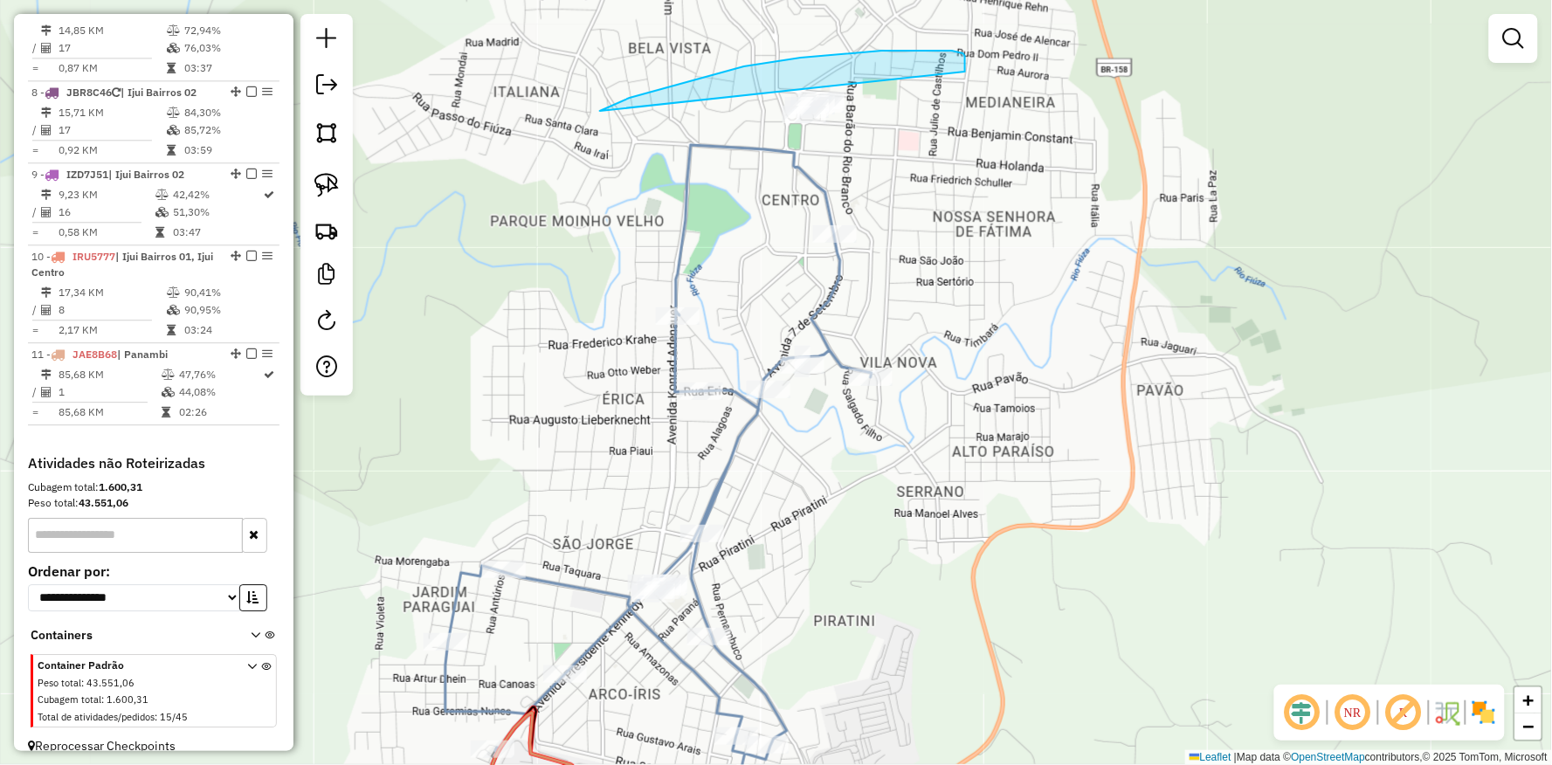
drag, startPoint x: 603, startPoint y: 110, endPoint x: 752, endPoint y: 169, distance: 160.8
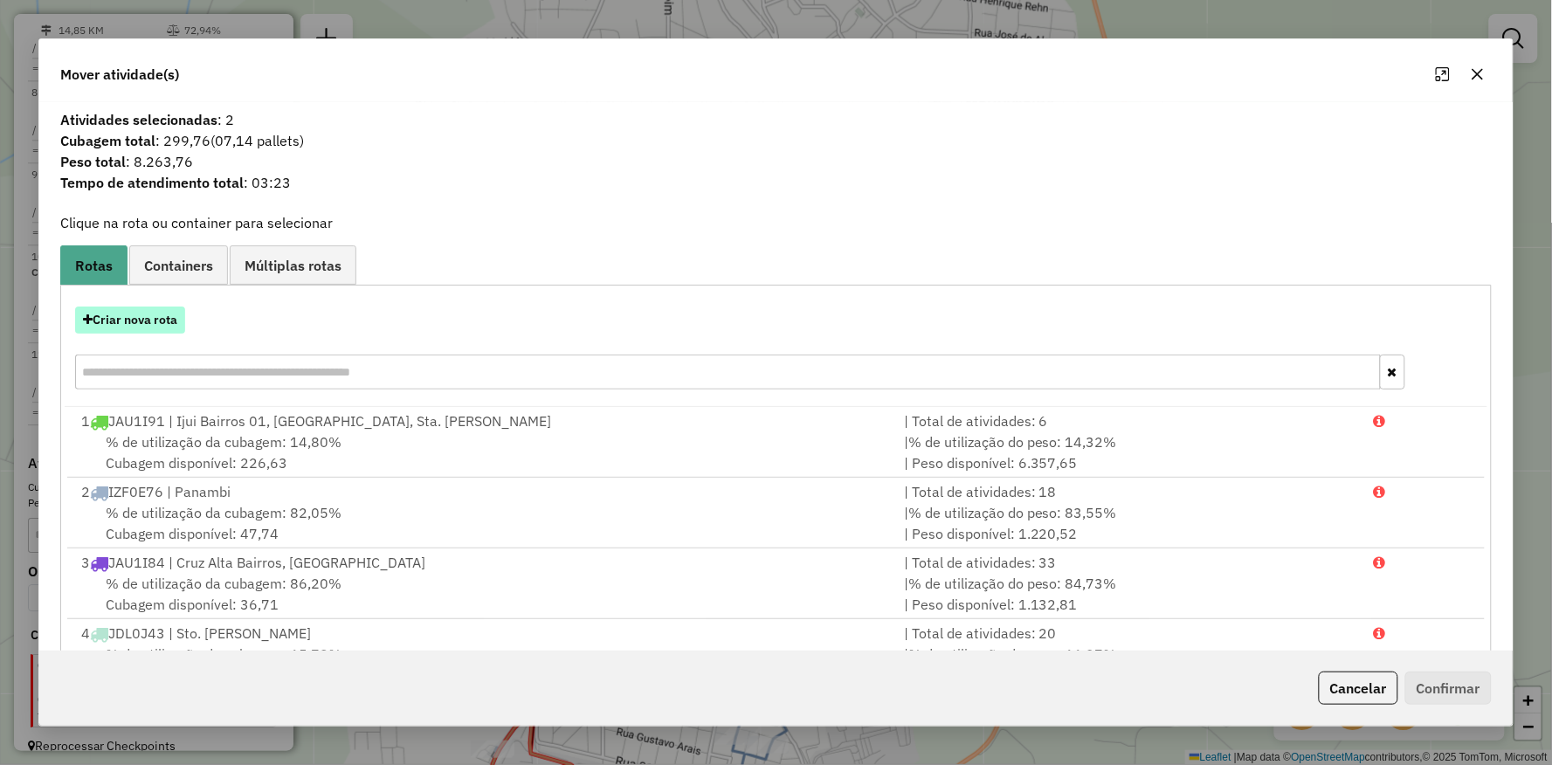
click at [163, 314] on button "Criar nova rota" at bounding box center [130, 320] width 110 height 27
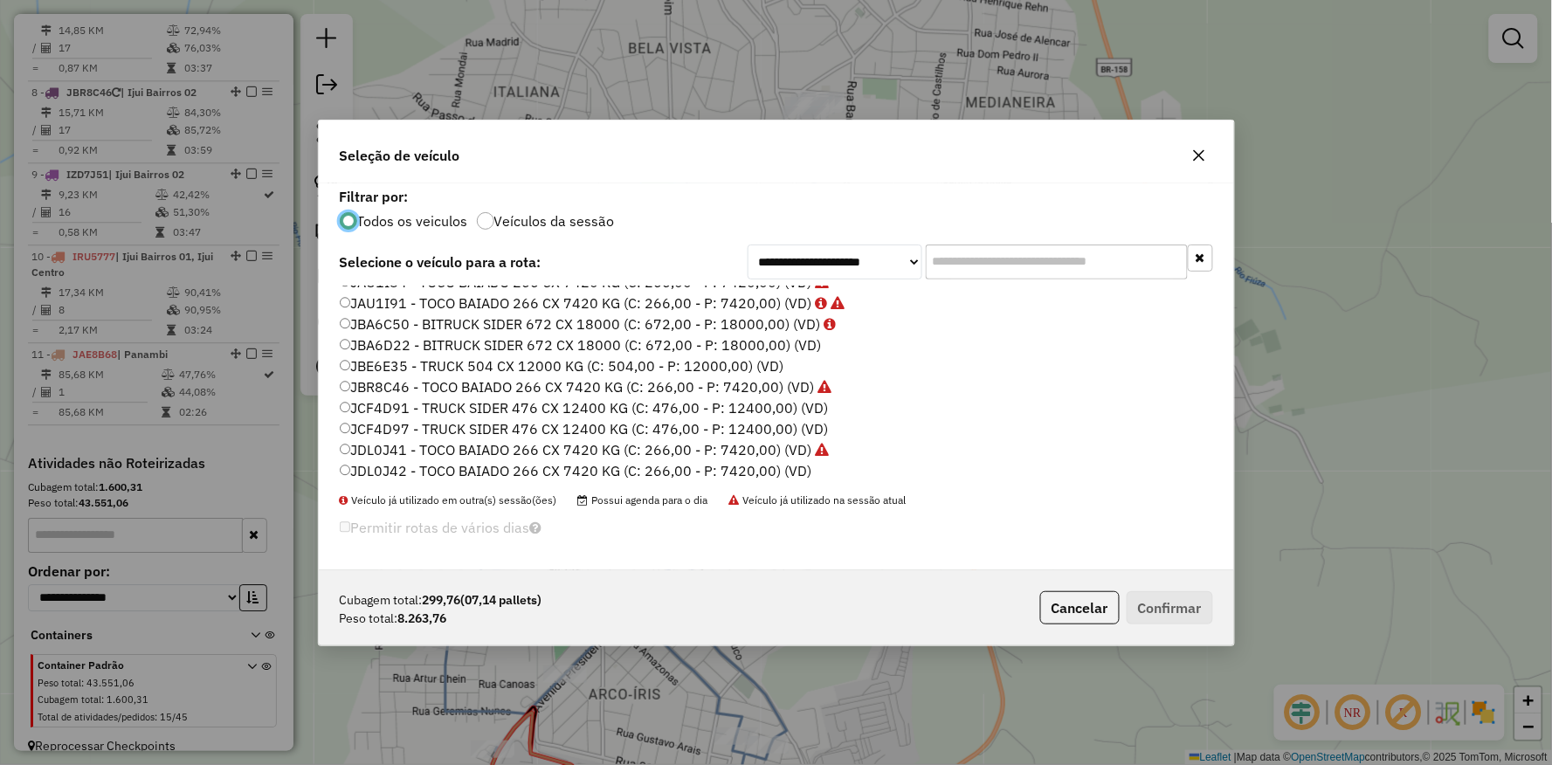
scroll to position [424, 0]
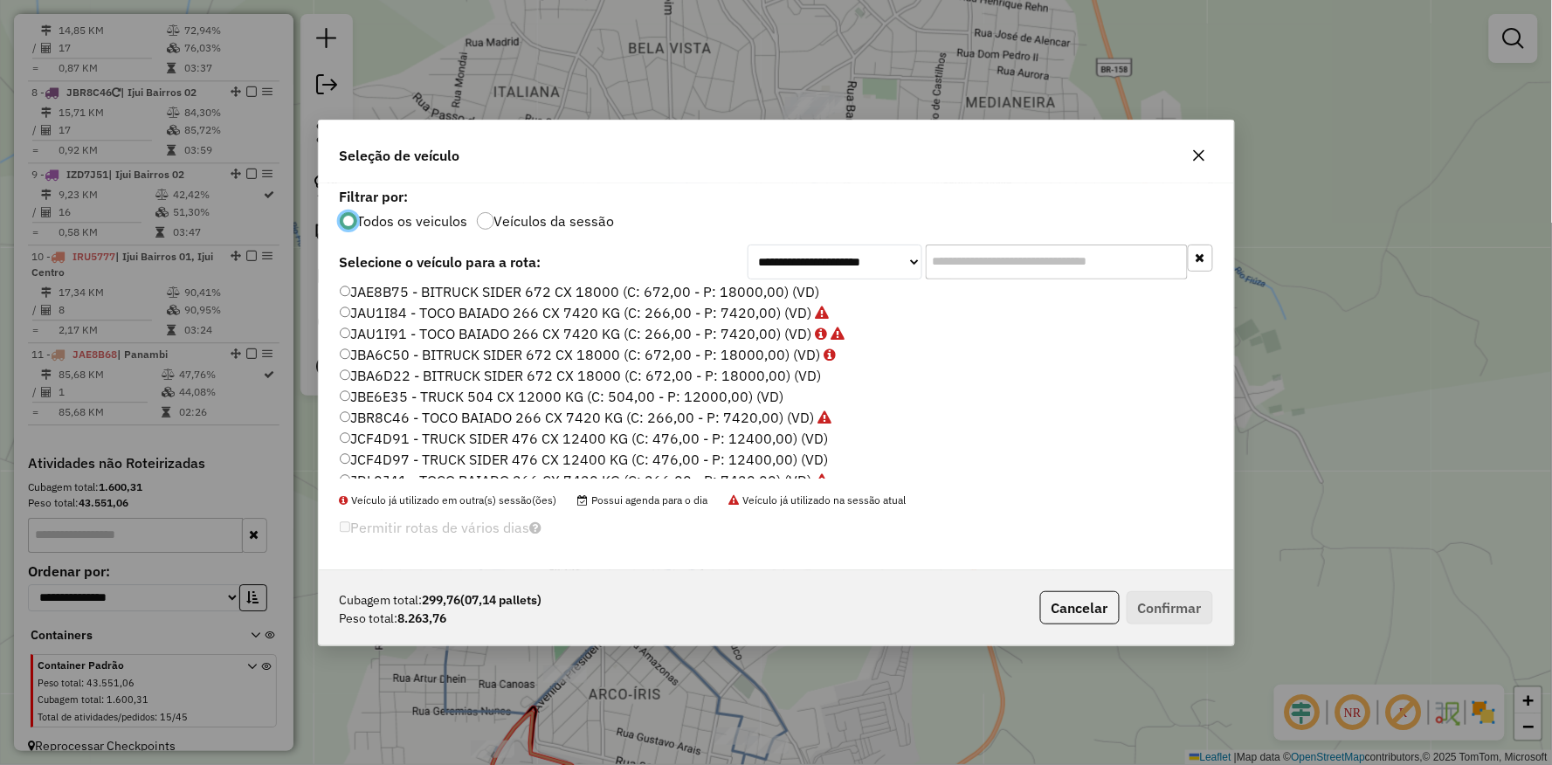
click at [388, 376] on label "JBA6D22 - BITRUCK SIDER 672 CX 18000 (C: 672,00 - P: 18000,00) (VD)" at bounding box center [581, 375] width 482 height 21
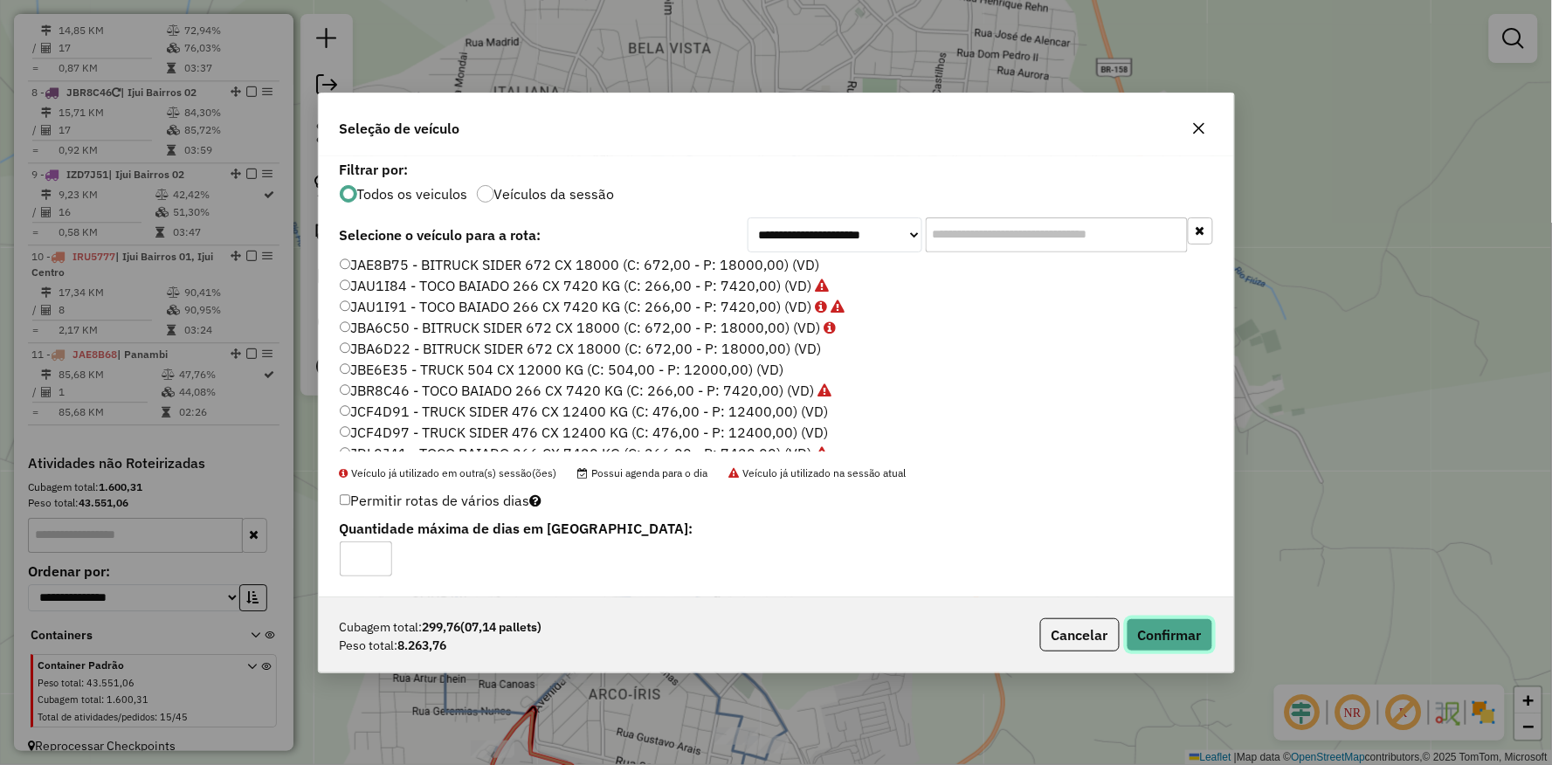
click at [1148, 632] on button "Confirmar" at bounding box center [1170, 634] width 86 height 33
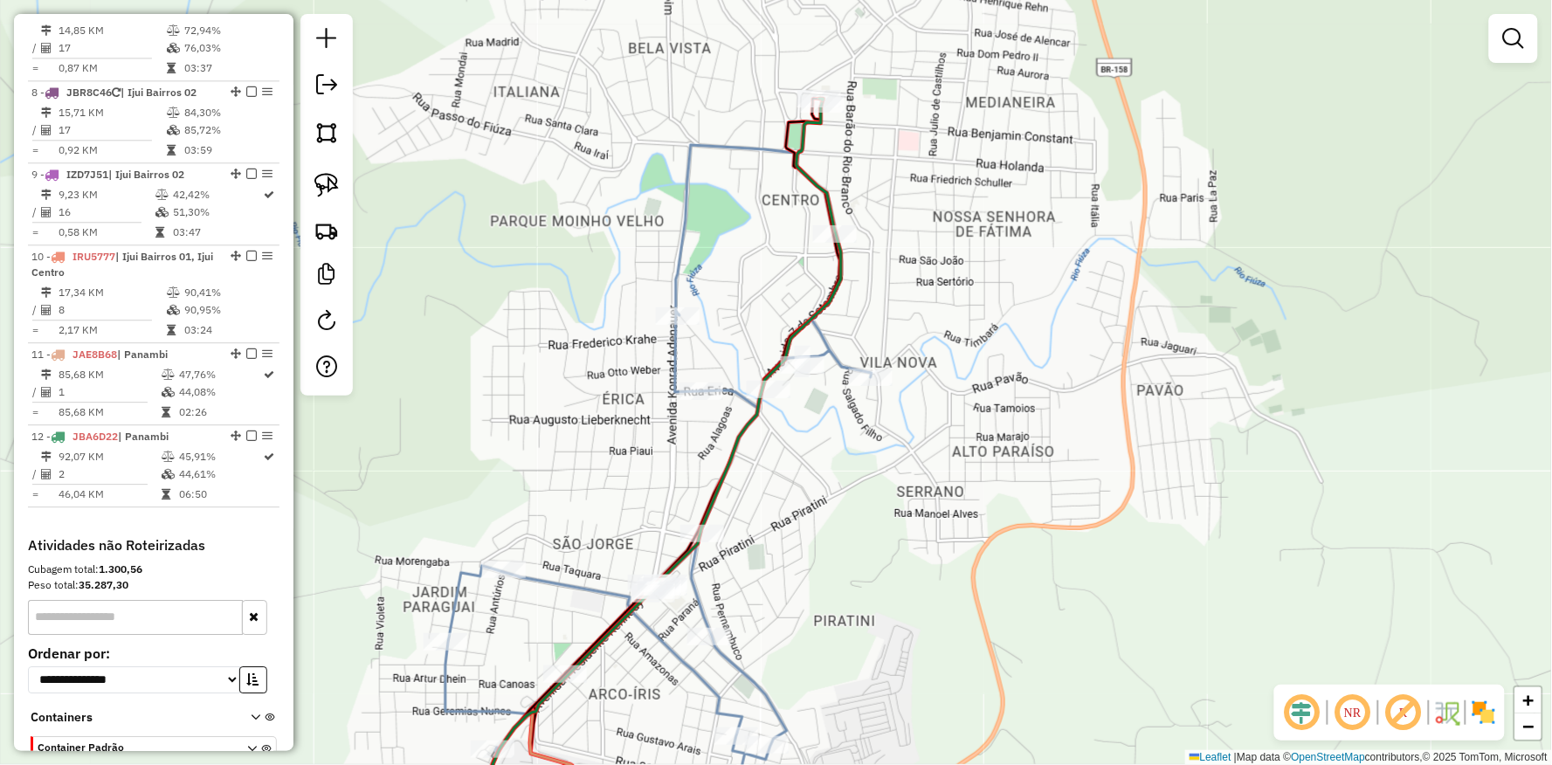
drag, startPoint x: 805, startPoint y: 511, endPoint x: 853, endPoint y: 557, distance: 66.1
click at [809, 511] on div "Rota 2 - Placa IZF0E76 5954 - COM. DE BEBIDAS EURO Janela de atendimento Grade …" at bounding box center [776, 382] width 1552 height 765
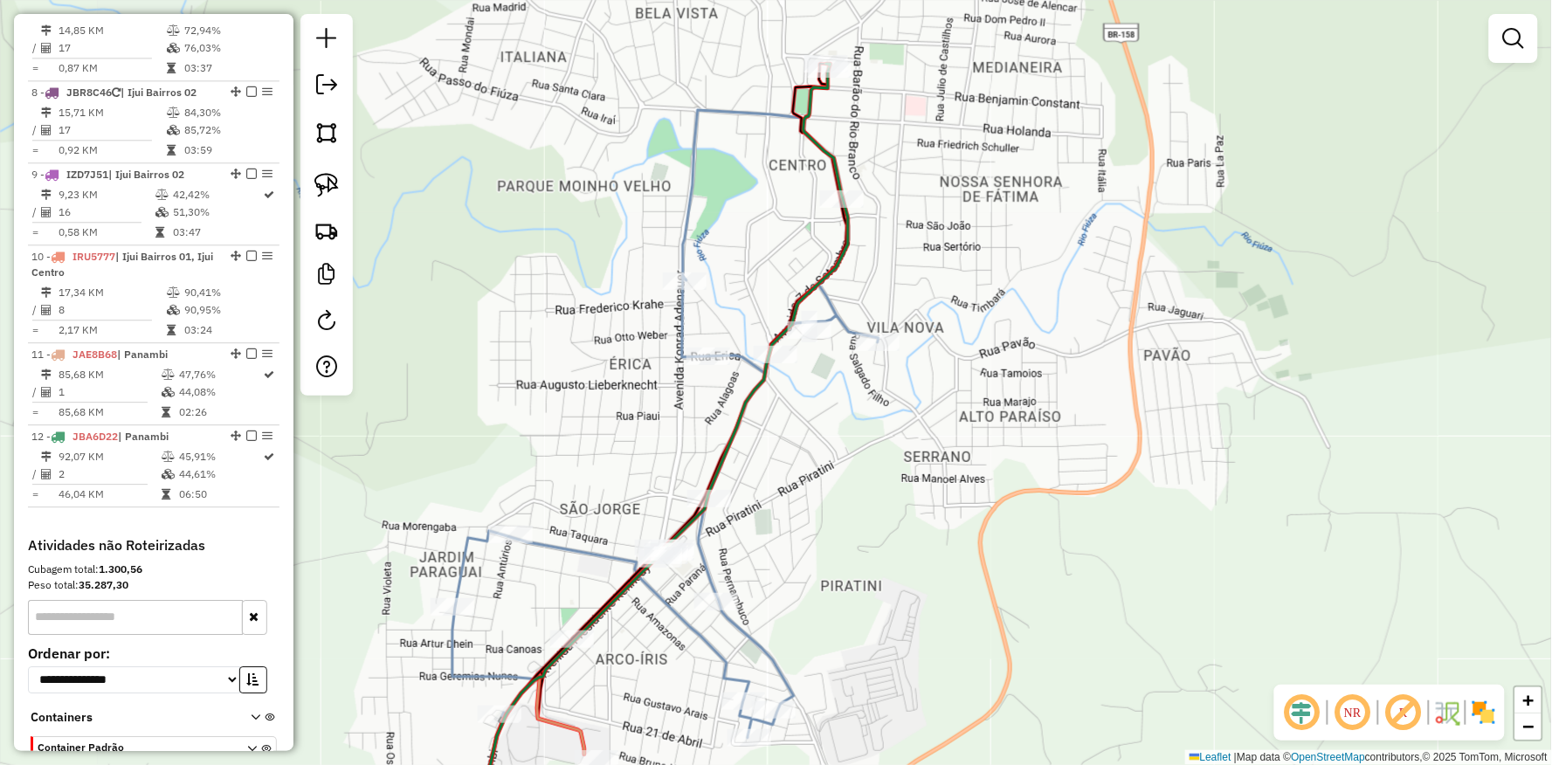
drag, startPoint x: 854, startPoint y: 563, endPoint x: 832, endPoint y: 448, distance: 116.7
click at [833, 451] on div "Janela de atendimento Grade de atendimento Capacidade Transportadoras Veículos …" at bounding box center [776, 382] width 1552 height 765
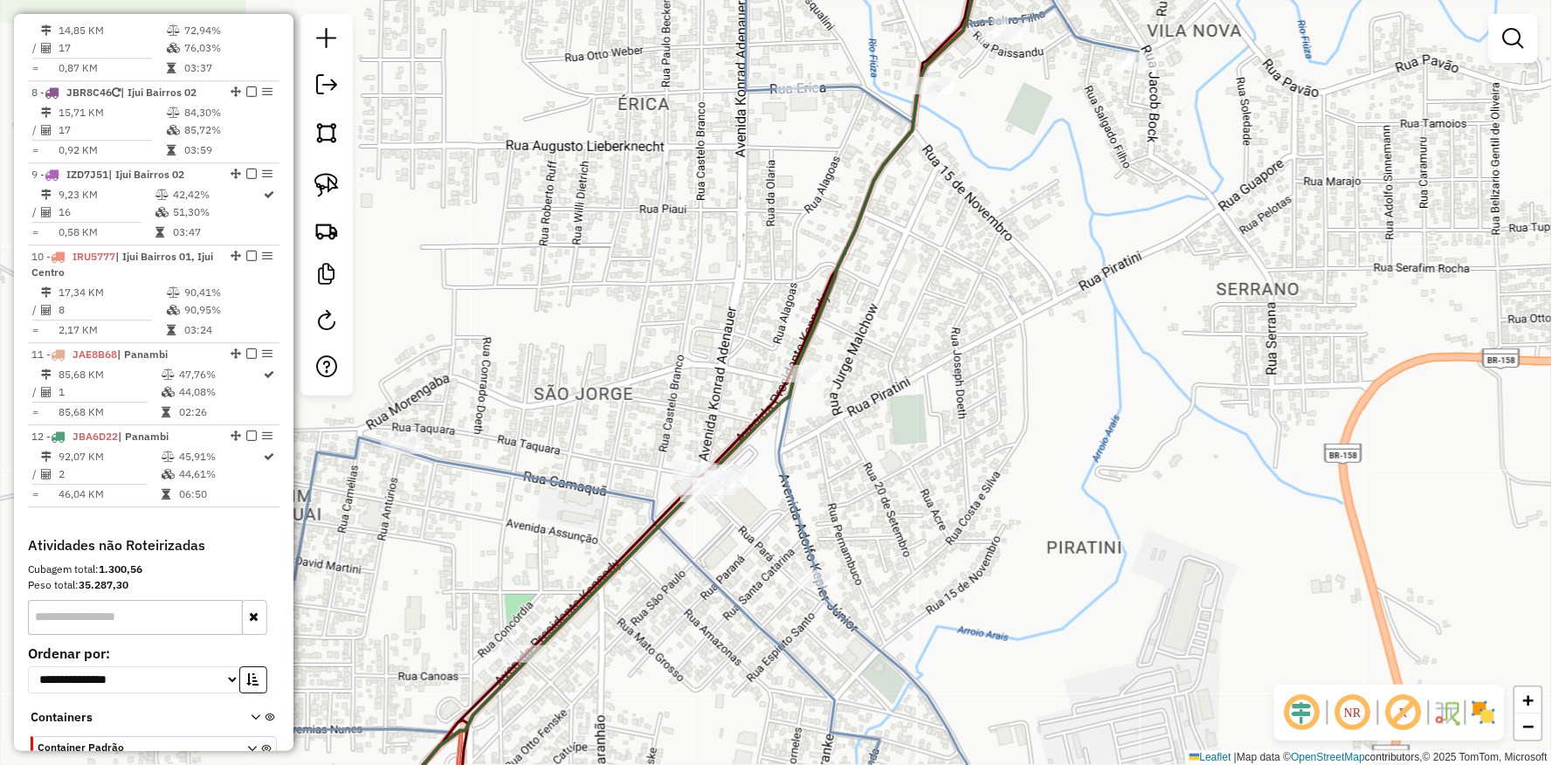
drag, startPoint x: 472, startPoint y: 403, endPoint x: 446, endPoint y: 364, distance: 46.5
click at [461, 390] on div "Janela de atendimento Grade de atendimento Capacidade Transportadoras Veículos …" at bounding box center [776, 382] width 1552 height 765
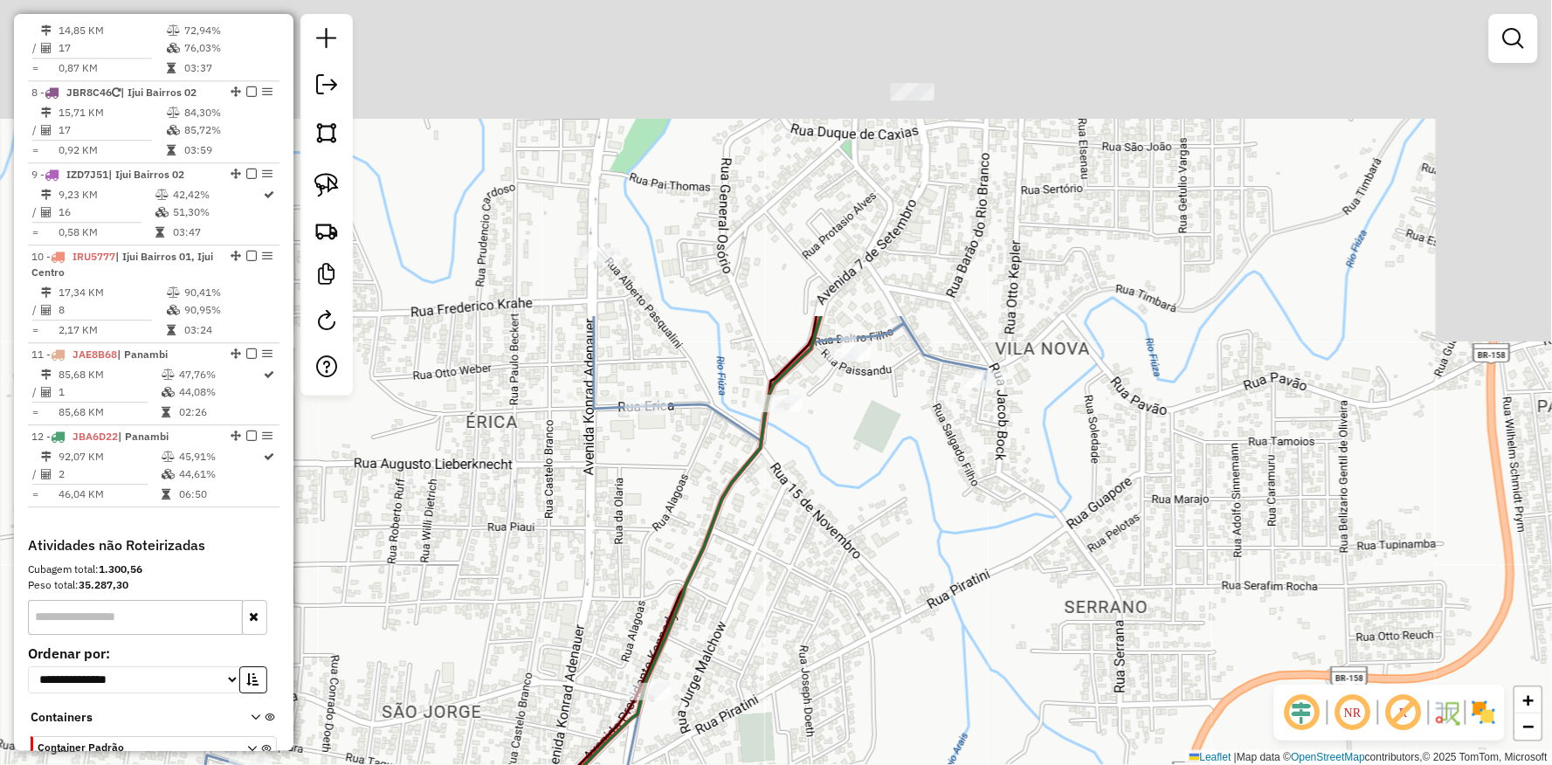
drag, startPoint x: 574, startPoint y: 396, endPoint x: 565, endPoint y: 529, distance: 133.1
click at [556, 555] on div "Janela de atendimento Grade de atendimento Capacidade Transportadoras Veículos …" at bounding box center [776, 382] width 1552 height 765
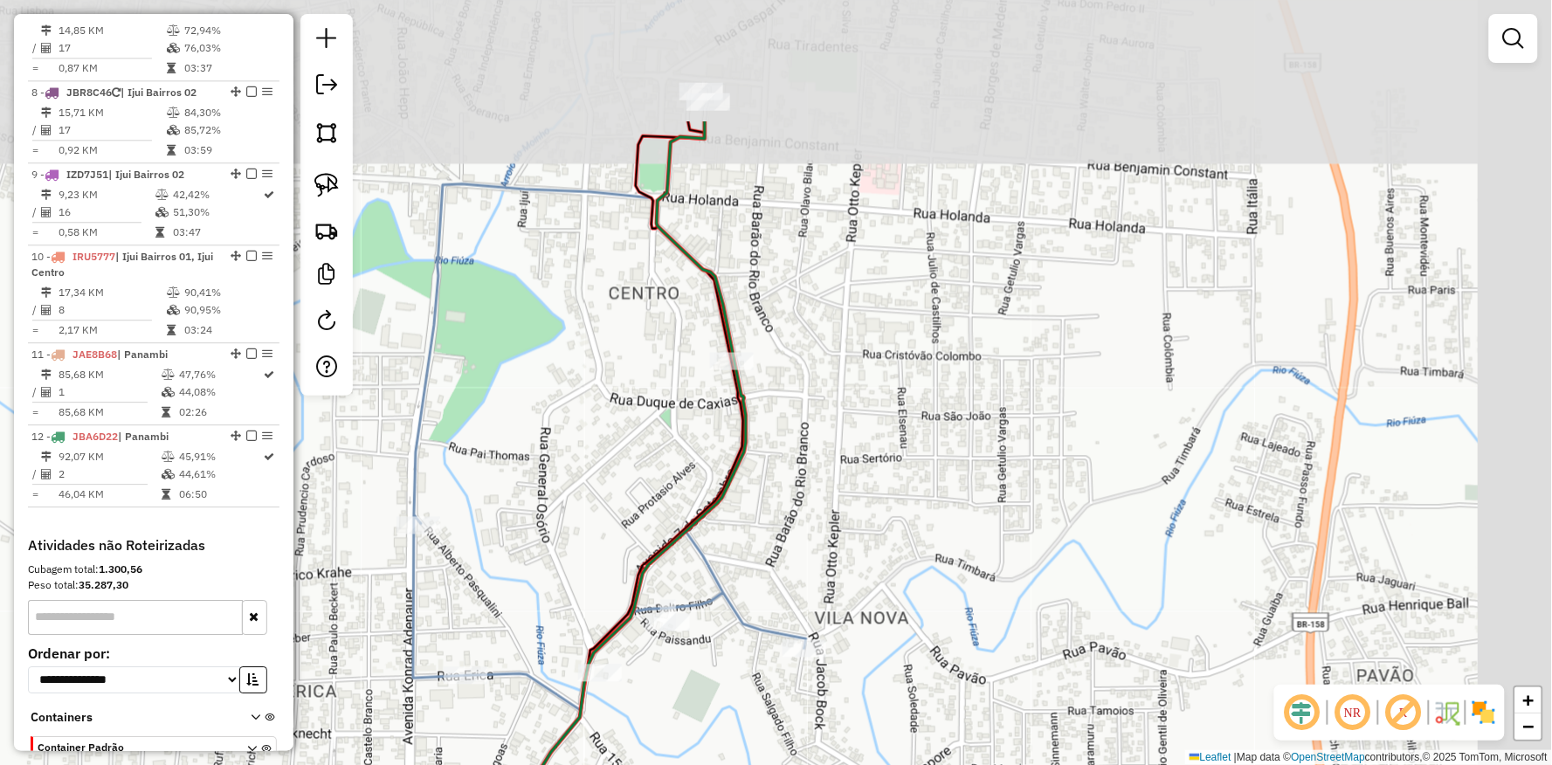
drag, startPoint x: 793, startPoint y: 260, endPoint x: 633, endPoint y: 415, distance: 222.4
click at [633, 415] on div "Janela de atendimento Grade de atendimento Capacidade Transportadoras Veículos …" at bounding box center [776, 382] width 1552 height 765
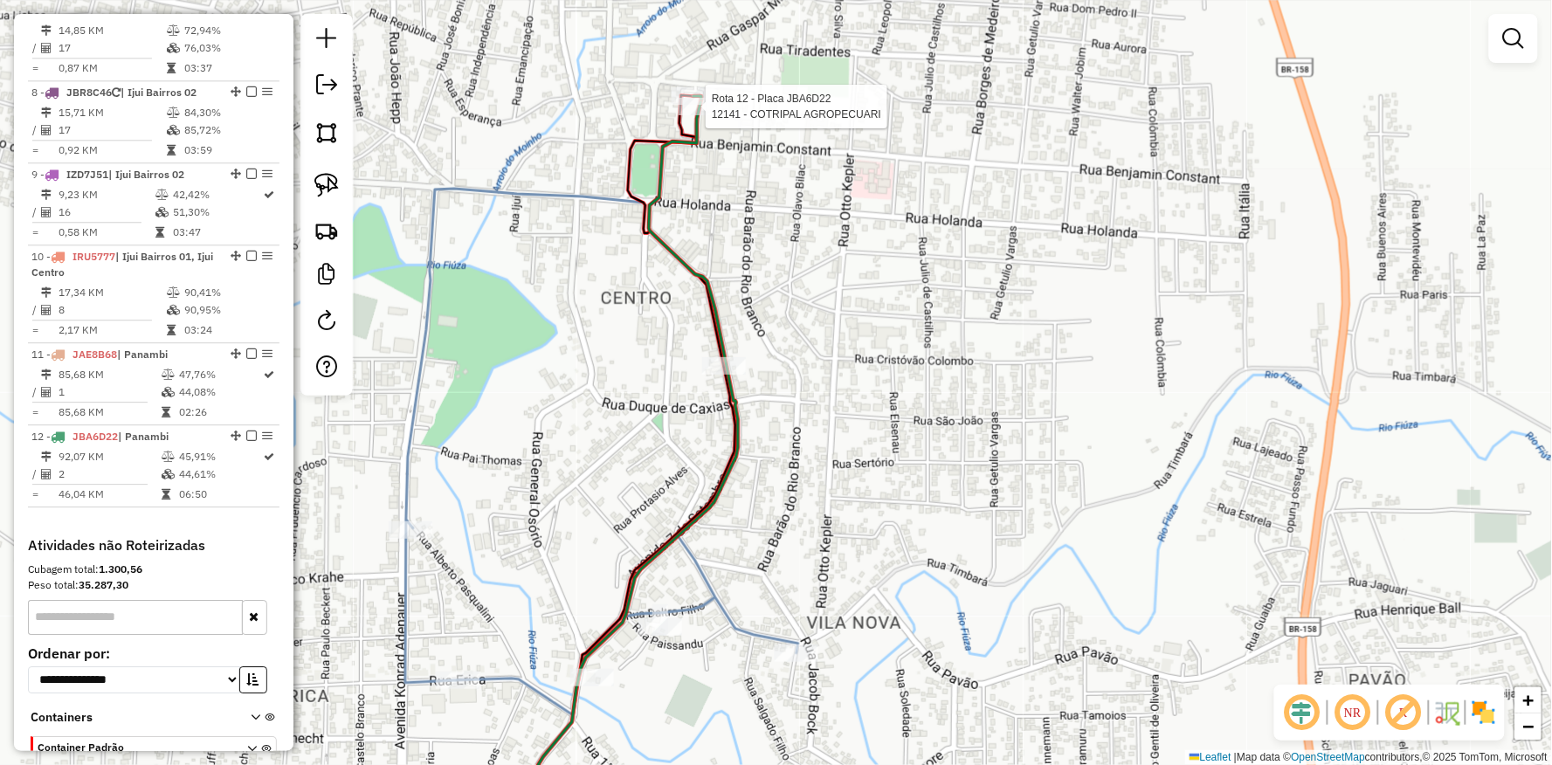
select select "**********"
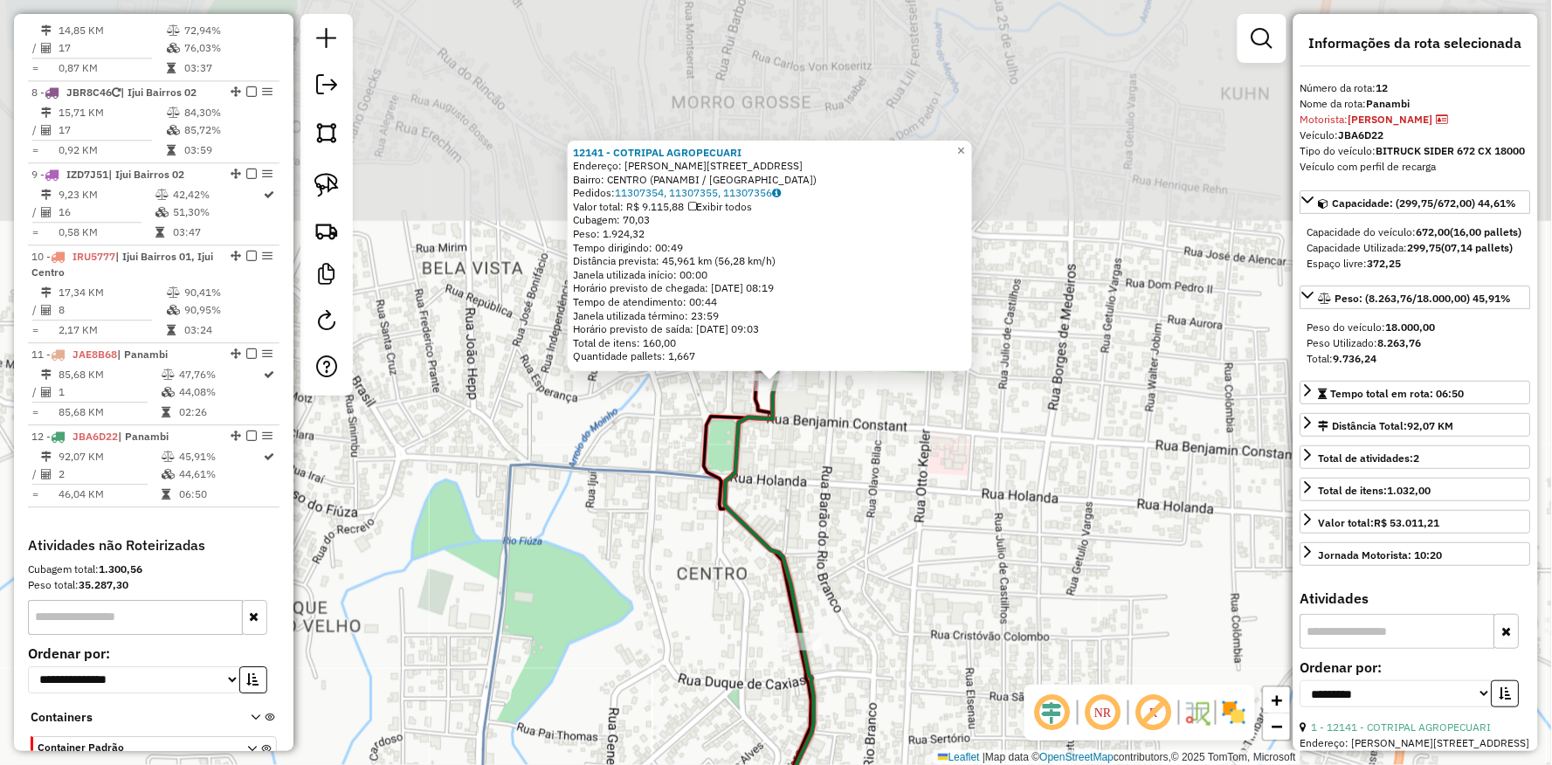
scroll to position [1344, 0]
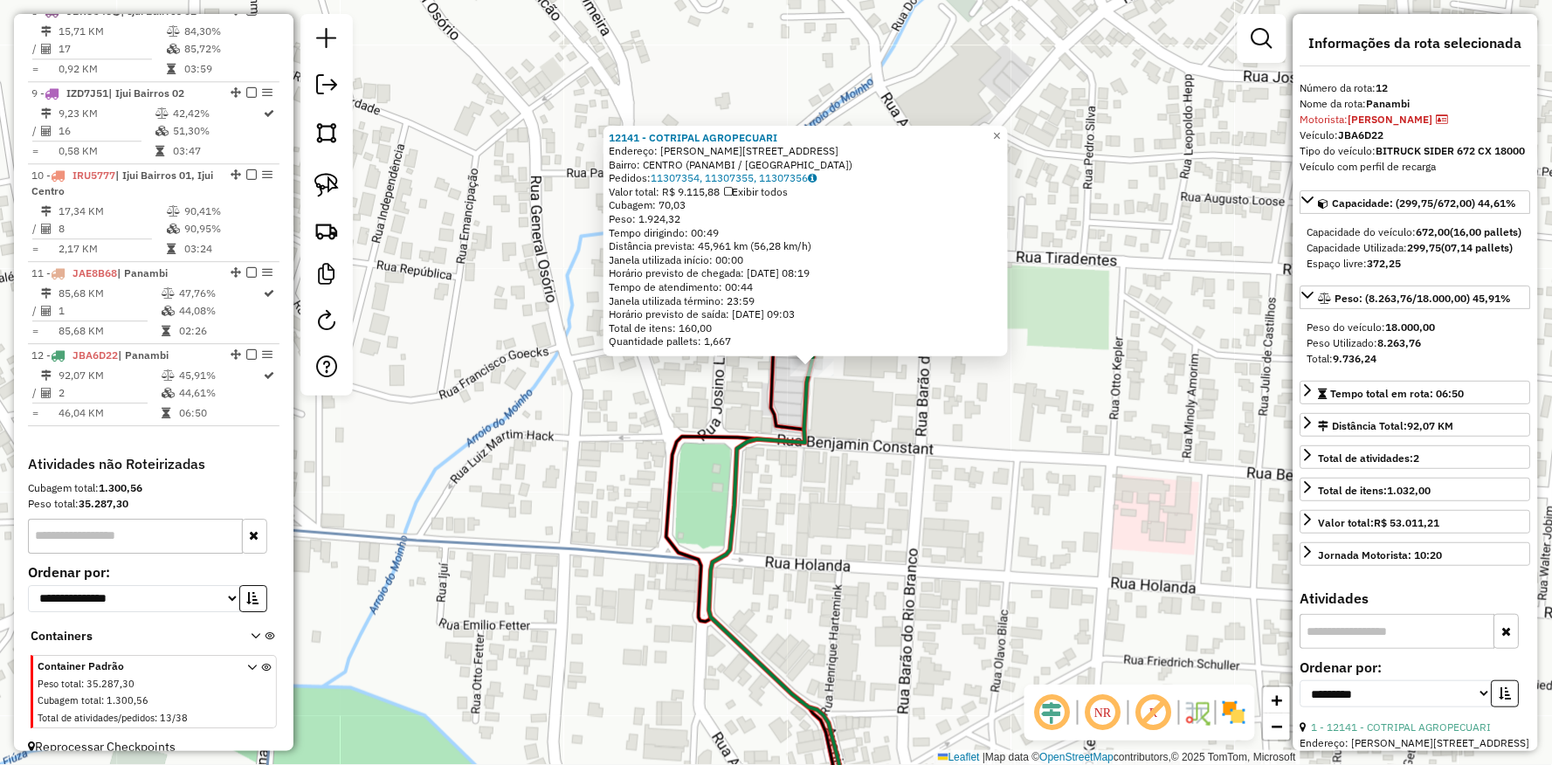
click at [743, 424] on div "12141 - COTRIPAL AGROPECUARI Endereço: [STREET_ADDRESS][PERSON_NAME] Bairro: [G…" at bounding box center [776, 382] width 1552 height 765
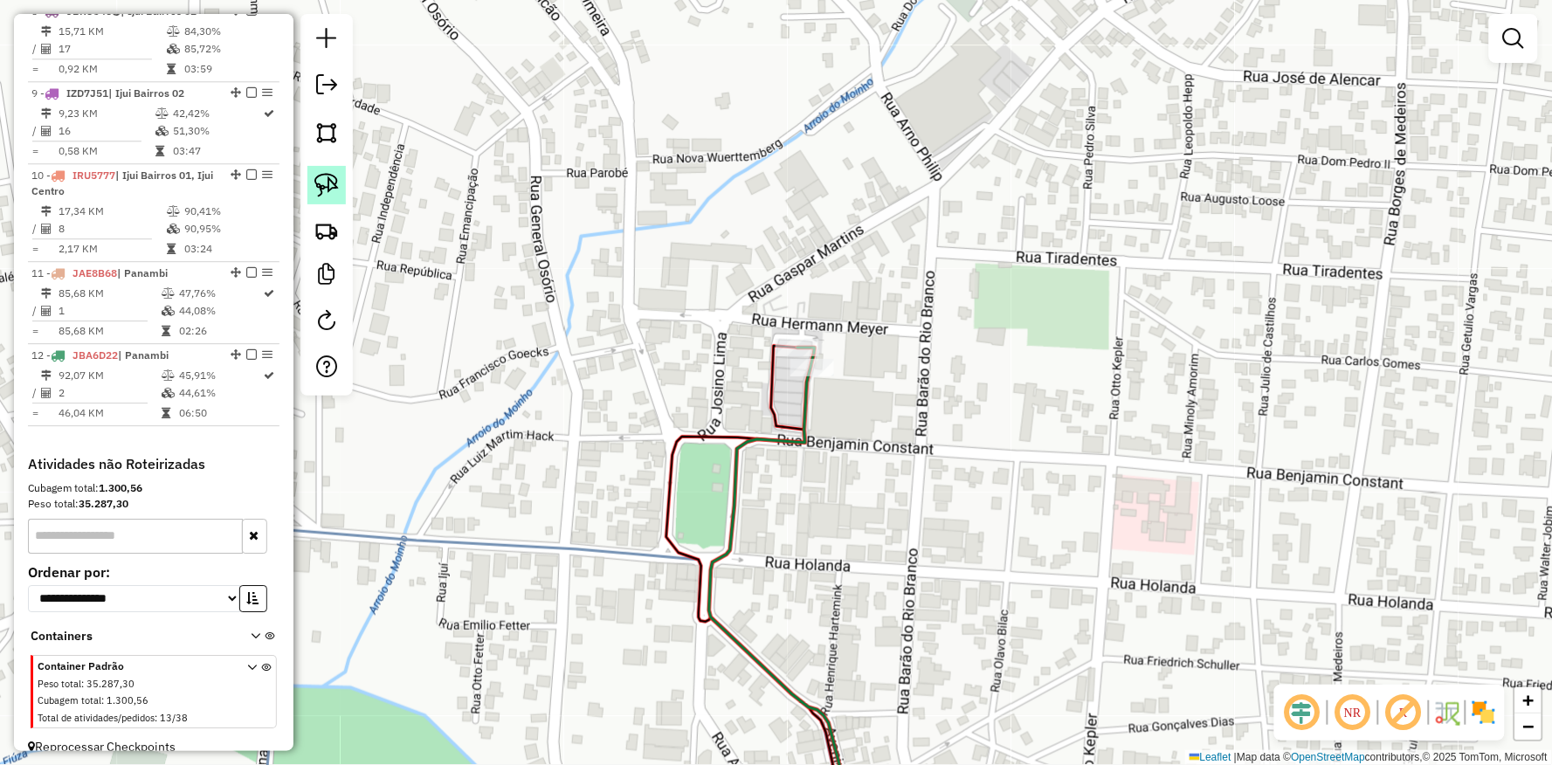
drag, startPoint x: 304, startPoint y: 187, endPoint x: 318, endPoint y: 187, distance: 14.0
click at [307, 187] on div at bounding box center [327, 205] width 52 height 382
click at [326, 187] on img at bounding box center [326, 185] width 24 height 24
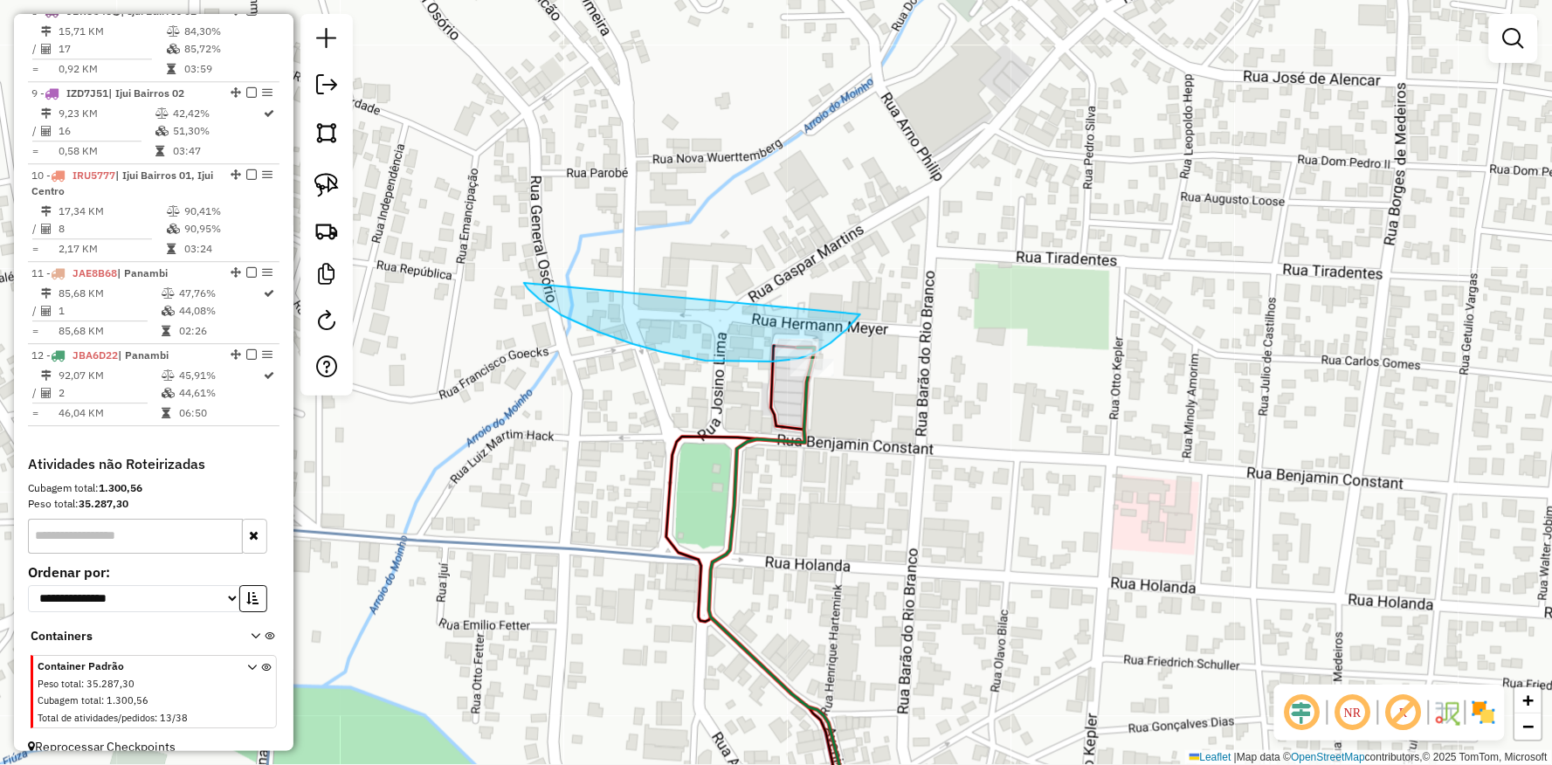
drag, startPoint x: 524, startPoint y: 283, endPoint x: 880, endPoint y: 286, distance: 355.5
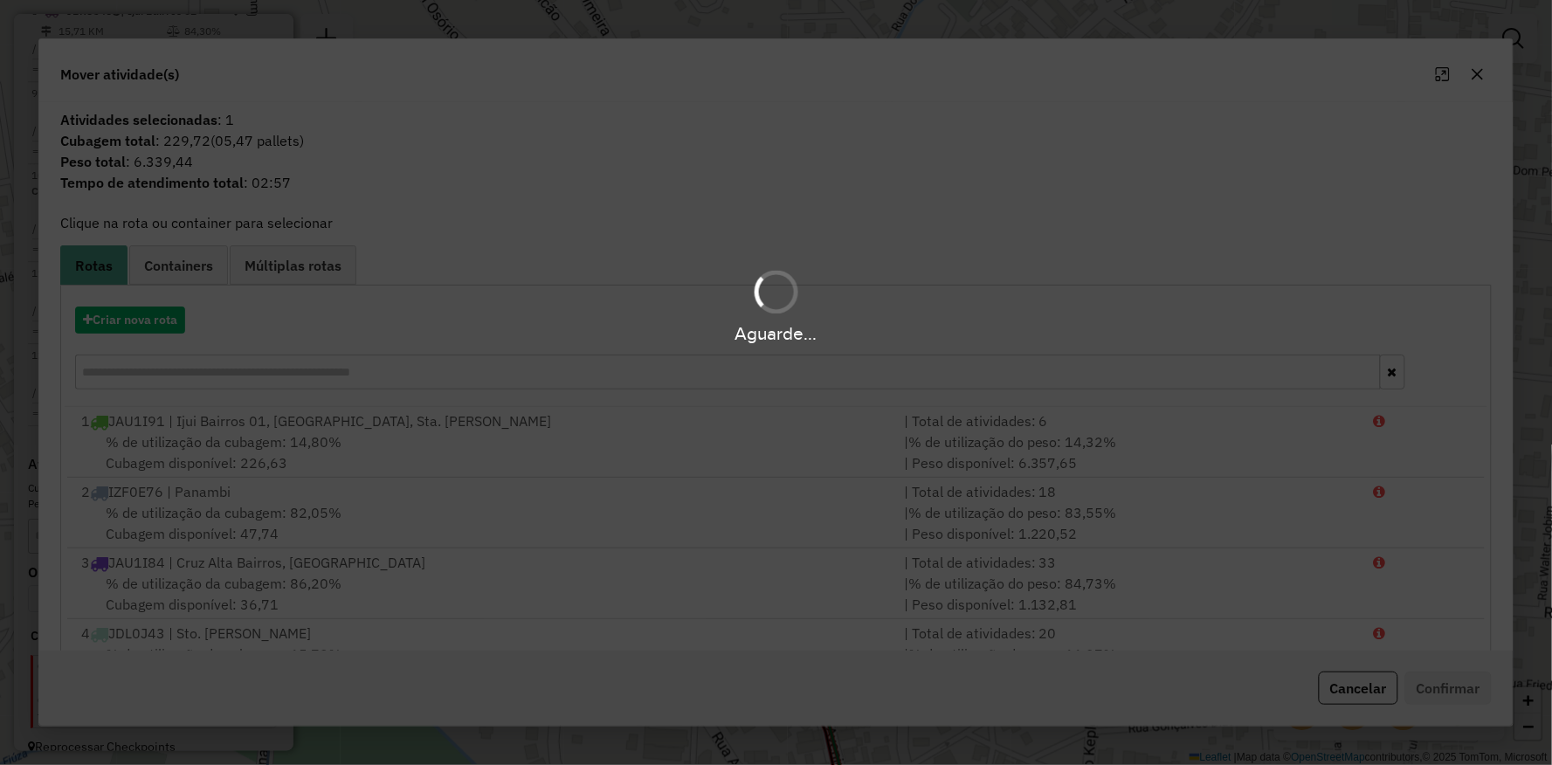
click at [146, 315] on div "Aguarde..." at bounding box center [776, 306] width 1552 height 83
click at [146, 315] on hb-app "Aguarde... Pop-up bloqueado! Seu navegador bloqueou automáticamente a abertura …" at bounding box center [776, 382] width 1552 height 765
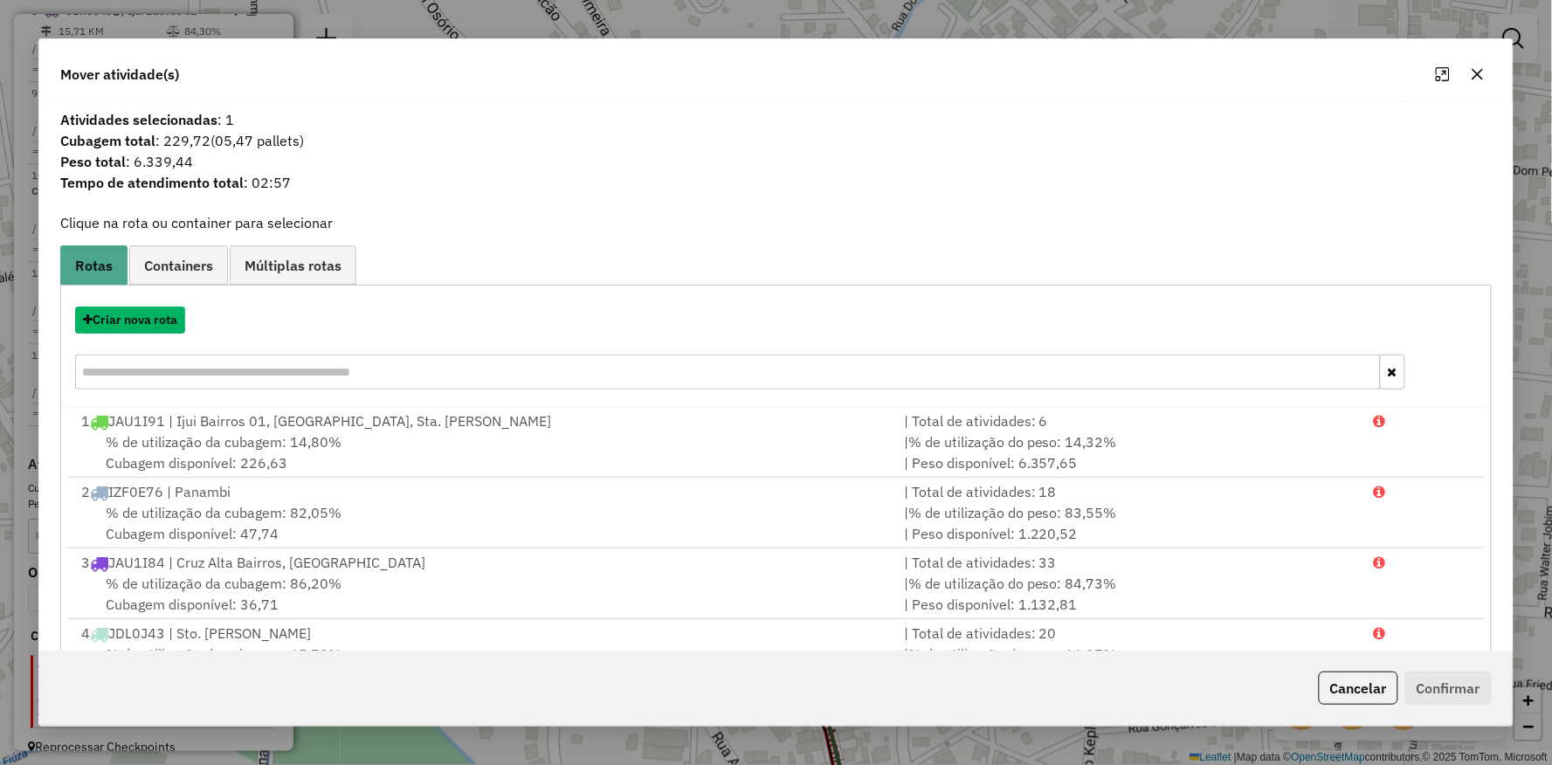
click at [146, 315] on button "Criar nova rota" at bounding box center [130, 320] width 110 height 27
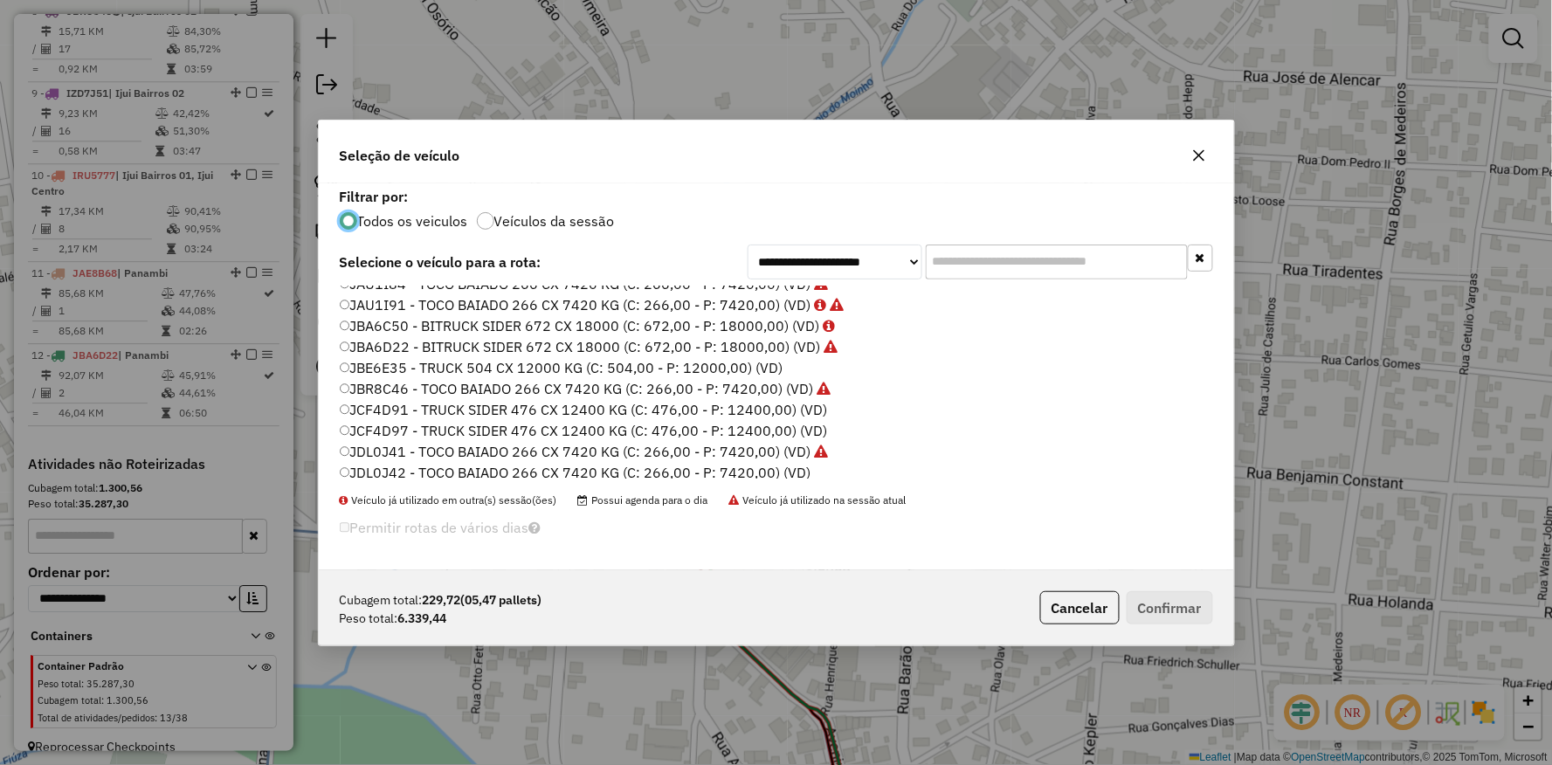
scroll to position [424, 0]
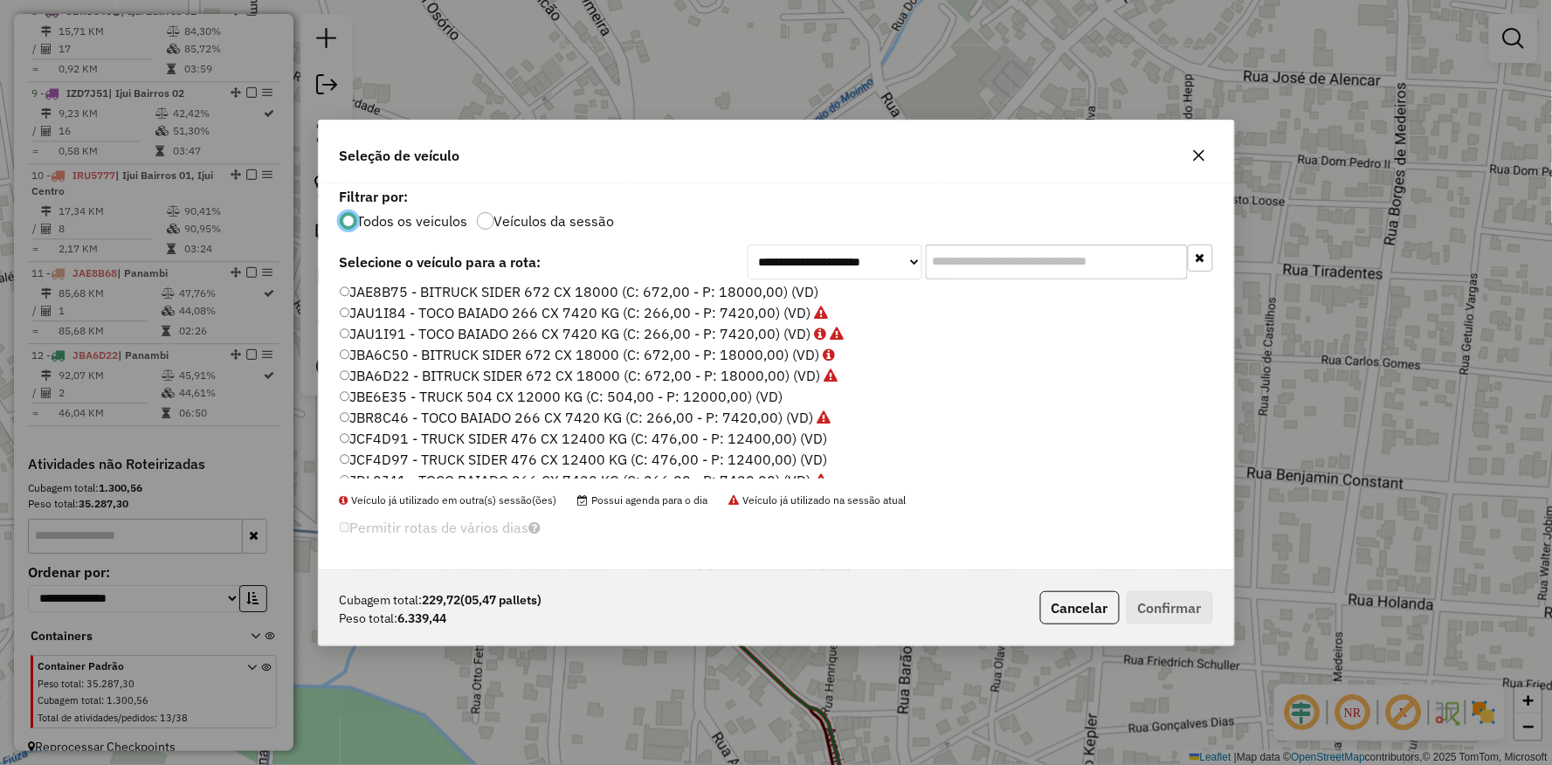
click at [376, 370] on label "JBA6D22 - BITRUCK SIDER 672 CX 18000 (C: 672,00 - P: 18000,00) (VD)" at bounding box center [589, 375] width 499 height 21
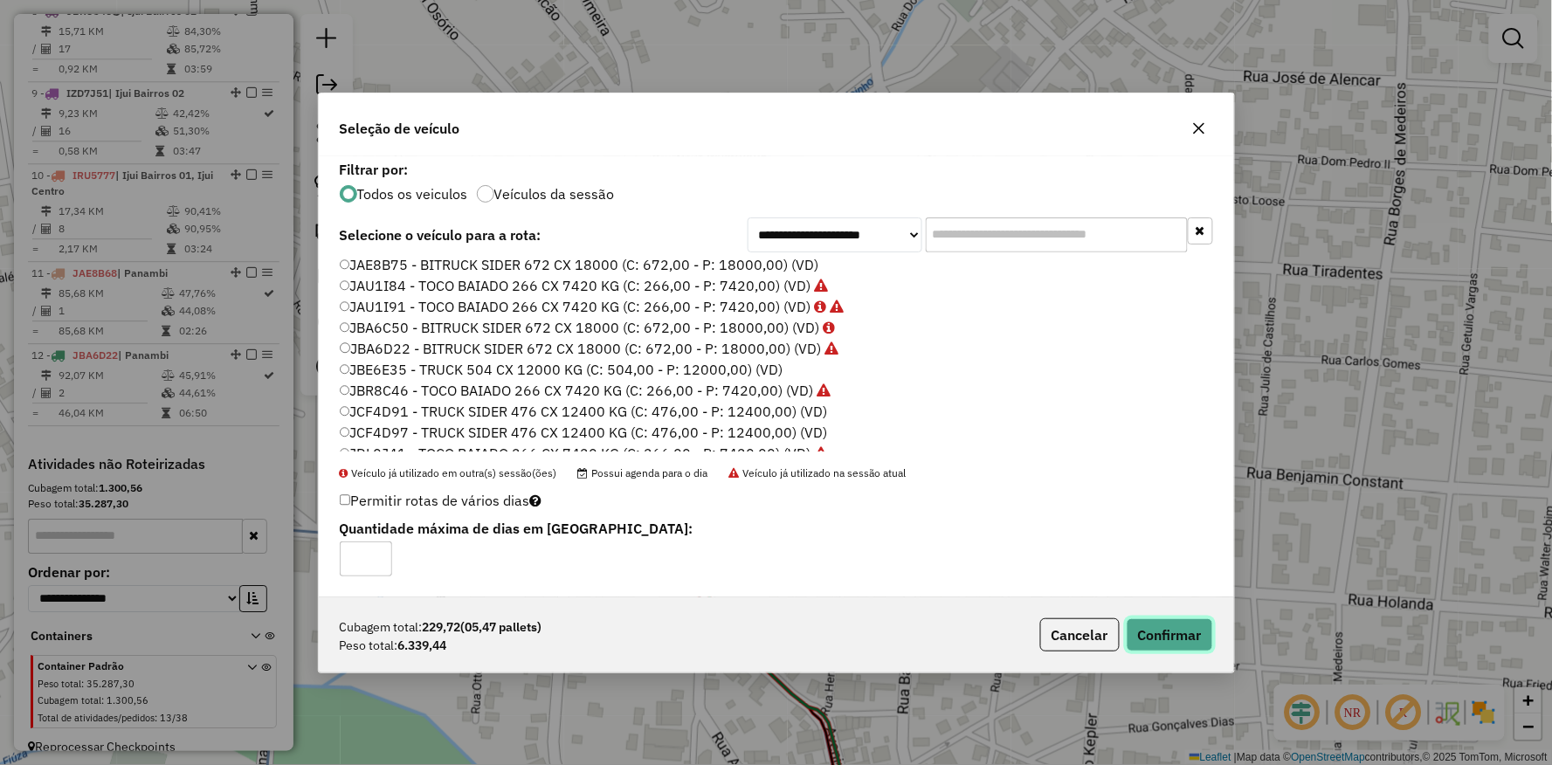
click at [1166, 641] on button "Confirmar" at bounding box center [1170, 634] width 86 height 33
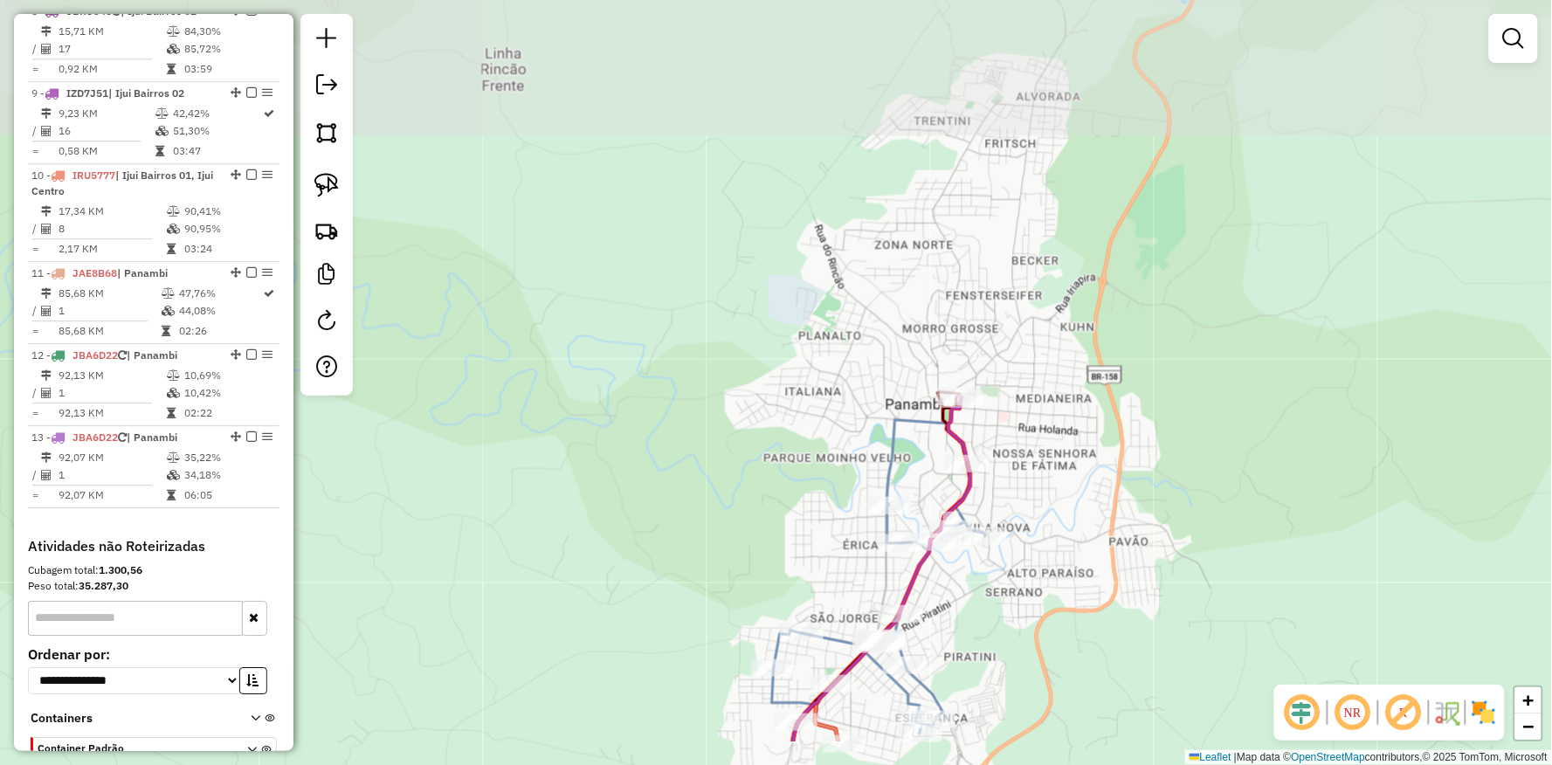
drag, startPoint x: 1087, startPoint y: 578, endPoint x: 1033, endPoint y: 266, distance: 317.2
click at [1033, 267] on div "Janela de atendimento Grade de atendimento Capacidade Transportadoras Veículos …" at bounding box center [776, 382] width 1552 height 765
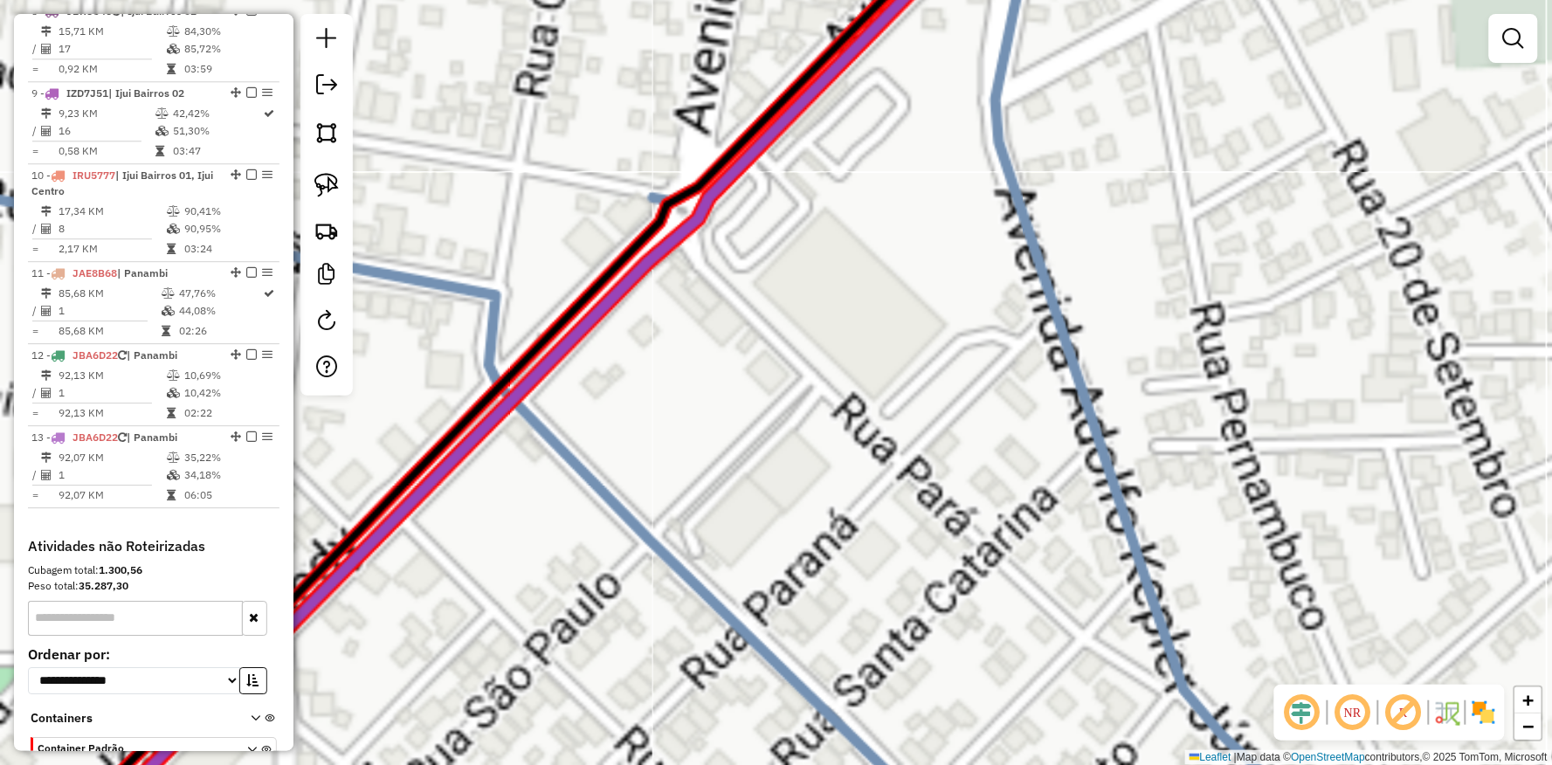
drag, startPoint x: 840, startPoint y: 408, endPoint x: 815, endPoint y: 501, distance: 96.8
click at [815, 501] on div "Janela de atendimento Grade de atendimento Capacidade Transportadoras Veículos …" at bounding box center [776, 382] width 1552 height 765
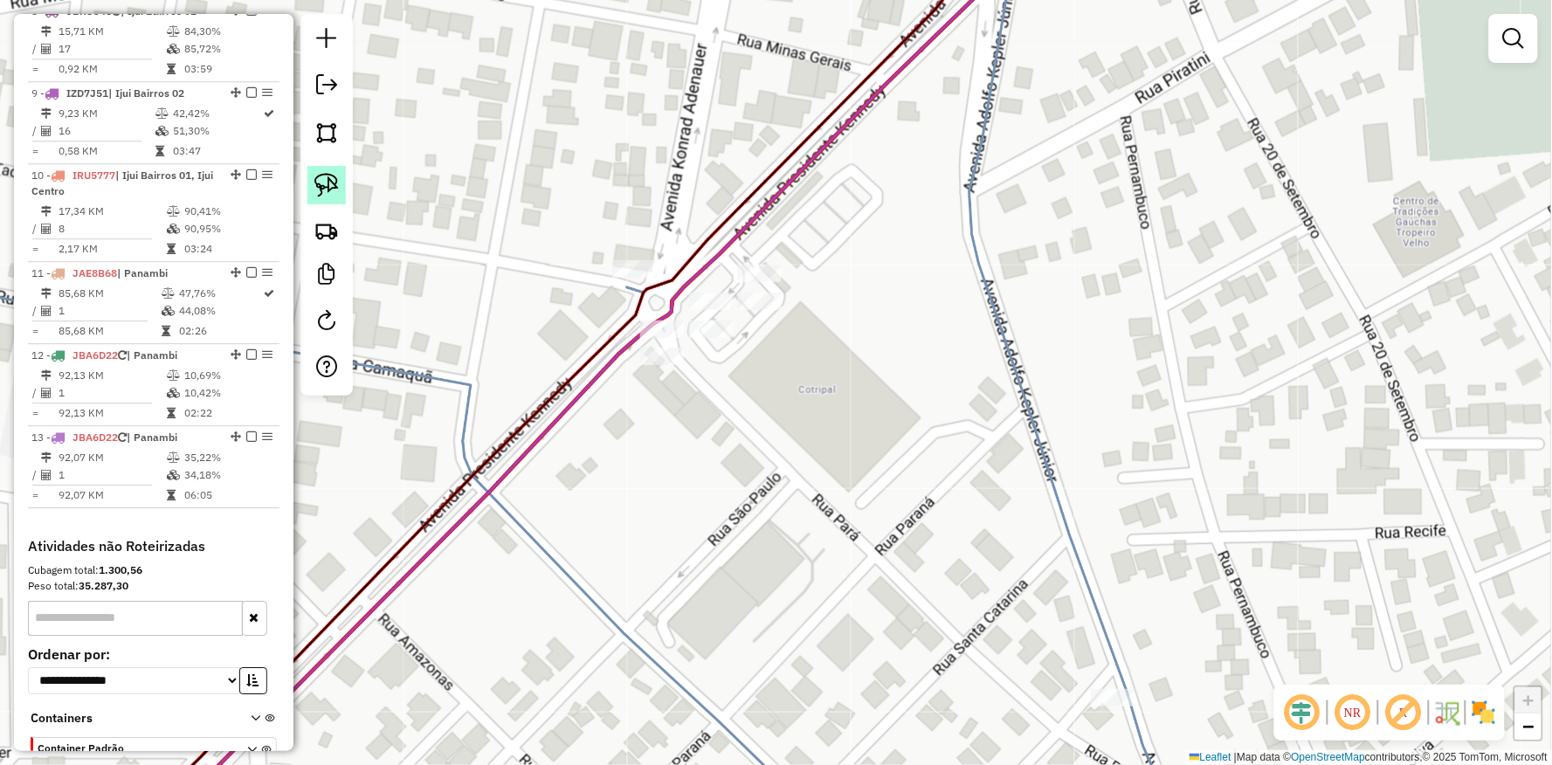
click at [326, 179] on img at bounding box center [326, 185] width 24 height 24
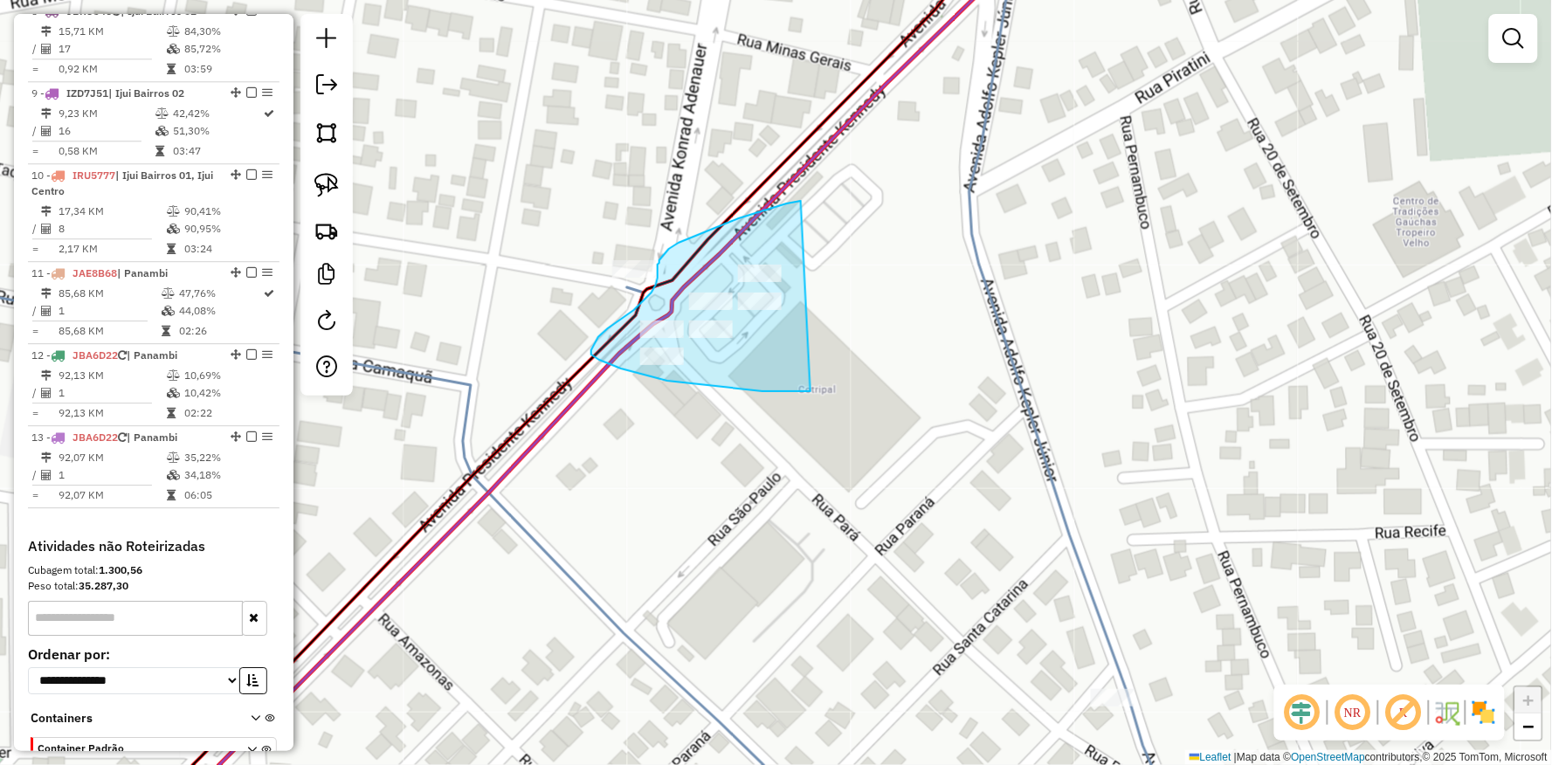
drag, startPoint x: 801, startPoint y: 201, endPoint x: 885, endPoint y: 339, distance: 161.5
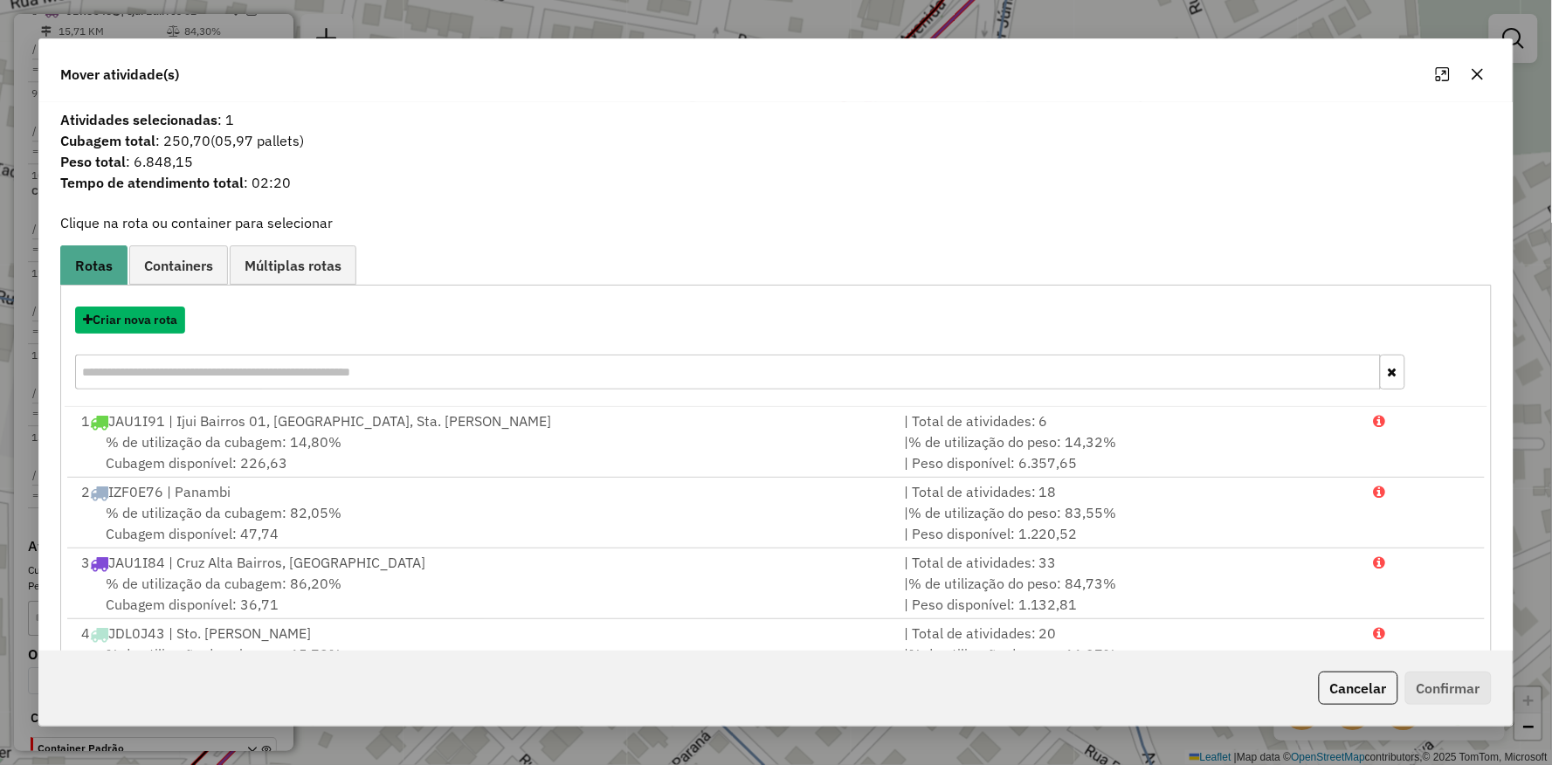
click at [150, 319] on button "Criar nova rota" at bounding box center [130, 320] width 110 height 27
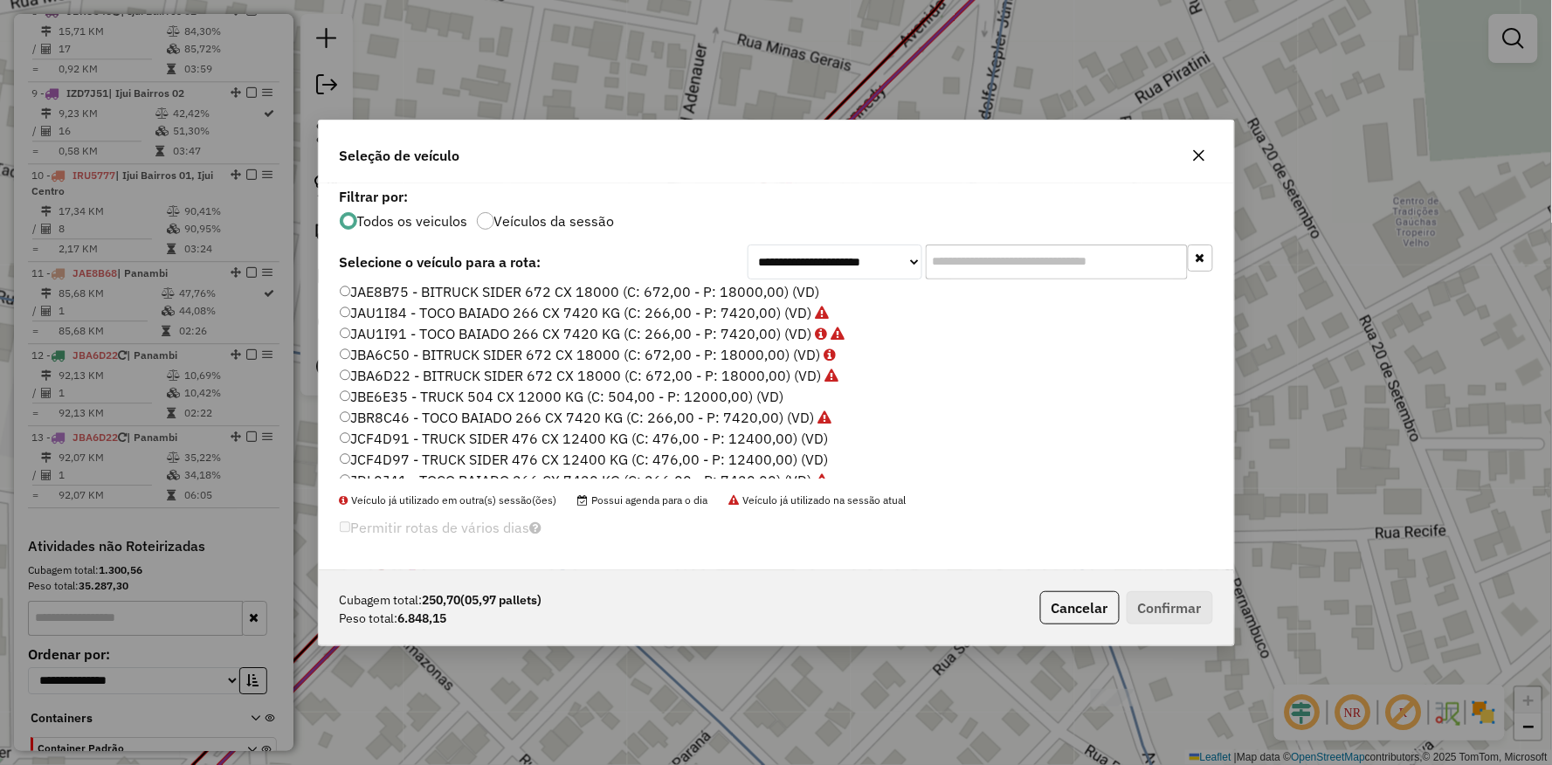
click at [388, 368] on label "JBA6D22 - BITRUCK SIDER 672 CX 18000 (C: 672,00 - P: 18000,00) (VD)" at bounding box center [590, 375] width 500 height 21
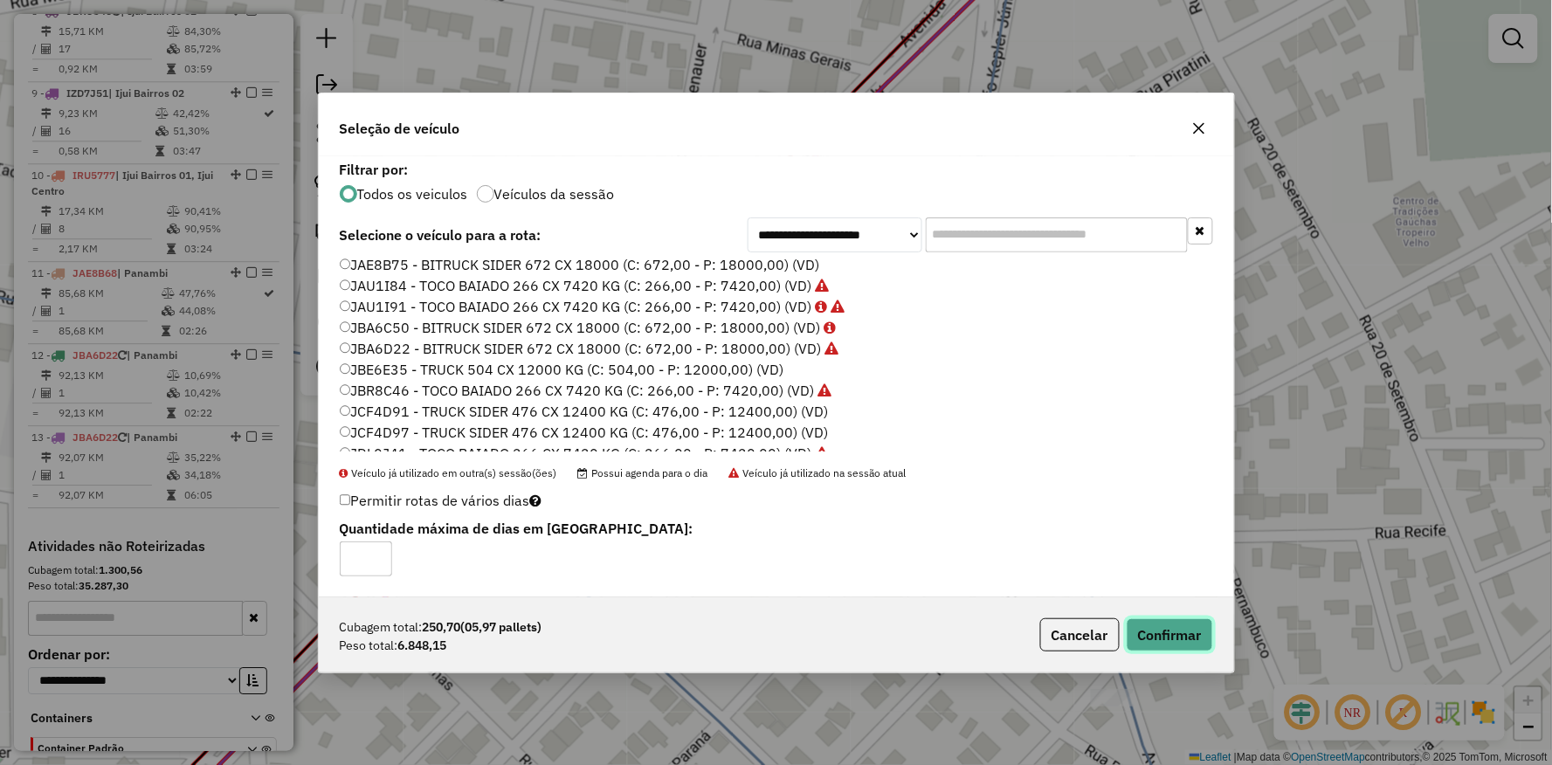
click at [1163, 626] on button "Confirmar" at bounding box center [1170, 634] width 86 height 33
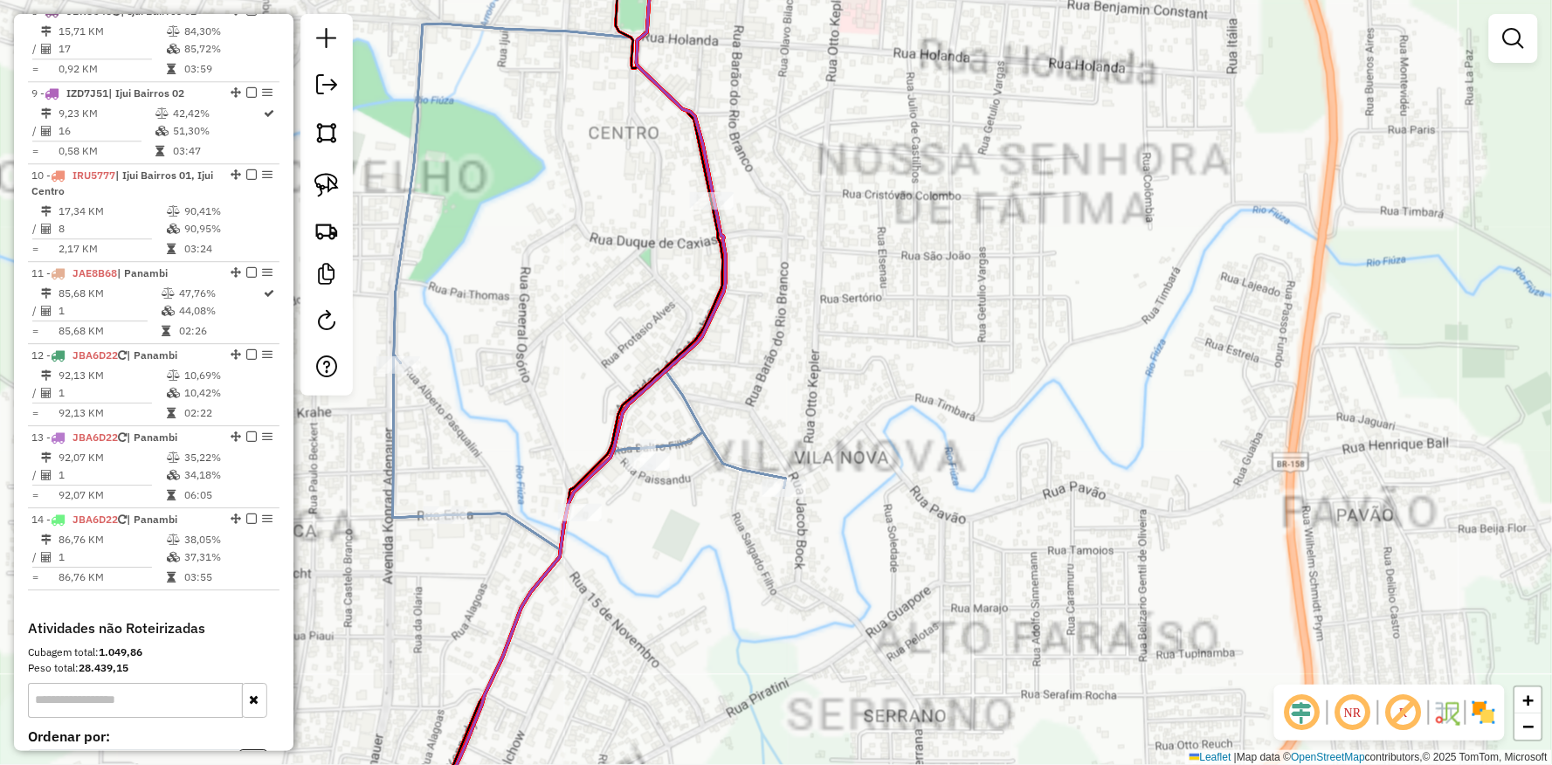
drag, startPoint x: 848, startPoint y: 223, endPoint x: 842, endPoint y: 432, distance: 208.9
click at [849, 439] on div "Janela de atendimento Grade de atendimento Capacidade Transportadoras Veículos …" at bounding box center [776, 382] width 1552 height 765
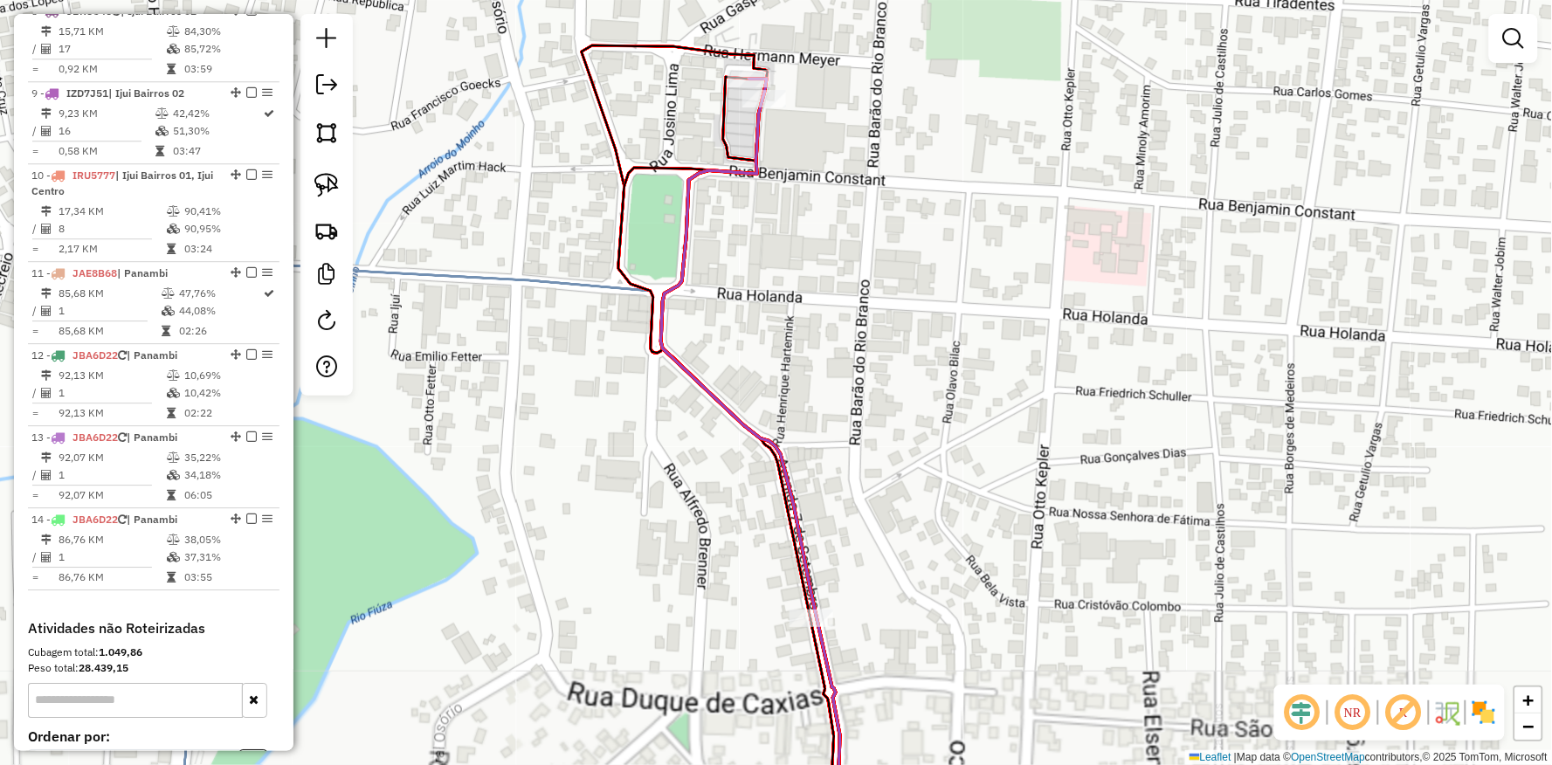
drag, startPoint x: 600, startPoint y: 210, endPoint x: 607, endPoint y: 292, distance: 82.4
click at [607, 292] on div "Janela de atendimento Grade de atendimento Capacidade Transportadoras Veículos …" at bounding box center [776, 382] width 1552 height 765
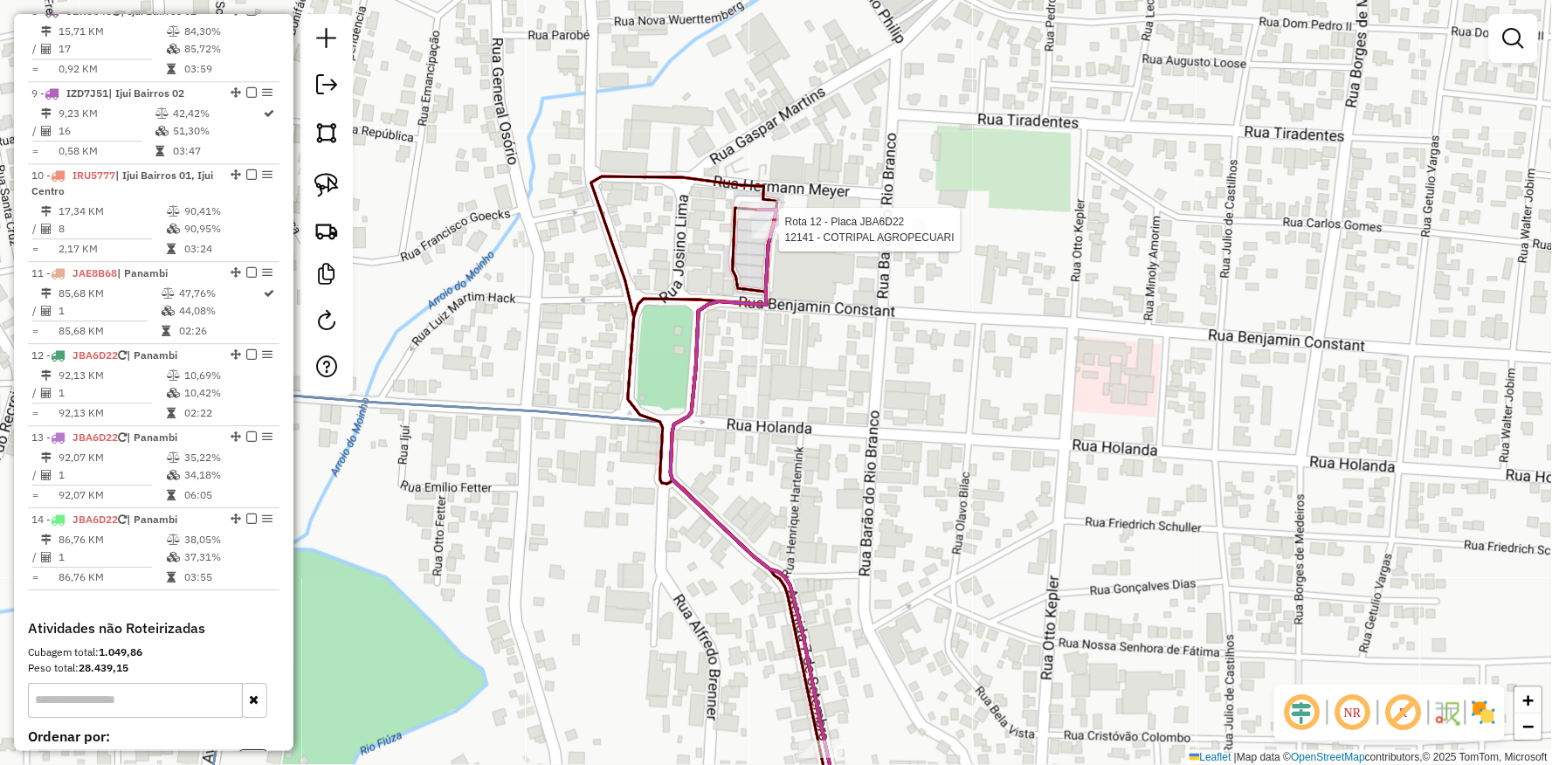
select select "**********"
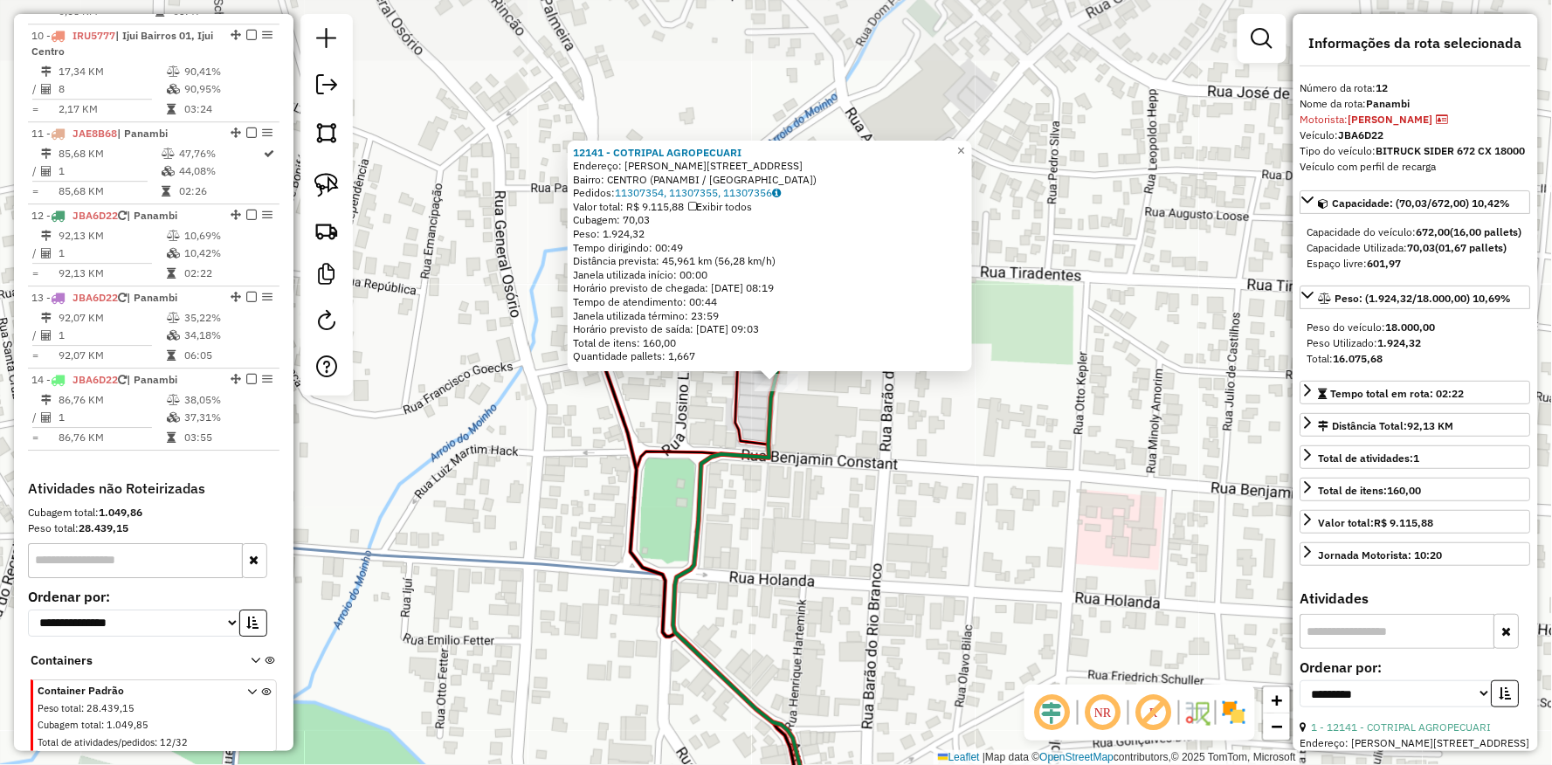
scroll to position [1508, 0]
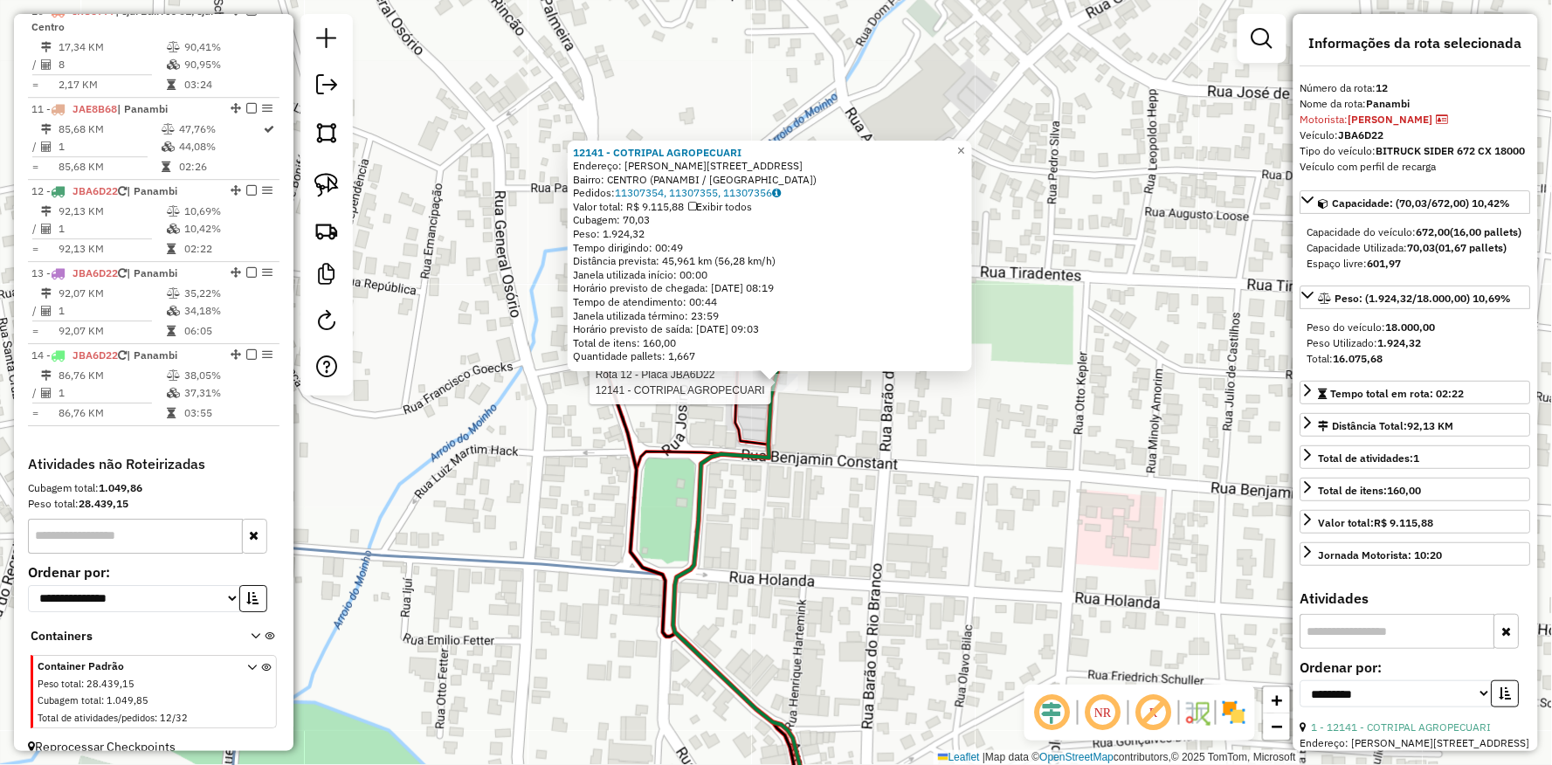
click at [676, 470] on div "Rota 12 - Placa JBA6D22 12141 - COTRIPAL AGROPECUARI 12141 - COTRIPAL AGROPECUA…" at bounding box center [776, 382] width 1552 height 765
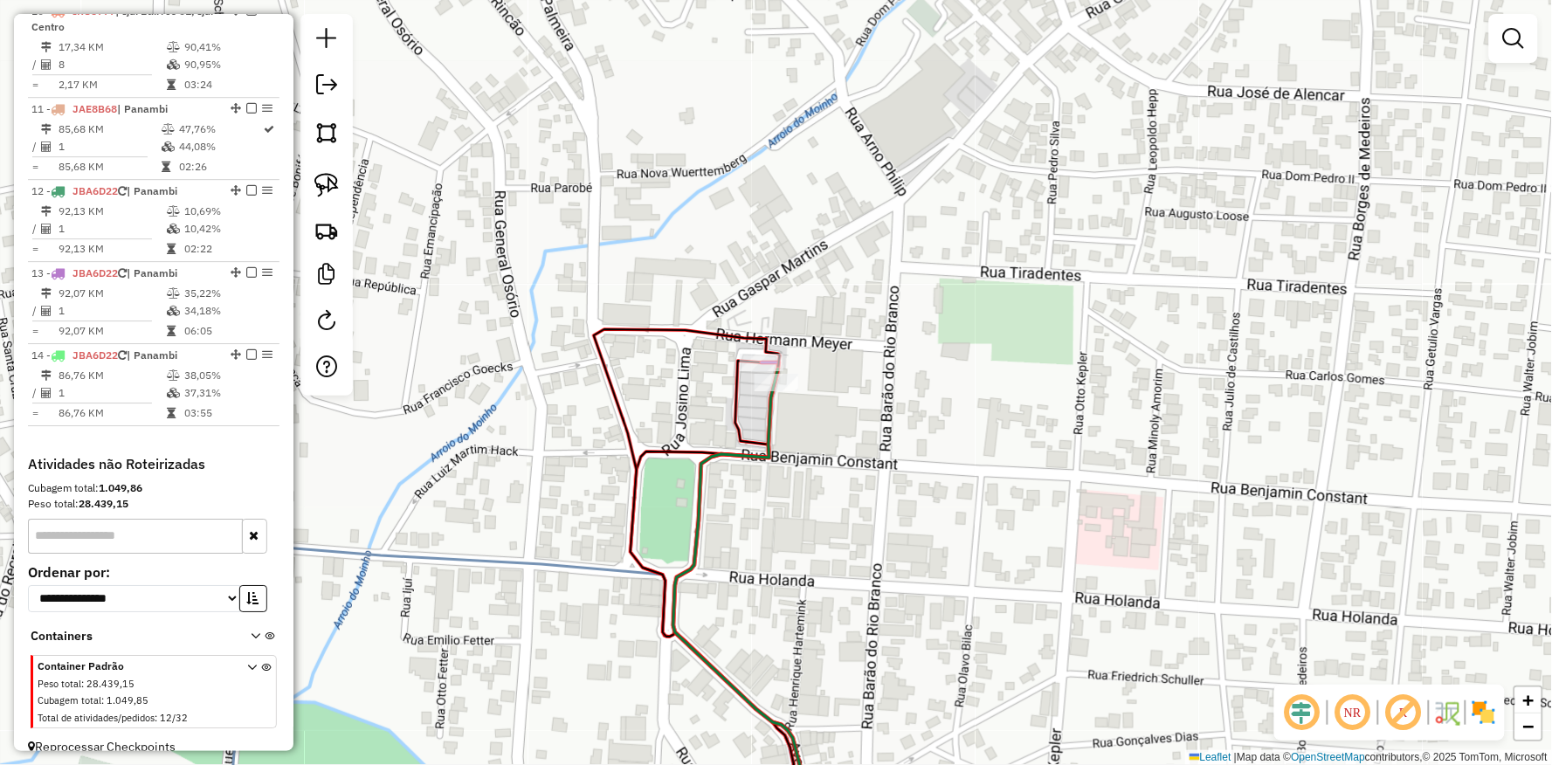
select select "**********"
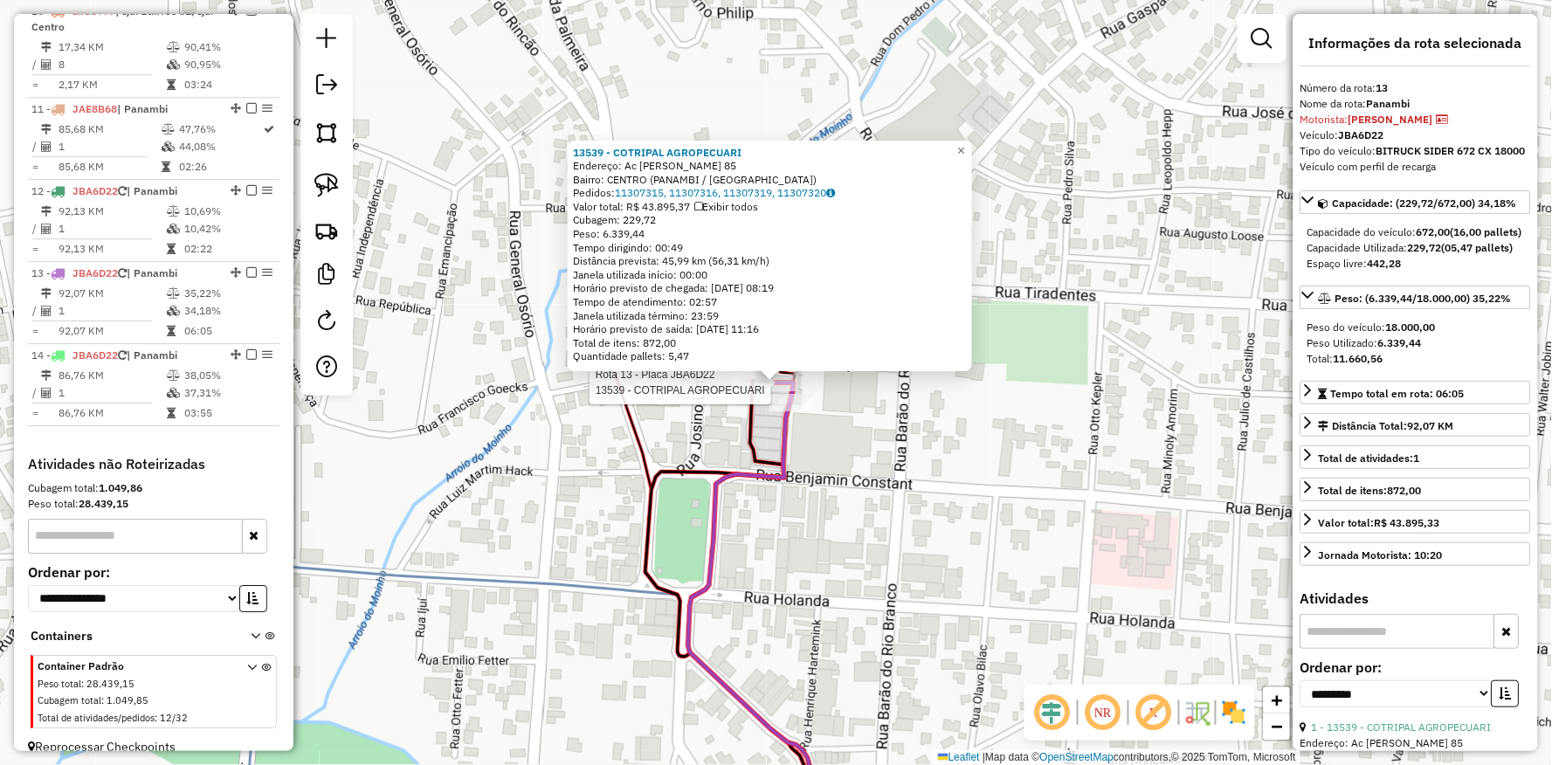
drag, startPoint x: 885, startPoint y: 508, endPoint x: 903, endPoint y: 364, distance: 144.4
click at [911, 416] on div "Rota 13 - Placa JBA6D22 13539 - COTRIPAL AGROPECUARI 13539 - COTRIPAL AGROPECUA…" at bounding box center [776, 382] width 1552 height 765
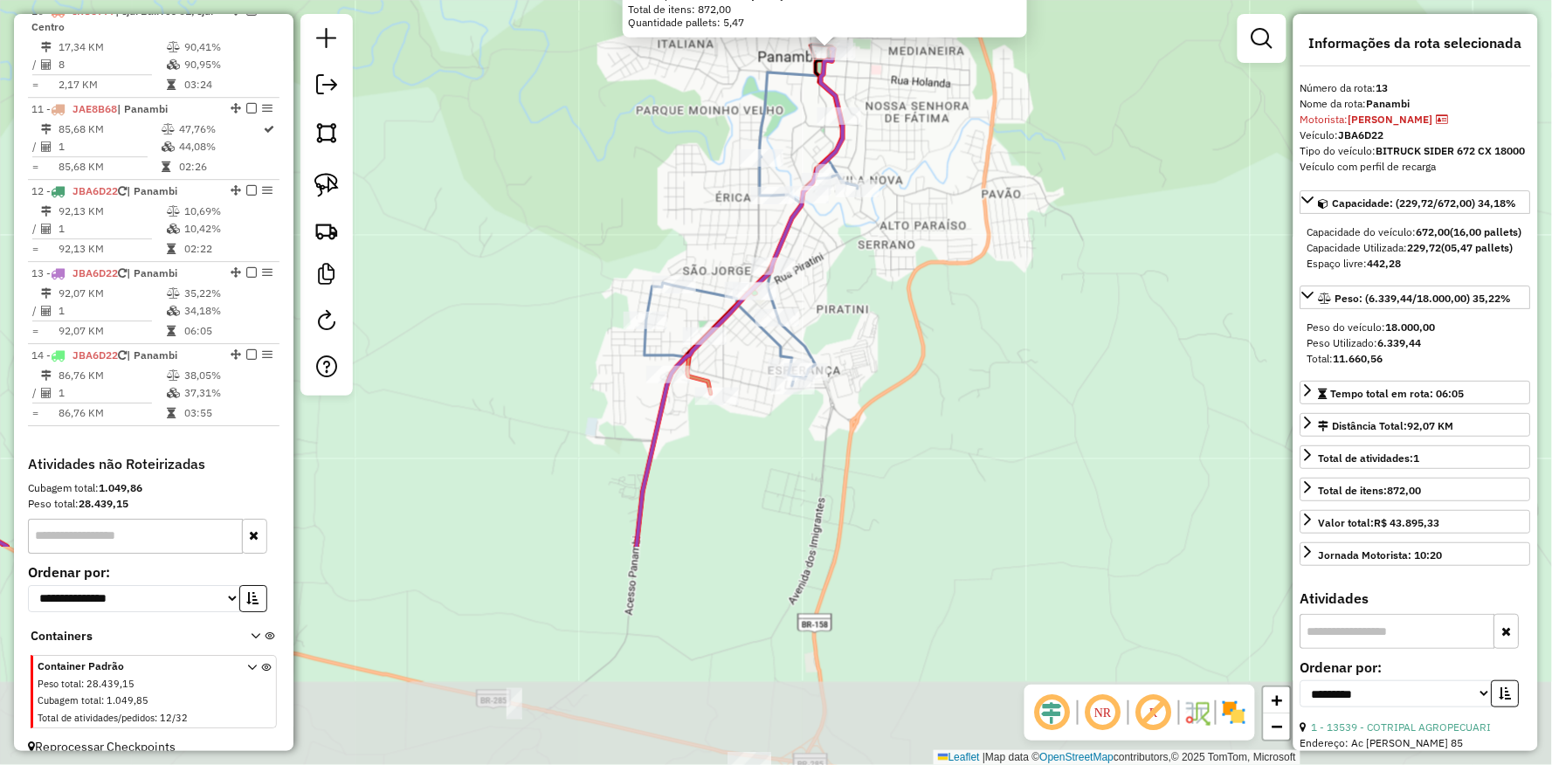
drag, startPoint x: 696, startPoint y: 560, endPoint x: 651, endPoint y: 265, distance: 298.7
click at [651, 265] on div "13539 - COTRIPAL AGROPECUARI Endereço: Ac [PERSON_NAME] 85 Bairro: [GEOGRAPHIC_…" at bounding box center [776, 382] width 1552 height 765
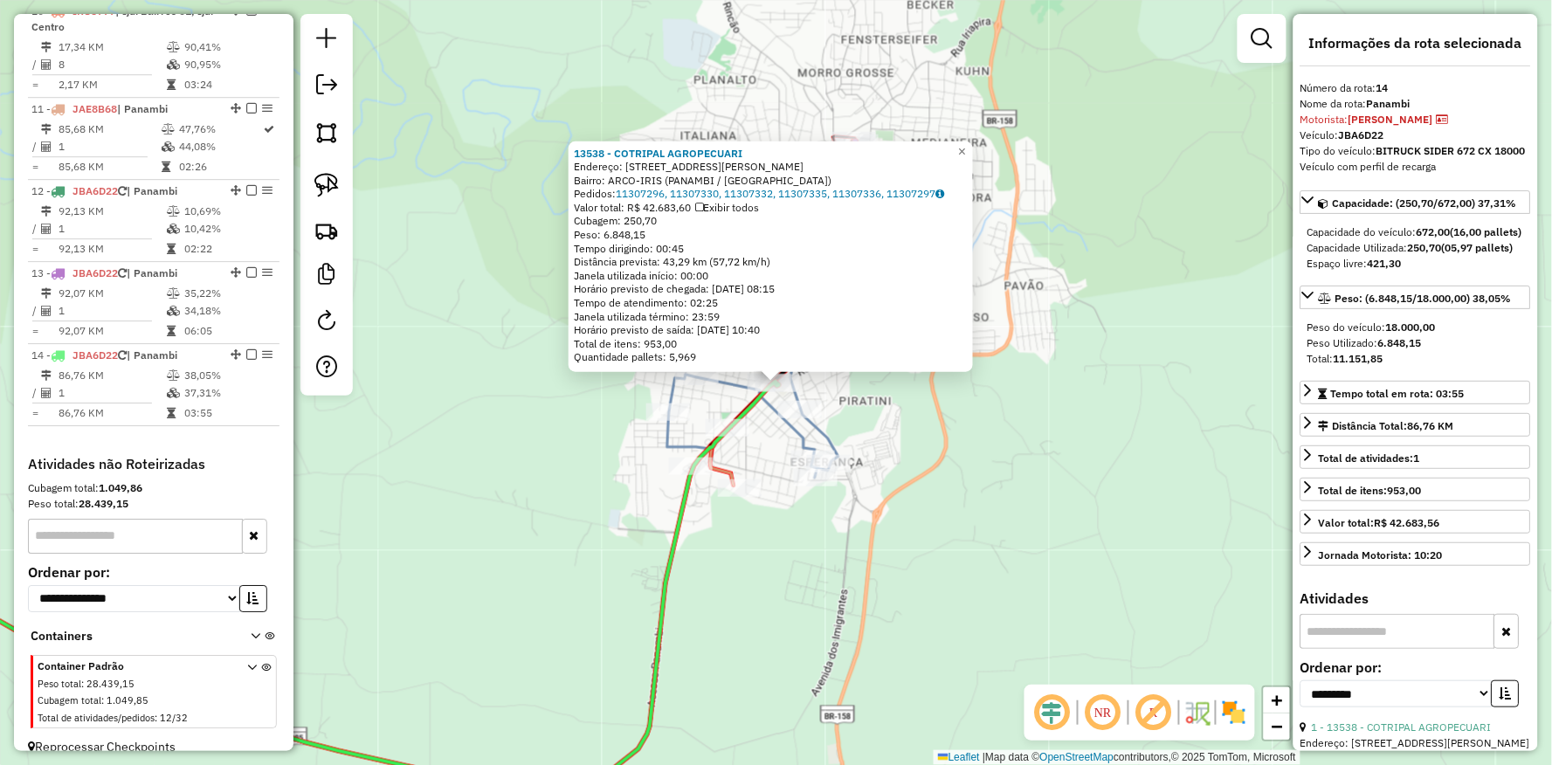
drag, startPoint x: 612, startPoint y: 556, endPoint x: 620, endPoint y: 473, distance: 83.4
click at [613, 556] on div "Rota 14 - Placa JBA6D22 13538 - COTRIPAL AGROPECUARI 13538 - COTRIPAL AGROPECUA…" at bounding box center [776, 382] width 1552 height 765
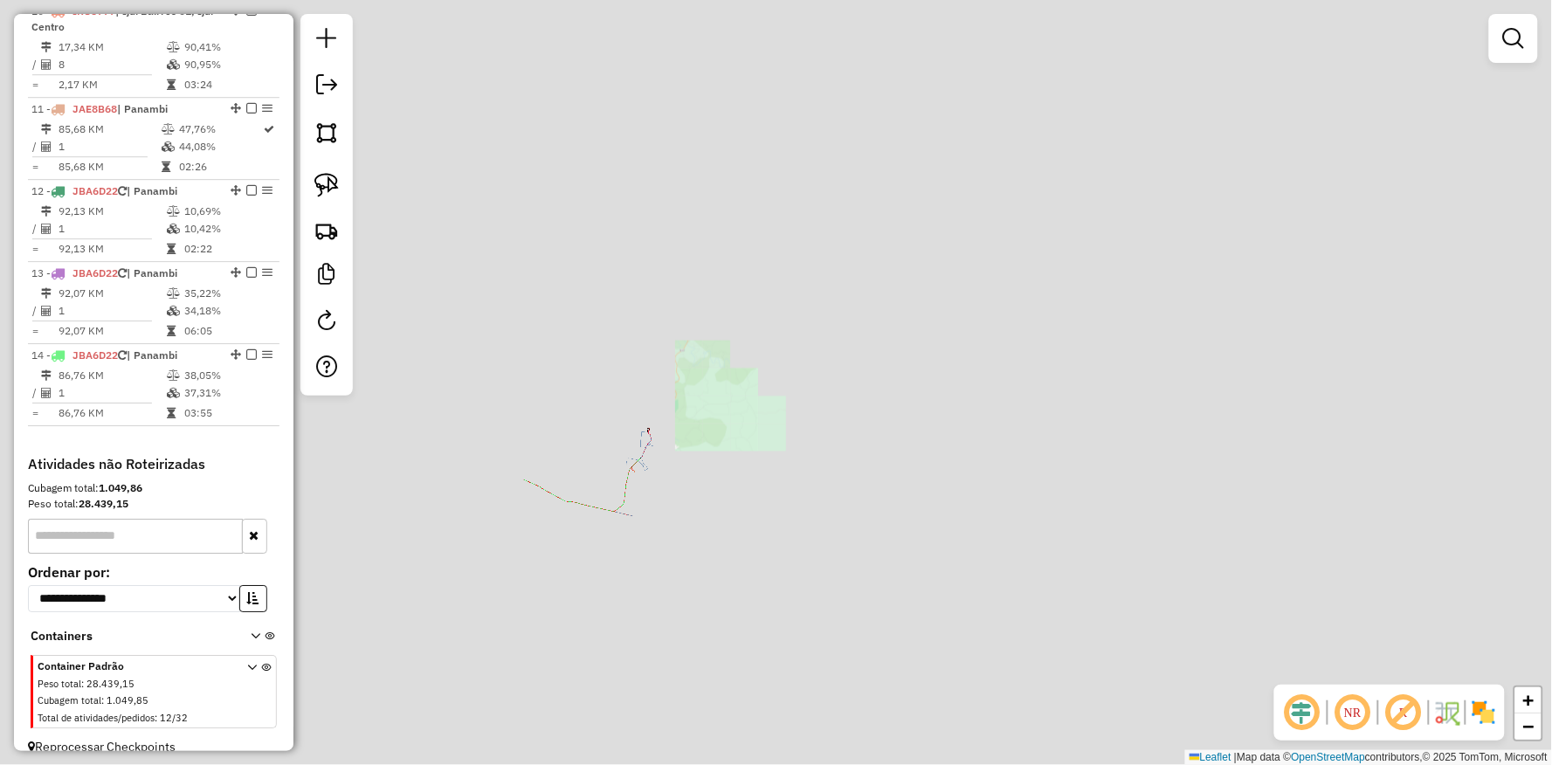
click at [783, 598] on div "Janela de atendimento Grade de atendimento Capacidade Transportadoras Veículos …" at bounding box center [776, 382] width 1552 height 765
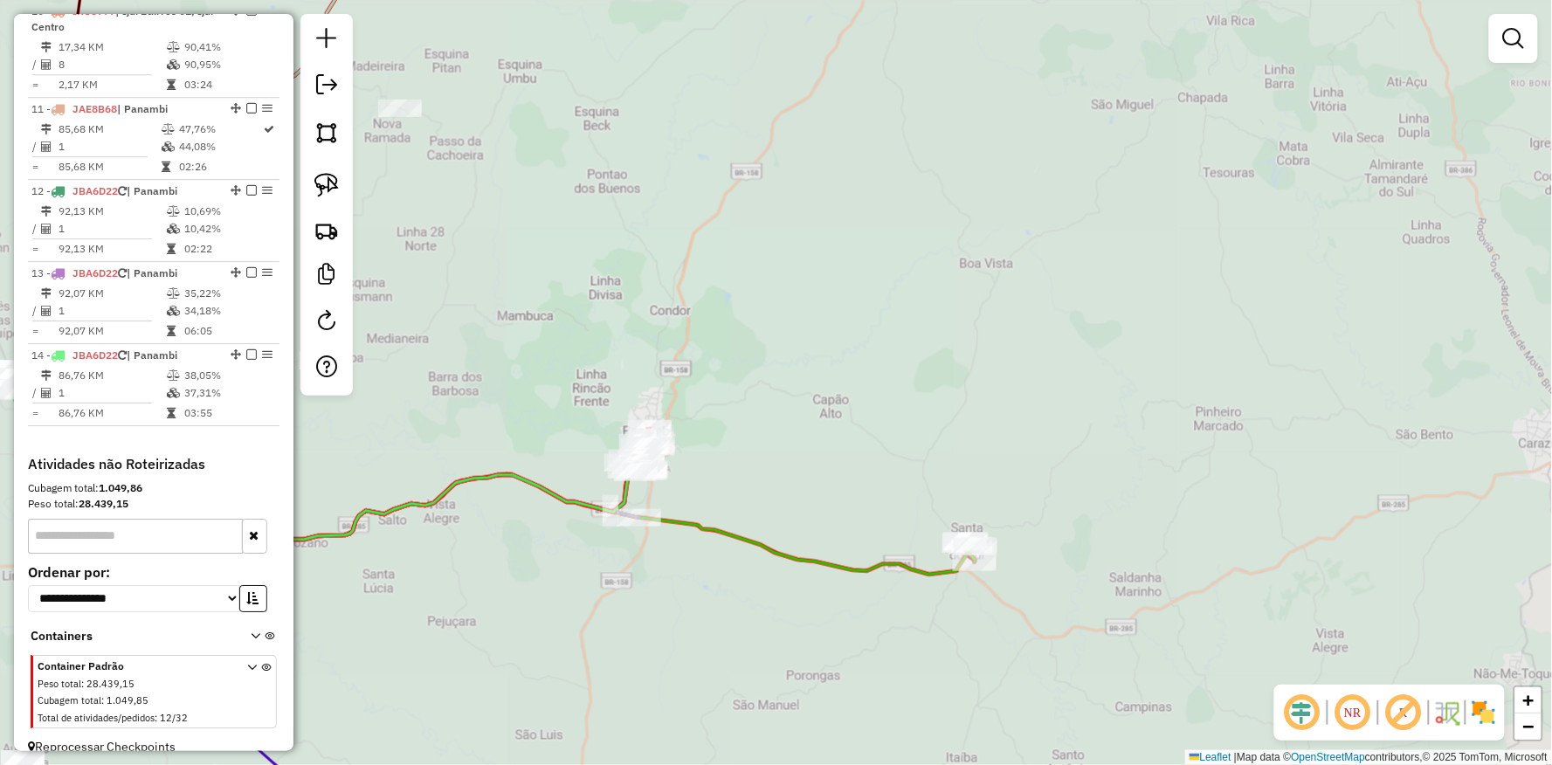
drag, startPoint x: 774, startPoint y: 621, endPoint x: 703, endPoint y: 395, distance: 237.1
click at [708, 414] on div "Janela de atendimento Grade de atendimento Capacidade Transportadoras Veículos …" at bounding box center [776, 382] width 1552 height 765
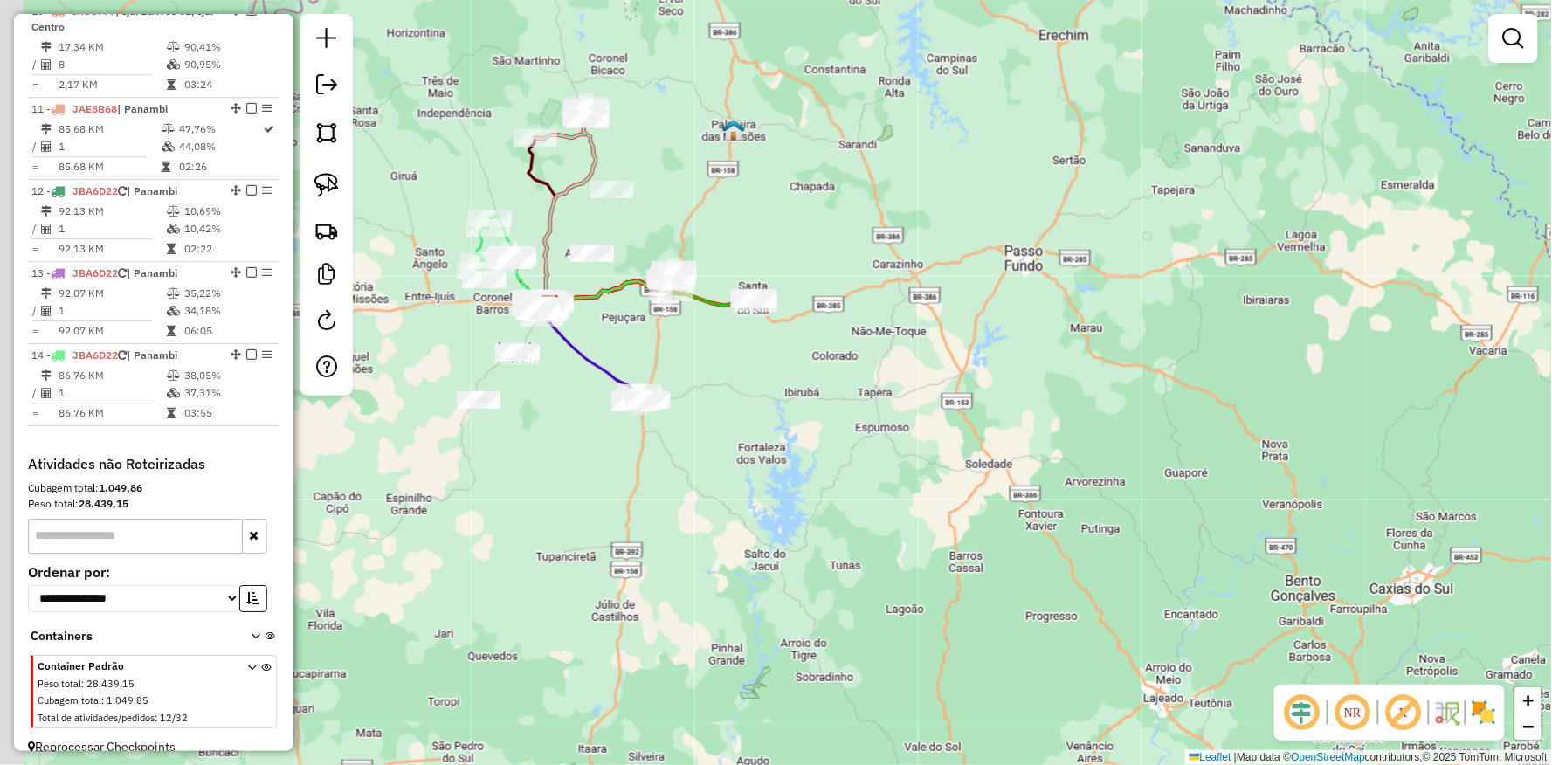
drag, startPoint x: 687, startPoint y: 519, endPoint x: 782, endPoint y: 408, distance: 146.2
click at [791, 420] on div "Janela de atendimento Grade de atendimento Capacidade Transportadoras Veículos …" at bounding box center [776, 382] width 1552 height 765
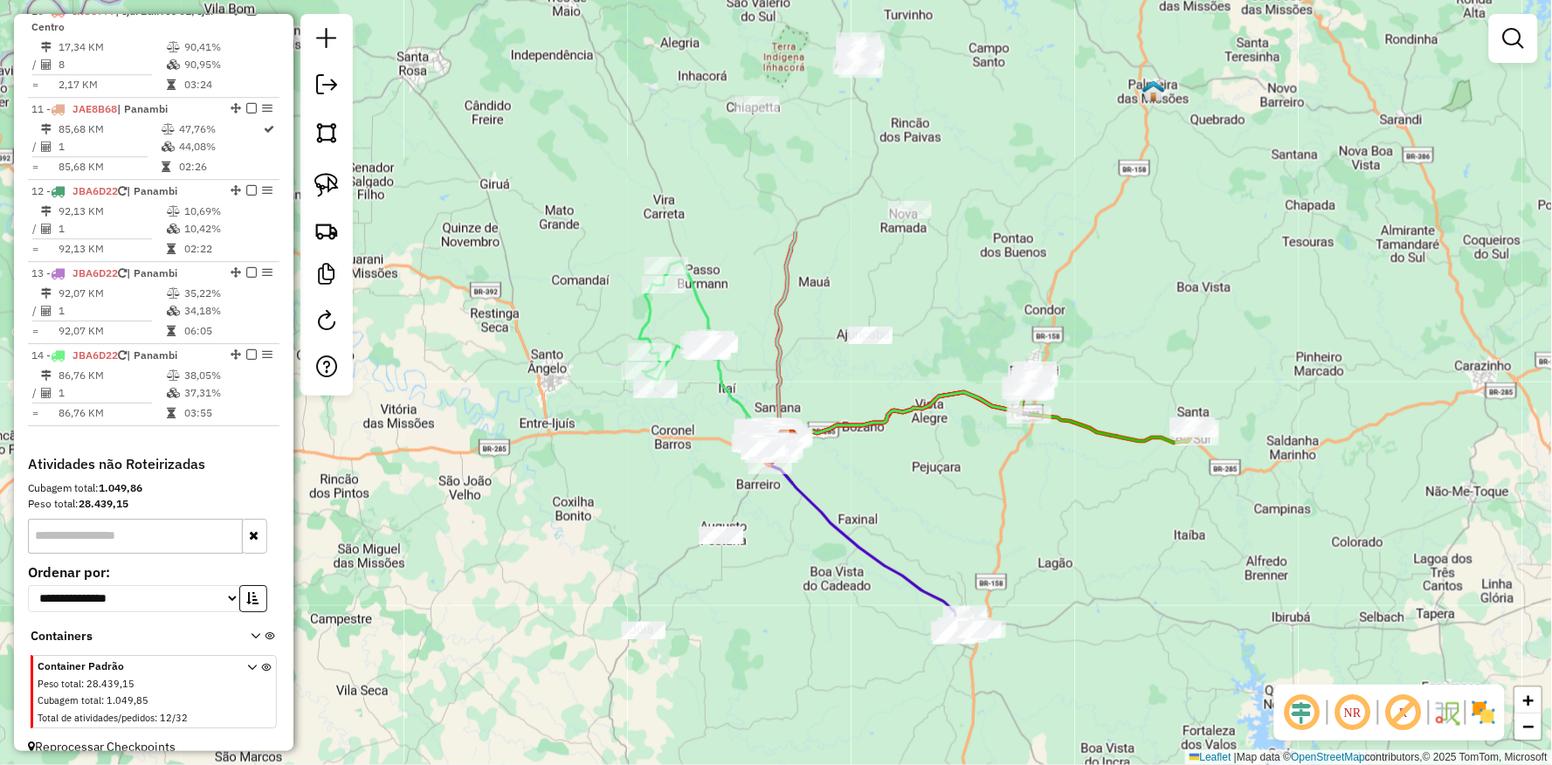
drag, startPoint x: 585, startPoint y: 308, endPoint x: 625, endPoint y: 446, distance: 142.9
click at [625, 450] on div "Janela de atendimento Grade de atendimento Capacidade Transportadoras Veículos …" at bounding box center [776, 382] width 1552 height 765
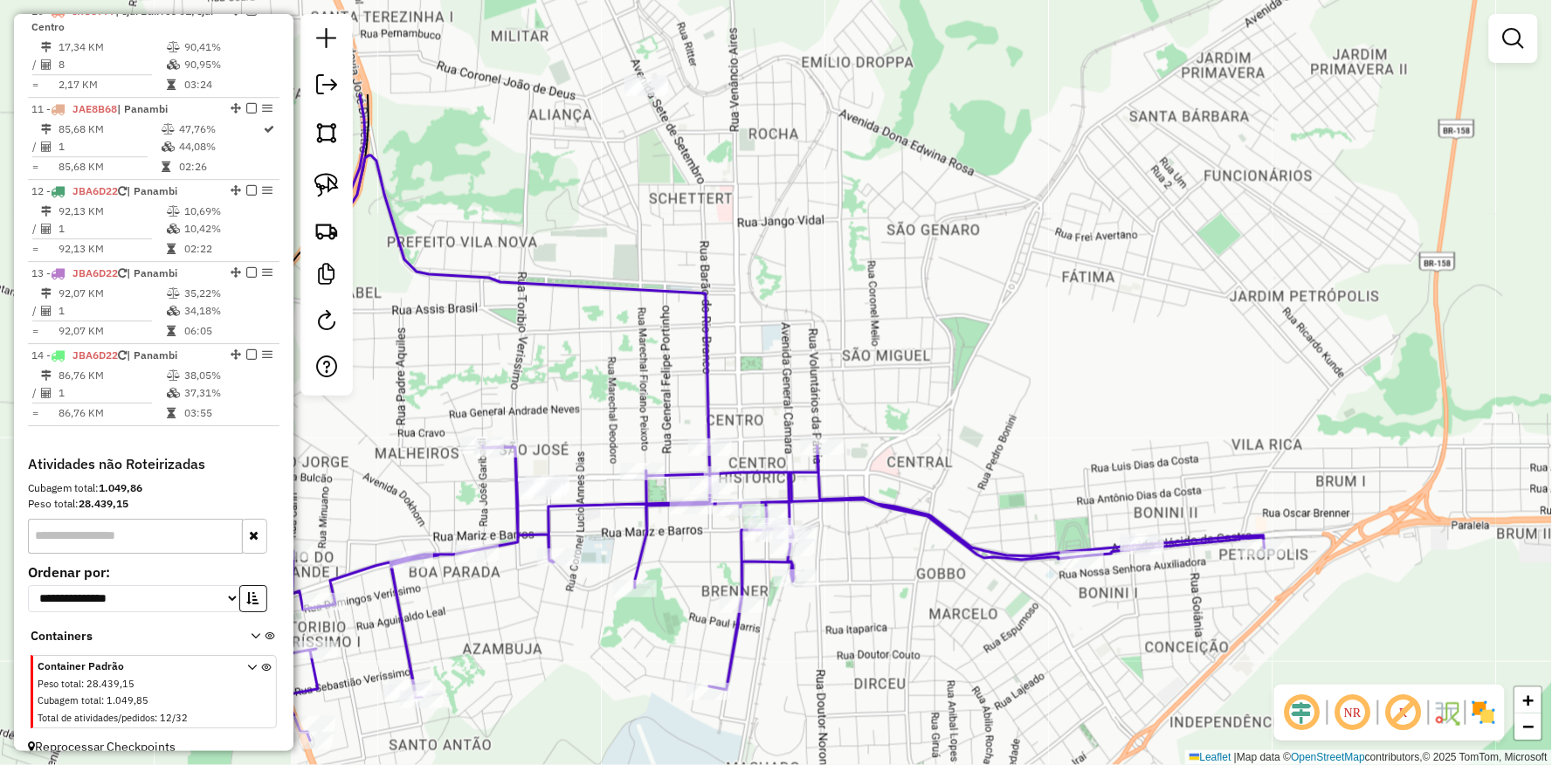
drag, startPoint x: 973, startPoint y: 440, endPoint x: 1020, endPoint y: 585, distance: 152.5
click at [1020, 585] on div "Janela de atendimento Grade de atendimento Capacidade Transportadoras Veículos …" at bounding box center [776, 382] width 1552 height 765
click at [328, 184] on img at bounding box center [326, 185] width 24 height 24
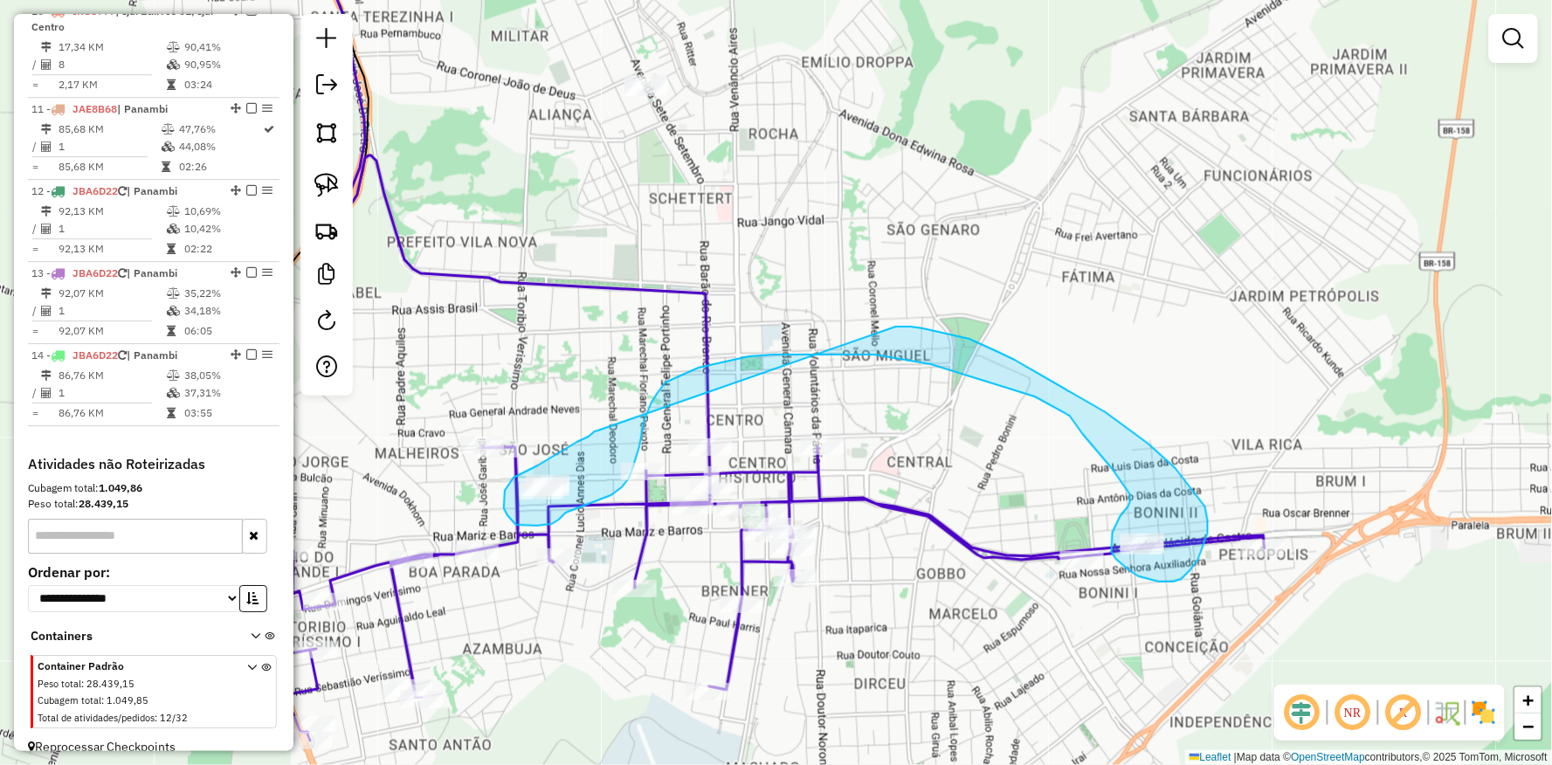
drag, startPoint x: 582, startPoint y: 440, endPoint x: 895, endPoint y: 327, distance: 333.5
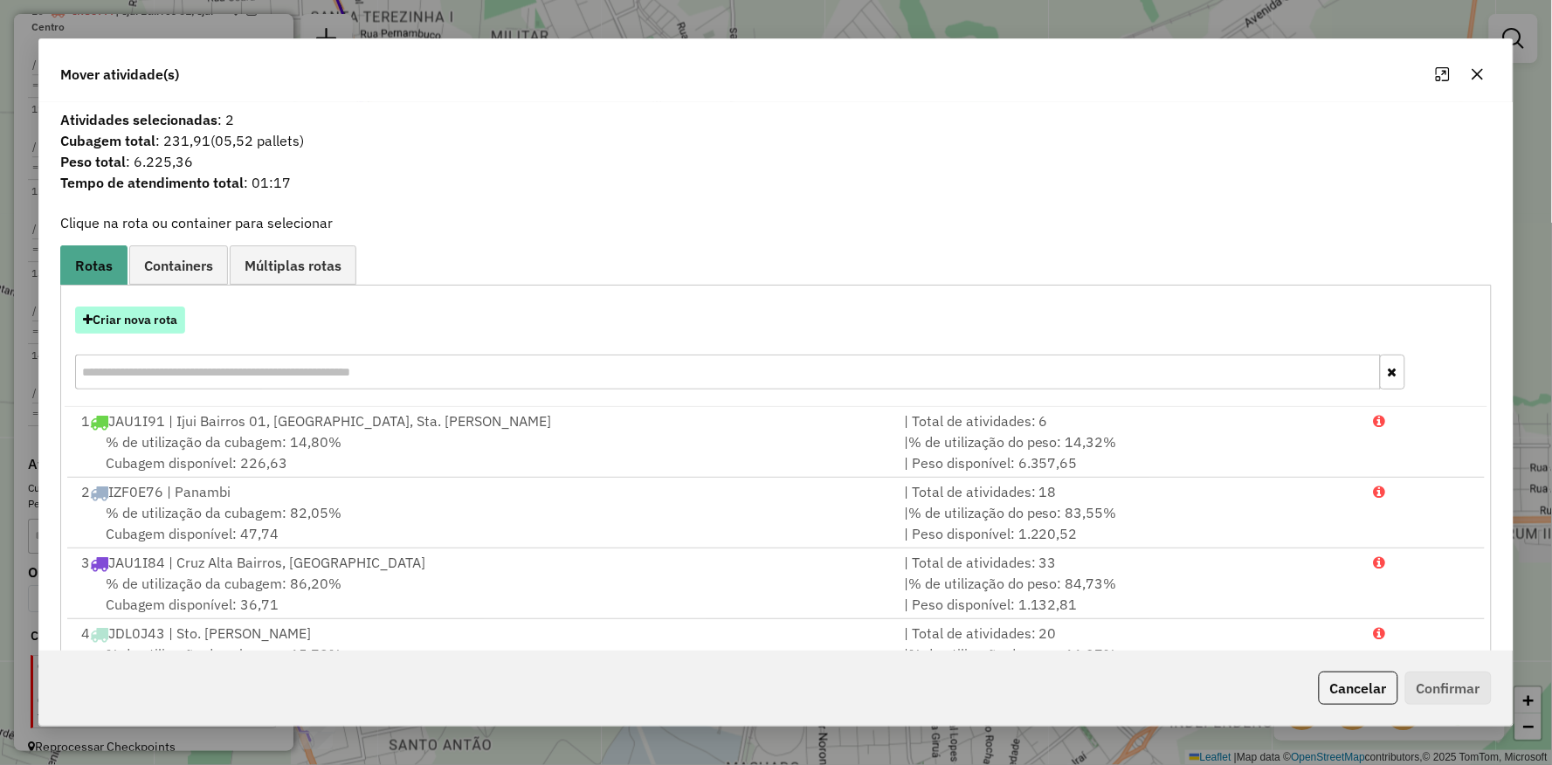
click at [142, 320] on button "Criar nova rota" at bounding box center [130, 320] width 110 height 27
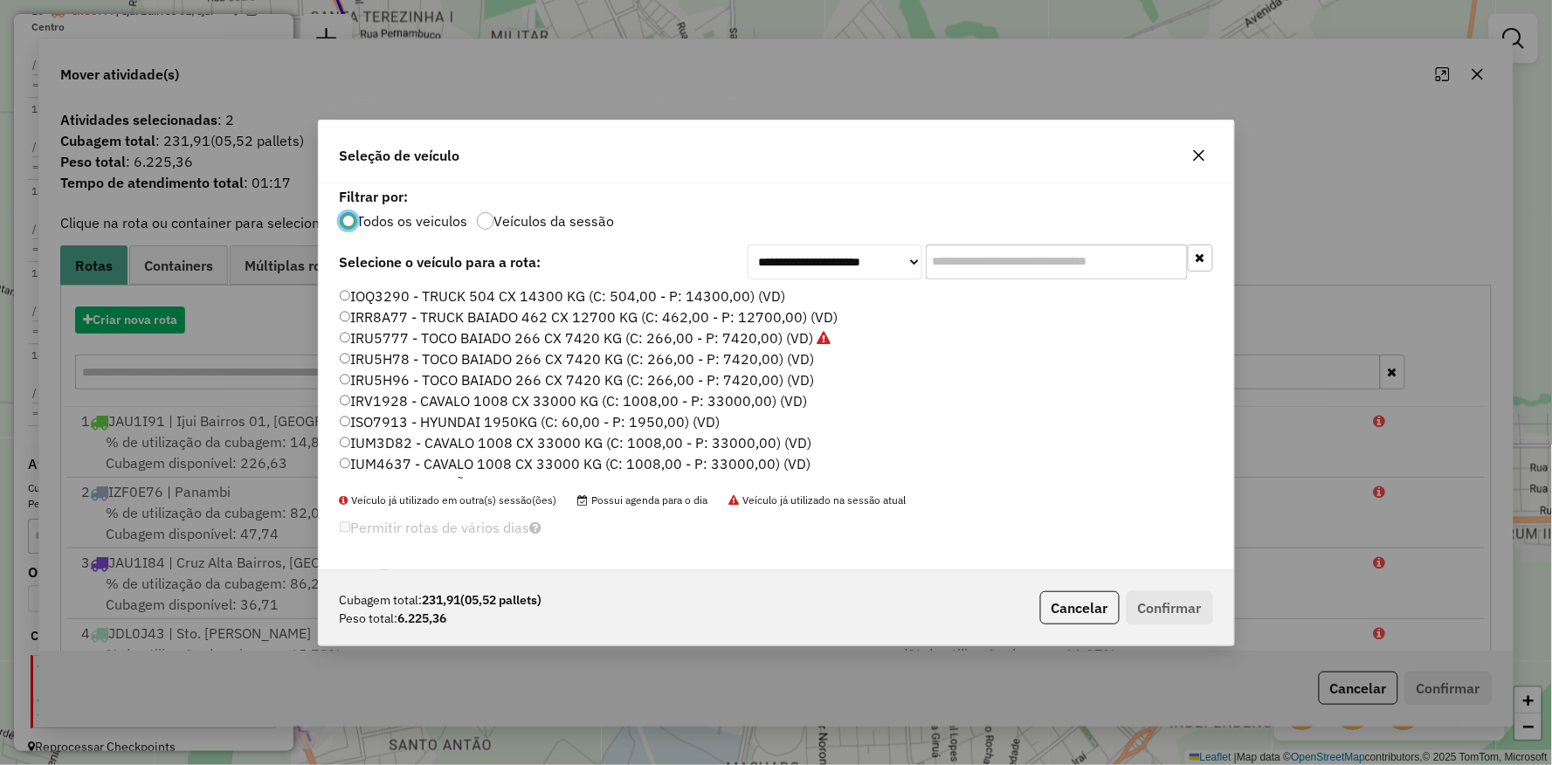
scroll to position [10, 4]
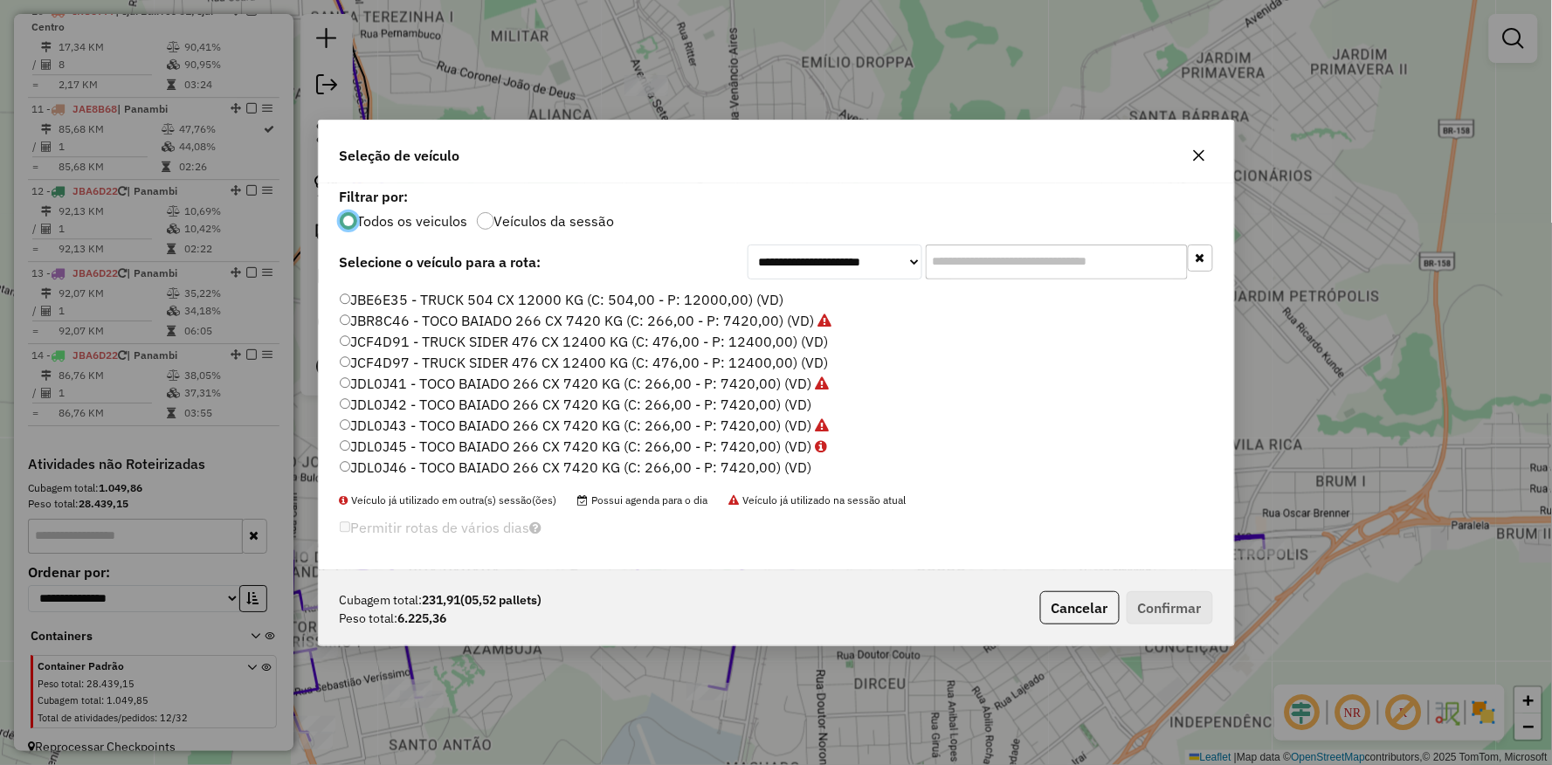
click at [396, 363] on label "JCF4D97 - TRUCK SIDER 476 CX 12400 KG (C: 476,00 - P: 12400,00) (VD)" at bounding box center [584, 362] width 489 height 21
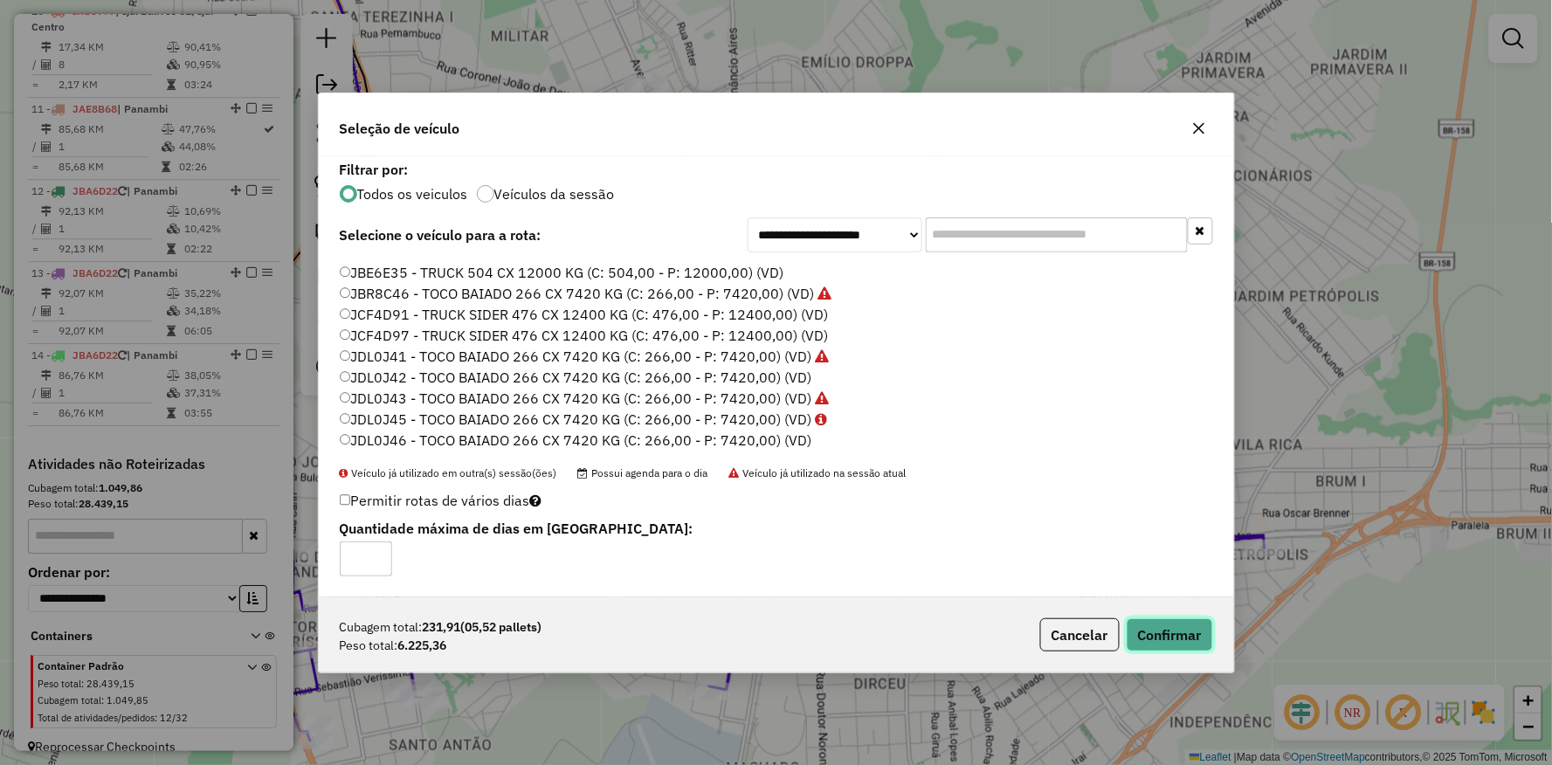
click at [1141, 622] on button "Confirmar" at bounding box center [1170, 634] width 86 height 33
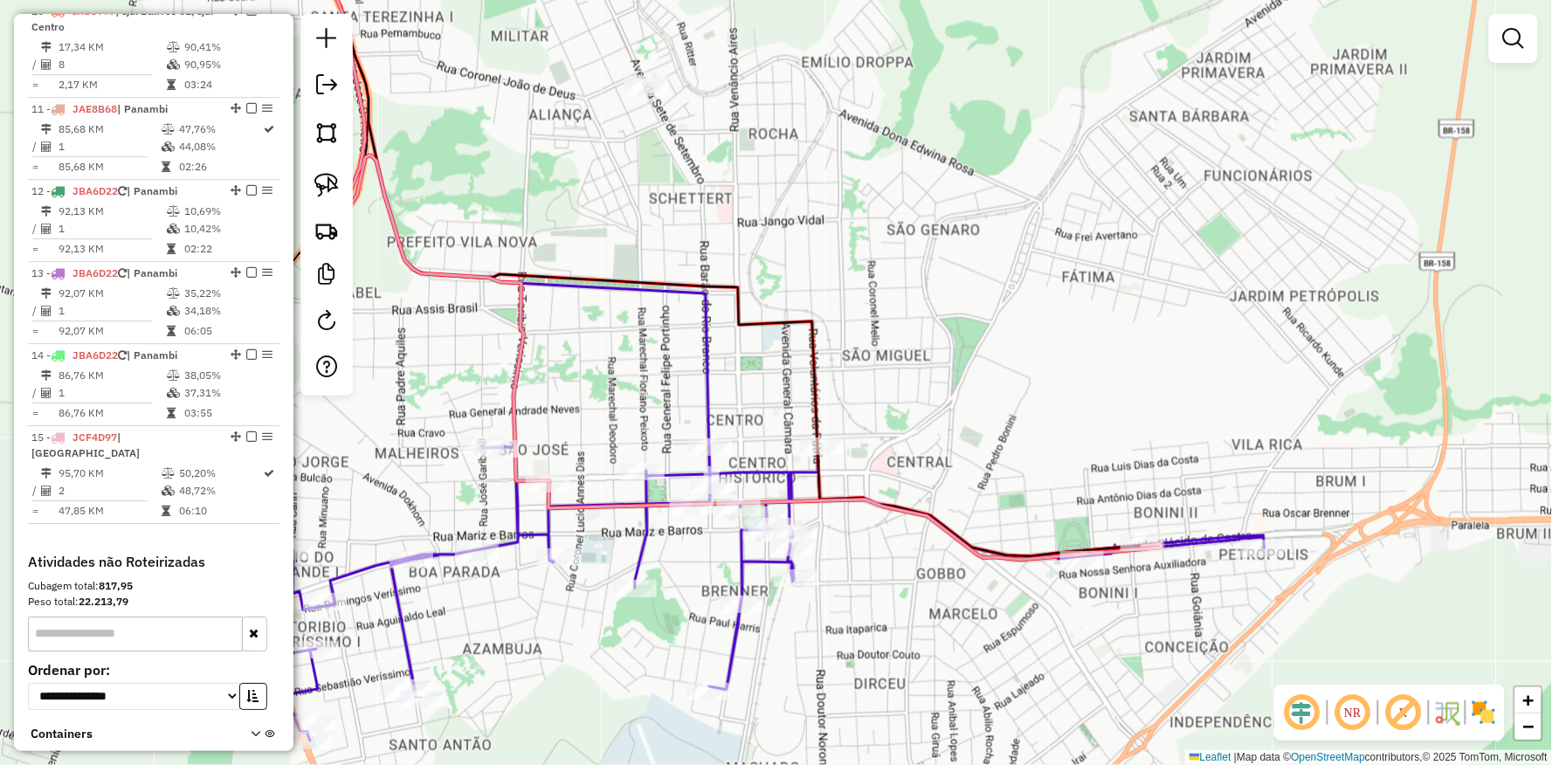
drag, startPoint x: 909, startPoint y: 595, endPoint x: 763, endPoint y: 465, distance: 196.2
click at [763, 465] on div "Janela de atendimento Grade de atendimento Capacidade Transportadoras Veículos …" at bounding box center [776, 382] width 1552 height 765
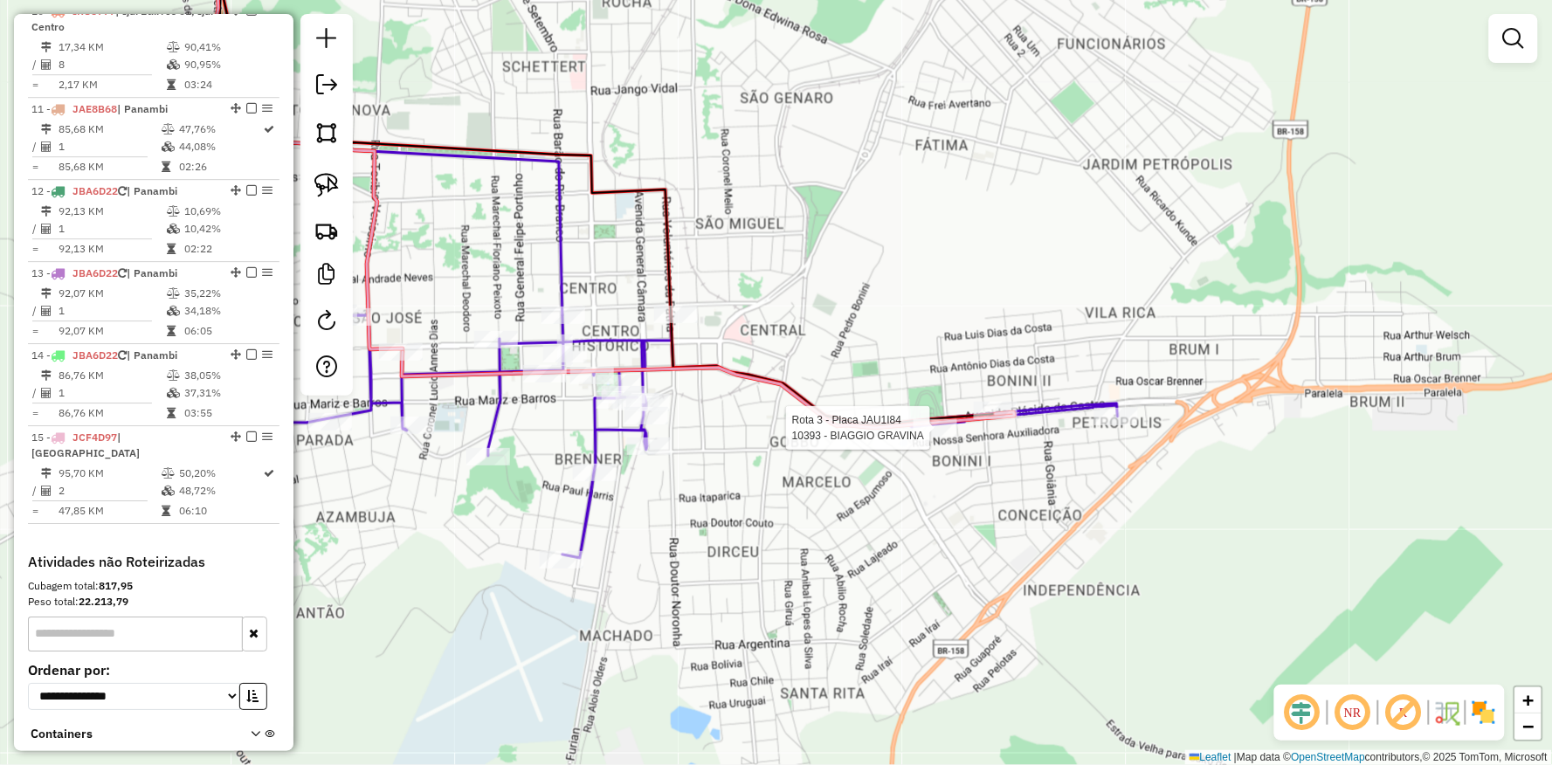
select select "**********"
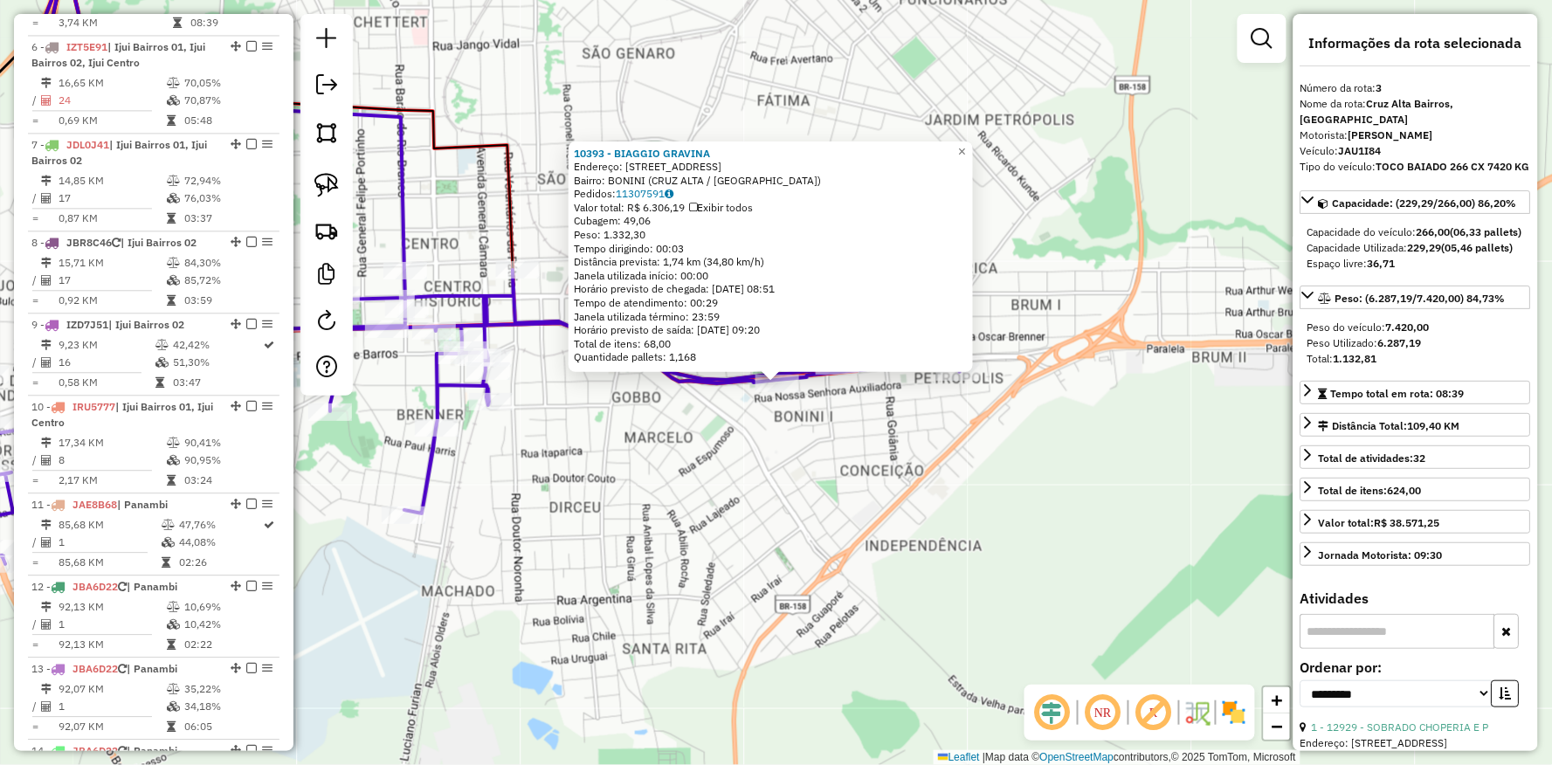
scroll to position [854, 0]
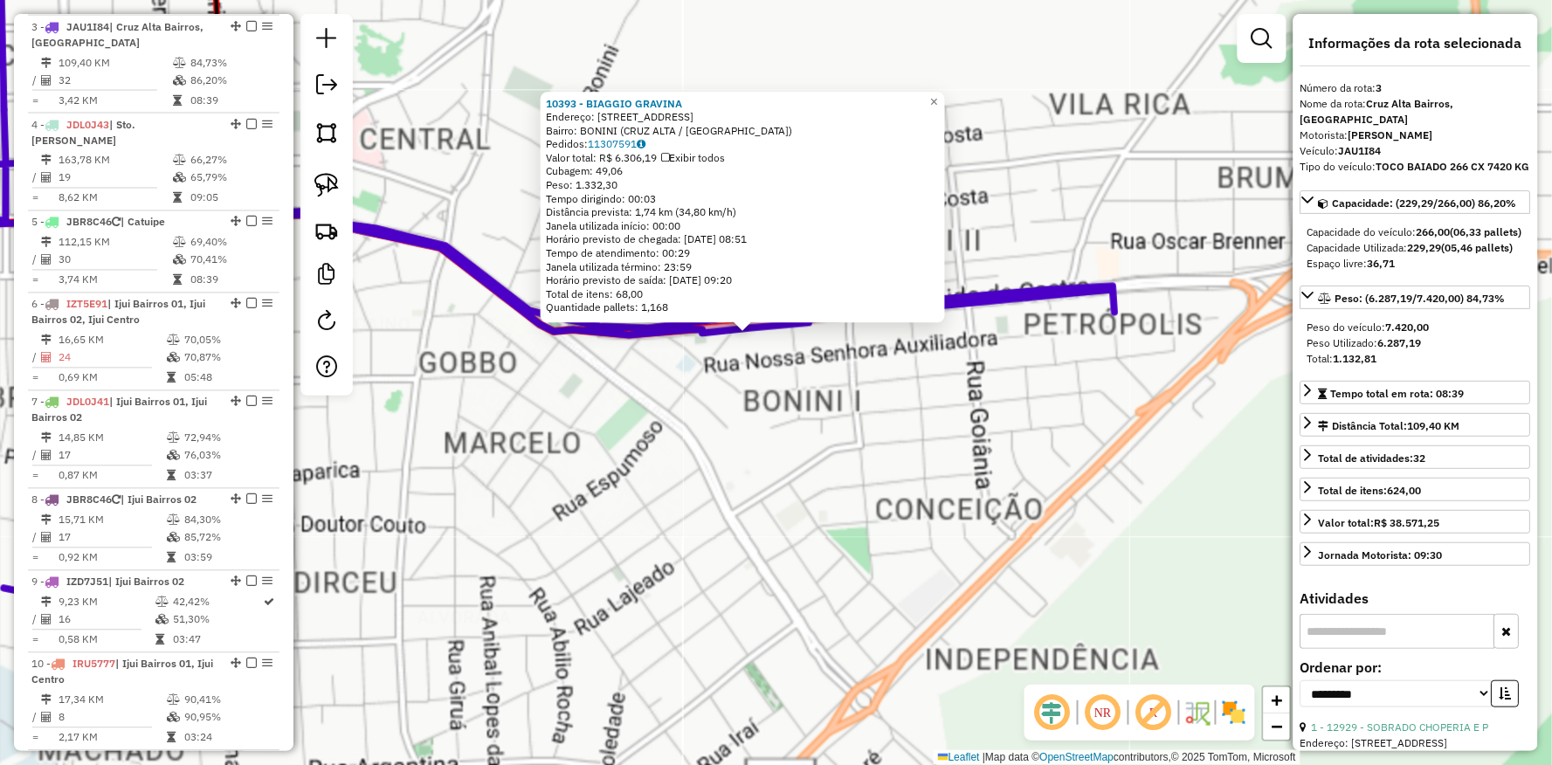
click at [811, 434] on div "10393 - BIAGGIO GRAVINA Endereço: [STREET_ADDRESS] Pedidos: 11307591 Valor tota…" at bounding box center [776, 382] width 1552 height 765
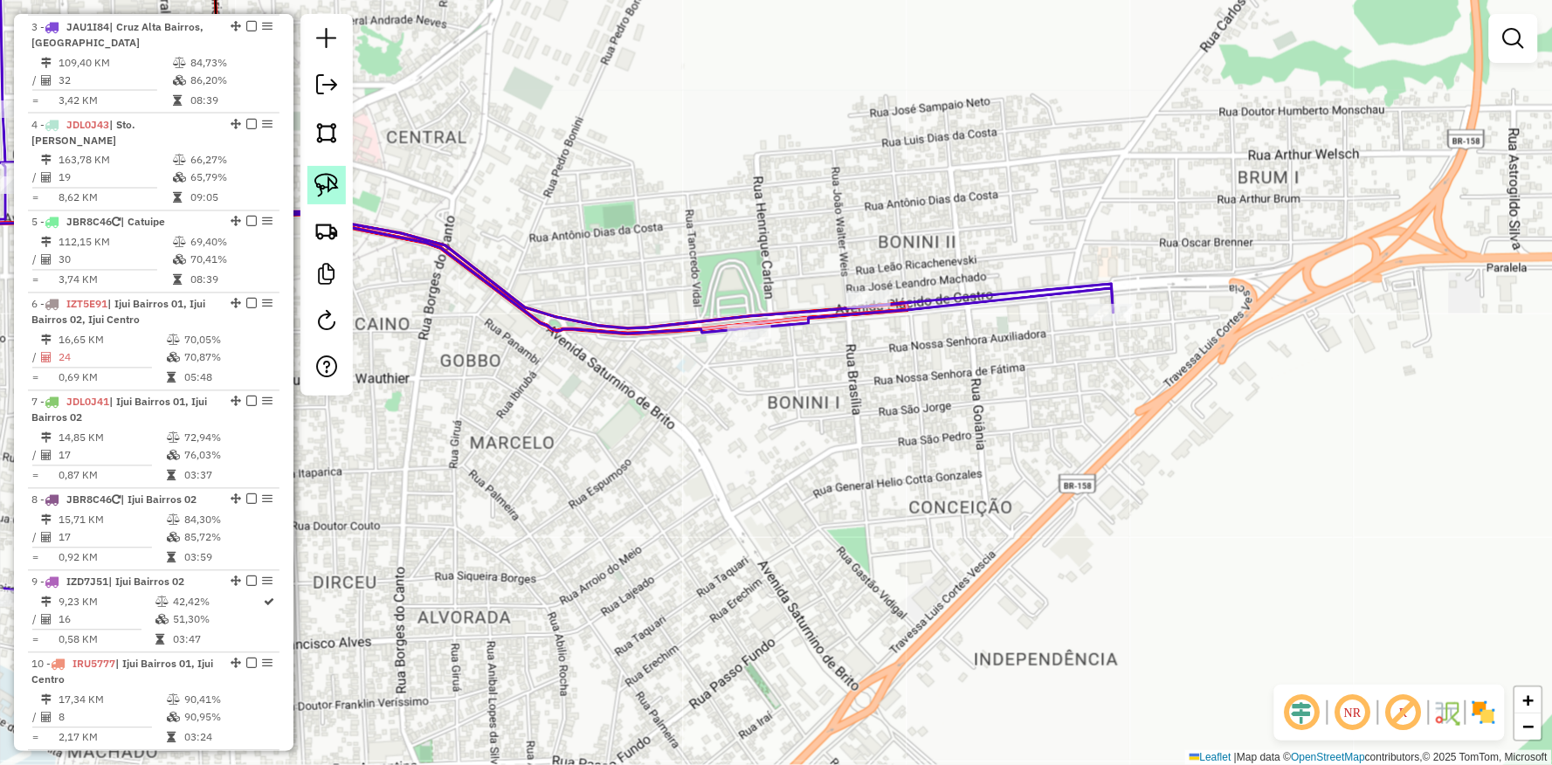
click at [333, 179] on img at bounding box center [326, 185] width 24 height 24
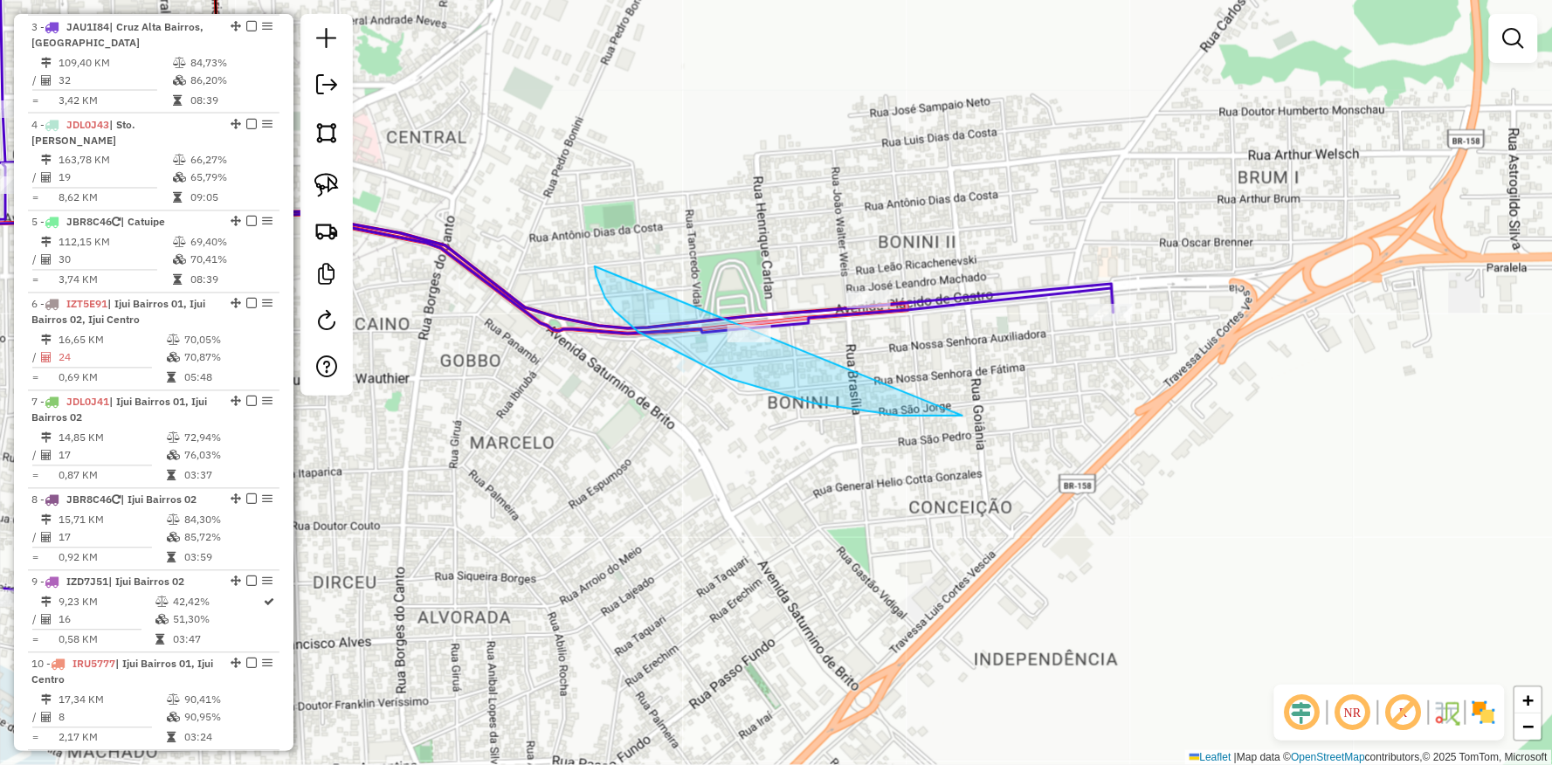
drag, startPoint x: 731, startPoint y: 379, endPoint x: 991, endPoint y: 390, distance: 260.6
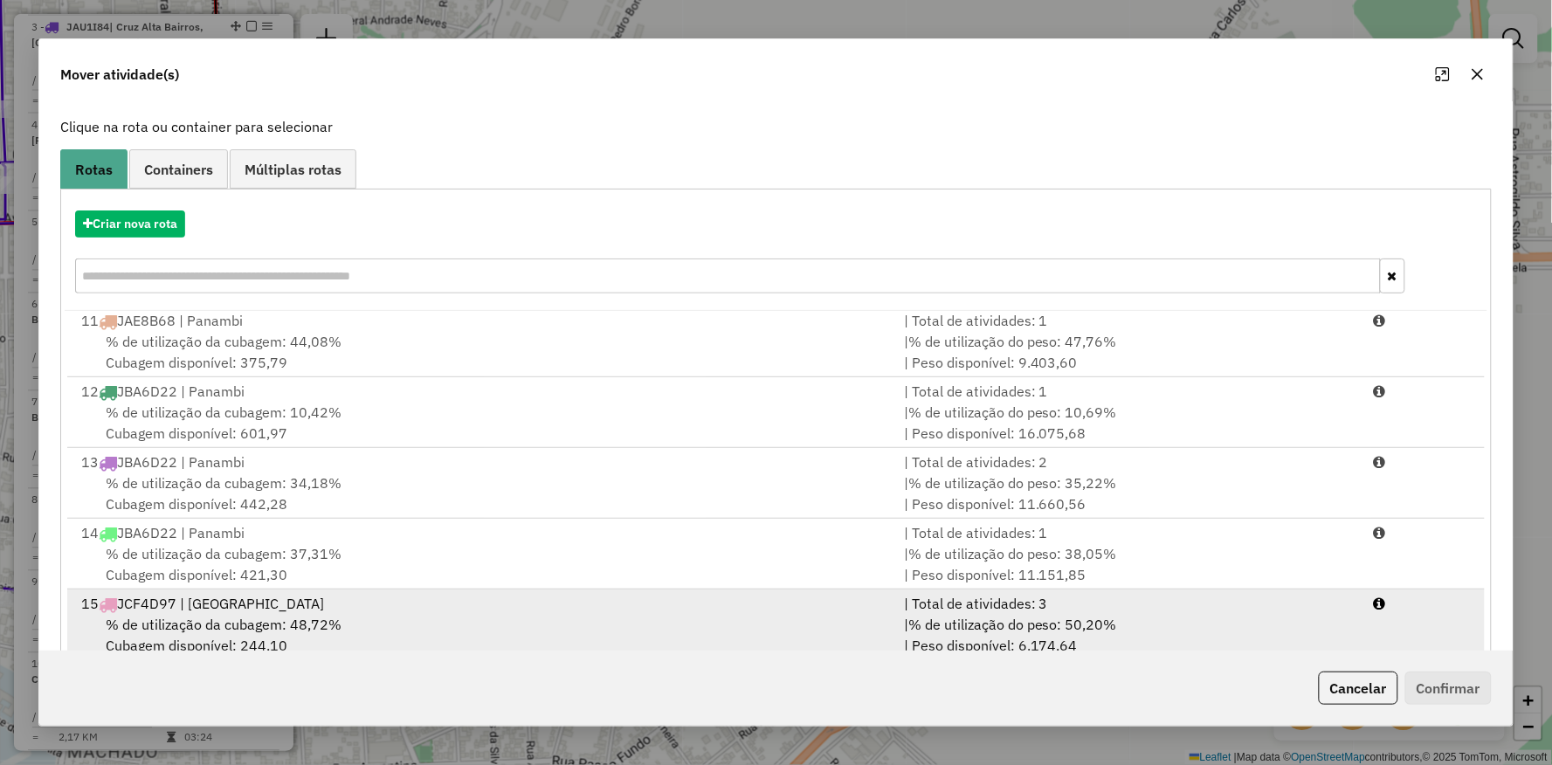
scroll to position [135, 0]
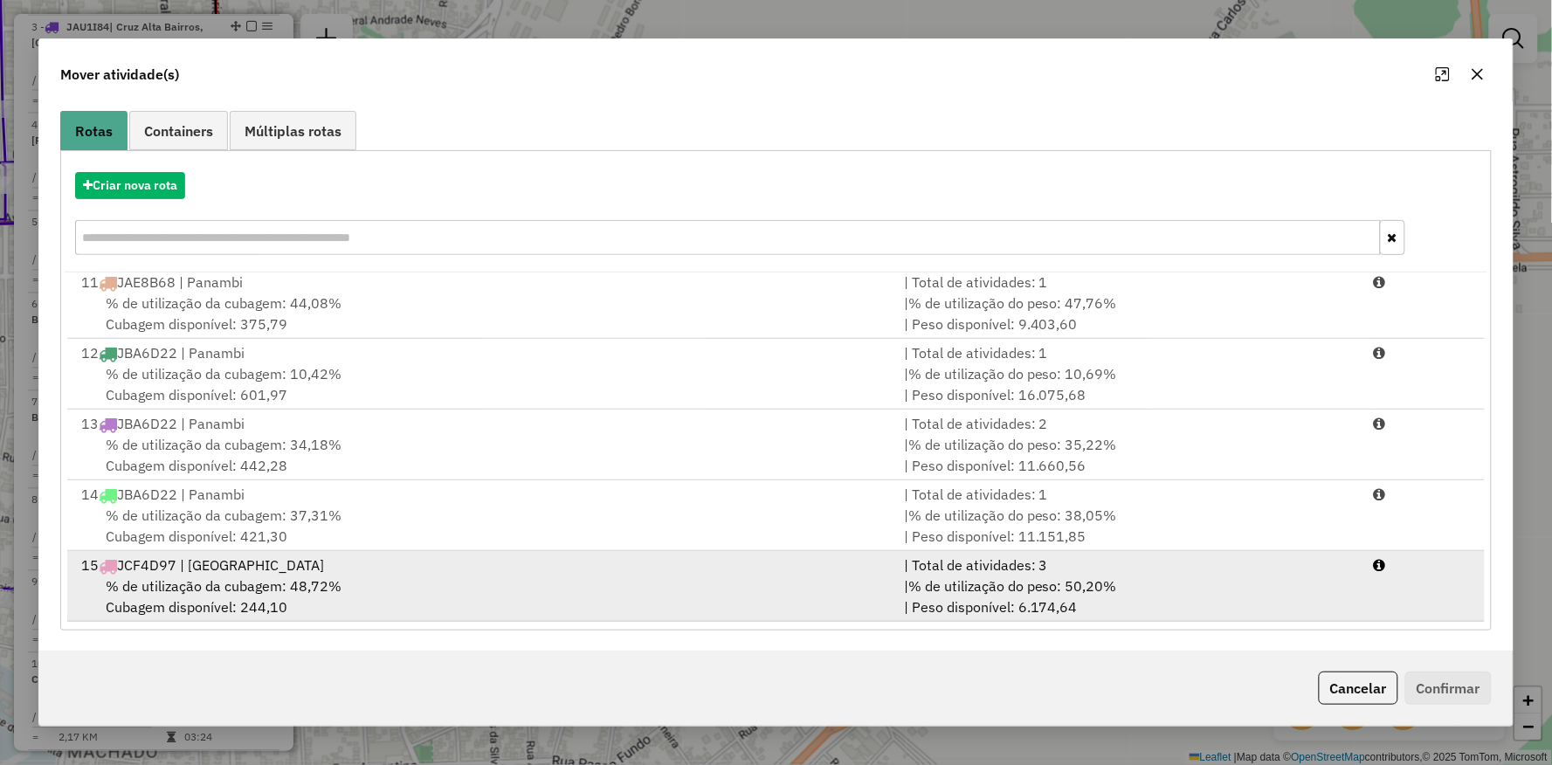
click at [242, 587] on span "% de utilização da cubagem: 48,72%" at bounding box center [224, 585] width 236 height 17
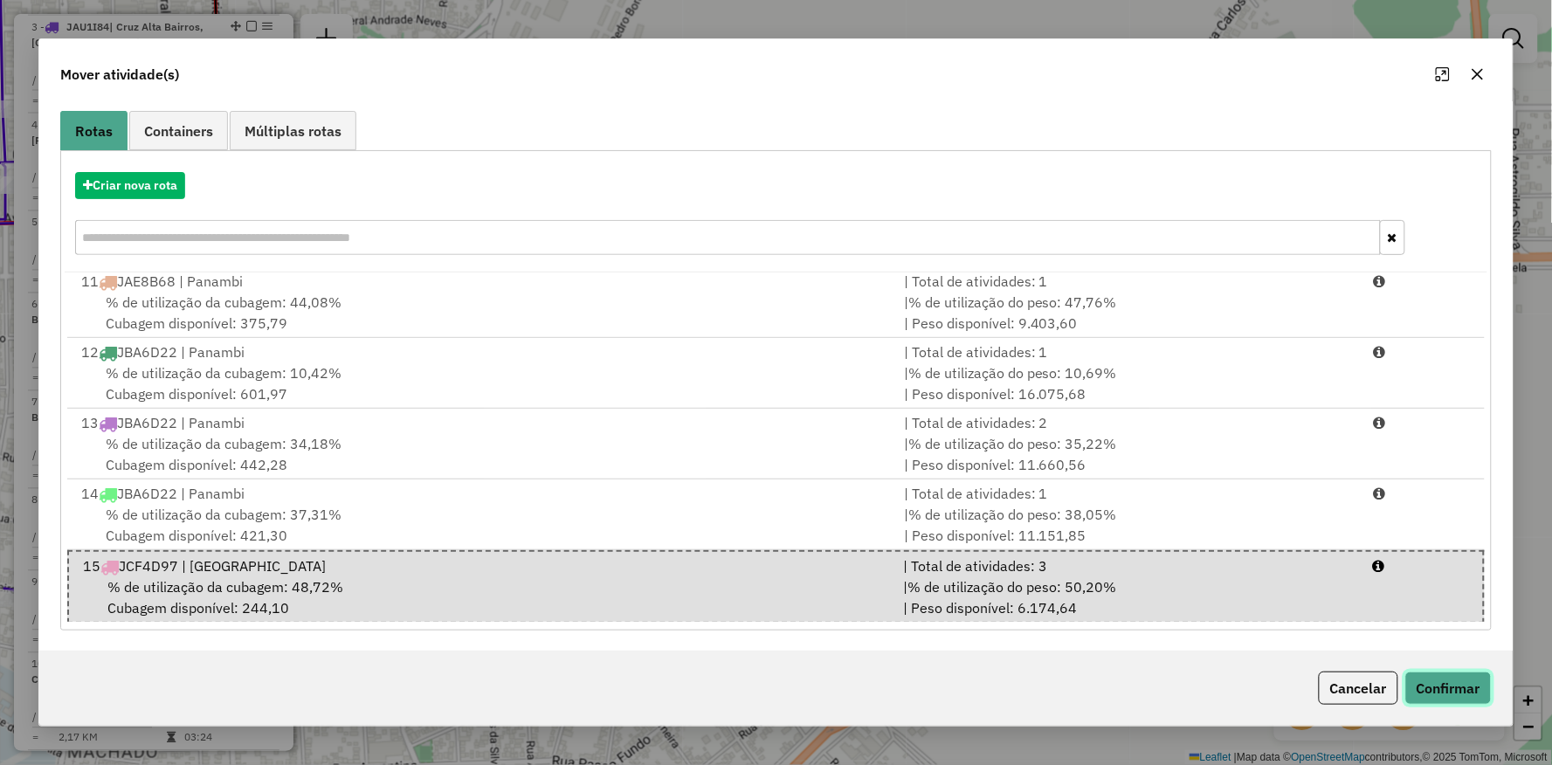
click at [1431, 680] on button "Confirmar" at bounding box center [1449, 688] width 86 height 33
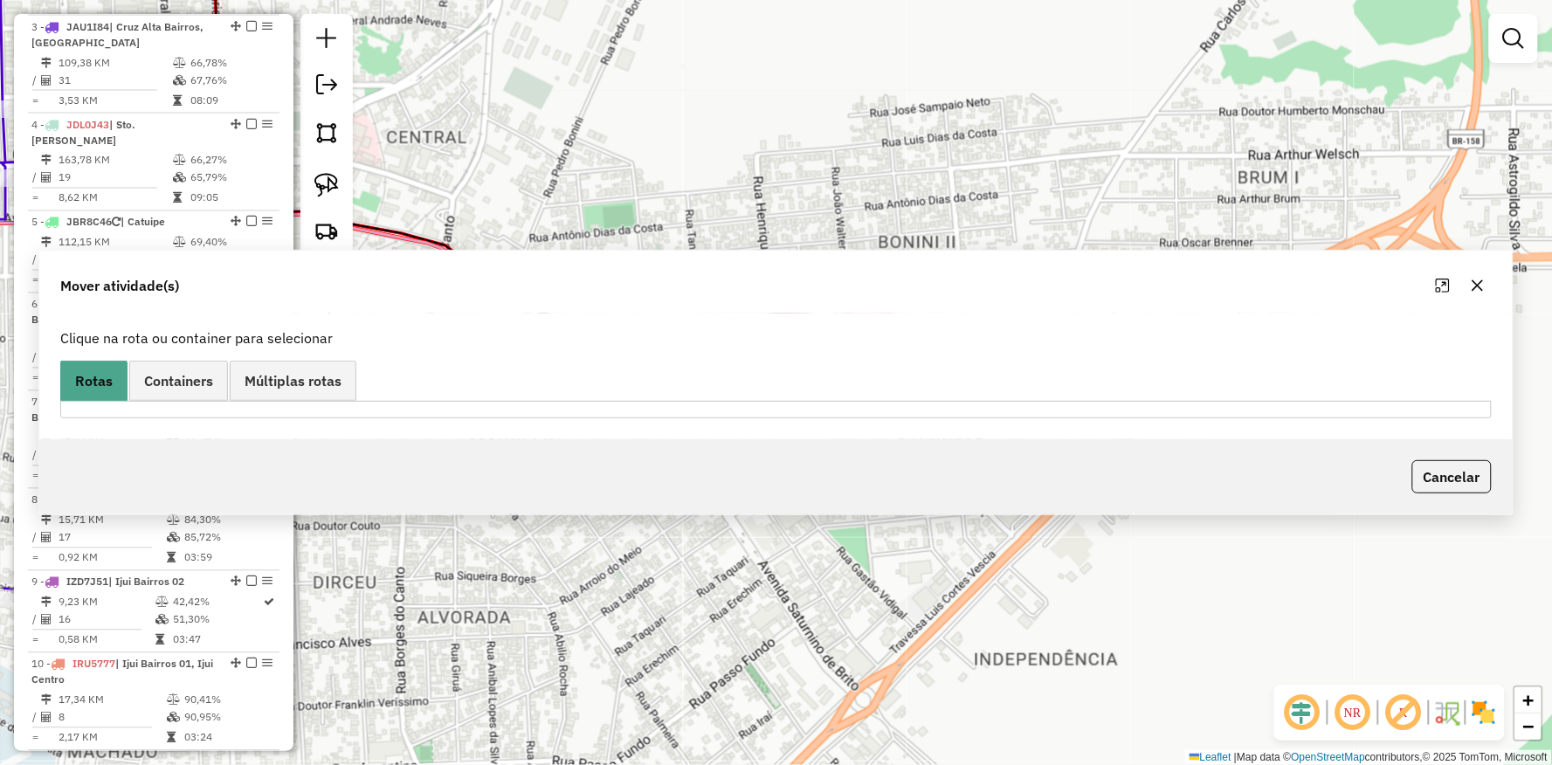
scroll to position [0, 0]
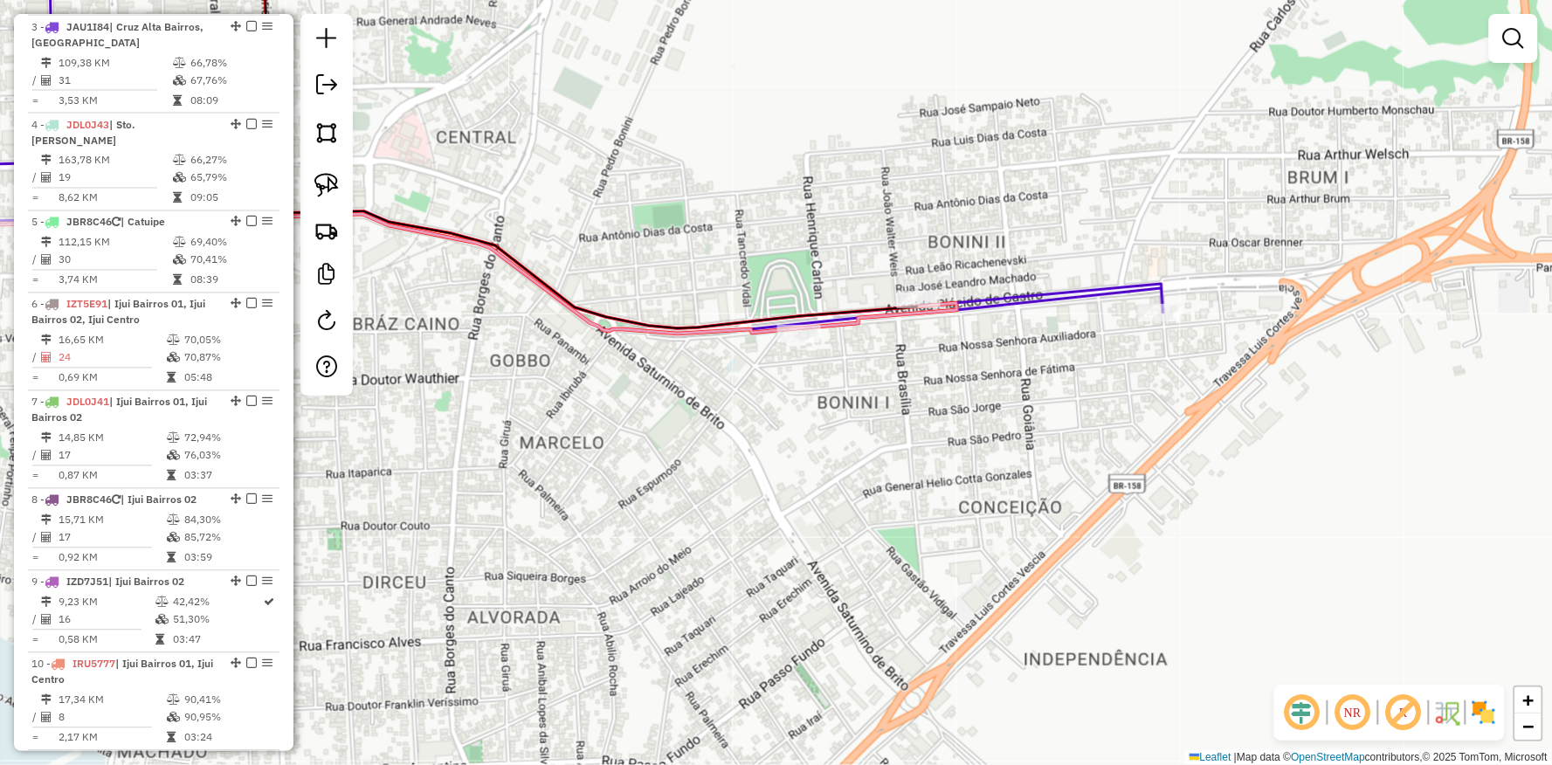
drag, startPoint x: 597, startPoint y: 542, endPoint x: 1097, endPoint y: 550, distance: 500.6
click at [885, 542] on div "Janela de atendimento Grade de atendimento Capacidade Transportadoras Veículos …" at bounding box center [776, 382] width 1552 height 765
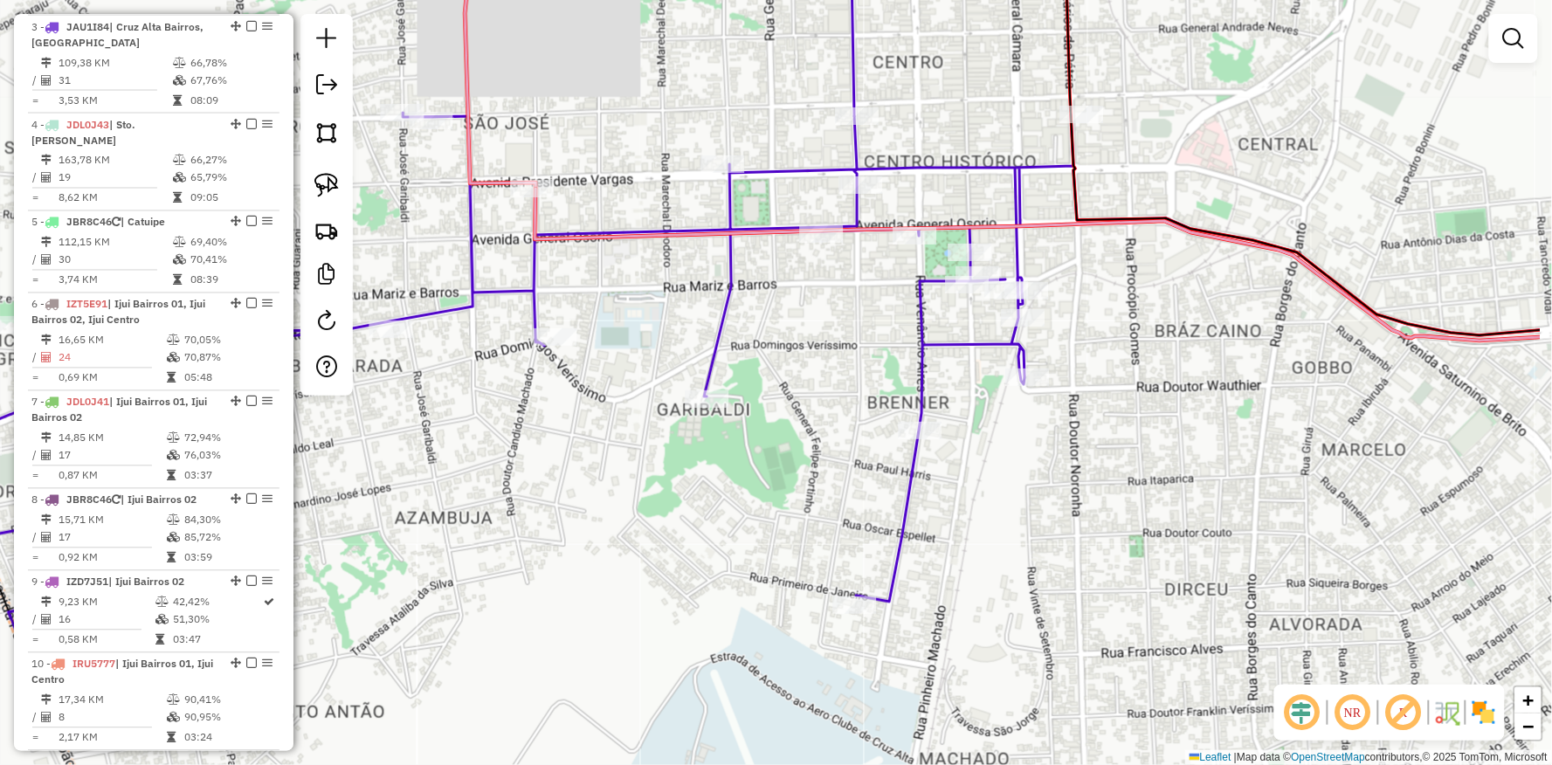
drag, startPoint x: 860, startPoint y: 487, endPoint x: 736, endPoint y: 469, distance: 124.4
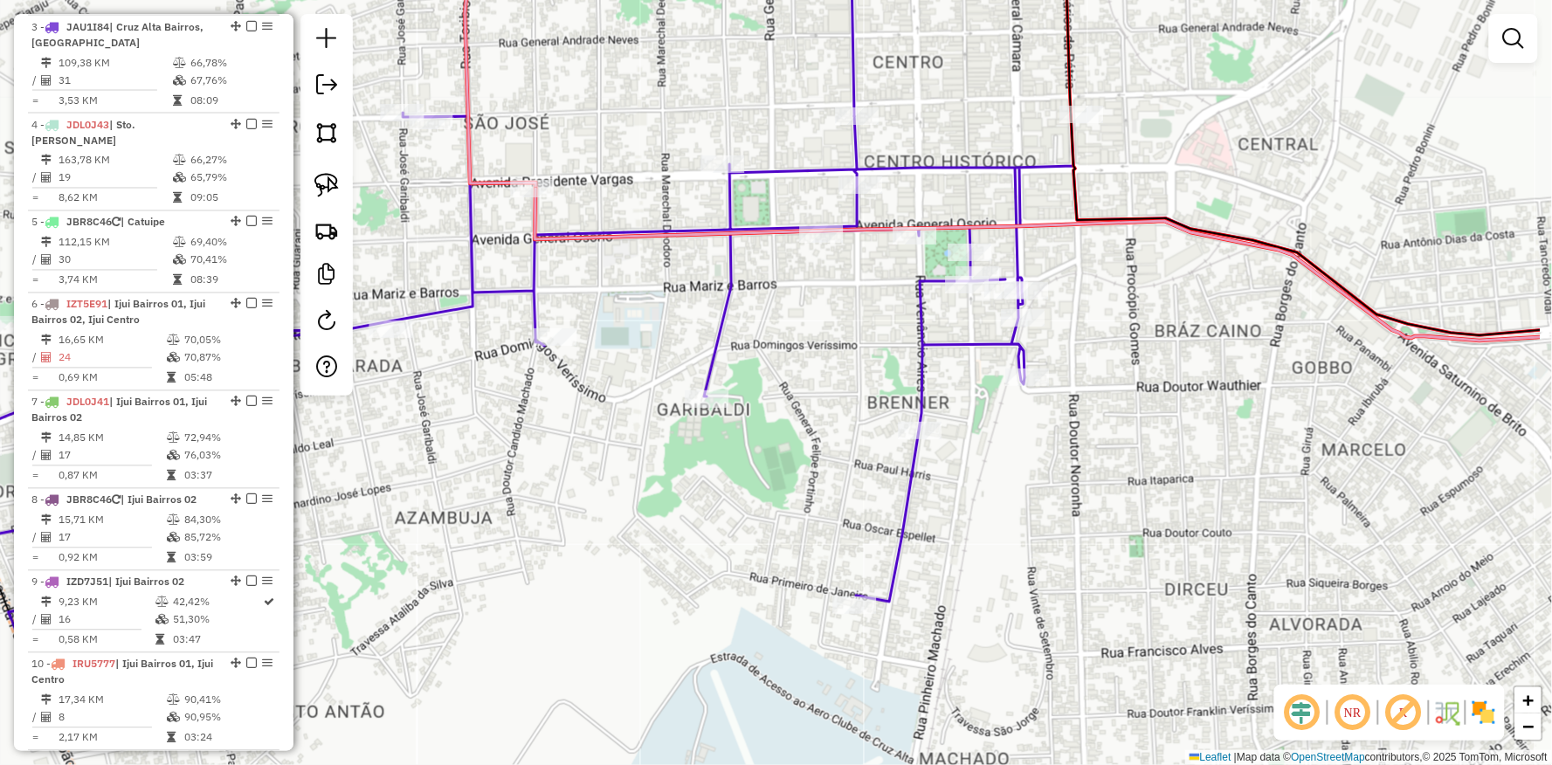
click at [806, 530] on div "Janela de atendimento Grade de atendimento Capacidade Transportadoras Veículos …" at bounding box center [776, 382] width 1552 height 765
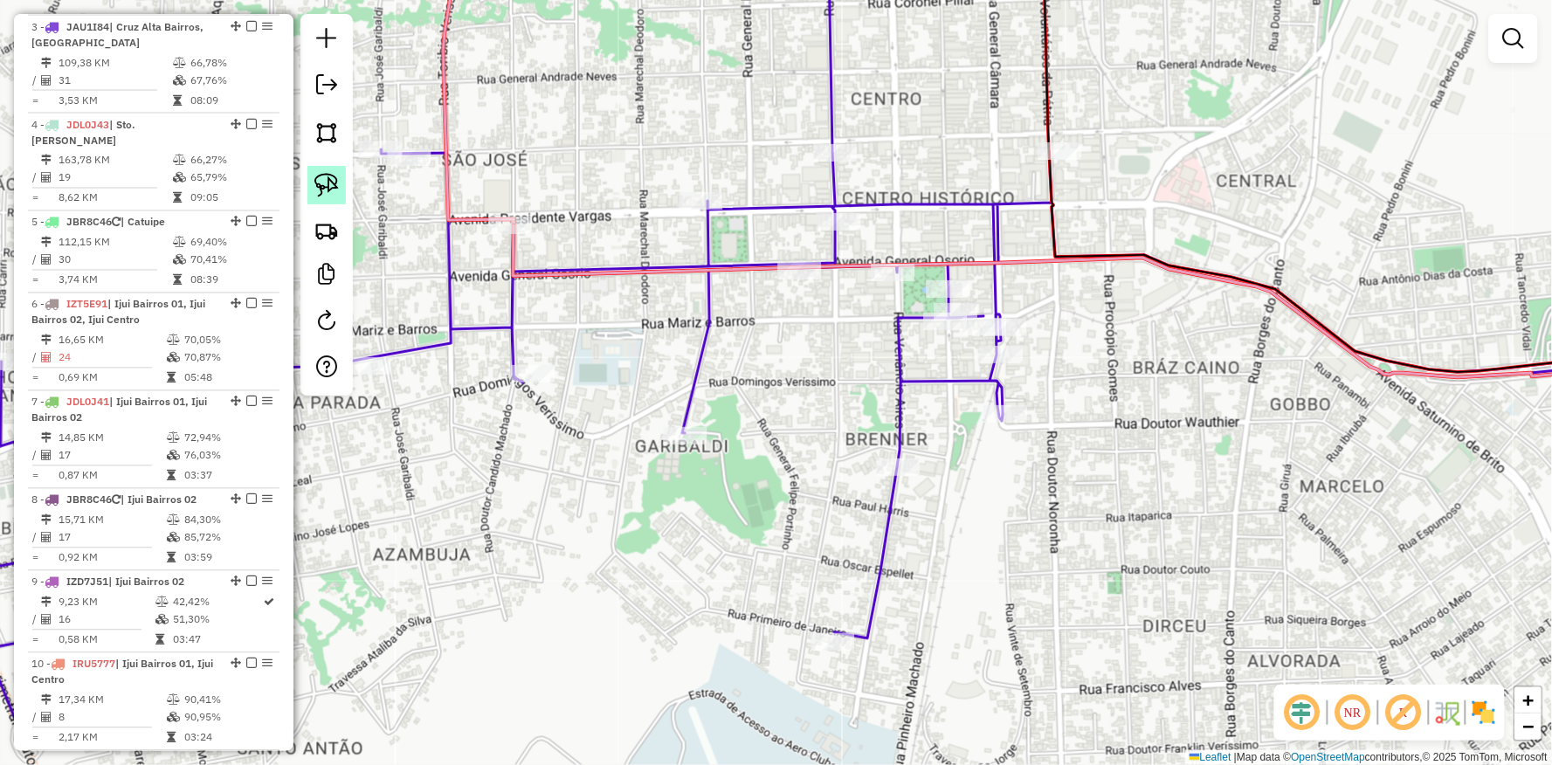
click at [335, 181] on img at bounding box center [326, 185] width 24 height 24
drag, startPoint x: 515, startPoint y: 203, endPoint x: 646, endPoint y: 240, distance: 136.3
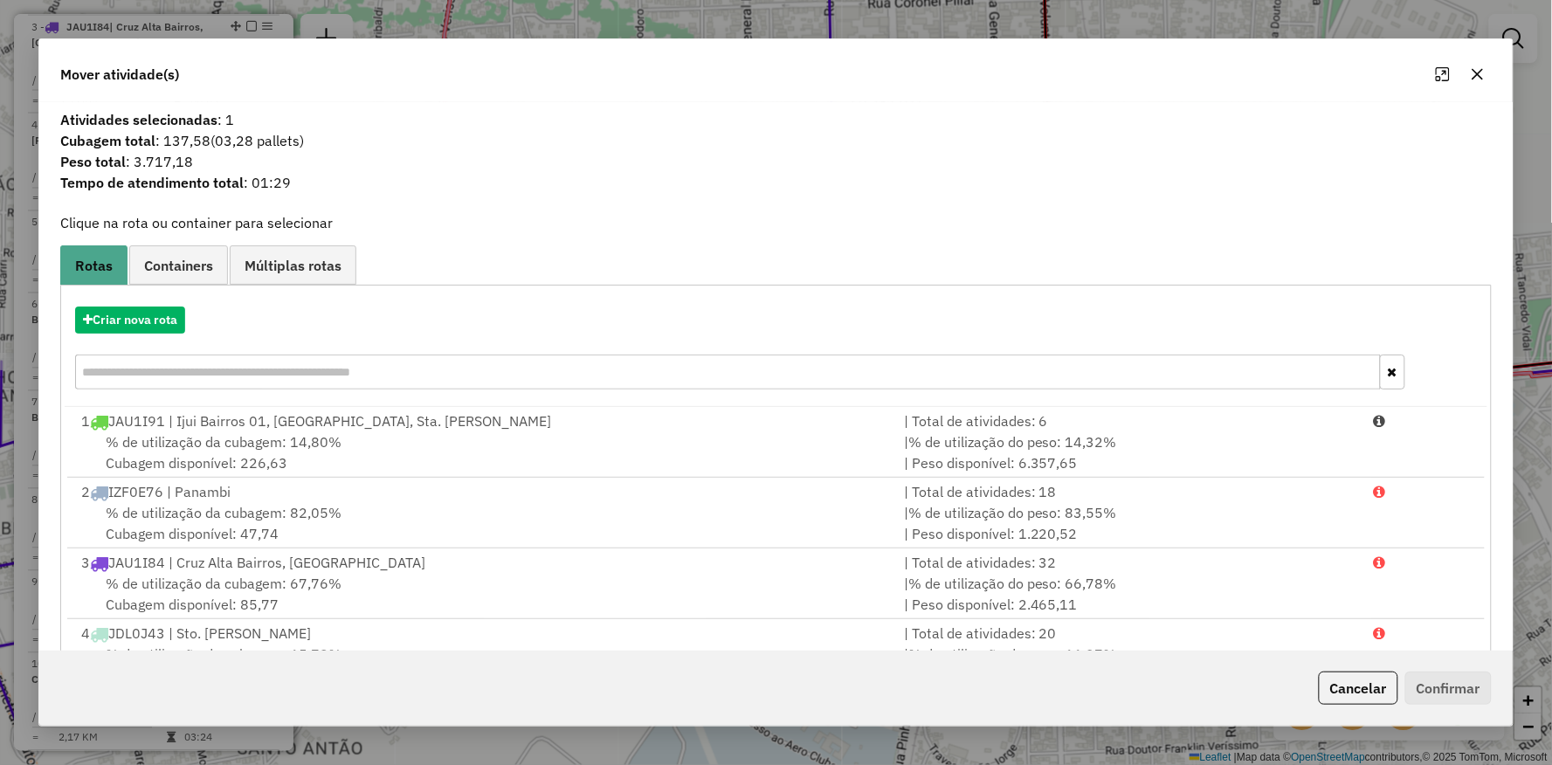
click at [168, 335] on div "Criar nova rota" at bounding box center [776, 351] width 1422 height 114
click at [168, 330] on button "Criar nova rota" at bounding box center [130, 320] width 110 height 27
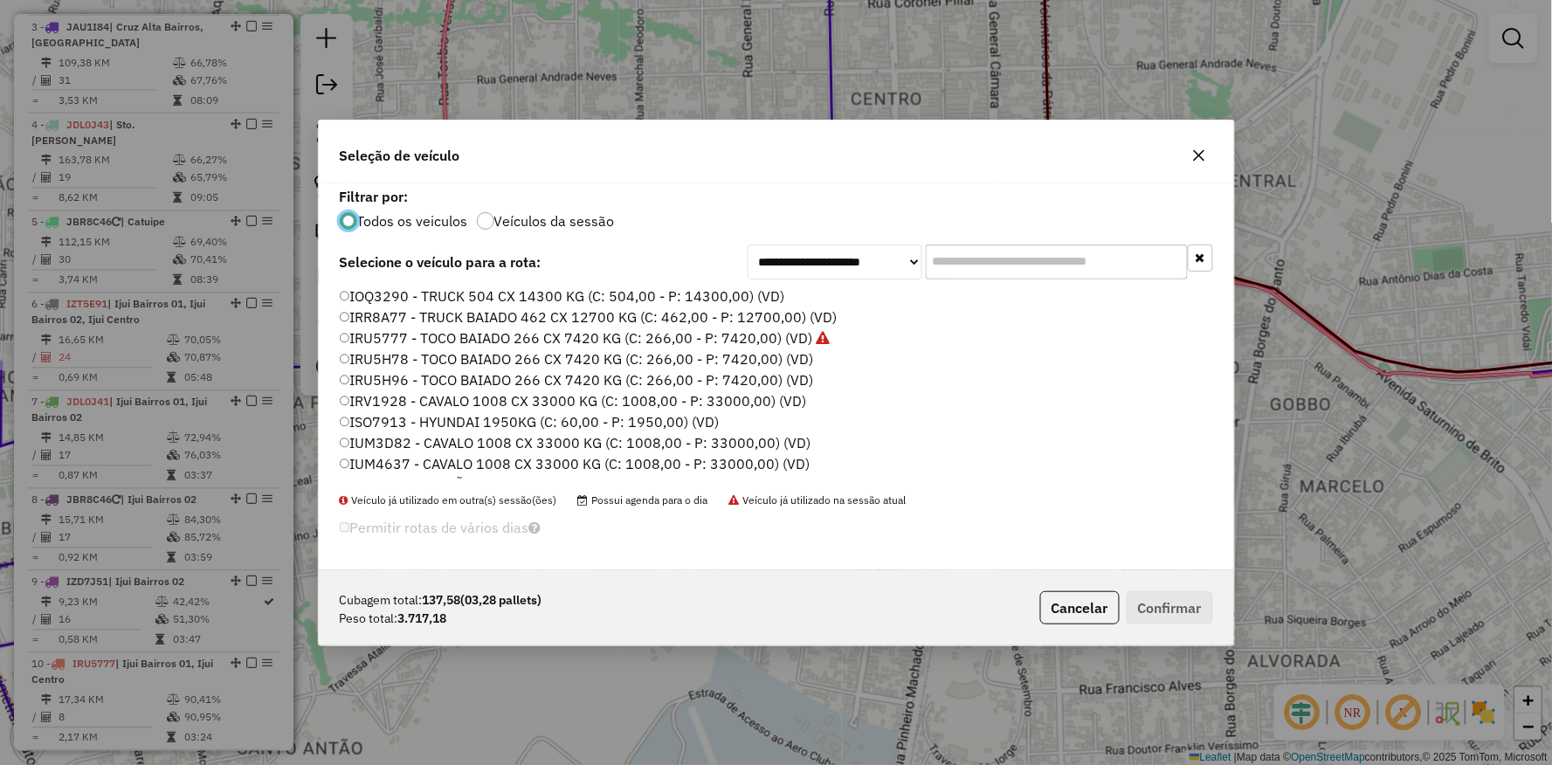
scroll to position [521, 0]
click at [361, 360] on label "JCF4D97 - TRUCK SIDER 476 CX 12400 KG (C: 476,00 - P: 12400,00) (VD)" at bounding box center [593, 362] width 506 height 21
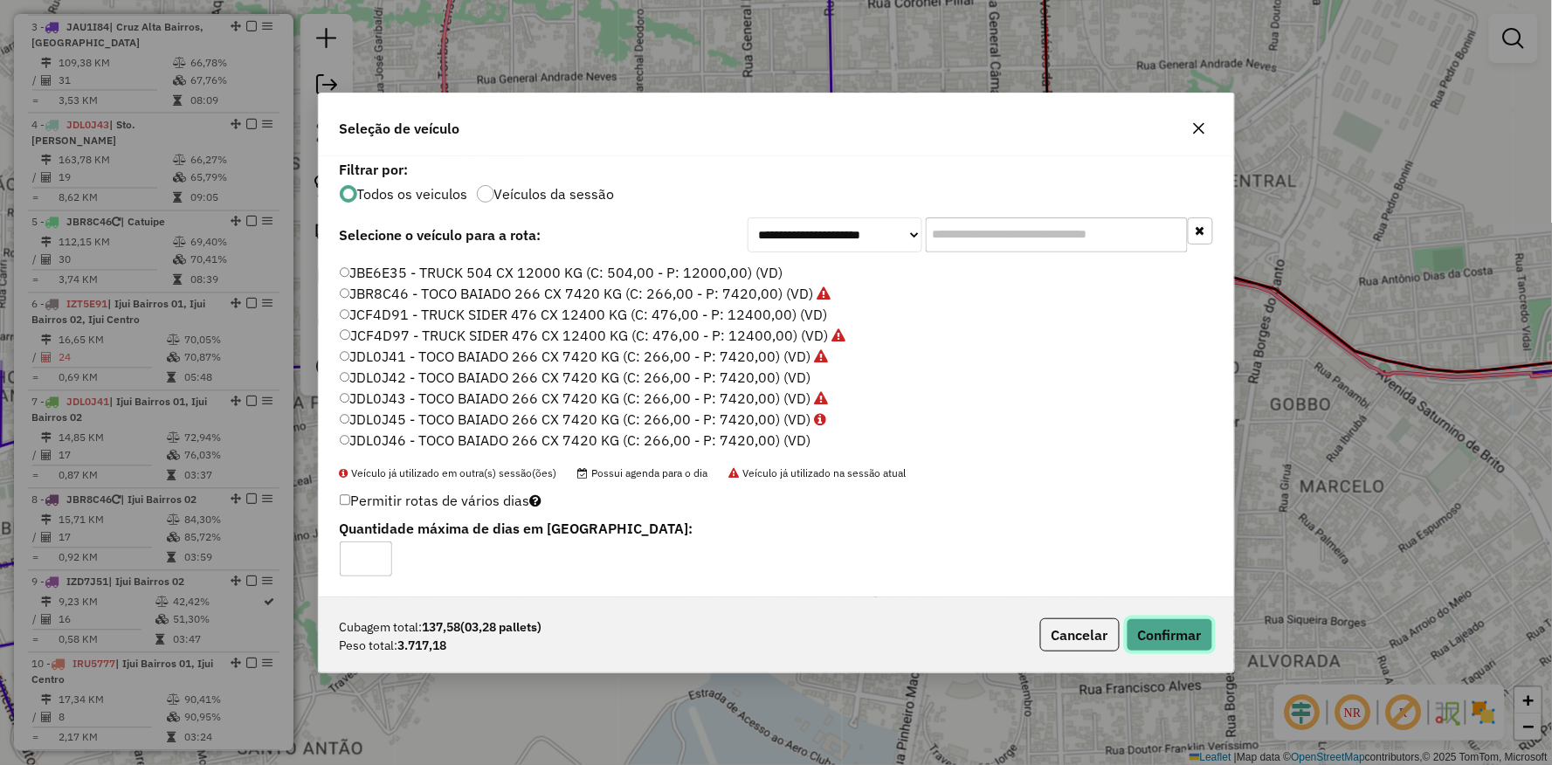
click at [1193, 634] on button "Confirmar" at bounding box center [1170, 634] width 86 height 33
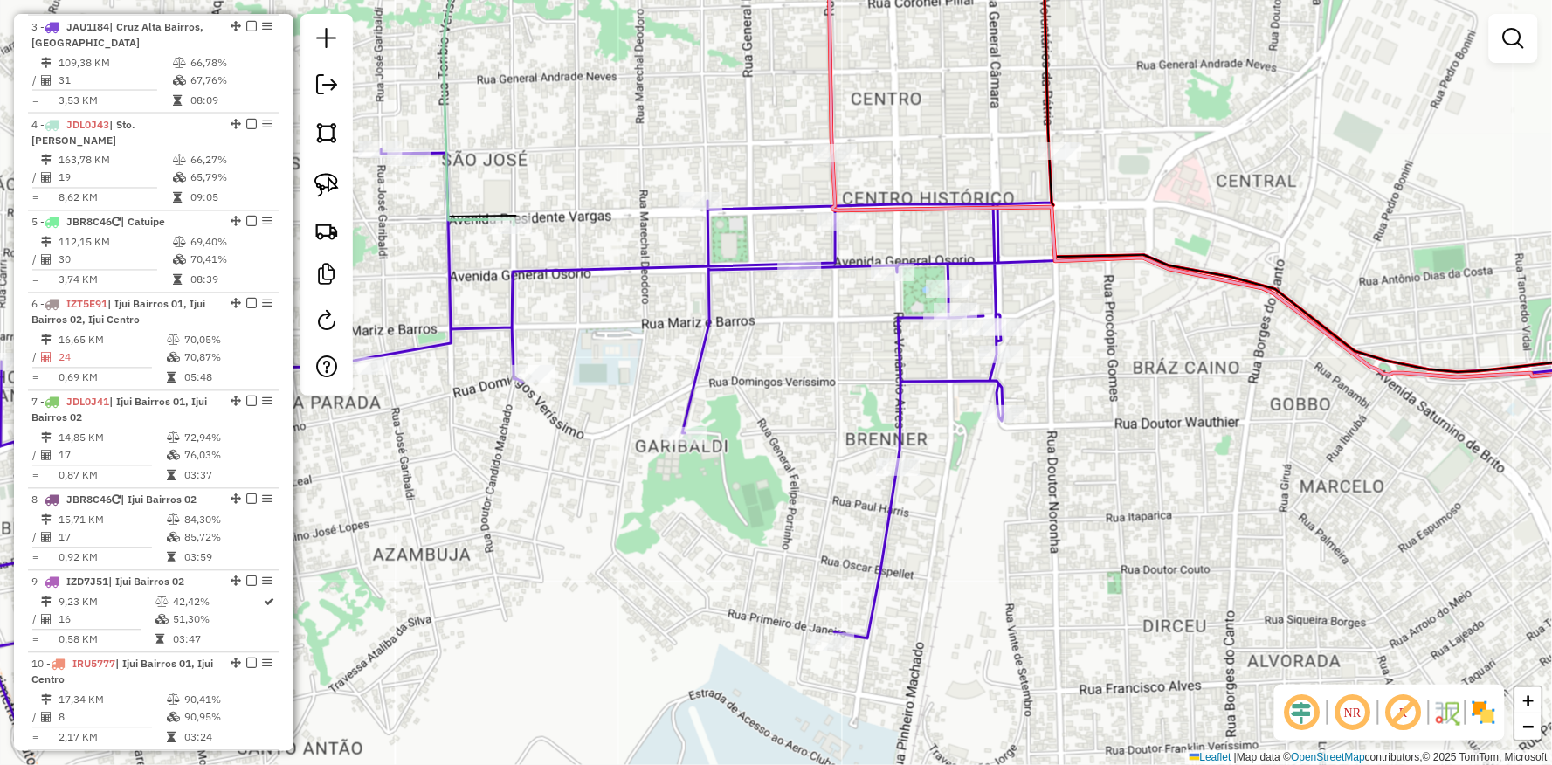
drag, startPoint x: 1253, startPoint y: 534, endPoint x: 753, endPoint y: 533, distance: 499.7
click at [763, 533] on div "Janela de atendimento Grade de atendimento Capacidade Transportadoras Veículos …" at bounding box center [776, 382] width 1552 height 765
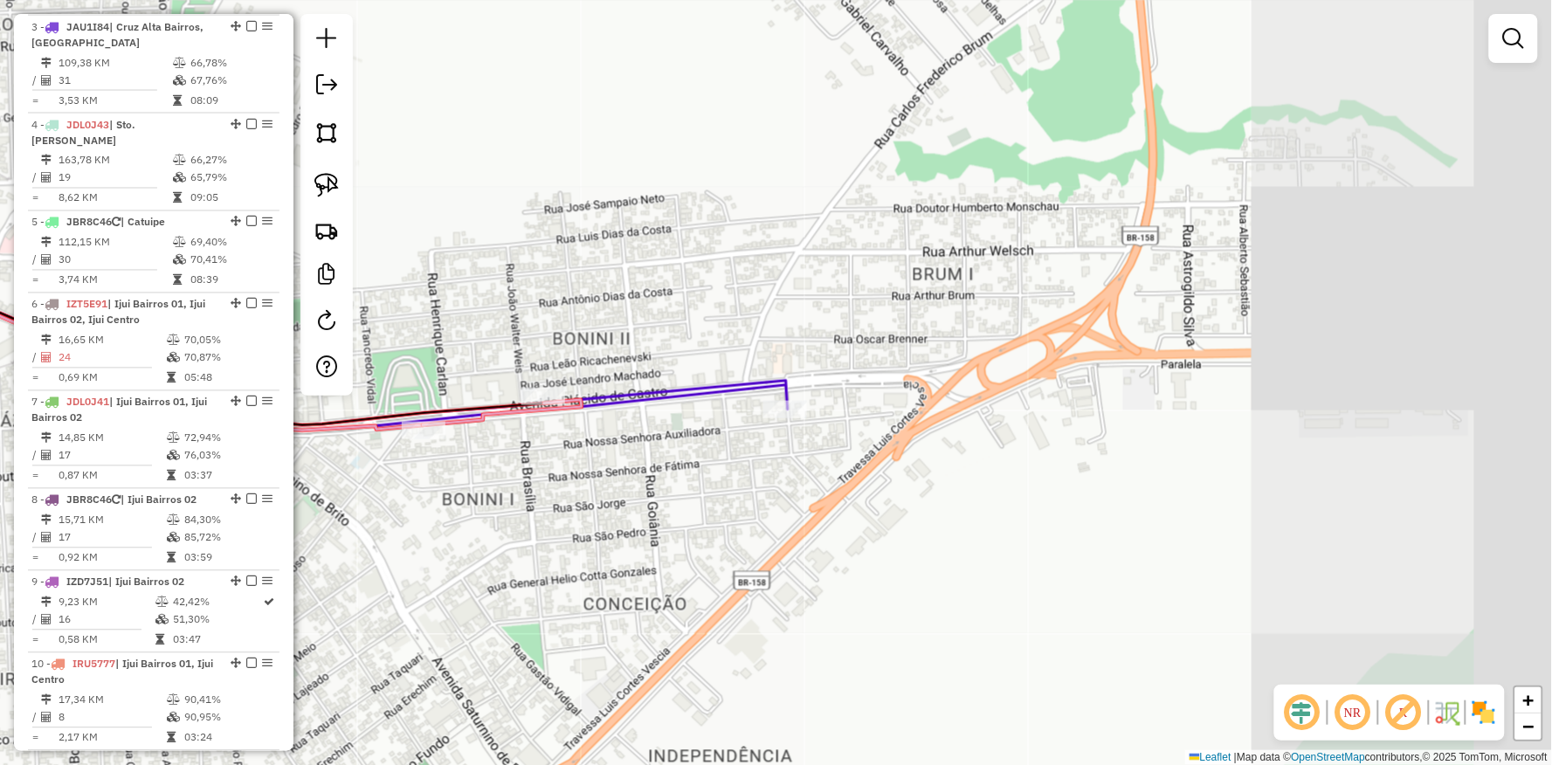
drag, startPoint x: 1026, startPoint y: 533, endPoint x: 1027, endPoint y: 542, distance: 9.8
click at [1027, 542] on div "Janela de atendimento Grade de atendimento Capacidade Transportadoras Veículos …" at bounding box center [776, 382] width 1552 height 765
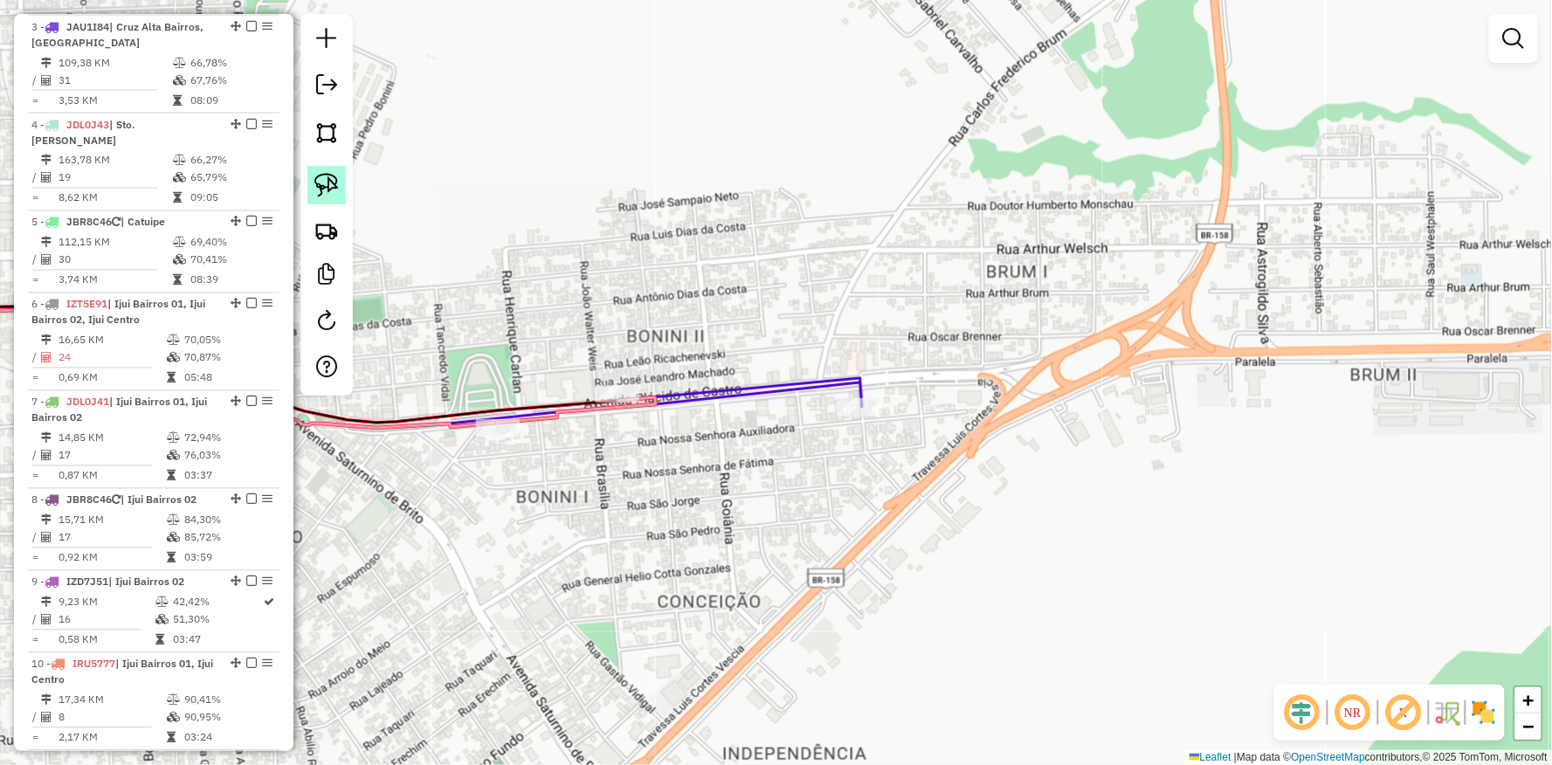
click at [330, 182] on img at bounding box center [326, 185] width 24 height 24
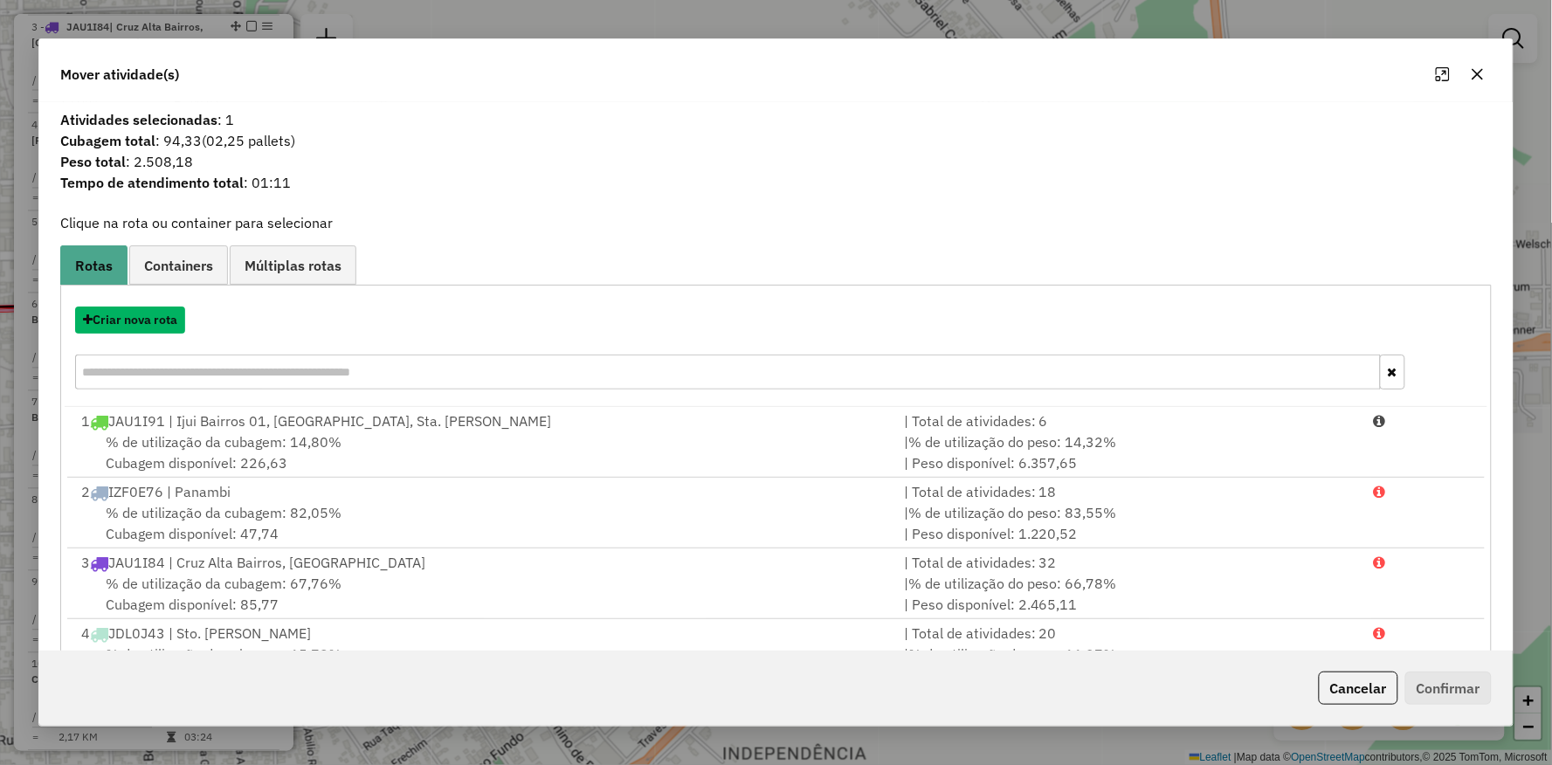
click at [162, 320] on button "Criar nova rota" at bounding box center [130, 320] width 110 height 27
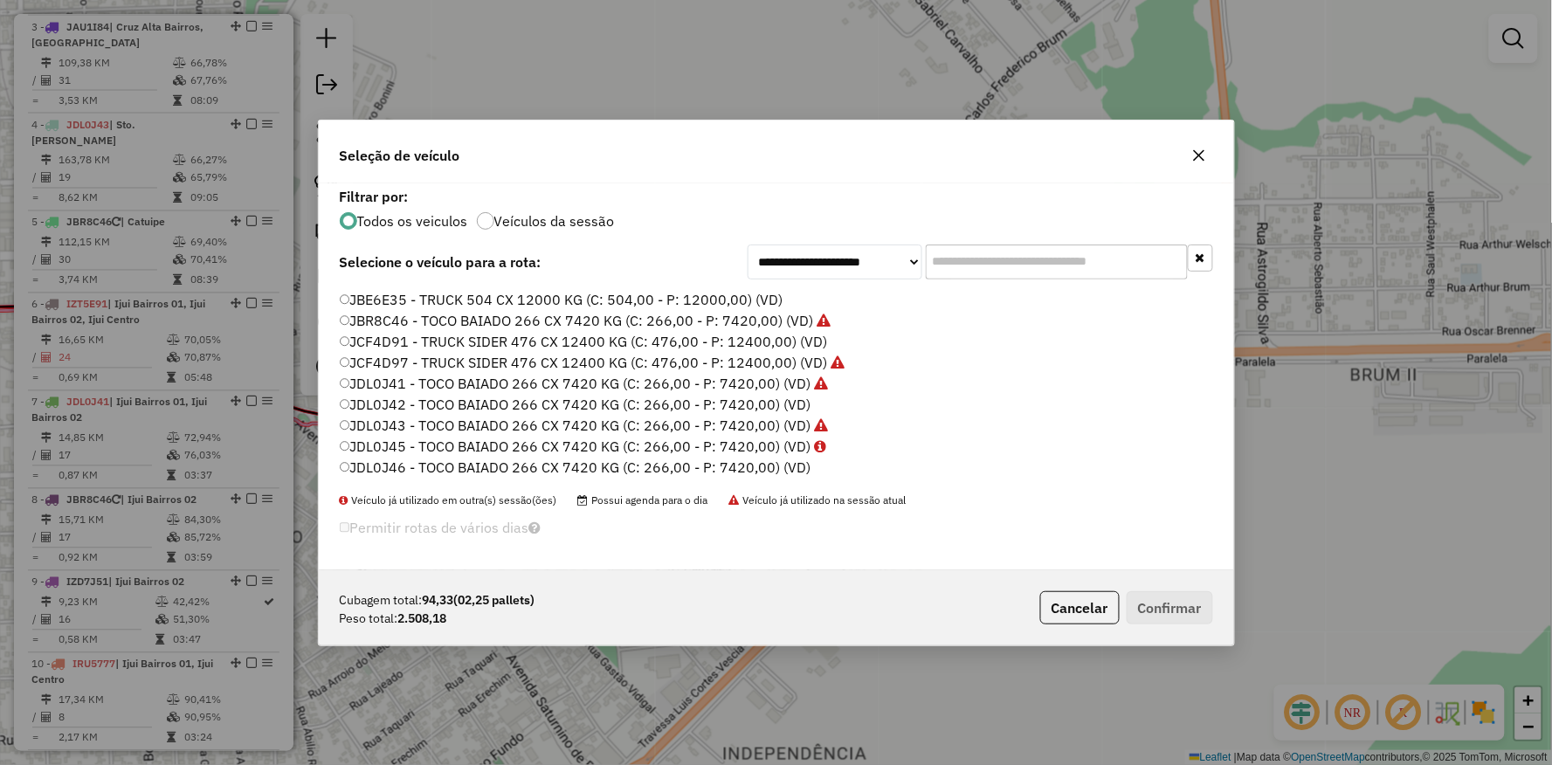
click at [358, 356] on label "JCF4D97 - TRUCK SIDER 476 CX 12400 KG (C: 476,00 - P: 12400,00) (VD)" at bounding box center [593, 362] width 506 height 21
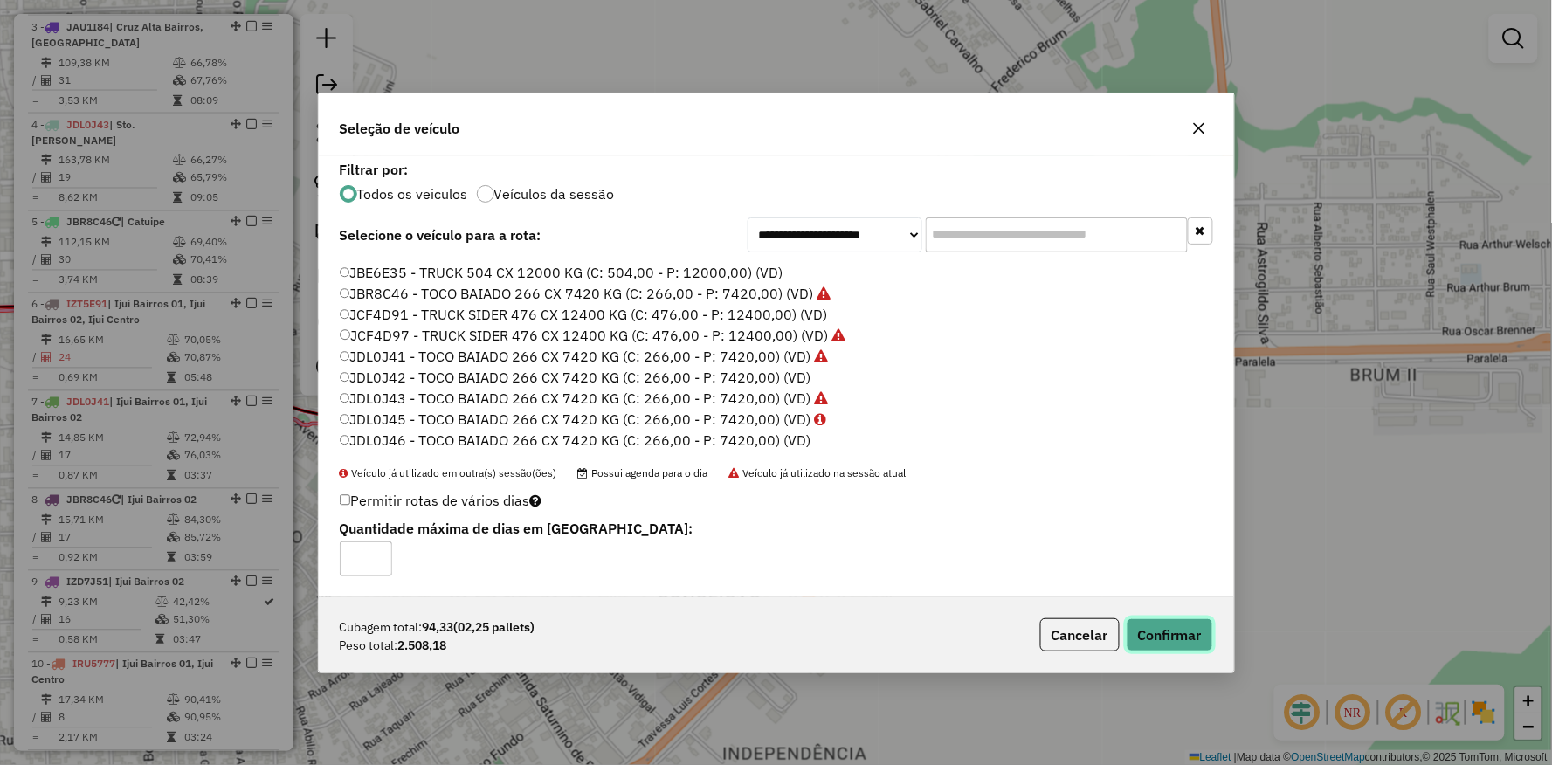
drag, startPoint x: 1189, startPoint y: 636, endPoint x: 1164, endPoint y: 632, distance: 25.6
click at [1188, 636] on button "Confirmar" at bounding box center [1170, 634] width 86 height 33
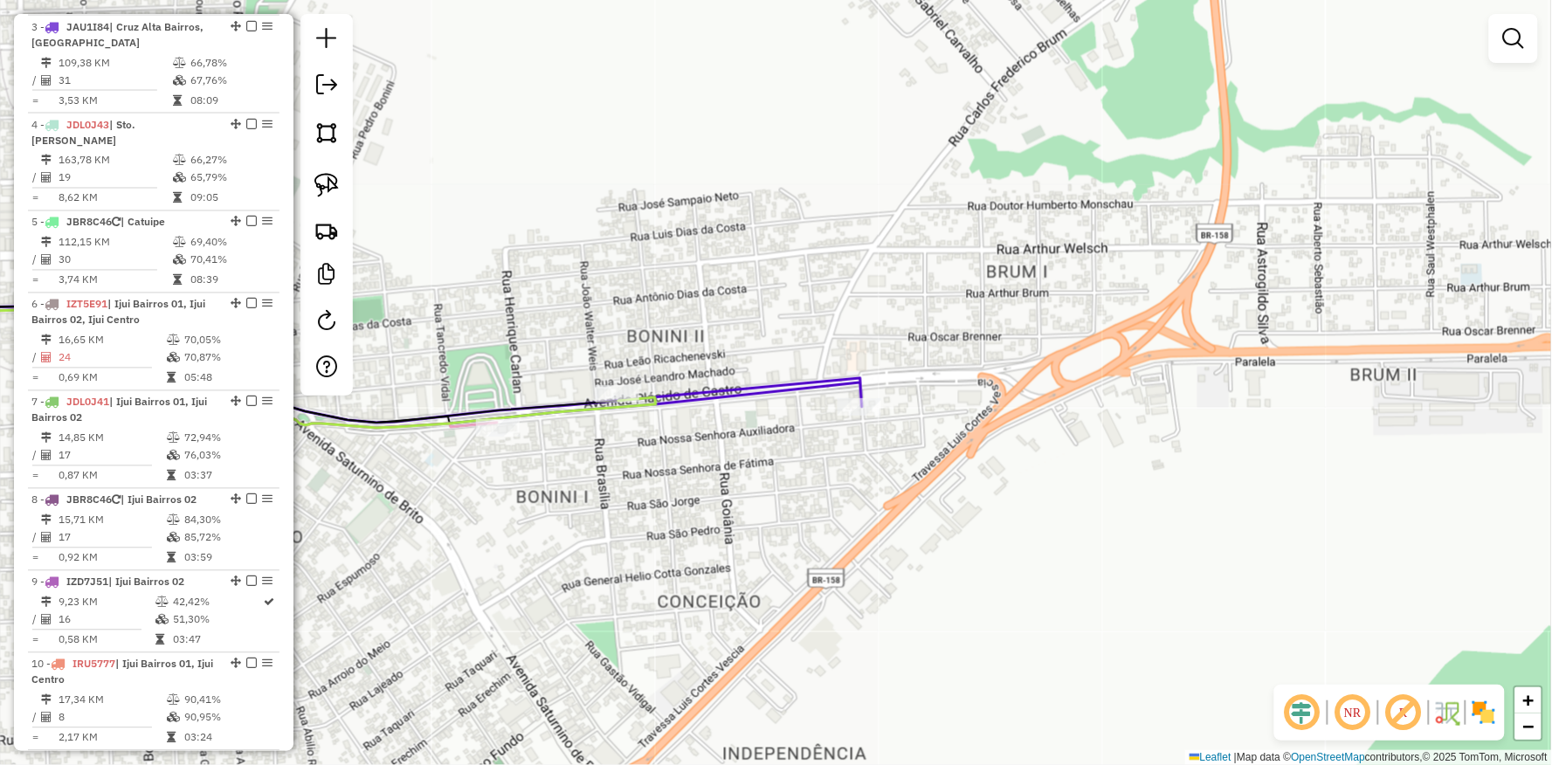
drag, startPoint x: 826, startPoint y: 522, endPoint x: 839, endPoint y: 492, distance: 32.9
click at [830, 521] on div "Janela de atendimento Grade de atendimento Capacidade Transportadoras Veículos …" at bounding box center [776, 382] width 1552 height 765
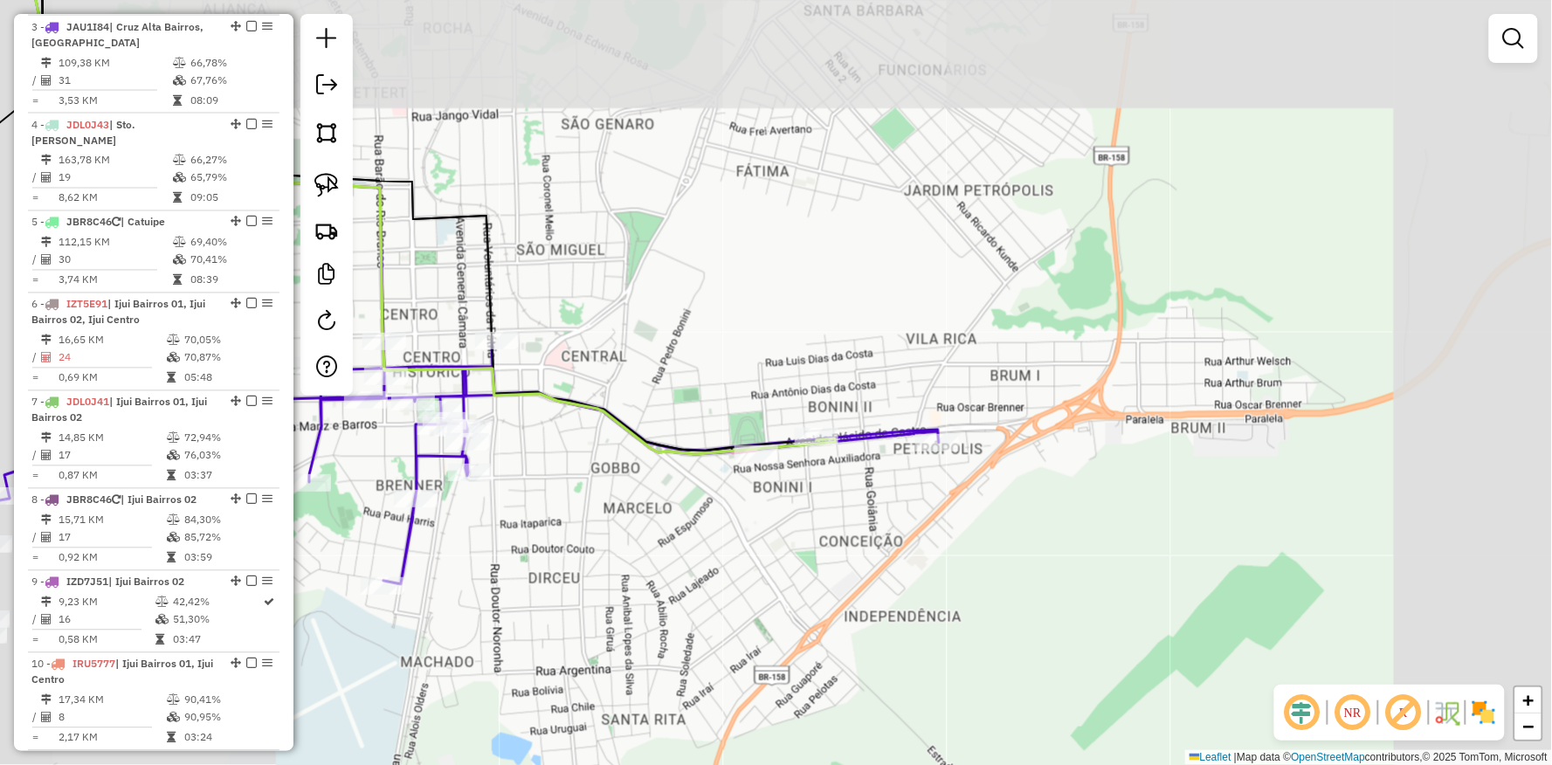
drag, startPoint x: 693, startPoint y: 594, endPoint x: 464, endPoint y: 487, distance: 252.8
click at [935, 540] on div "Janela de atendimento Grade de atendimento Capacidade Transportadoras Veículos …" at bounding box center [776, 382] width 1552 height 765
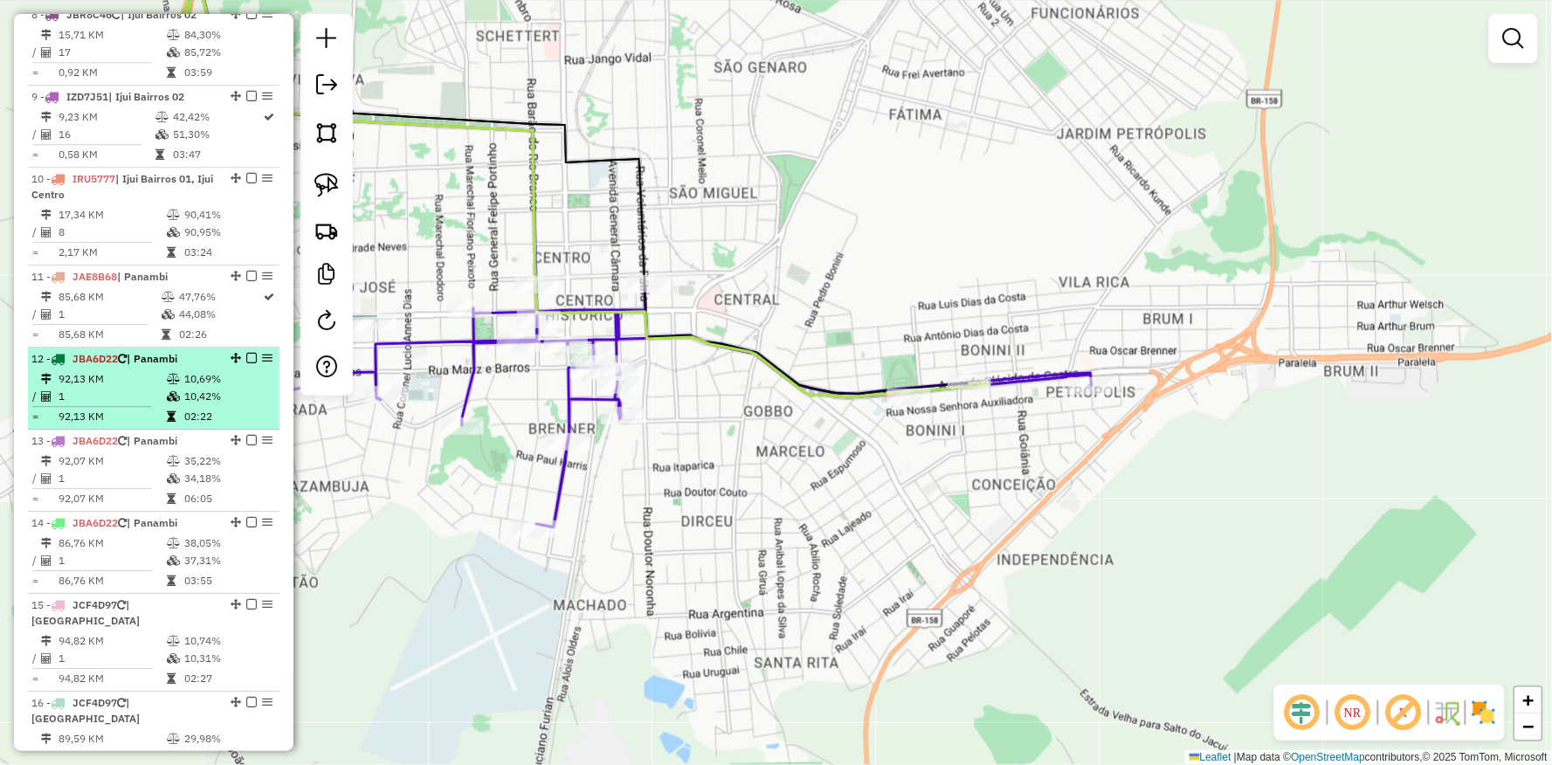
scroll to position [1802, 0]
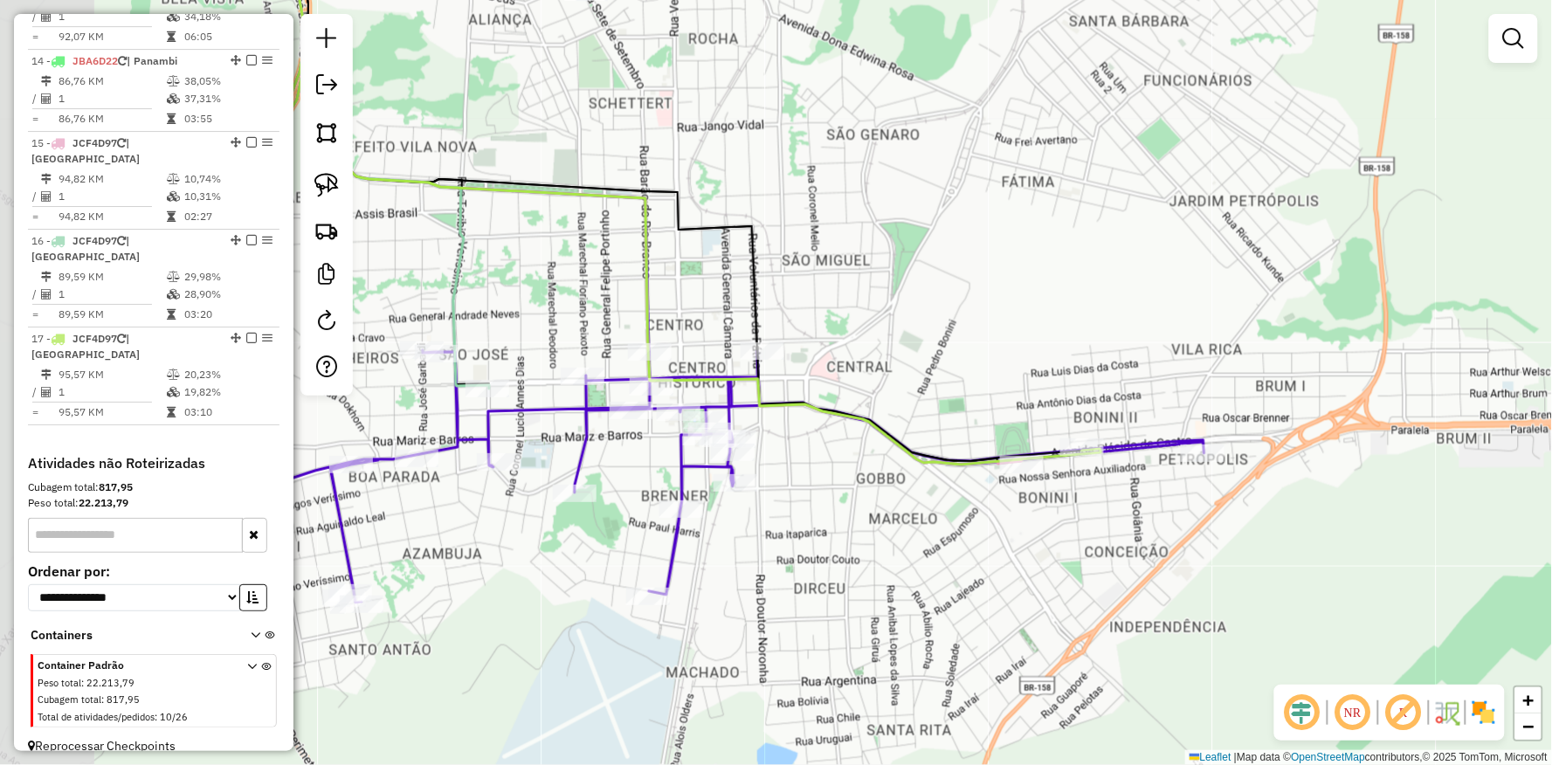
drag, startPoint x: 748, startPoint y: 548, endPoint x: 915, endPoint y: 580, distance: 170.8
click at [865, 606] on div "Janela de atendimento Grade de atendimento Capacidade Transportadoras Veículos …" at bounding box center [776, 382] width 1552 height 765
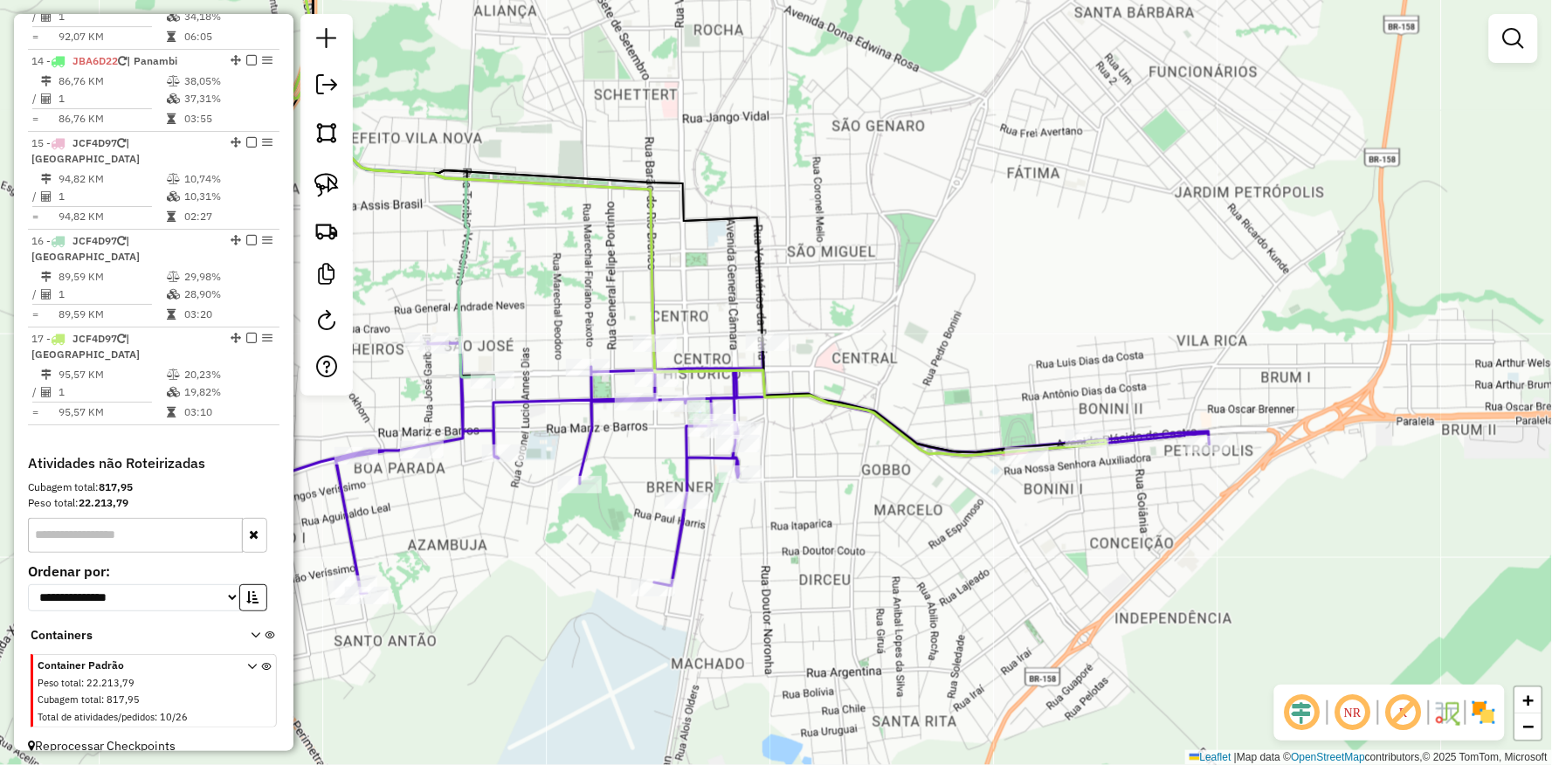
select select "**********"
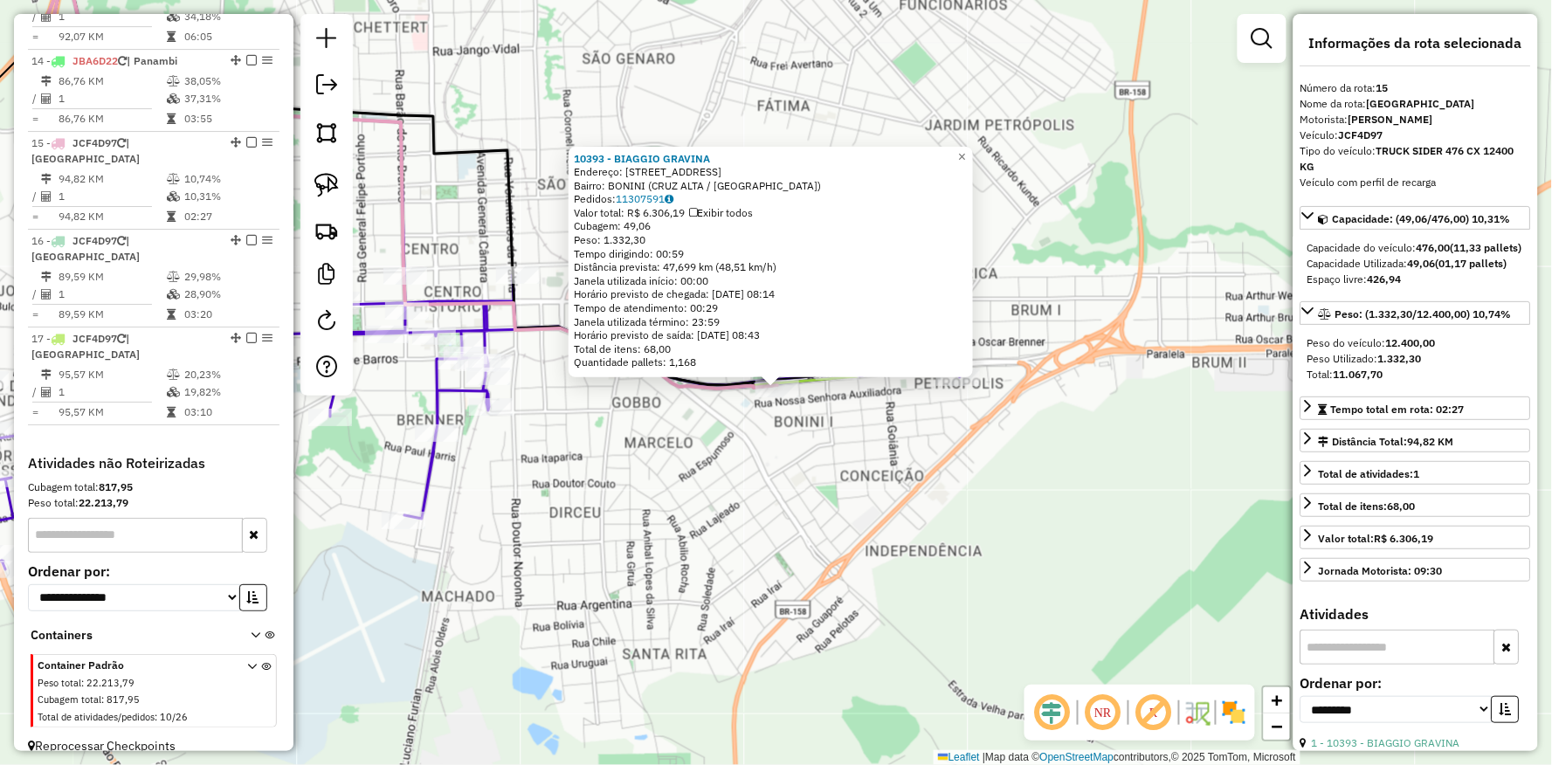
click at [685, 616] on div "10393 - BIAGGIO GRAVINA Endereço: [STREET_ADDRESS] Pedidos: 11307591 Valor tota…" at bounding box center [776, 382] width 1552 height 765
click at [701, 563] on div "10393 - BIAGGIO GRAVINA Endereço: [STREET_ADDRESS] Pedidos: 11307591 Valor tota…" at bounding box center [776, 382] width 1552 height 765
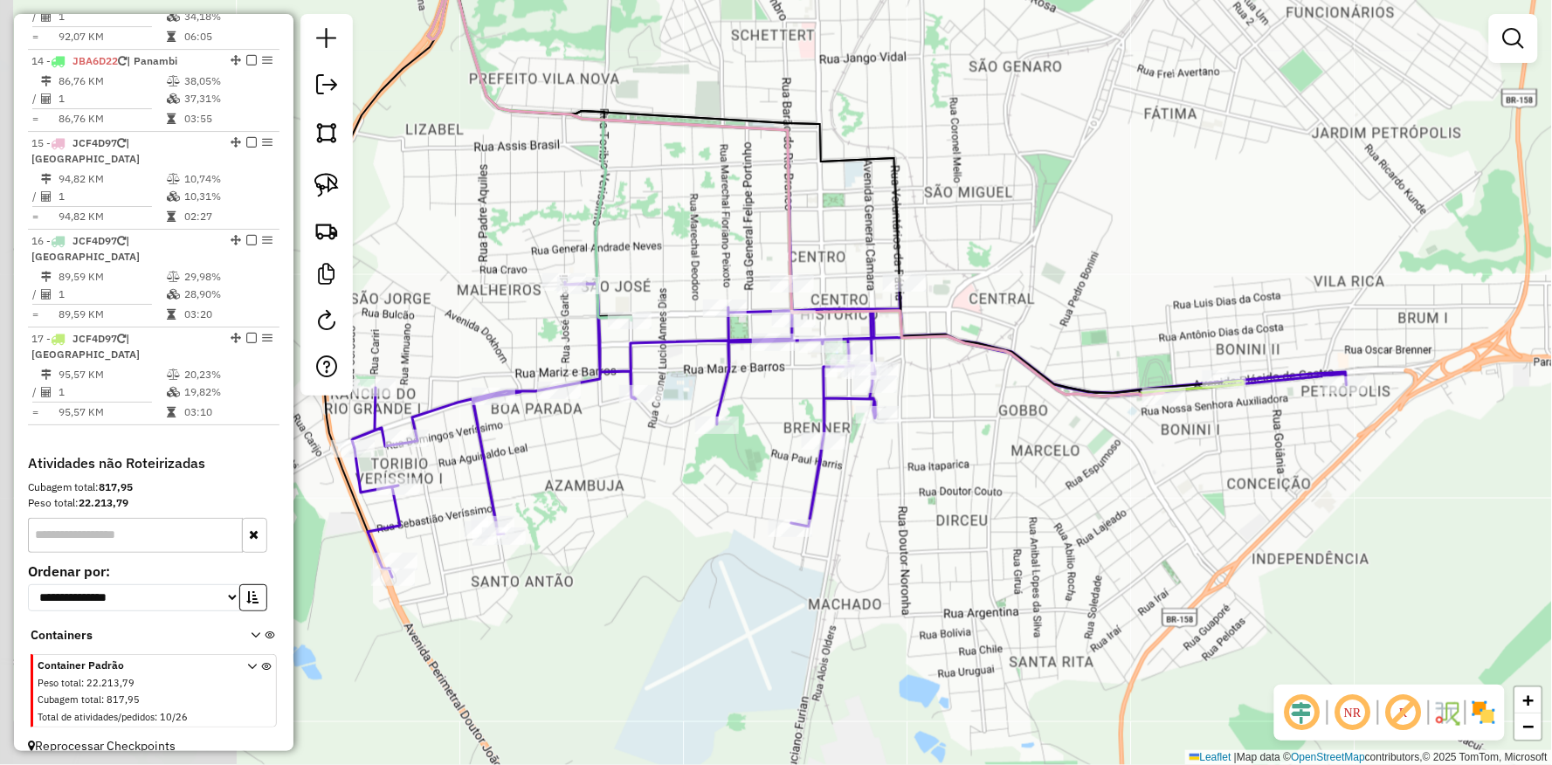
drag, startPoint x: 662, startPoint y: 530, endPoint x: 860, endPoint y: 437, distance: 219.2
click at [1049, 530] on div "Janela de atendimento Grade de atendimento Capacidade Transportadoras Veículos …" at bounding box center [776, 382] width 1552 height 765
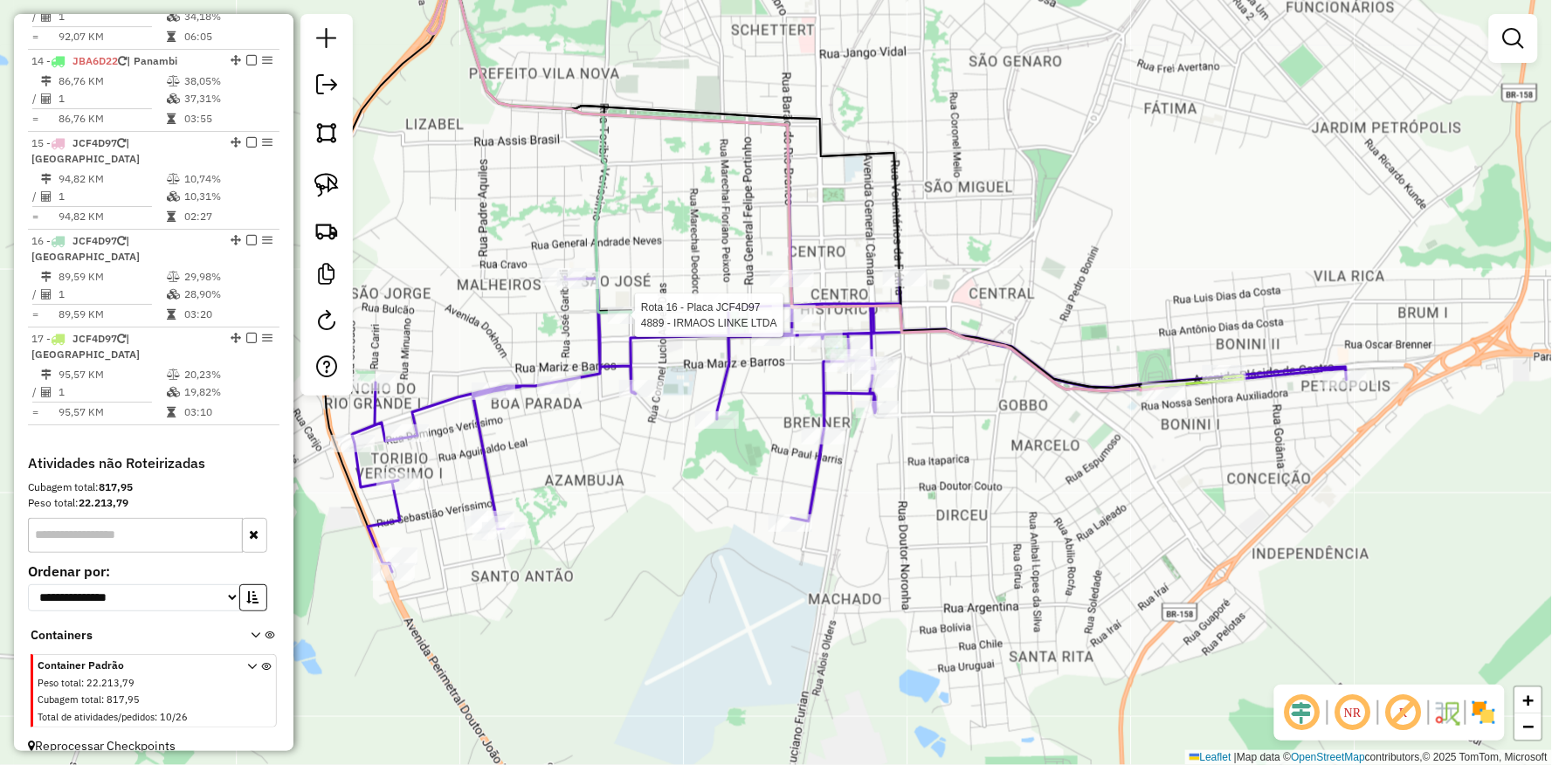
select select "**********"
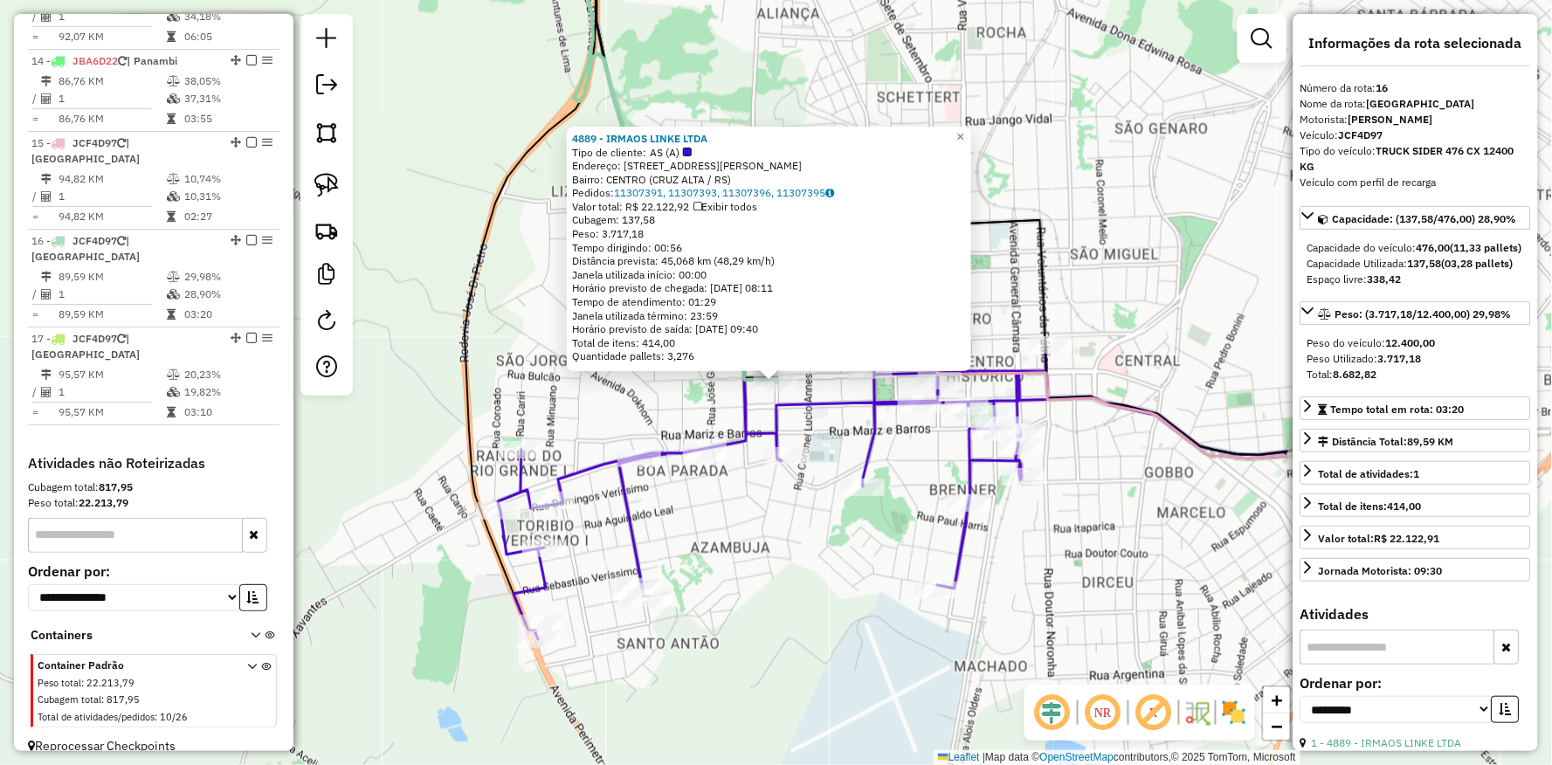
click at [818, 636] on div "Rota 16 - Placa JCF4D97 4889 - IRMAOS LINKE LTDA 4889 - IRMAOS LINKE LTDA Tipo …" at bounding box center [776, 382] width 1552 height 765
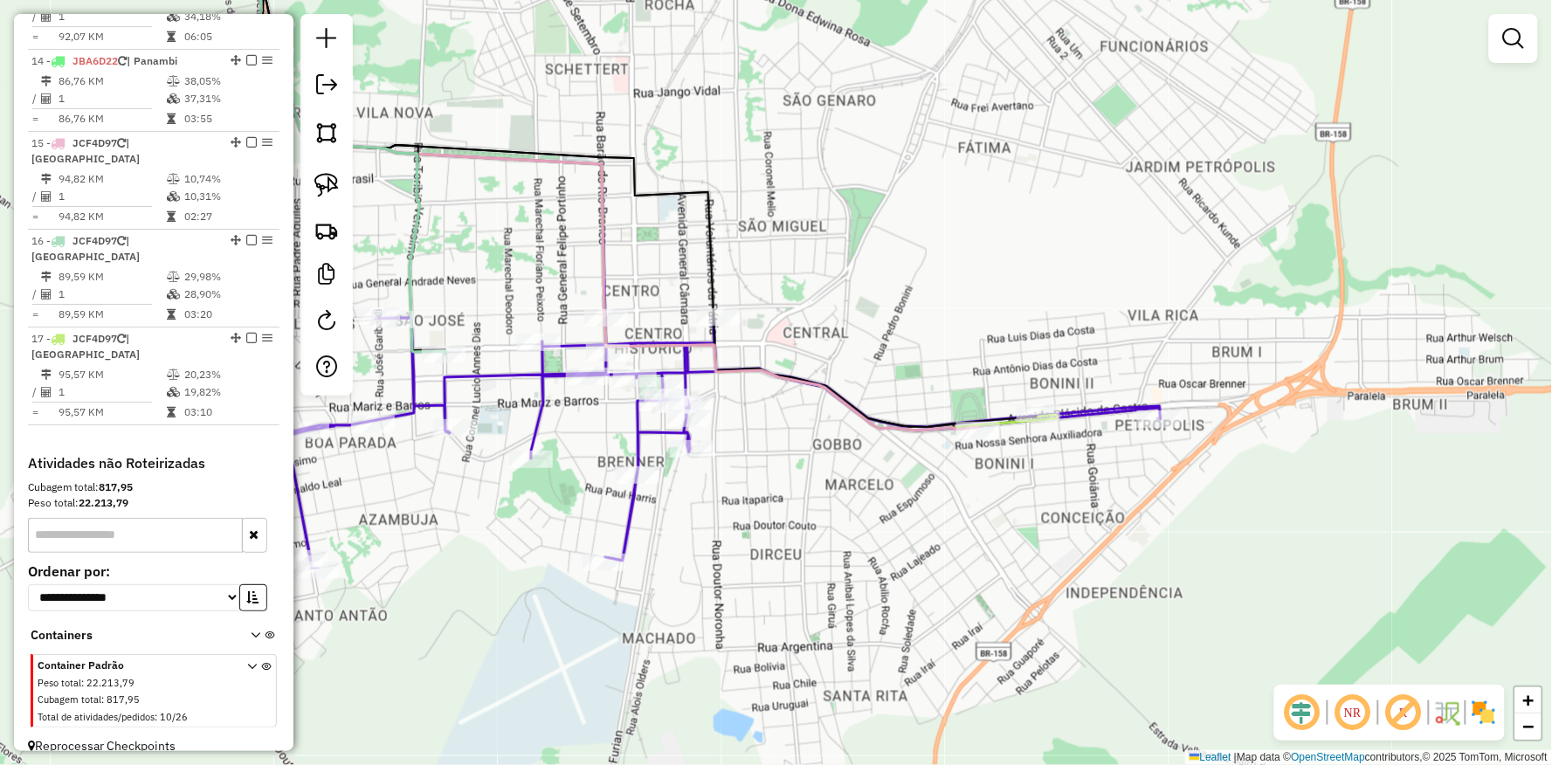
drag, startPoint x: 1016, startPoint y: 540, endPoint x: 719, endPoint y: 505, distance: 299.1
click at [719, 505] on div "Janela de atendimento Grade de atendimento Capacidade Transportadoras Veículos …" at bounding box center [776, 382] width 1552 height 765
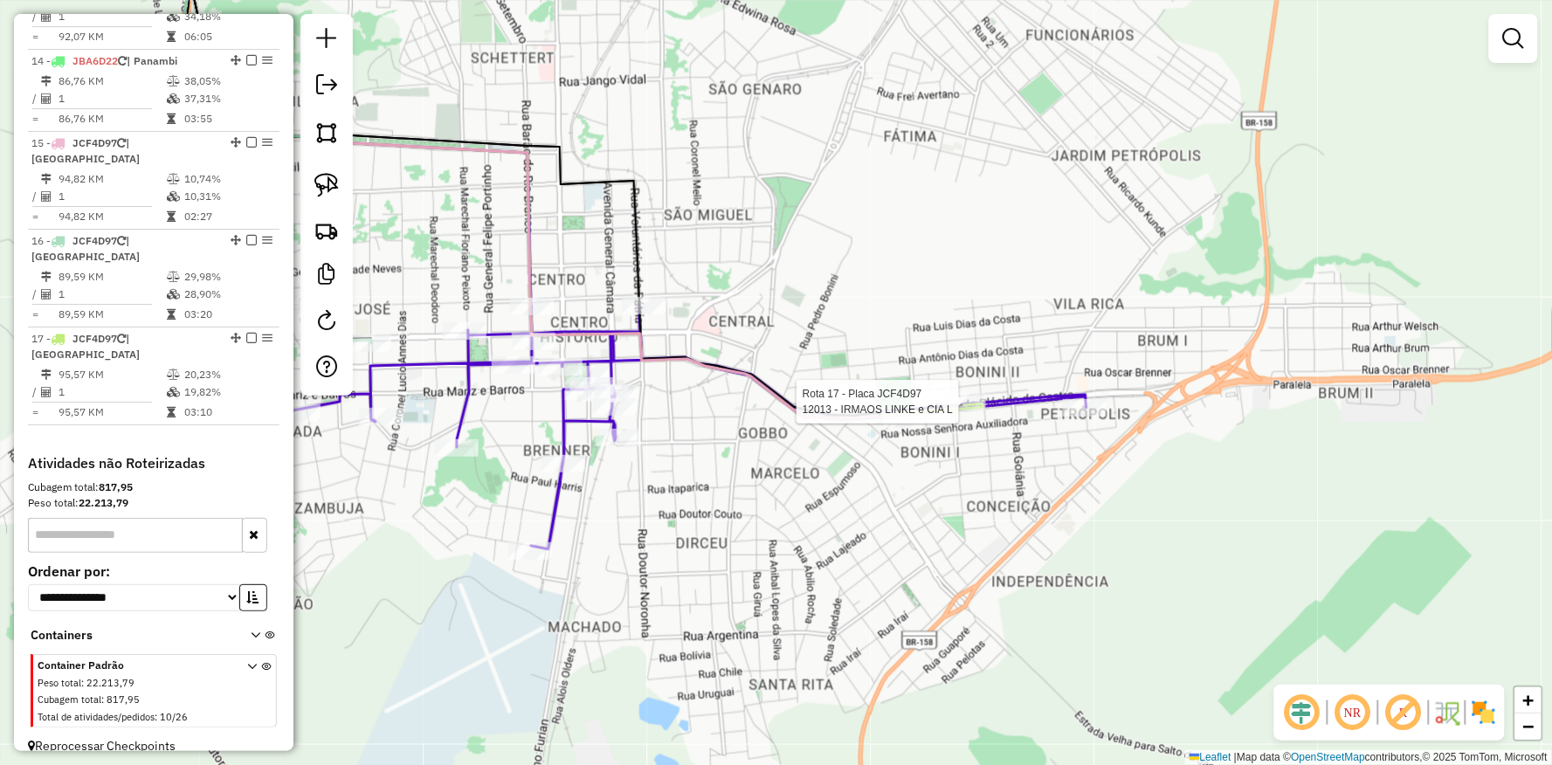
select select "**********"
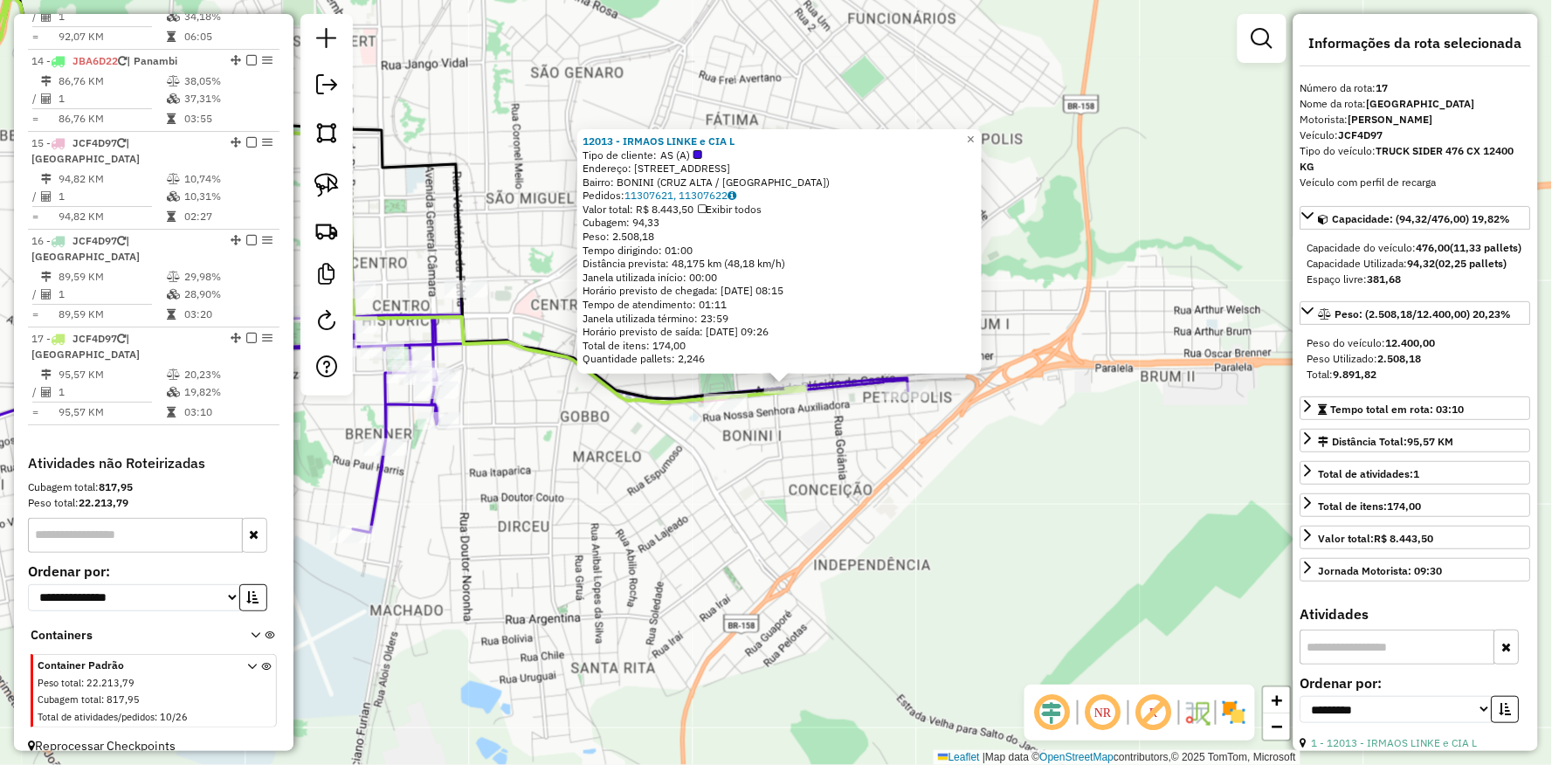
drag, startPoint x: 684, startPoint y: 591, endPoint x: 694, endPoint y: 594, distance: 10.2
click at [694, 594] on div "12013 - IRMAOS LINKE e CIA L Tipo de cliente: AS (A) Endereço: [STREET_ADDRESS]…" at bounding box center [776, 382] width 1552 height 765
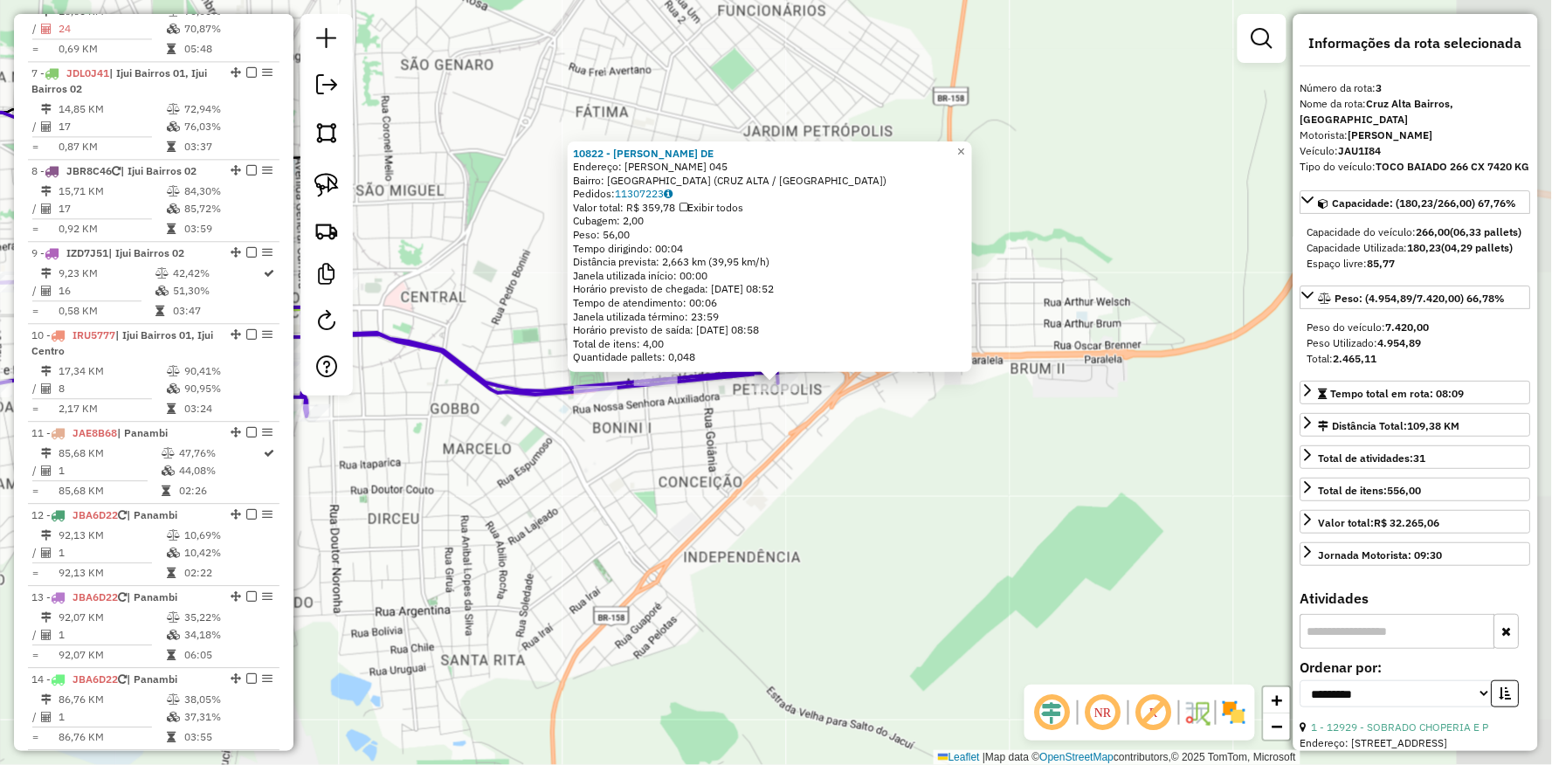
drag, startPoint x: 850, startPoint y: 547, endPoint x: 897, endPoint y: 564, distance: 50.3
click at [897, 564] on div "Rota 3 - Placa JAU1I84 10822 - CARLITO DE CAMPOS DE 10822 - [PERSON_NAME] DE En…" at bounding box center [776, 382] width 1552 height 765
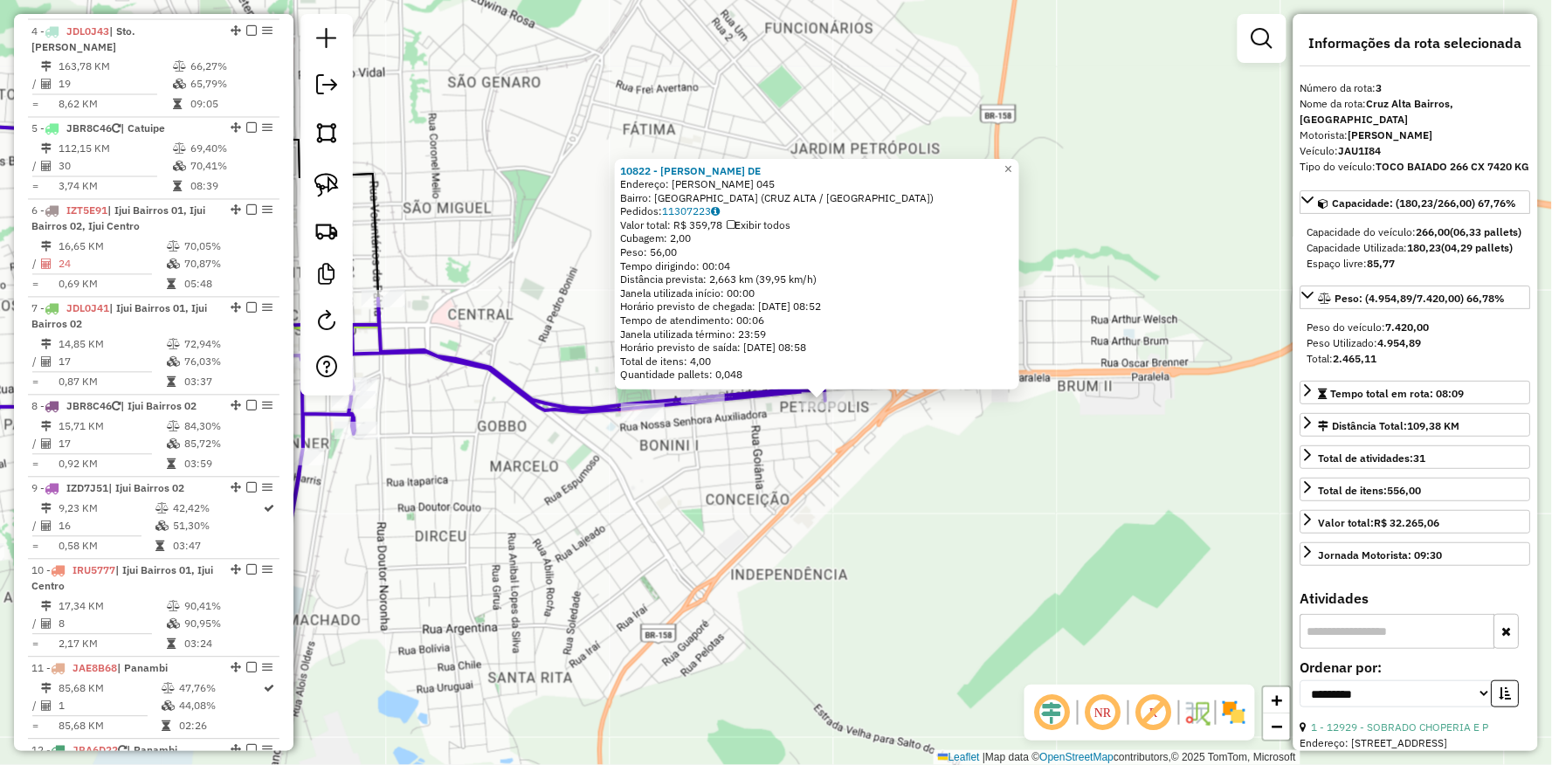
scroll to position [854, 0]
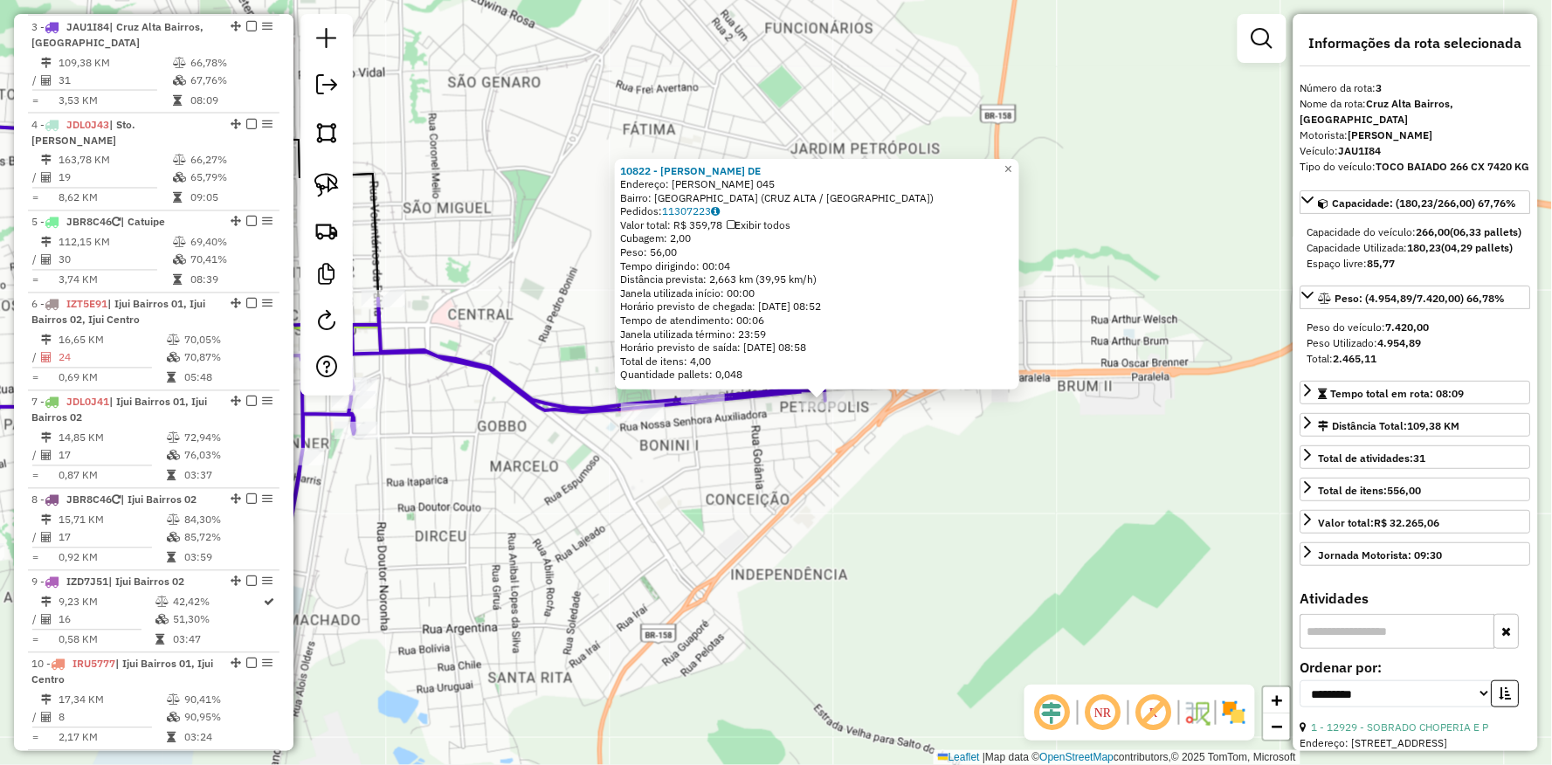
click at [828, 509] on div "10822 - [PERSON_NAME] DE Endereço: R [PERSON_NAME] 045 Bairro: [GEOGRAPHIC_DATA…" at bounding box center [776, 382] width 1552 height 765
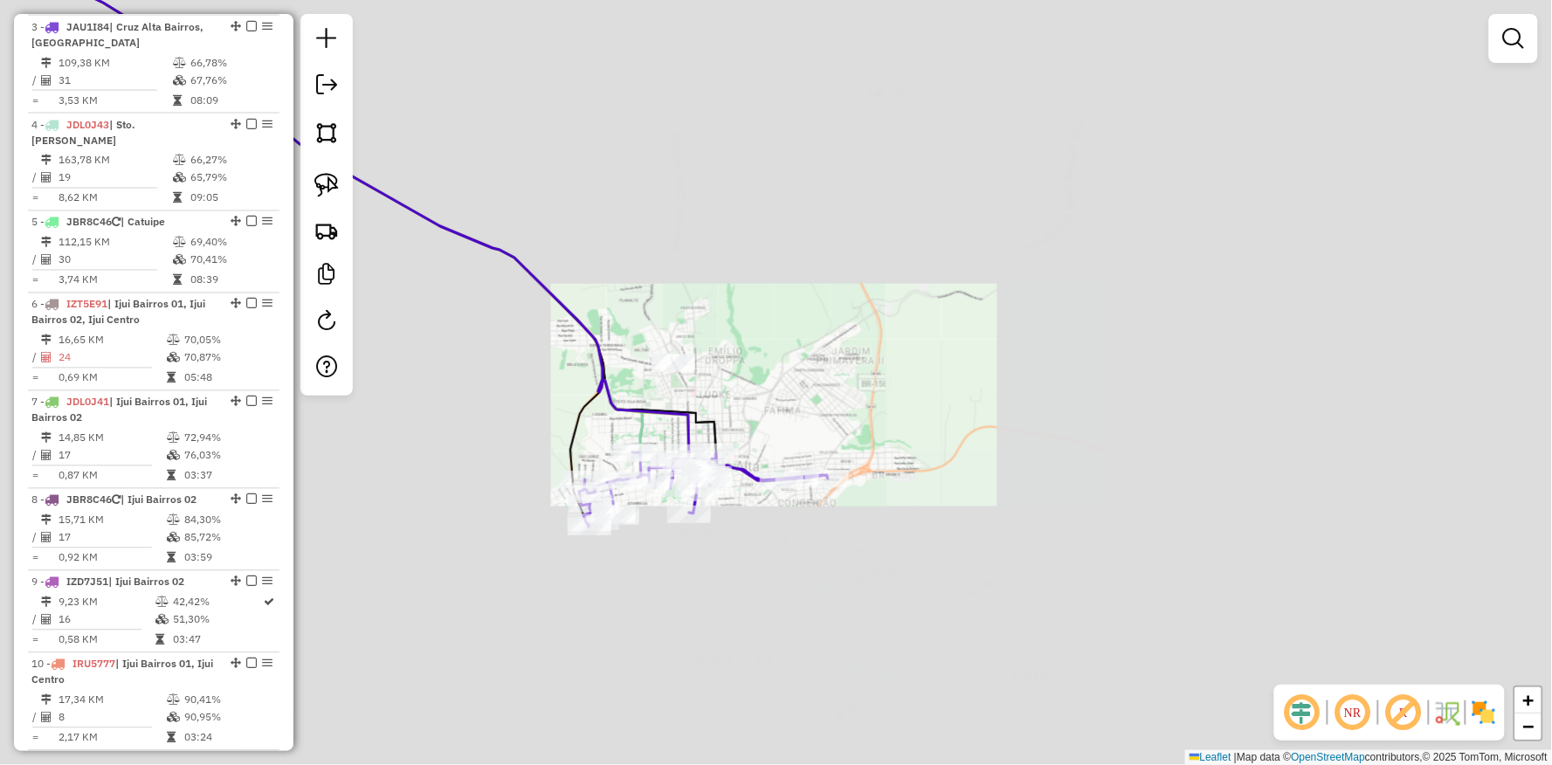
drag, startPoint x: 653, startPoint y: 573, endPoint x: 880, endPoint y: 527, distance: 231.8
click at [980, 570] on div "Janela de atendimento Grade de atendimento Capacidade Transportadoras Veículos …" at bounding box center [776, 382] width 1552 height 765
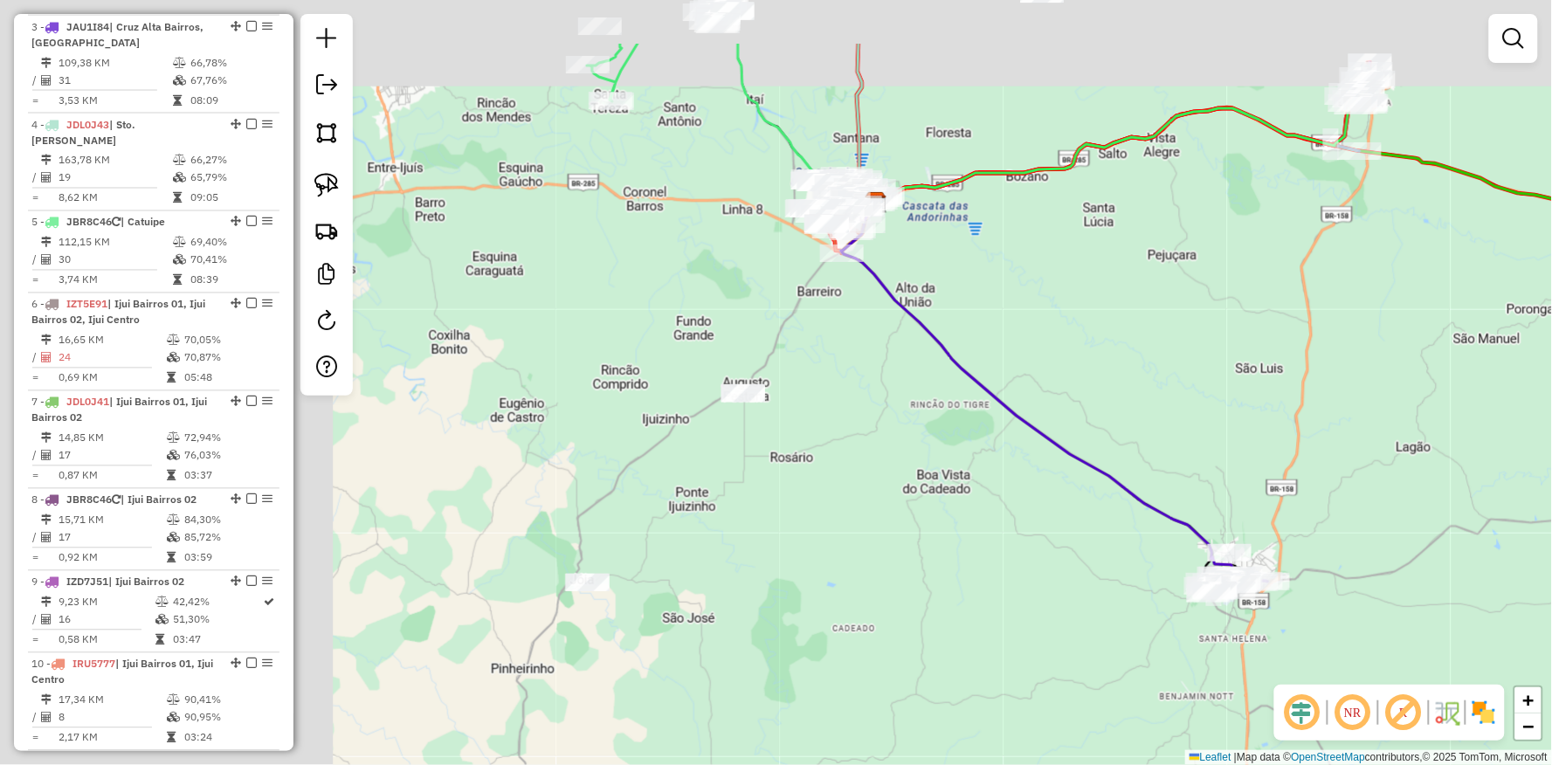
drag, startPoint x: 502, startPoint y: 405, endPoint x: 939, endPoint y: 526, distance: 453.1
click at [939, 526] on div "Janela de atendimento Grade de atendimento Capacidade Transportadoras Veículos …" at bounding box center [776, 382] width 1552 height 765
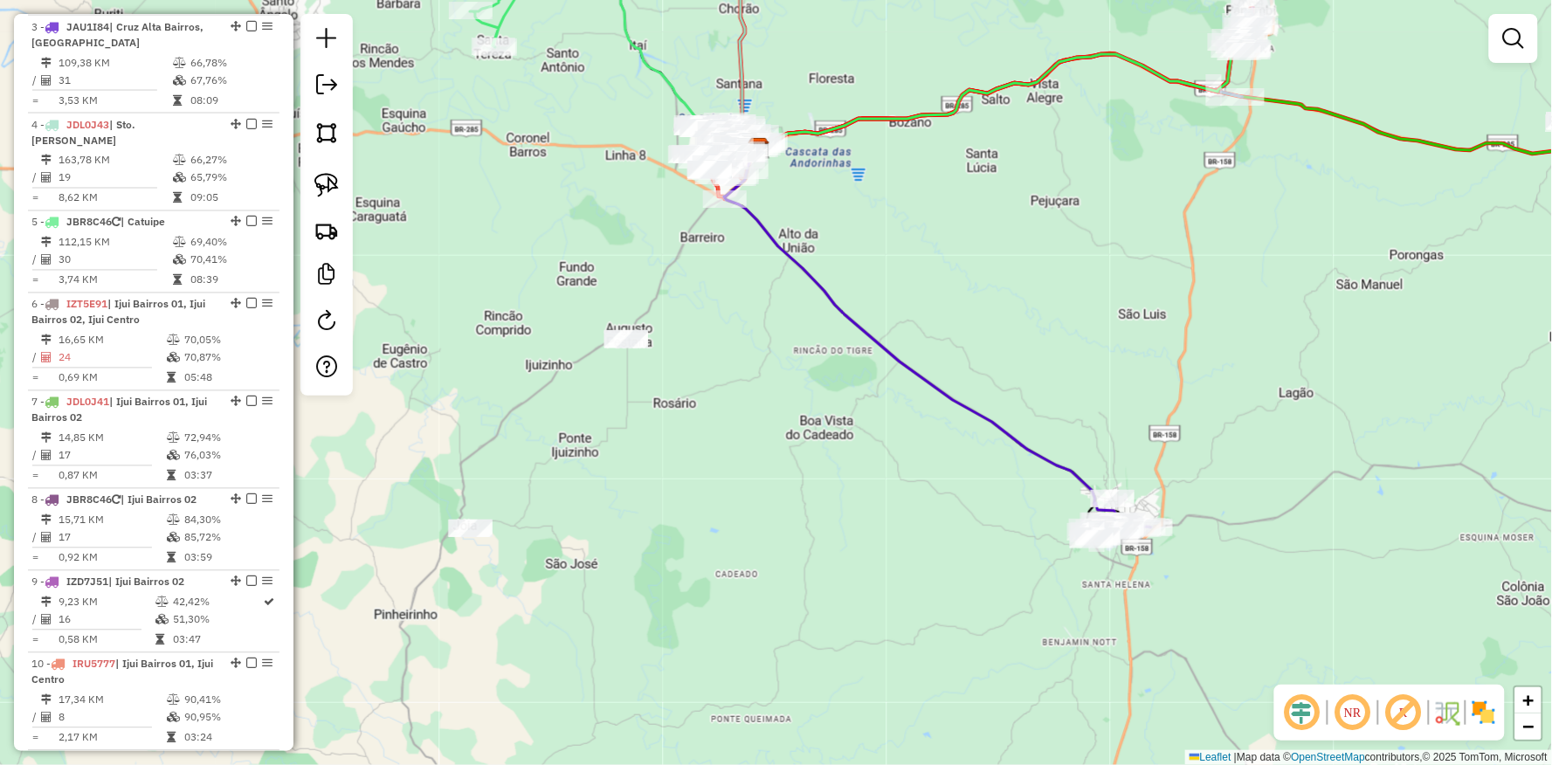
drag, startPoint x: 888, startPoint y: 623, endPoint x: 771, endPoint y: 569, distance: 129.0
click at [771, 569] on div "Janela de atendimento Grade de atendimento Capacidade Transportadoras Veículos …" at bounding box center [776, 382] width 1552 height 765
click at [325, 181] on img at bounding box center [326, 185] width 24 height 24
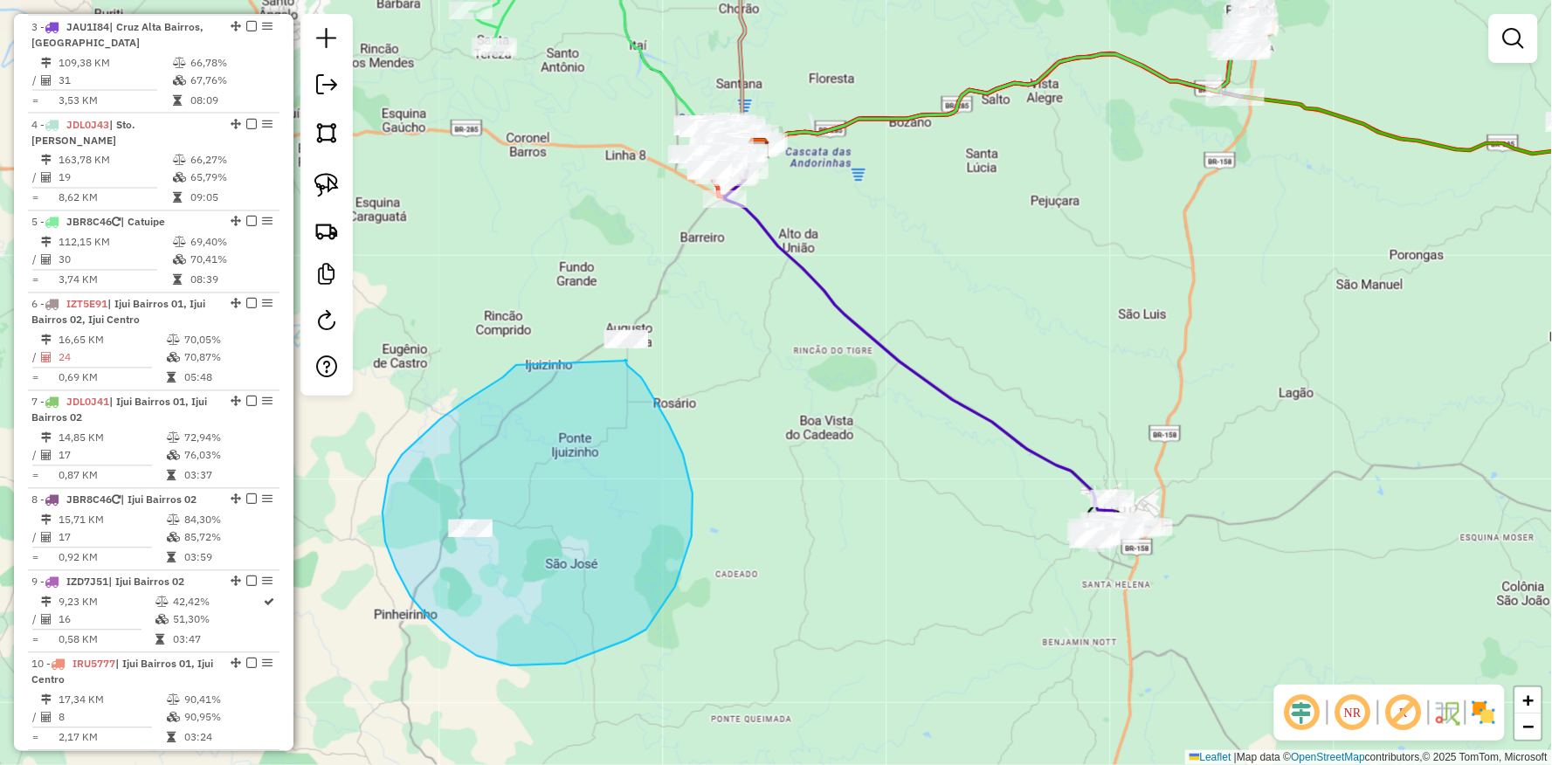
drag, startPoint x: 512, startPoint y: 370, endPoint x: 528, endPoint y: 227, distance: 144.1
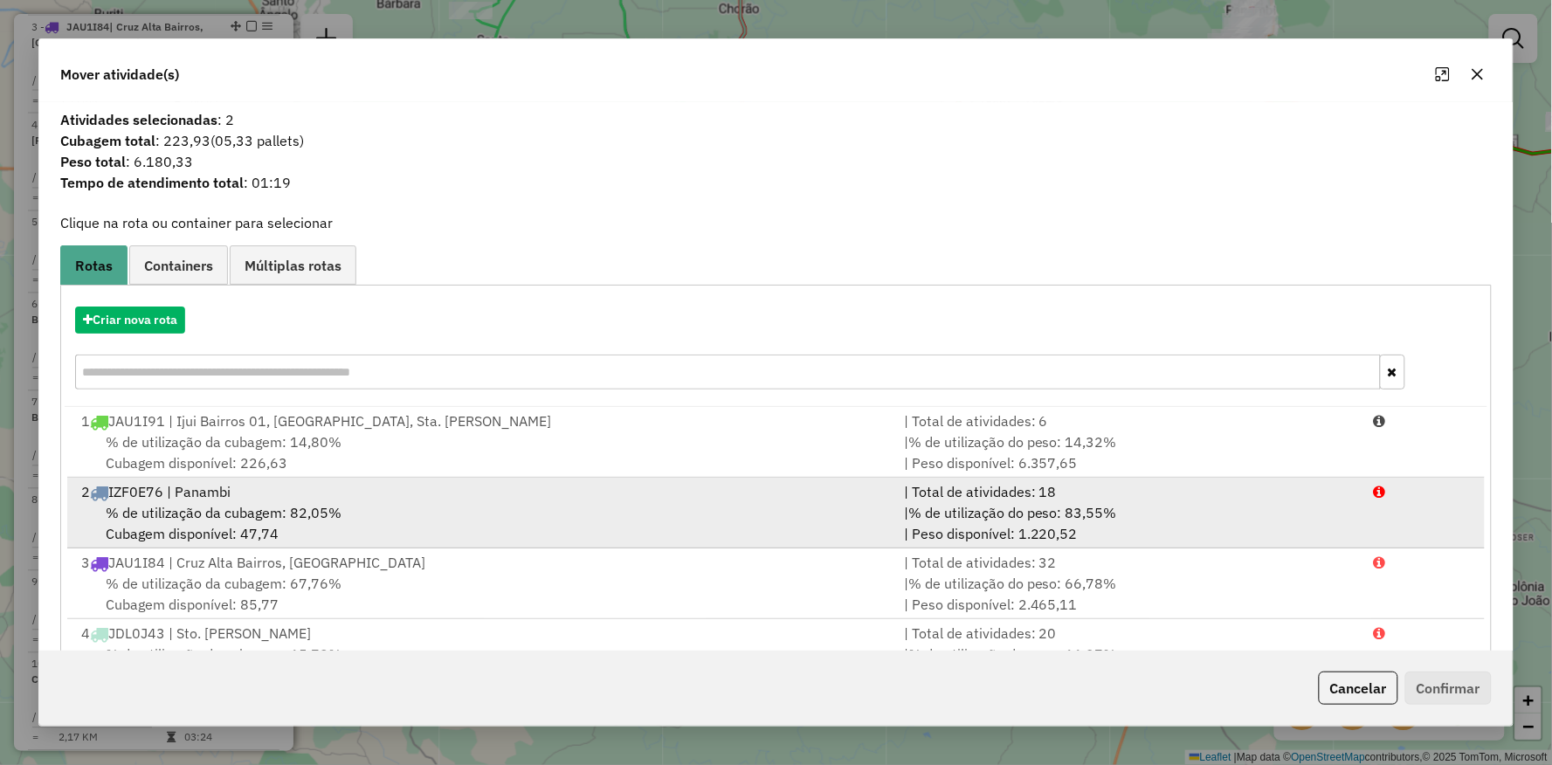
click at [791, 546] on li "2 IZF0E76 | Panambi | Total de atividades: 18 % de utilização da cubagem: 82,05…" at bounding box center [775, 513] width 1417 height 71
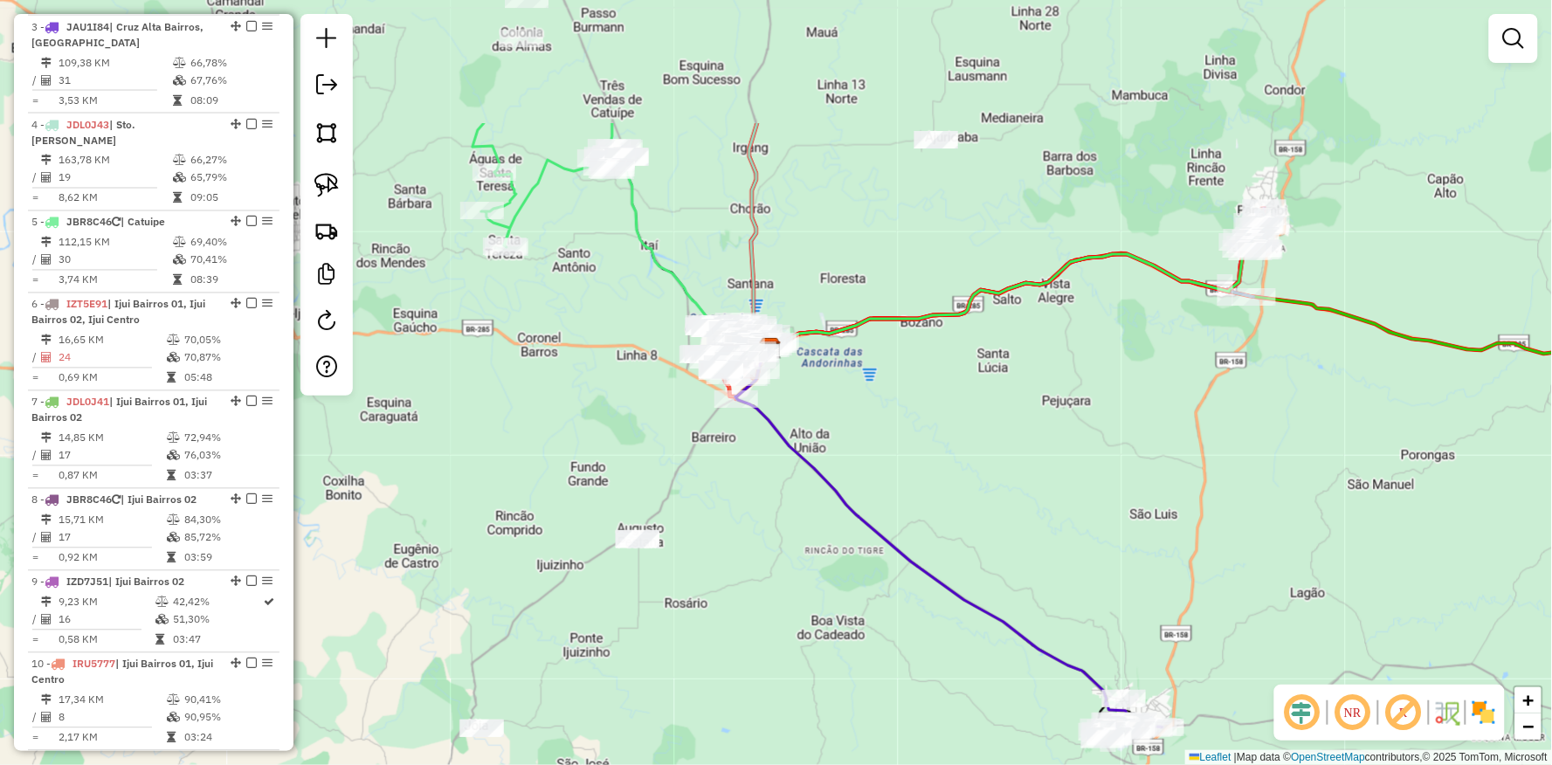
drag, startPoint x: 783, startPoint y: 415, endPoint x: 791, endPoint y: 668, distance: 253.5
click at [791, 668] on div "Janela de atendimento Grade de atendimento Capacidade Transportadoras Veículos …" at bounding box center [776, 382] width 1552 height 765
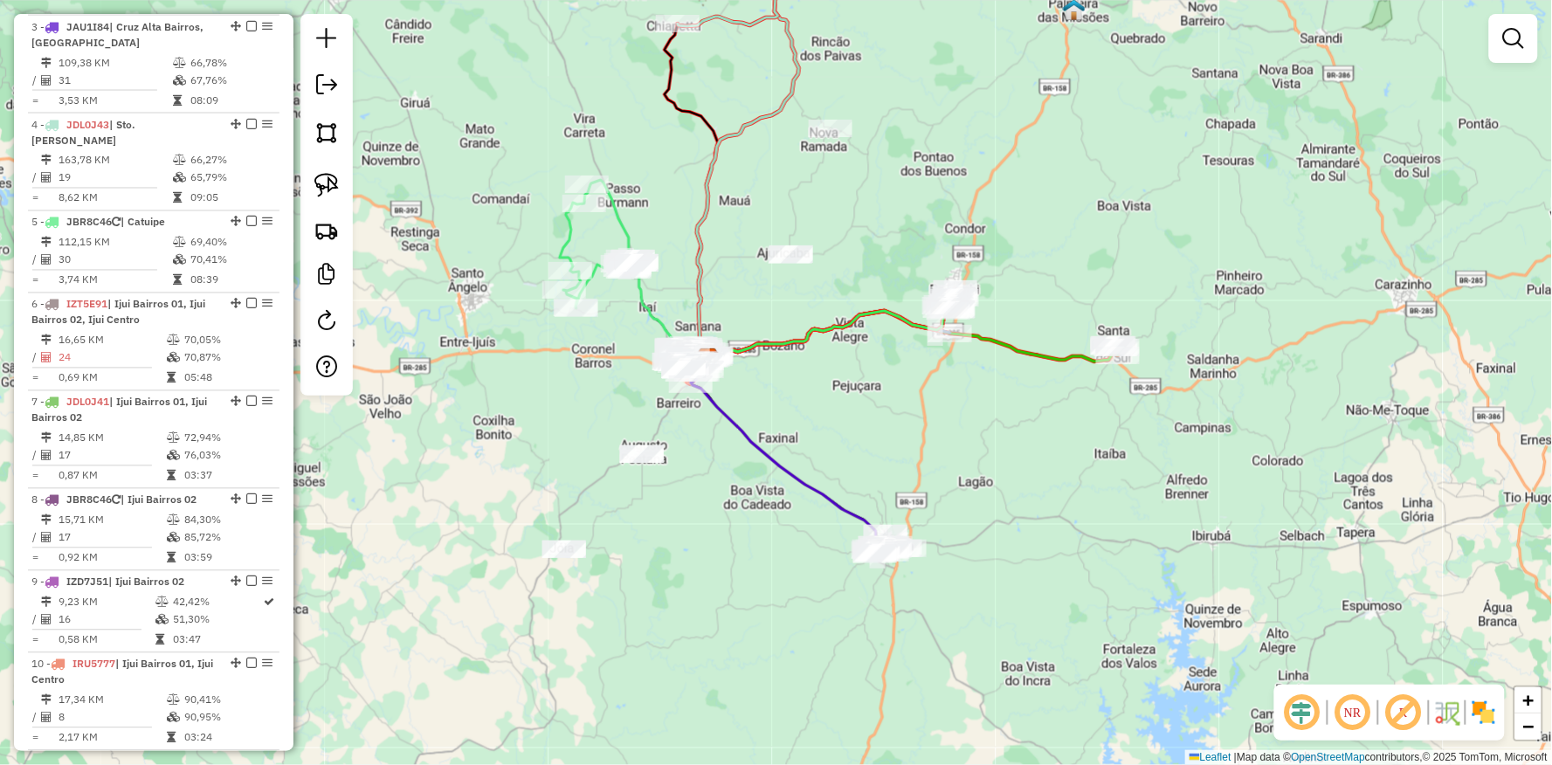
drag, startPoint x: 680, startPoint y: 287, endPoint x: 670, endPoint y: 303, distance: 19.2
click at [697, 303] on icon at bounding box center [748, 173] width 102 height 371
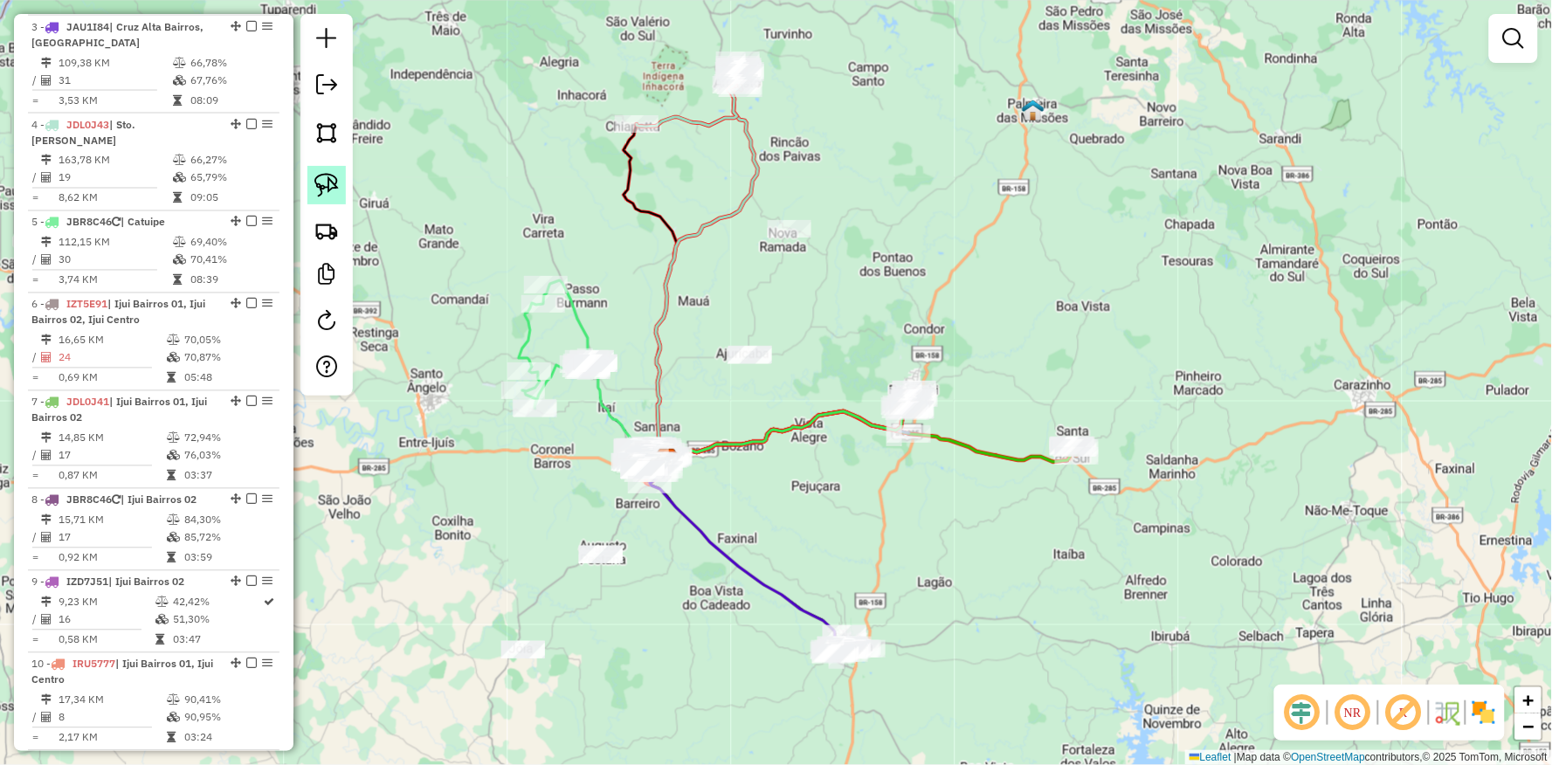
click at [335, 181] on img at bounding box center [326, 185] width 24 height 24
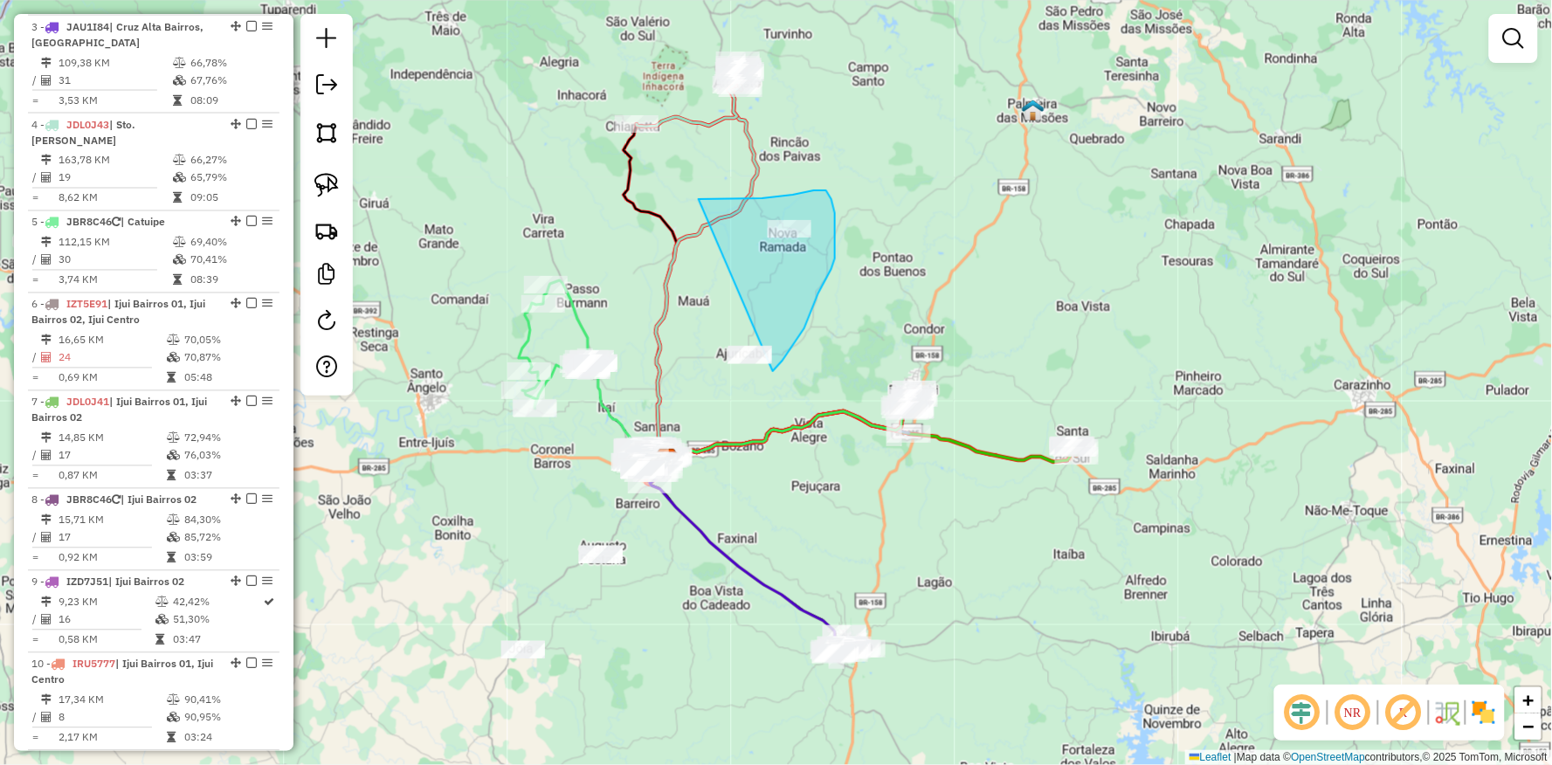
drag, startPoint x: 705, startPoint y: 199, endPoint x: 696, endPoint y: 404, distance: 205.5
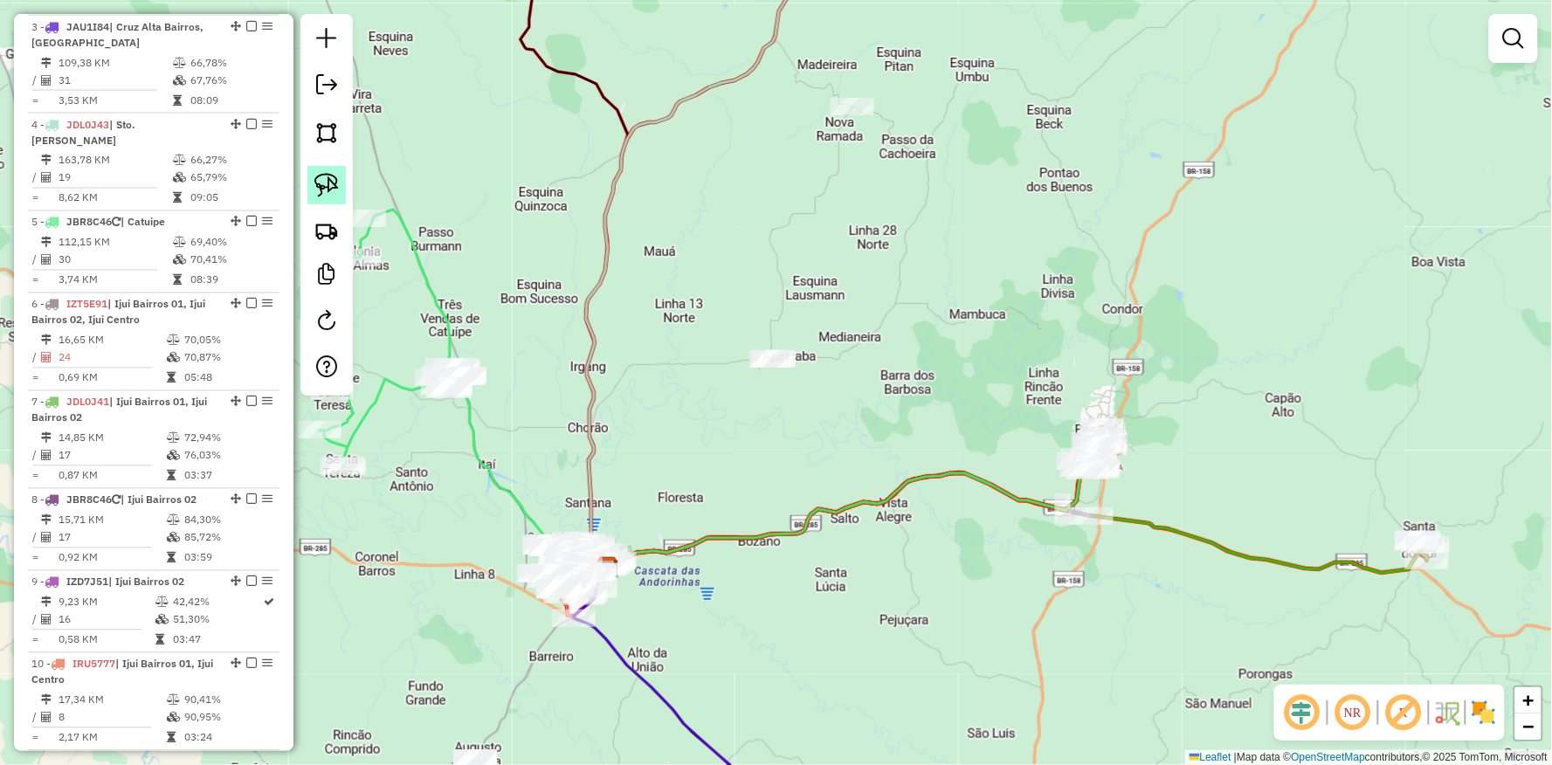
click at [337, 176] on img at bounding box center [326, 185] width 24 height 24
drag, startPoint x: 665, startPoint y: 364, endPoint x: 962, endPoint y: 356, distance: 297.1
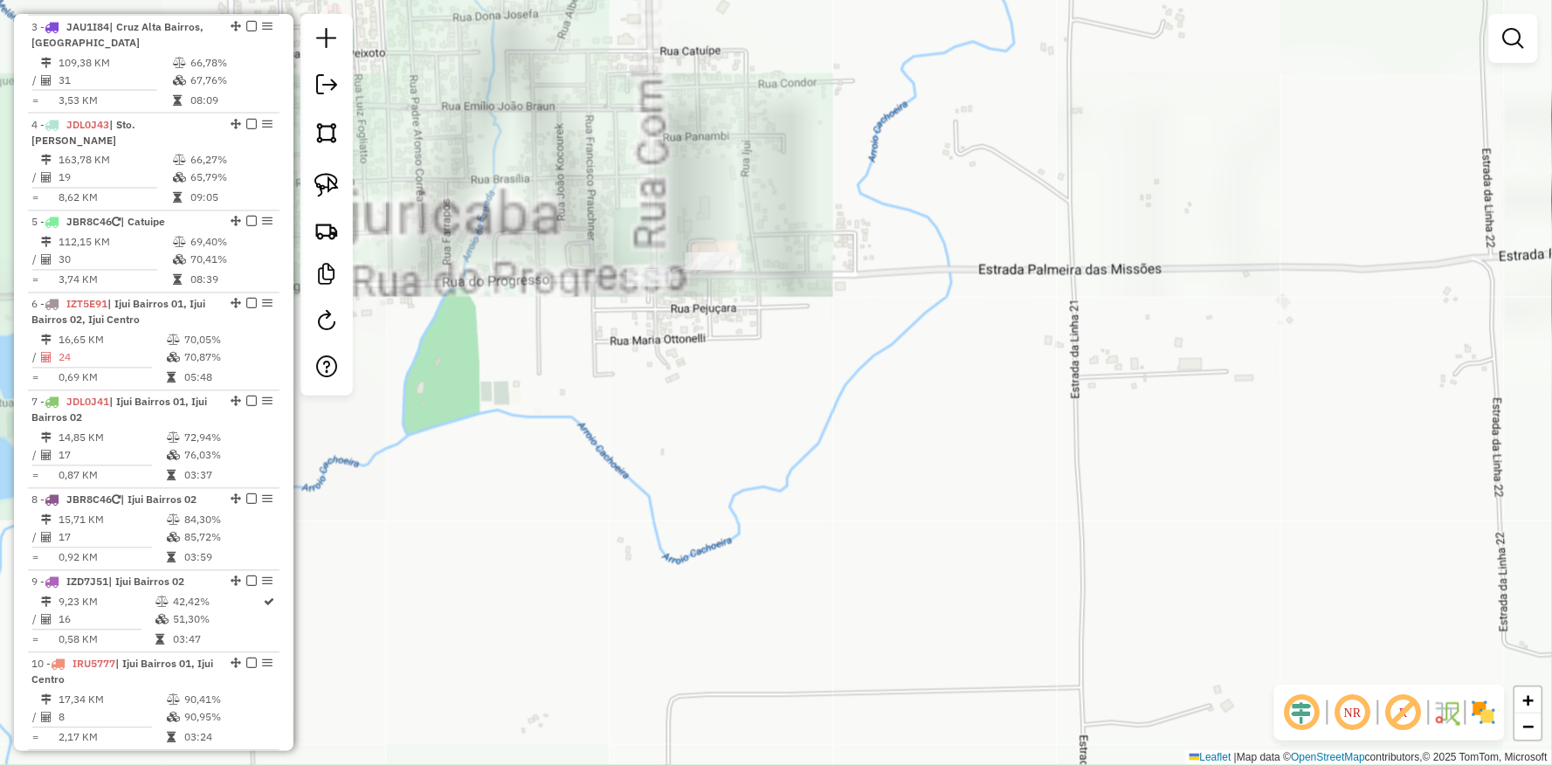
click at [645, 266] on div "Janela de atendimento Grade de atendimento Capacidade Transportadoras Veículos …" at bounding box center [776, 382] width 1552 height 765
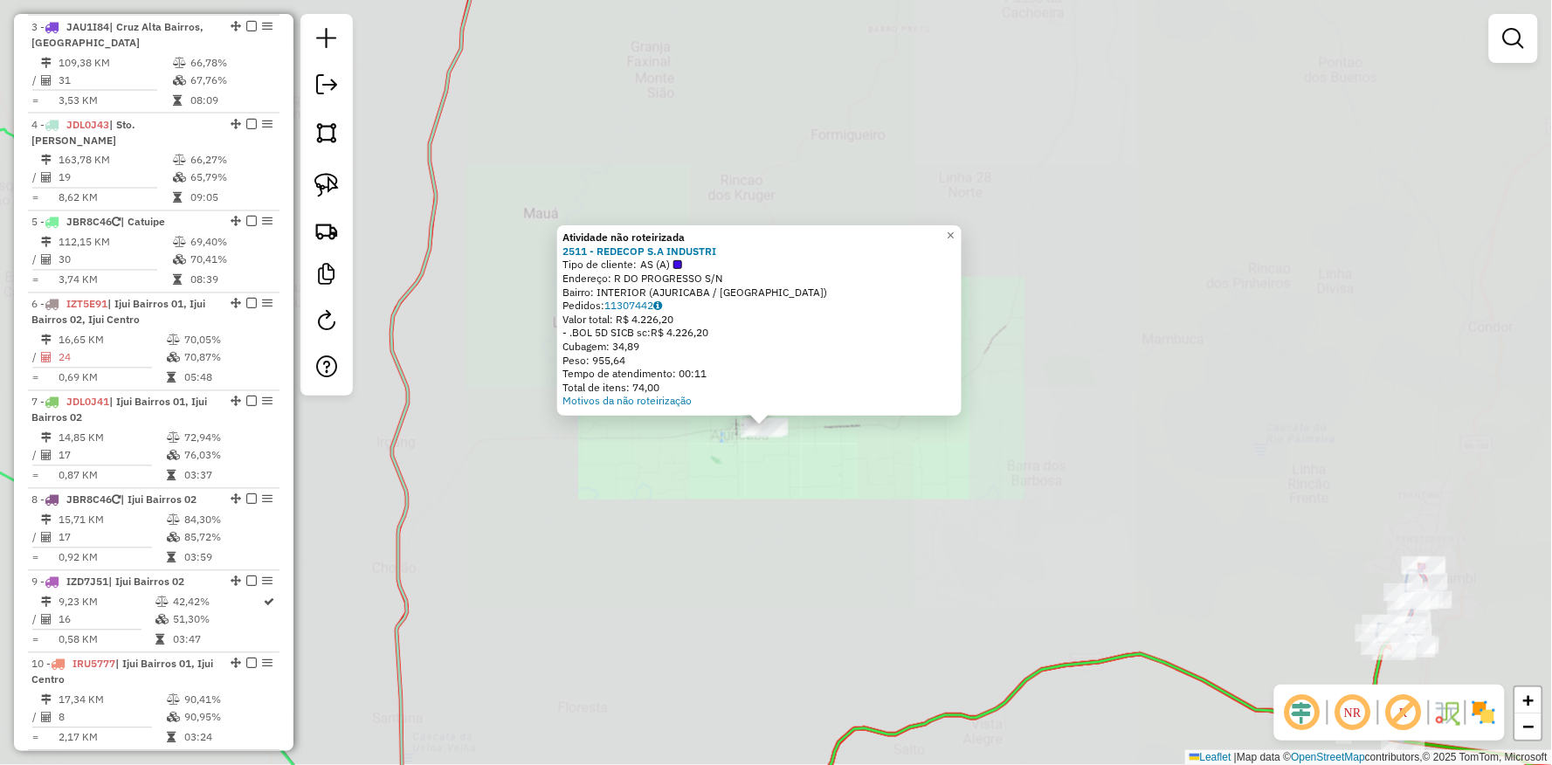
click at [752, 480] on div "Atividade não roteirizada 2511 - REDECOP S.A INDUSTRI Tipo de cliente: AS (A) E…" at bounding box center [776, 382] width 1552 height 765
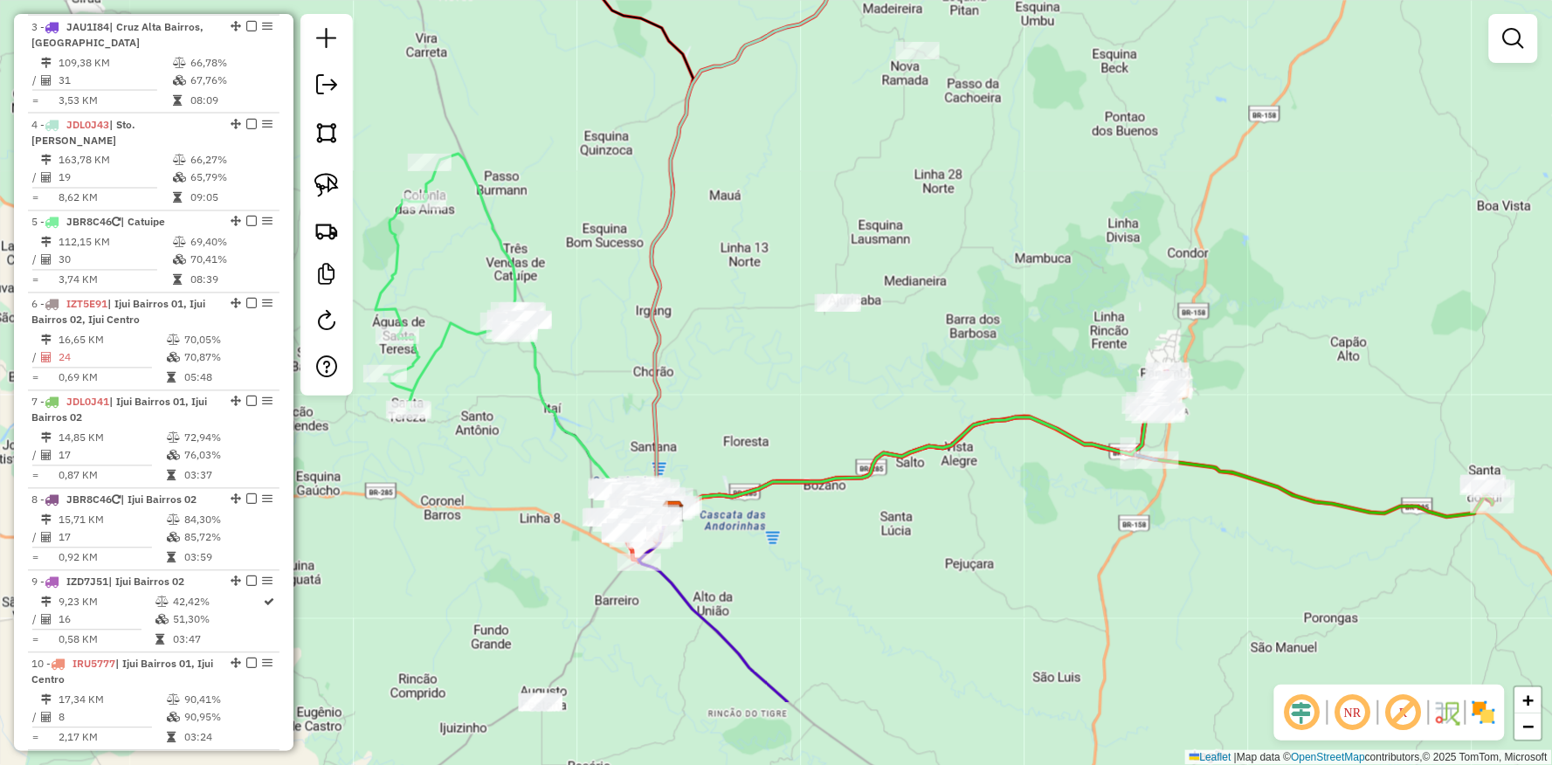
drag, startPoint x: 745, startPoint y: 418, endPoint x: 748, endPoint y: 319, distance: 98.7
click at [746, 333] on div "Janela de atendimento Grade de atendimento Capacidade Transportadoras Veículos …" at bounding box center [776, 382] width 1552 height 765
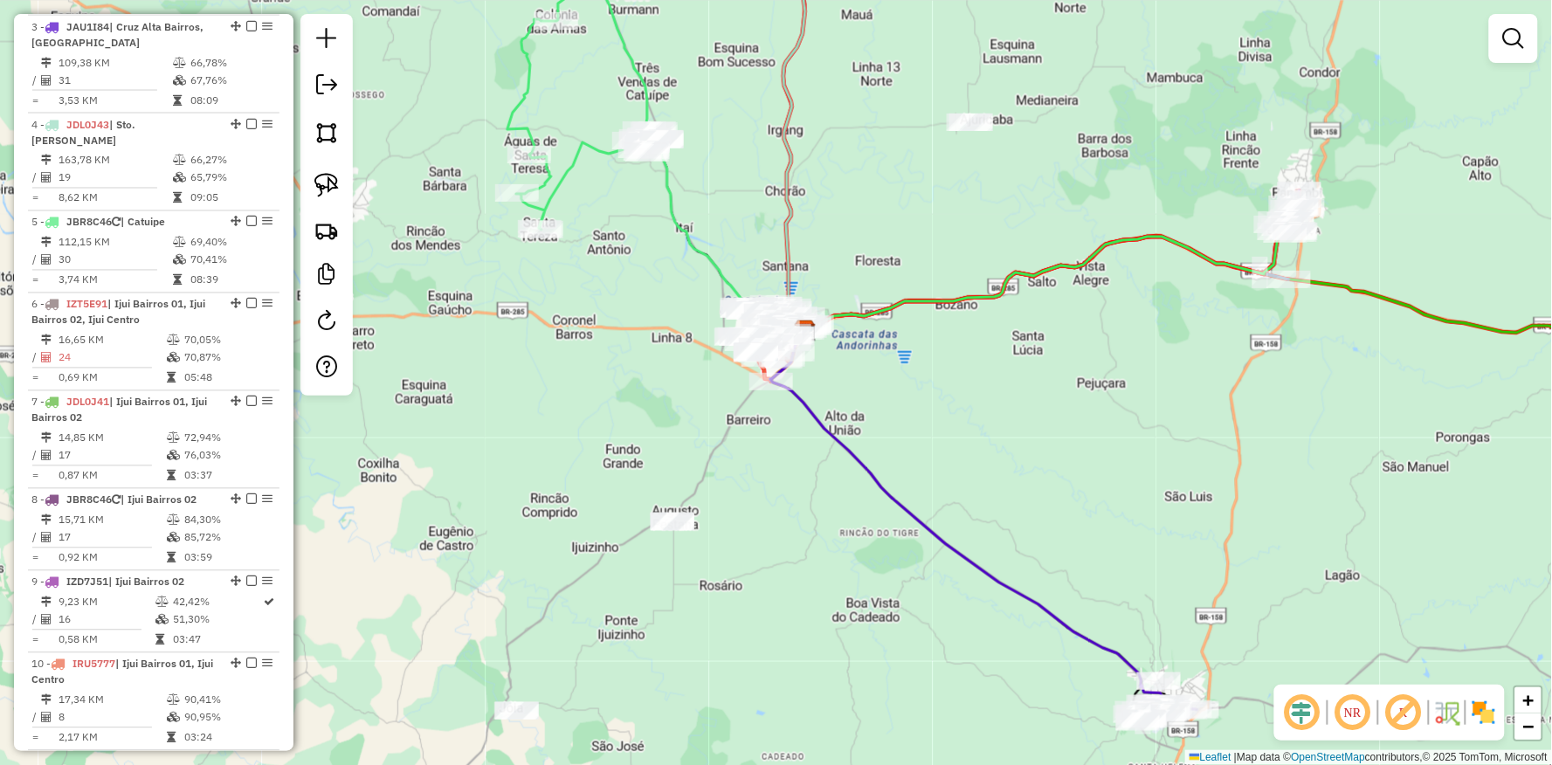
drag, startPoint x: 939, startPoint y: 404, endPoint x: 840, endPoint y: 352, distance: 111.4
click at [984, 309] on div "Janela de atendimento Grade de atendimento Capacidade Transportadoras Veículos …" at bounding box center [776, 382] width 1552 height 765
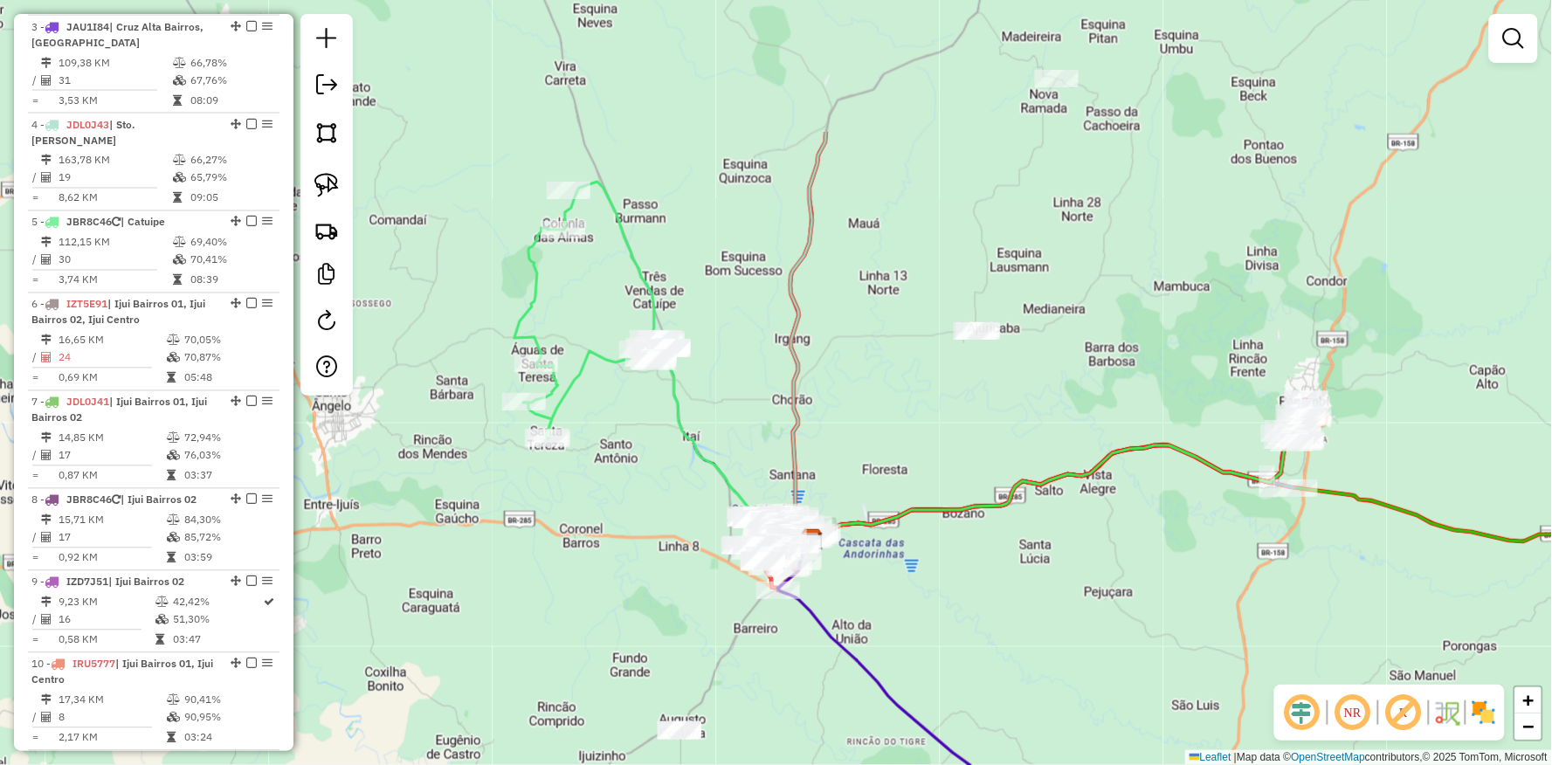
drag, startPoint x: 1006, startPoint y: 499, endPoint x: 988, endPoint y: 625, distance: 127.1
click at [1010, 665] on div "Janela de atendimento Grade de atendimento Capacidade Transportadoras Veículos …" at bounding box center [776, 382] width 1552 height 765
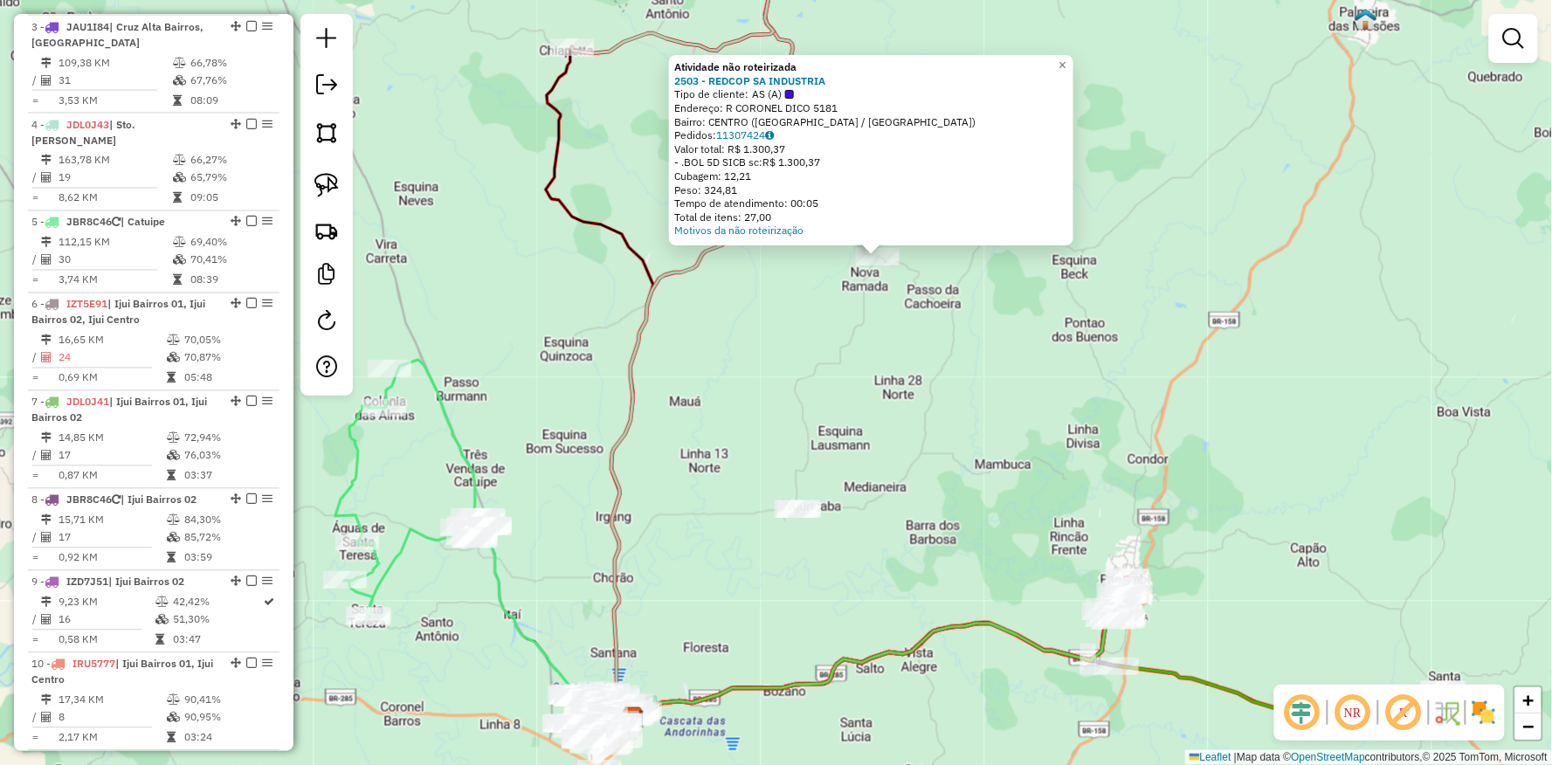
drag, startPoint x: 731, startPoint y: 400, endPoint x: 763, endPoint y: 344, distance: 64.1
click at [761, 355] on div "Atividade não roteirizada 2503 - REDCOP SA INDUSTRIA Tipo de cliente: AS (A) En…" at bounding box center [776, 382] width 1552 height 765
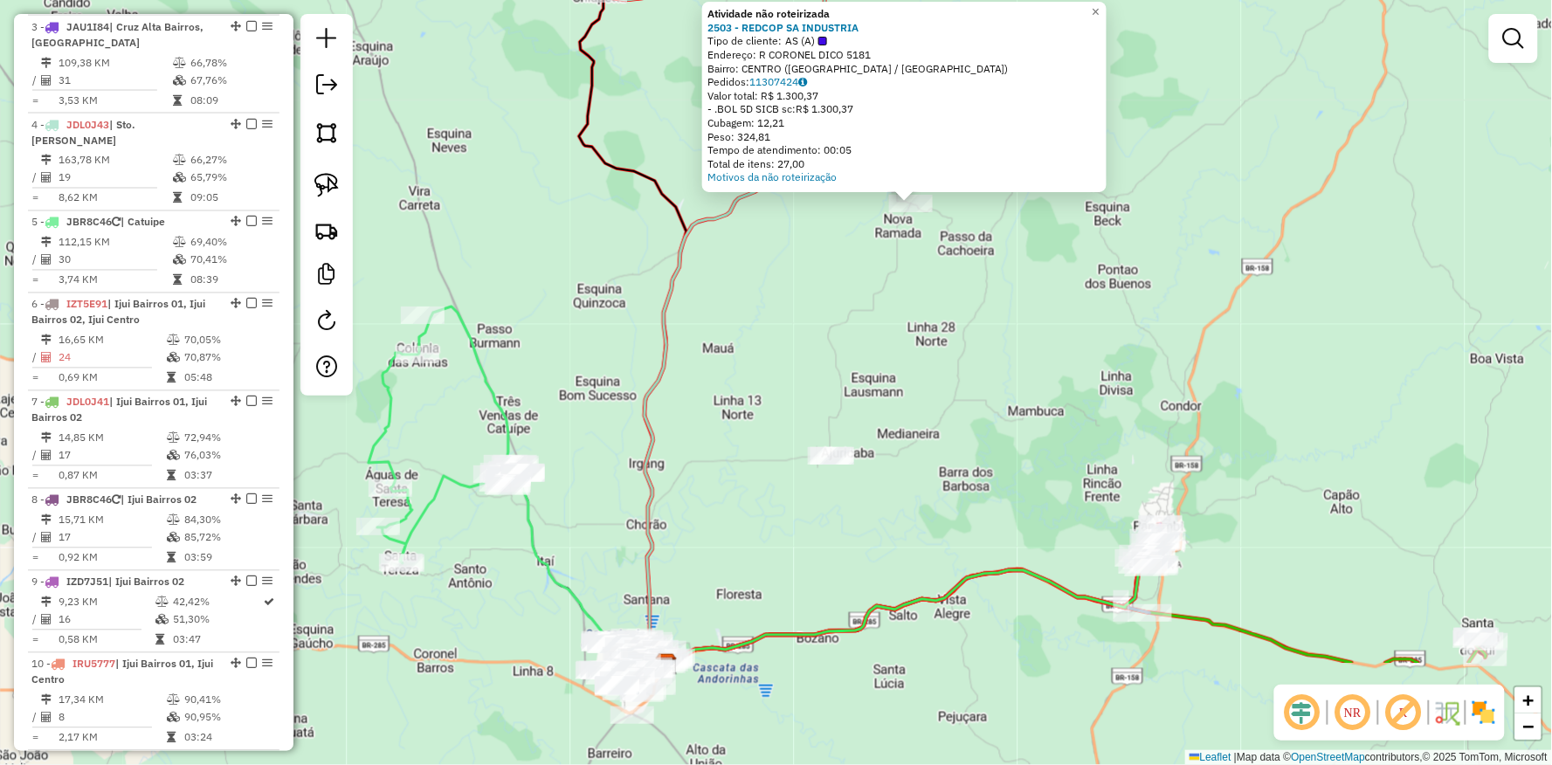
click at [656, 399] on icon at bounding box center [747, 292] width 204 height 742
select select "**********"
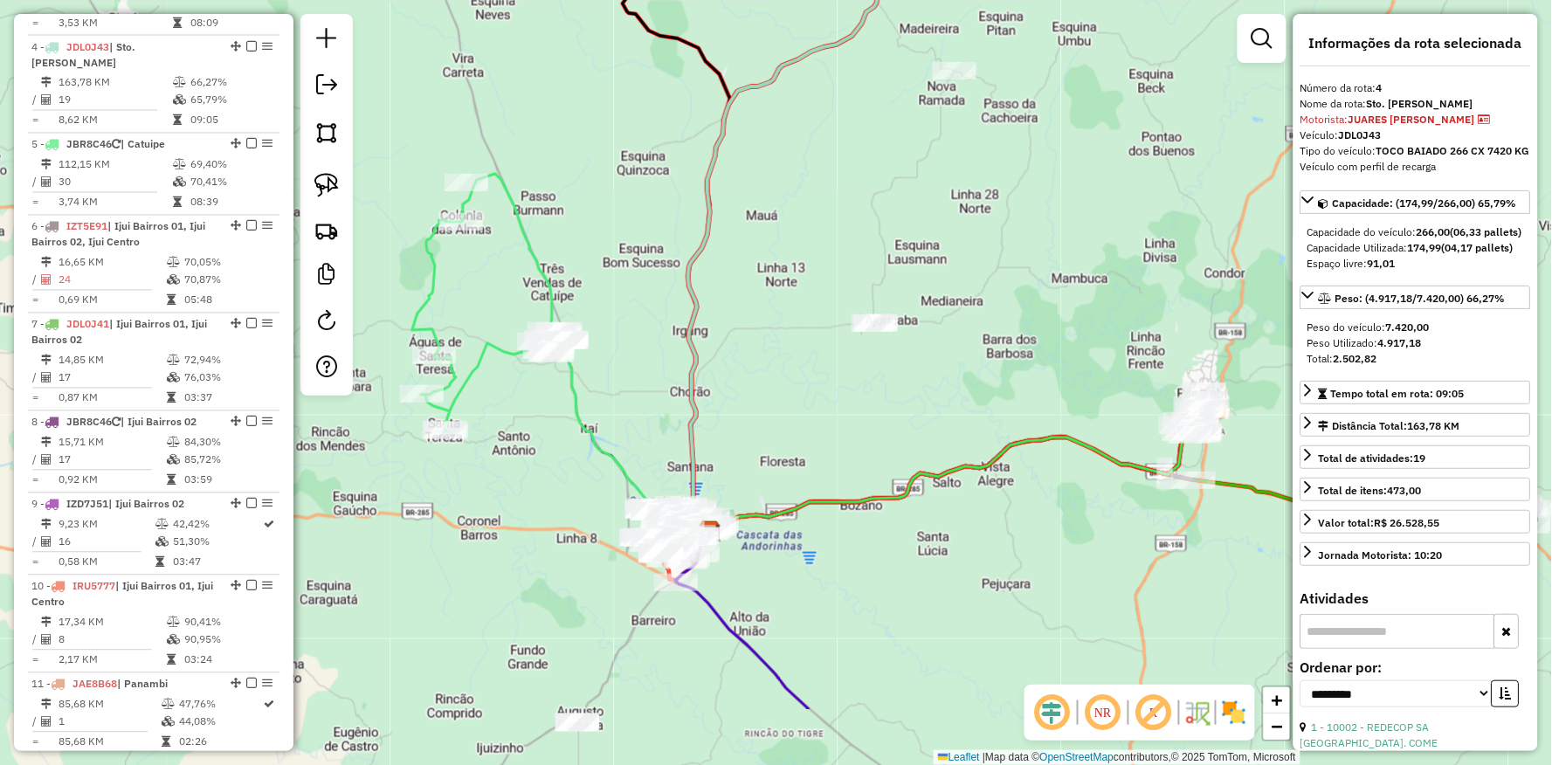
drag, startPoint x: 687, startPoint y: 341, endPoint x: 694, endPoint y: 171, distance: 169.6
click at [701, 195] on icon at bounding box center [790, 161] width 204 height 742
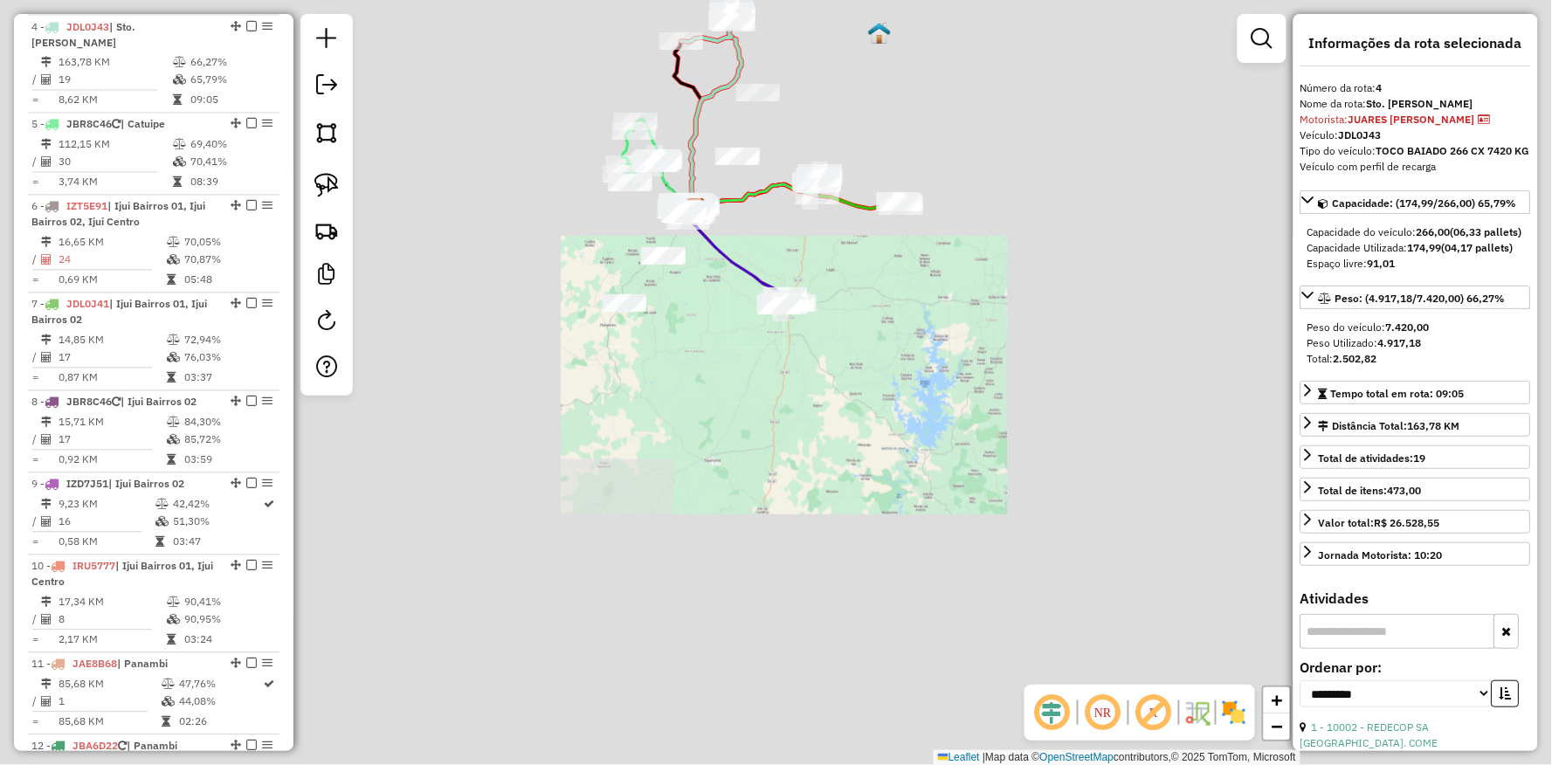
click at [719, 225] on div "Rota 10 - Placa IRU5777 3453 - [PERSON_NAME] de atendimento Grade de atendiment…" at bounding box center [776, 382] width 1552 height 765
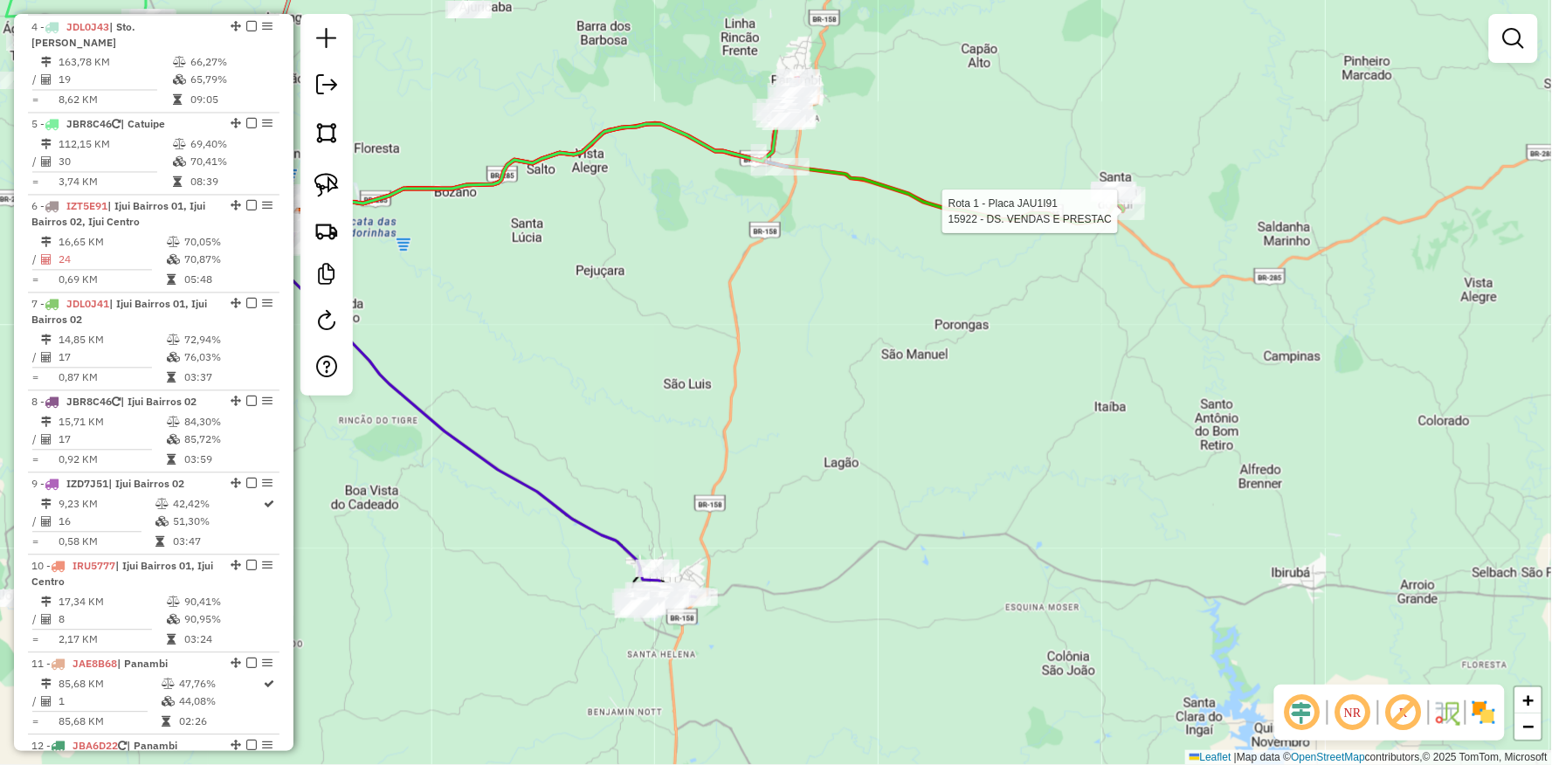
select select "**********"
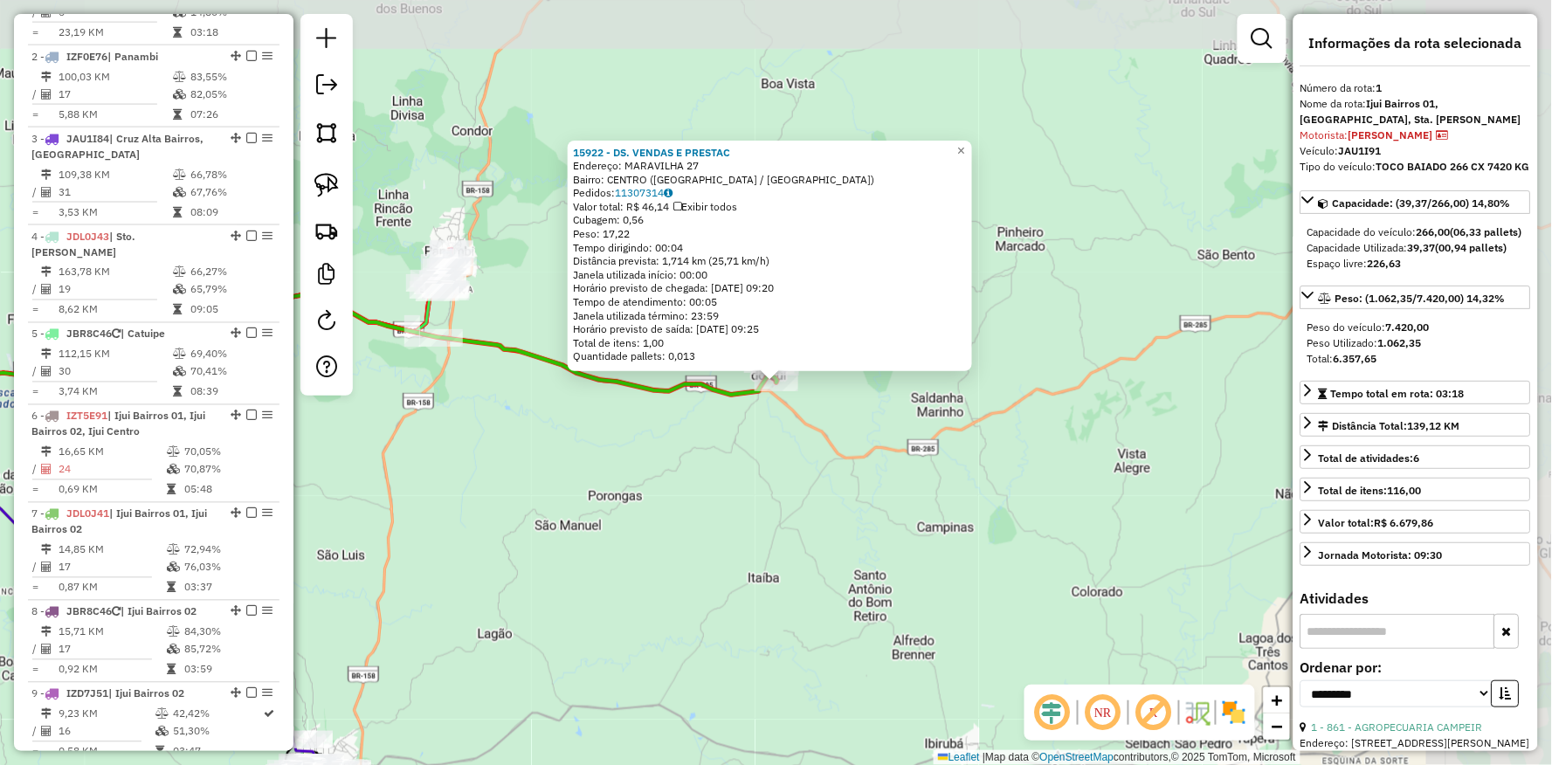
scroll to position [674, 0]
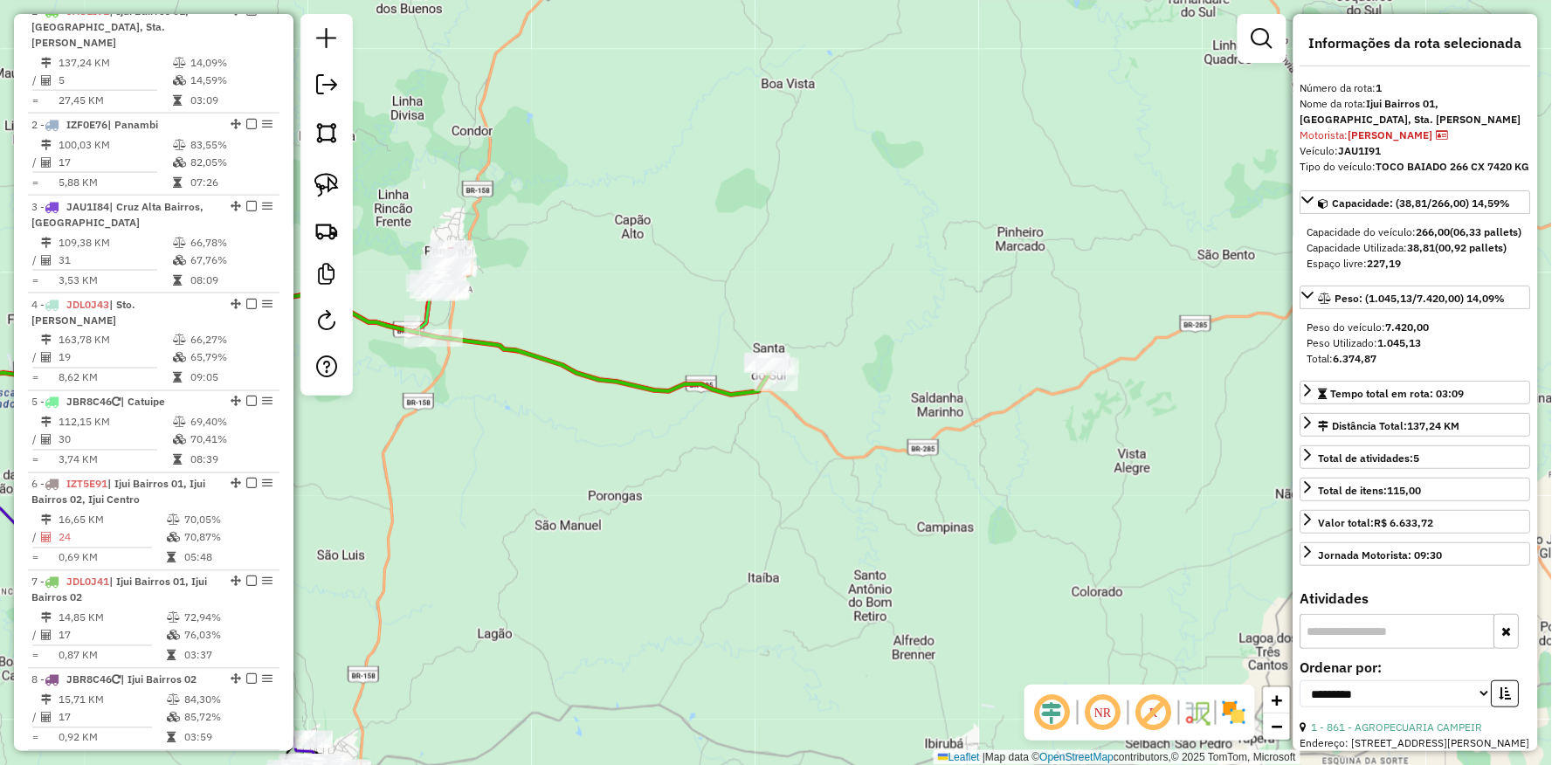
drag, startPoint x: 633, startPoint y: 447, endPoint x: 874, endPoint y: 447, distance: 241.1
click at [805, 447] on div "Janela de atendimento Grade de atendimento Capacidade Transportadoras Veículos …" at bounding box center [776, 382] width 1552 height 765
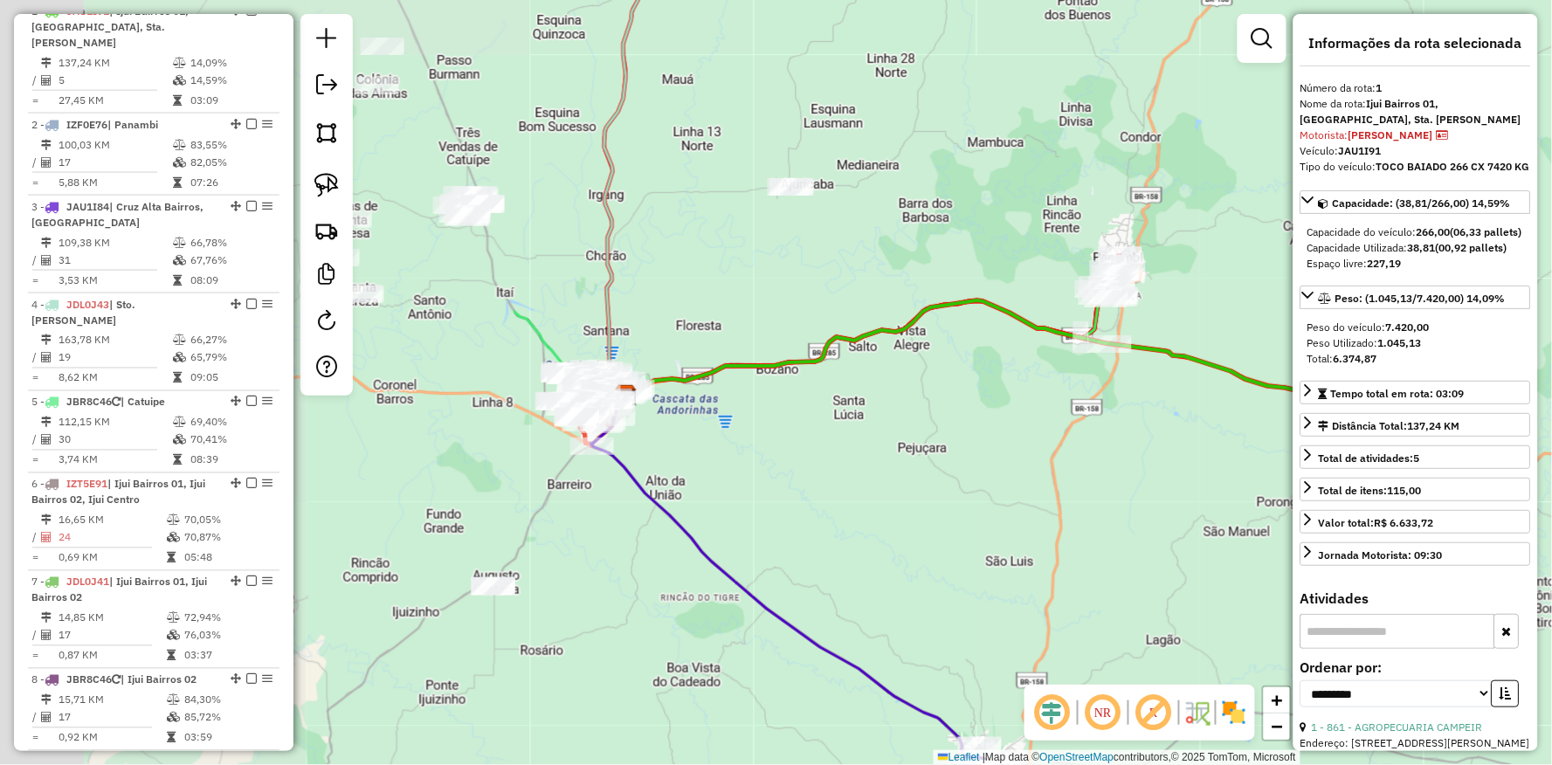
drag, startPoint x: 856, startPoint y: 446, endPoint x: 394, endPoint y: 425, distance: 462.6
click at [394, 425] on div "Janela de atendimento Grade de atendimento Capacidade Transportadoras Veículos …" at bounding box center [776, 382] width 1552 height 765
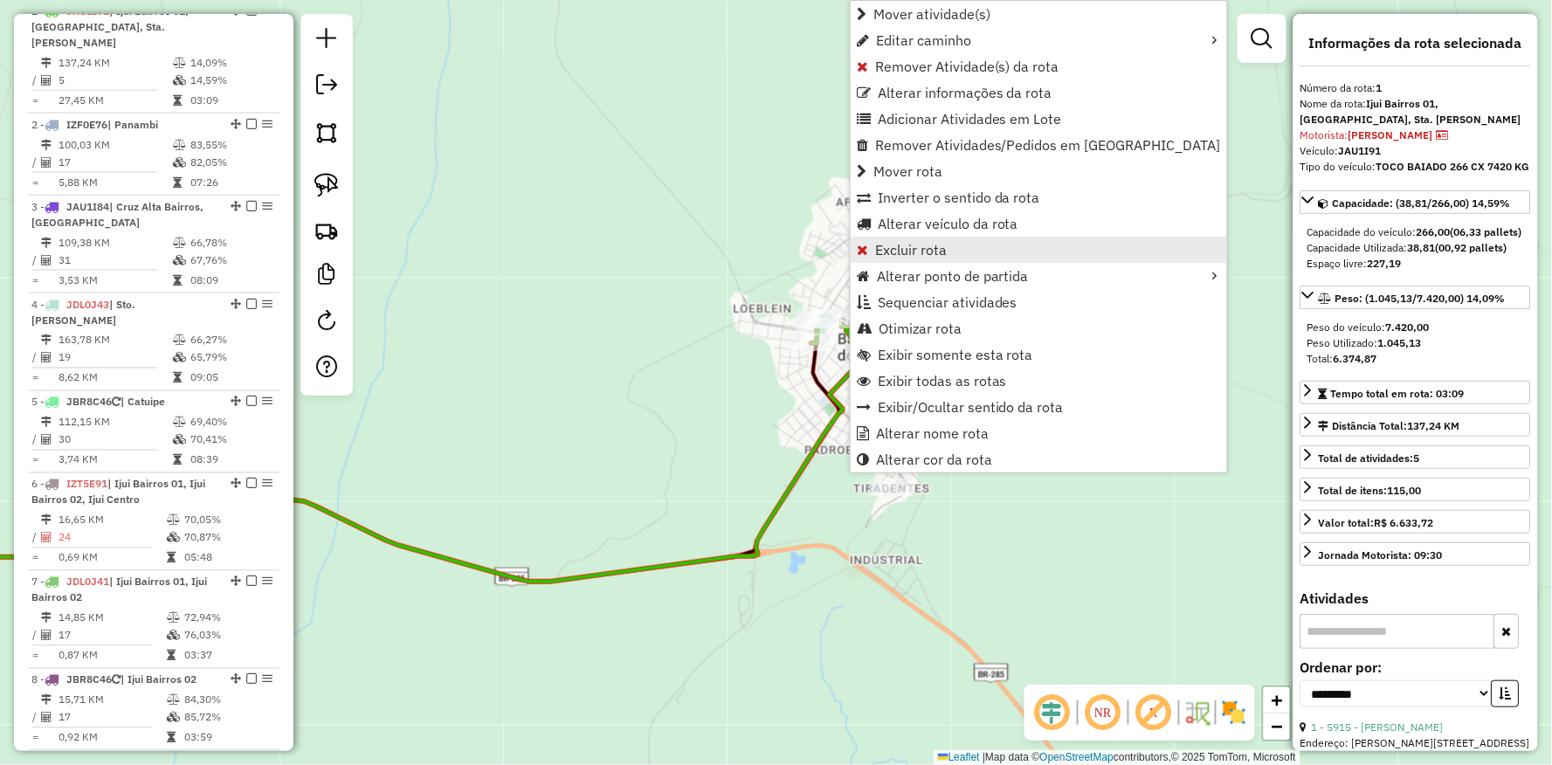
click at [901, 246] on span "Excluir rota" at bounding box center [911, 250] width 72 height 14
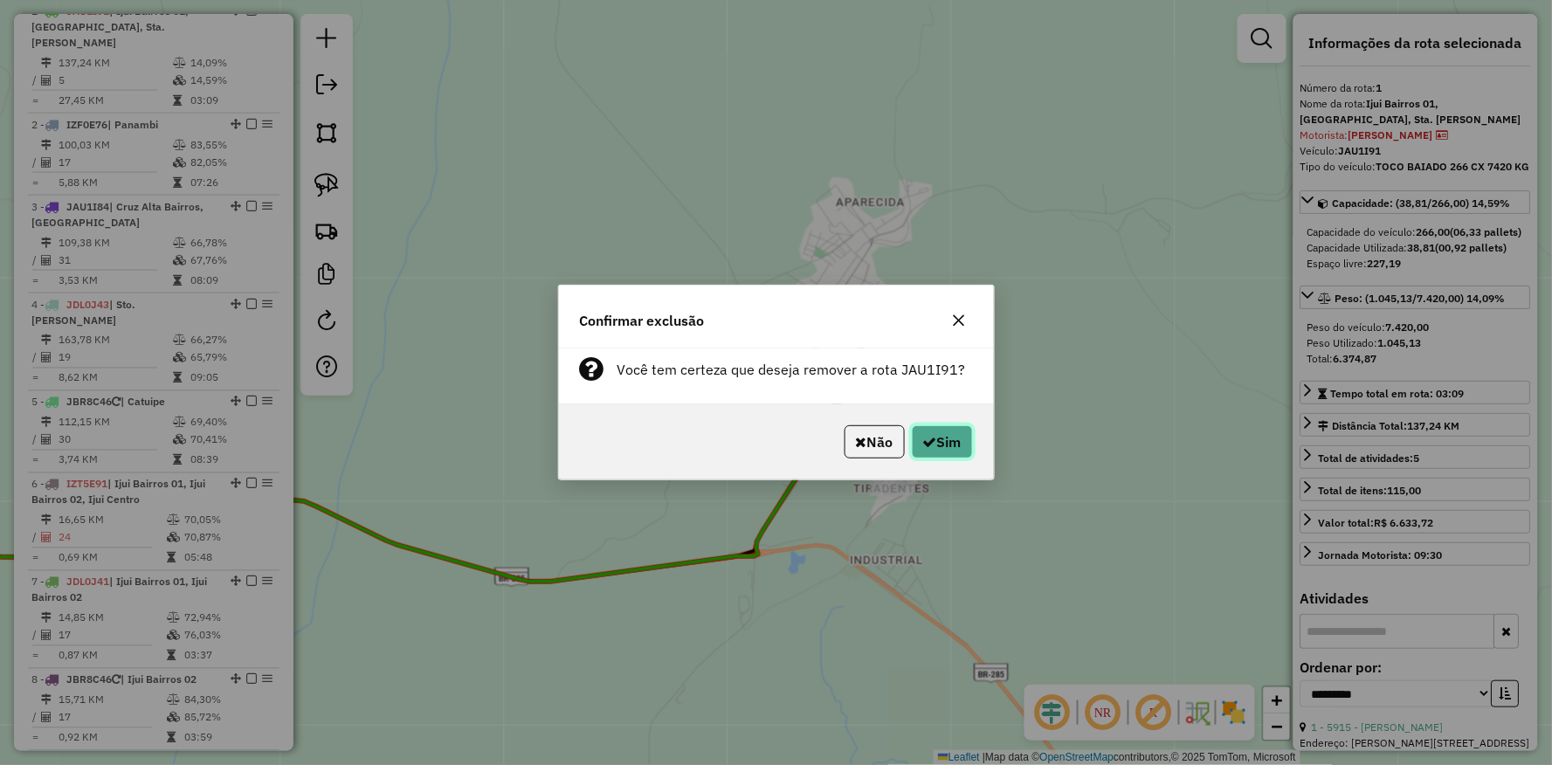
click at [924, 433] on button "Sim" at bounding box center [942, 441] width 61 height 33
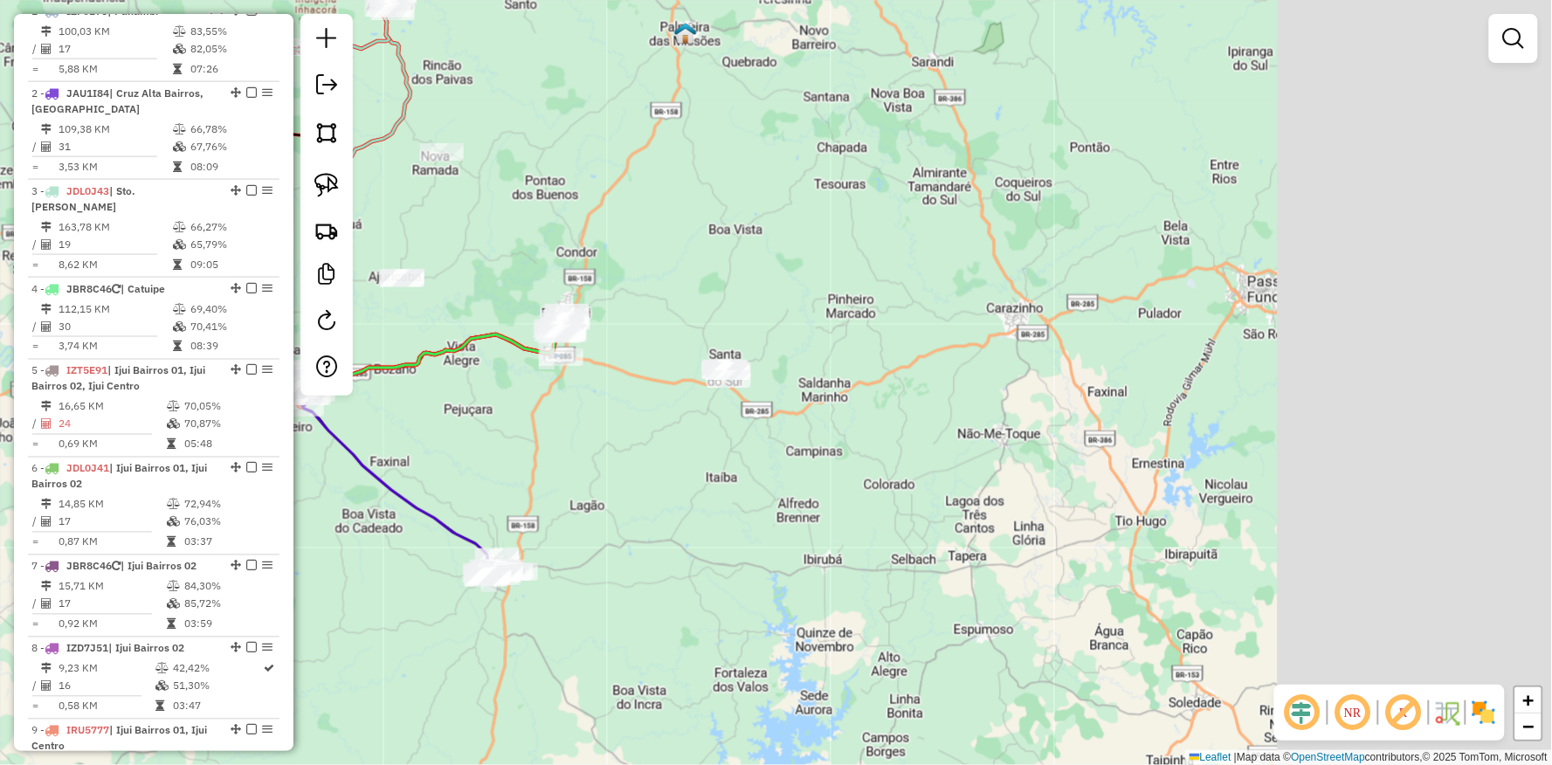
drag, startPoint x: 1130, startPoint y: 466, endPoint x: 674, endPoint y: 466, distance: 456.9
click at [674, 466] on div "Janela de atendimento Grade de atendimento Capacidade Transportadoras Veículos …" at bounding box center [776, 382] width 1552 height 765
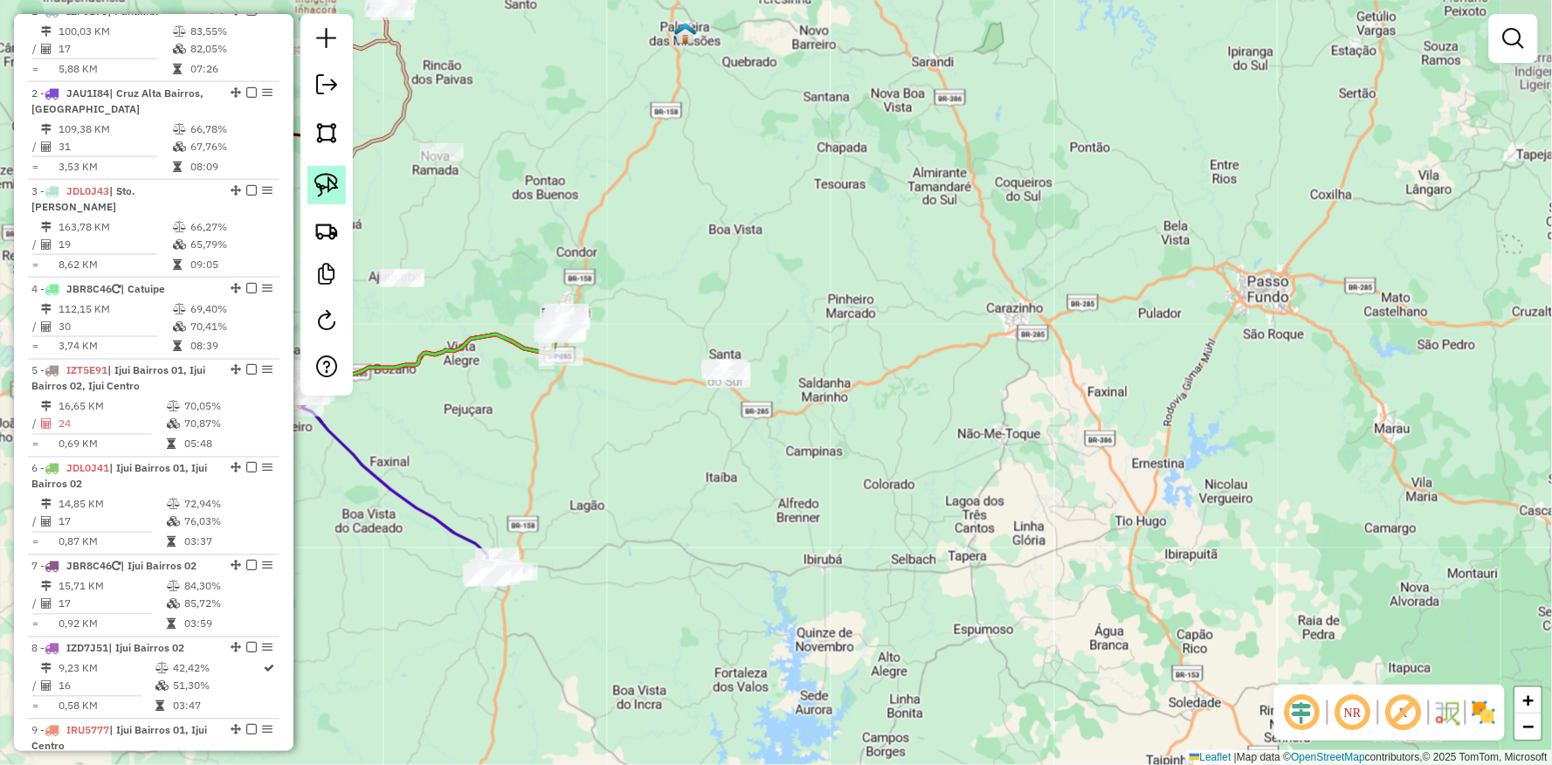
click at [323, 185] on img at bounding box center [326, 185] width 24 height 24
drag, startPoint x: 765, startPoint y: 525, endPoint x: 1033, endPoint y: 517, distance: 267.4
click at [1037, 521] on div "Janela de atendimento Grade de atendimento Capacidade Transportadoras Veículos …" at bounding box center [776, 382] width 1552 height 765
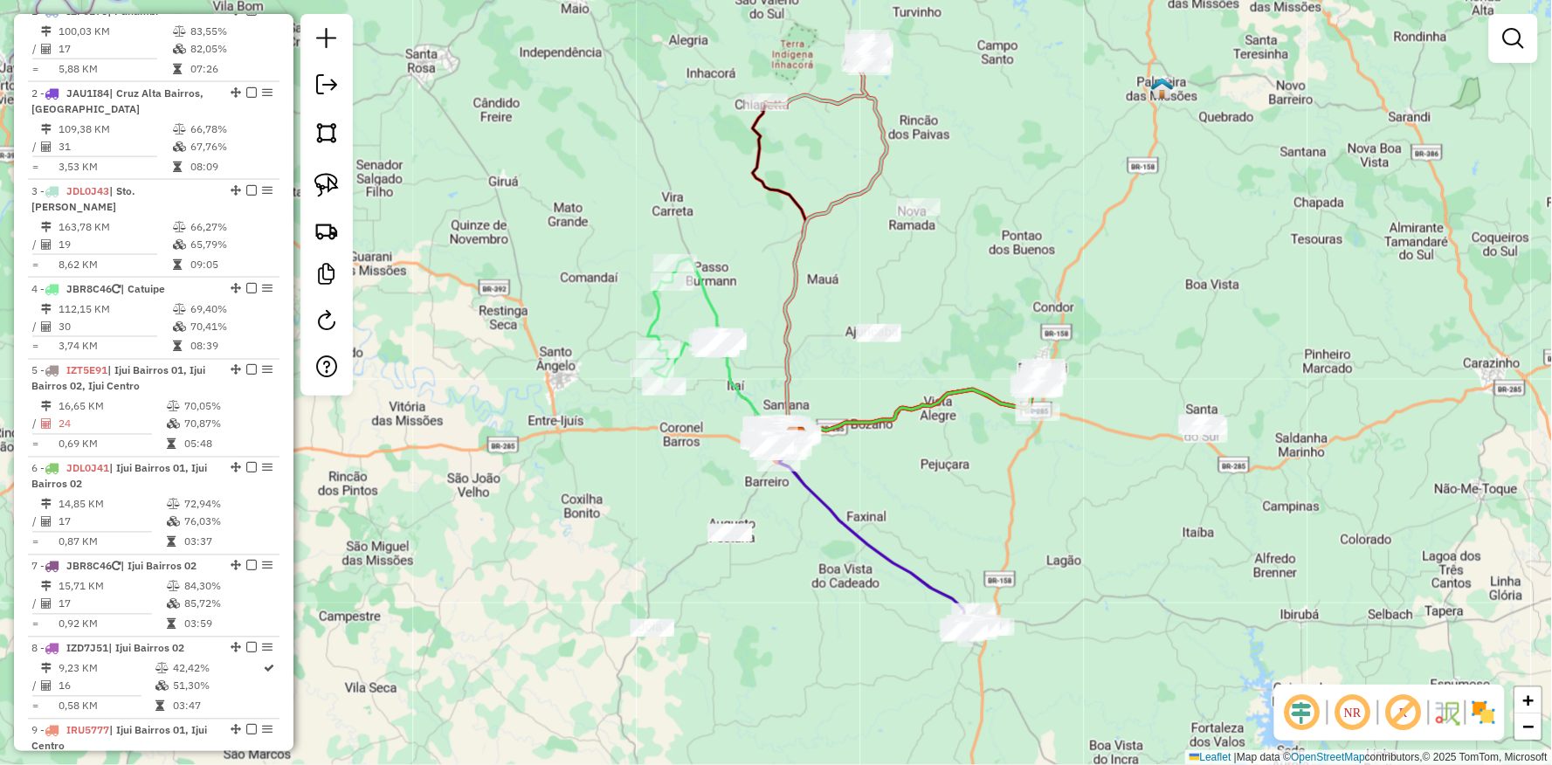
drag, startPoint x: 789, startPoint y: 474, endPoint x: 894, endPoint y: 534, distance: 120.5
click at [894, 534] on div "Janela de atendimento Grade de atendimento Capacidade Transportadoras Veículos …" at bounding box center [776, 382] width 1552 height 765
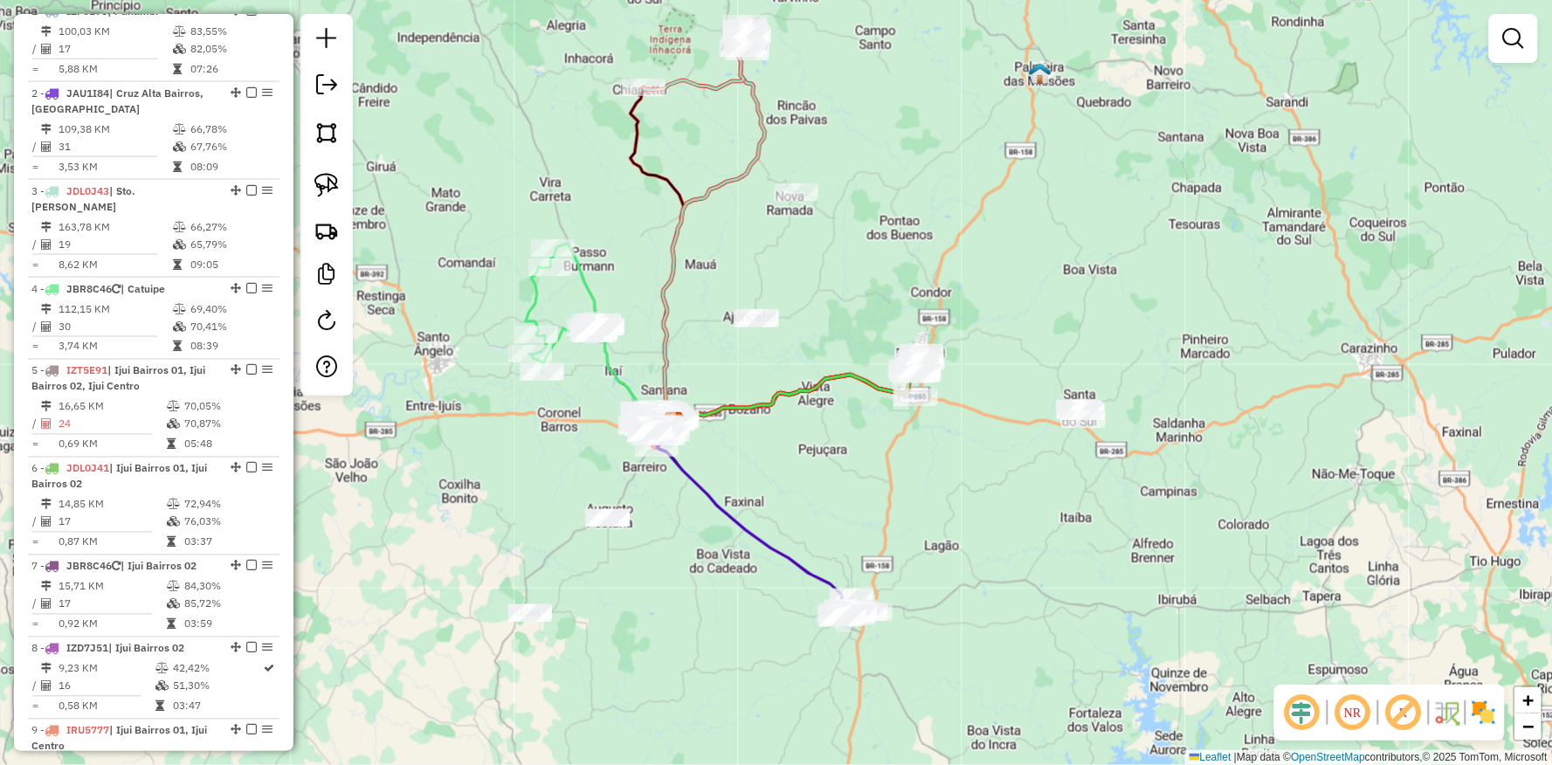
drag, startPoint x: 869, startPoint y: 529, endPoint x: 765, endPoint y: 518, distance: 104.6
click at [765, 518] on div "Janela de atendimento Grade de atendimento Capacidade Transportadoras Veículos …" at bounding box center [776, 382] width 1552 height 765
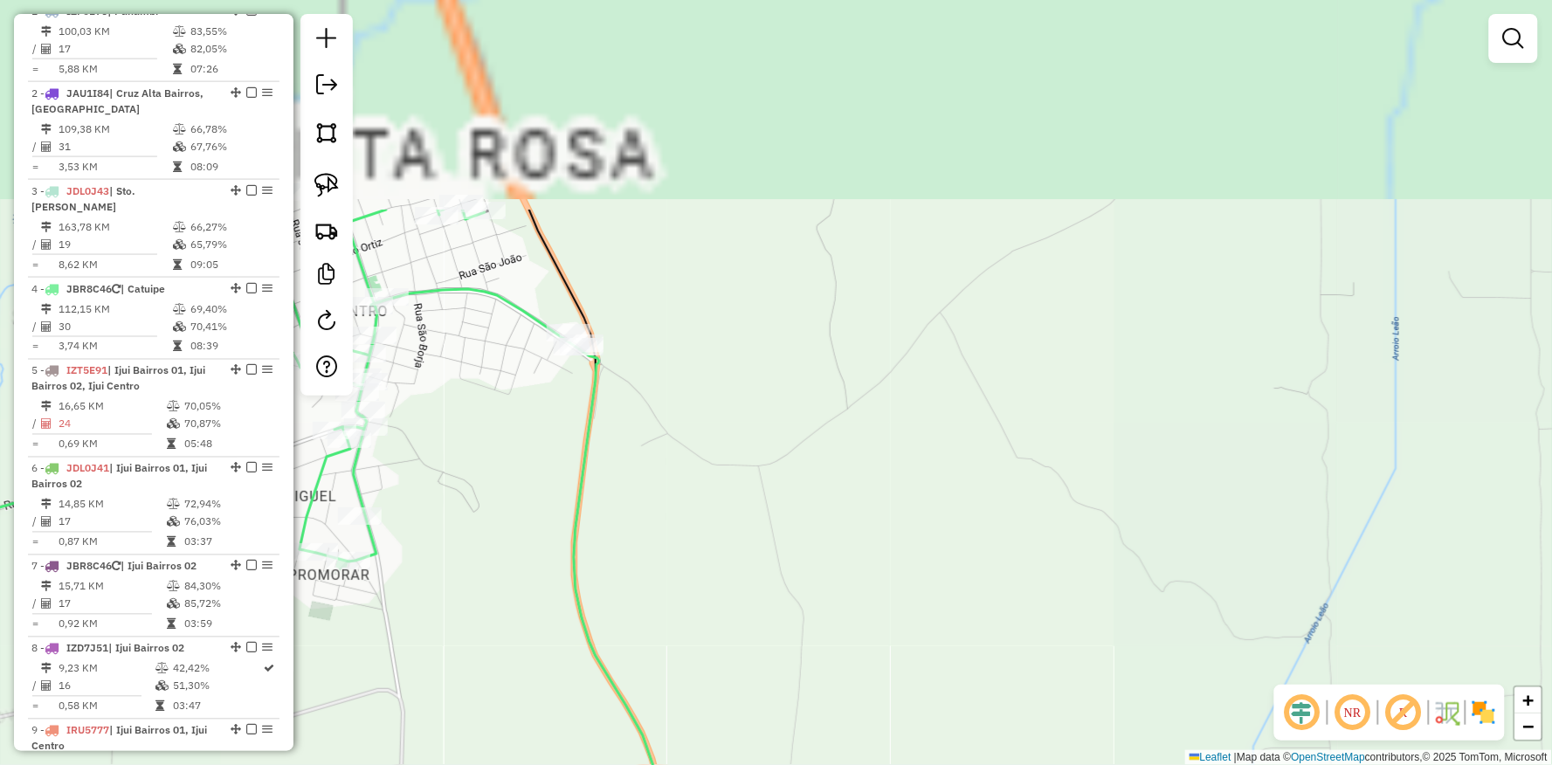
drag, startPoint x: 624, startPoint y: 203, endPoint x: 582, endPoint y: 494, distance: 294.8
click at [582, 494] on icon at bounding box center [621, 734] width 115 height 790
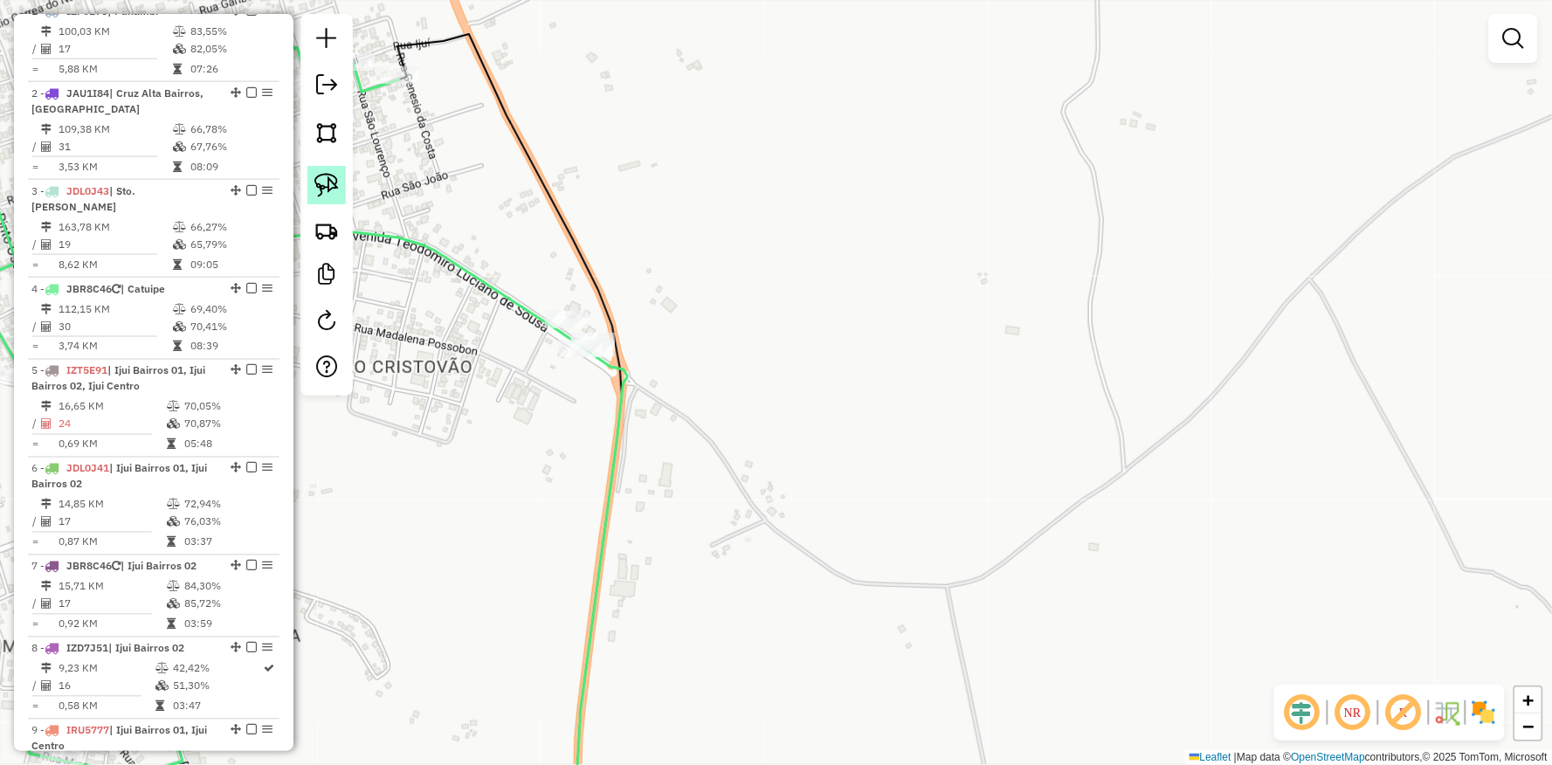
click at [341, 190] on link at bounding box center [326, 185] width 38 height 38
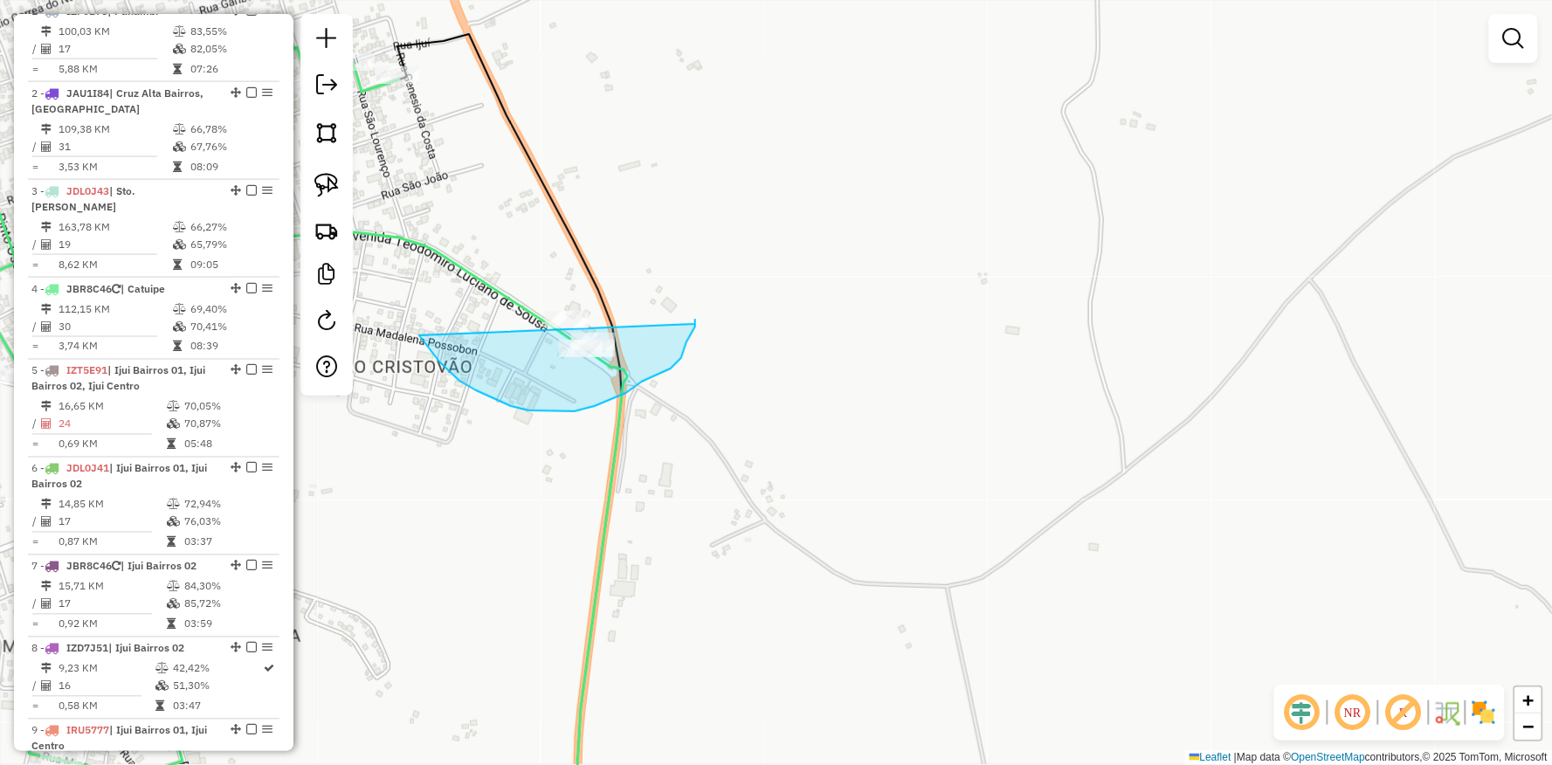
drag, startPoint x: 493, startPoint y: 398, endPoint x: 695, endPoint y: 325, distance: 215.5
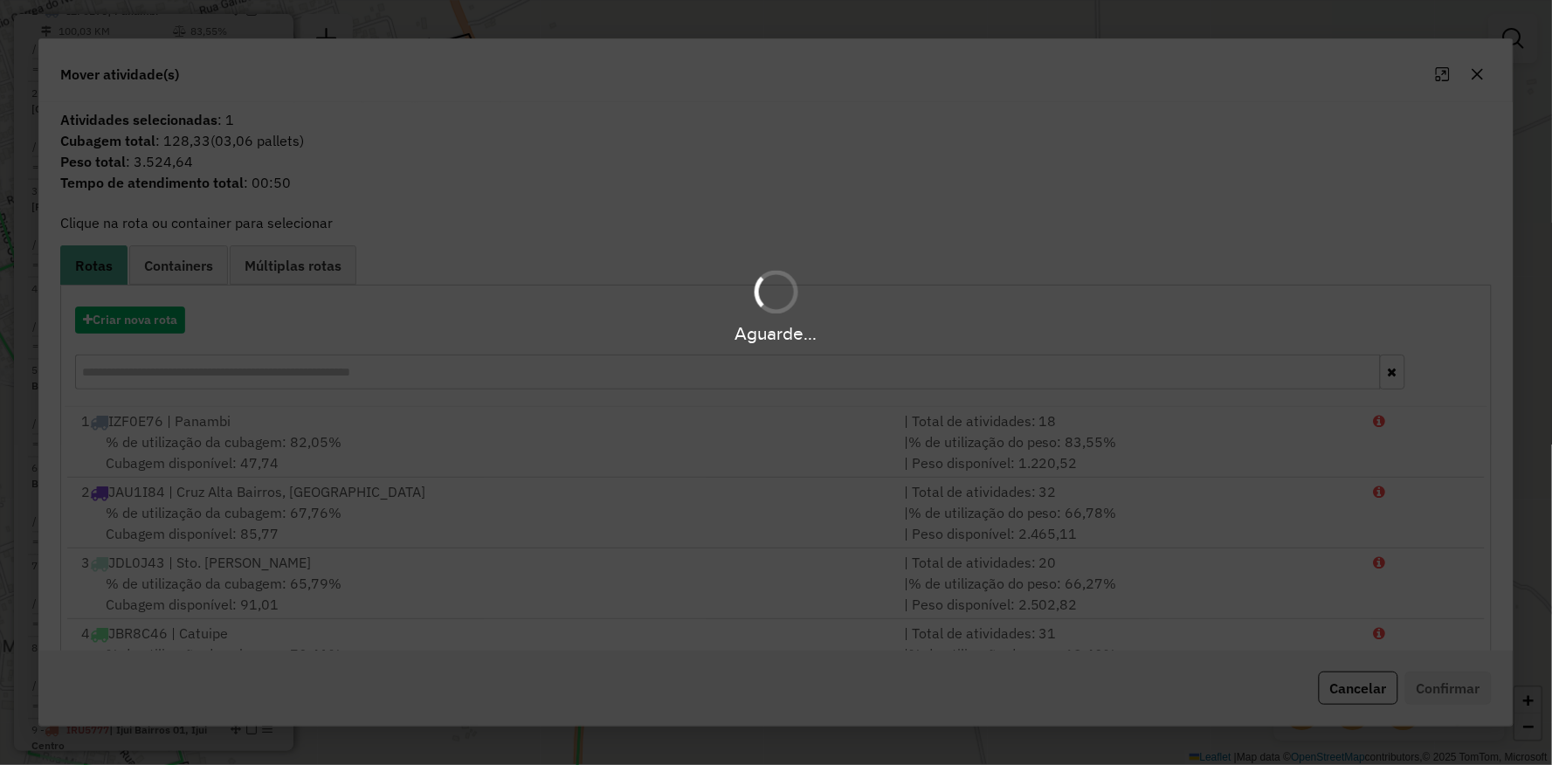
click at [143, 325] on div "Aguarde..." at bounding box center [776, 334] width 1552 height 27
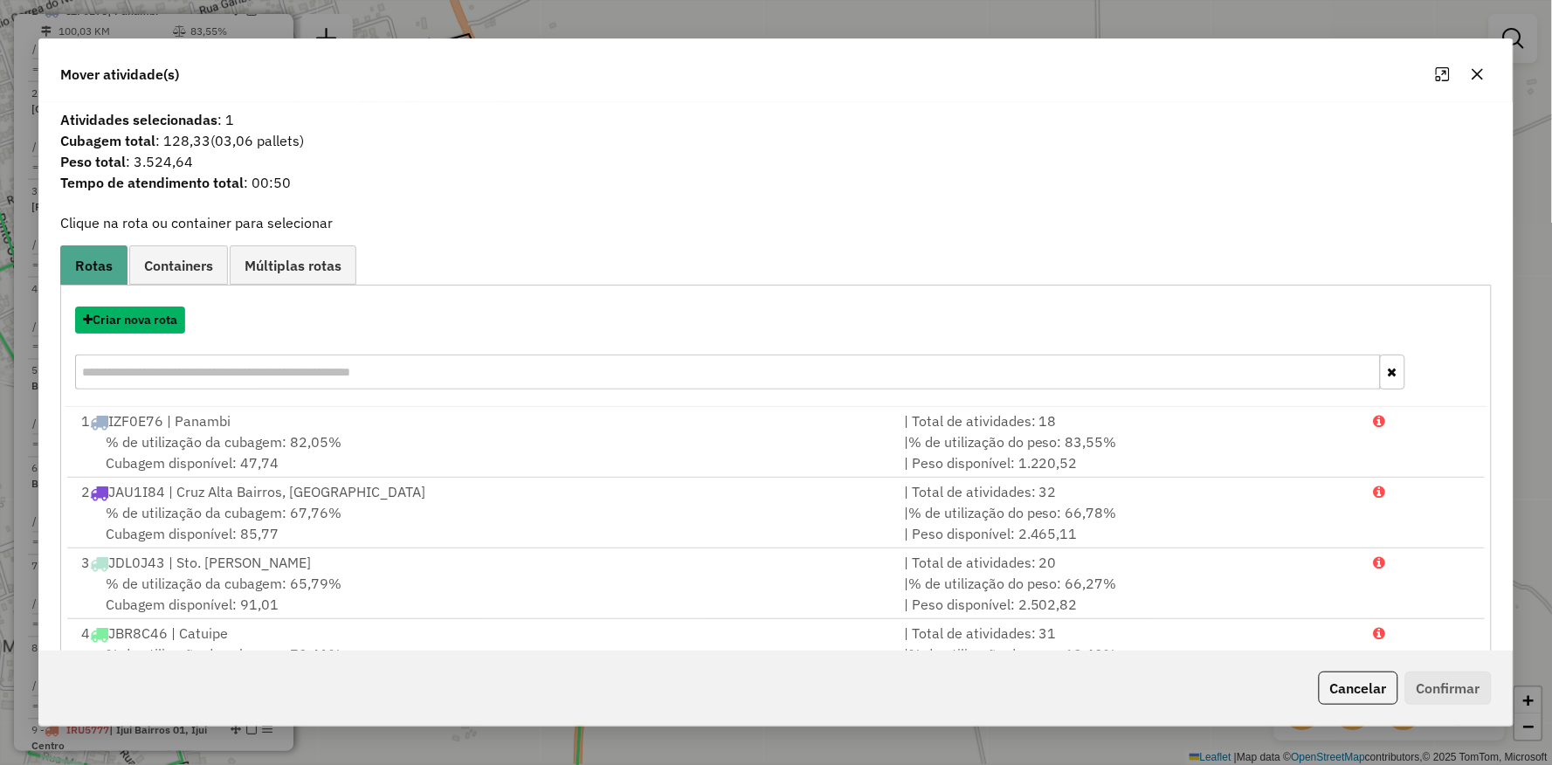
click at [143, 325] on button "Criar nova rota" at bounding box center [130, 320] width 110 height 27
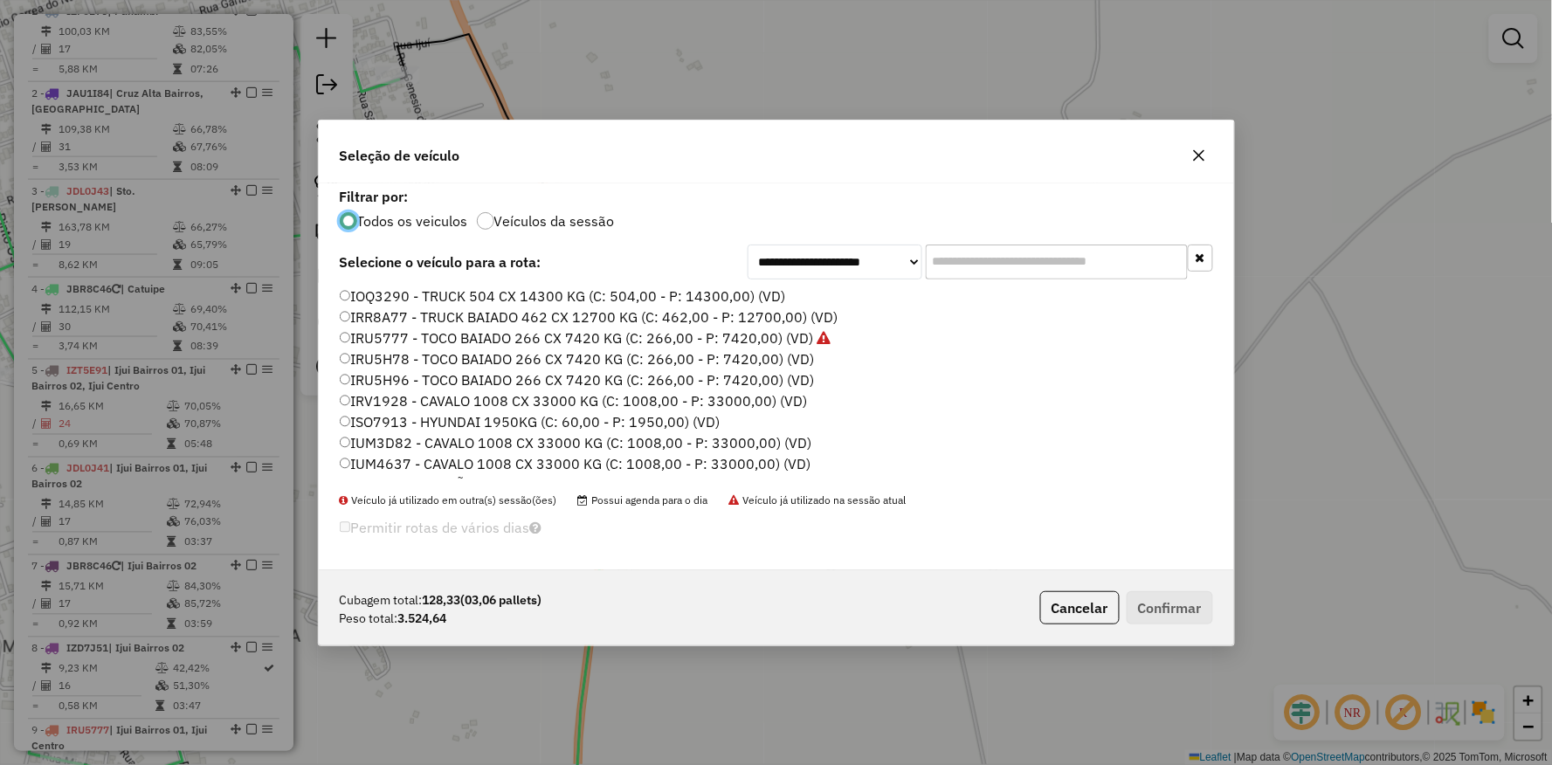
scroll to position [521, 0]
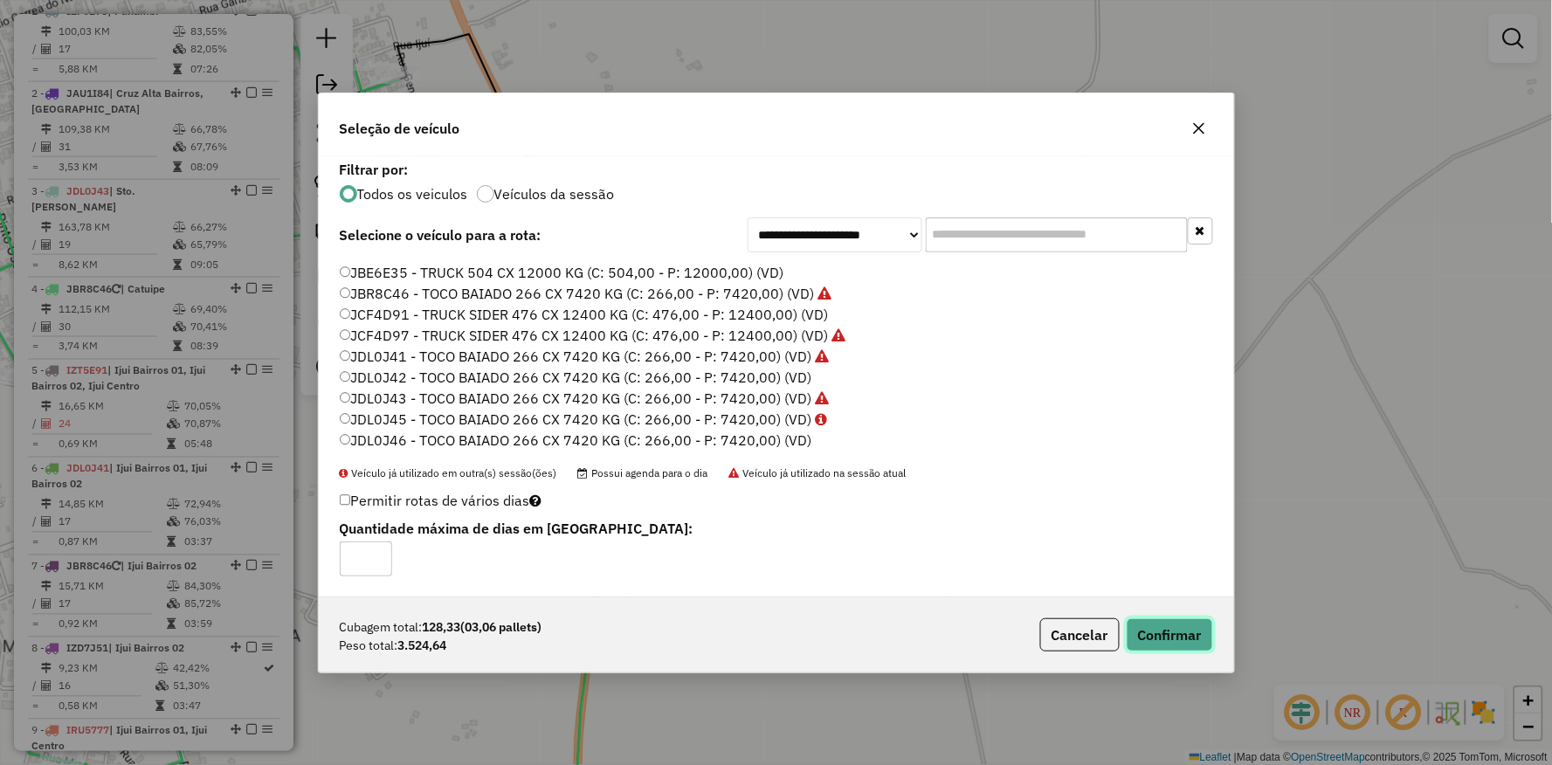
click at [1157, 643] on button "Confirmar" at bounding box center [1170, 634] width 86 height 33
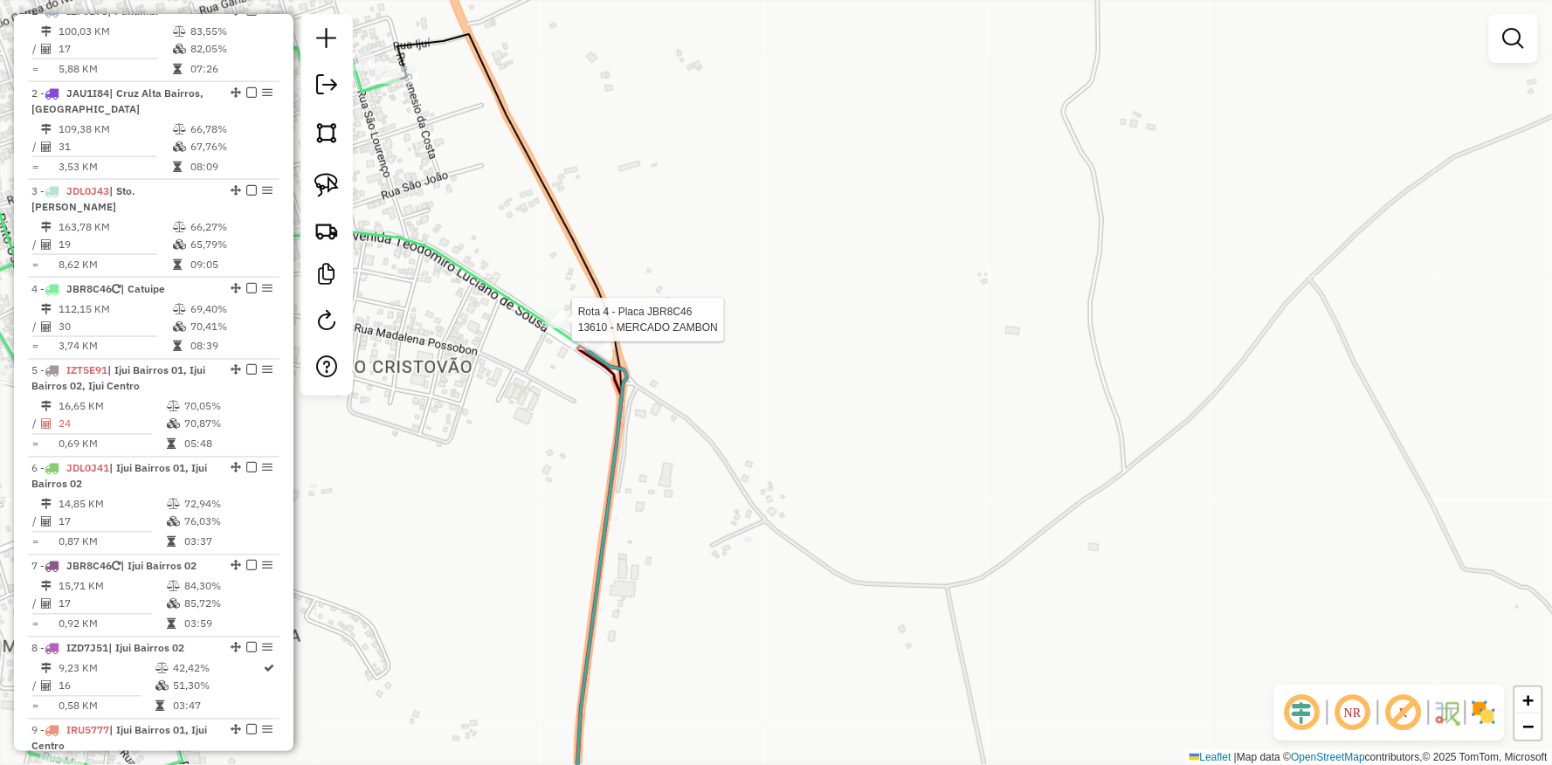
select select "**********"
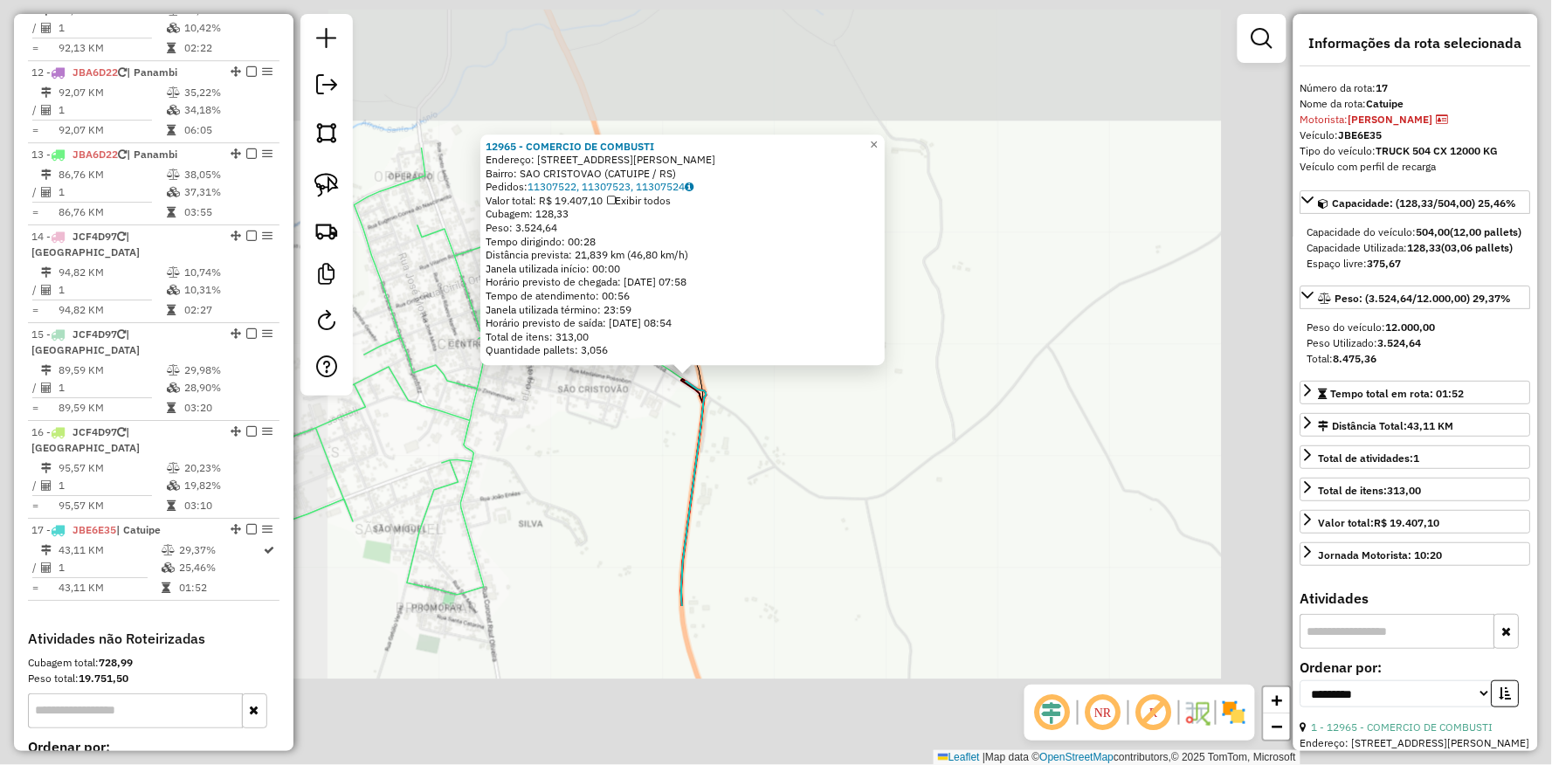
scroll to position [1786, 0]
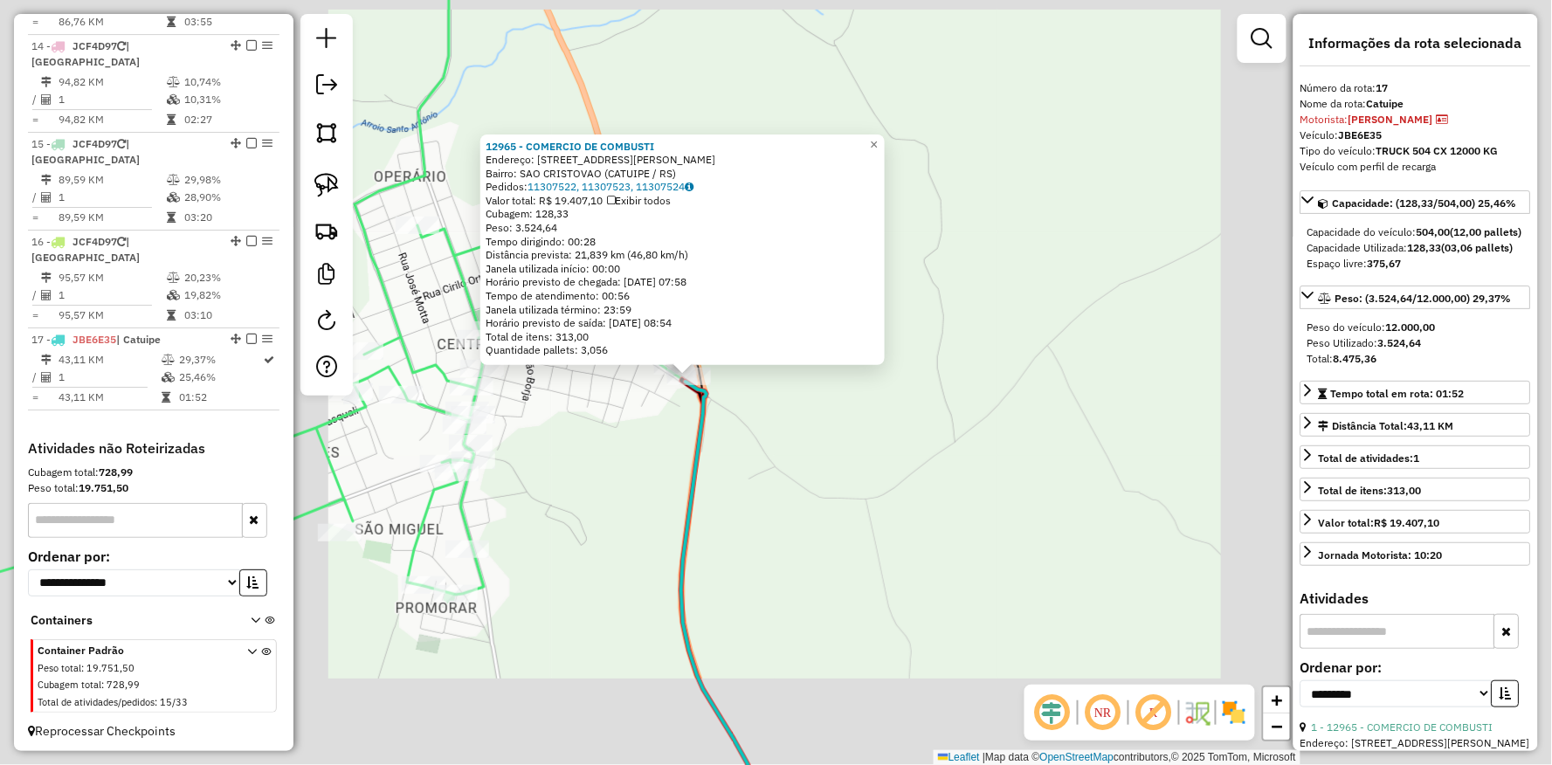
drag, startPoint x: 900, startPoint y: 533, endPoint x: 475, endPoint y: 467, distance: 429.6
click at [574, 483] on div "12965 - COMERCIO DE COMBUSTI Endereço: Av [PERSON_NAME] 596 Bairro: SAO CRISTOV…" at bounding box center [776, 382] width 1552 height 765
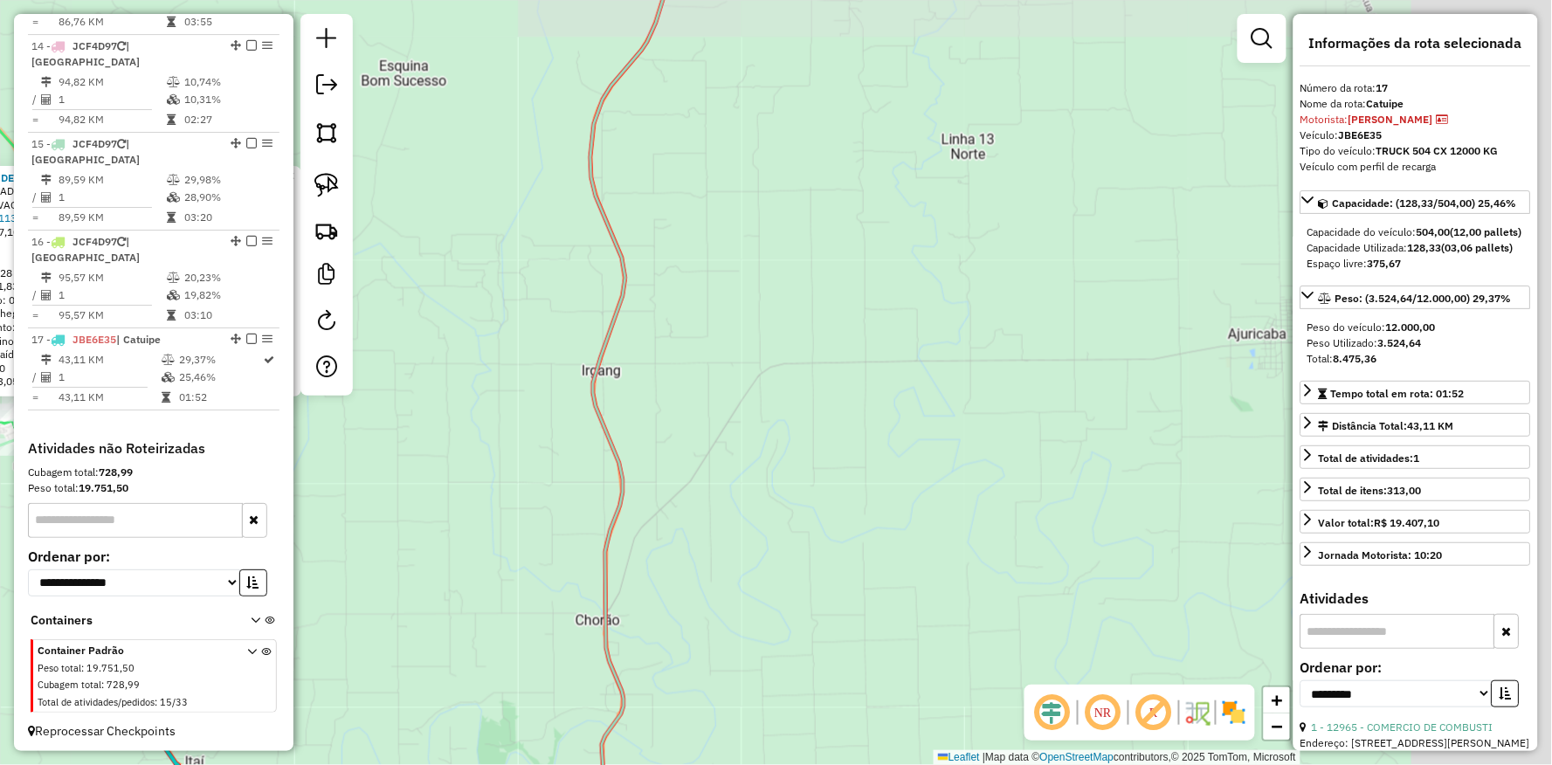
drag, startPoint x: 798, startPoint y: 447, endPoint x: 380, endPoint y: 446, distance: 417.6
click at [591, 446] on icon at bounding box center [633, 377] width 85 height 919
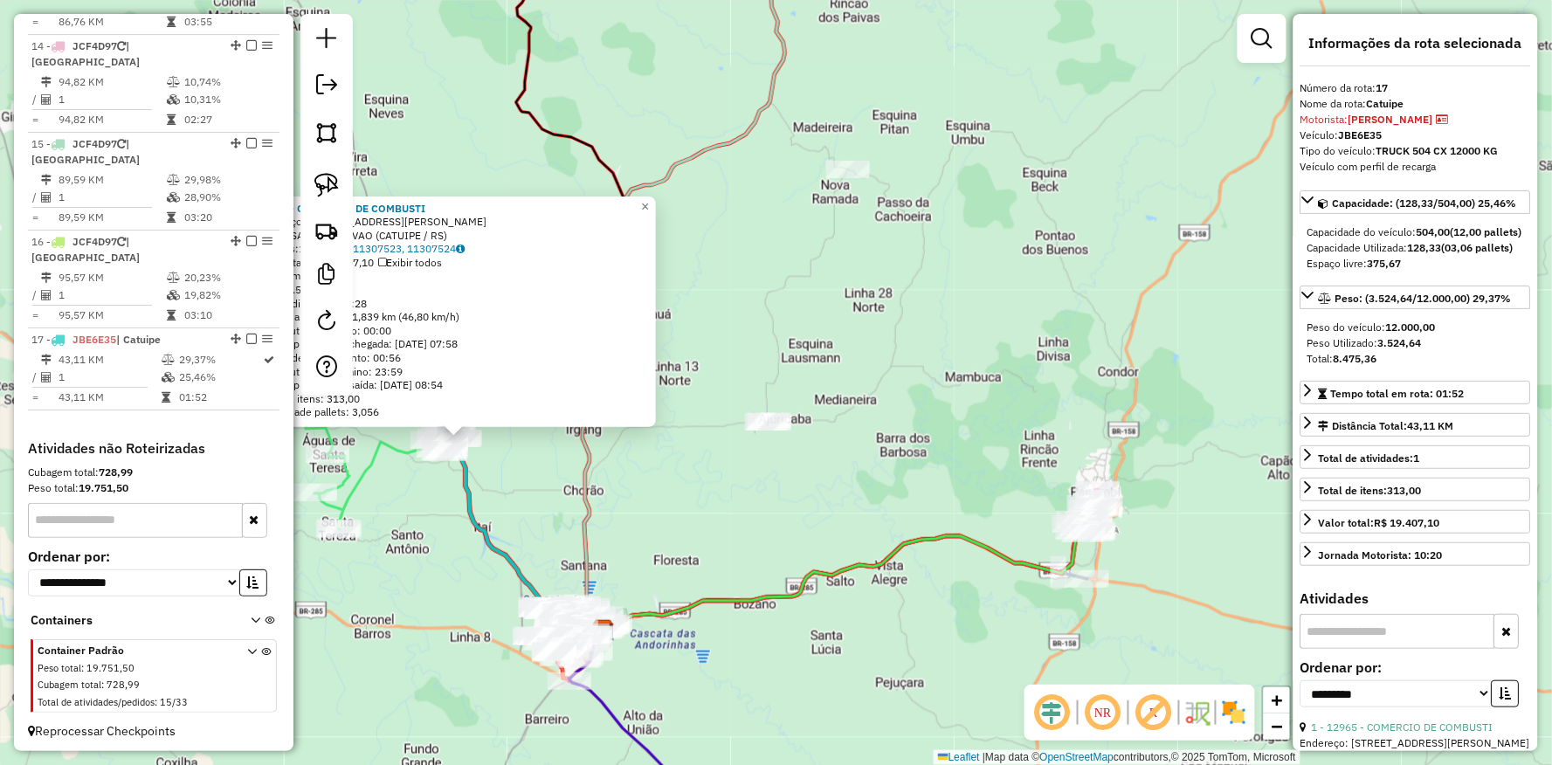
click at [788, 477] on div "12965 - COMERCIO DE COMBUSTI Endereço: Av [PERSON_NAME] 596 Bairro: SAO CRISTOV…" at bounding box center [776, 382] width 1552 height 765
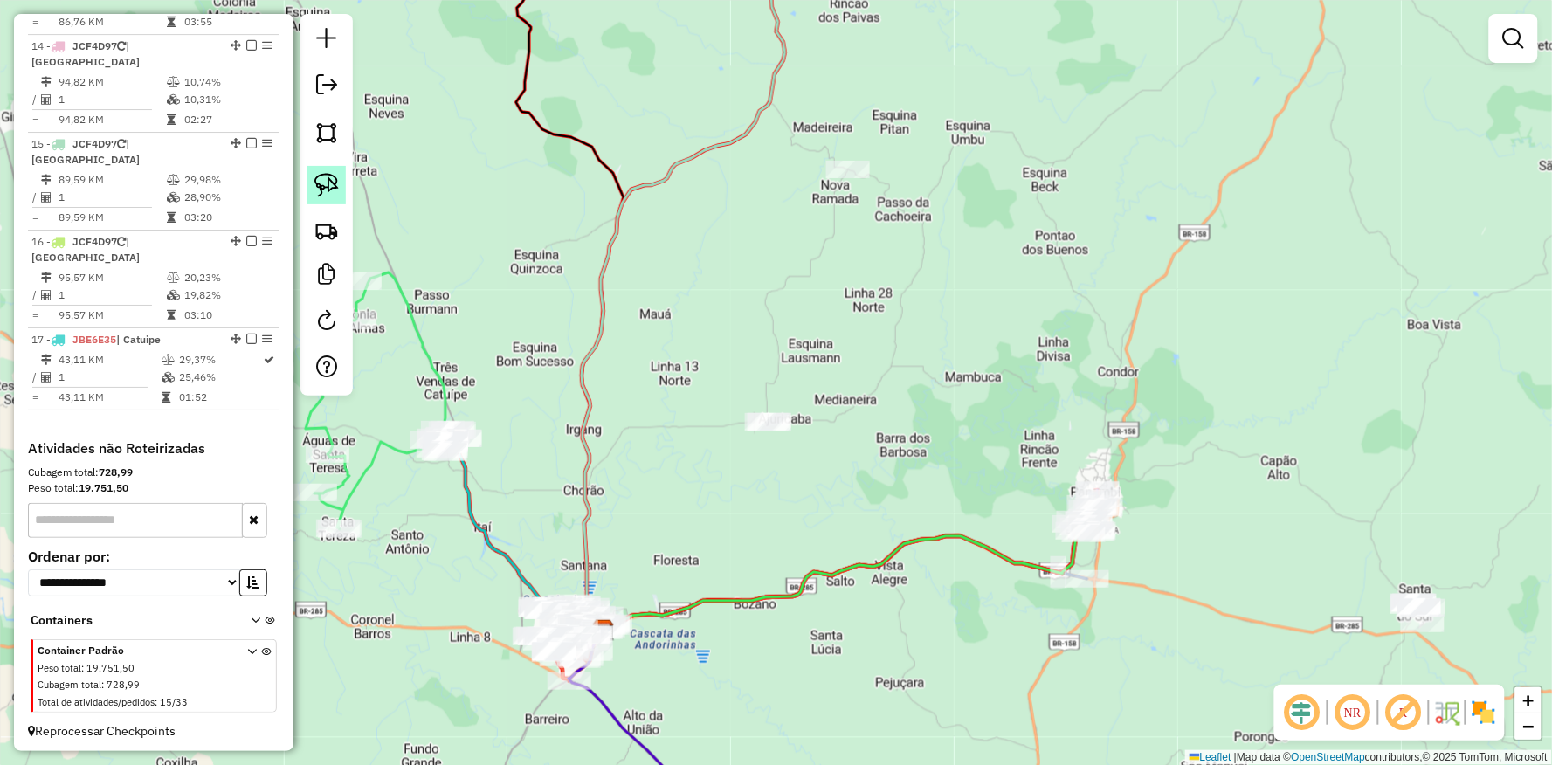
click at [334, 199] on link at bounding box center [326, 185] width 38 height 38
drag, startPoint x: 709, startPoint y: 352, endPoint x: 878, endPoint y: 477, distance: 209.8
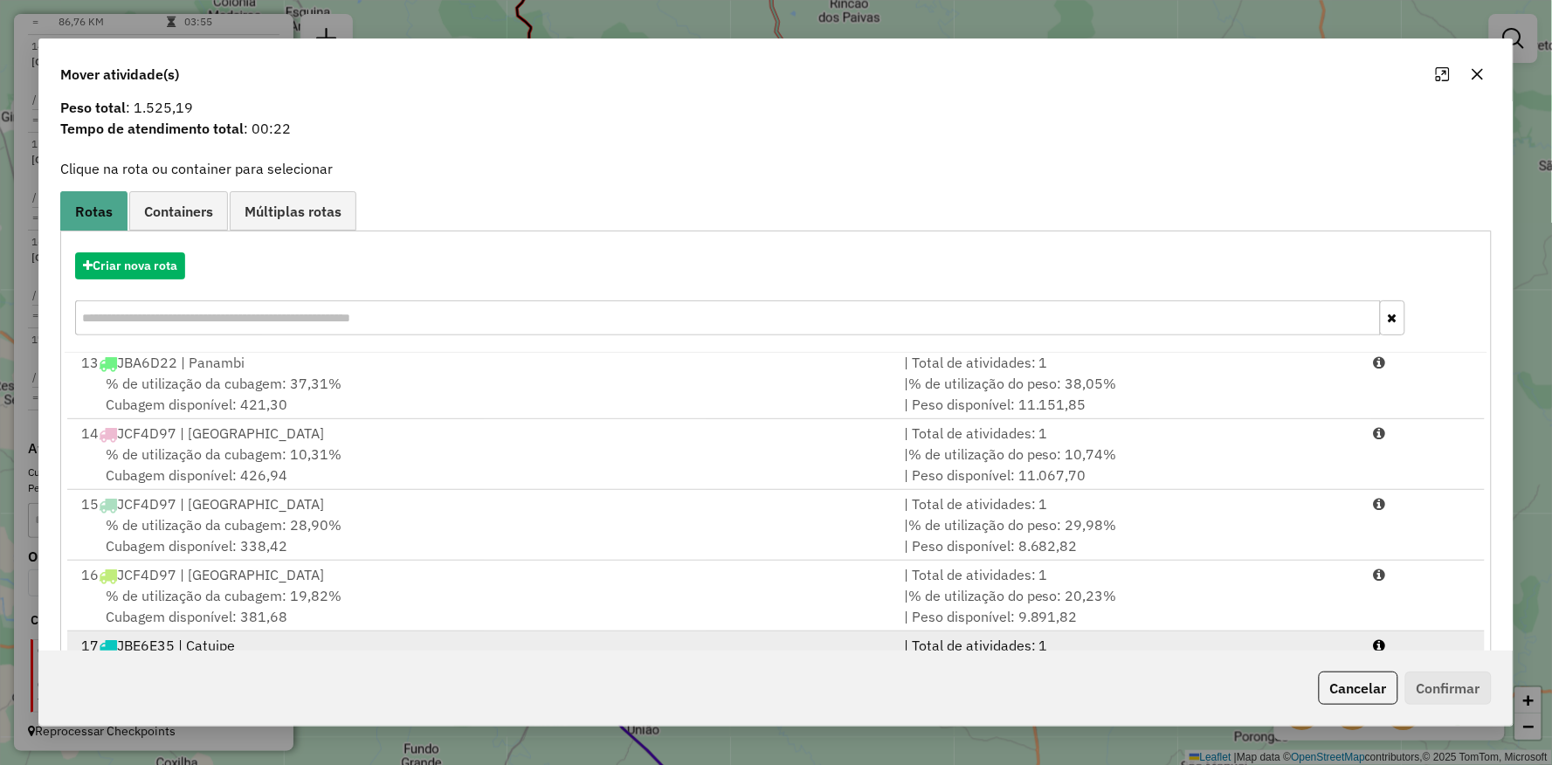
scroll to position [135, 0]
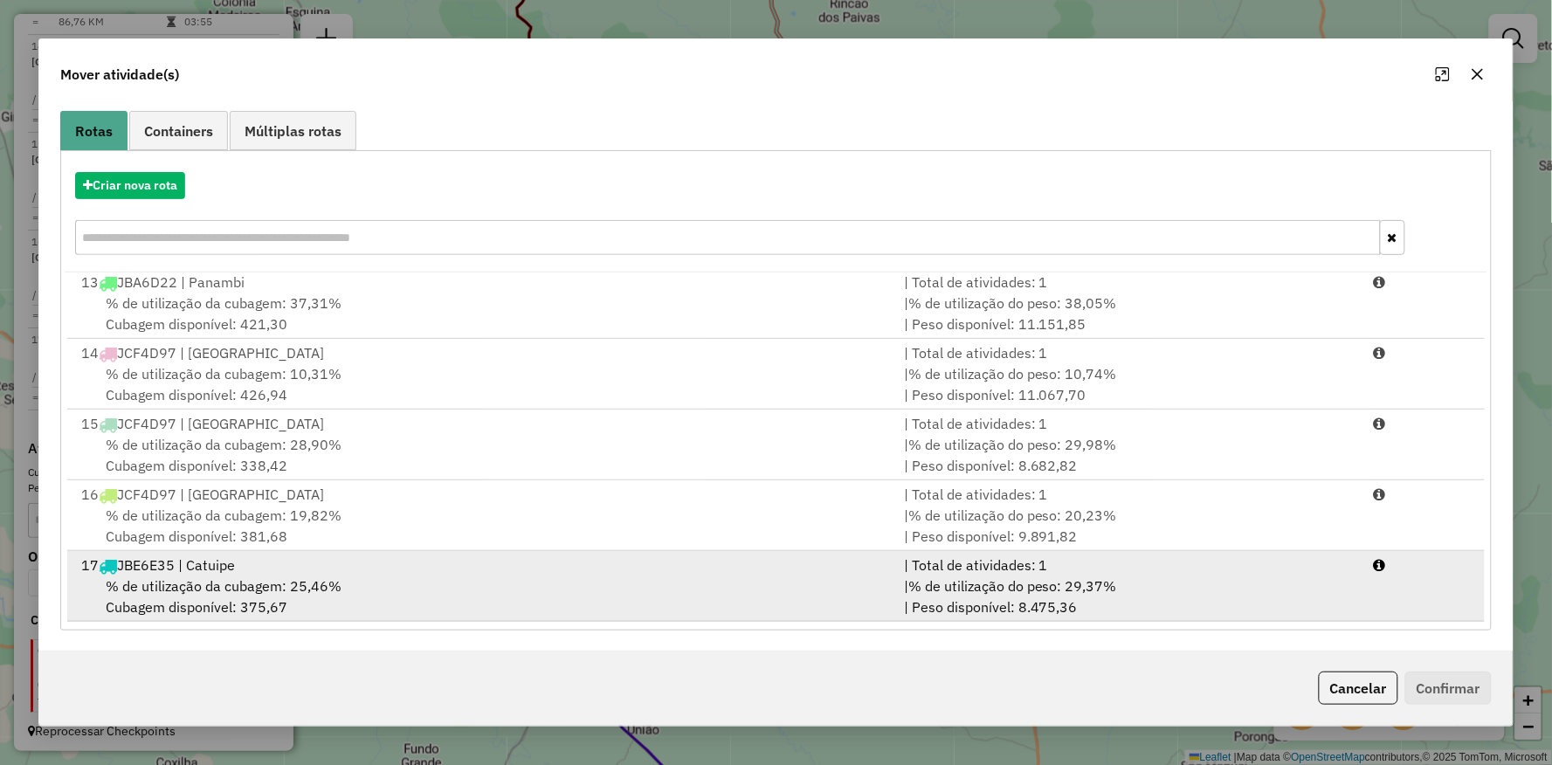
click at [498, 585] on div "% de utilização da cubagem: 25,46% Cubagem disponível: 375,67" at bounding box center [482, 597] width 823 height 42
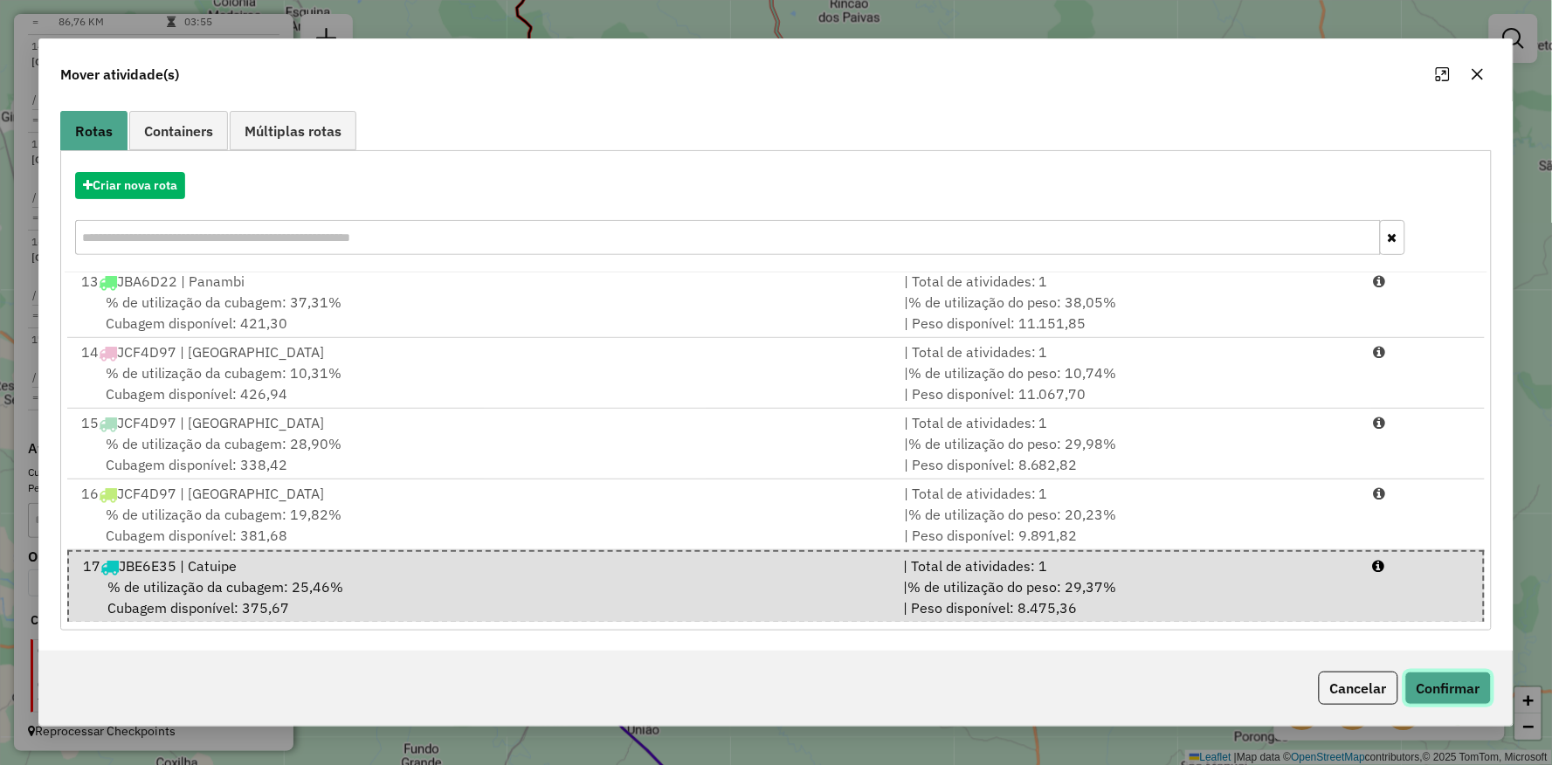
click at [1457, 701] on button "Confirmar" at bounding box center [1449, 688] width 86 height 33
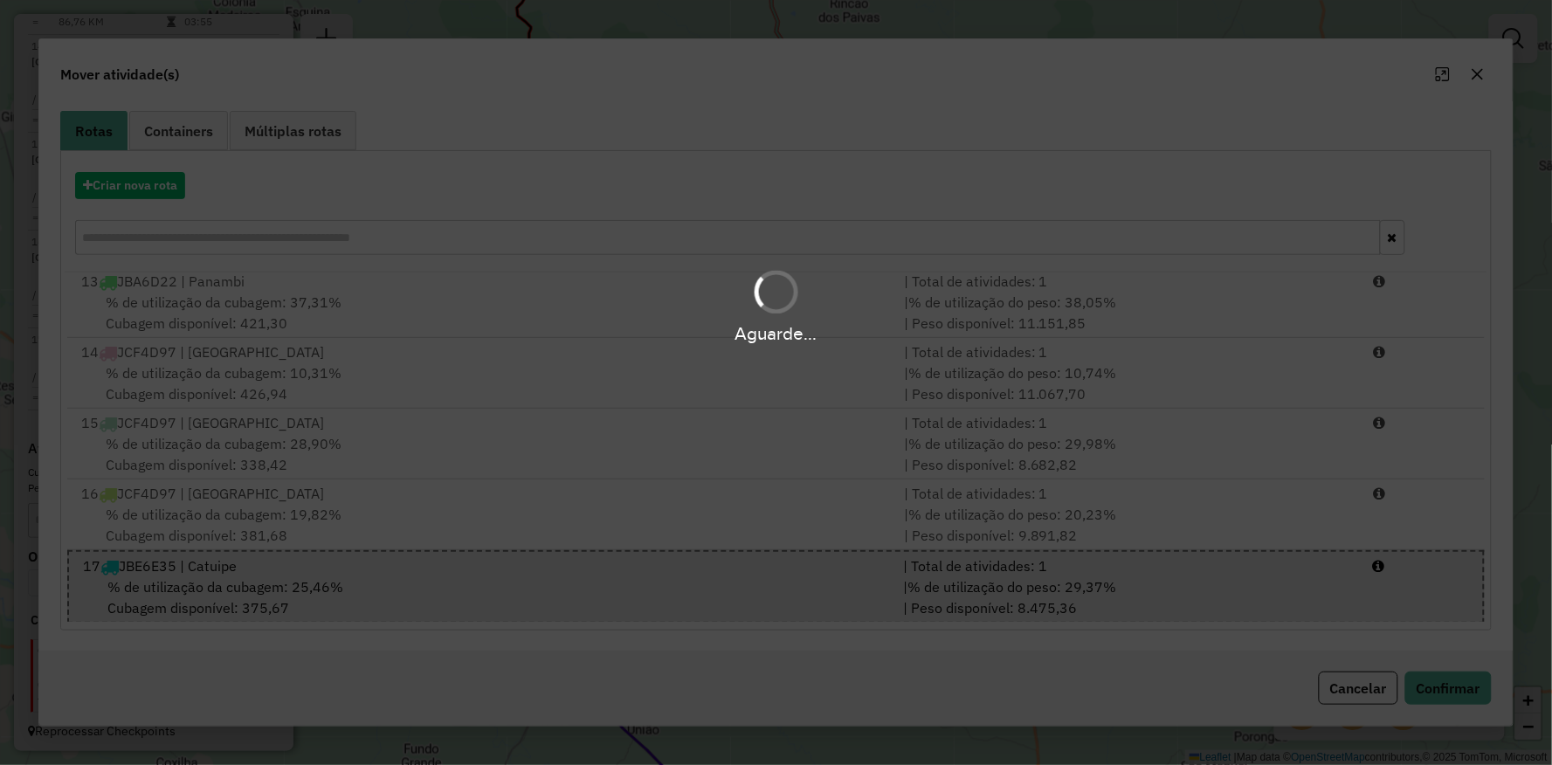
scroll to position [0, 0]
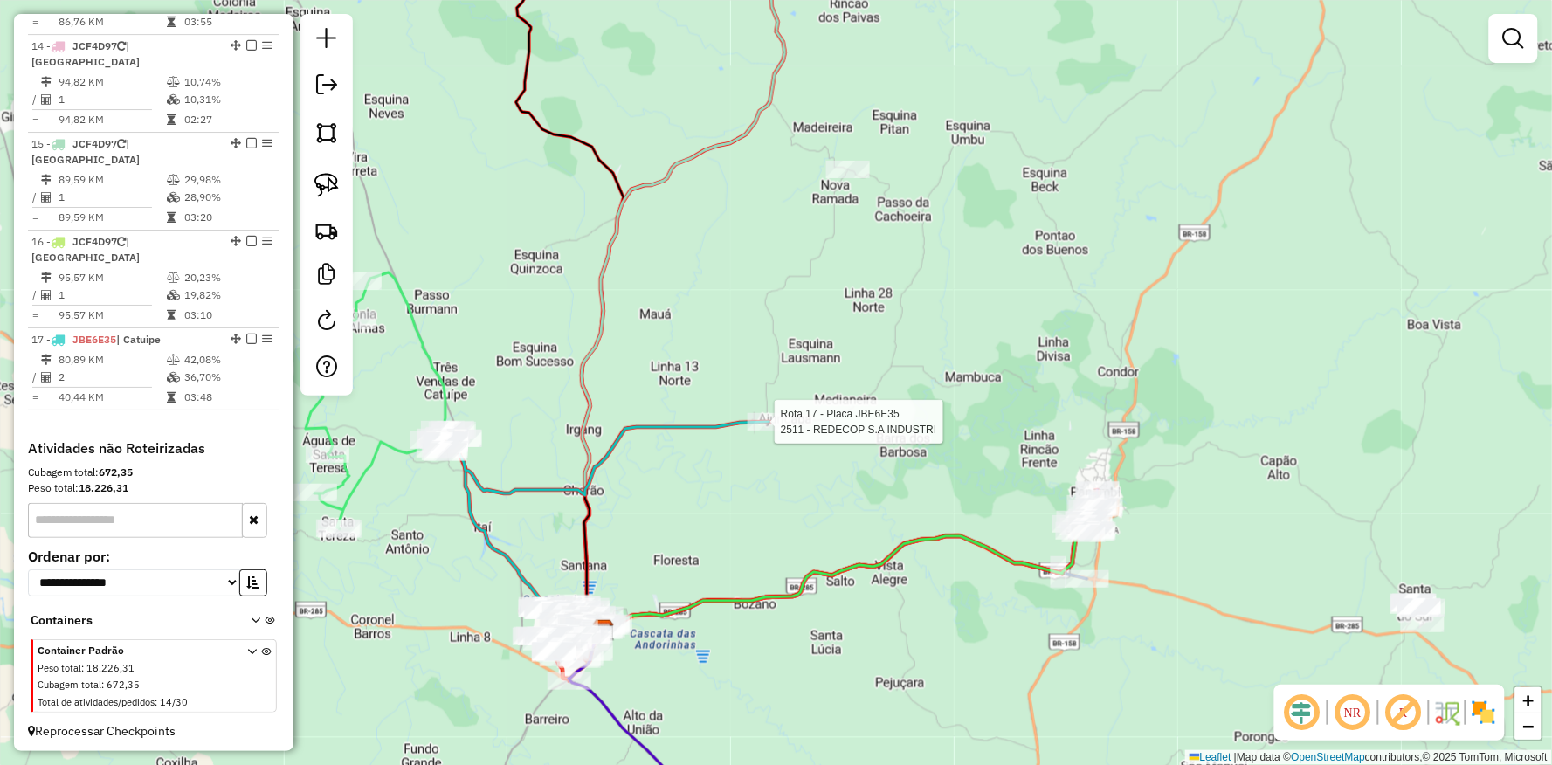
select select "**********"
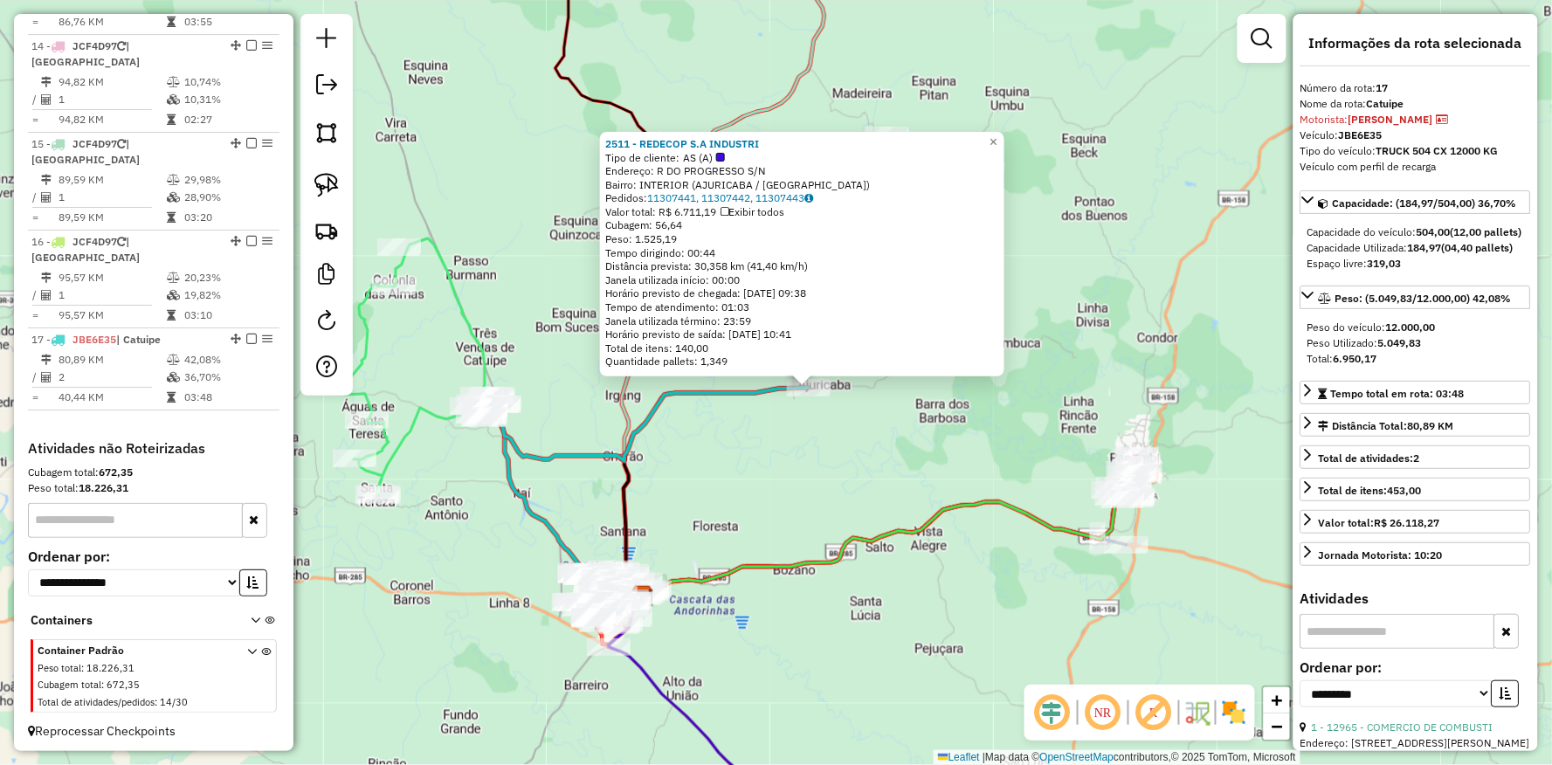
drag, startPoint x: 786, startPoint y: 518, endPoint x: 888, endPoint y: 482, distance: 107.5
click at [893, 487] on div "2511 - REDECOP S.A INDUSTRI Tipo de cliente: AS (A) Endereço: R DO PROGRESSO S/…" at bounding box center [776, 382] width 1552 height 765
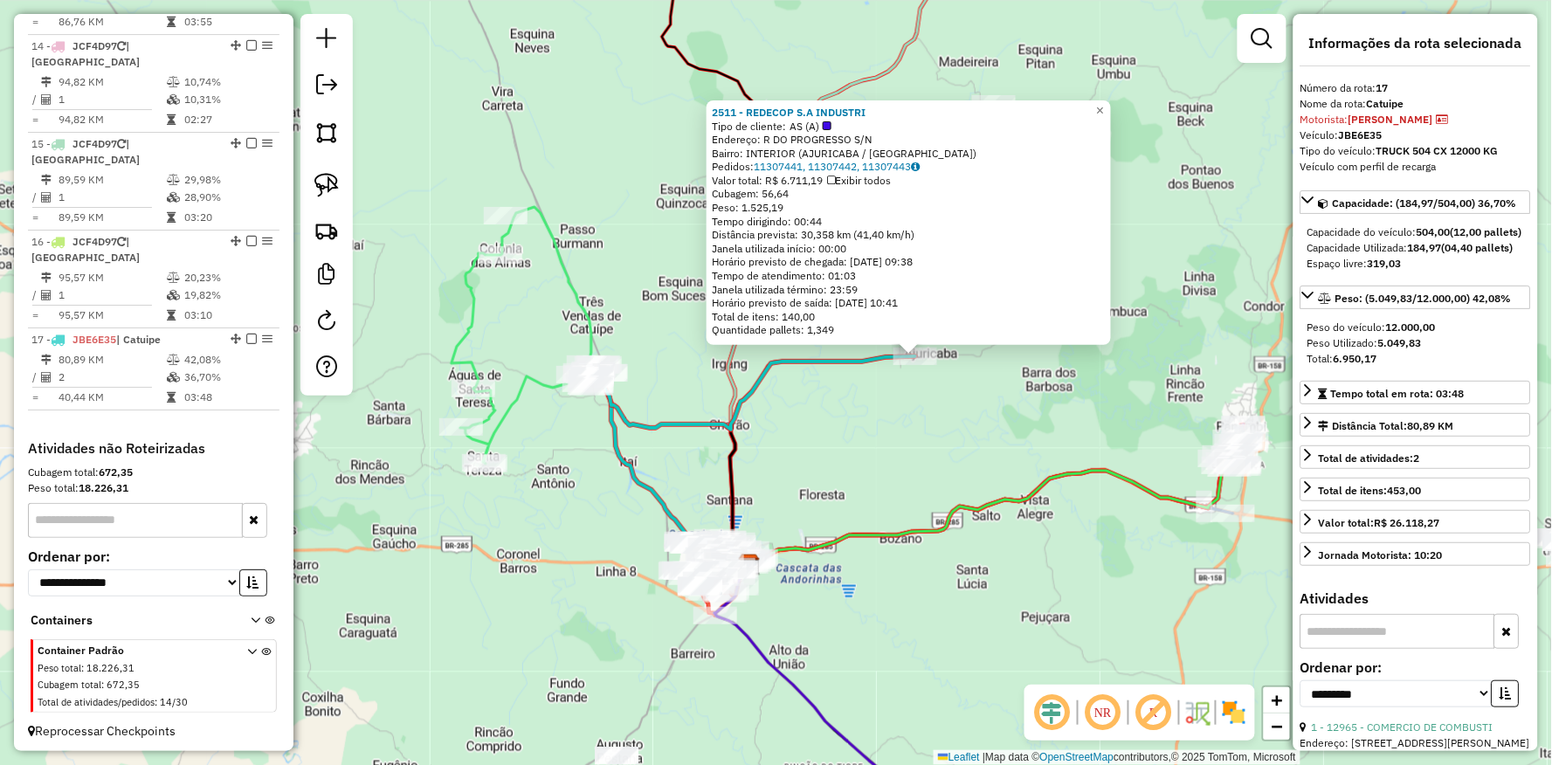
click at [753, 616] on div "2511 - REDECOP S.A INDUSTRI Tipo de cliente: AS (A) Endereço: R DO PROGRESSO S/…" at bounding box center [776, 382] width 1552 height 765
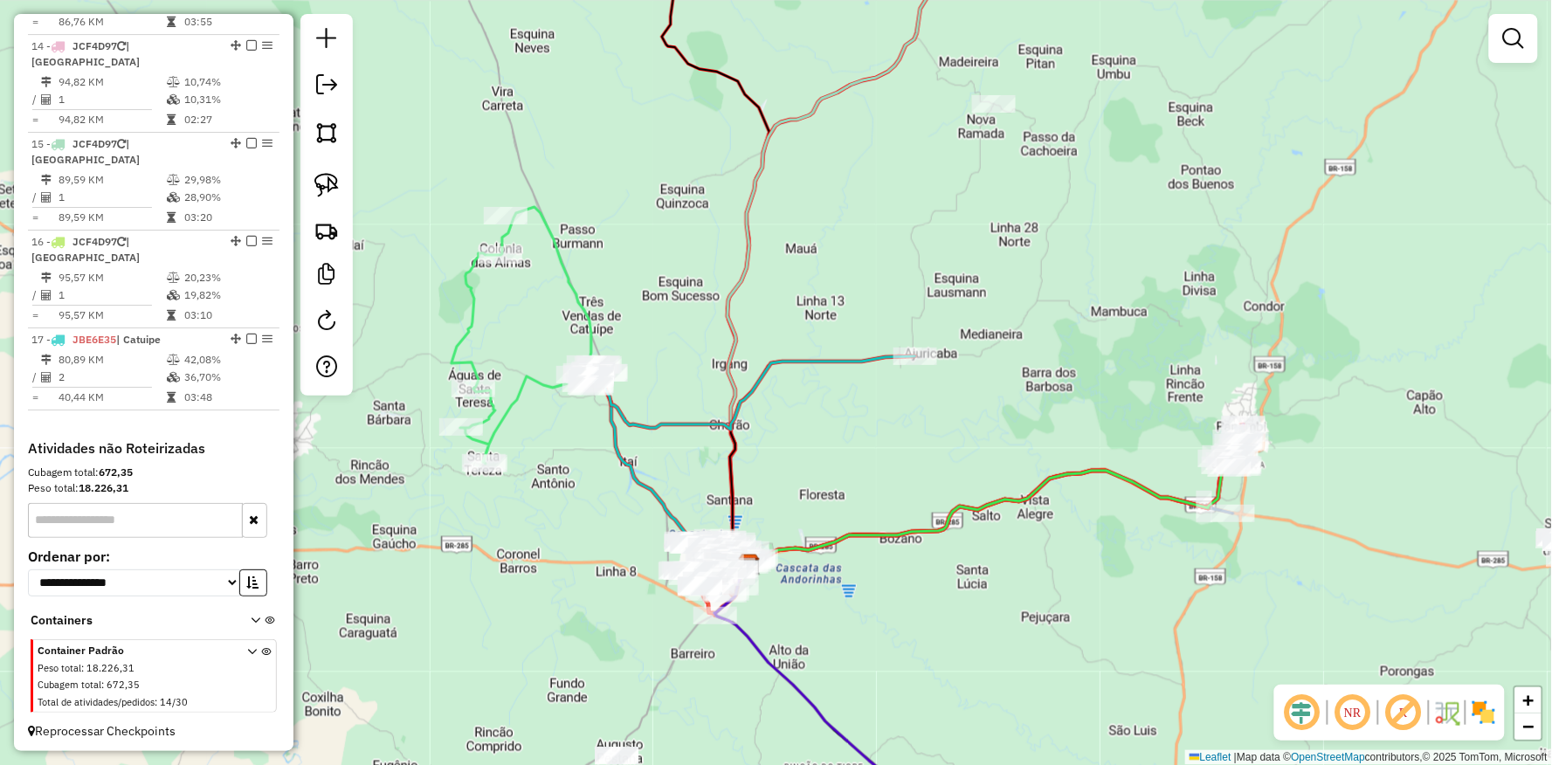
click at [845, 608] on div "Janela de atendimento Grade de atendimento Capacidade Transportadoras Veículos …" at bounding box center [776, 382] width 1552 height 765
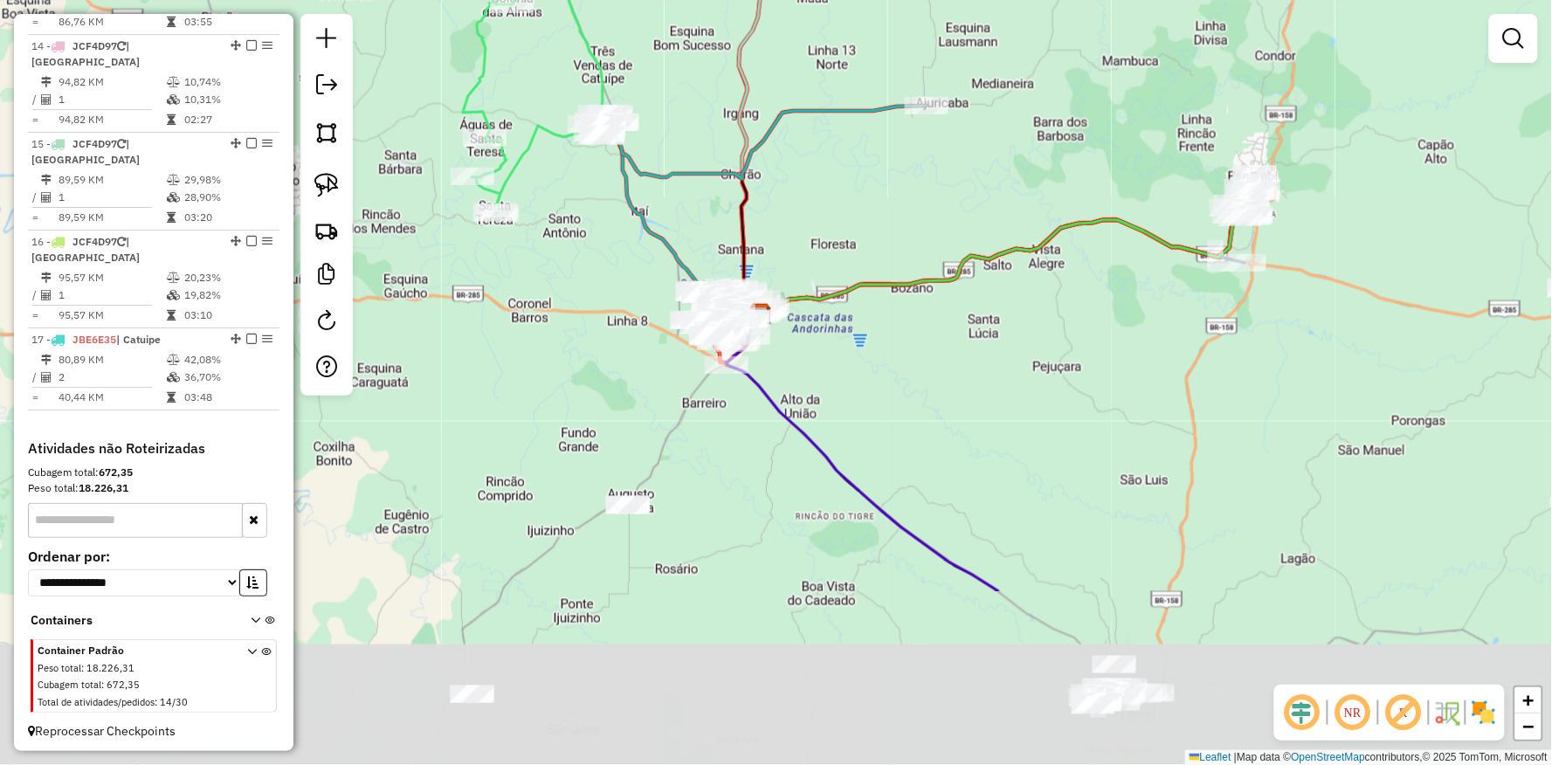
drag, startPoint x: 867, startPoint y: 784, endPoint x: 815, endPoint y: 446, distance: 341.1
click at [859, 359] on div "Janela de atendimento Grade de atendimento Capacidade Transportadoras Veículos …" at bounding box center [776, 382] width 1552 height 765
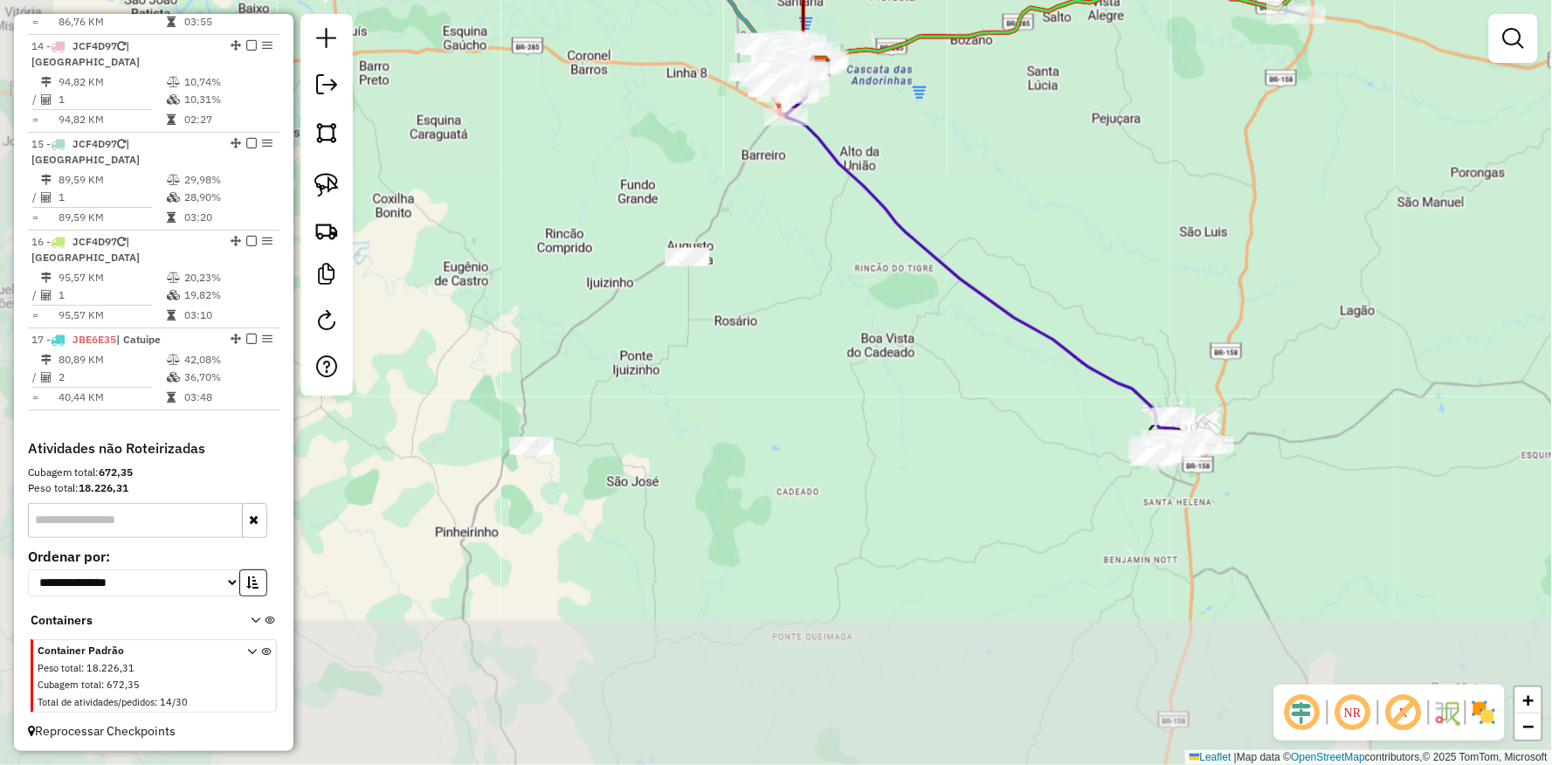
drag, startPoint x: 758, startPoint y: 586, endPoint x: 824, endPoint y: 355, distance: 240.6
click at [824, 355] on div "Janela de atendimento Grade de atendimento Capacidade Transportadoras Veículos …" at bounding box center [776, 382] width 1552 height 765
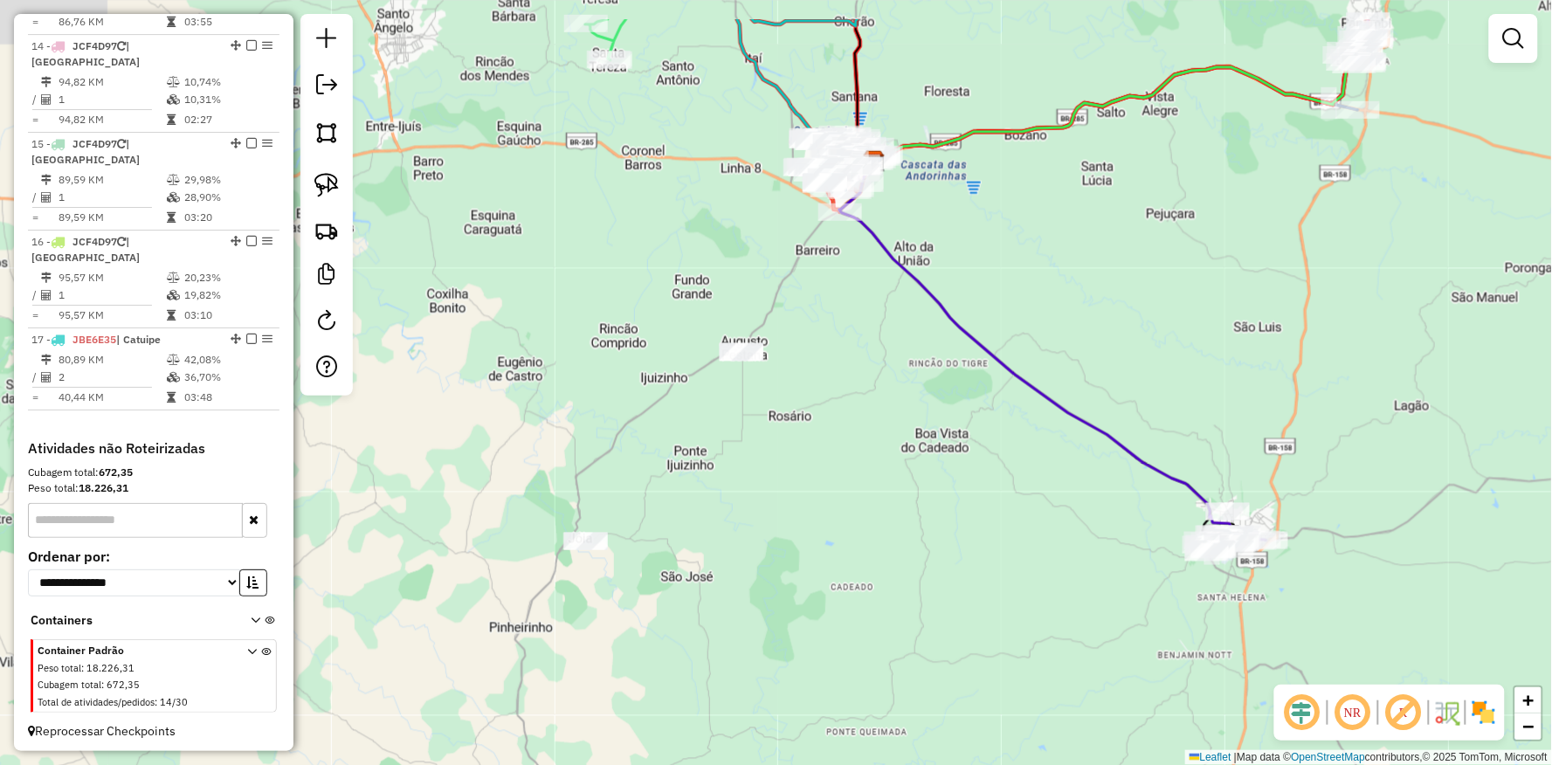
drag, startPoint x: 425, startPoint y: 178, endPoint x: 467, endPoint y: 254, distance: 87.2
click at [467, 254] on div "Janela de atendimento Grade de atendimento Capacidade Transportadoras Veículos …" at bounding box center [776, 382] width 1552 height 765
click at [329, 188] on img at bounding box center [326, 185] width 24 height 24
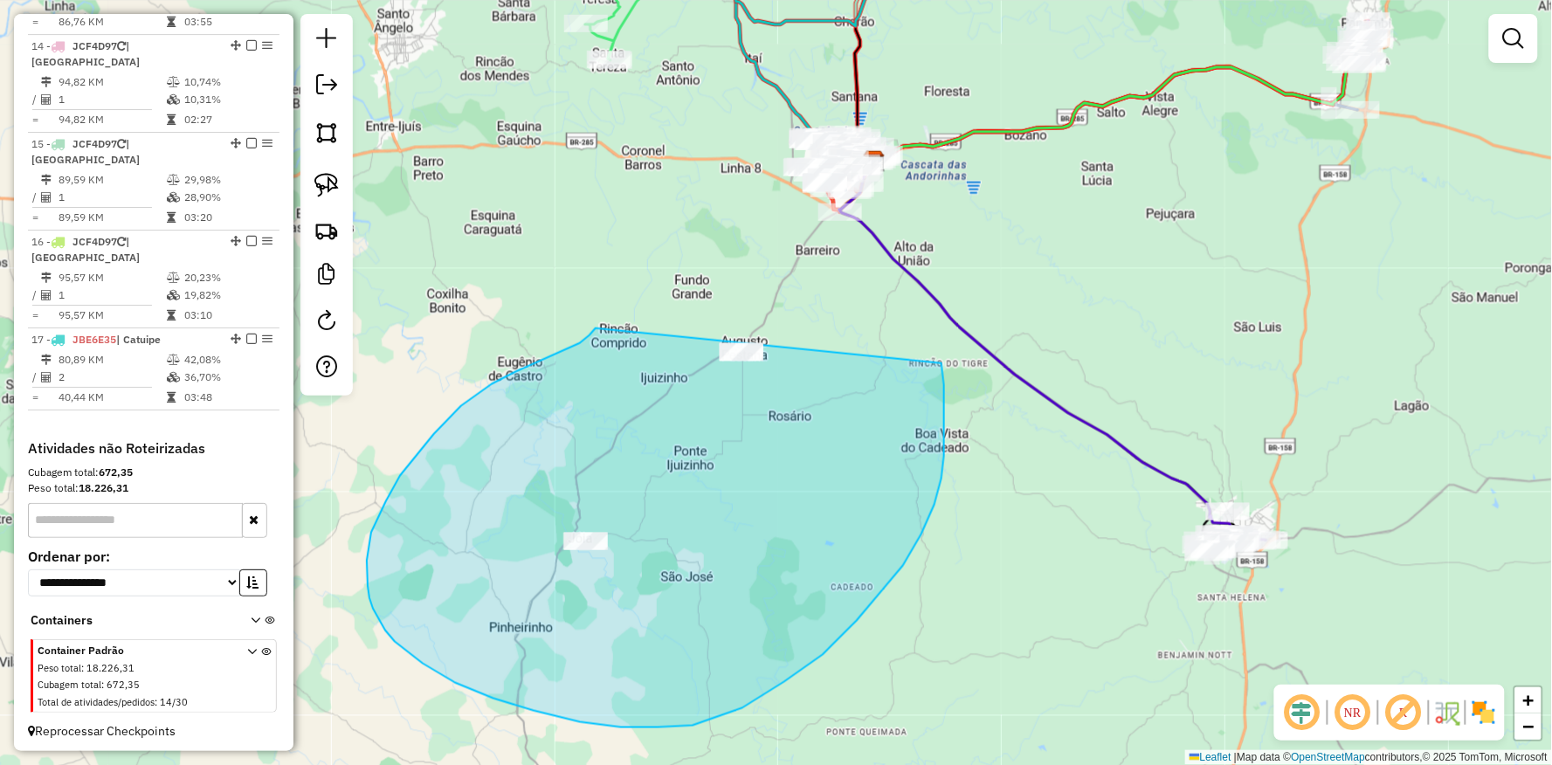
drag, startPoint x: 596, startPoint y: 329, endPoint x: 867, endPoint y: 239, distance: 285.4
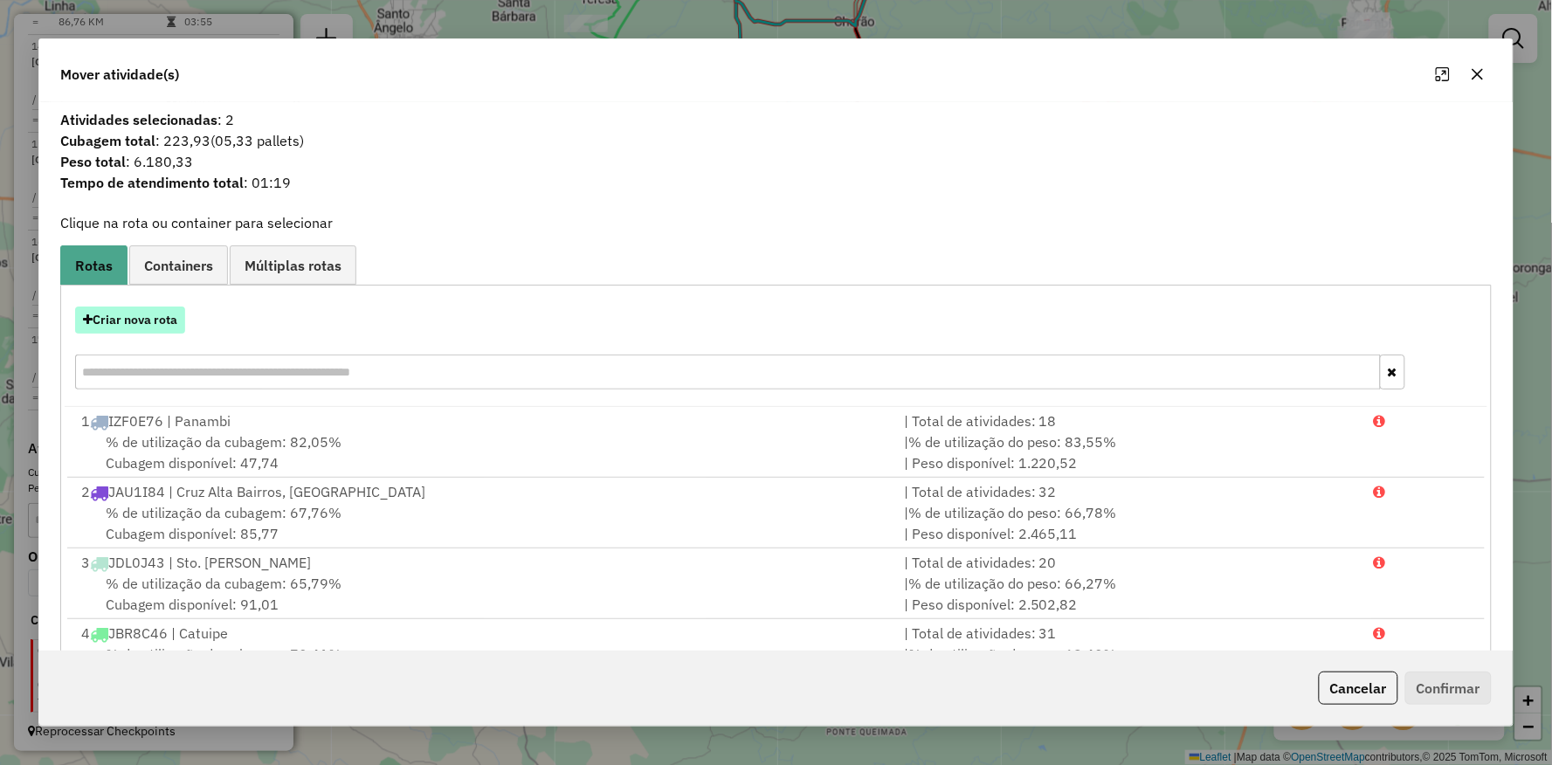
click at [163, 326] on button "Criar nova rota" at bounding box center [130, 320] width 110 height 27
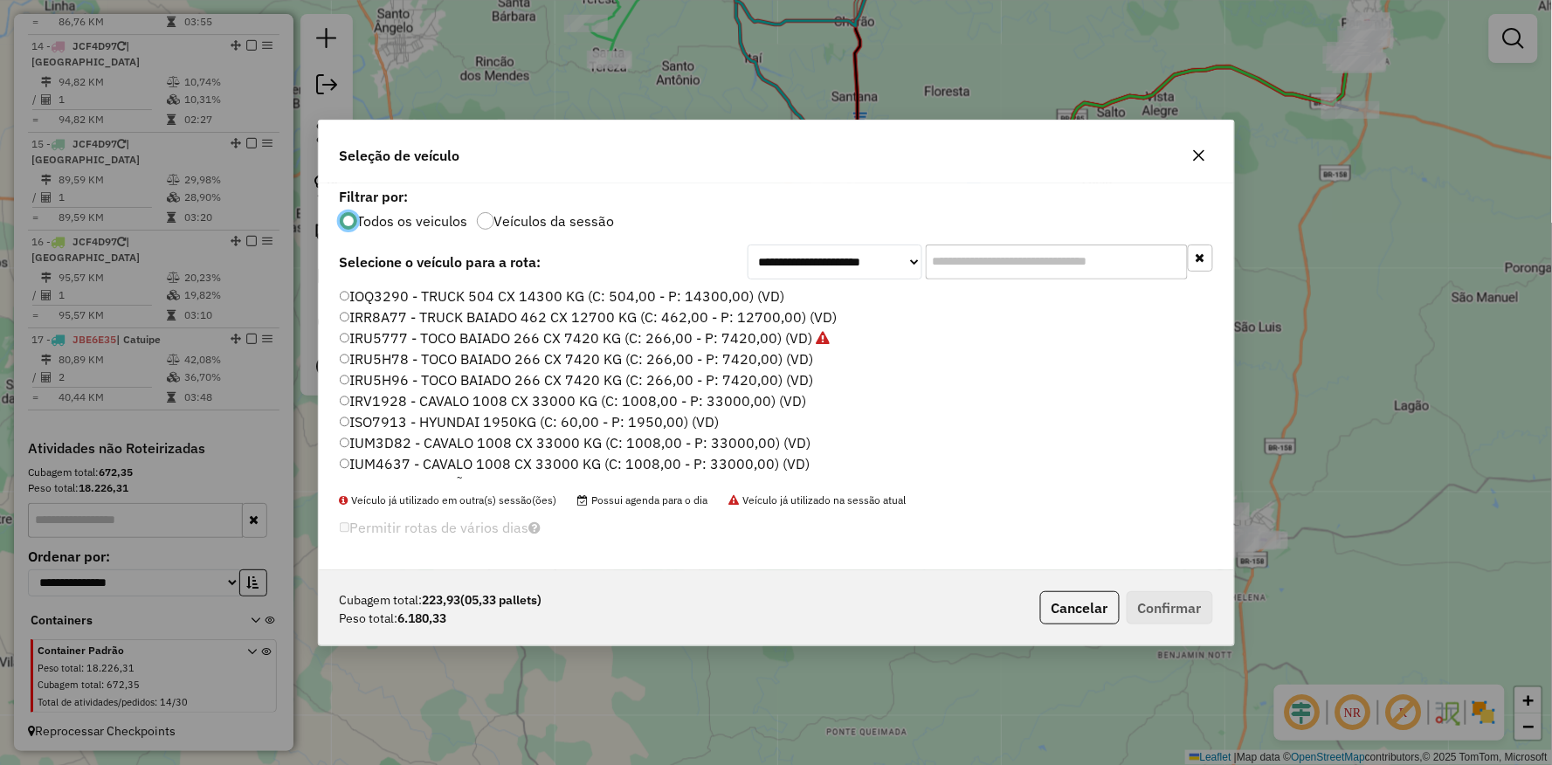
scroll to position [521, 0]
click at [374, 403] on label "JDL0J42 - TOCO BAIADO 266 CX 7420 KG (C: 266,00 - P: 7420,00) (VD)" at bounding box center [576, 404] width 472 height 21
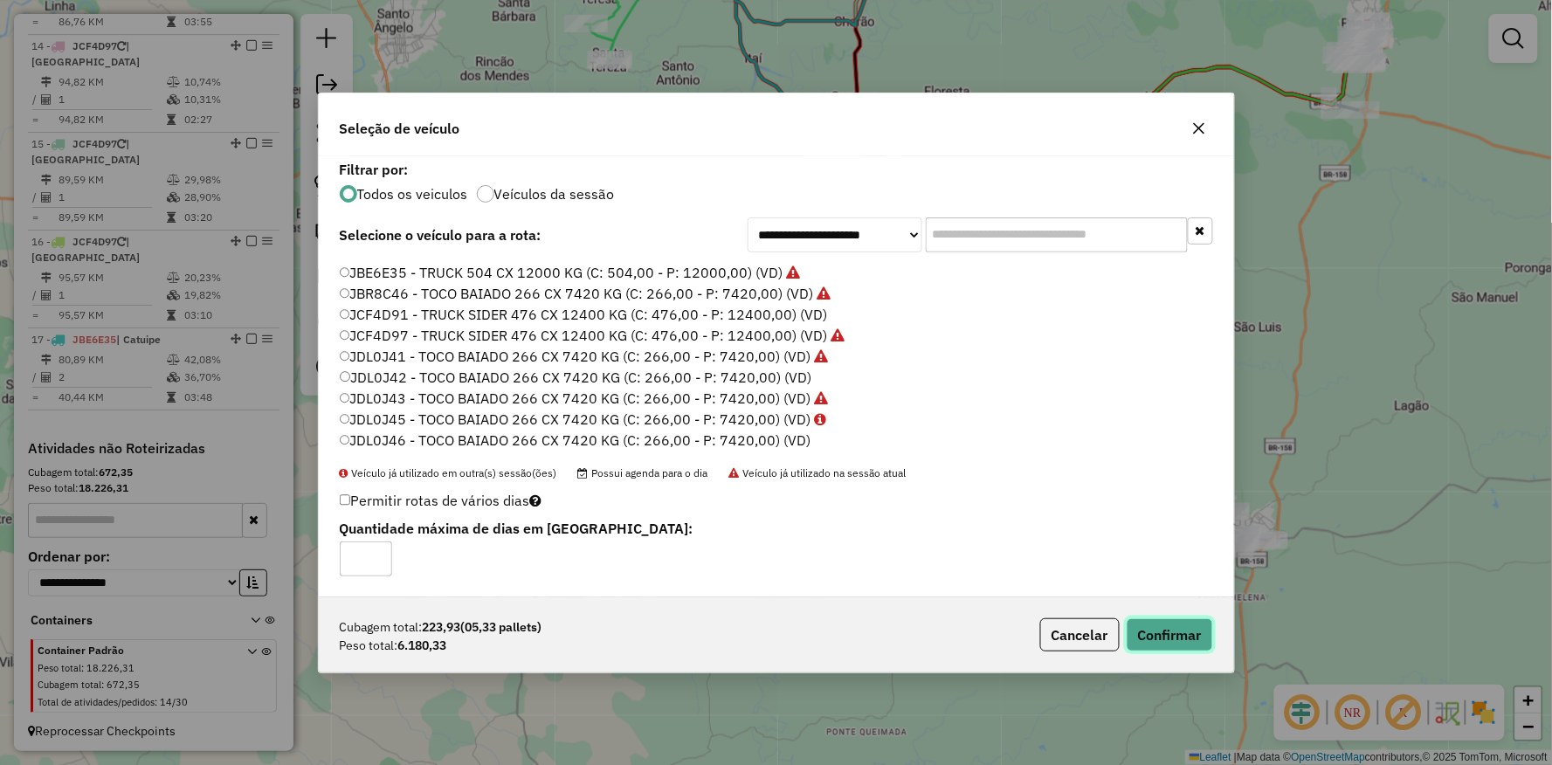
click at [1166, 622] on button "Confirmar" at bounding box center [1170, 634] width 86 height 33
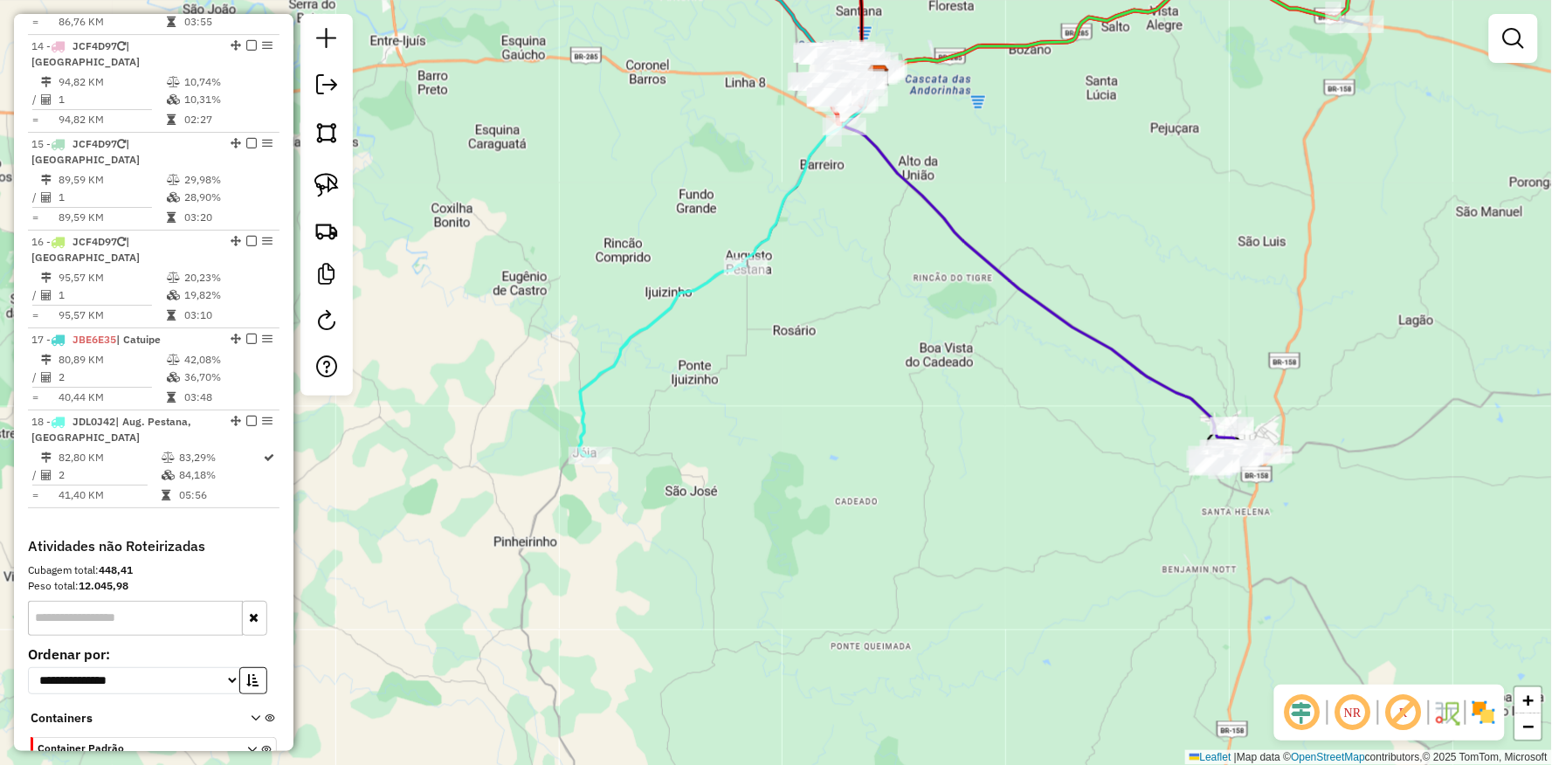
drag, startPoint x: 566, startPoint y: 370, endPoint x: 568, endPoint y: 285, distance: 85.6
click at [568, 285] on div "Janela de atendimento Grade de atendimento Capacidade Transportadoras Veículos …" at bounding box center [776, 382] width 1552 height 765
click at [730, 281] on icon at bounding box center [662, 361] width 167 height 191
select select "**********"
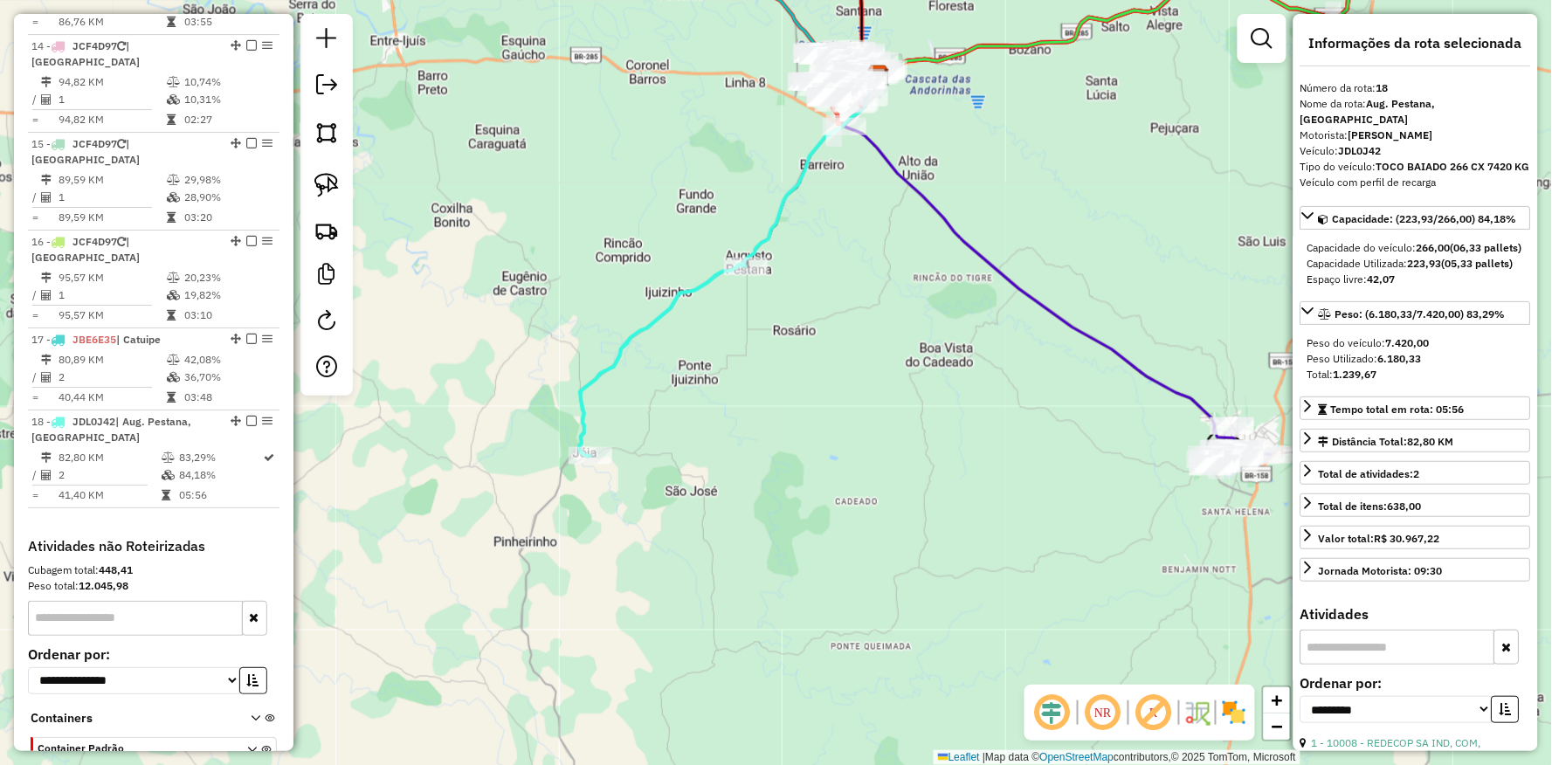
scroll to position [1883, 0]
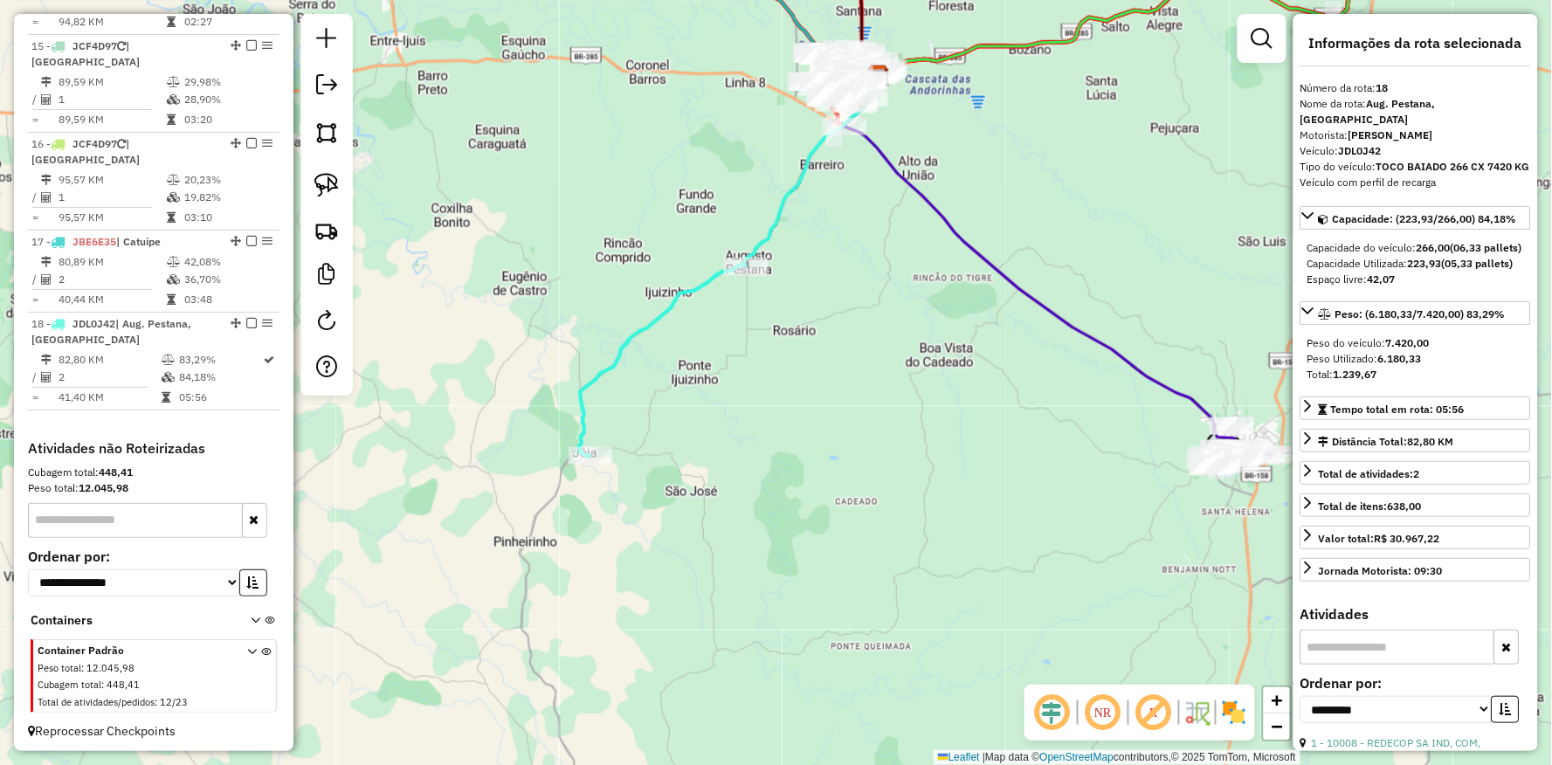
click at [671, 579] on div "Janela de atendimento Grade de atendimento Capacidade Transportadoras Veículos …" at bounding box center [776, 382] width 1552 height 765
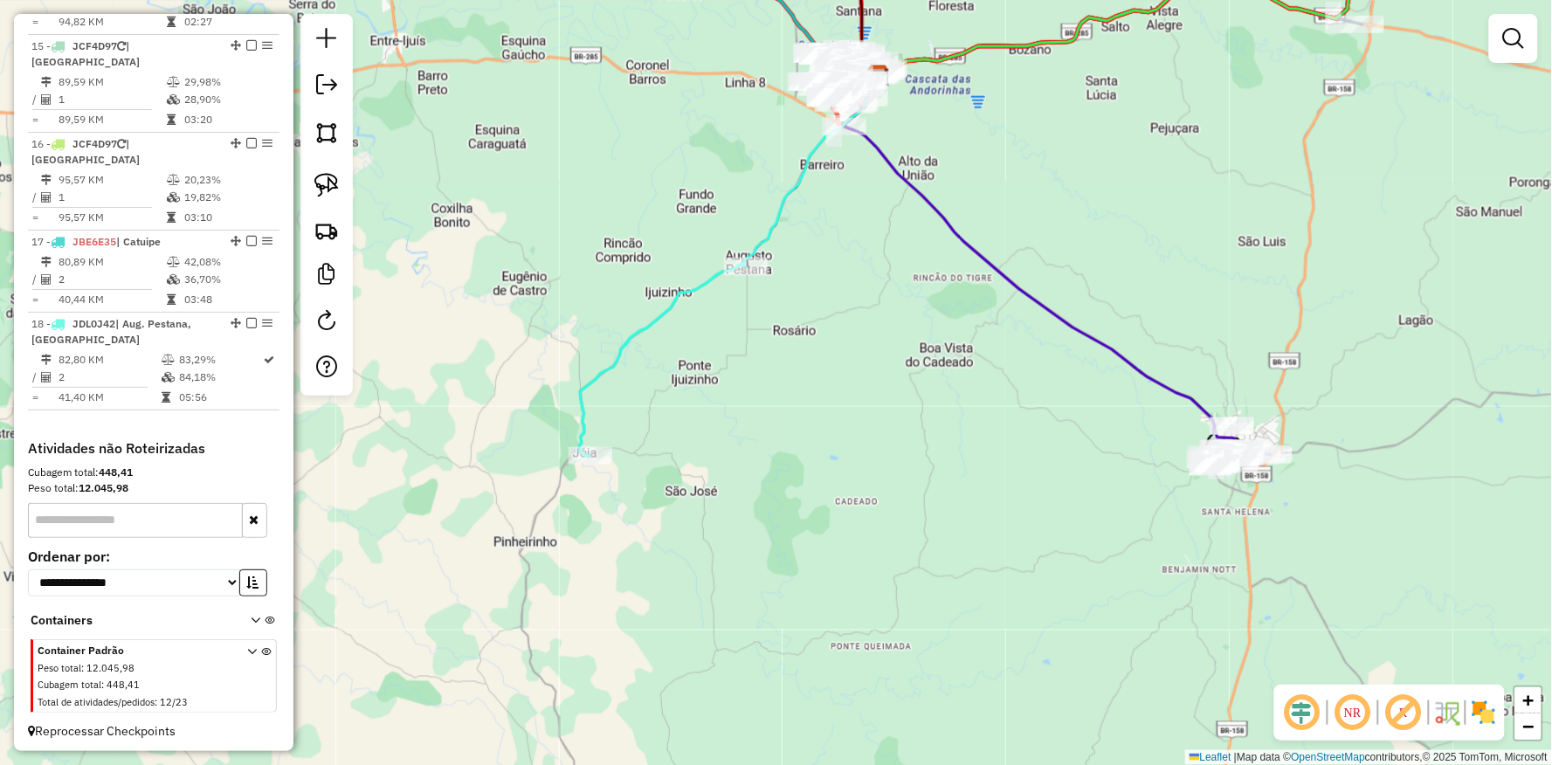
drag, startPoint x: 792, startPoint y: 451, endPoint x: 720, endPoint y: 537, distance: 112.9
click at [732, 578] on div "Janela de atendimento Grade de atendimento Capacidade Transportadoras Veículos …" at bounding box center [776, 382] width 1552 height 765
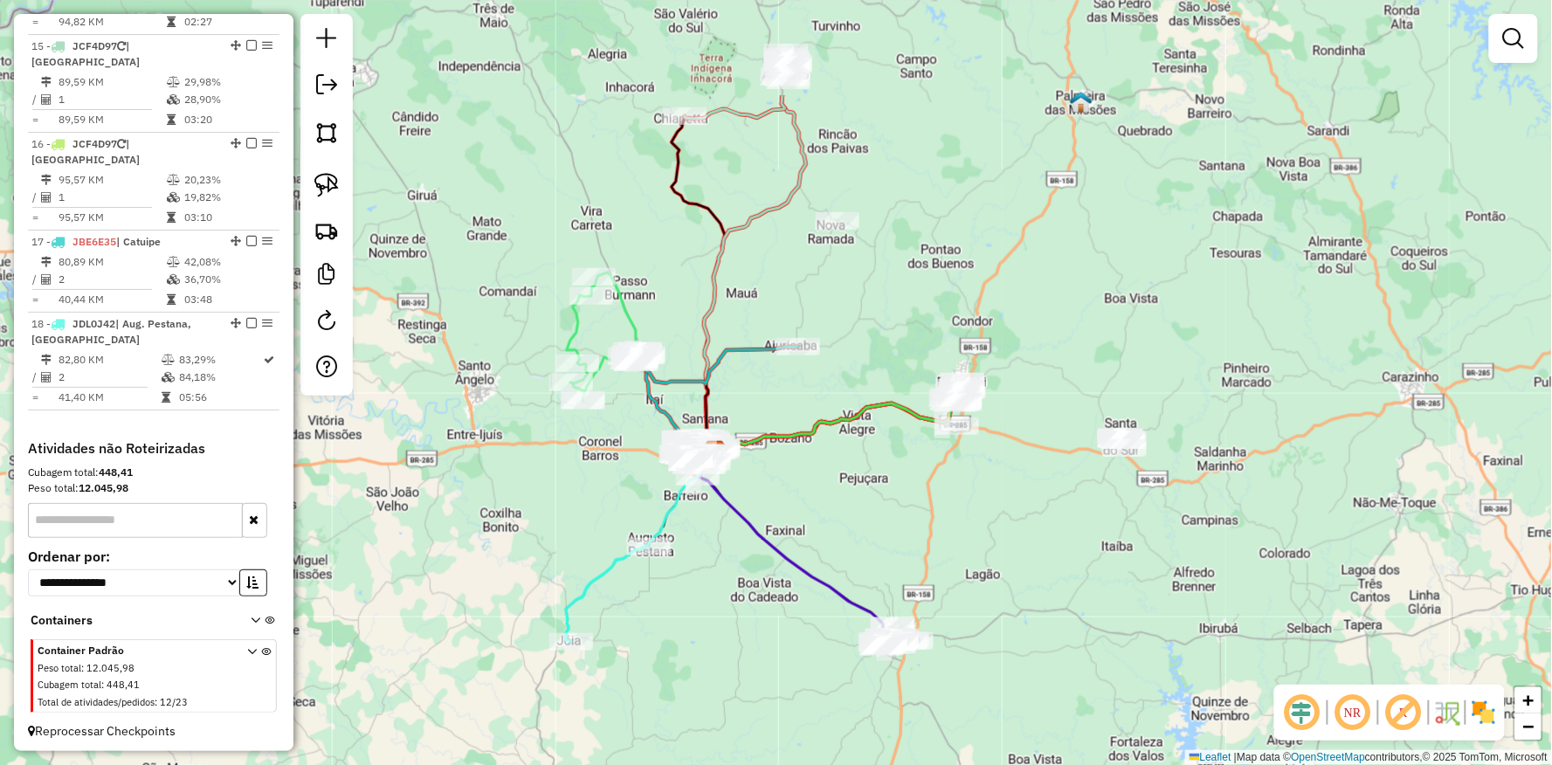
drag, startPoint x: 696, startPoint y: 560, endPoint x: 694, endPoint y: 575, distance: 15.1
click at [694, 575] on div "Janela de atendimento Grade de atendimento Capacidade Transportadoras Veículos …" at bounding box center [776, 382] width 1552 height 765
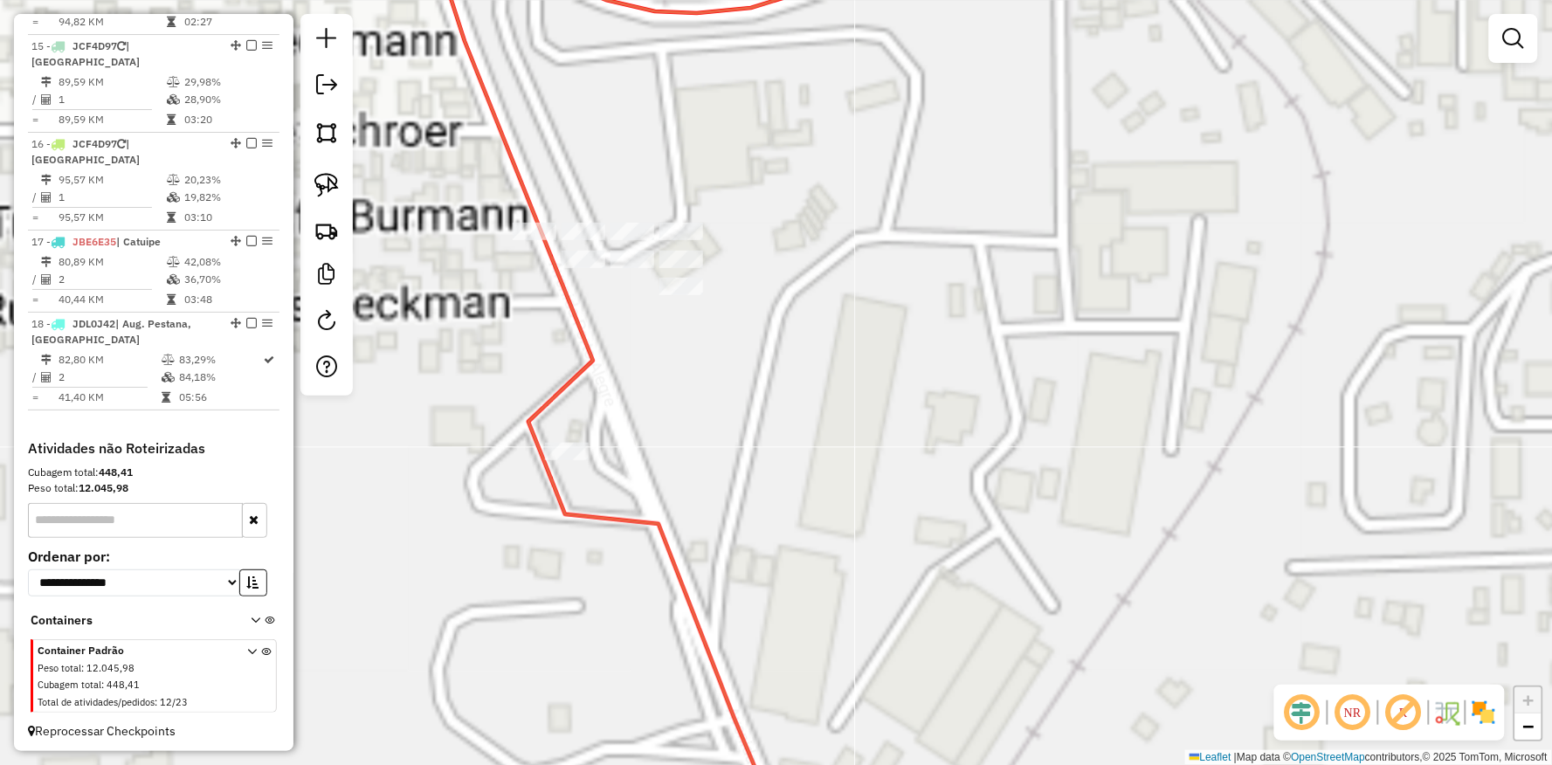
drag, startPoint x: 618, startPoint y: 493, endPoint x: 717, endPoint y: 499, distance: 98.9
click at [719, 508] on div "Janela de atendimento Grade de atendimento Capacidade Transportadoras Veículos …" at bounding box center [776, 382] width 1552 height 765
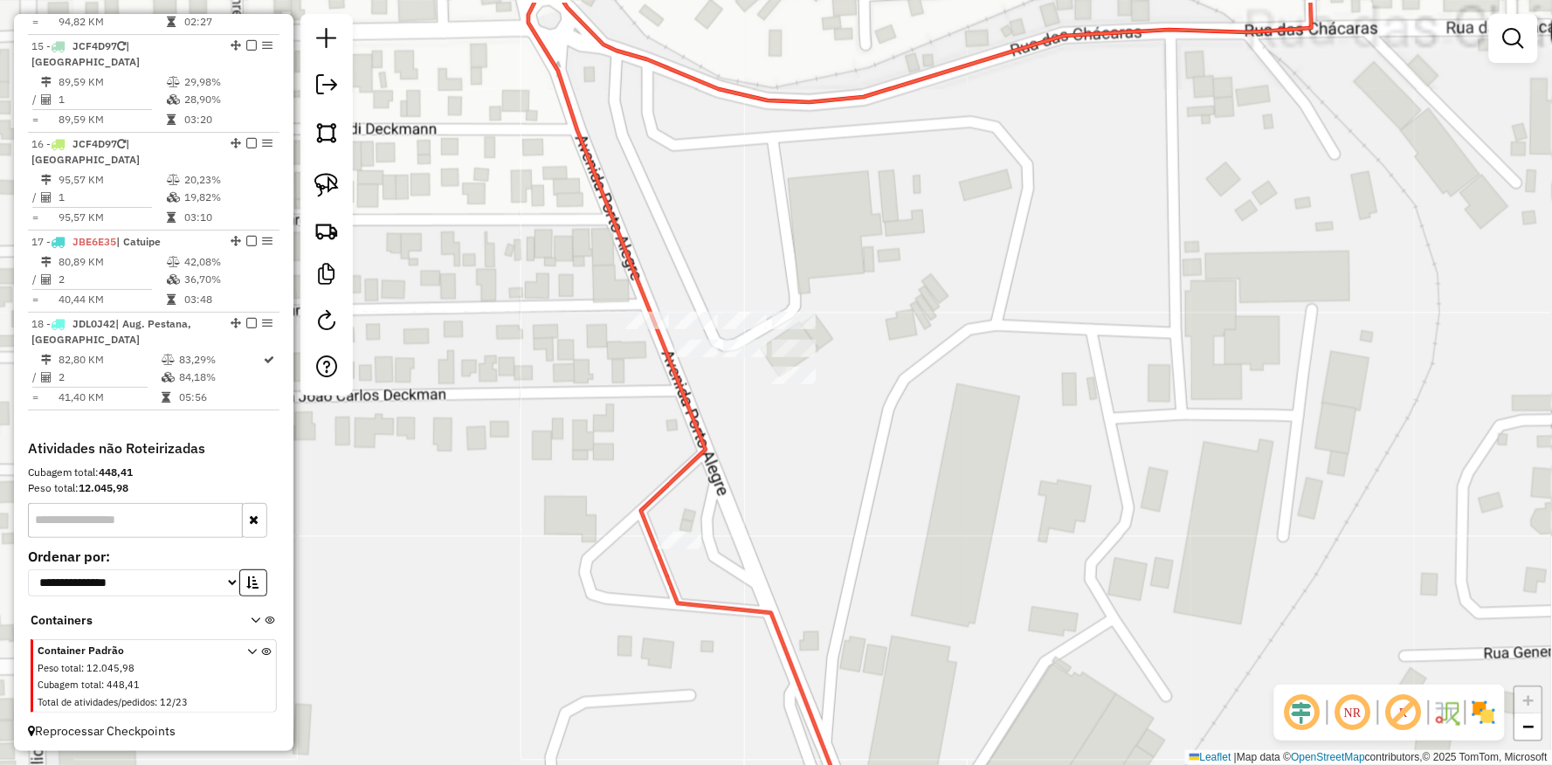
drag, startPoint x: 484, startPoint y: 317, endPoint x: 464, endPoint y: 321, distance: 20.6
click at [510, 362] on div "Janela de atendimento Grade de atendimento Capacidade Transportadoras Veículos …" at bounding box center [776, 382] width 1552 height 765
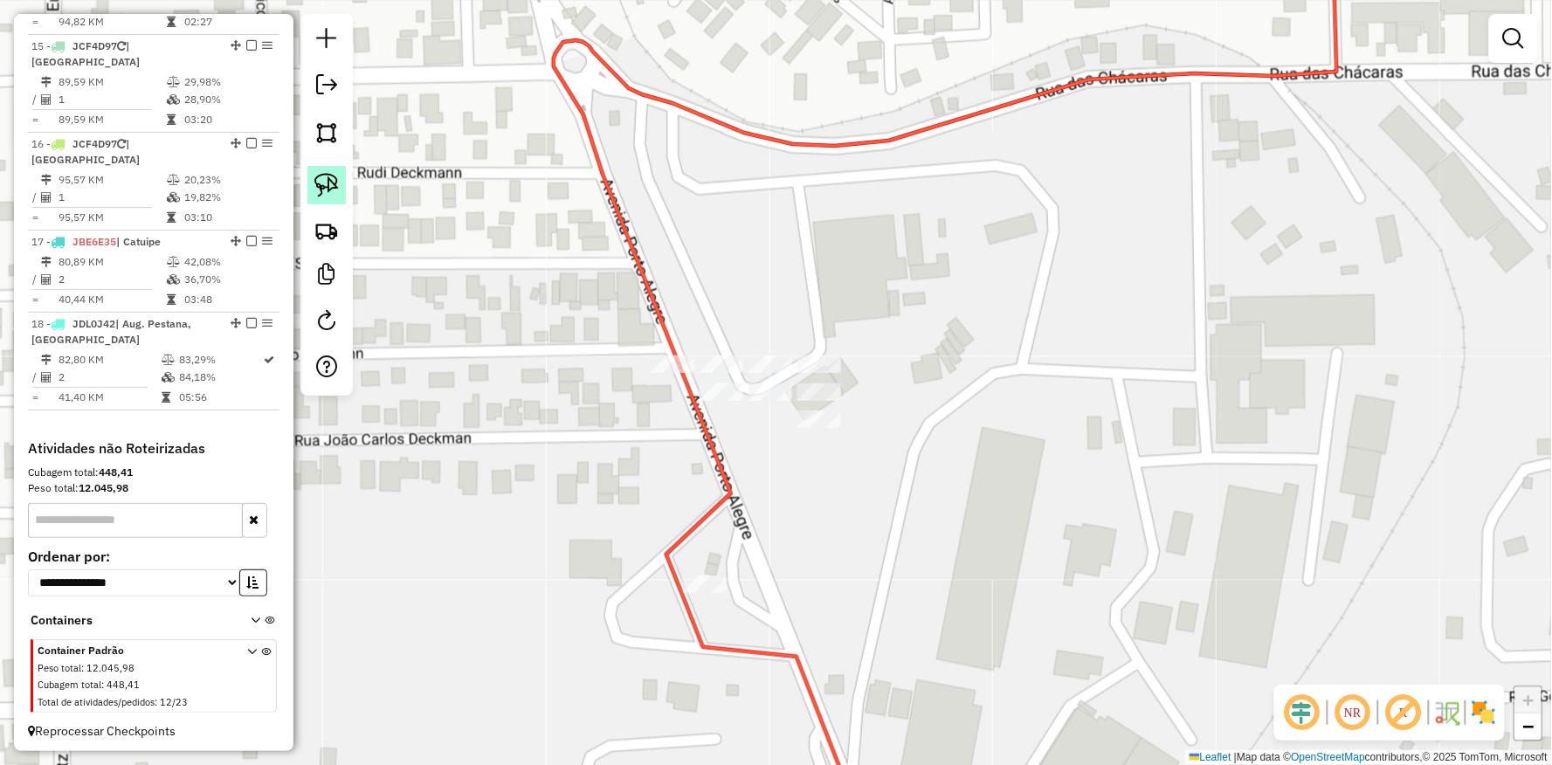
click at [307, 189] on link at bounding box center [326, 185] width 38 height 38
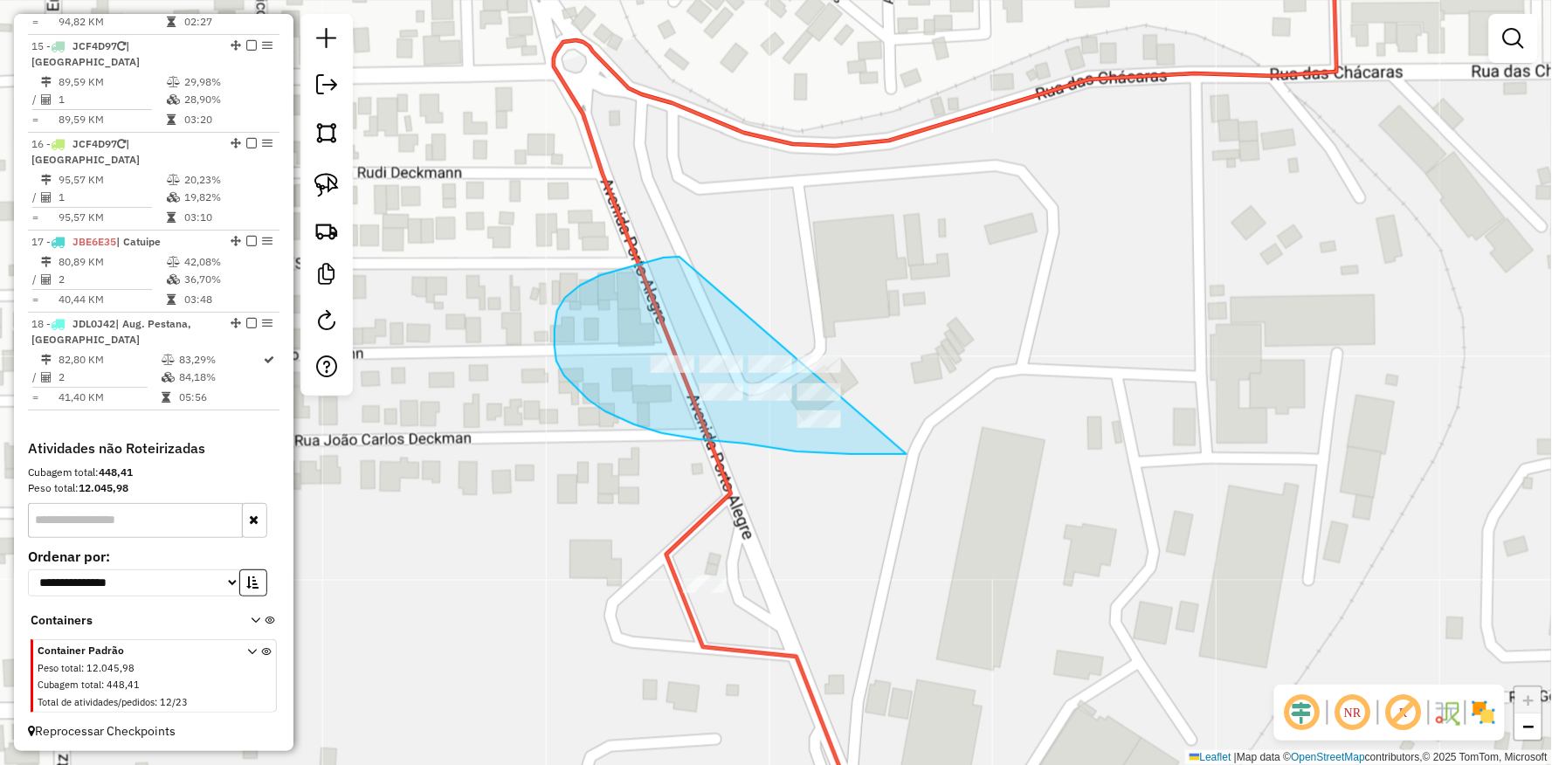
drag, startPoint x: 632, startPoint y: 266, endPoint x: 1075, endPoint y: 384, distance: 458.5
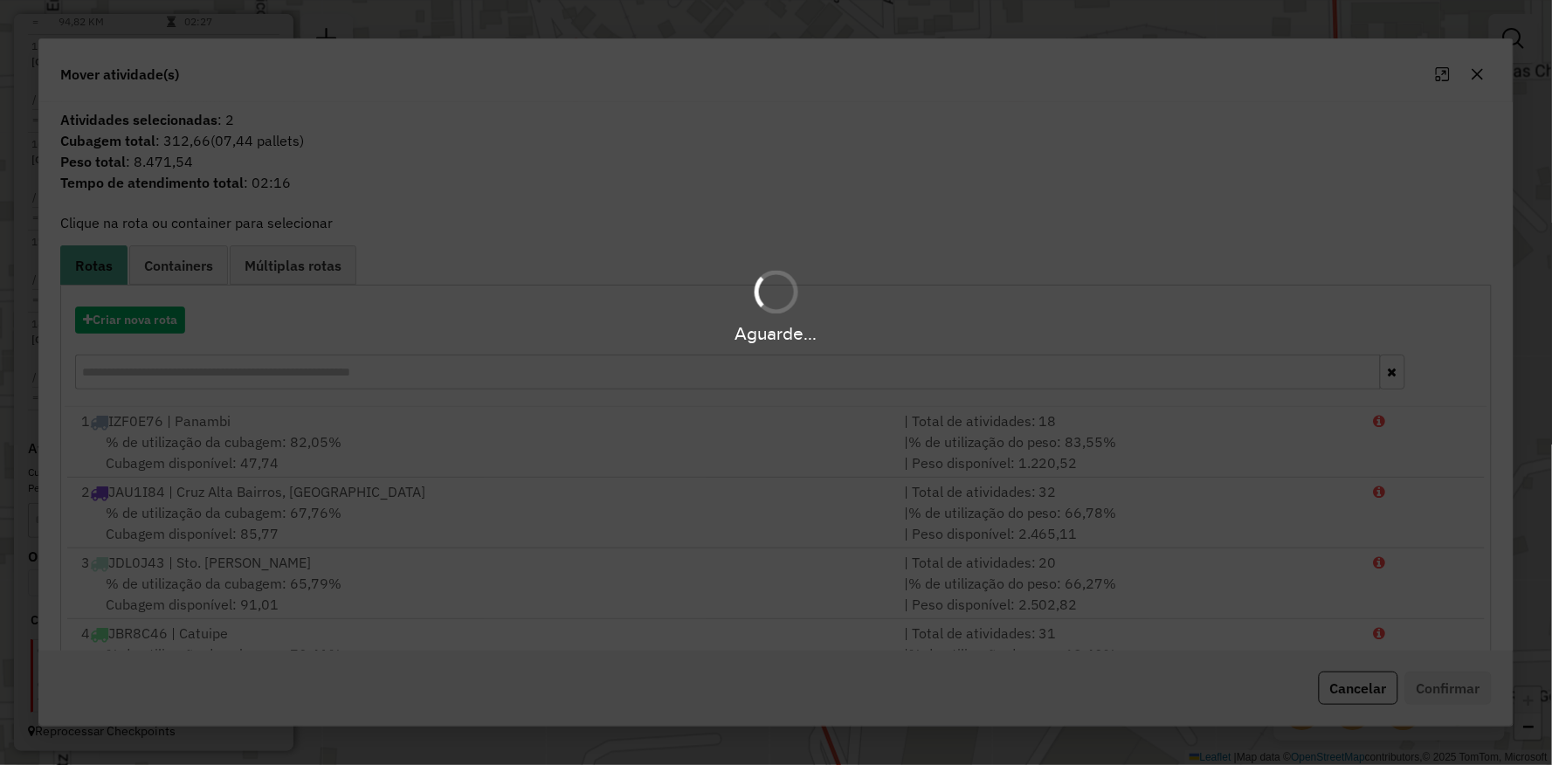
click at [158, 321] on div "Aguarde..." at bounding box center [776, 334] width 1552 height 27
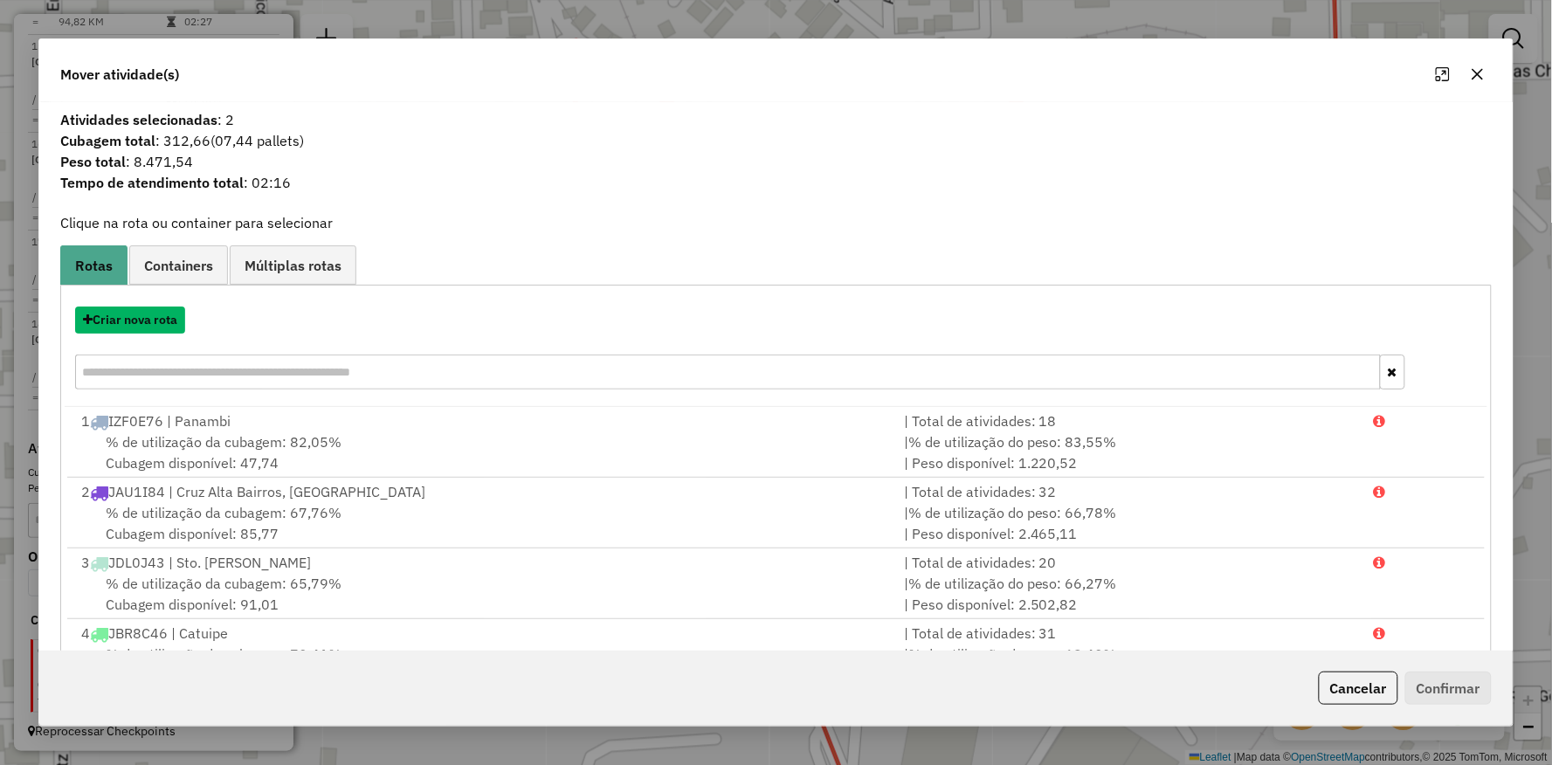
click at [158, 321] on button "Criar nova rota" at bounding box center [130, 320] width 110 height 27
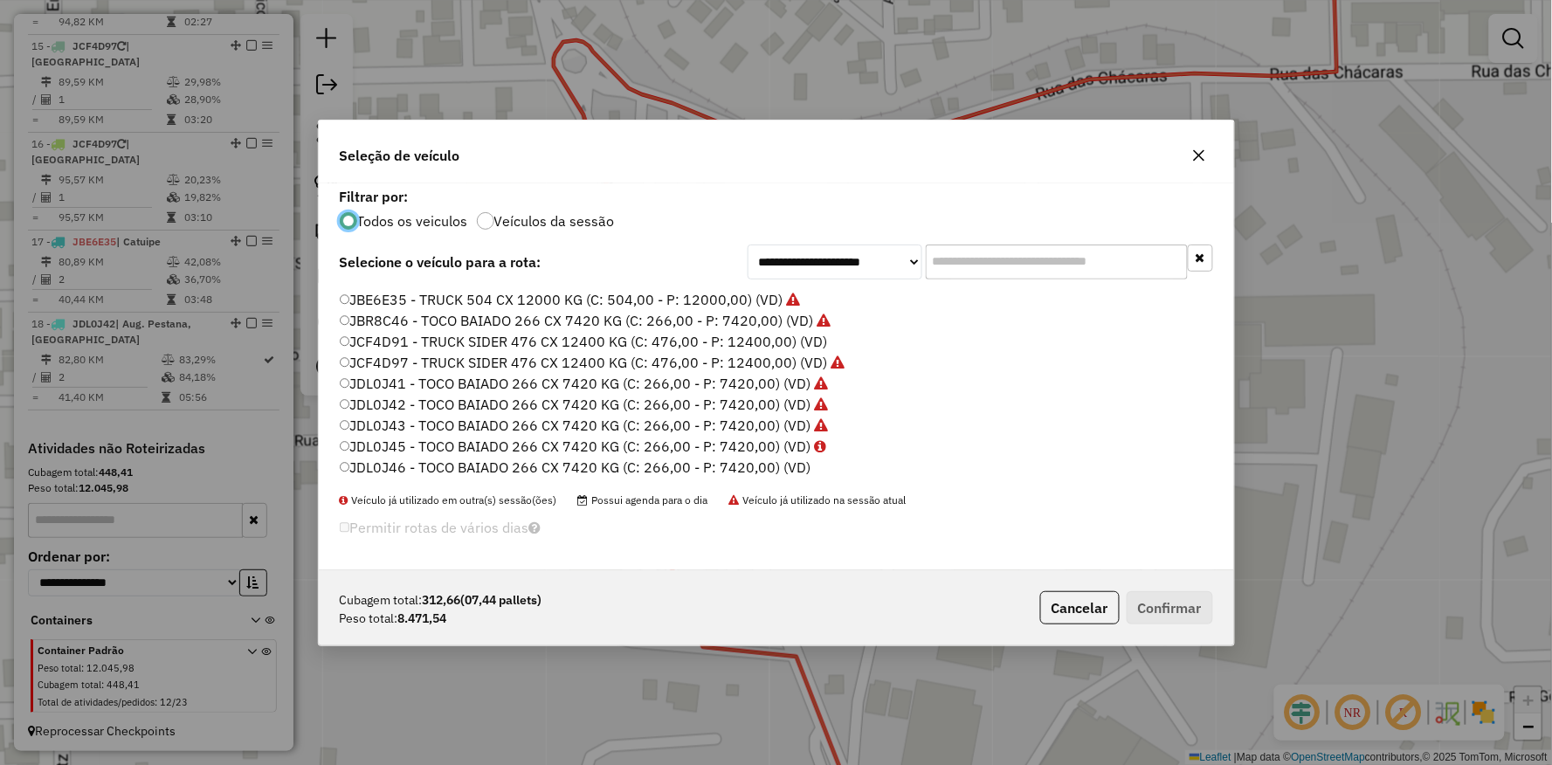
scroll to position [424, 0]
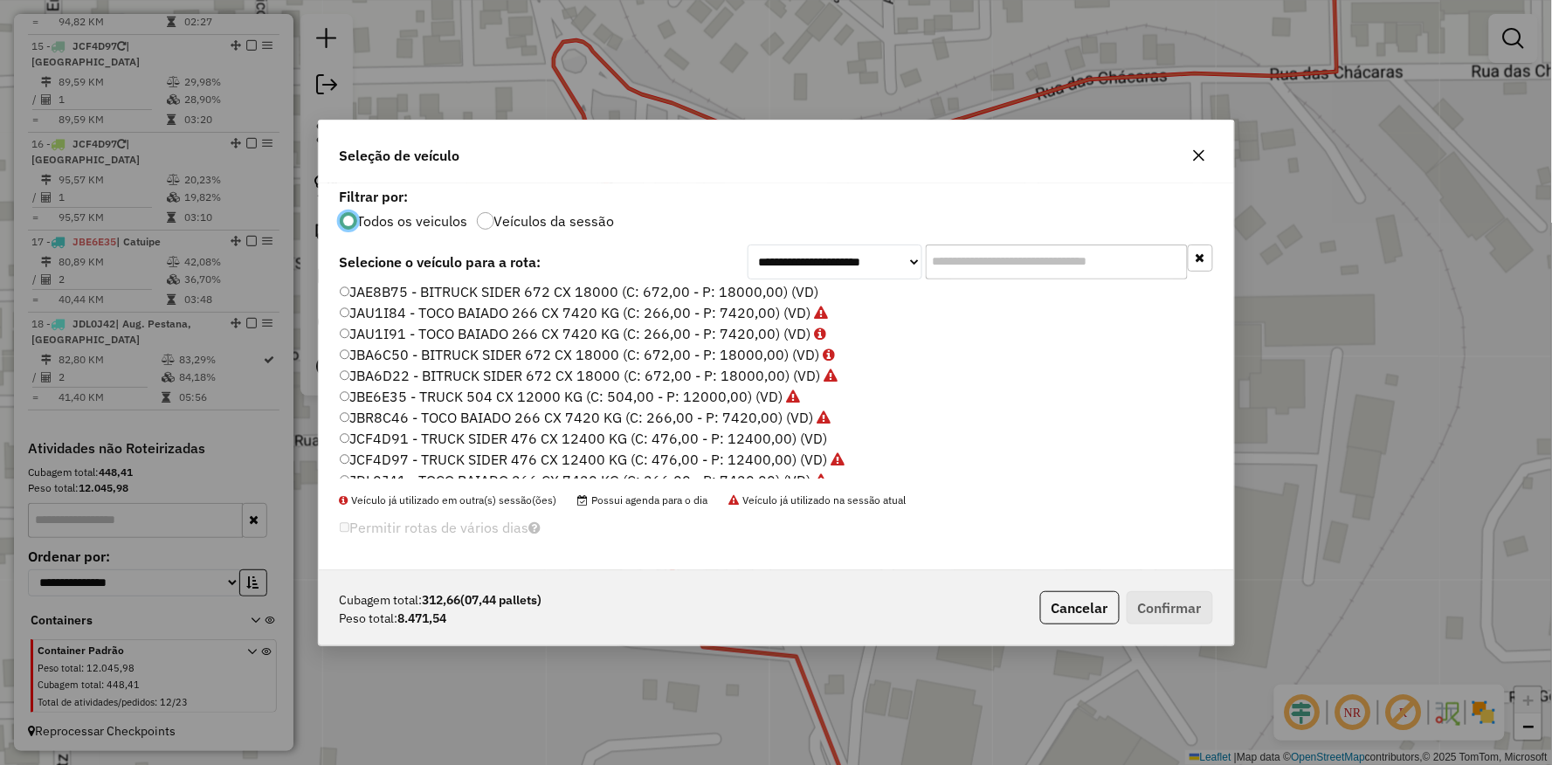
click at [363, 291] on label "JAE8B75 - BITRUCK SIDER 672 CX 18000 (C: 672,00 - P: 18000,00) (VD)" at bounding box center [580, 291] width 480 height 21
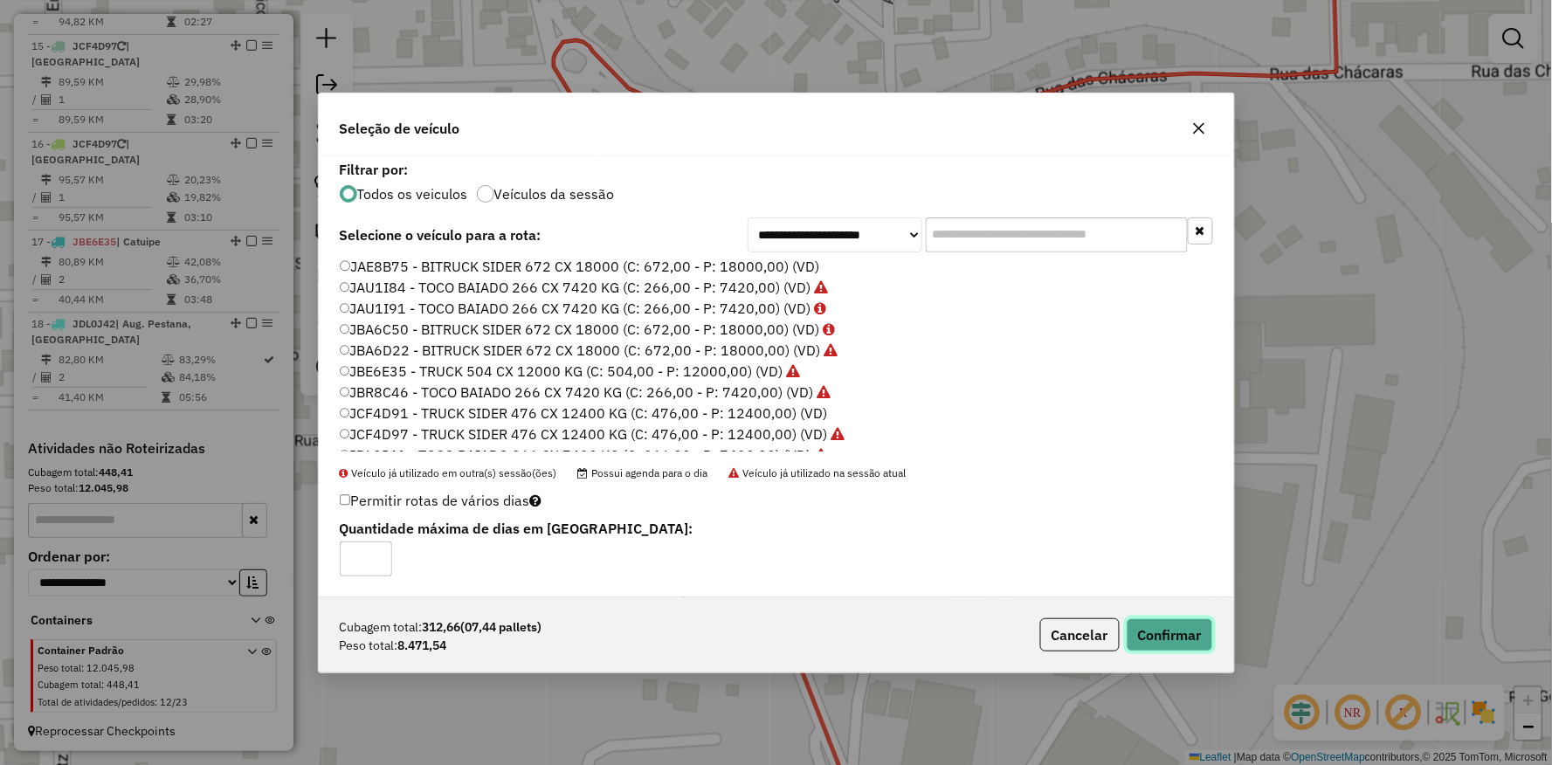
click at [1197, 634] on button "Confirmar" at bounding box center [1170, 634] width 86 height 33
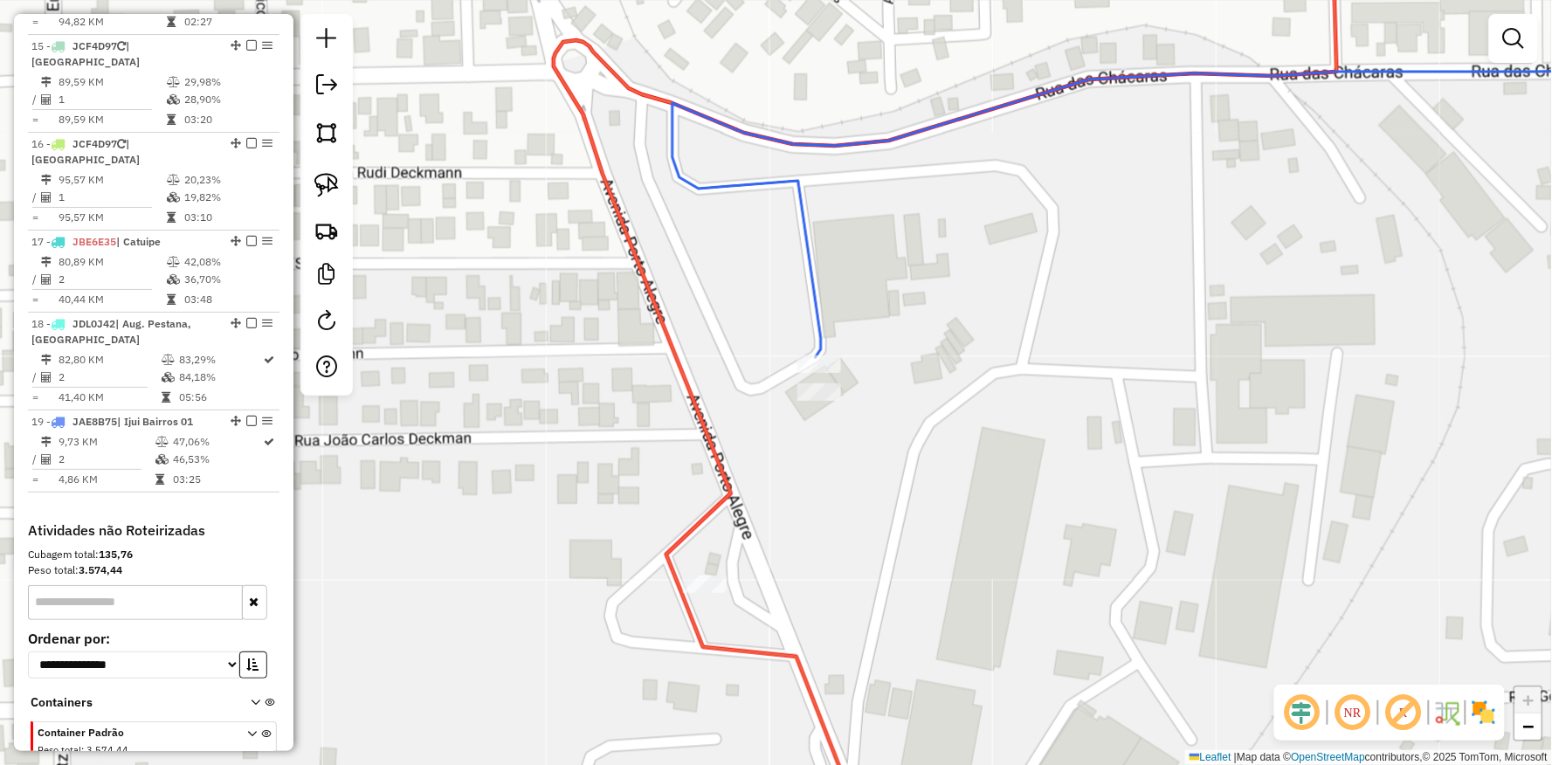
drag, startPoint x: 678, startPoint y: 570, endPoint x: 729, endPoint y: 475, distance: 107.5
click at [679, 570] on icon at bounding box center [946, 382] width 784 height 919
select select "**********"
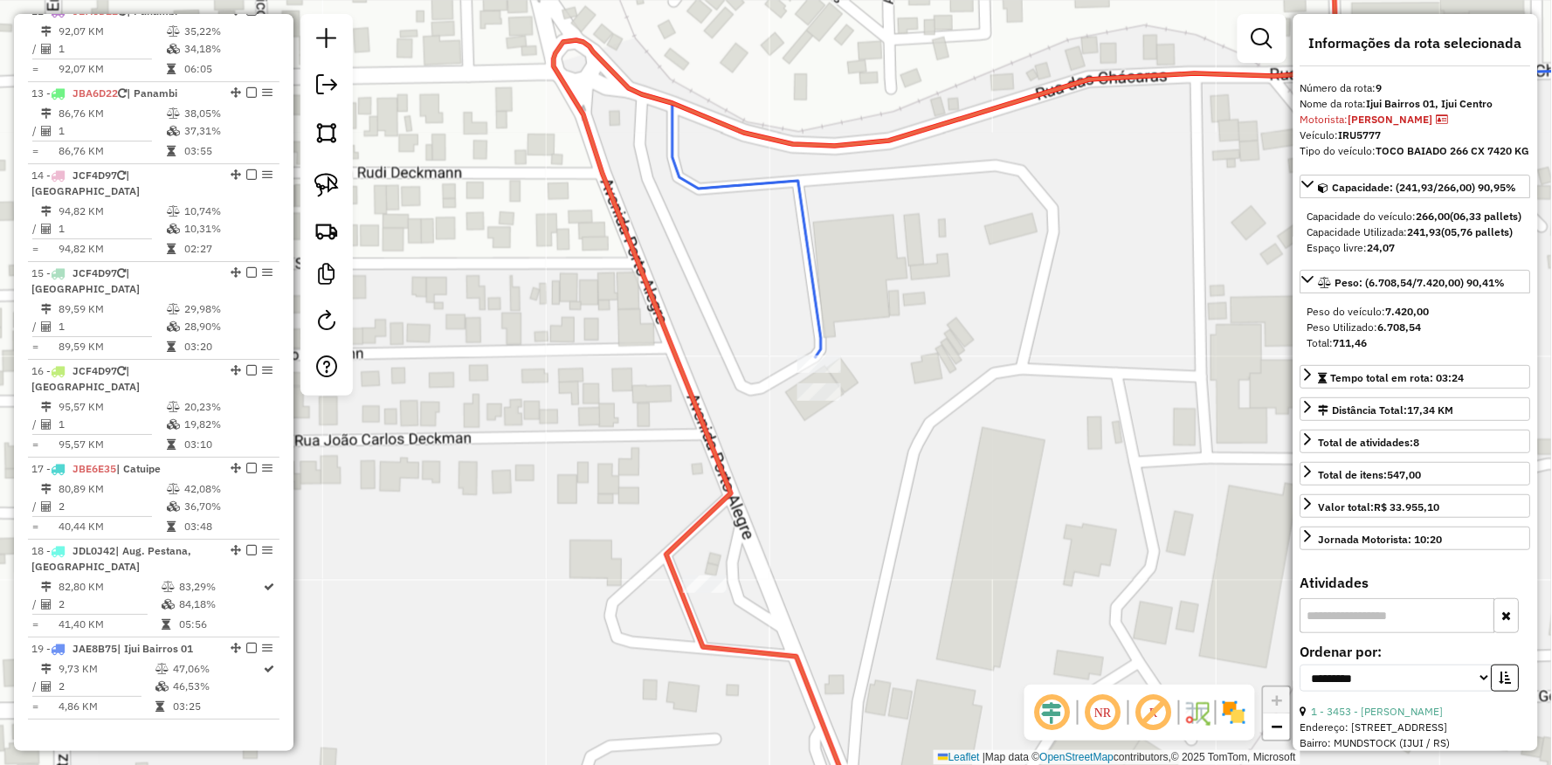
scroll to position [1378, 0]
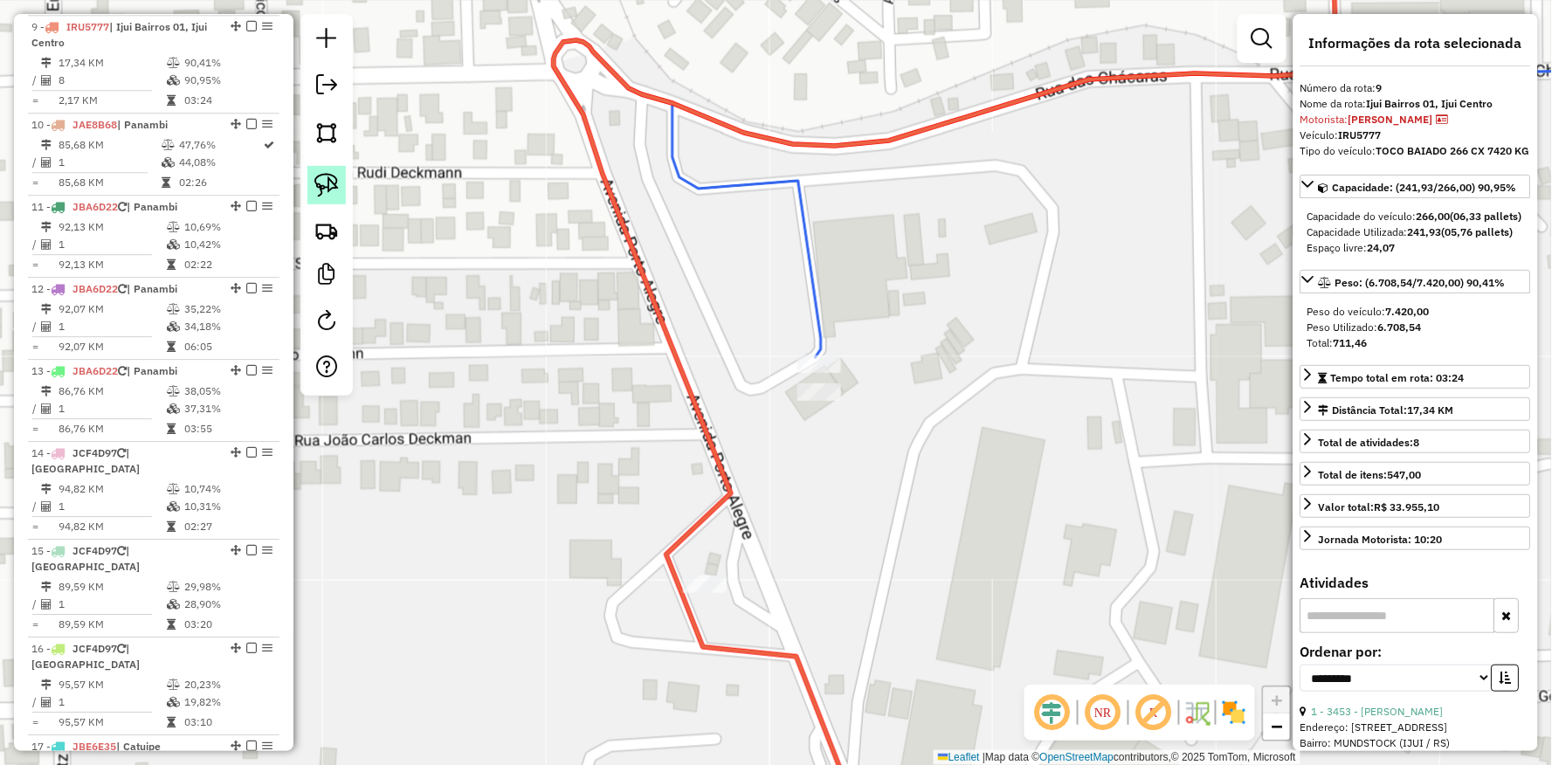
click at [339, 176] on link at bounding box center [326, 185] width 38 height 38
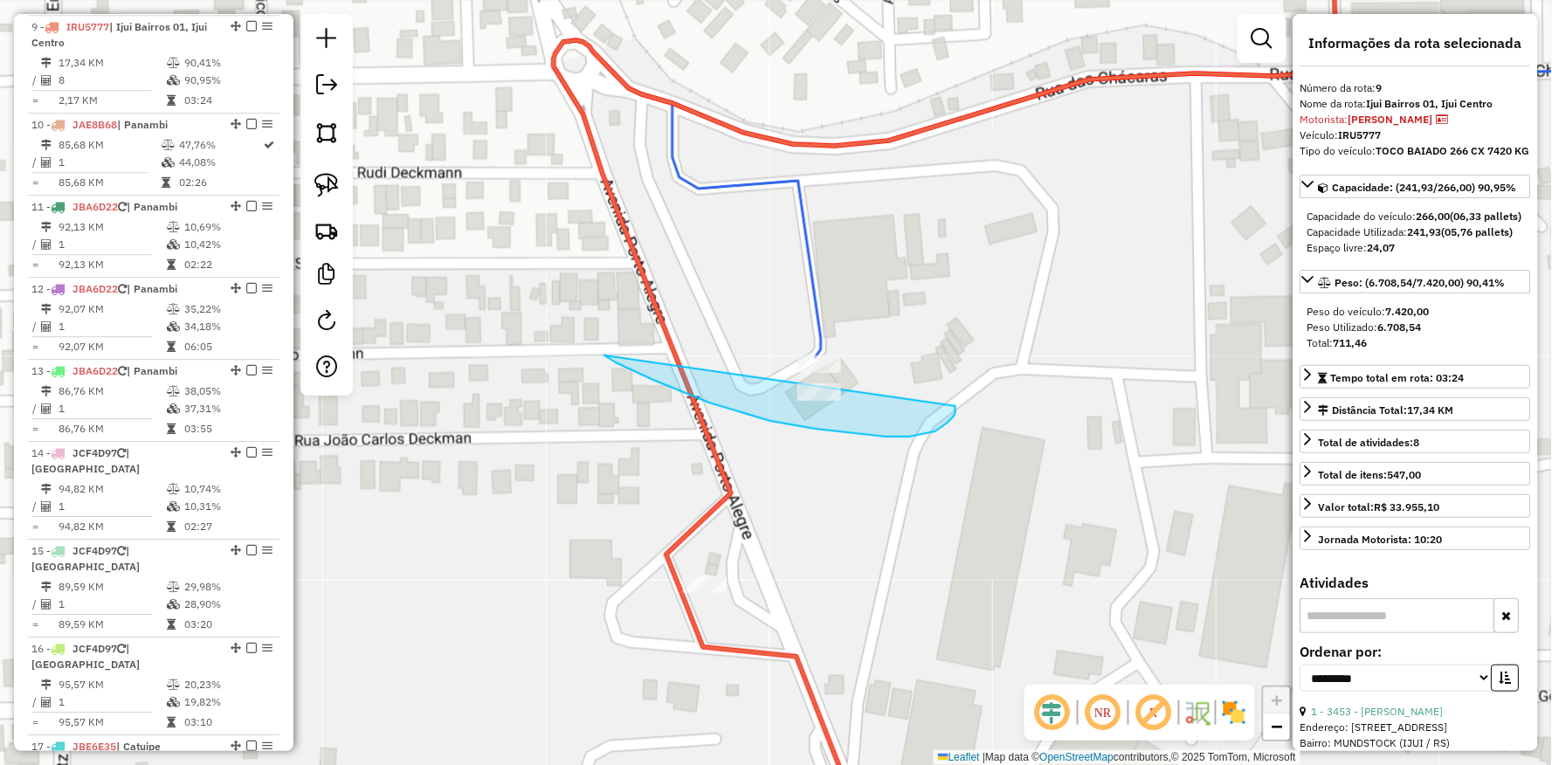
drag, startPoint x: 770, startPoint y: 421, endPoint x: 956, endPoint y: 403, distance: 186.1
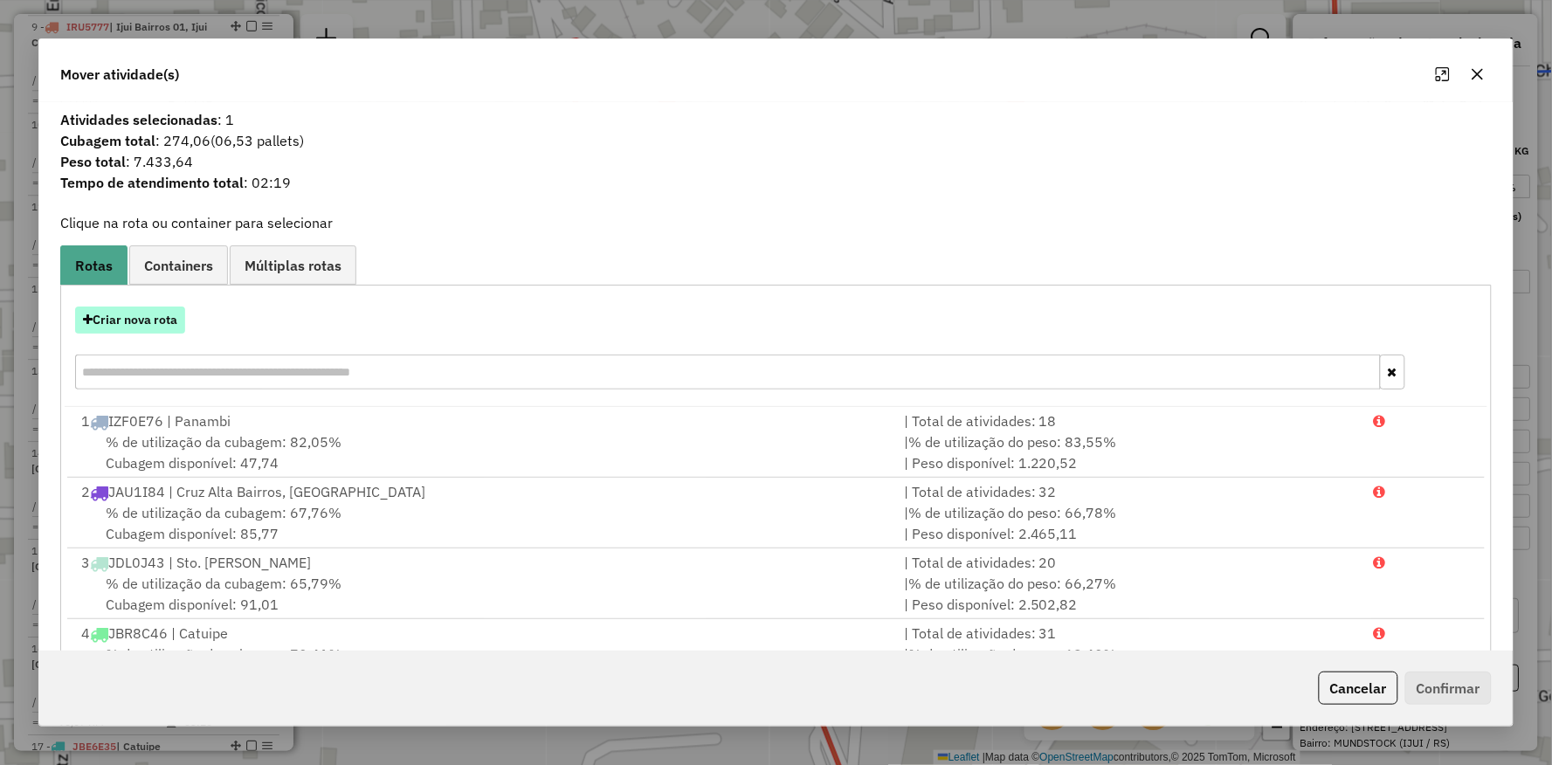
click at [144, 328] on button "Criar nova rota" at bounding box center [130, 320] width 110 height 27
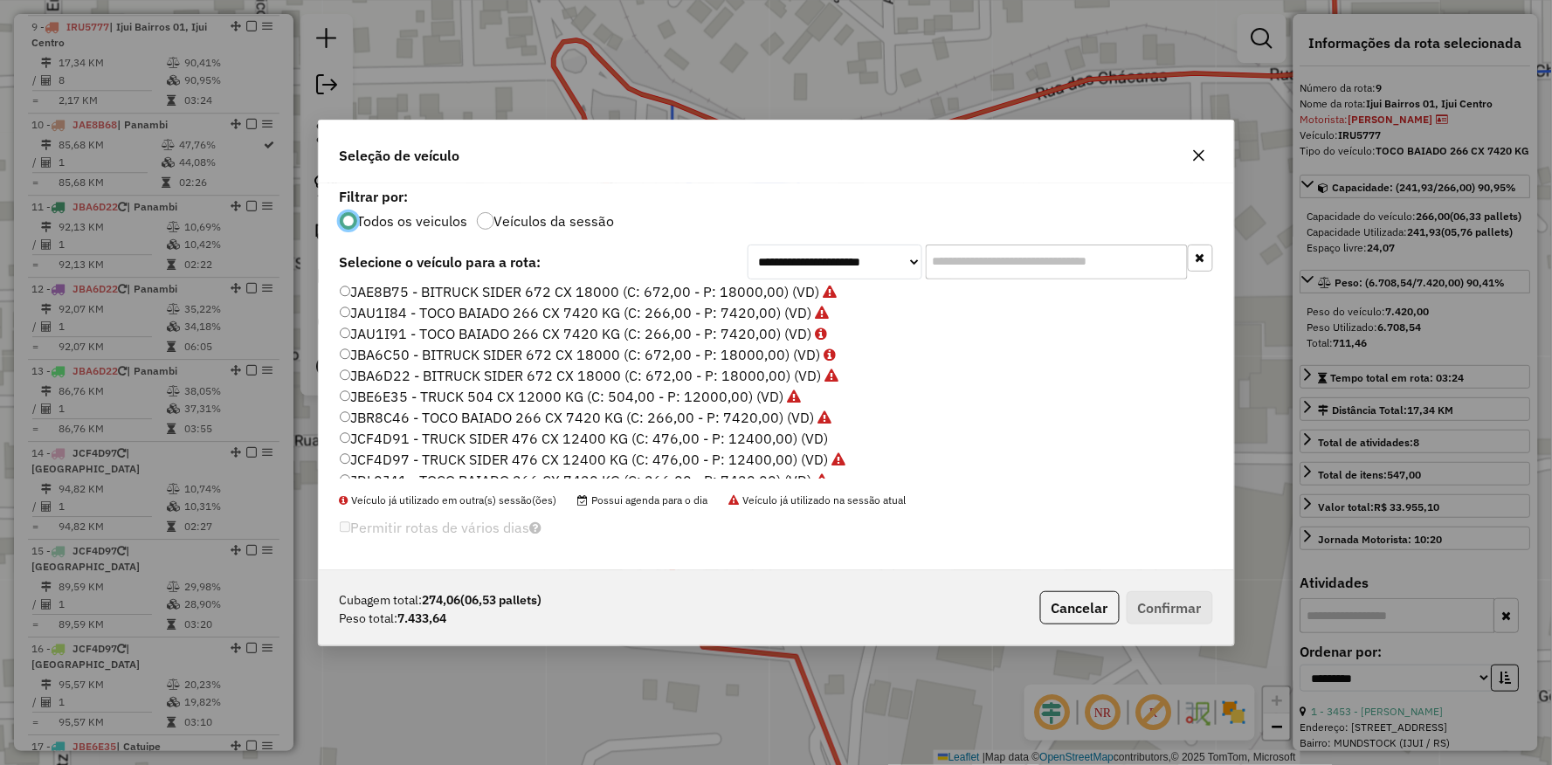
scroll to position [327, 0]
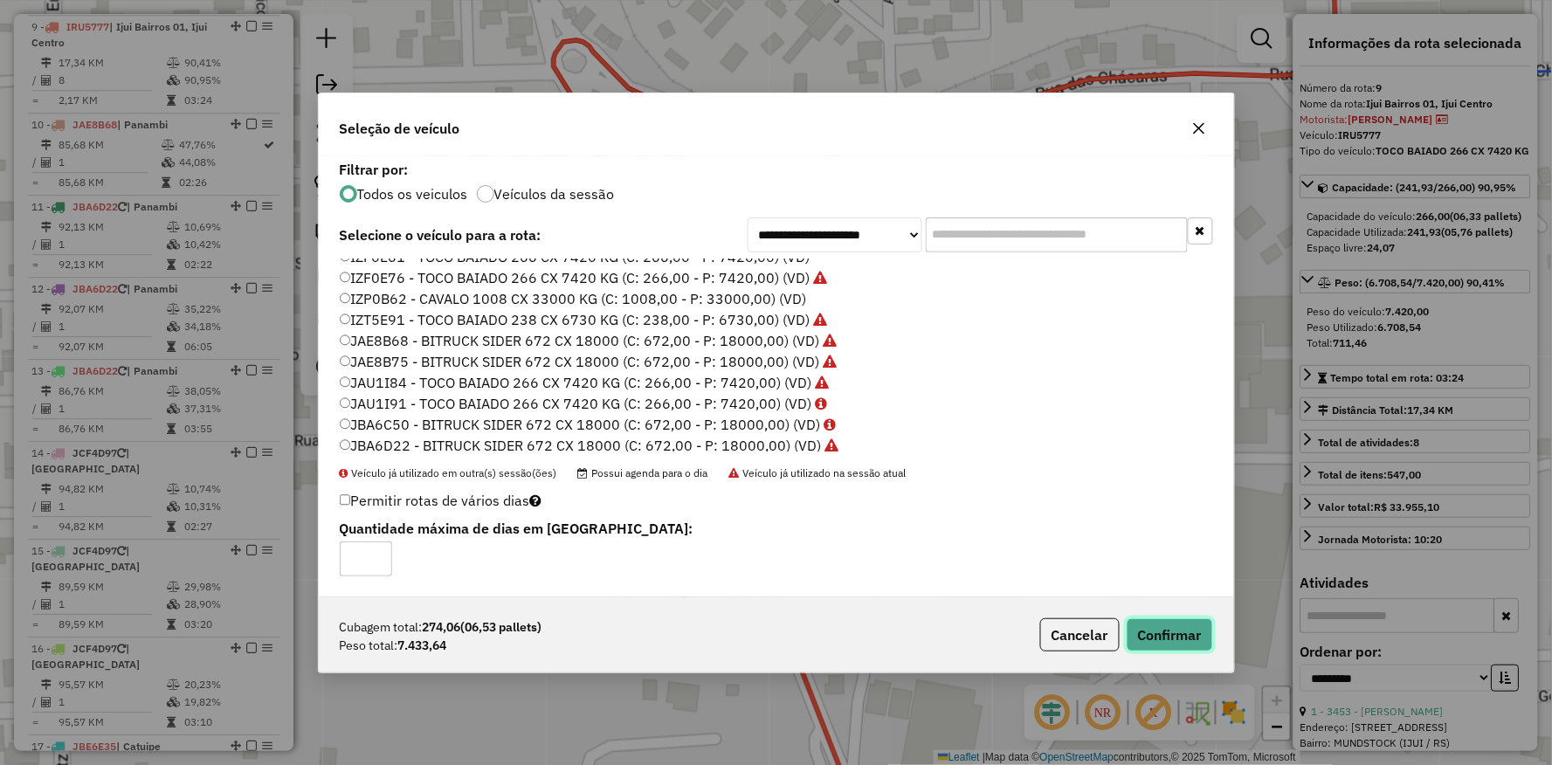
click at [1204, 632] on button "Confirmar" at bounding box center [1170, 634] width 86 height 33
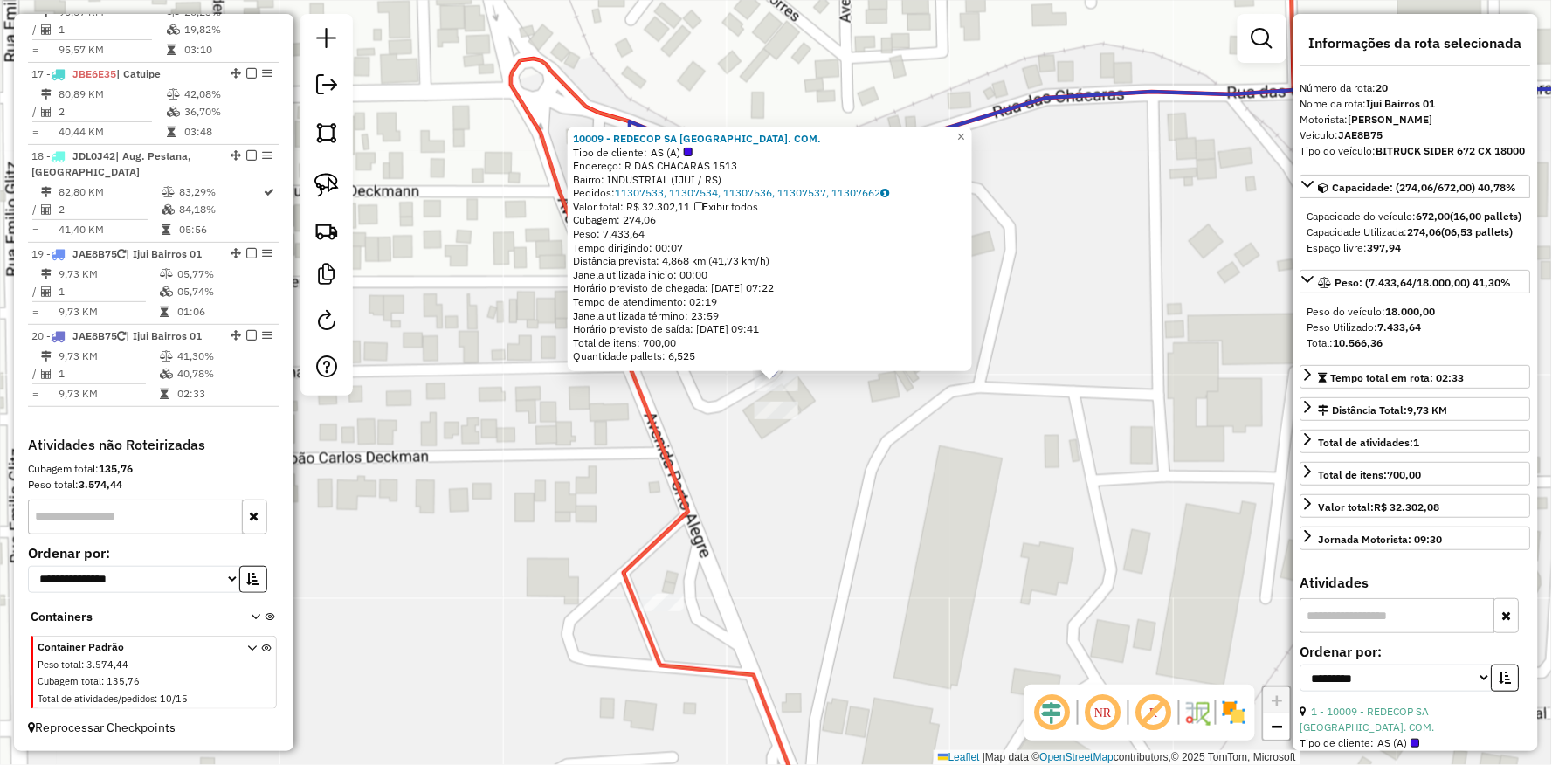
scroll to position [2080, 0]
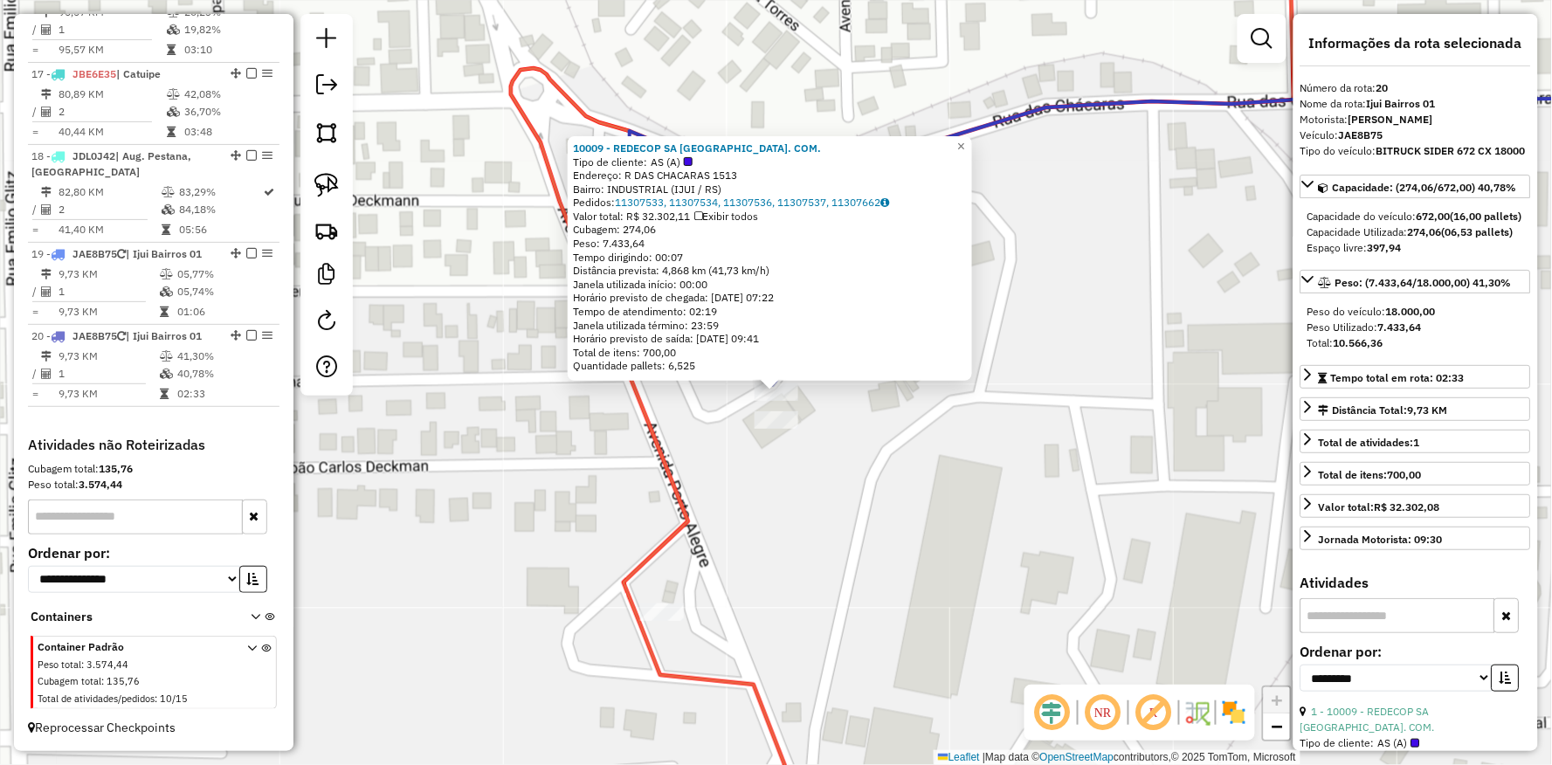
drag, startPoint x: 489, startPoint y: 517, endPoint x: 463, endPoint y: 554, distance: 45.1
click at [491, 528] on div "10009 - REDECOP SA [GEOGRAPHIC_DATA]. COM. Tipo de cliente: AS (A) Endereço: R …" at bounding box center [776, 382] width 1552 height 765
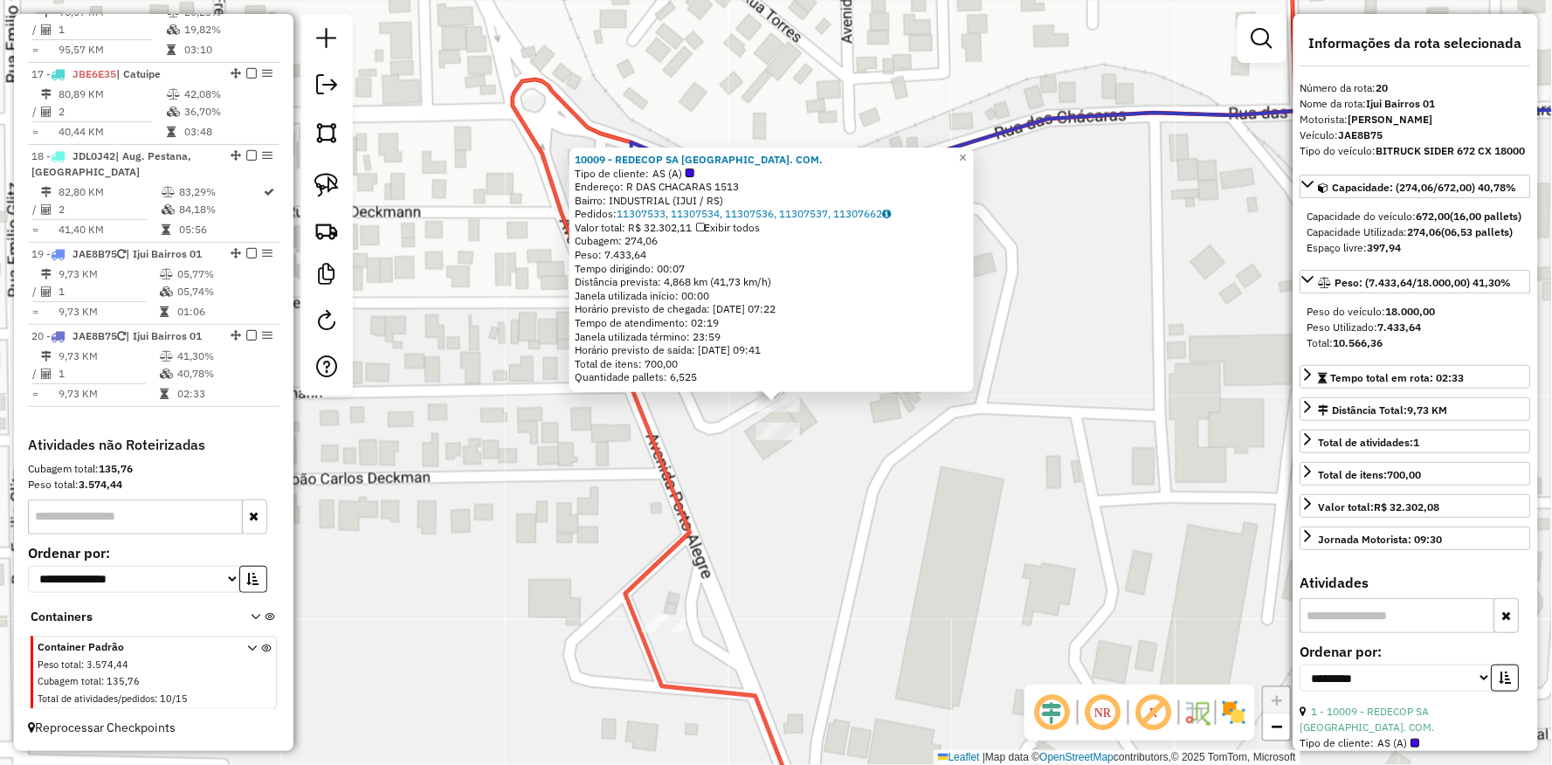
click at [682, 535] on icon at bounding box center [1109, 382] width 1193 height 919
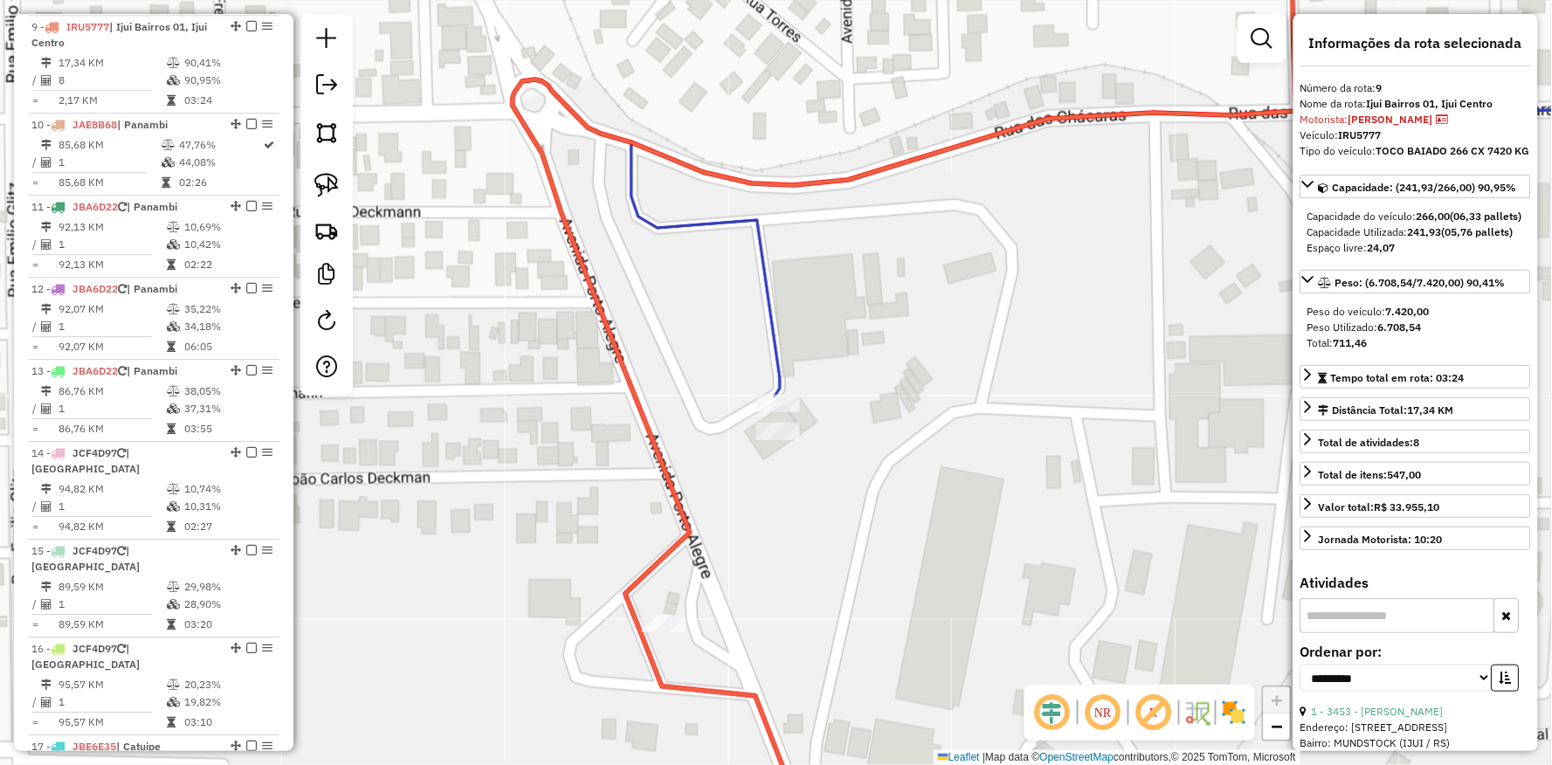
click at [773, 444] on div "Janela de atendimento Grade de atendimento Capacidade Transportadoras Veículos …" at bounding box center [776, 382] width 1552 height 765
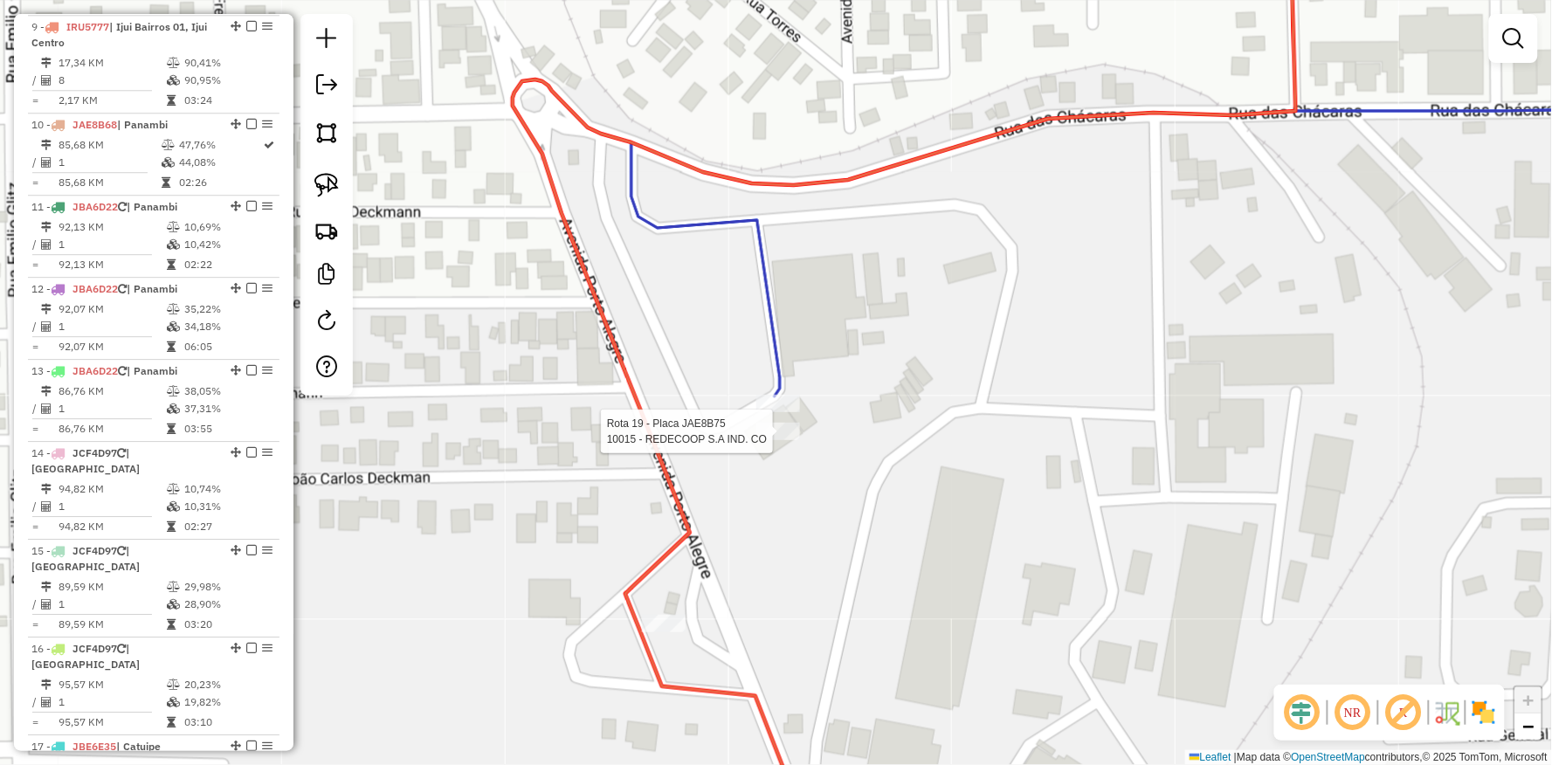
select select "**********"
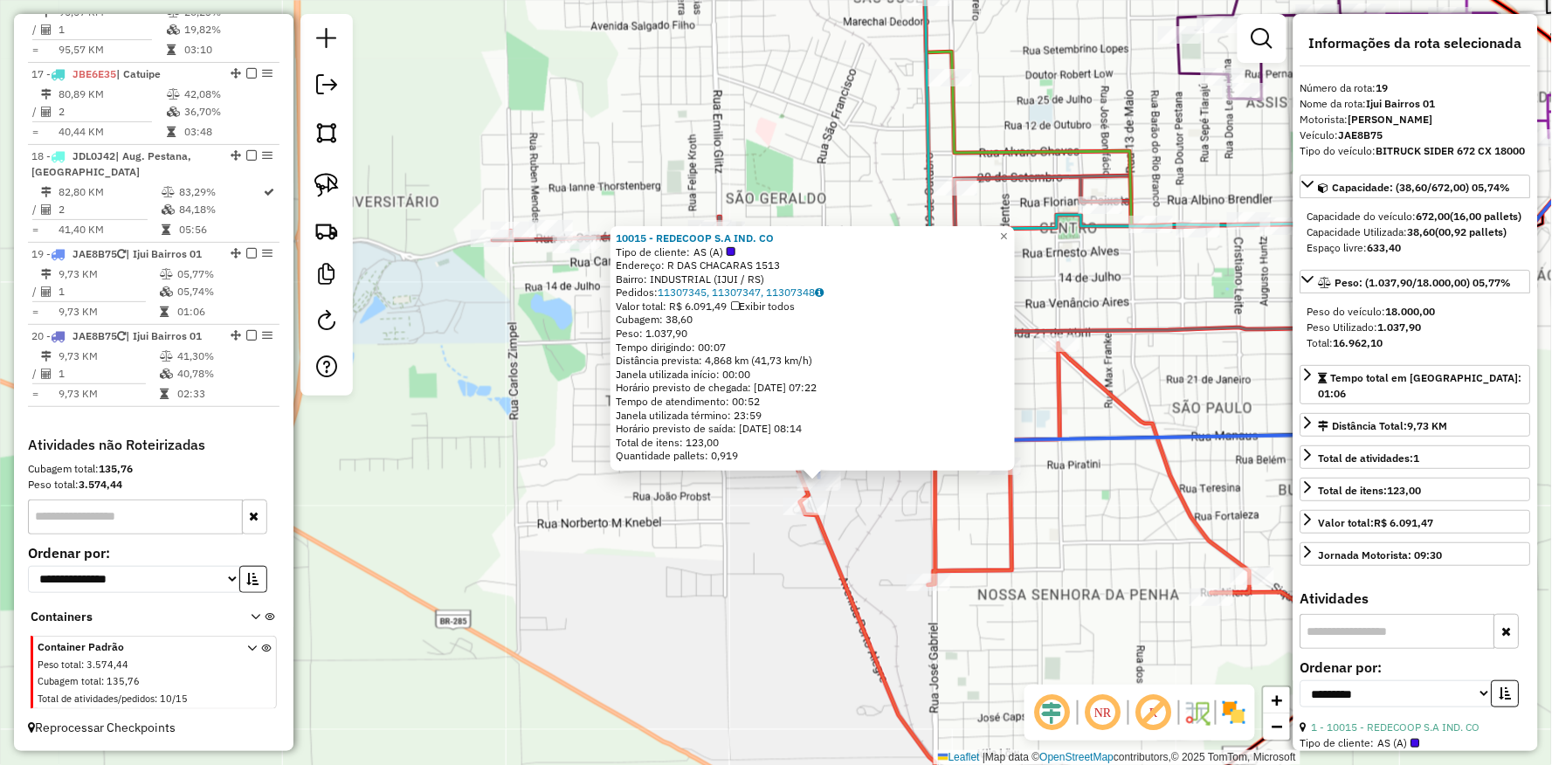
click at [697, 535] on div "Rota 9 - Placa IRU5777 11747 - AUTO POSTO D e G LTD 10015 - REDECOOP S.A IND. C…" at bounding box center [776, 382] width 1552 height 765
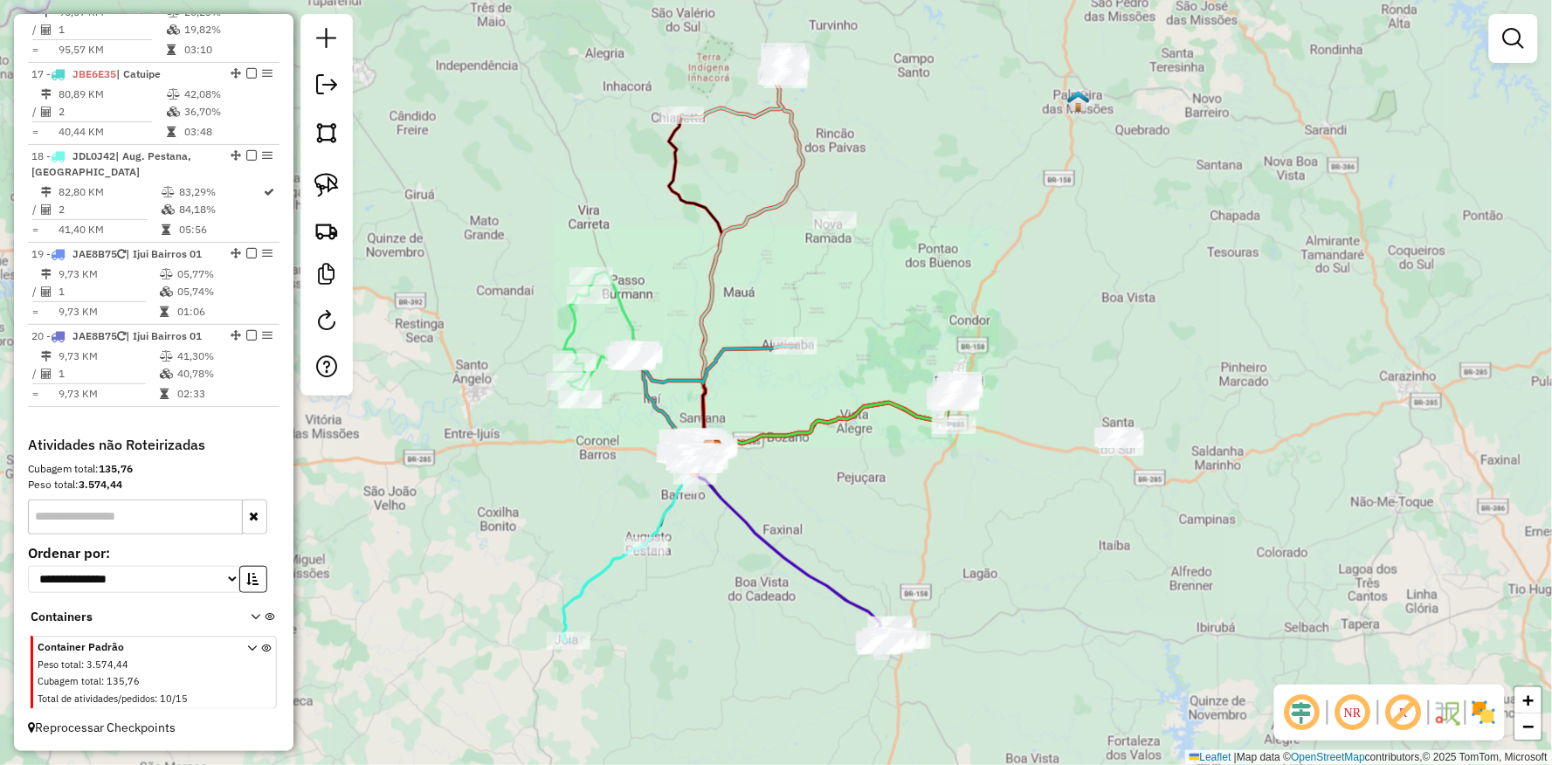
drag, startPoint x: 866, startPoint y: 510, endPoint x: 770, endPoint y: 360, distance: 178.4
click at [793, 383] on div "Janela de atendimento Grade de atendimento Capacidade Transportadoras Veículos …" at bounding box center [776, 382] width 1552 height 765
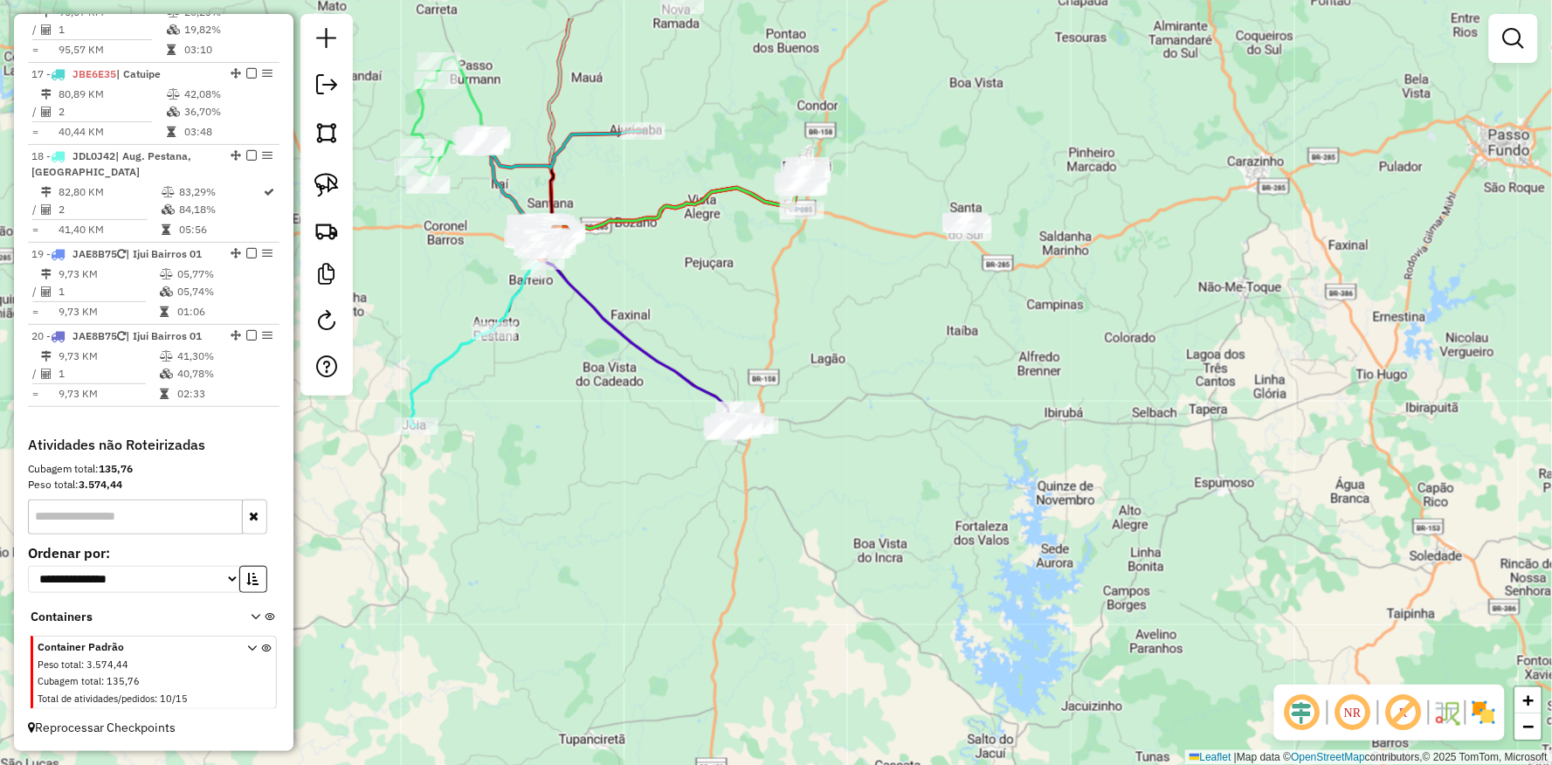
drag, startPoint x: 800, startPoint y: 444, endPoint x: 839, endPoint y: 570, distance: 131.8
click at [839, 580] on div "Janela de atendimento Grade de atendimento Capacidade Transportadoras Veículos …" at bounding box center [776, 382] width 1552 height 765
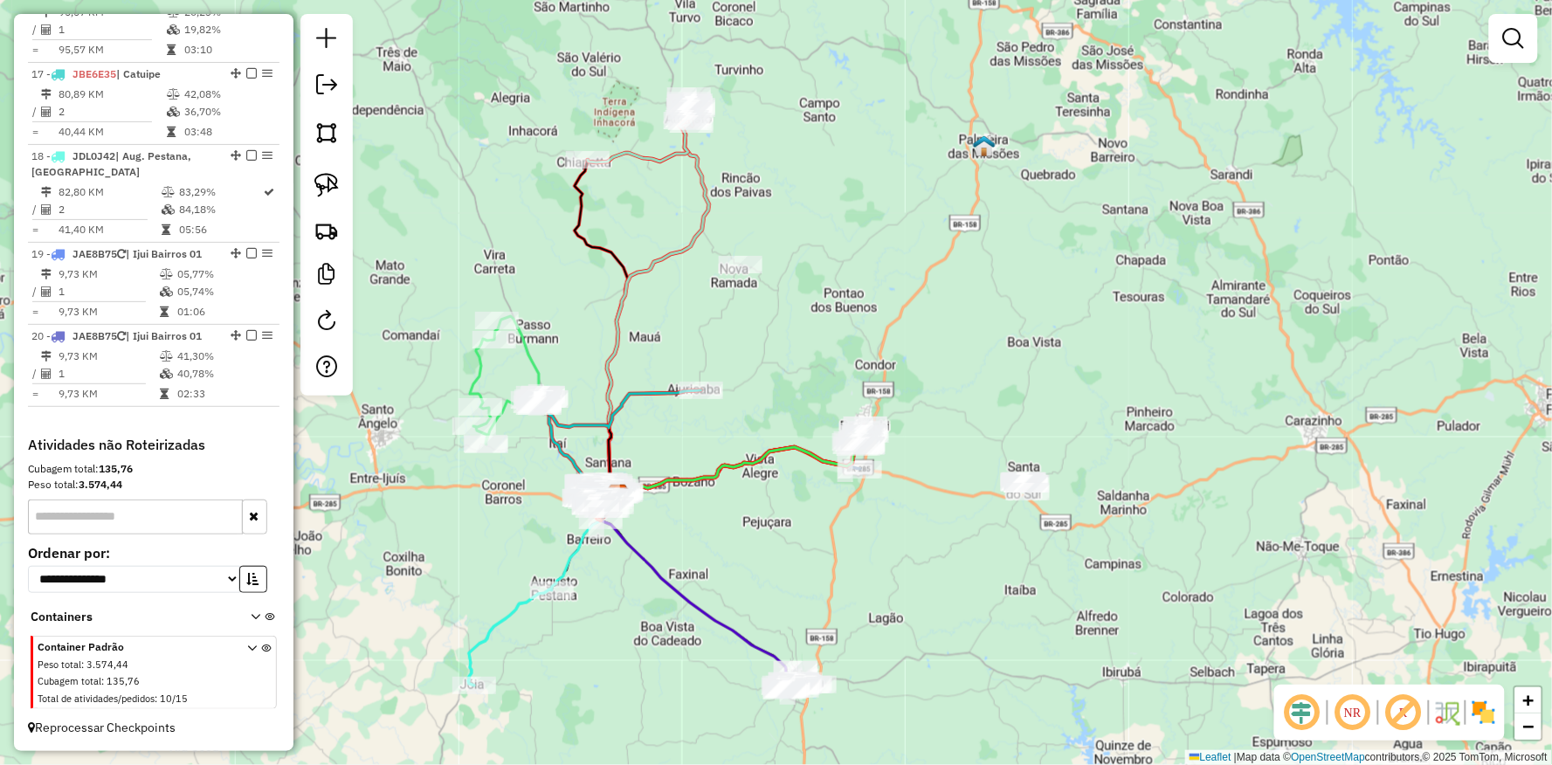
drag, startPoint x: 984, startPoint y: 528, endPoint x: 1014, endPoint y: 645, distance: 121.0
click at [1014, 645] on div "Janela de atendimento Grade de atendimento Capacidade Transportadoras Veículos …" at bounding box center [776, 382] width 1552 height 765
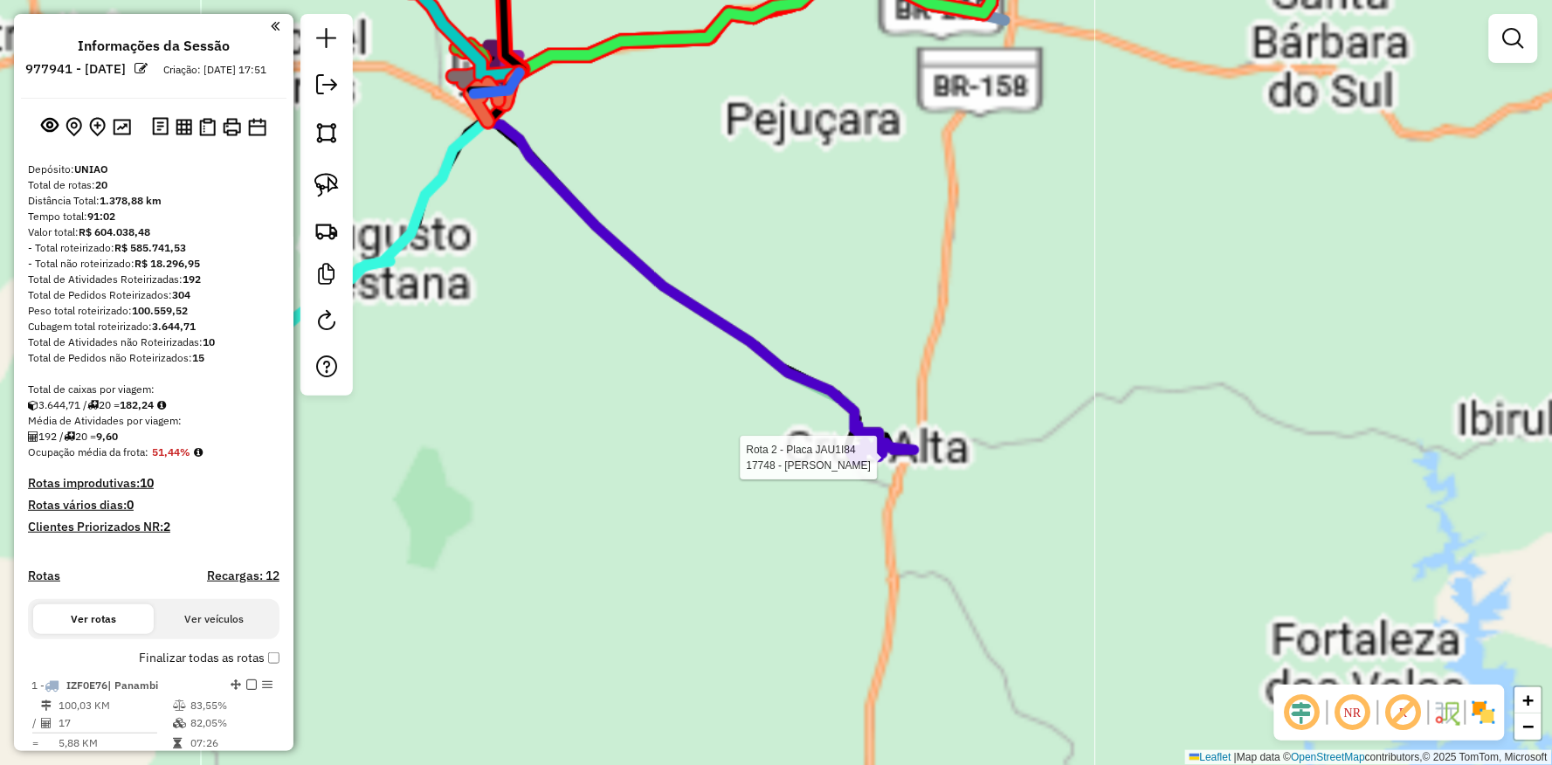
scroll to position [2080, 0]
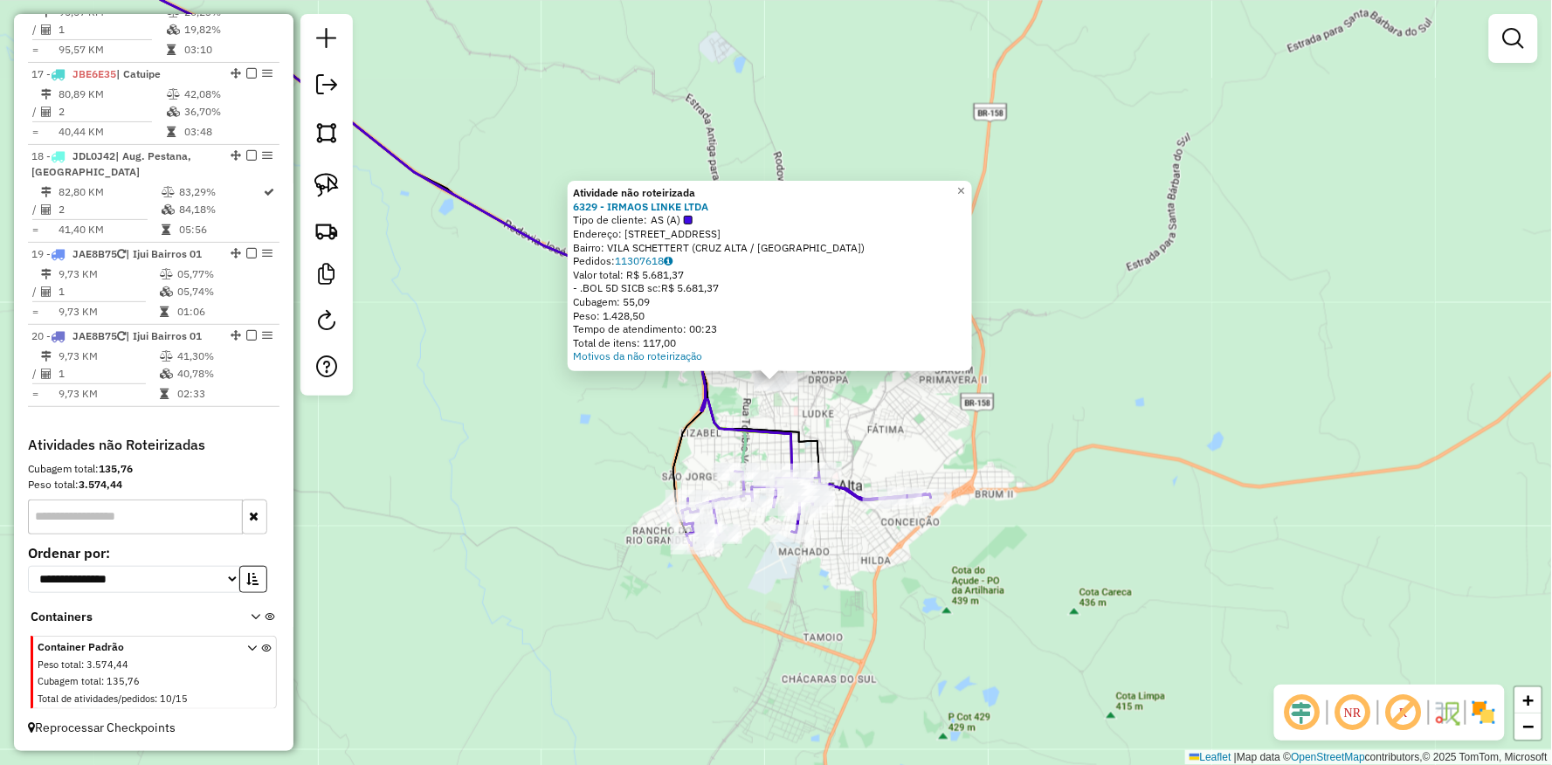
click at [585, 482] on div "Rota 2 - Placa JAU1I84 5764 - ELVIO JOSE BARASSUOL Atividade não roteirizada 63…" at bounding box center [776, 382] width 1552 height 765
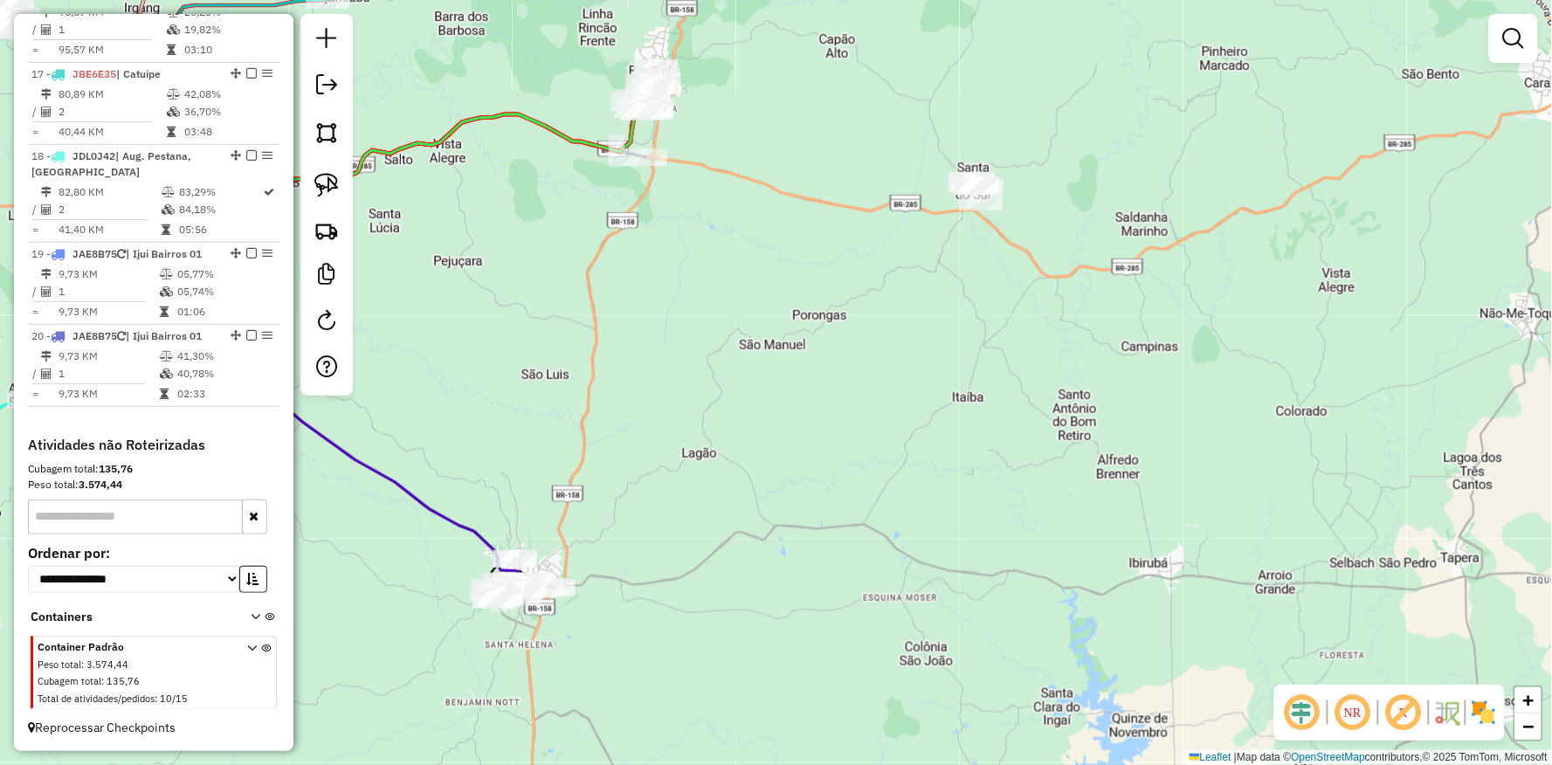
drag, startPoint x: 911, startPoint y: 313, endPoint x: 874, endPoint y: 389, distance: 84.4
click at [874, 388] on div "Janela de atendimento Grade de atendimento Capacidade Transportadoras Veículos …" at bounding box center [776, 382] width 1552 height 765
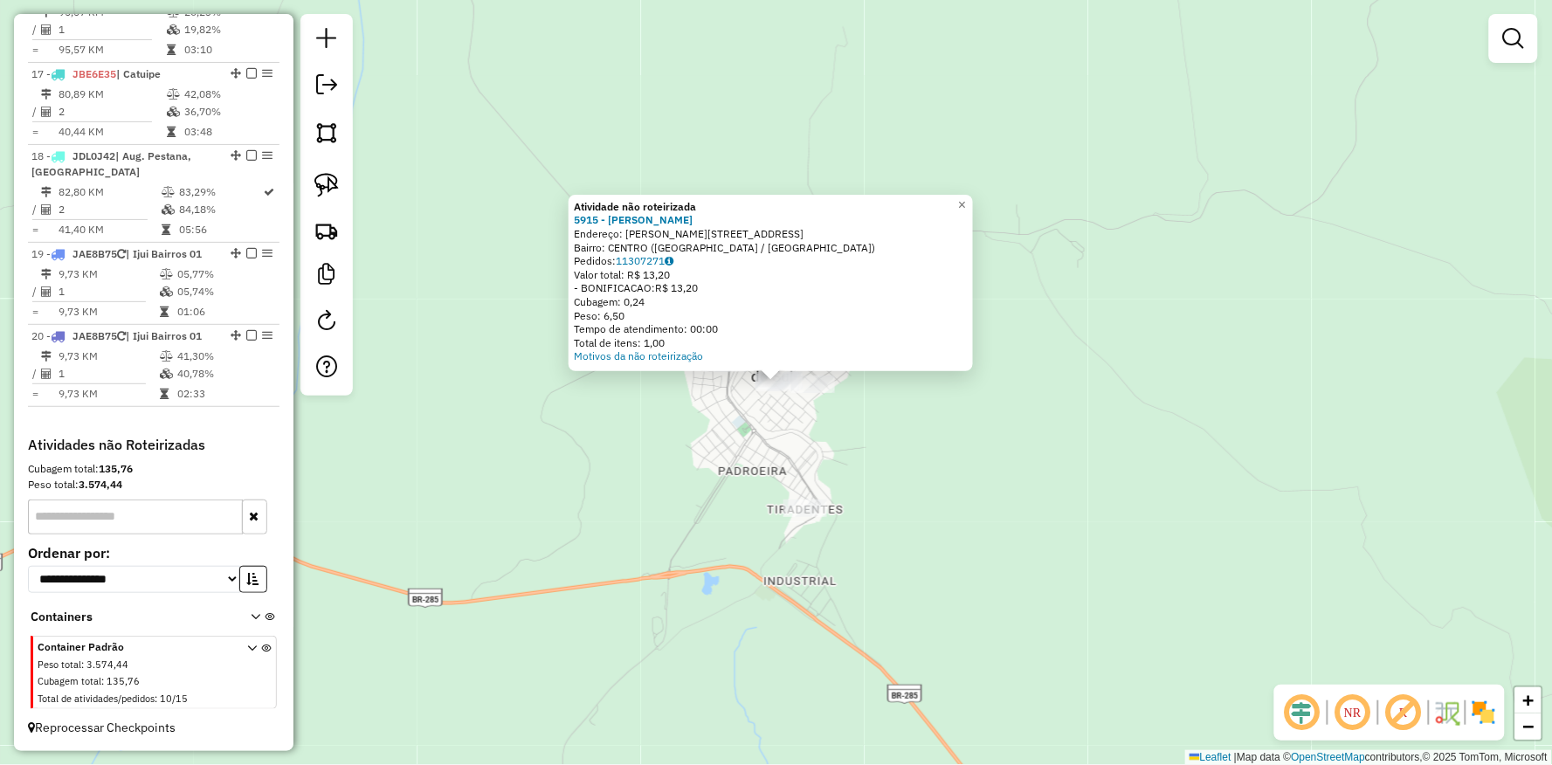
click at [708, 449] on div "Atividade não roteirizada 5915 - JOCEMAR MENTZ Endereço: R LAUREDANO LIRIO 461 …" at bounding box center [776, 382] width 1552 height 765
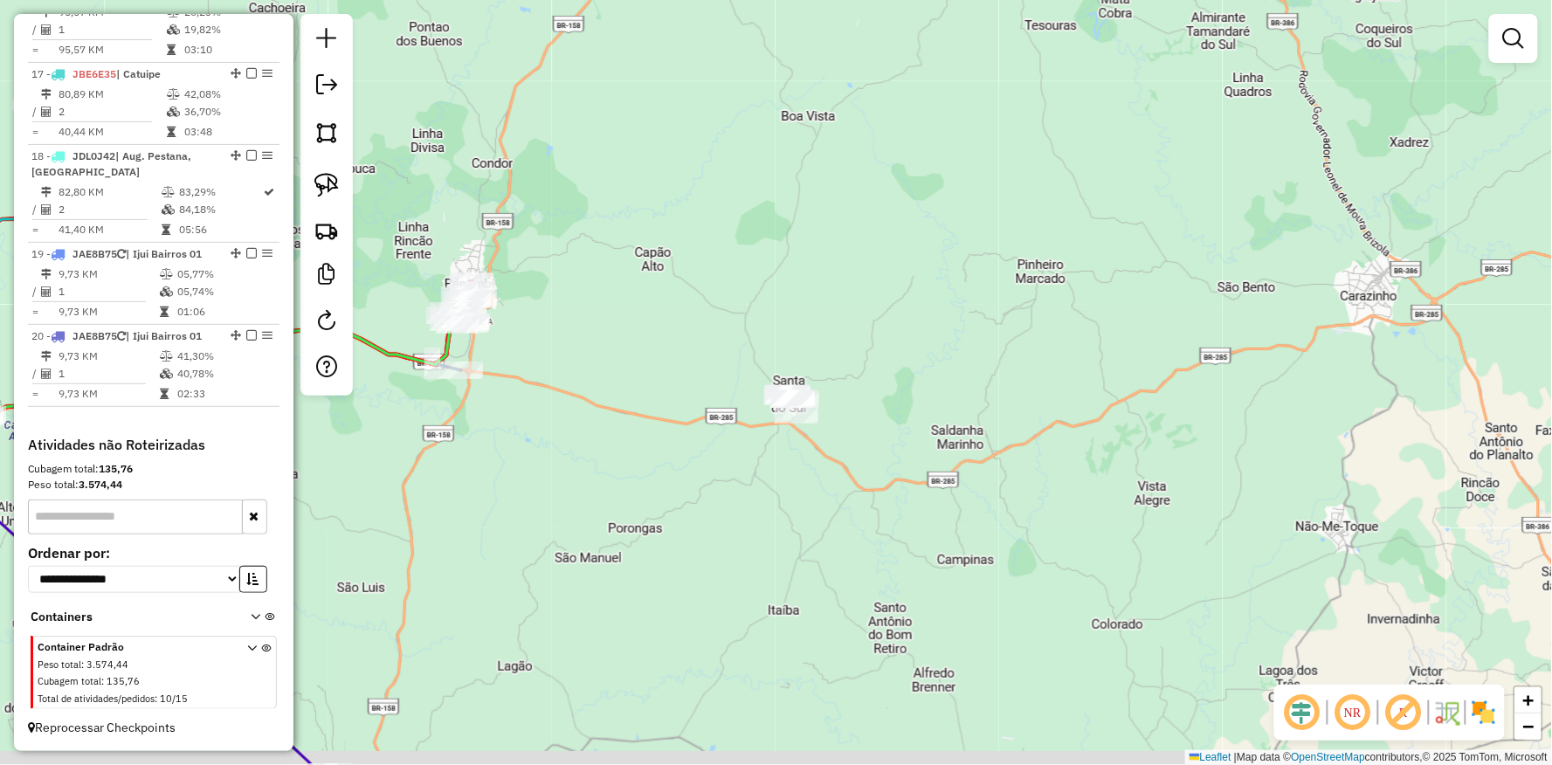
drag, startPoint x: 618, startPoint y: 495, endPoint x: 710, endPoint y: 447, distance: 104.3
click at [701, 450] on div "Janela de atendimento Grade de atendimento Capacidade Transportadoras Veículos …" at bounding box center [776, 382] width 1552 height 765
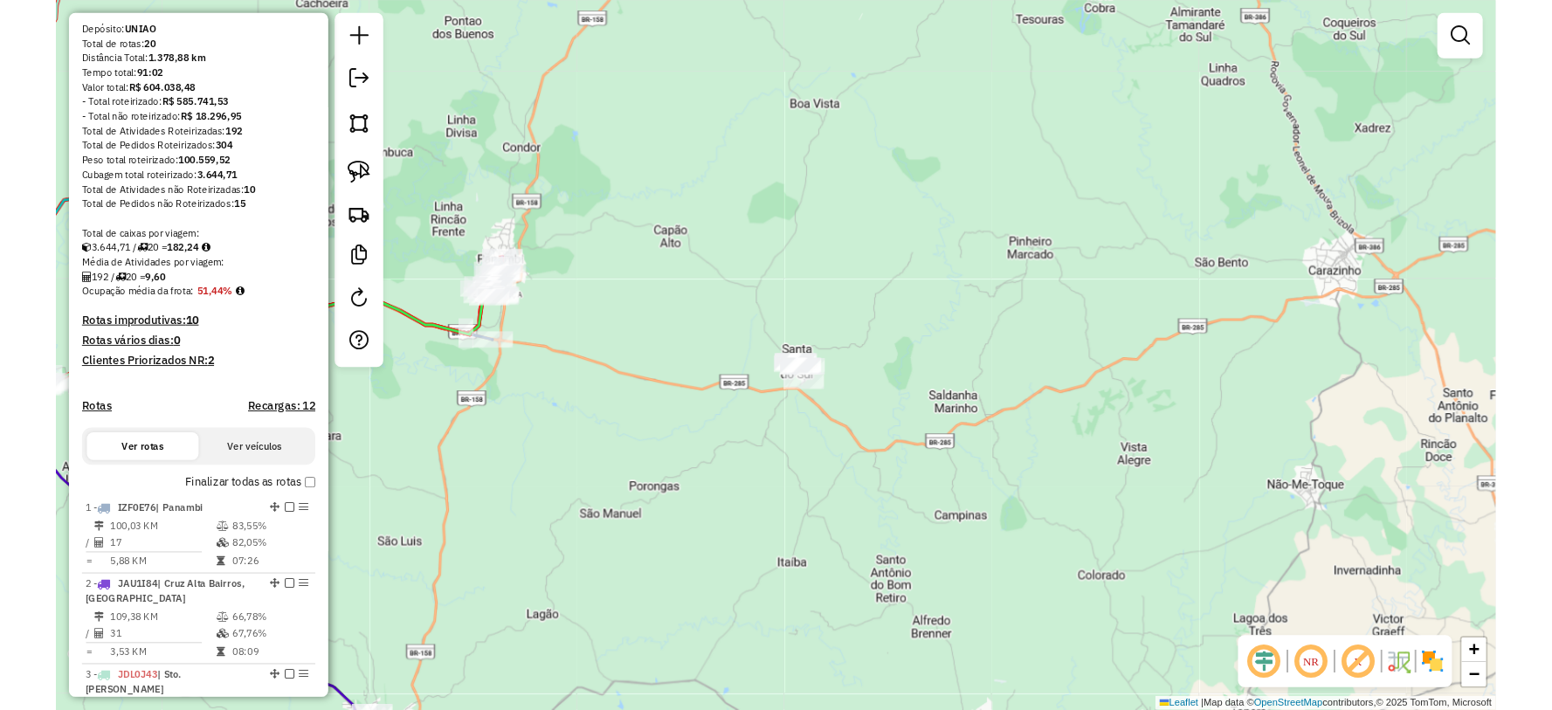
scroll to position [0, 0]
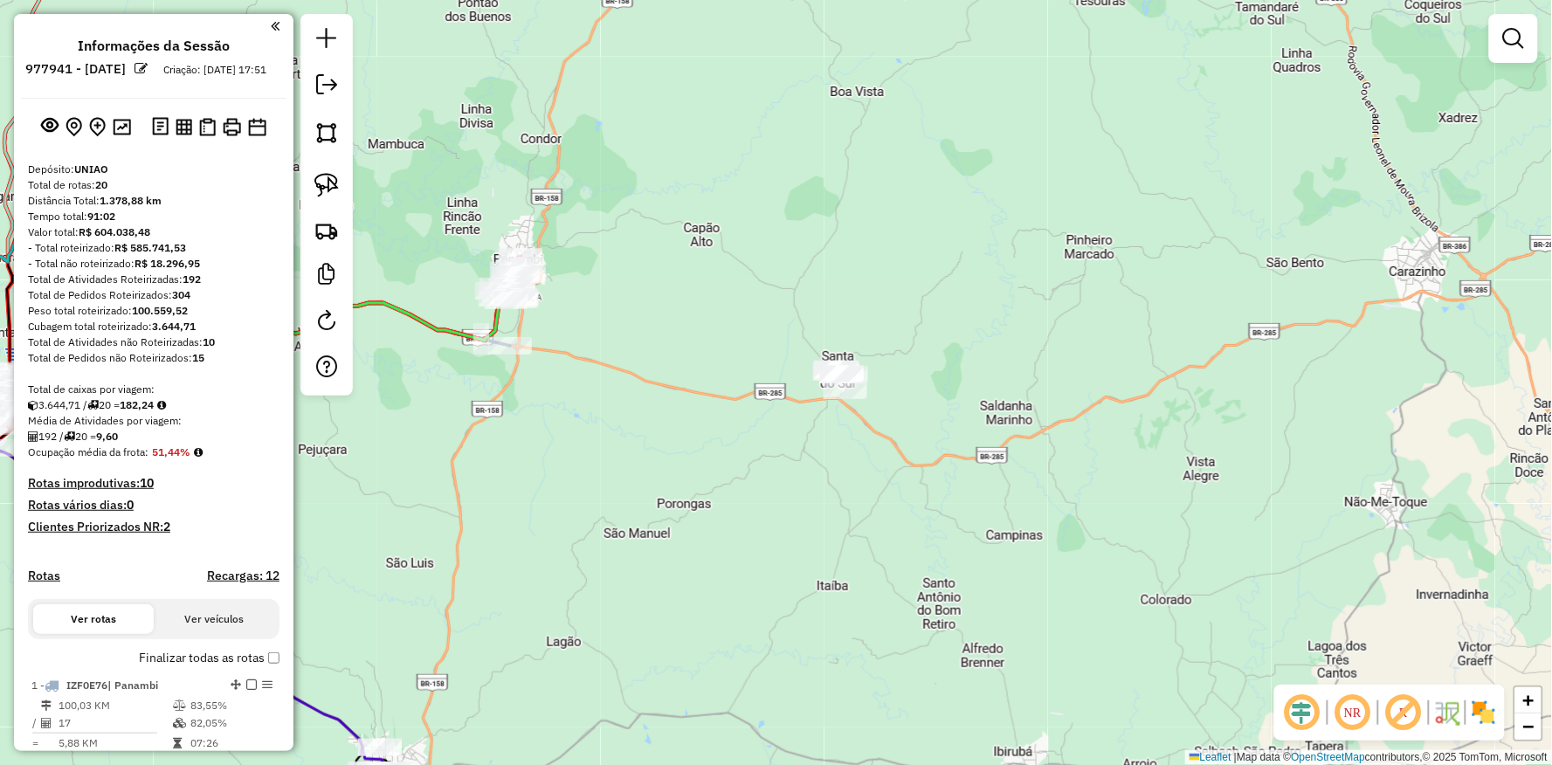
drag, startPoint x: 595, startPoint y: 570, endPoint x: 529, endPoint y: 531, distance: 77.2
click at [618, 538] on div "Janela de atendimento Grade de atendimento Capacidade Transportadoras Veículos …" at bounding box center [776, 382] width 1552 height 765
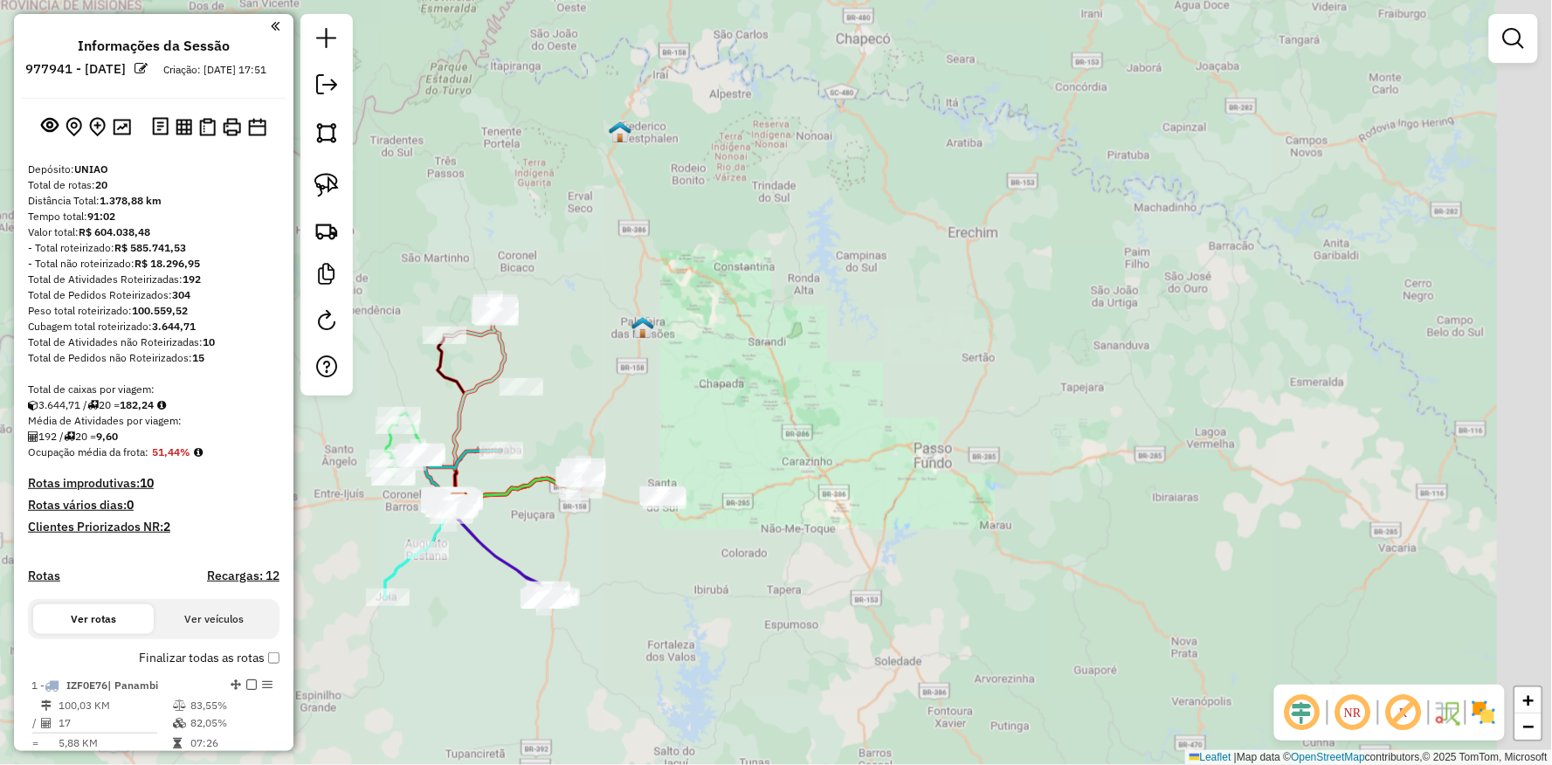
drag, startPoint x: 575, startPoint y: 525, endPoint x: 570, endPoint y: 605, distance: 80.5
click at [660, 535] on div "Janela de atendimento Grade de atendimento Capacidade Transportadoras Veículos …" at bounding box center [776, 382] width 1552 height 765
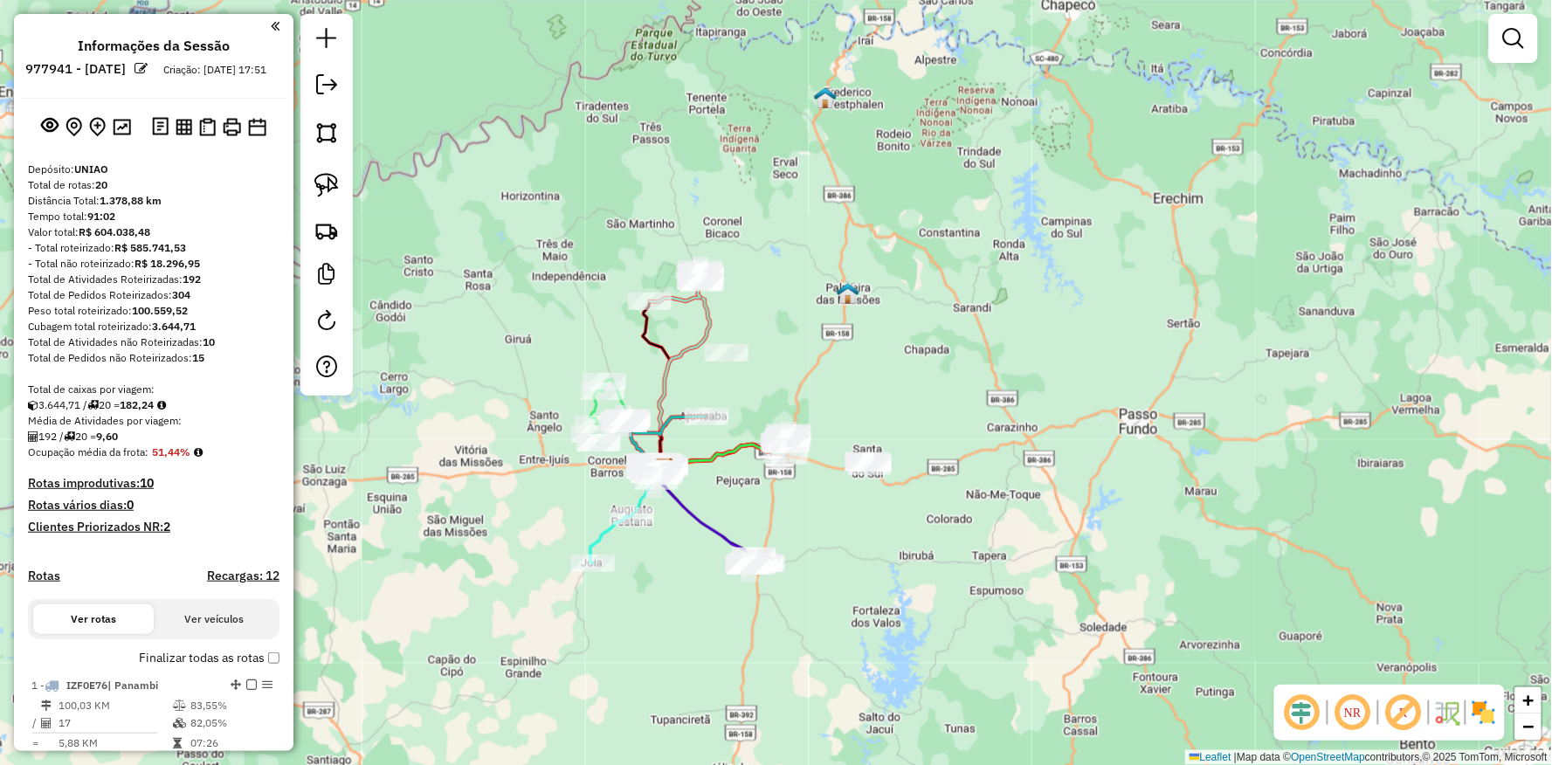
drag, startPoint x: 863, startPoint y: 478, endPoint x: 971, endPoint y: 598, distance: 161.5
click at [971, 598] on div "Janela de atendimento Grade de atendimento Capacidade Transportadoras Veículos …" at bounding box center [776, 382] width 1552 height 765
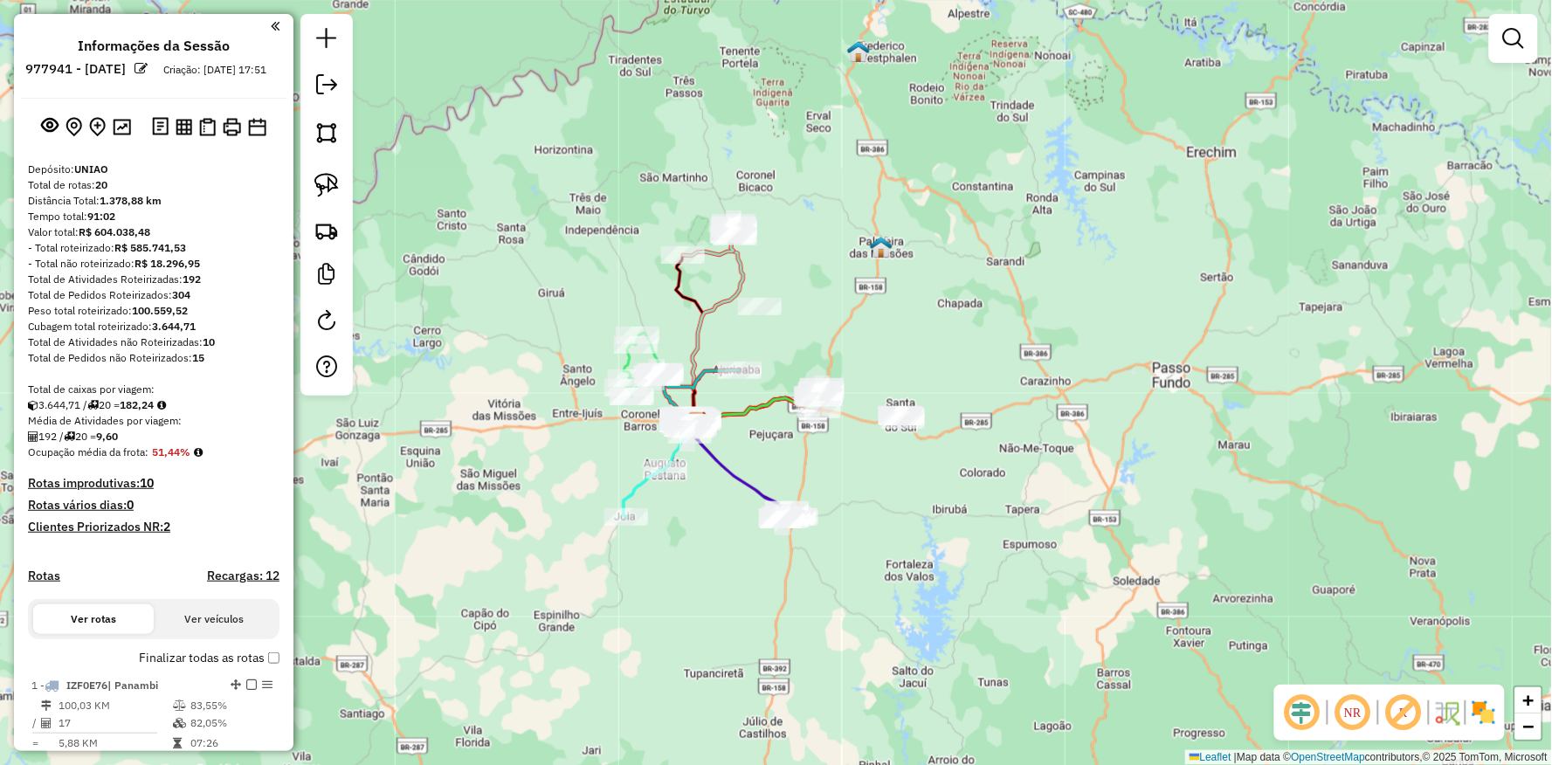
drag, startPoint x: 447, startPoint y: 372, endPoint x: 439, endPoint y: 268, distance: 104.3
click at [472, 311] on div "Janela de atendimento Grade de atendimento Capacidade Transportadoras Veículos …" at bounding box center [776, 382] width 1552 height 765
click at [333, 98] on link at bounding box center [326, 86] width 35 height 39
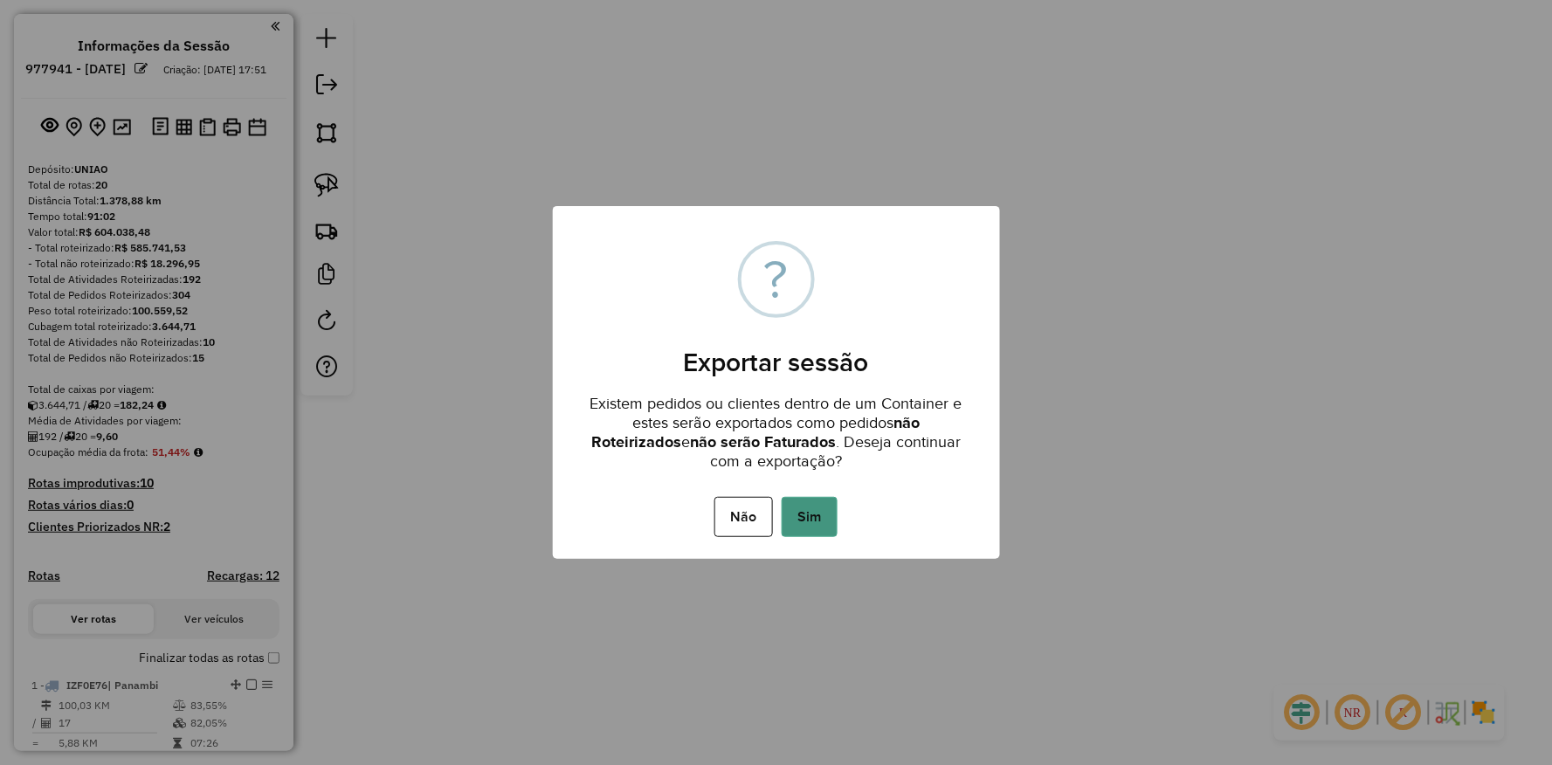
click at [823, 508] on button "Sim" at bounding box center [810, 517] width 56 height 40
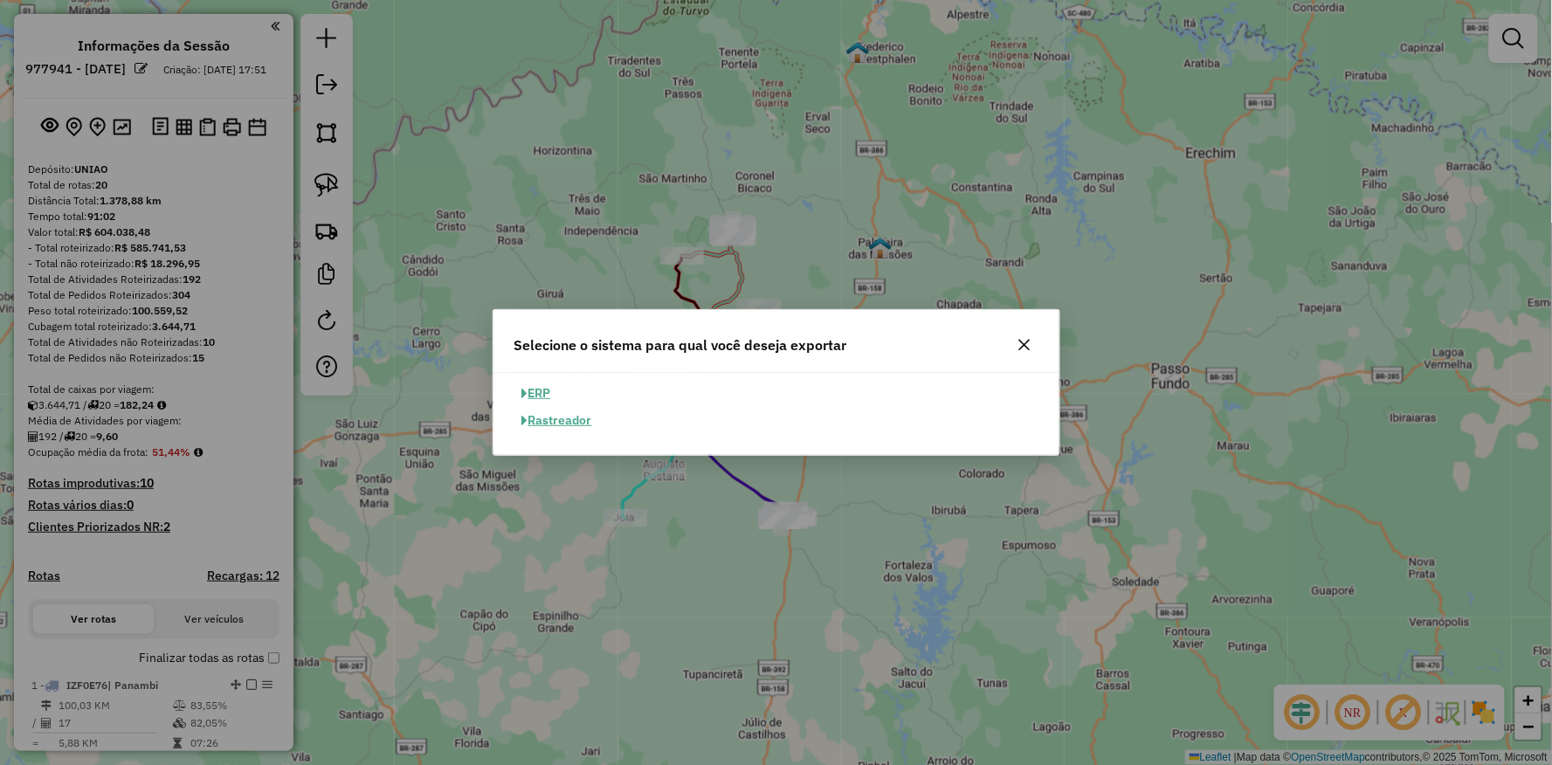
click at [533, 383] on button "ERP" at bounding box center [537, 393] width 45 height 27
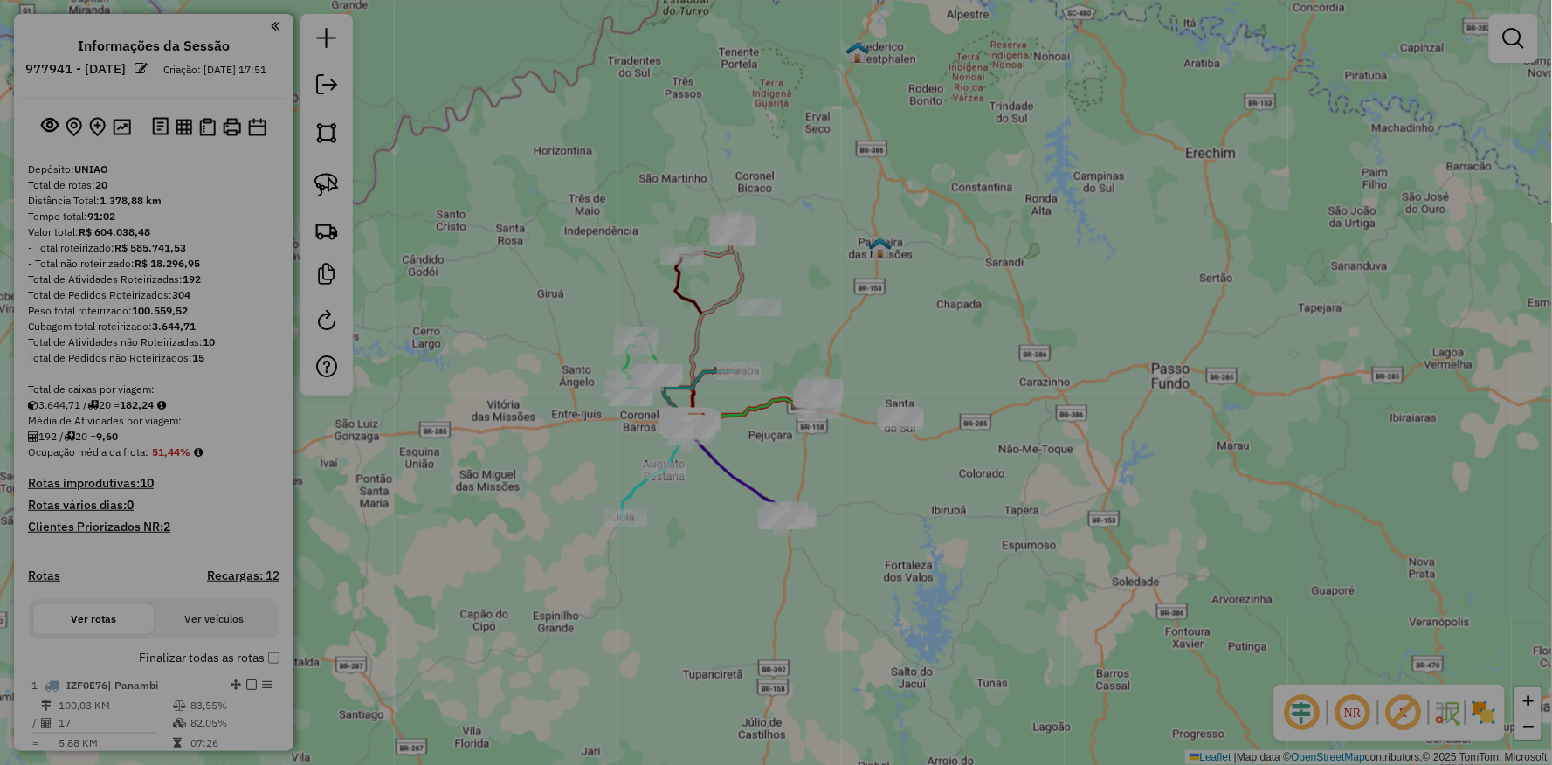
select select "**"
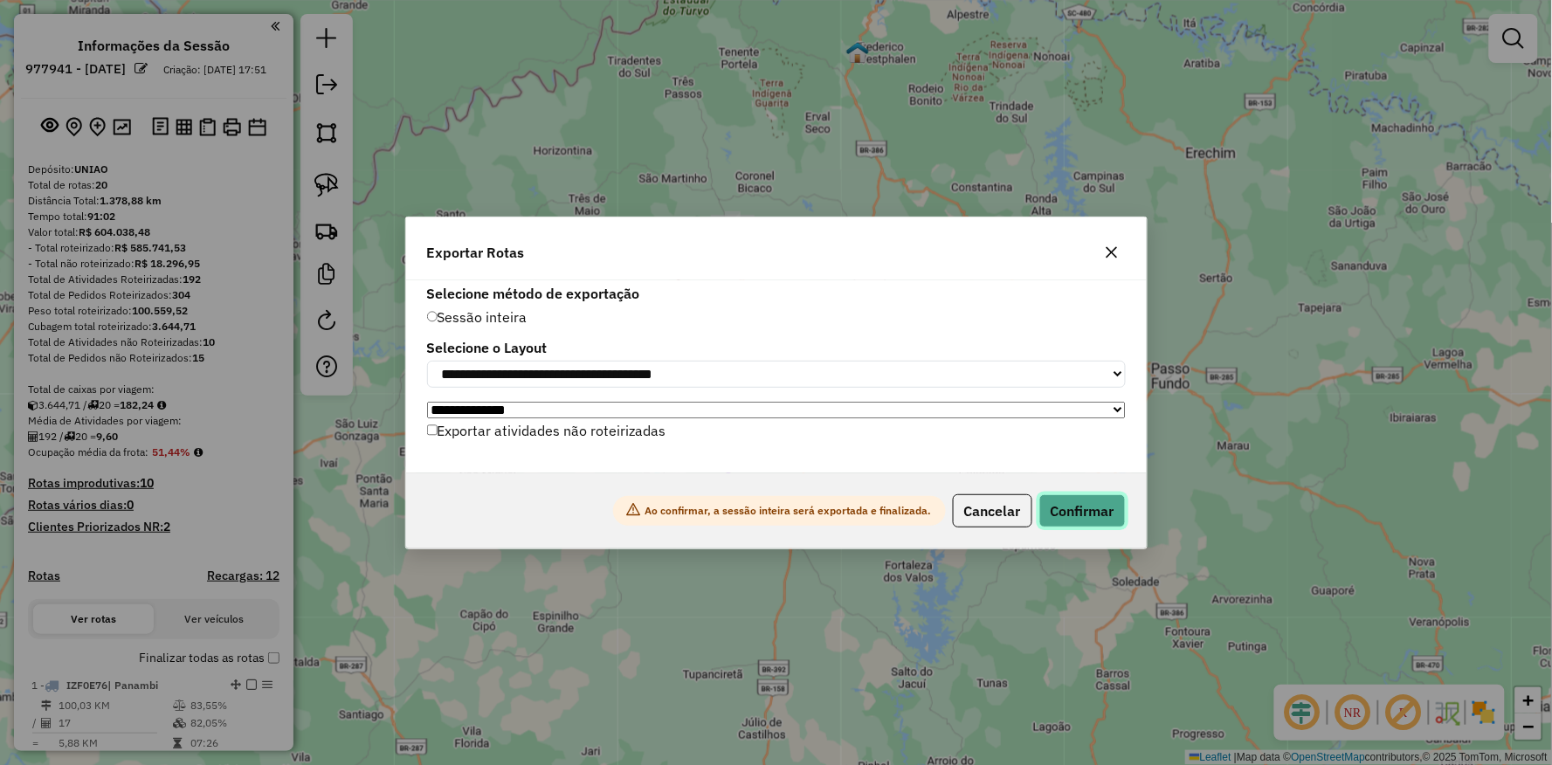
click at [1106, 526] on button "Confirmar" at bounding box center [1083, 510] width 86 height 33
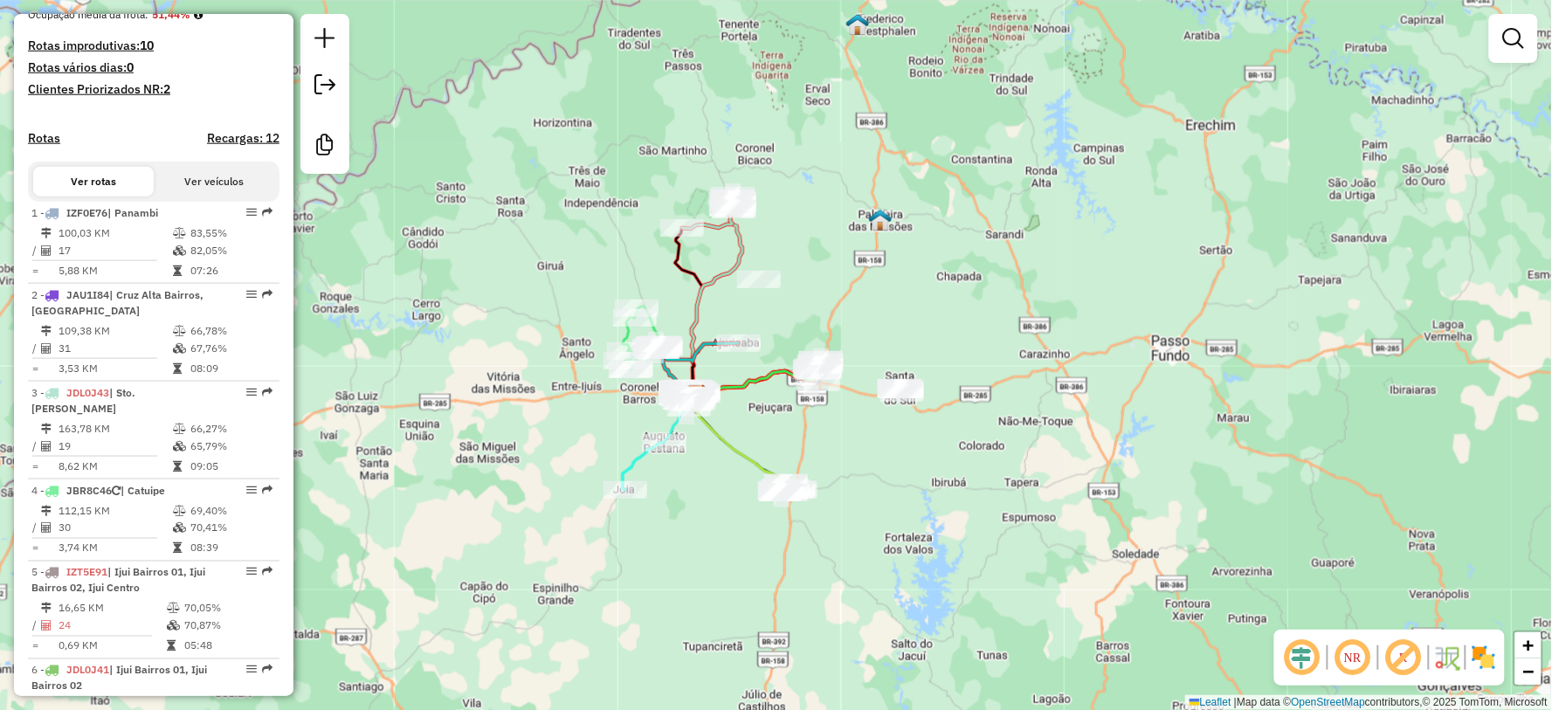
scroll to position [776, 0]
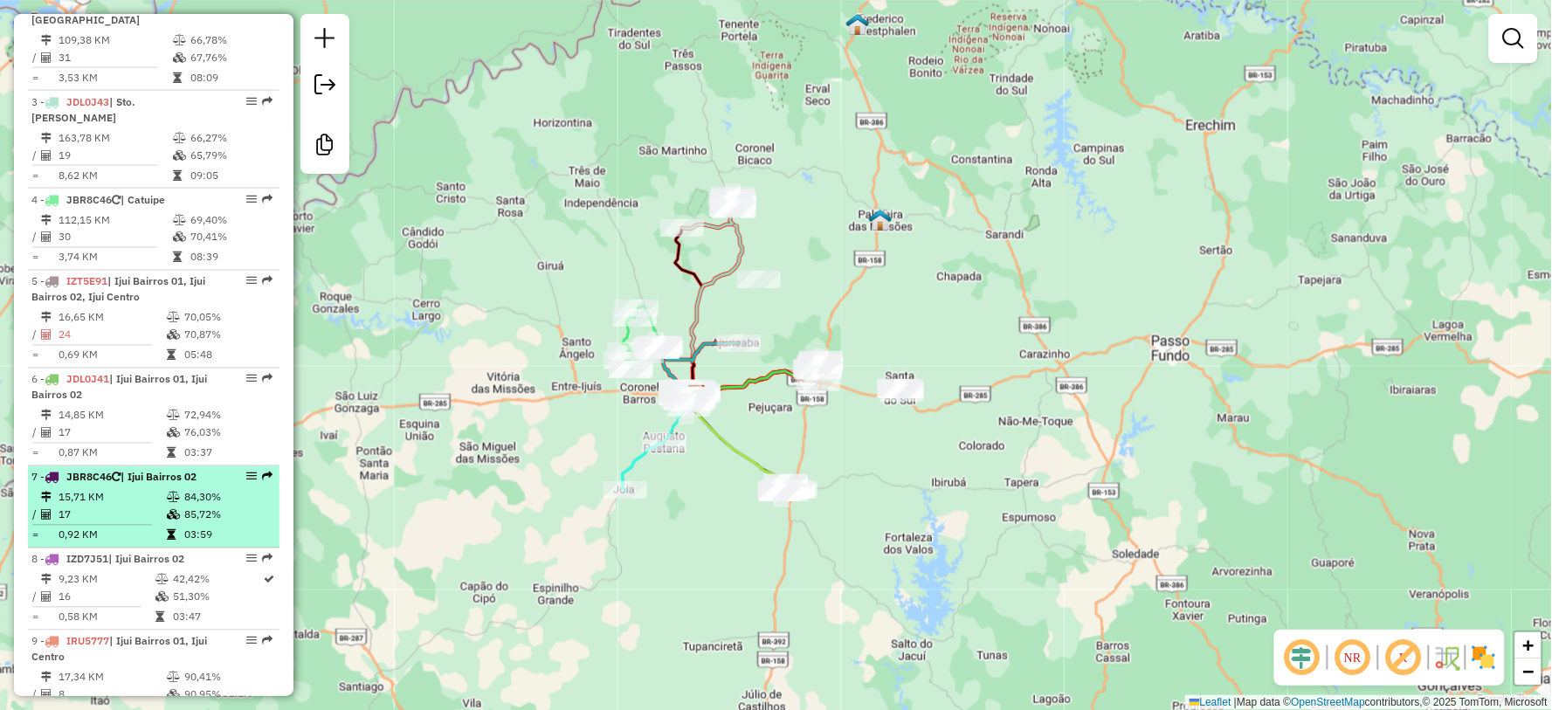
click at [145, 500] on td "15,71 KM" at bounding box center [112, 497] width 108 height 17
select select "**********"
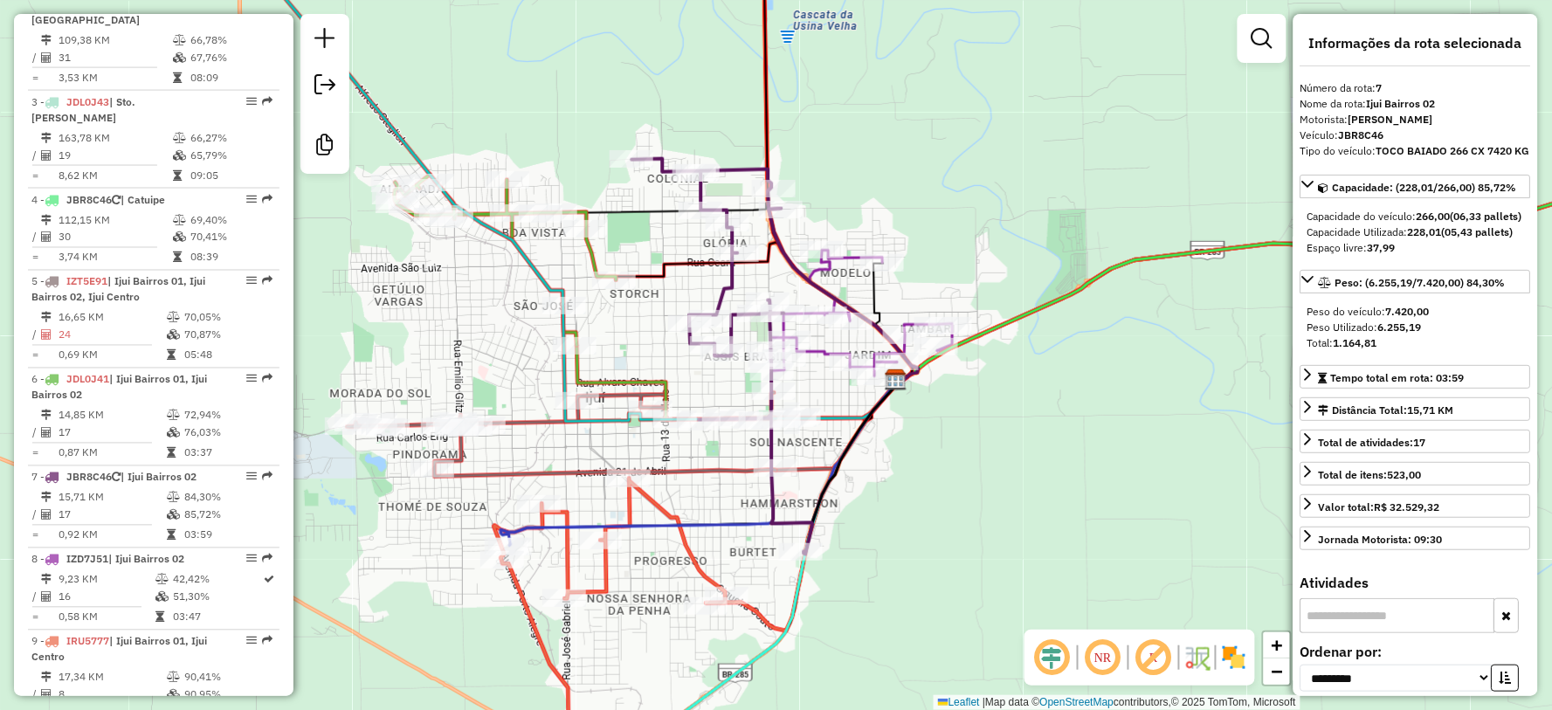
drag, startPoint x: 426, startPoint y: 579, endPoint x: 438, endPoint y: 562, distance: 20.8
click at [379, 605] on div "Janela de atendimento Grade de atendimento Capacidade Transportadoras Veículos …" at bounding box center [776, 355] width 1552 height 710
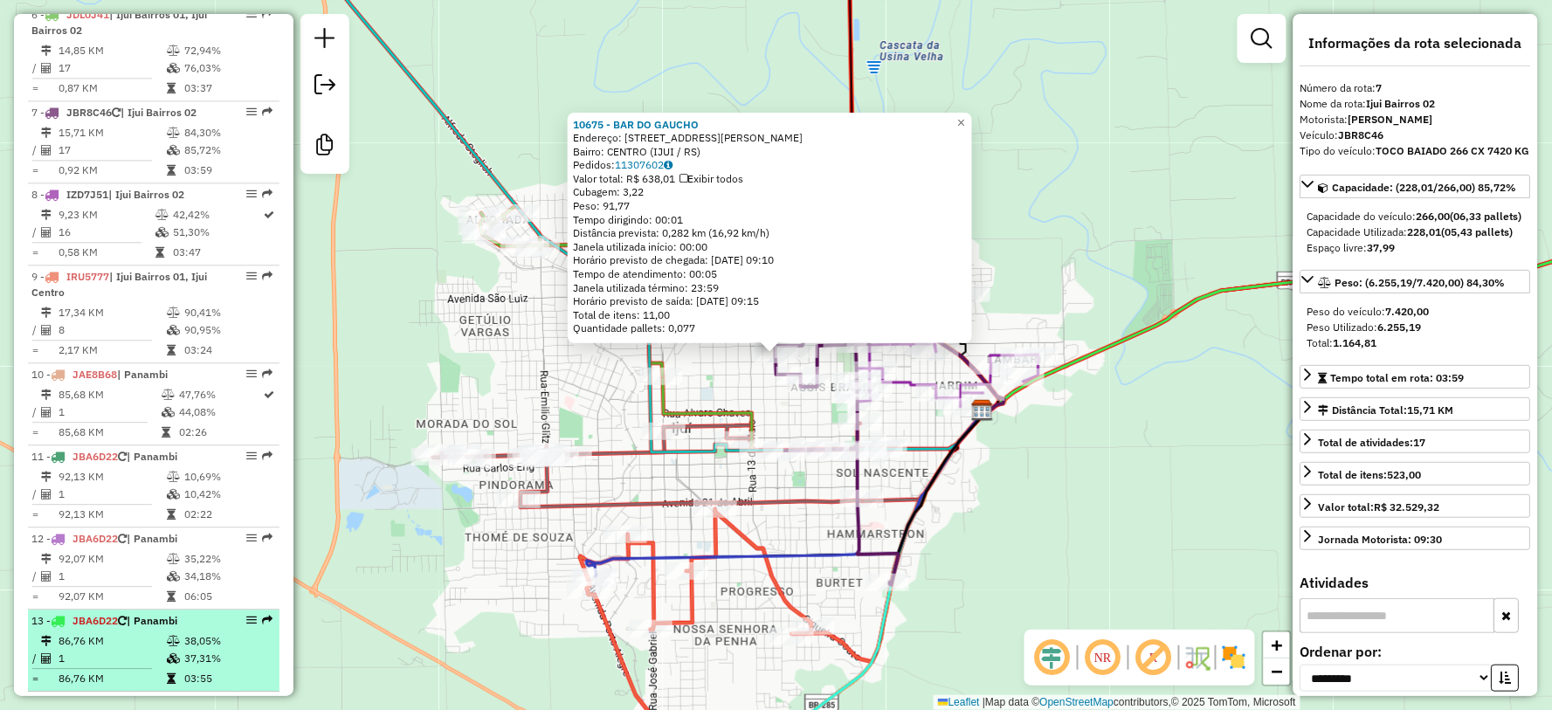
scroll to position [1033, 0]
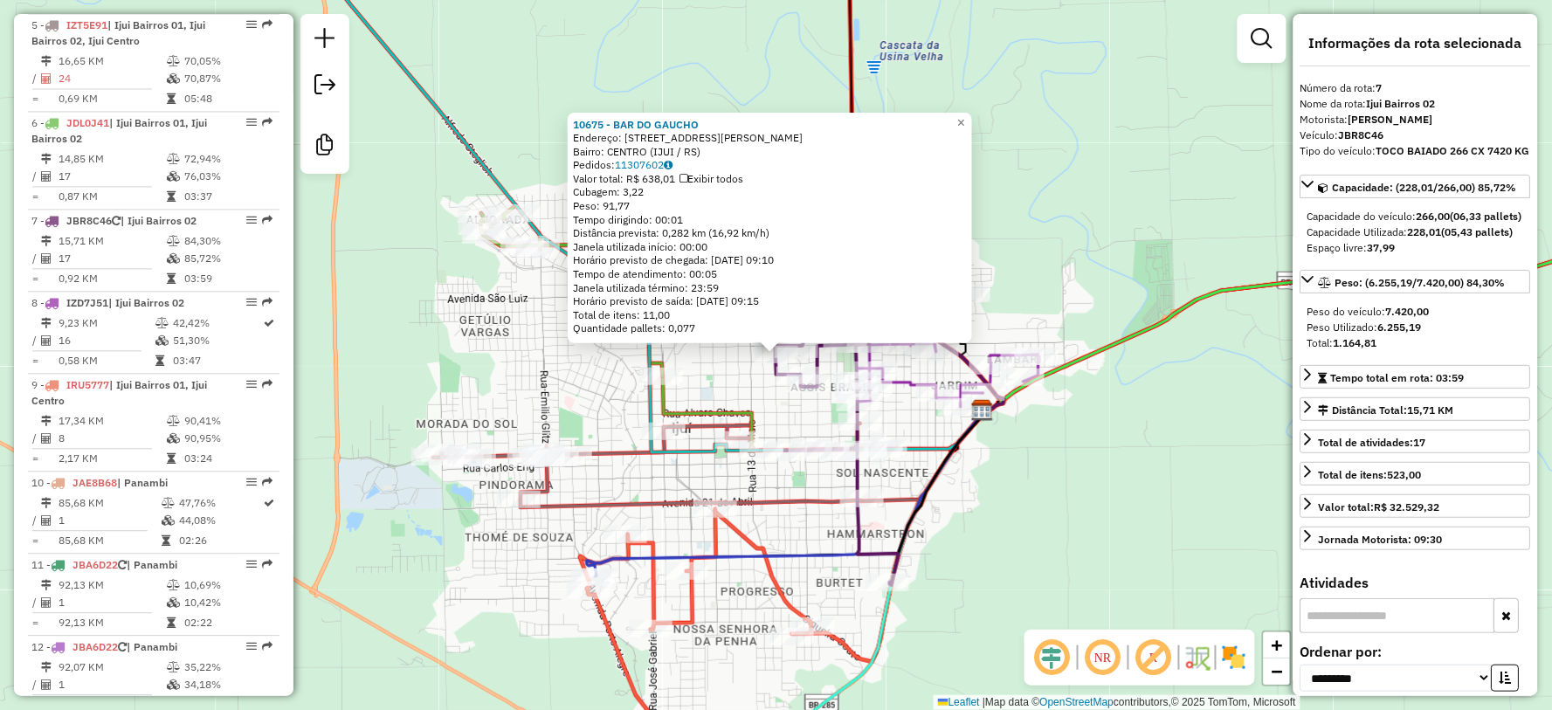
drag, startPoint x: 495, startPoint y: 609, endPoint x: 380, endPoint y: 573, distance: 120.7
click at [495, 610] on div "10675 - BAR DO GAUCHO Endereço: DR PESTANA 1160 Bairro: CENTRO (IJUI / RS) Pedi…" at bounding box center [776, 355] width 1552 height 710
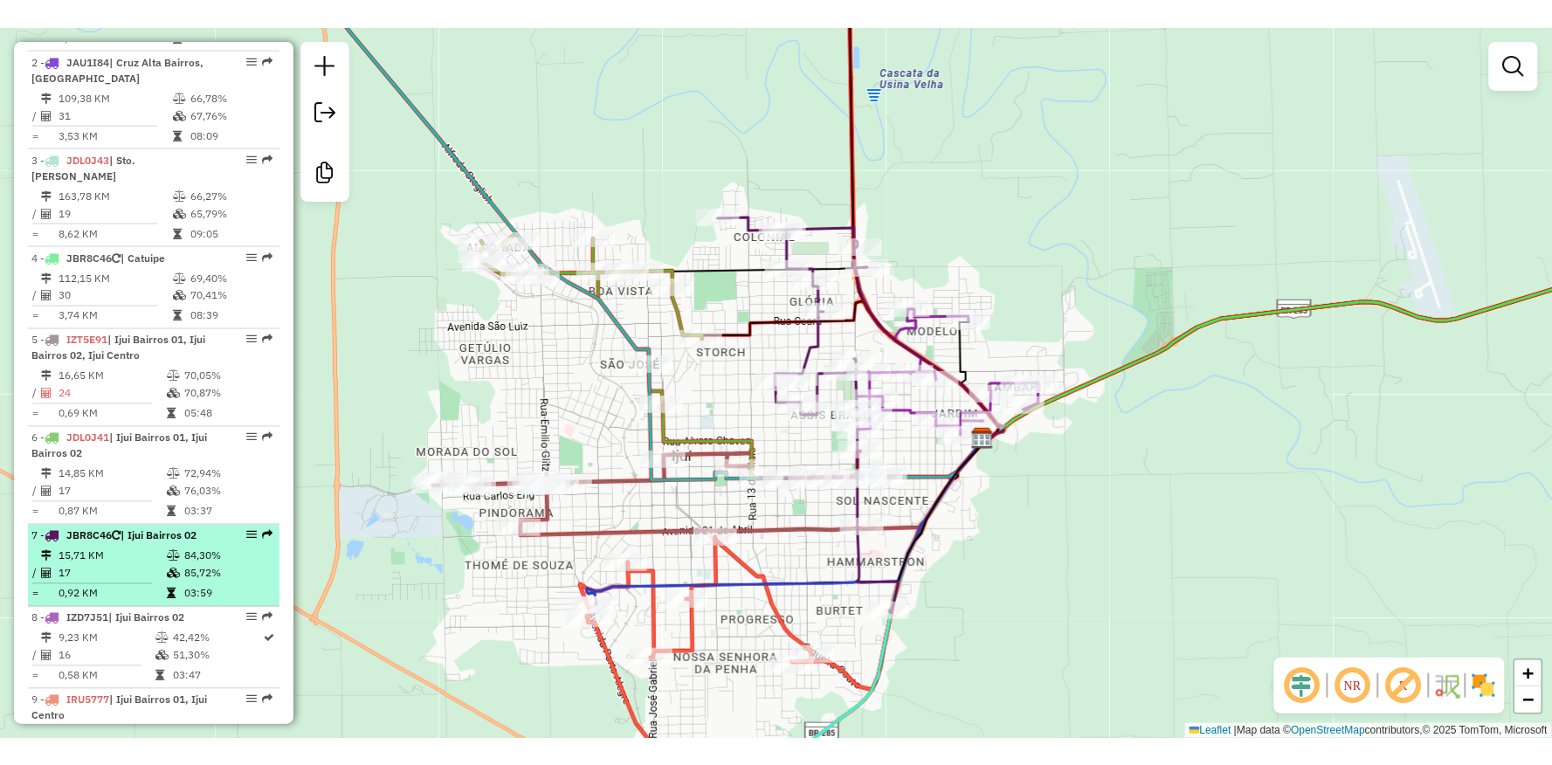
scroll to position [741, 0]
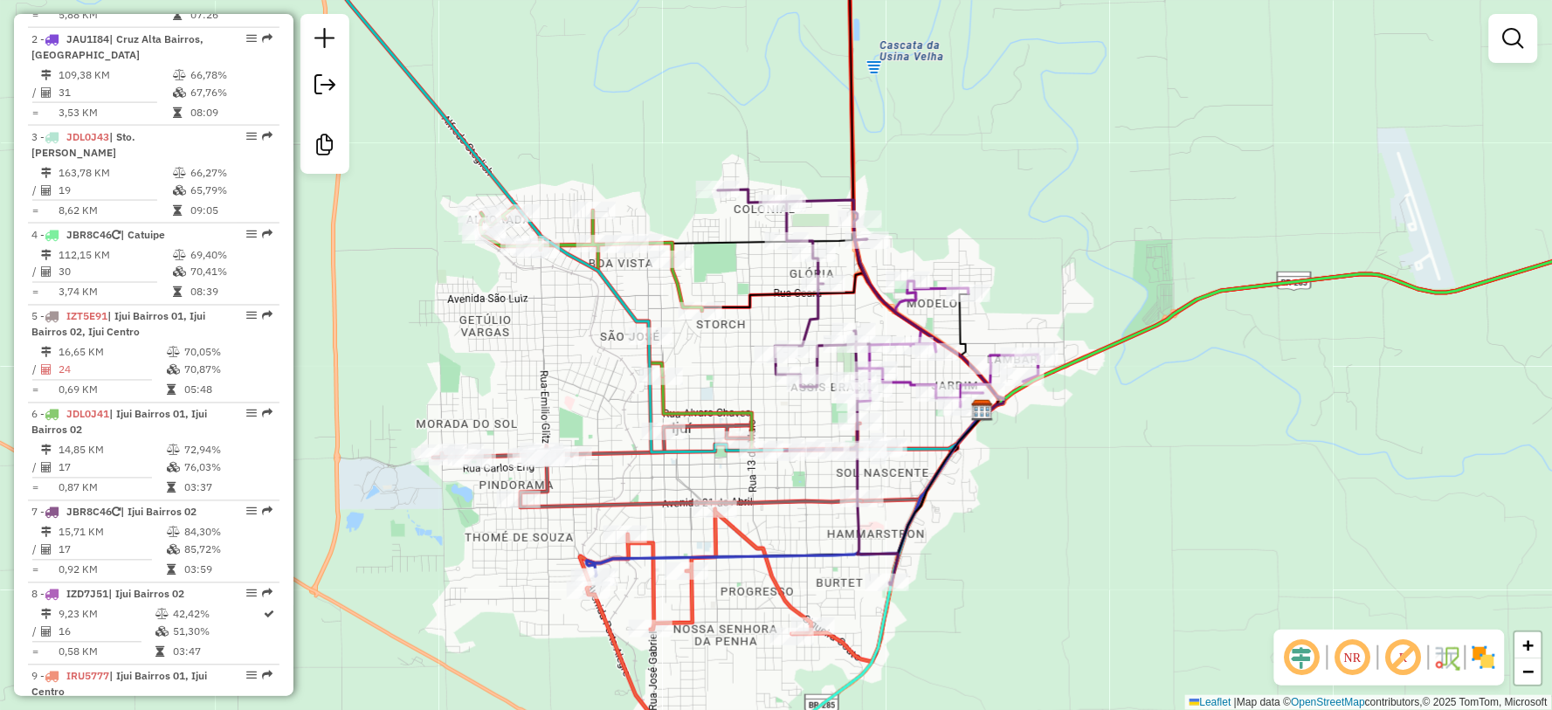
drag, startPoint x: 463, startPoint y: 592, endPoint x: 475, endPoint y: 597, distance: 13.0
click at [466, 592] on div "Janela de atendimento Grade de atendimento Capacidade Transportadoras Veículos …" at bounding box center [776, 355] width 1552 height 710
